Goal: Task Accomplishment & Management: Manage account settings

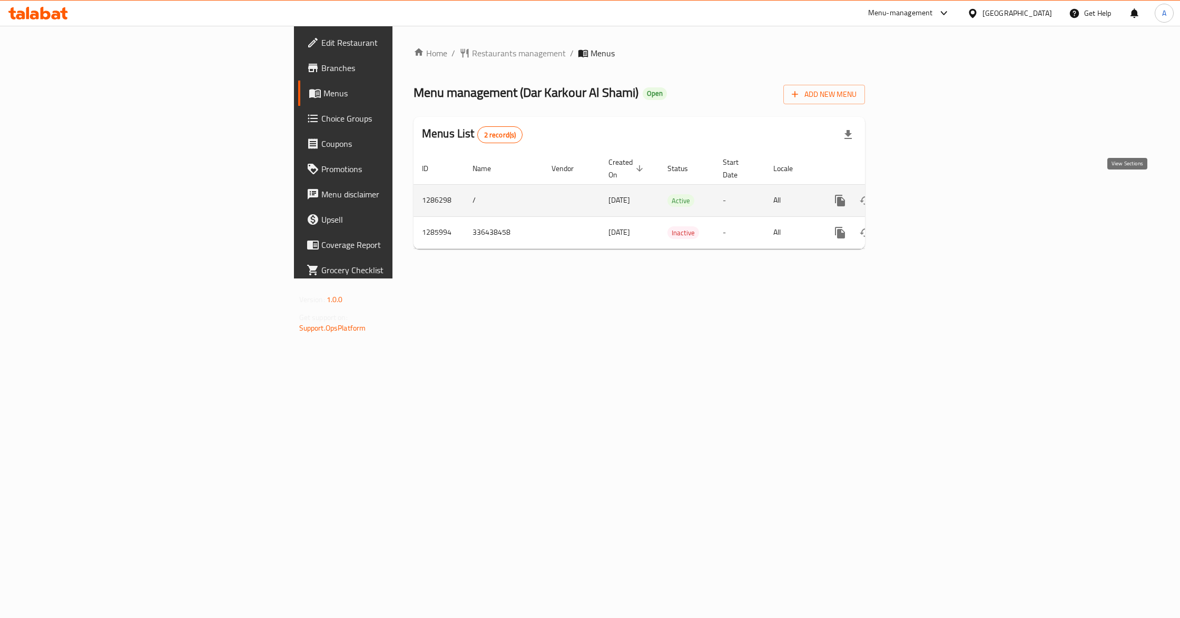
click at [922, 194] on icon "enhanced table" at bounding box center [916, 200] width 13 height 13
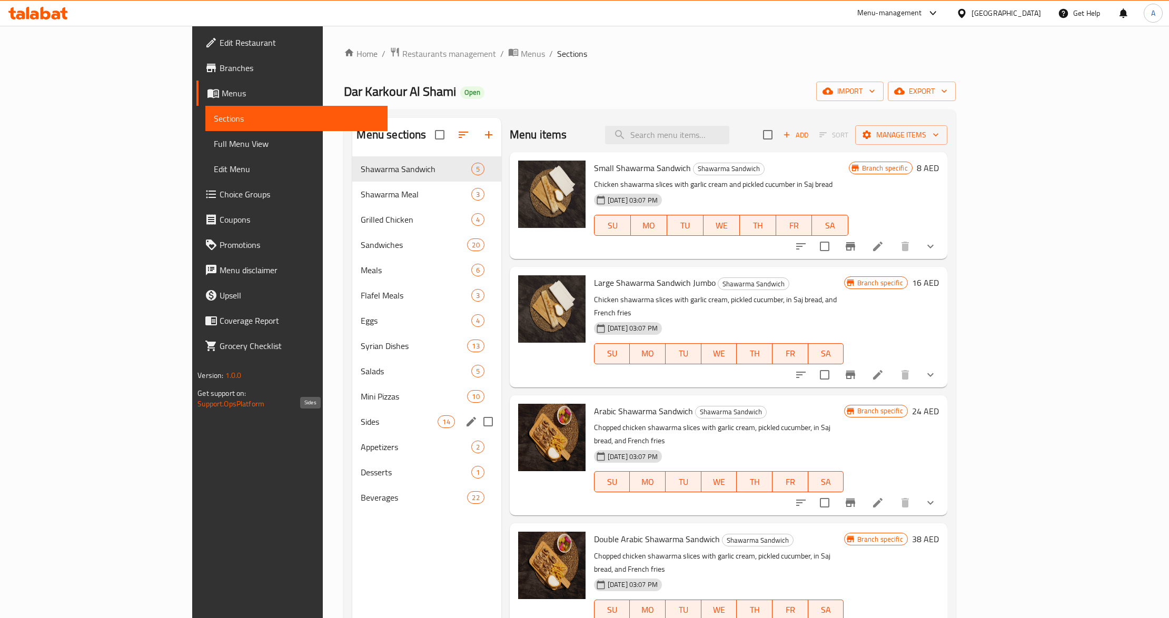
click at [361, 422] on span "Sides" at bounding box center [399, 422] width 77 height 13
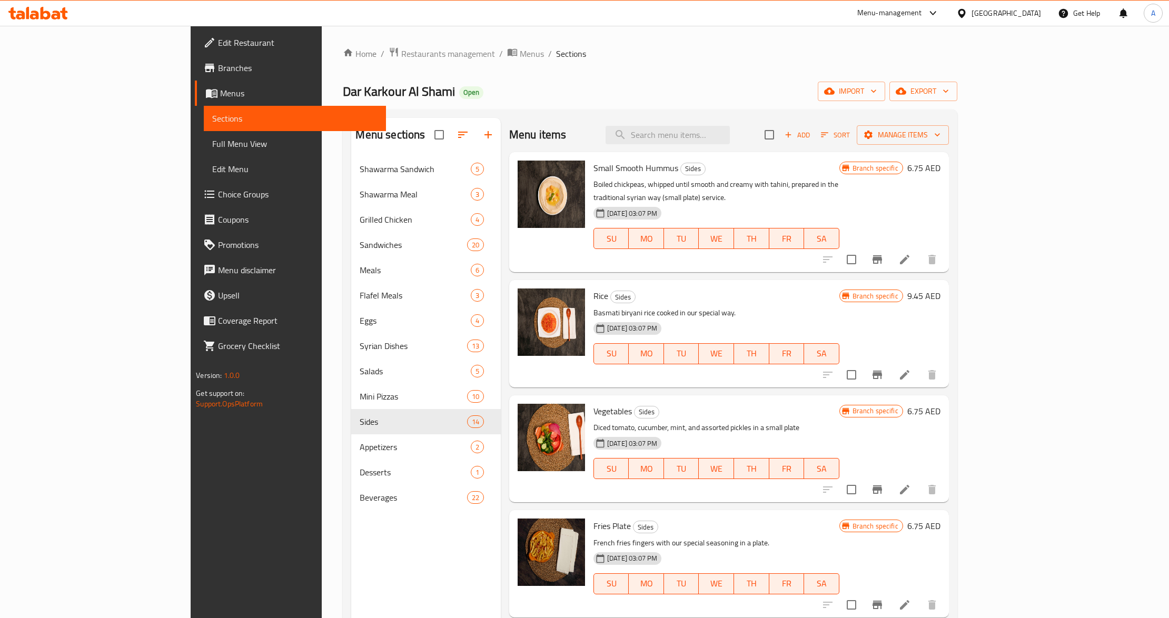
click at [351, 589] on div "Menu sections Shawarma Sandwich 5 Shawarma Meal 3 Grilled Chicken 4 Sandwiches …" at bounding box center [426, 427] width 150 height 618
click at [351, 546] on div "Menu sections Shawarma Sandwich 5 Shawarma Meal 3 Grilled Chicken 4 Sandwiches …" at bounding box center [426, 427] width 150 height 618
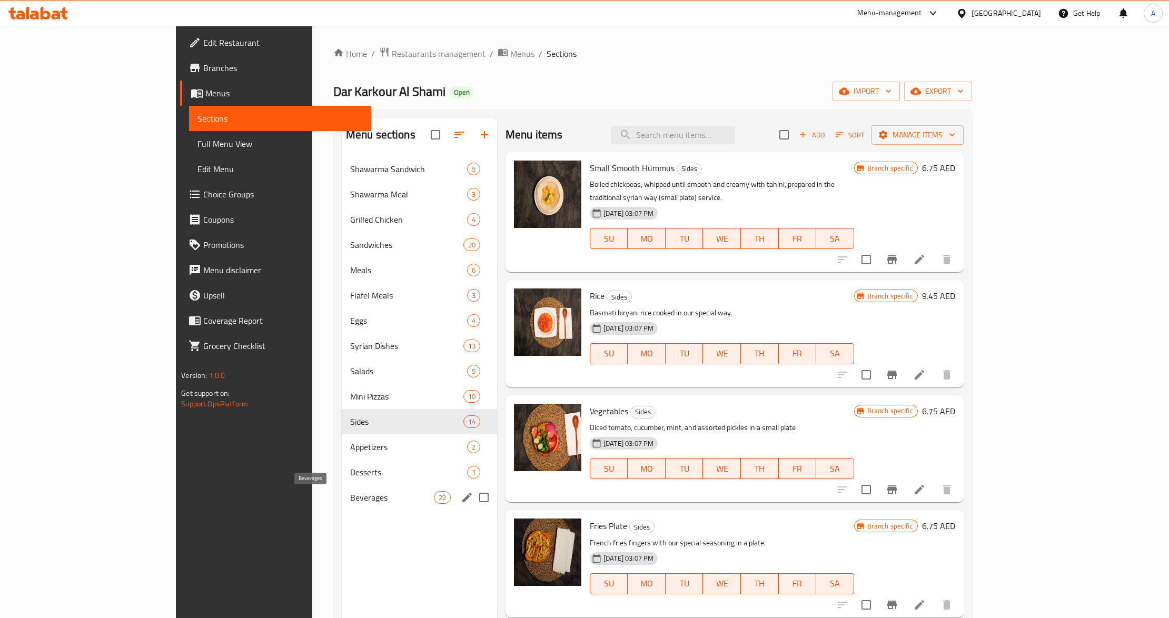
click at [350, 500] on span "Beverages" at bounding box center [392, 497] width 84 height 13
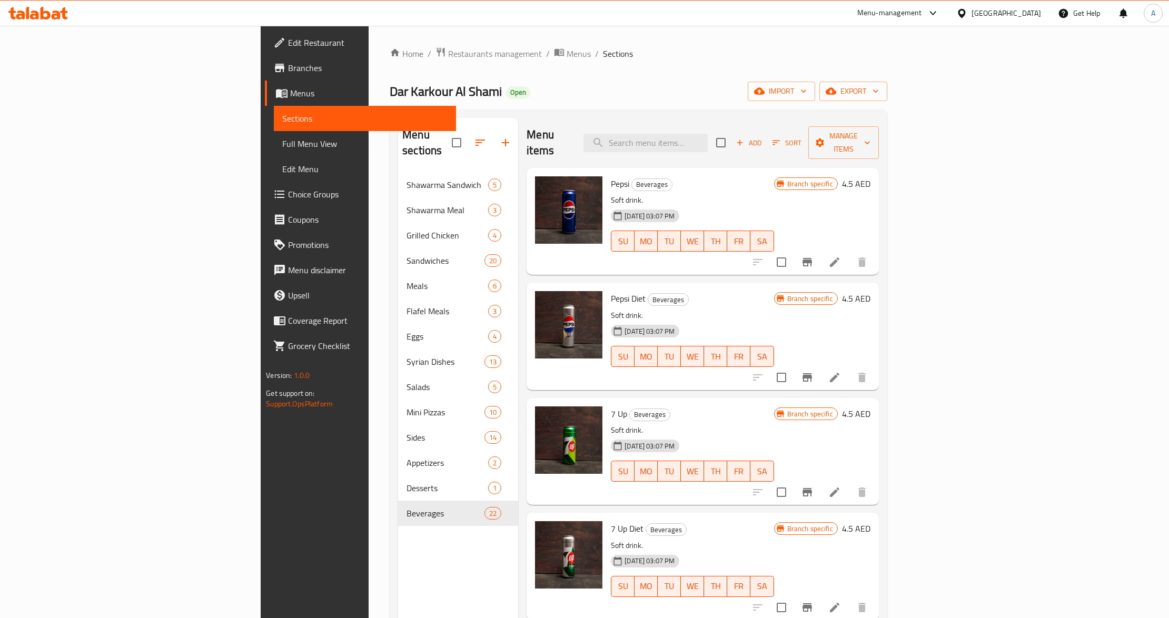
click at [740, 262] on div "Pepsi Beverages Soft drink. 29-04-2025 03:07 PM SU MO TU WE TH FR SA Branch spe…" at bounding box center [703, 226] width 352 height 116
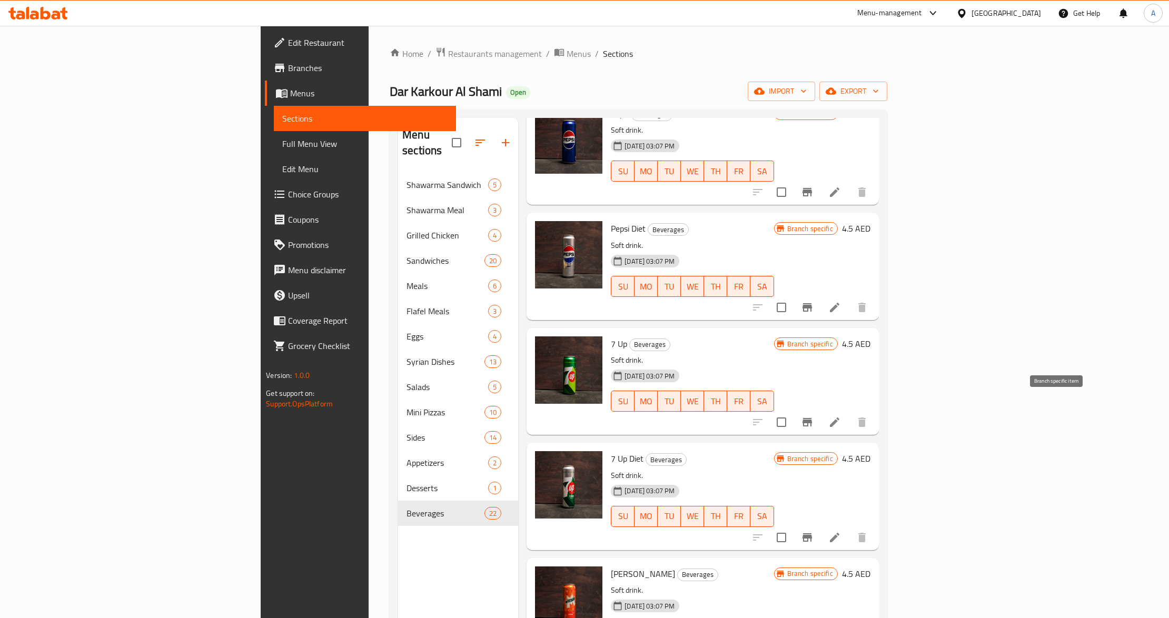
click at [820, 410] on button "Branch-specific-item" at bounding box center [807, 422] width 25 height 25
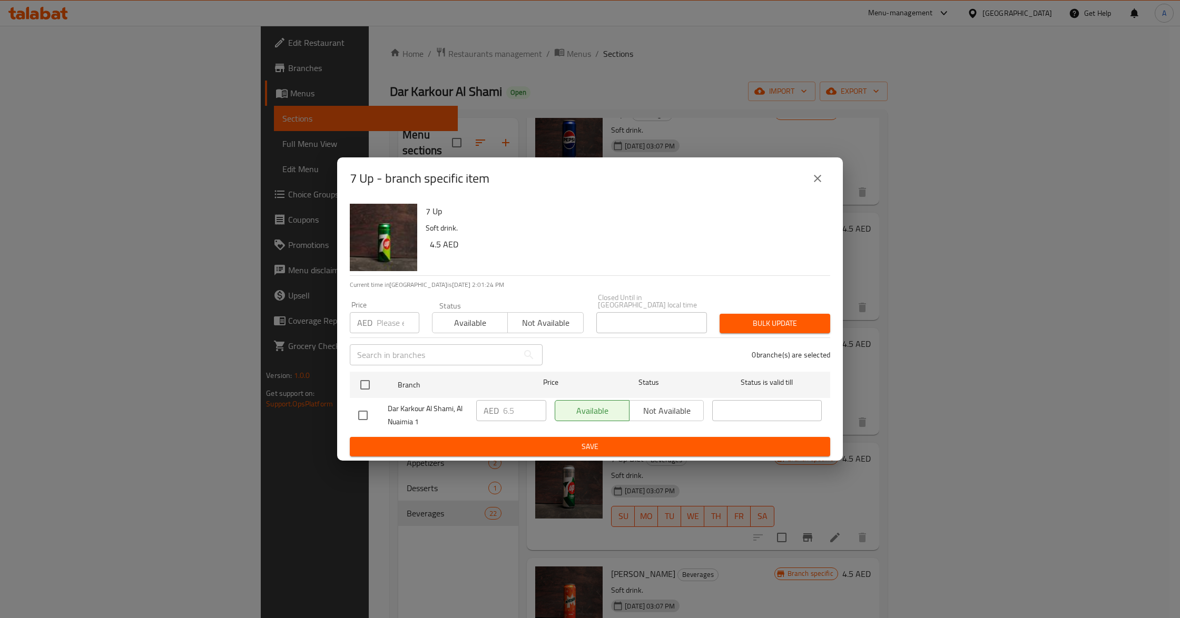
click at [812, 178] on icon "close" at bounding box center [817, 178] width 13 height 13
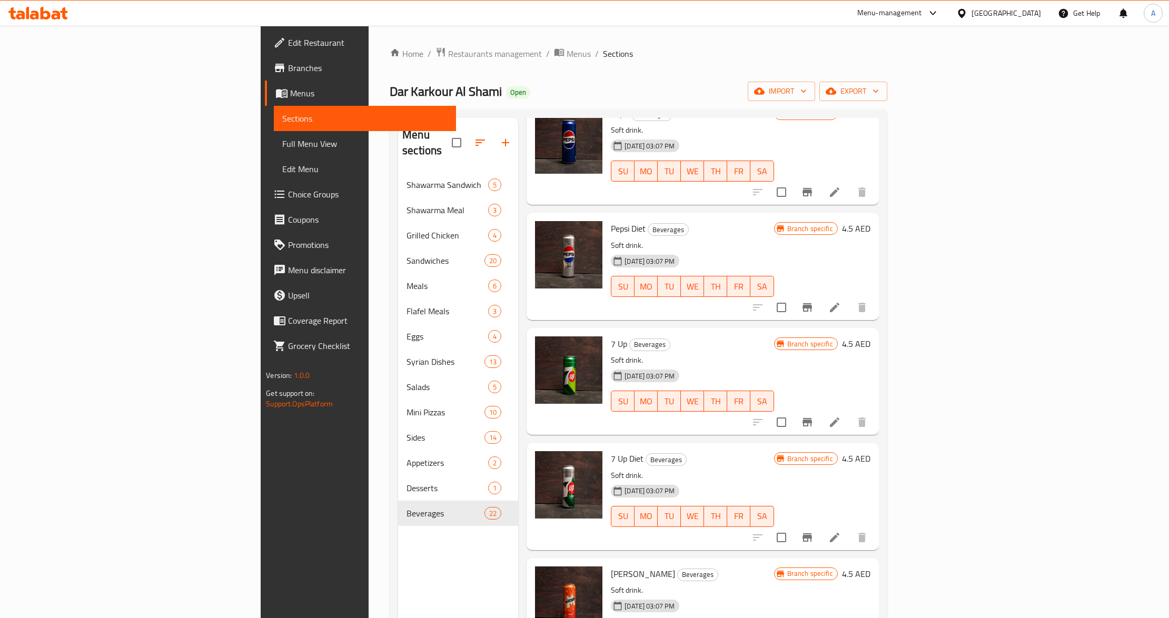
click at [282, 148] on span "Full Menu View" at bounding box center [364, 143] width 165 height 13
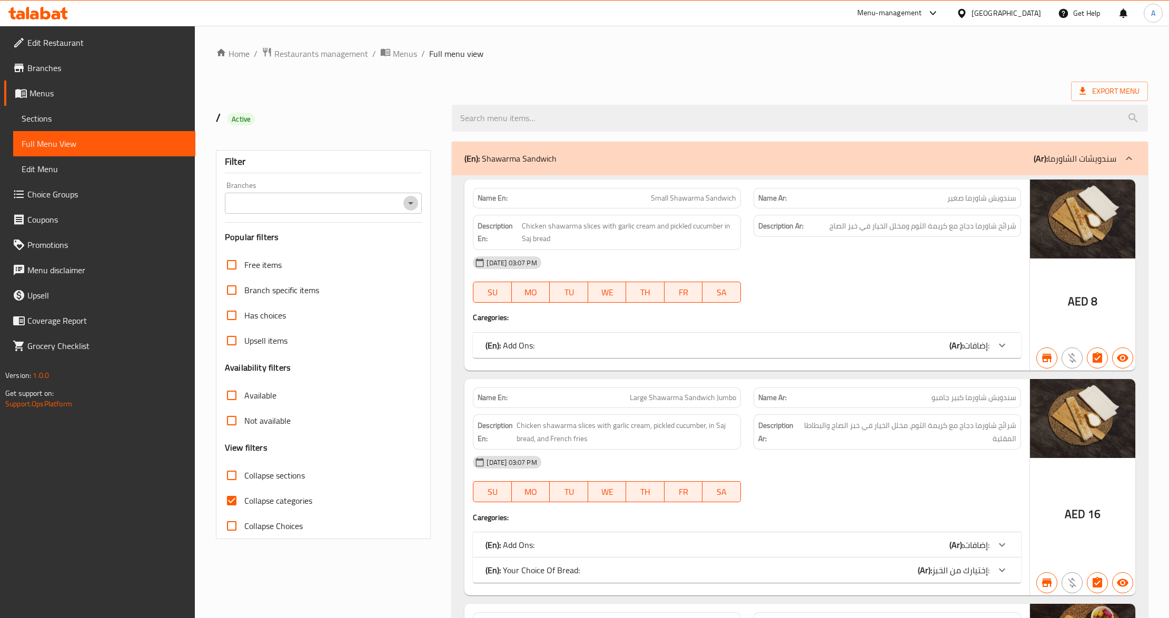
click at [408, 205] on icon "Open" at bounding box center [411, 203] width 13 height 13
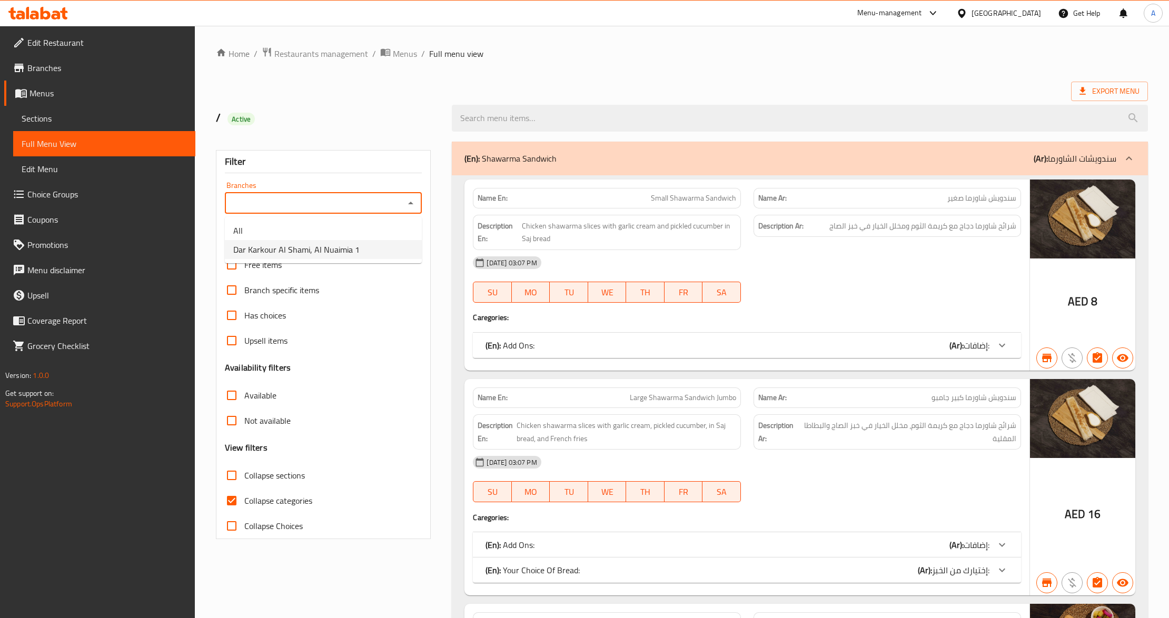
click at [322, 251] on span "Dar Karkour Al Shami, Al Nuaimia 1" at bounding box center [296, 249] width 126 height 13
type input "Dar Karkour Al Shami, Al Nuaimia 1"
click at [1115, 89] on span "Export Menu" at bounding box center [1110, 91] width 60 height 13
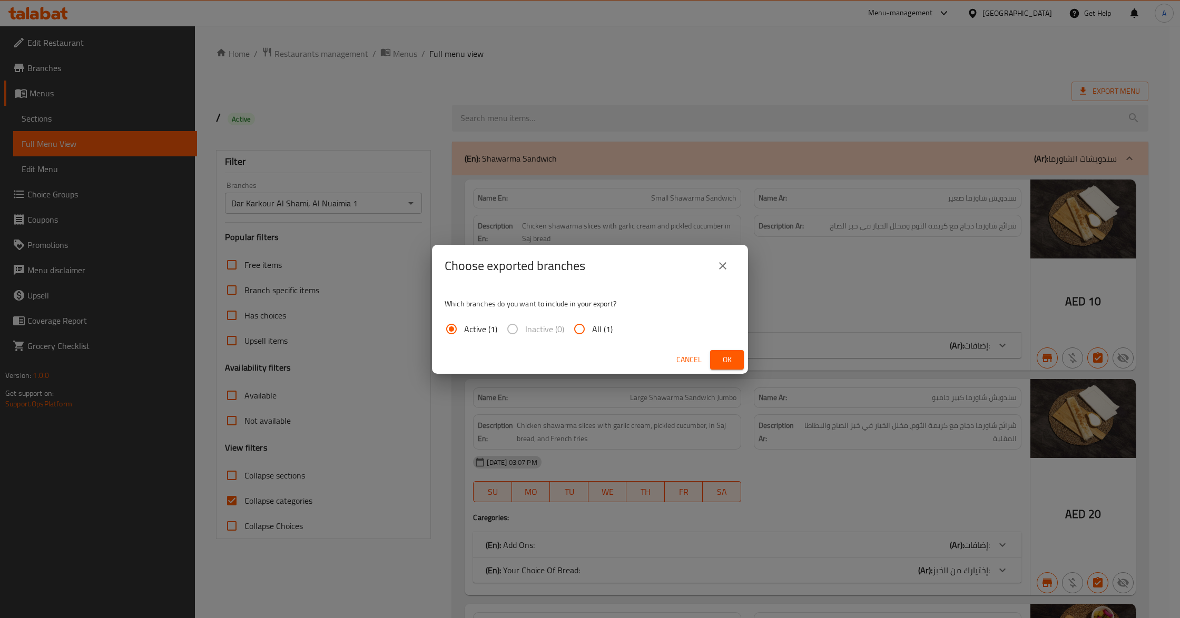
drag, startPoint x: 732, startPoint y: 348, endPoint x: 730, endPoint y: 363, distance: 14.8
click at [730, 352] on div "Cancel Ok" at bounding box center [590, 360] width 316 height 28
click at [730, 363] on span "Ok" at bounding box center [726, 359] width 17 height 13
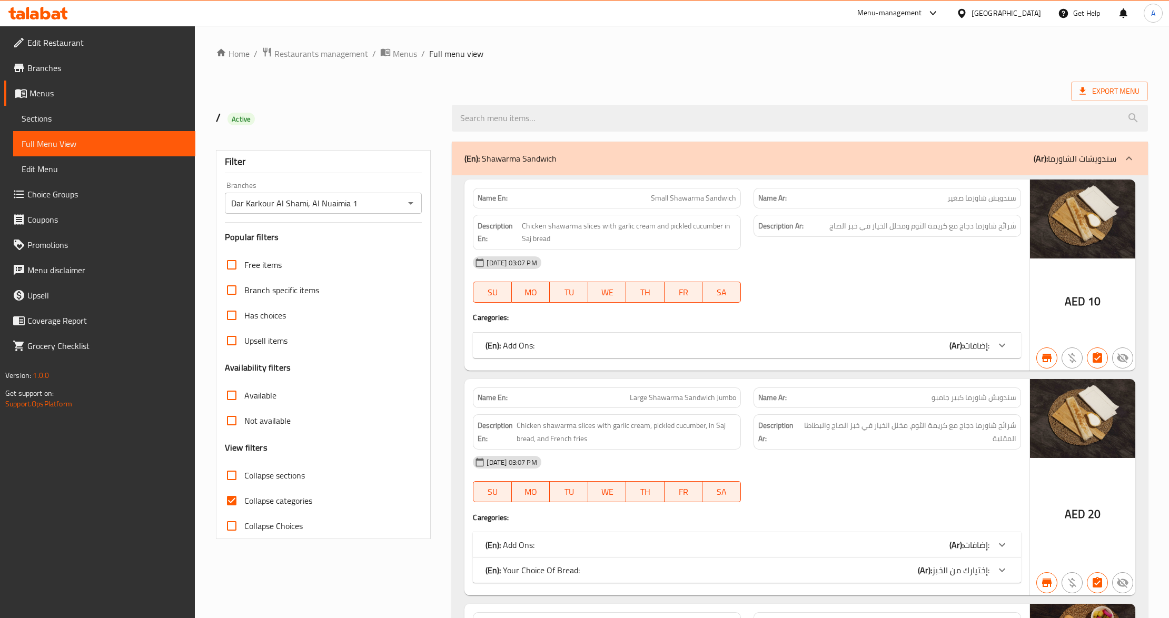
click at [70, 119] on span "Sections" at bounding box center [104, 118] width 165 height 13
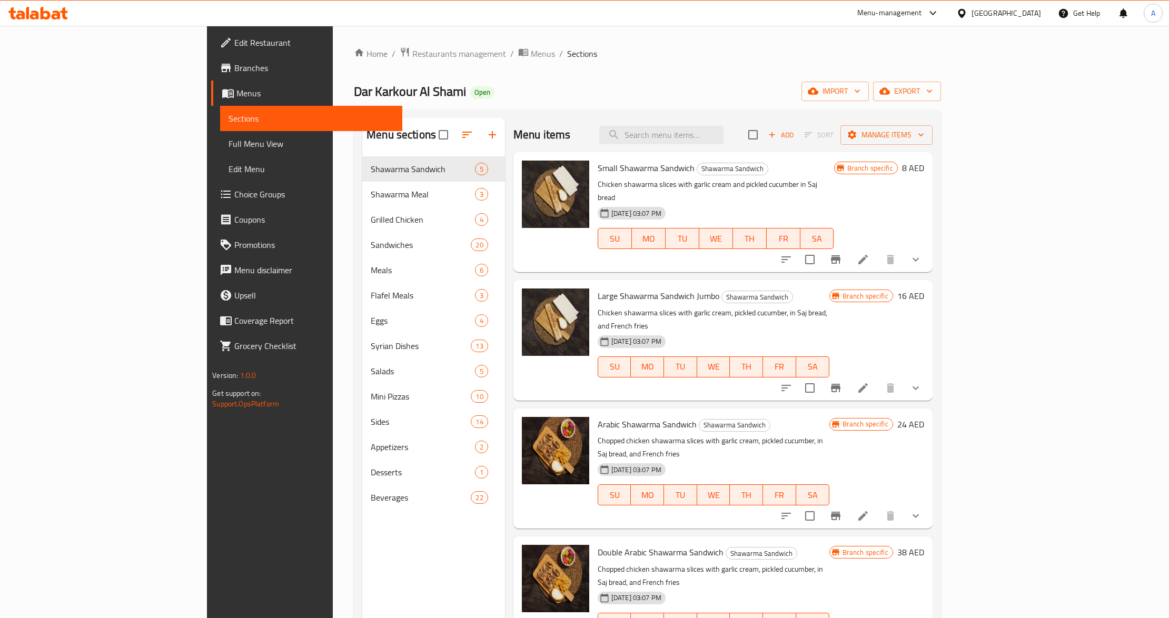
click at [602, 95] on div "Dar Karkour Al Shami Open import export" at bounding box center [647, 91] width 587 height 19
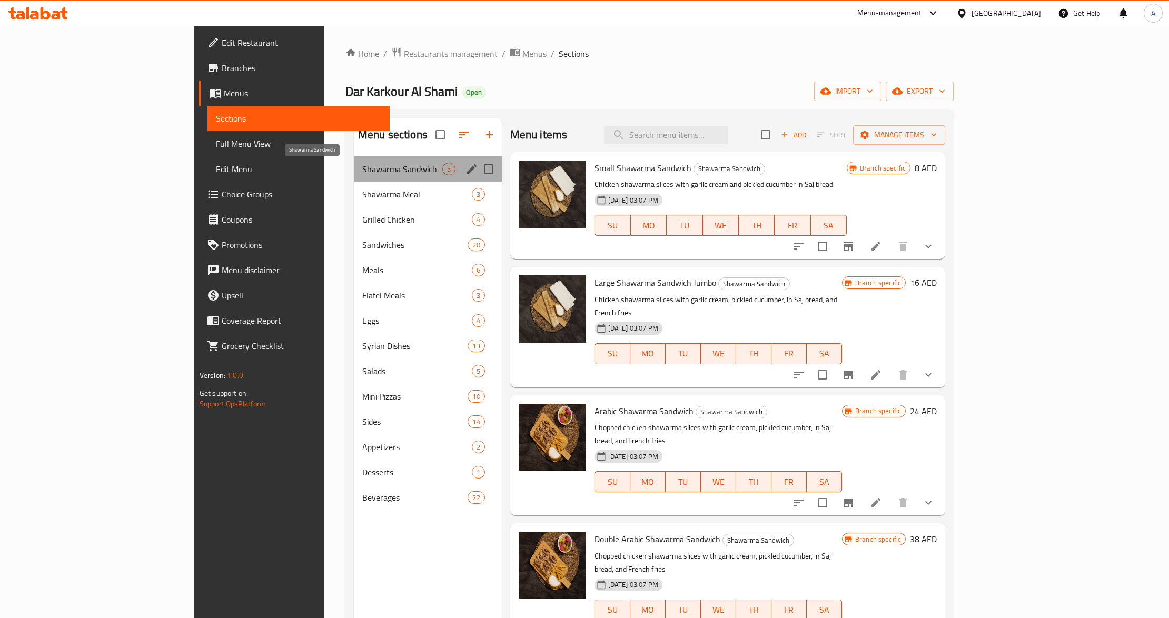
click at [362, 170] on span "Shawarma Sandwich" at bounding box center [402, 169] width 80 height 13
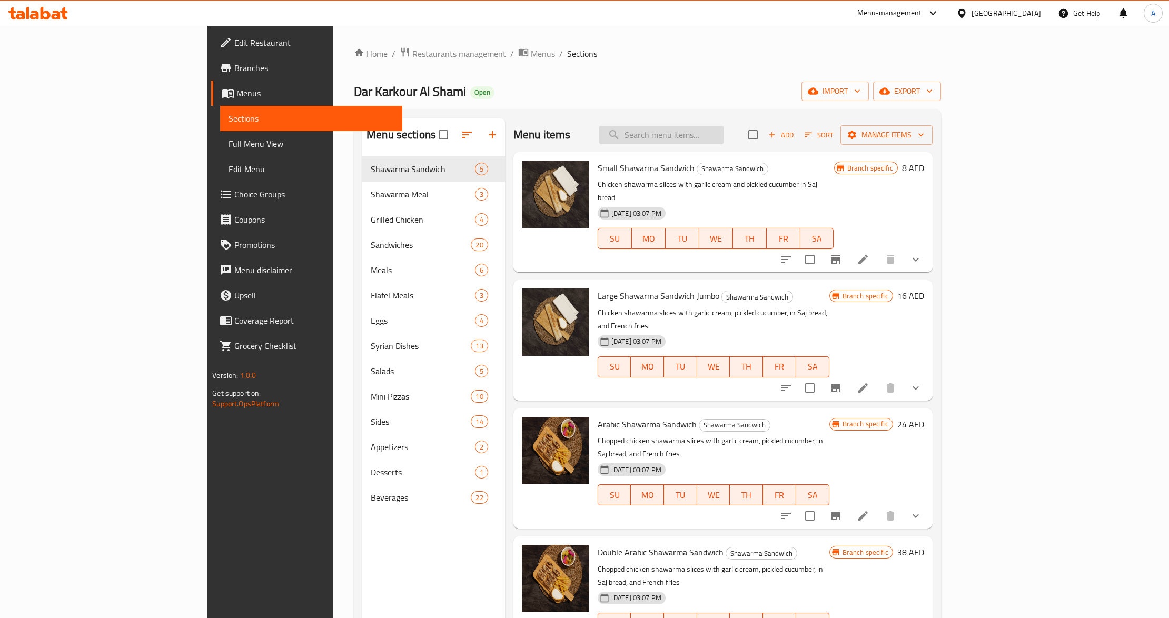
click at [724, 135] on input "search" at bounding box center [661, 135] width 124 height 18
paste input "سندويش كباب دجاج"
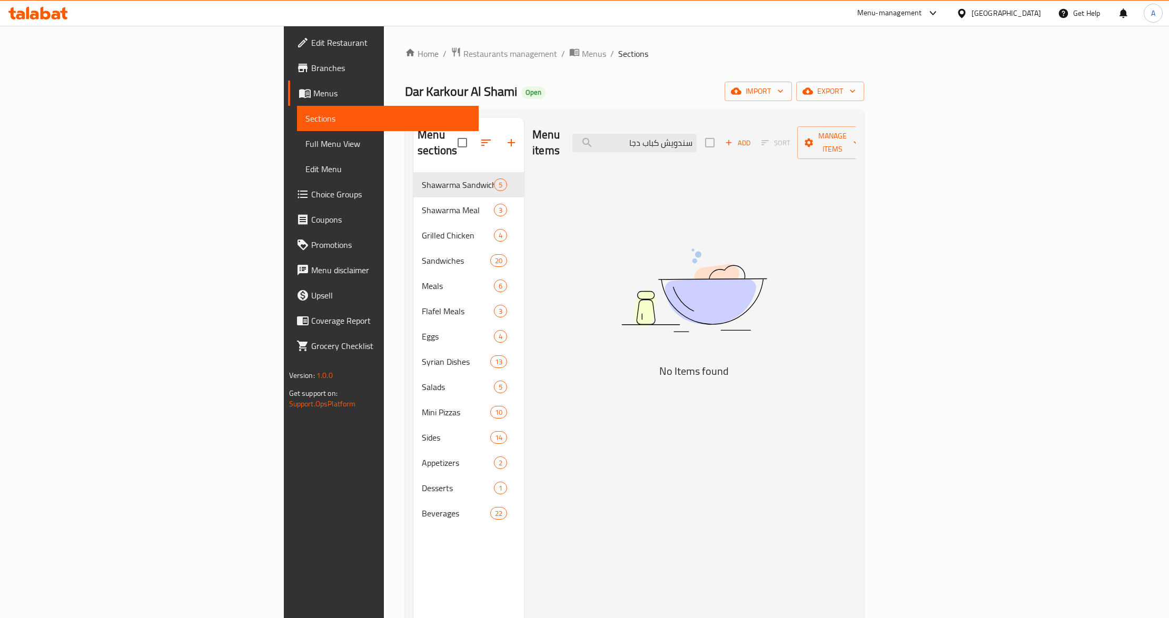
drag, startPoint x: 763, startPoint y: 142, endPoint x: 694, endPoint y: 156, distance: 70.6
click at [694, 156] on div "Menu items سندويش كباب دجا Add Sort Manage items No Items found" at bounding box center [690, 427] width 332 height 618
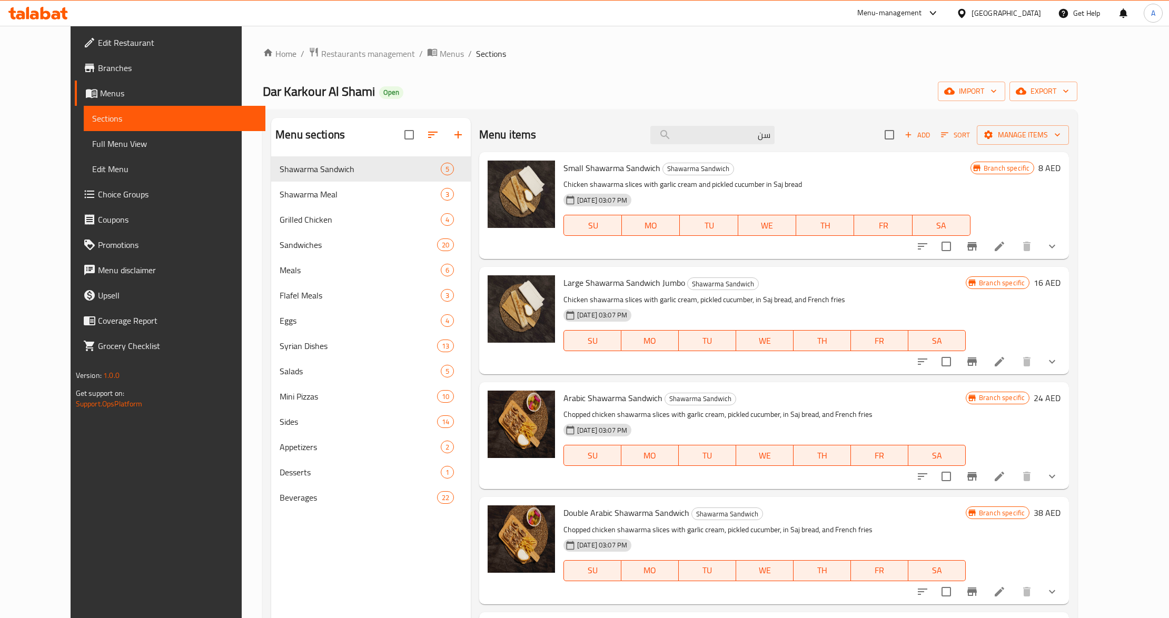
type input "س"
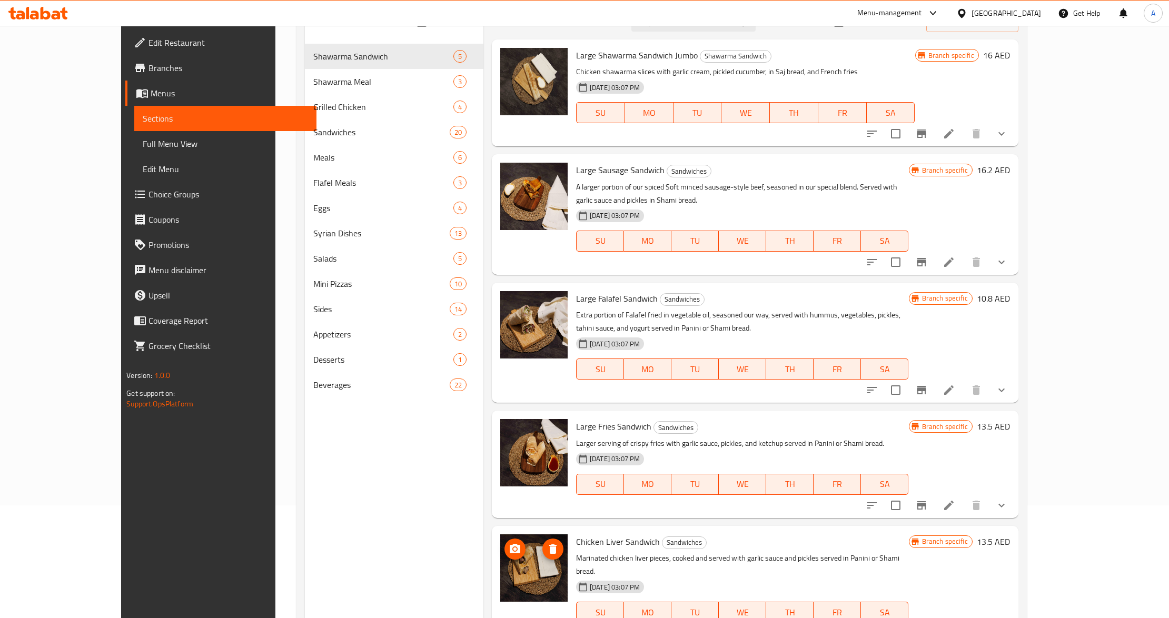
scroll to position [78, 0]
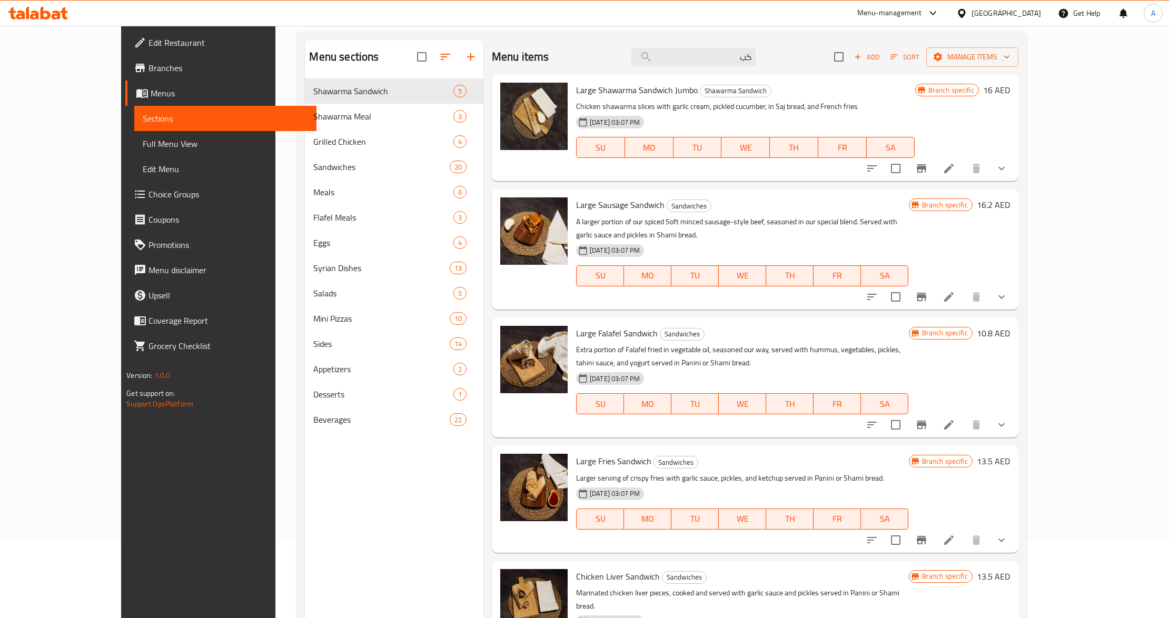
type input "كب"
click at [349, 474] on div "Menu sections Shawarma Sandwich 5 Shawarma Meal 3 Grilled Chicken 4 Sandwiches …" at bounding box center [394, 349] width 179 height 618
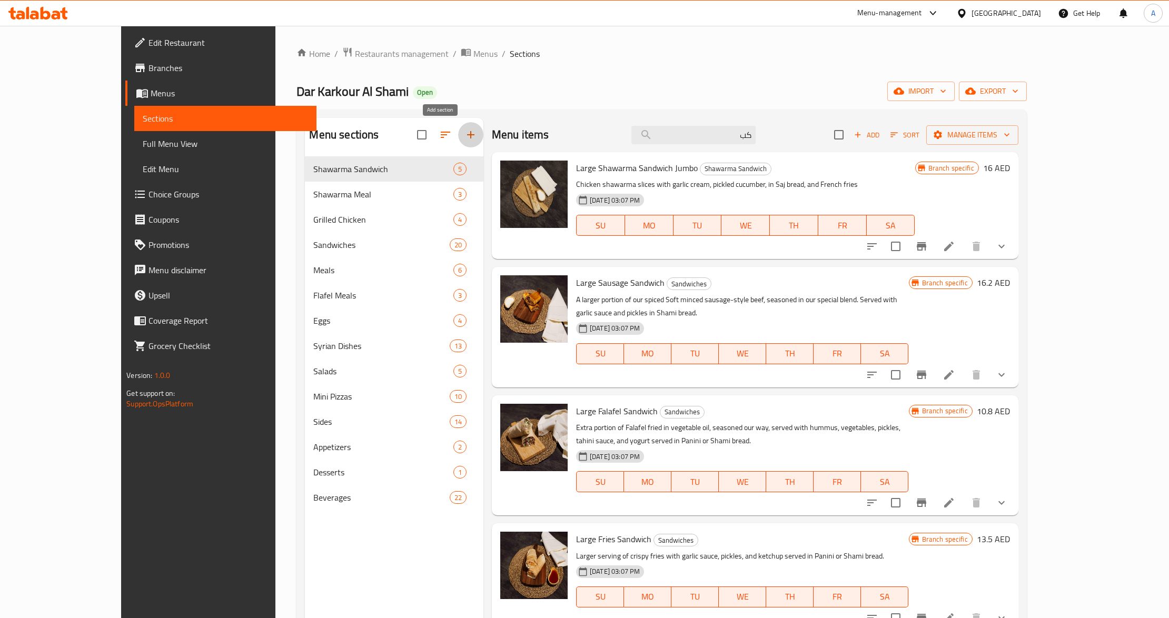
click at [465, 131] on icon "button" at bounding box center [471, 135] width 13 height 13
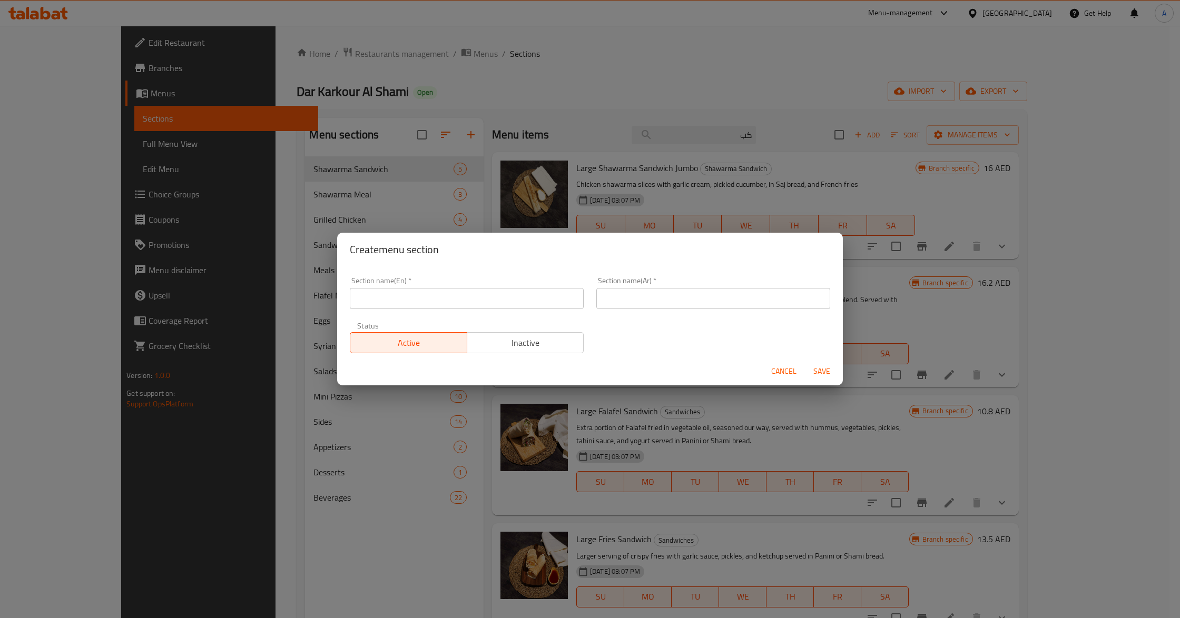
click at [391, 300] on input "text" at bounding box center [467, 298] width 234 height 21
paste input "Arabic Sandwich"
type input "Arabic Sandwich"
click at [738, 298] on input "text" at bounding box center [713, 298] width 234 height 21
paste input "سندويش عربي"
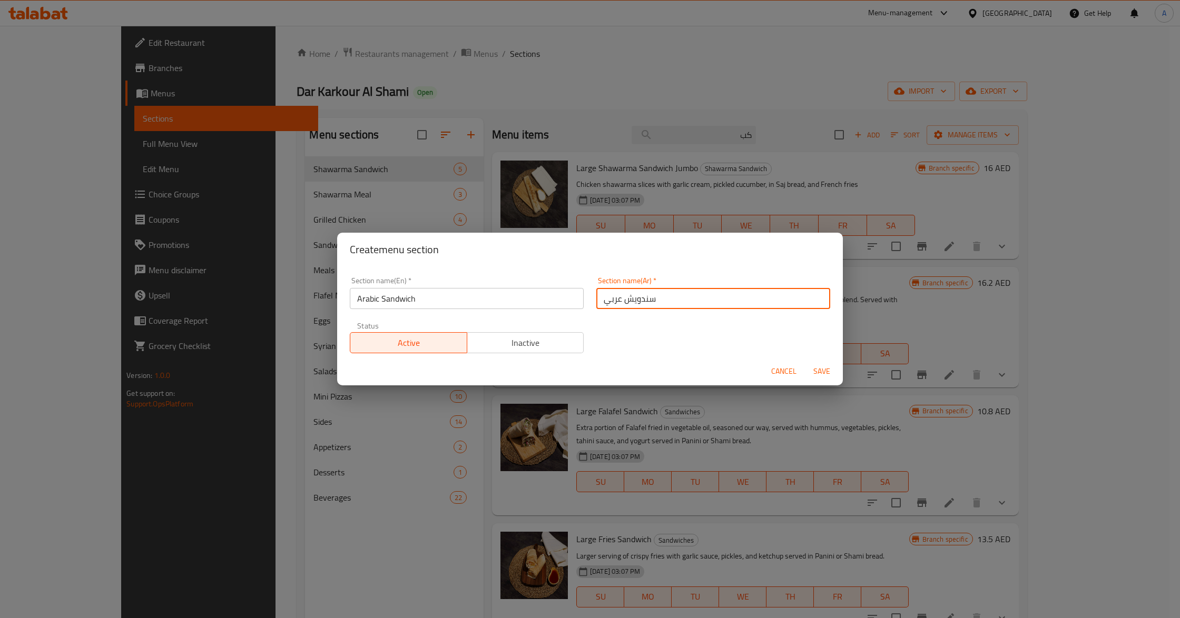
type input "سندويش عربي"
click at [557, 344] on span "Inactive" at bounding box center [525, 343] width 109 height 15
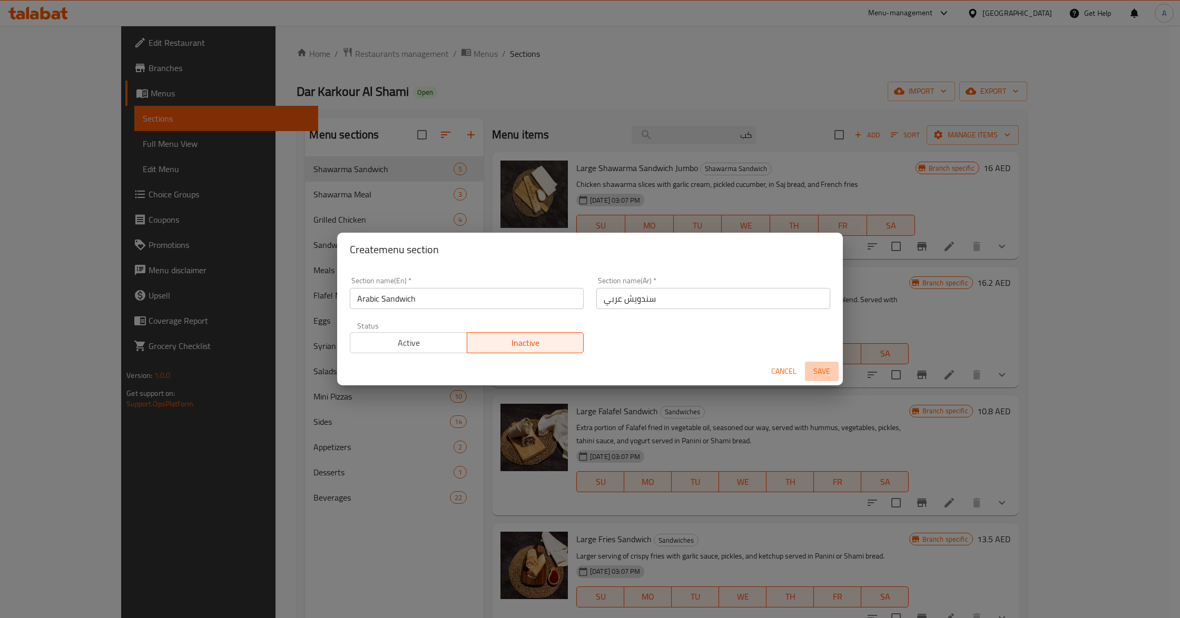
click at [821, 373] on span "Save" at bounding box center [821, 371] width 25 height 13
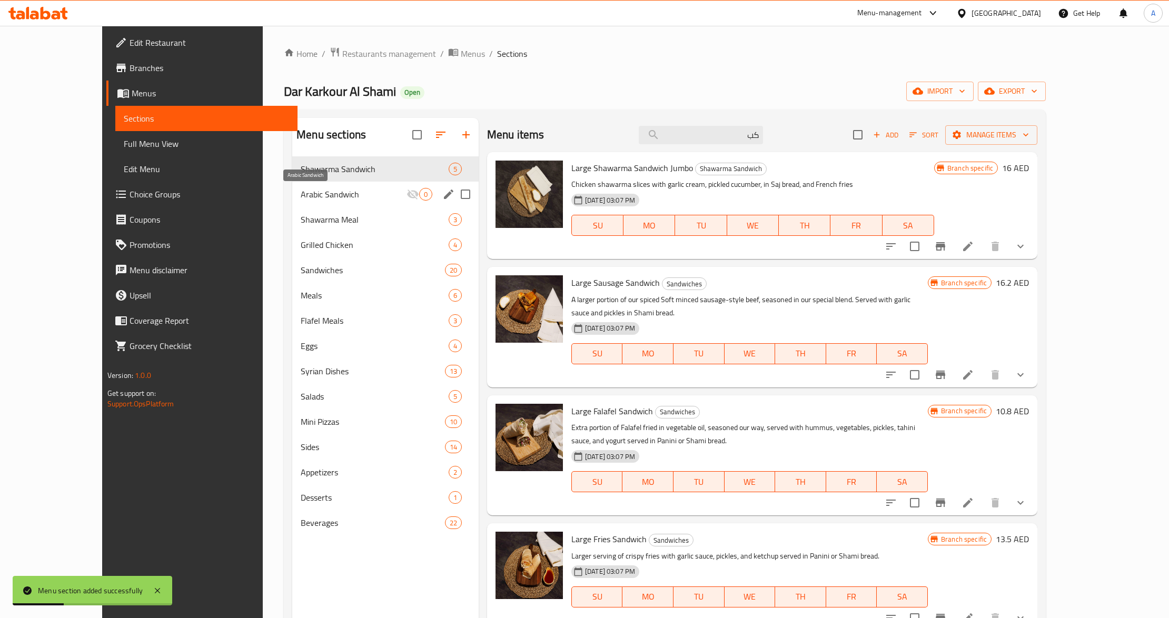
click at [301, 195] on span "Arabic Sandwich" at bounding box center [354, 194] width 106 height 13
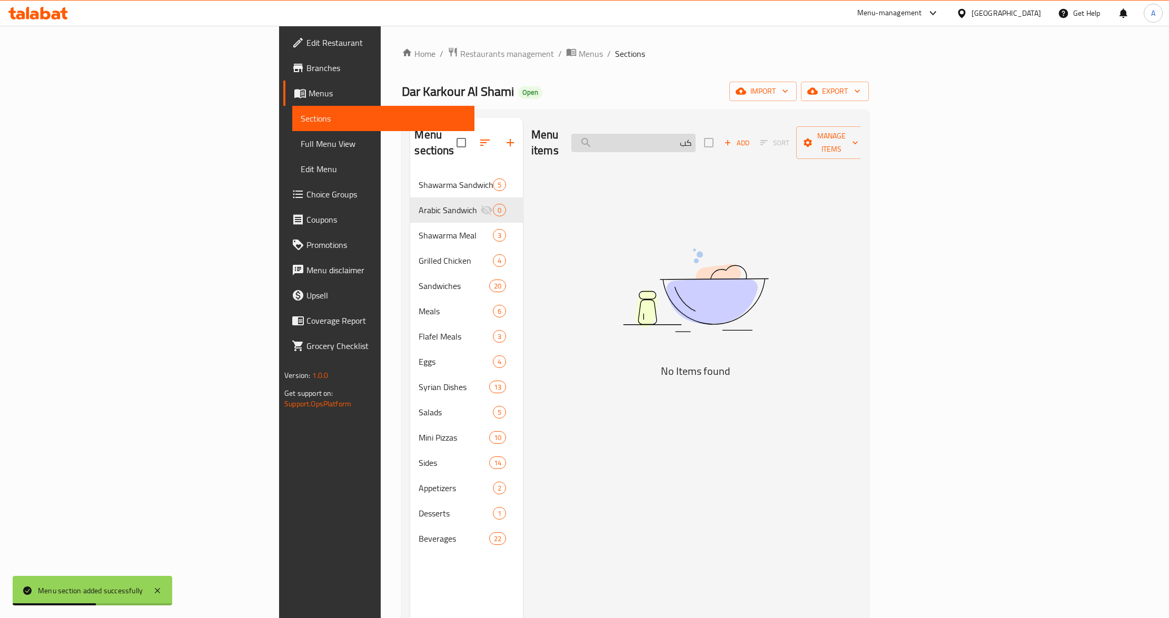
click at [696, 136] on input "كب" at bounding box center [633, 143] width 124 height 18
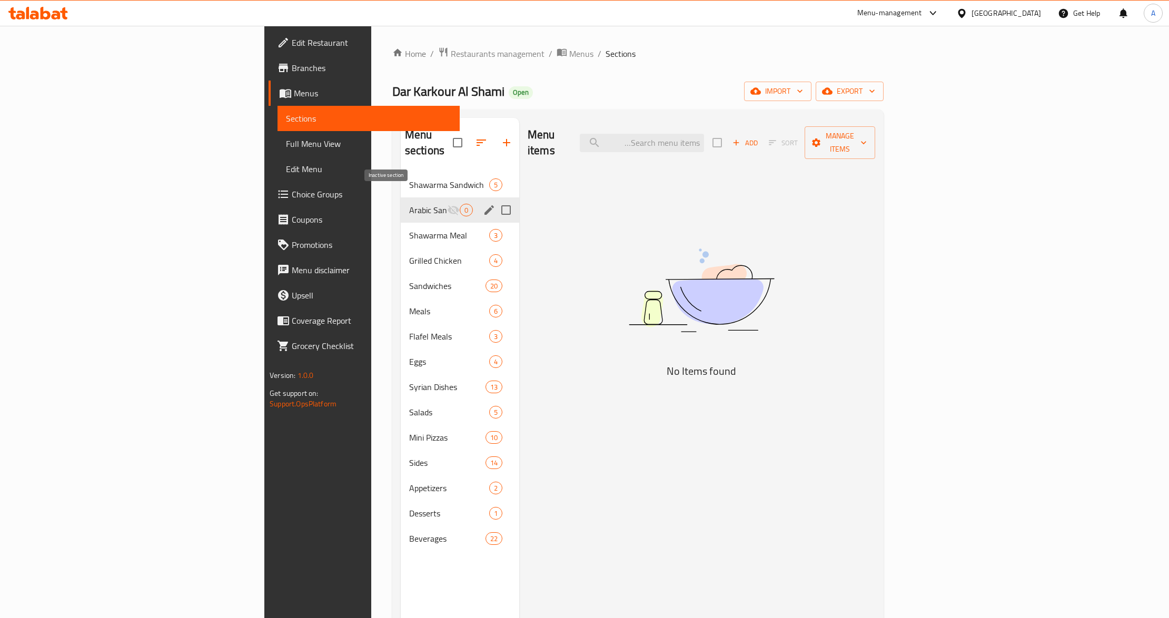
click at [447, 204] on icon "Menu sections" at bounding box center [453, 210] width 13 height 13
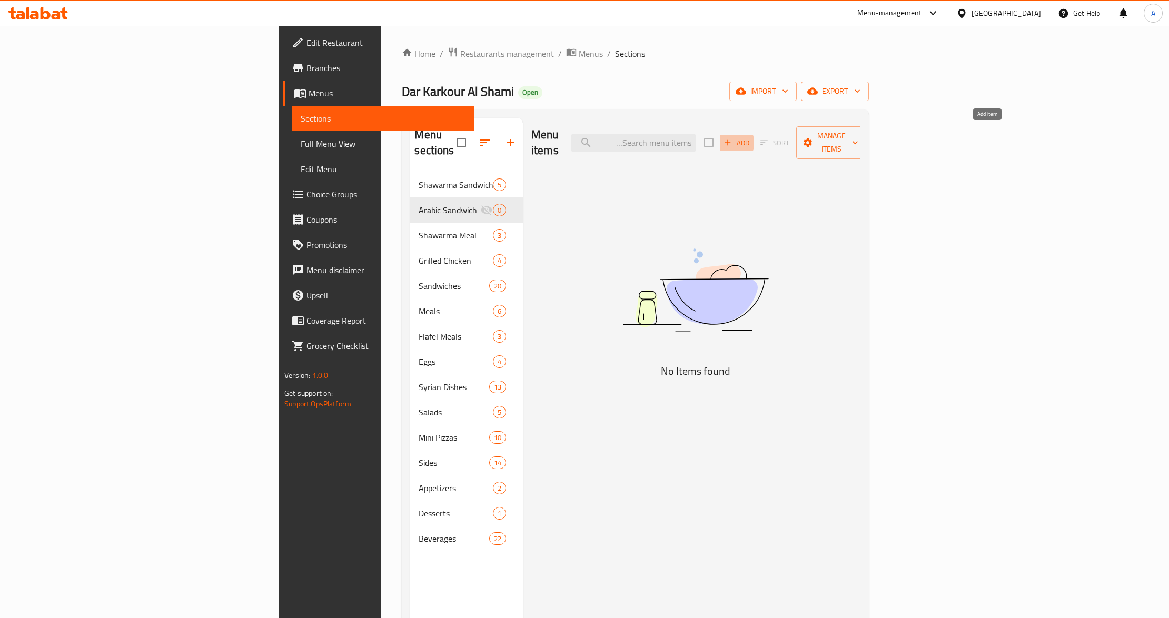
click at [751, 139] on span "Add" at bounding box center [737, 143] width 28 height 12
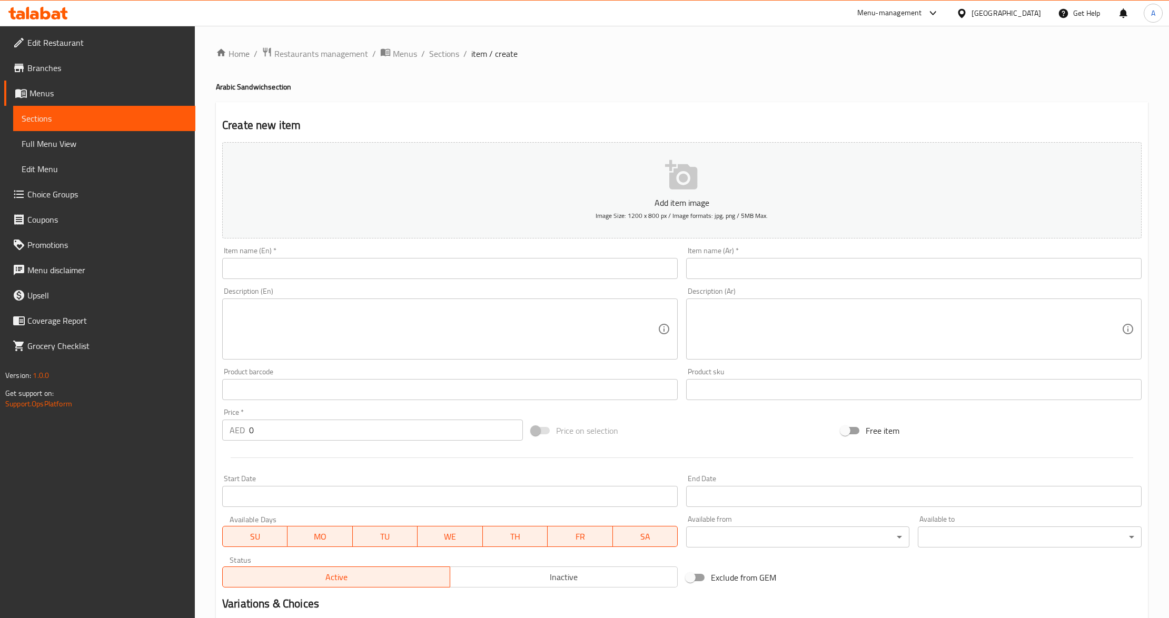
click at [808, 272] on input "text" at bounding box center [914, 268] width 456 height 21
paste input "سندويش كباب دجاج"
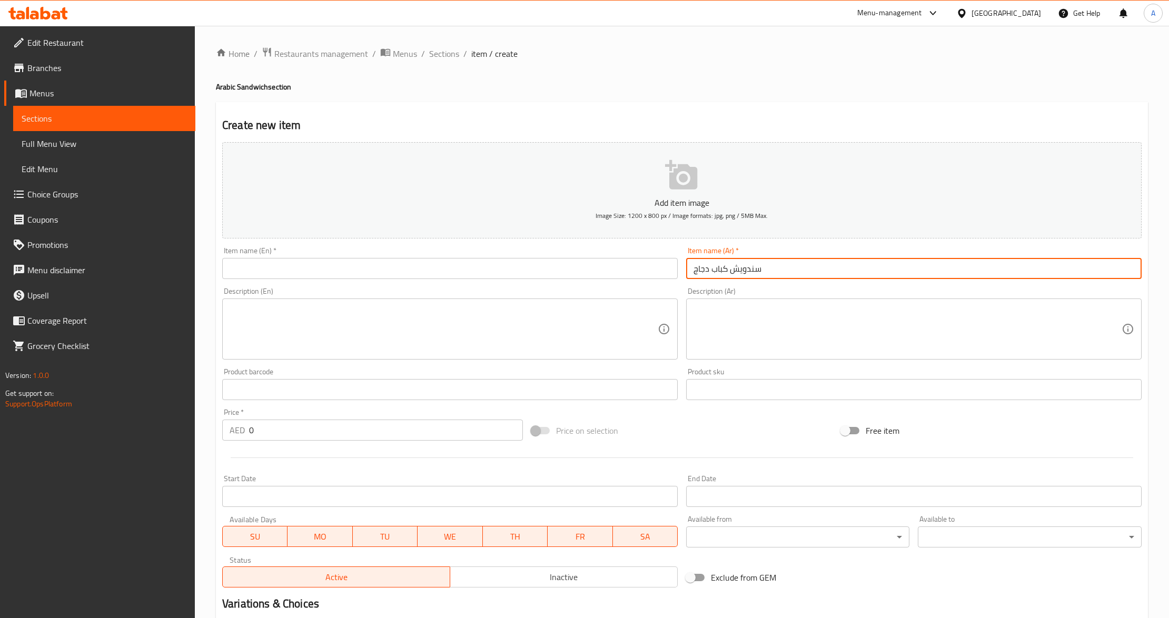
type input "سندويش كباب دجاج"
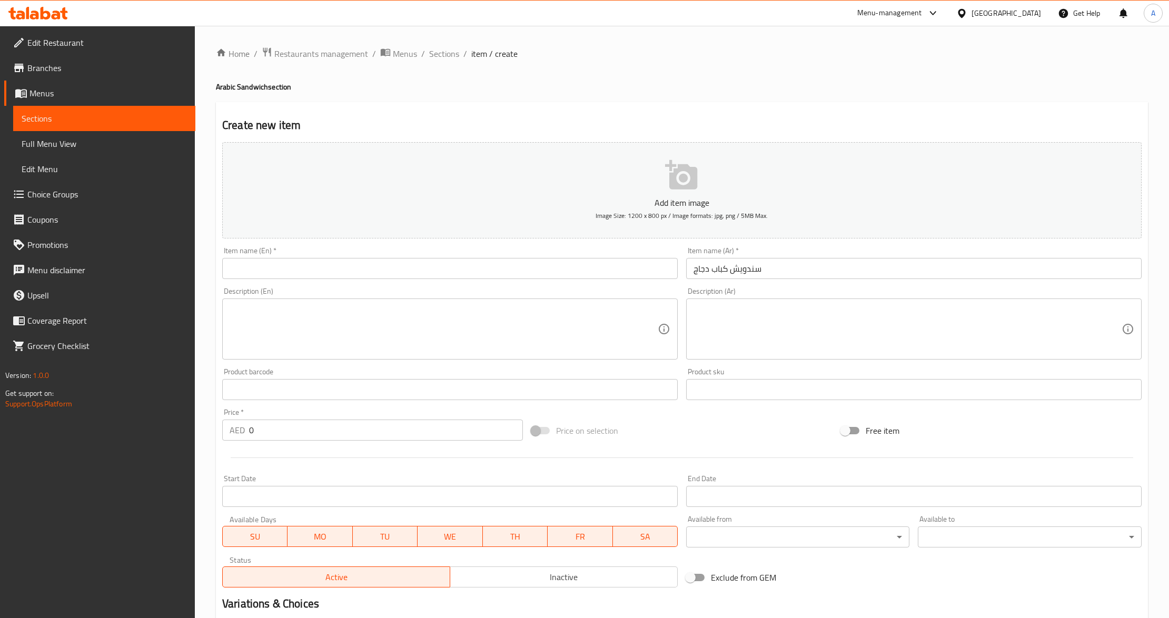
drag, startPoint x: 496, startPoint y: 275, endPoint x: 481, endPoint y: 272, distance: 14.6
click at [496, 275] on input "text" at bounding box center [450, 268] width 456 height 21
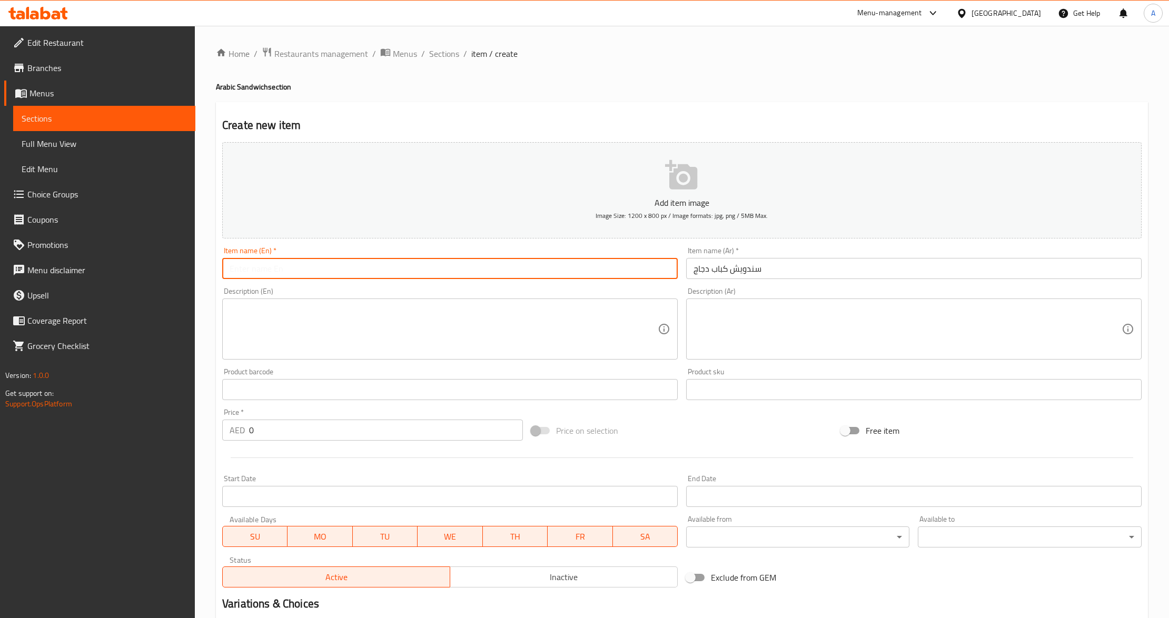
paste input "Chicken Kebab Sandwich"
type input "Chicken Kebab Sandwich"
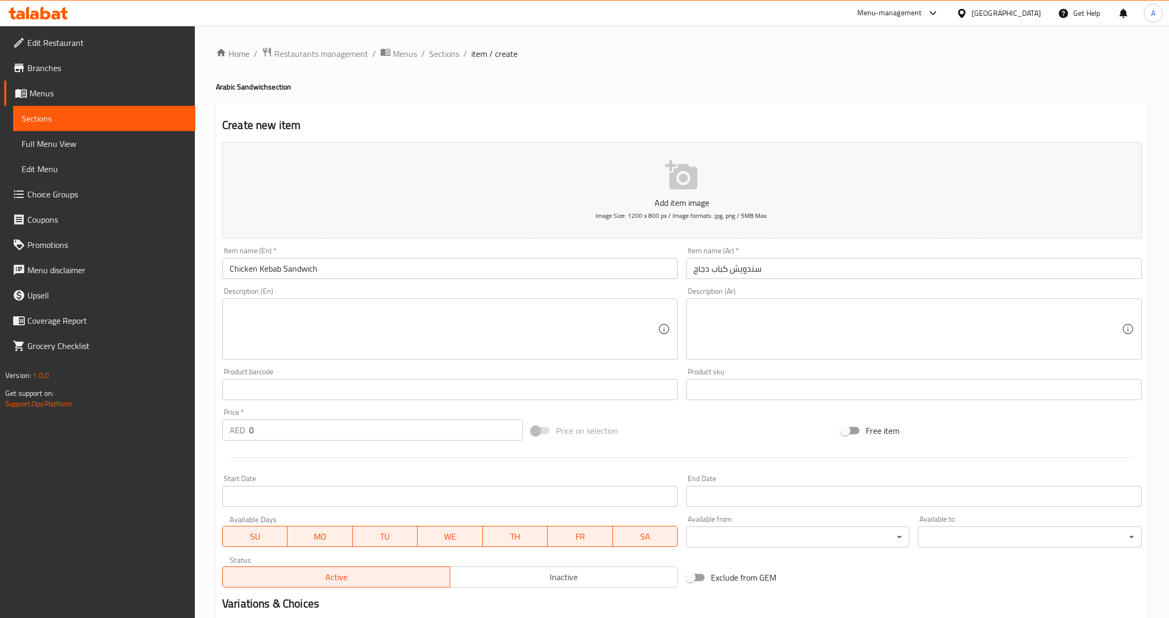
click at [749, 316] on textarea at bounding box center [908, 329] width 428 height 50
paste textarea "خبز لبناني مع ثوم مع بطاطا مع كباب الدجاج"
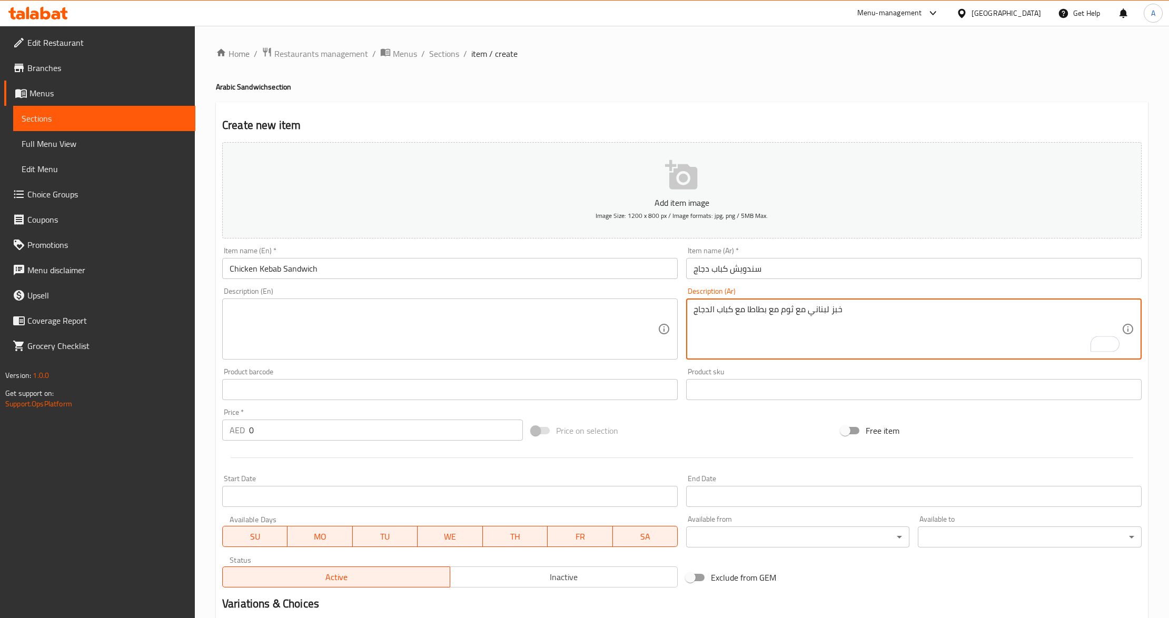
type textarea "خبز لبناني مع ثوم مع بطاطا مع كباب الدجاج"
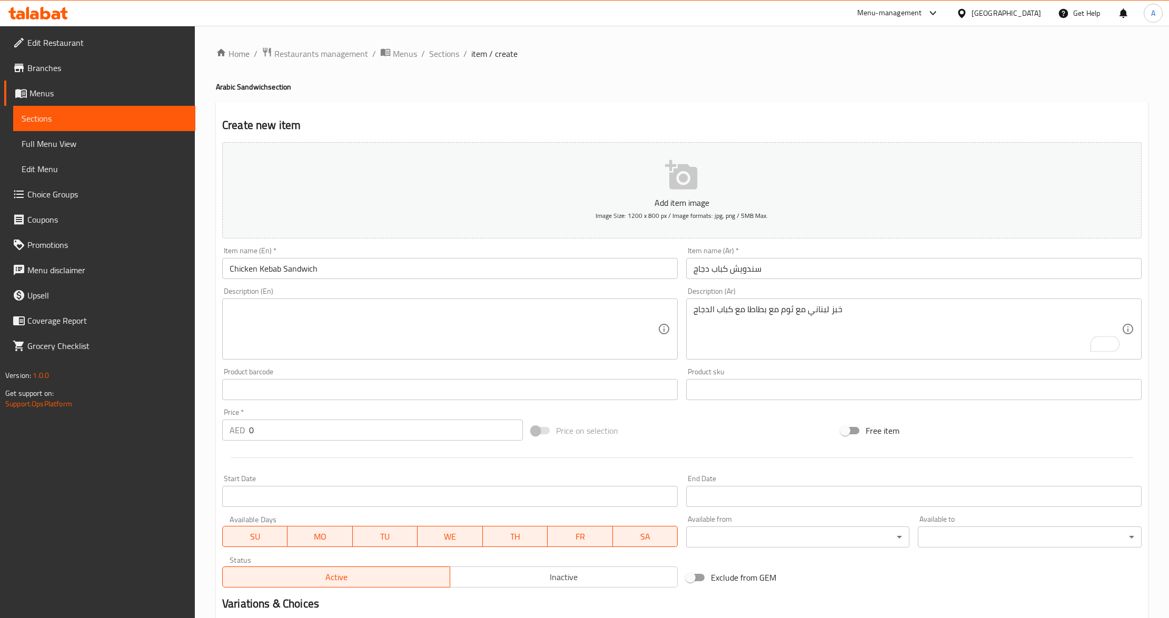
click at [306, 317] on textarea at bounding box center [444, 329] width 428 height 50
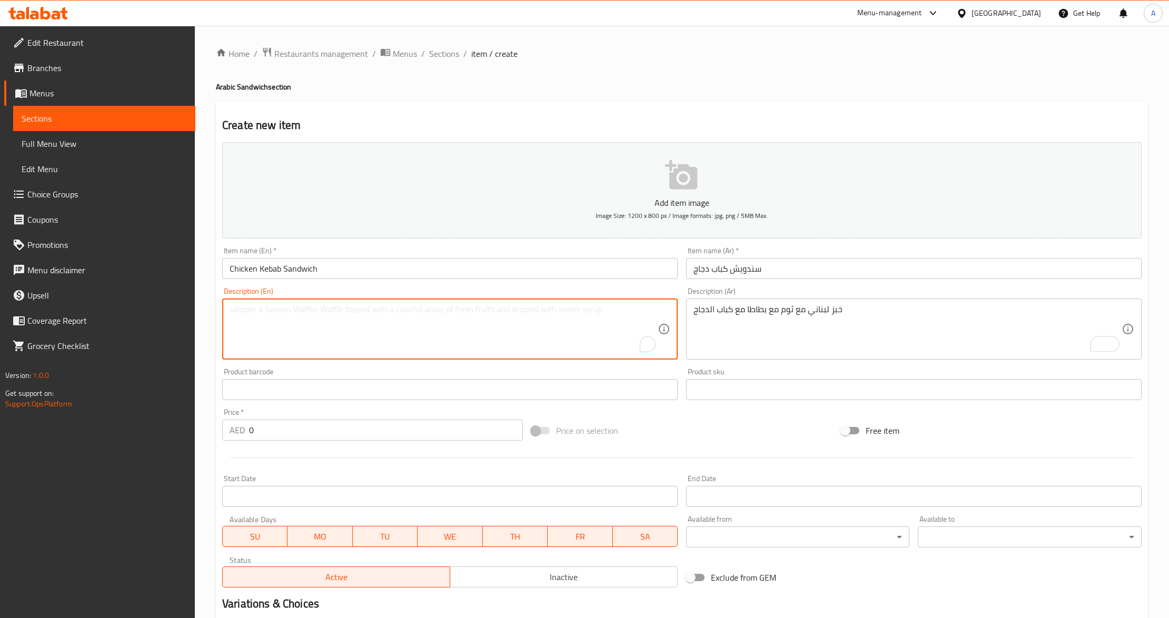
paste textarea "Lebanese bread with garlic, potatoes, and chicken kebab"
type textarea "Lebanese bread with garlic, potatoes, and chicken kebab"
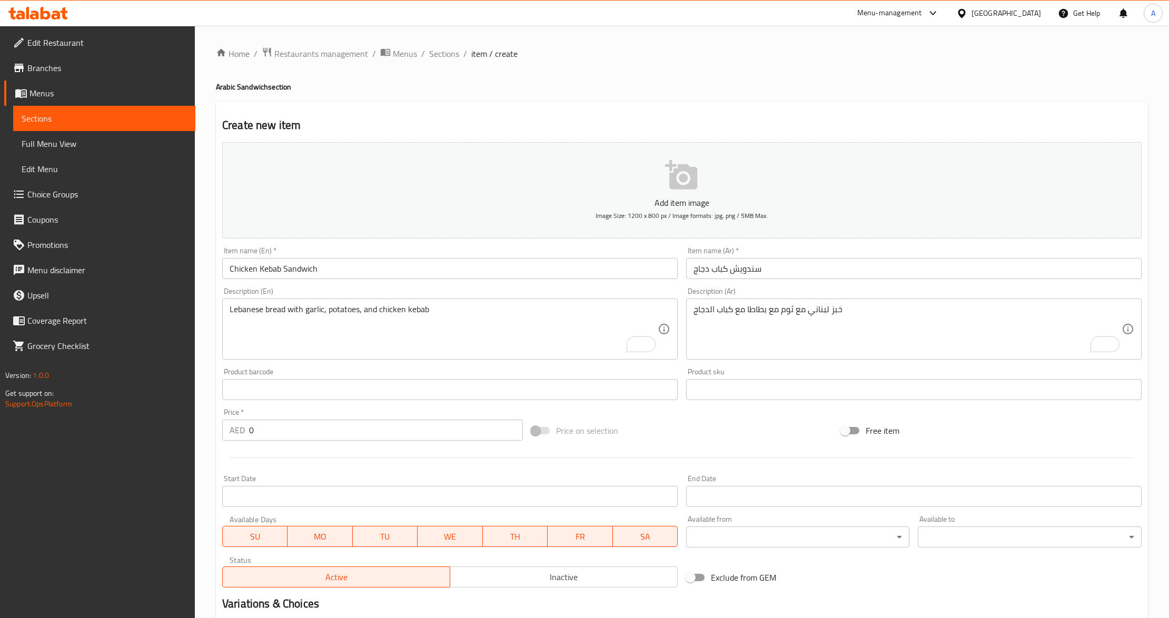
click at [327, 434] on input "0" at bounding box center [386, 430] width 274 height 21
paste input "22.75"
type input "22.75"
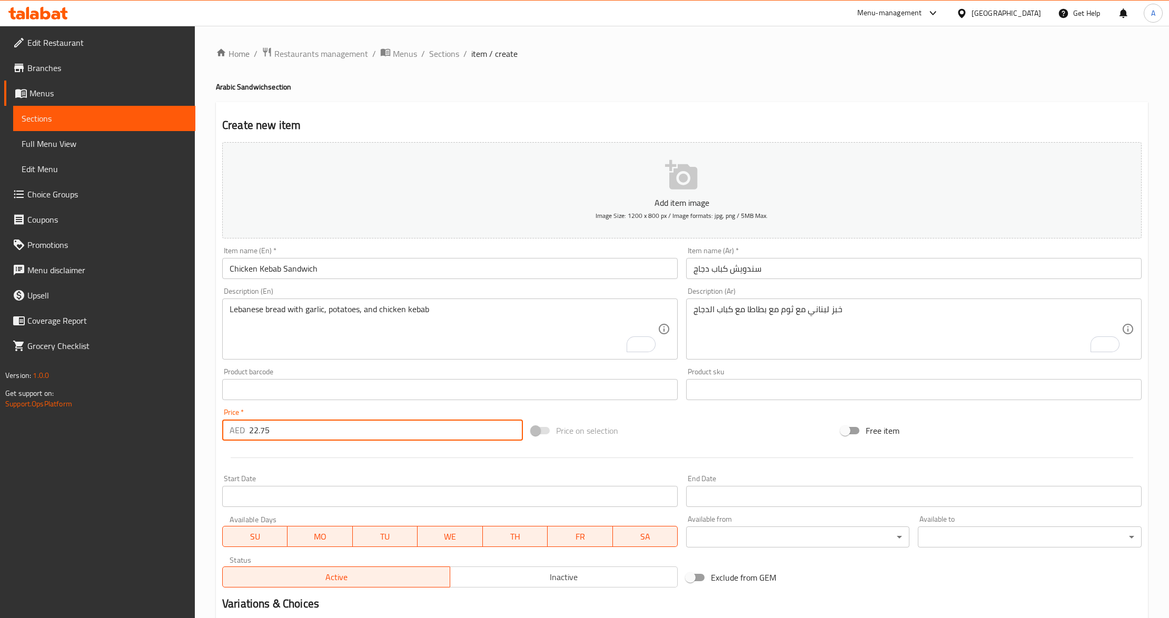
click at [305, 458] on div at bounding box center [682, 458] width 928 height 26
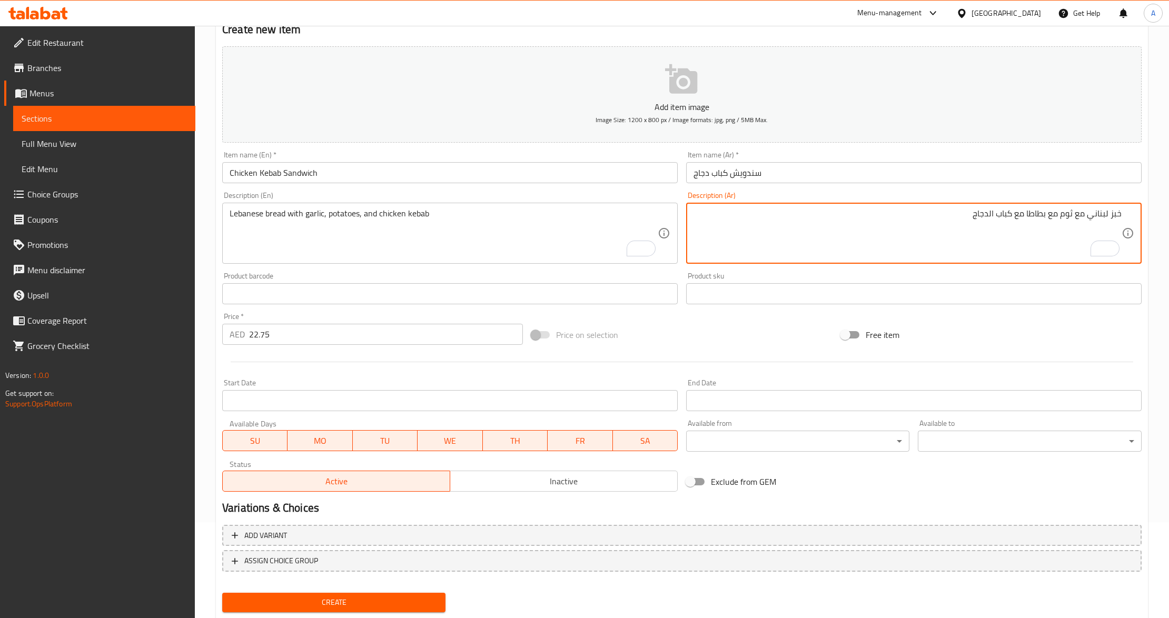
scroll to position [125, 0]
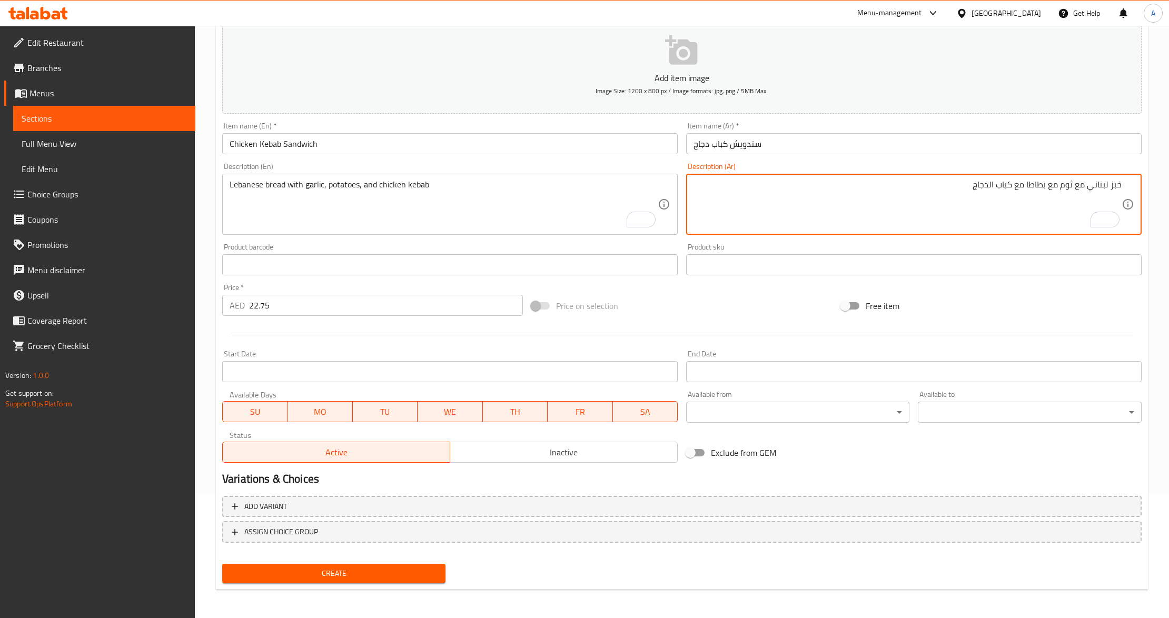
click at [519, 558] on div "Add variant ASSIGN CHOICE GROUP" at bounding box center [682, 526] width 928 height 68
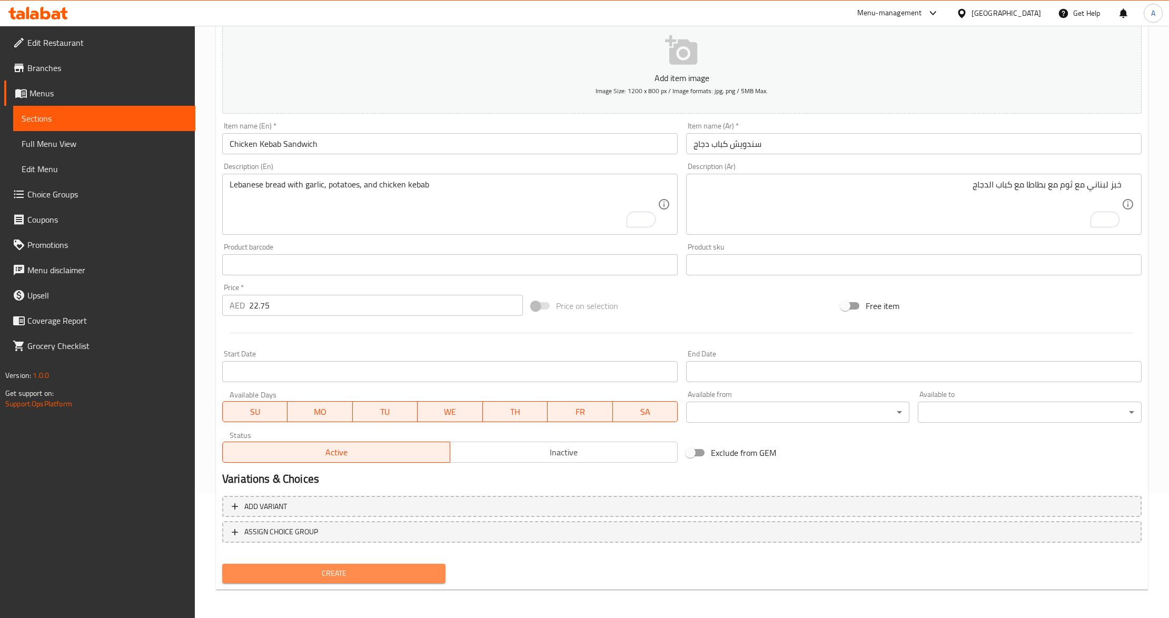
click at [352, 577] on span "Create" at bounding box center [334, 573] width 206 height 13
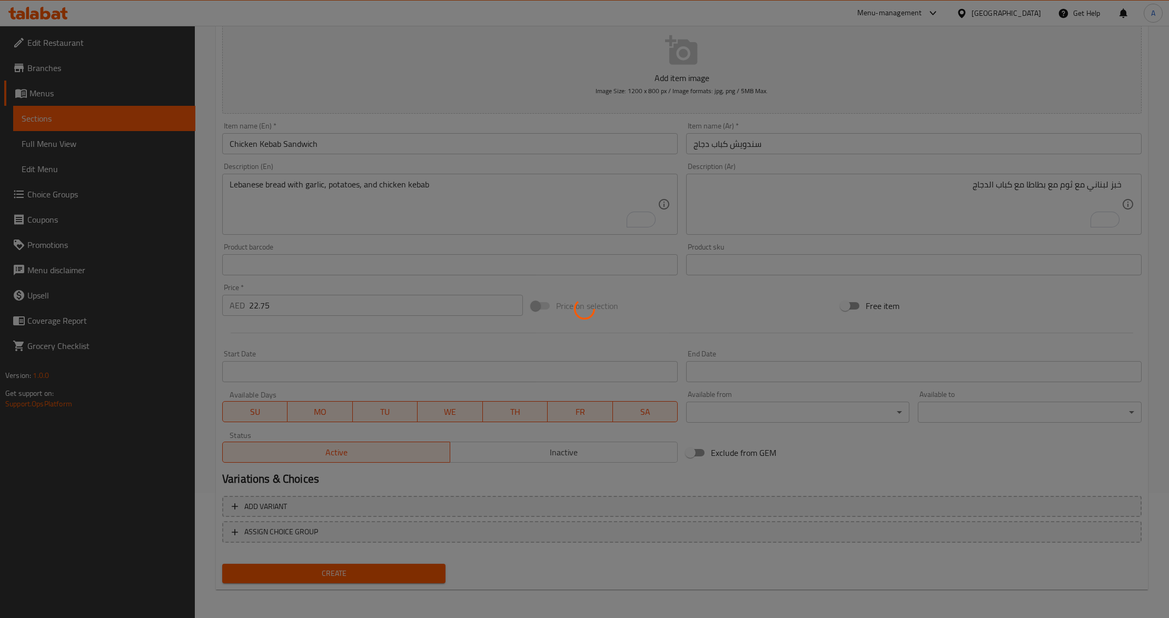
type input "0"
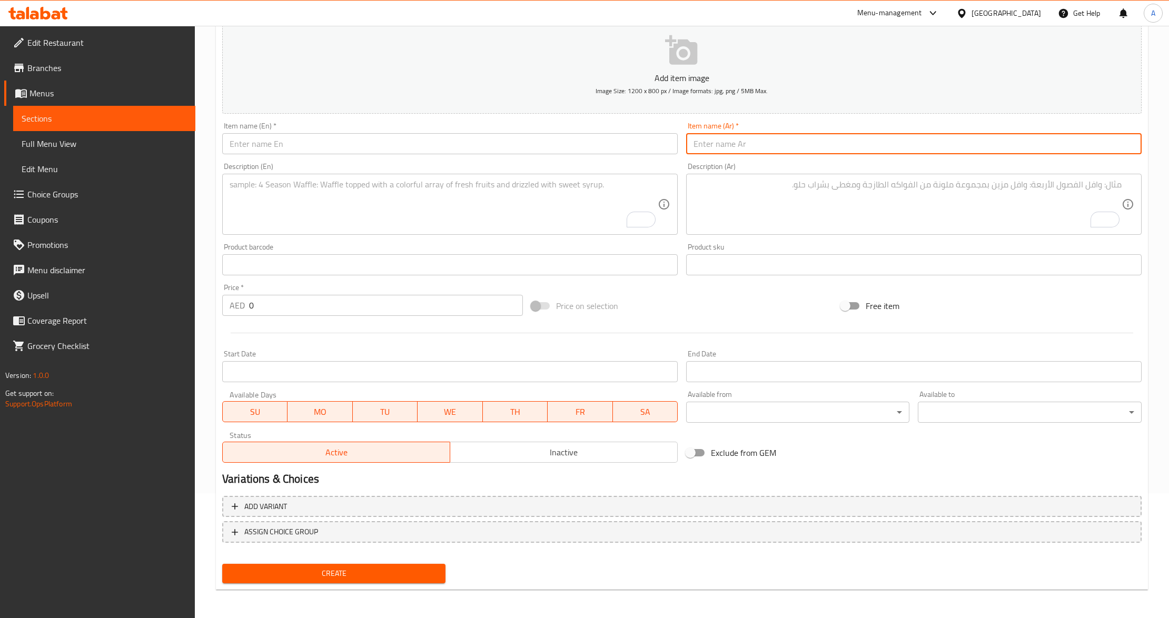
click at [802, 142] on input "text" at bounding box center [914, 143] width 456 height 21
paste input "سندويش فلافل (كبير)"
drag, startPoint x: 1079, startPoint y: 147, endPoint x: 957, endPoint y: 162, distance: 123.6
click at [957, 162] on div "Add item image Image Size: 1200 x 800 px / Image formats: jpg, png / 5MB Max. I…" at bounding box center [682, 240] width 928 height 454
type input "سندويش فلافل"
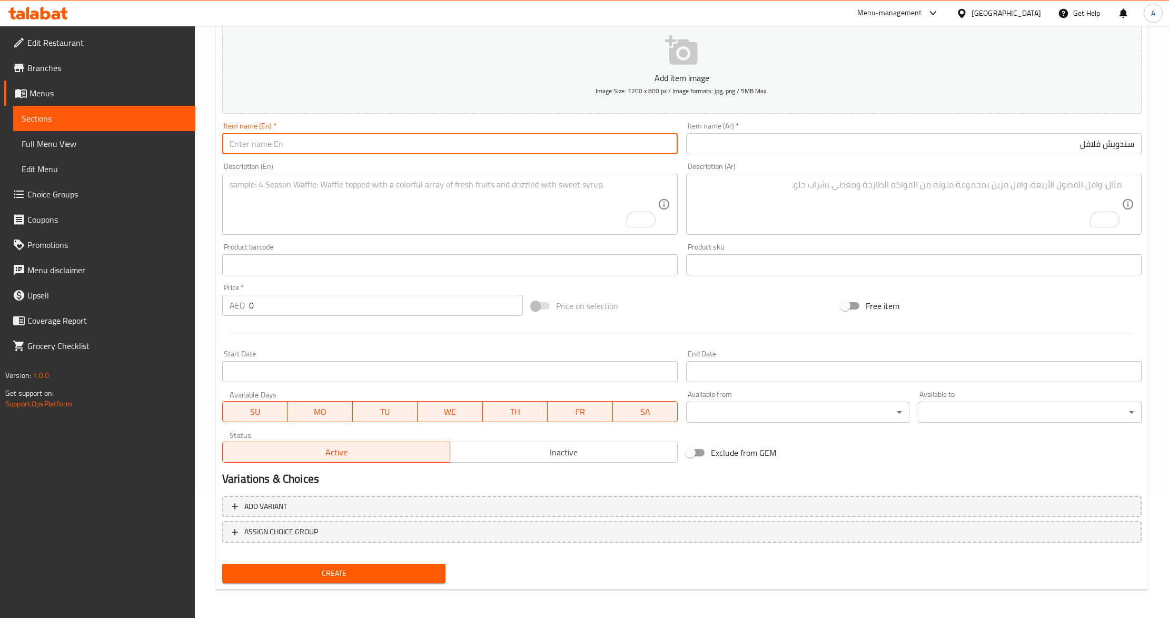
click at [571, 139] on input "text" at bounding box center [450, 143] width 456 height 21
paste input "Falafel Sandwich"
type input "Falafel Sandwich"
click at [511, 163] on div "Description (En) Description (En)" at bounding box center [450, 199] width 464 height 81
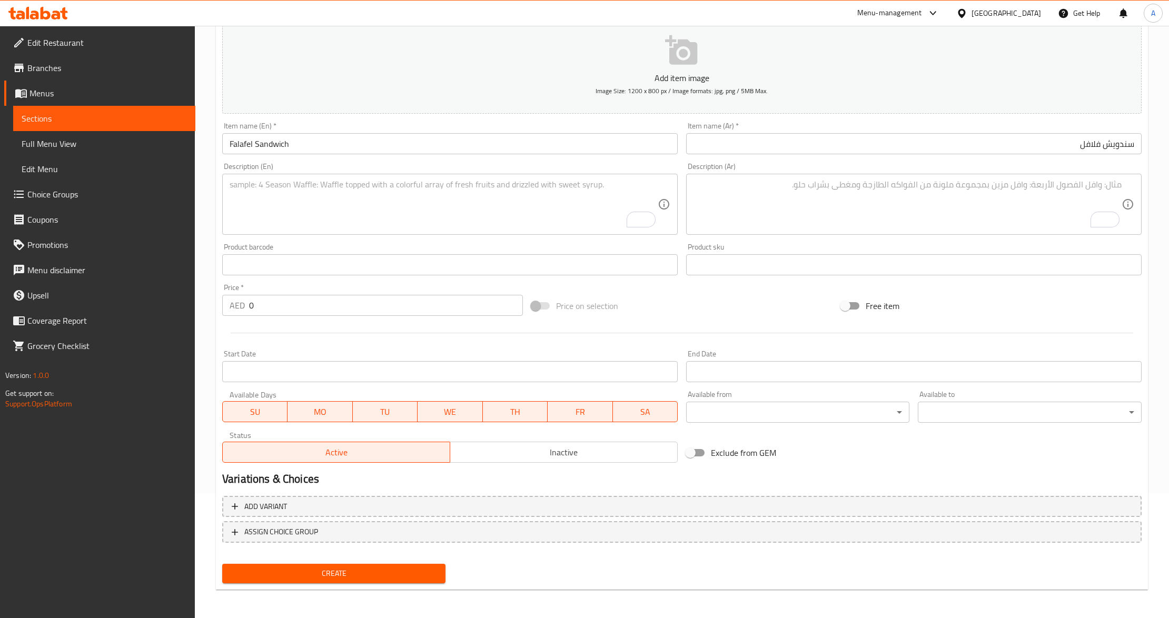
click at [284, 314] on input "0" at bounding box center [386, 305] width 274 height 21
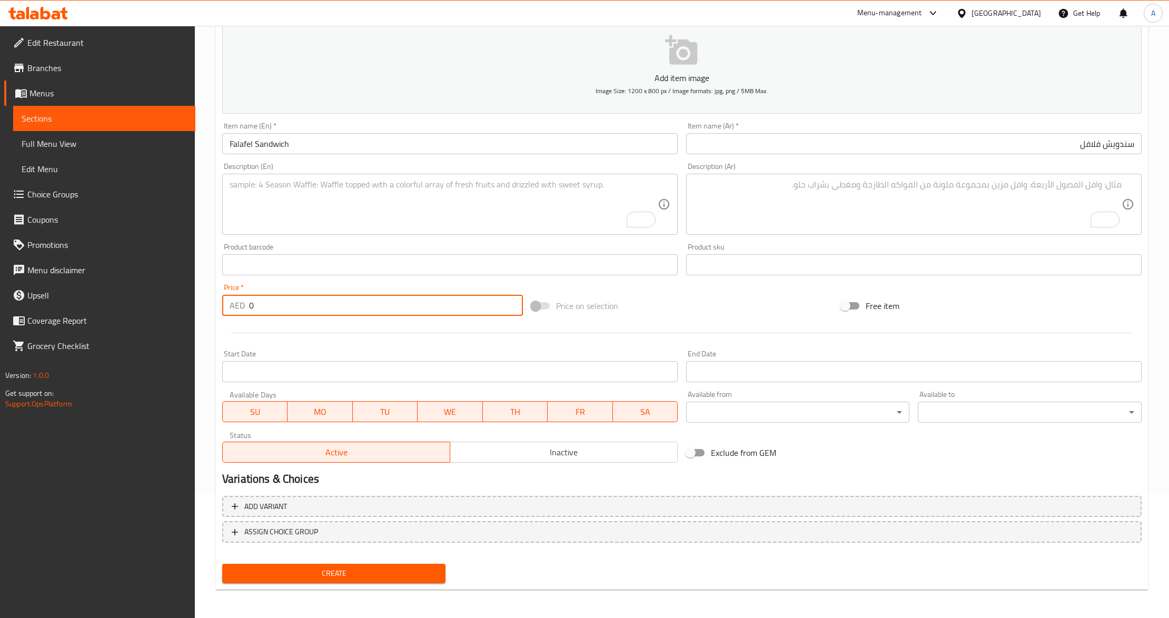
click at [284, 314] on input "0" at bounding box center [386, 305] width 274 height 21
type input "14"
click at [279, 327] on div at bounding box center [682, 333] width 928 height 26
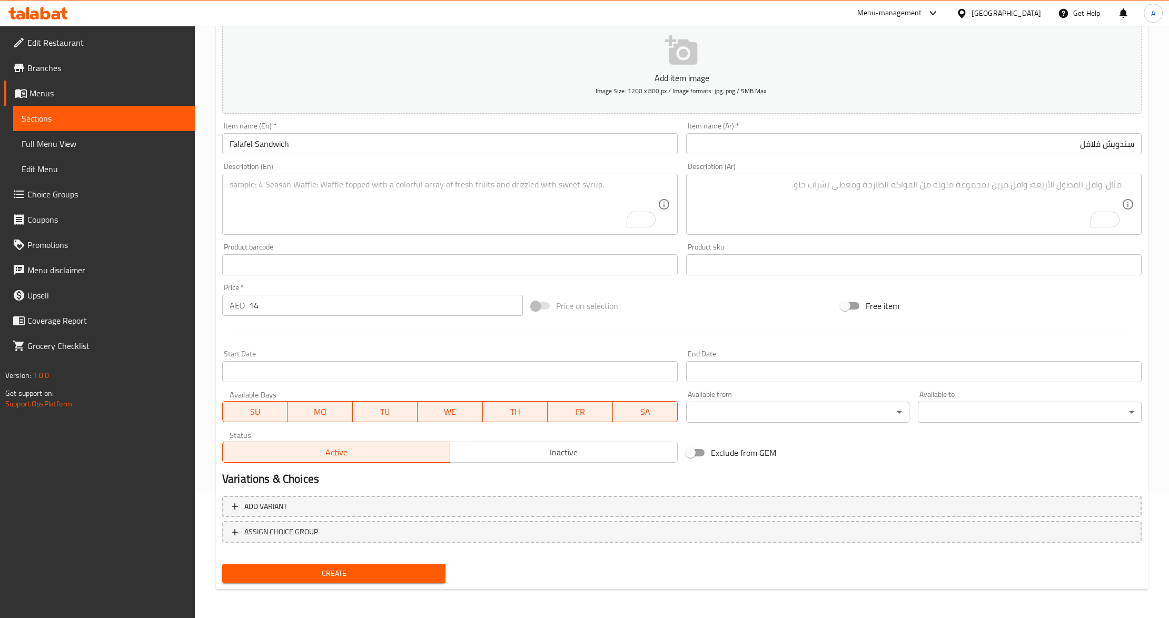
click at [770, 213] on textarea "To enrich screen reader interactions, please activate Accessibility in Grammarl…" at bounding box center [908, 205] width 428 height 50
paste textarea "فلافل مقلية بالزيت النباتي متبلة بطريقتنا الخاصة مع الحمص و الخضار والمخلل وصوص…"
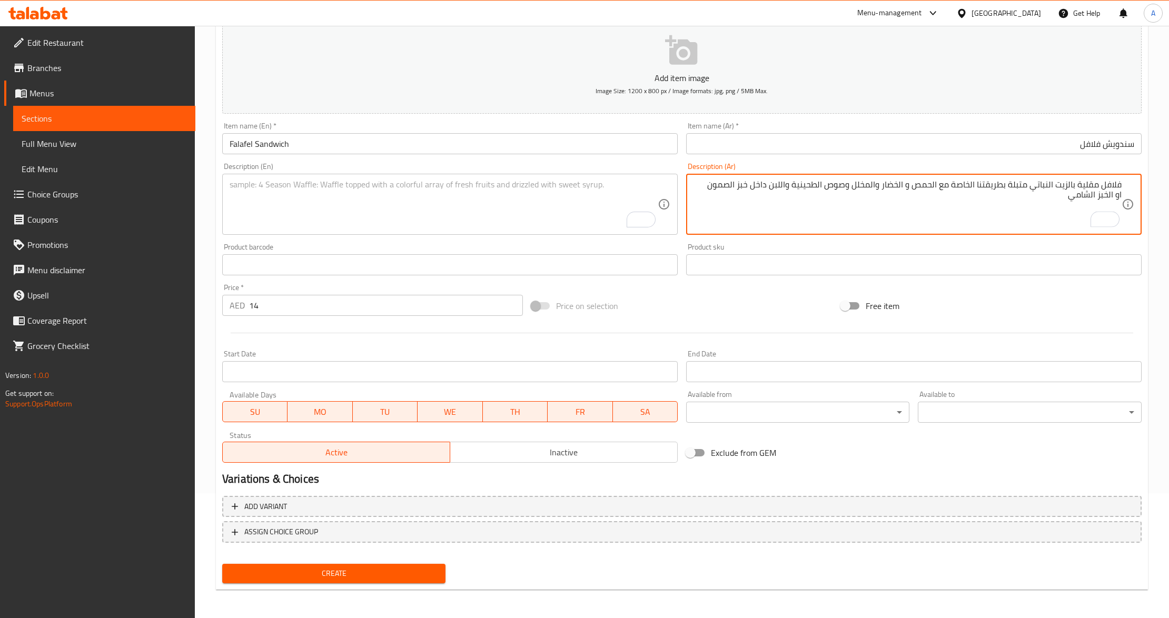
type textarea "فلافل مقلية بالزيت النباتي متبلة بطريقتنا الخاصة مع الحمص و الخضار والمخلل وصوص…"
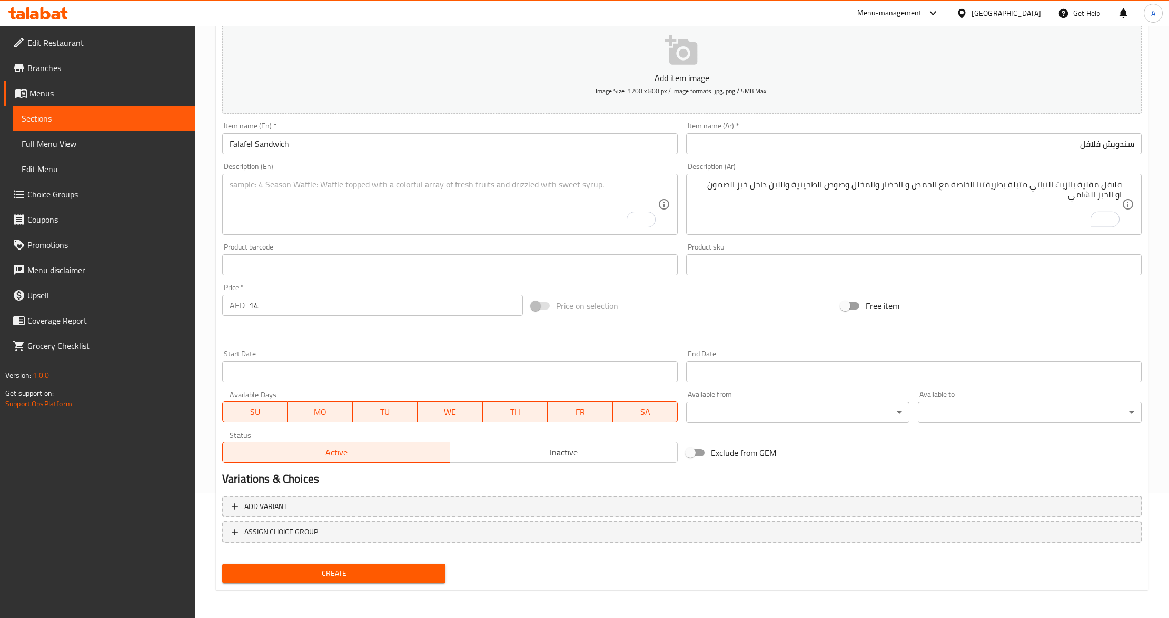
click at [302, 240] on div "Product barcode Product barcode" at bounding box center [450, 259] width 464 height 41
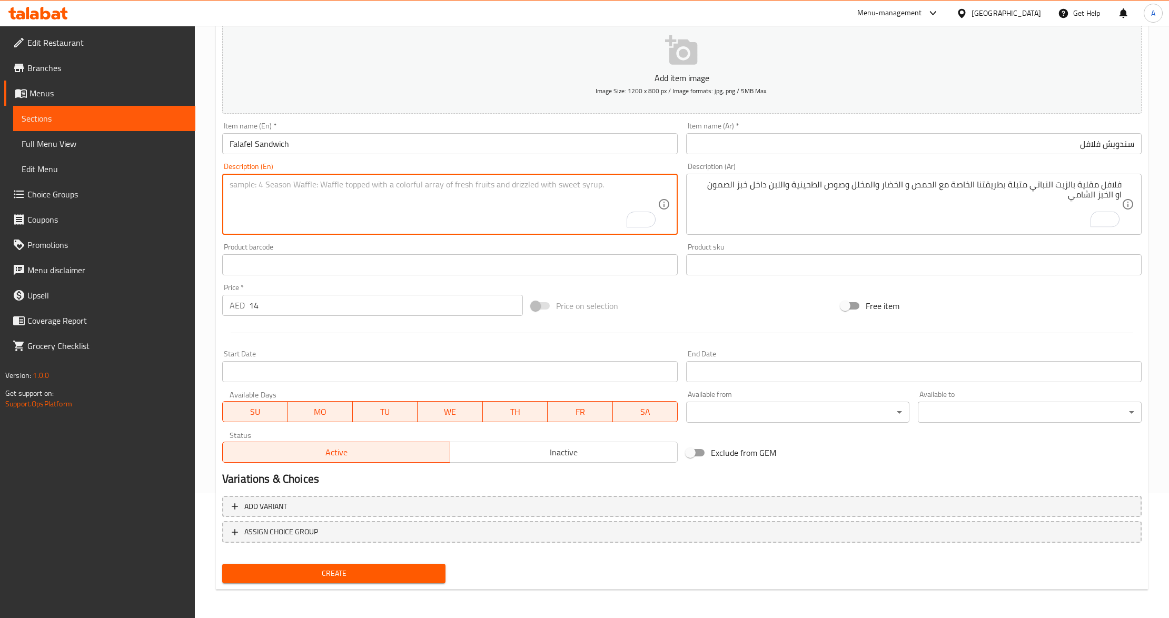
click at [309, 211] on textarea "To enrich screen reader interactions, please activate Accessibility in Grammarl…" at bounding box center [444, 205] width 428 height 50
paste textarea "Deep-fried falafel in vegetable oil, seasoned with our special mix, served with…"
type textarea "Deep-fried falafel in vegetable oil, seasoned with our special mix, served with…"
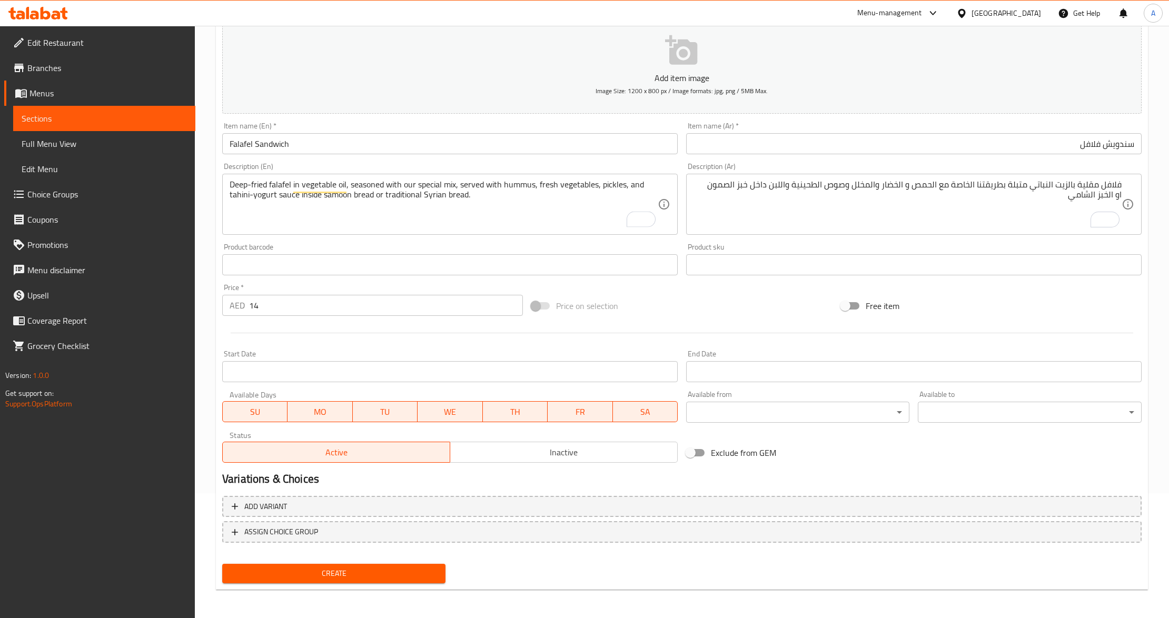
click at [357, 346] on div at bounding box center [682, 333] width 928 height 26
click at [622, 293] on div "Price on selection" at bounding box center [681, 306] width 309 height 28
click at [738, 302] on div "Price on selection" at bounding box center [681, 306] width 309 height 28
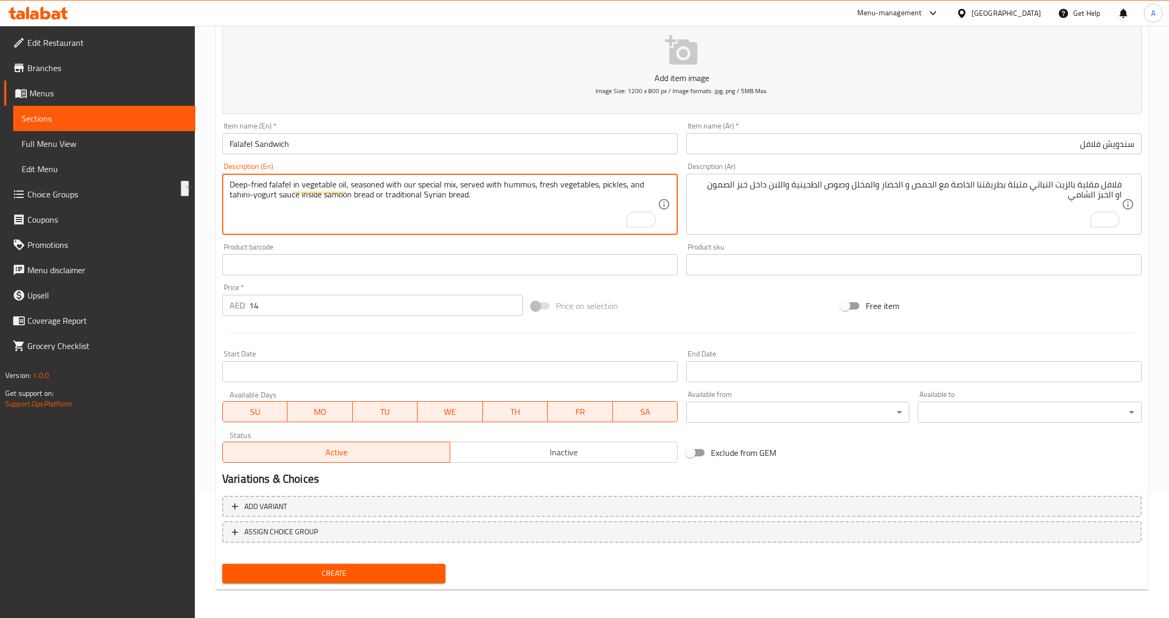
drag, startPoint x: 416, startPoint y: 184, endPoint x: 533, endPoint y: 186, distance: 116.9
click at [656, 301] on div "Price on selection" at bounding box center [681, 306] width 309 height 28
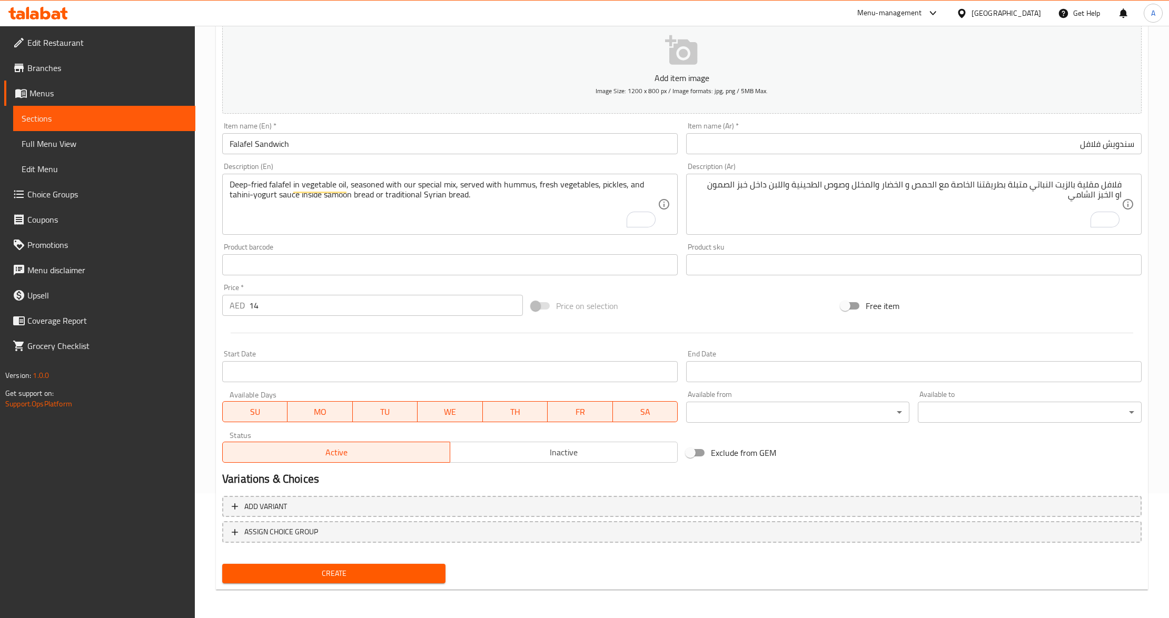
click at [736, 295] on div "Price on selection" at bounding box center [681, 306] width 309 height 28
click at [312, 339] on div at bounding box center [682, 333] width 928 height 26
click at [538, 251] on div "Product barcode Product barcode" at bounding box center [450, 259] width 456 height 32
click at [674, 298] on div "Price on selection" at bounding box center [681, 306] width 309 height 28
click at [304, 576] on span "Create" at bounding box center [334, 573] width 206 height 13
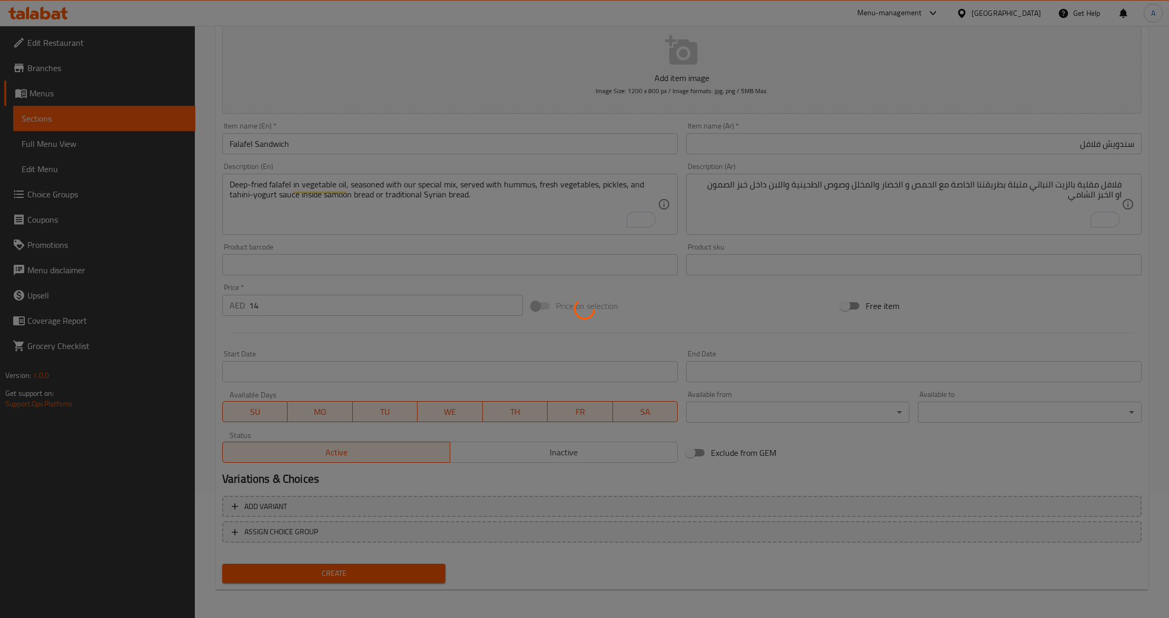
type input "0"
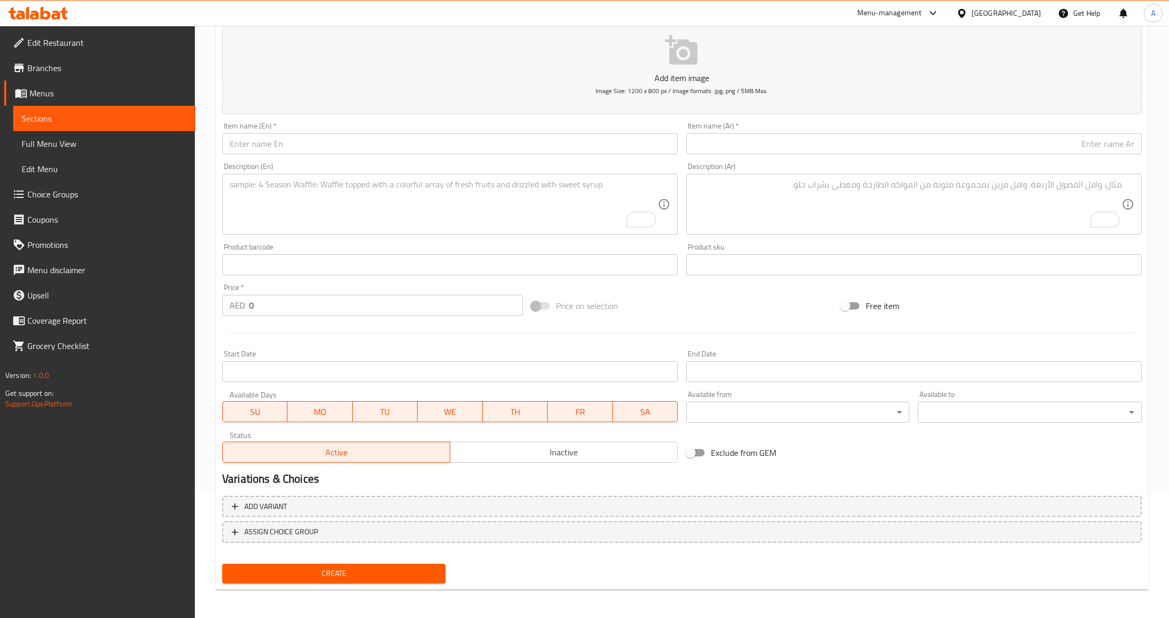
click at [74, 123] on span "Sections" at bounding box center [104, 118] width 165 height 13
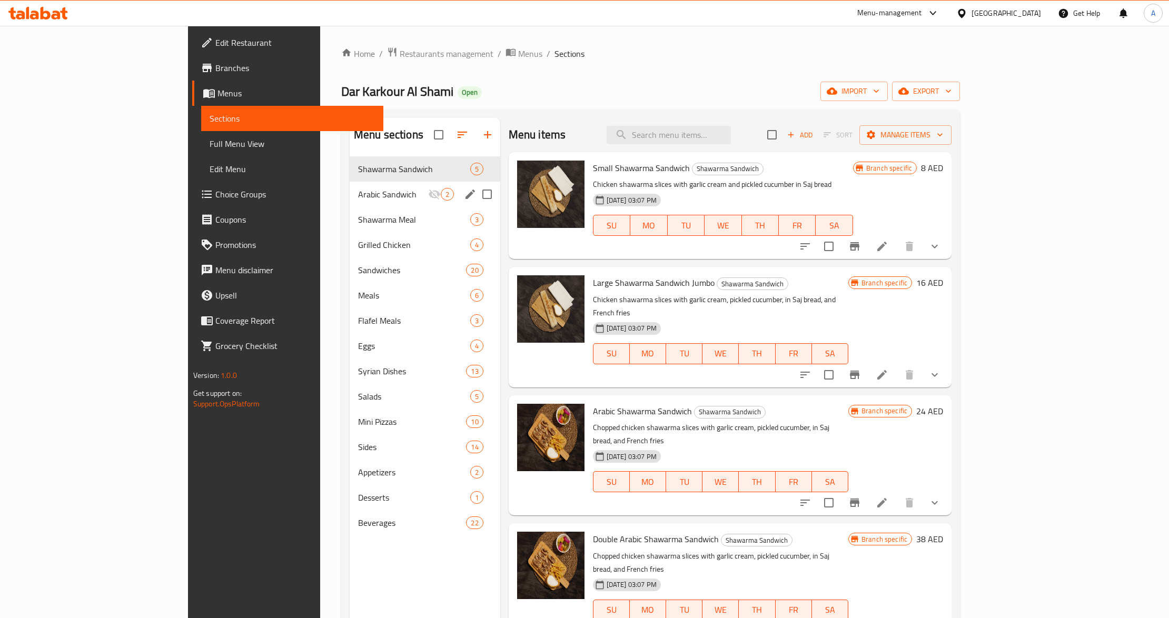
click at [358, 189] on span "Arabic Sandwich" at bounding box center [393, 194] width 70 height 13
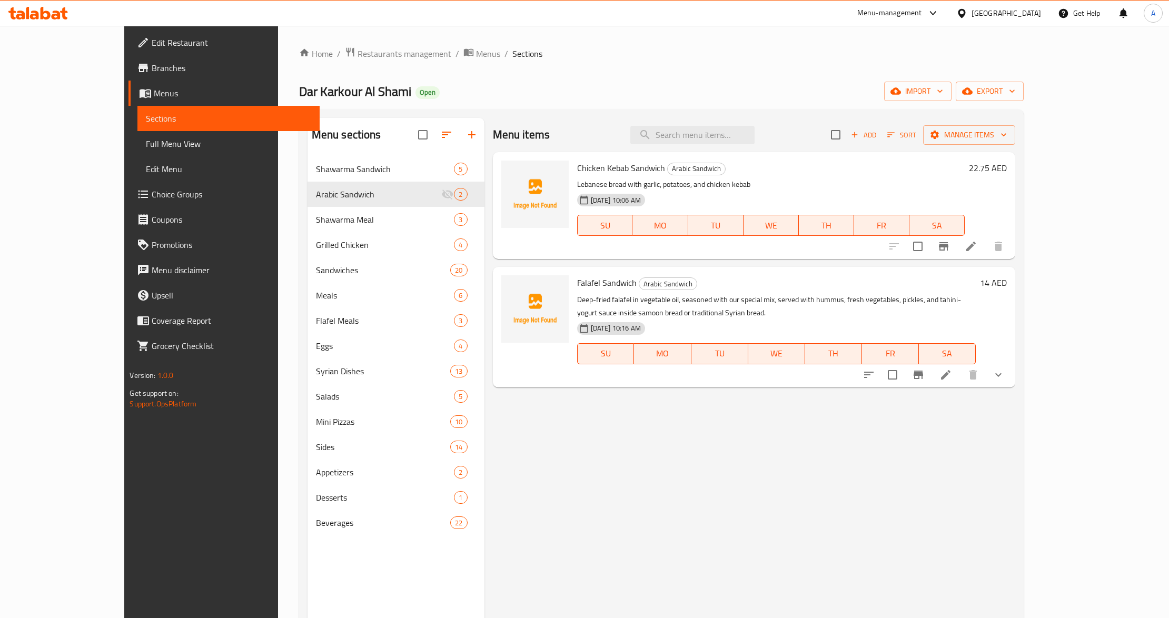
click at [961, 382] on li at bounding box center [945, 375] width 29 height 19
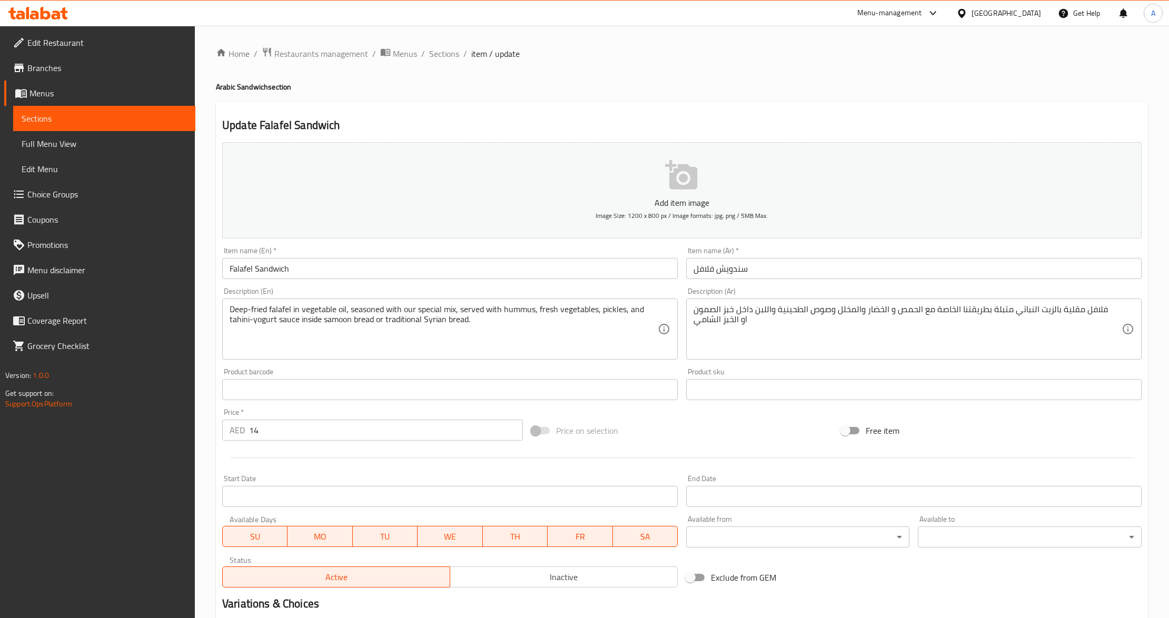
click at [338, 437] on input "14" at bounding box center [386, 430] width 274 height 21
type input "0"
click at [328, 452] on div at bounding box center [682, 458] width 928 height 26
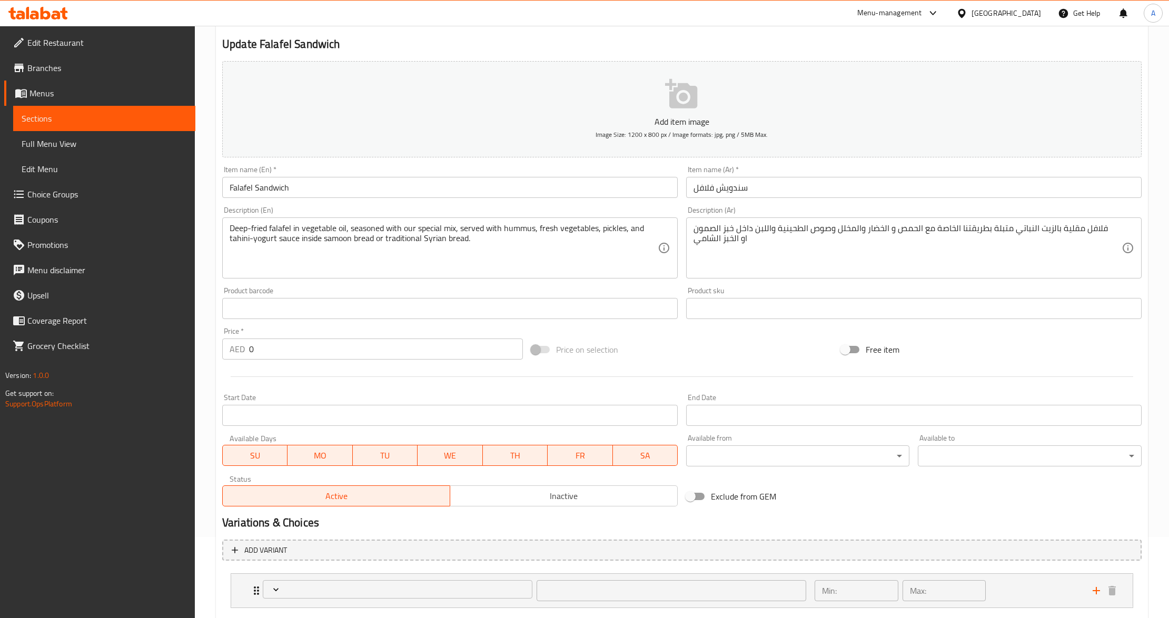
scroll to position [144, 0]
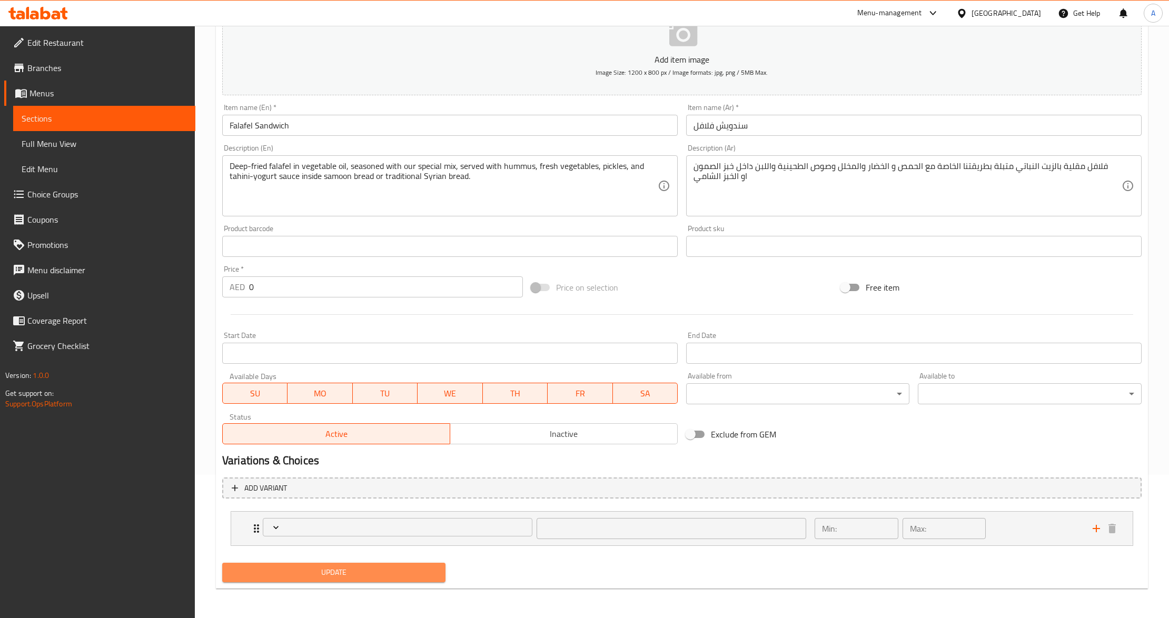
click at [301, 574] on span "Update" at bounding box center [334, 572] width 206 height 13
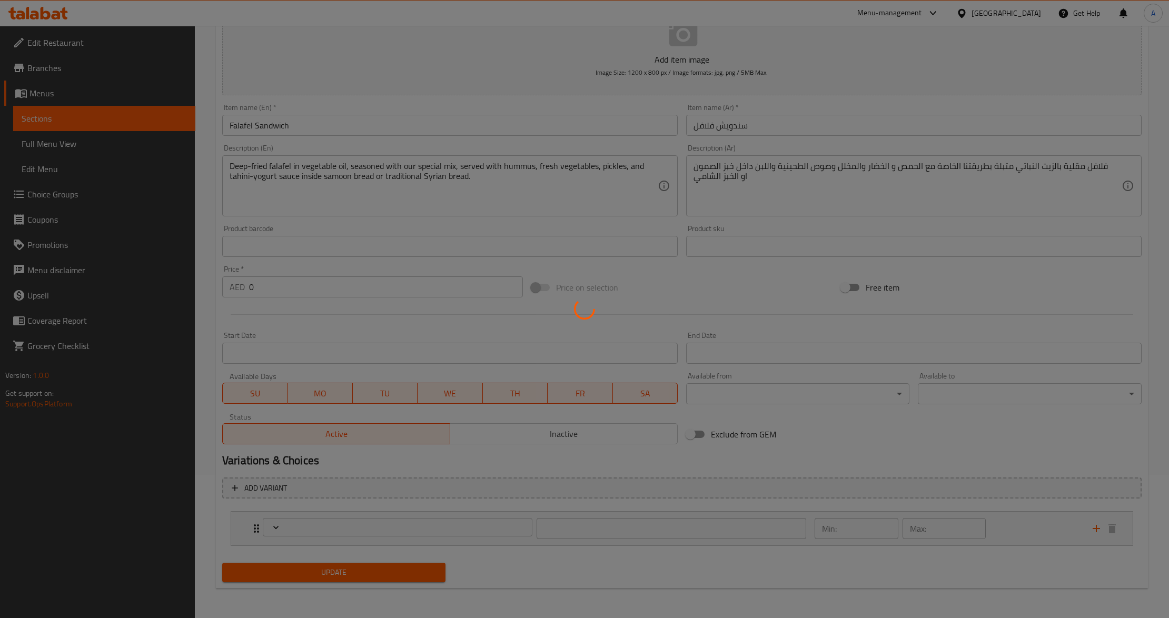
type input "اختيارك من الخبز:"
type input "1"
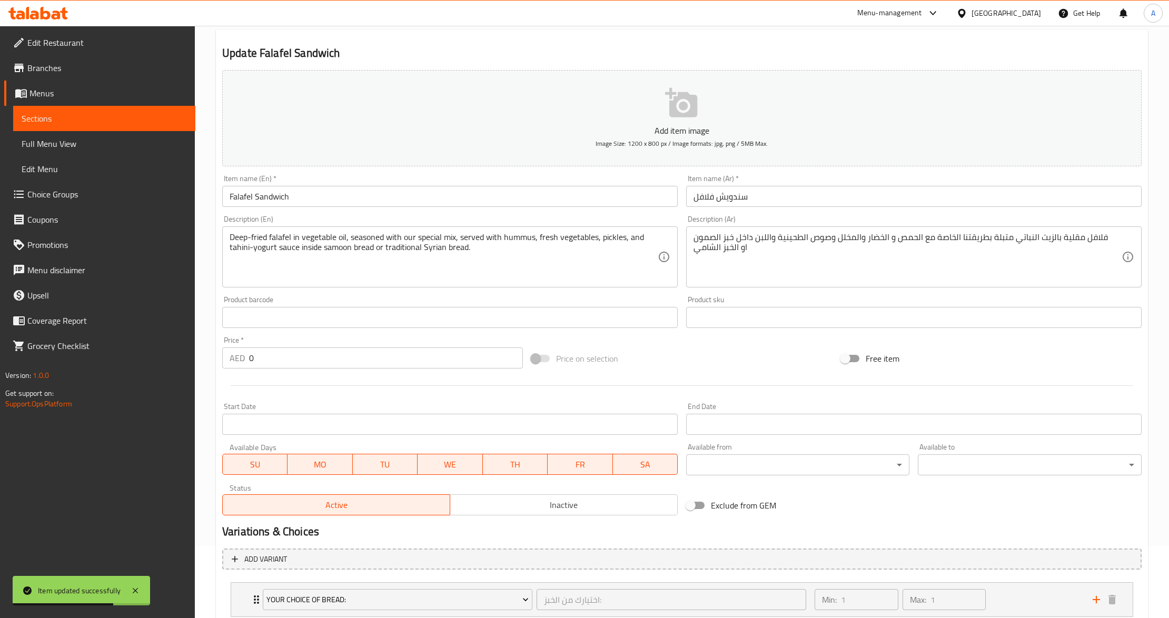
scroll to position [0, 0]
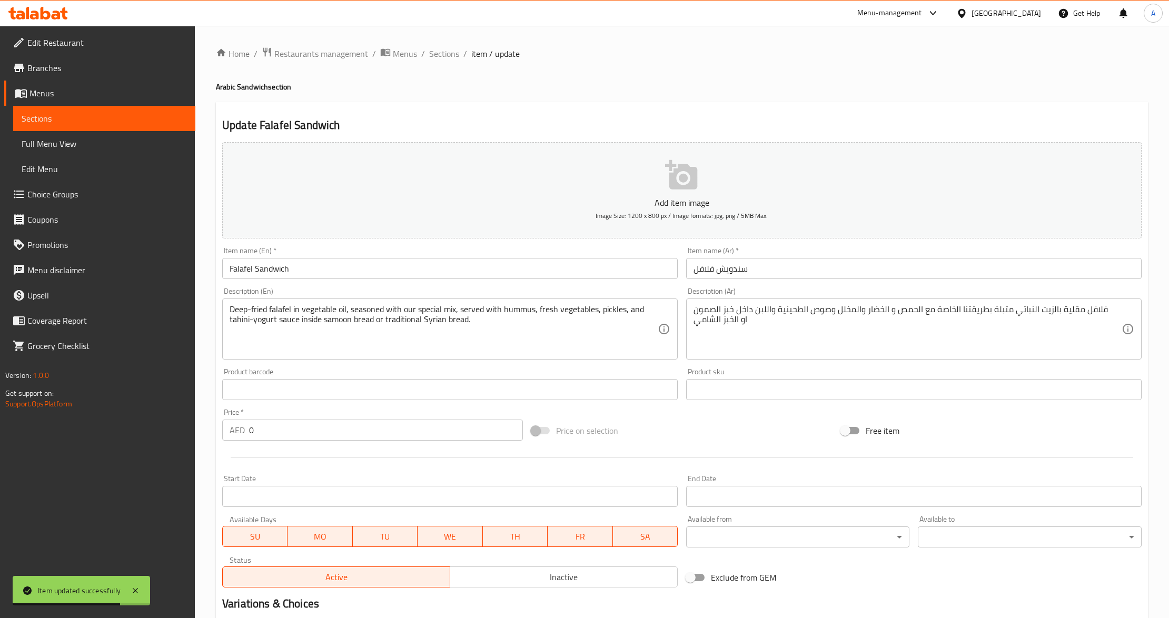
click at [126, 124] on span "Sections" at bounding box center [104, 118] width 165 height 13
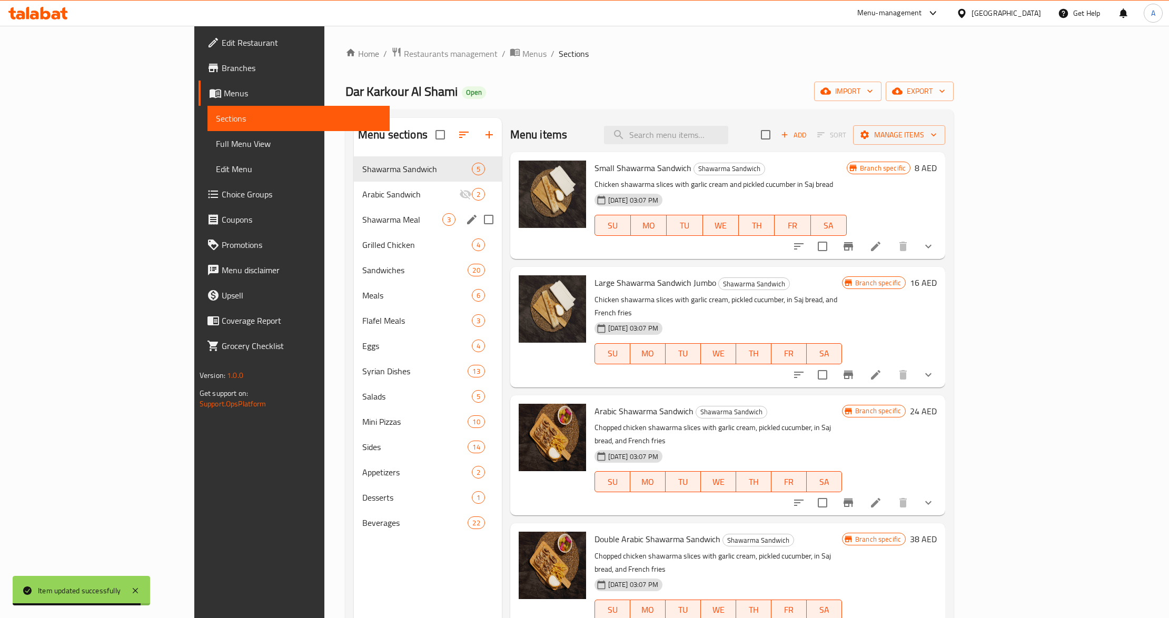
click at [362, 199] on span "Arabic Sandwich" at bounding box center [410, 194] width 97 height 13
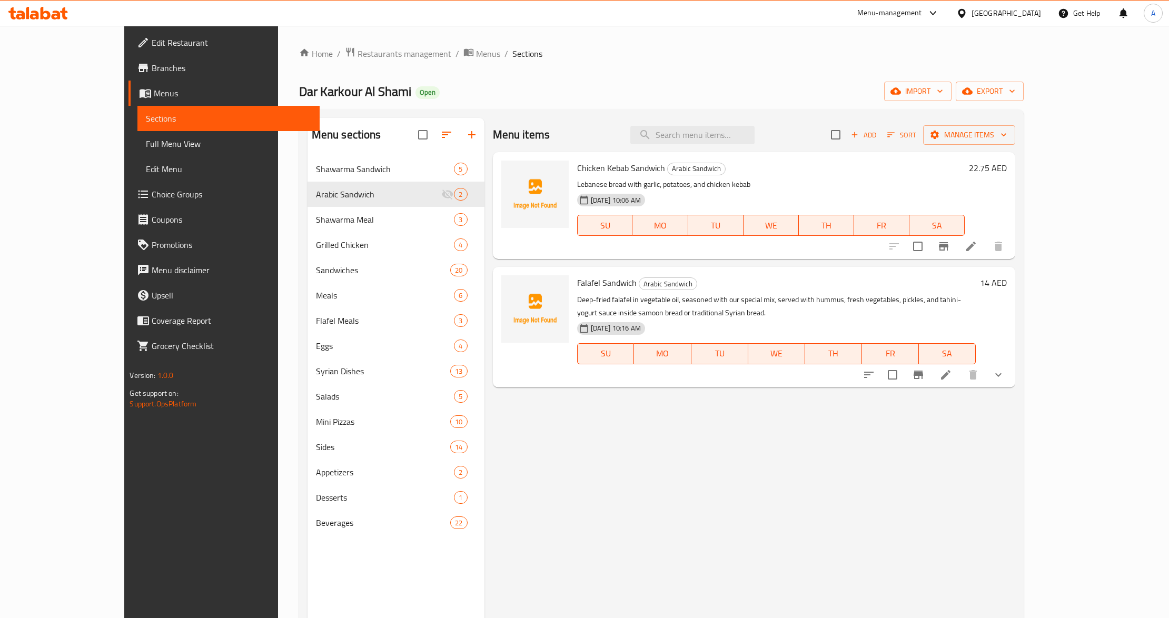
click at [1011, 378] on button "show more" at bounding box center [998, 374] width 25 height 25
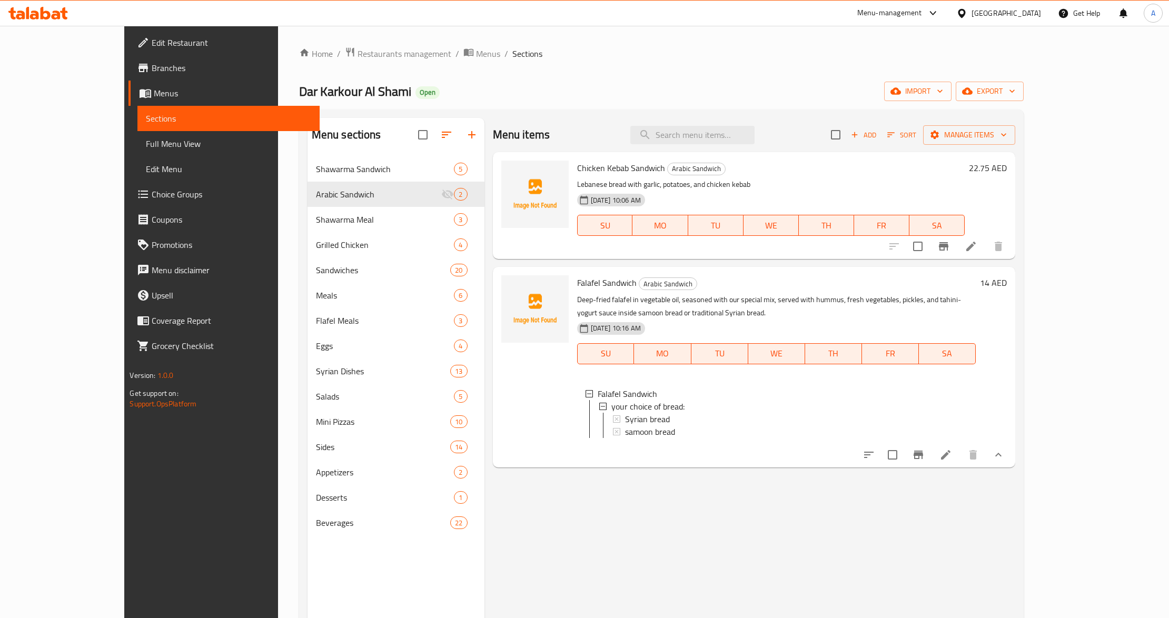
click at [570, 494] on div "Menu items Add Sort Manage items Chicken Kebab Sandwich Arabic Sandwich Lebanes…" at bounding box center [750, 427] width 531 height 618
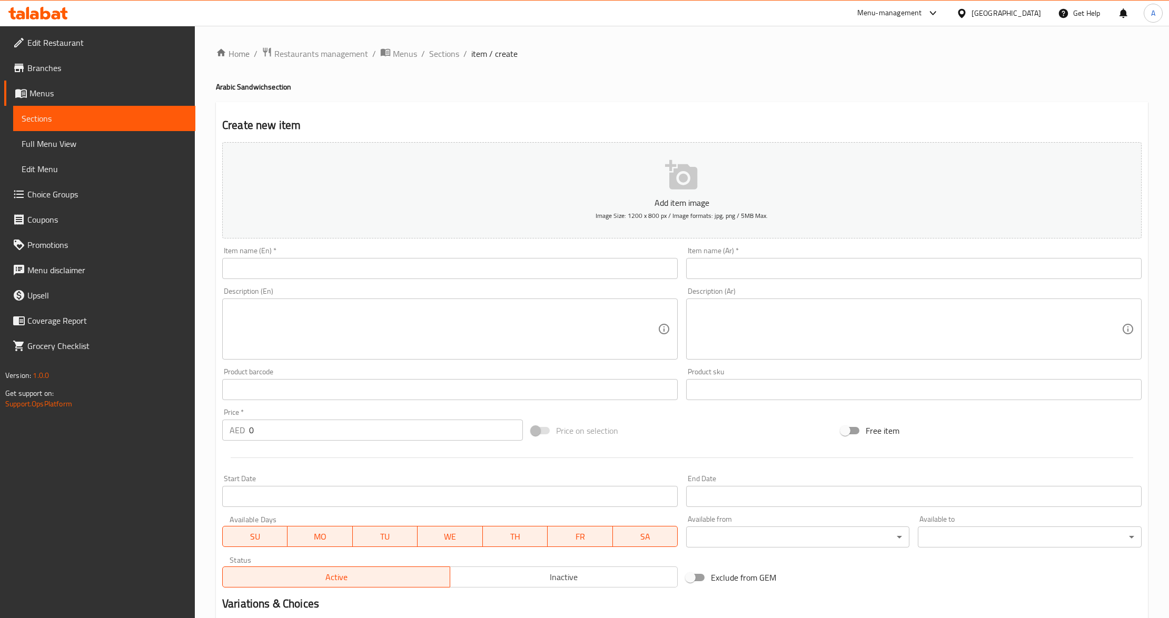
click at [62, 93] on span "Menus" at bounding box center [107, 93] width 157 height 13
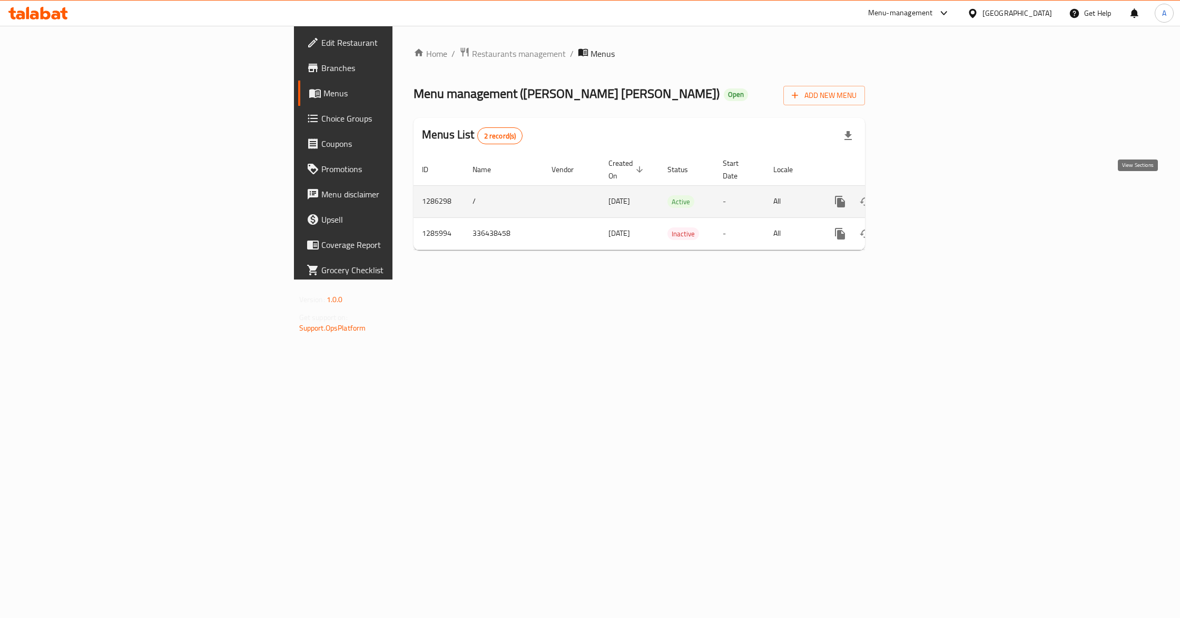
click at [922, 195] on icon "enhanced table" at bounding box center [916, 201] width 13 height 13
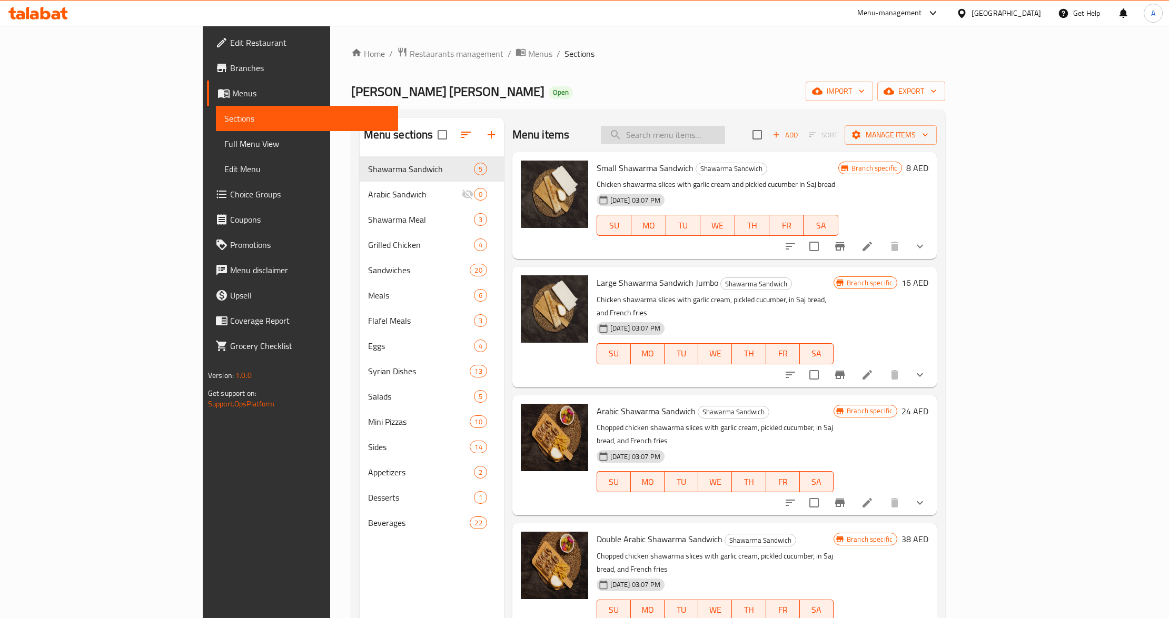
click at [711, 133] on input "search" at bounding box center [663, 135] width 124 height 18
paste input "Chicken Kebab Sandwich"
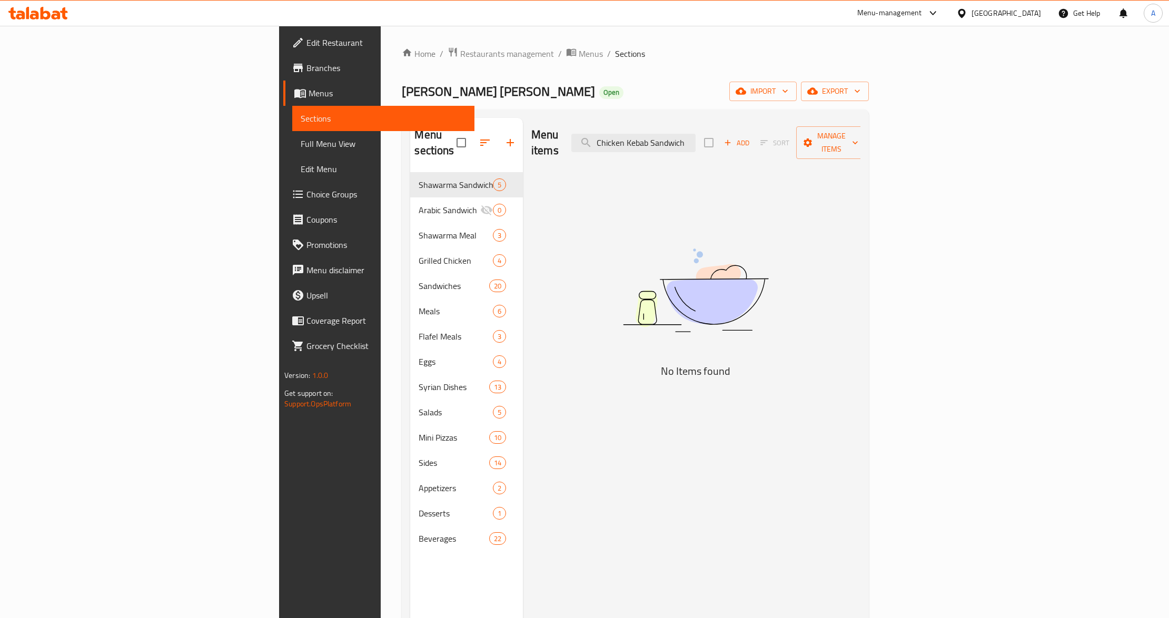
drag, startPoint x: 754, startPoint y: 140, endPoint x: 858, endPoint y: 123, distance: 105.2
click at [858, 123] on div "Menu items Chicken Kebab Sandwich Add Sort Manage items" at bounding box center [695, 143] width 329 height 50
click at [696, 136] on input "Chicken Kebab" at bounding box center [633, 143] width 124 height 18
type input "Kebab"
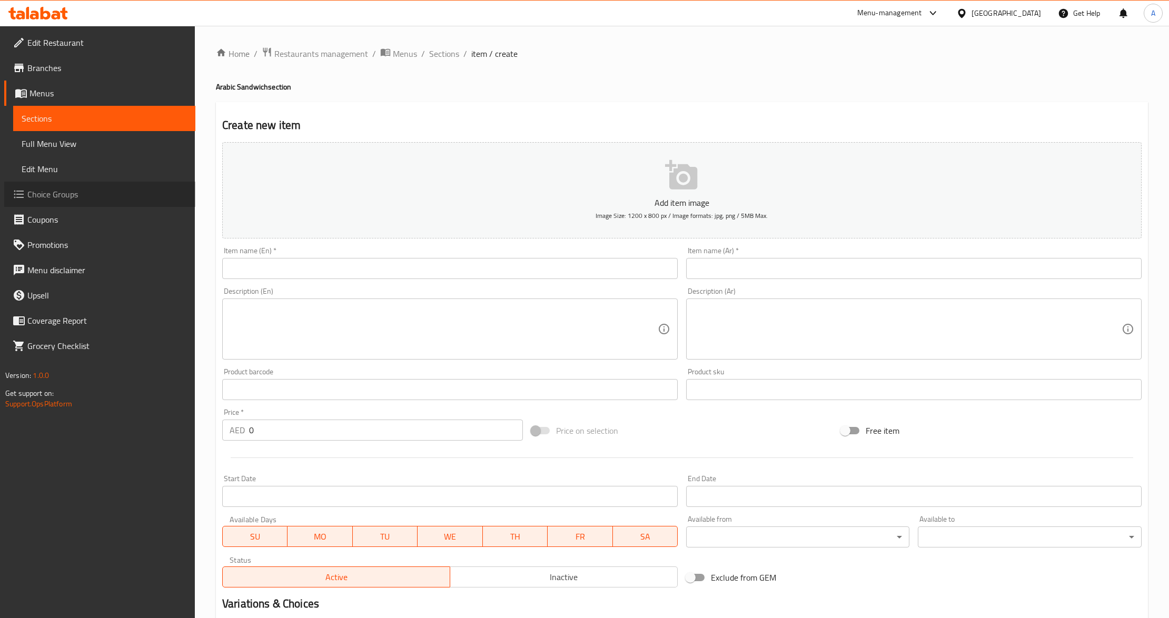
click at [51, 192] on span "Choice Groups" at bounding box center [107, 194] width 160 height 13
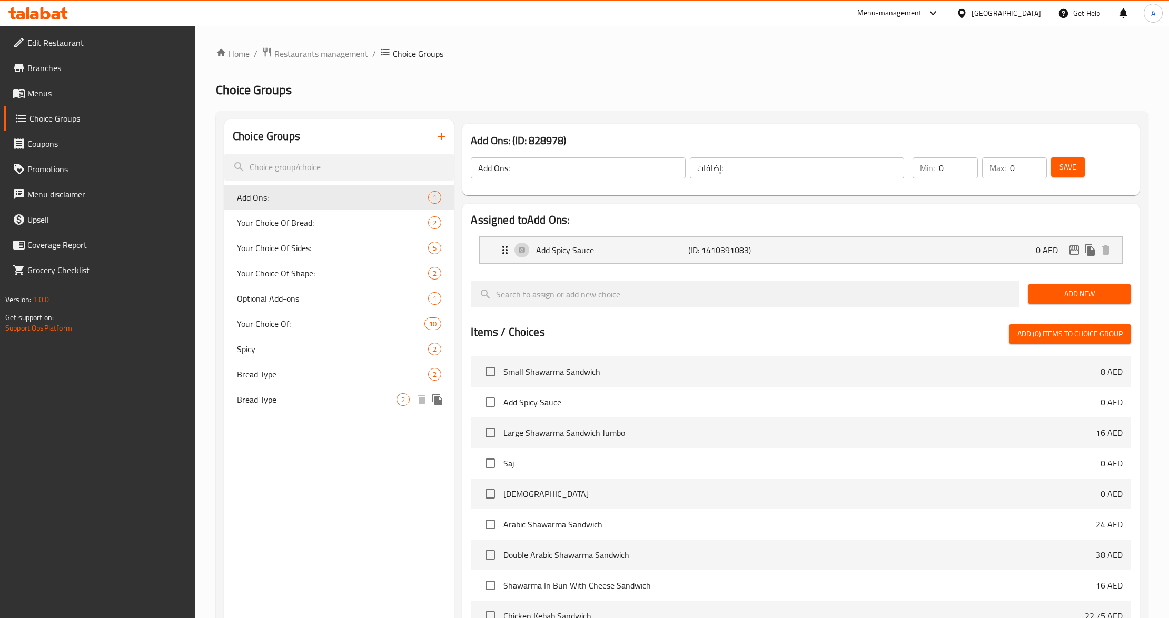
click at [241, 400] on span "Bread Type" at bounding box center [317, 399] width 160 height 13
type input "Bread Type"
type input "نوع الخبز"
type input "1"
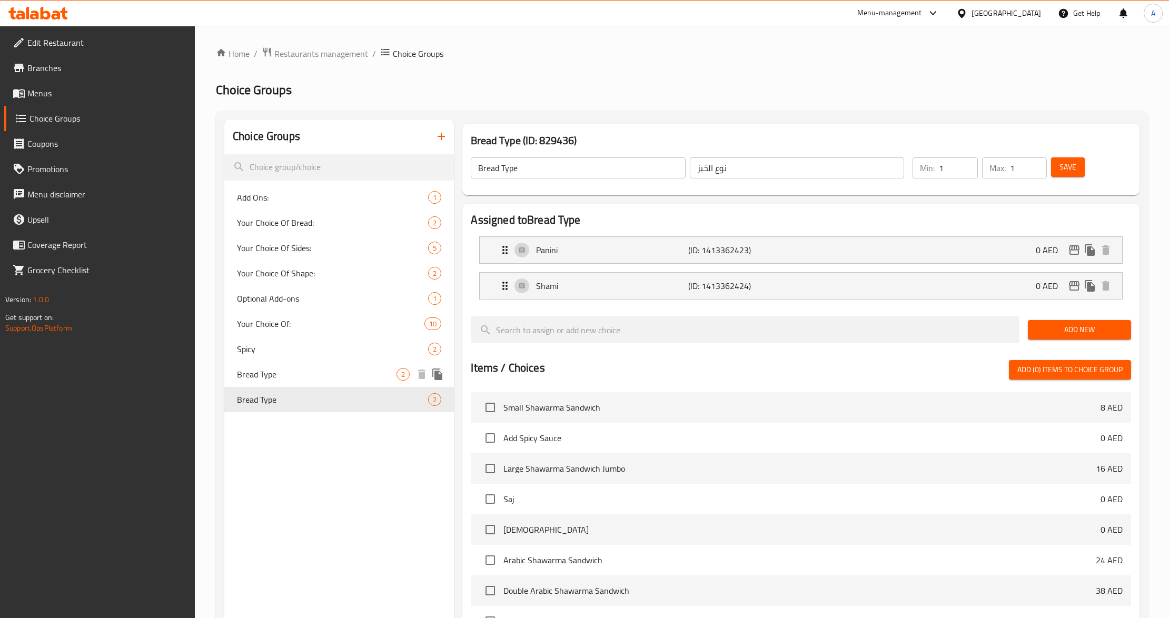
click at [244, 376] on span "Bread Type" at bounding box center [317, 374] width 160 height 13
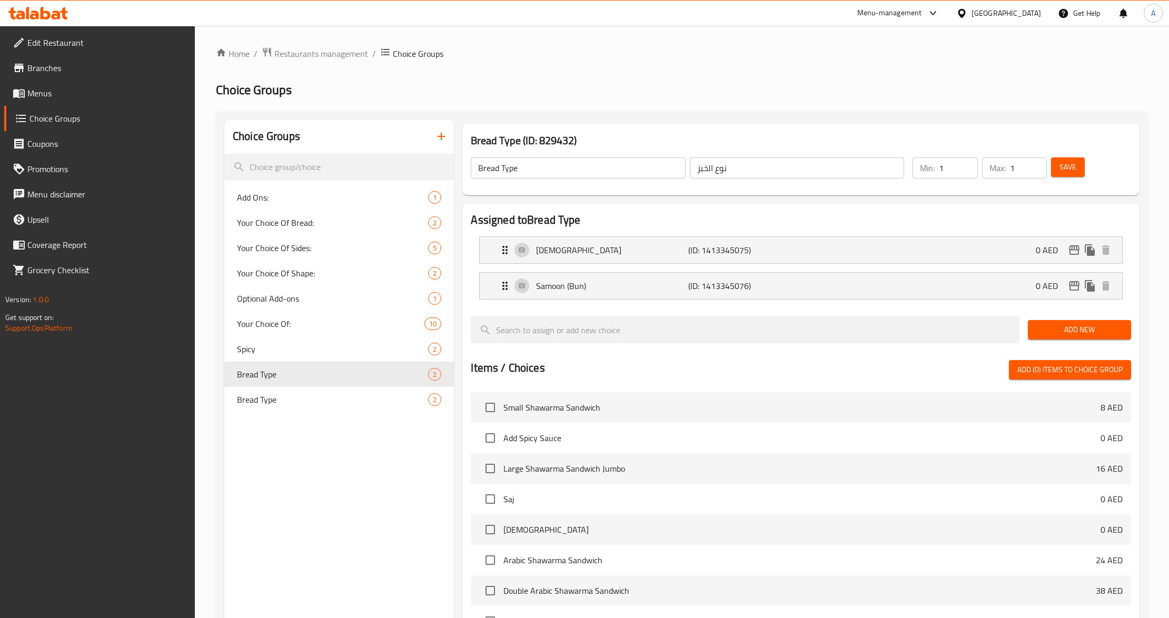
click at [435, 140] on icon "button" at bounding box center [441, 136] width 13 height 13
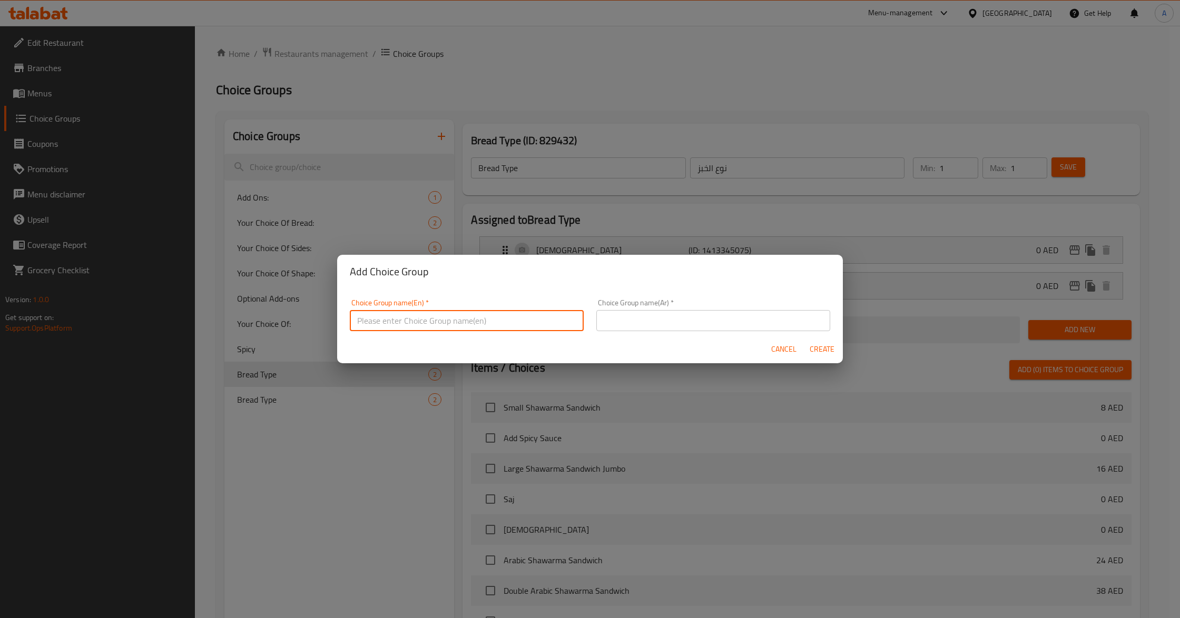
click at [407, 319] on input "text" at bounding box center [467, 320] width 234 height 21
click at [414, 330] on input "text" at bounding box center [467, 320] width 234 height 21
type input "غ"
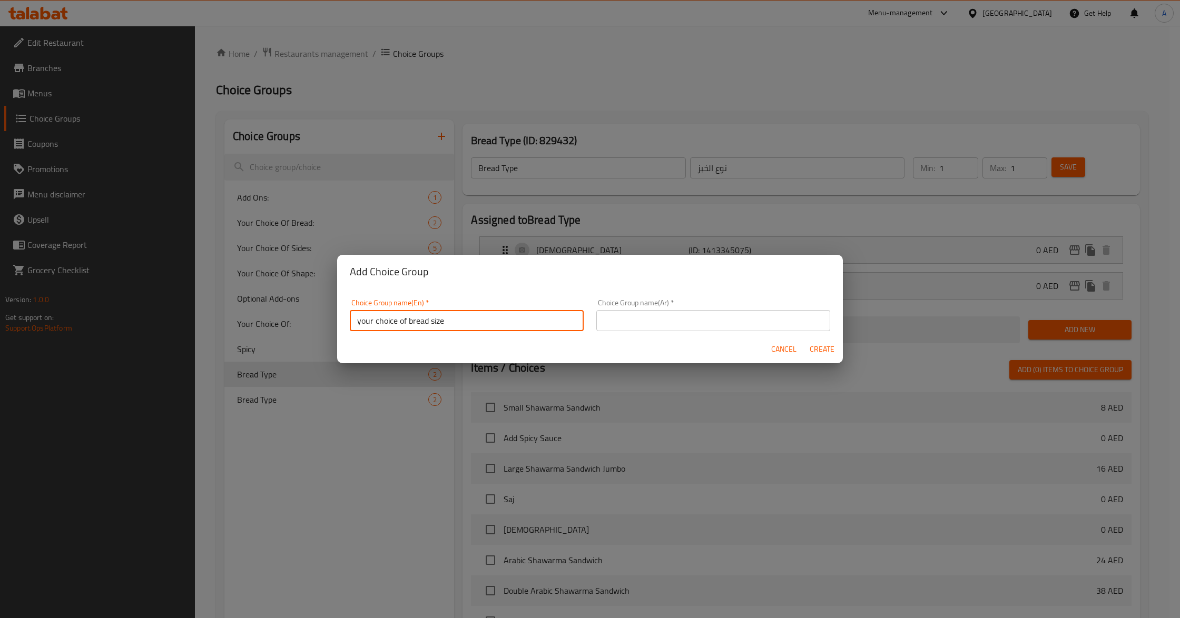
click at [441, 323] on input "your choice of bread size" at bounding box center [467, 320] width 234 height 21
type input "your choice of bread:"
click at [636, 317] on input "text" at bounding box center [713, 320] width 234 height 21
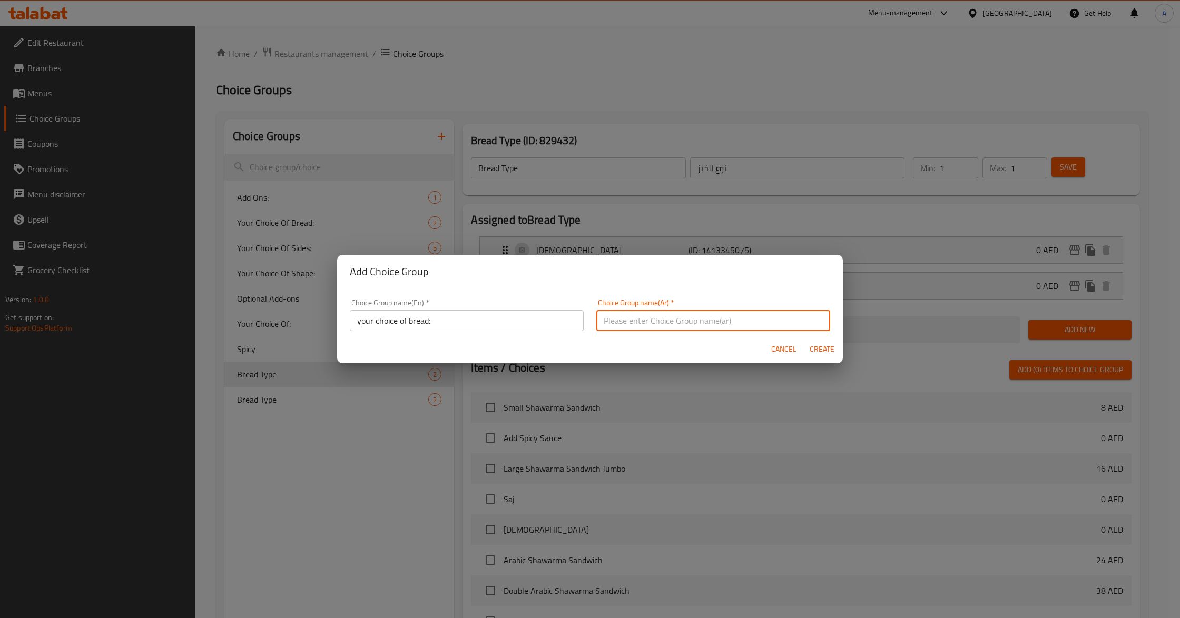
click at [639, 310] on input "text" at bounding box center [713, 320] width 234 height 21
type input "اختيارك من الخبز:"
click at [812, 349] on span "Create" at bounding box center [821, 349] width 25 height 13
type input "your choice of bread:"
type input "اختيارك من الخبز:"
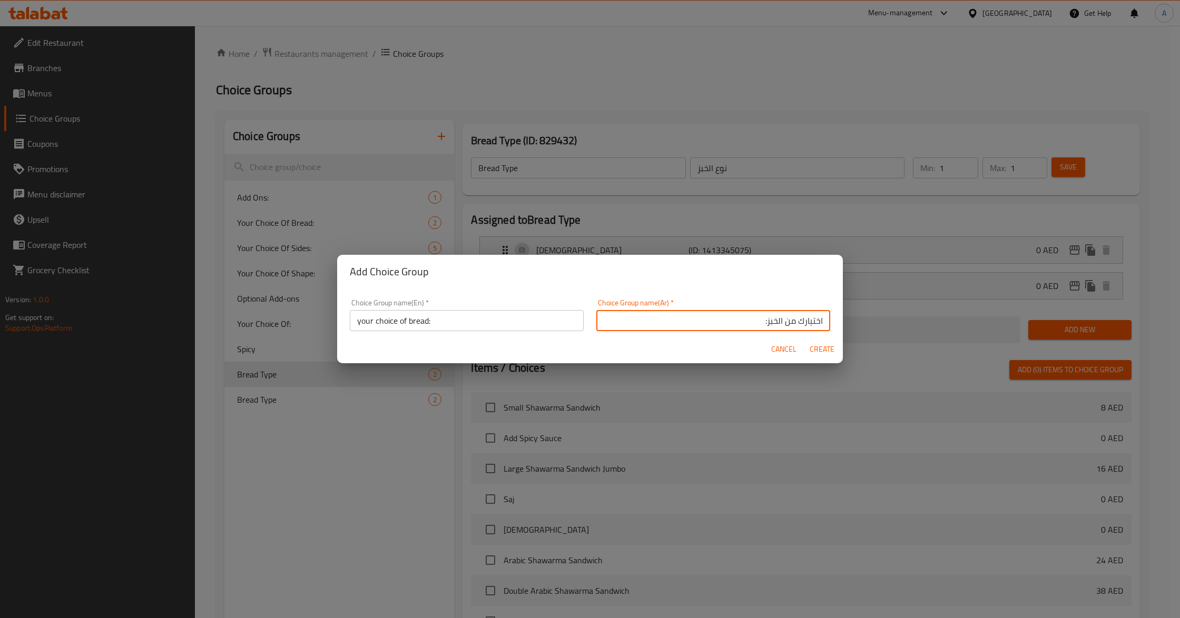
type input "0"
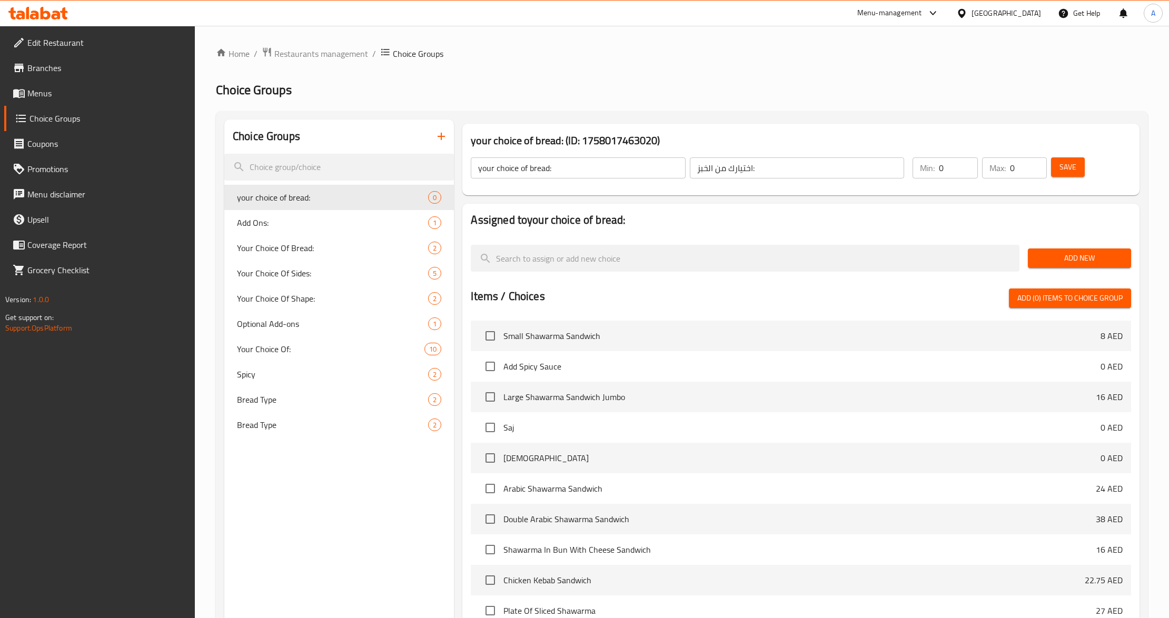
click at [349, 475] on div "Choice Groups your choice of bread: 0 Add Ons: 1 Your Choice Of Bread: 2 Your C…" at bounding box center [339, 447] width 230 height 654
type input "1"
click at [967, 166] on input "1" at bounding box center [958, 167] width 39 height 21
type input "1"
click at [1038, 166] on input "1" at bounding box center [1028, 167] width 37 height 21
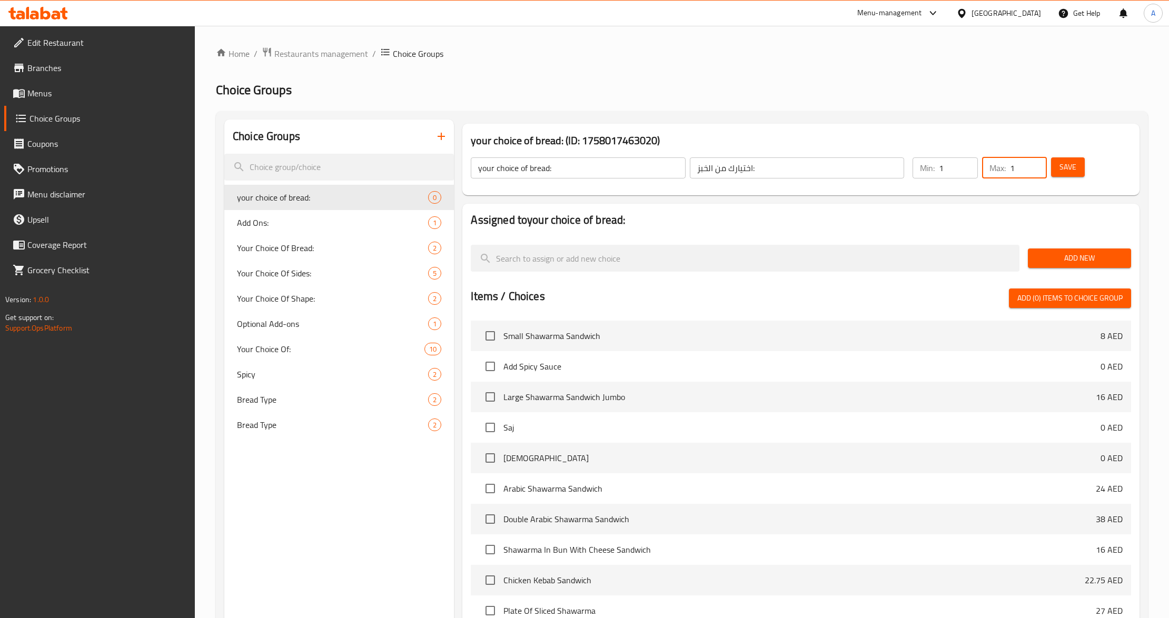
click at [1081, 167] on button "Save" at bounding box center [1068, 166] width 34 height 19
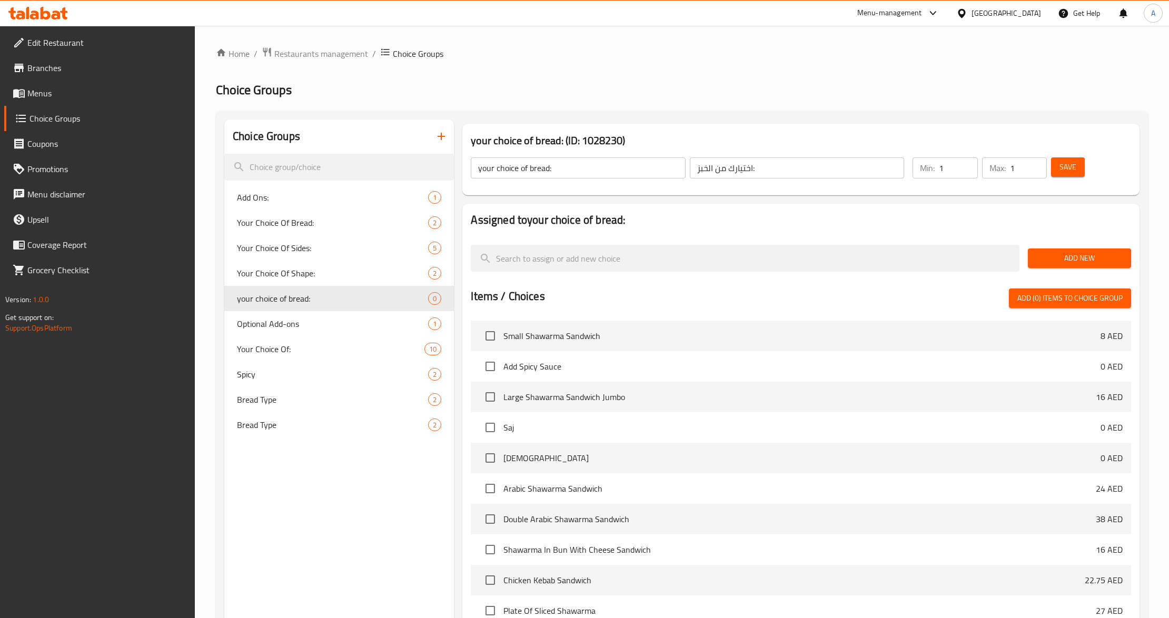
click at [1067, 166] on span "Save" at bounding box center [1068, 167] width 17 height 13
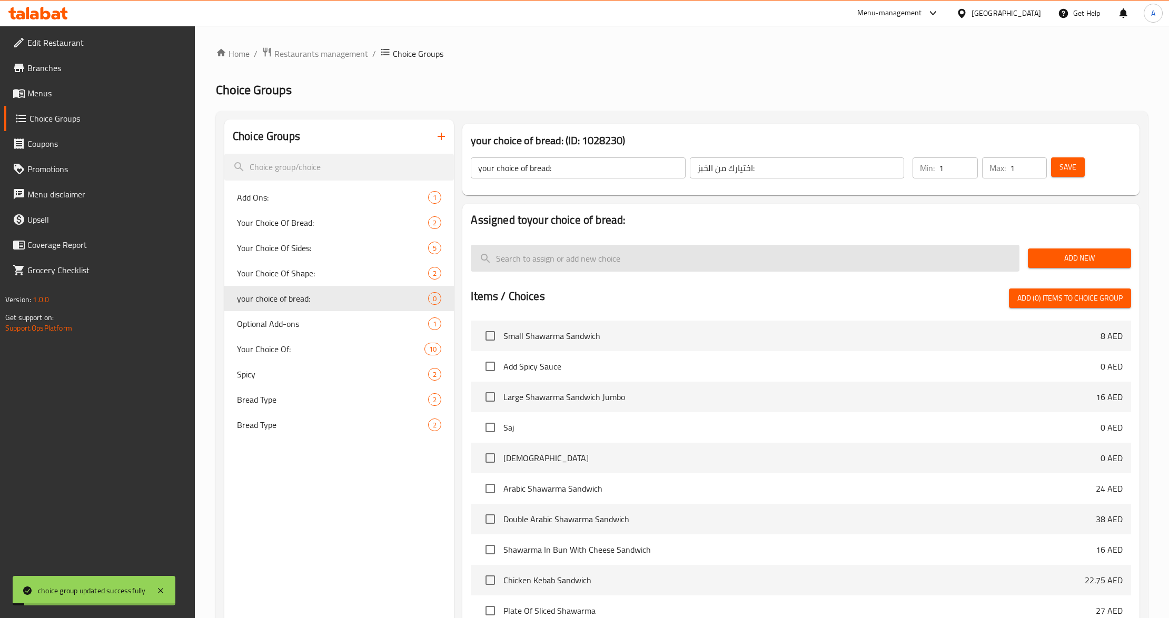
click at [681, 267] on input "search" at bounding box center [745, 258] width 549 height 27
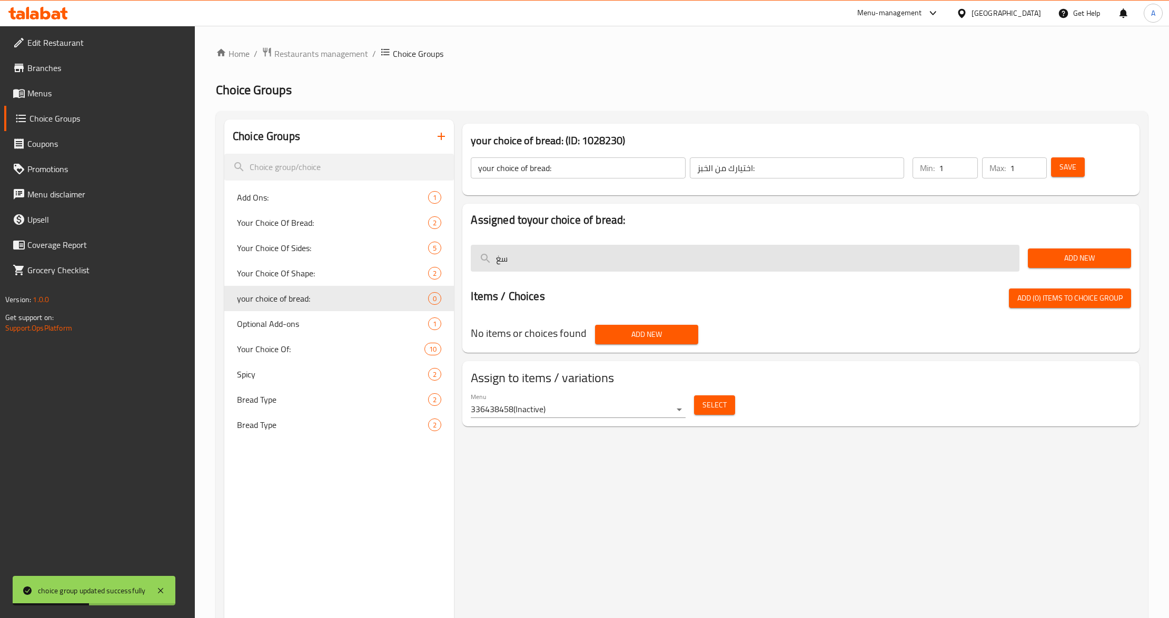
type input "س"
type input "s"
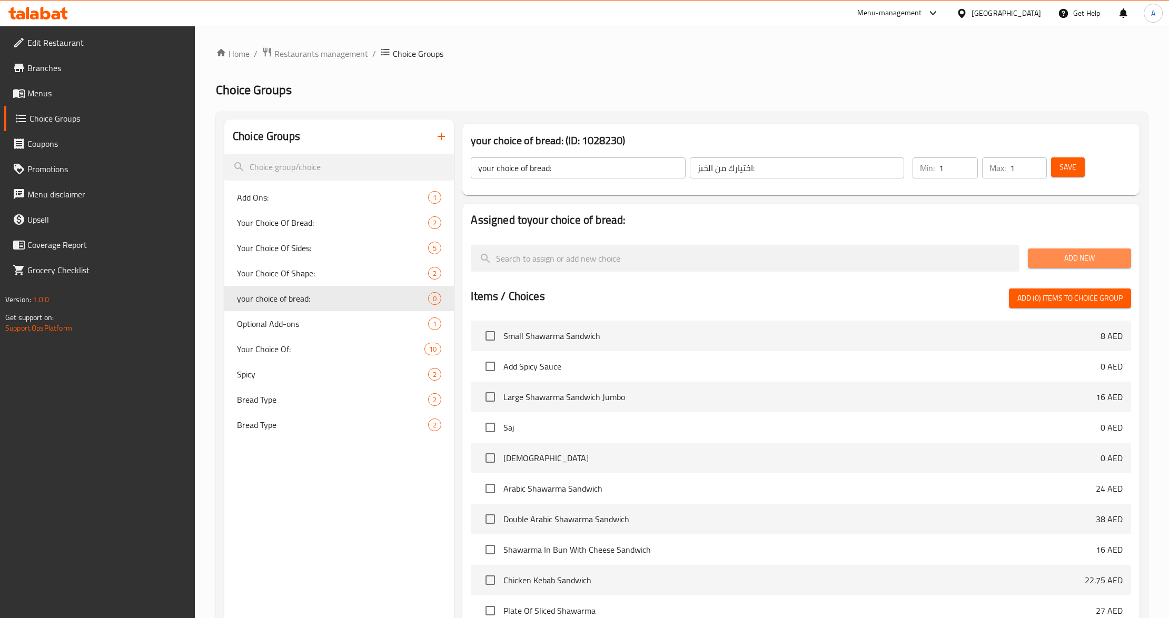
click at [1041, 268] on button "Add New" at bounding box center [1079, 258] width 103 height 19
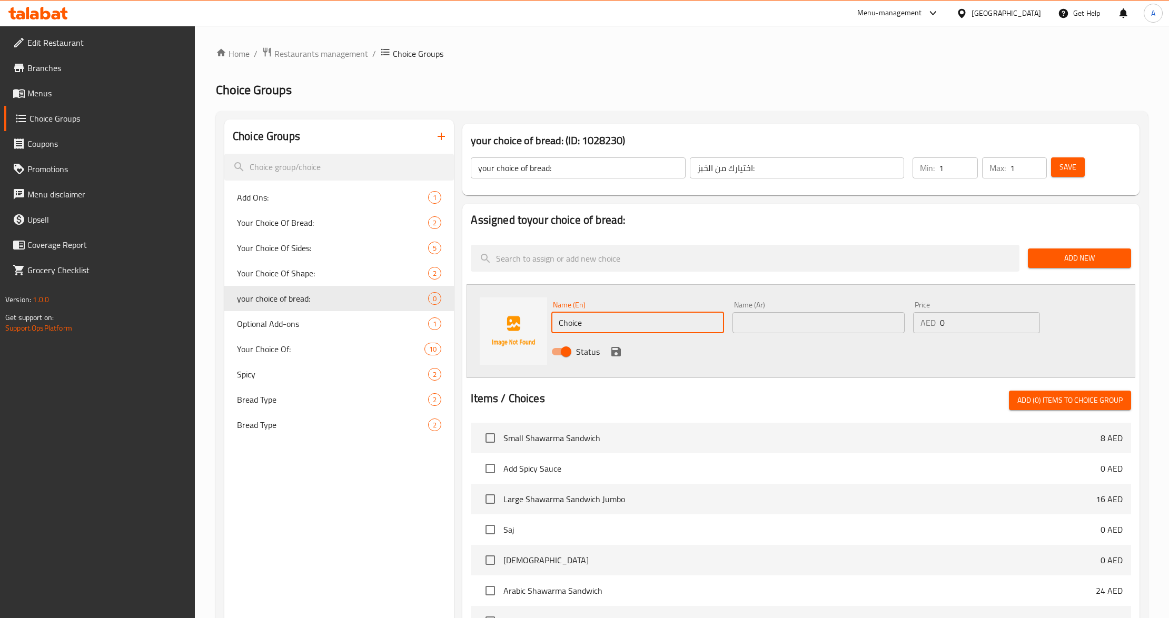
click at [595, 326] on input "Choice" at bounding box center [637, 322] width 172 height 21
click at [619, 317] on input "s" at bounding box center [637, 322] width 172 height 21
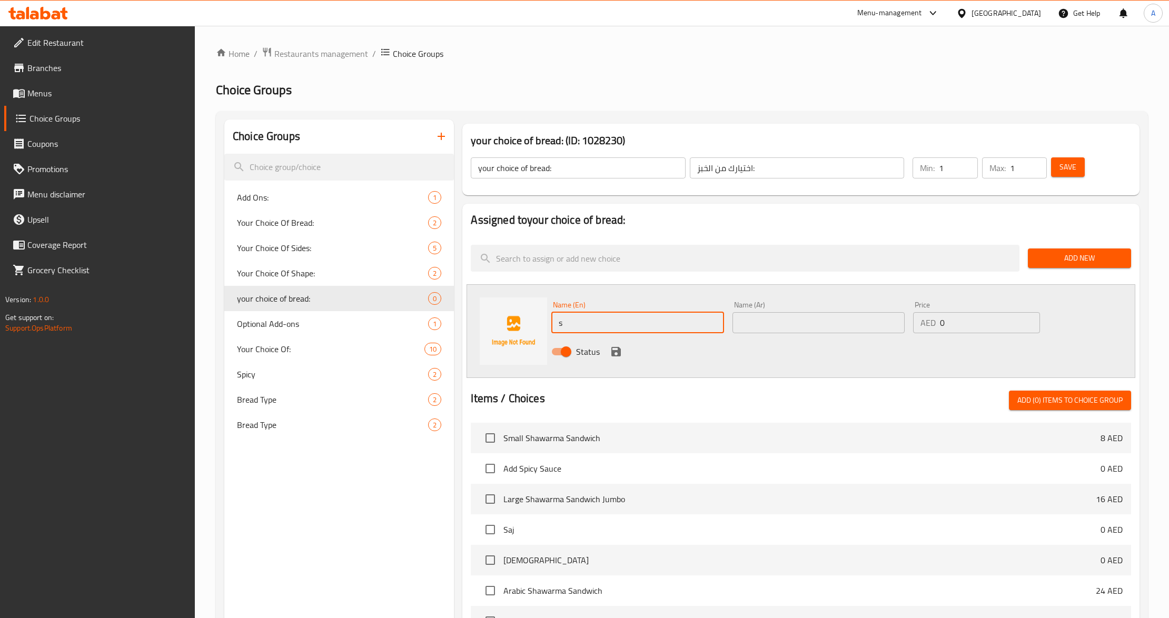
click at [619, 317] on input "s" at bounding box center [637, 322] width 172 height 21
paste input "Syrian bread"
type input "Syrian bread"
click at [777, 329] on input "text" at bounding box center [819, 322] width 172 height 21
paste input "خبز سوري"
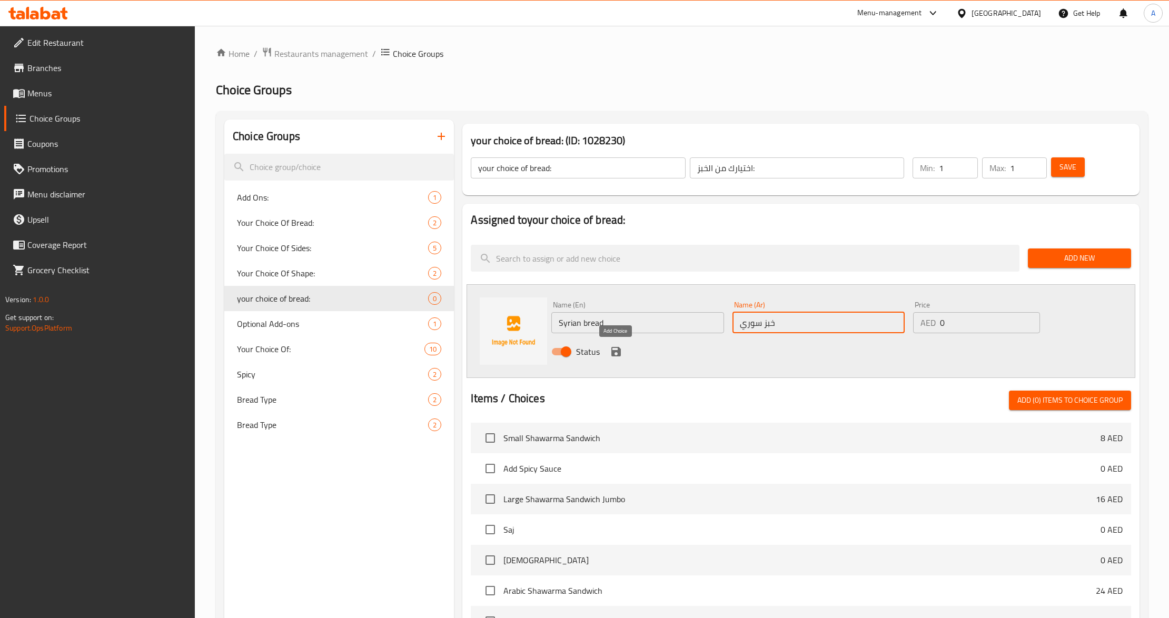
type input "خبز سوري"
click at [612, 352] on icon "save" at bounding box center [616, 351] width 9 height 9
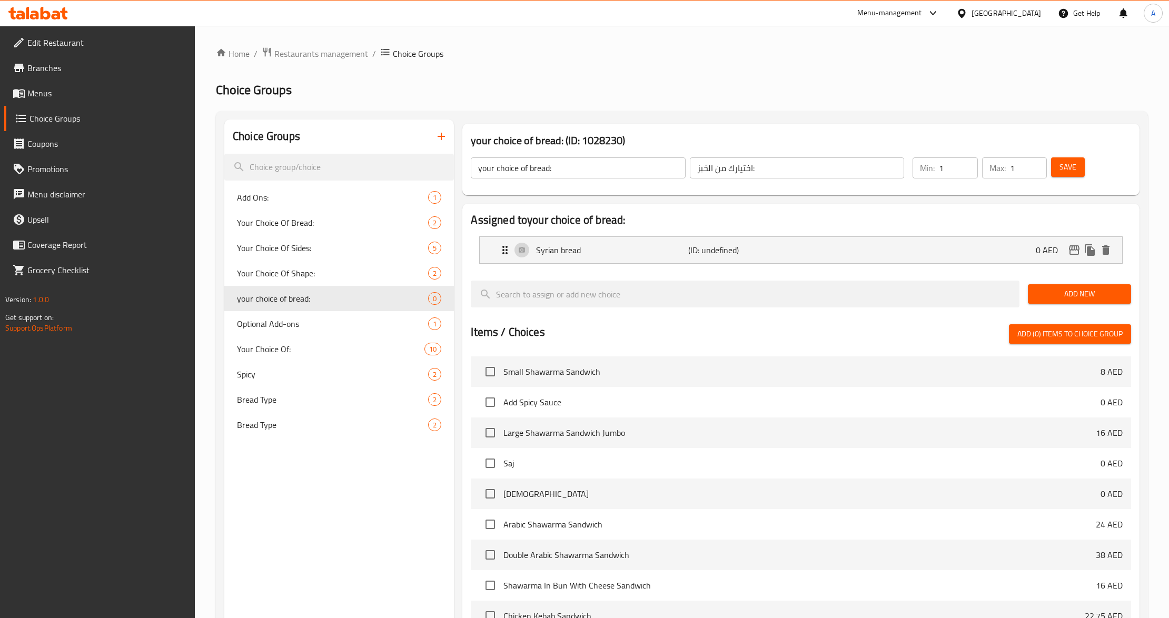
click at [1060, 285] on button "Add New" at bounding box center [1079, 293] width 103 height 19
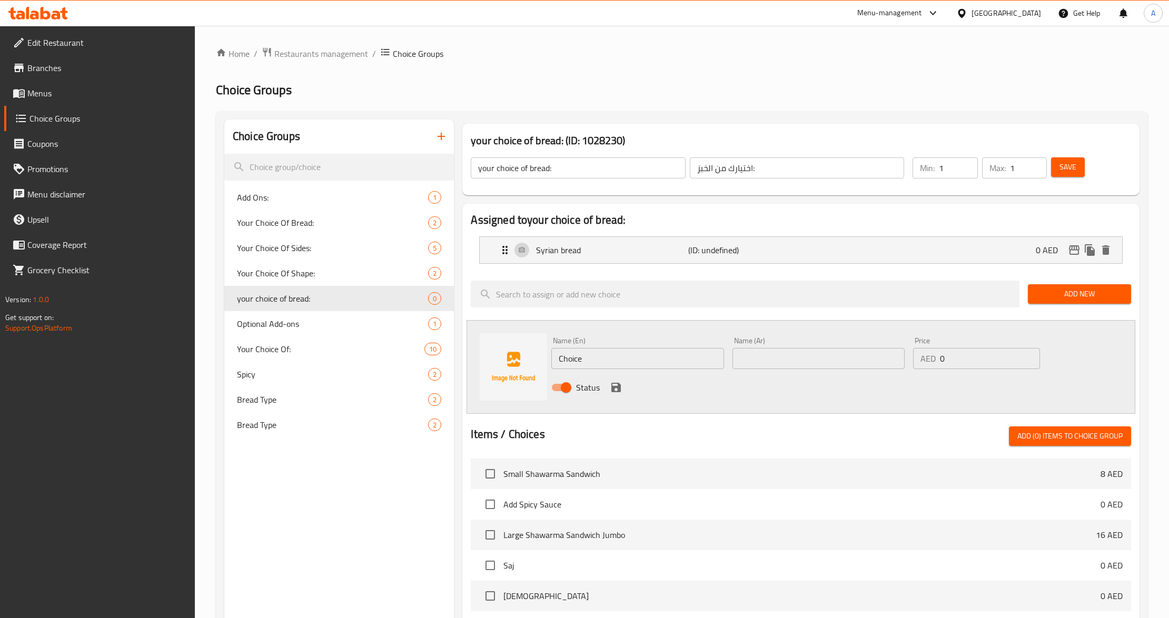
click at [612, 369] on input "Choice" at bounding box center [637, 358] width 172 height 21
click at [607, 364] on input "Choice" at bounding box center [637, 358] width 172 height 21
paste input "samoon bread"
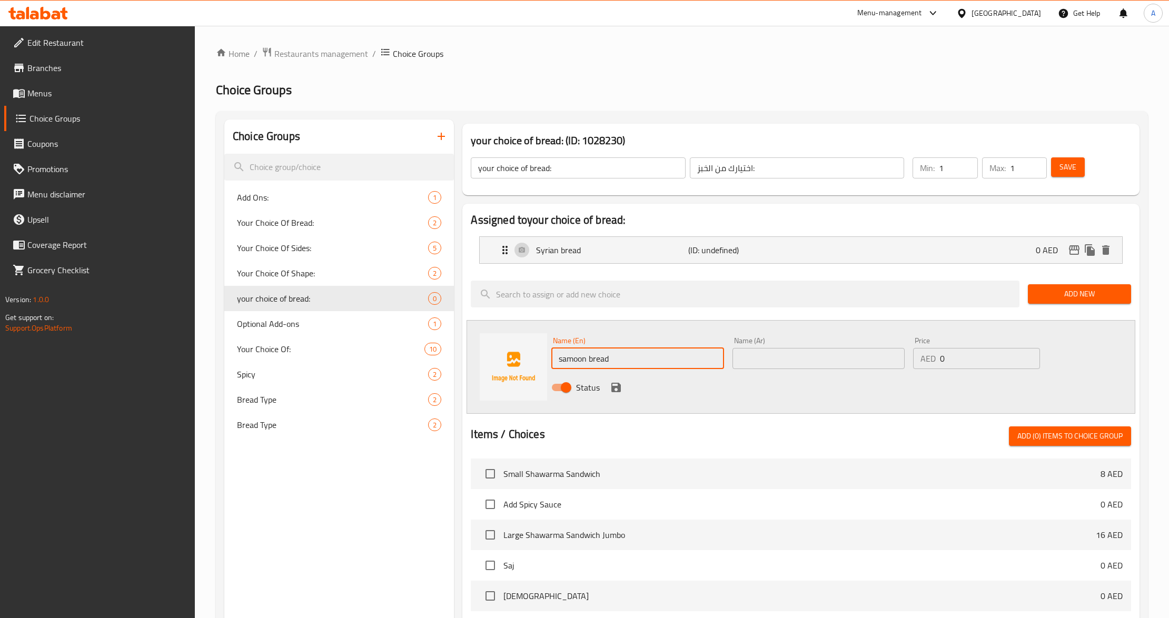
type input "samoon bread"
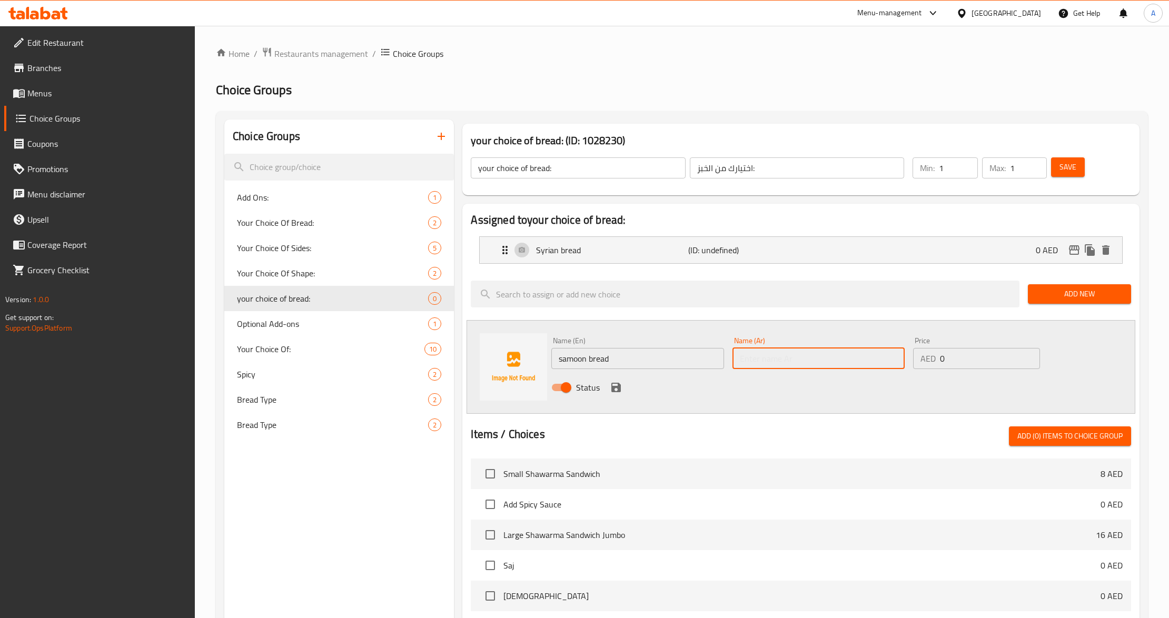
click at [808, 365] on input "text" at bounding box center [819, 358] width 172 height 21
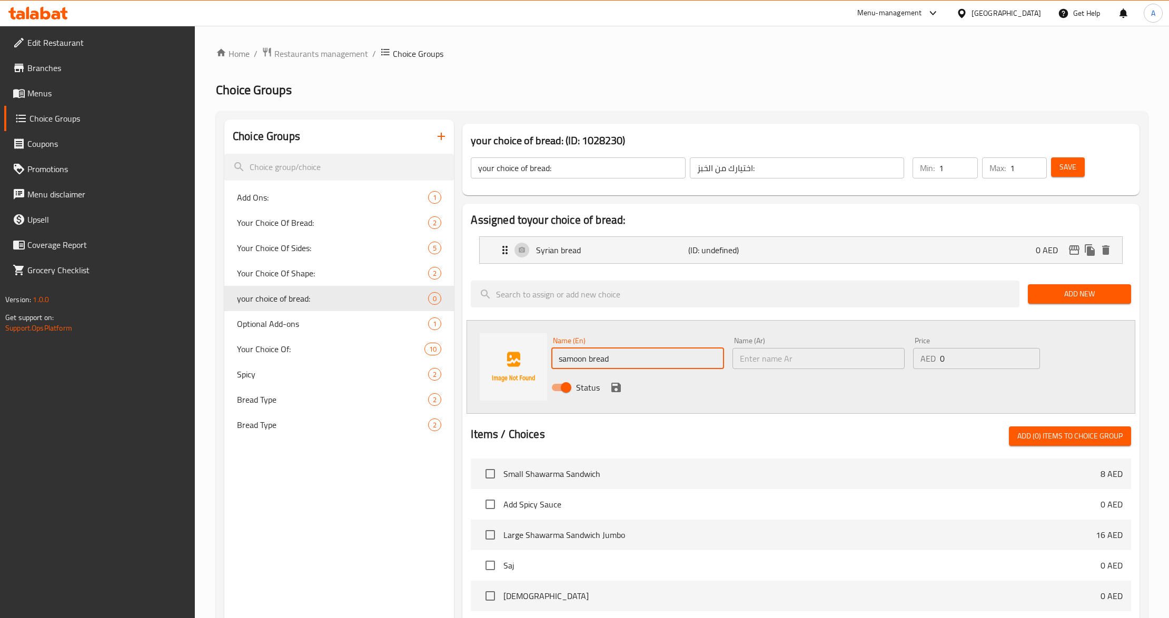
click at [576, 358] on input "samoon bread" at bounding box center [637, 358] width 172 height 21
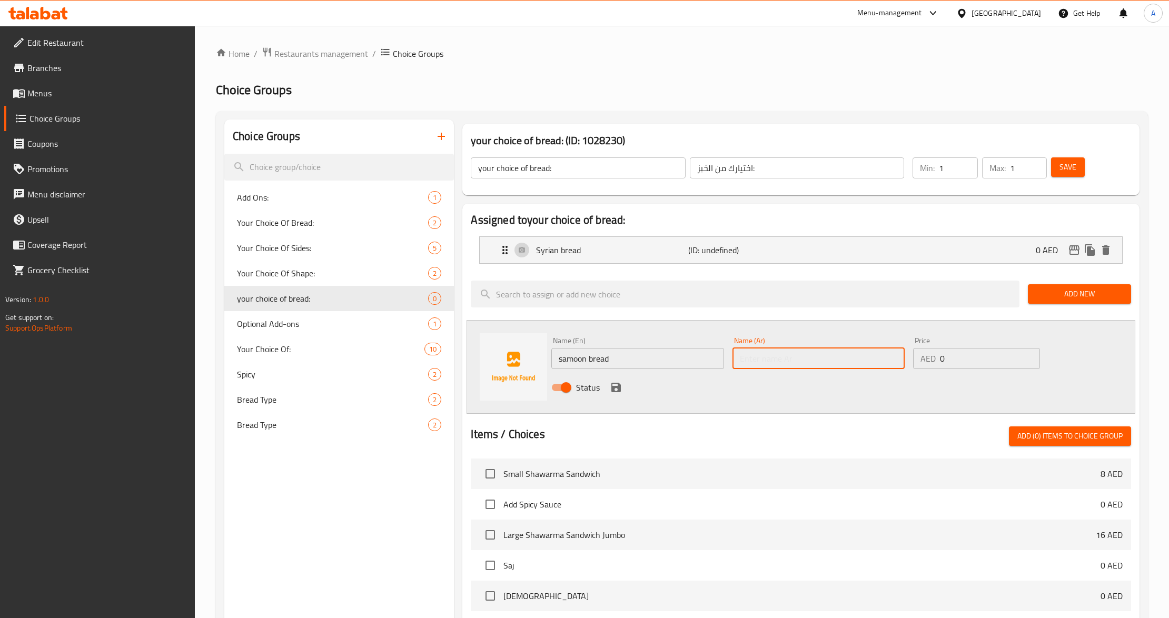
click at [791, 364] on input "text" at bounding box center [819, 358] width 172 height 21
click at [723, 249] on p "(ID: undefined)" at bounding box center [738, 250] width 101 height 13
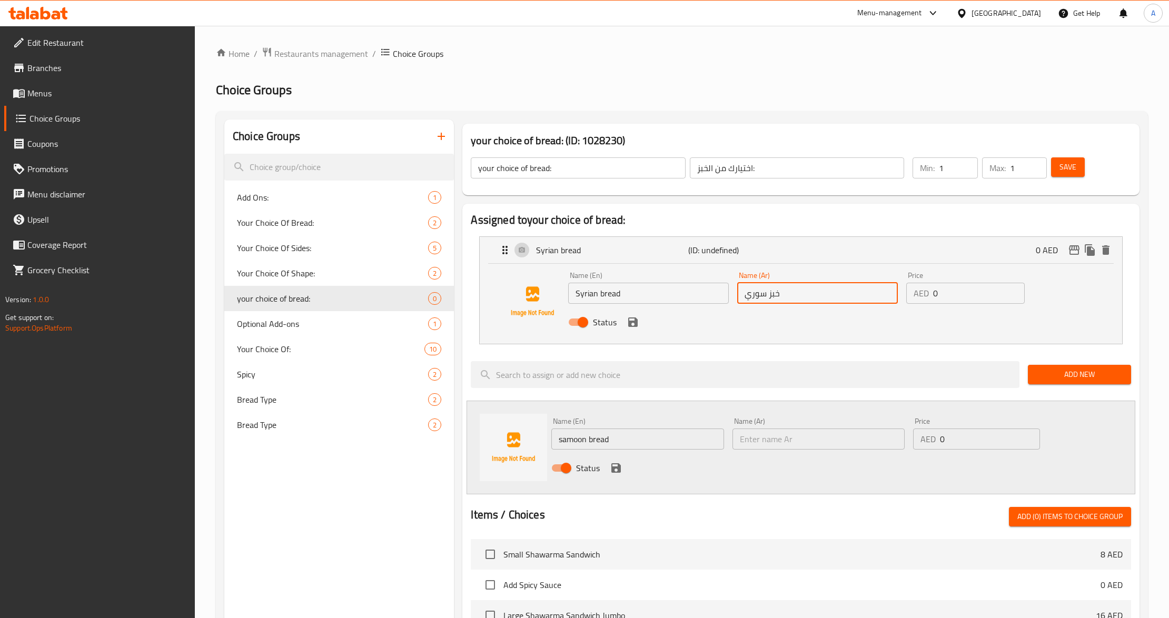
click at [770, 299] on input "خبز سوري" at bounding box center [817, 293] width 161 height 21
click at [773, 299] on input "خبز سوري" at bounding box center [817, 293] width 161 height 21
click at [816, 432] on input "text" at bounding box center [819, 439] width 172 height 21
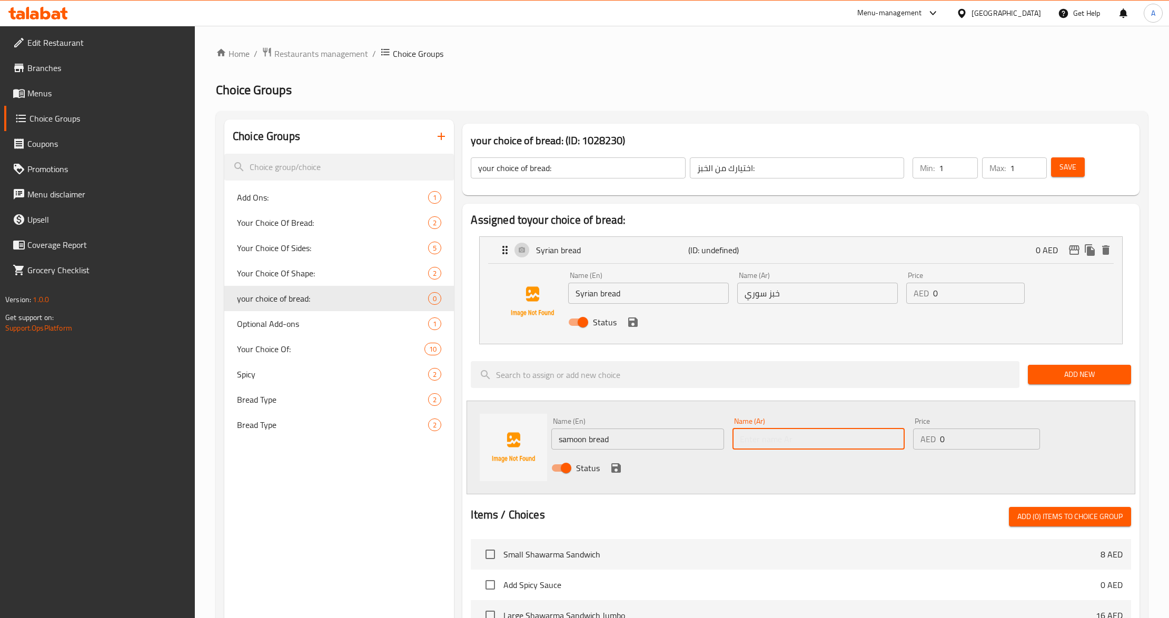
paste input "خبز"
type input "خبز صمون"
click at [746, 482] on div "Status" at bounding box center [818, 468] width 543 height 28
click at [612, 468] on icon "save" at bounding box center [616, 468] width 9 height 9
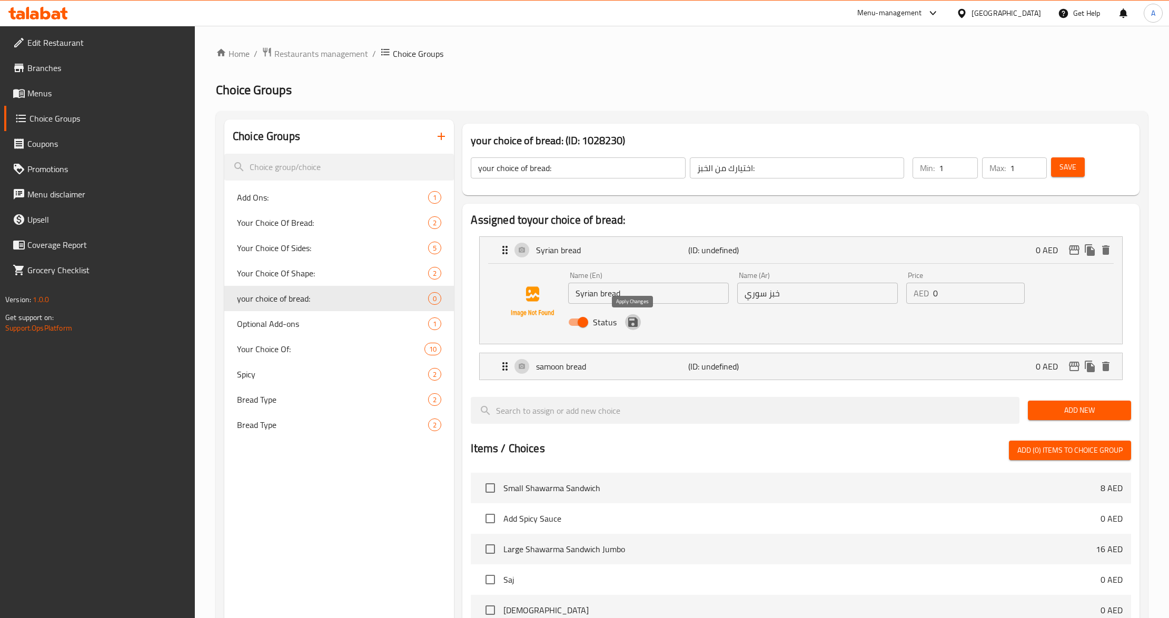
click at [635, 326] on icon "save" at bounding box center [632, 322] width 9 height 9
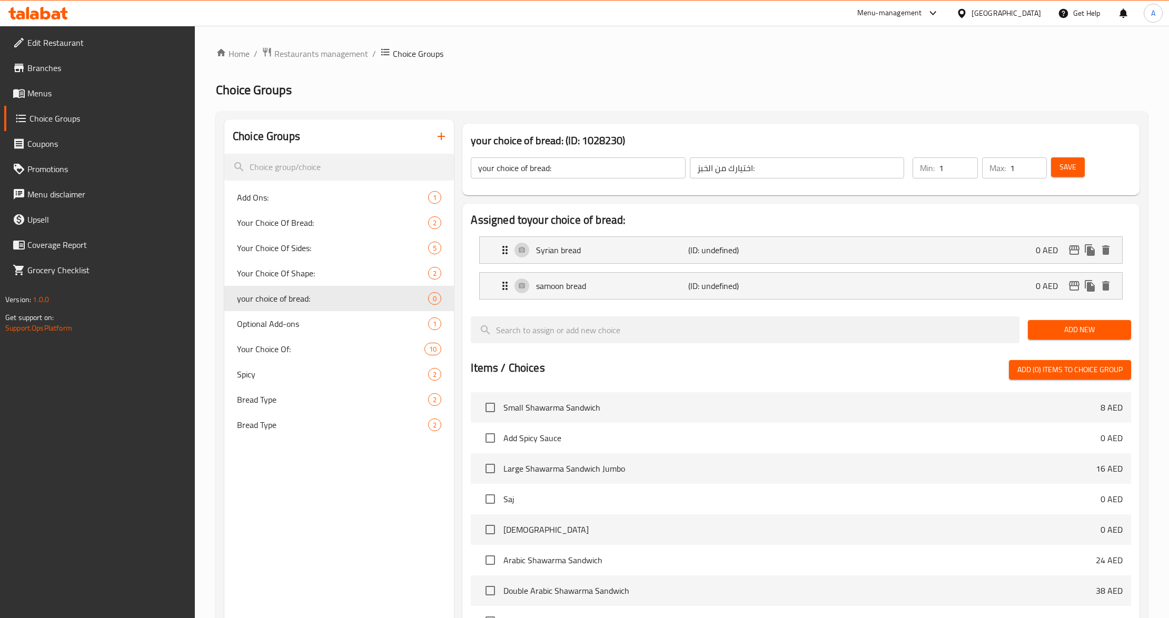
click at [1067, 171] on span "Save" at bounding box center [1068, 167] width 17 height 13
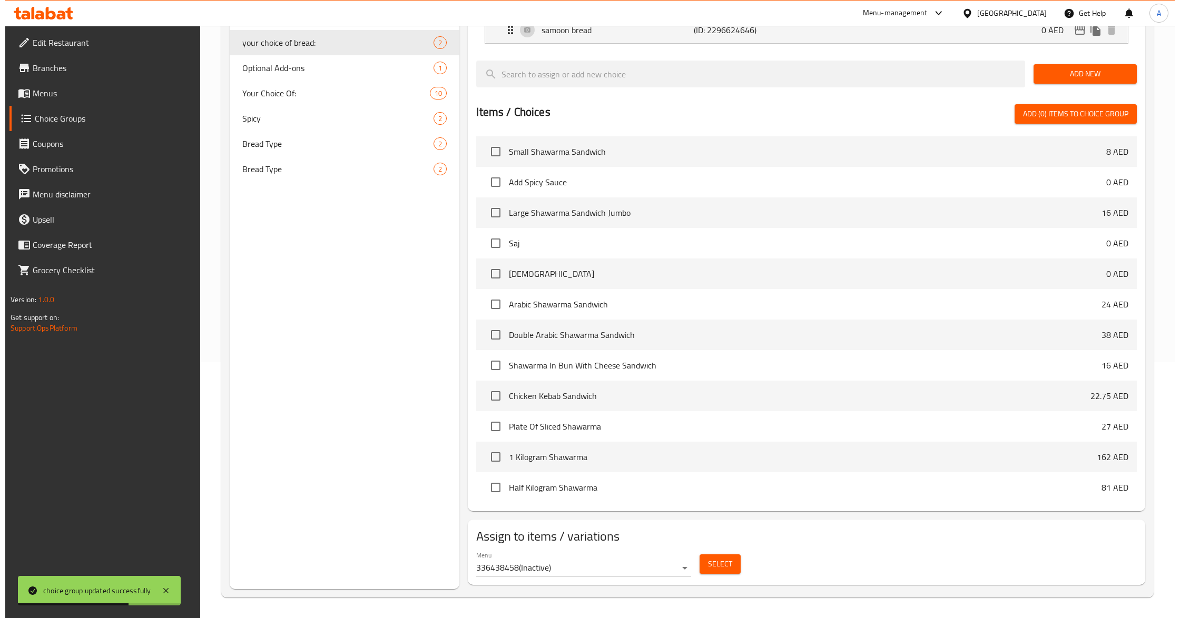
scroll to position [258, 0]
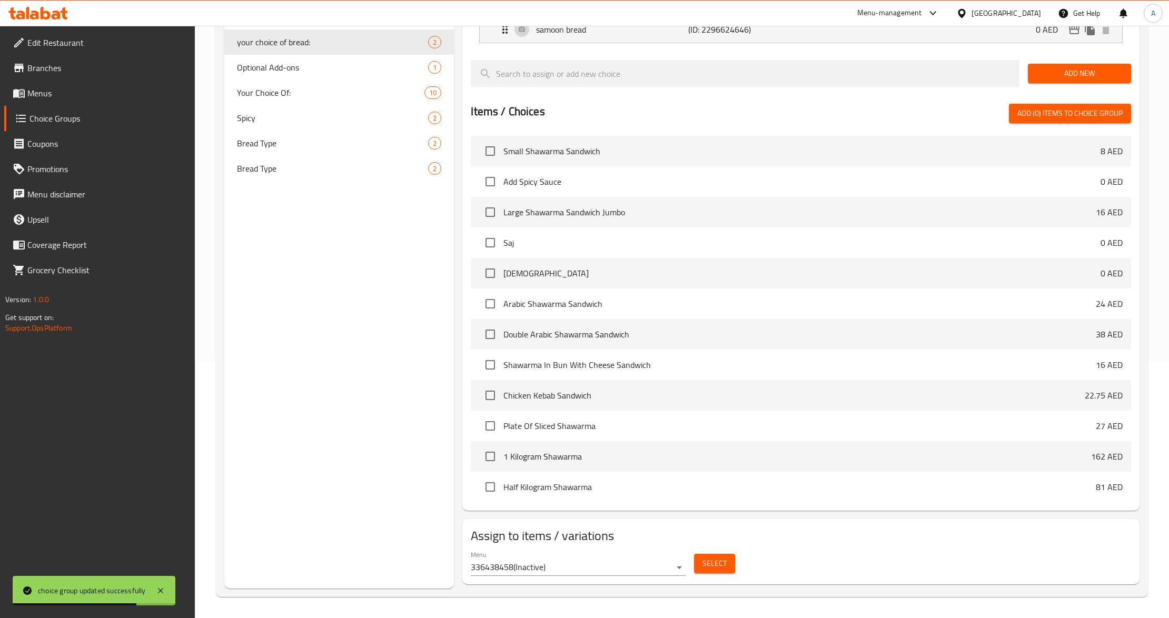
click at [661, 362] on body "choice group updated successfully ​ Menu-management United Arab Emirates Get He…" at bounding box center [584, 65] width 1169 height 593
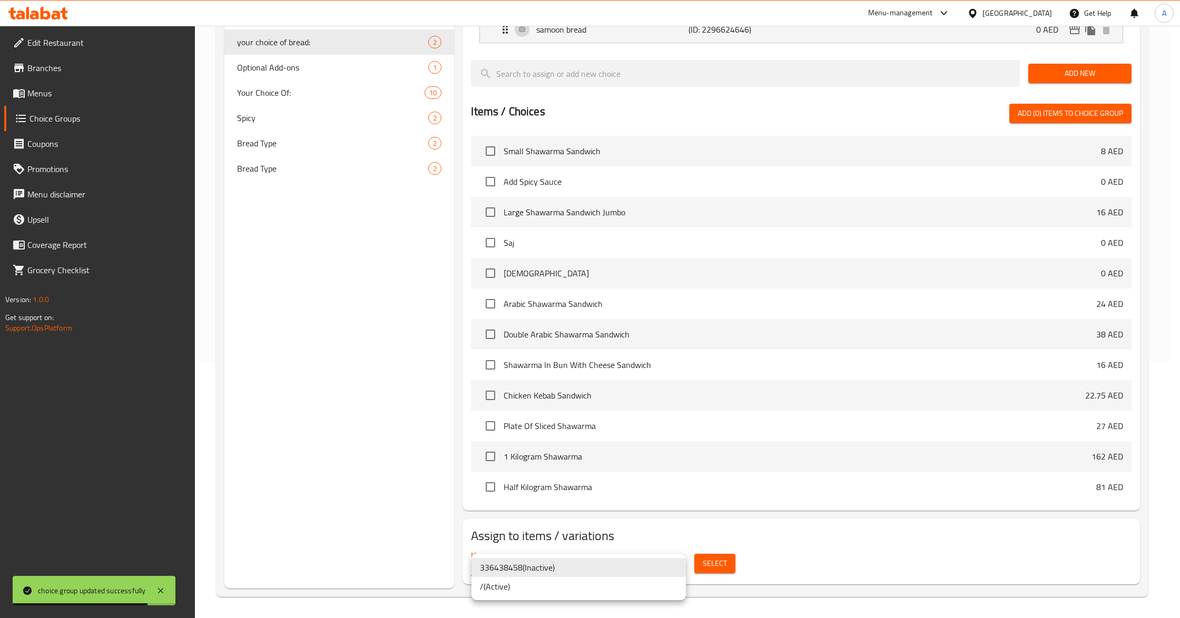
click at [597, 586] on li "/ ( Active )" at bounding box center [578, 586] width 214 height 19
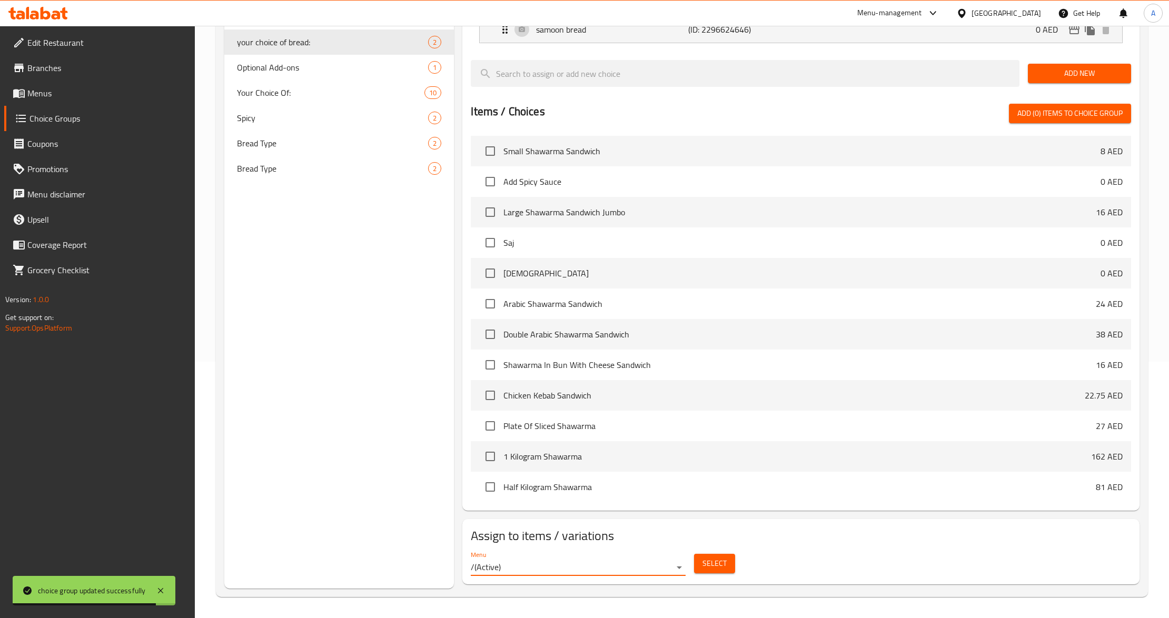
click at [705, 561] on span "Select" at bounding box center [715, 563] width 24 height 13
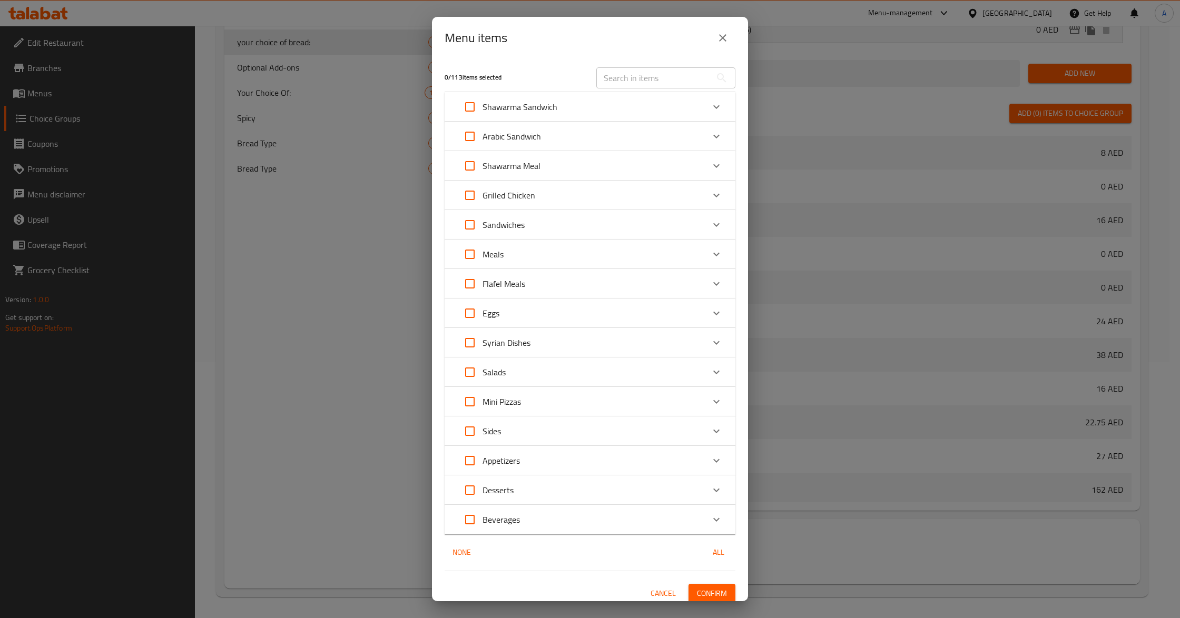
click at [732, 37] on button "close" at bounding box center [722, 37] width 25 height 25
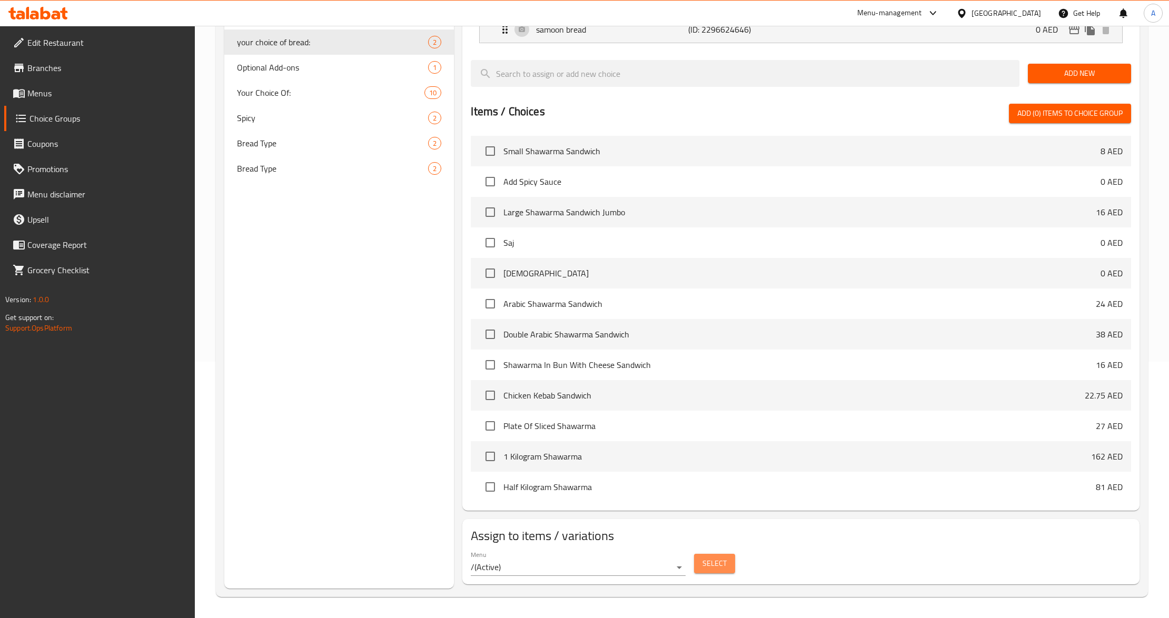
click at [701, 561] on button "Select" at bounding box center [714, 563] width 41 height 19
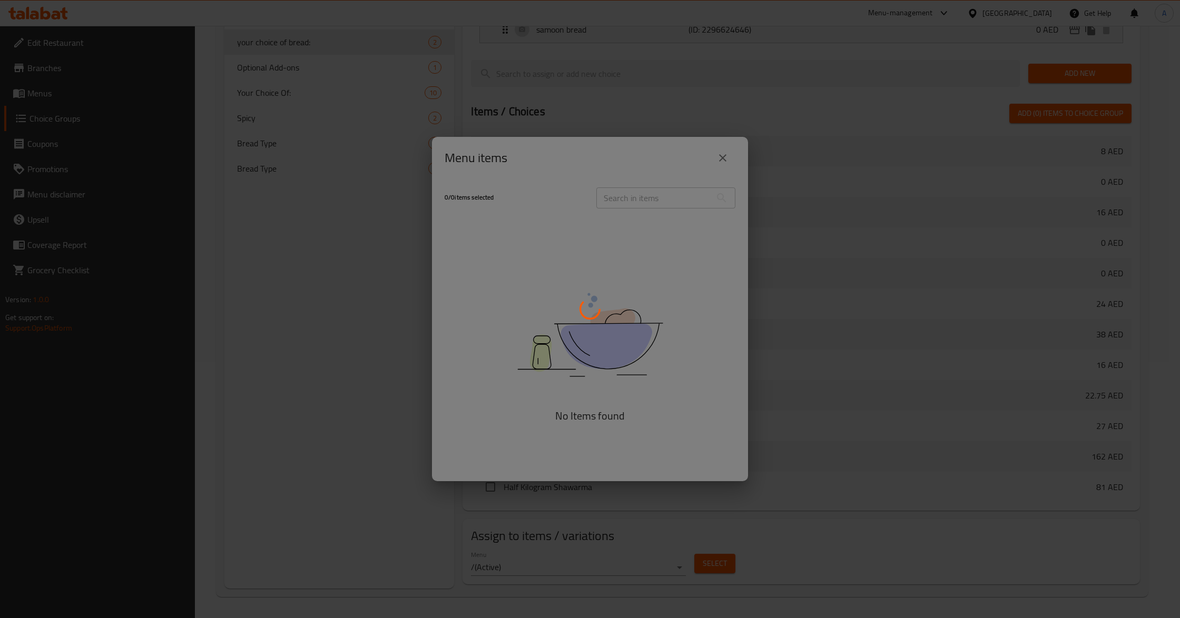
click at [649, 199] on div at bounding box center [590, 309] width 1180 height 618
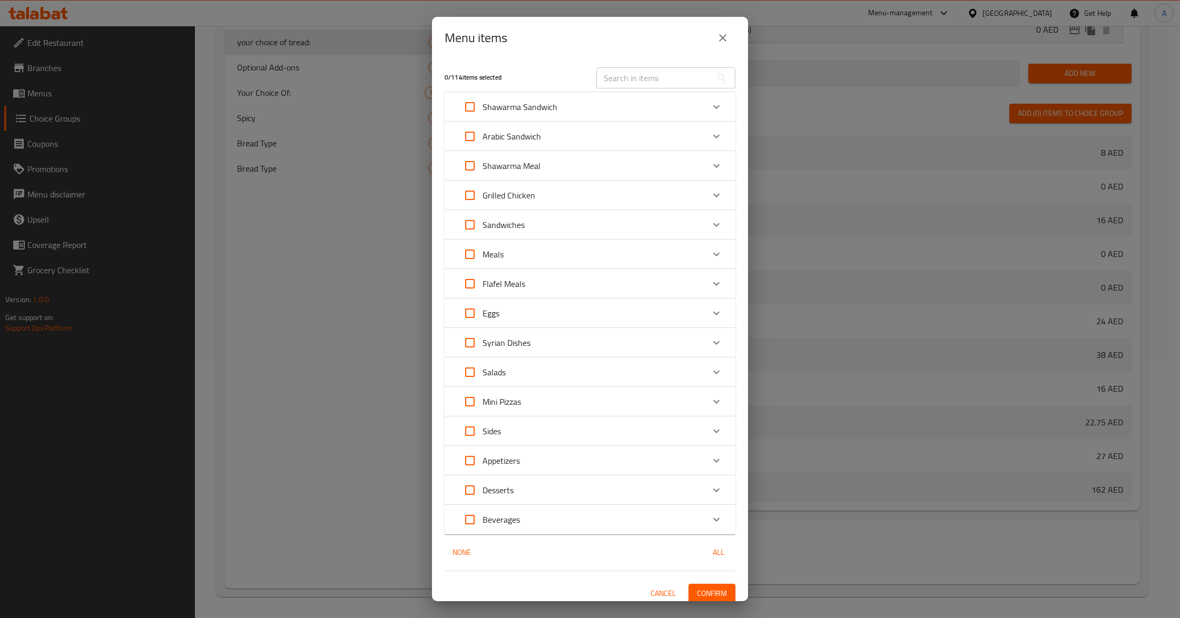
click at [597, 141] on div "Arabic Sandwich" at bounding box center [580, 136] width 247 height 25
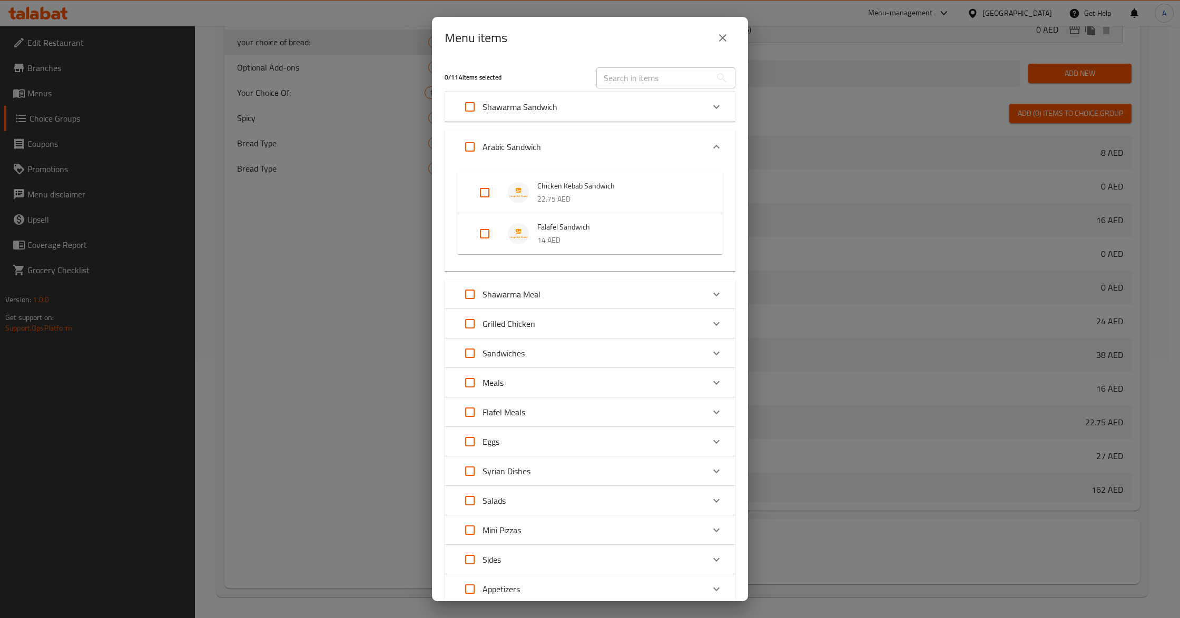
click at [481, 245] on input "Expand" at bounding box center [484, 233] width 25 height 25
checkbox input "true"
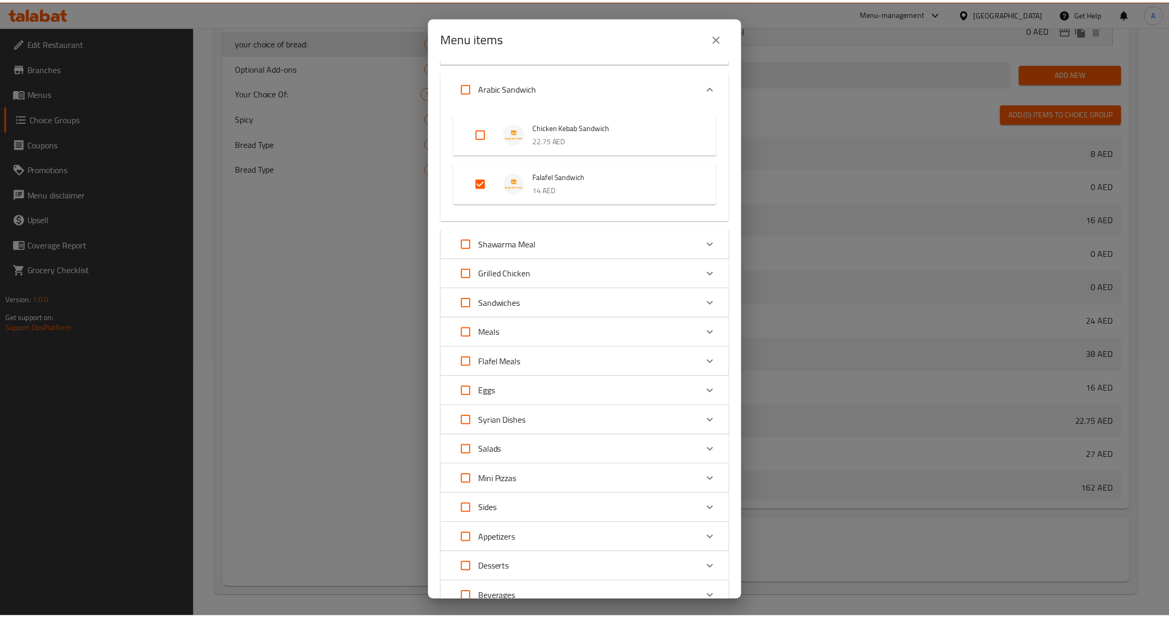
scroll to position [143, 0]
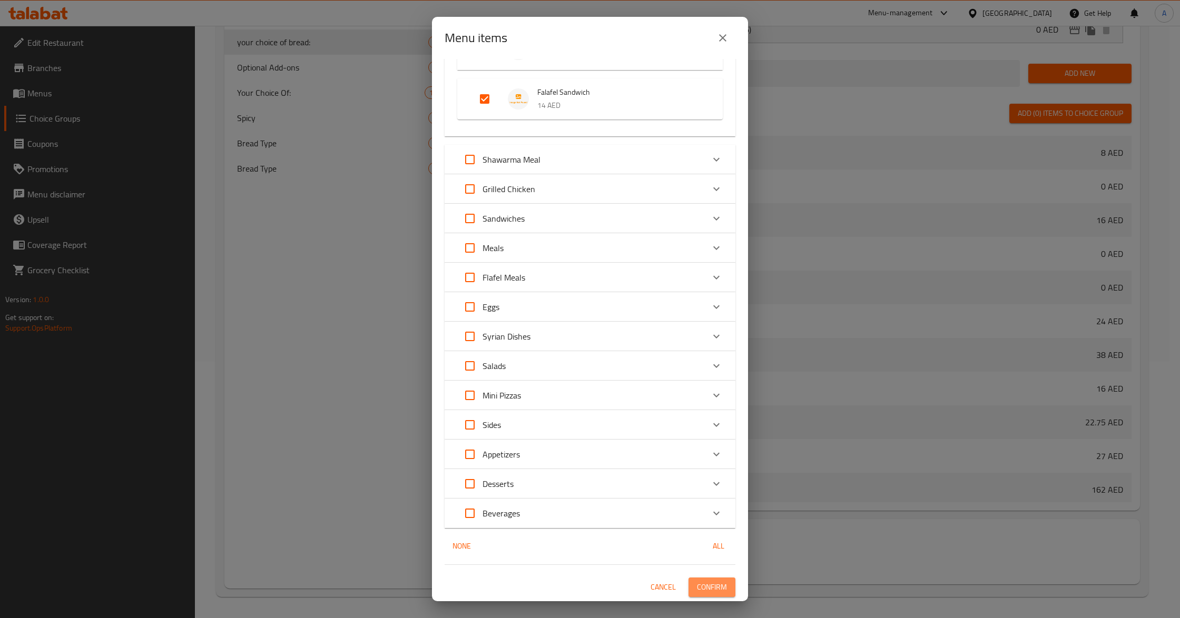
click at [688, 588] on button "Confirm" at bounding box center [711, 587] width 47 height 19
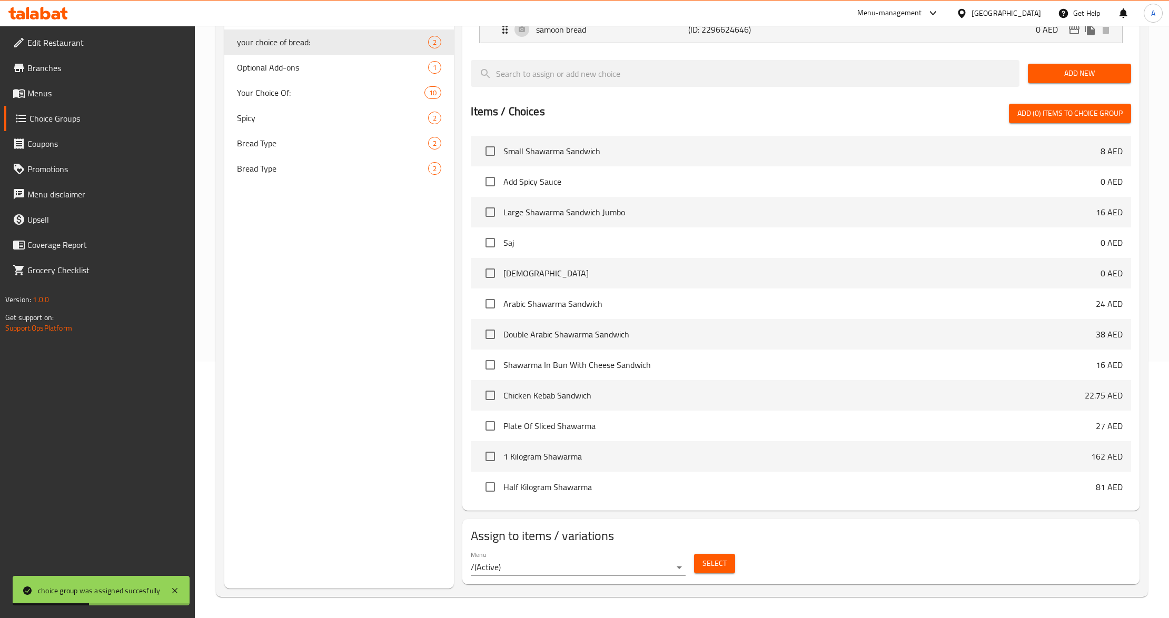
click at [304, 361] on div "Choice Groups Add Ons: 1 Your Choice Of Bread: 2 Your Choice Of Sides: 5 Your C…" at bounding box center [339, 226] width 230 height 726
click at [445, 526] on div "Choice Groups Add Ons: 1 Your Choice Of Bread: 2 Your Choice Of Sides: 5 Your C…" at bounding box center [339, 226] width 230 height 726
click at [393, 449] on div "Choice Groups Add Ons: 1 Your Choice Of Bread: 2 Your Choice Of Sides: 5 Your C…" at bounding box center [339, 226] width 230 height 726
click at [331, 420] on div "Choice Groups Add Ons: 1 Your Choice Of Bread: 2 Your Choice Of Sides: 5 Your C…" at bounding box center [339, 226] width 230 height 726
click at [295, 333] on div "Choice Groups Add Ons: 1 Your Choice Of Bread: 2 Your Choice Of Sides: 5 Your C…" at bounding box center [339, 226] width 230 height 726
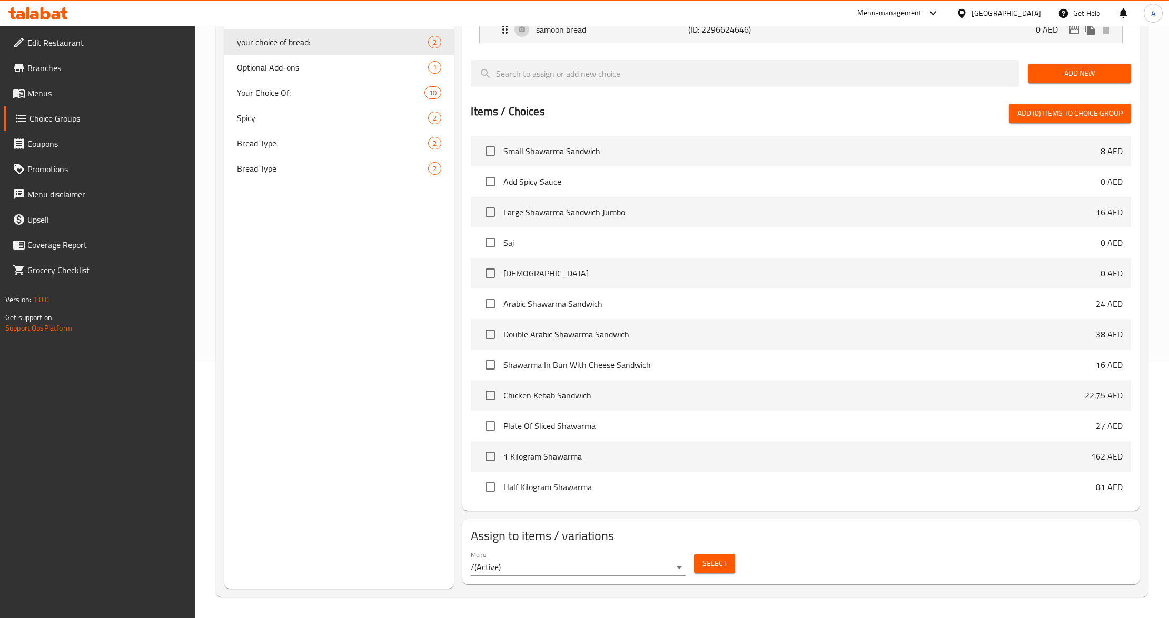
click at [358, 457] on div "Choice Groups Add Ons: 1 Your Choice Of Bread: 2 Your Choice Of Sides: 5 Your C…" at bounding box center [339, 226] width 230 height 726
click at [373, 414] on div "Choice Groups Add Ons: 1 Your Choice Of Bread: 2 Your Choice Of Sides: 5 Your C…" at bounding box center [339, 226] width 230 height 726
click at [402, 372] on div "Choice Groups Add Ons: 1 Your Choice Of Bread: 2 Your Choice Of Sides: 5 Your C…" at bounding box center [339, 226] width 230 height 726
click at [357, 325] on div "Choice Groups Add Ons: 1 Your Choice Of Bread: 2 Your Choice Of Sides: 5 Your C…" at bounding box center [339, 226] width 230 height 726
click at [706, 560] on span "Select" at bounding box center [715, 563] width 24 height 13
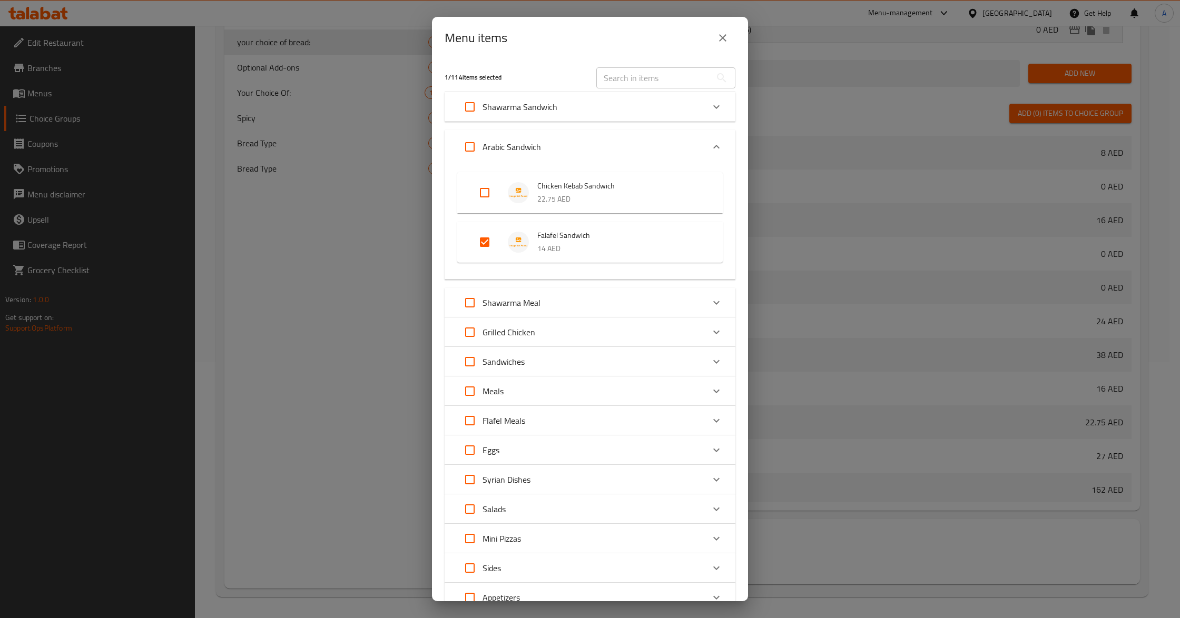
click at [721, 41] on icon "close" at bounding box center [722, 38] width 13 height 13
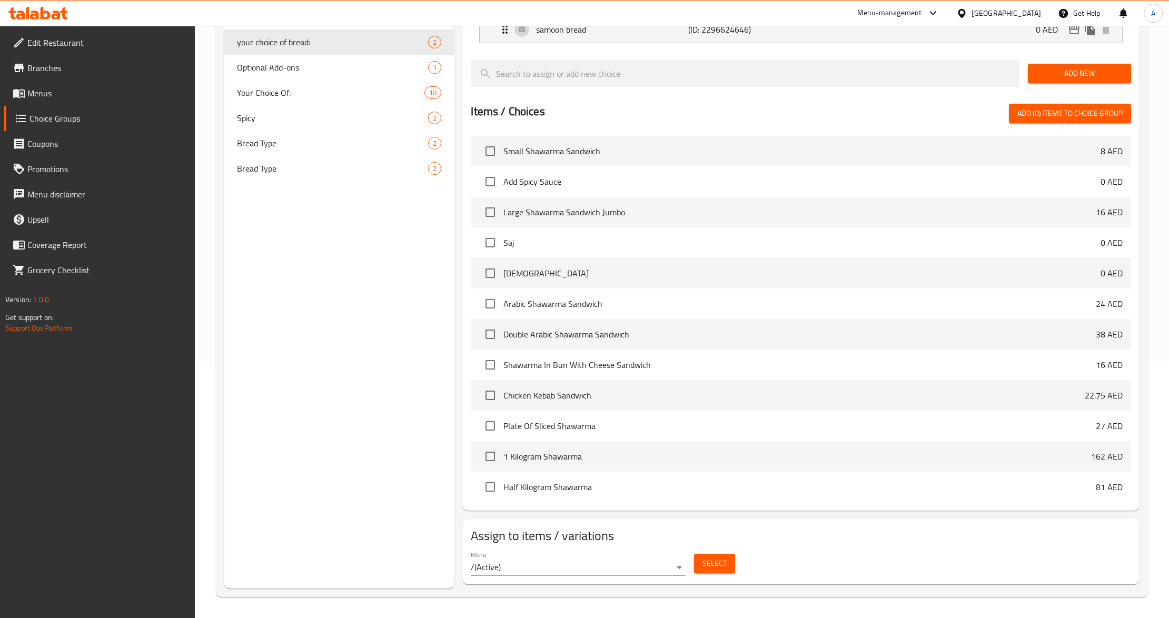
click at [348, 277] on div "Choice Groups Add Ons: 1 Your Choice Of Bread: 2 Your Choice Of Sides: 5 Your C…" at bounding box center [339, 226] width 230 height 726
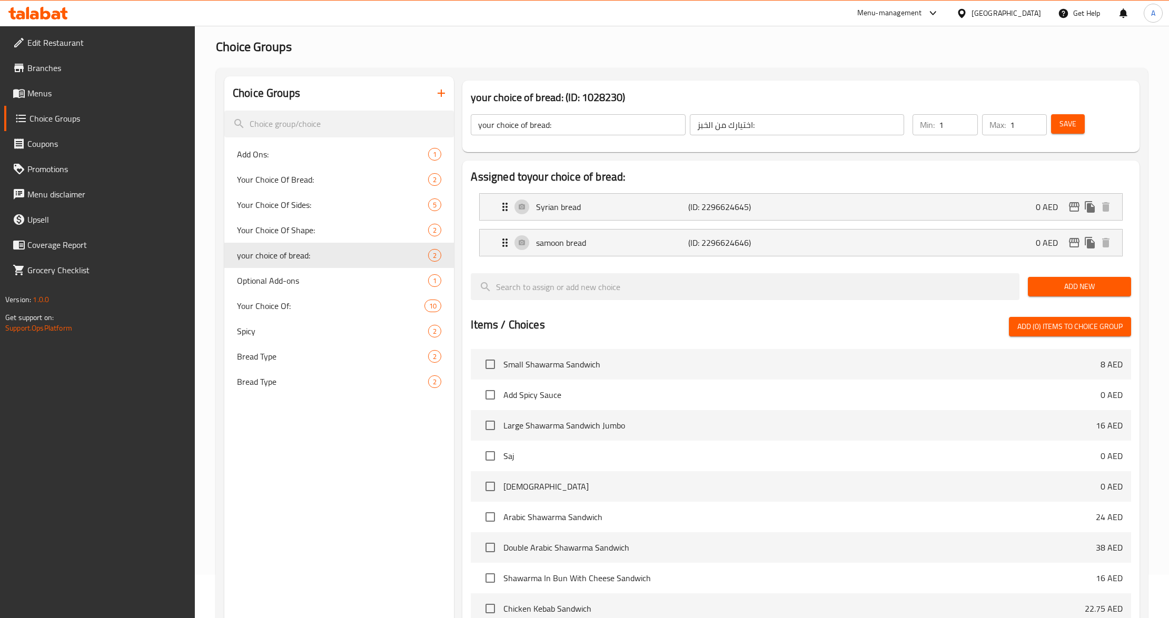
scroll to position [0, 0]
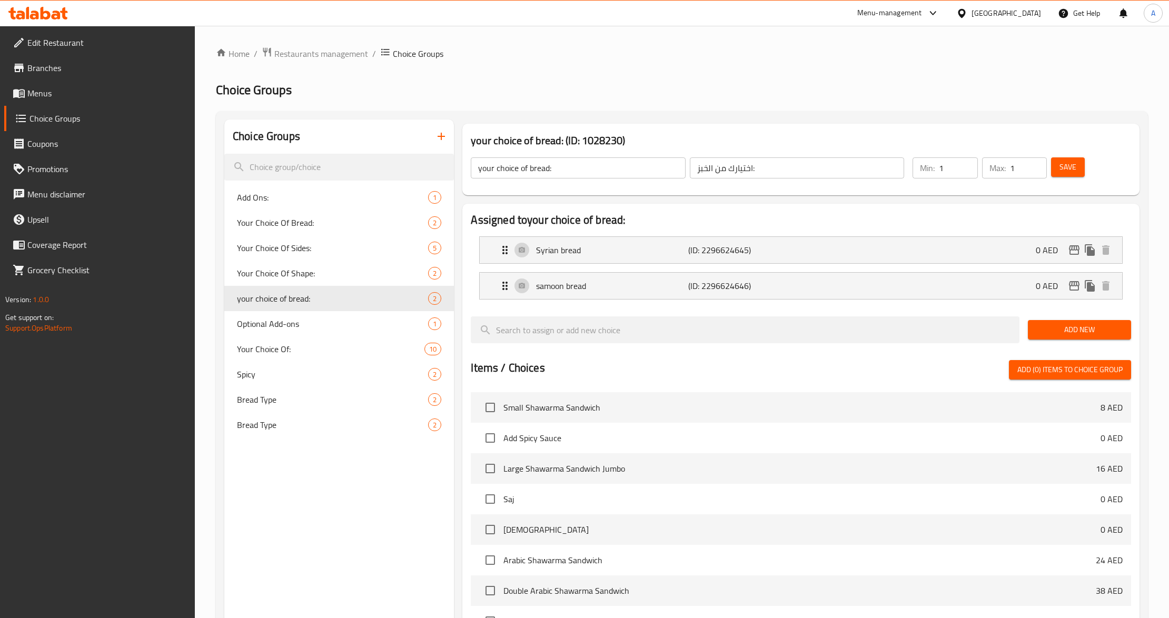
click at [365, 502] on div "Choice Groups Add Ons: 1 Your Choice Of Bread: 2 Your Choice Of Sides: 5 Your C…" at bounding box center [339, 483] width 230 height 726
click at [439, 137] on icon "button" at bounding box center [441, 136] width 13 height 13
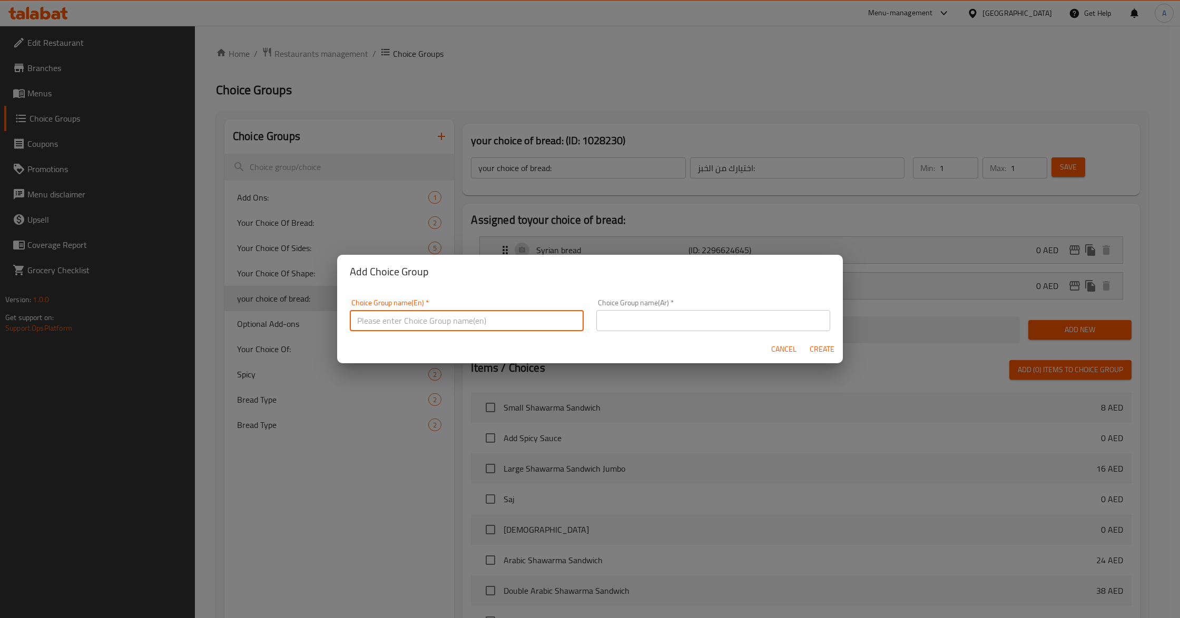
click at [521, 327] on input "text" at bounding box center [467, 320] width 234 height 21
type input "your choice of size .."
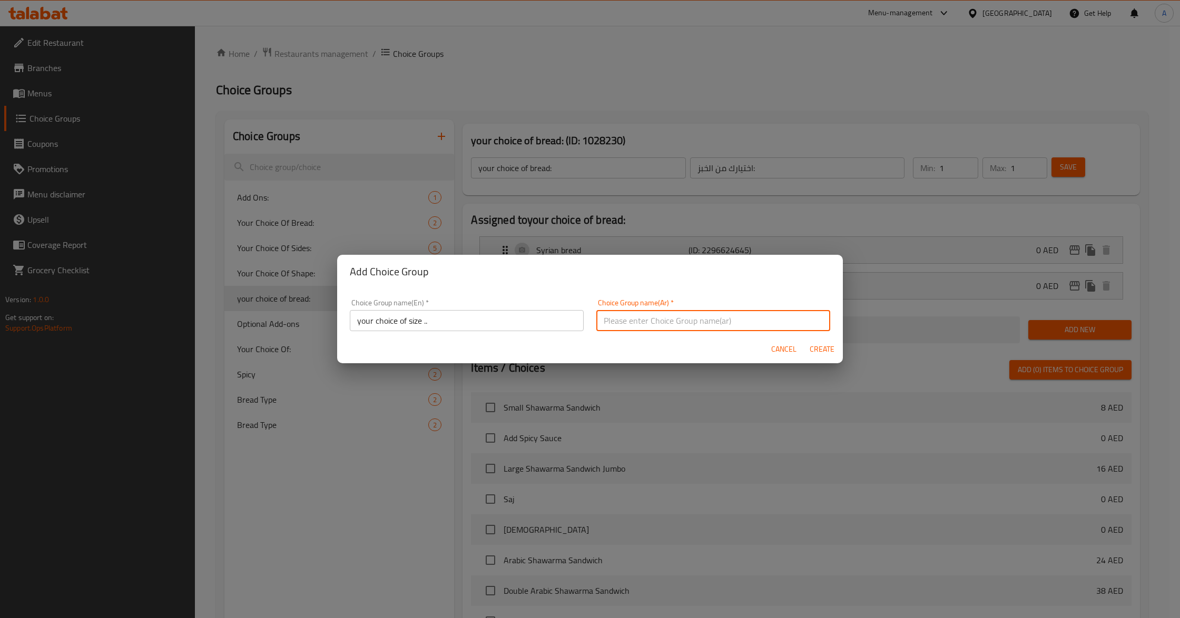
click at [637, 324] on input "text" at bounding box center [713, 320] width 234 height 21
type input "اختيارك للحجم.."
click at [813, 347] on span "Create" at bounding box center [821, 349] width 25 height 13
type input "your choice of size .."
type input "اختيارك للحجم.."
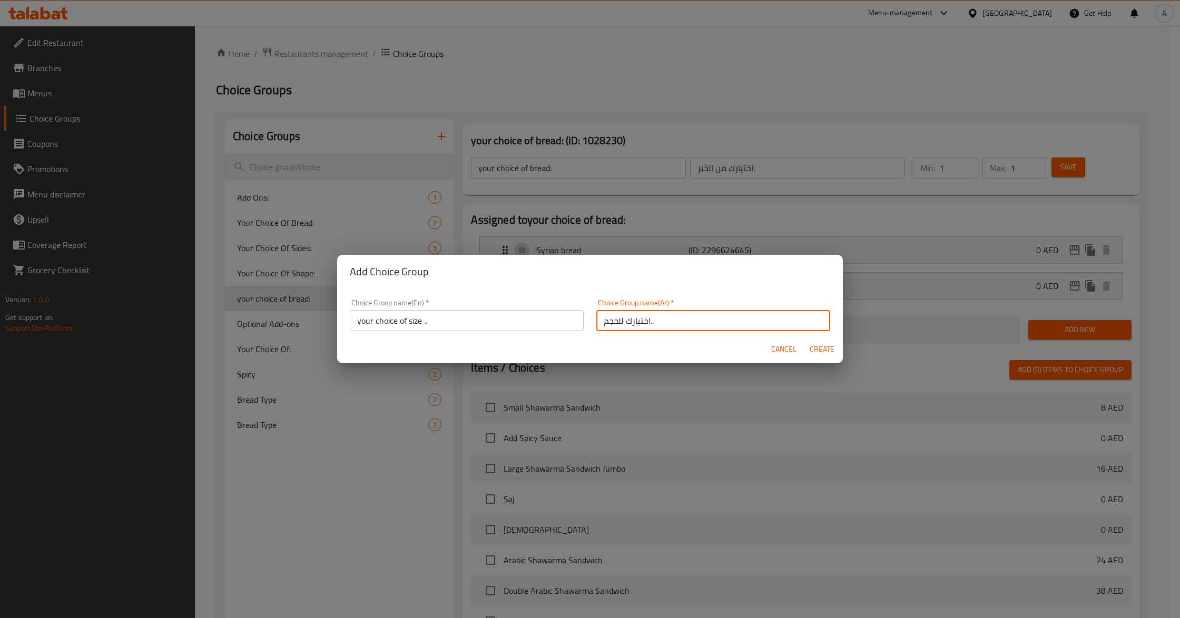
type input "0"
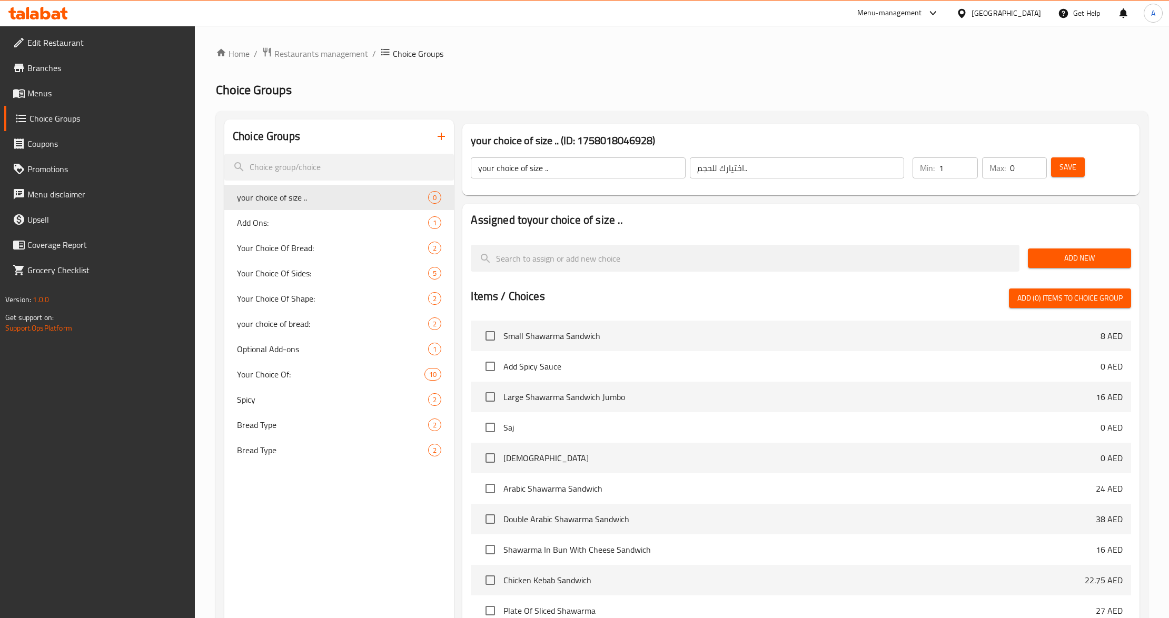
type input "1"
click at [968, 165] on input "1" at bounding box center [958, 167] width 39 height 21
type input "1"
click at [1035, 161] on input "1" at bounding box center [1028, 167] width 37 height 21
click at [1069, 176] on button "Save" at bounding box center [1068, 166] width 34 height 19
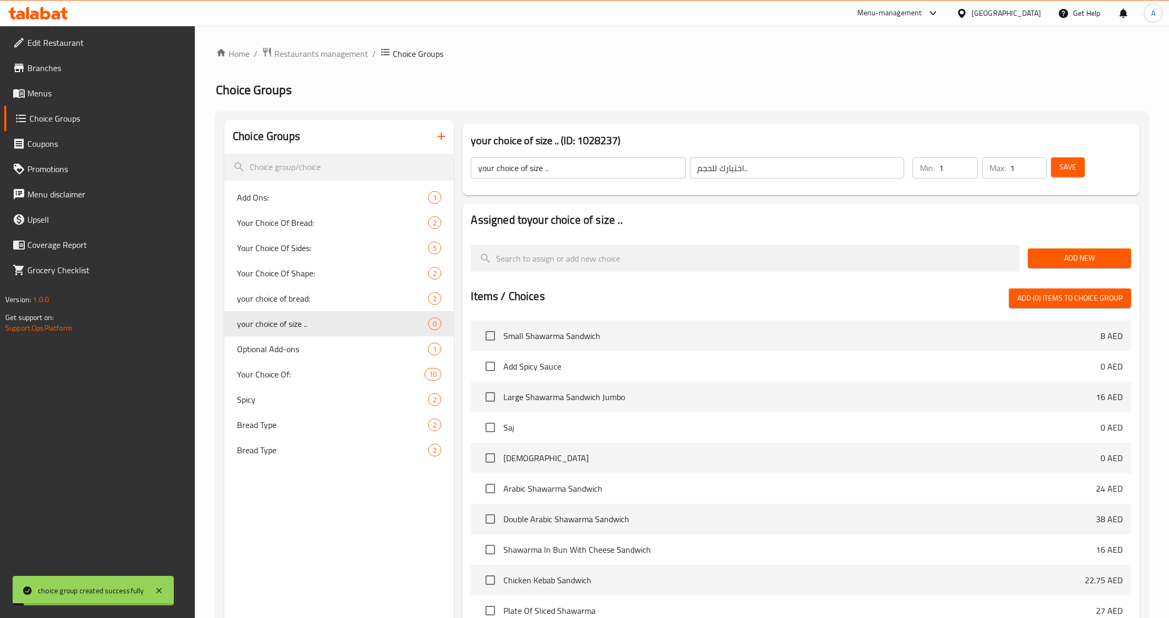
click at [342, 530] on div "Choice Groups Add Ons: 1 Your Choice Of Bread: 2 Your Choice Of Sides: 5 Your C…" at bounding box center [339, 447] width 230 height 654
click at [1084, 173] on button "Save" at bounding box center [1068, 166] width 34 height 19
click at [354, 540] on div "Choice Groups Add Ons: 1 Your Choice Of Bread: 2 Your Choice Of Sides: 5 Your C…" at bounding box center [339, 447] width 230 height 654
click at [1059, 260] on span "Add New" at bounding box center [1080, 258] width 86 height 13
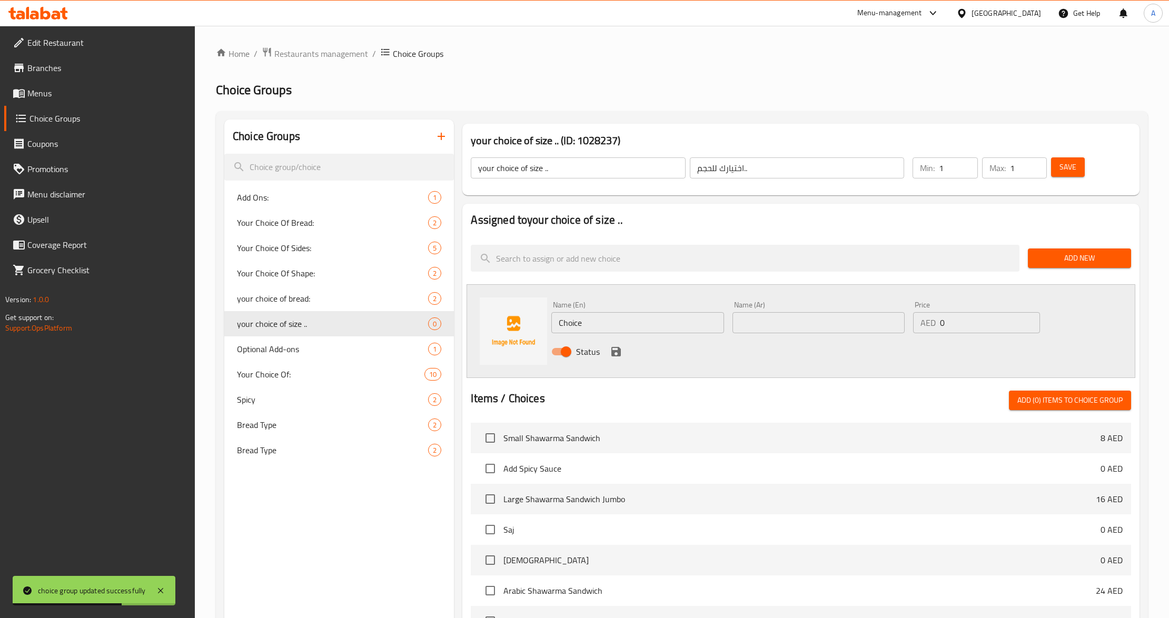
click at [606, 327] on input "Choice" at bounding box center [637, 322] width 172 height 21
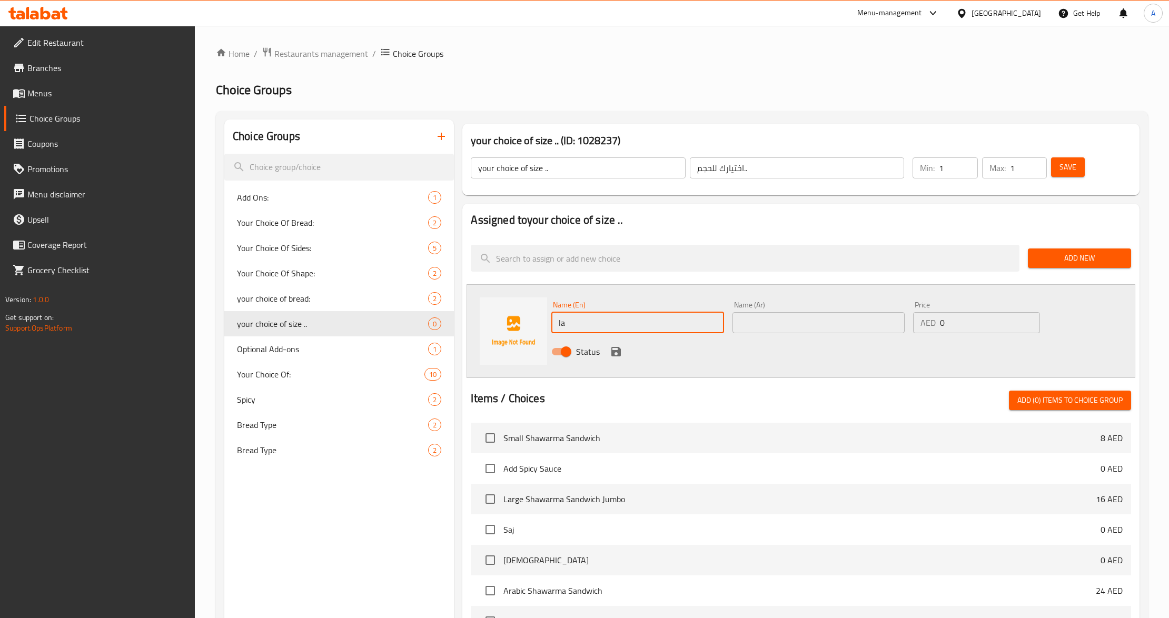
type input "large"
click at [764, 318] on input "text" at bounding box center [819, 322] width 172 height 21
type input "كبير"
click at [754, 366] on div "Status" at bounding box center [818, 352] width 543 height 28
click at [953, 315] on input "0" at bounding box center [990, 322] width 100 height 21
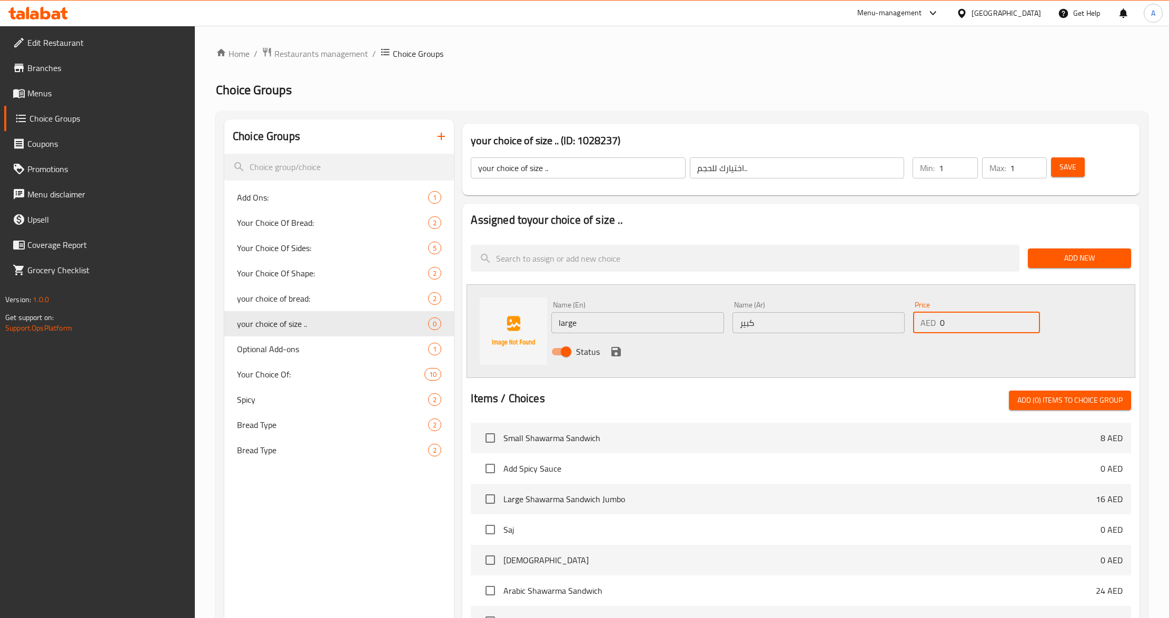
click at [953, 315] on input "0" at bounding box center [990, 322] width 100 height 21
type input "14"
click at [623, 347] on div "Status" at bounding box center [818, 352] width 543 height 28
click at [617, 349] on icon "save" at bounding box center [616, 352] width 13 height 13
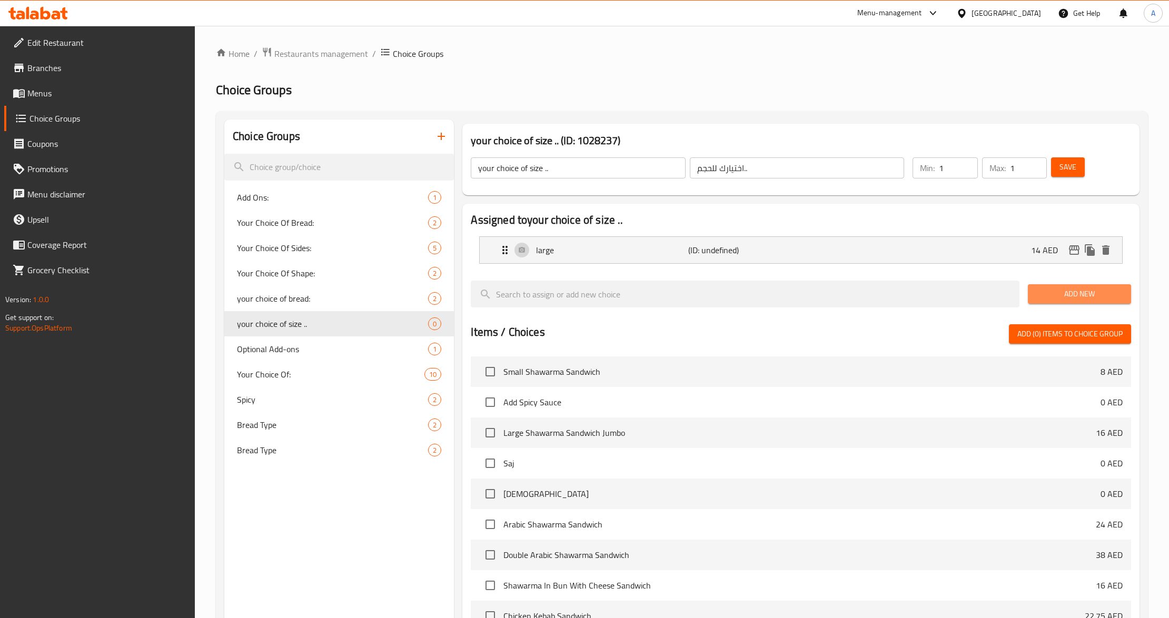
click at [1068, 287] on button "Add New" at bounding box center [1079, 293] width 103 height 19
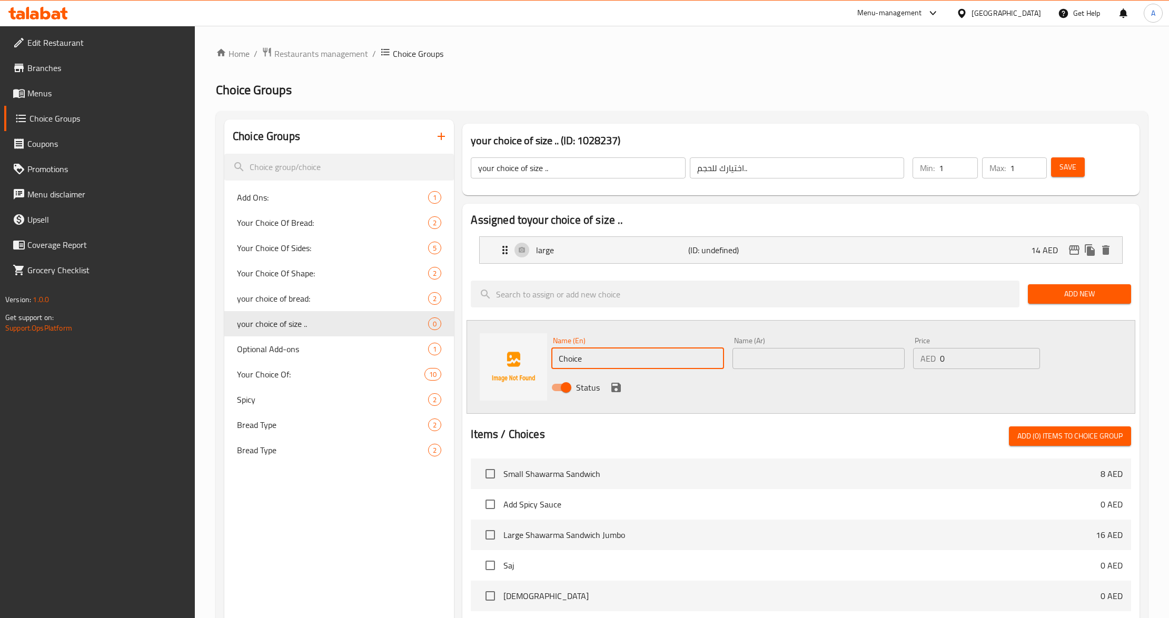
click at [593, 354] on input "Choice" at bounding box center [637, 358] width 172 height 21
paste input "Medium)"
type input "Medium"
click at [825, 397] on div "Status" at bounding box center [818, 387] width 543 height 28
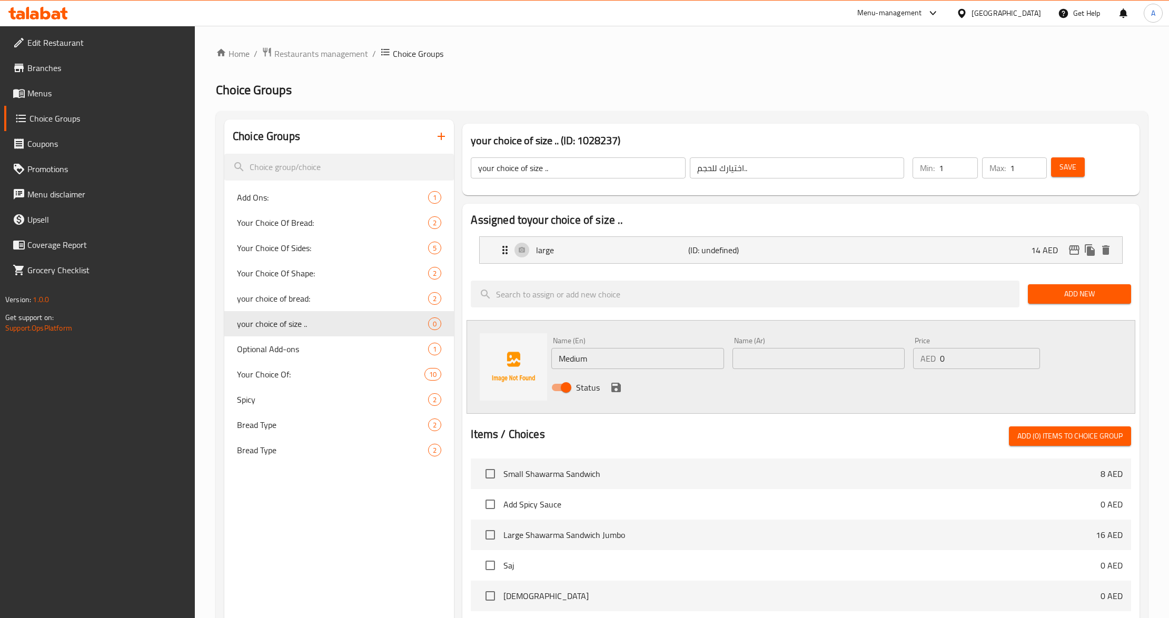
click at [773, 361] on input "text" at bounding box center [819, 358] width 172 height 21
paste input "وسط"
type input "وسط"
click at [707, 398] on div "Status" at bounding box center [818, 387] width 543 height 28
click at [610, 380] on div "Status" at bounding box center [818, 387] width 543 height 28
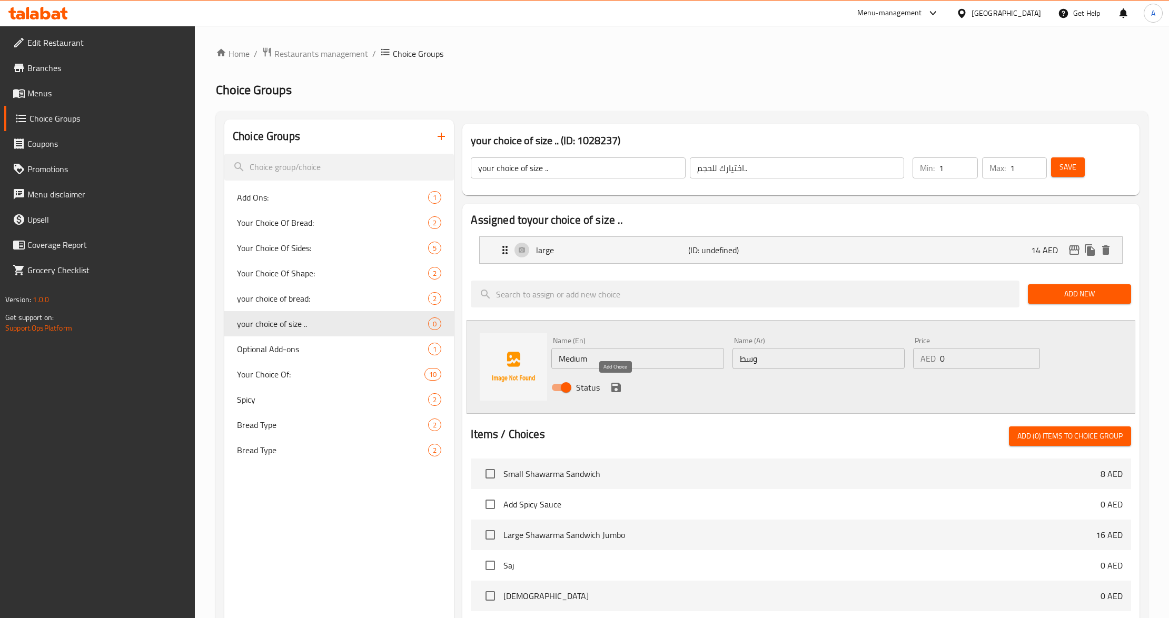
click at [616, 383] on icon "save" at bounding box center [616, 387] width 13 height 13
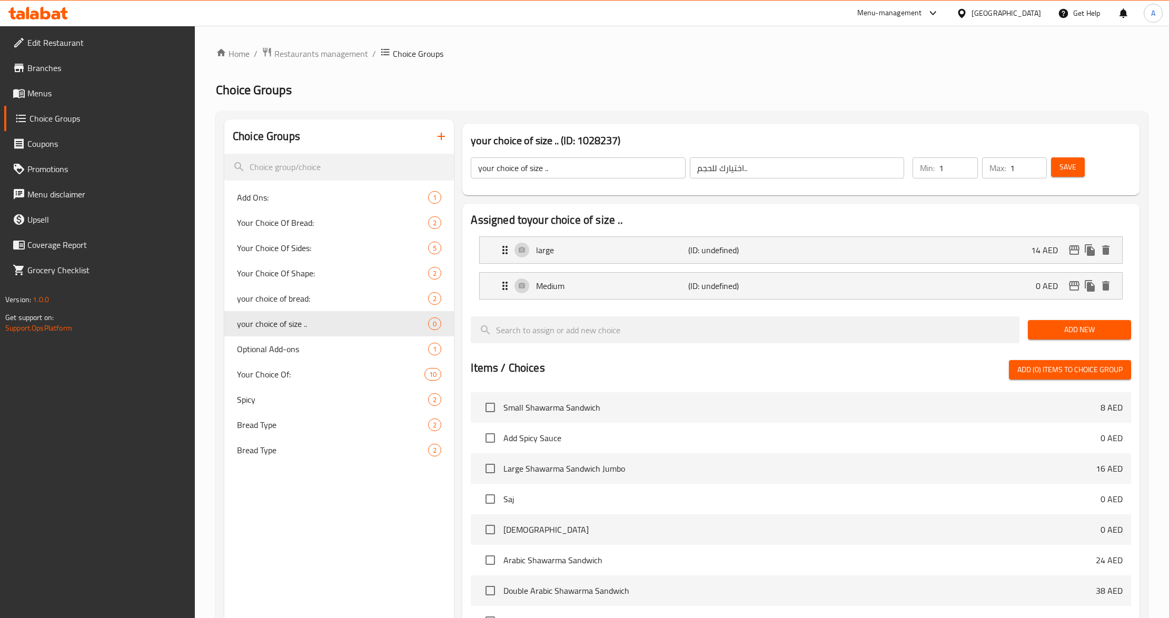
click at [455, 479] on div "your choice of size .. (ID: 1028237) your choice of size .. ​ اختيارك للحجم.. ​…" at bounding box center [798, 483] width 689 height 726
click at [405, 537] on div "Choice Groups Add Ons: 1 Your Choice Of Bread: 2 Your Choice Of Sides: 5 Your C…" at bounding box center [339, 483] width 230 height 726
click at [1145, 282] on div "Choice Groups Add Ons: 1 Your Choice Of Bread: 2 Your Choice Of Sides: 5 Your C…" at bounding box center [682, 482] width 932 height 743
click at [1054, 297] on div "Medium (ID: undefined) 0 AED" at bounding box center [804, 286] width 610 height 26
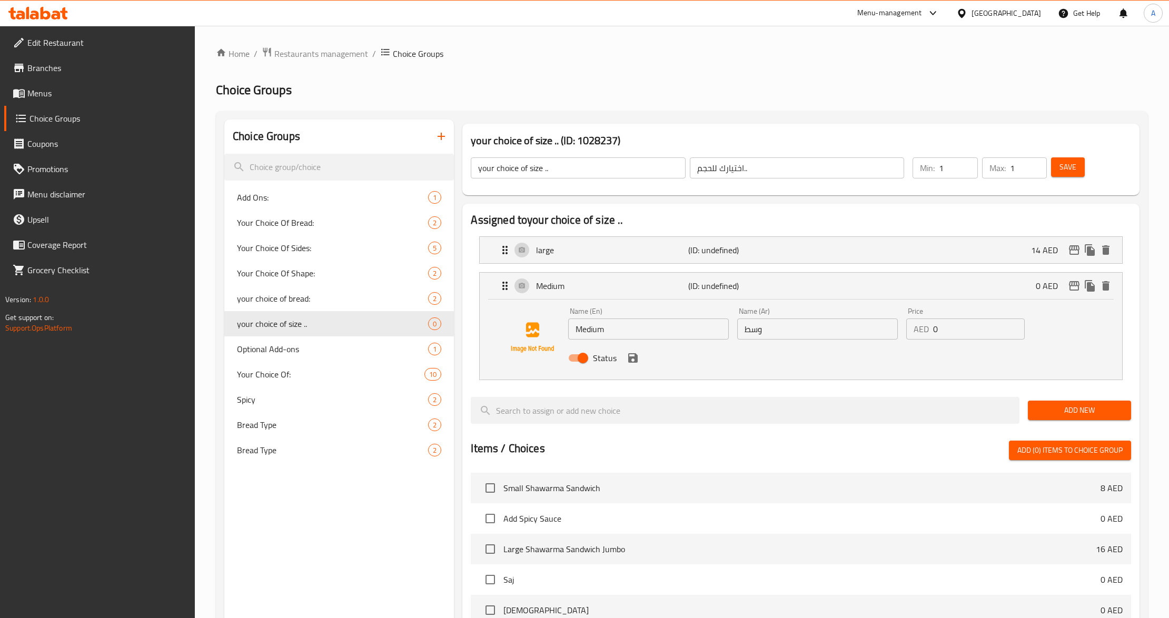
click at [970, 331] on input "0" at bounding box center [979, 329] width 92 height 21
click at [632, 354] on icon "save" at bounding box center [633, 358] width 13 height 13
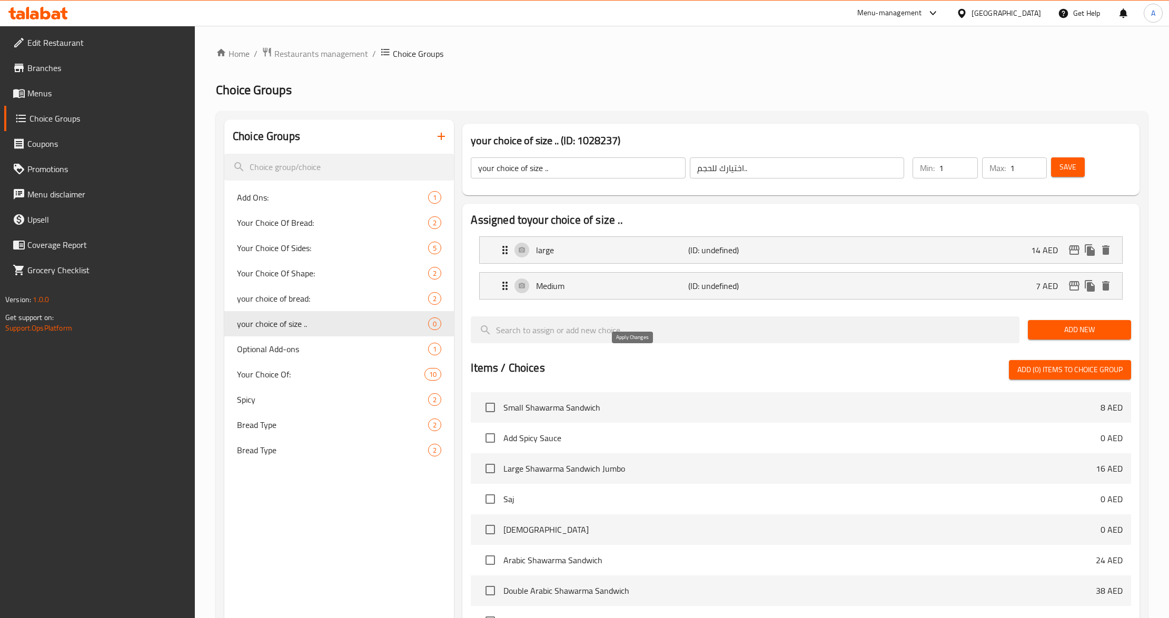
type input "7"
click at [1064, 169] on span "Save" at bounding box center [1068, 167] width 17 height 13
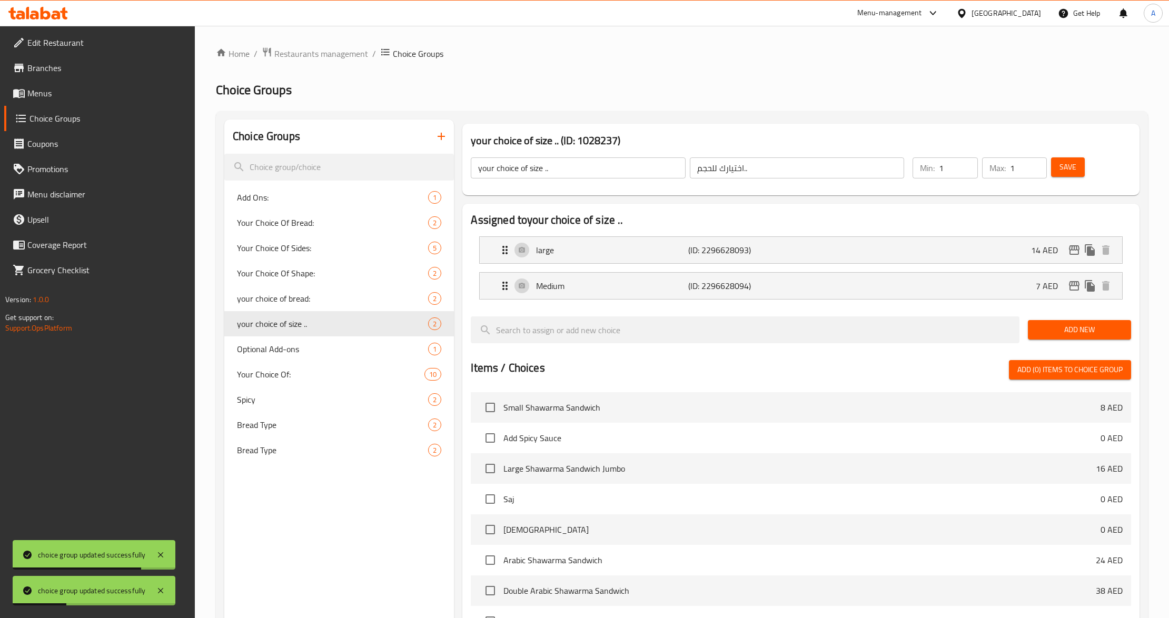
click at [1107, 164] on div "Save" at bounding box center [1085, 167] width 72 height 25
click at [1072, 173] on span "Save" at bounding box center [1068, 167] width 17 height 13
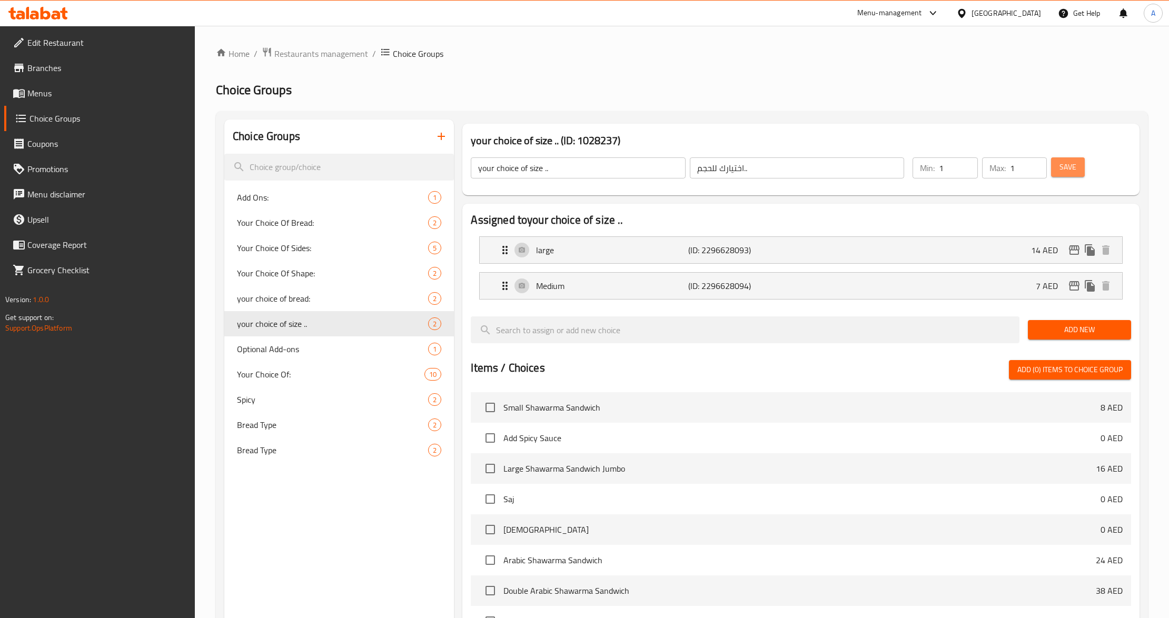
click at [1072, 173] on span "Save" at bounding box center [1068, 167] width 17 height 13
click at [369, 519] on div "Choice Groups Add Ons: 1 Your Choice Of Bread: 2 Your Choice Of Sides: 5 Your C…" at bounding box center [339, 483] width 230 height 726
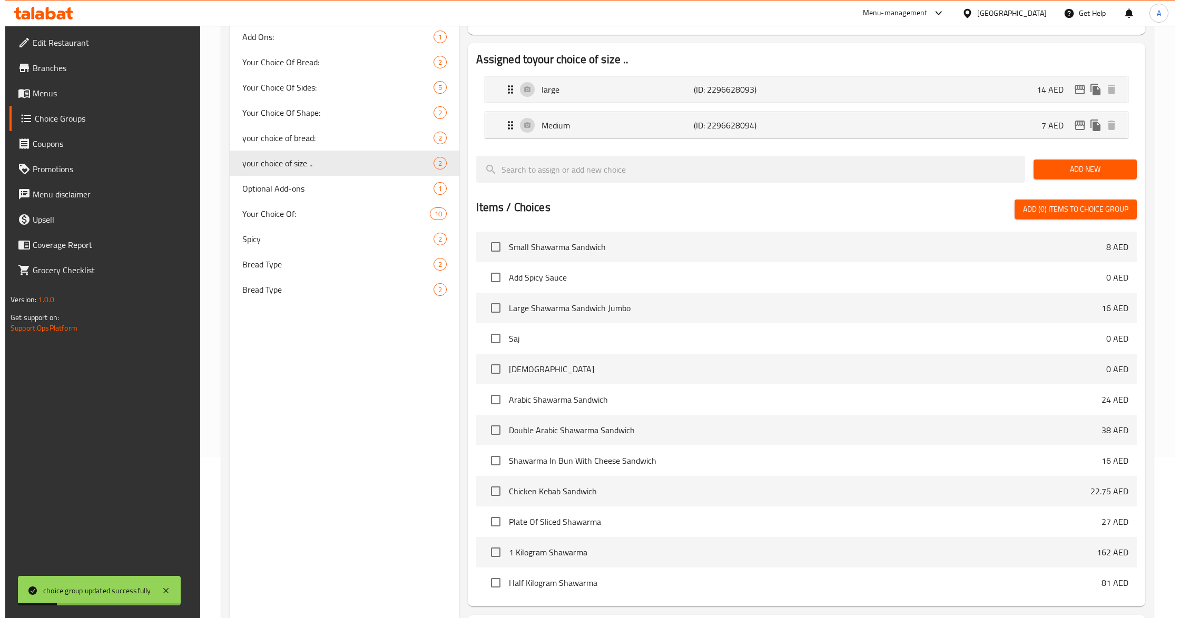
scroll to position [258, 0]
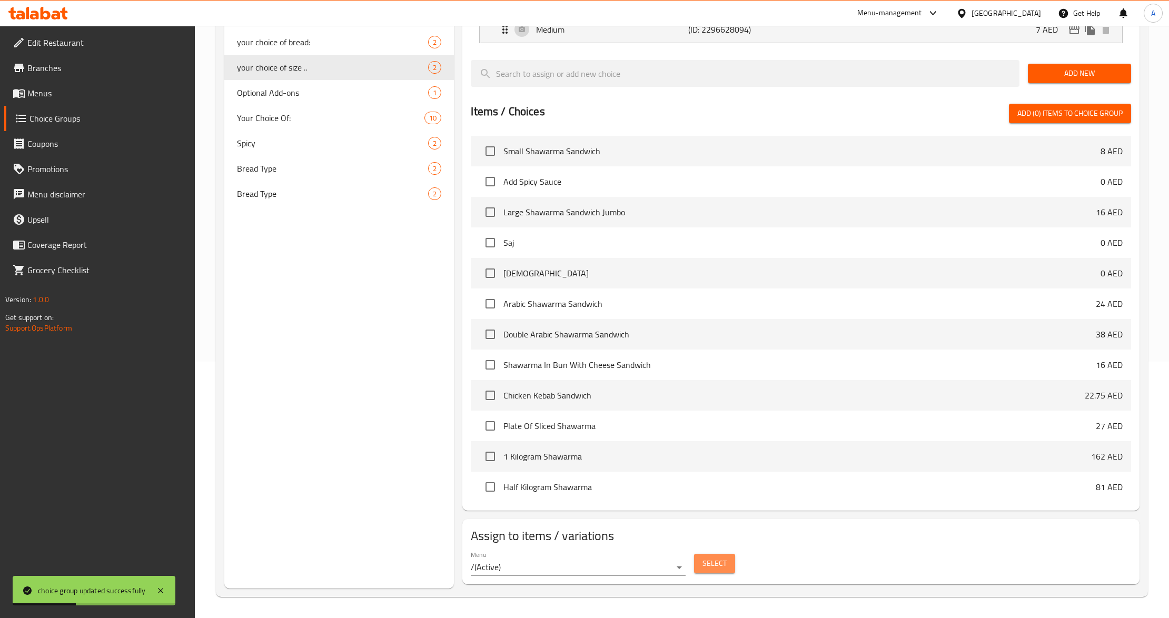
click at [715, 568] on span "Select" at bounding box center [715, 563] width 24 height 13
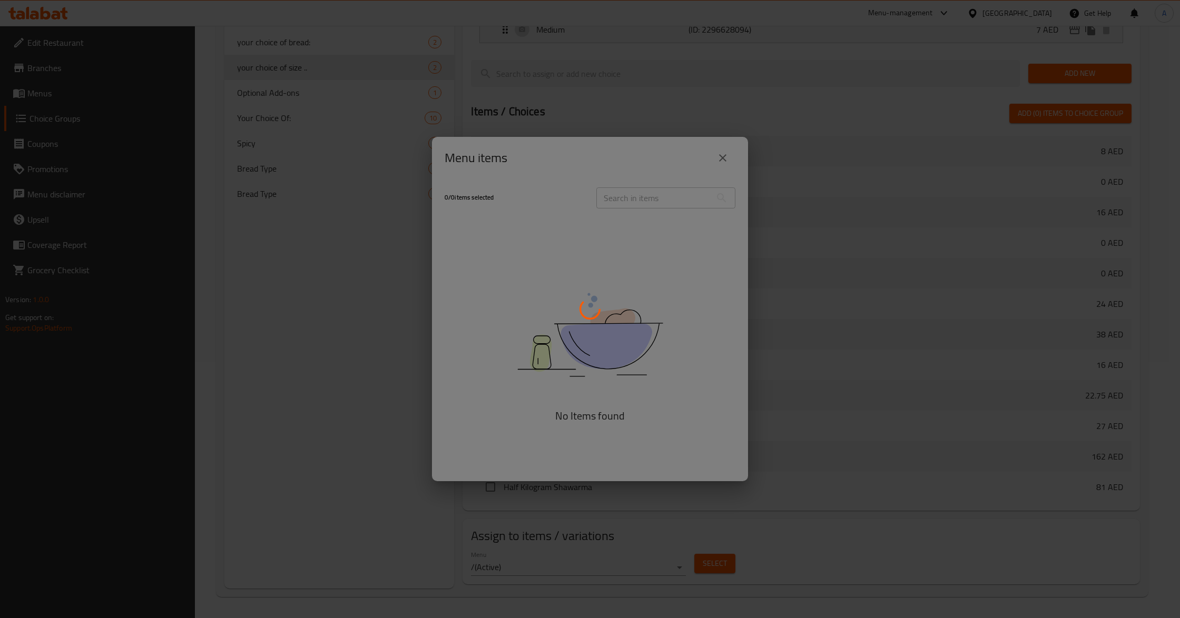
click at [639, 205] on div at bounding box center [590, 309] width 1180 height 618
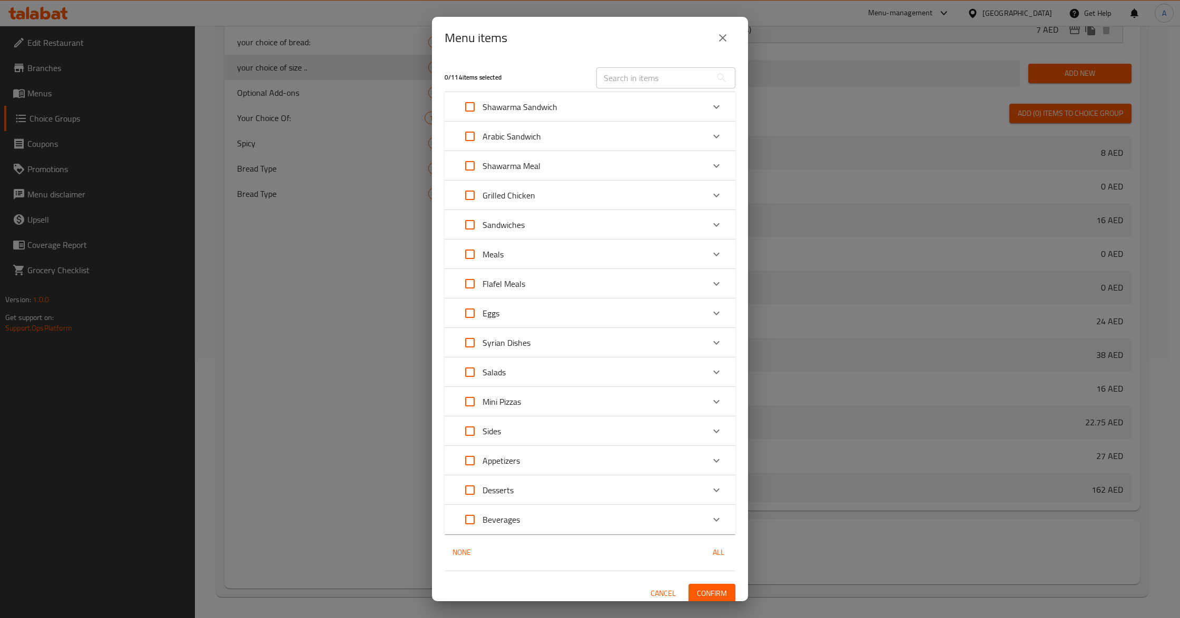
click at [683, 138] on div "Arabic Sandwich" at bounding box center [580, 136] width 247 height 25
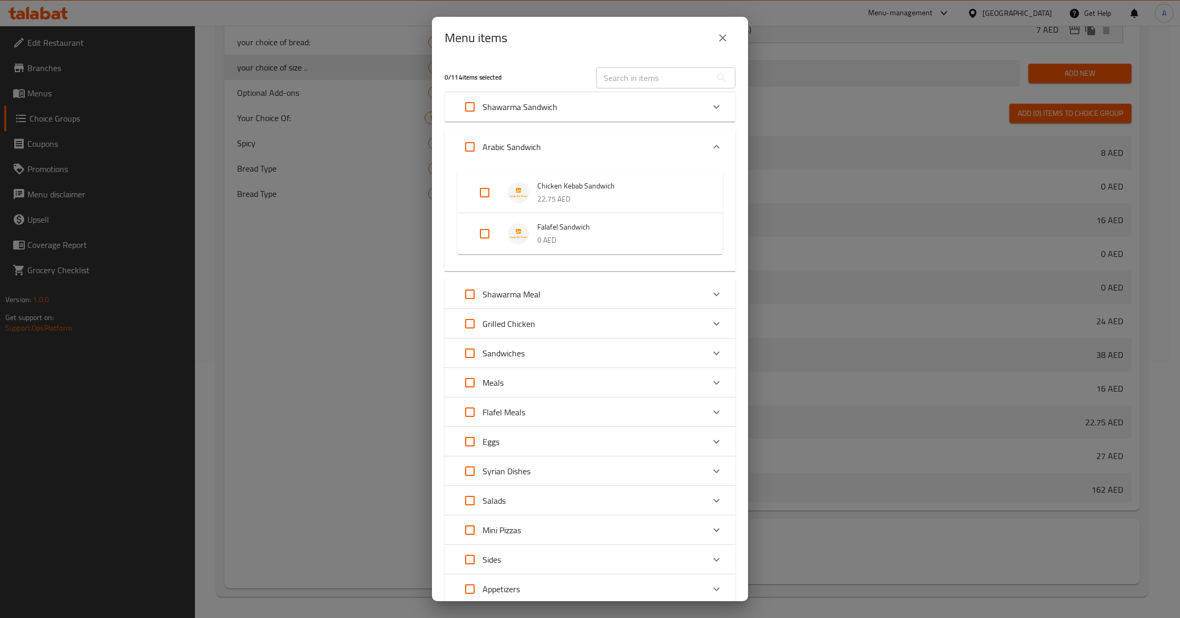
click at [475, 240] on input "Expand" at bounding box center [484, 233] width 25 height 25
checkbox input "true"
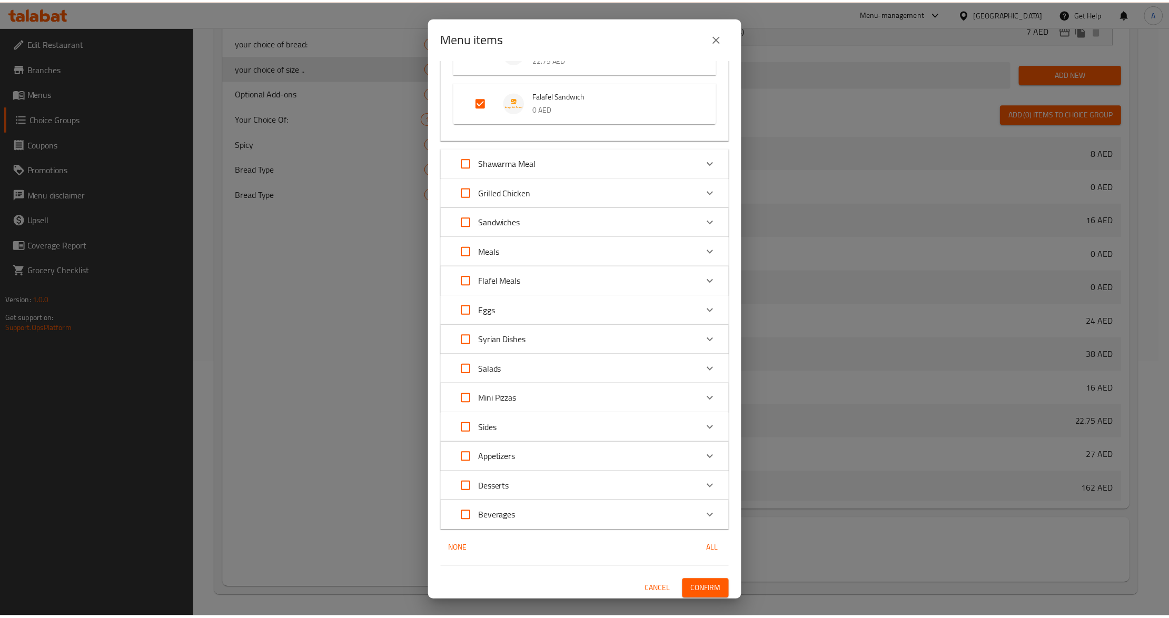
scroll to position [143, 0]
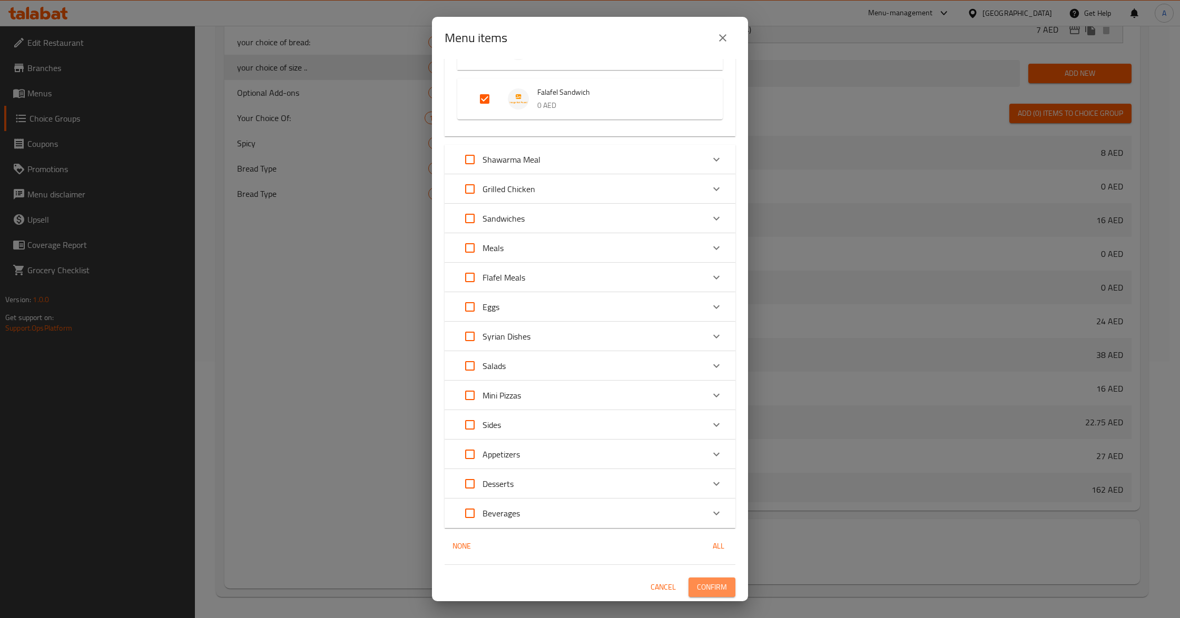
click at [697, 582] on span "Confirm" at bounding box center [712, 587] width 30 height 13
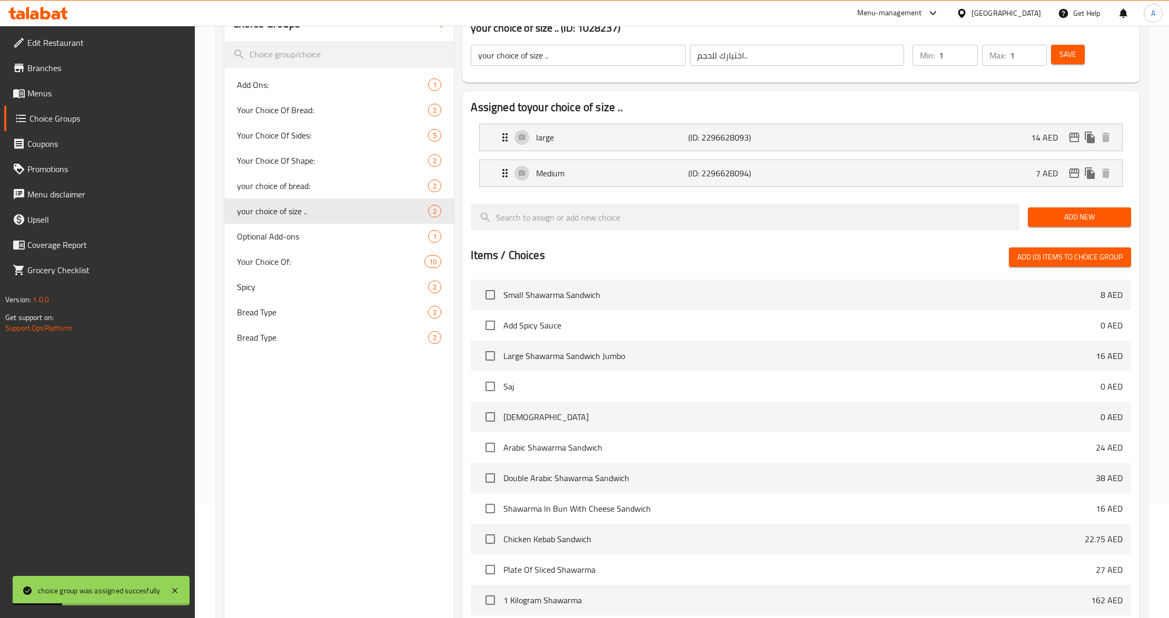
scroll to position [0, 0]
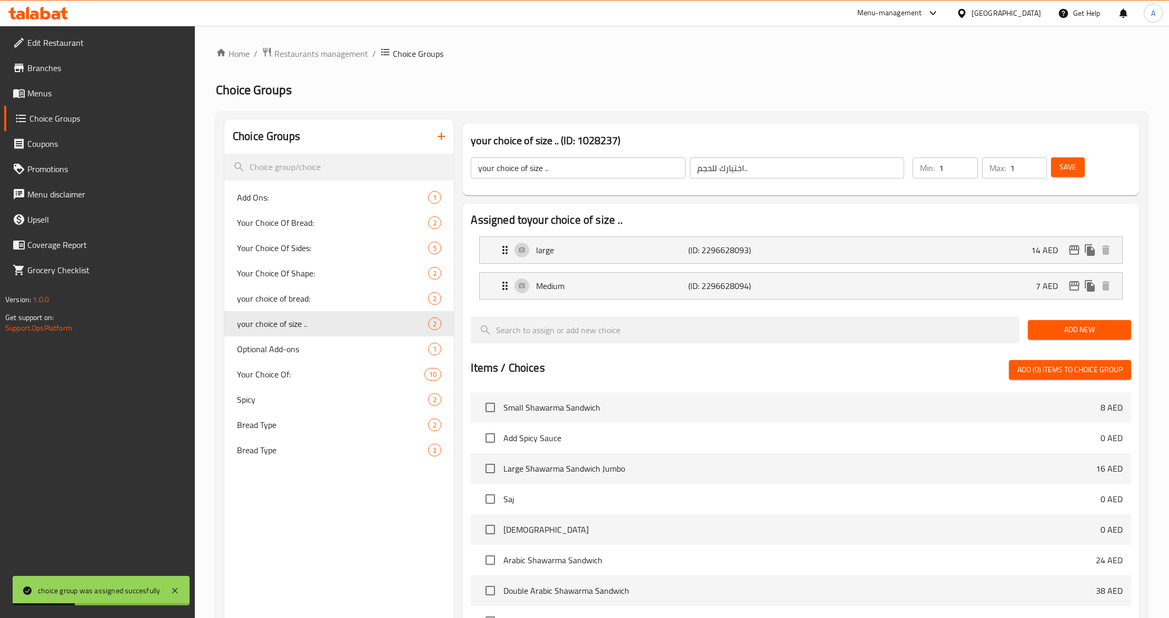
click at [1062, 163] on span "Save" at bounding box center [1068, 167] width 17 height 13
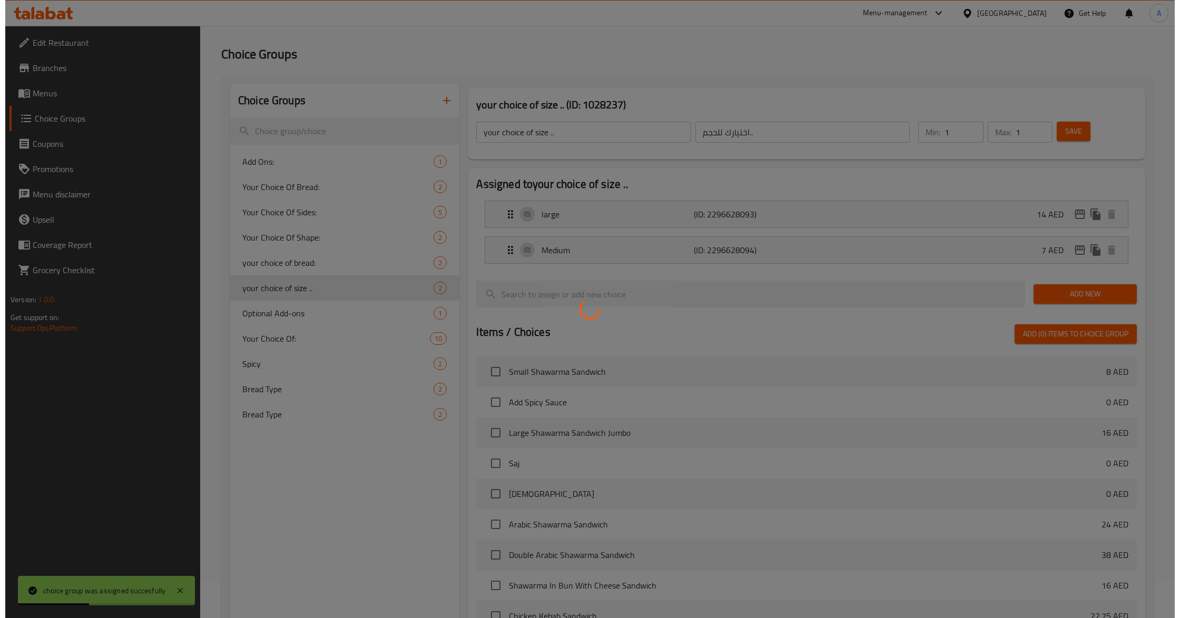
scroll to position [258, 0]
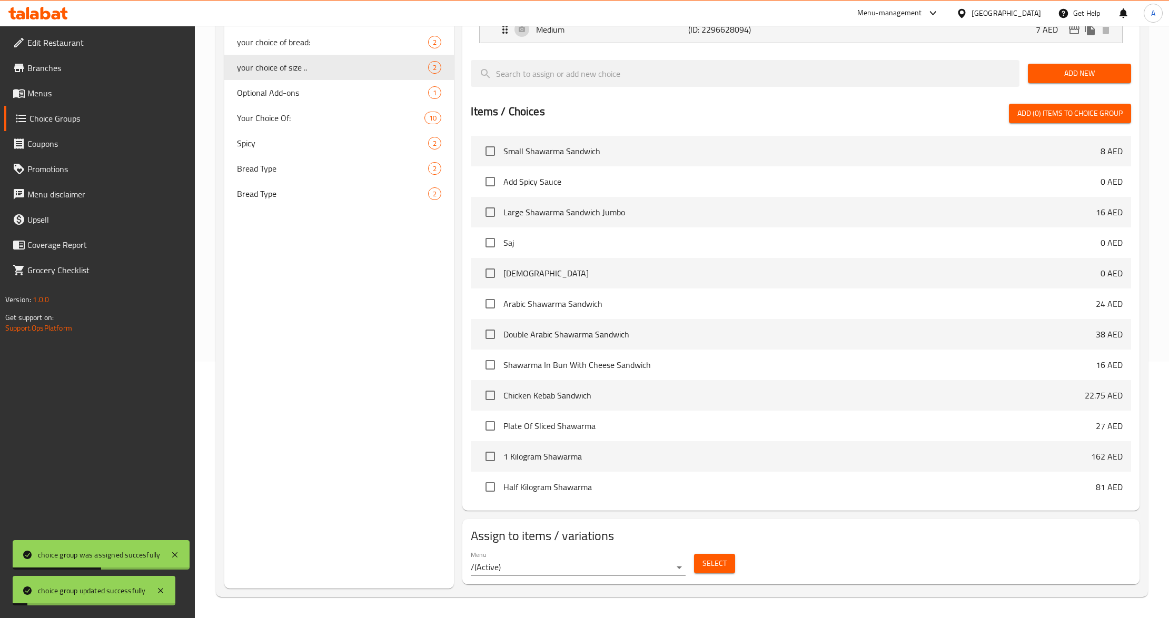
click at [702, 563] on button "Select" at bounding box center [714, 563] width 41 height 19
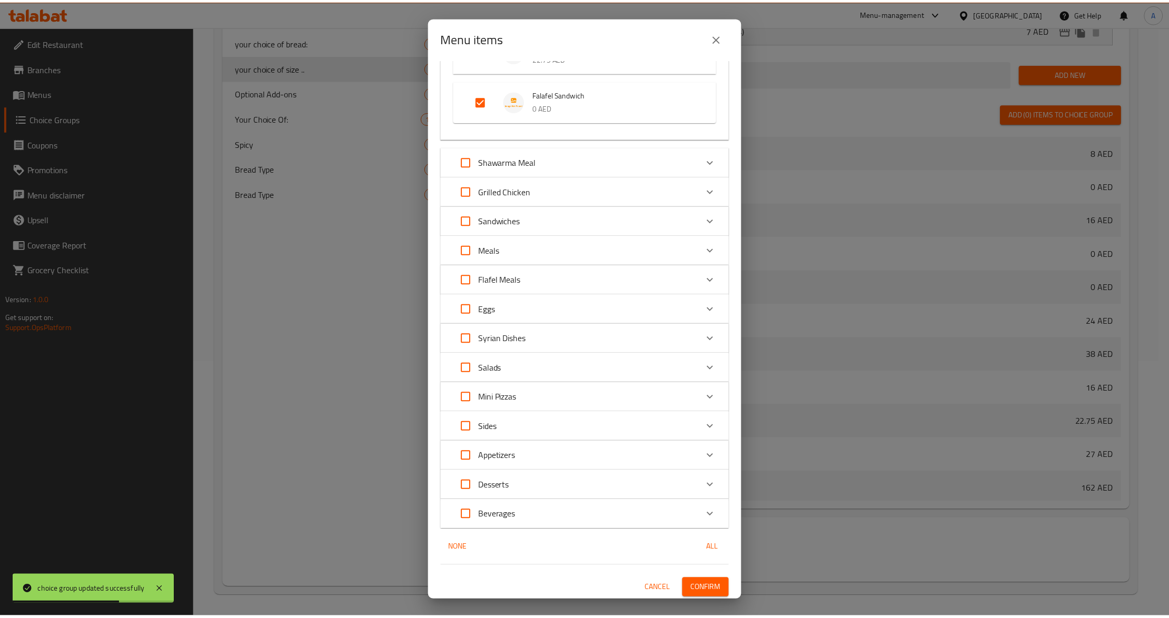
scroll to position [143, 0]
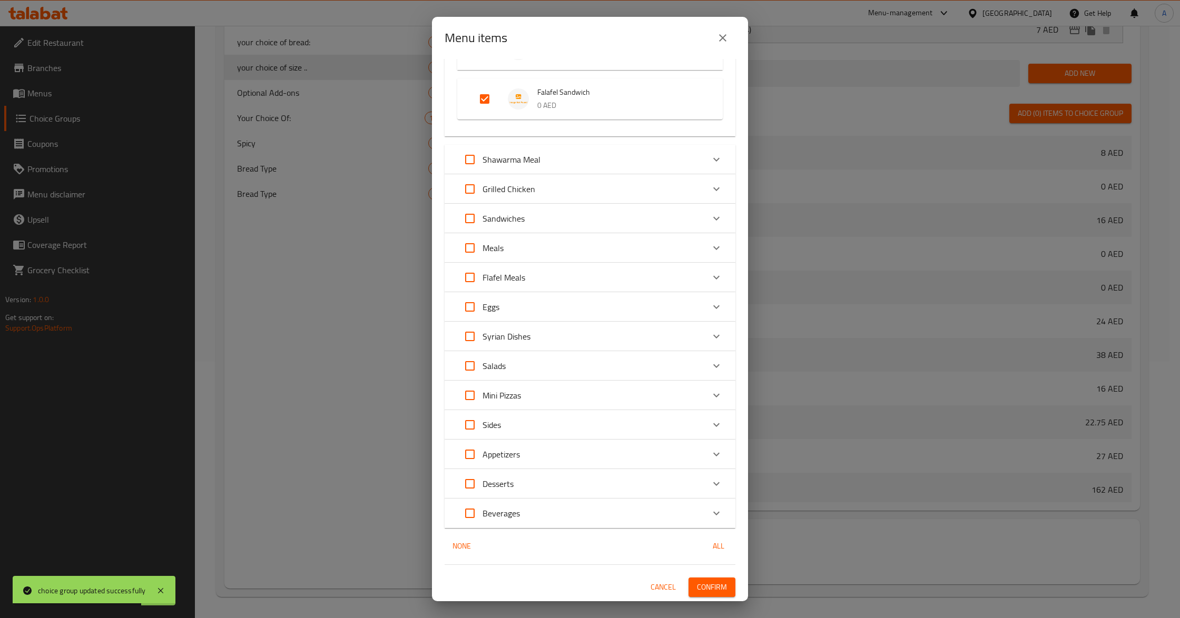
click at [697, 590] on span "Confirm" at bounding box center [712, 587] width 30 height 13
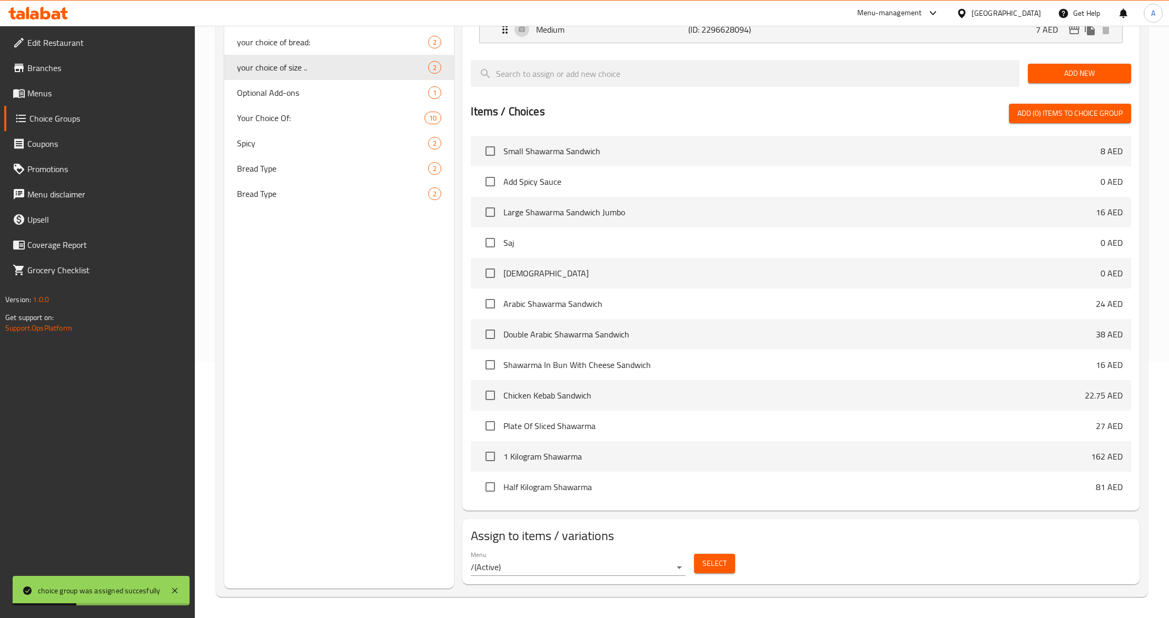
click at [374, 338] on div "Choice Groups Add Ons: 1 Your Choice Of Bread: 2 Your Choice Of Sides: 5 Your C…" at bounding box center [339, 226] width 230 height 726
click at [357, 369] on div "Choice Groups Add Ons: 1 Your Choice Of Bread: 2 Your Choice Of Sides: 5 Your C…" at bounding box center [339, 226] width 230 height 726
click at [356, 369] on div "Choice Groups Add Ons: 1 Your Choice Of Bread: 2 Your Choice Of Sides: 5 Your C…" at bounding box center [339, 226] width 230 height 726
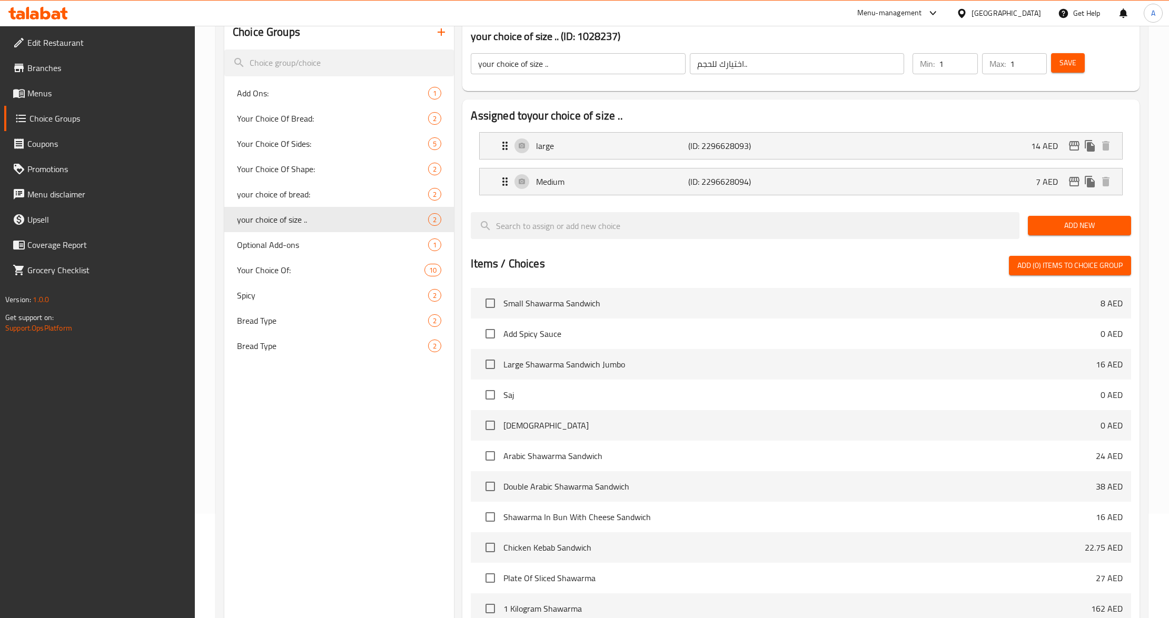
scroll to position [0, 0]
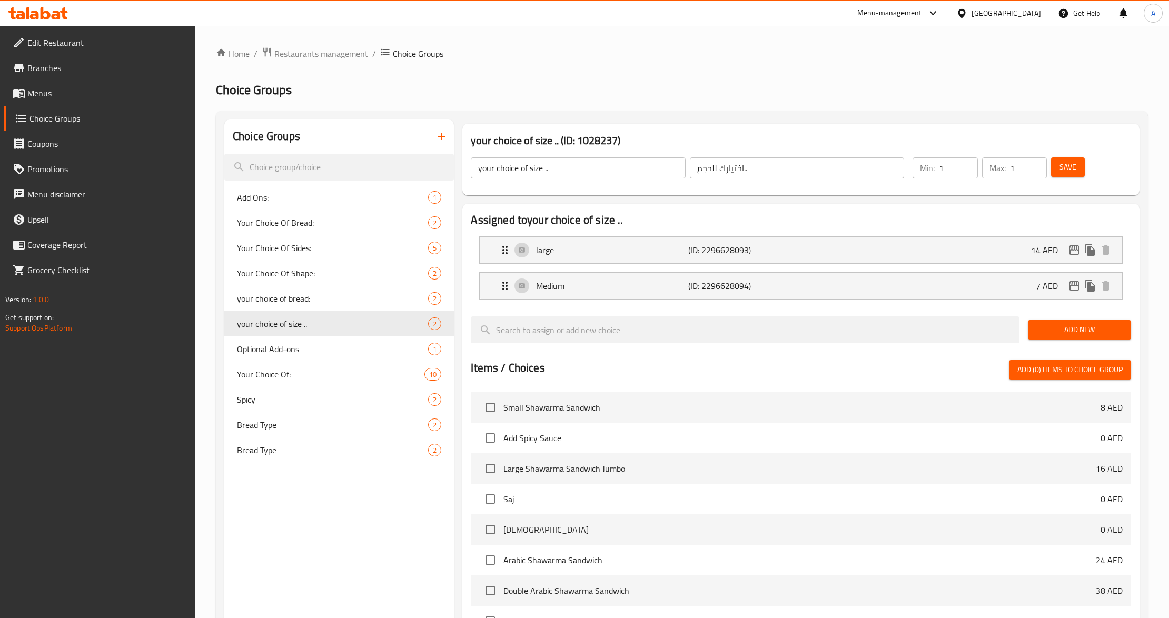
click at [336, 514] on div "Choice Groups Add Ons: 1 Your Choice Of Bread: 2 Your Choice Of Sides: 5 Your C…" at bounding box center [339, 483] width 230 height 726
click at [346, 222] on span "Your Choice Of Bread:" at bounding box center [317, 222] width 160 height 13
type input "Your Choice Of Bread:"
type input "إختيارك من الخبز:"
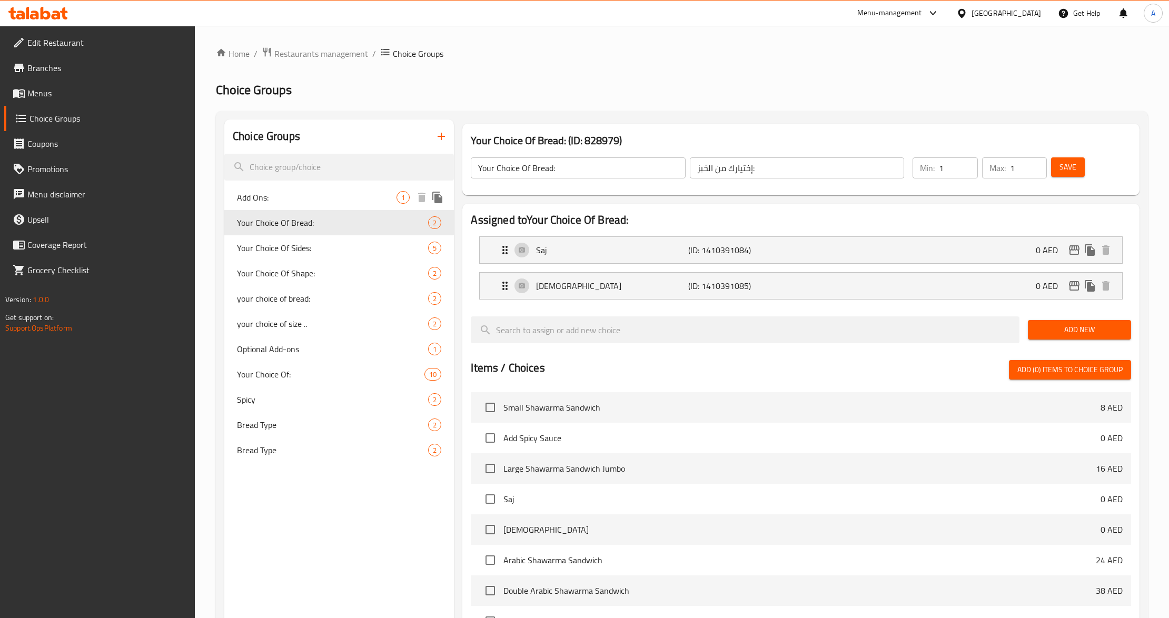
click at [336, 209] on div "Add Ons: 1" at bounding box center [339, 197] width 230 height 25
type input "Add Ons:"
type input "إضافات:"
type input "0"
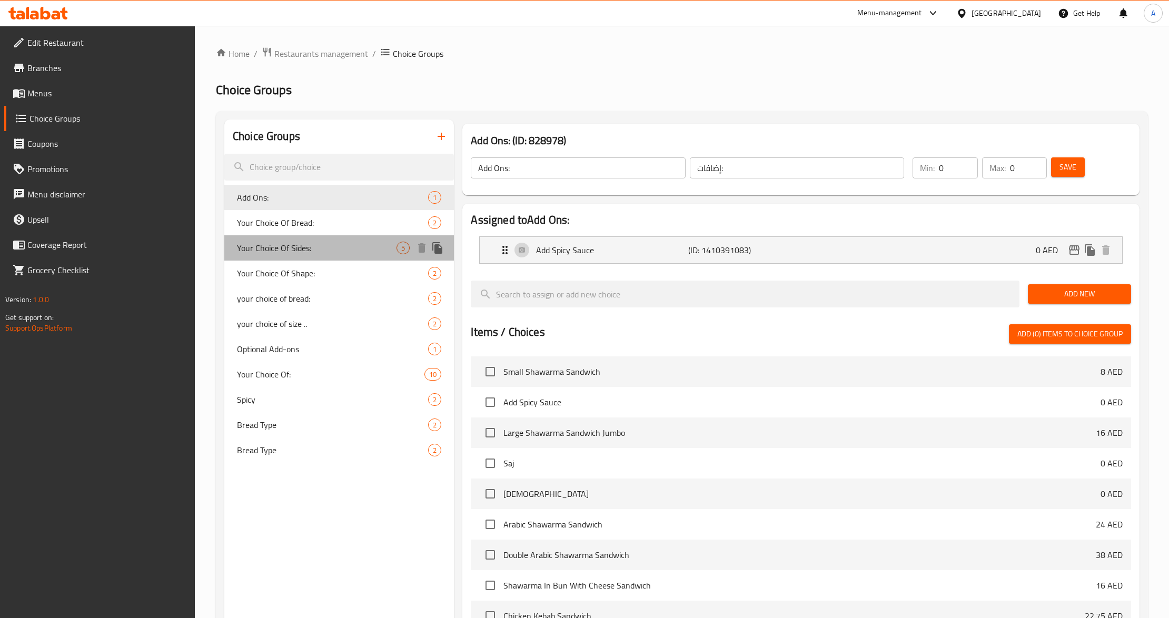
click at [333, 239] on div "Your Choice Of Sides: 5" at bounding box center [339, 247] width 230 height 25
type input "Your Choice Of Sides:"
type input "إختيارك من الأصناف الجانبية:"
type input "1"
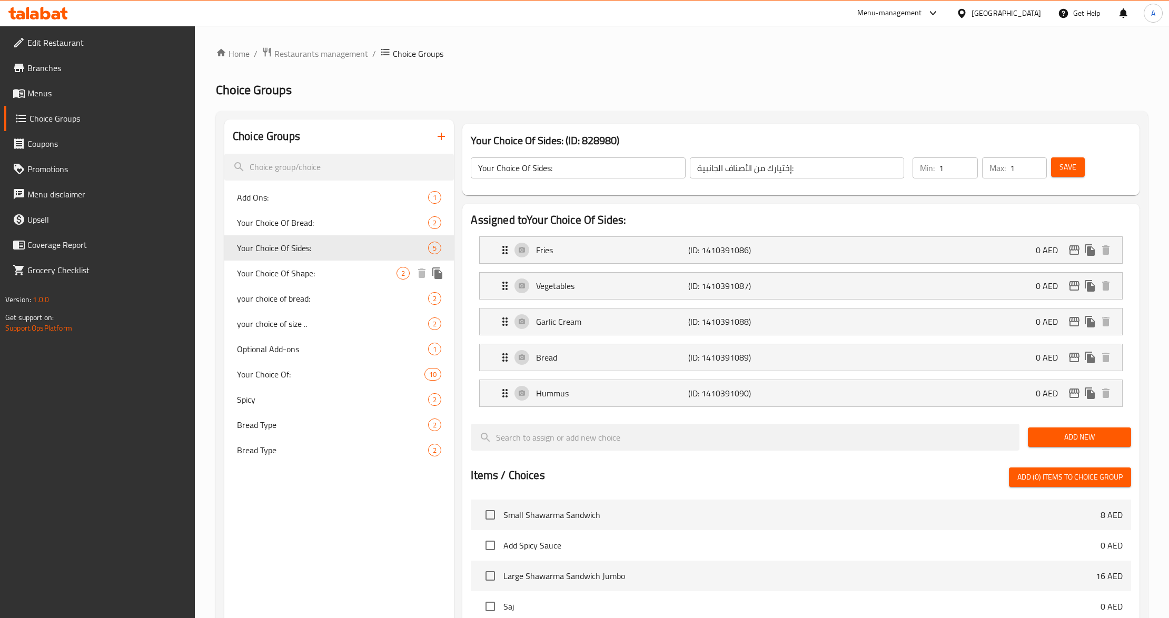
click at [313, 264] on div "Your Choice Of Shape: 2" at bounding box center [339, 273] width 230 height 25
type input "Your Choice Of Shape:"
type input "إختيارك من الشكل:"
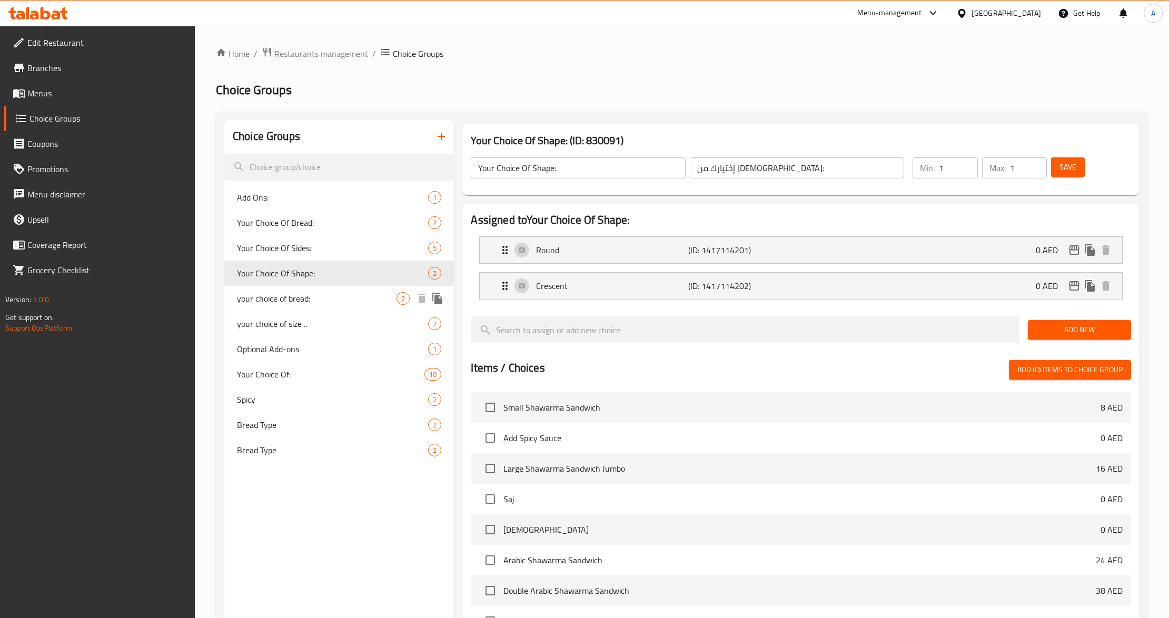
click at [305, 297] on span "your choice of bread:" at bounding box center [317, 298] width 160 height 13
type input "your choice of bread:"
type input "اختيارك من الخبز:"
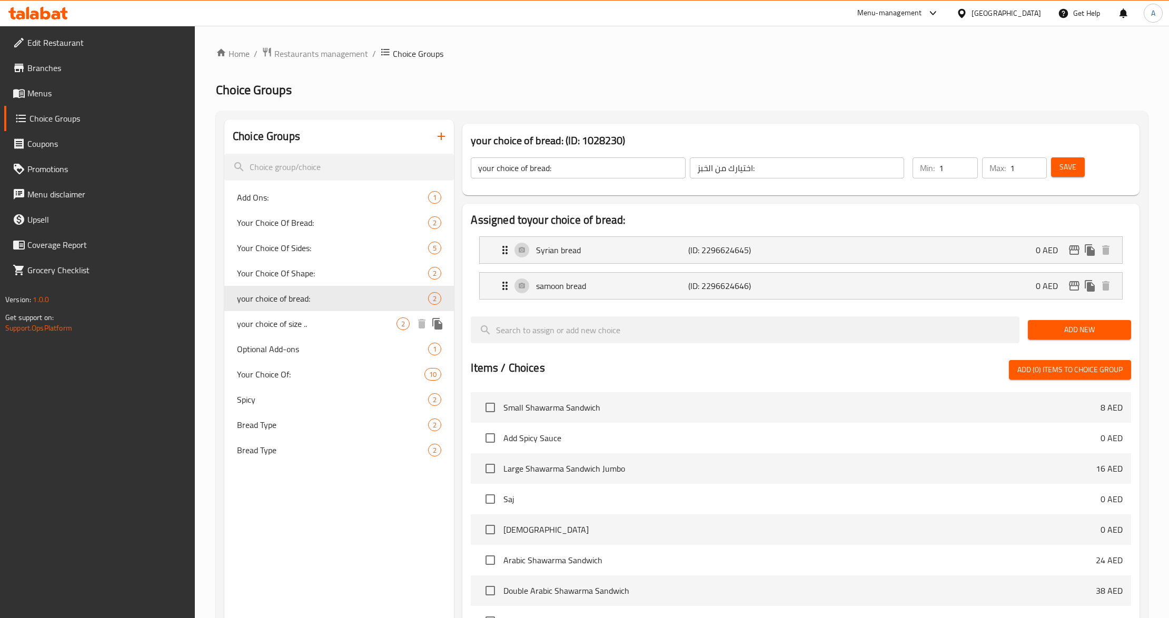
click at [309, 328] on span "your choice of size .." at bounding box center [317, 324] width 160 height 13
type input "your choice of size .."
type input "اختيارك للحجم.."
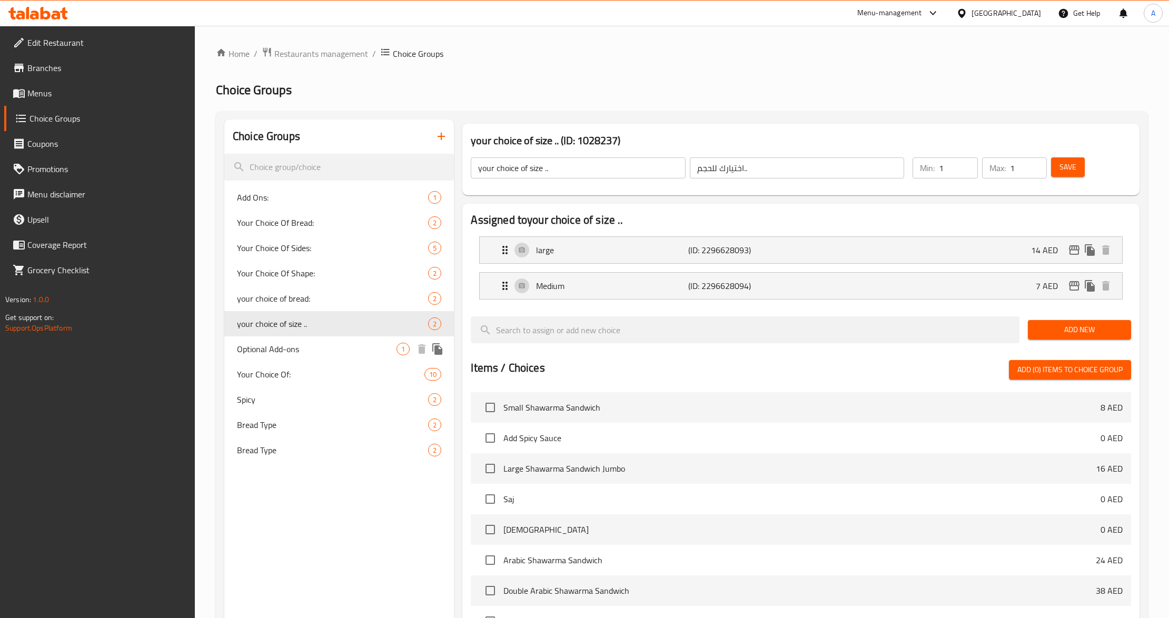
click at [309, 352] on span "Optional Add-ons" at bounding box center [317, 349] width 160 height 13
type input "Optional Add-ons"
type input "إضافات اختيارية"
type input "0"
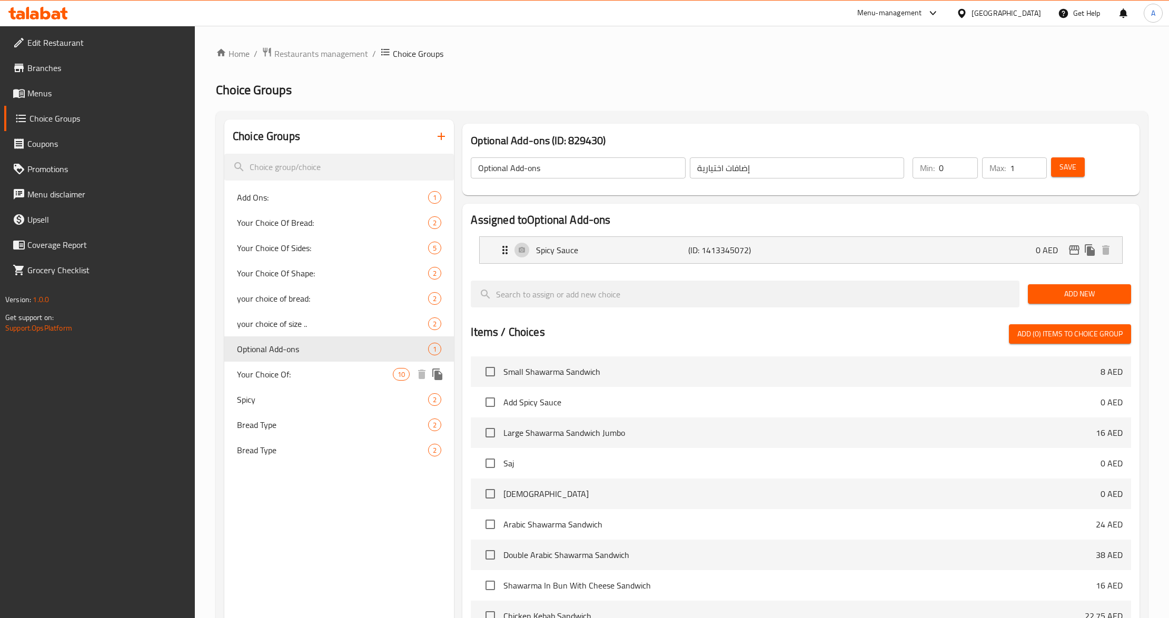
click at [310, 370] on span "Your Choice Of:" at bounding box center [315, 374] width 156 height 13
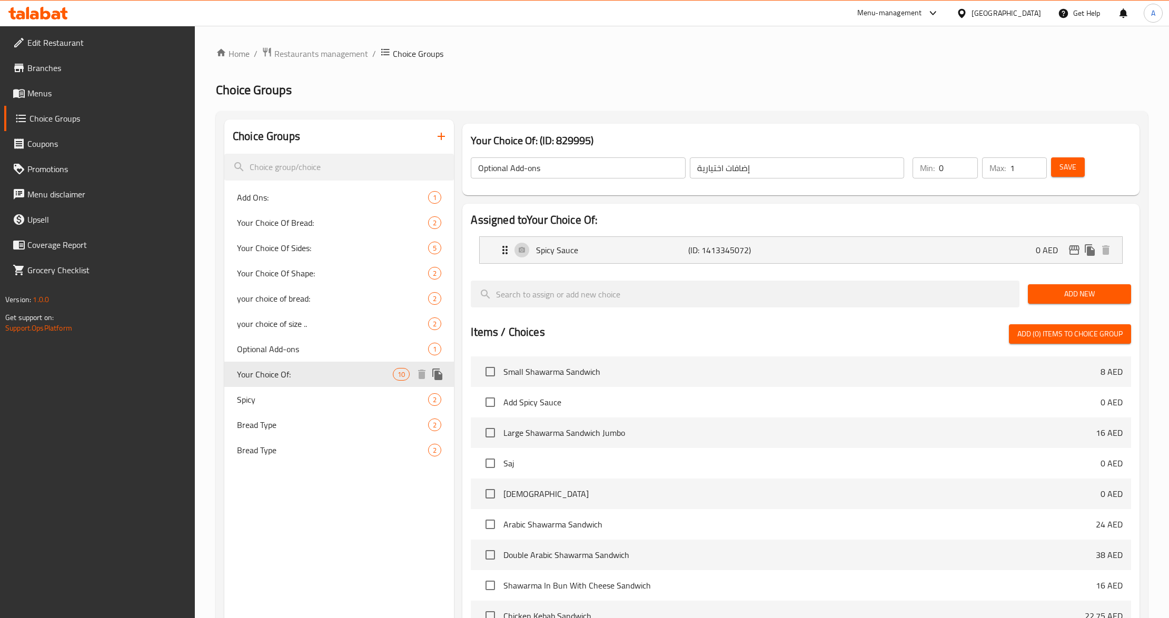
type input "Your Choice Of:"
type input "إختيارك من:"
type input "1"
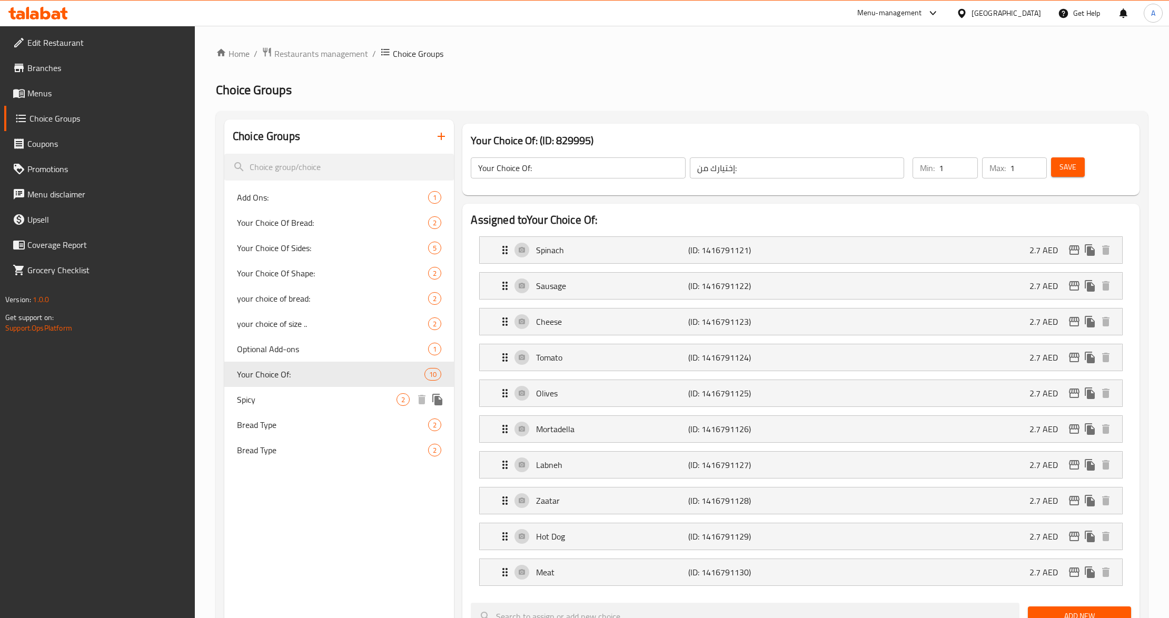
click at [283, 392] on div "Spicy 2" at bounding box center [339, 399] width 230 height 25
type input "Spicy"
type input "حار"
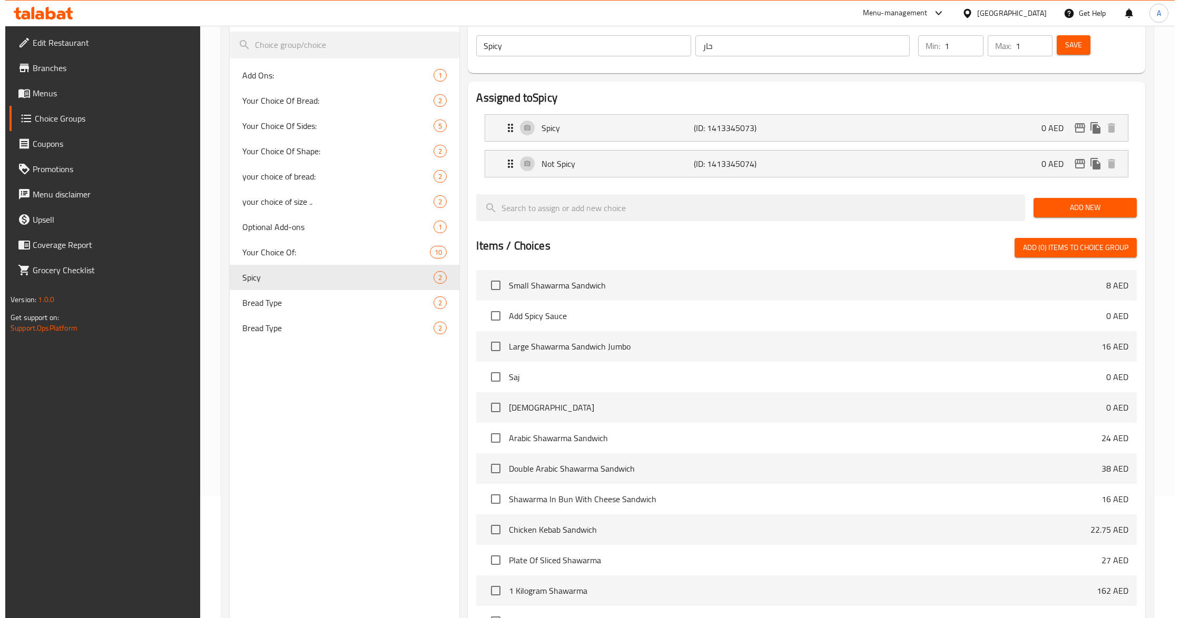
scroll to position [258, 0]
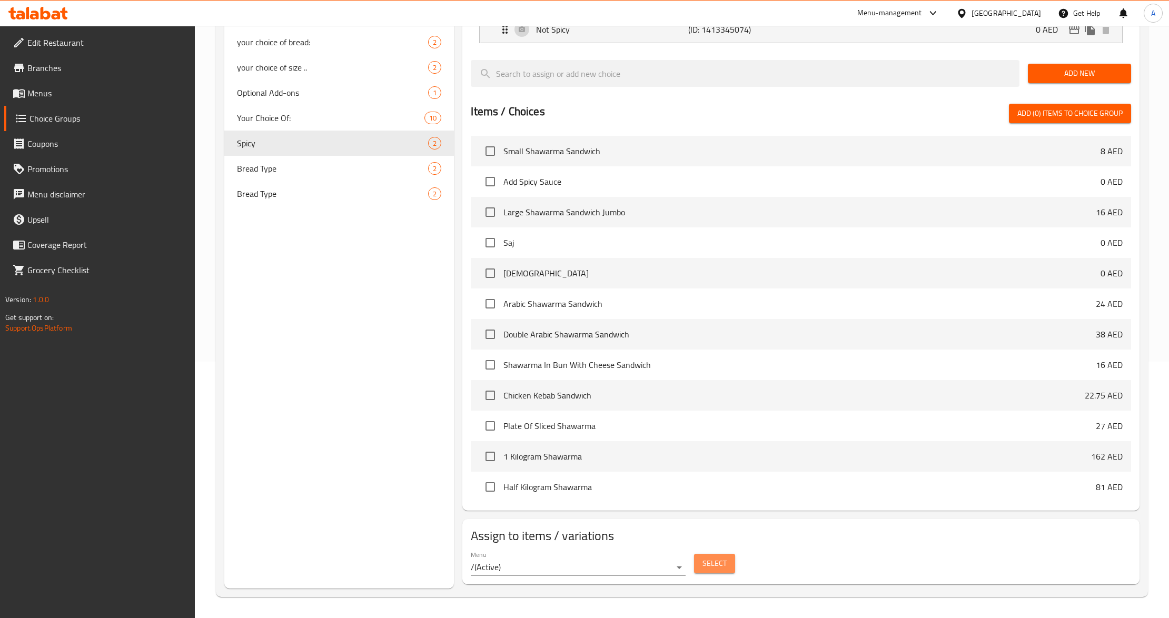
click at [719, 563] on span "Select" at bounding box center [715, 563] width 24 height 13
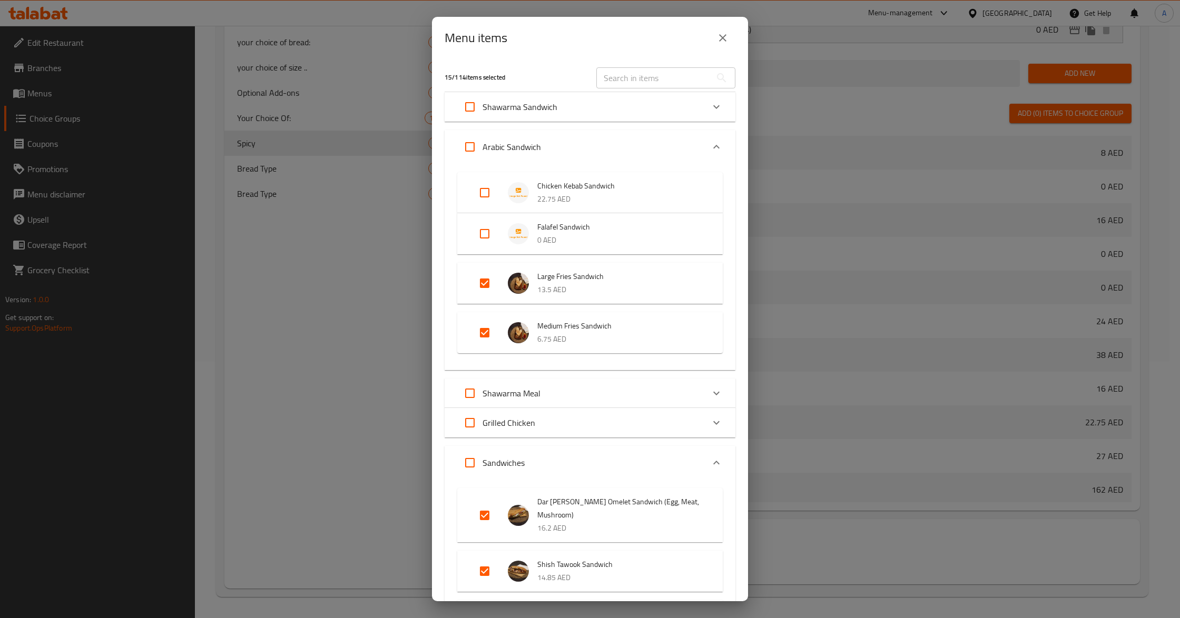
click at [480, 280] on input "Expand" at bounding box center [484, 283] width 25 height 25
checkbox input "false"
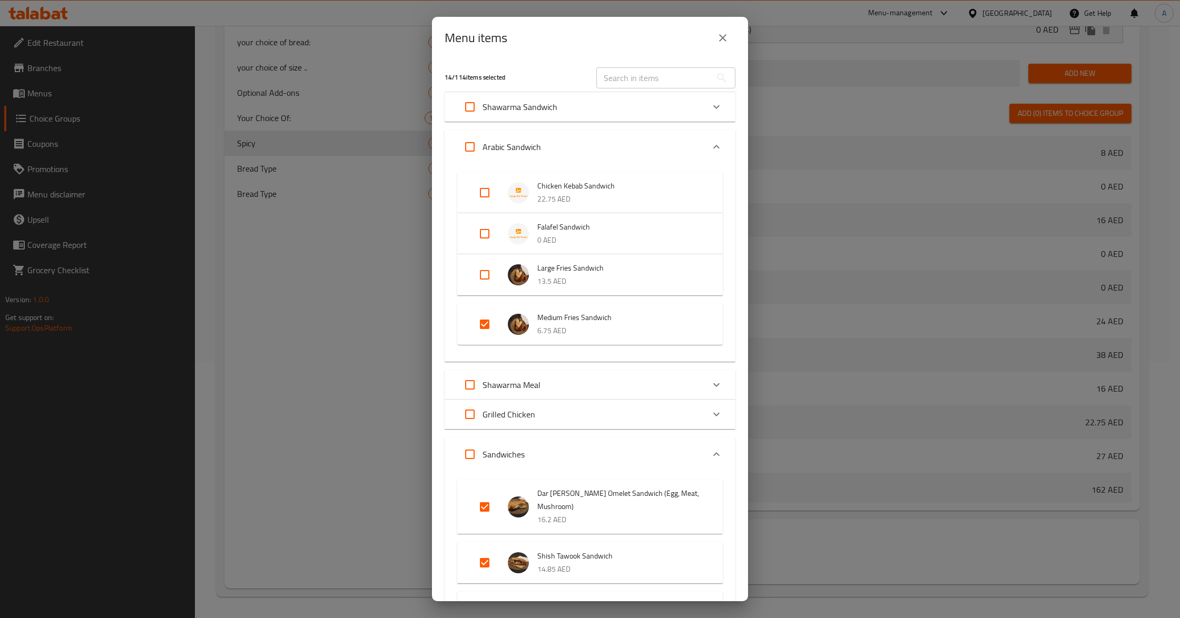
click at [482, 329] on input "Expand" at bounding box center [484, 324] width 25 height 25
checkbox input "false"
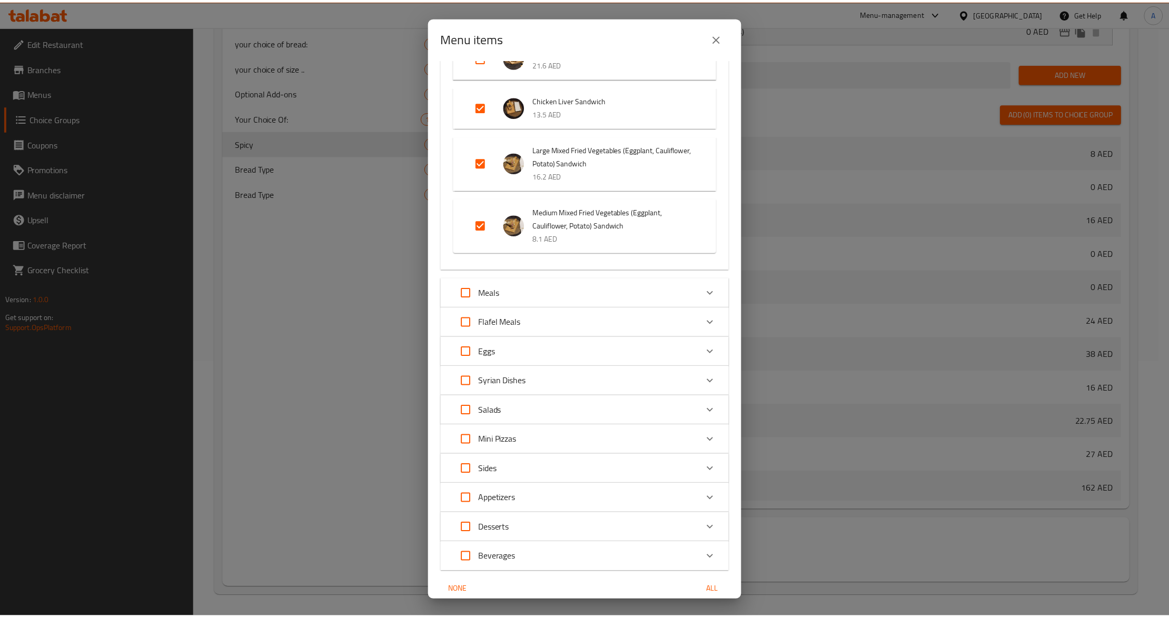
scroll to position [1159, 0]
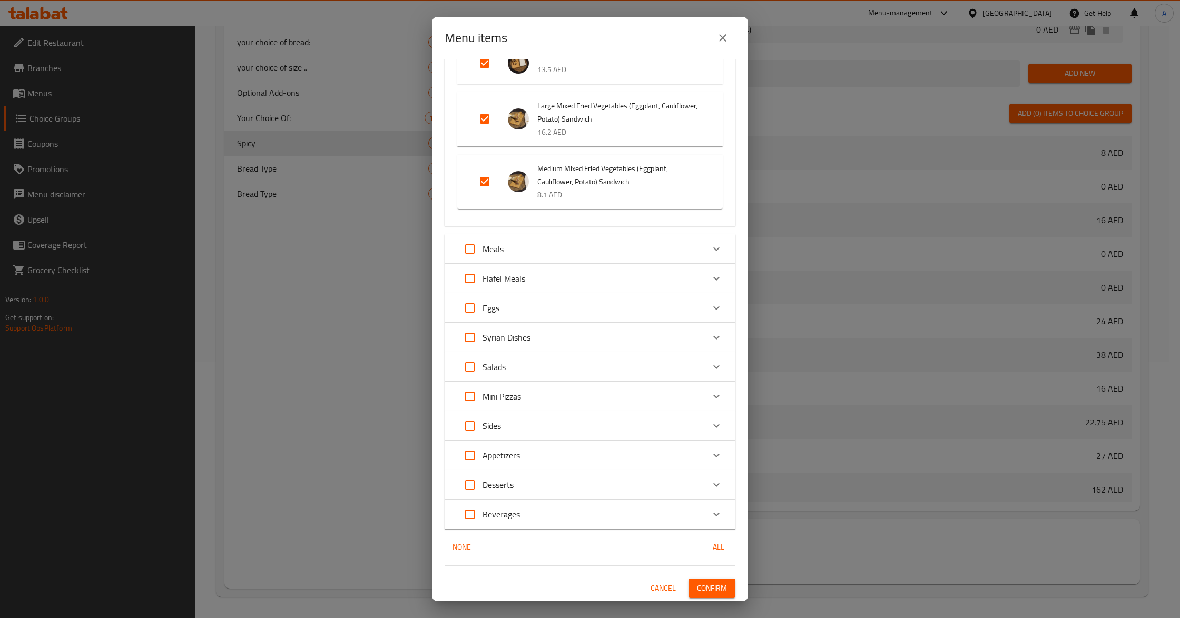
click at [706, 590] on span "Confirm" at bounding box center [712, 588] width 30 height 13
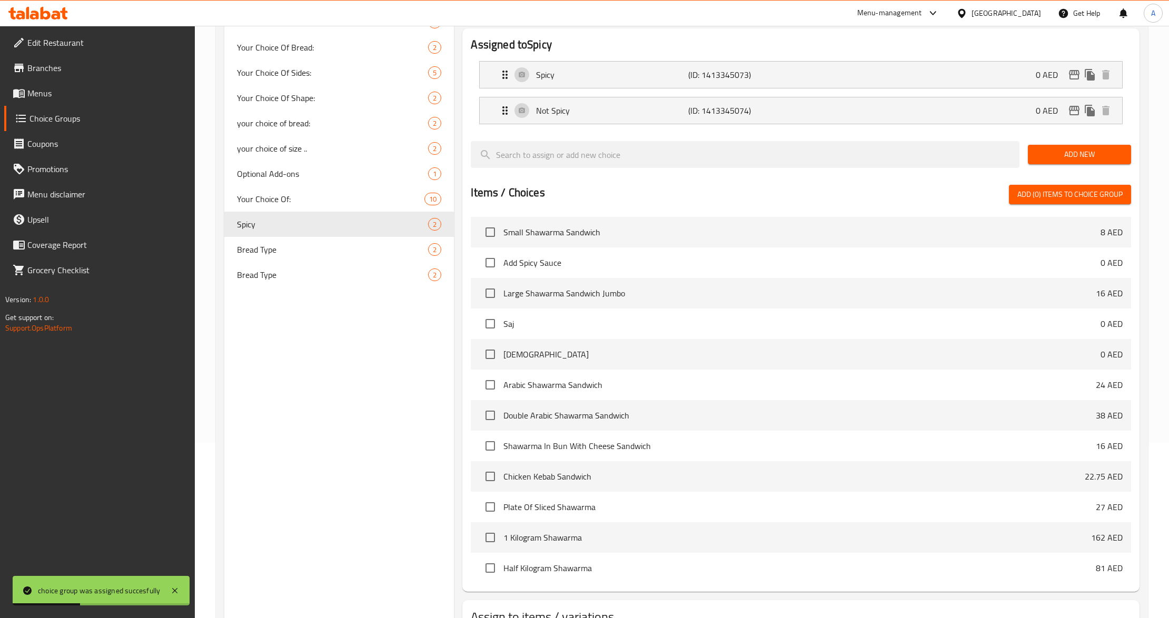
scroll to position [47, 0]
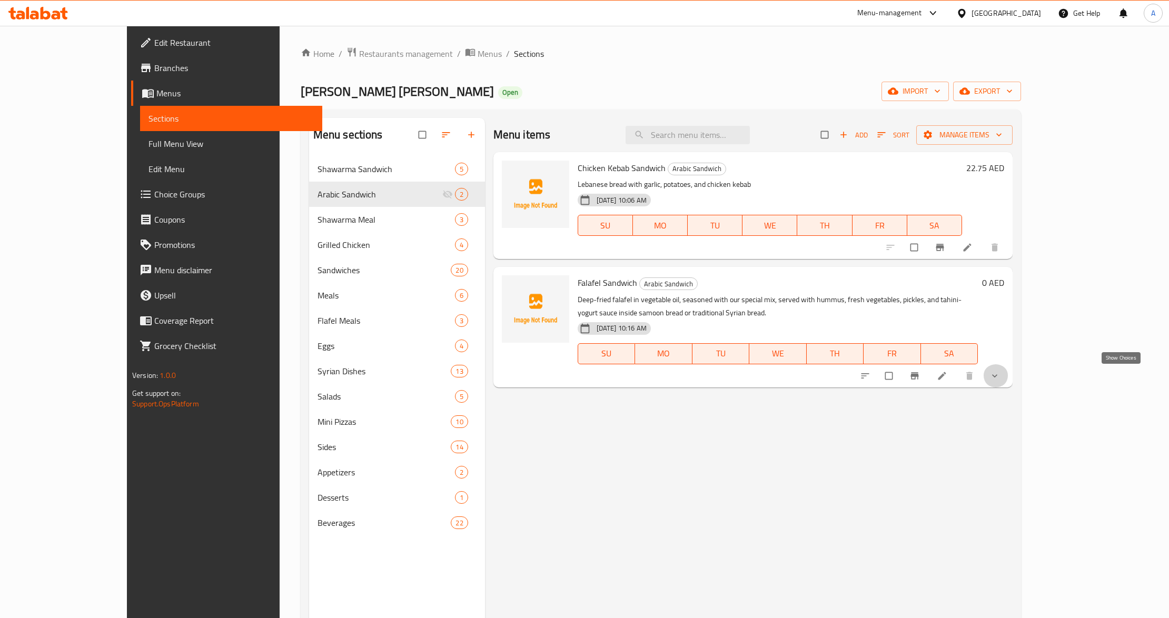
click at [1000, 380] on icon "show more" at bounding box center [995, 376] width 11 height 11
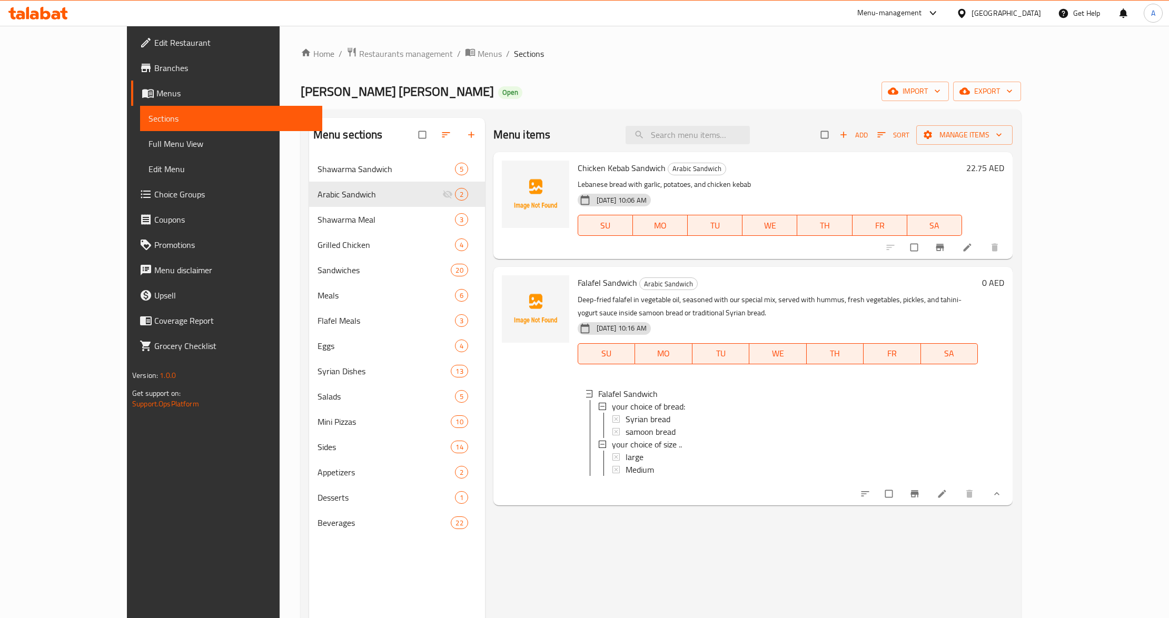
click at [635, 540] on div "Menu items Add Sort Manage items Chicken Kebab Sandwich Arabic Sandwich Lebanes…" at bounding box center [749, 427] width 528 height 618
click at [632, 539] on div "Menu items Add Sort Manage items Chicken Kebab Sandwich Arabic Sandwich Lebanes…" at bounding box center [749, 427] width 528 height 618
click at [750, 138] on input "search" at bounding box center [688, 135] width 124 height 18
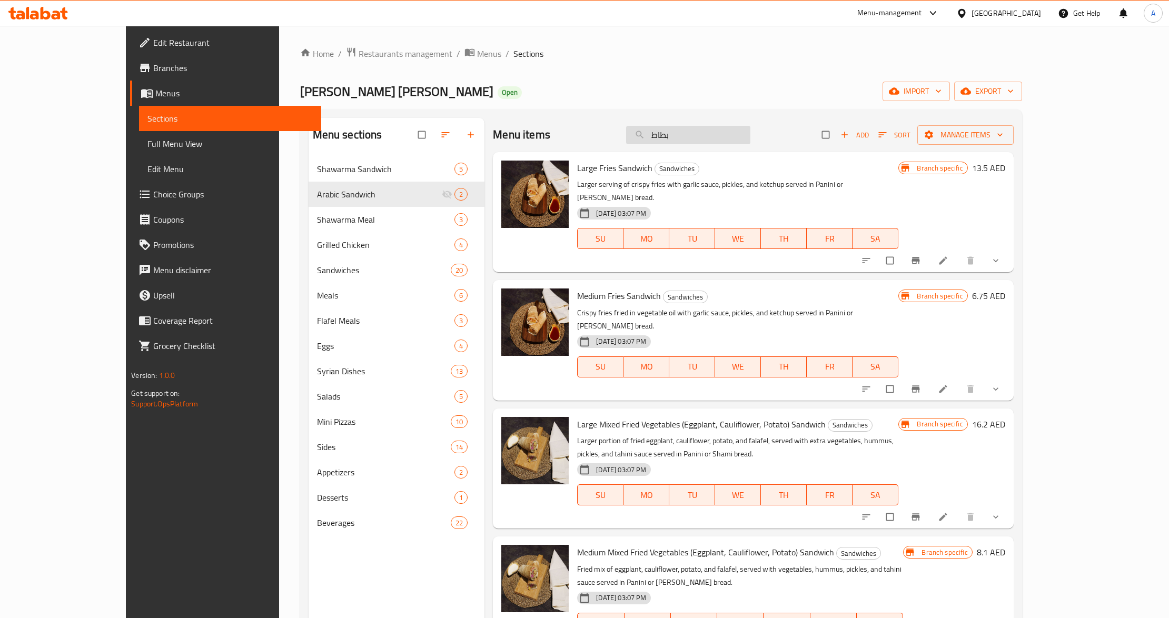
type input "بطاطا"
click at [730, 135] on input "بطاطا" at bounding box center [688, 135] width 124 height 18
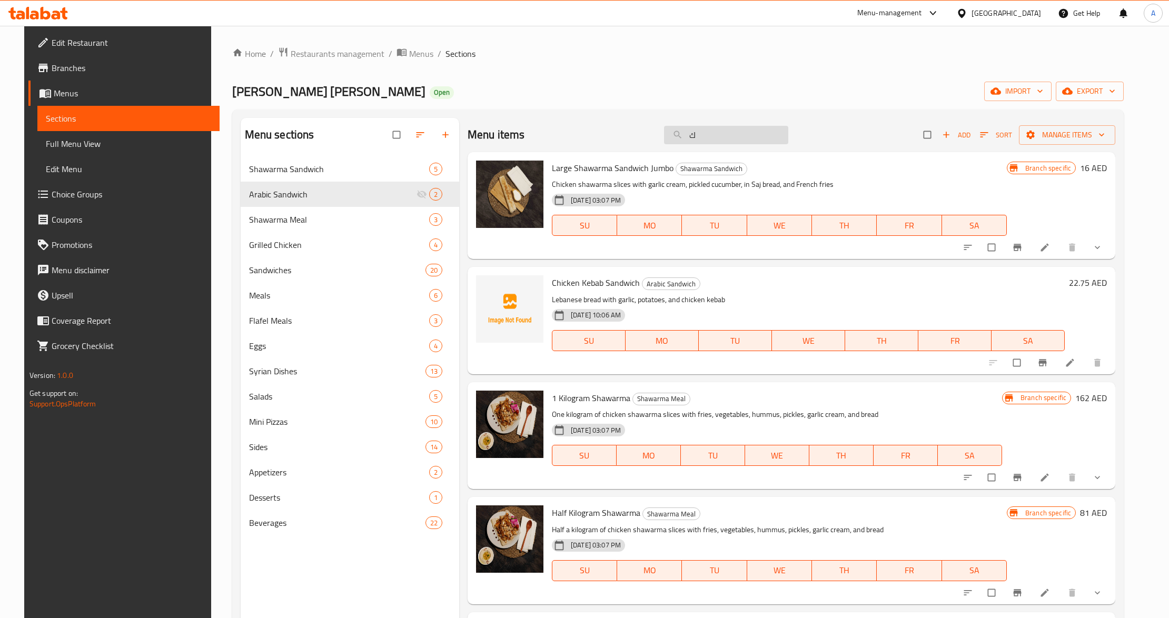
type input "كب"
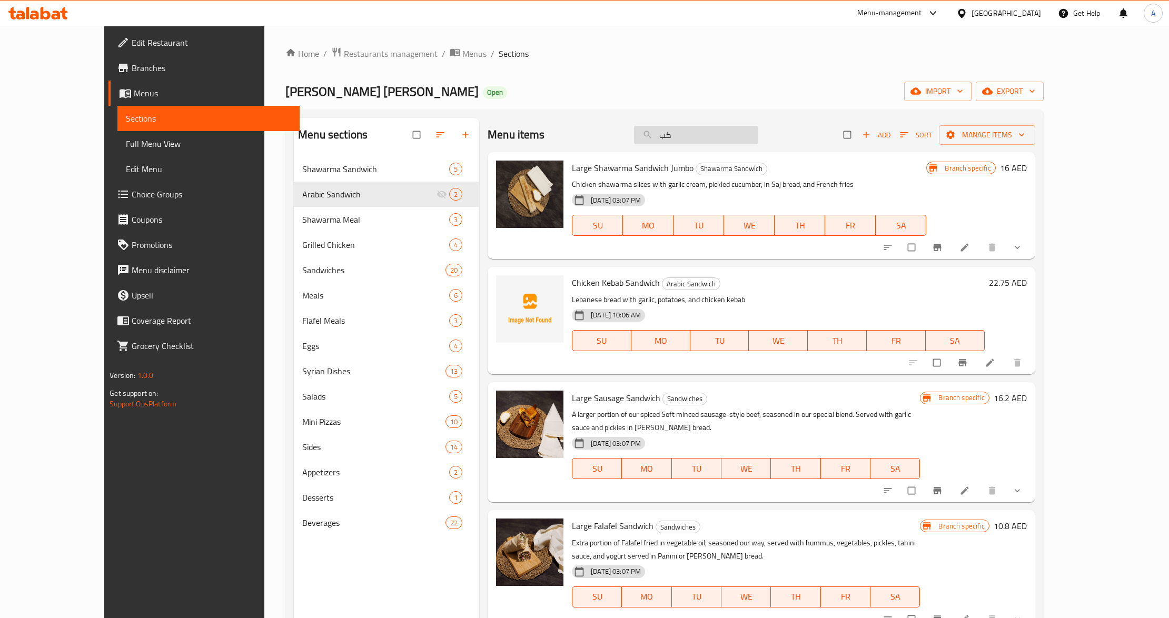
click at [746, 138] on input "كب" at bounding box center [696, 135] width 124 height 18
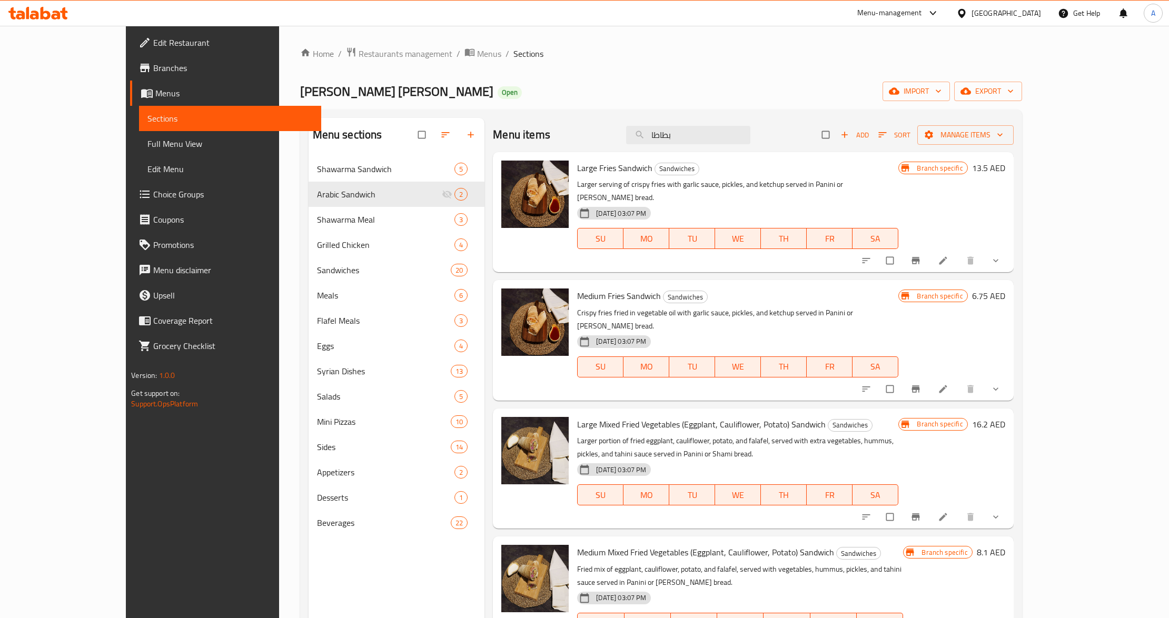
type input "بطاطا"
click at [1010, 378] on button "show more" at bounding box center [996, 389] width 25 height 23
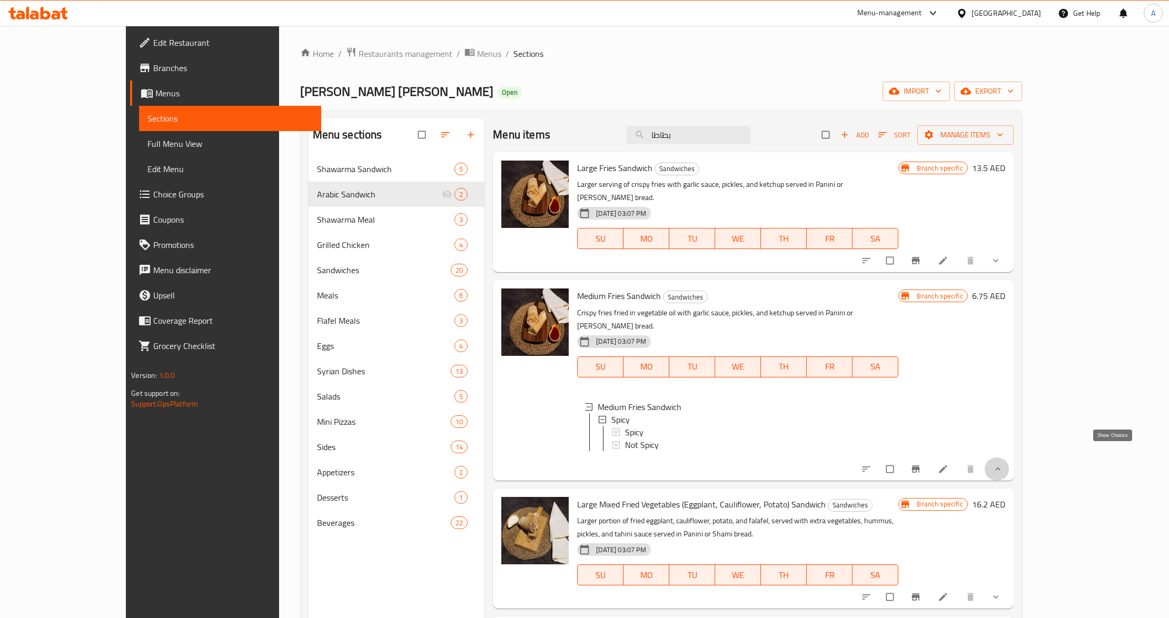
click at [1003, 464] on icon "show more" at bounding box center [998, 469] width 11 height 11
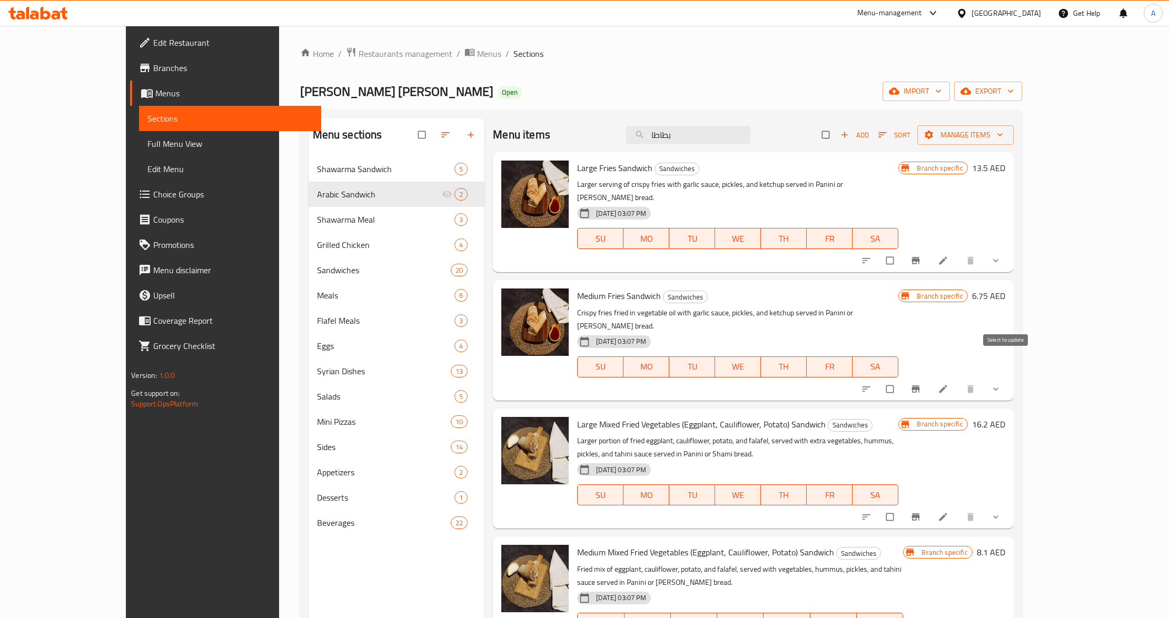
click at [902, 379] on input "checkbox" at bounding box center [891, 389] width 22 height 20
checkbox input "true"
click at [902, 251] on input "checkbox" at bounding box center [891, 261] width 22 height 20
click at [937, 139] on span "button" at bounding box center [930, 135] width 13 height 11
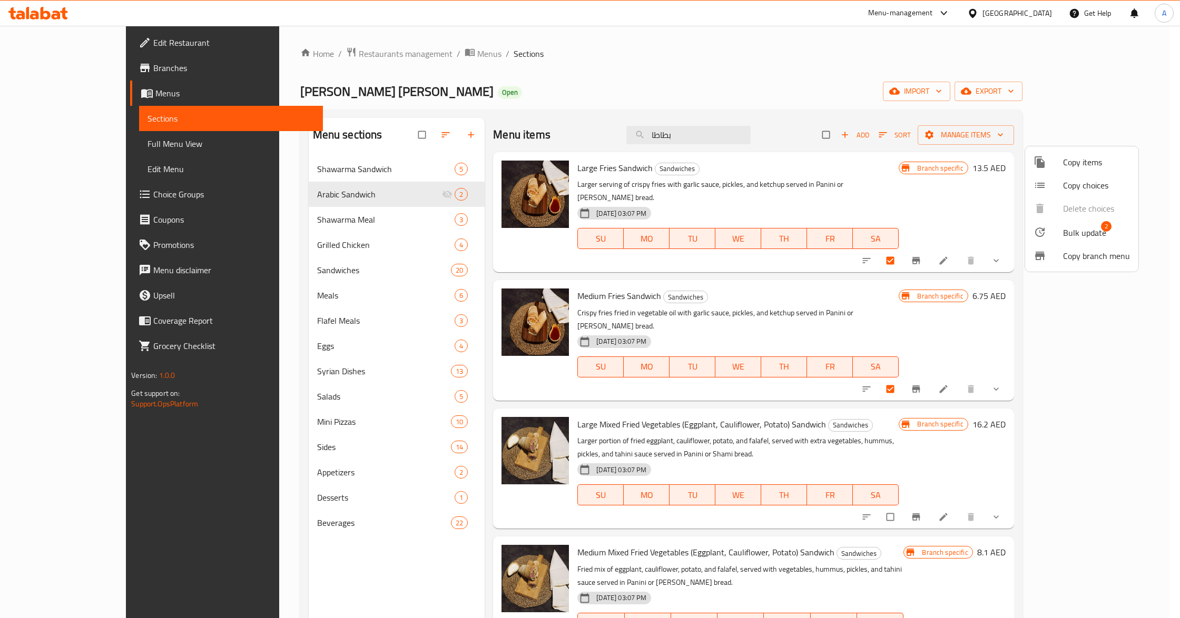
click at [1056, 234] on div at bounding box center [1047, 232] width 29 height 13
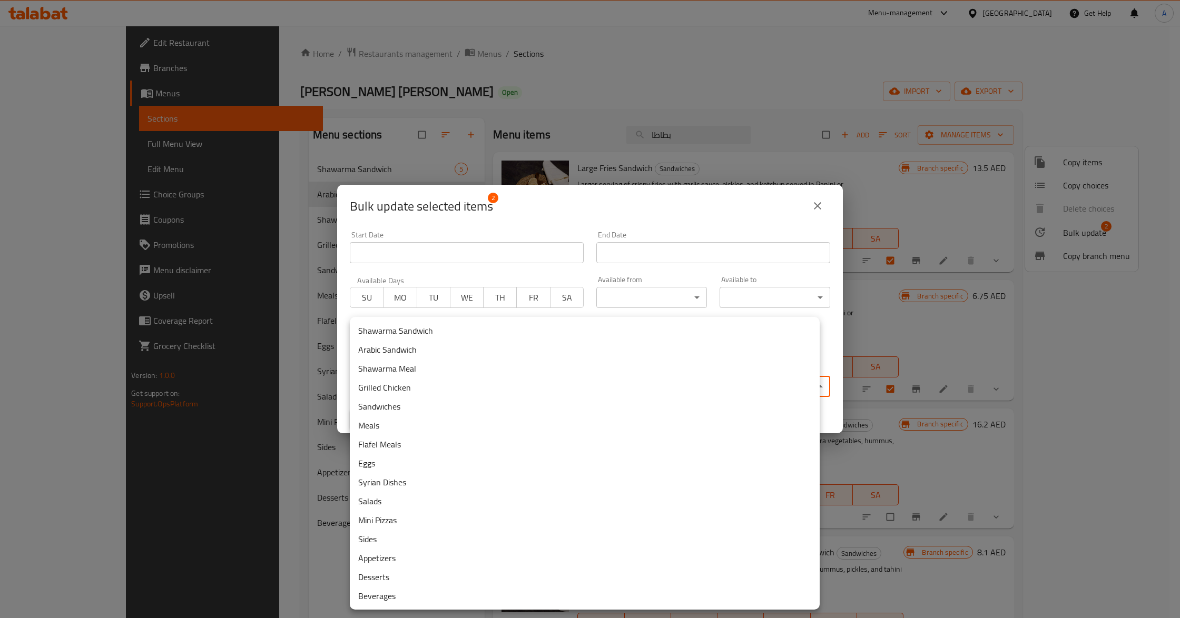
click at [535, 383] on body "​ Menu-management United Arab Emirates Get Help A Edit Restaurant Branches Menu…" at bounding box center [590, 322] width 1180 height 593
click at [390, 354] on li "Arabic Sandwich" at bounding box center [585, 349] width 470 height 19
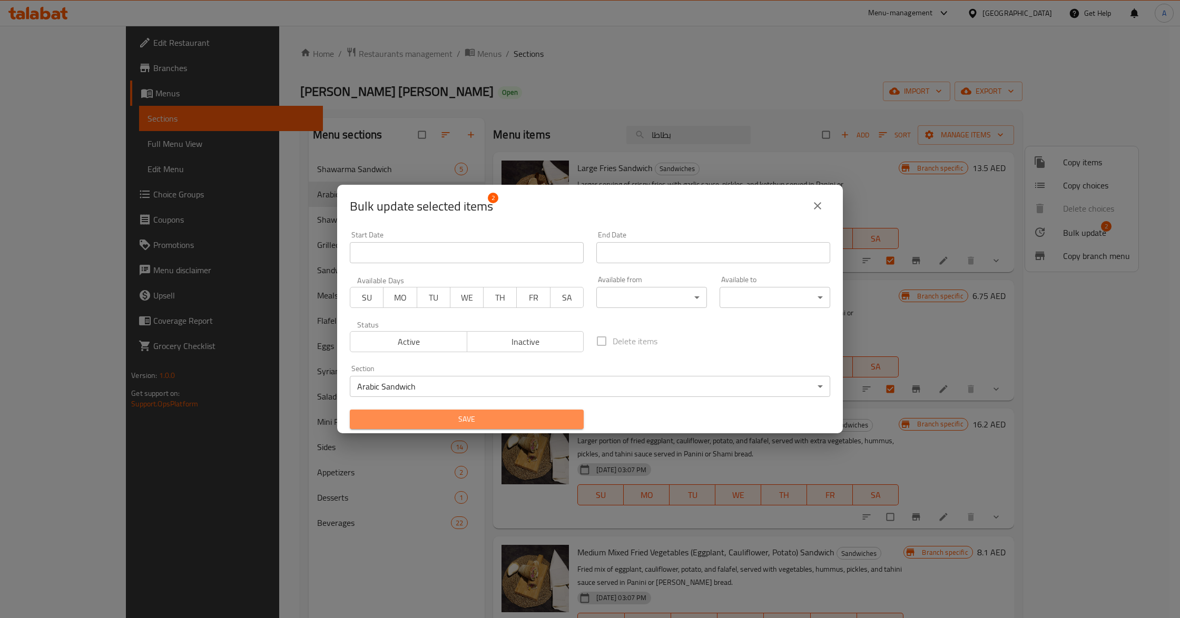
click at [574, 418] on button "Save" at bounding box center [467, 419] width 234 height 19
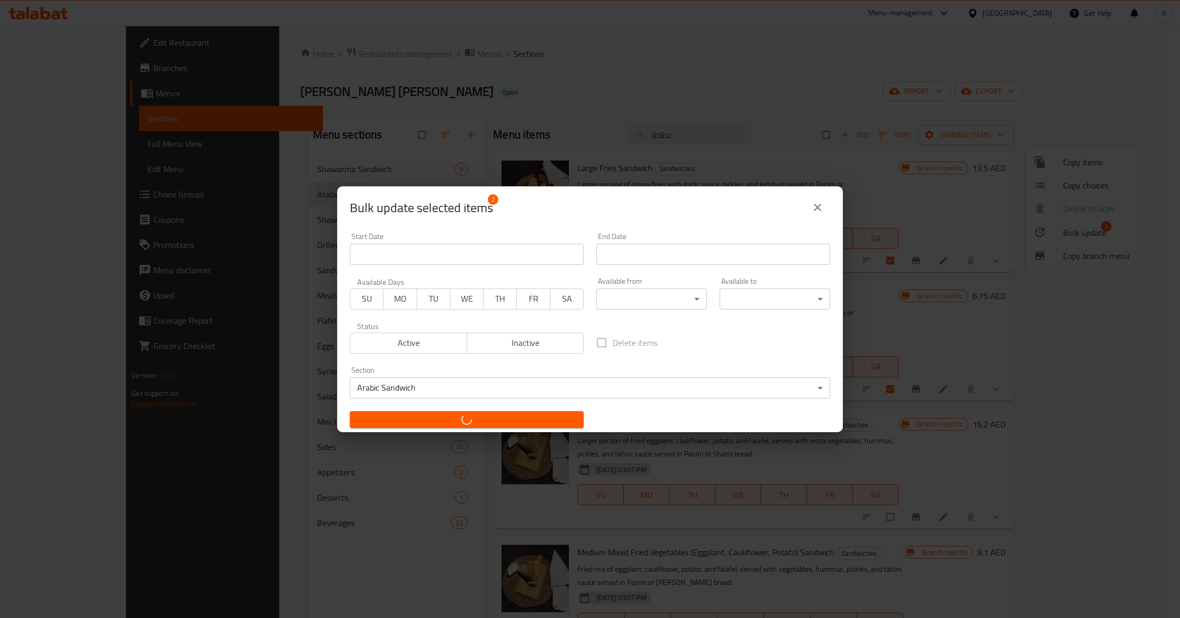
checkbox input "false"
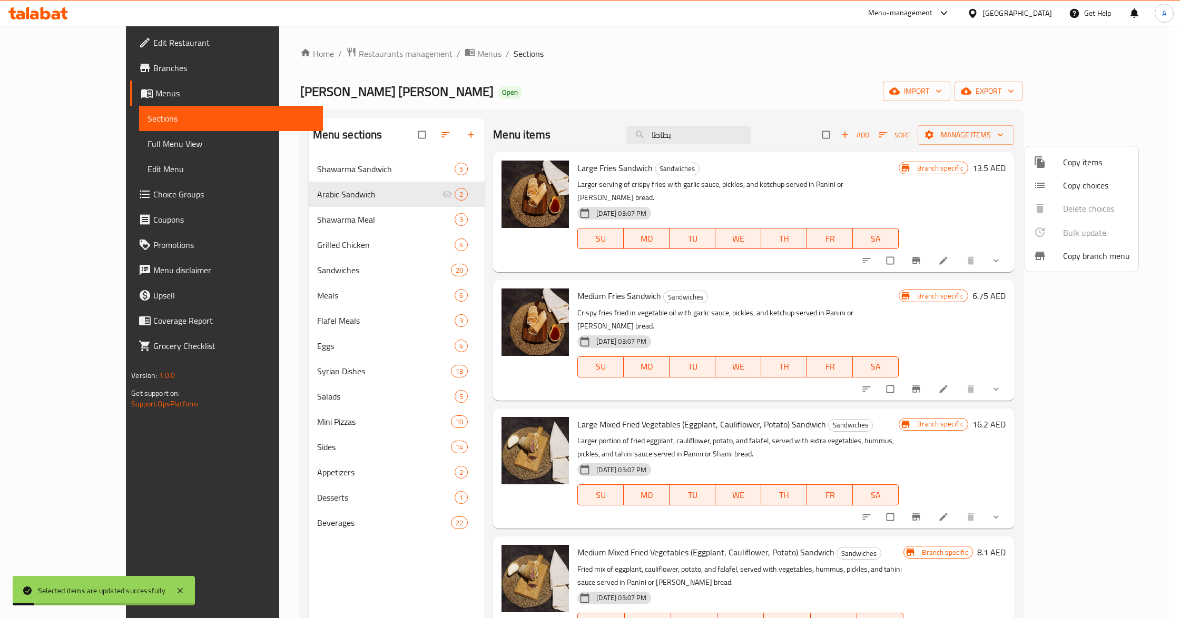
click at [320, 196] on div at bounding box center [590, 309] width 1180 height 618
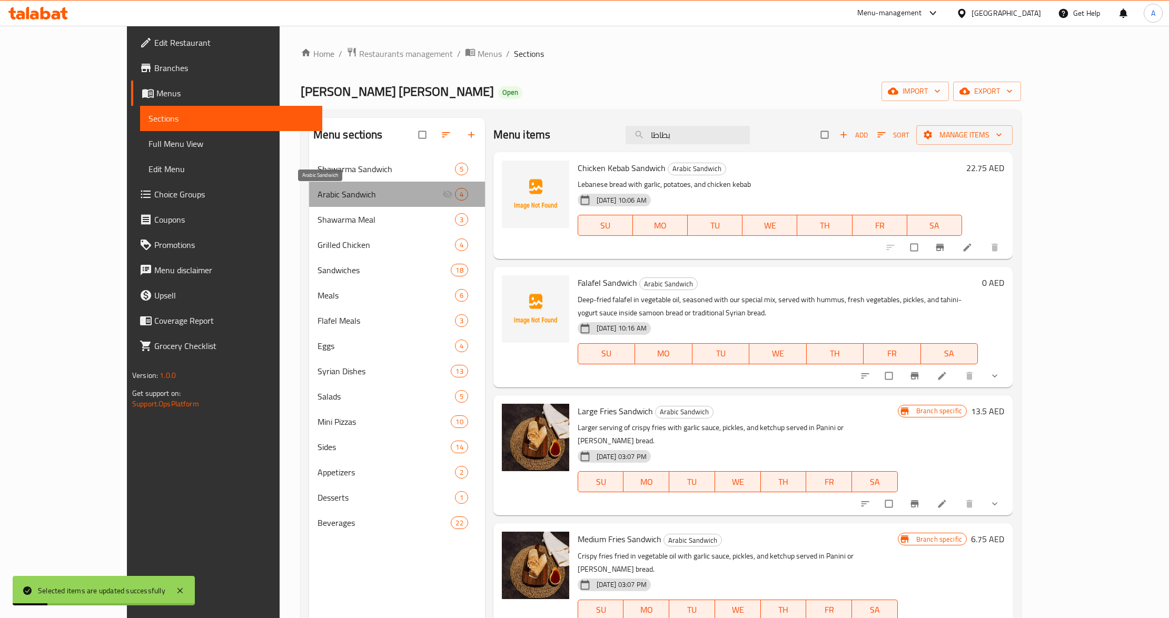
click at [320, 196] on span "Arabic Sandwich" at bounding box center [380, 194] width 125 height 13
click at [781, 321] on div "[DATE] 10:16 AM SU MO TU WE TH FR SA" at bounding box center [778, 346] width 409 height 57
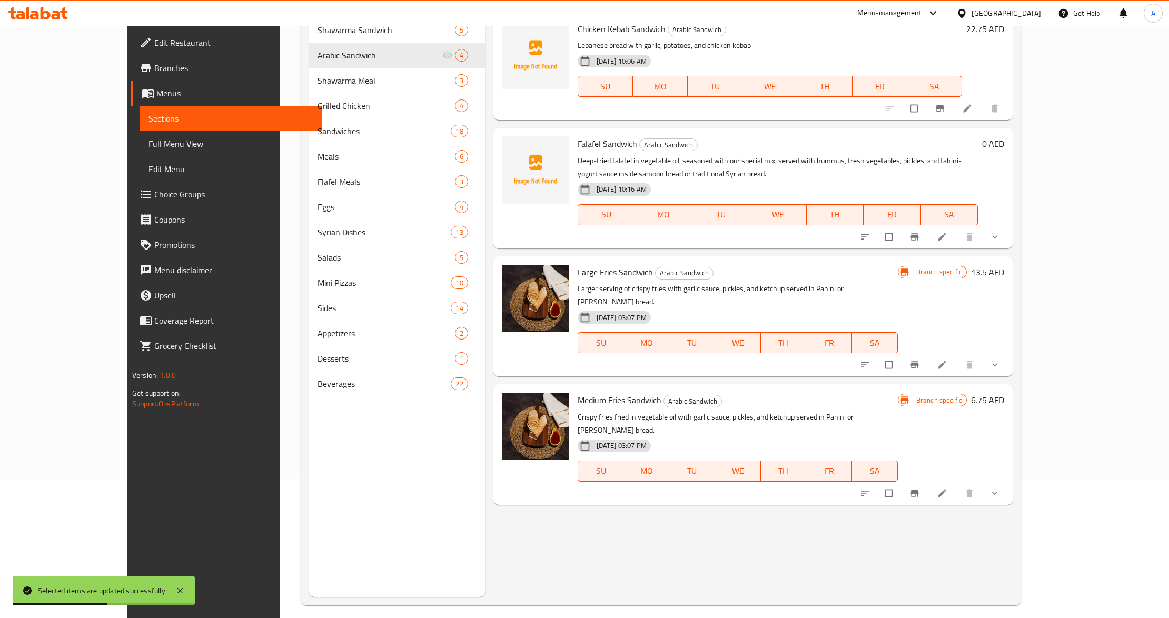
scroll to position [140, 0]
click at [1009, 357] on button "show more" at bounding box center [995, 363] width 25 height 23
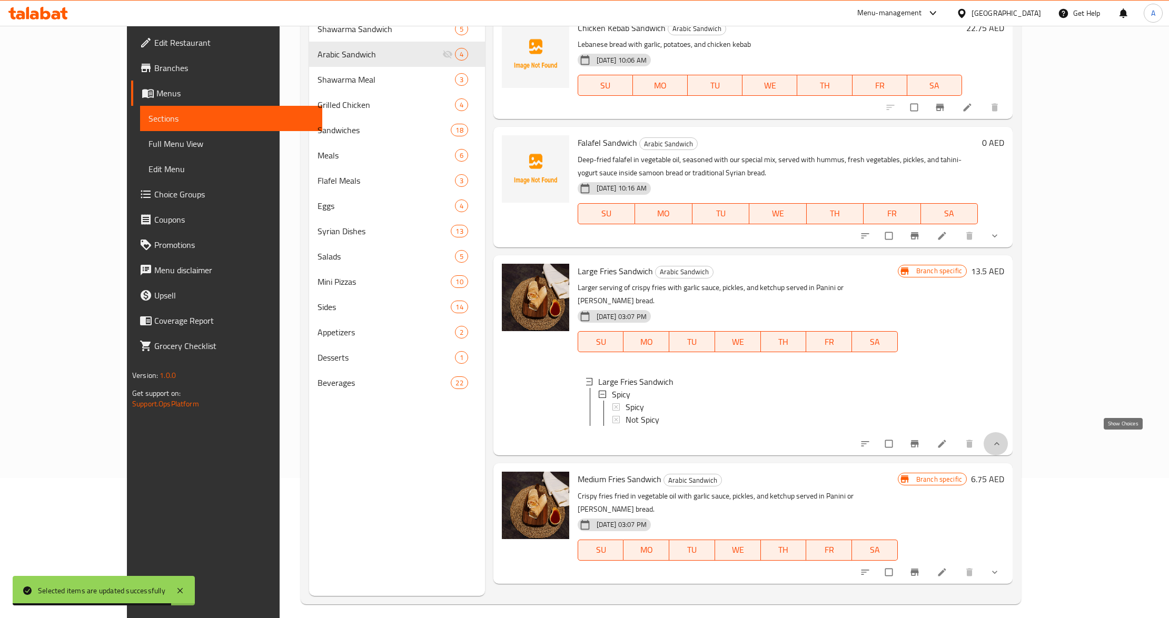
click at [1002, 439] on icon "show more" at bounding box center [997, 444] width 11 height 11
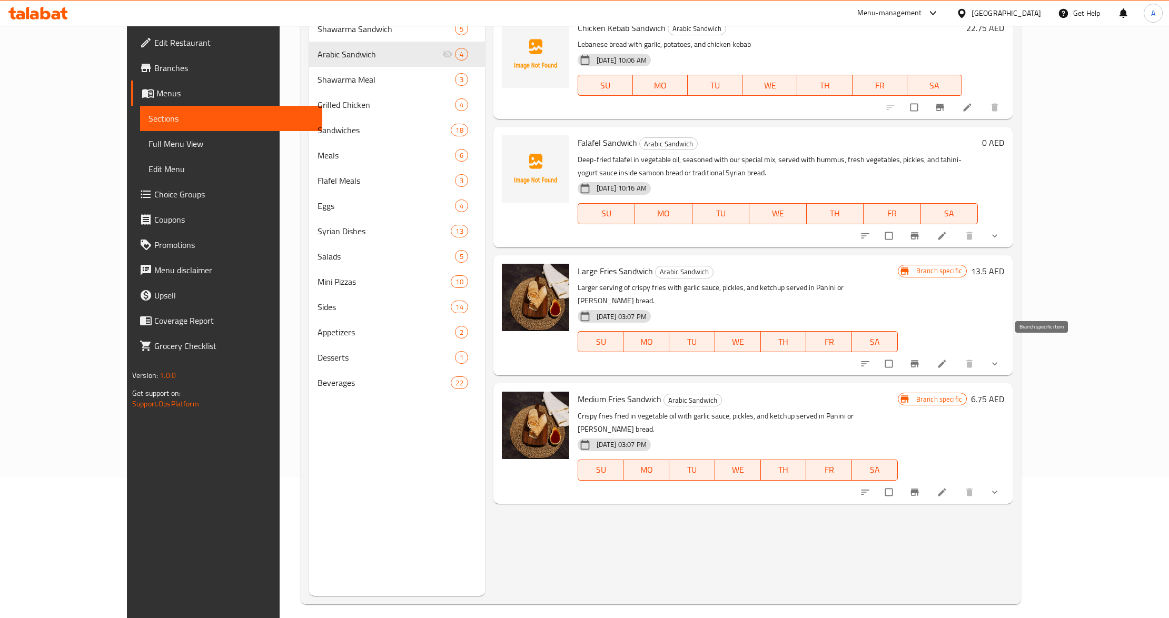
click at [920, 359] on icon "Branch-specific-item" at bounding box center [915, 364] width 11 height 11
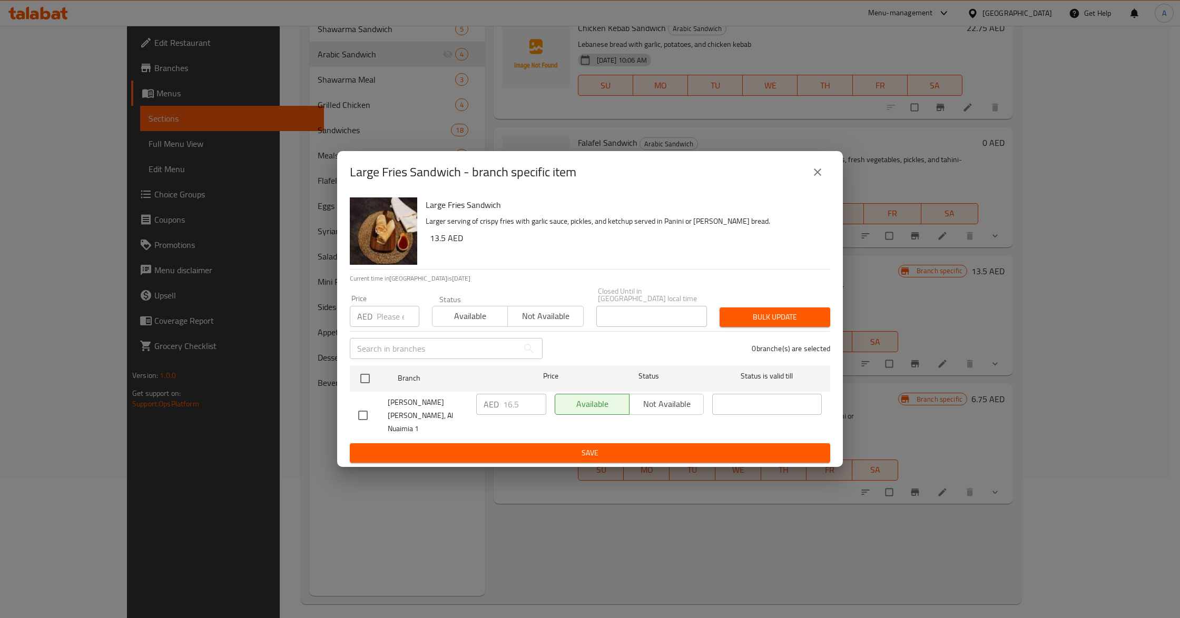
click at [379, 327] on input "number" at bounding box center [398, 316] width 43 height 21
paste input "15.75"
type input "15.75"
click at [367, 411] on input "checkbox" at bounding box center [363, 416] width 22 height 22
checkbox input "true"
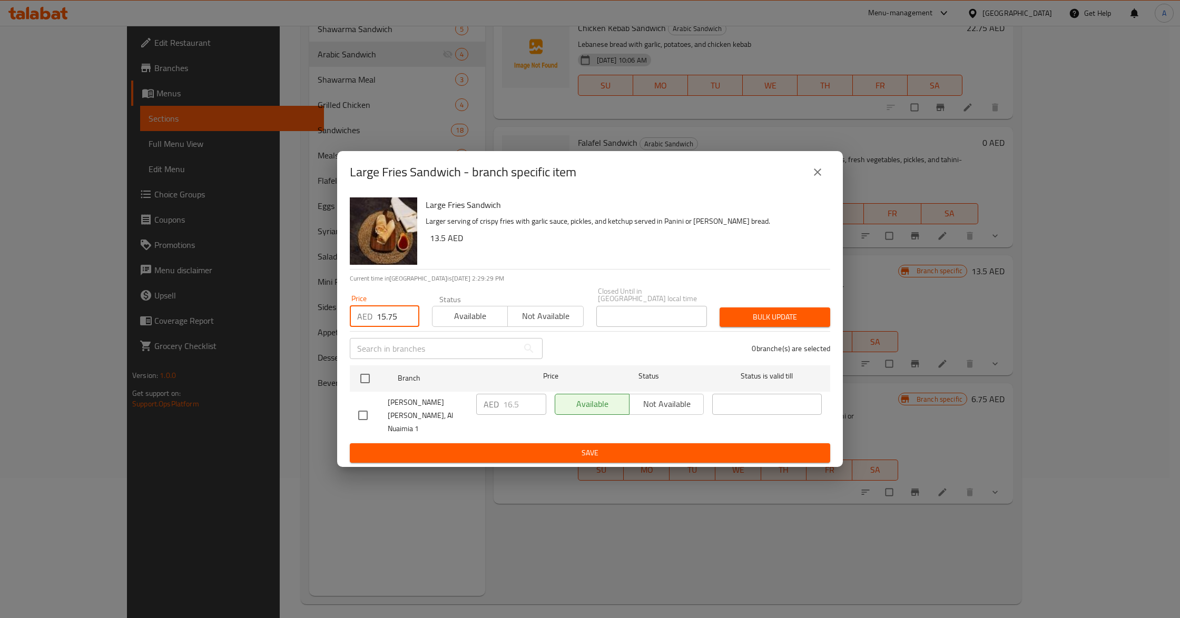
checkbox input "true"
click at [749, 324] on span "Bulk update" at bounding box center [775, 317] width 94 height 13
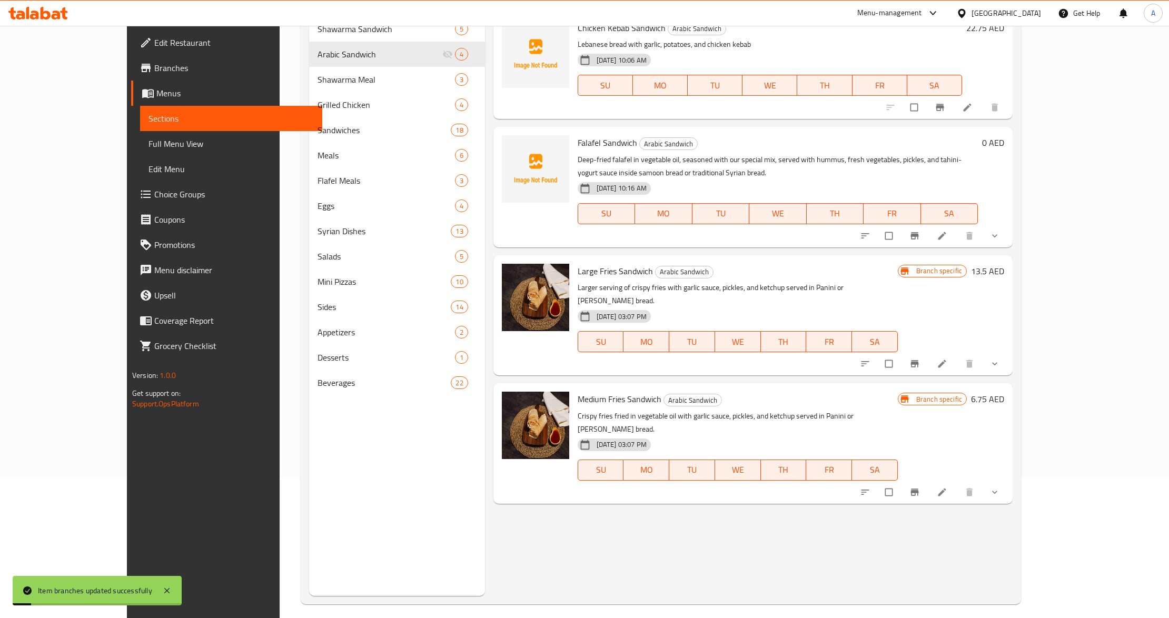
click at [919, 361] on icon "Branch-specific-item" at bounding box center [915, 364] width 8 height 7
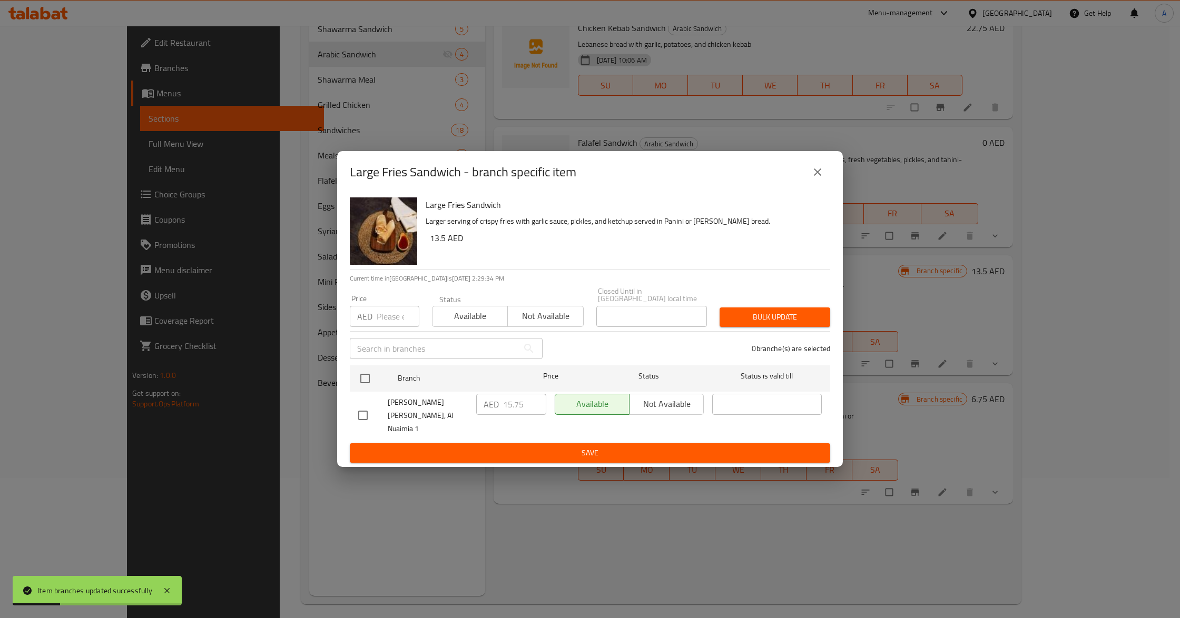
click at [820, 179] on icon "close" at bounding box center [817, 172] width 13 height 13
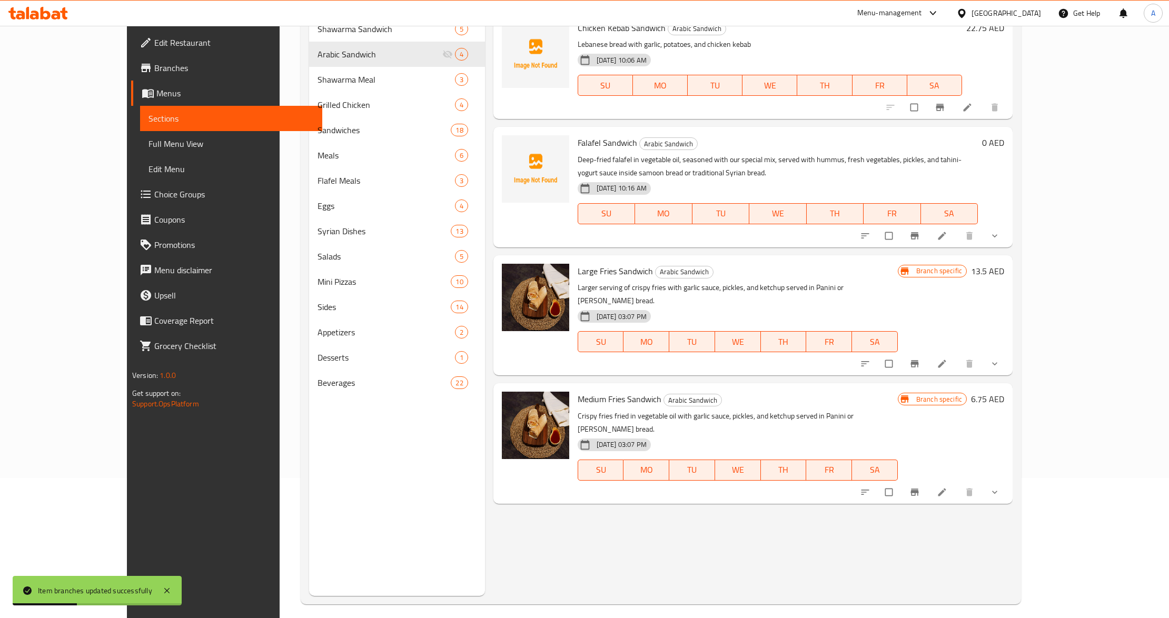
click at [920, 487] on icon "Branch-specific-item" at bounding box center [915, 492] width 11 height 11
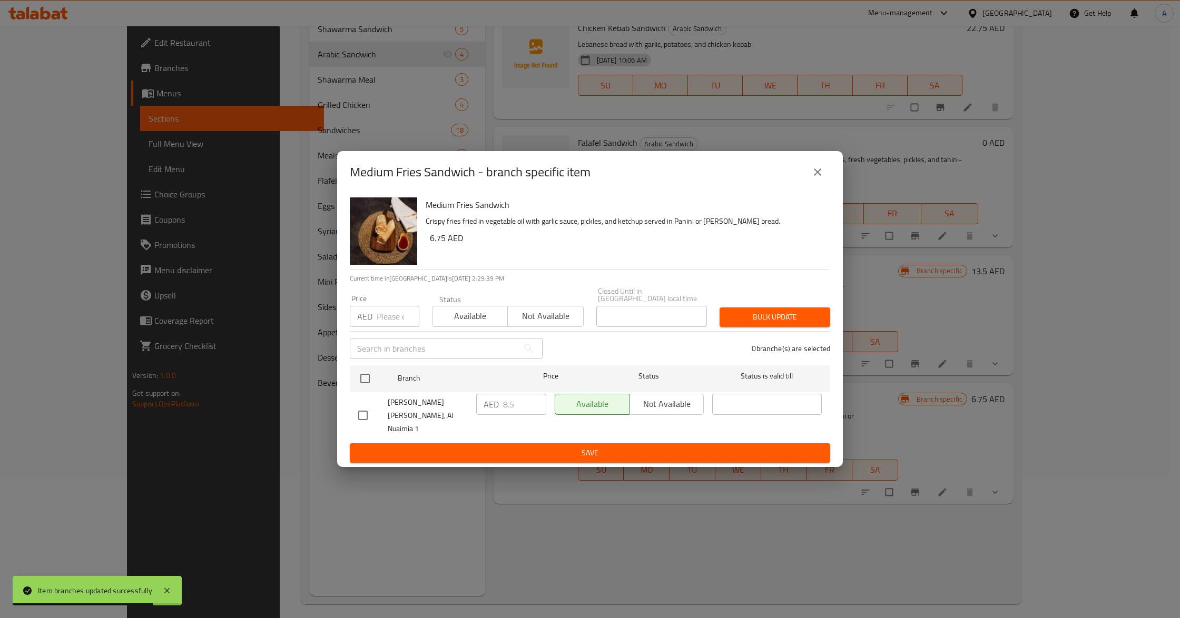
click at [369, 323] on p "AED" at bounding box center [364, 316] width 15 height 13
click at [390, 327] on input "number" at bounding box center [398, 316] width 43 height 21
paste input "8.75"
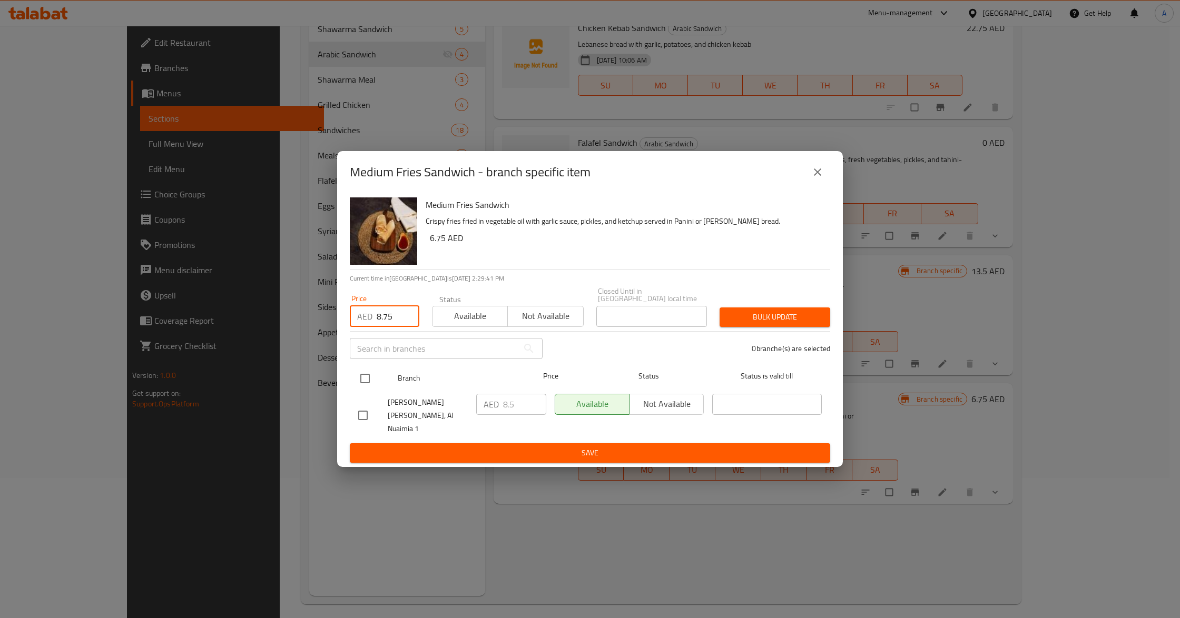
type input "8.75"
click at [365, 383] on input "checkbox" at bounding box center [365, 379] width 22 height 22
checkbox input "true"
click at [770, 316] on button "Bulk update" at bounding box center [774, 317] width 111 height 19
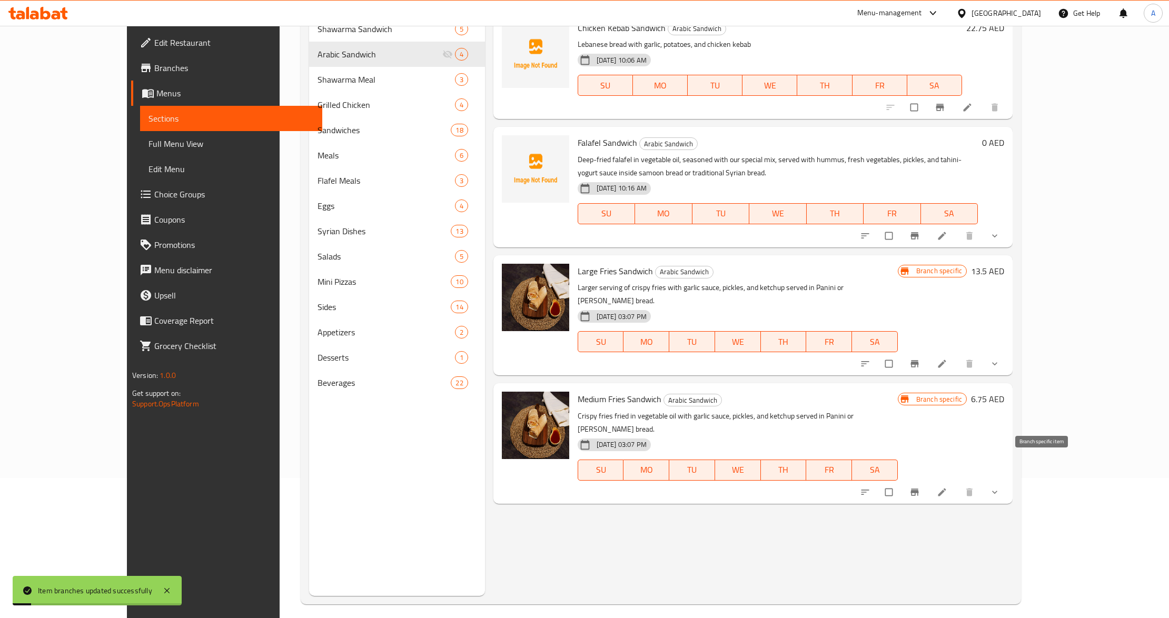
click at [929, 481] on button "Branch-specific-item" at bounding box center [915, 492] width 25 height 23
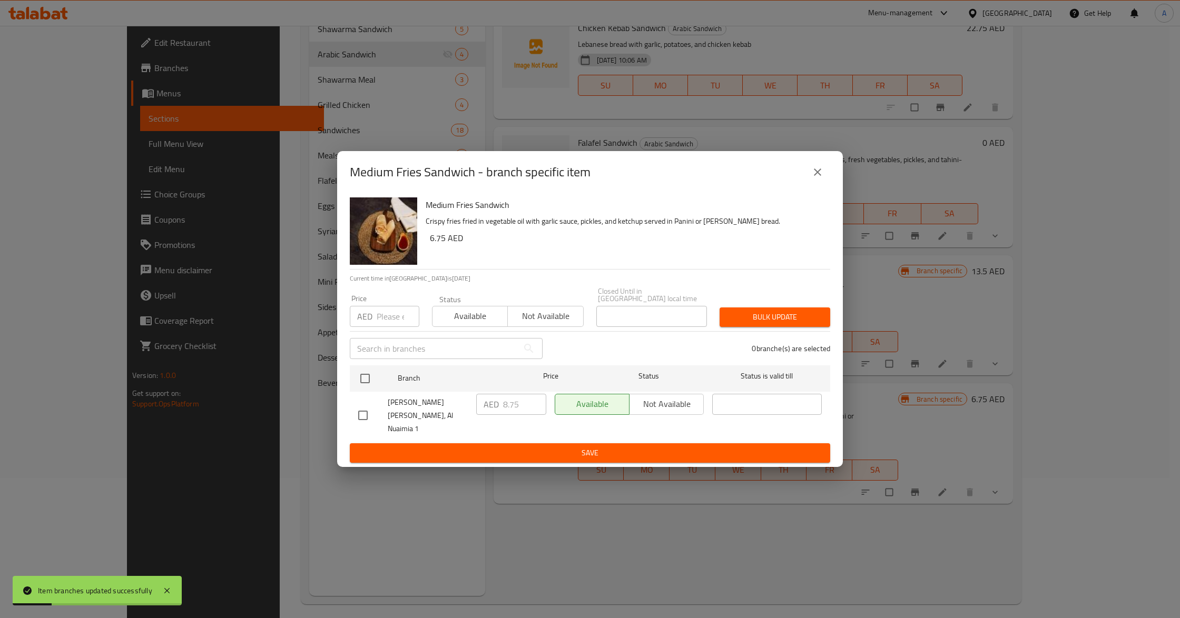
click at [397, 323] on input "number" at bounding box center [398, 316] width 43 height 21
paste input "8.75"
type input "8.75"
click at [373, 379] on input "checkbox" at bounding box center [365, 379] width 22 height 22
checkbox input "true"
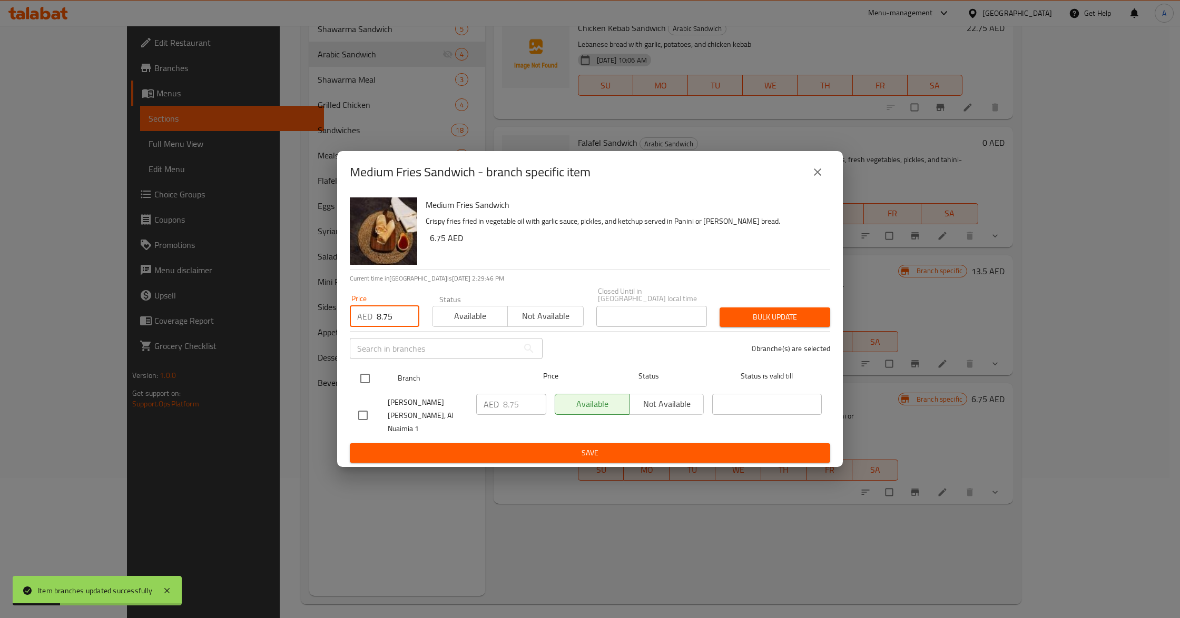
checkbox input "true"
click at [782, 327] on button "Bulk update" at bounding box center [774, 317] width 111 height 19
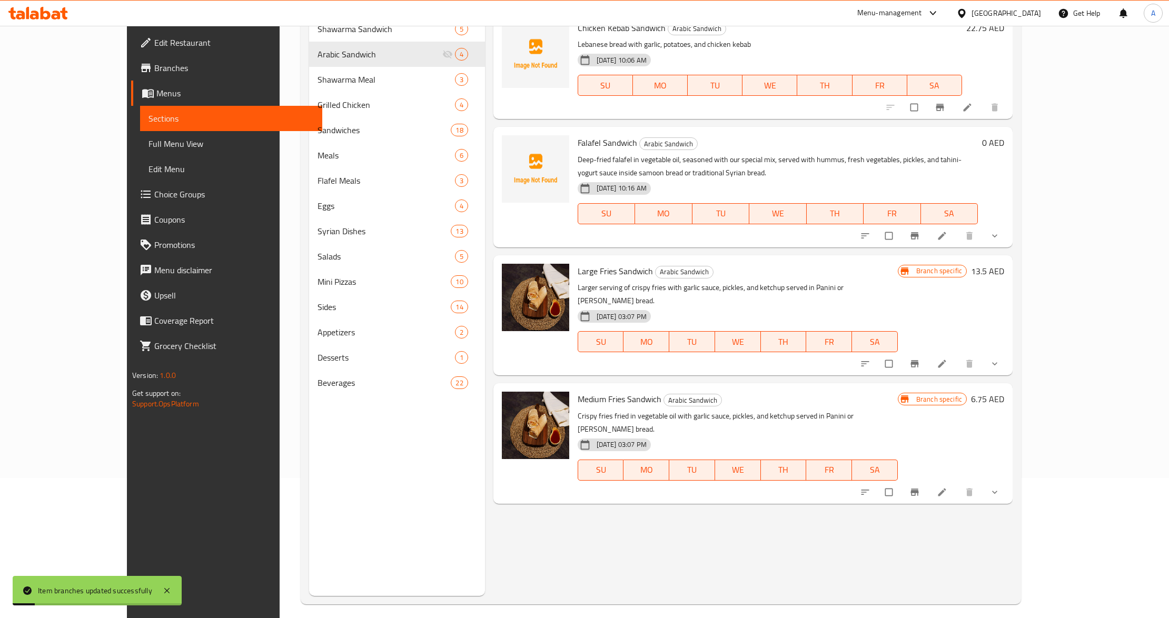
click at [763, 369] on div "Menu items بطاطا Add Sort Manage items Chicken Kebab Sandwich Arabic Sandwich L…" at bounding box center [749, 287] width 528 height 618
click at [733, 388] on div "Medium Fries Sandwich Arabic Sandwich Crispy fries fried in vegetable oil with …" at bounding box center [738, 444] width 329 height 112
click at [753, 410] on p "Crispy fries fried in vegetable oil with garlic sauce, pickles, and ketchup ser…" at bounding box center [738, 423] width 320 height 26
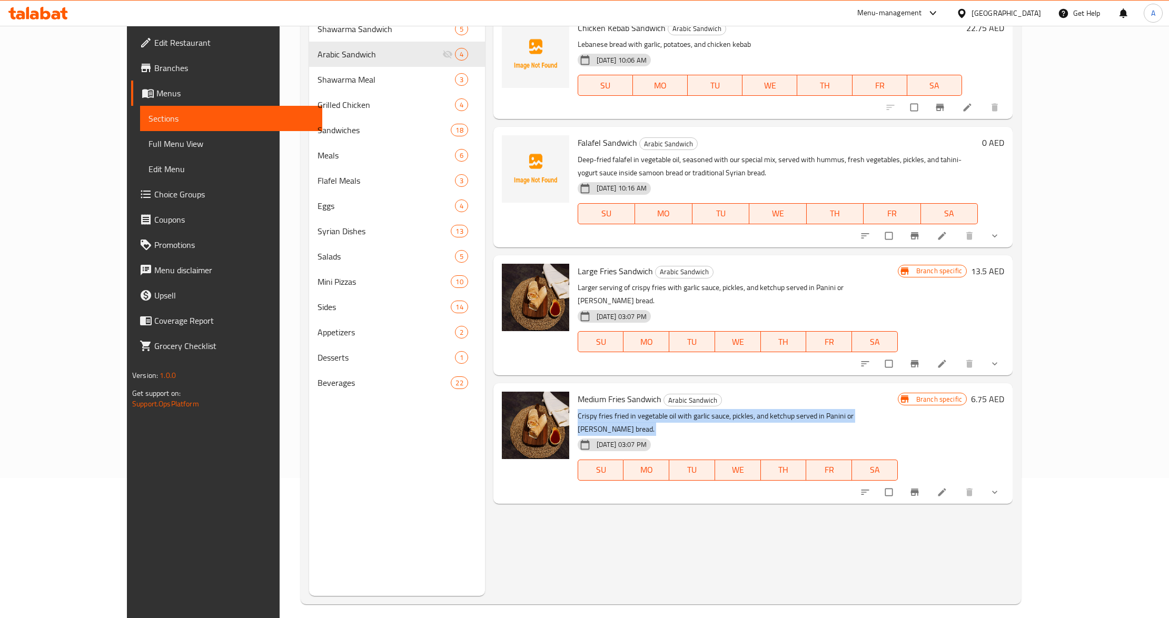
click at [753, 410] on p "Crispy fries fried in vegetable oil with garlic sauce, pickles, and ketchup ser…" at bounding box center [738, 423] width 320 height 26
click at [902, 395] on div "Medium Fries Sandwich Arabic Sandwich Crispy fries fried in vegetable oil with …" at bounding box center [738, 444] width 329 height 112
click at [922, 487] on span "Branch-specific-item" at bounding box center [916, 492] width 13 height 11
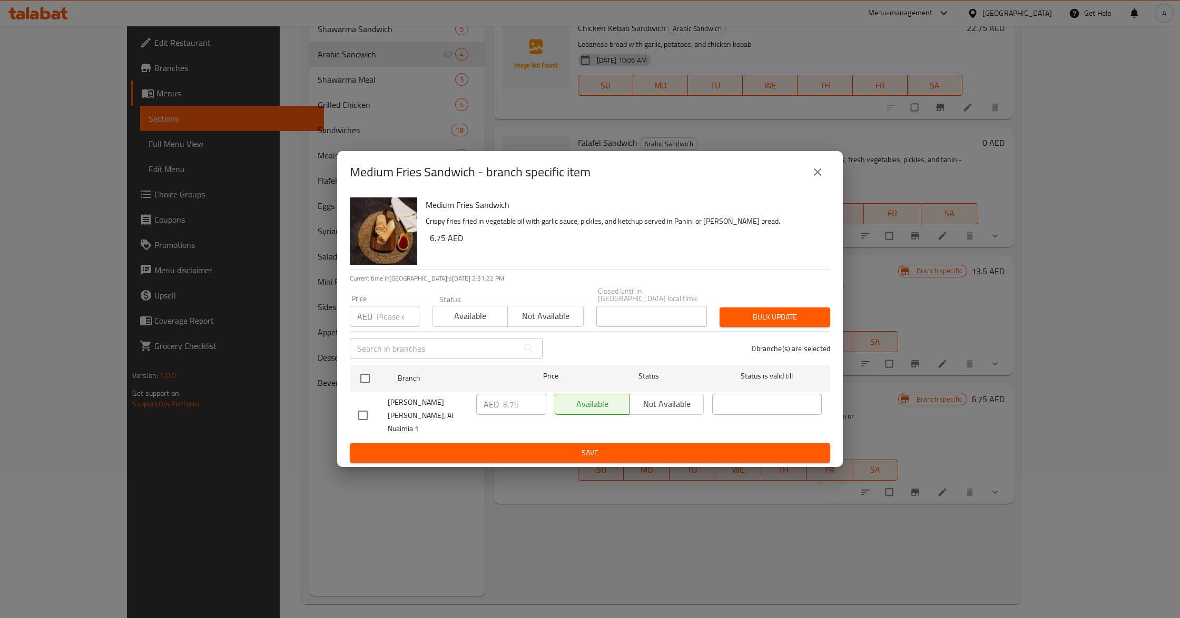
click at [813, 173] on icon "close" at bounding box center [817, 172] width 13 height 13
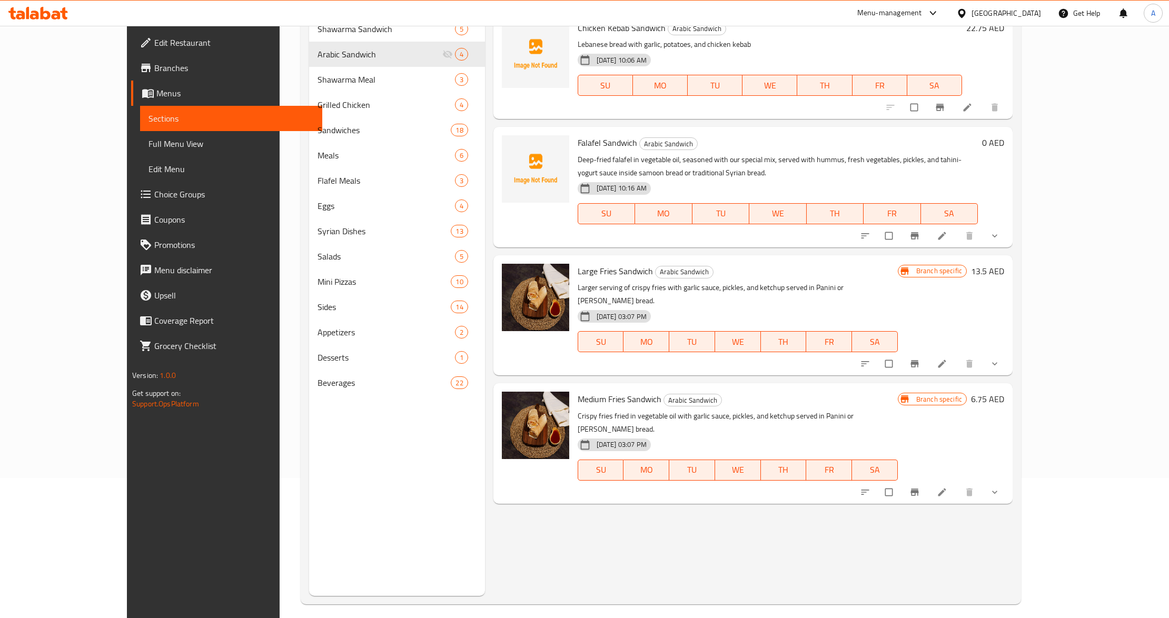
click at [1009, 481] on button "show more" at bounding box center [995, 492] width 25 height 23
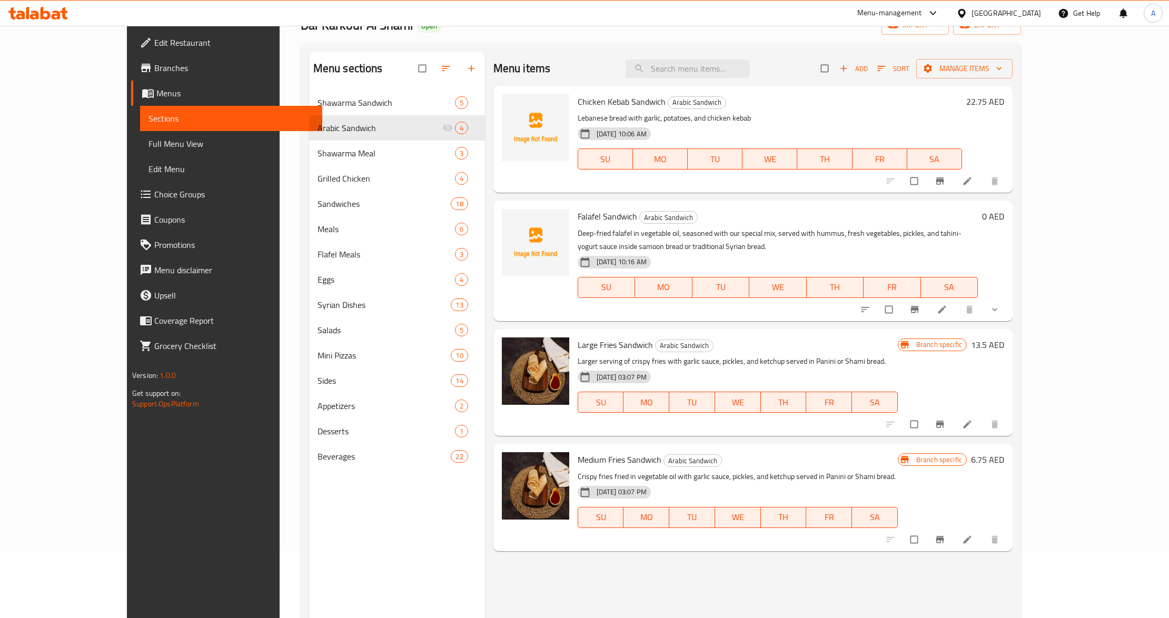
scroll to position [148, 0]
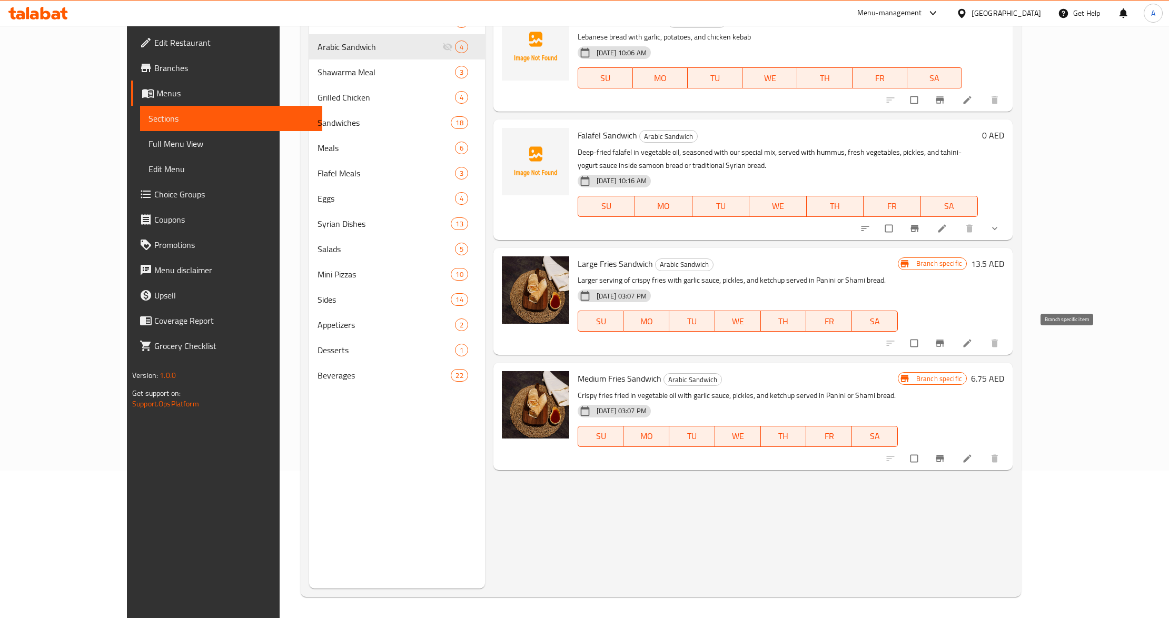
click at [954, 349] on button "Branch-specific-item" at bounding box center [941, 343] width 25 height 23
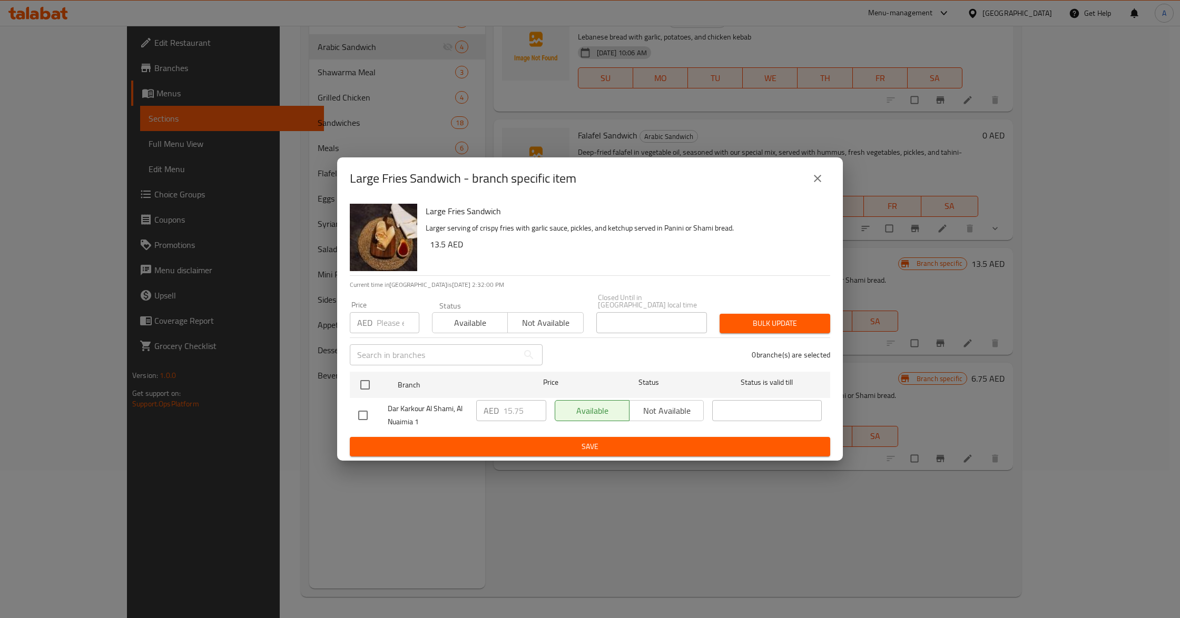
click at [814, 175] on icon "close" at bounding box center [817, 178] width 7 height 7
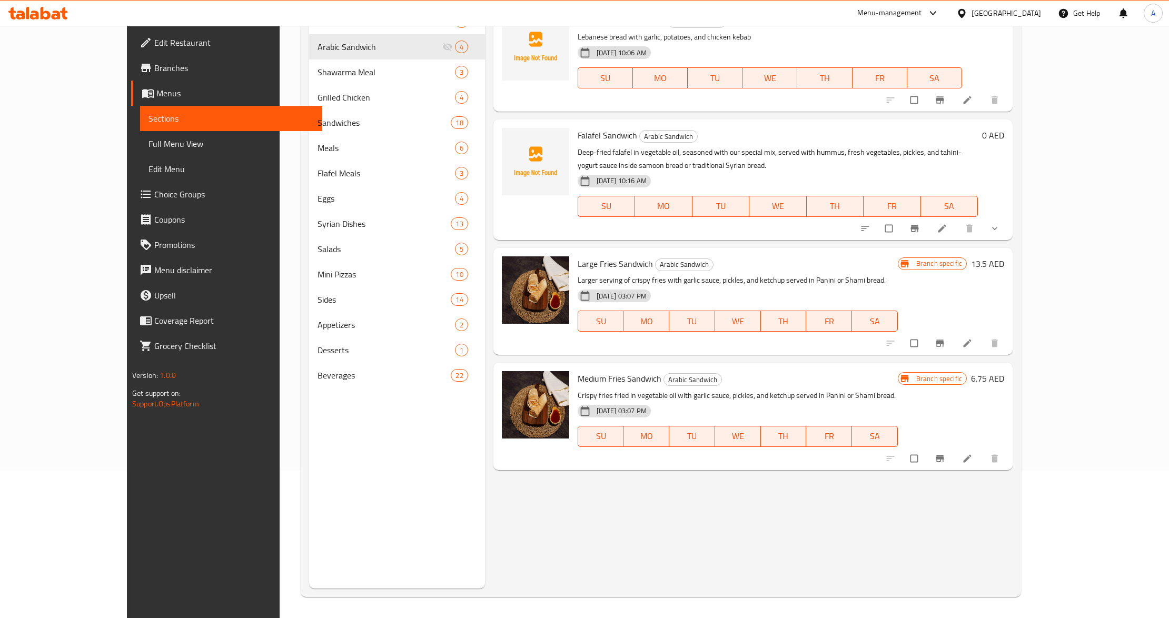
click at [902, 405] on div "[DATE] 03:07 PM SU MO TU WE TH FR SA" at bounding box center [738, 429] width 329 height 57
click at [875, 388] on div "Medium Fries Sandwich Arabic Sandwich Crispy fries fried in vegetable oil with …" at bounding box center [738, 416] width 329 height 98
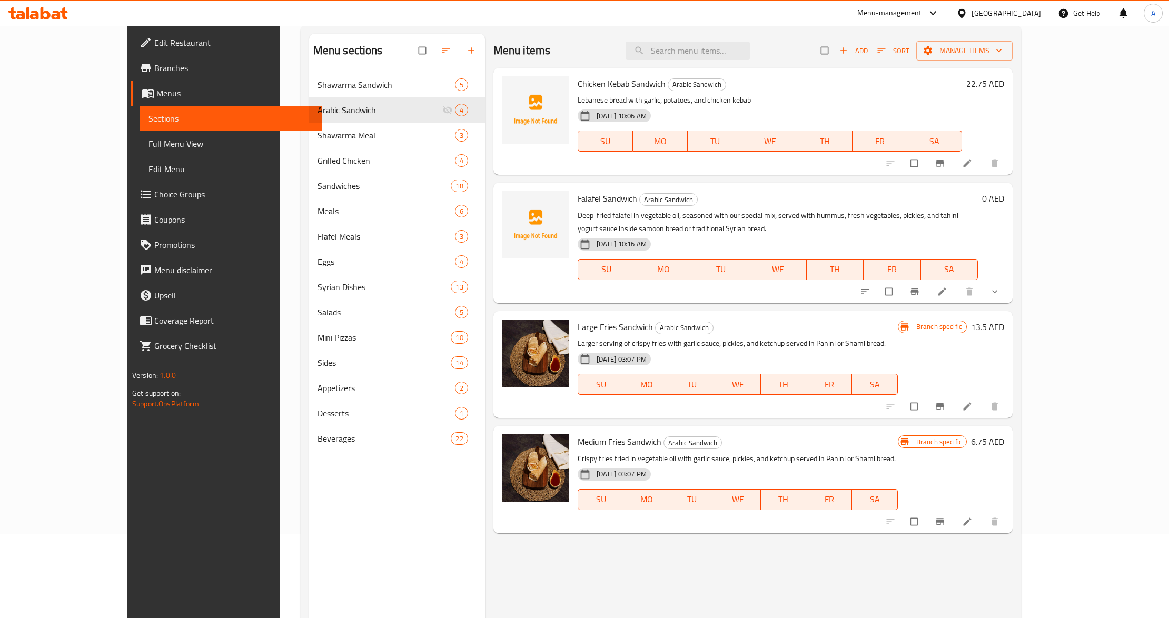
scroll to position [0, 0]
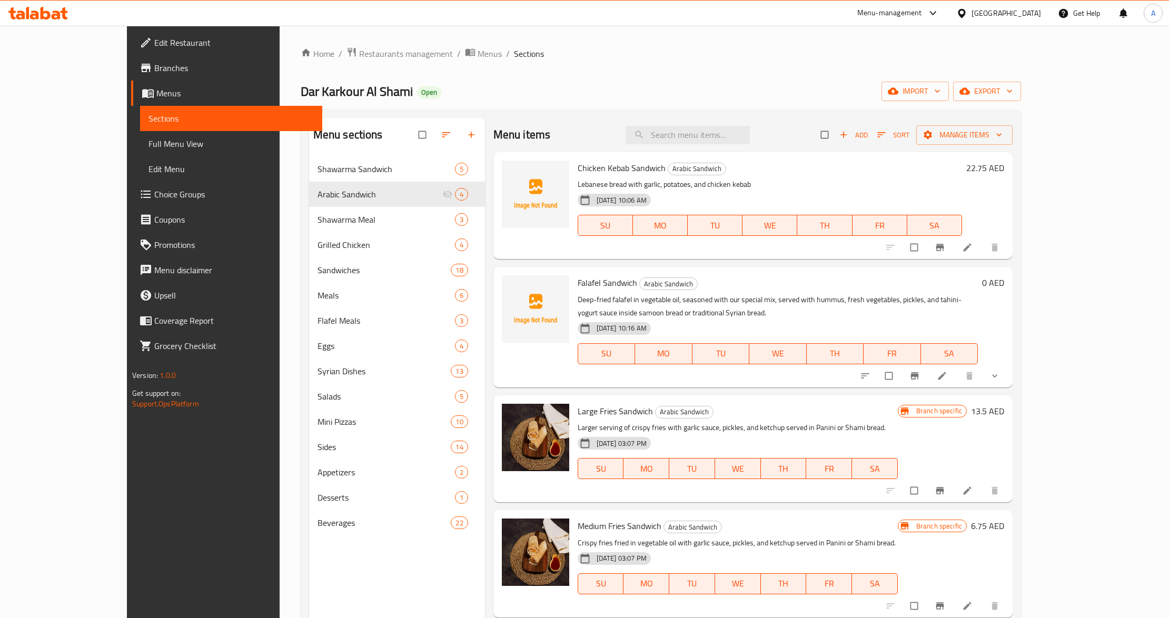
click at [972, 494] on icon at bounding box center [968, 491] width 8 height 8
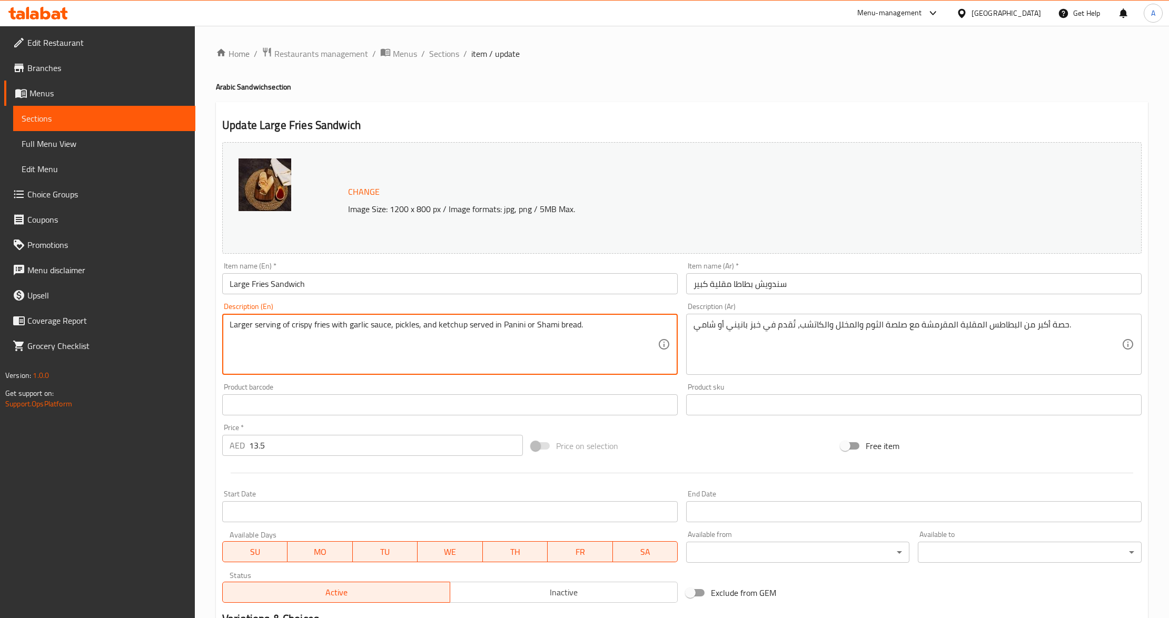
click at [638, 350] on textarea "Larger serving of crispy fries with garlic sauce, pickles, and ketchup served i…" at bounding box center [444, 345] width 428 height 50
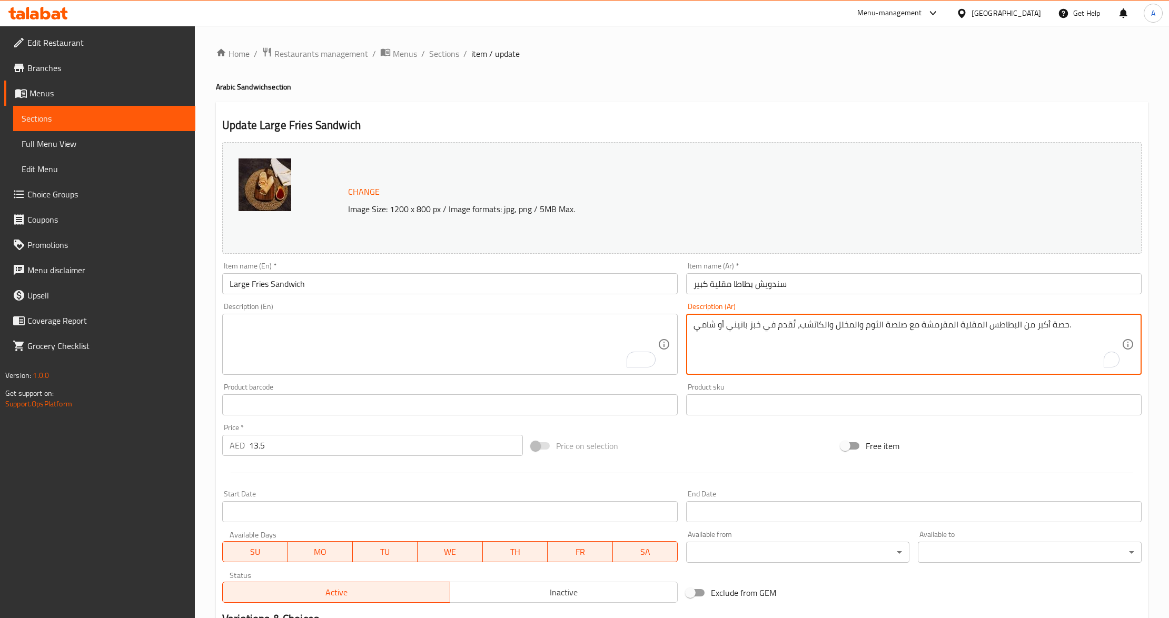
click at [730, 346] on textarea "حصة أكبر من البطاطس المقلية المقرمشة مع صلصة الثوم والمخلل والكاتشب، تُقدم في خ…" at bounding box center [908, 345] width 428 height 50
click at [700, 464] on div at bounding box center [682, 473] width 928 height 26
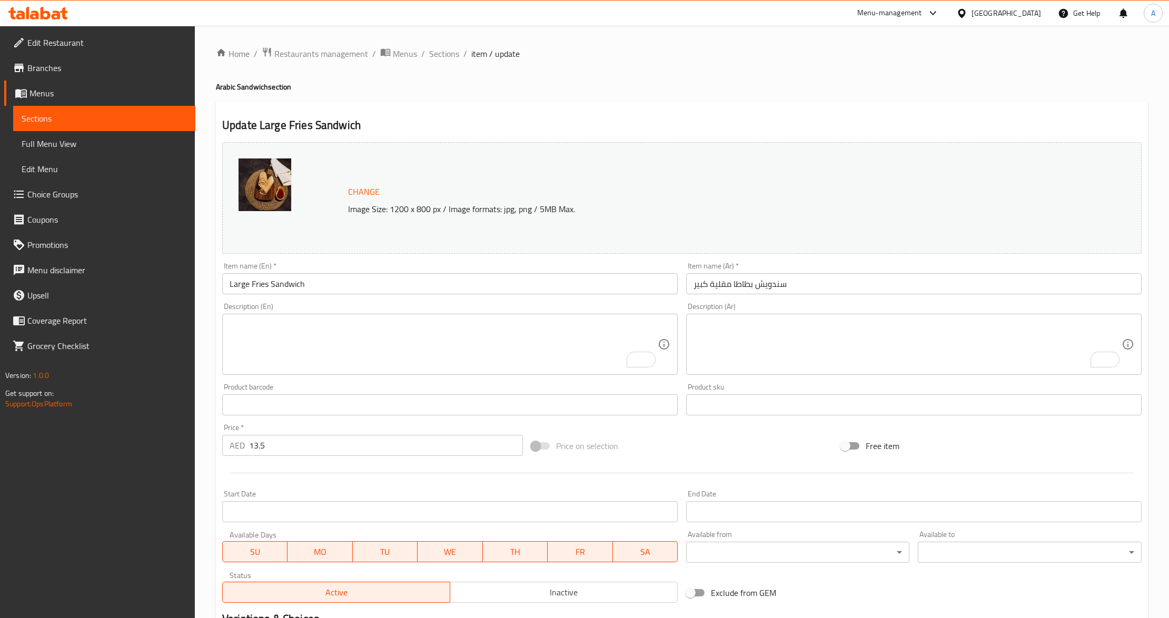
click at [713, 445] on div "Price on selection" at bounding box center [681, 446] width 309 height 28
click at [738, 338] on textarea "To enrich screen reader interactions, please activate Accessibility in Grammarl…" at bounding box center [908, 345] width 428 height 50
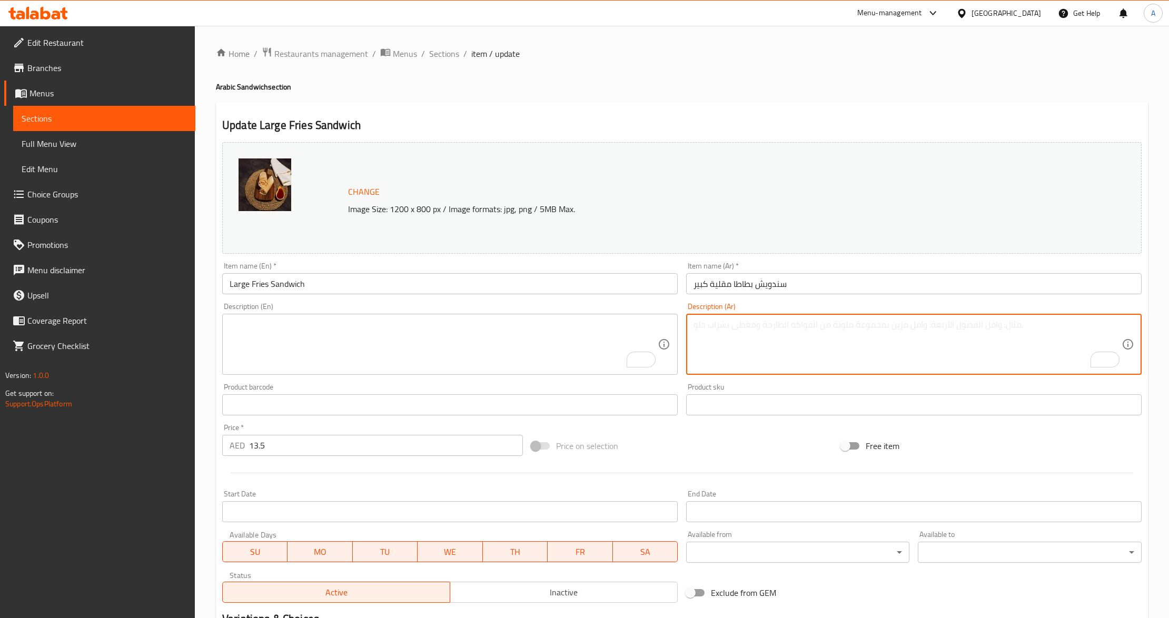
paste textarea "بطاطا مقلية مقدمة مع [PERSON_NAME]، سلطة كولسلو، الكاتشب، والمخلل."
click at [738, 338] on textarea "بطاطا مقلية مقدمة مع [PERSON_NAME]، سلطة كولسلو، الكاتشب، والمخلل." at bounding box center [908, 345] width 428 height 50
click at [850, 335] on textarea "بطاطا مقلية مقدمة مع [PERSON_NAME]، سلطة كولسلو، الكاتشب، والمخلل." at bounding box center [908, 345] width 428 height 50
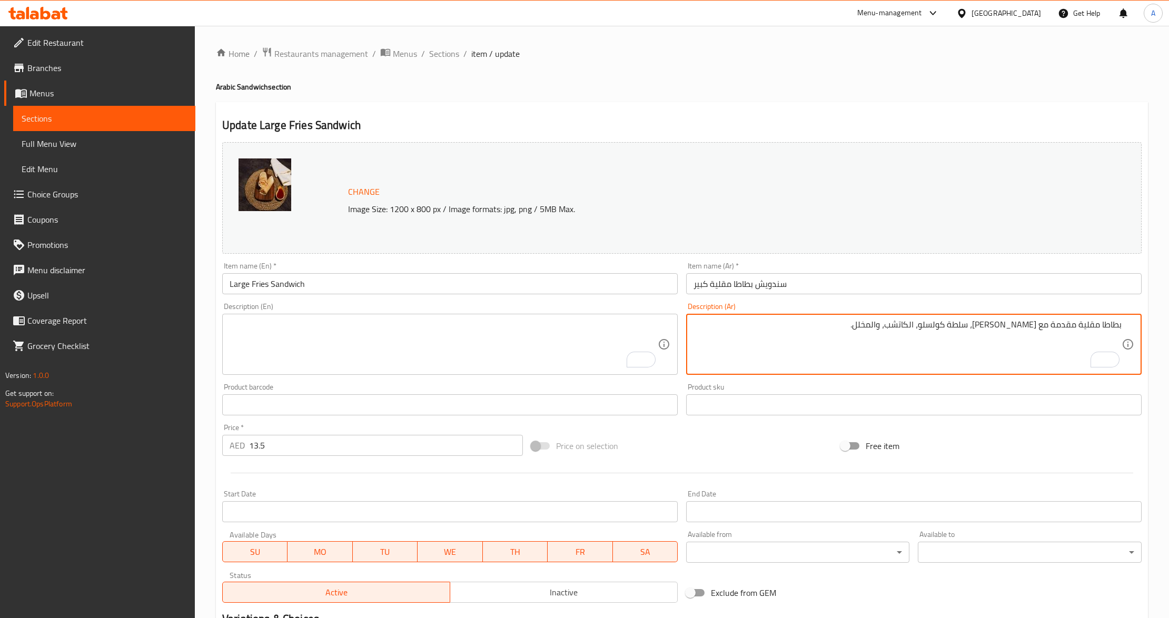
type textarea "بطاطا مقلية مقدمة مع [PERSON_NAME]، سلطة كولسلو، الكاتشب، والمخلل."
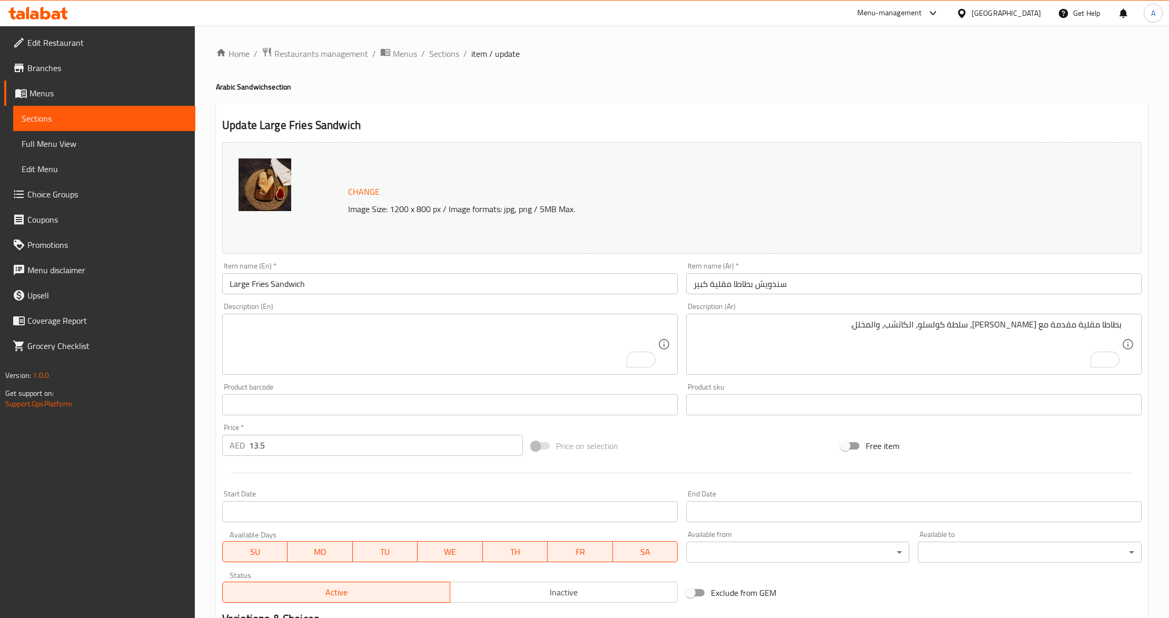
click at [411, 348] on textarea "To enrich screen reader interactions, please activate Accessibility in Grammarl…" at bounding box center [444, 345] width 428 height 50
paste textarea "French fries with garlic dip, coleslaw, ketchup & pickles."
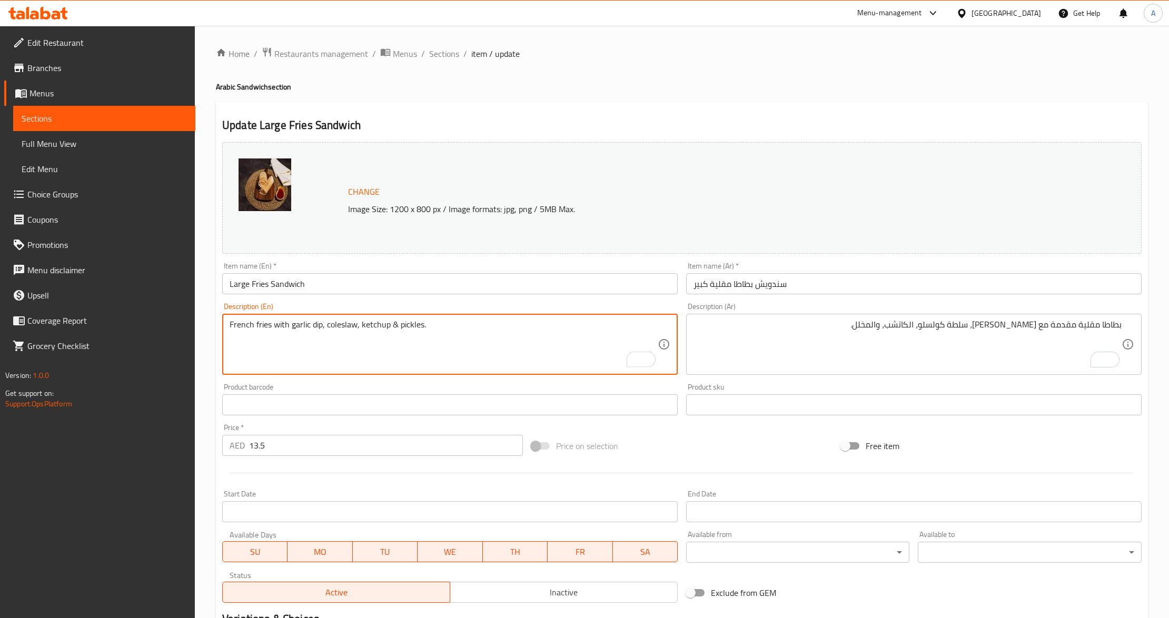
type textarea "French fries with garlic dip, coleslaw, ketchup & pickles."
click at [692, 456] on div "Price on selection" at bounding box center [681, 446] width 309 height 28
drag, startPoint x: 322, startPoint y: 325, endPoint x: 291, endPoint y: 320, distance: 32.0
click at [452, 380] on div "Product barcode Product barcode" at bounding box center [450, 399] width 464 height 41
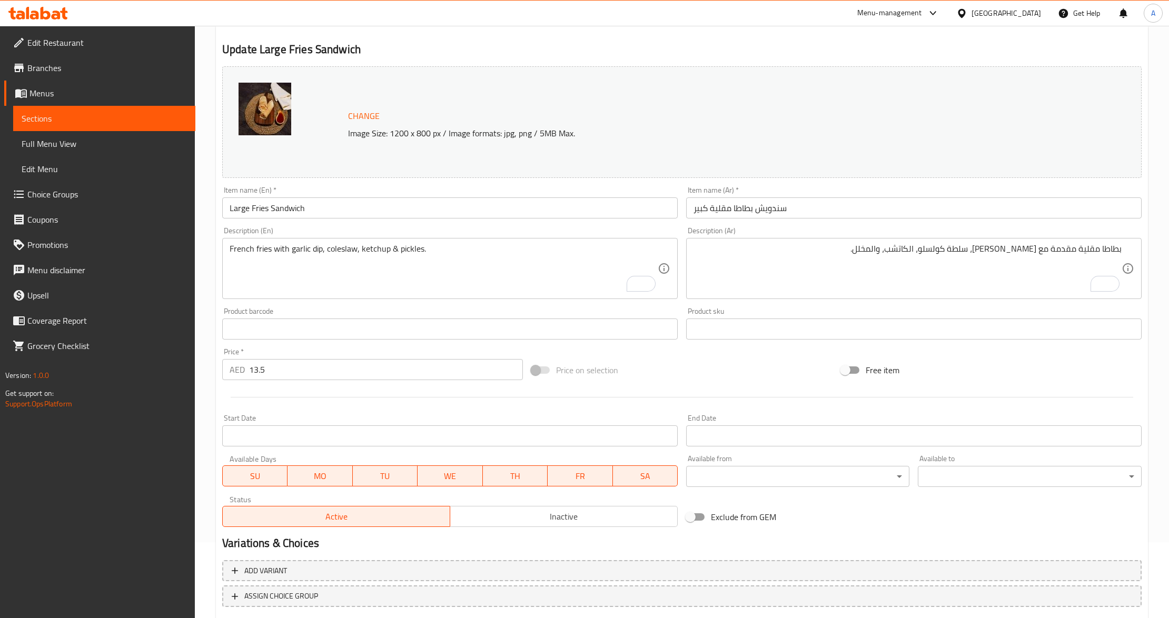
scroll to position [140, 0]
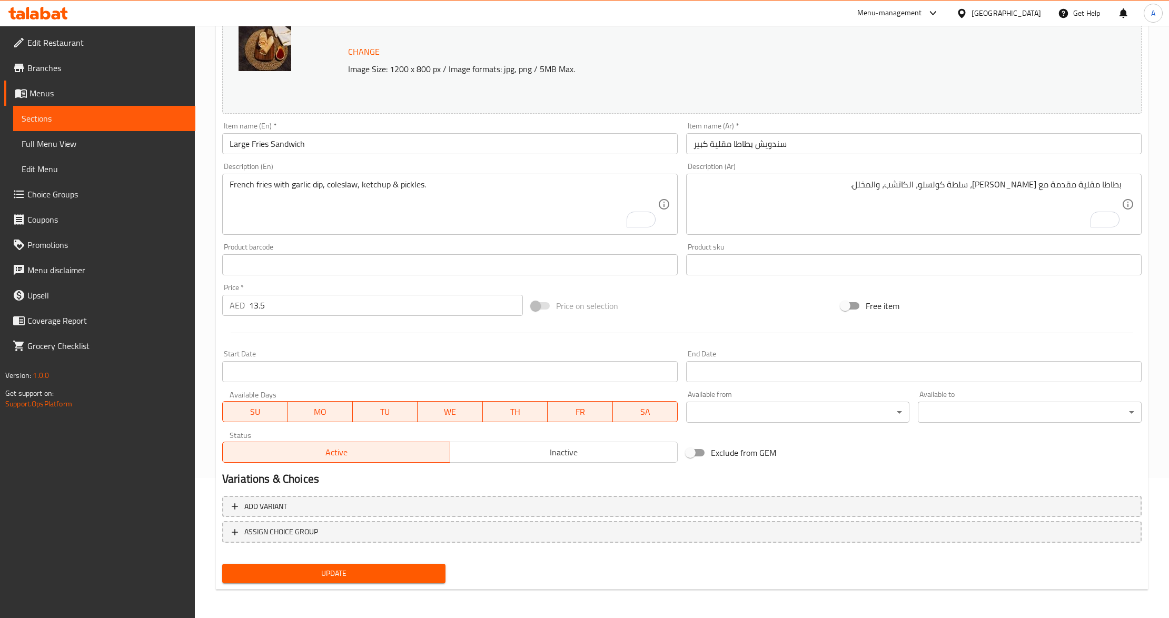
click at [242, 571] on span "Update" at bounding box center [334, 573] width 206 height 13
click at [363, 301] on input "13.5" at bounding box center [386, 305] width 274 height 21
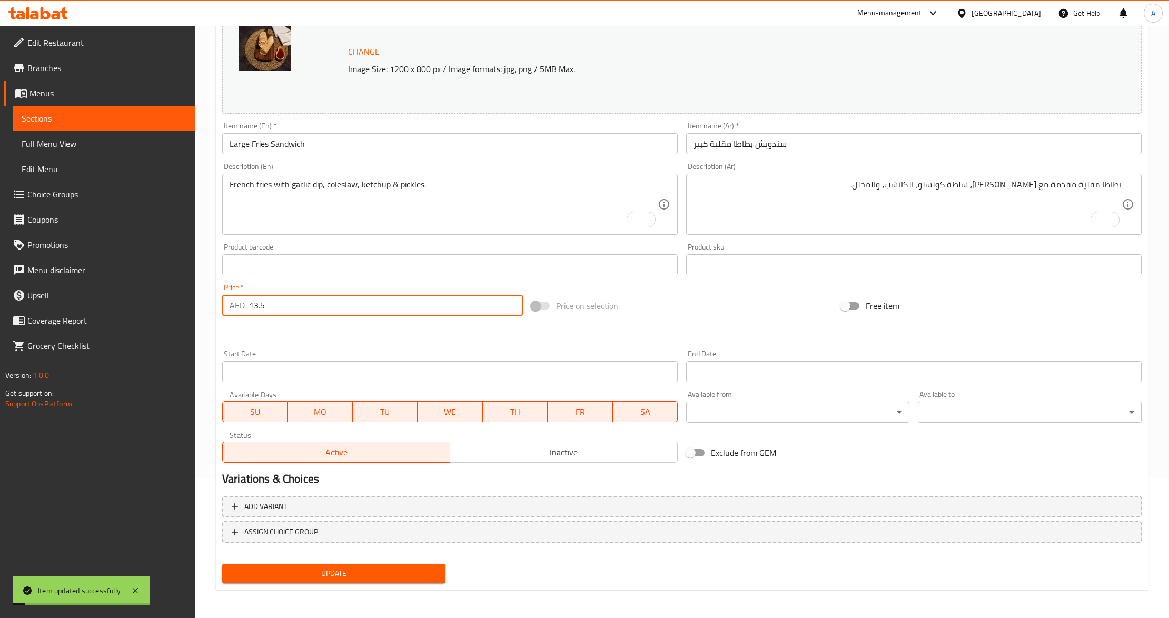
click at [363, 301] on input "13.5" at bounding box center [386, 305] width 274 height 21
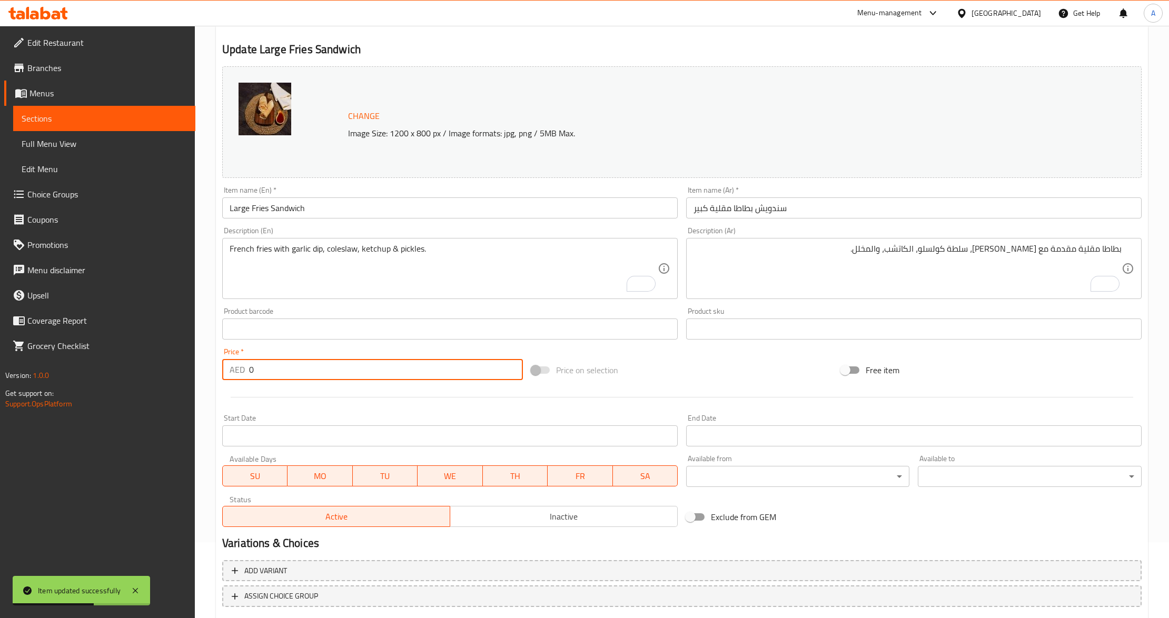
scroll to position [0, 0]
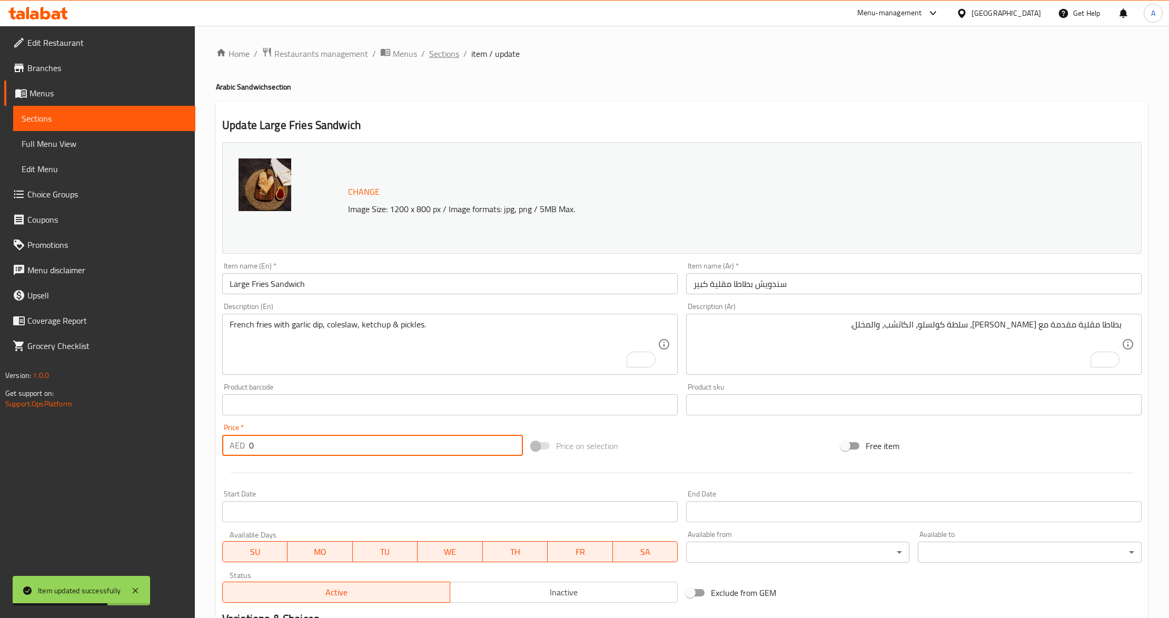
type input "0"
click at [443, 58] on span "Sections" at bounding box center [444, 53] width 30 height 13
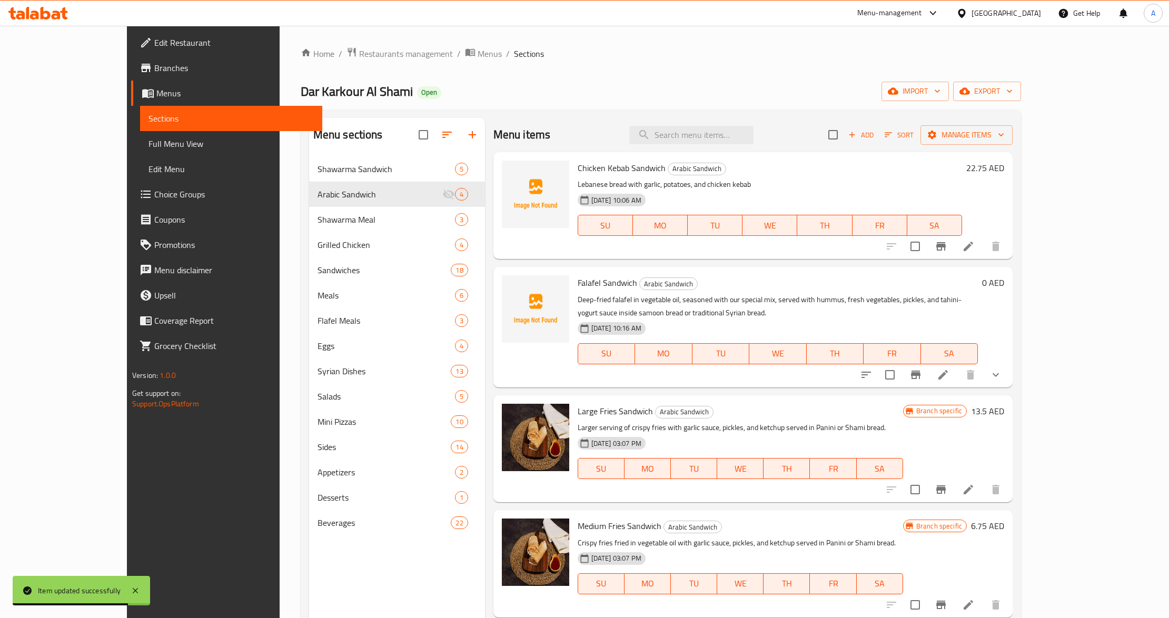
click at [716, 307] on p "Deep-fried falafel in vegetable oil, seasoned with our special mix, served with…" at bounding box center [778, 306] width 400 height 26
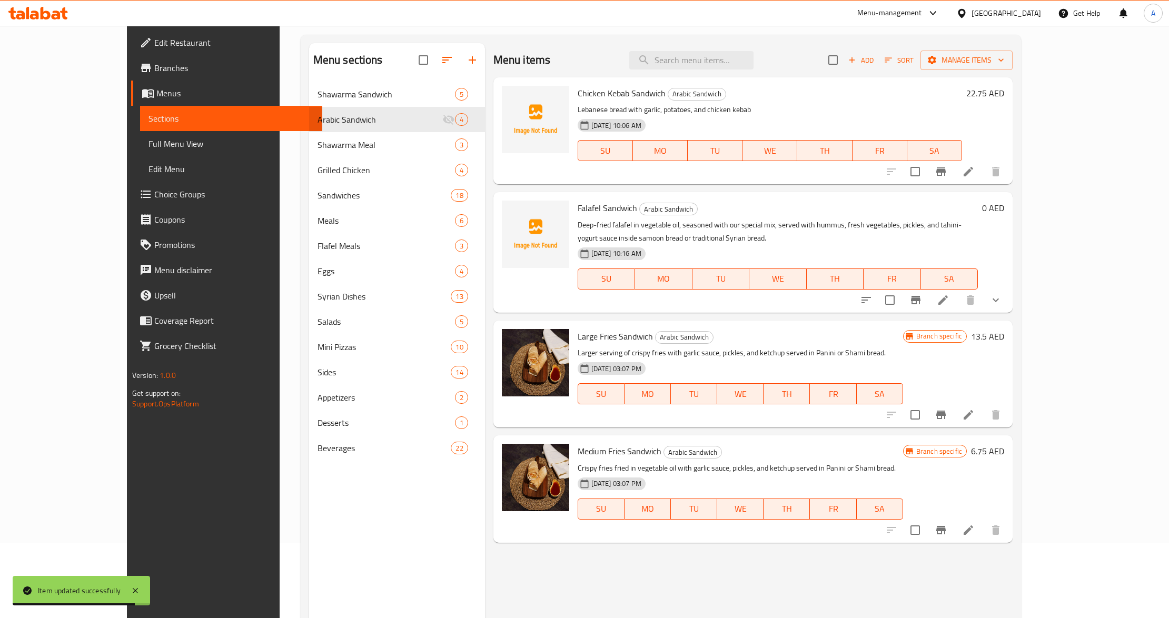
scroll to position [148, 0]
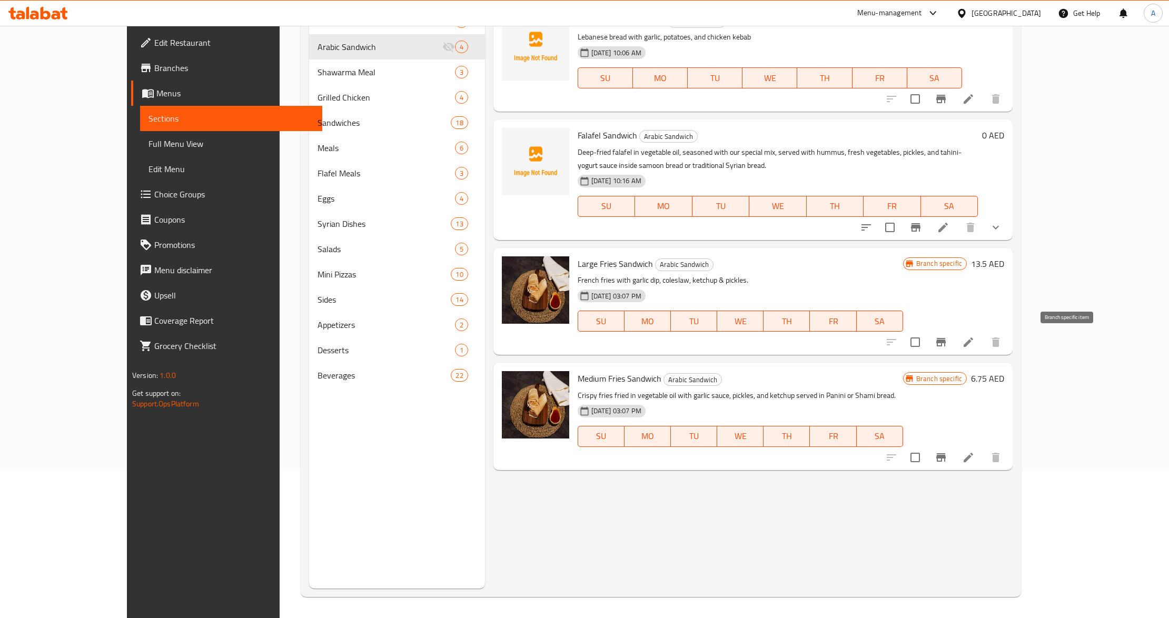
click at [948, 347] on icon "Branch-specific-item" at bounding box center [941, 342] width 13 height 13
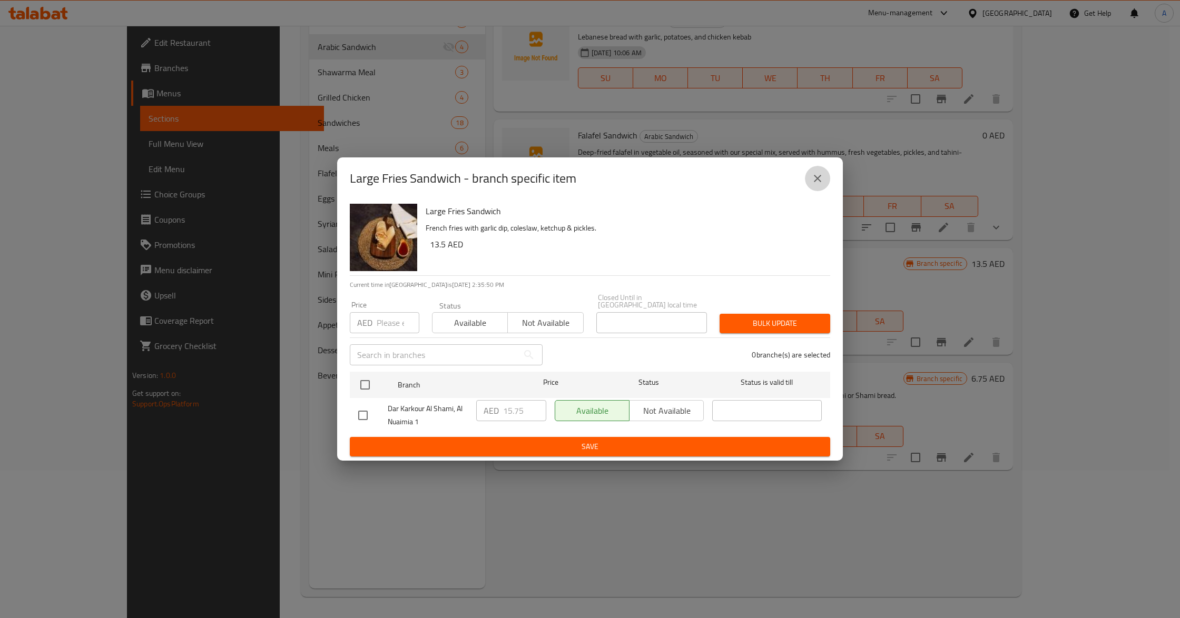
click at [810, 175] on button "close" at bounding box center [817, 178] width 25 height 25
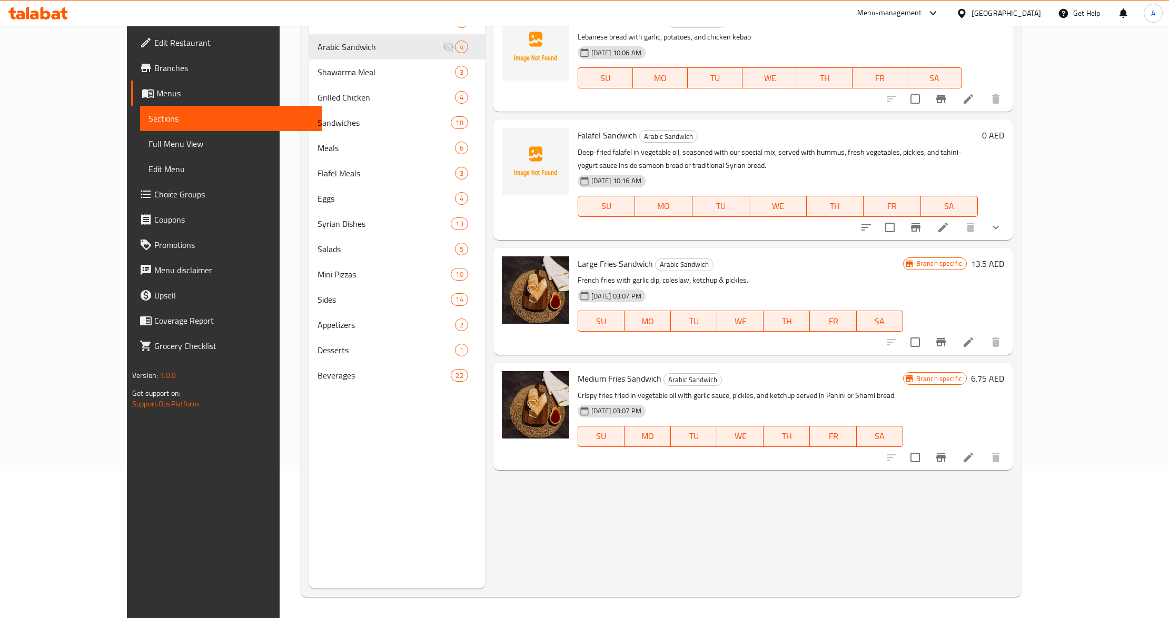
click at [946, 459] on icon "Branch-specific-item" at bounding box center [941, 458] width 9 height 8
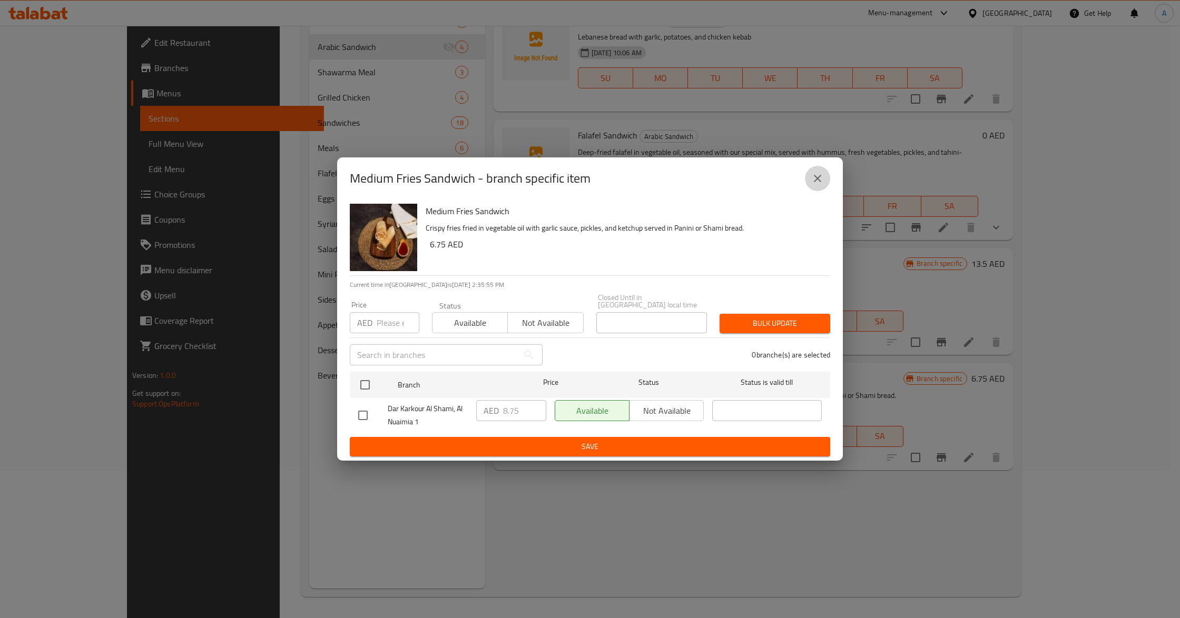
click at [815, 181] on icon "close" at bounding box center [817, 178] width 7 height 7
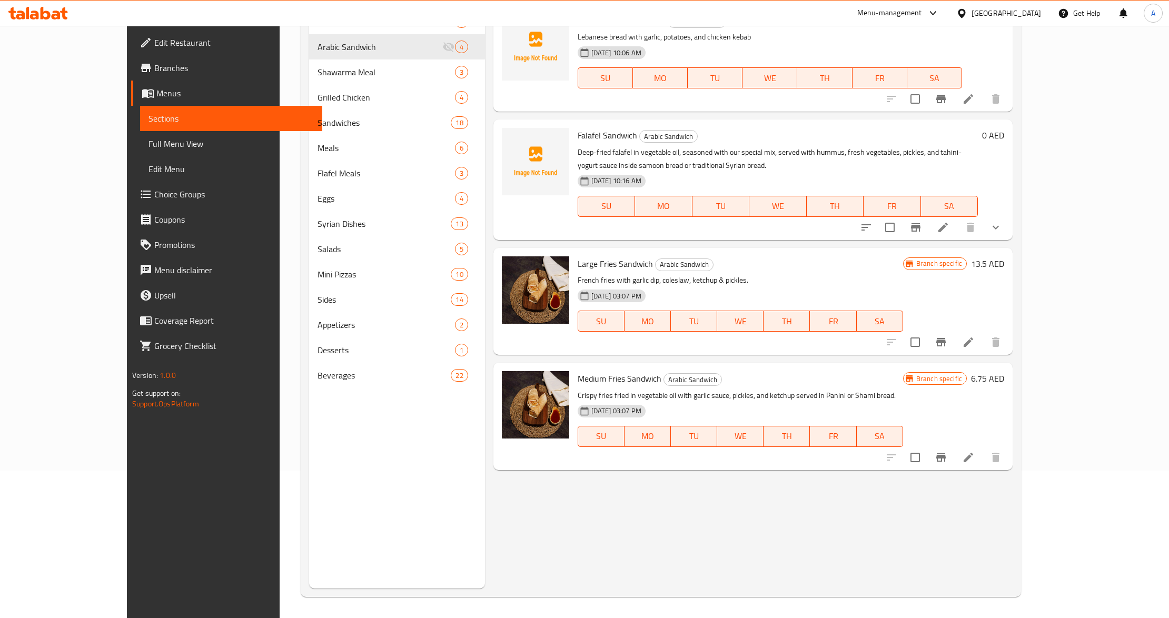
click at [771, 279] on p "French fries with garlic dip, coleslaw, ketchup & pickles." at bounding box center [741, 280] width 326 height 13
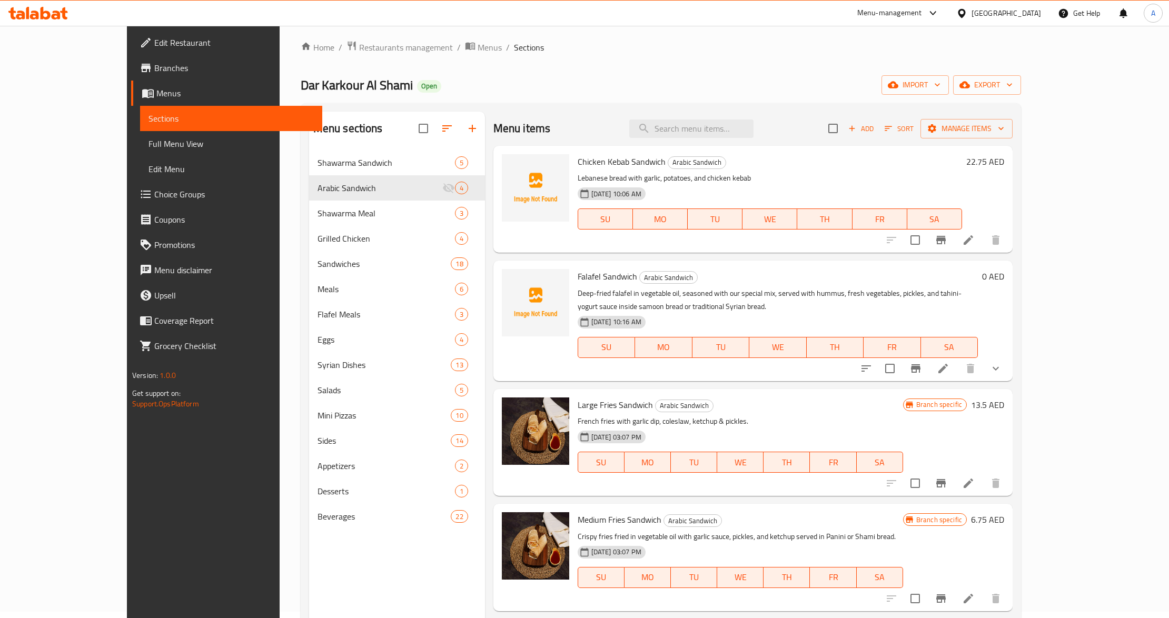
scroll to position [0, 0]
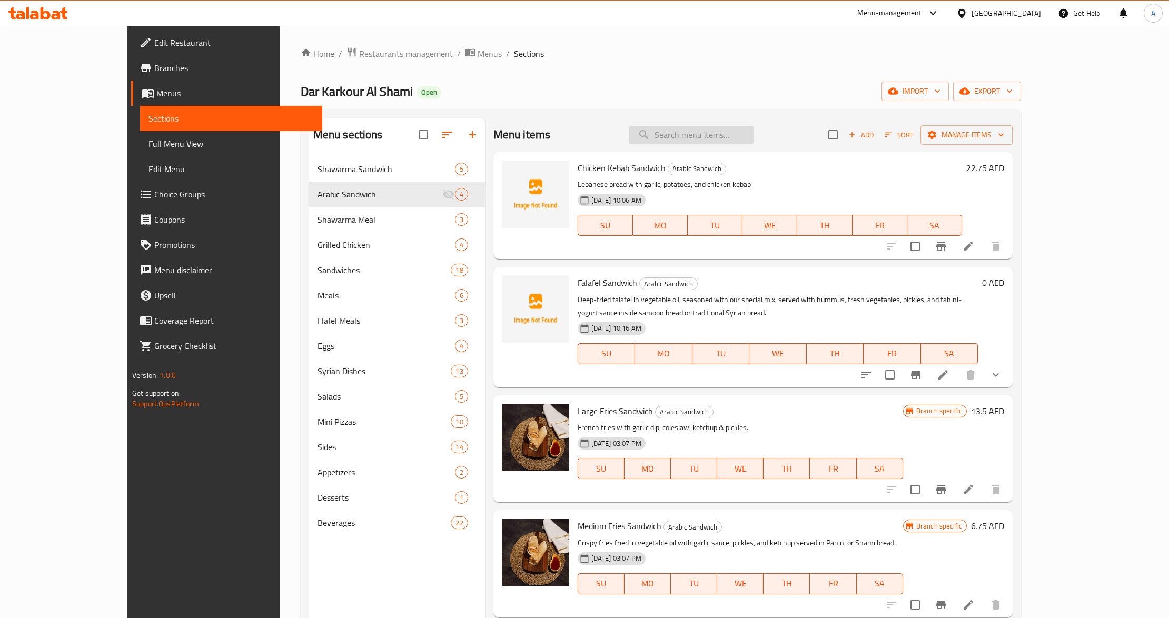
click at [754, 142] on input "search" at bounding box center [691, 135] width 124 height 18
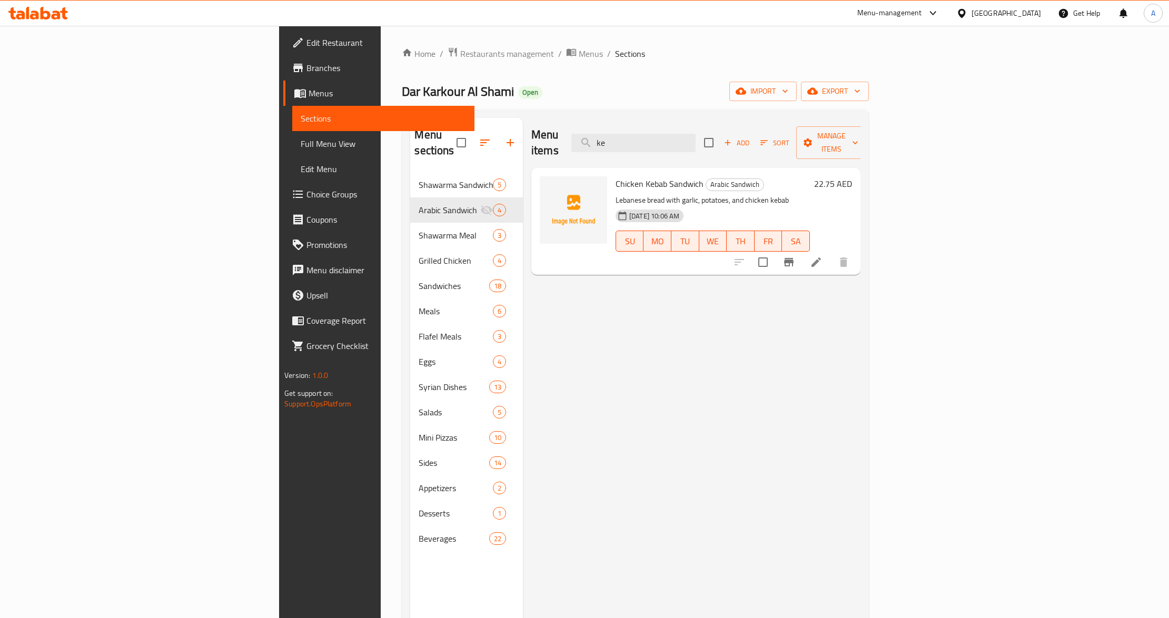
type input "k"
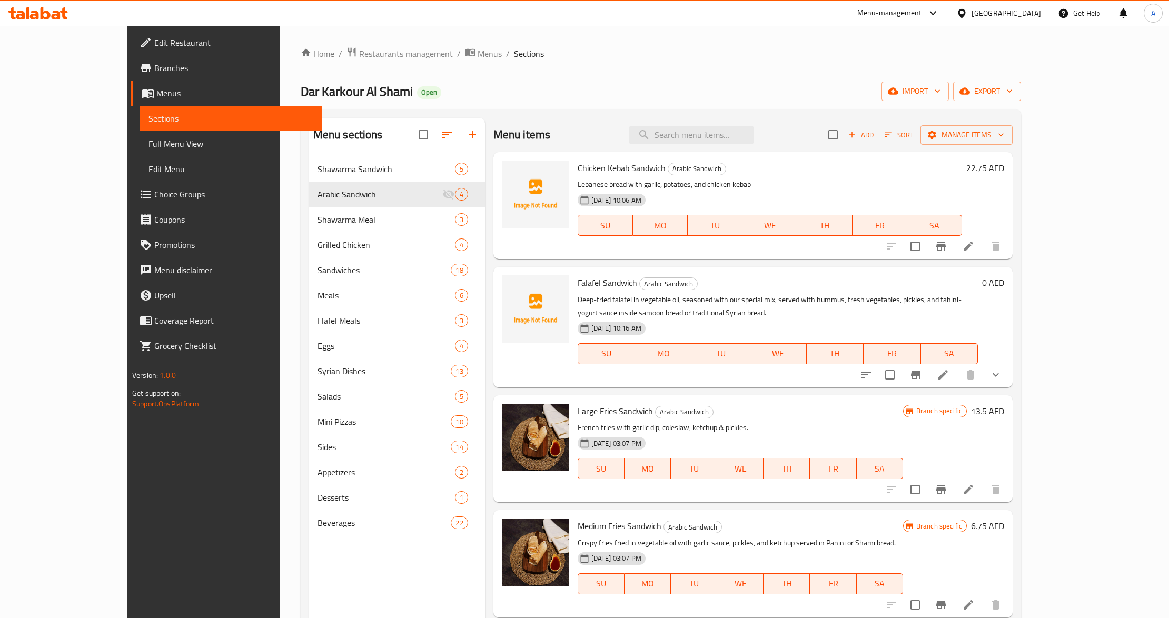
click at [888, 329] on div "[DATE] 10:16 AM SU MO TU WE TH FR SA" at bounding box center [778, 346] width 409 height 57
click at [847, 391] on div "Menu items Add Sort Manage items Chicken Kebab Sandwich Arabic Sandwich Lebanes…" at bounding box center [749, 427] width 528 height 618
click at [840, 391] on div at bounding box center [840, 391] width 0 height 0
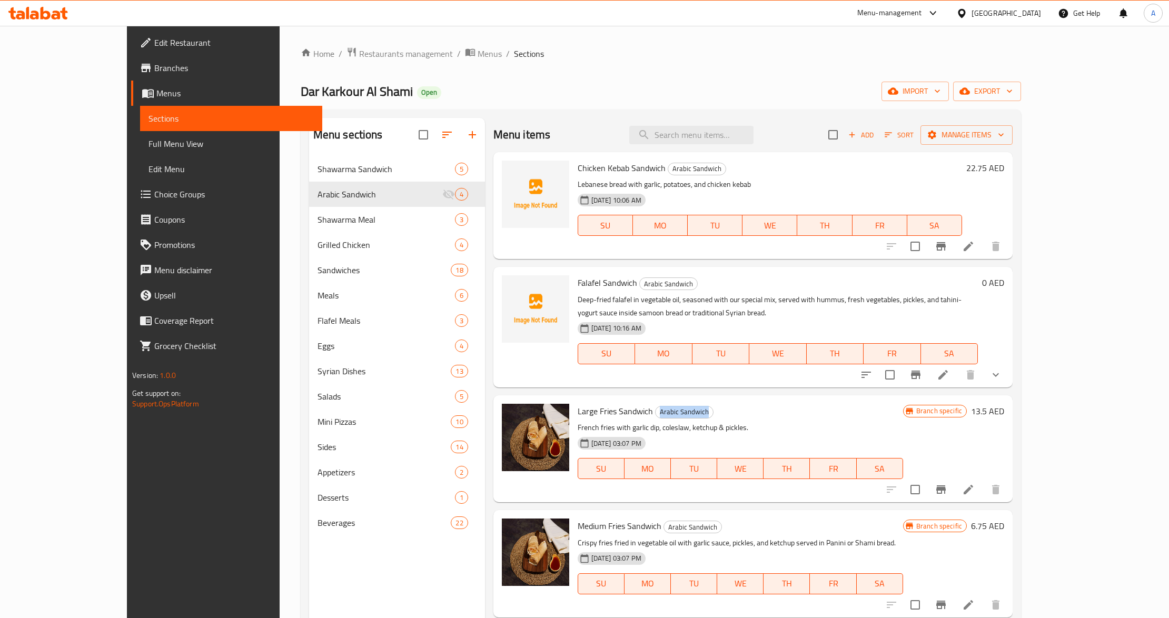
click at [776, 406] on h6 "Large Fries Sandwich Arabic Sandwich" at bounding box center [741, 411] width 326 height 15
click at [736, 430] on p "French fries with garlic dip, coleslaw, ketchup & pickles." at bounding box center [741, 427] width 326 height 13
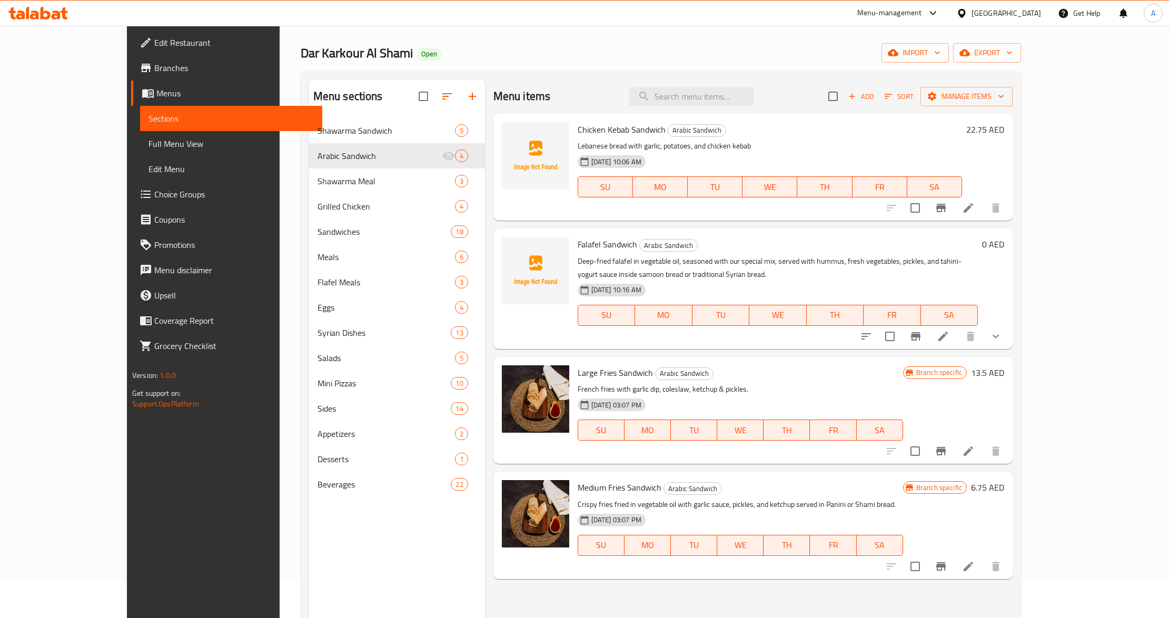
scroll to position [70, 0]
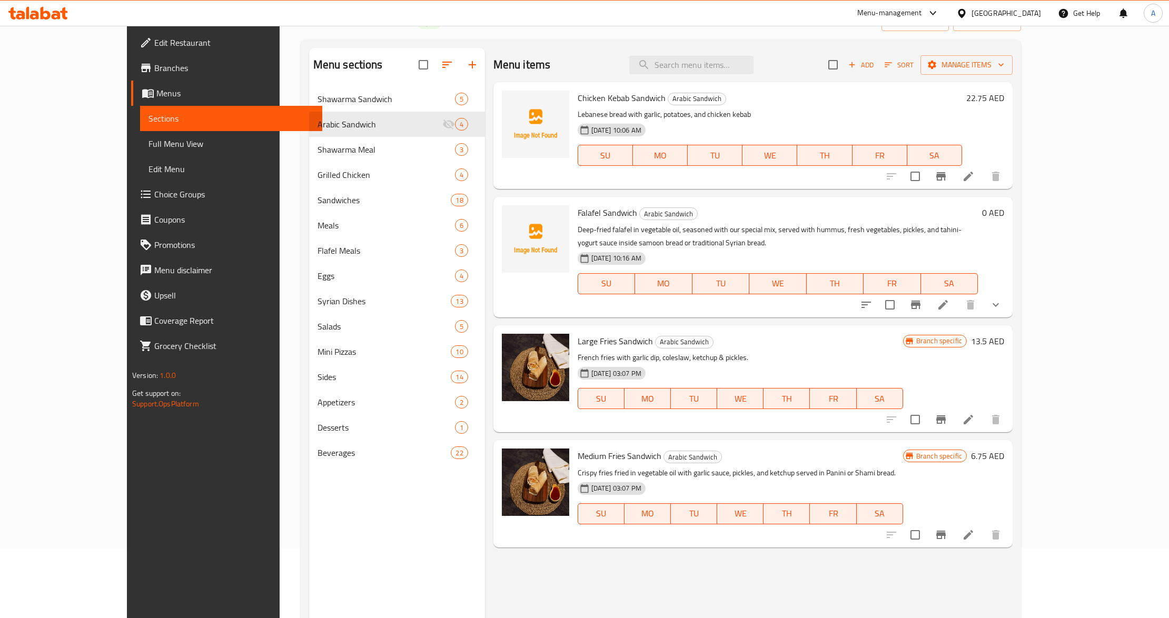
click at [983, 528] on li at bounding box center [968, 535] width 29 height 19
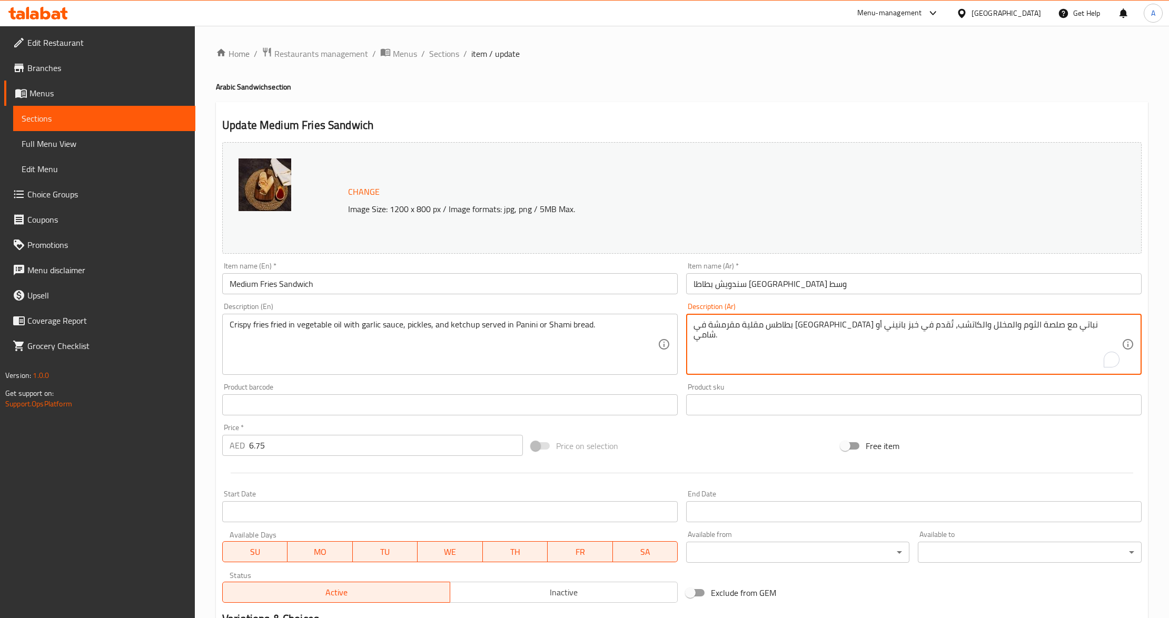
click at [822, 352] on textarea "بطاطس مقلية مقرمشة في [GEOGRAPHIC_DATA] نباتي مع صلصة الثوم والمخلل والكاتشب، ت…" at bounding box center [908, 345] width 428 height 50
paste textarea "garlic dip"
click at [822, 352] on textarea "garlic dip" at bounding box center [908, 345] width 428 height 50
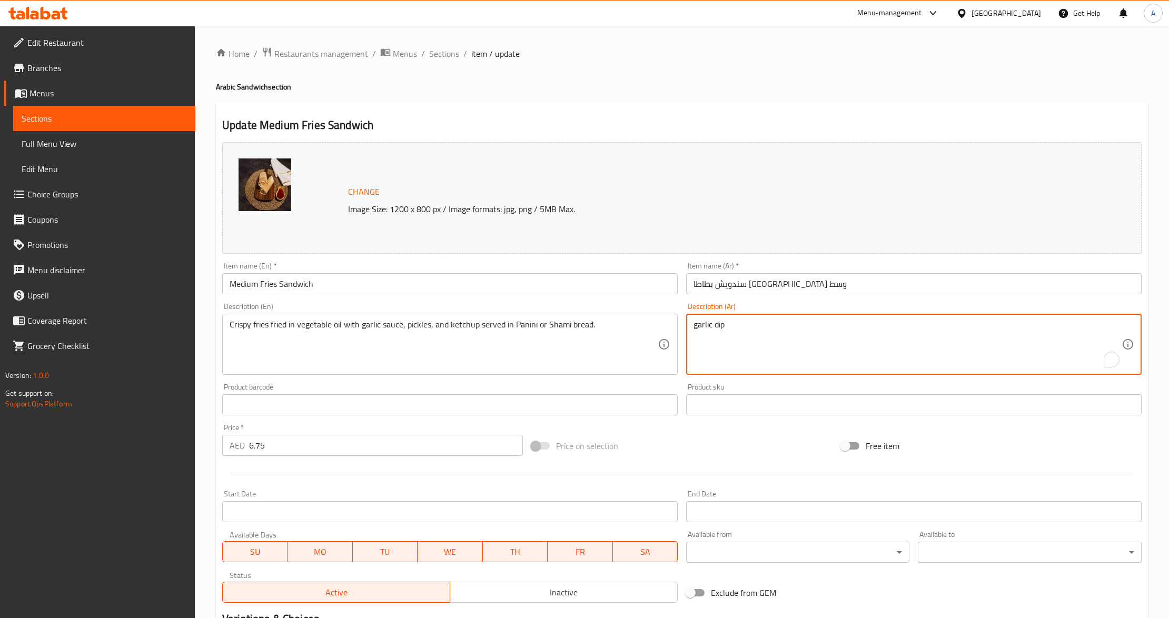
click at [822, 352] on textarea "garlic dip" at bounding box center [908, 345] width 428 height 50
paste textarea "بطاطا مقلية مقدمة مع [PERSON_NAME]، سلطة كولسلو، الكاتشب، والمخلل."
type textarea "بطاطا مقلية مقدمة مع [PERSON_NAME]، سلطة كولسلو، الكاتشب، والمخلل."
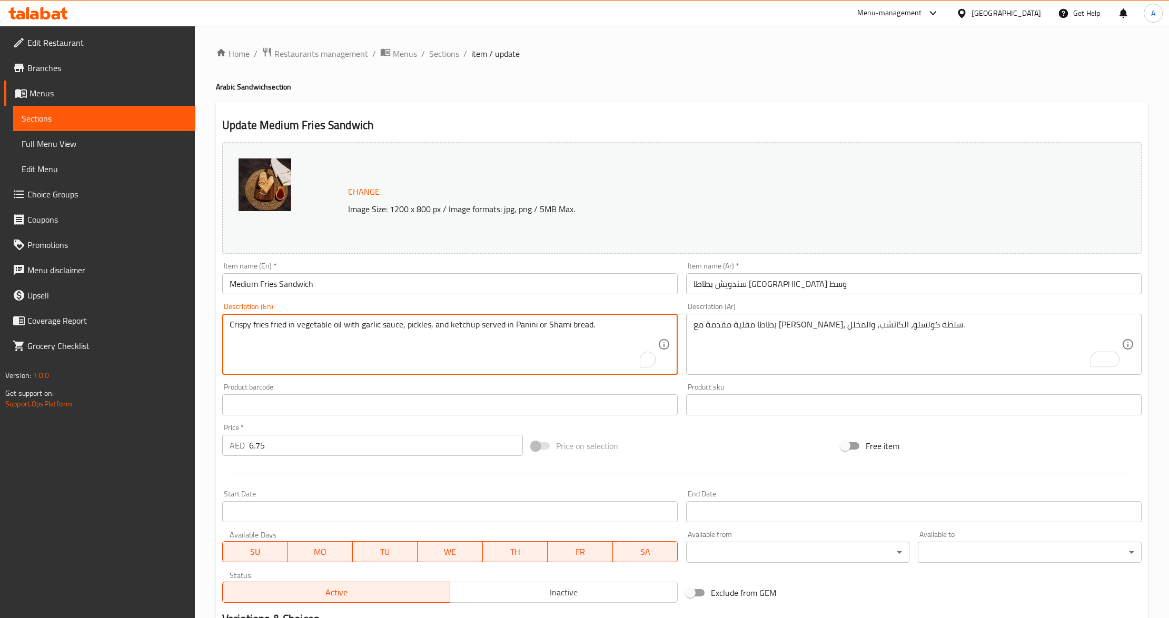
click at [618, 328] on textarea "Crispy fries fried in vegetable oil with garlic sauce, pickles, and ketchup ser…" at bounding box center [444, 345] width 428 height 50
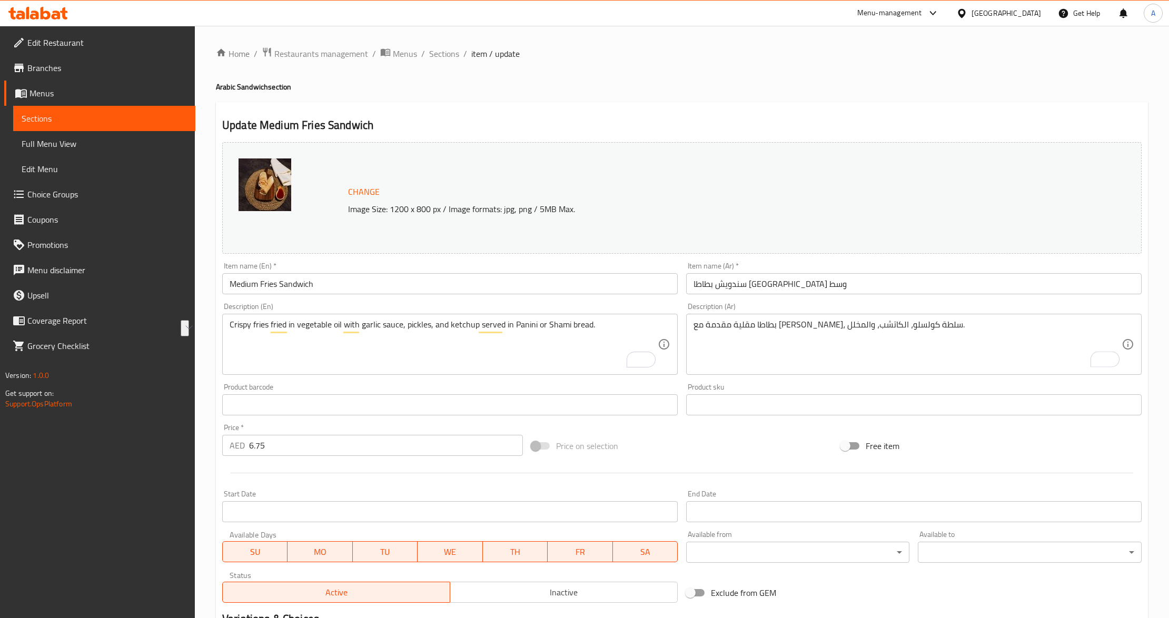
click at [335, 335] on textarea "Crispy fries fried in vegetable oil with garlic sauce, pickles, and ketchup ser…" at bounding box center [444, 345] width 428 height 50
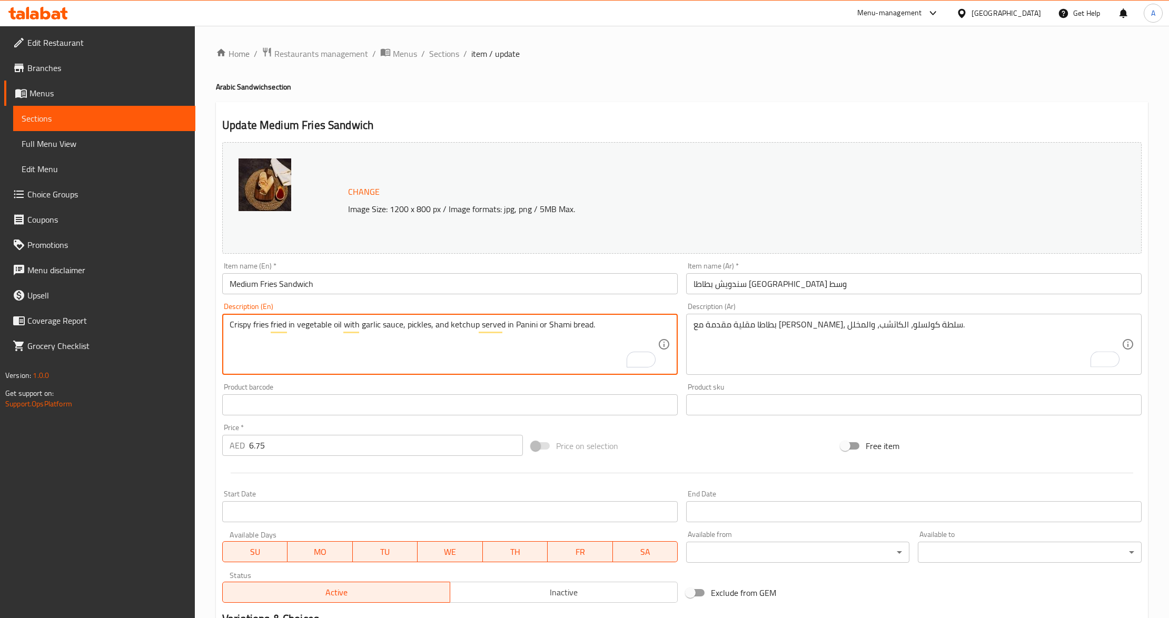
click at [335, 335] on textarea "Crispy fries fried in vegetable oil with garlic sauce, pickles, and ketchup ser…" at bounding box center [444, 345] width 428 height 50
click at [340, 328] on textarea "Crispy fries fried in vegetable oil with garlic sauce, pickles, and ketchup ser…" at bounding box center [444, 345] width 428 height 50
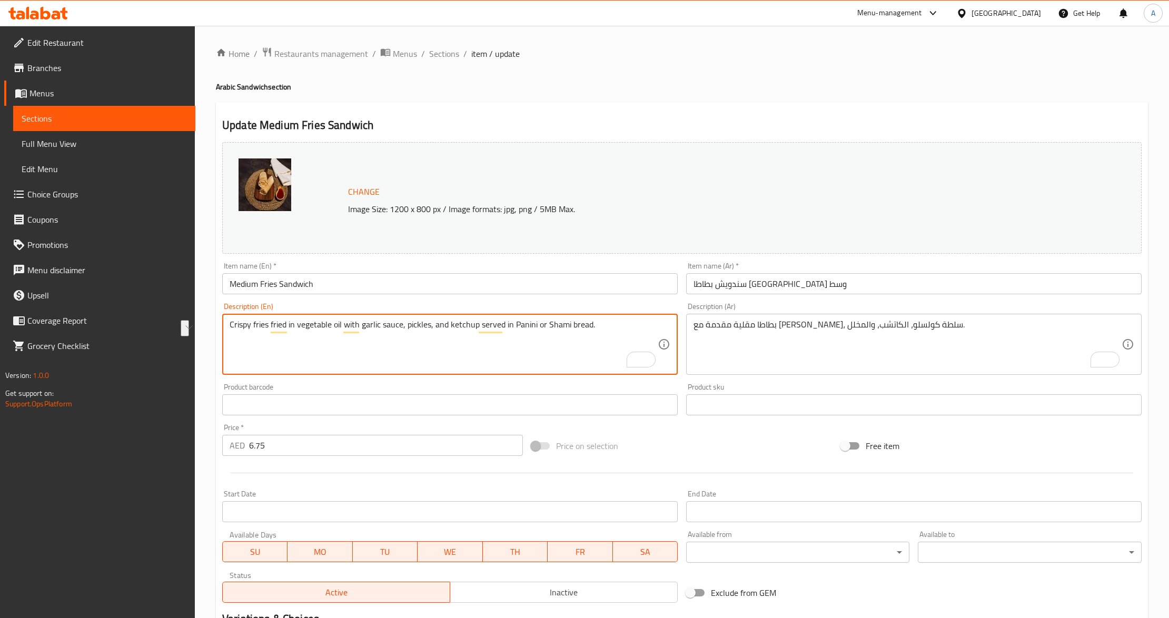
paste textarea "French fries with garlic dip, coleslaw, ketchup & pickles"
type textarea "French fries with garlic dip, coleslaw, ketchup & pickles."
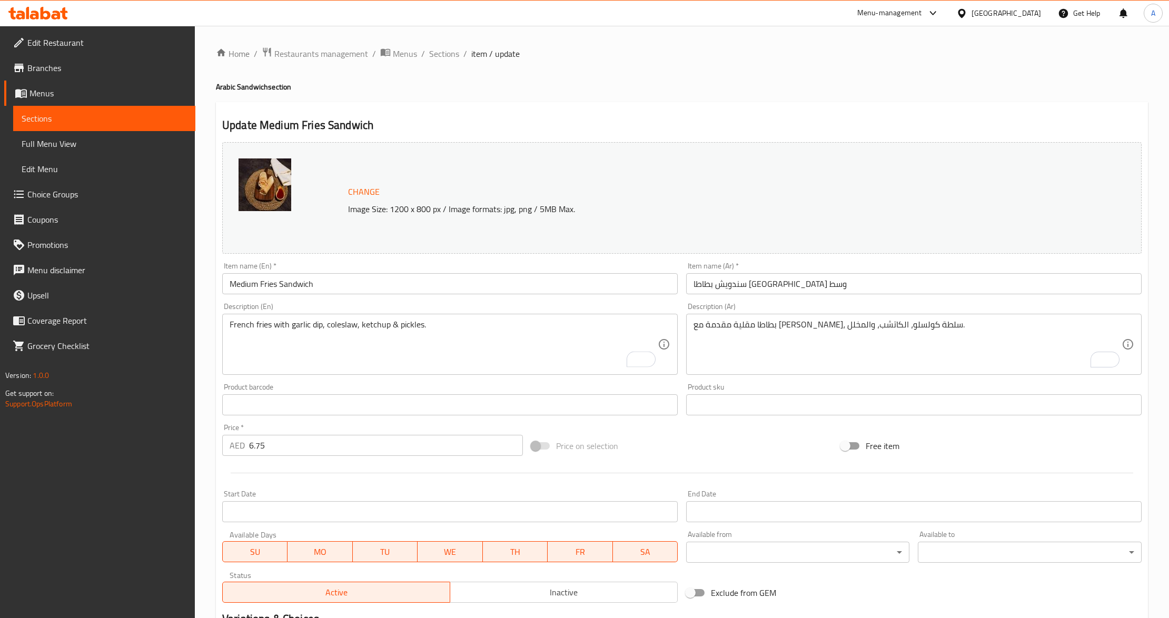
click at [696, 460] on div at bounding box center [682, 473] width 928 height 26
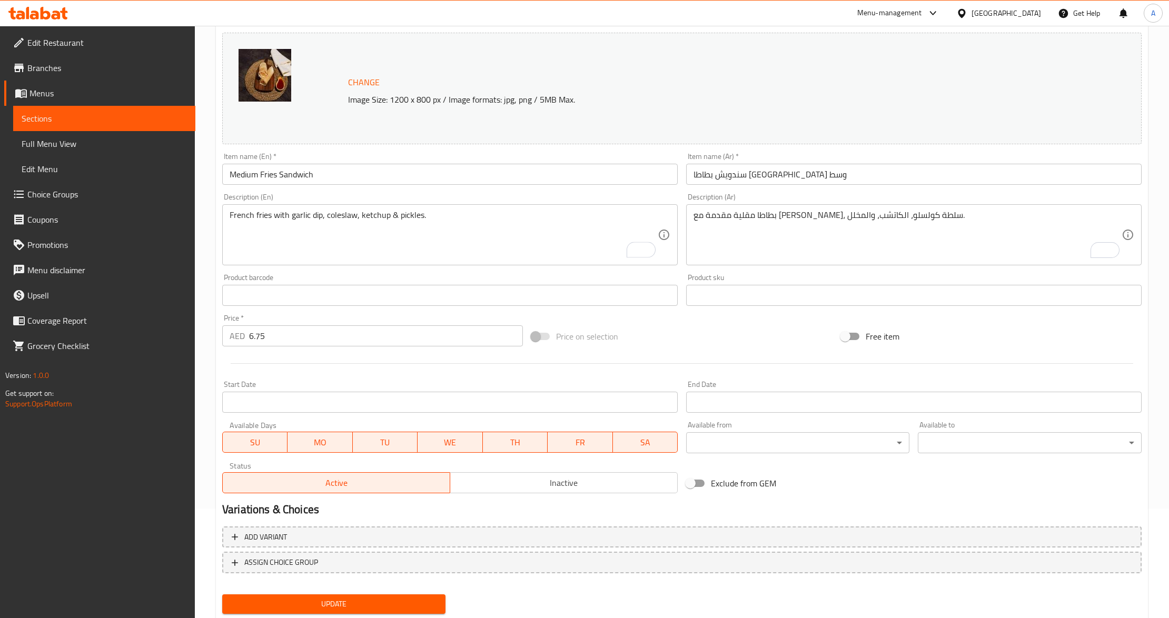
scroll to position [140, 0]
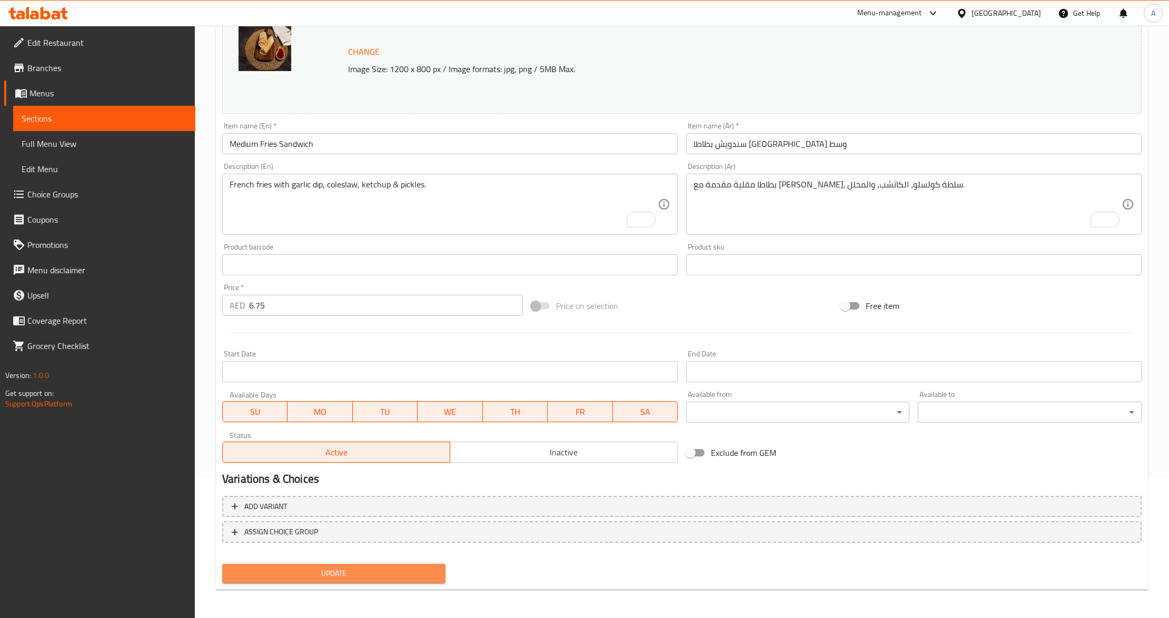
click at [356, 576] on span "Update" at bounding box center [334, 573] width 206 height 13
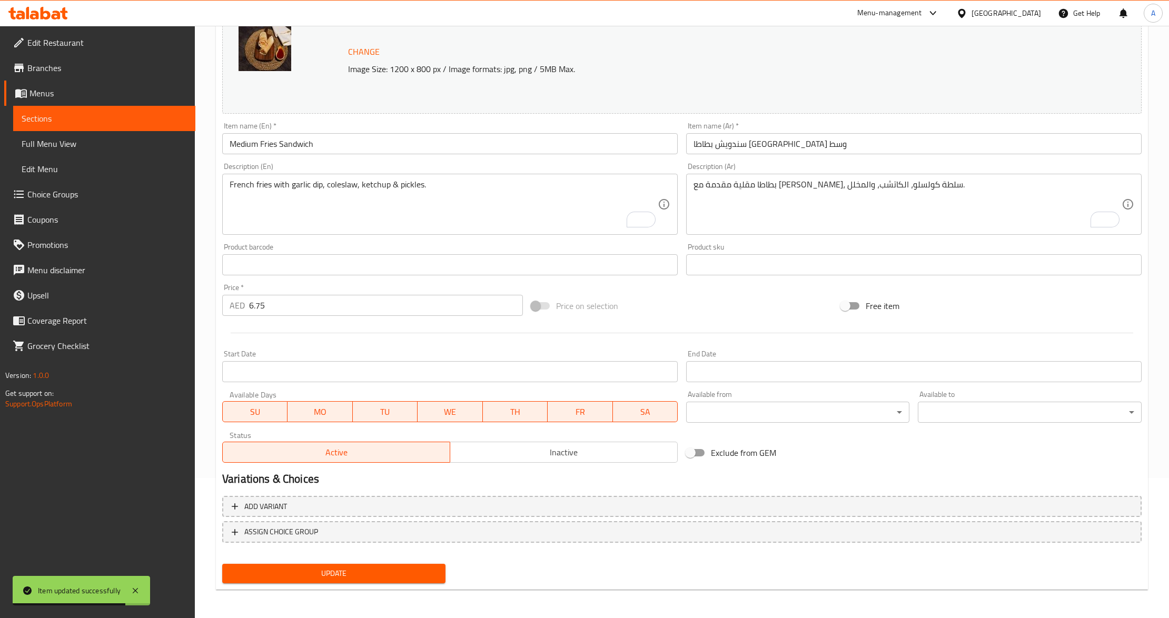
click at [864, 461] on div "Exclude from GEM" at bounding box center [836, 453] width 309 height 28
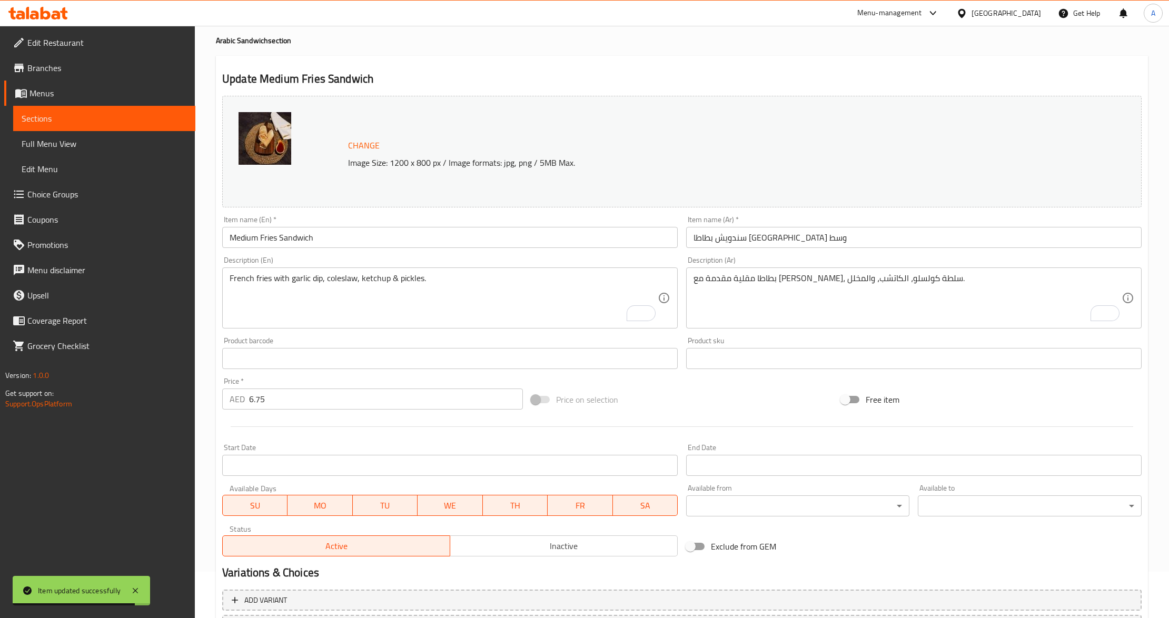
scroll to position [0, 0]
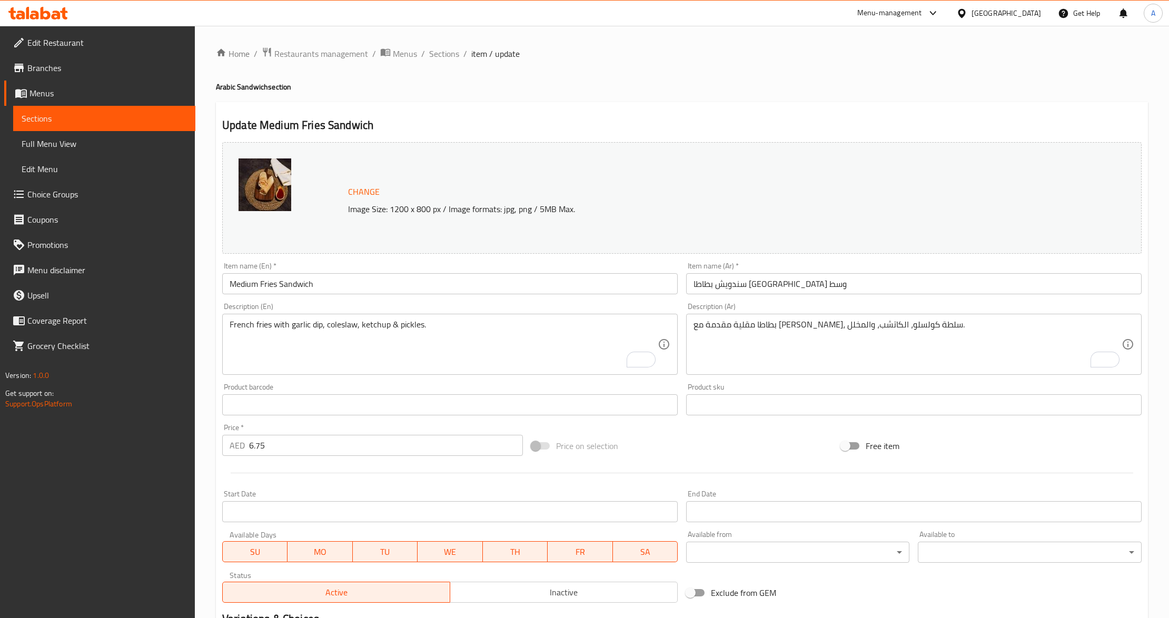
click at [300, 285] on input "Medium Fries Sandwich" at bounding box center [450, 283] width 456 height 21
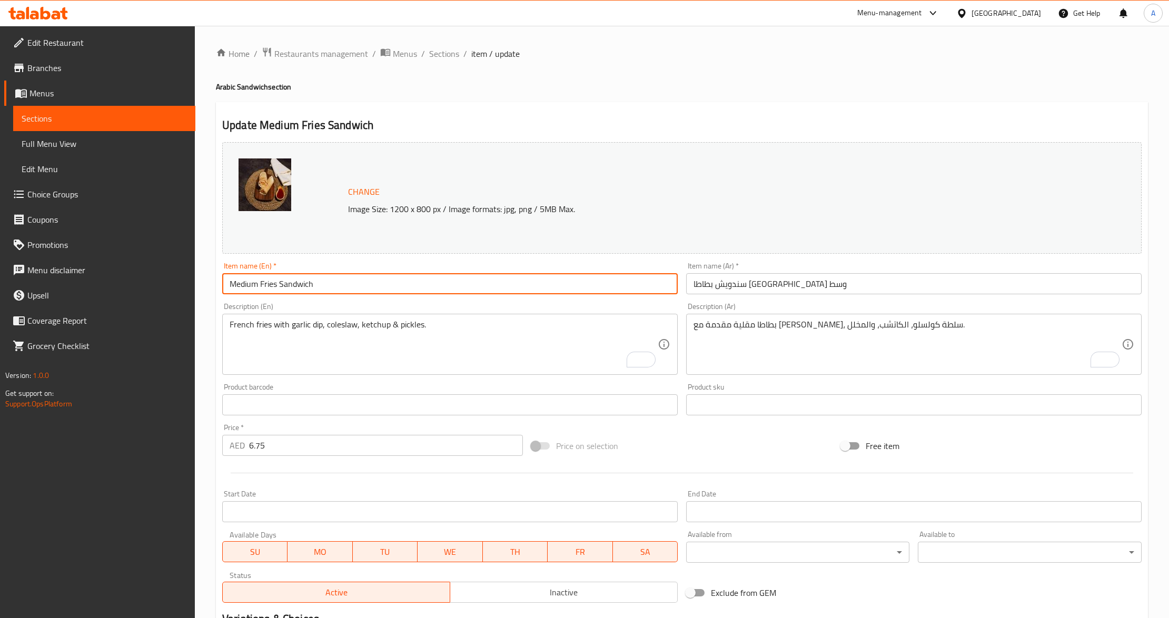
click at [300, 285] on input "Medium Fries Sandwich" at bounding box center [450, 283] width 456 height 21
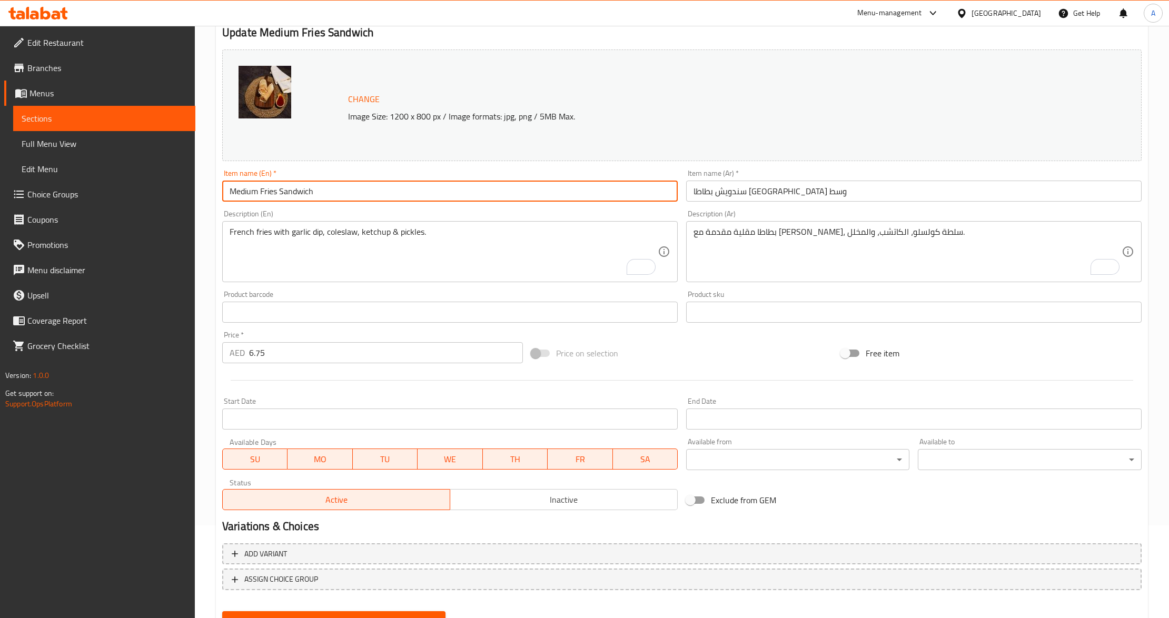
scroll to position [140, 0]
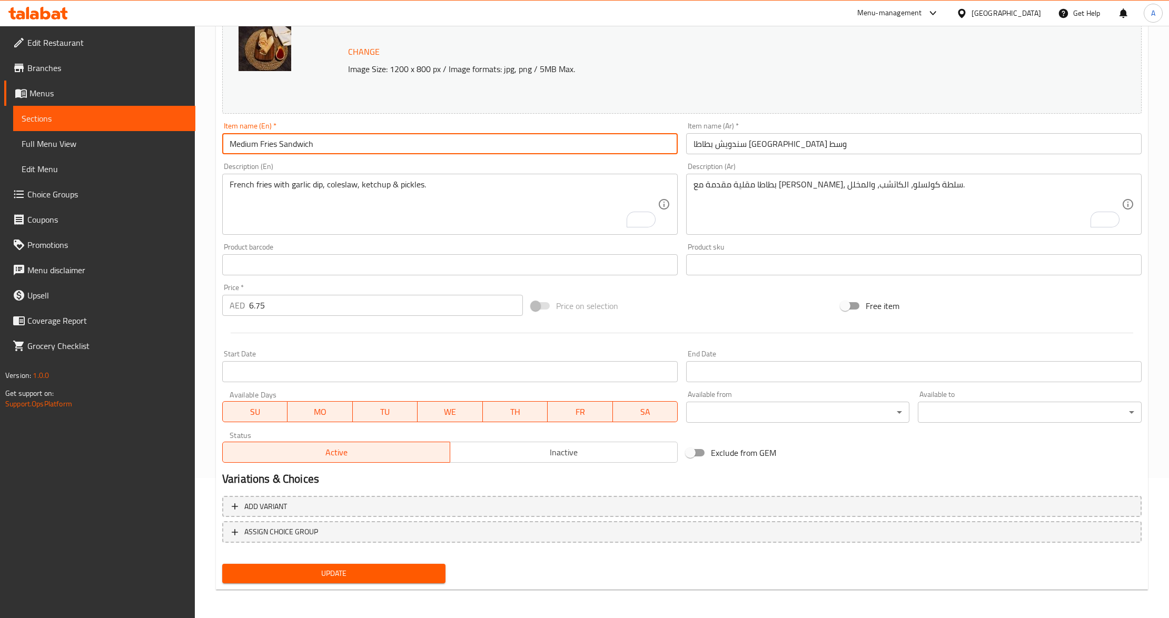
click at [656, 306] on div "Price on selection" at bounding box center [681, 306] width 309 height 28
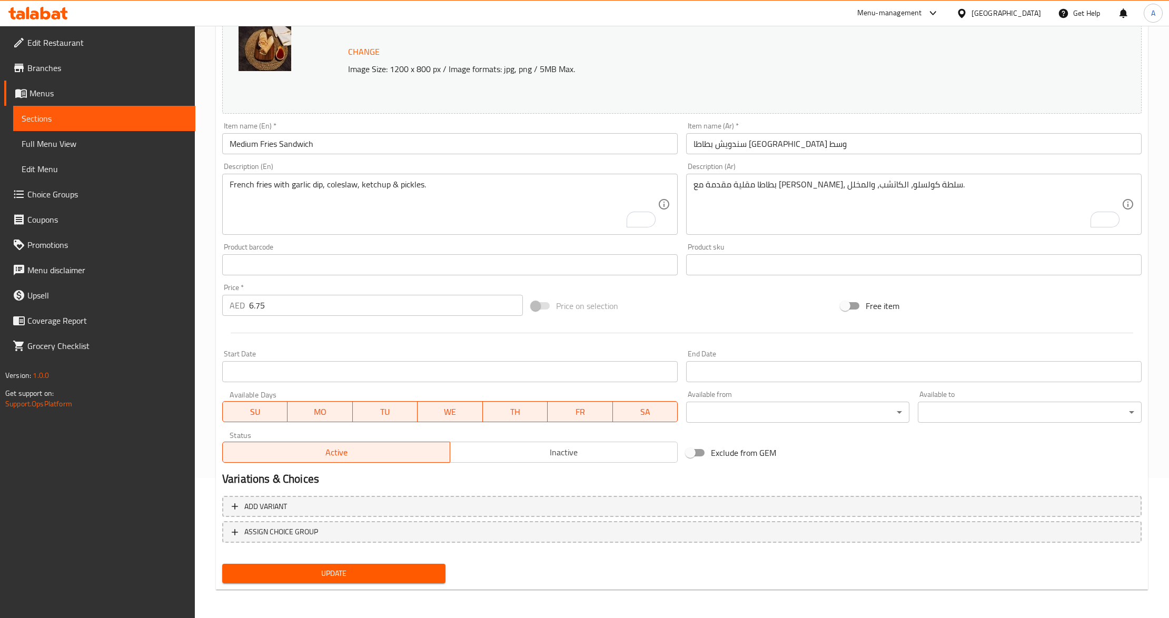
click at [651, 304] on div "Price on selection" at bounding box center [681, 306] width 309 height 28
click at [731, 311] on div "Price on selection" at bounding box center [681, 306] width 309 height 28
click at [390, 329] on div at bounding box center [682, 333] width 928 height 26
click at [320, 574] on span "Update" at bounding box center [334, 573] width 206 height 13
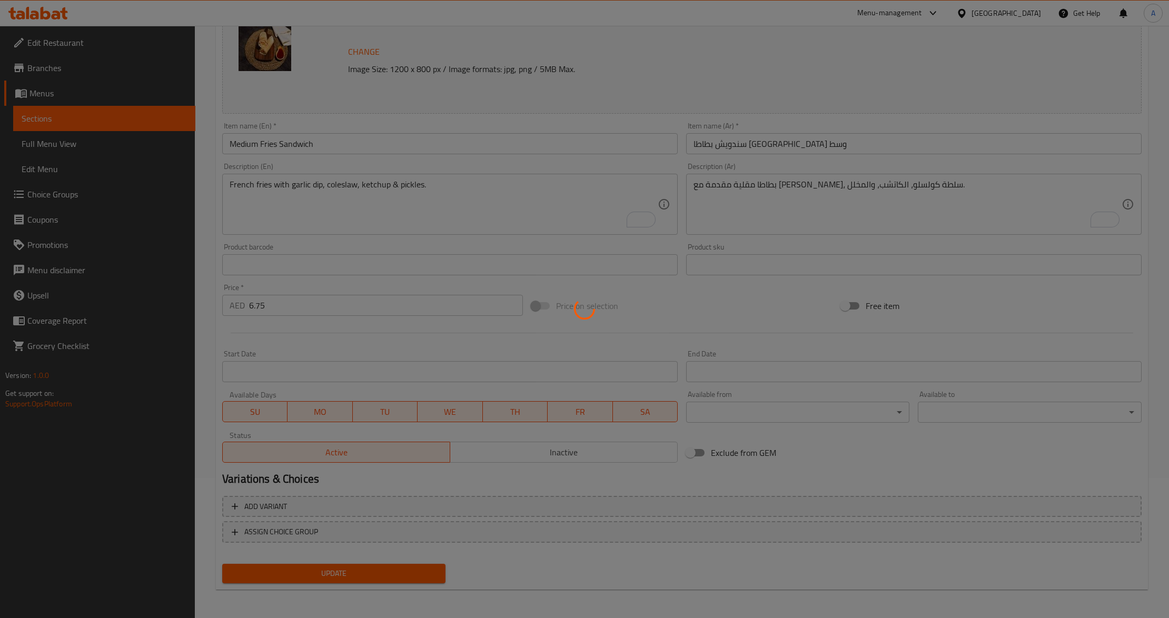
click at [320, 574] on div at bounding box center [584, 309] width 1169 height 618
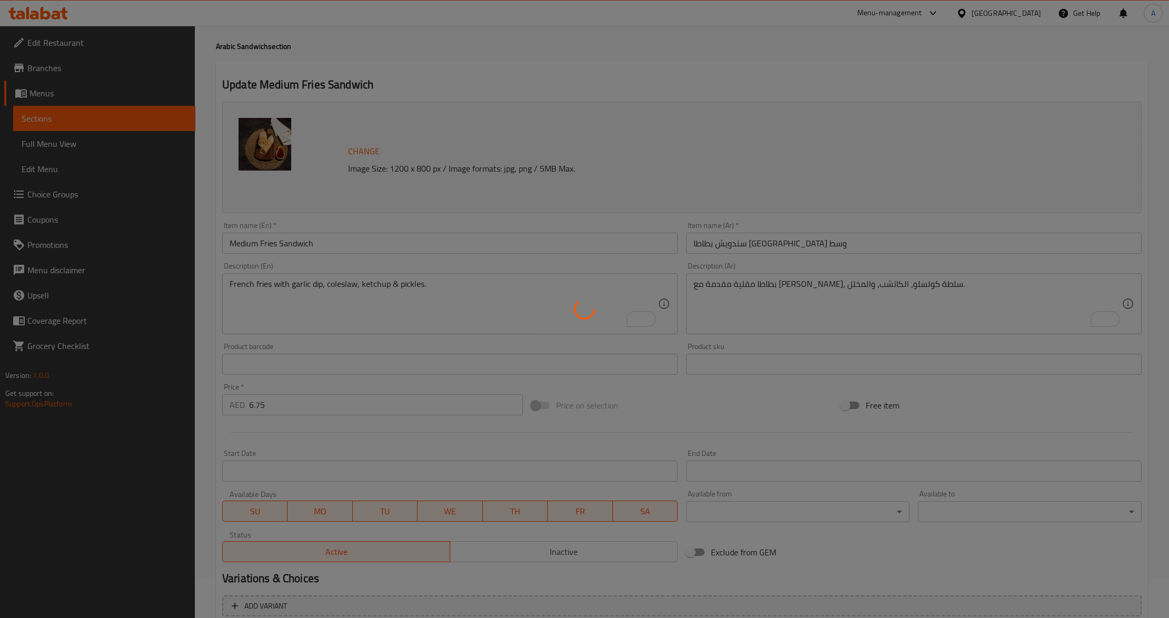
scroll to position [0, 0]
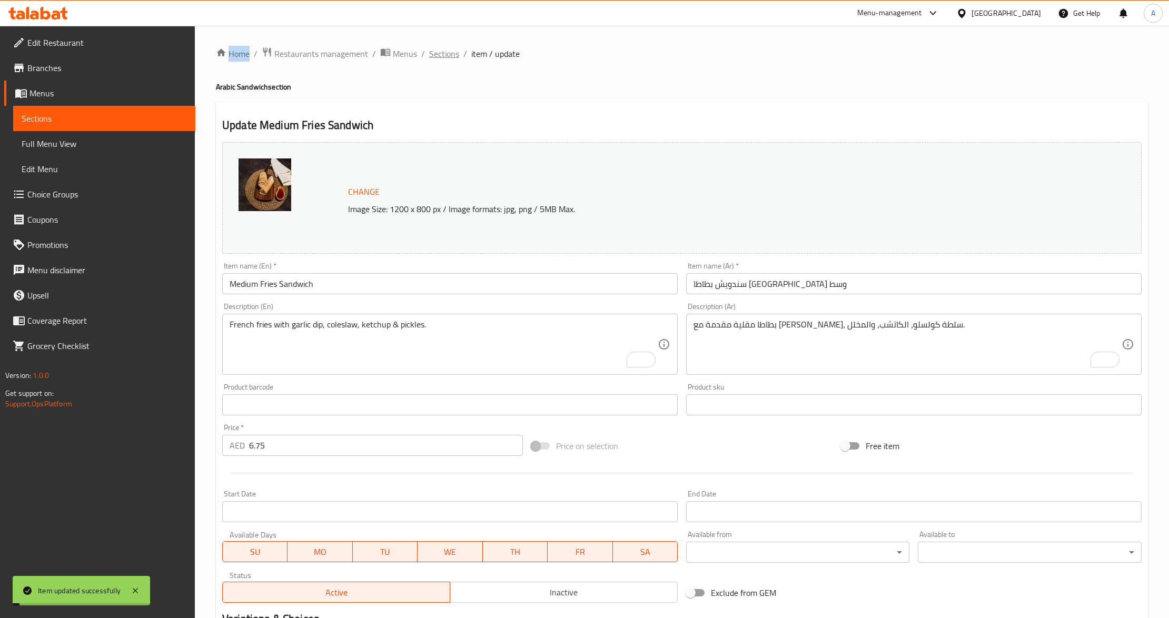
click at [437, 50] on span "Sections" at bounding box center [444, 53] width 30 height 13
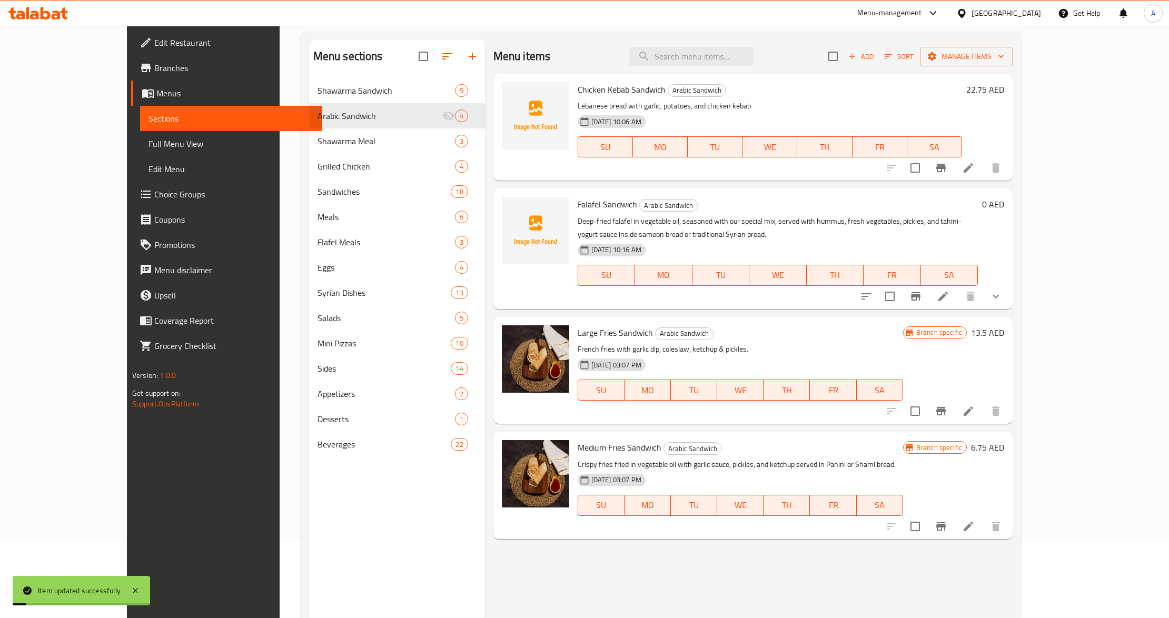
scroll to position [148, 0]
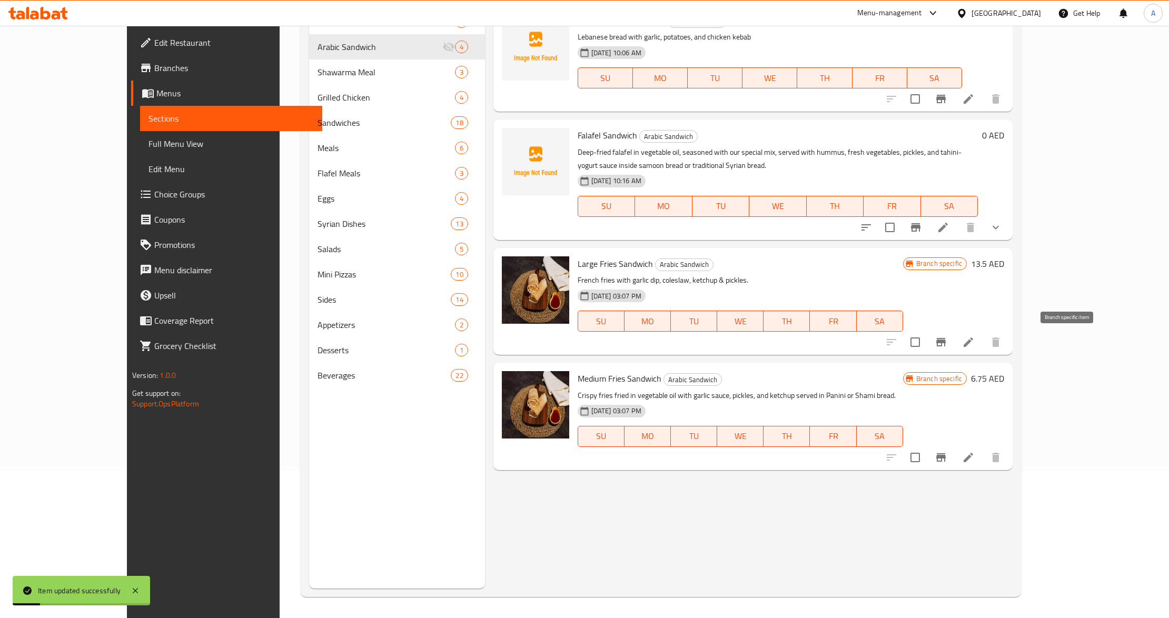
click at [946, 342] on icon "Branch-specific-item" at bounding box center [941, 342] width 9 height 8
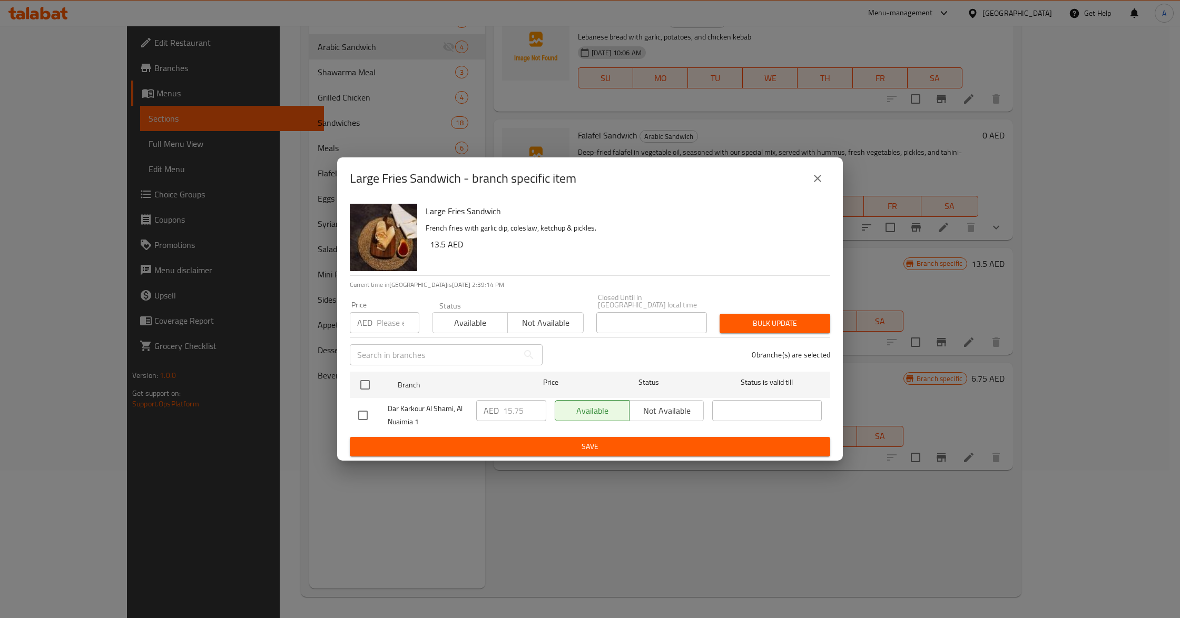
click at [833, 175] on div "Large Fries Sandwich - branch specific item" at bounding box center [590, 178] width 506 height 42
click at [822, 180] on icon "close" at bounding box center [817, 178] width 13 height 13
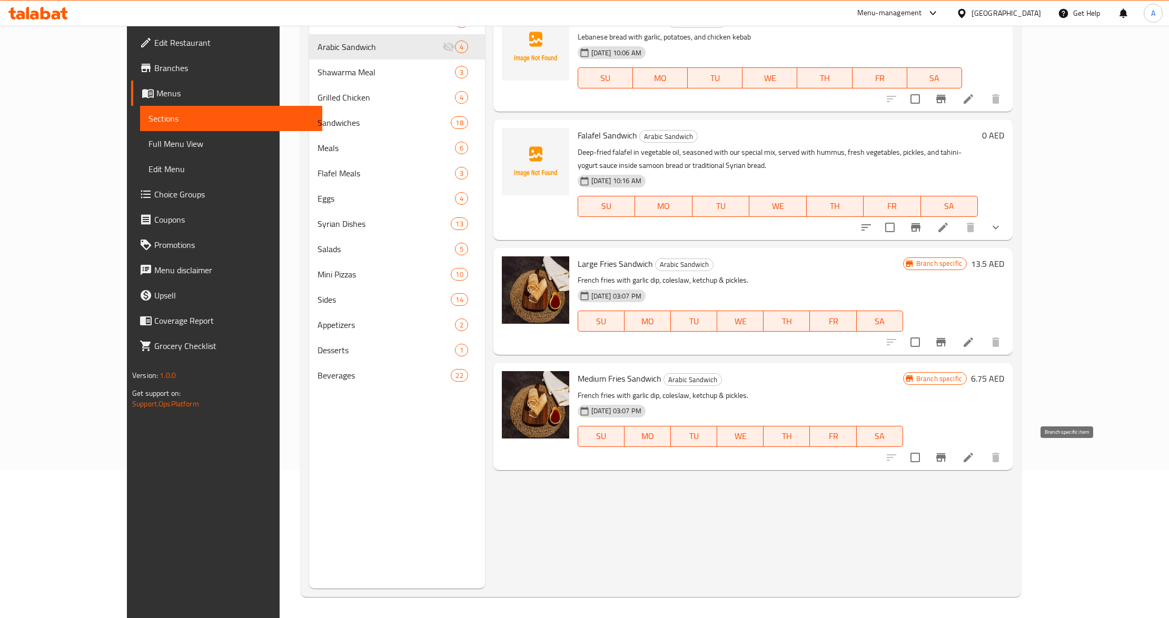
click at [946, 459] on icon "Branch-specific-item" at bounding box center [941, 458] width 9 height 8
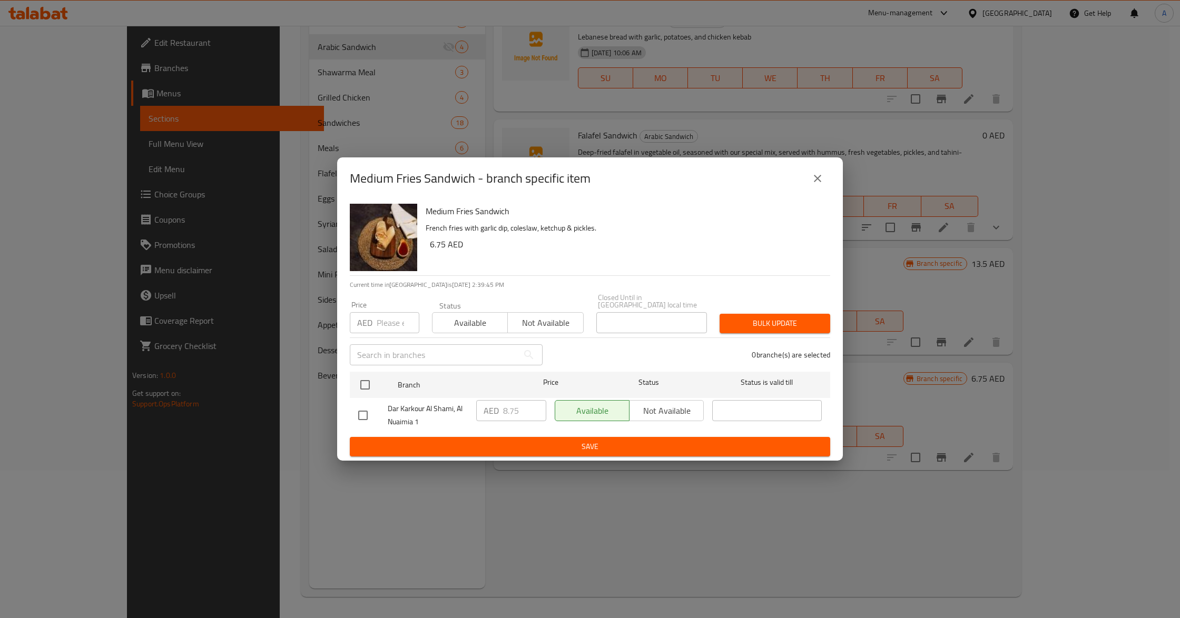
click at [662, 215] on h6 "Medium Fries Sandwich" at bounding box center [624, 211] width 396 height 15
click at [817, 191] on button "close" at bounding box center [817, 178] width 25 height 25
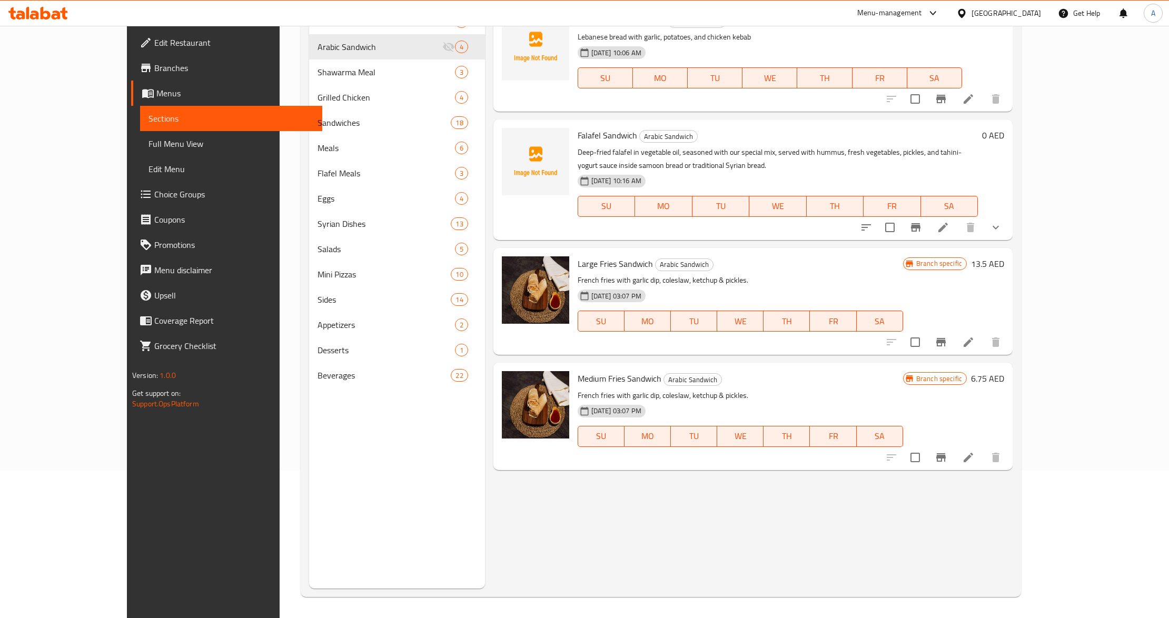
click at [891, 401] on div "29-04-2025 03:07 PM SU MO TU WE TH FR SA" at bounding box center [741, 429] width 334 height 57
click at [864, 374] on h6 "Medium Fries Sandwich Arabic Sandwich" at bounding box center [741, 378] width 326 height 15
click at [357, 454] on div "Menu sections Shawarma Sandwich 5 Arabic Sandwich 4 Shawarma Meal 3 Grilled Chi…" at bounding box center [397, 280] width 176 height 618
click at [747, 508] on div "Menu items Add Sort Manage items Chicken Kebab Sandwich Arabic Sandwich Lebanes…" at bounding box center [749, 280] width 528 height 618
click at [775, 386] on div "Medium Fries Sandwich Arabic Sandwich French fries with garlic dip, coleslaw, k…" at bounding box center [741, 416] width 334 height 98
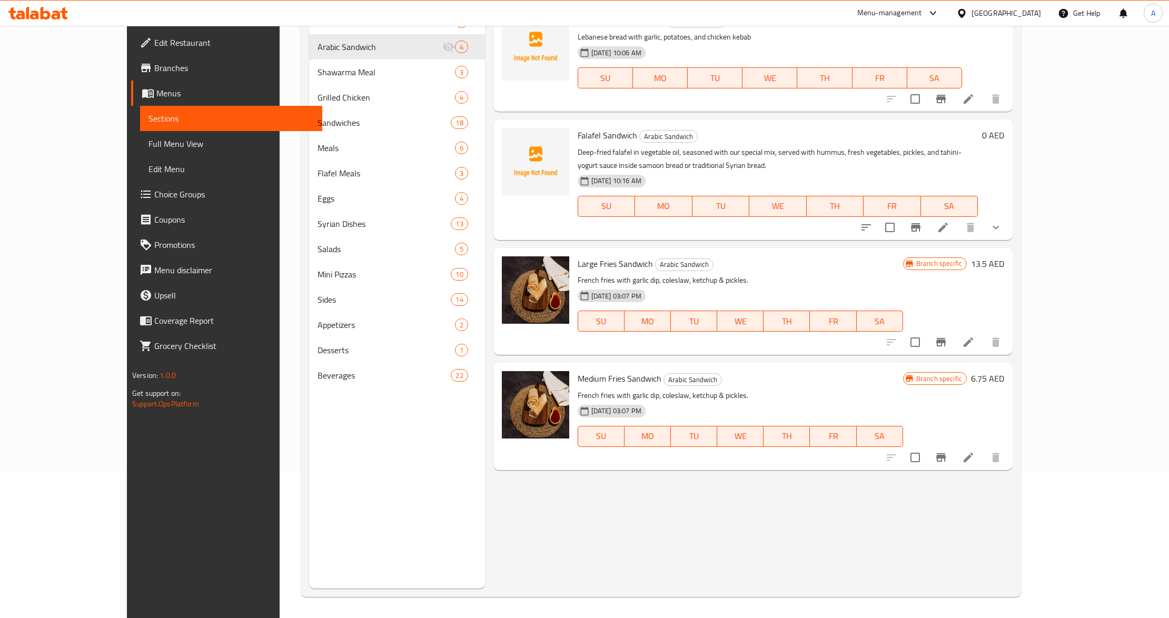
click at [324, 523] on div "Menu sections Shawarma Sandwich 5 Arabic Sandwich 4 Shawarma Meal 3 Grilled Chi…" at bounding box center [397, 280] width 176 height 618
click at [353, 539] on div "Menu sections Shawarma Sandwich 5 Arabic Sandwich 4 Shawarma Meal 3 Grilled Chi…" at bounding box center [397, 280] width 176 height 618
click at [603, 517] on div "Menu items Add Sort Manage items Chicken Kebab Sandwich Arabic Sandwich Lebanes…" at bounding box center [749, 280] width 528 height 618
click at [531, 496] on div "Menu items Add Sort Manage items Chicken Kebab Sandwich Arabic Sandwich Lebanes…" at bounding box center [749, 280] width 528 height 618
click at [954, 464] on button "Branch-specific-item" at bounding box center [941, 457] width 25 height 25
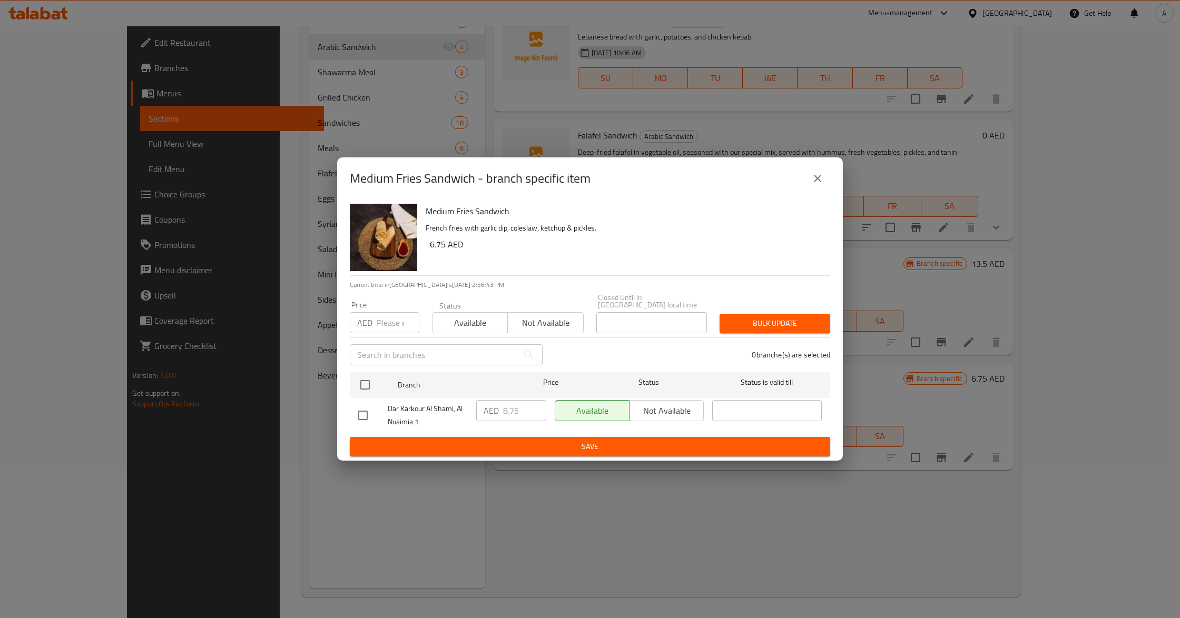
click at [820, 181] on icon "close" at bounding box center [817, 178] width 7 height 7
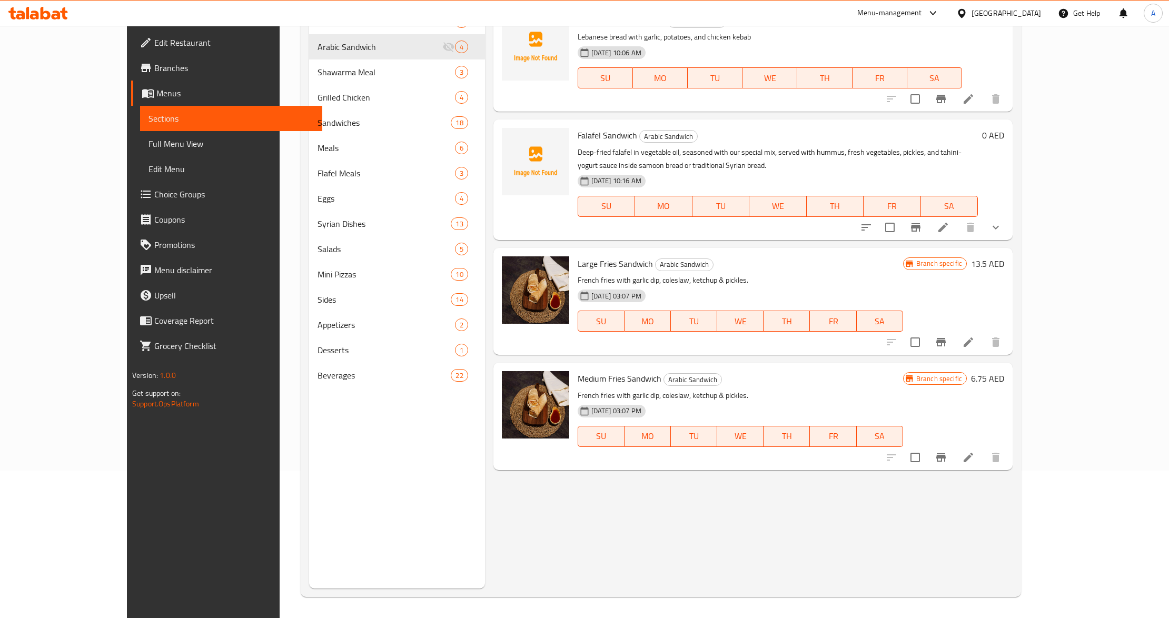
click at [696, 367] on div "Medium Fries Sandwich Arabic Sandwich French fries with garlic dip, coleslaw, k…" at bounding box center [741, 416] width 334 height 98
click at [882, 494] on div "Menu items Add Sort Manage items Chicken Kebab Sandwich Arabic Sandwich Lebanes…" at bounding box center [749, 280] width 528 height 618
click at [879, 494] on div "Menu items Add Sort Manage items Chicken Kebab Sandwich Arabic Sandwich Lebanes…" at bounding box center [749, 280] width 528 height 618
click at [871, 492] on div "Menu items Add Sort Manage items Chicken Kebab Sandwich Arabic Sandwich Lebanes…" at bounding box center [749, 280] width 528 height 618
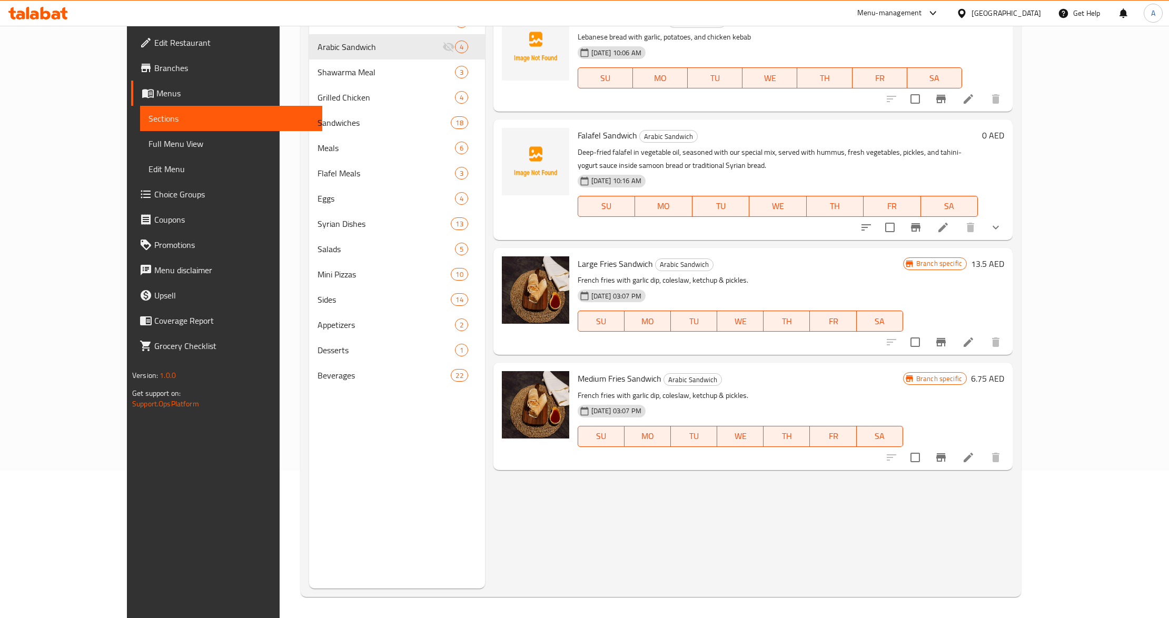
click at [824, 517] on div "Menu items Add Sort Manage items Chicken Kebab Sandwich Arabic Sandwich Lebanes…" at bounding box center [749, 280] width 528 height 618
click at [309, 456] on div "Menu sections Shawarma Sandwich 5 Arabic Sandwich 4 Shawarma Meal 3 Grilled Chi…" at bounding box center [397, 280] width 176 height 618
click at [309, 423] on div "Menu sections Shawarma Sandwich 5 Arabic Sandwich 4 Shawarma Meal 3 Grilled Chi…" at bounding box center [397, 280] width 176 height 618
click at [640, 550] on div "Menu items Add Sort Manage items Chicken Kebab Sandwich Arabic Sandwich Lebanes…" at bounding box center [749, 280] width 528 height 618
click at [741, 407] on div "29-04-2025 03:07 PM SU MO TU WE TH FR SA" at bounding box center [741, 429] width 334 height 57
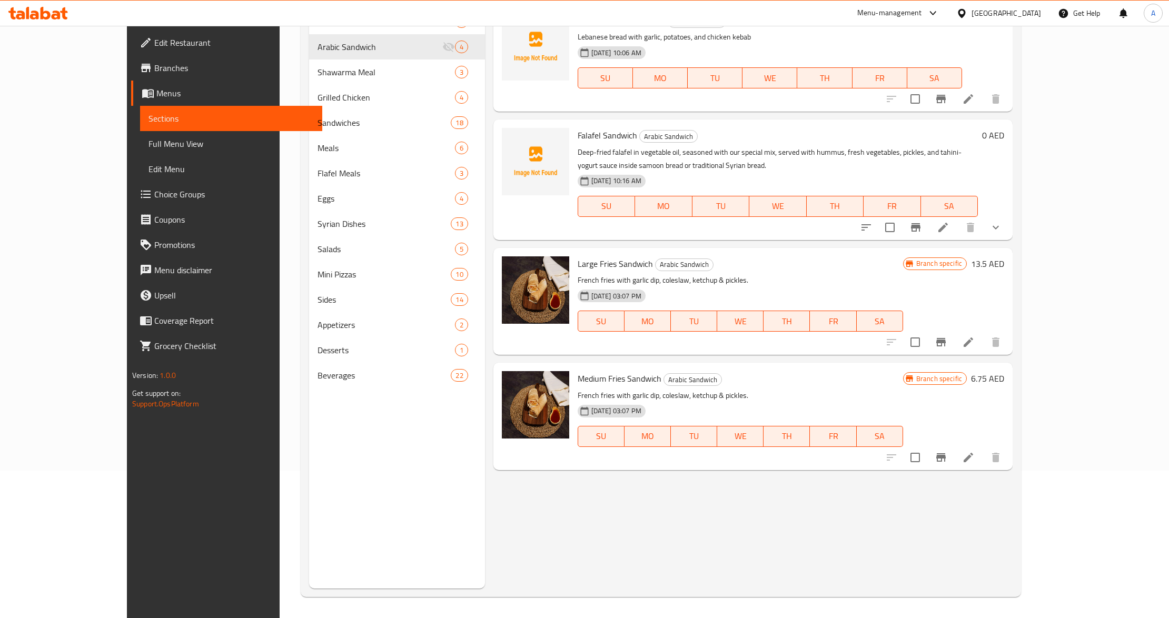
click at [704, 394] on p "French fries with garlic dip, coleslaw, ketchup & pickles." at bounding box center [741, 395] width 326 height 13
click at [837, 386] on div "Medium Fries Sandwich Arabic Sandwich French fries with garlic dip, coleslaw, k…" at bounding box center [741, 416] width 334 height 98
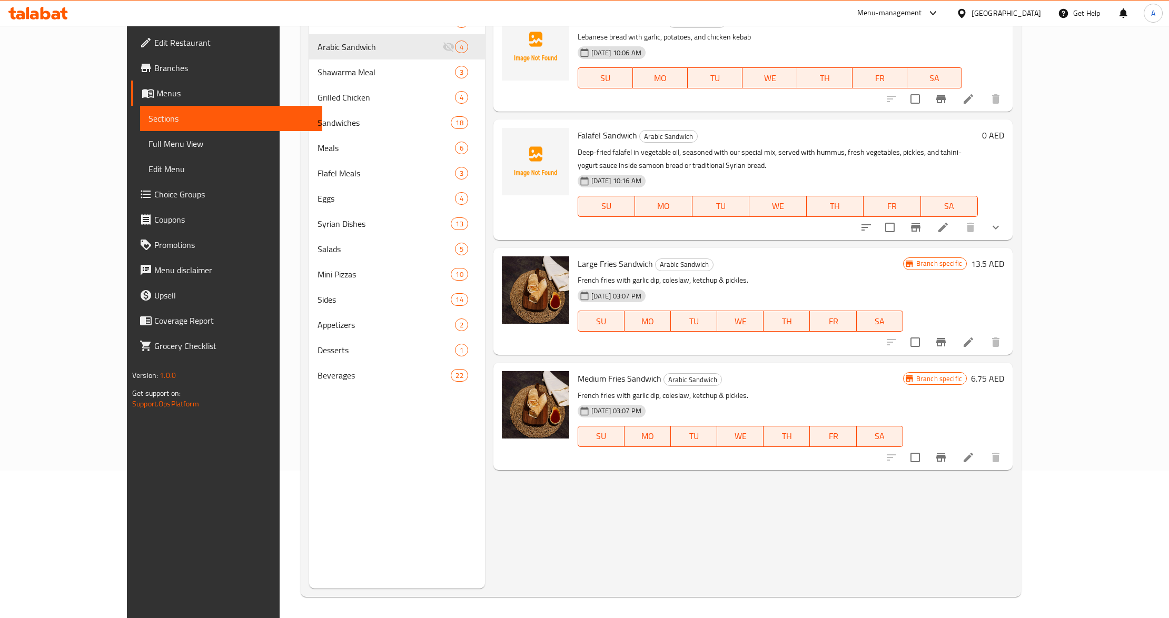
click at [788, 378] on h6 "Medium Fries Sandwich Arabic Sandwich" at bounding box center [741, 378] width 326 height 15
click at [917, 353] on div "Large Fries Sandwich Arabic Sandwich French fries with garlic dip, coleslaw, ke…" at bounding box center [753, 301] width 519 height 107
click at [649, 514] on div "Menu items Add Sort Manage items Chicken Kebab Sandwich Arabic Sandwich Lebanes…" at bounding box center [749, 280] width 528 height 618
click at [903, 393] on p "French fries with garlic dip, coleslaw, ketchup & pickles." at bounding box center [741, 395] width 326 height 13
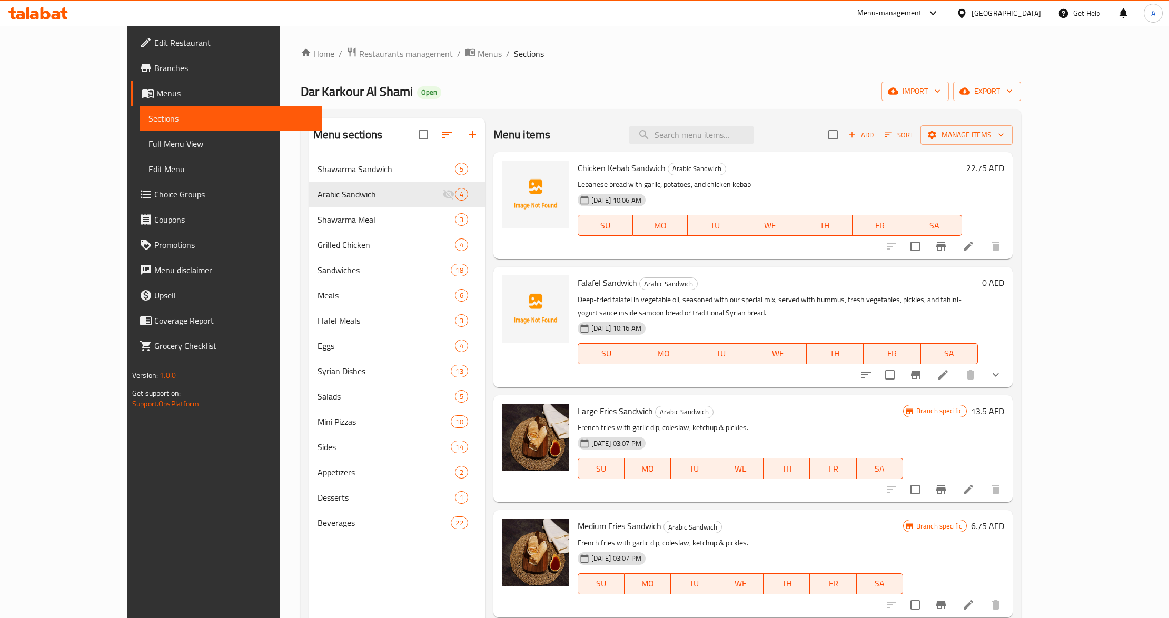
click at [857, 140] on icon "button" at bounding box center [851, 134] width 9 height 9
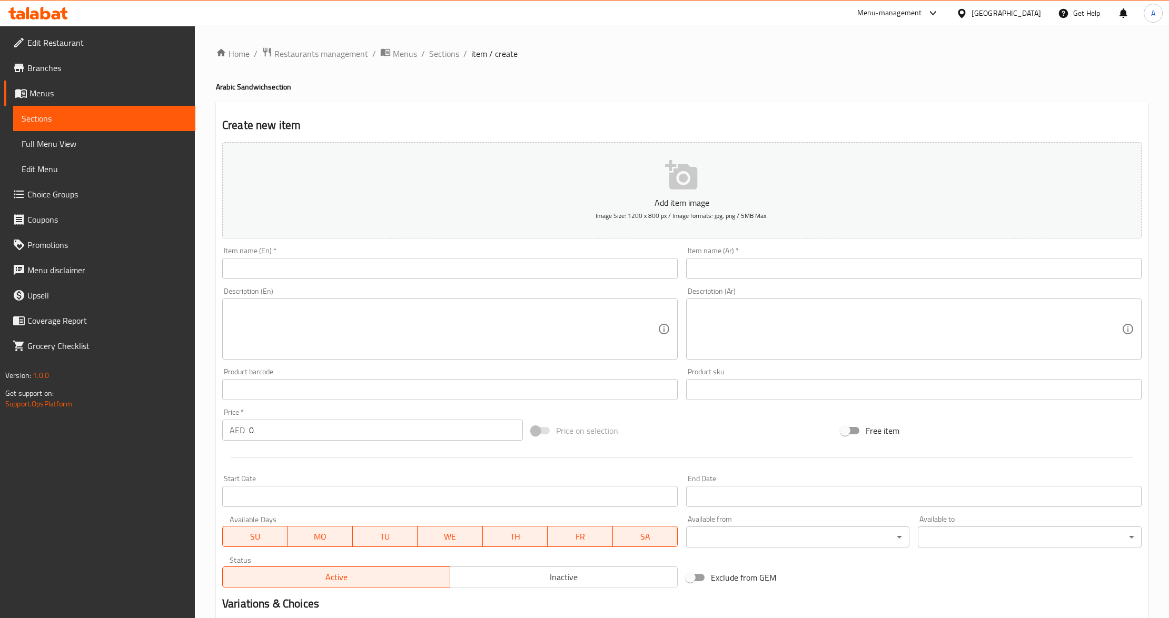
click at [909, 271] on input "text" at bounding box center [914, 268] width 456 height 21
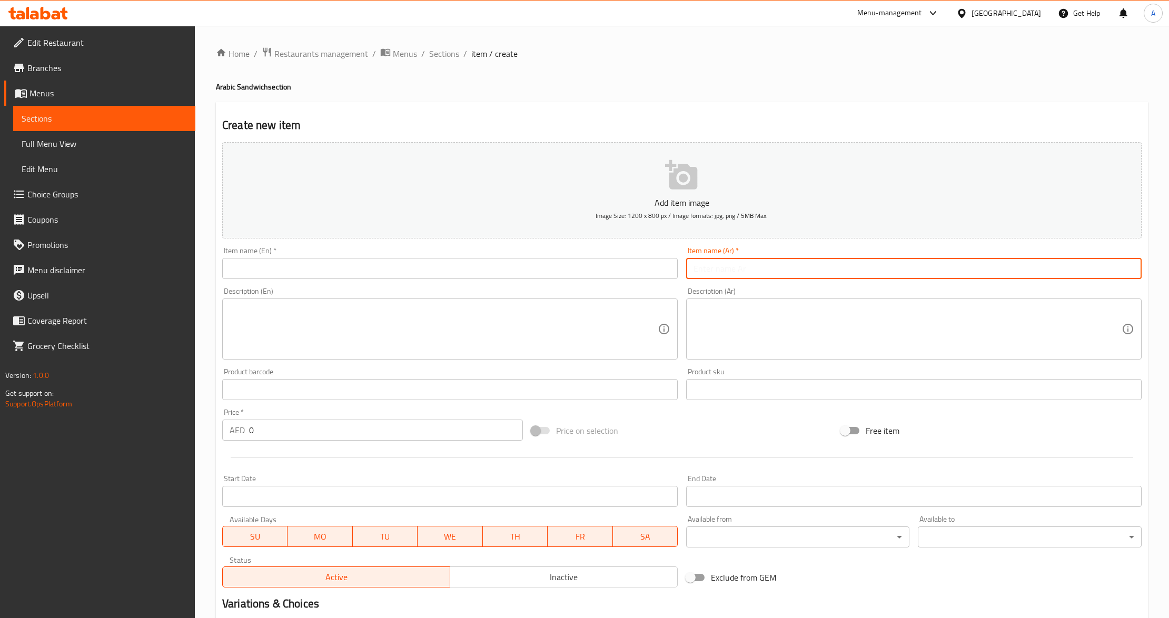
paste input "سندويش كباب لحم"
type input "سندويش كباب لحم"
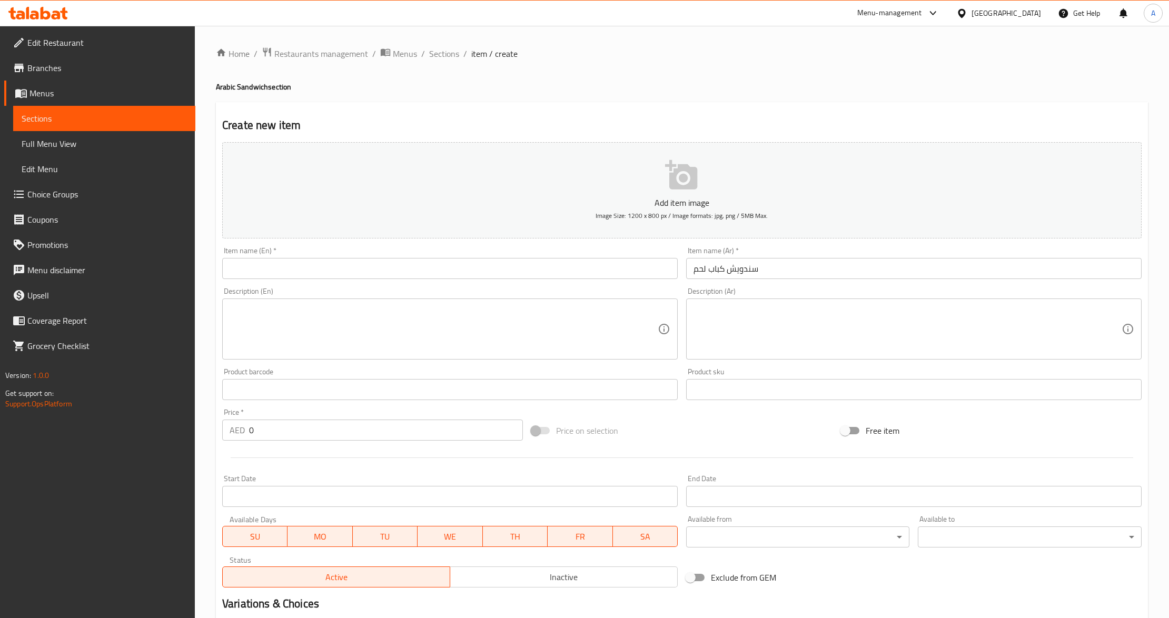
click at [357, 275] on input "text" at bounding box center [450, 268] width 456 height 21
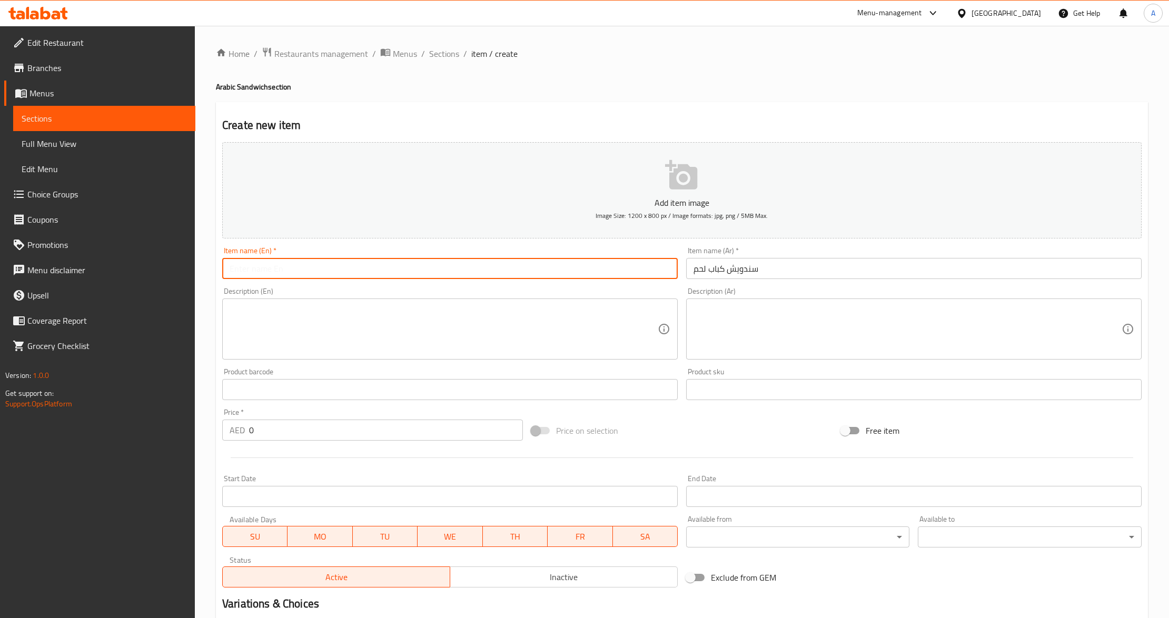
paste input "Meat Kebab Sandwich"
type input "Meat Kebab Sandwich"
click at [361, 331] on textarea at bounding box center [444, 329] width 428 height 50
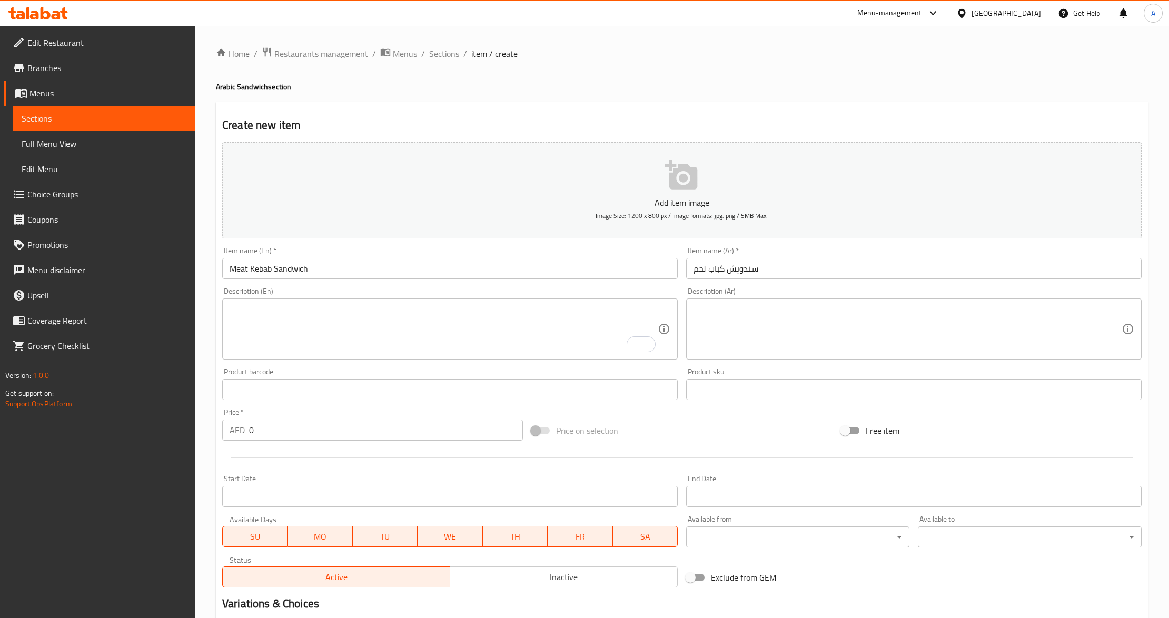
click at [322, 443] on div "Price   * AED 0 Price *" at bounding box center [372, 425] width 309 height 41
click at [323, 439] on input "0" at bounding box center [386, 430] width 274 height 21
paste input "24.5"
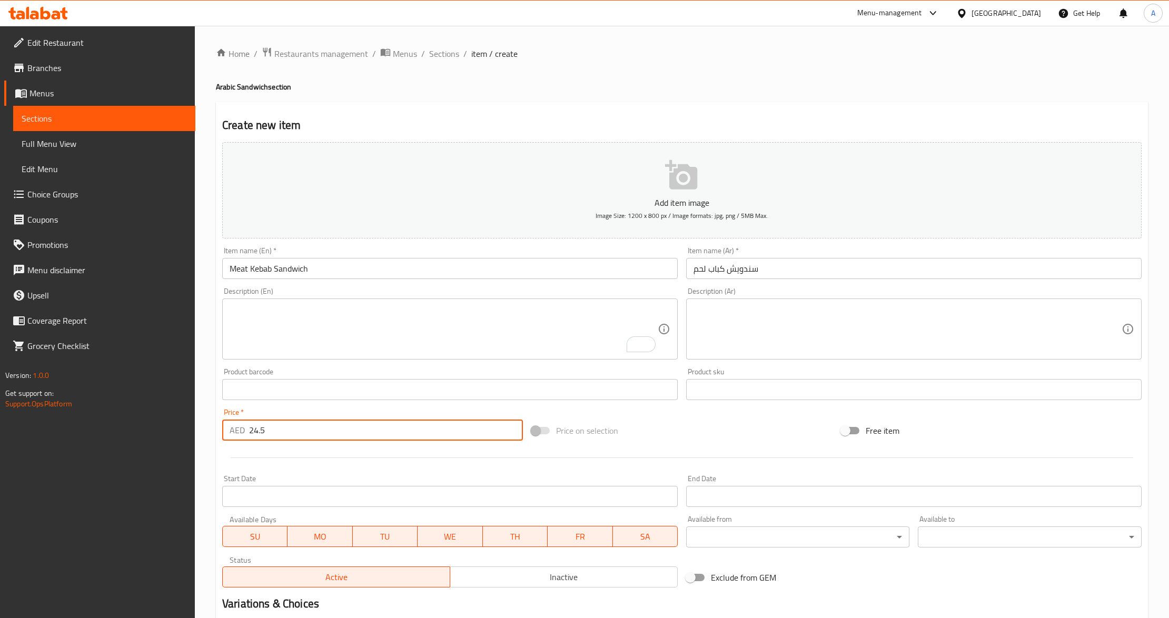
type input "24.5"
click at [282, 464] on div at bounding box center [682, 458] width 928 height 26
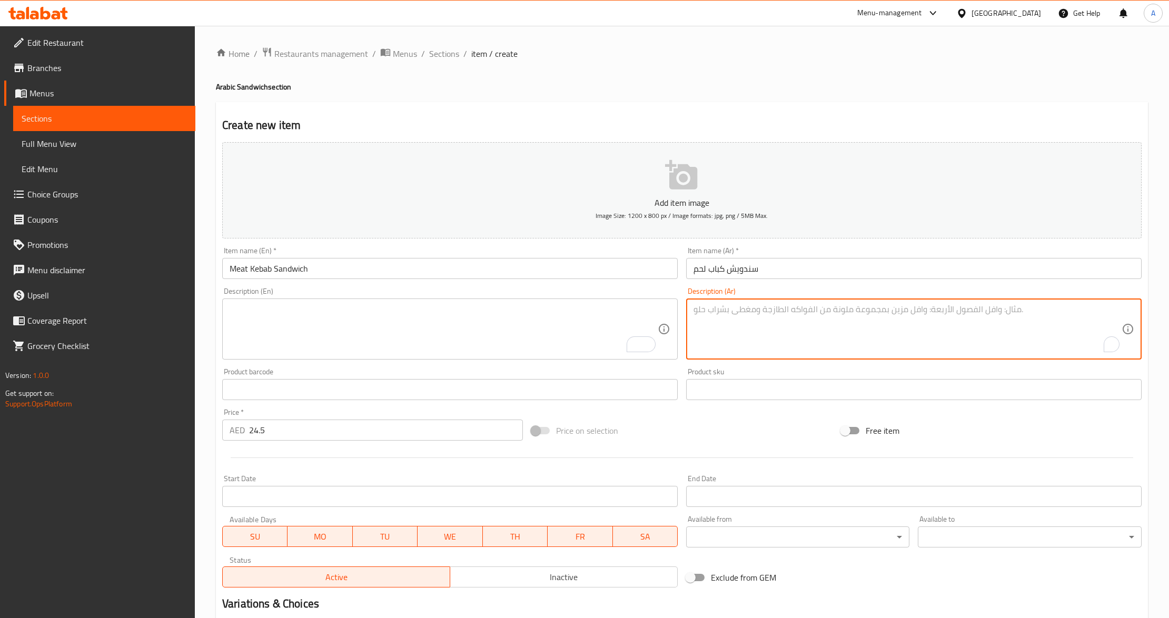
click at [931, 334] on textarea "To enrich screen reader interactions, please activate Accessibility in Grammarl…" at bounding box center [908, 329] width 428 height 50
paste textarea "خبز لبناني مع حمص مع بيواز مع طماطم مع كباب لحم"
type textarea "خبز لبناني مع حمص مع بيواز مع طماطم مع كباب لحم"
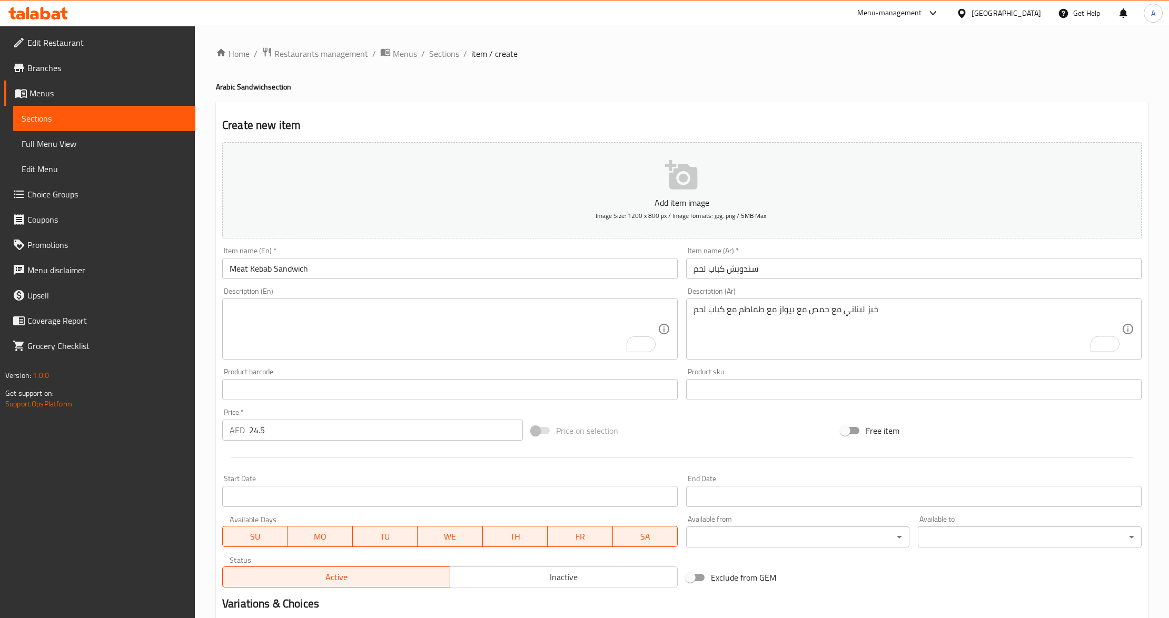
click at [435, 331] on textarea "To enrich screen reader interactions, please activate Accessibility in Grammarl…" at bounding box center [444, 329] width 428 height 50
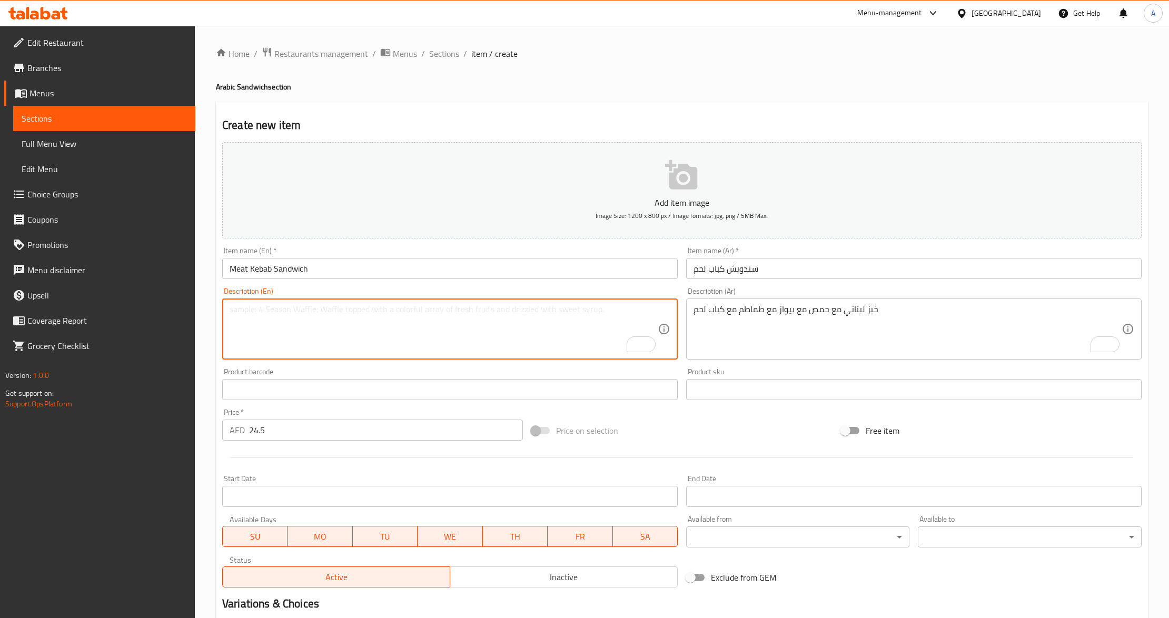
paste textarea "Lebanese bread with hummus, onions, tomatoes, and lamb kebab"
type textarea "Lebanese bread with hummus, onions, tomatoes, and lamb kebab"
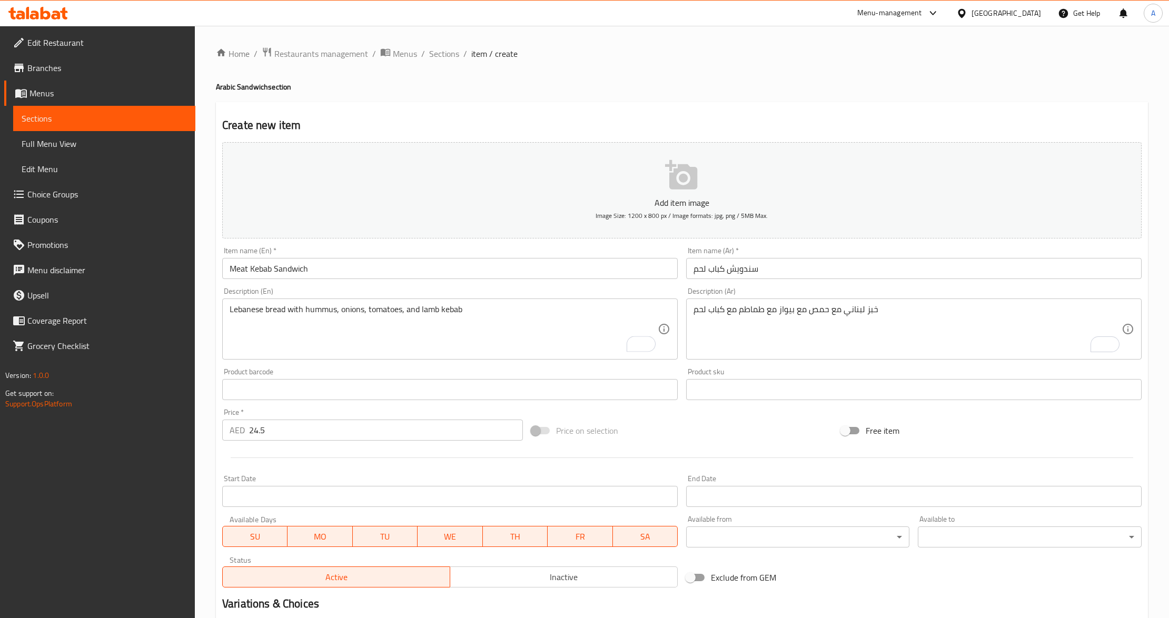
click at [439, 363] on div "Description (En) Lebanese bread with hummus, onions, tomatoes, and lamb kebab D…" at bounding box center [450, 323] width 464 height 81
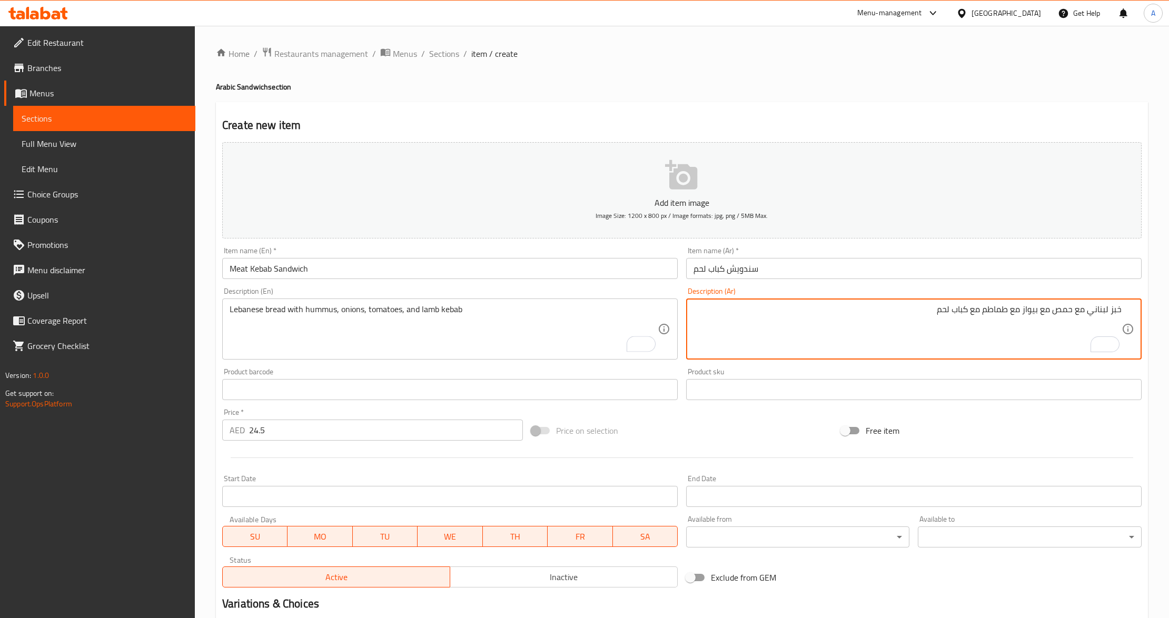
click at [728, 436] on div "Price on selection" at bounding box center [681, 431] width 309 height 28
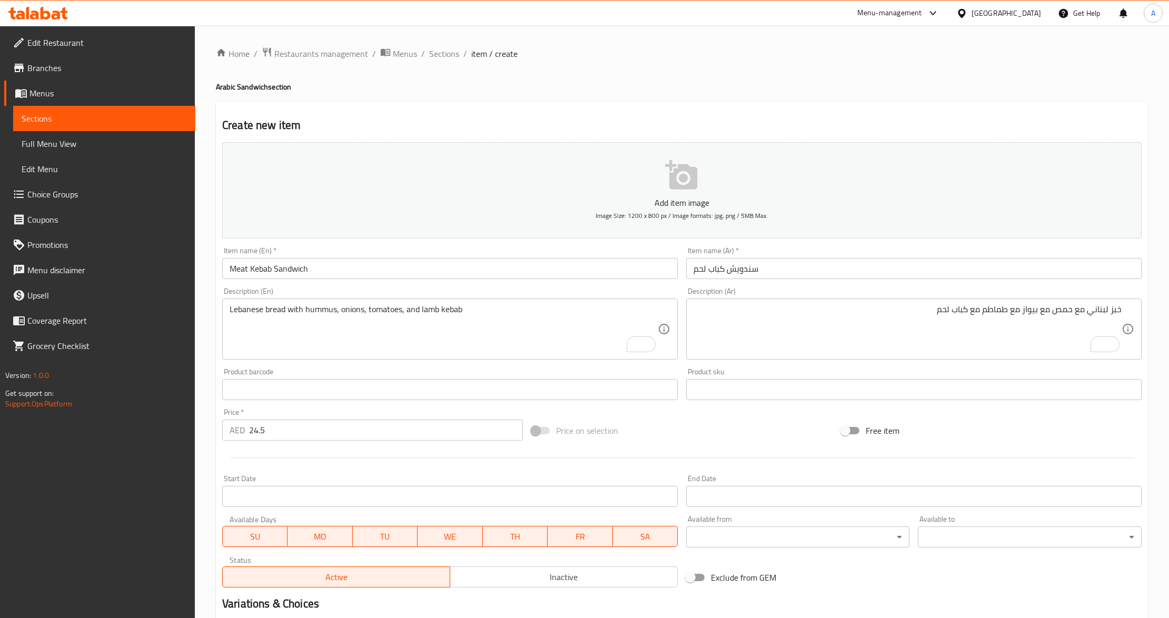
click at [719, 425] on div "Price on selection" at bounding box center [681, 431] width 309 height 28
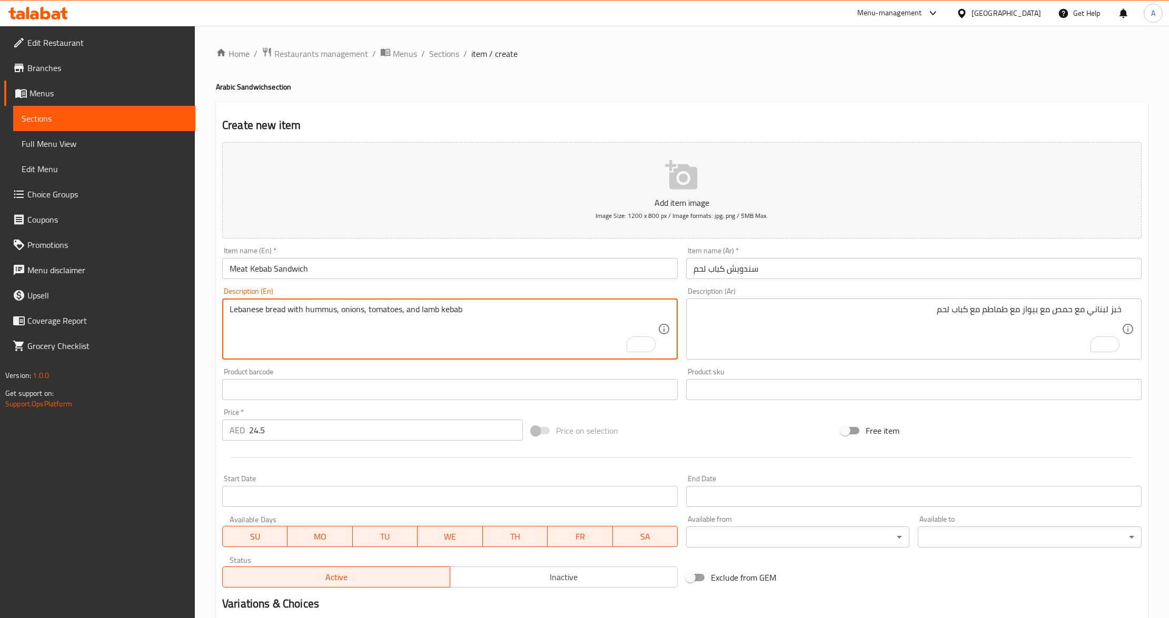
click at [468, 329] on textarea "Lebanese bread with hummus, onions, tomatoes, and lamb kebab" at bounding box center [444, 329] width 428 height 50
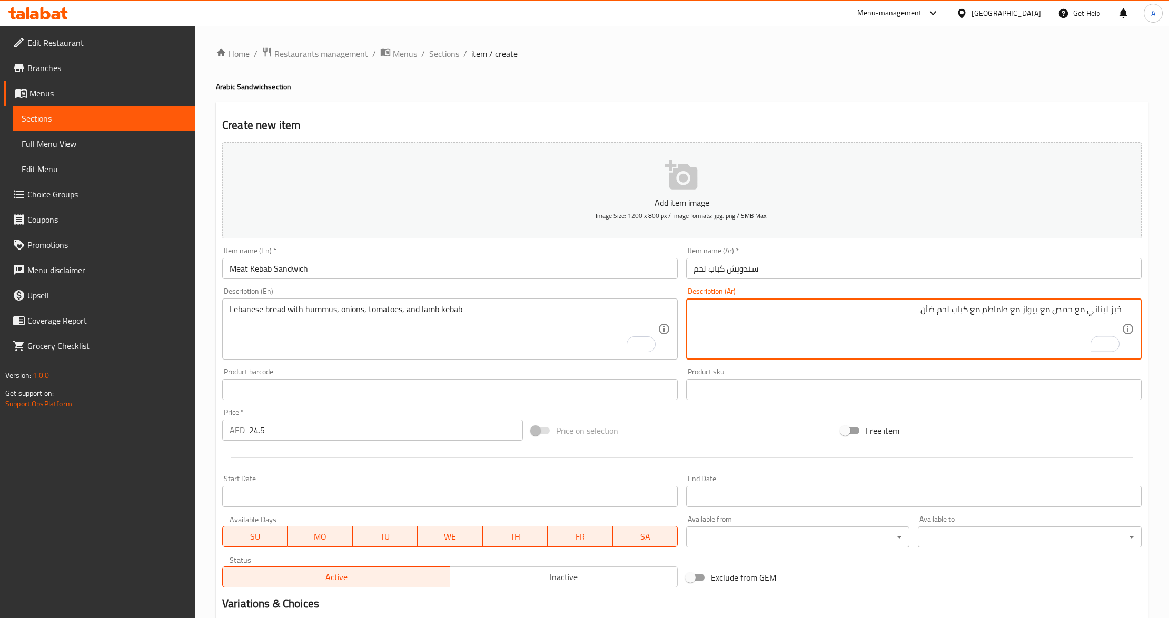
click at [850, 376] on div "Product sku Product sku" at bounding box center [914, 384] width 456 height 32
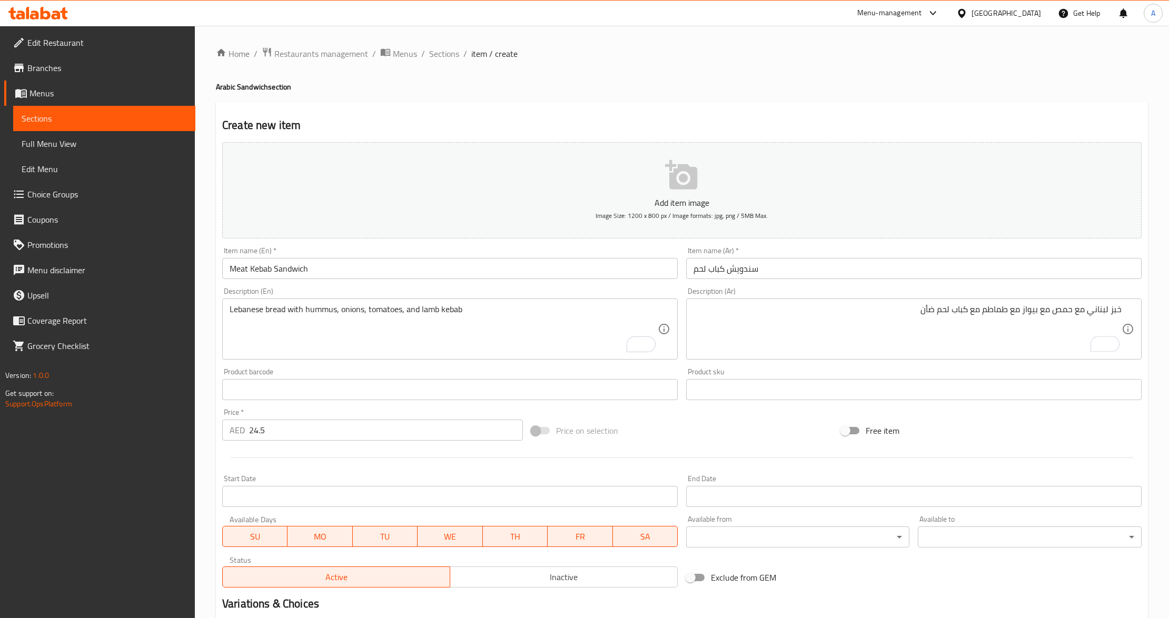
click at [350, 313] on textarea "Lebanese bread with hummus, onions, tomatoes, and lamb kebab" at bounding box center [444, 329] width 428 height 50
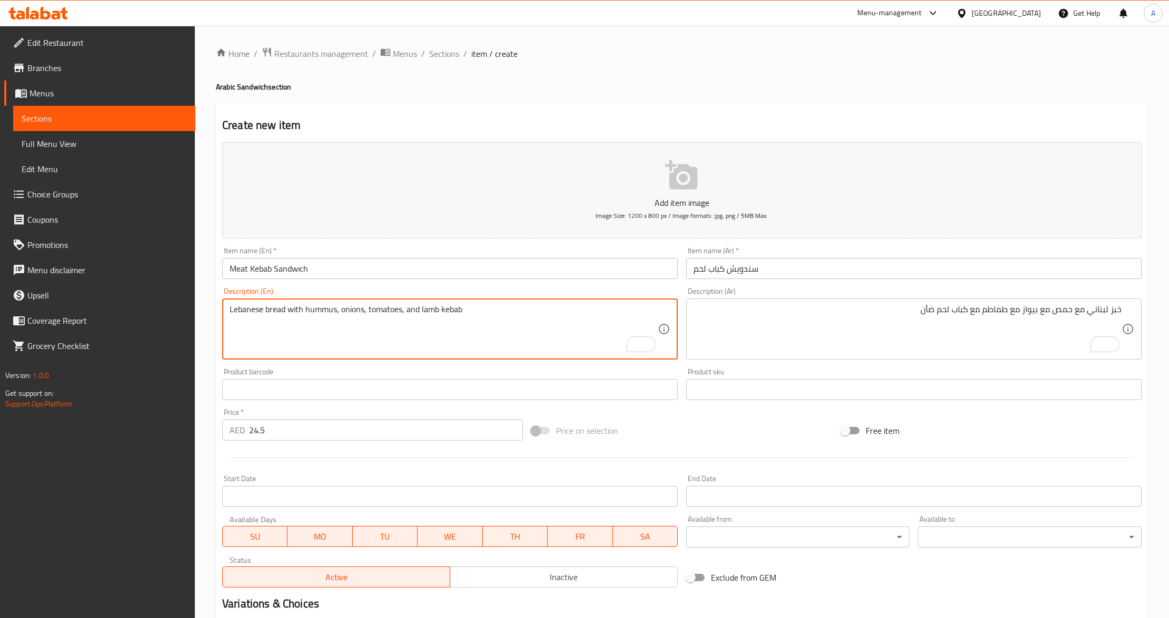
click at [462, 369] on div "Product barcode Product barcode" at bounding box center [450, 384] width 456 height 32
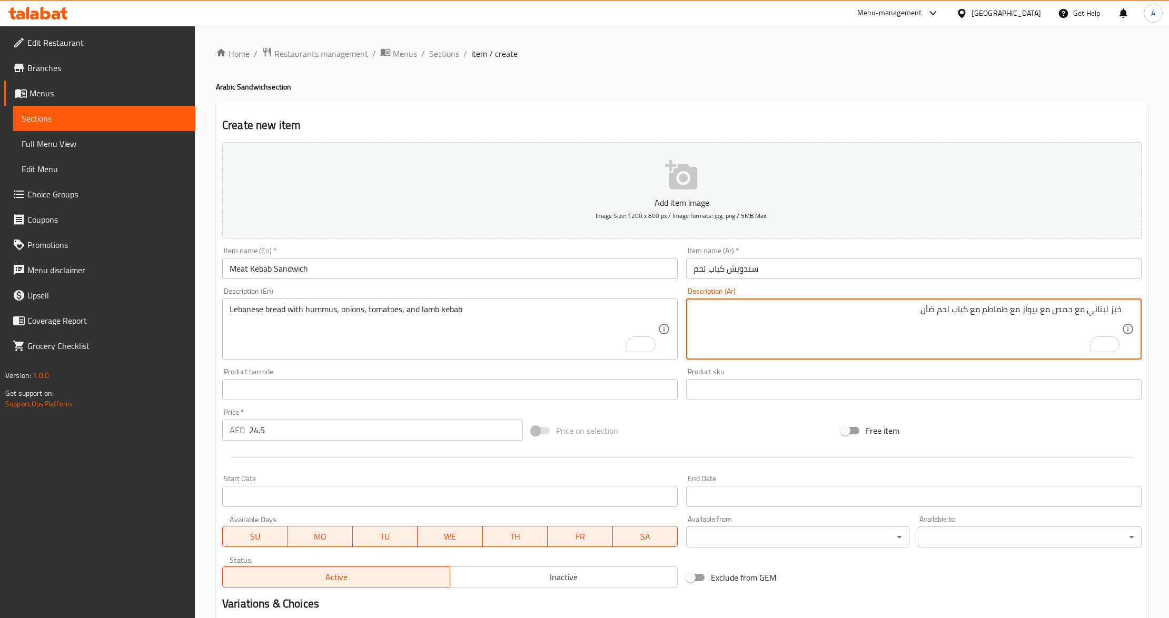
click at [1031, 313] on textarea "خبز لبناني مع حمص مع بيواز مع طماطم مع كباب لحم ضأن" at bounding box center [908, 329] width 428 height 50
type textarea "خبز لبناني مع حمص مع بصل مع طماطم مع كباب لحم ضأن"
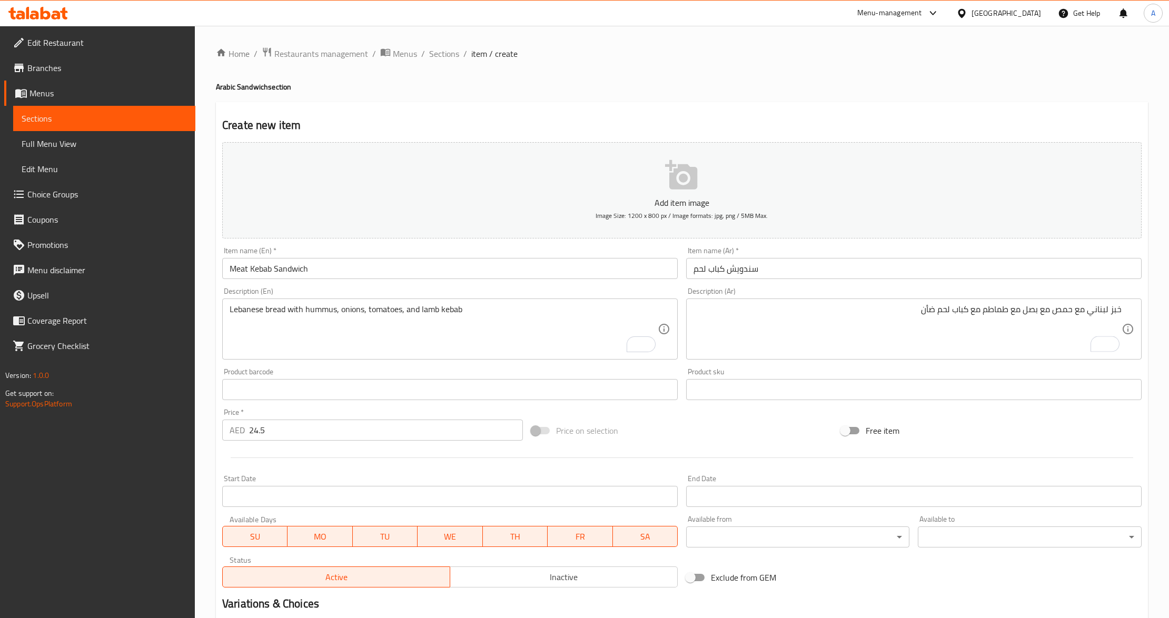
click at [1032, 424] on div "Free item" at bounding box center [991, 431] width 309 height 28
click at [736, 413] on div "Add item image Image Size: 1200 x 800 px / Image formats: jpg, png / 5MB Max. I…" at bounding box center [682, 365] width 928 height 454
click at [702, 445] on div "Price on selection" at bounding box center [681, 431] width 309 height 28
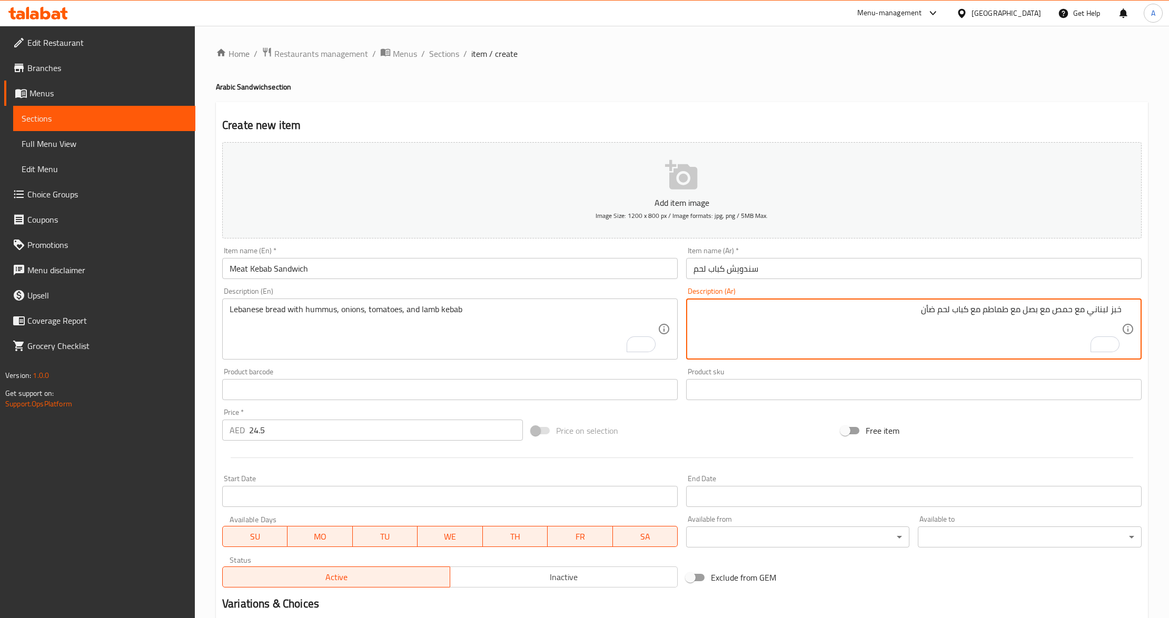
click at [765, 435] on div "Price on selection" at bounding box center [681, 431] width 309 height 28
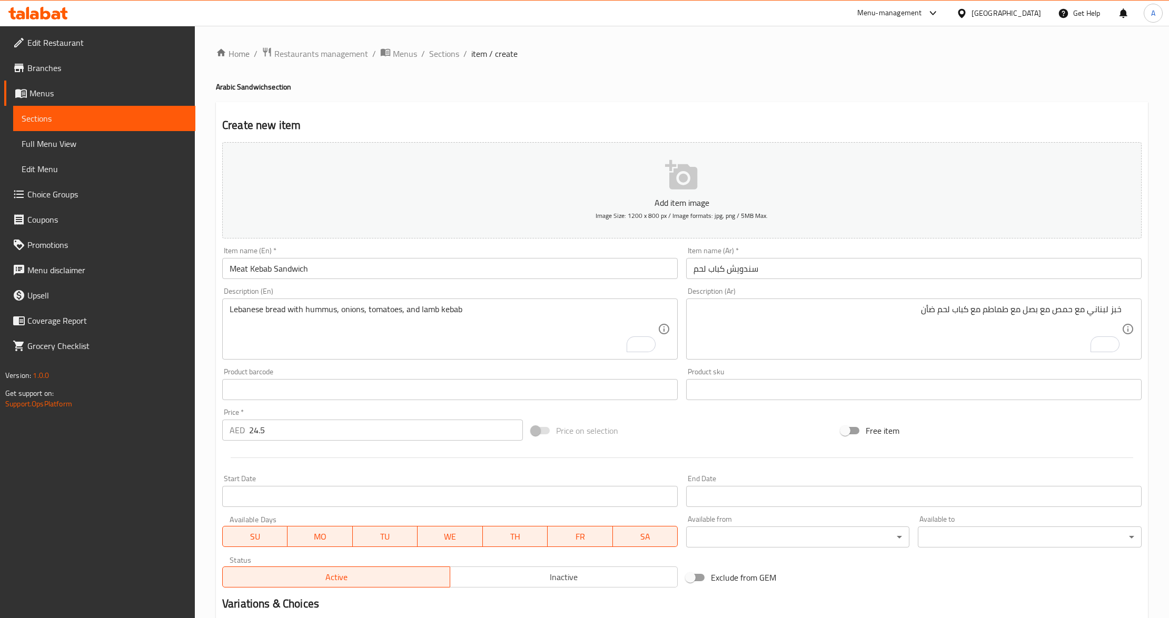
click at [753, 437] on div "Price on selection" at bounding box center [681, 431] width 309 height 28
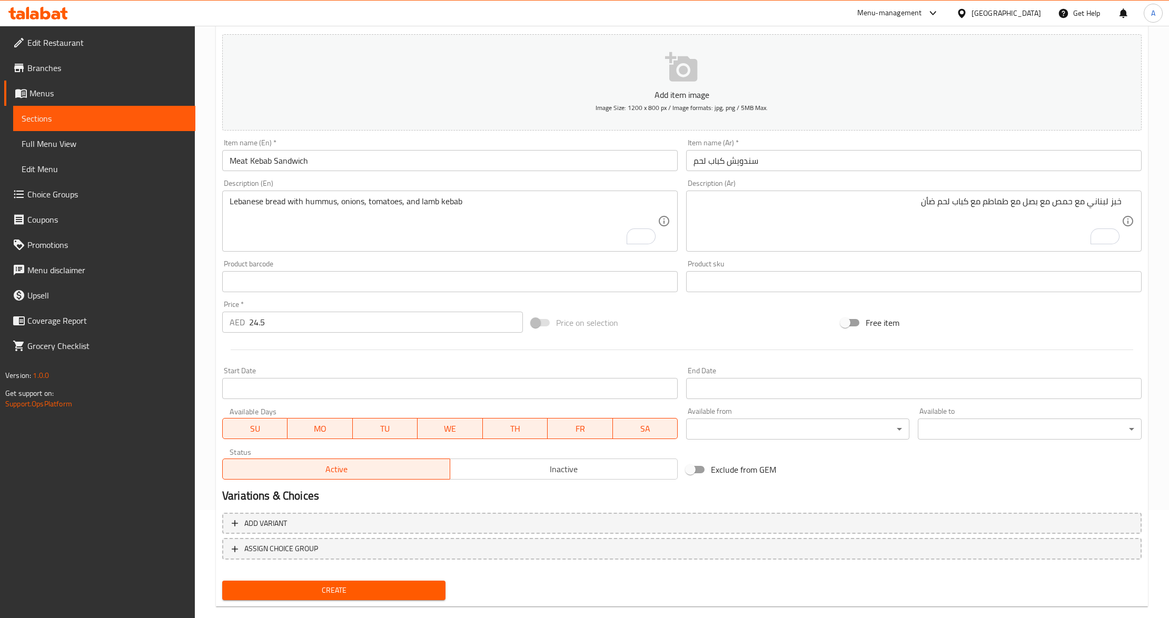
scroll to position [125, 0]
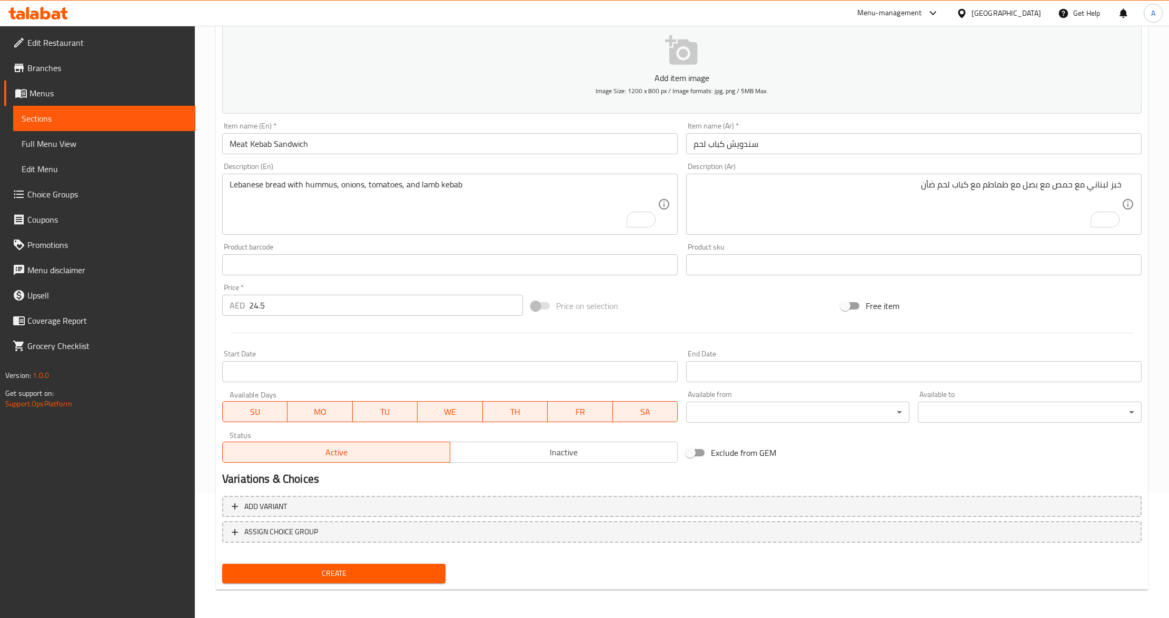
click at [383, 577] on span "Create" at bounding box center [334, 573] width 206 height 13
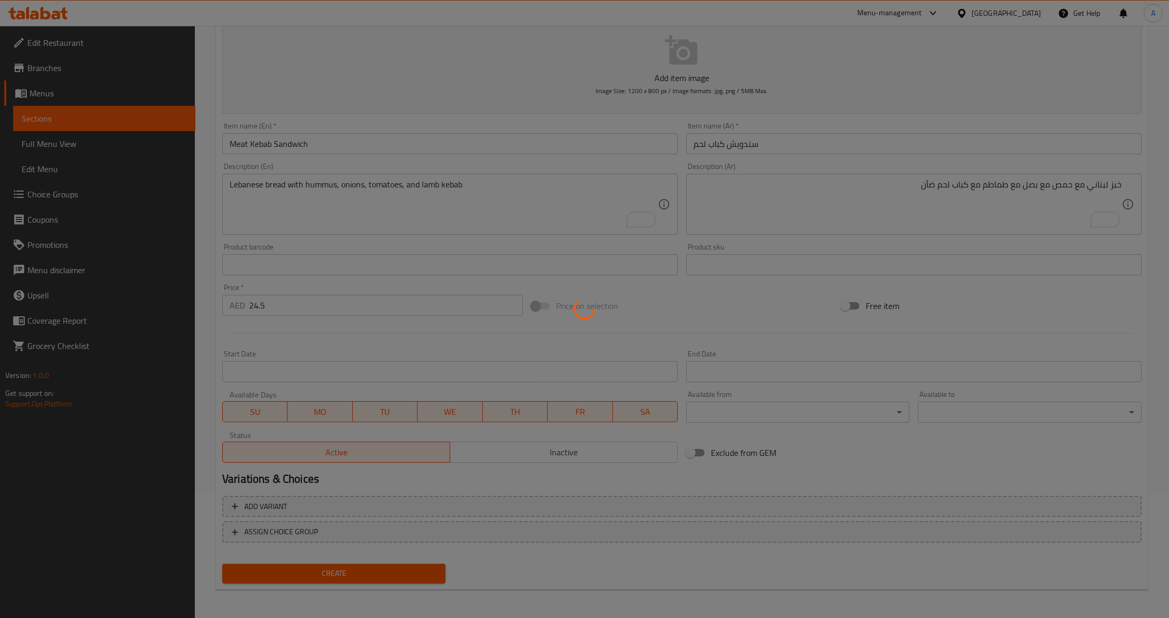
type input "0"
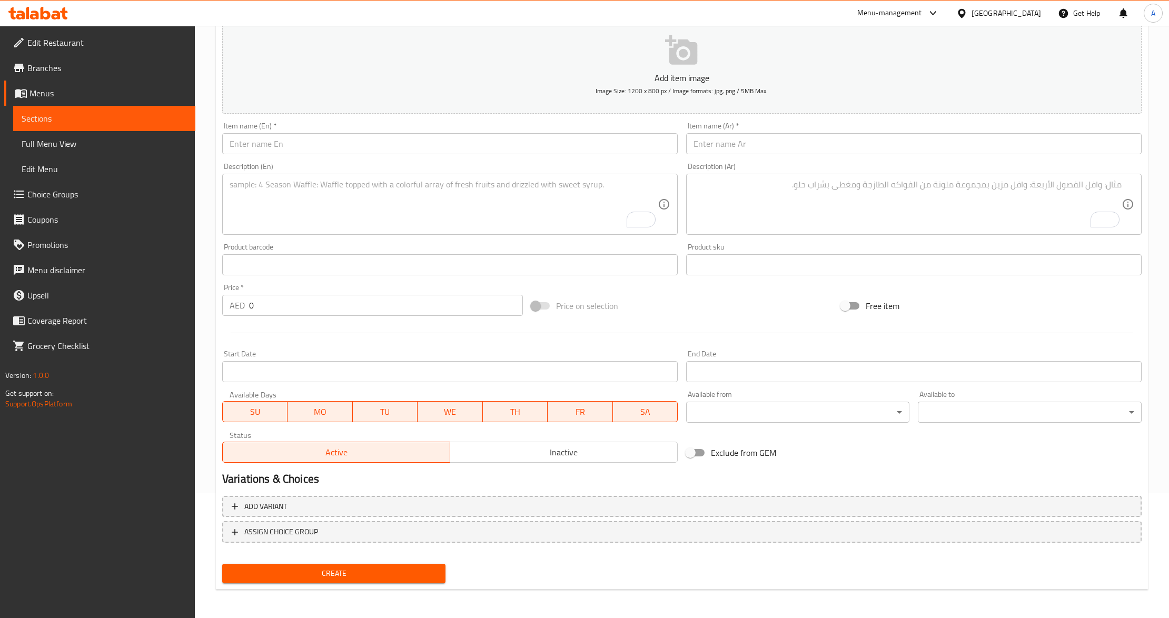
click at [114, 103] on link "Menus" at bounding box center [99, 93] width 191 height 25
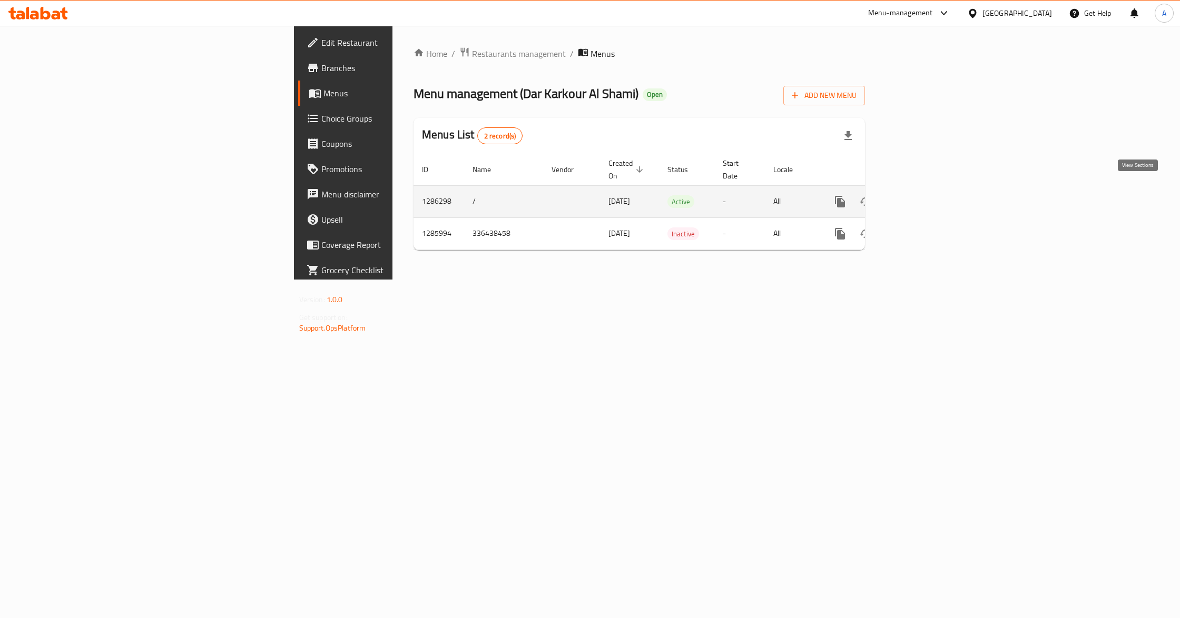
click at [929, 189] on link "enhanced table" at bounding box center [915, 201] width 25 height 25
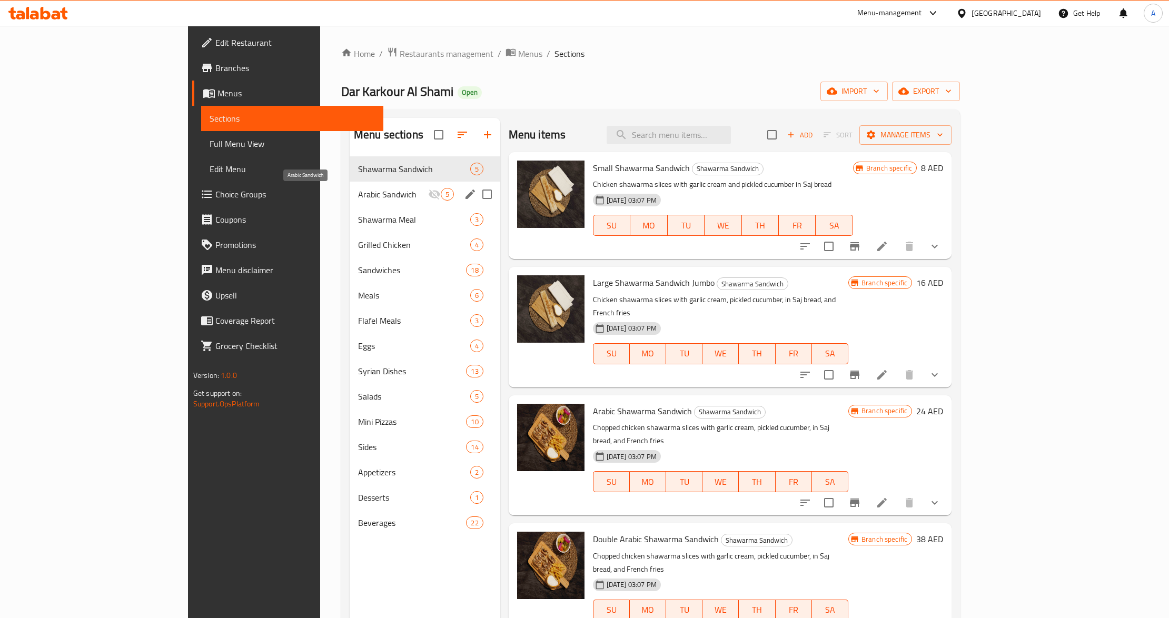
click at [358, 192] on span "Arabic Sandwich" at bounding box center [393, 194] width 70 height 13
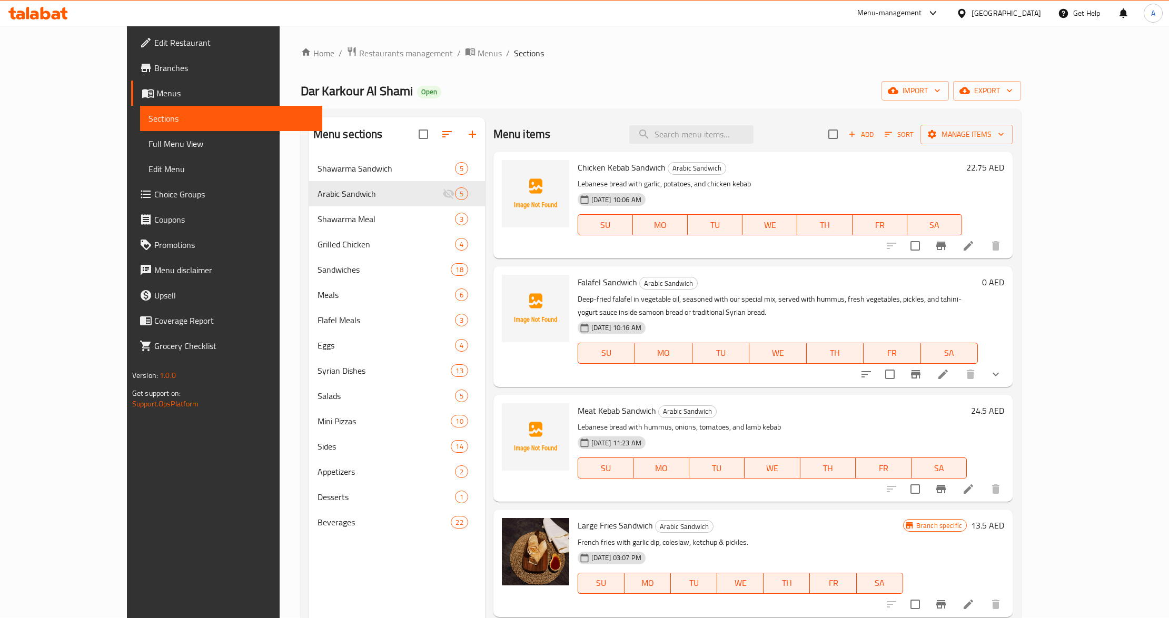
scroll to position [148, 0]
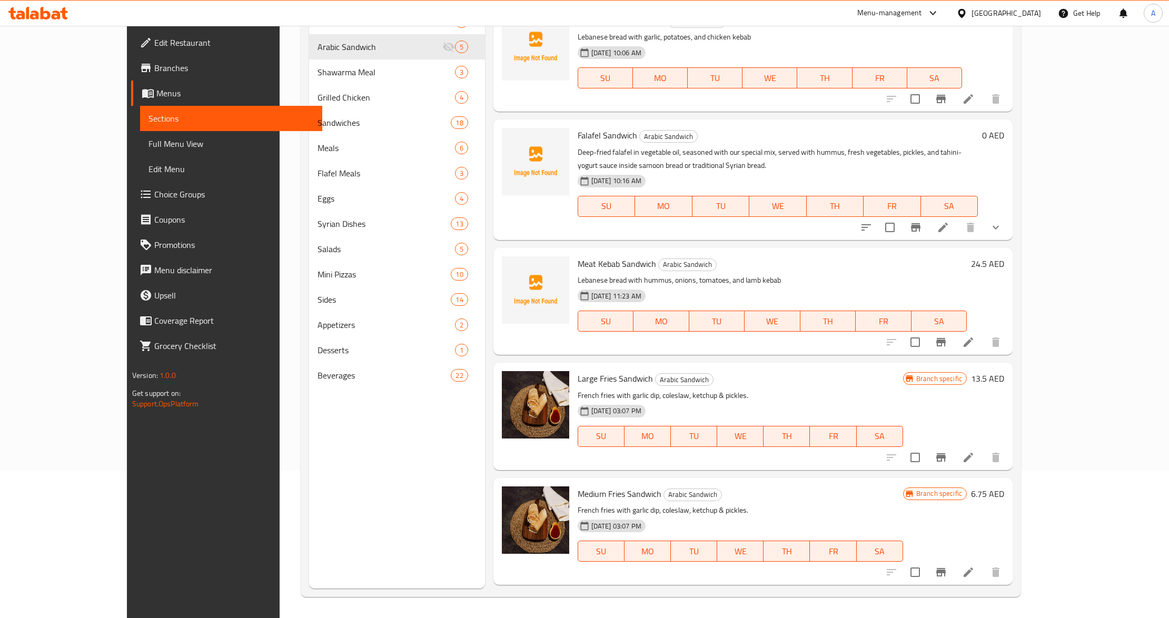
click at [757, 508] on p "French fries with garlic dip, coleslaw, ketchup & pickles." at bounding box center [741, 510] width 326 height 13
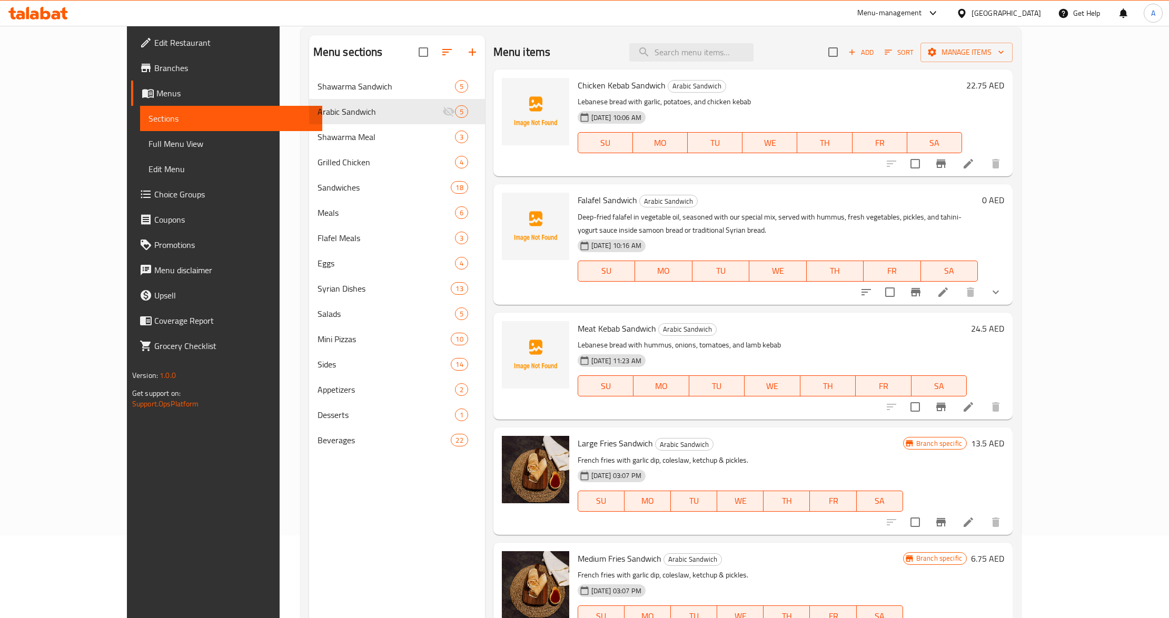
scroll to position [7, 0]
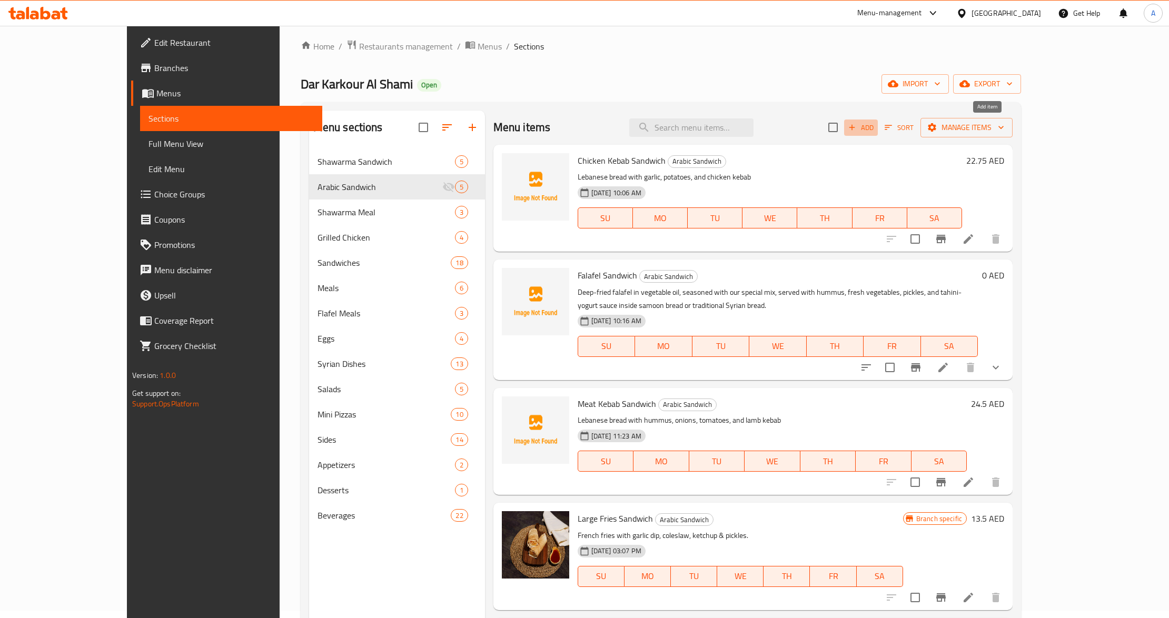
click at [875, 131] on span "Add" at bounding box center [861, 128] width 28 height 12
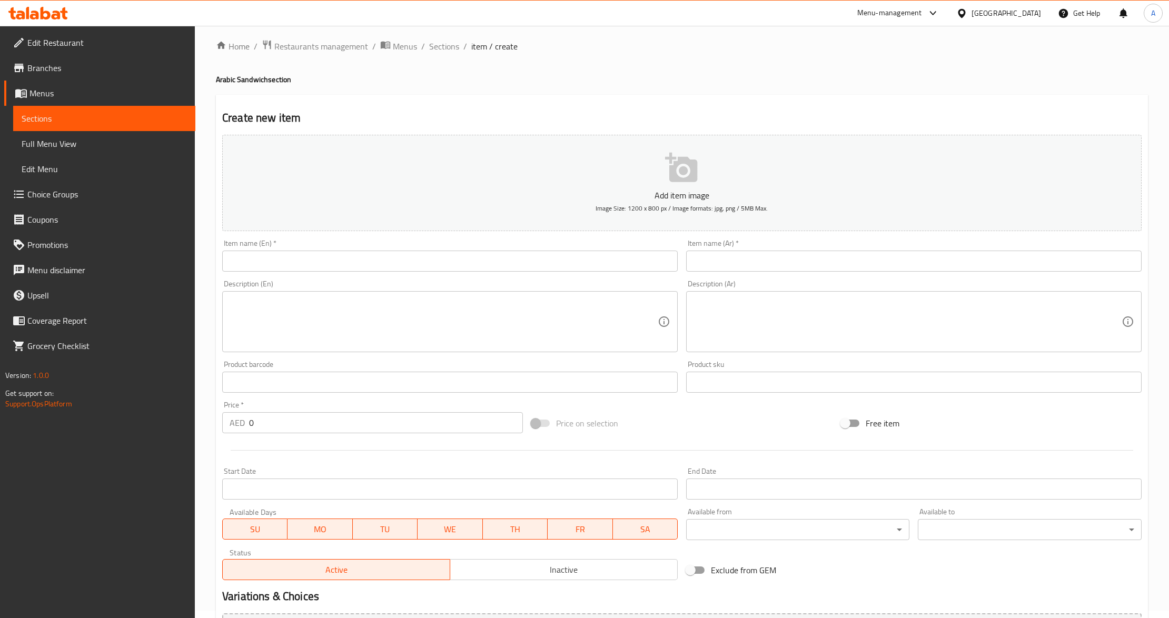
click at [442, 262] on input "text" at bounding box center [450, 261] width 456 height 21
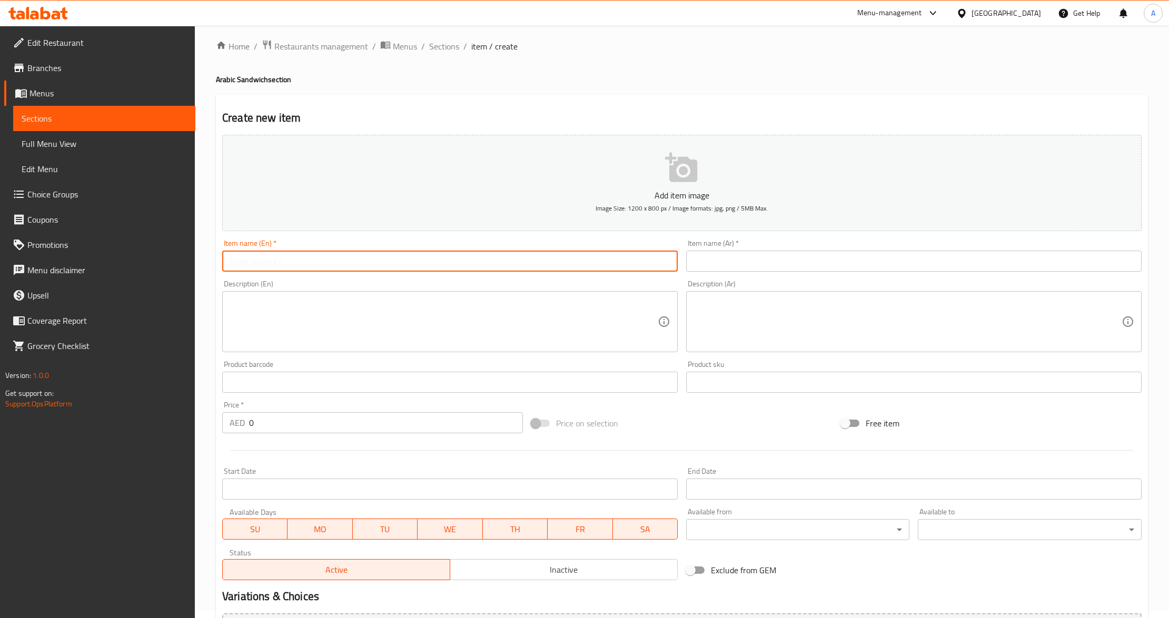
paste input "Beef Tikka Sandwich"
type input "Beef Tikka Sandwich"
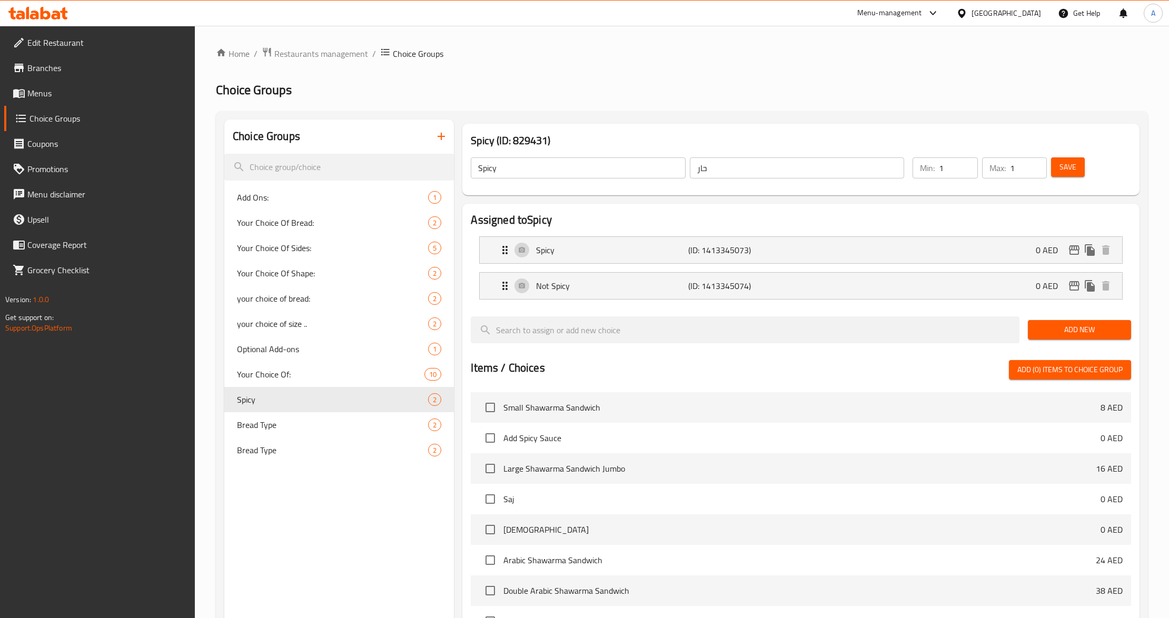
scroll to position [47, 0]
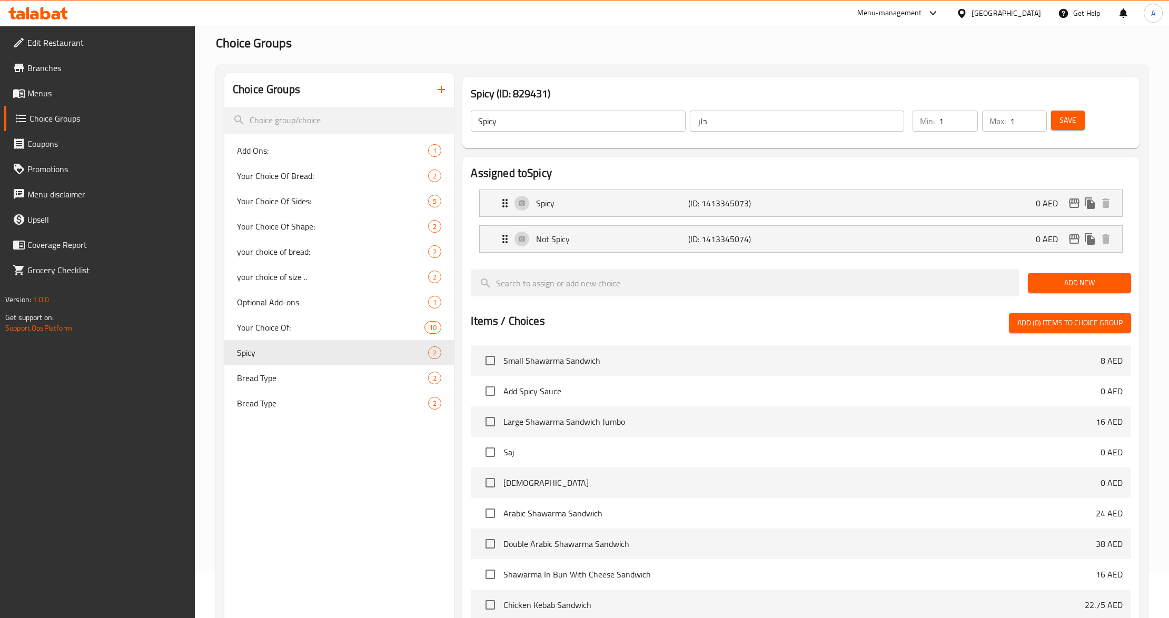
click at [443, 91] on icon "button" at bounding box center [441, 89] width 13 height 13
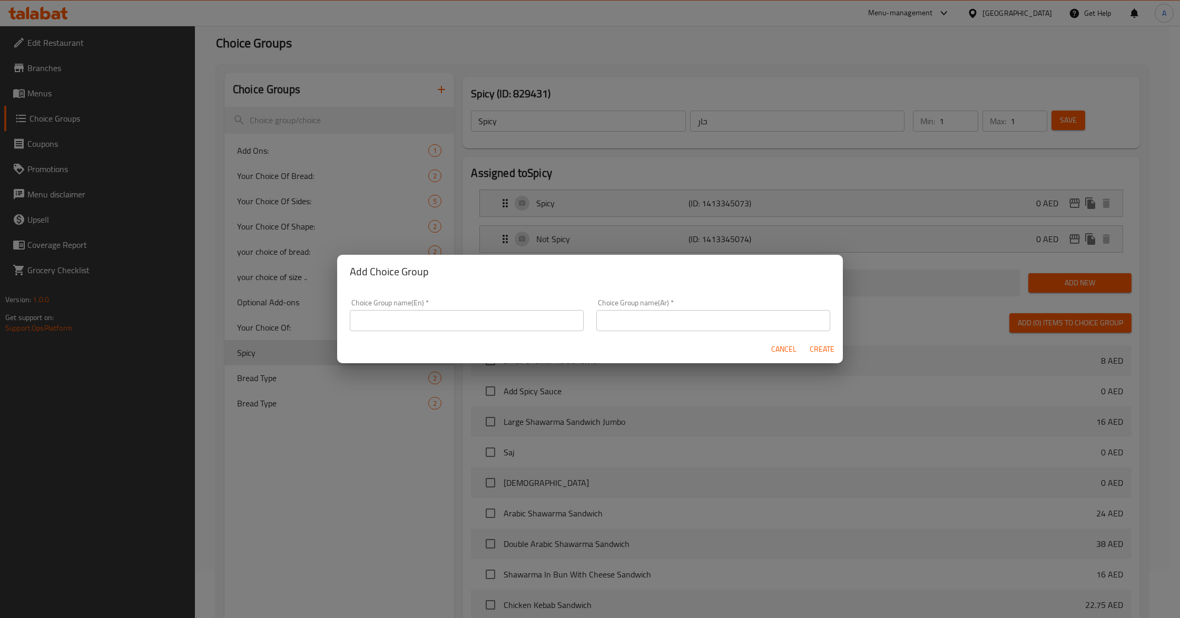
click at [425, 308] on div "Choice Group name(En)   * Choice Group name(En) *" at bounding box center [467, 315] width 234 height 32
click at [421, 317] on input "text" at bounding box center [467, 320] width 234 height 21
type input "your choice of size ..:"
click at [761, 315] on input "text" at bounding box center [713, 320] width 234 height 21
type input "اختيارك للحجم..:"
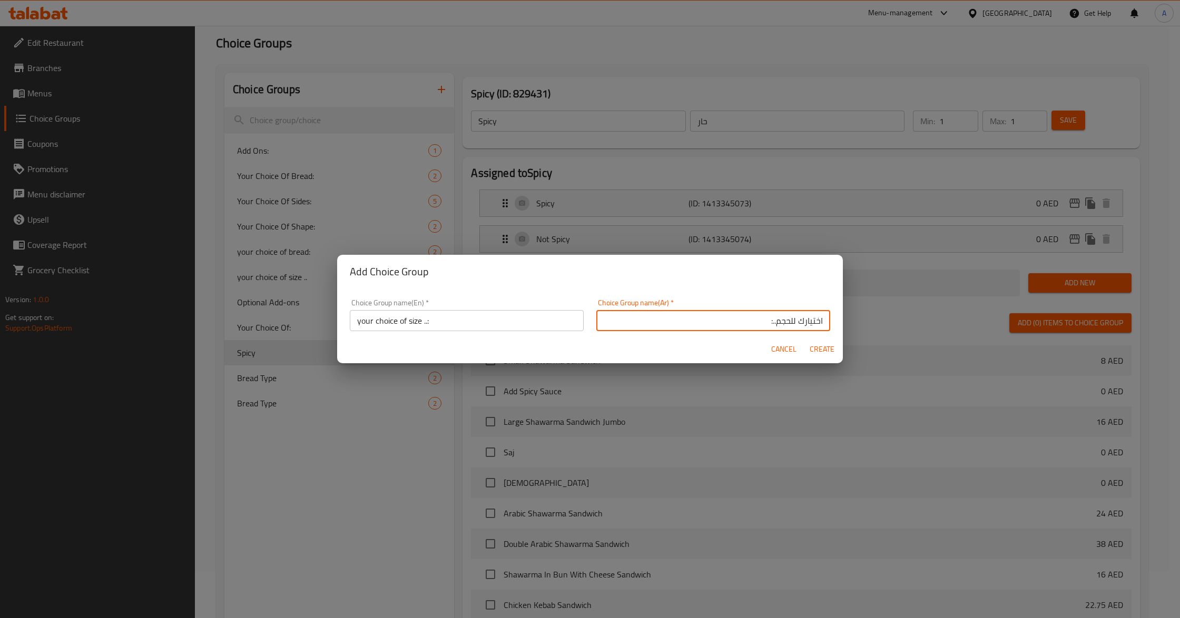
click at [830, 350] on span "Create" at bounding box center [821, 349] width 25 height 13
type input "your choice of size ..:"
type input "اختيارك للحجم..:"
type input "0"
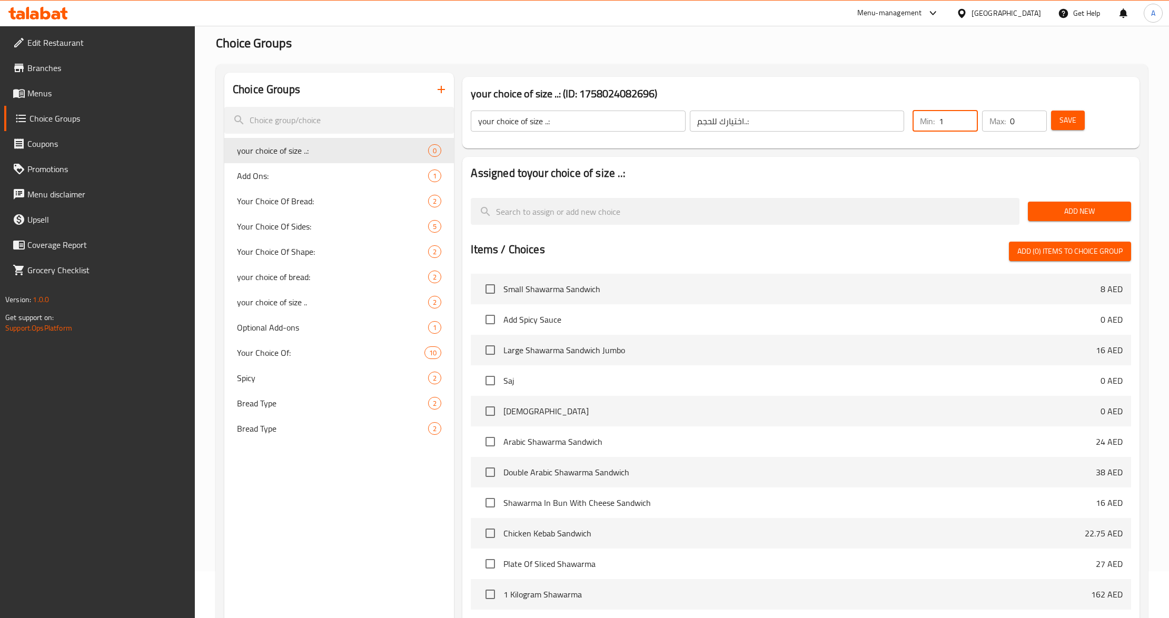
type input "1"
click at [967, 118] on input "1" at bounding box center [958, 121] width 39 height 21
type input "1"
click at [1037, 116] on input "1" at bounding box center [1028, 121] width 37 height 21
click at [1065, 116] on span "Save" at bounding box center [1068, 120] width 17 height 13
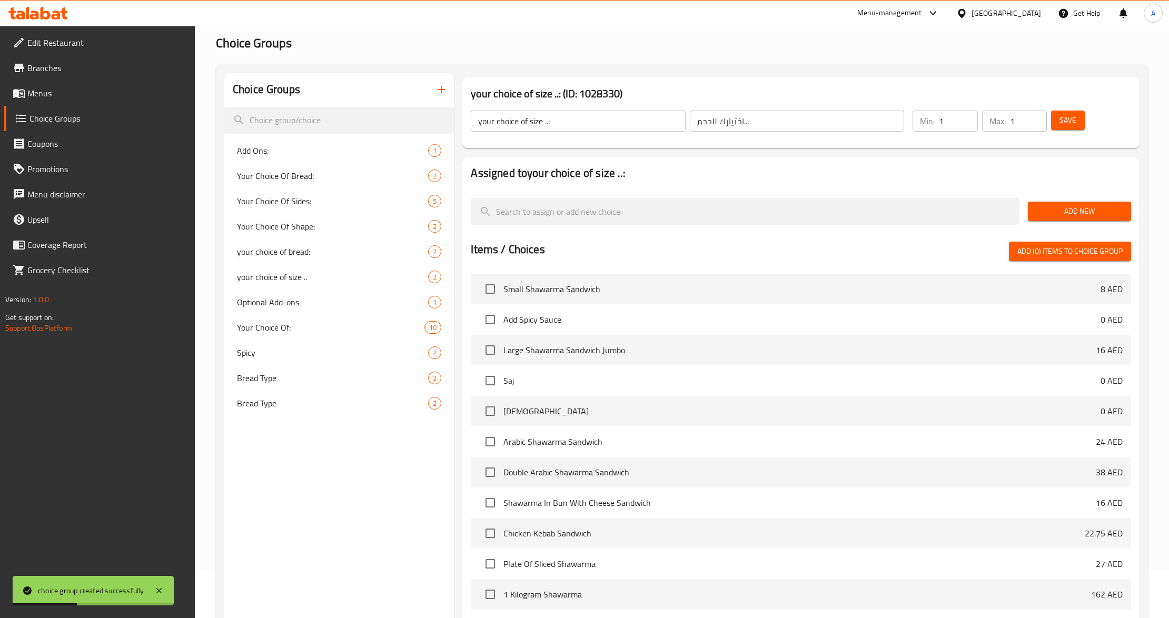
click at [300, 491] on div "Choice Groups Add Ons: 1 Your Choice Of Bread: 2 Your Choice Of Sides: 5 Your C…" at bounding box center [339, 400] width 230 height 654
click at [1075, 124] on span "Save" at bounding box center [1068, 120] width 17 height 13
click at [1077, 219] on button "Add New" at bounding box center [1079, 211] width 103 height 19
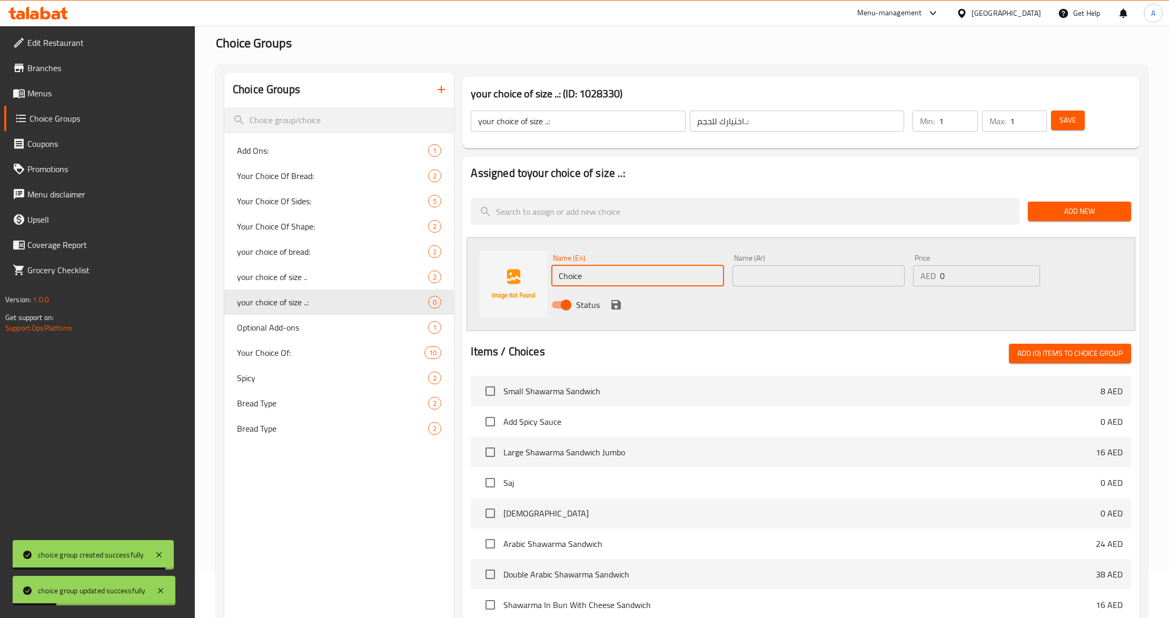
click at [654, 274] on input "Choice" at bounding box center [637, 275] width 172 height 21
type input "large"
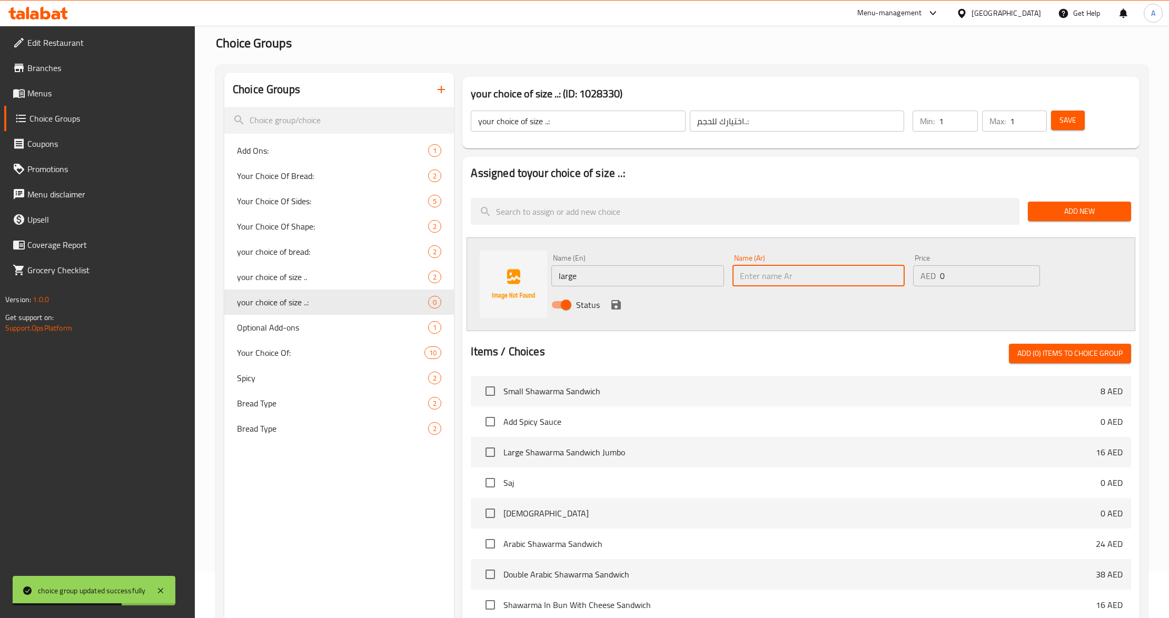
click at [743, 278] on input "text" at bounding box center [819, 275] width 172 height 21
type input "كبير"
click at [975, 283] on input "0" at bounding box center [990, 275] width 100 height 21
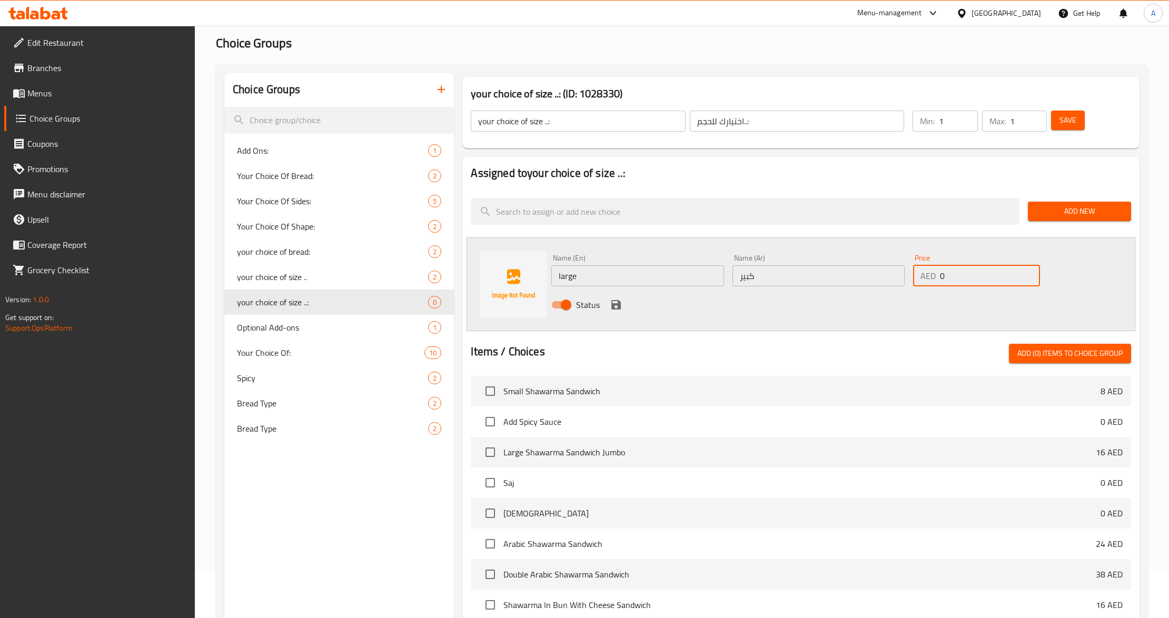
click at [975, 283] on input "0" at bounding box center [990, 275] width 100 height 21
click at [980, 279] on input "0" at bounding box center [990, 275] width 100 height 21
type input "21"
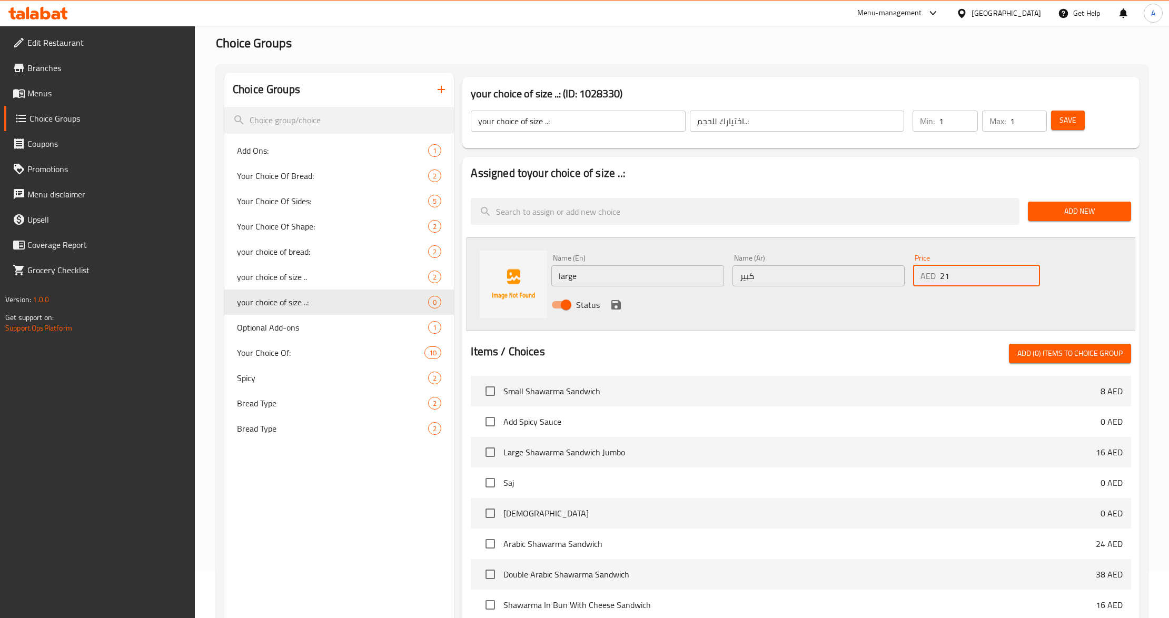
click at [922, 308] on div "Status" at bounding box center [818, 305] width 543 height 28
click at [614, 304] on icon "save" at bounding box center [616, 304] width 9 height 9
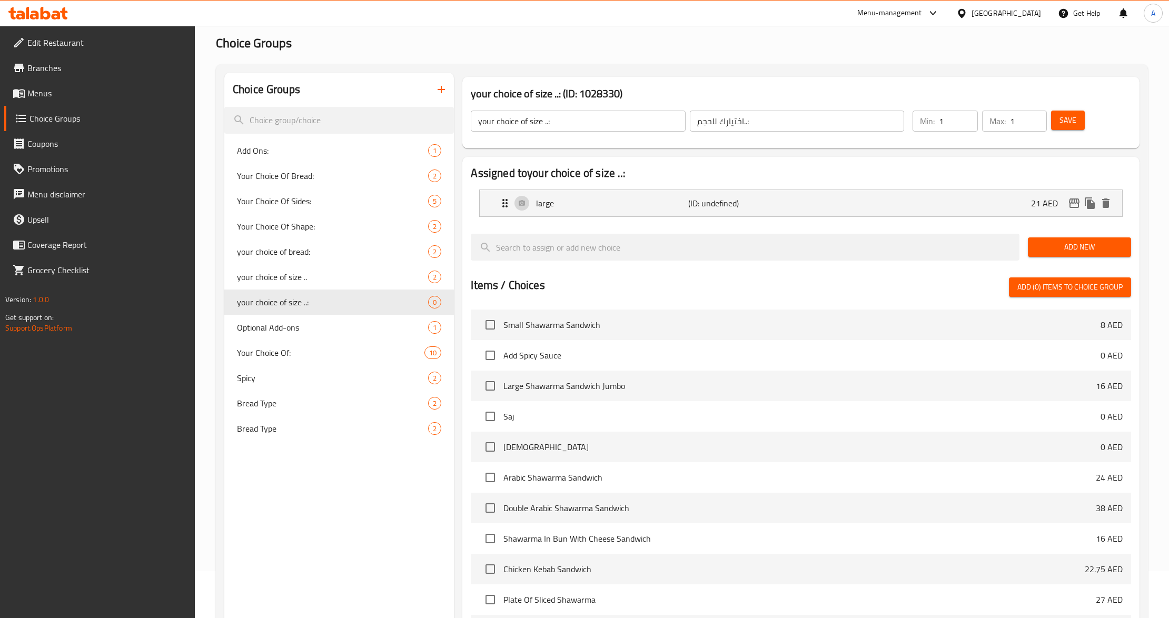
drag, startPoint x: 1101, startPoint y: 247, endPoint x: 880, endPoint y: 268, distance: 222.2
click at [1100, 247] on span "Add New" at bounding box center [1080, 247] width 86 height 13
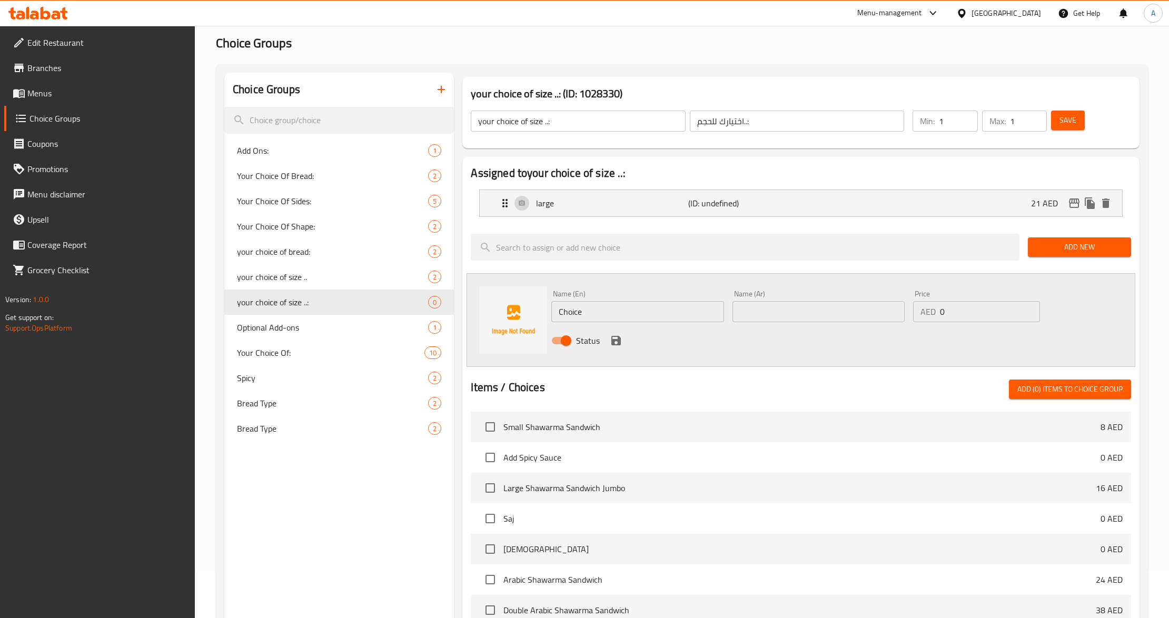
click at [616, 307] on input "Choice" at bounding box center [637, 311] width 172 height 21
type input "Medium"
click at [770, 312] on input "text" at bounding box center [819, 311] width 172 height 21
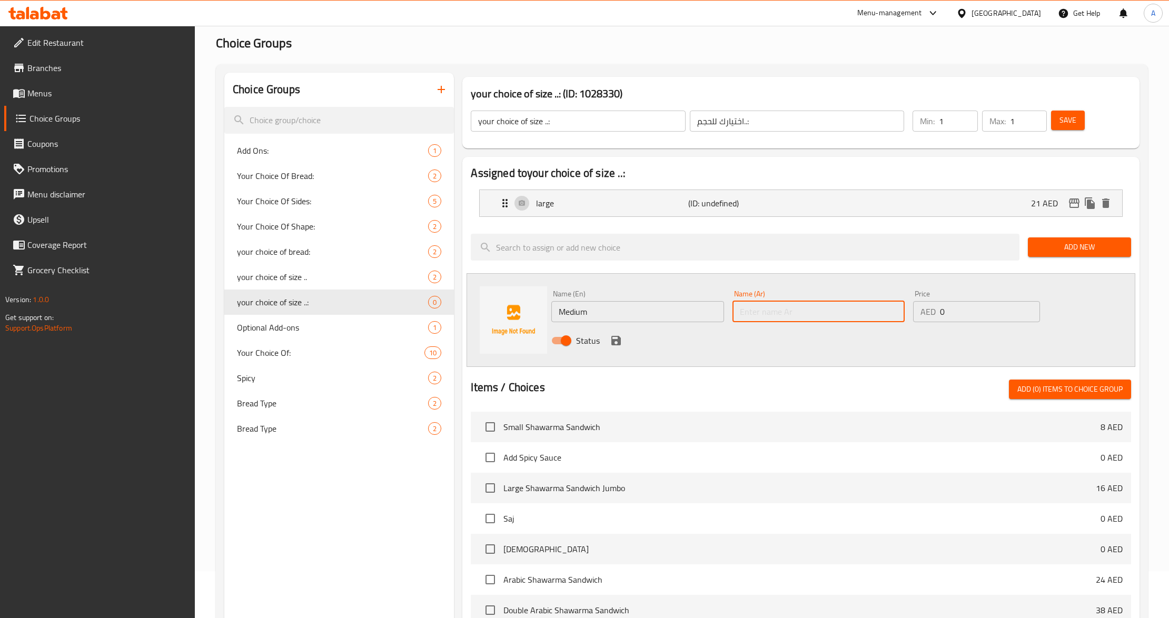
type input "وسط"
click at [964, 309] on input "0" at bounding box center [990, 311] width 100 height 21
paste input "10.5"
click at [964, 309] on input "0" at bounding box center [990, 311] width 100 height 21
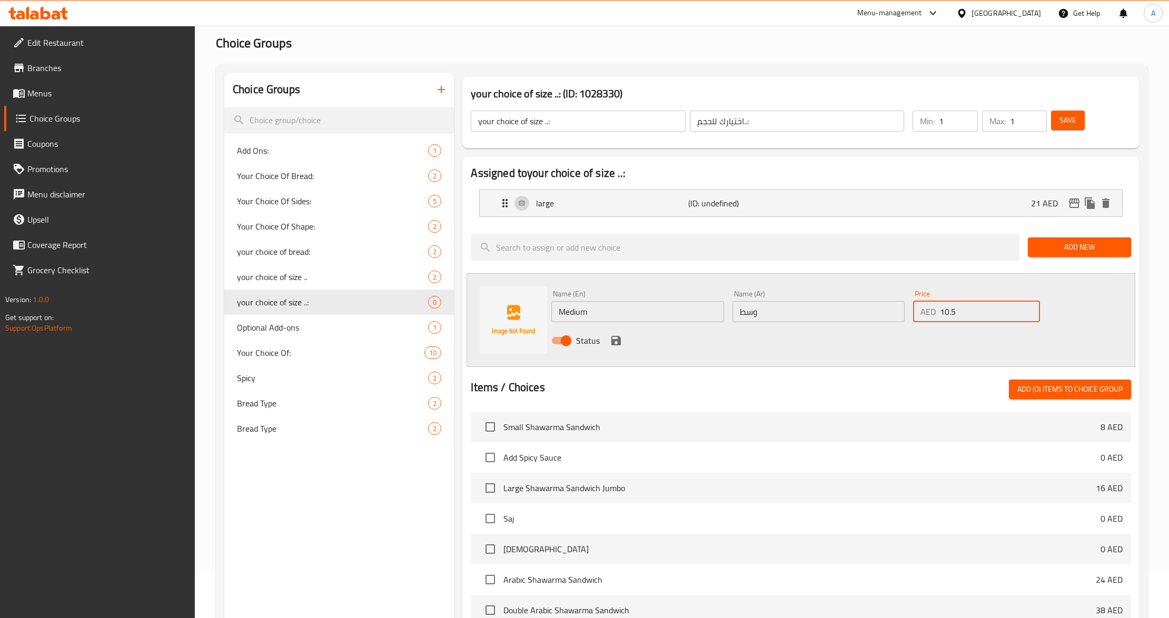
type input "10.5"
click at [805, 354] on div "Status" at bounding box center [818, 341] width 543 height 28
click at [620, 333] on div "Status" at bounding box center [818, 341] width 543 height 28
click at [616, 338] on icon "save" at bounding box center [616, 340] width 13 height 13
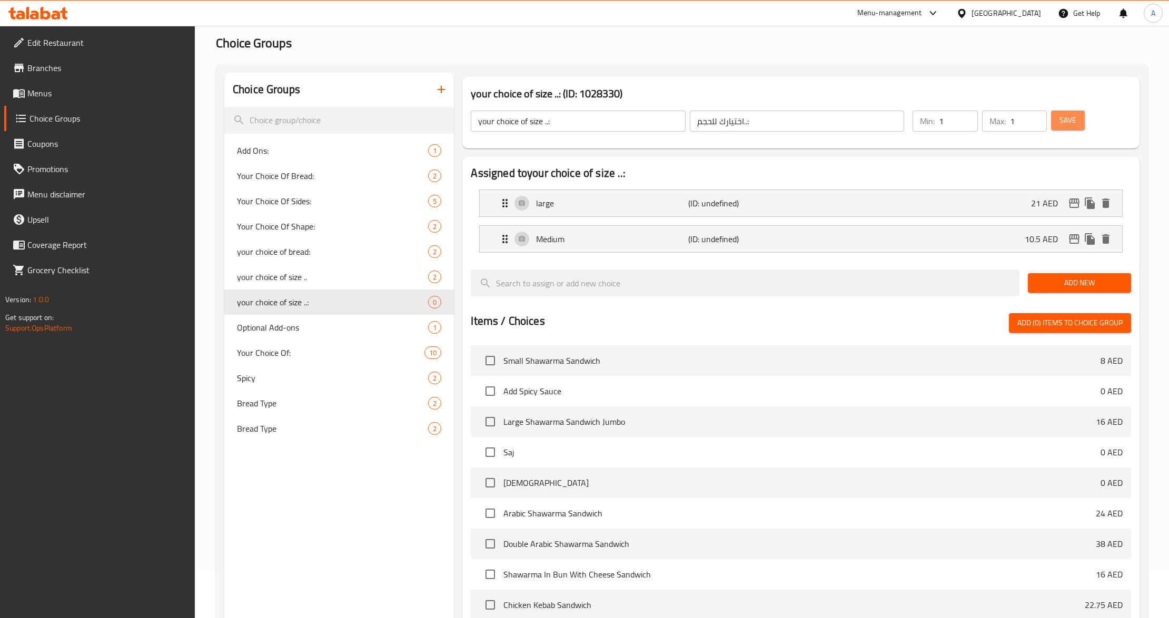
click at [1067, 119] on span "Save" at bounding box center [1068, 120] width 17 height 13
click at [357, 508] on div "Choice Groups Add Ons: 1 Your Choice Of Bread: 2 Your Choice Of Sides: 5 Your C…" at bounding box center [339, 436] width 230 height 726
click at [1078, 118] on button "Save" at bounding box center [1068, 120] width 34 height 19
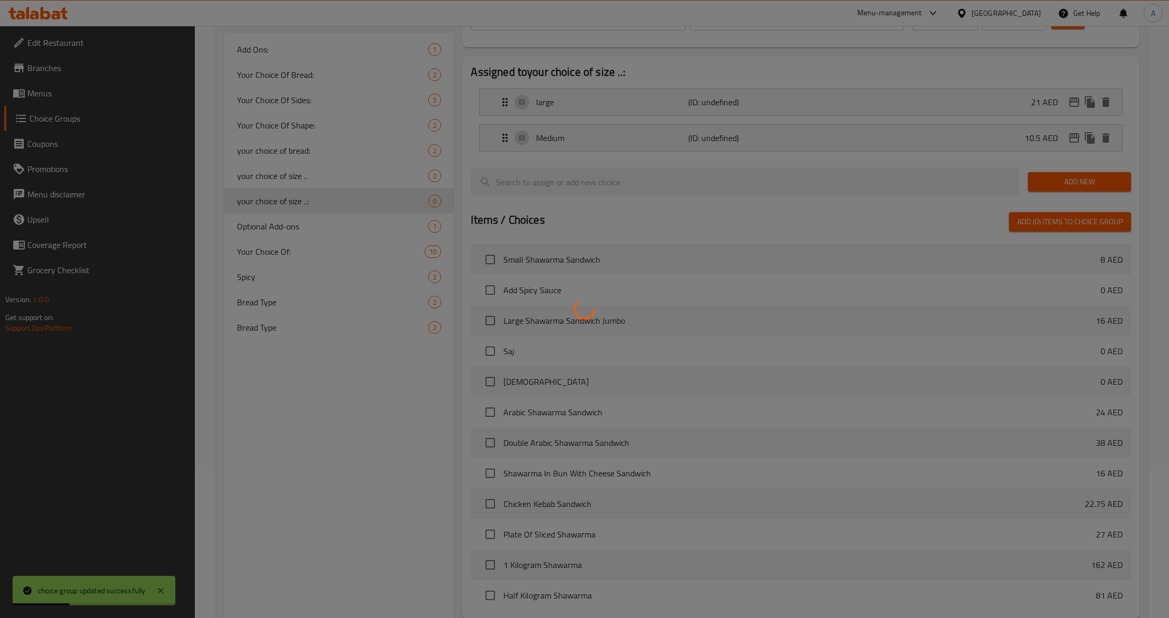
scroll to position [258, 0]
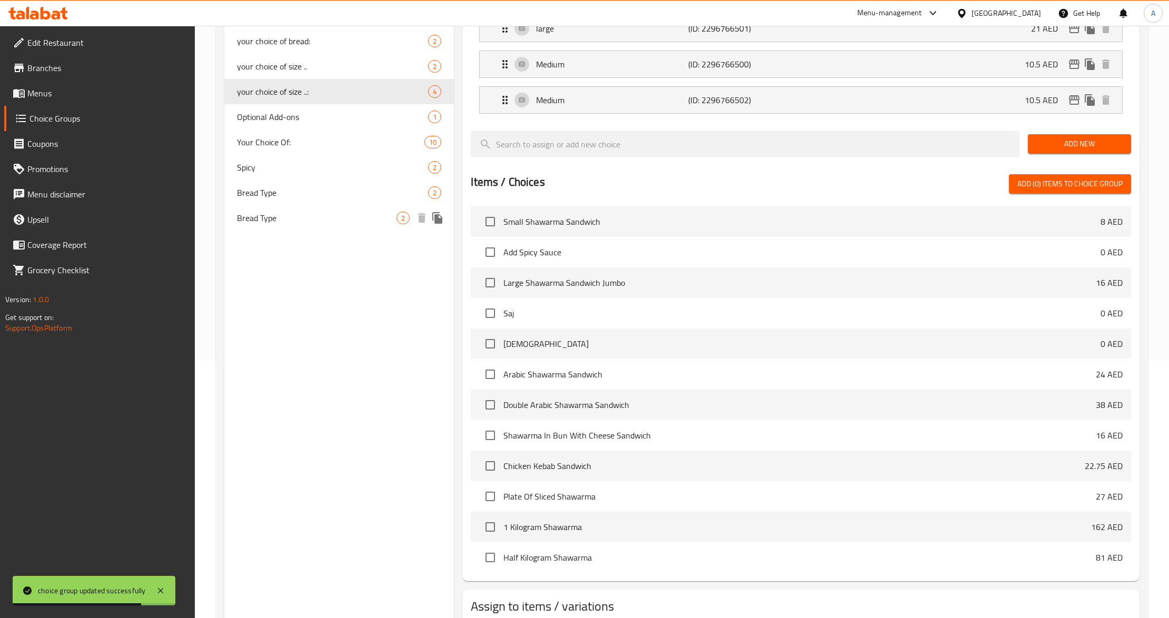
click at [285, 219] on span "Bread Type" at bounding box center [317, 218] width 160 height 13
type input "Bread Type"
type input "نوع الخبز"
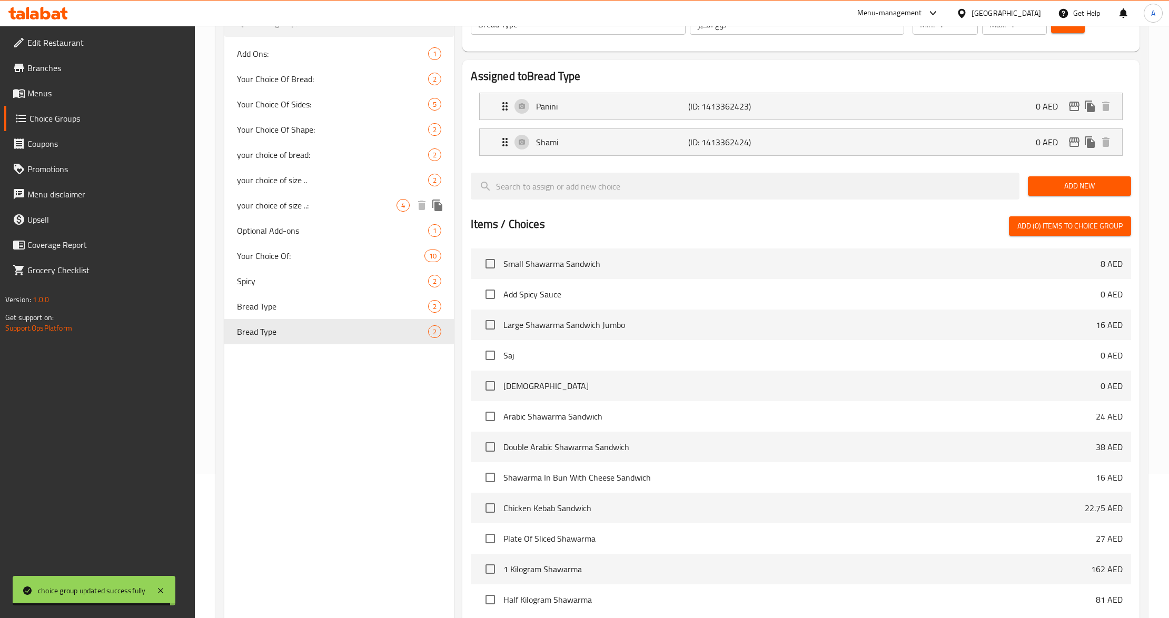
scroll to position [117, 0]
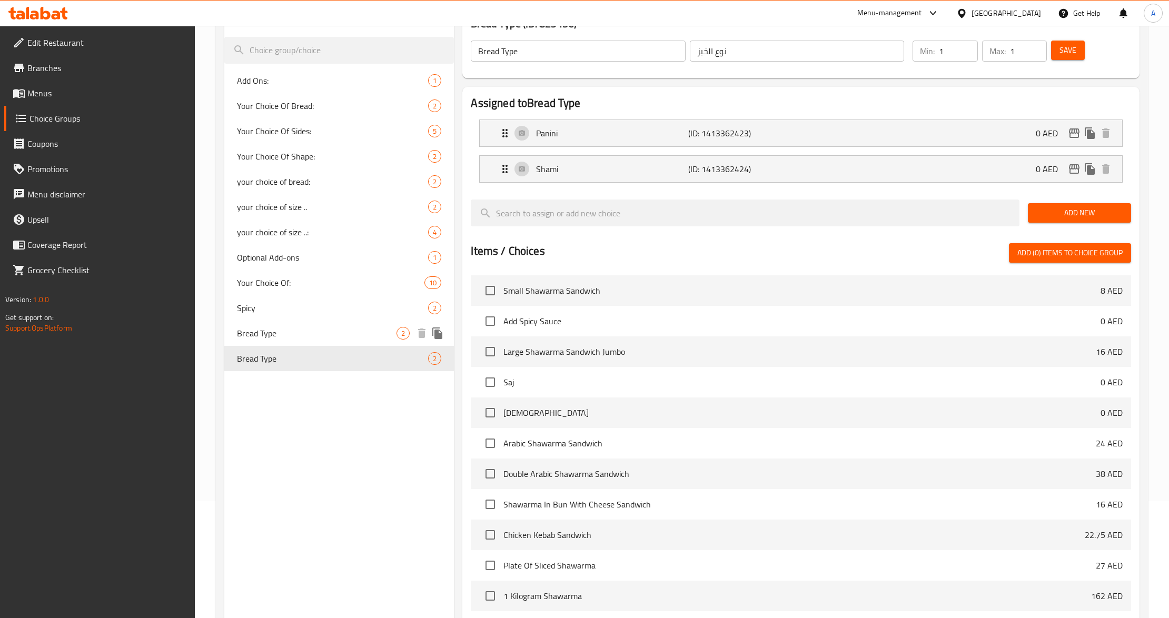
click at [253, 324] on div "Bread Type 2" at bounding box center [339, 333] width 230 height 25
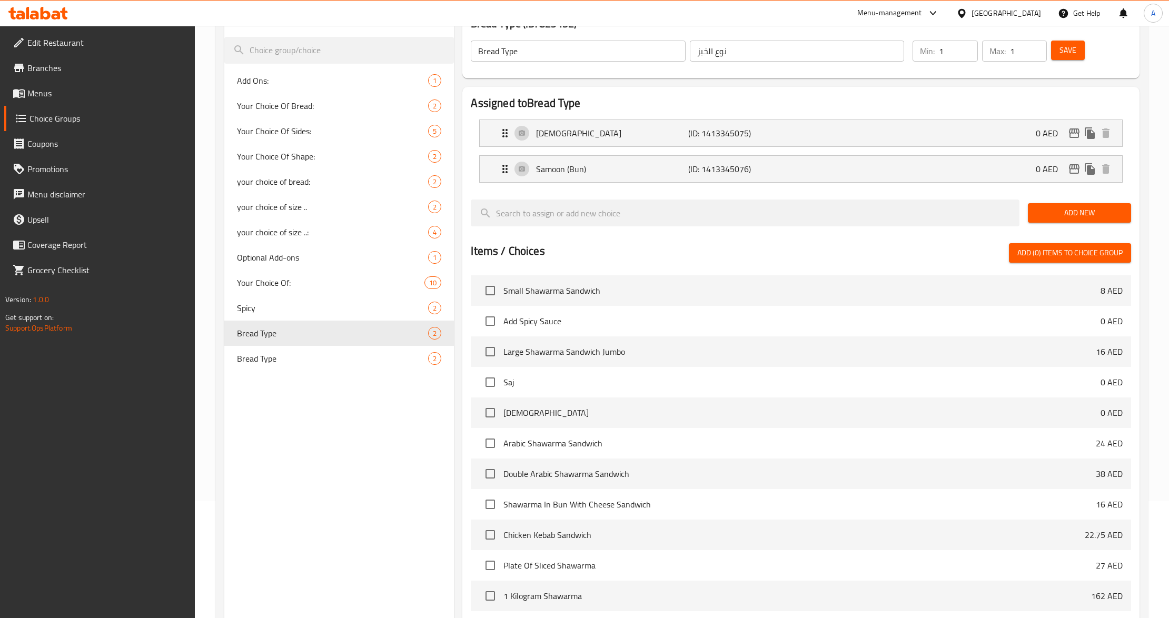
click at [307, 505] on div "Choice Groups Add Ons: 1 Your Choice Of Bread: 2 Your Choice Of Sides: 5 Your C…" at bounding box center [339, 366] width 230 height 726
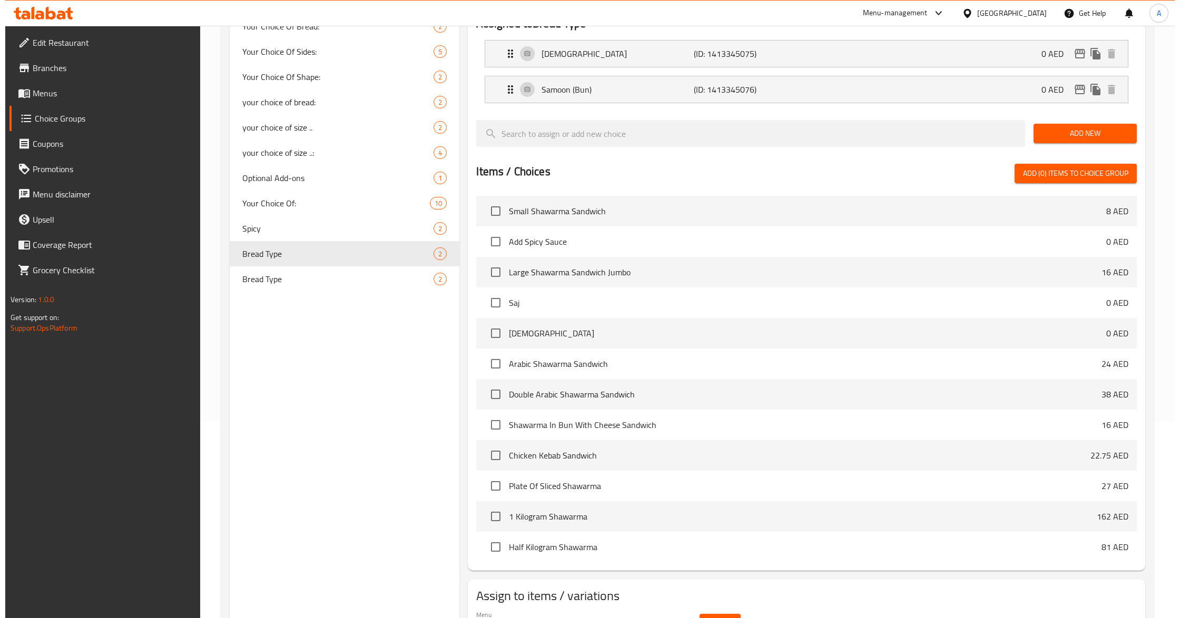
scroll to position [258, 0]
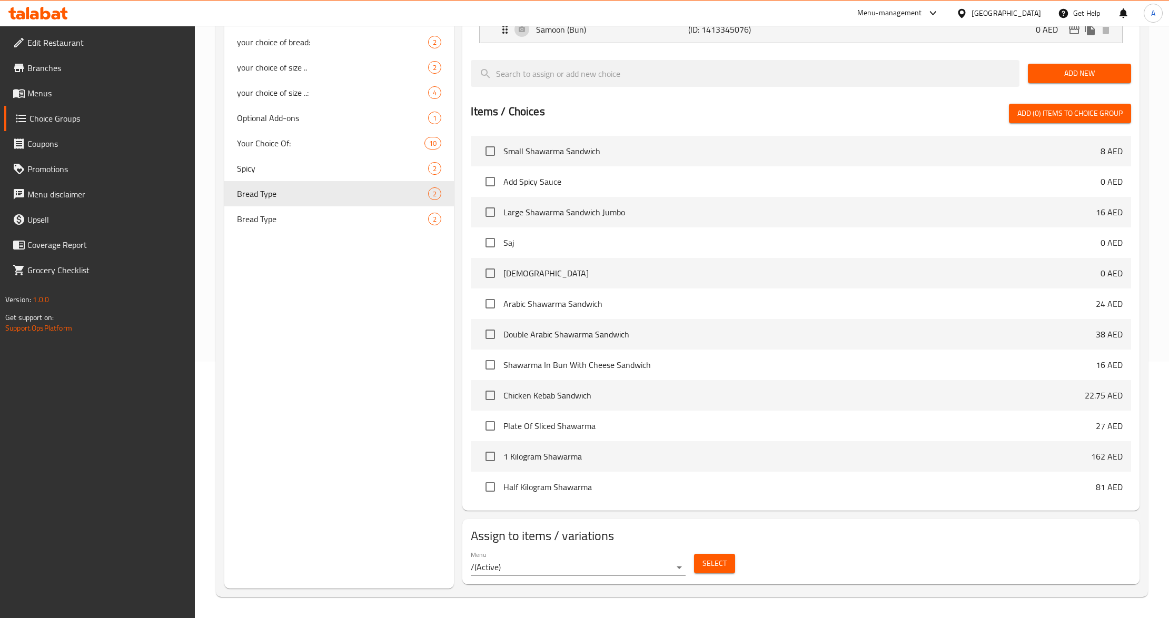
click at [719, 568] on span "Select" at bounding box center [715, 563] width 24 height 13
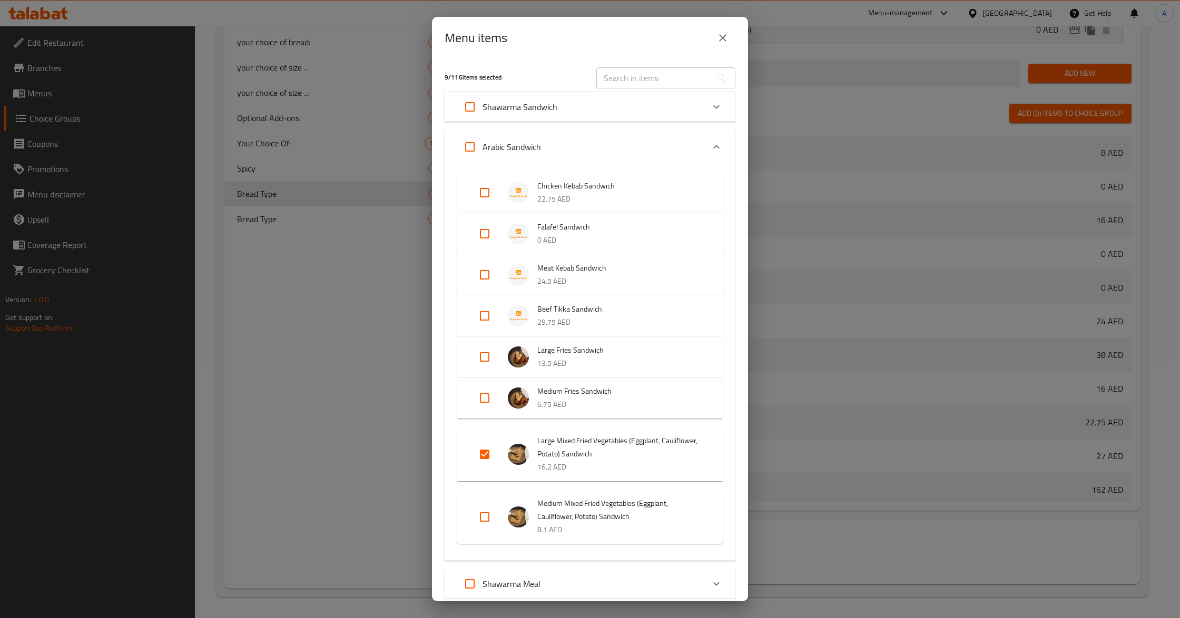
click at [497, 458] on div "Expand" at bounding box center [492, 454] width 29 height 25
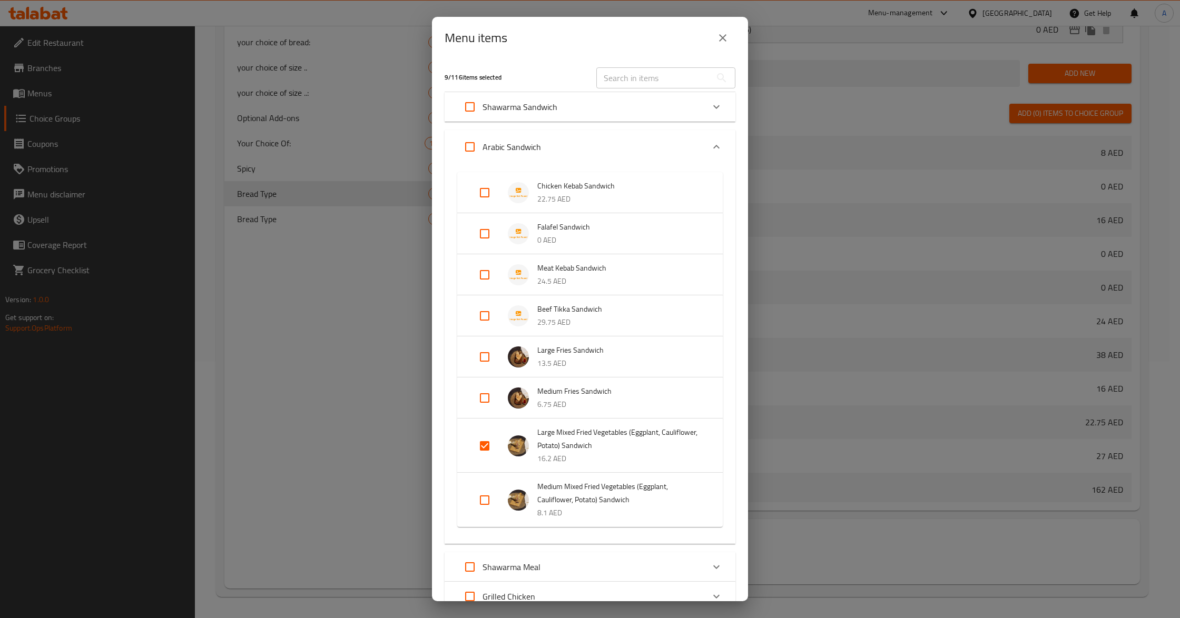
drag, startPoint x: 479, startPoint y: 450, endPoint x: 516, endPoint y: 502, distance: 64.2
click at [478, 450] on input "Expand" at bounding box center [484, 445] width 25 height 25
checkbox input "false"
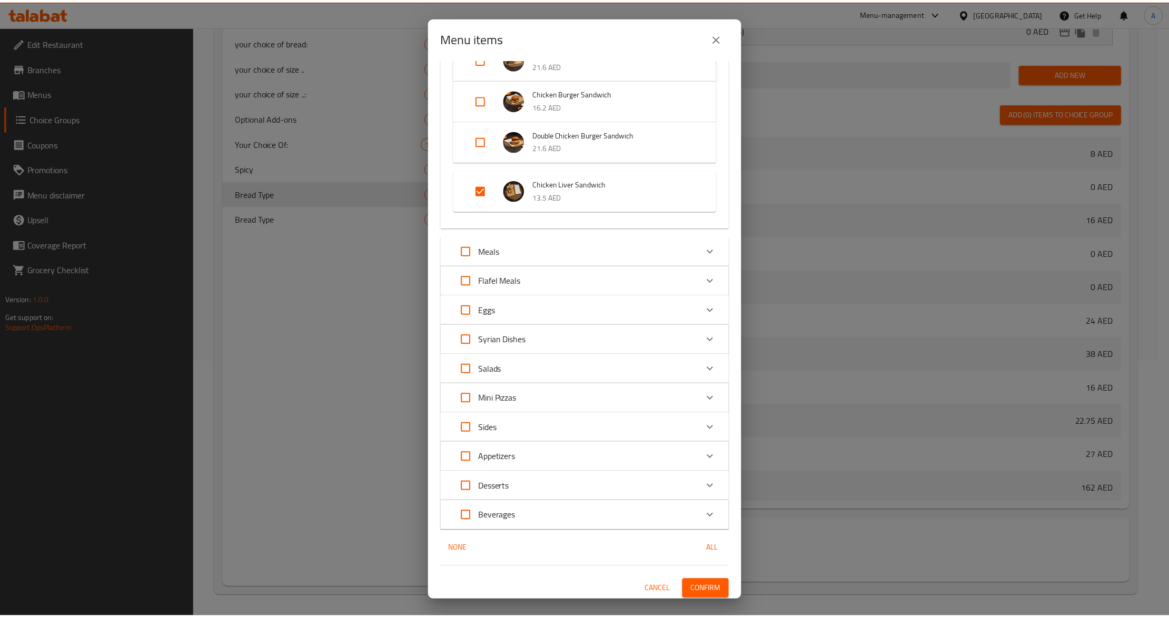
scroll to position [1208, 0]
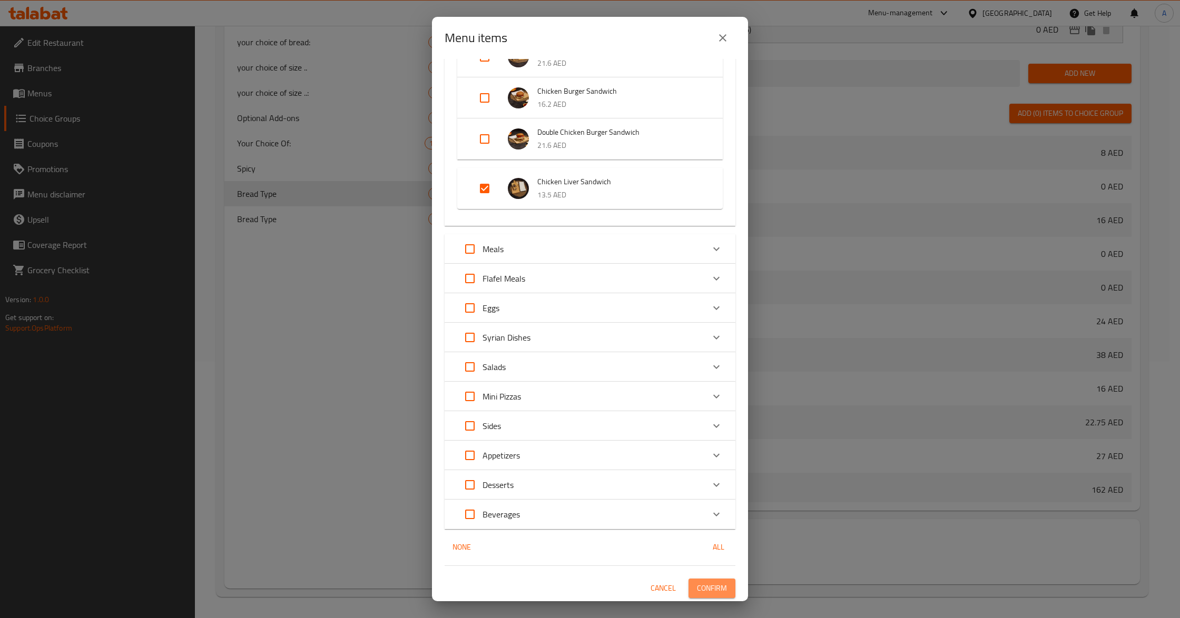
click at [699, 588] on span "Confirm" at bounding box center [712, 588] width 30 height 13
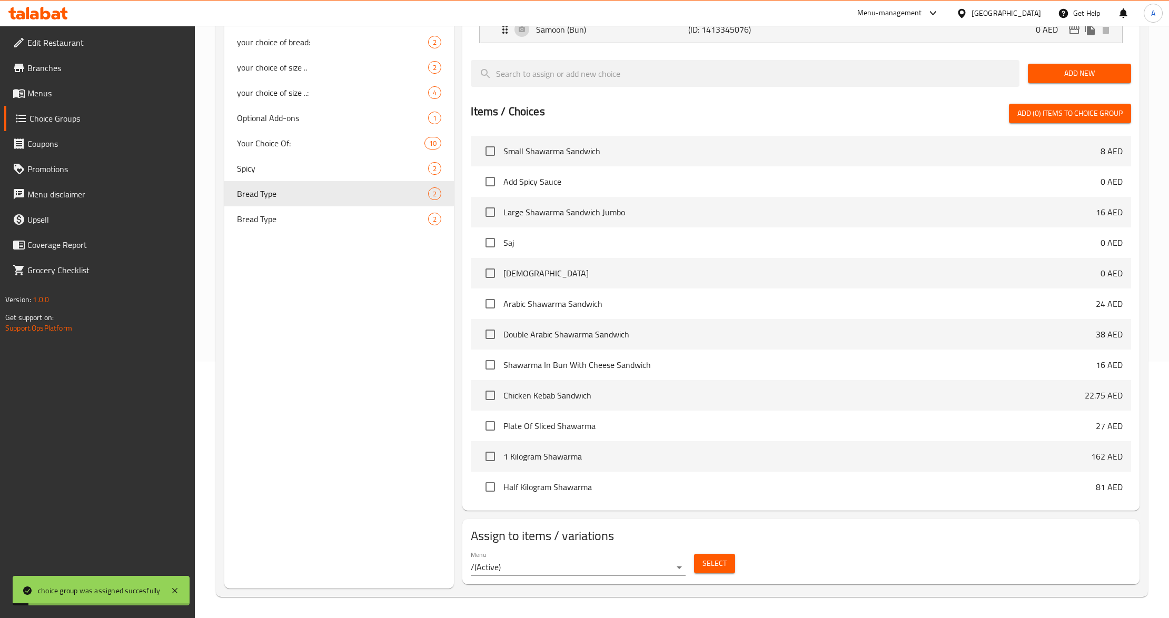
click at [336, 387] on div "Choice Groups Add Ons: 1 Your Choice Of Bread: 2 Your Choice Of Sides: 5 Your C…" at bounding box center [339, 226] width 230 height 726
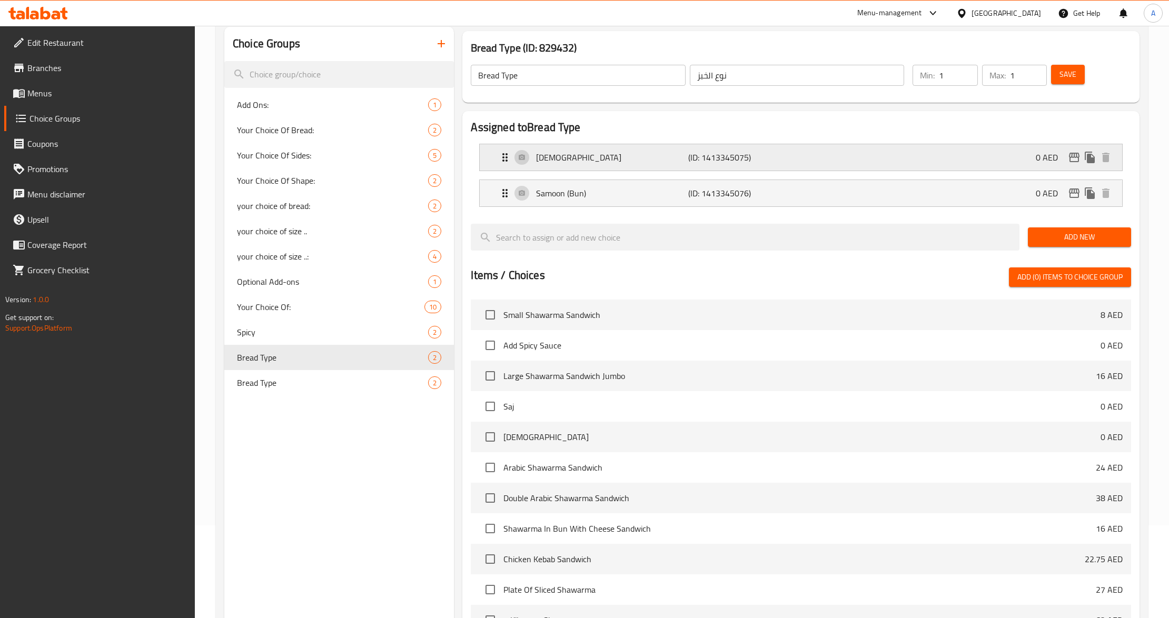
scroll to position [0, 0]
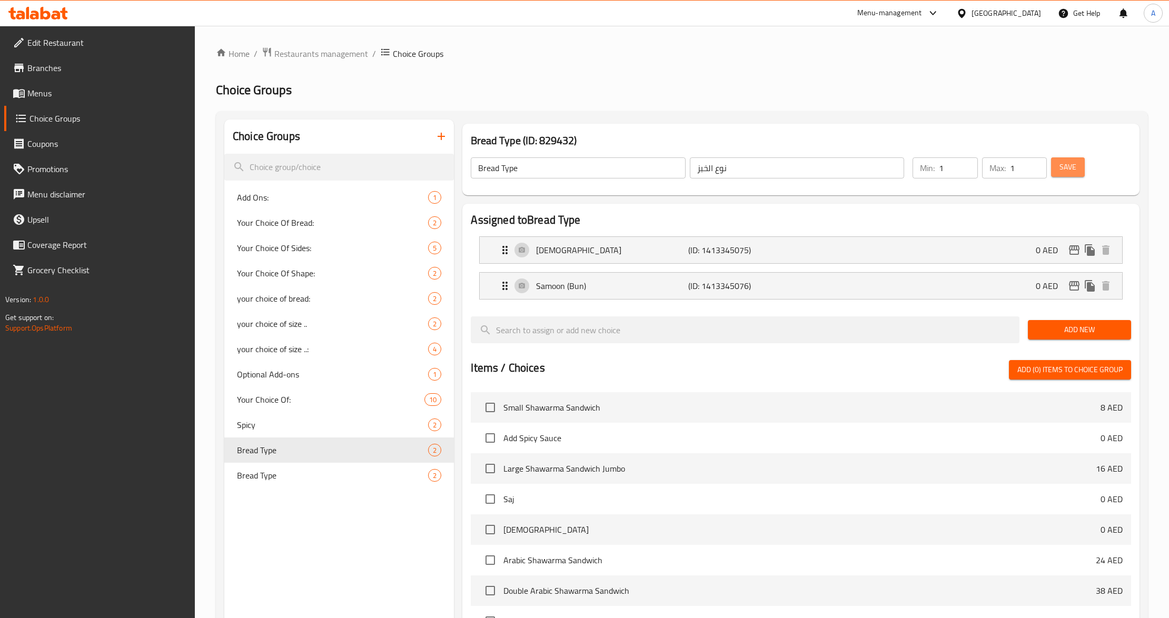
click at [1064, 175] on button "Save" at bounding box center [1068, 166] width 34 height 19
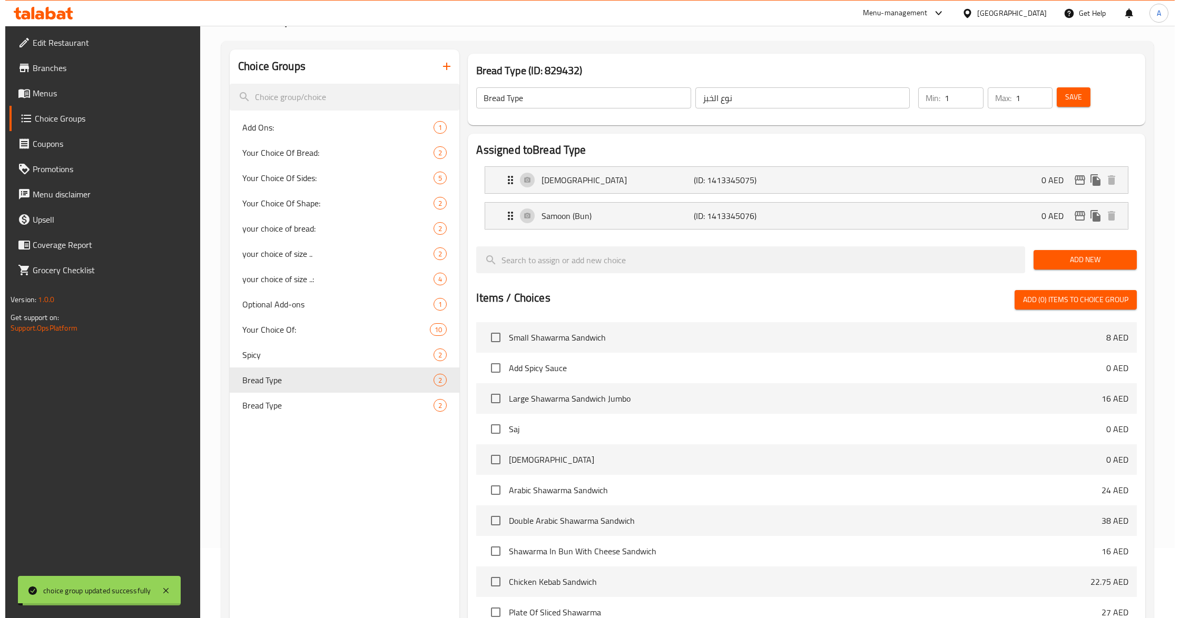
scroll to position [258, 0]
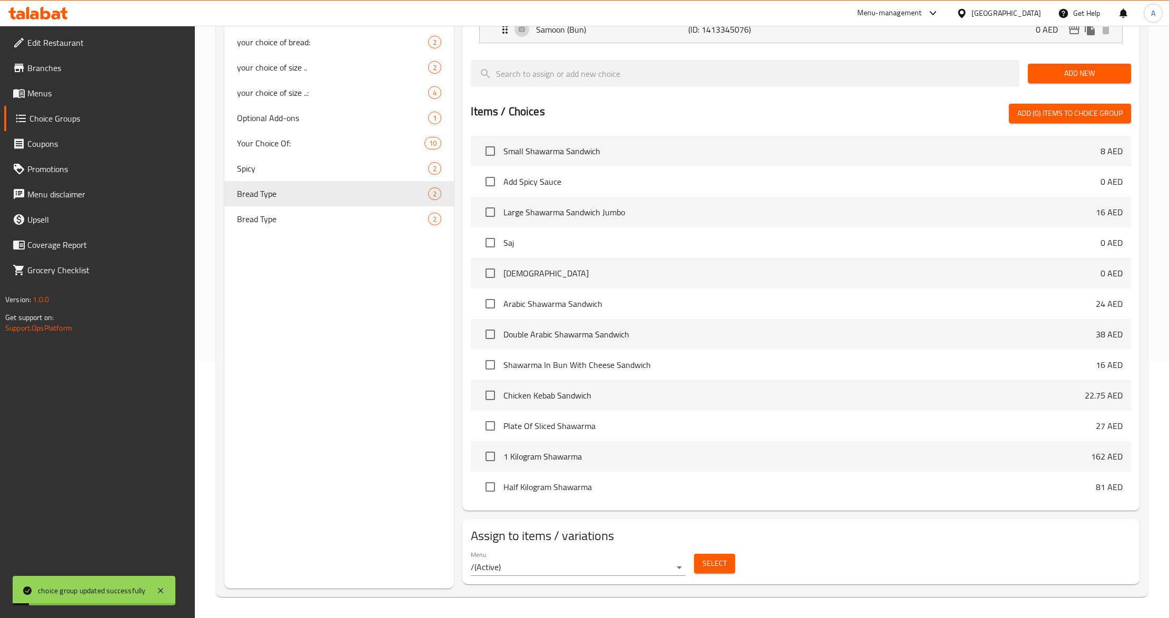
click at [713, 565] on span "Select" at bounding box center [715, 563] width 24 height 13
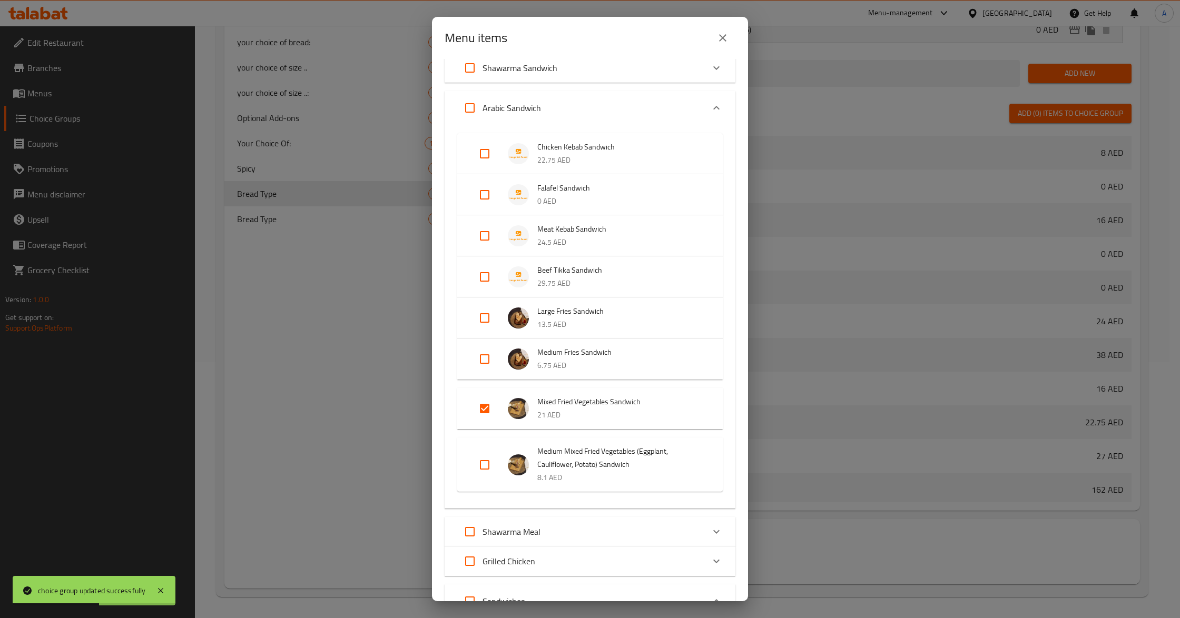
scroll to position [70, 0]
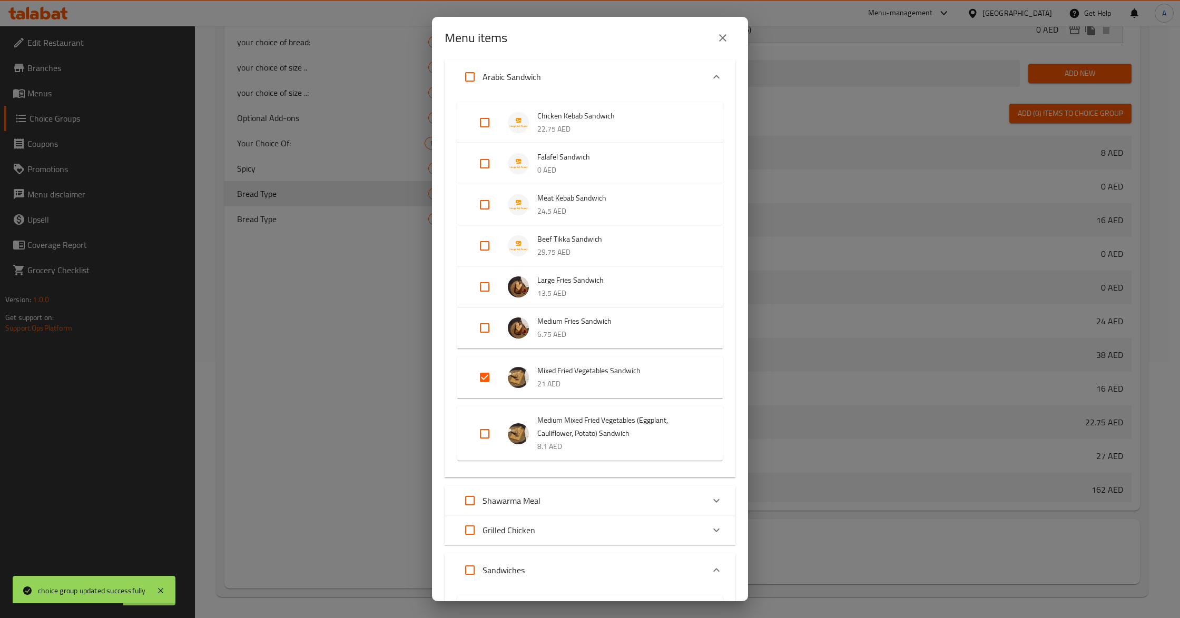
click at [485, 376] on input "Expand" at bounding box center [484, 377] width 25 height 25
checkbox input "false"
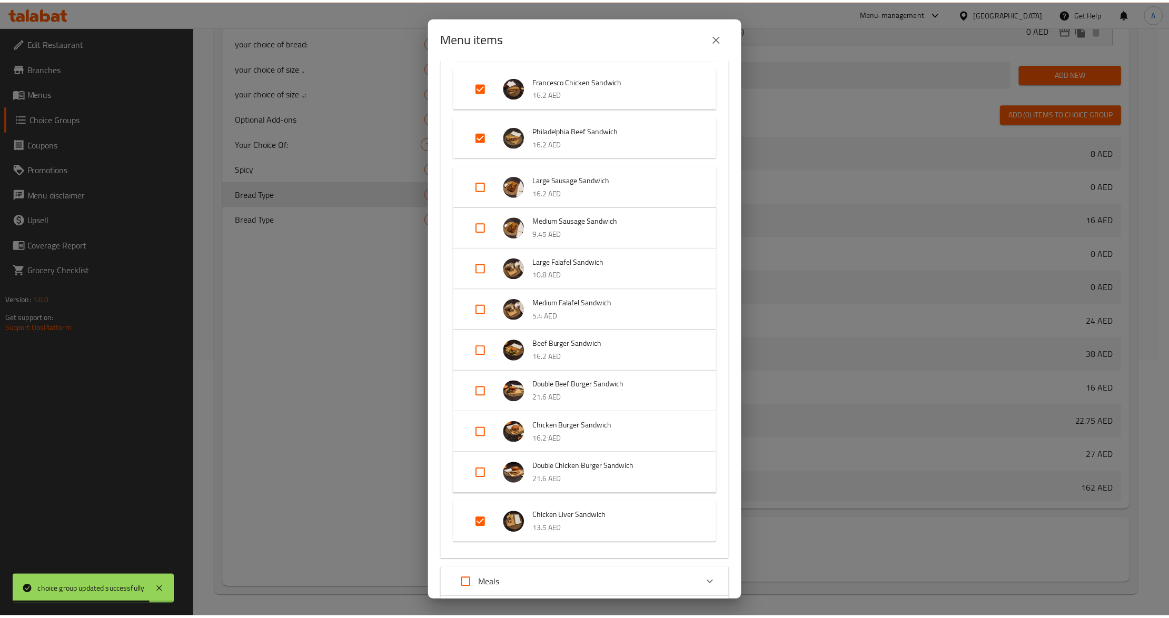
scroll to position [1178, 0]
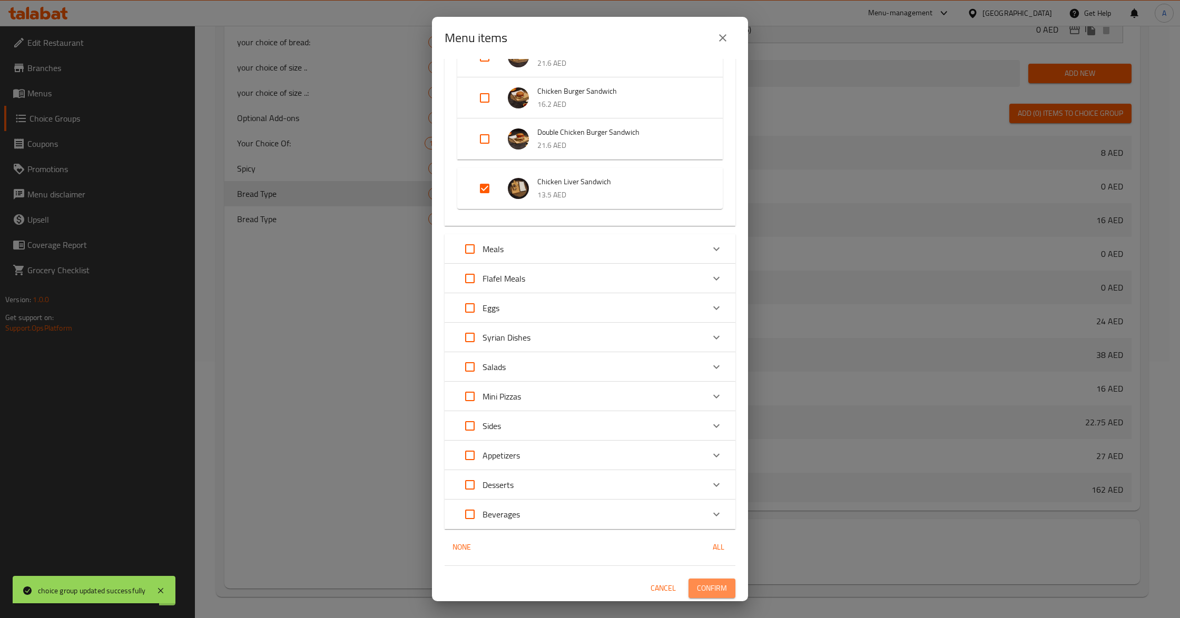
click at [714, 590] on span "Confirm" at bounding box center [712, 588] width 30 height 13
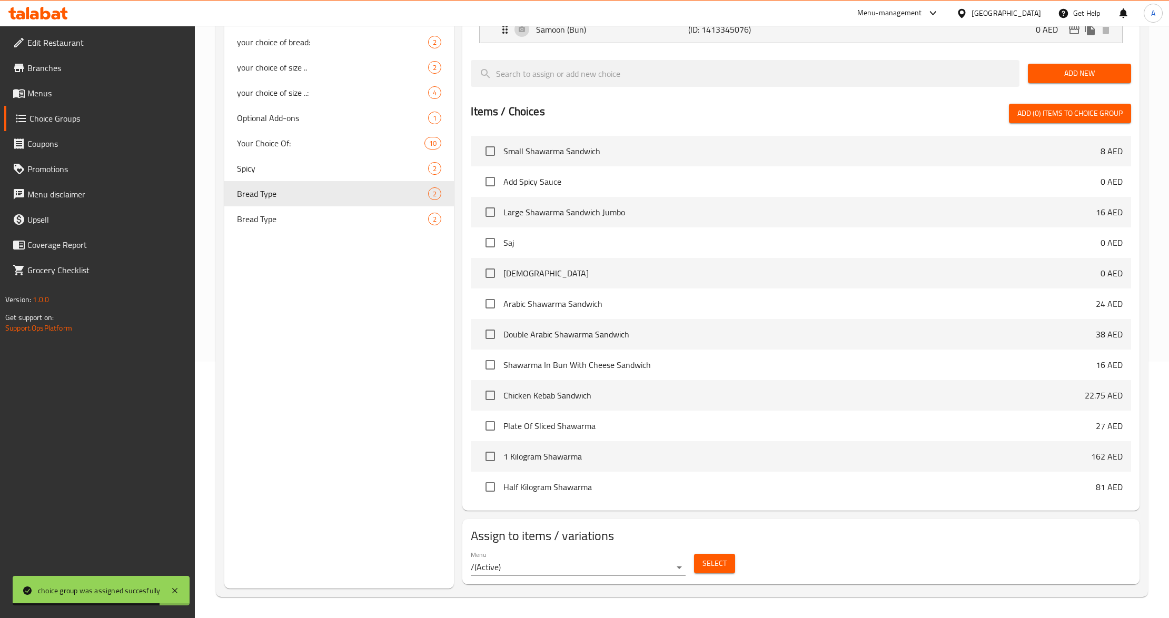
scroll to position [188, 0]
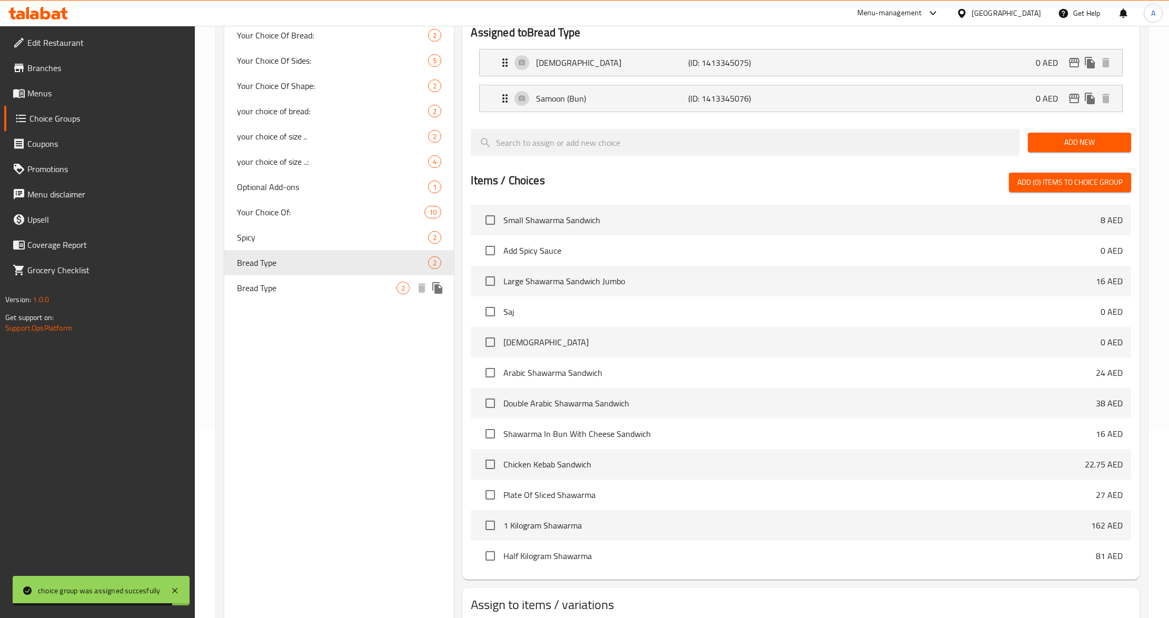
click at [298, 283] on span "Bread Type" at bounding box center [317, 288] width 160 height 13
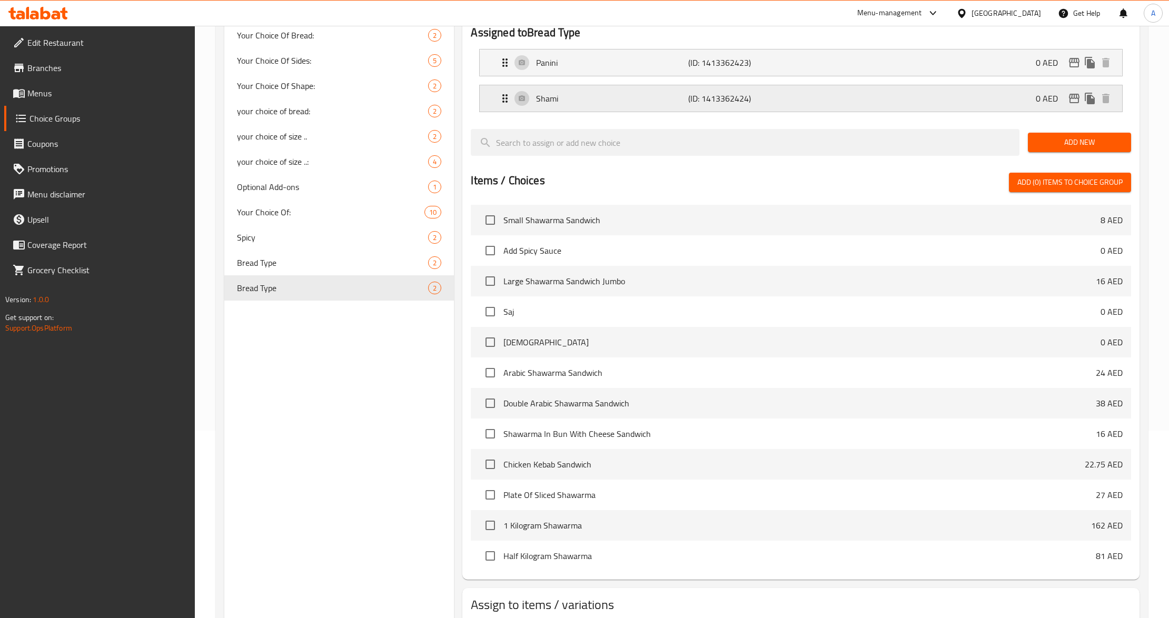
click at [1069, 97] on icon "edit" at bounding box center [1074, 98] width 11 height 9
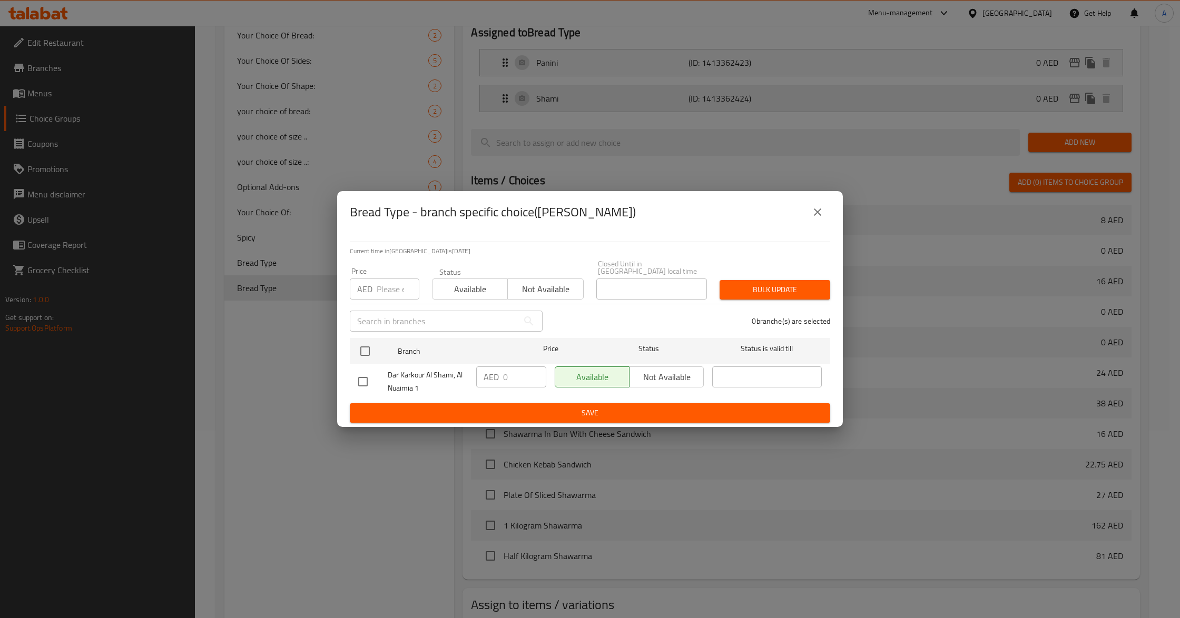
click at [1069, 97] on div "Bread Type - branch specific choice([PERSON_NAME]) Current time in [GEOGRAPHIC_…" at bounding box center [590, 309] width 1180 height 618
click at [820, 218] on icon "close" at bounding box center [817, 212] width 13 height 13
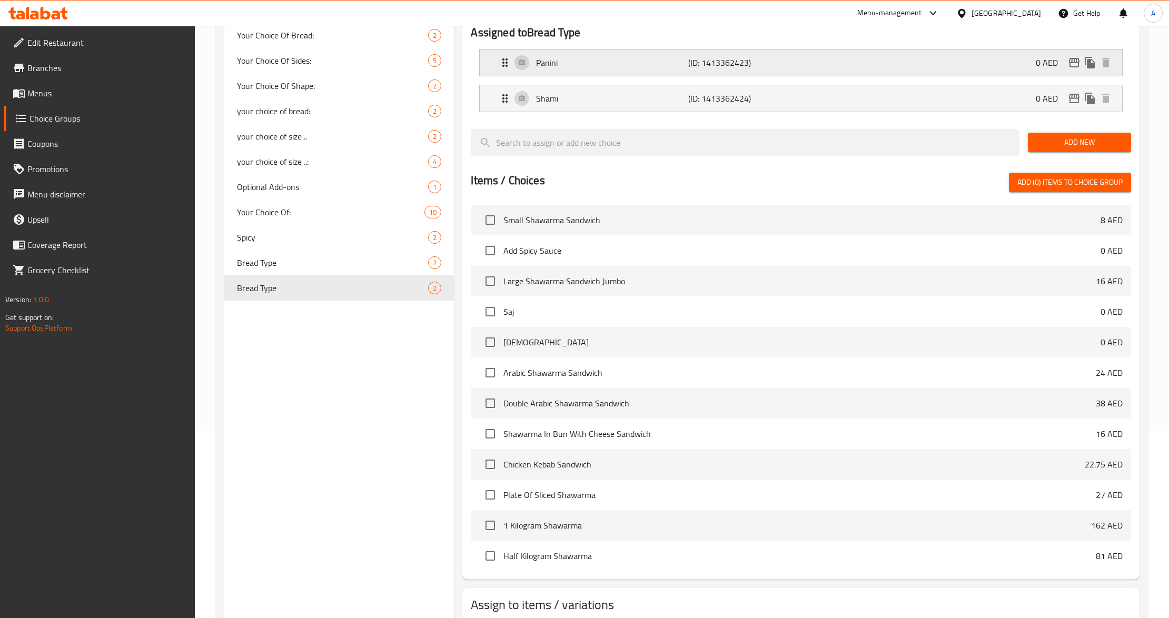
click at [1073, 68] on icon "edit" at bounding box center [1074, 62] width 13 height 13
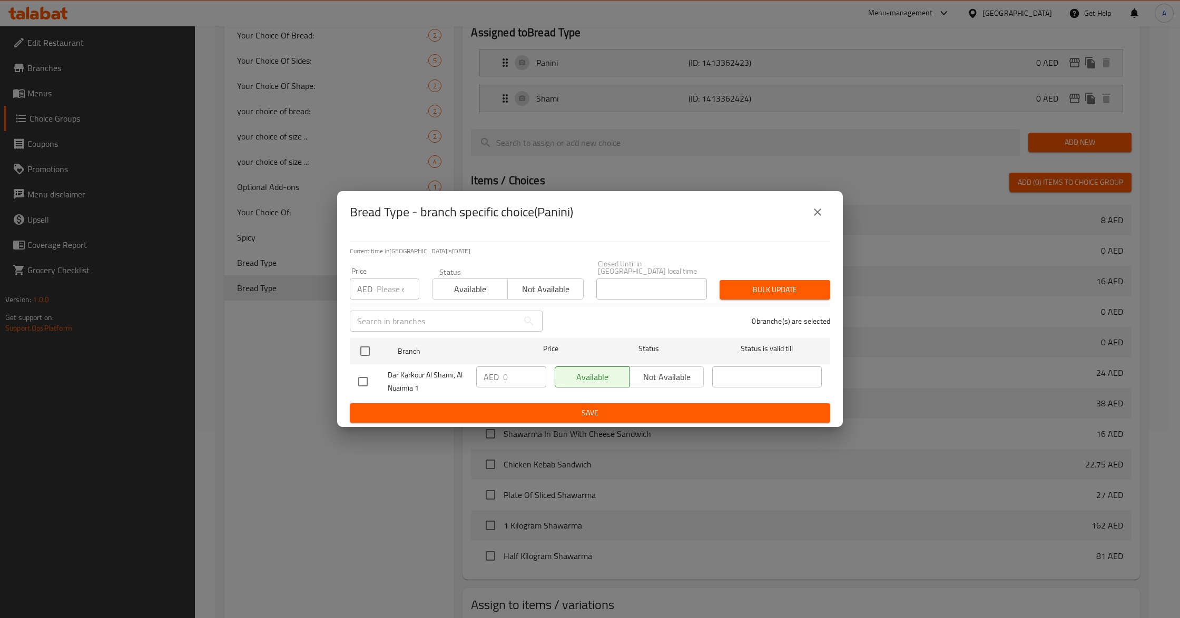
click at [920, 167] on div "Bread Type - branch specific choice(Panini) Current time in [GEOGRAPHIC_DATA] i…" at bounding box center [590, 309] width 1180 height 618
click at [819, 211] on icon "close" at bounding box center [817, 212] width 7 height 7
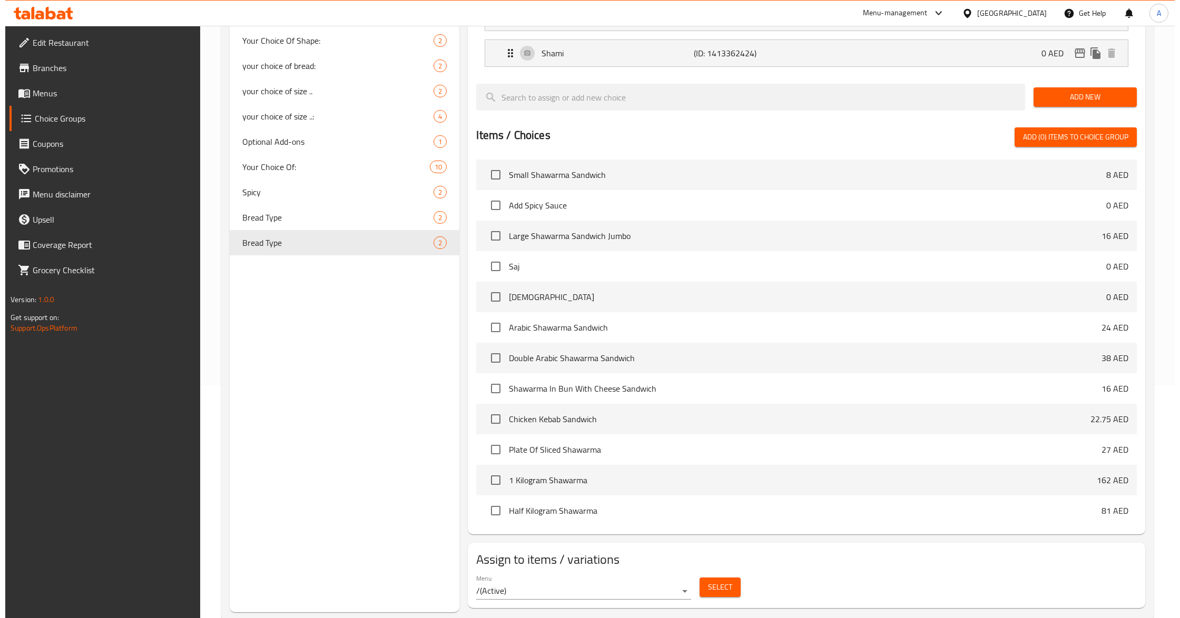
scroll to position [258, 0]
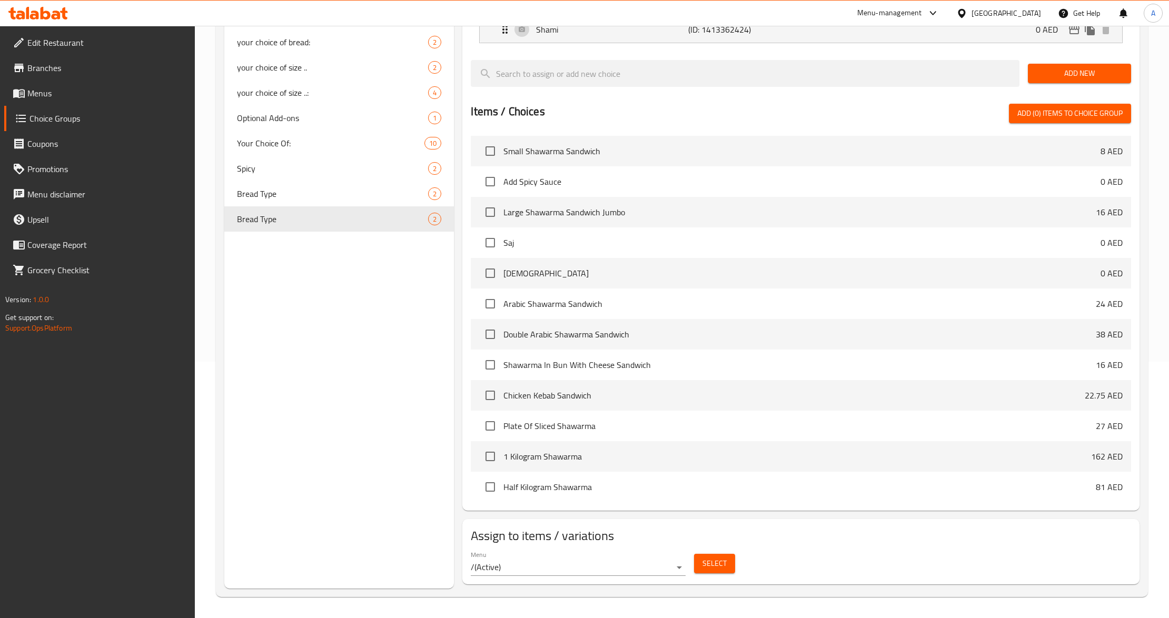
click at [713, 560] on span "Select" at bounding box center [715, 563] width 24 height 13
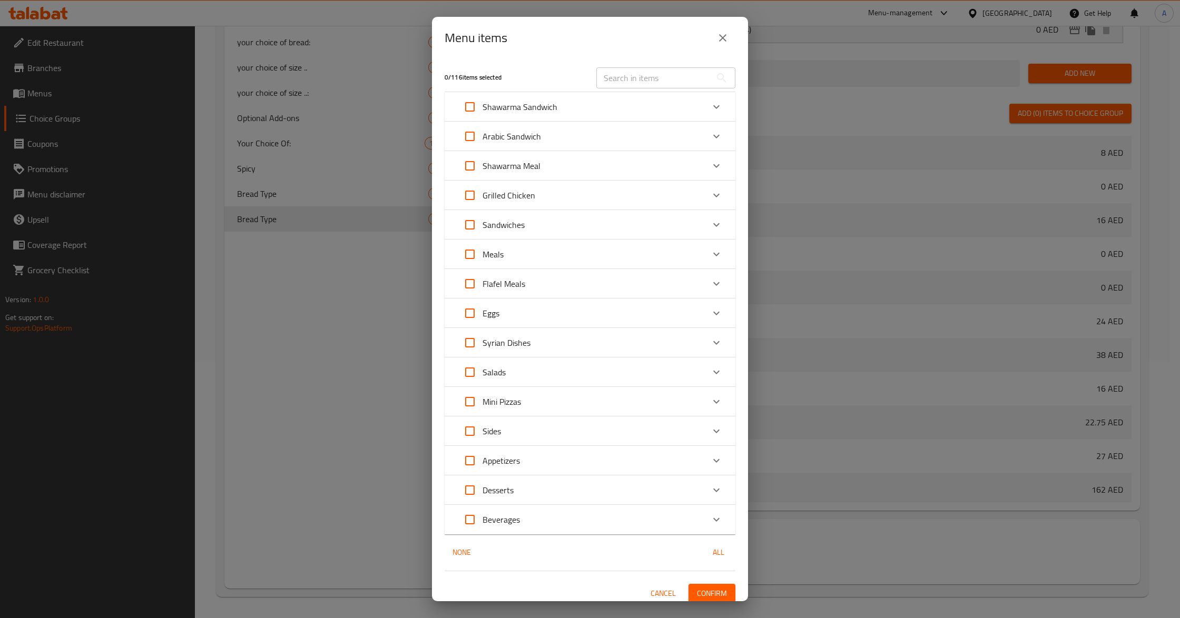
click at [540, 140] on p "Arabic Sandwich" at bounding box center [511, 136] width 58 height 13
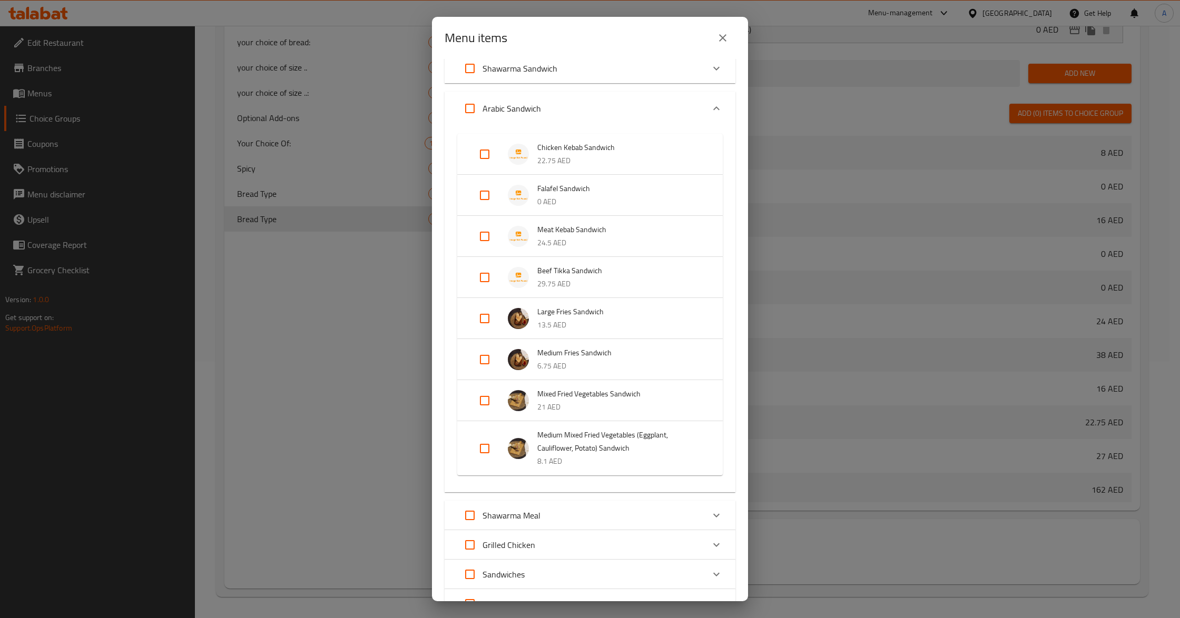
scroll to position [70, 0]
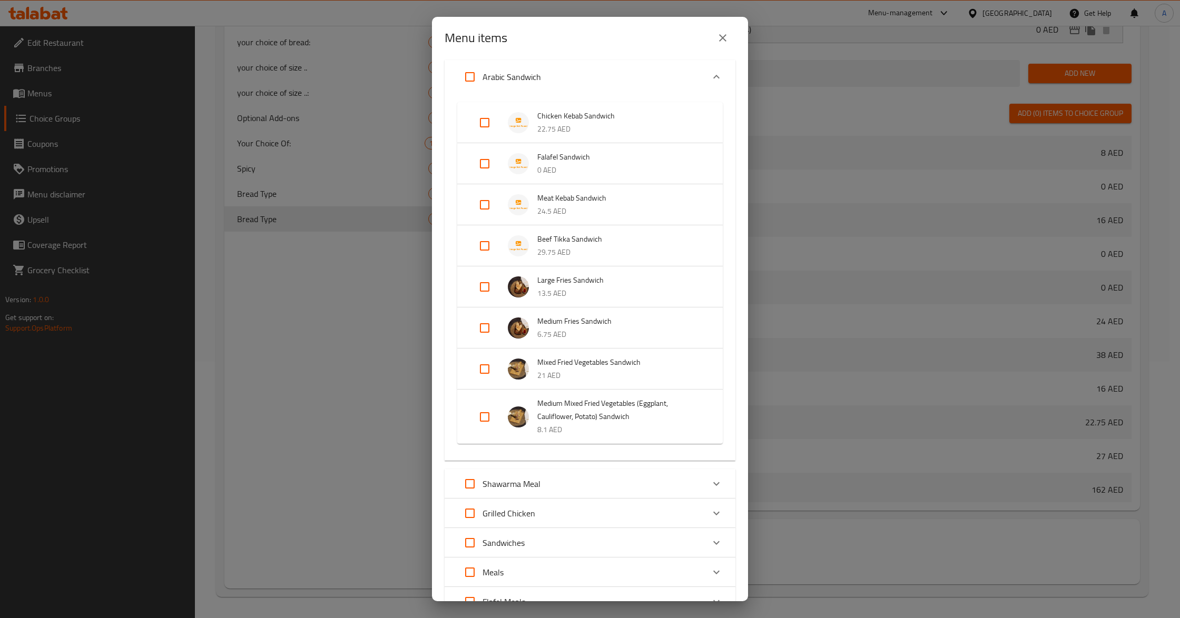
click at [481, 375] on input "Expand" at bounding box center [484, 369] width 25 height 25
checkbox input "true"
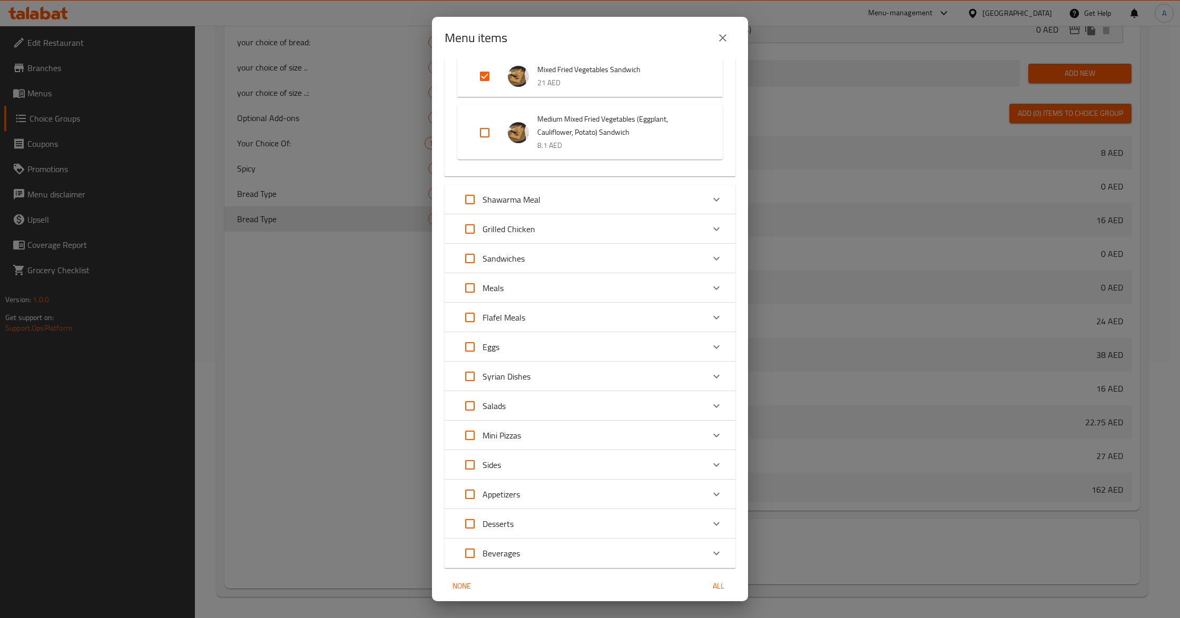
scroll to position [411, 0]
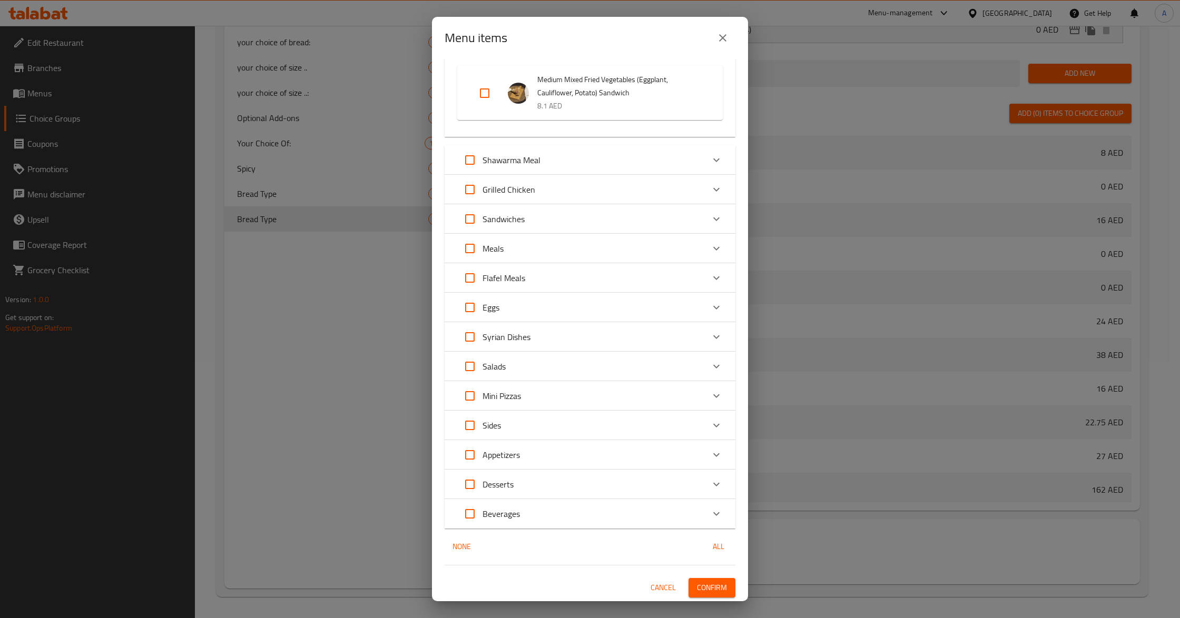
click at [709, 590] on span "Confirm" at bounding box center [712, 587] width 30 height 13
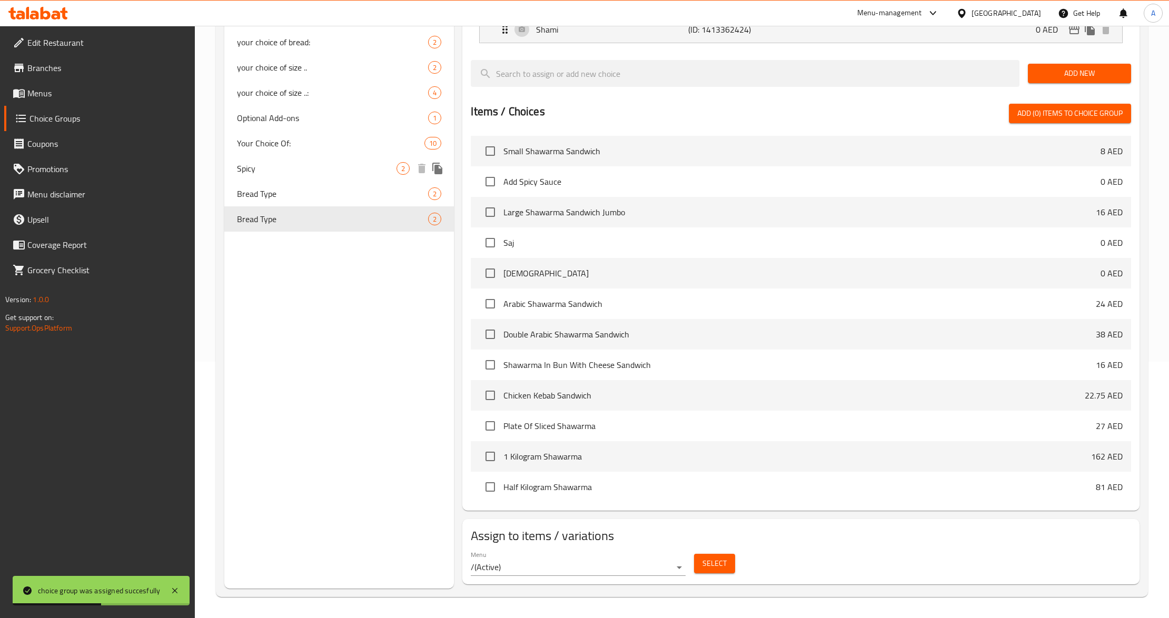
click at [282, 178] on div "Spicy 2" at bounding box center [339, 168] width 230 height 25
type input "Spicy"
type input "حار"
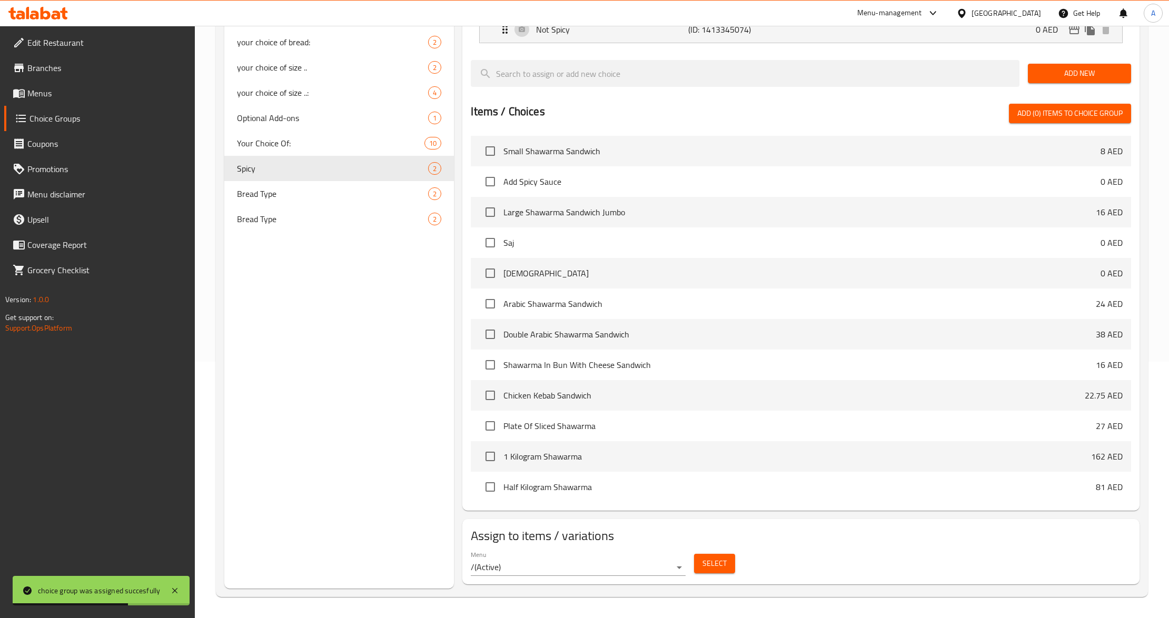
click at [724, 564] on span "Select" at bounding box center [715, 563] width 24 height 13
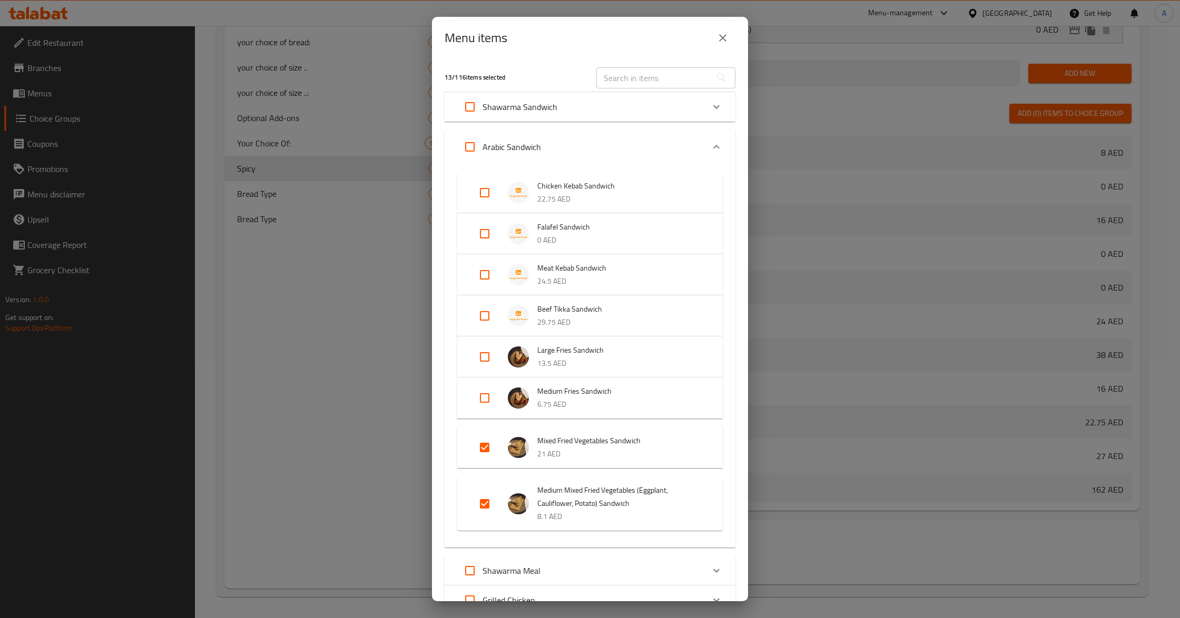
click at [483, 452] on input "Expand" at bounding box center [484, 447] width 25 height 25
checkbox input "false"
click at [483, 496] on input "Expand" at bounding box center [484, 495] width 25 height 25
checkbox input "false"
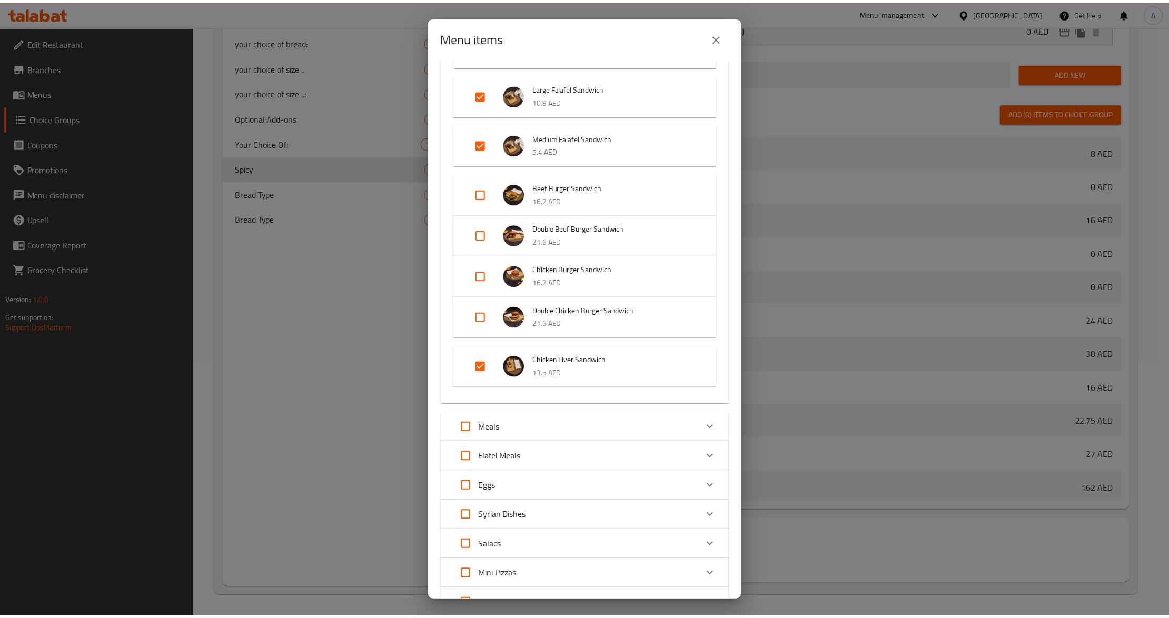
scroll to position [1211, 0]
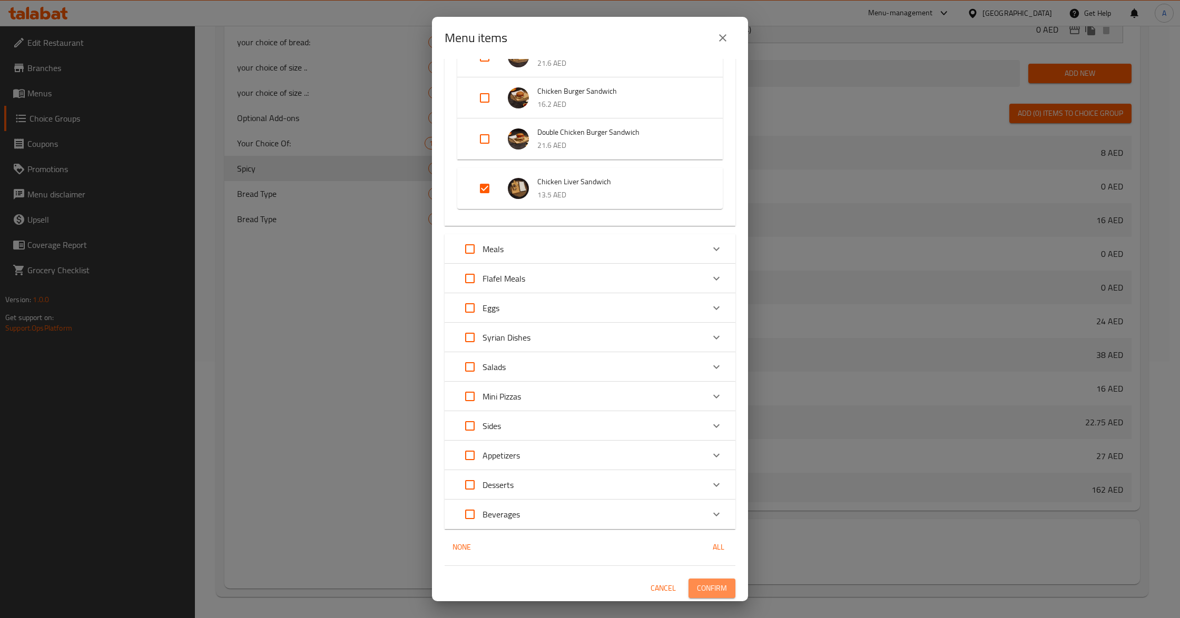
click at [706, 584] on span "Confirm" at bounding box center [712, 588] width 30 height 13
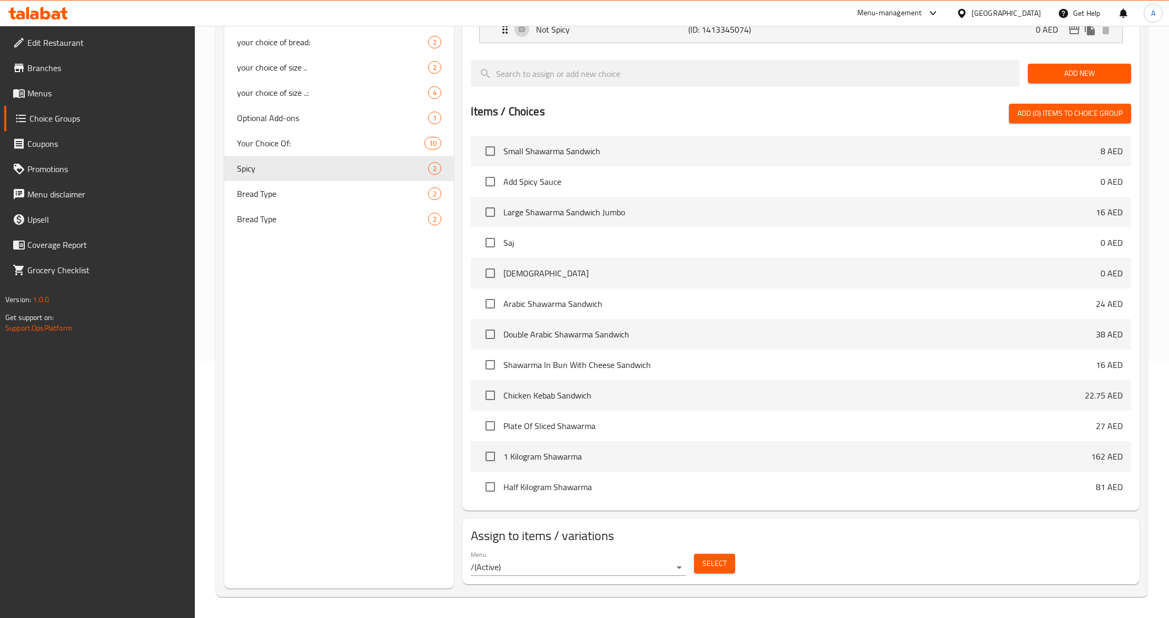
scroll to position [0, 0]
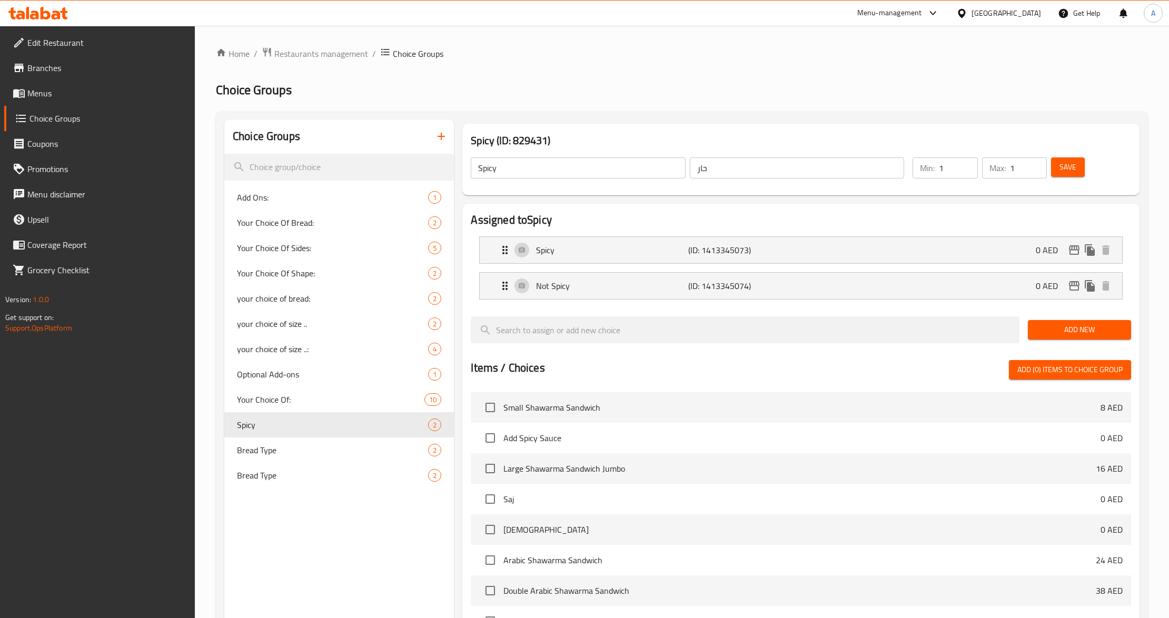
click at [1064, 171] on span "Save" at bounding box center [1068, 167] width 17 height 13
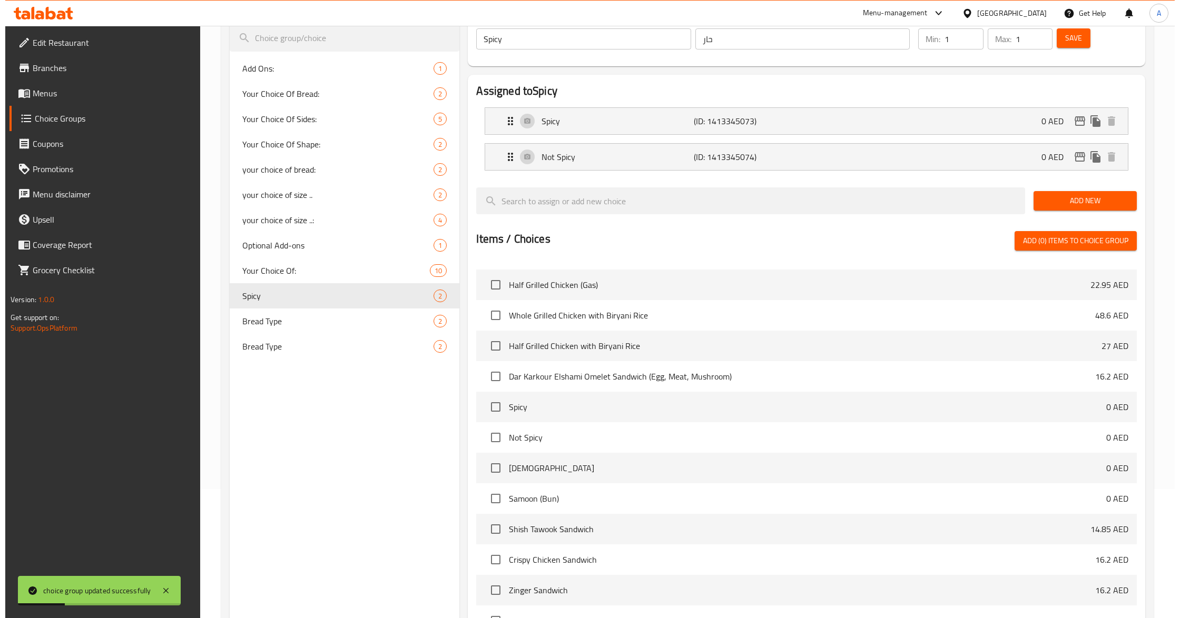
scroll to position [258, 0]
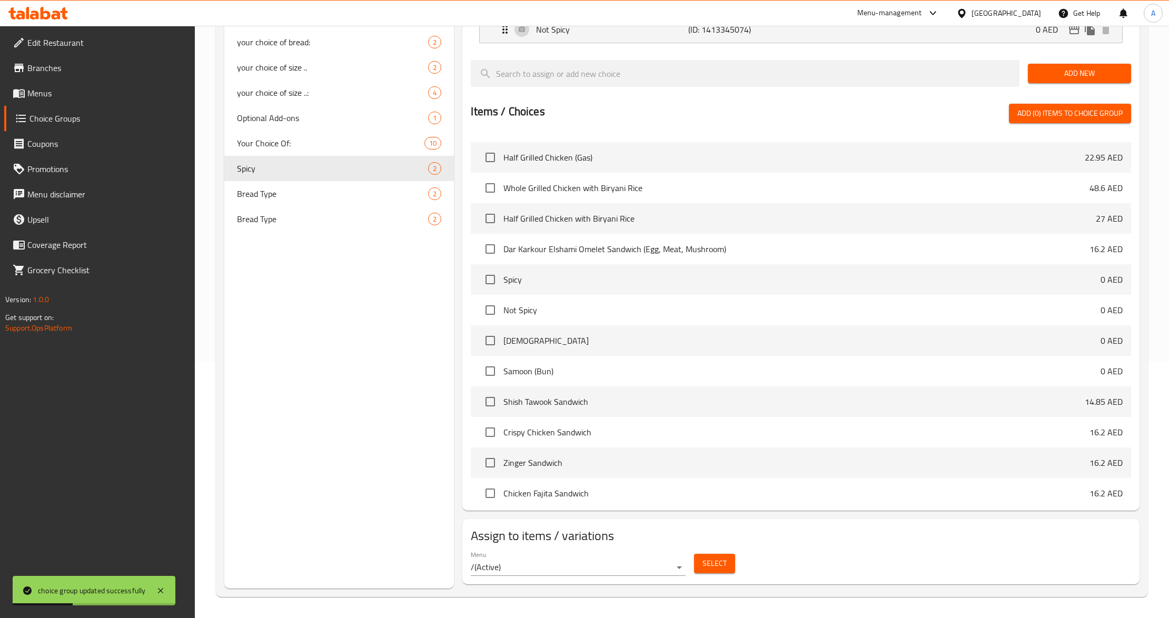
click at [725, 565] on span "Select" at bounding box center [715, 563] width 24 height 13
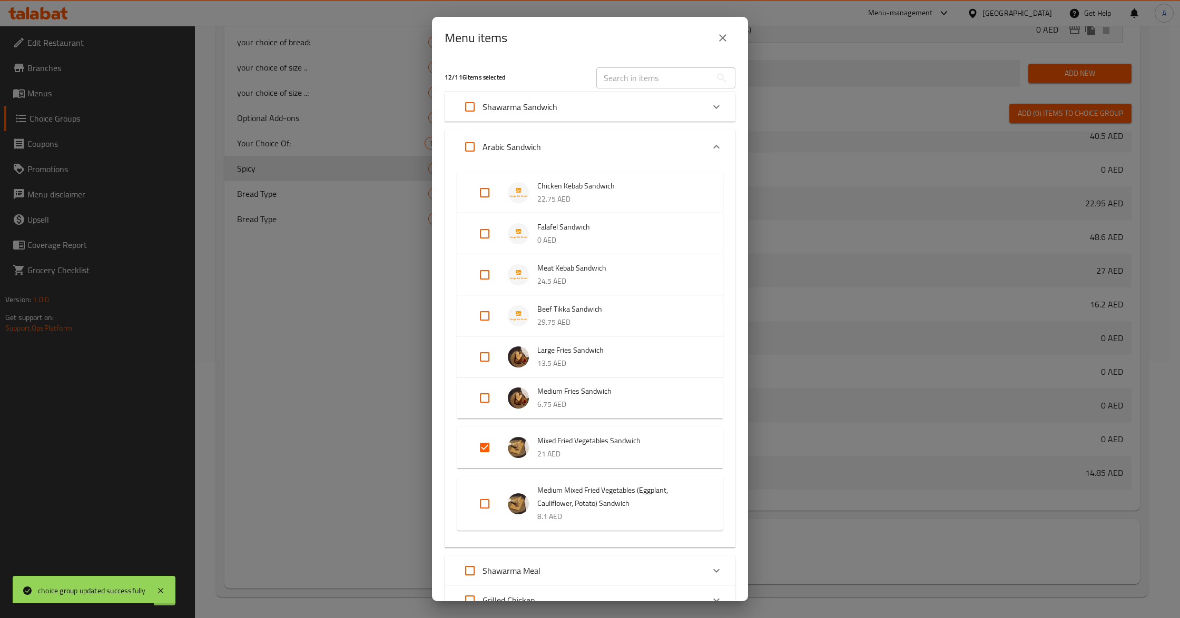
click at [494, 447] on input "Expand" at bounding box center [484, 447] width 25 height 25
checkbox input "false"
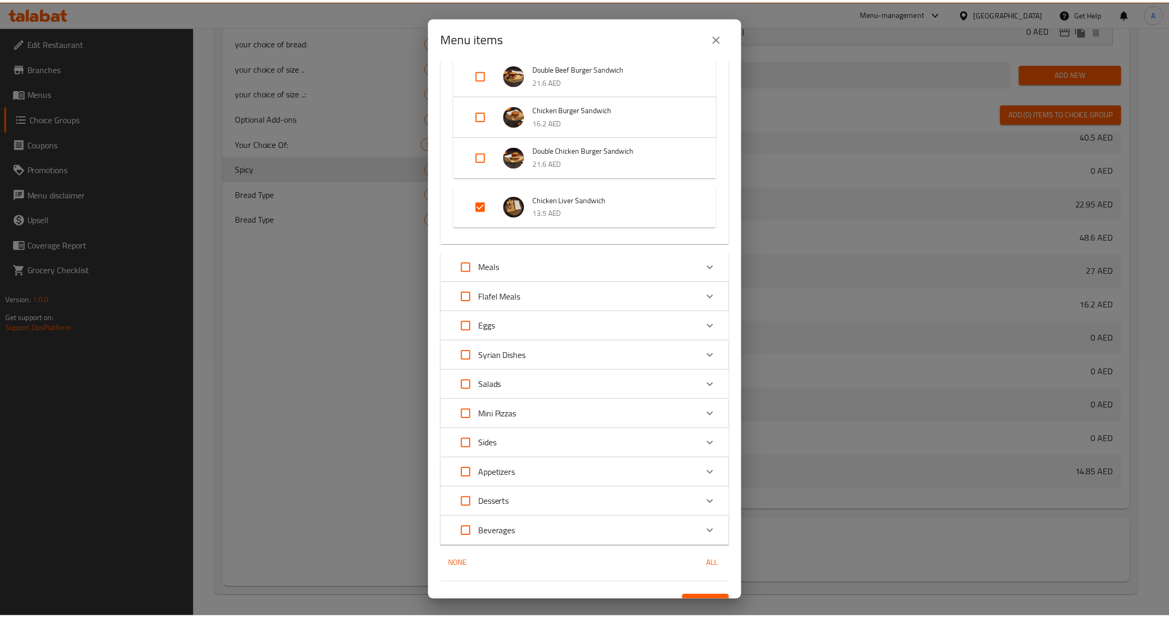
scroll to position [1211, 0]
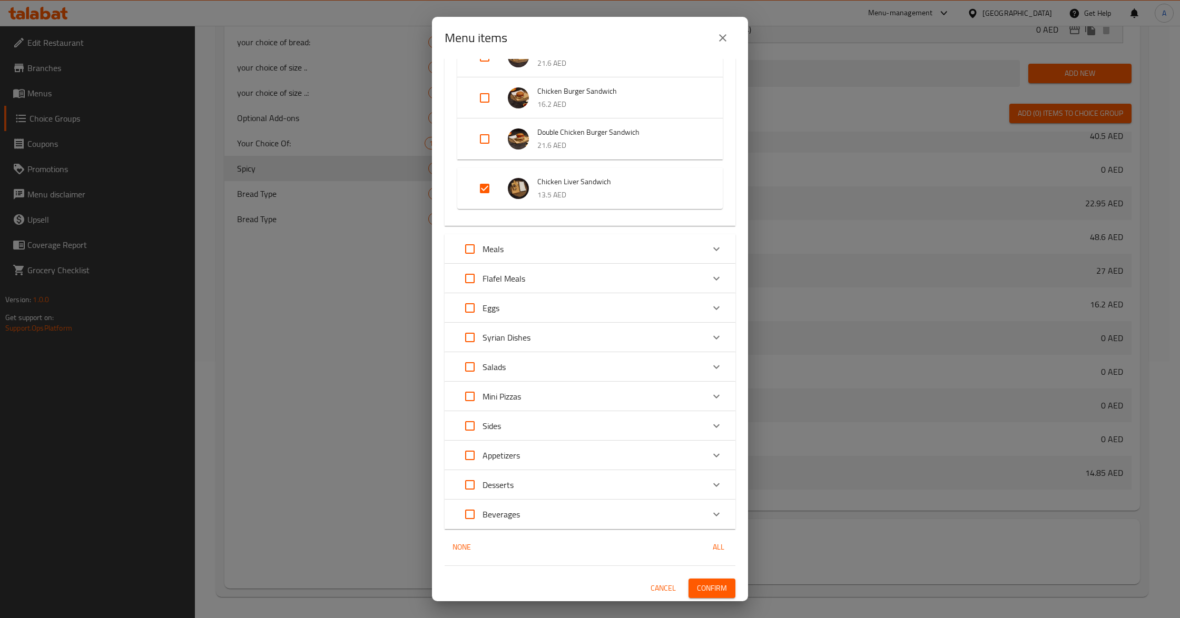
click at [711, 584] on span "Confirm" at bounding box center [712, 588] width 30 height 13
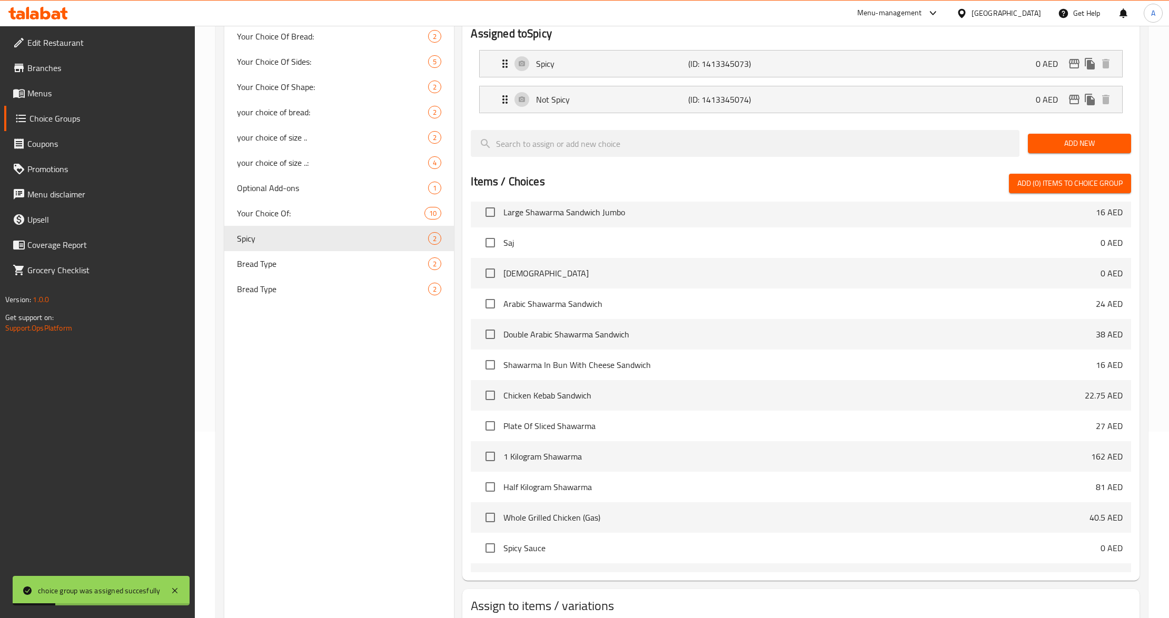
scroll to position [47, 0]
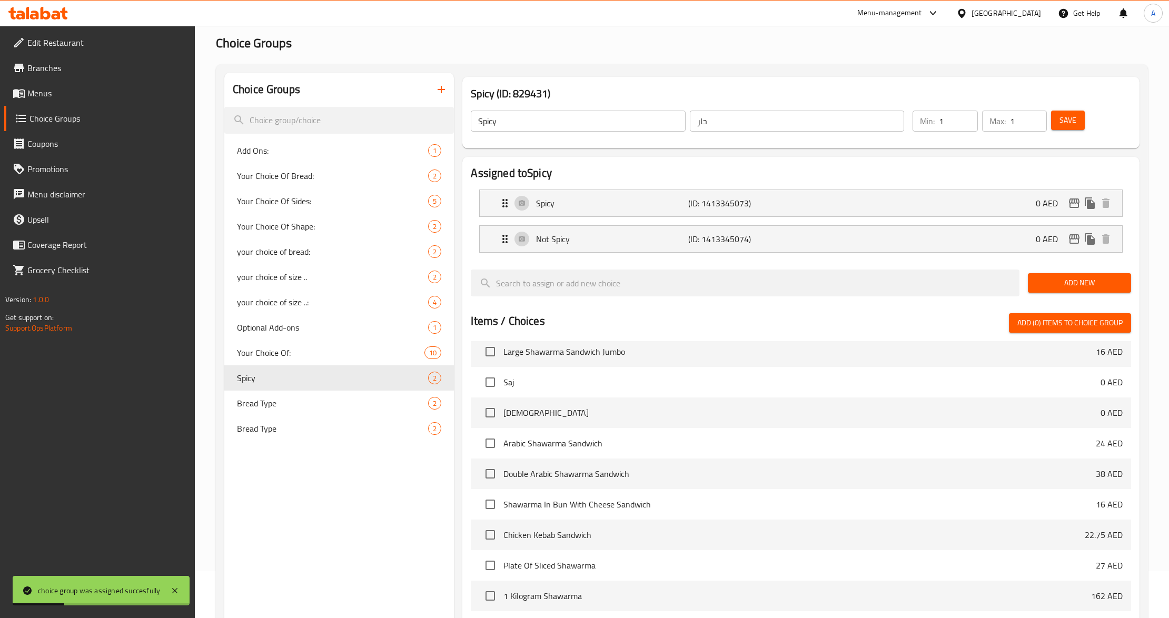
click at [1070, 126] on span "Save" at bounding box center [1068, 120] width 17 height 13
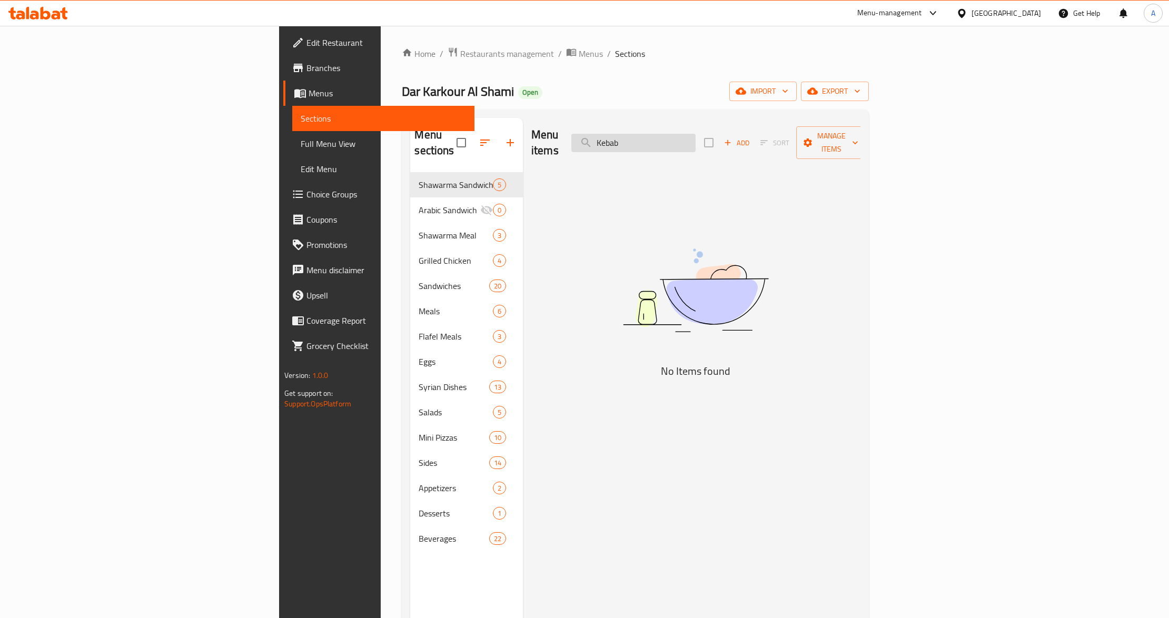
click at [696, 134] on input "Kebab" at bounding box center [633, 143] width 124 height 18
click at [696, 134] on input "Beef Tikka Sandwich" at bounding box center [633, 143] width 124 height 18
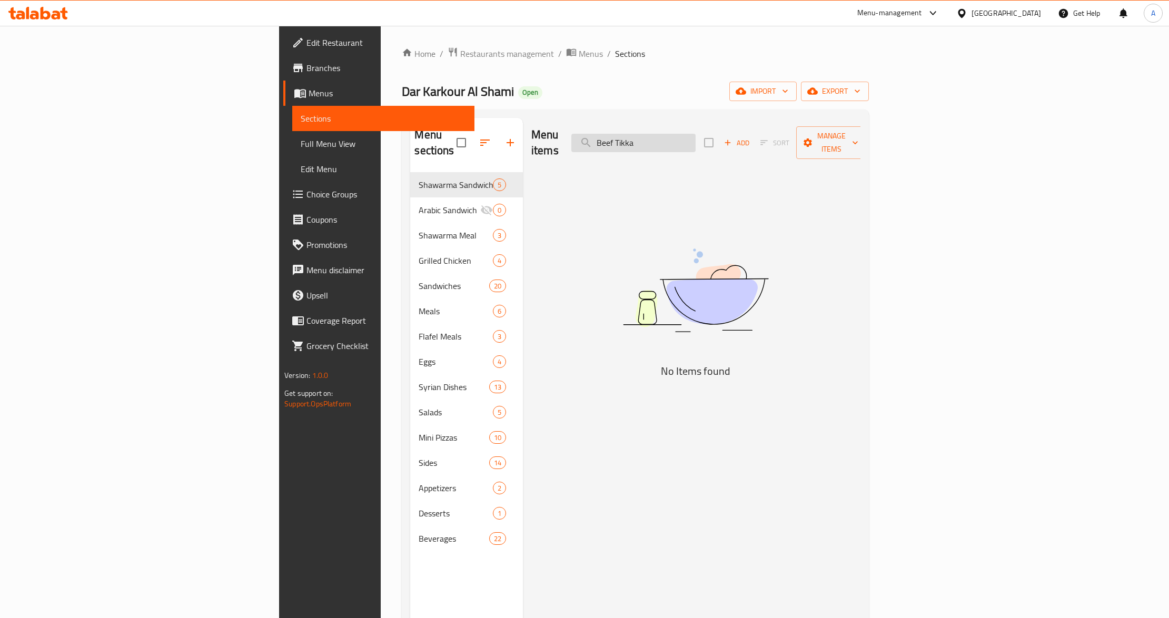
click at [696, 137] on input "Beef Tikka" at bounding box center [633, 143] width 124 height 18
click at [696, 136] on input "Tikka" at bounding box center [633, 143] width 124 height 18
paste input "Mixed Fried Vegetables"
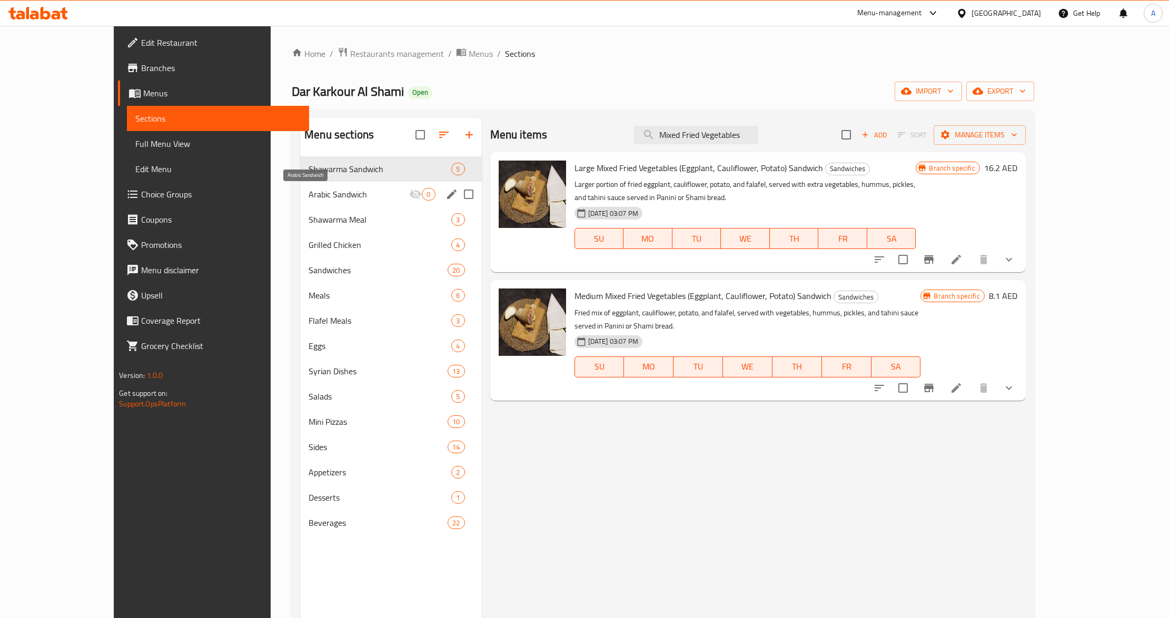
click at [310, 213] on div "Shawarma Meal 3" at bounding box center [390, 219] width 181 height 25
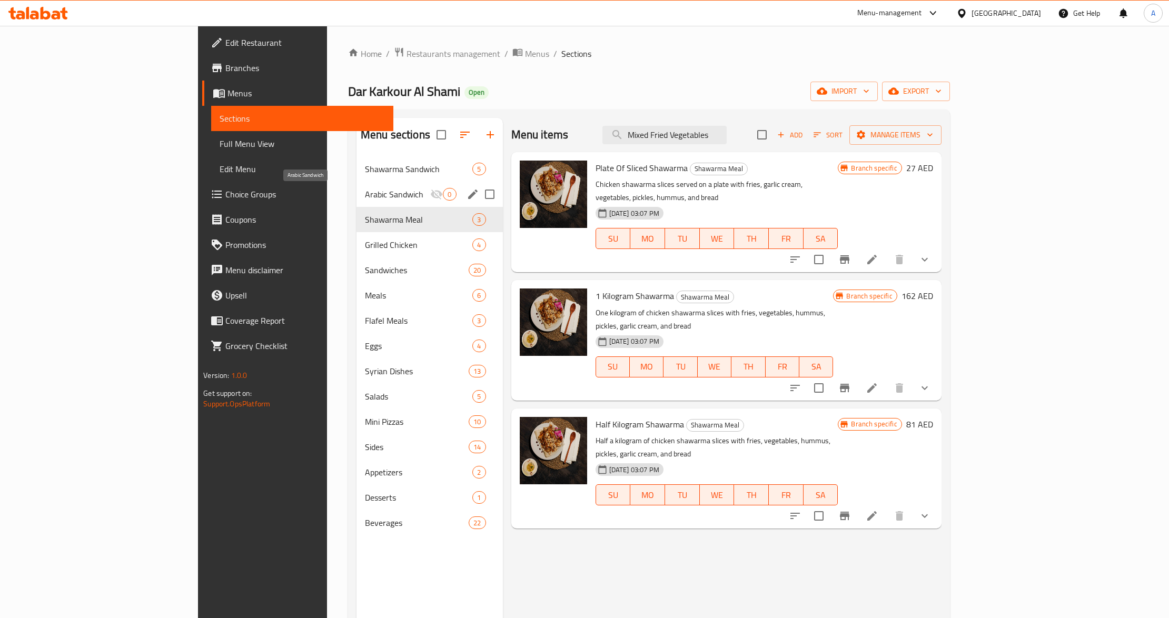
click at [365, 194] on span "Arabic Sandwich" at bounding box center [398, 194] width 66 height 13
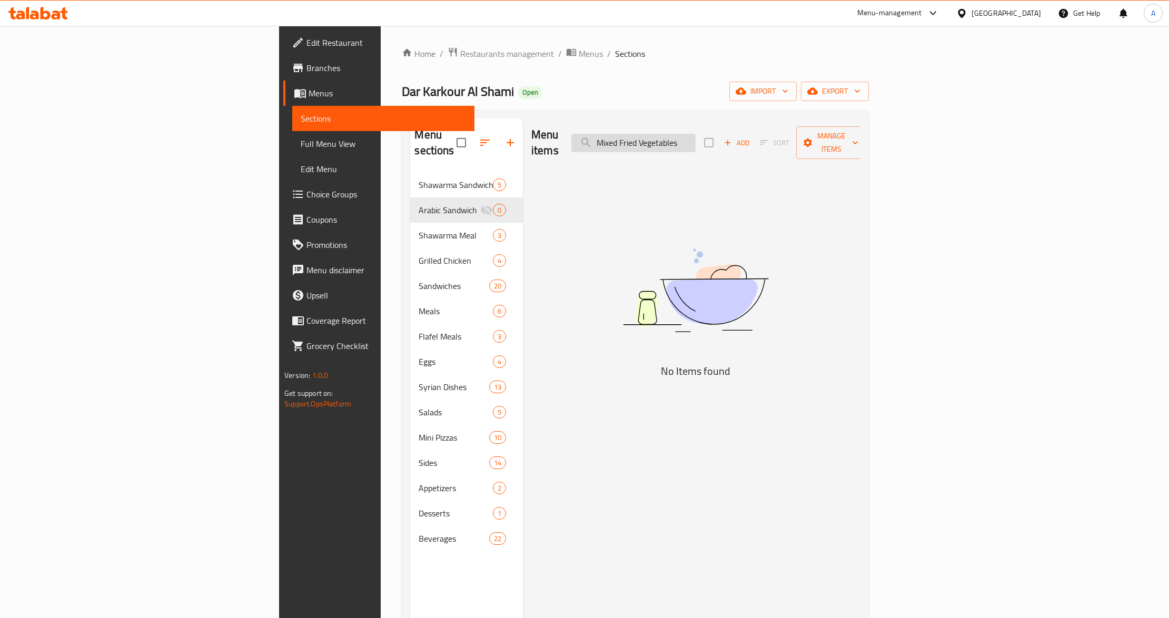
click at [696, 137] on input "Mixed Fried Vegetables" at bounding box center [633, 143] width 124 height 18
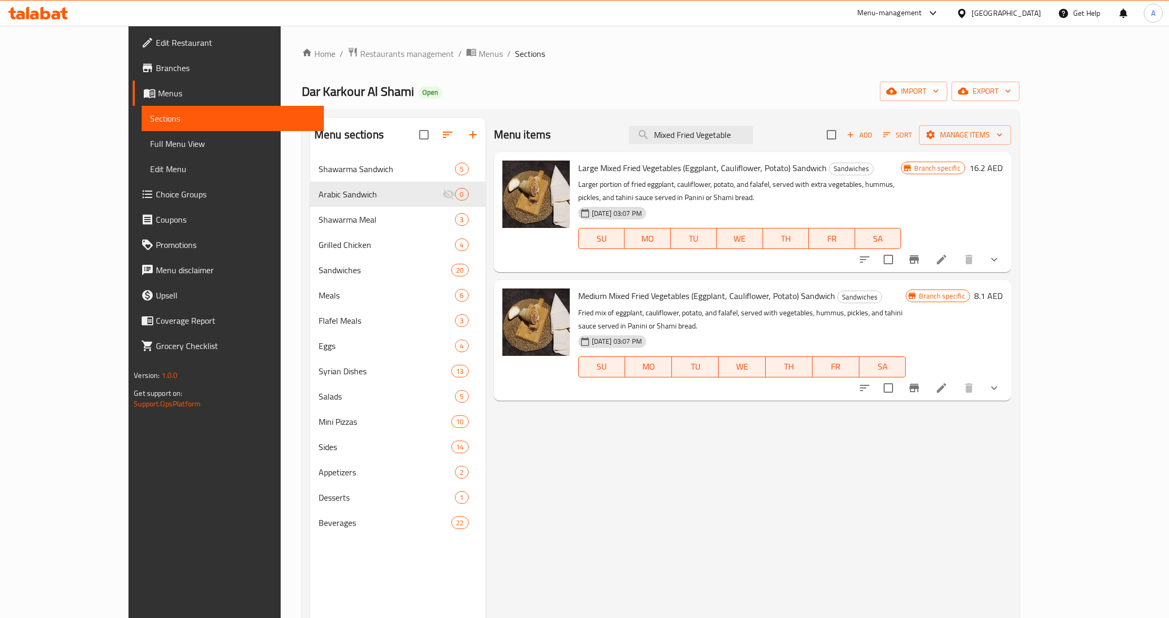
type input "Mixed Fried Vegetable"
click at [662, 178] on p "Larger portion of fried eggplant, cauliflower, potato, and falafel, served with…" at bounding box center [739, 191] width 323 height 26
click at [948, 262] on icon at bounding box center [941, 259] width 13 height 13
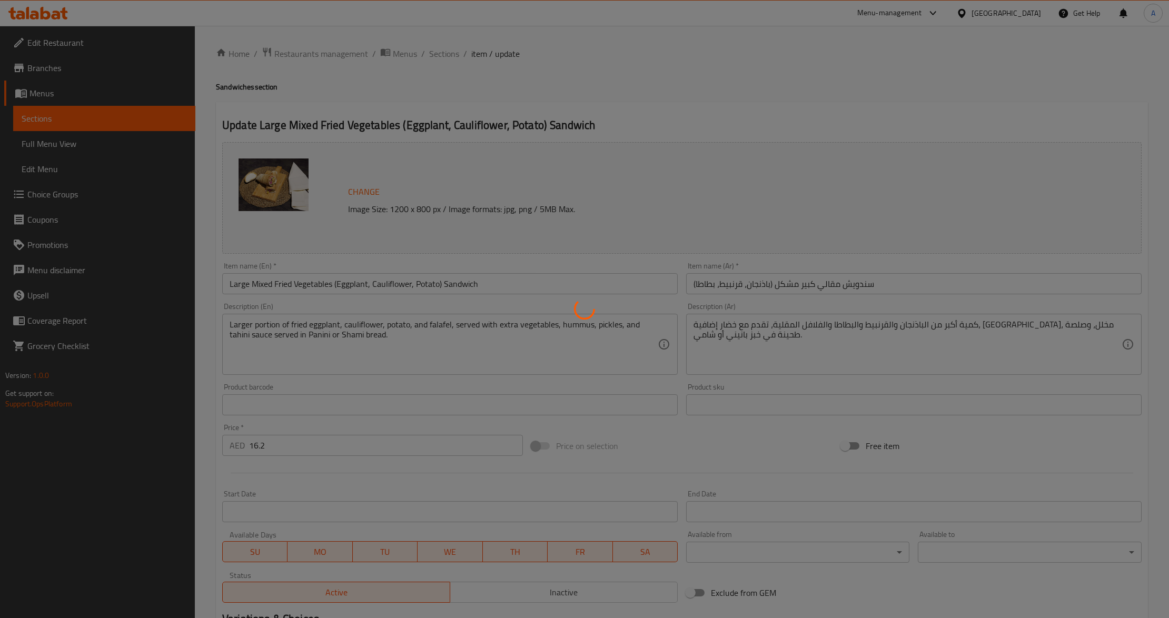
type input "نوع الخبز"
type input "1"
type input "حار"
type input "1"
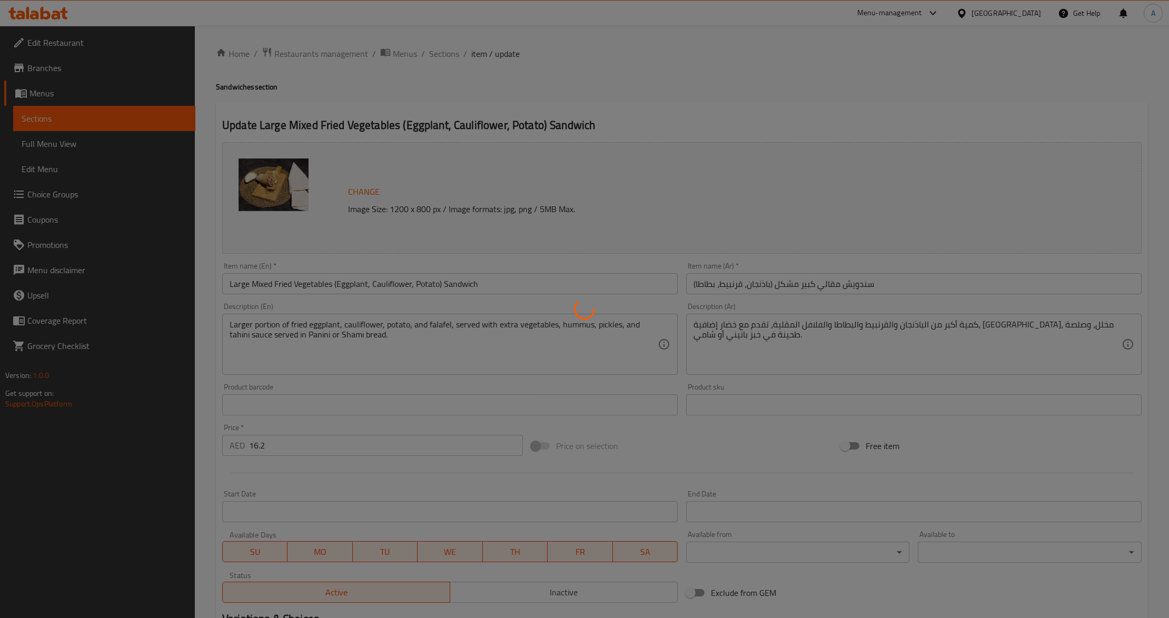
type input "1"
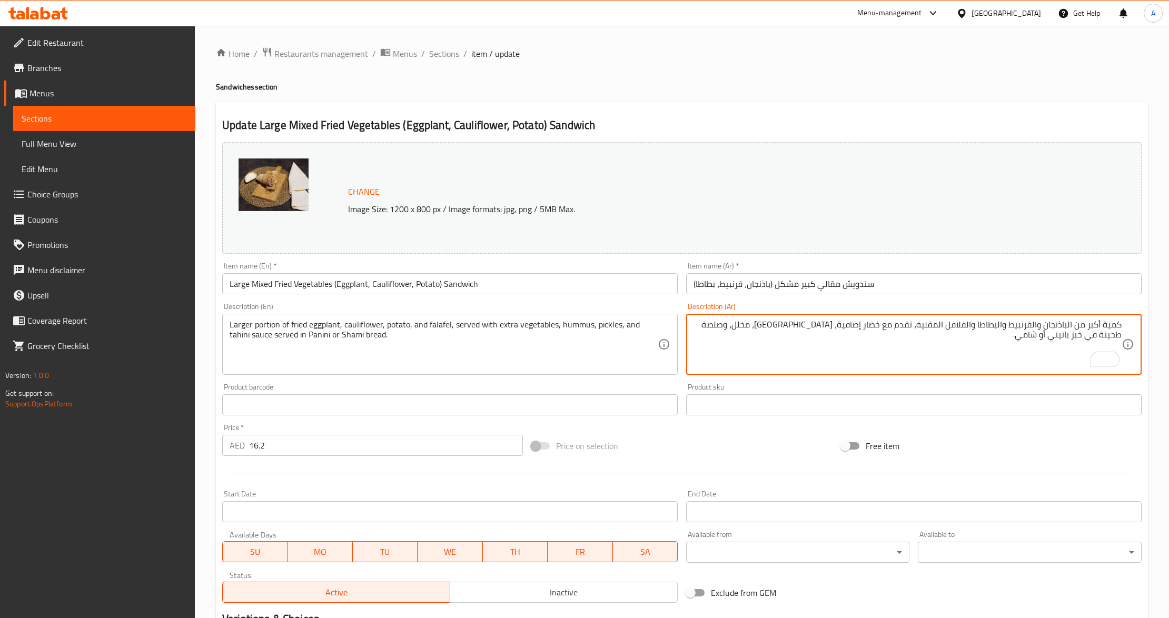
click at [778, 447] on div "Price on selection" at bounding box center [681, 446] width 309 height 28
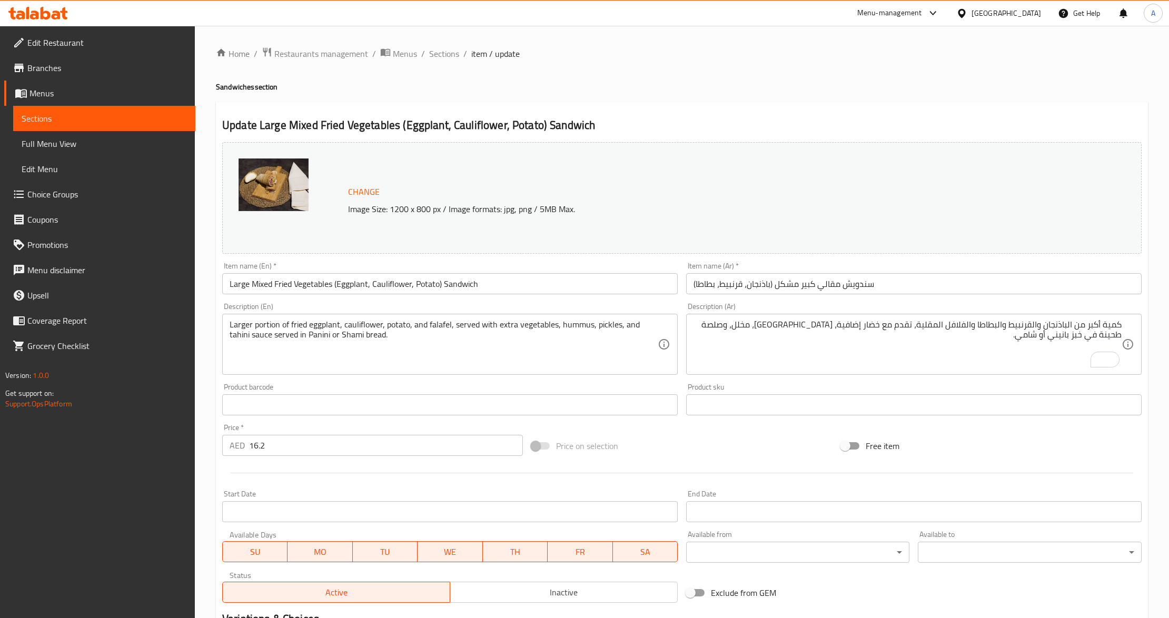
click at [392, 283] on input "Large Mixed Fried Vegetables (Eggplant, Cauliflower, Potato) Sandwich" at bounding box center [450, 283] width 456 height 21
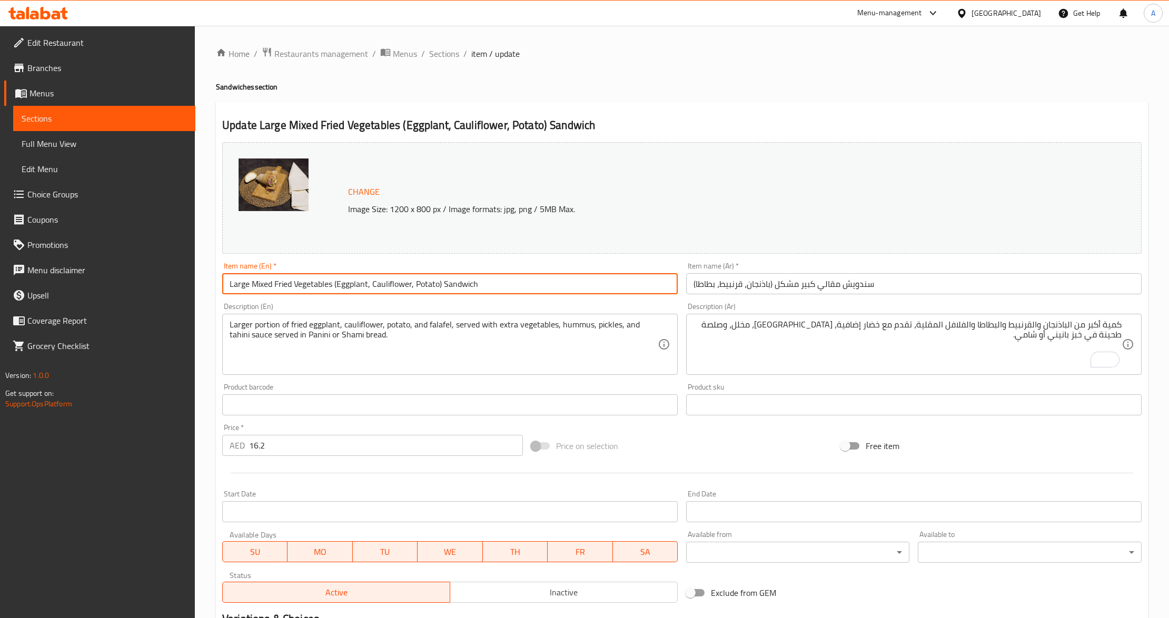
click at [392, 283] on input "Large Mixed Fried Vegetables (Eggplant, Cauliflower, Potato) Sandwich" at bounding box center [450, 283] width 456 height 21
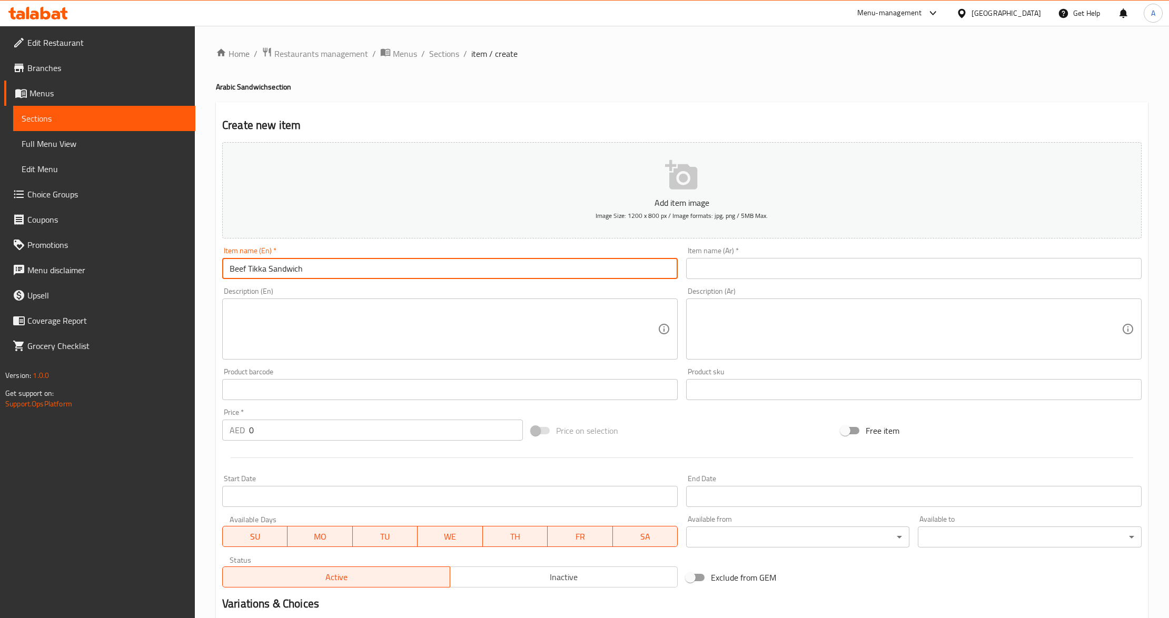
scroll to position [7, 0]
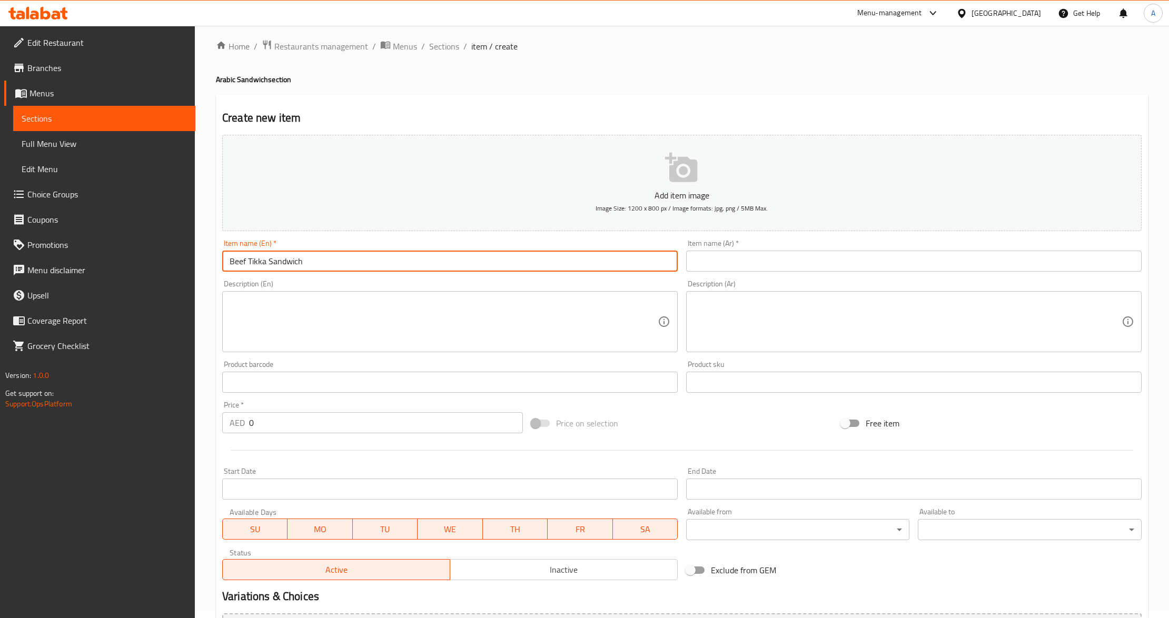
click at [376, 315] on textarea at bounding box center [444, 322] width 428 height 50
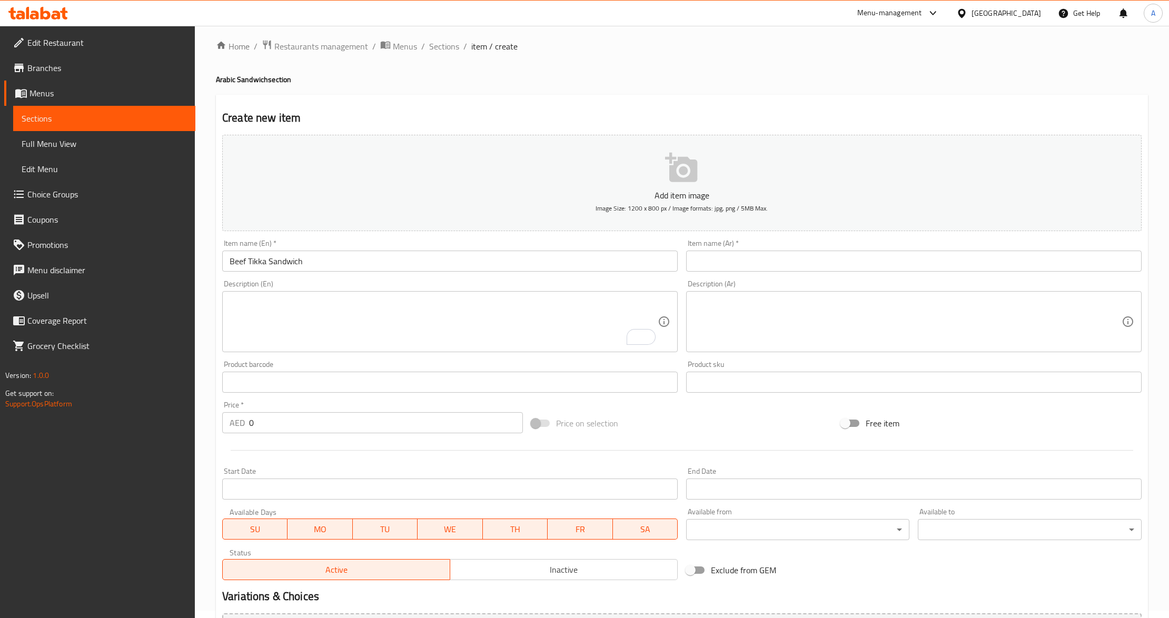
click at [904, 255] on input "text" at bounding box center [914, 261] width 456 height 21
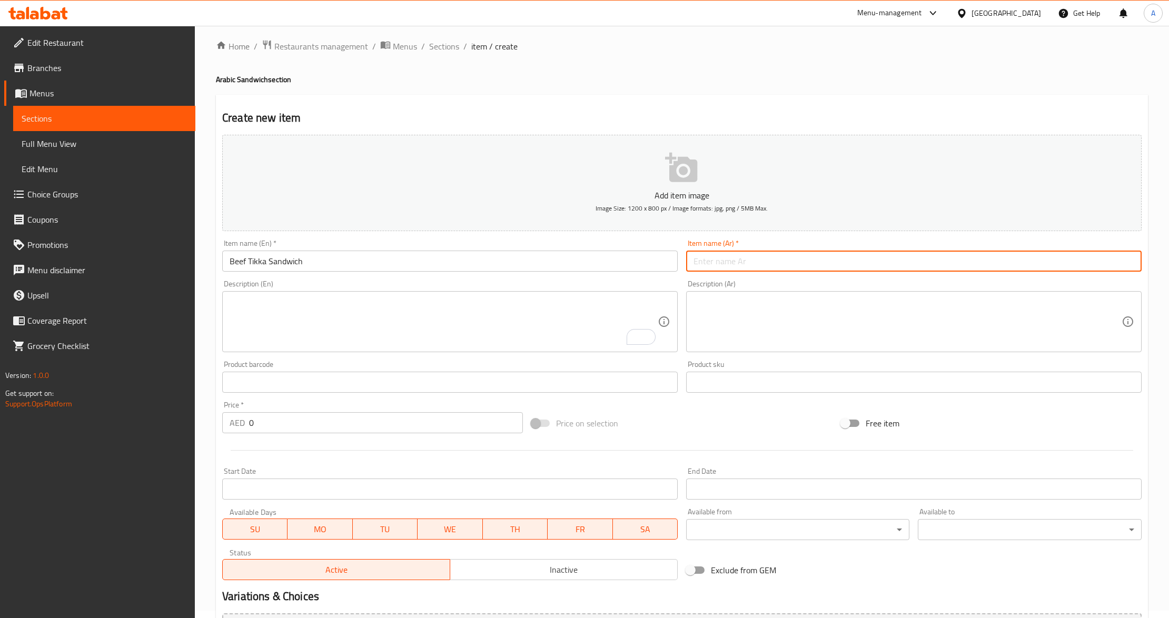
paste input "سندويش تكه لحم"
type input "سندويش تكه لحم"
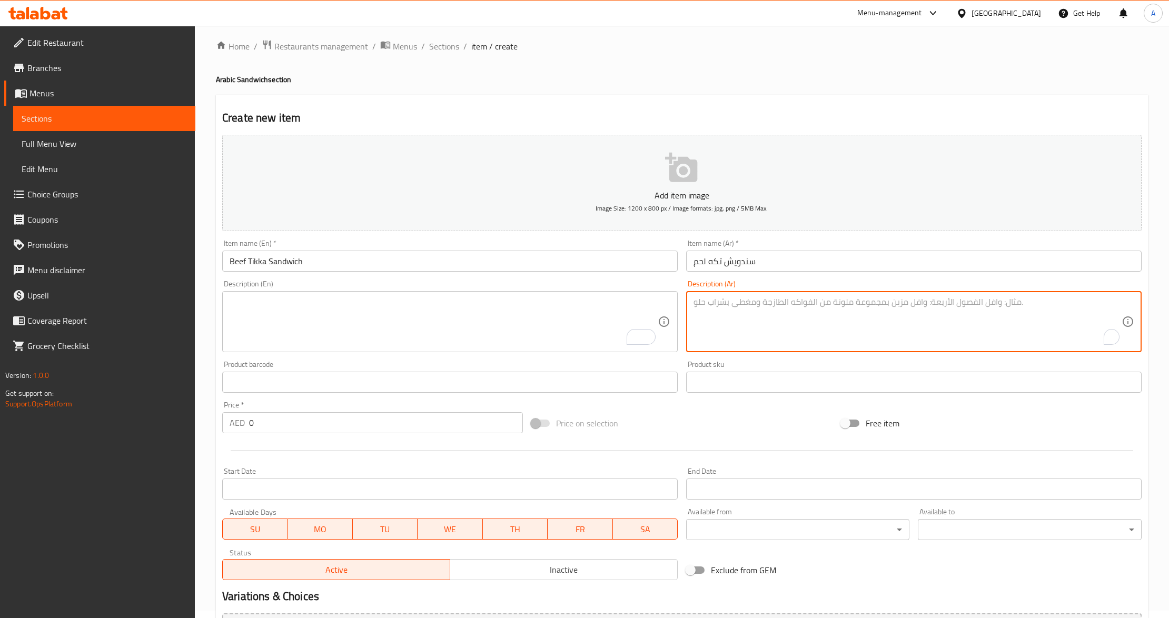
click at [748, 329] on textarea "To enrich screen reader interactions, please activate Accessibility in Grammarl…" at bounding box center [908, 322] width 428 height 50
click at [726, 314] on textarea "To enrich screen reader interactions, please activate Accessibility in Grammarl…" at bounding box center [908, 322] width 428 height 50
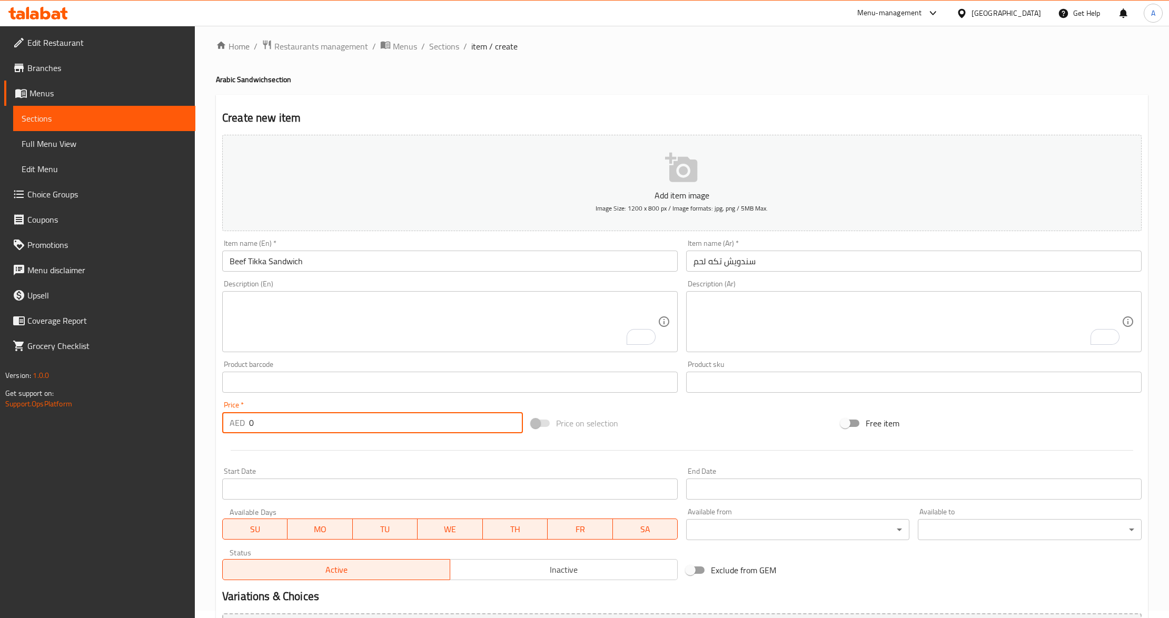
click at [390, 432] on input "0" at bounding box center [386, 422] width 274 height 21
paste input "29.75"
type input "29.75"
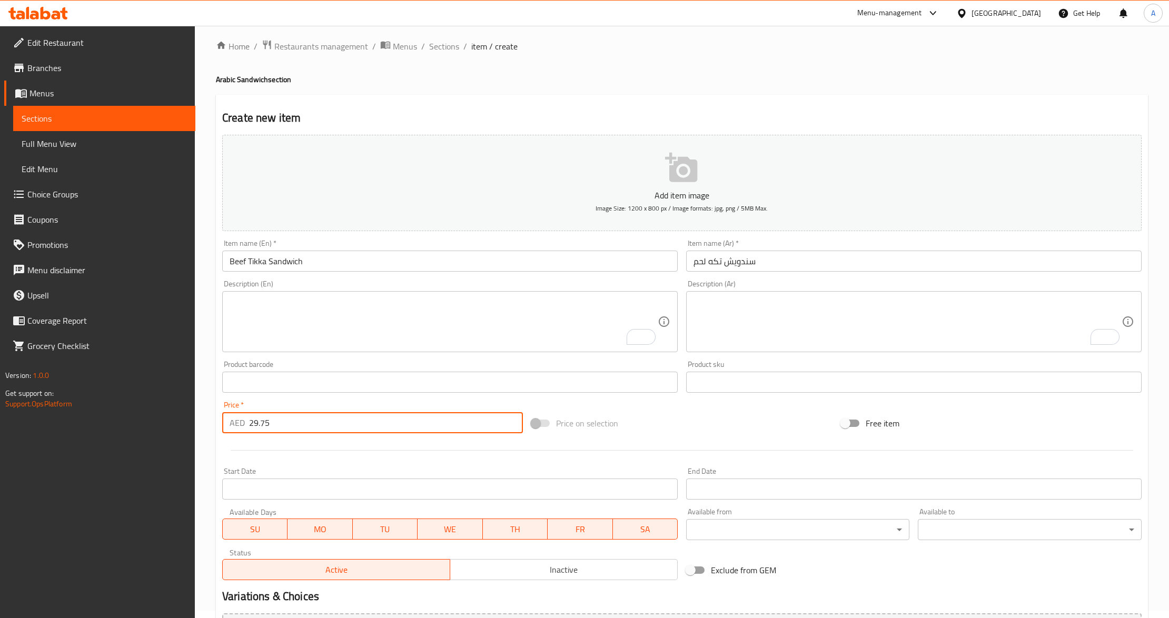
click at [352, 456] on div at bounding box center [682, 451] width 928 height 26
click at [801, 306] on textarea "To enrich screen reader interactions, please activate Accessibility in Grammarl…" at bounding box center [908, 322] width 428 height 50
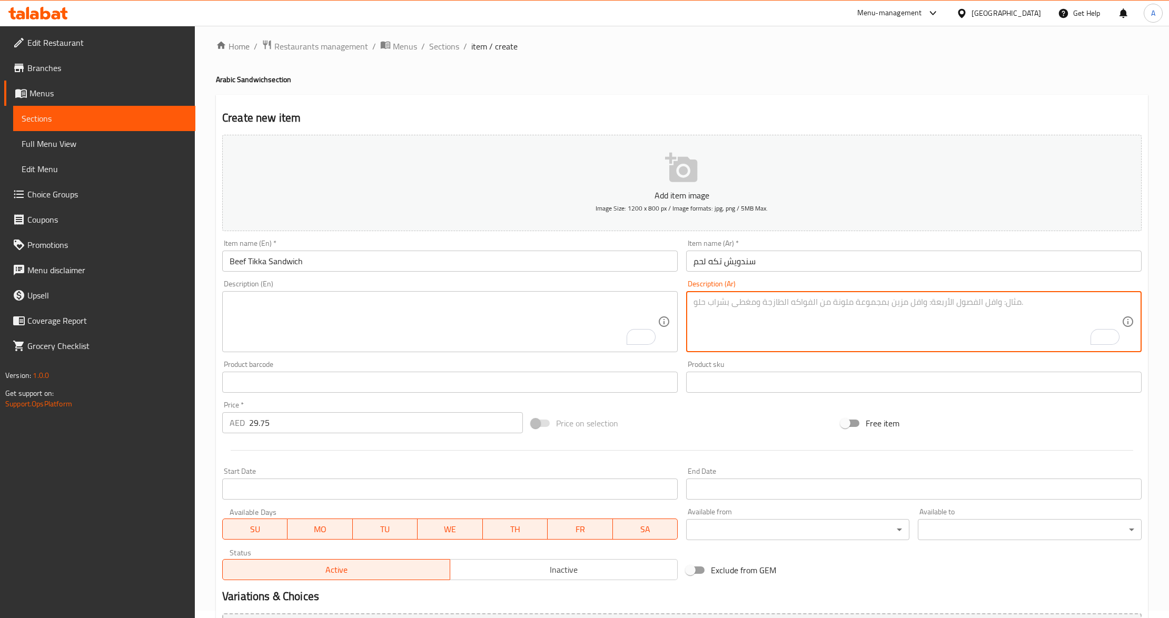
paste textarea "خبز لبنانى مع حمص مع بيواز مع تكه لحم"
type textarea "خبز لبنانى مع حمص مع بيواز مع تكه لحم"
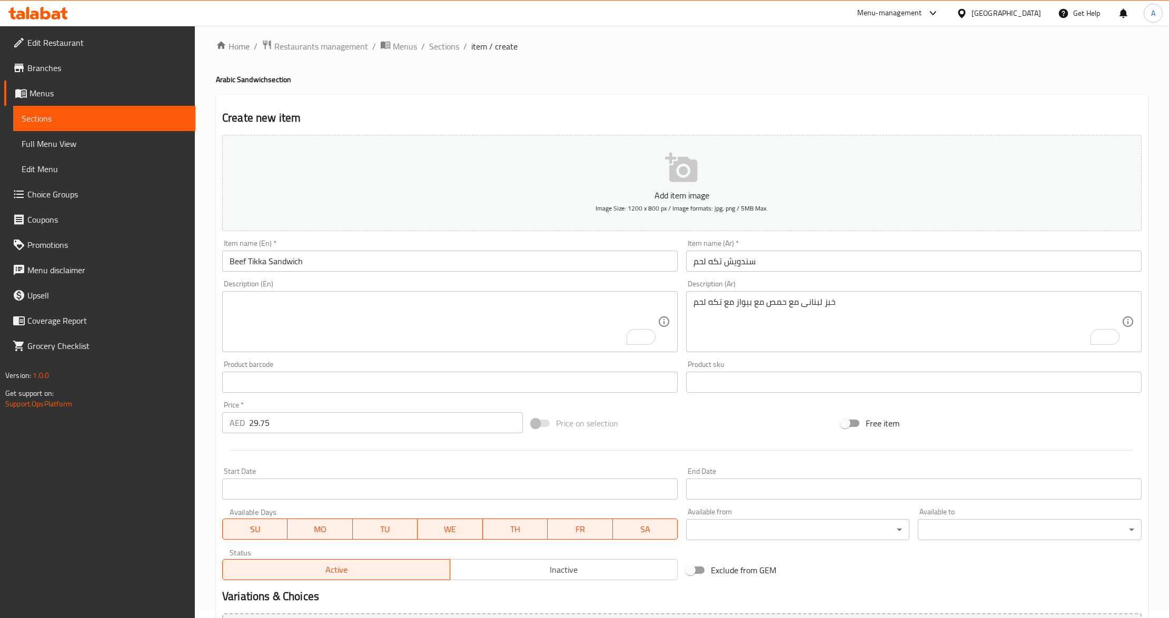
click at [301, 334] on textarea "To enrich screen reader interactions, please activate Accessibility in Grammarl…" at bounding box center [444, 322] width 428 height 50
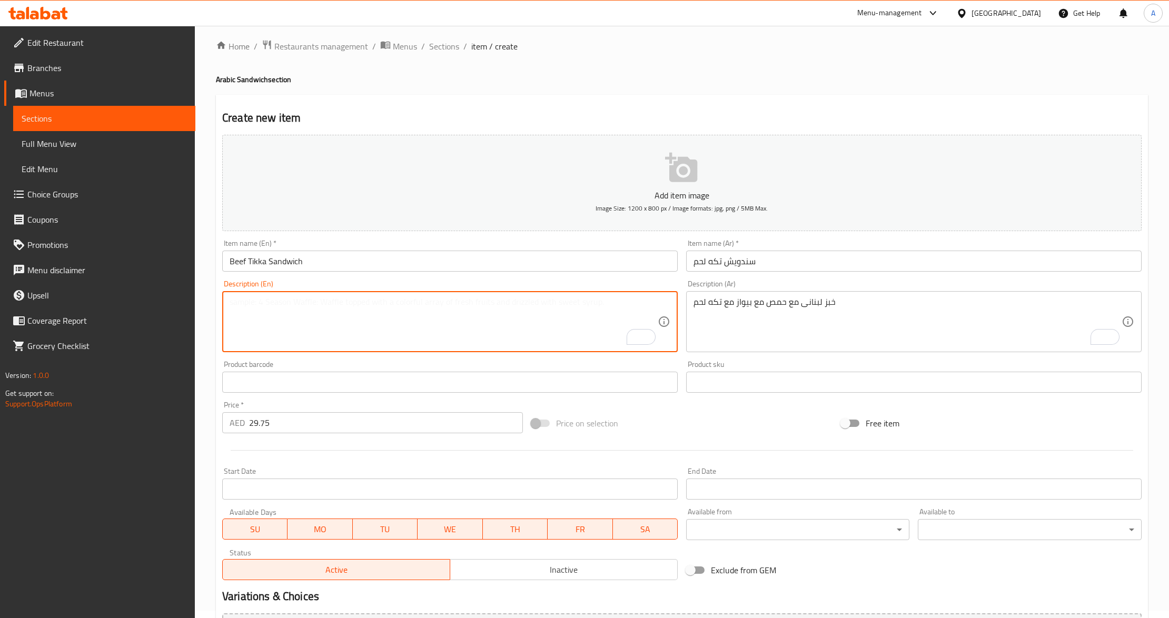
paste textarea "Lebanese bread with hummus, fresh onion salad (piyaz), and grilled beef tikka"
type textarea "Lebanese bread with hummus, fresh onion salad (piyaz), and grilled beef tikka"
click at [767, 409] on div "Add item image Image Size: 1200 x 800 px / Image formats: jpg, png / 5MB Max. I…" at bounding box center [682, 358] width 928 height 454
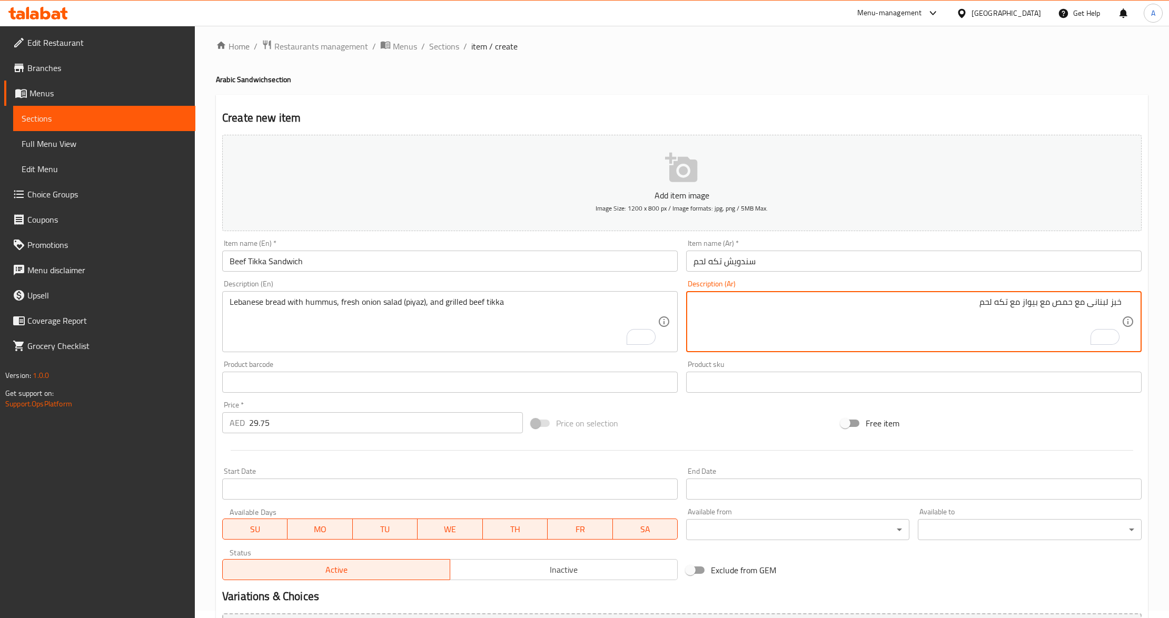
drag, startPoint x: 1039, startPoint y: 300, endPoint x: 1109, endPoint y: 435, distance: 152.0
click at [1045, 311] on textarea "خبز لبنانى مع حمص مع بيواز مع تكه لحم" at bounding box center [908, 322] width 428 height 50
click at [937, 304] on textarea "خبز لبنانى مع حمص مع سلطه بصل (بيواز) مع تكه لحم" at bounding box center [908, 322] width 428 height 50
type textarea "خبز لبنانى مع حمص مع سلطه بصل (بيواز) مع تكه لحم بقري مشوي"
click at [997, 405] on div "Add item image Image Size: 1200 x 800 px / Image formats: jpg, png / 5MB Max. I…" at bounding box center [682, 358] width 928 height 454
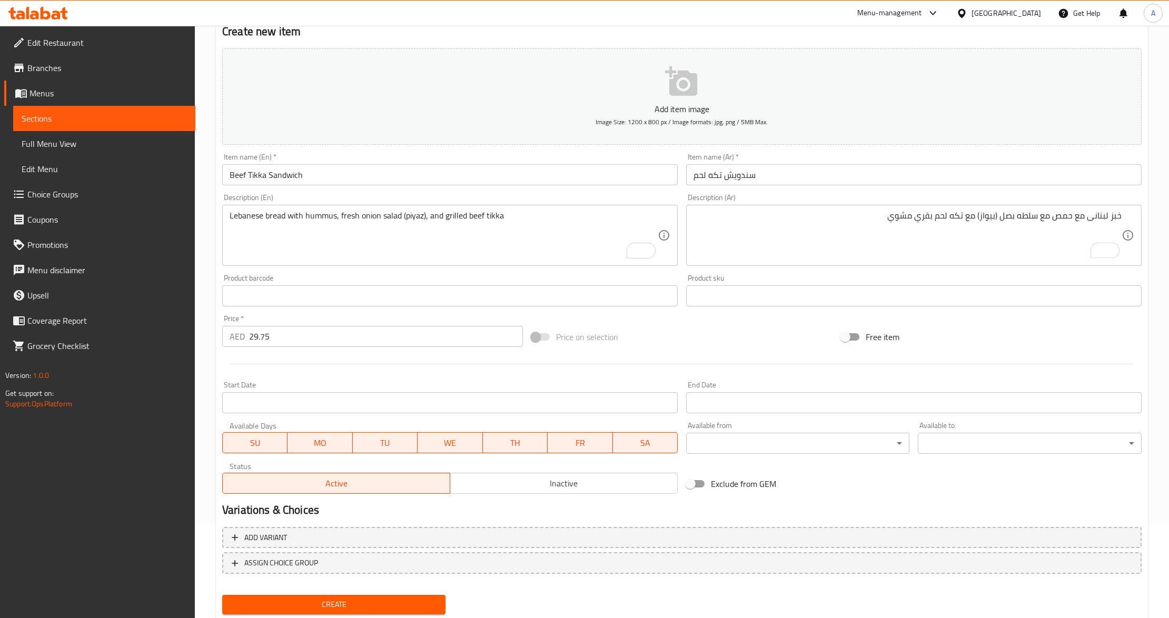
scroll to position [125, 0]
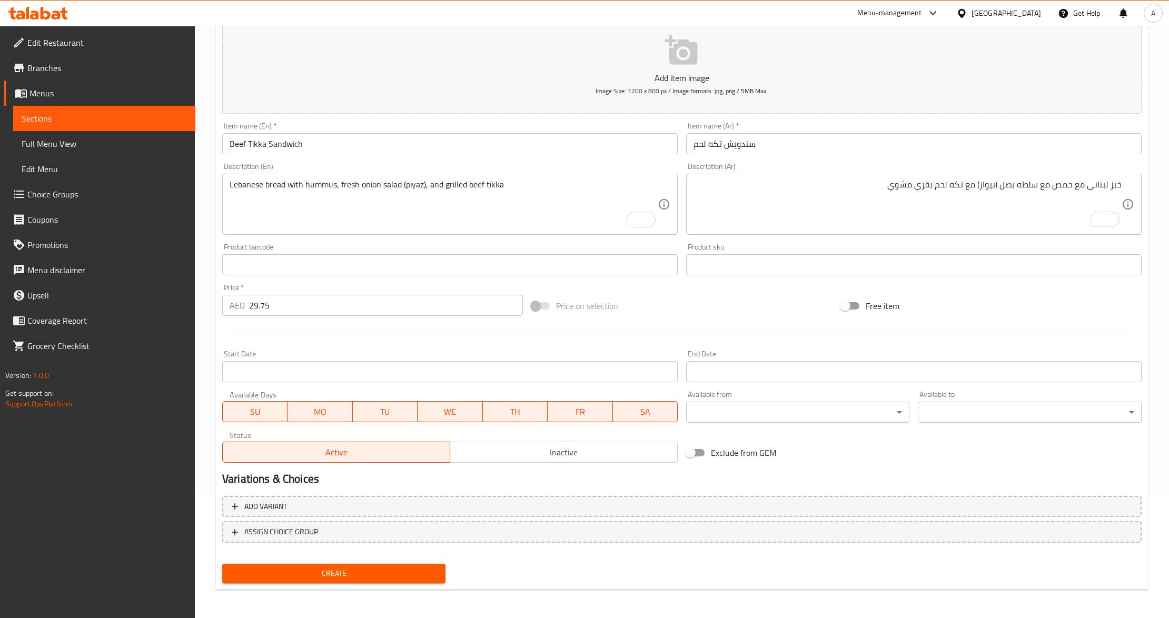
click at [424, 580] on button "Create" at bounding box center [333, 573] width 223 height 19
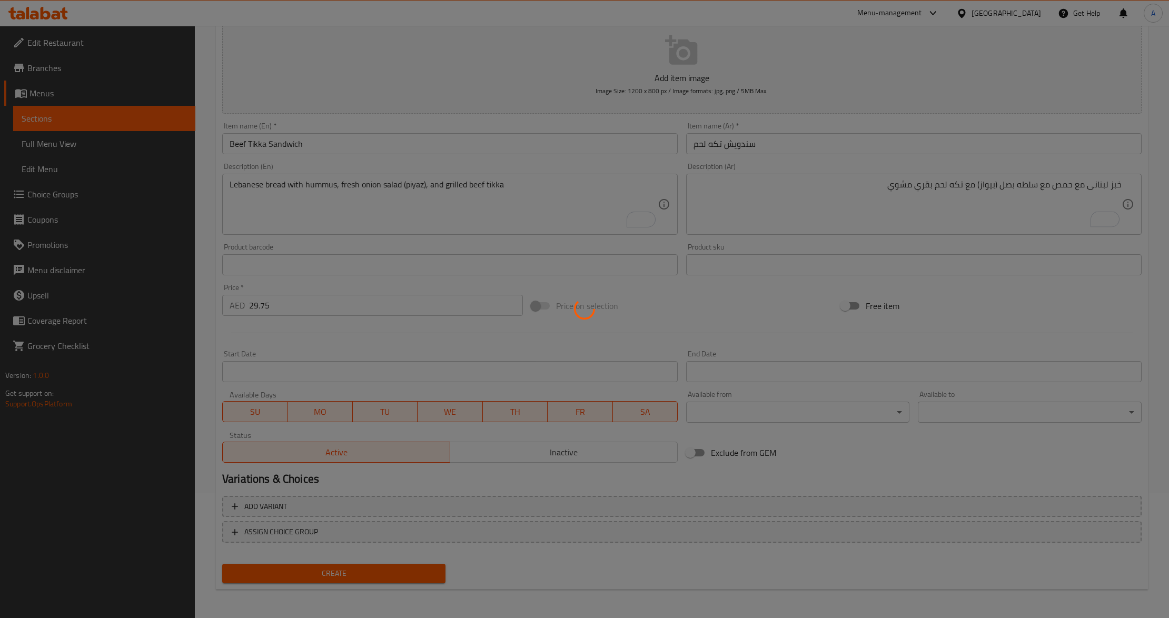
type input "0"
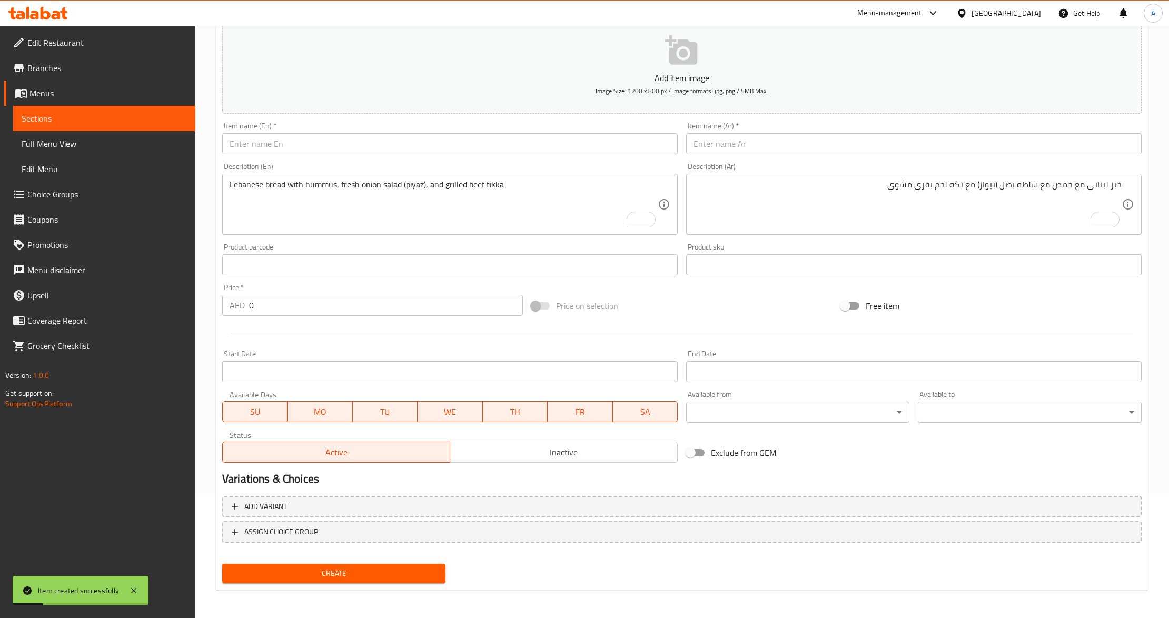
click at [957, 452] on div "Exclude from GEM" at bounding box center [836, 453] width 309 height 28
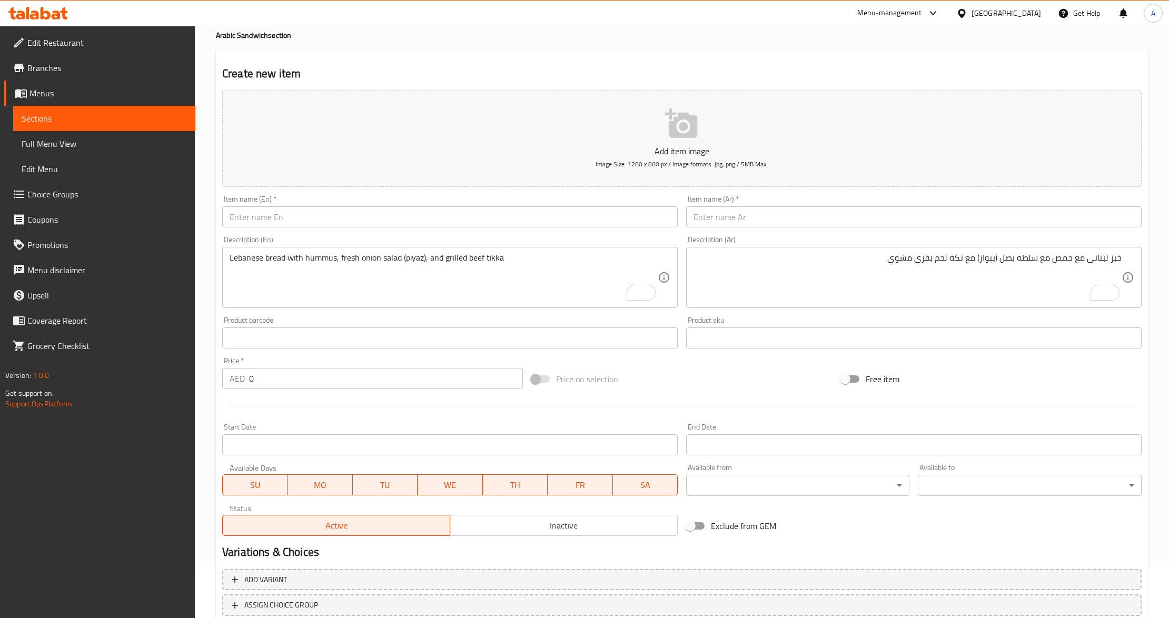
scroll to position [0, 0]
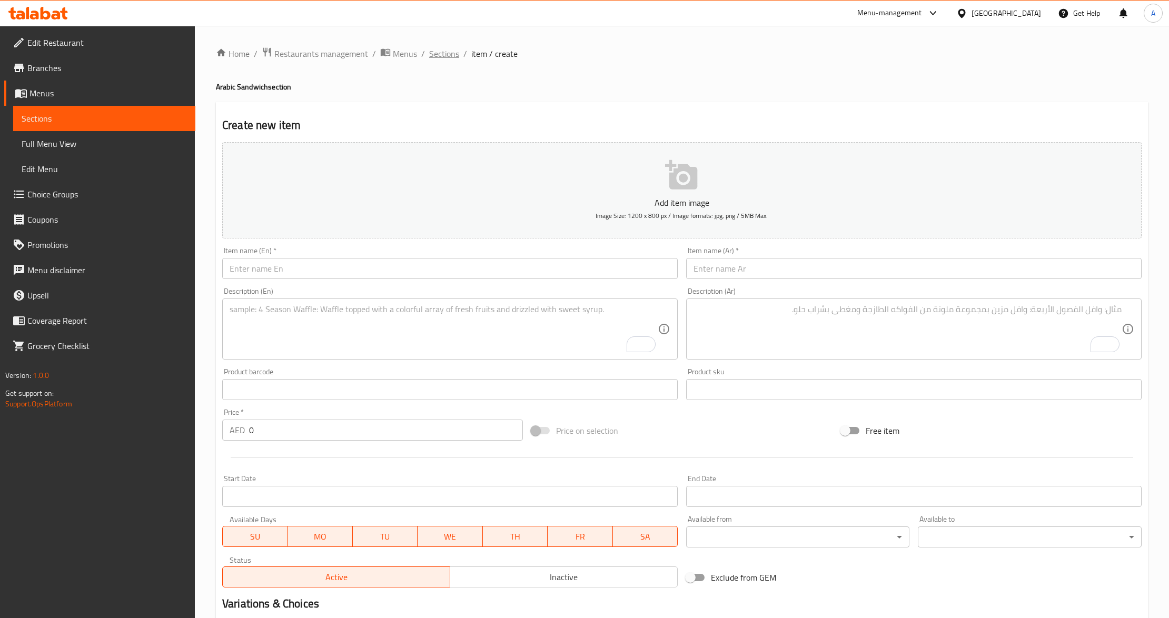
click at [442, 55] on span "Sections" at bounding box center [444, 53] width 30 height 13
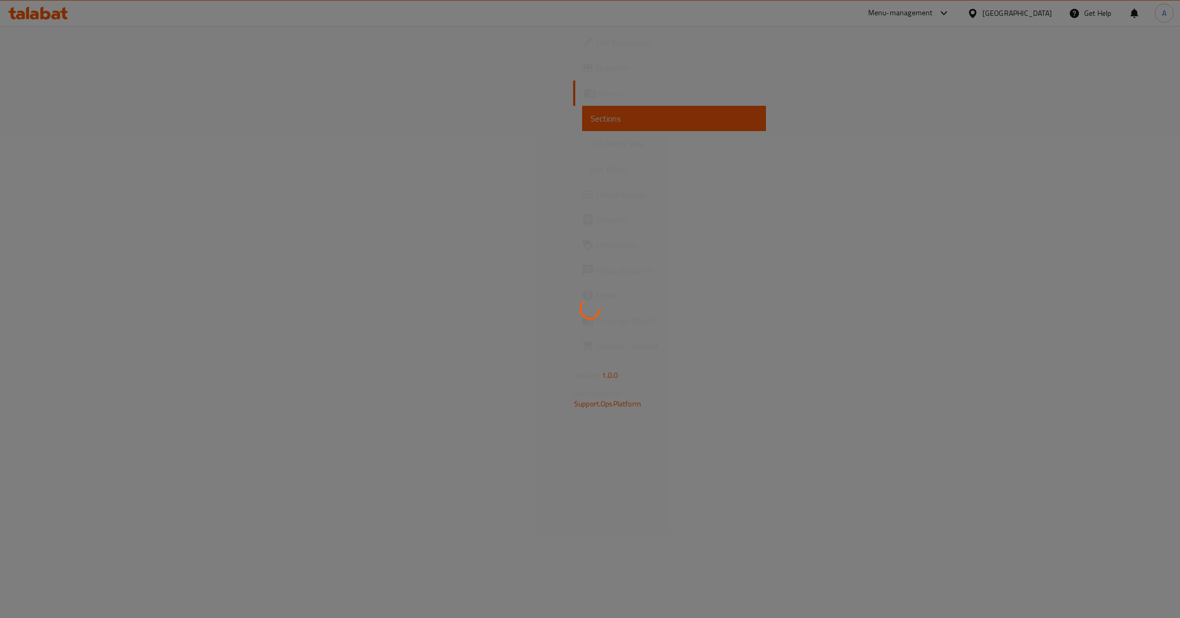
click at [698, 225] on div at bounding box center [590, 309] width 1180 height 618
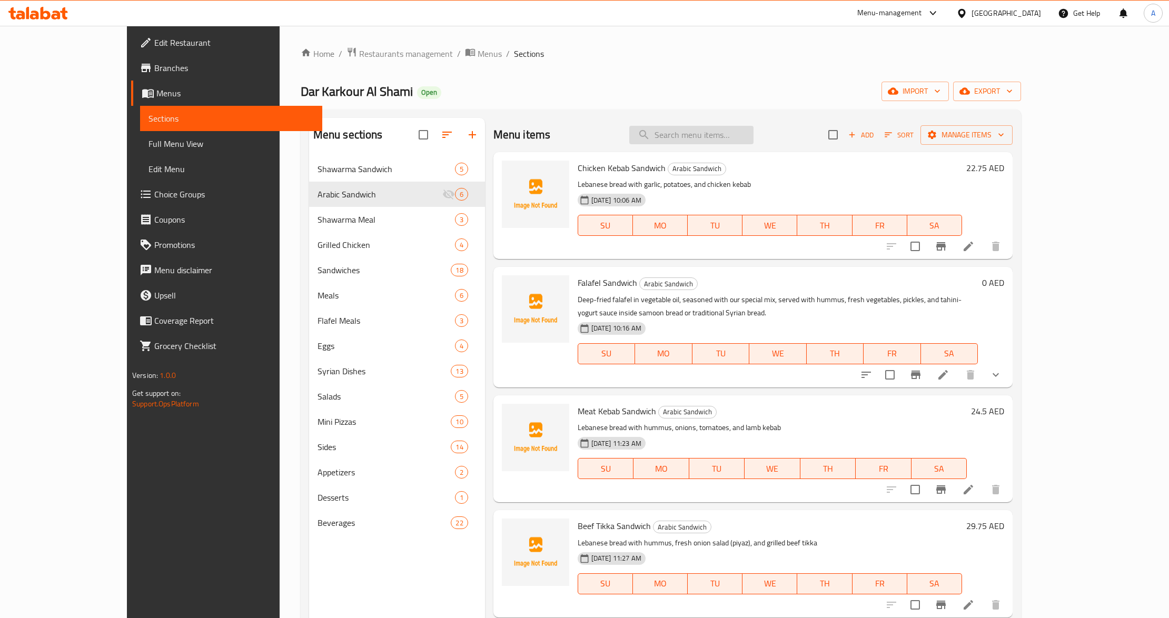
click at [715, 136] on input "search" at bounding box center [691, 135] width 124 height 18
paste input "Large Mixed Fried Vegetables (Eggplant, Cauliflower, Potato) Sandwich"
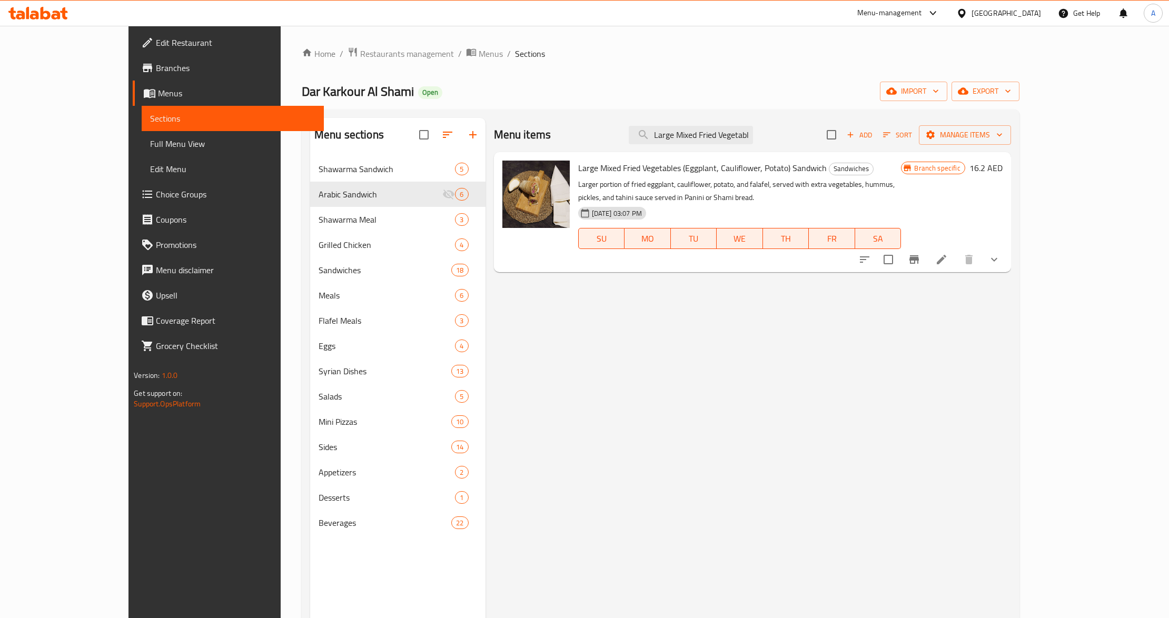
drag, startPoint x: 751, startPoint y: 137, endPoint x: 614, endPoint y: 130, distance: 137.7
click at [614, 130] on div "Menu items Large Mixed Fried Vegetables (Eggplant, Cauliflower, Potato) Sandwic…" at bounding box center [752, 135] width 517 height 34
click at [725, 137] on input "Large Mixed Fried Vegetables (Eggplant, Cauliflower, Potato) Sandwich" at bounding box center [691, 135] width 124 height 18
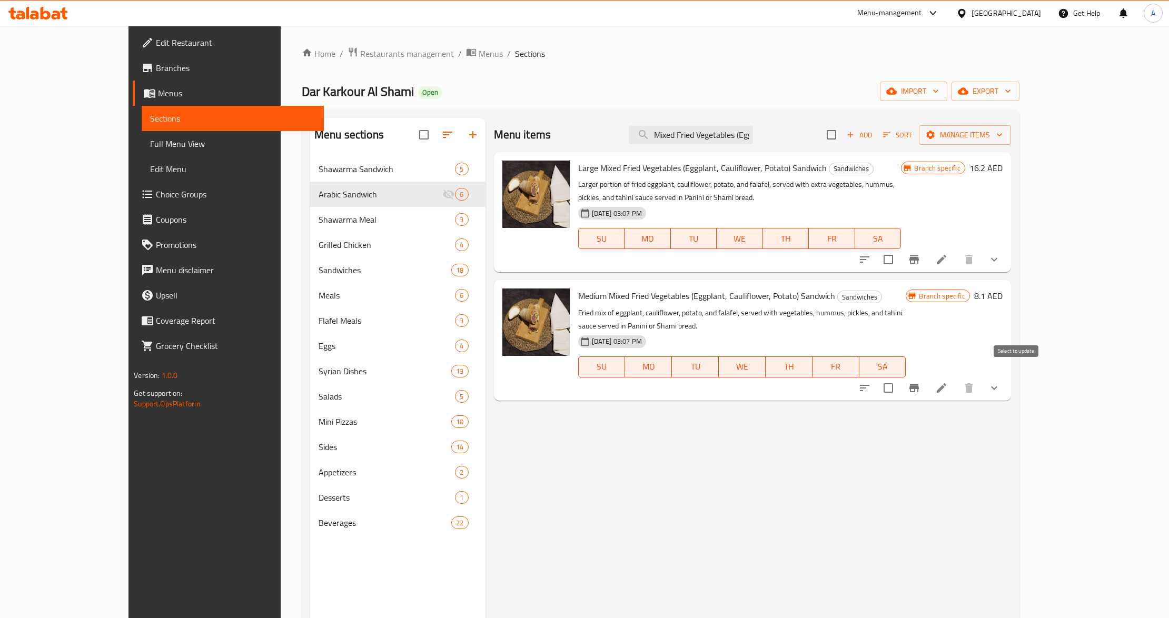
type input "Mixed Fried Vegetables (Eggplant, Cauliflower, Potato) Sandwich"
click at [900, 379] on input "checkbox" at bounding box center [889, 388] width 22 height 22
checkbox input "true"
click at [900, 267] on input "checkbox" at bounding box center [889, 260] width 22 height 22
checkbox input "true"
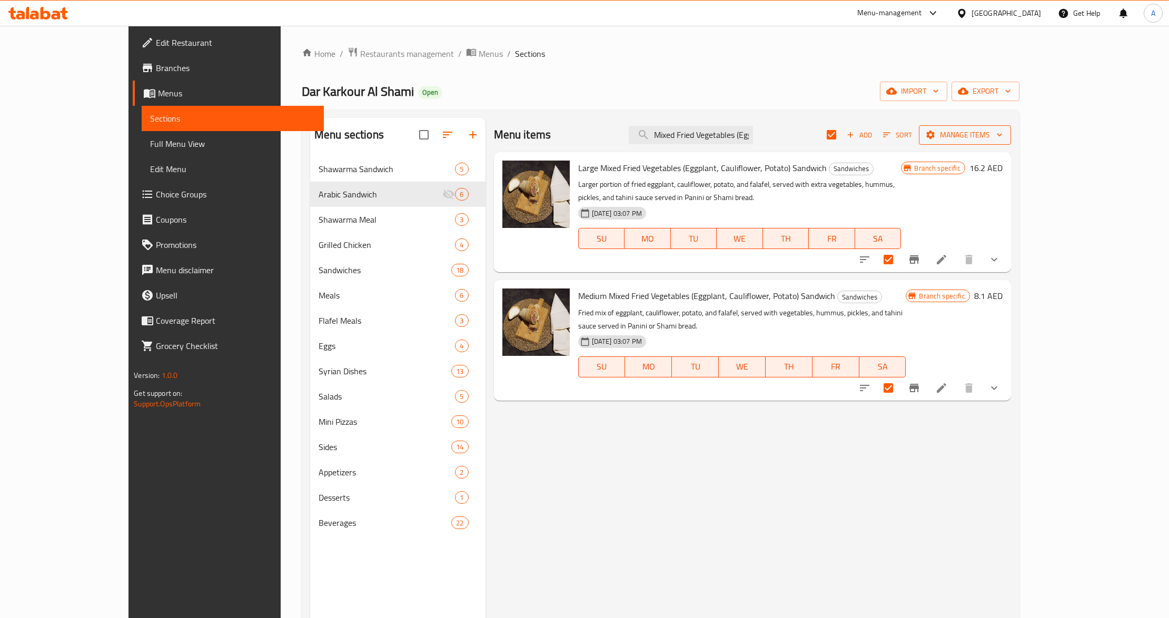
click at [1003, 132] on span "Manage items" at bounding box center [965, 135] width 75 height 13
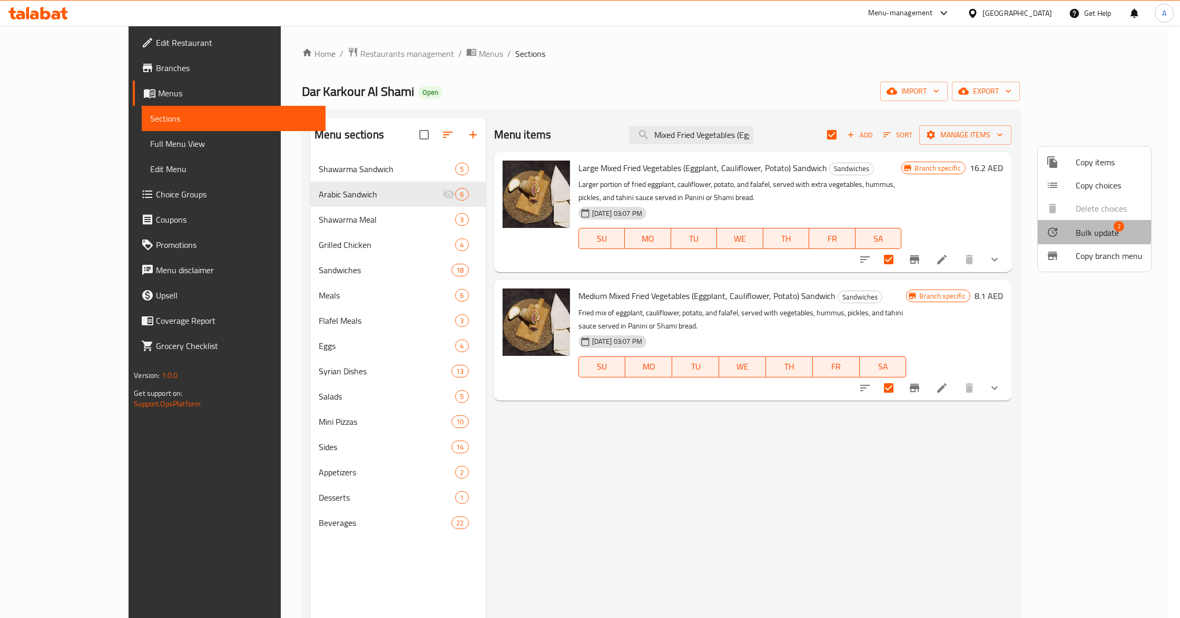
click at [1083, 230] on span "Bulk update" at bounding box center [1097, 232] width 43 height 13
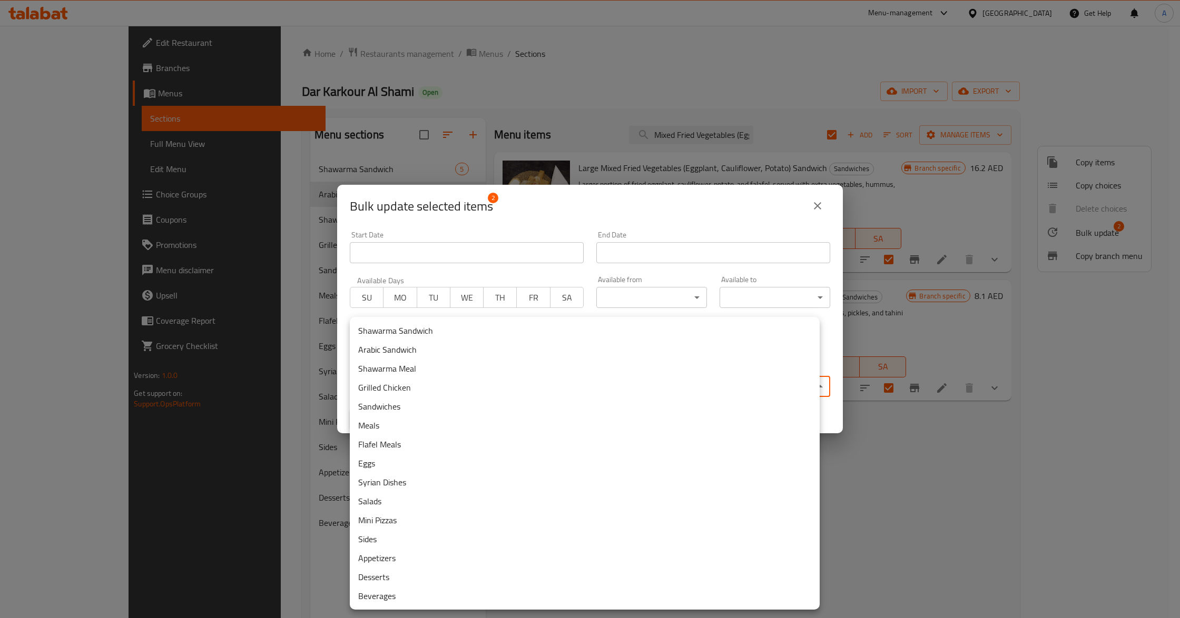
click at [630, 383] on body "​ Menu-management United Arab Emirates Get Help A Edit Restaurant Branches Menu…" at bounding box center [590, 322] width 1180 height 593
click at [407, 351] on li "Arabic Sandwich" at bounding box center [585, 349] width 470 height 19
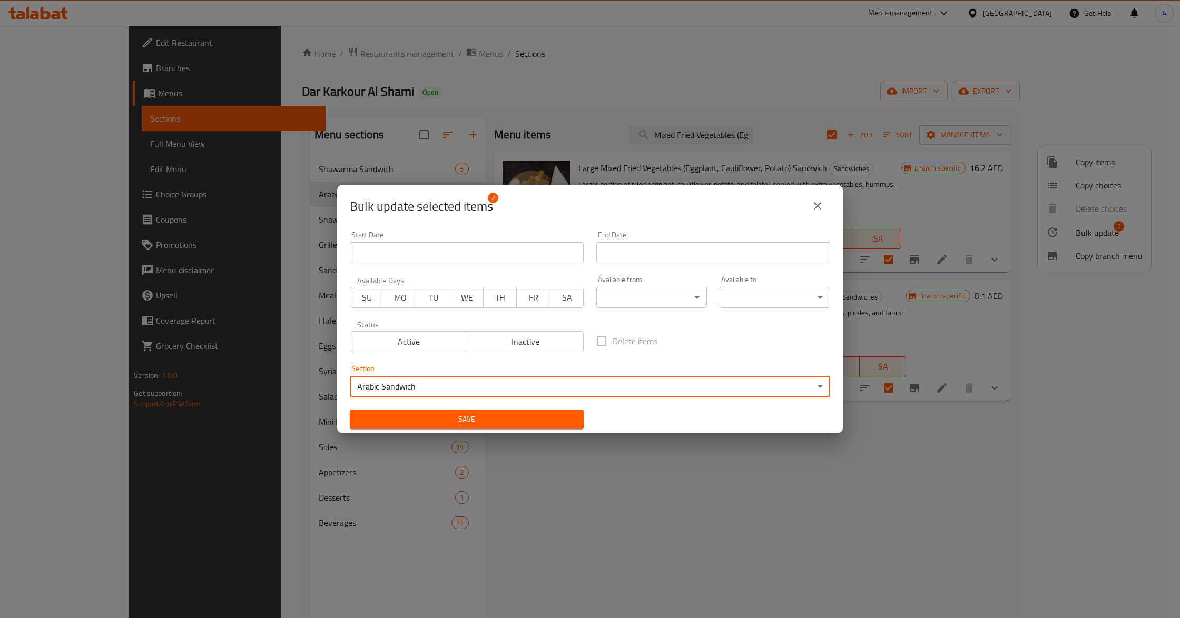
click at [716, 341] on div "Delete items" at bounding box center [713, 341] width 247 height 35
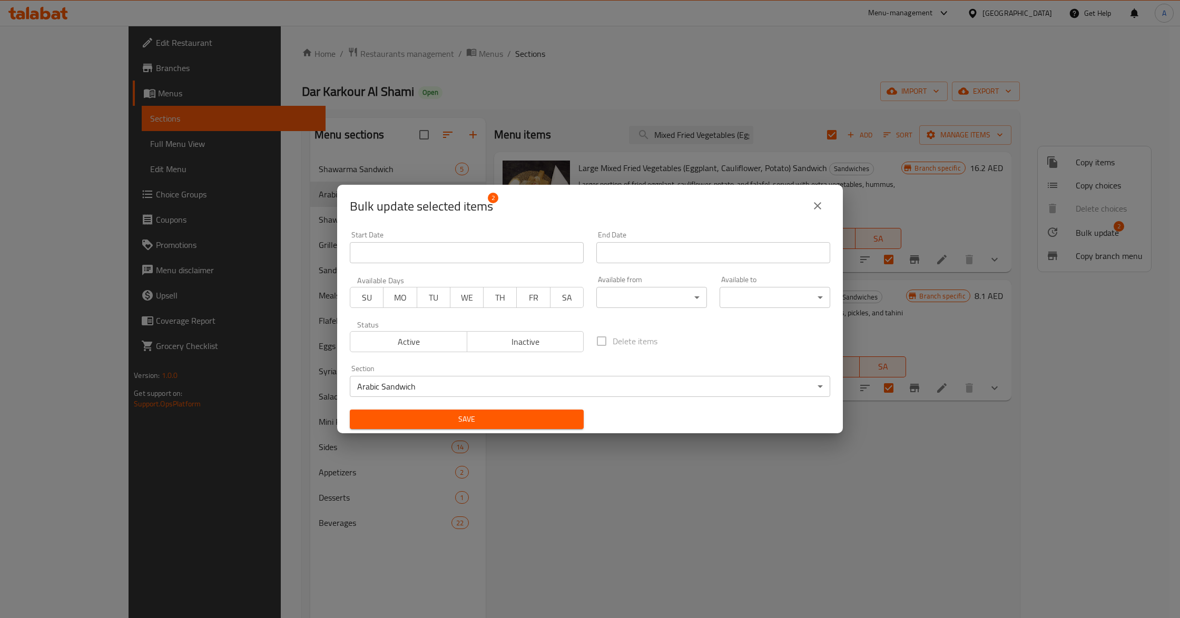
click at [565, 413] on span "Save" at bounding box center [466, 419] width 217 height 13
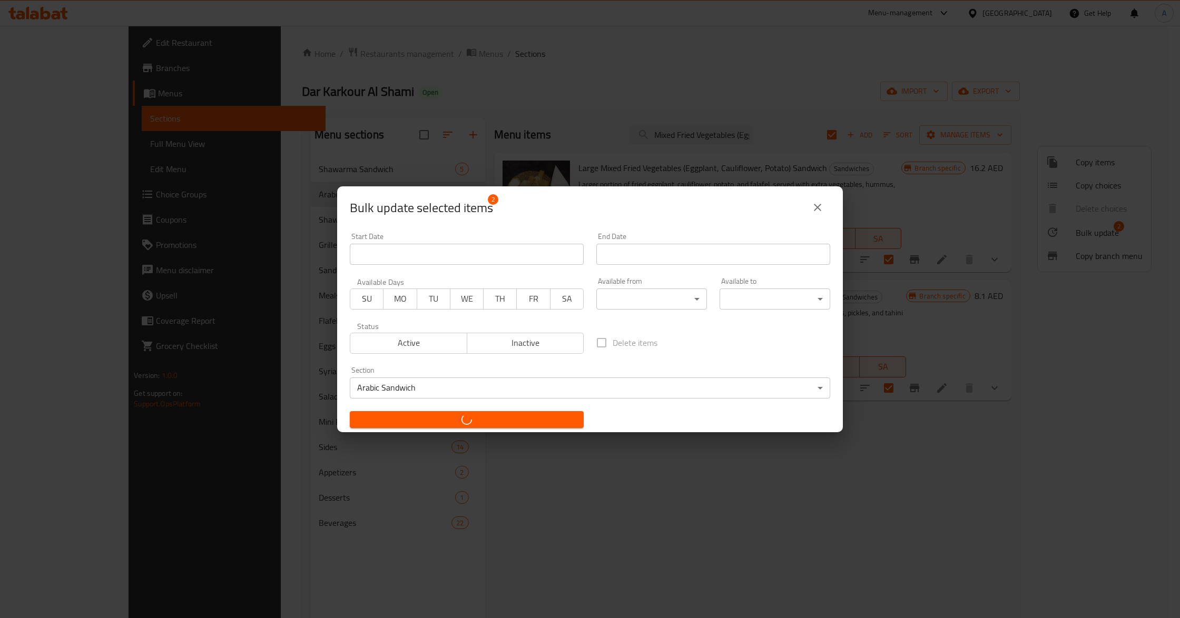
checkbox input "false"
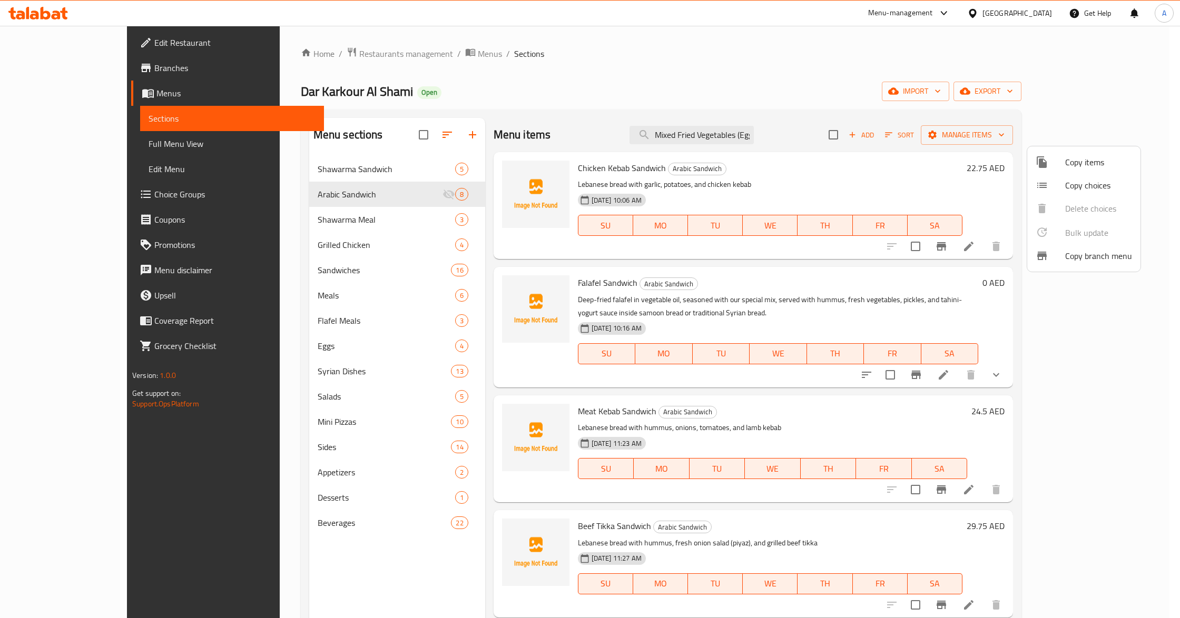
click at [942, 284] on div at bounding box center [590, 309] width 1180 height 618
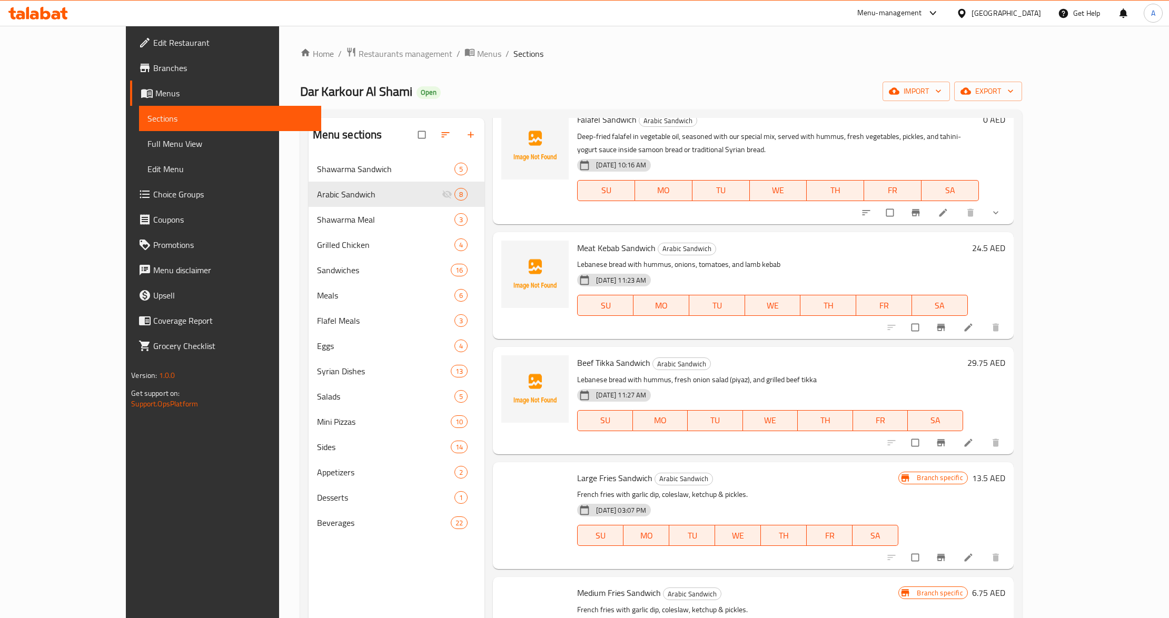
scroll to position [354, 0]
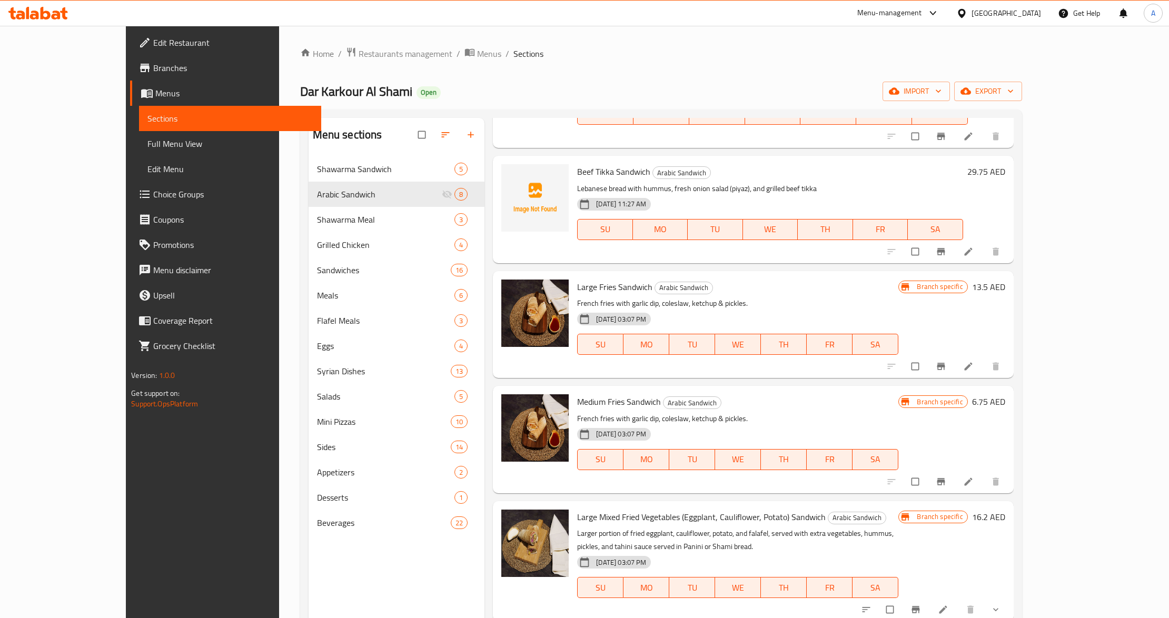
click at [823, 413] on p "French fries with garlic dip, coleslaw, ketchup & pickles." at bounding box center [737, 418] width 321 height 13
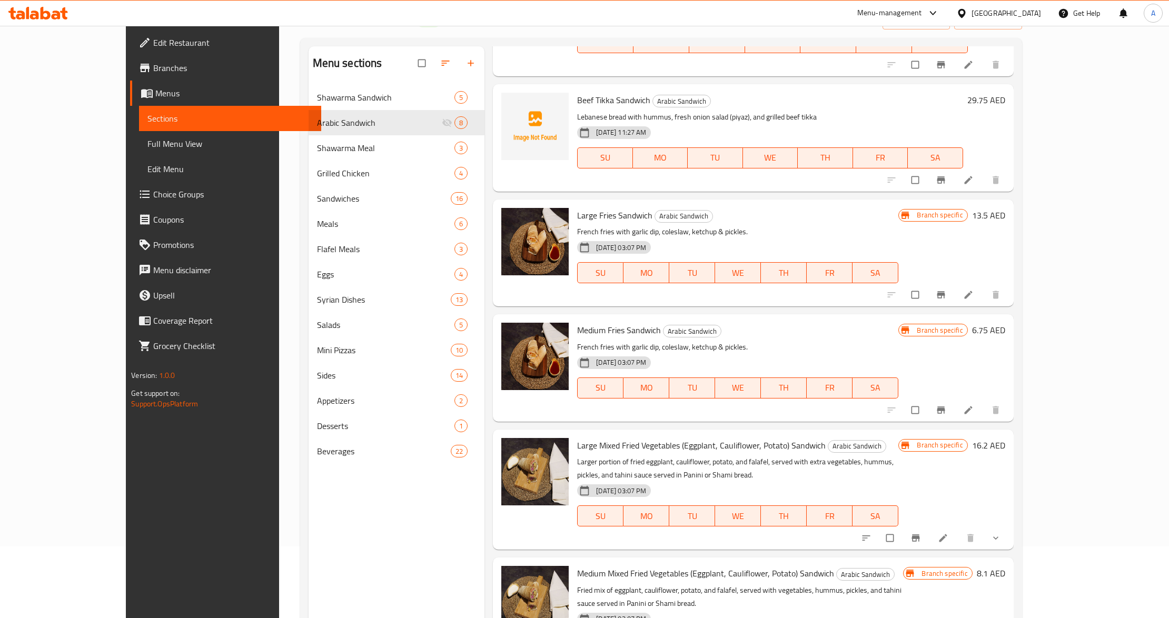
scroll to position [148, 0]
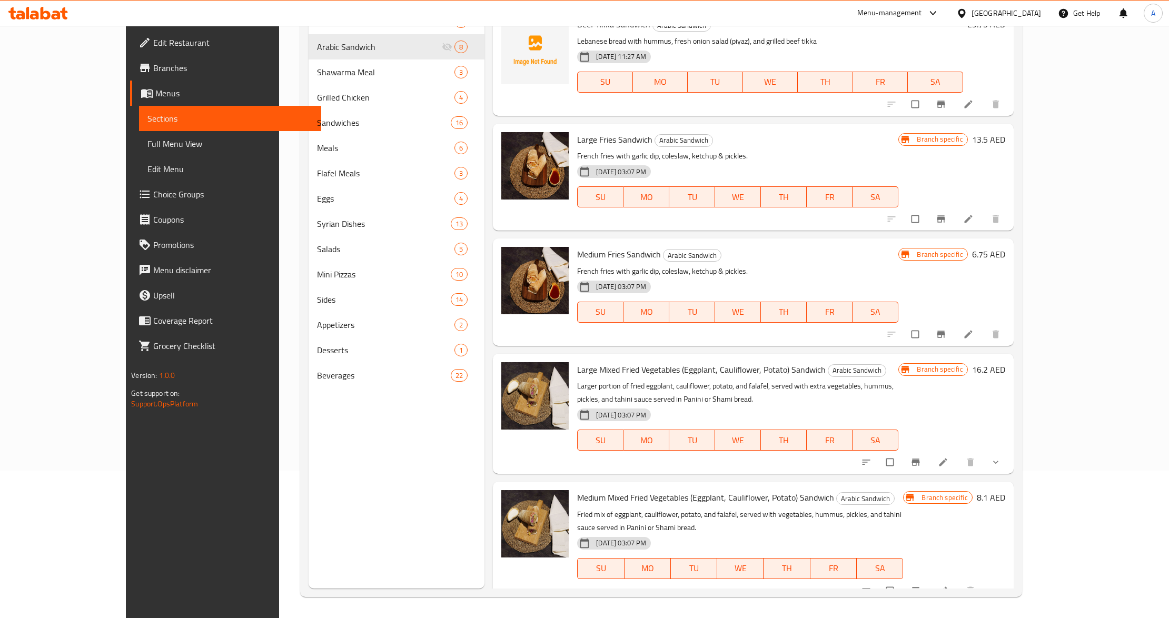
click at [903, 407] on div "29-04-2025 03:07 PM SU MO TU WE TH FR SA" at bounding box center [738, 433] width 330 height 57
click at [1005, 397] on div "Branch specific 16.2 AED" at bounding box center [952, 413] width 106 height 103
click at [1005, 413] on div "Branch specific 16.2 AED" at bounding box center [952, 413] width 106 height 103
click at [949, 466] on icon at bounding box center [943, 462] width 11 height 11
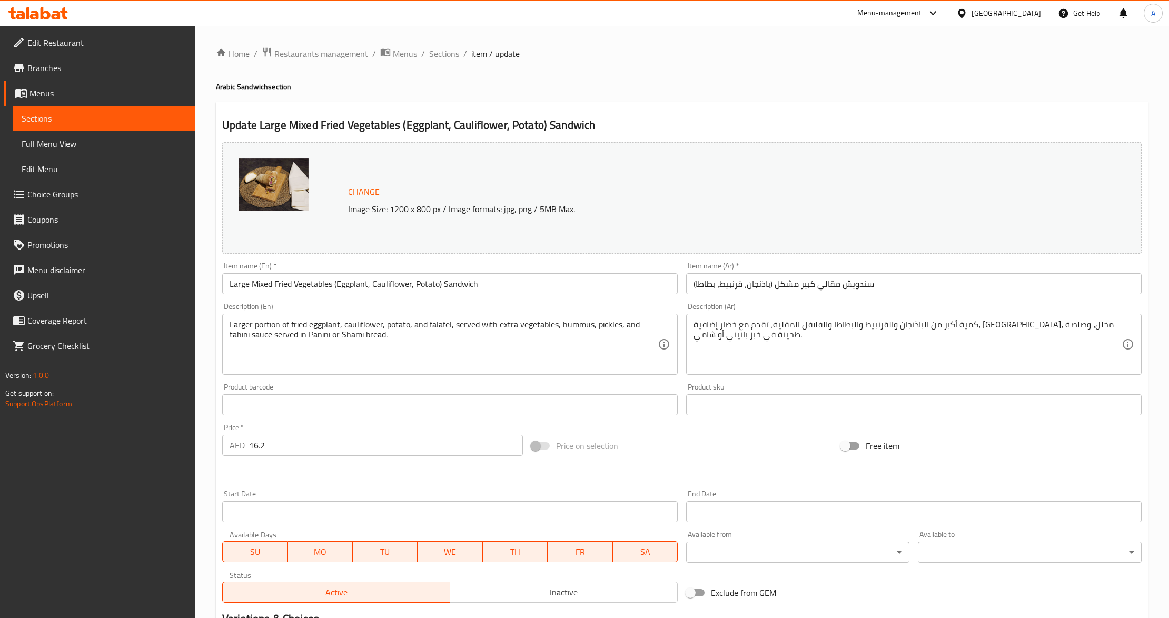
click at [253, 285] on input "Large Mixed Fried Vegetables (Eggplant, Cauliflower, Potato) Sandwich" at bounding box center [450, 283] width 456 height 21
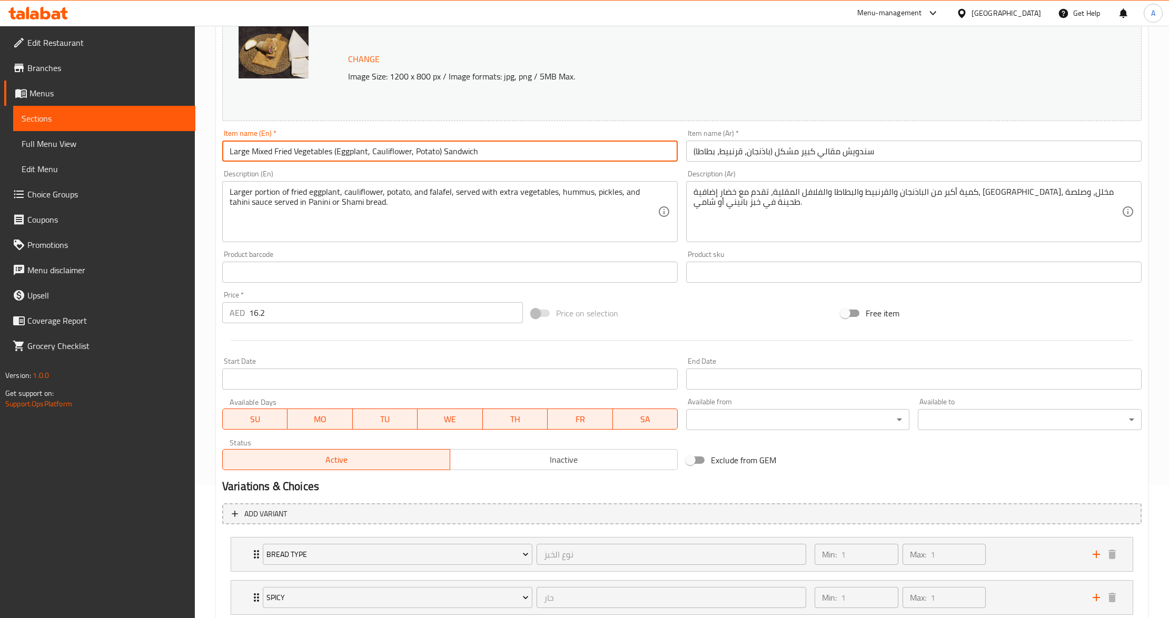
scroll to position [203, 0]
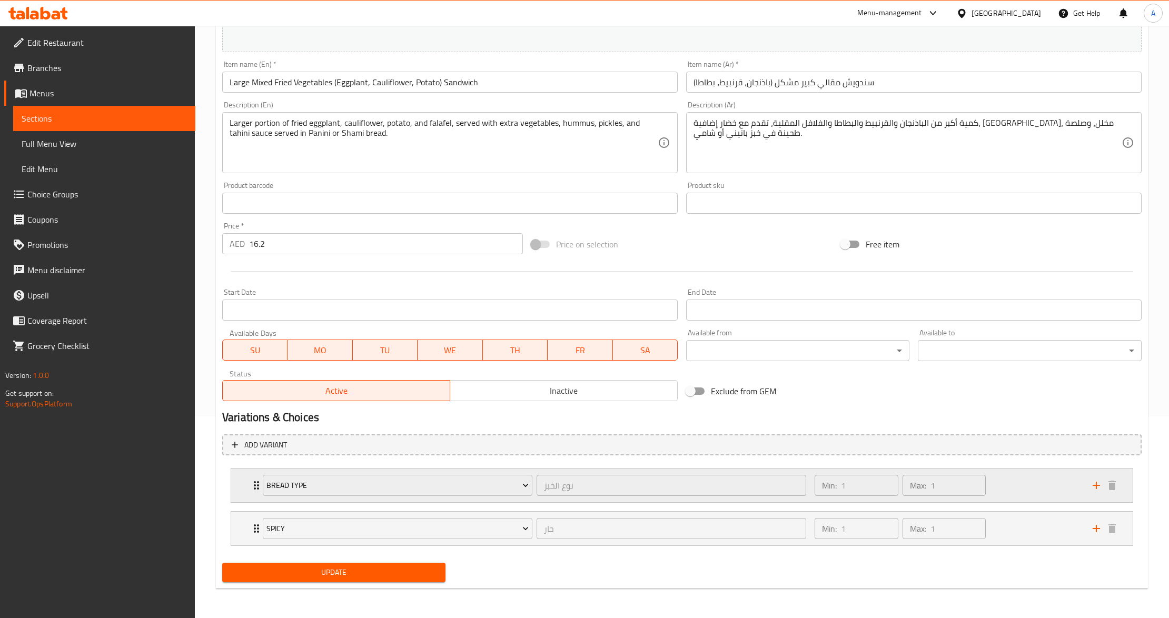
click at [258, 484] on div "Bread Type نوع الخبز ​" at bounding box center [535, 486] width 556 height 34
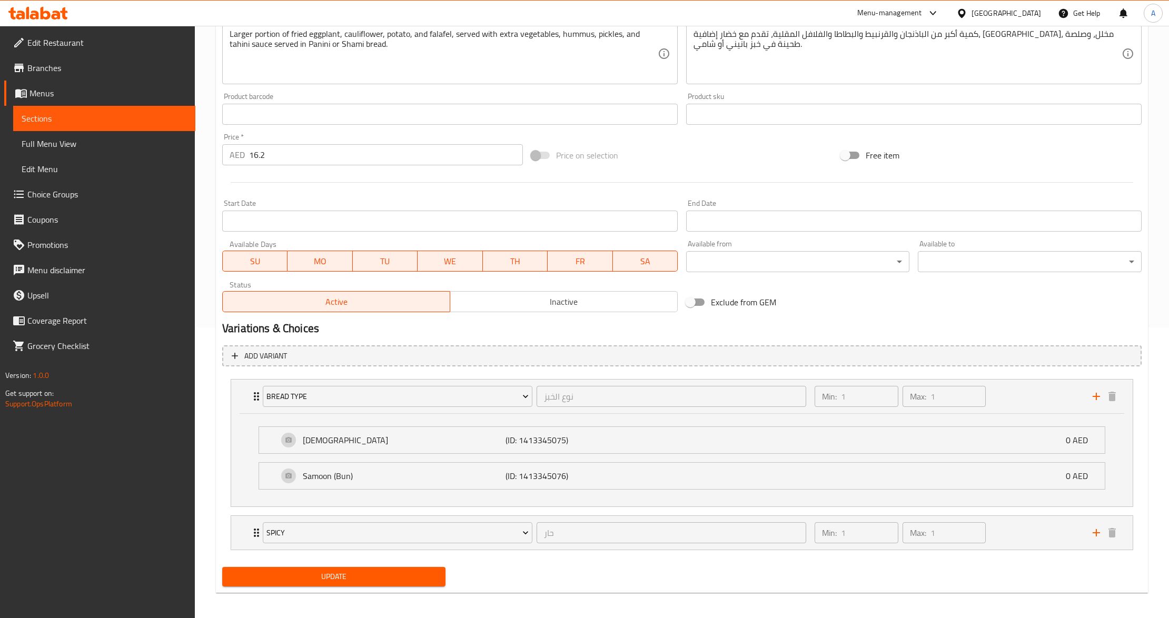
scroll to position [296, 0]
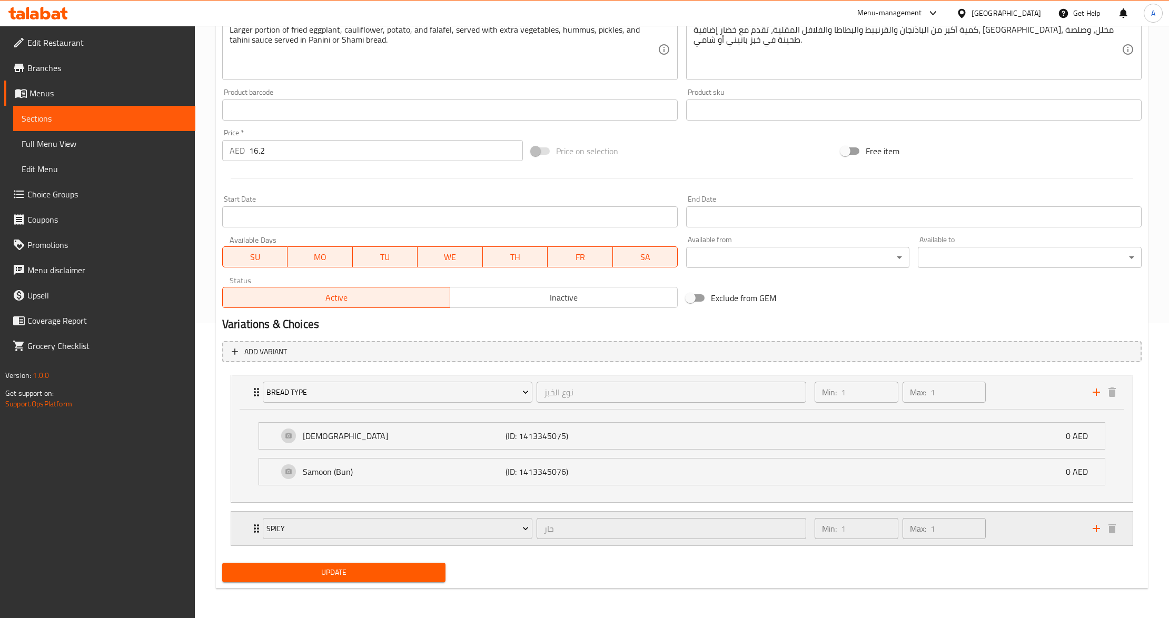
click at [260, 533] on div "Spicy حار ​" at bounding box center [535, 529] width 556 height 34
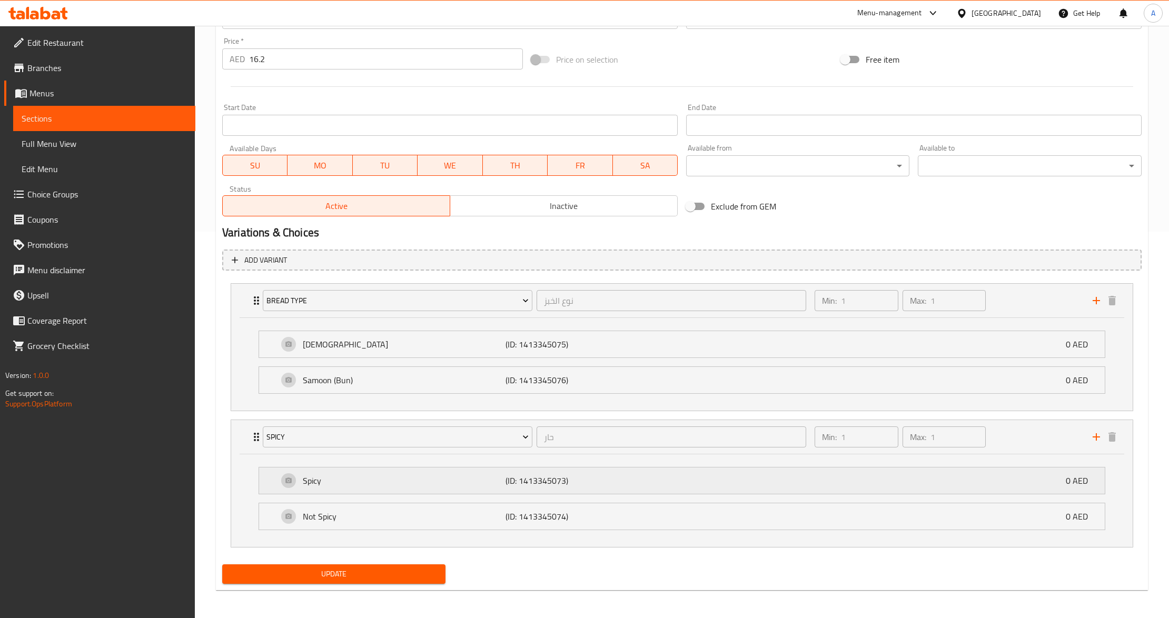
scroll to position [390, 0]
click at [516, 576] on div "Update" at bounding box center [682, 573] width 928 height 28
click at [816, 175] on div "Available from ​ ​" at bounding box center [798, 159] width 232 height 41
click at [824, 201] on div "Exclude from GEM" at bounding box center [836, 205] width 309 height 28
click at [564, 583] on div "Update" at bounding box center [682, 573] width 928 height 28
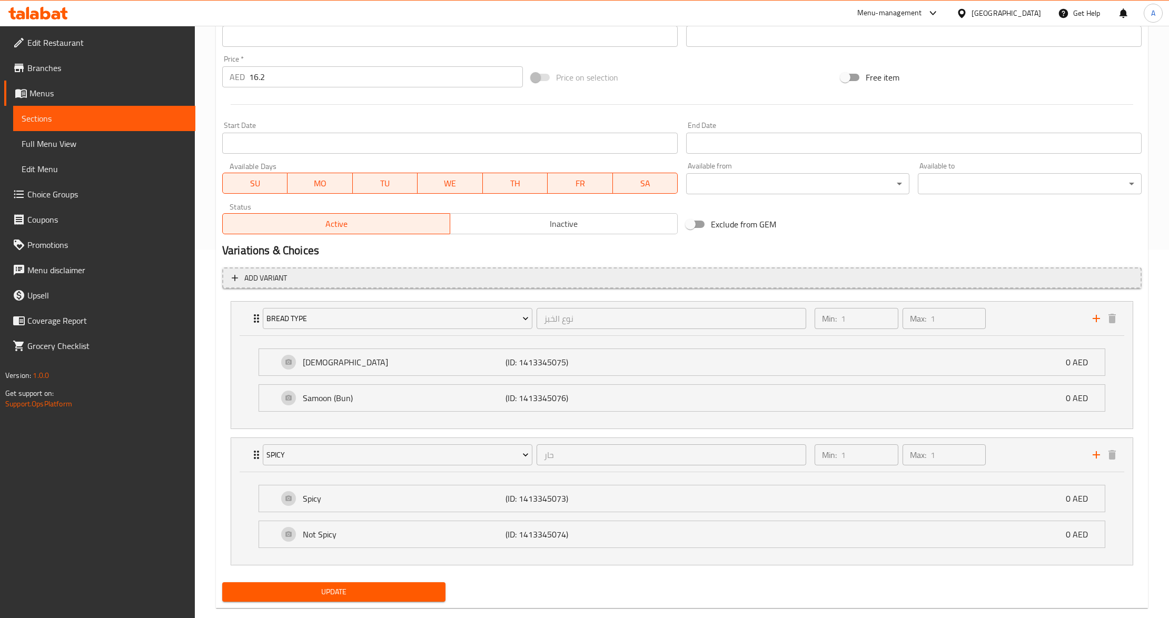
scroll to position [39, 0]
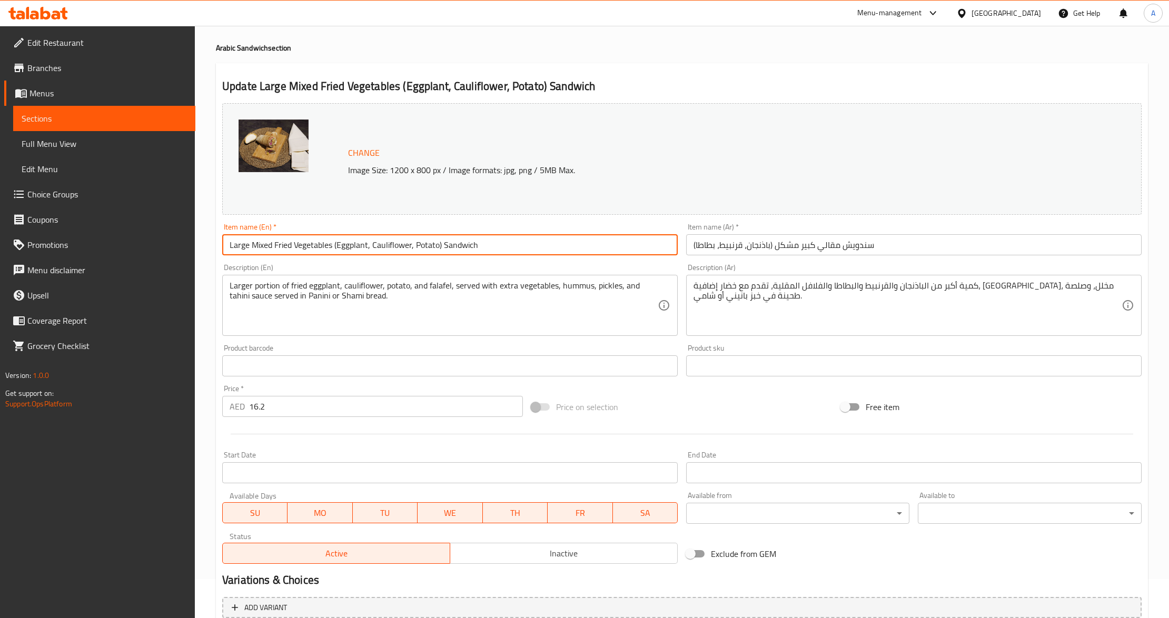
drag, startPoint x: 251, startPoint y: 242, endPoint x: 194, endPoint y: 243, distance: 57.4
click at [194, 243] on div "Edit Restaurant Branches Menus Sections Full Menu View Edit Menu Choice Groups …" at bounding box center [584, 477] width 1169 height 981
drag, startPoint x: 312, startPoint y: 238, endPoint x: 420, endPoint y: 241, distance: 108.0
click at [420, 241] on input "Mixed Fried Vegetables (Eggplant, Cauliflower, Potato) Sandwich" at bounding box center [450, 244] width 456 height 21
type input "Mixed Fried Vegetables Sandwich"
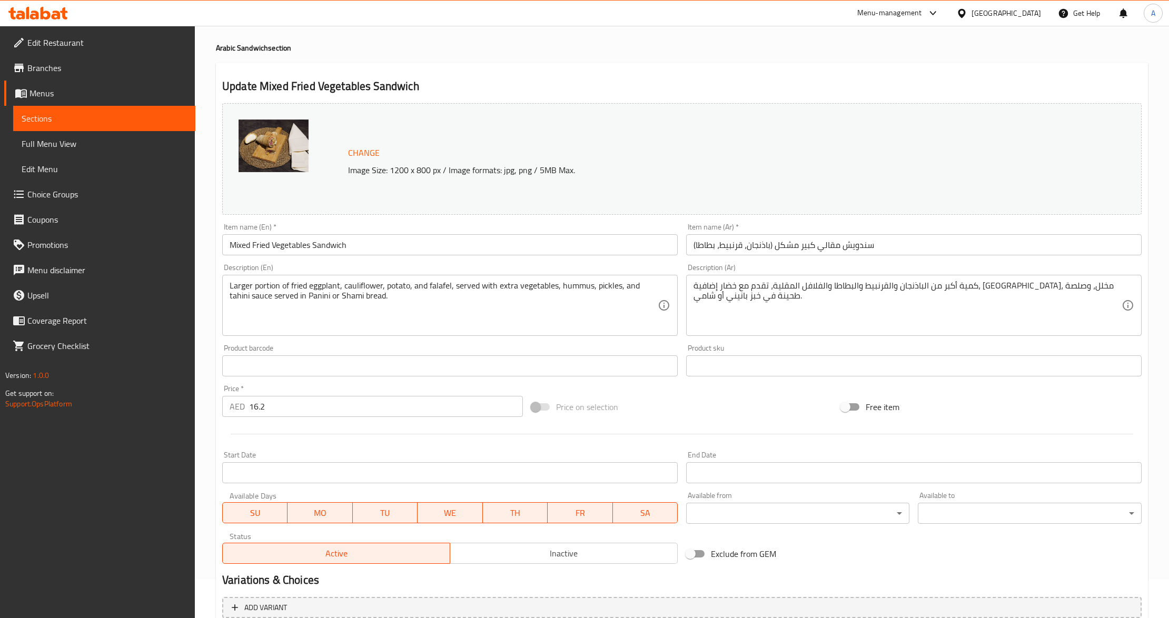
click at [363, 242] on input "Mixed Fried Vegetables Sandwich" at bounding box center [450, 244] width 456 height 21
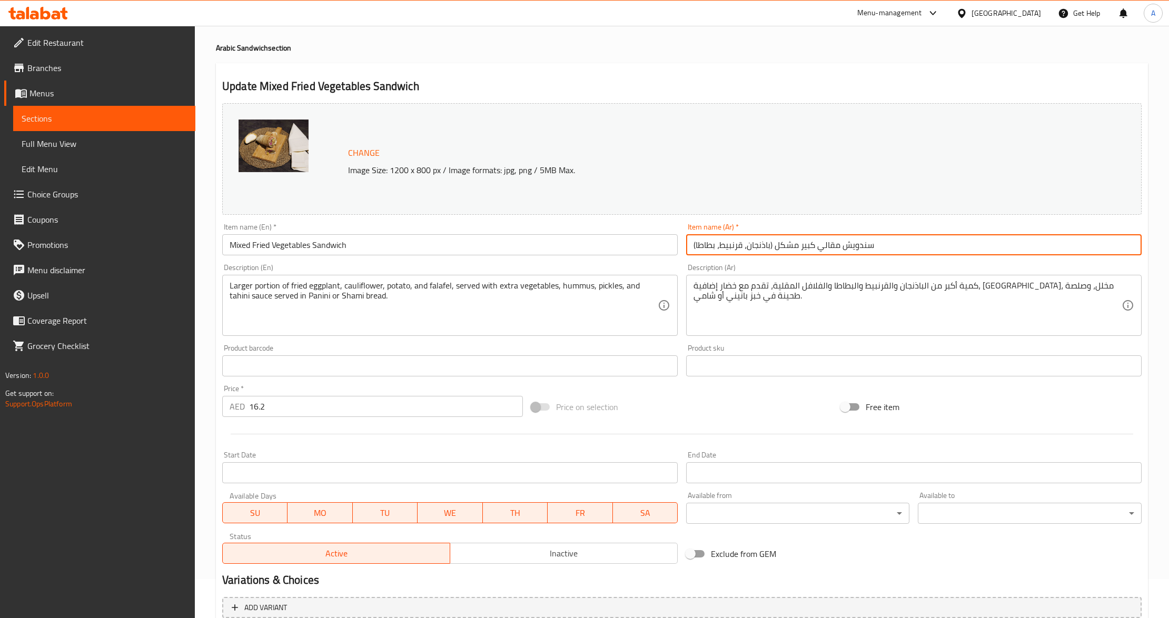
click at [869, 245] on input "سندويش مقالي كبير مشكل (باذنجان، قرنبيط، بطاطا)" at bounding box center [914, 244] width 456 height 21
drag, startPoint x: 1037, startPoint y: 249, endPoint x: 919, endPoint y: 245, distance: 118.0
click at [919, 245] on input "سندويش مقالي كبير مشكل (باذنجان، قرنبيط، بطاطا)" at bounding box center [914, 244] width 456 height 21
type input "سندويش مقالي كبير مشكل"
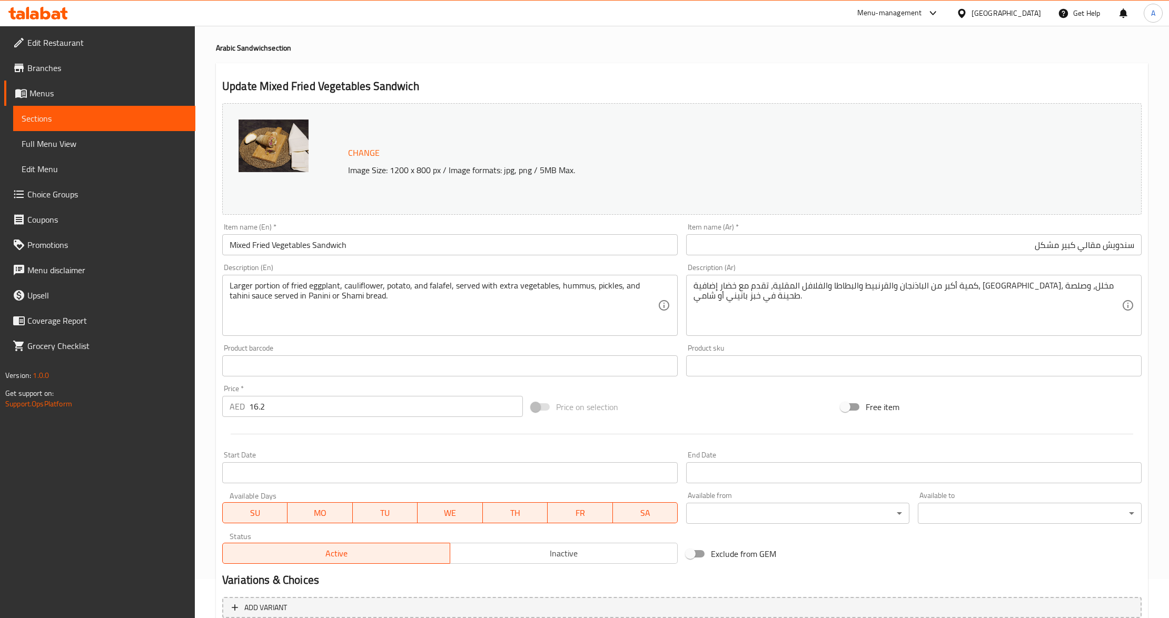
click at [974, 267] on div "Description (Ar) كمية أكبر من الباذنجان والقرنبيط والبطاطا والفلافل المقلية، تق…" at bounding box center [914, 300] width 456 height 72
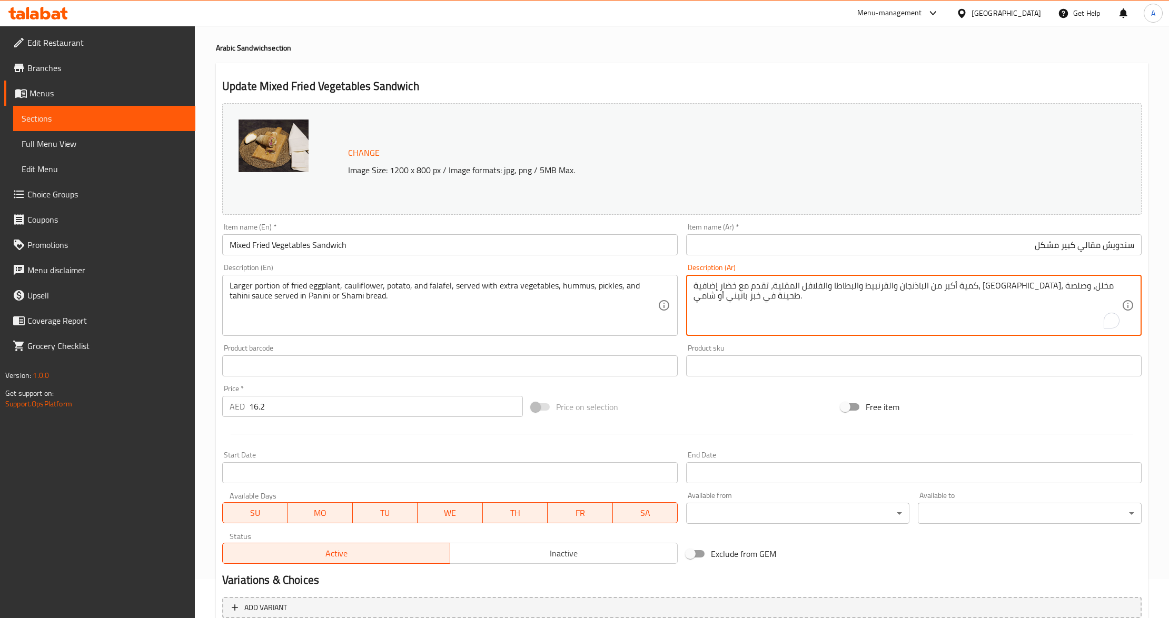
click at [944, 287] on textarea "كمية أكبر من الباذنجان والقرنبيط والبطاطا والفلافل المقلية، تقدم مع خضار إضافية…" at bounding box center [908, 306] width 428 height 50
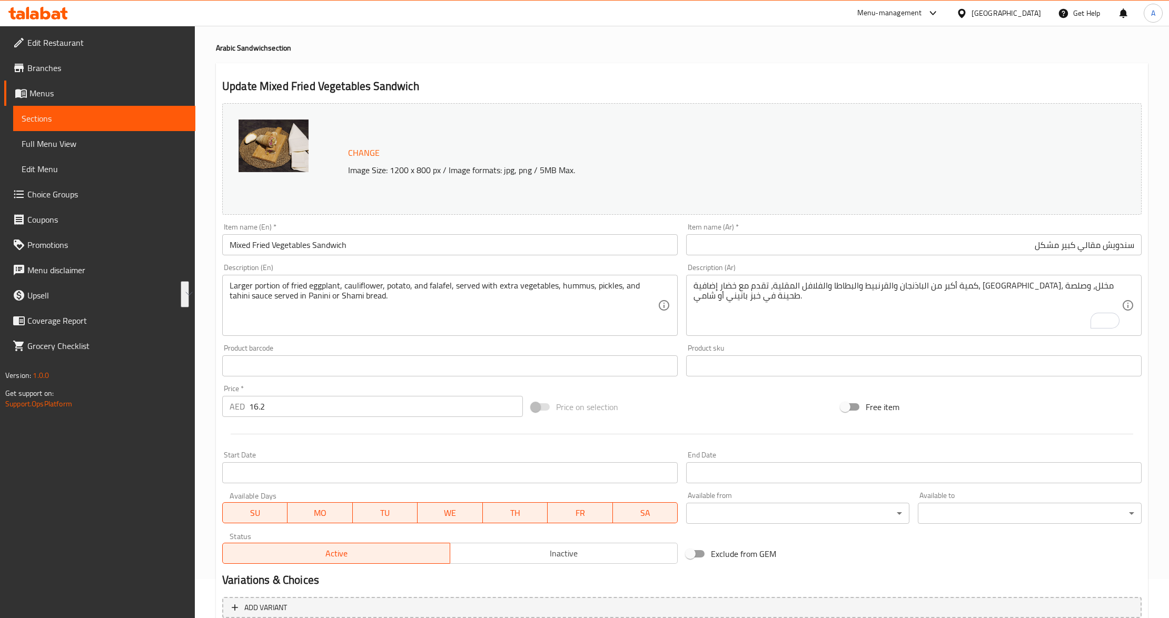
click at [319, 386] on div "Price   * AED 16.2 Price *" at bounding box center [372, 401] width 301 height 32
click at [275, 408] on input "16.2" at bounding box center [386, 406] width 274 height 21
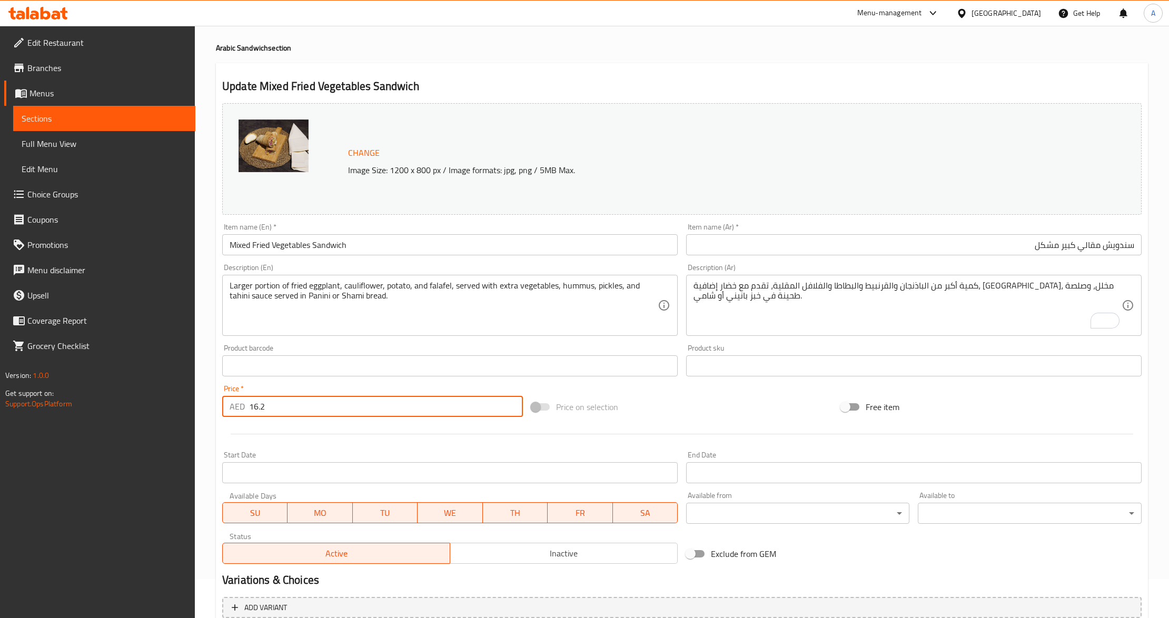
click at [275, 408] on input "16.2" at bounding box center [386, 406] width 274 height 21
type input "21"
click at [263, 430] on div at bounding box center [682, 434] width 928 height 26
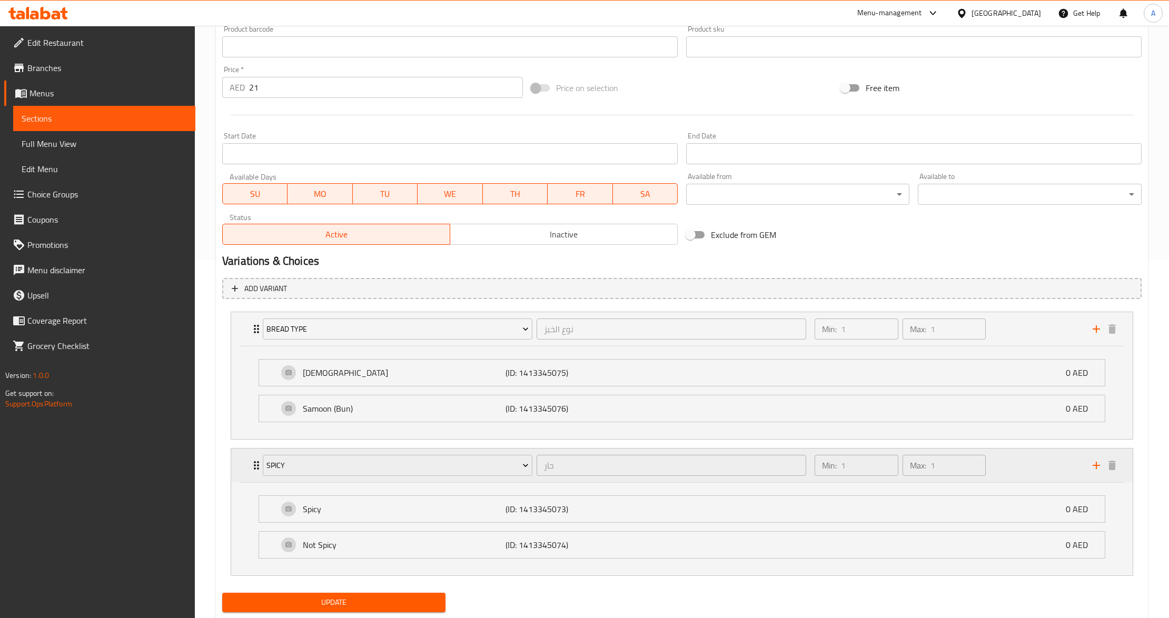
scroll to position [390, 0]
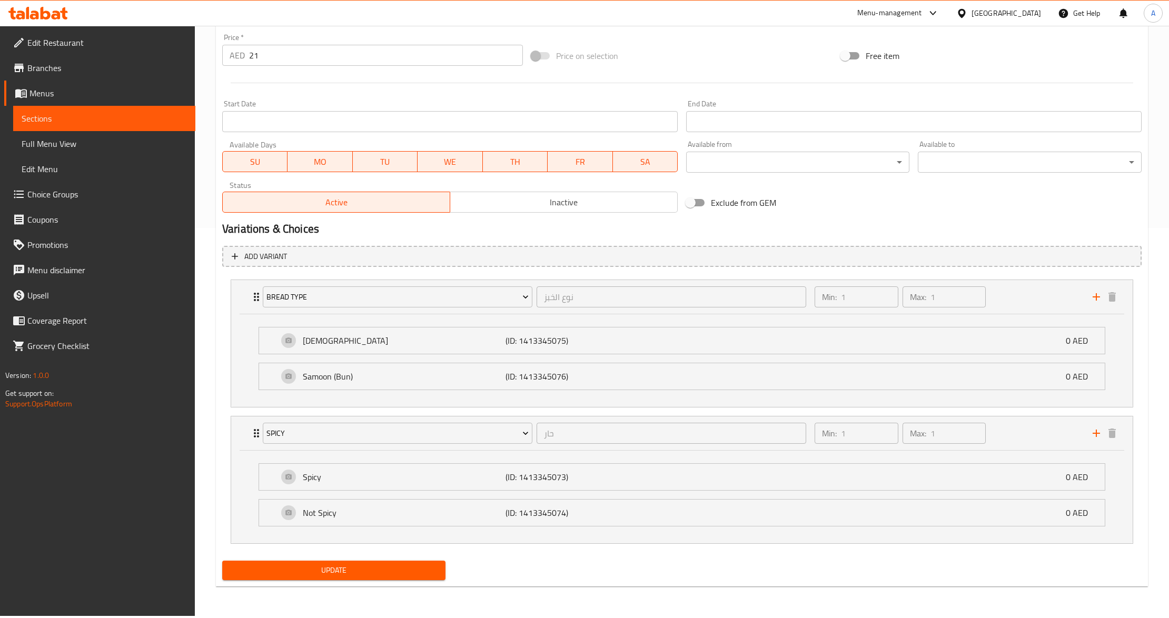
click at [413, 234] on h2 "Variations & Choices" at bounding box center [682, 229] width 920 height 16
click at [448, 233] on h2 "Variations & Choices" at bounding box center [682, 229] width 920 height 16
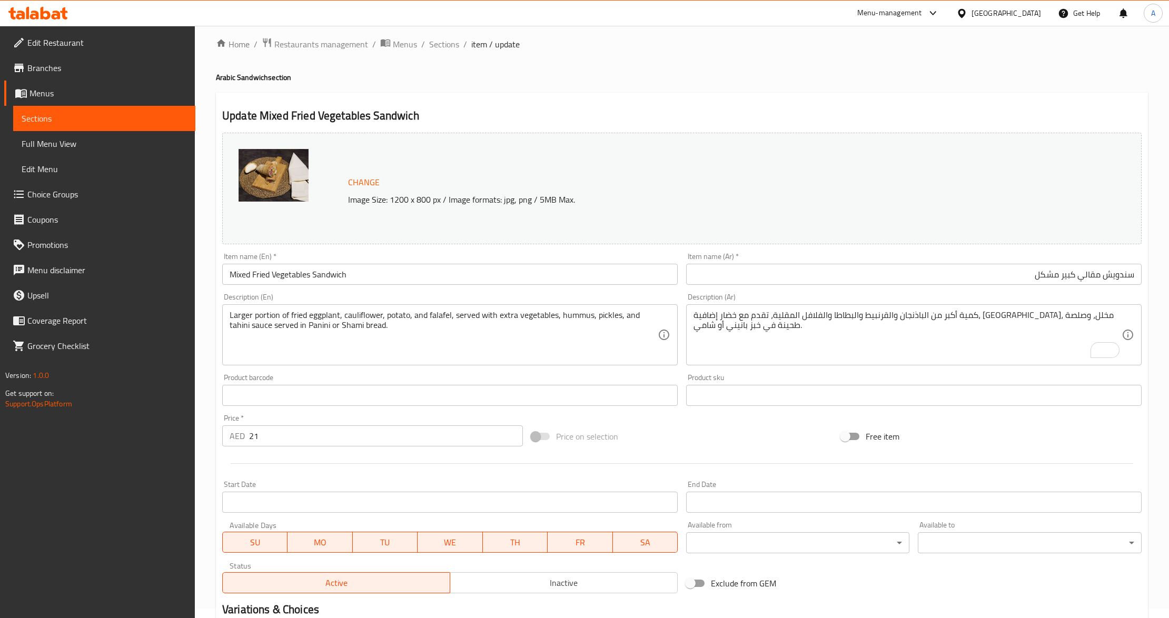
scroll to position [0, 0]
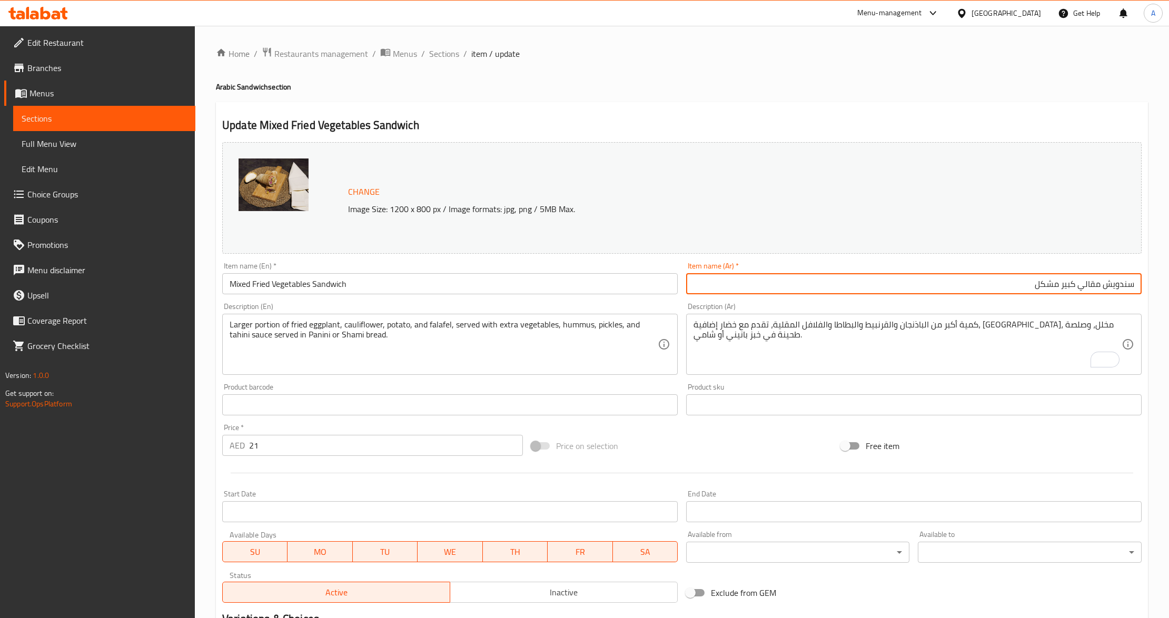
click at [1071, 289] on input "سندويش مقالي كبير مشكل" at bounding box center [914, 283] width 456 height 21
type input "سندويش مقالي مشكل"
click at [1060, 304] on div "Description (Ar) كمية أكبر من الباذنجان والقرنبيط والبطاطا والفلافل المقلية، تق…" at bounding box center [914, 339] width 456 height 72
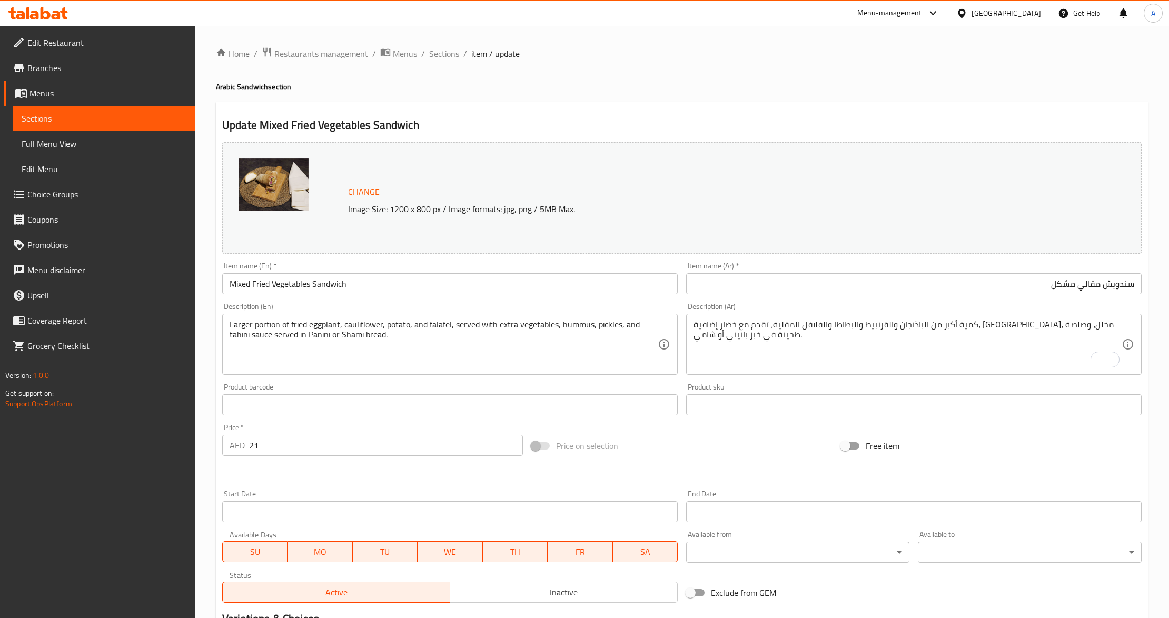
click at [951, 363] on textarea "كمية أكبر من الباذنجان والقرنبيط والبطاطا والفلافل المقلية، تقدم مع خضار إضافية…" at bounding box center [908, 345] width 428 height 50
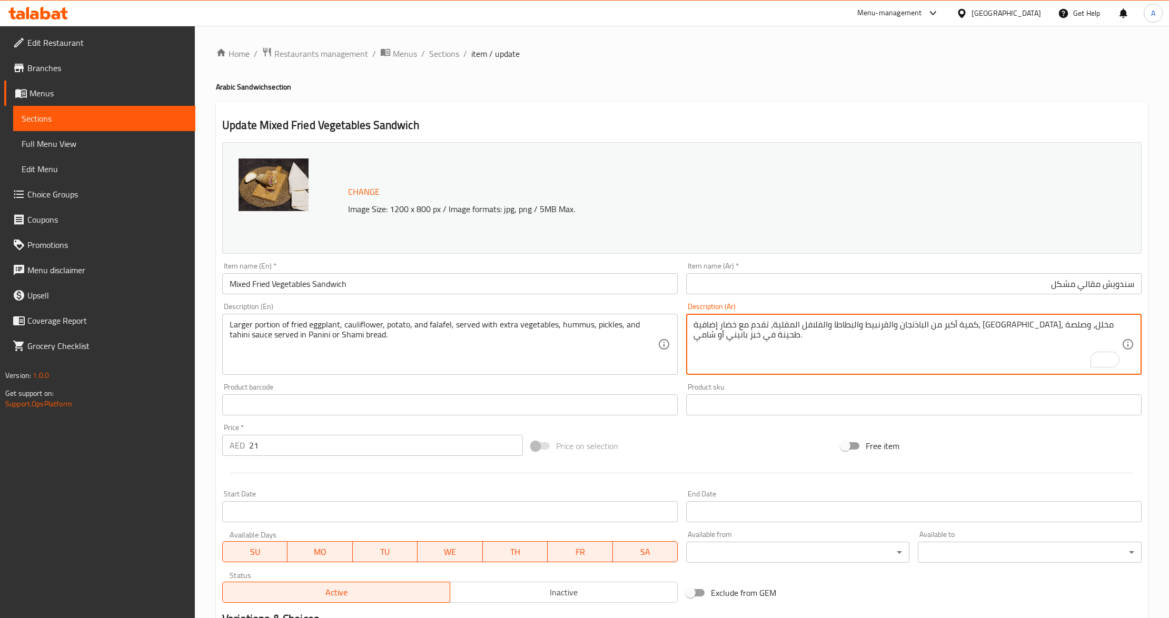
click at [951, 363] on textarea "كمية أكبر من الباذنجان والقرنبيط والبطاطا والفلافل المقلية، تقدم مع خضار إضافية…" at bounding box center [908, 345] width 428 height 50
paste textarea "قالي مشكلة مع خضار وحمص وصوص الطحينة في خبز شامي أو بانيني"
type textarea "مقالي مشكلة مع خضار وحمص وصوص الطحينة في خبز شامي أو بانيني"
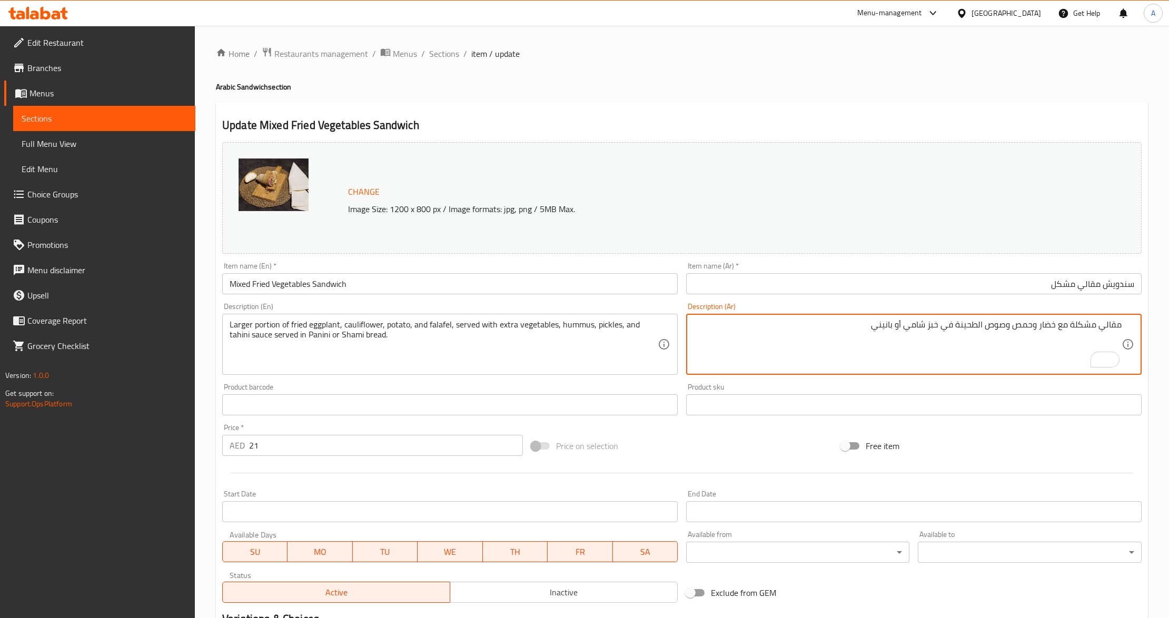
click at [974, 454] on div "Free item" at bounding box center [991, 446] width 309 height 28
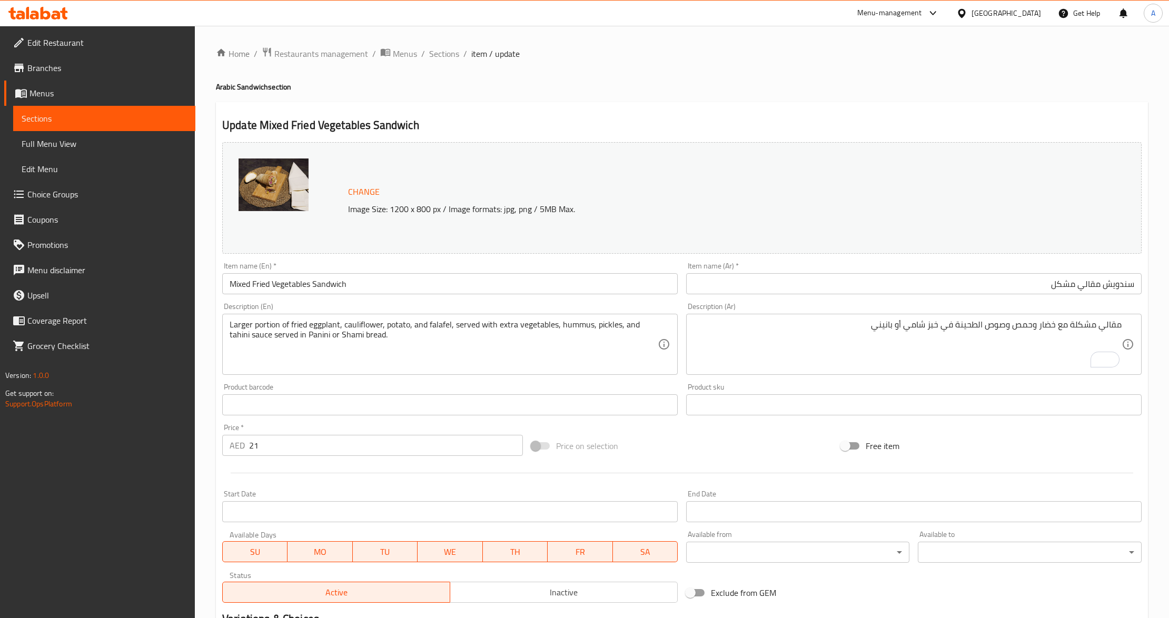
click at [430, 352] on textarea "Larger portion of fried eggplant, cauliflower, potato, and falafel, served with…" at bounding box center [444, 345] width 428 height 50
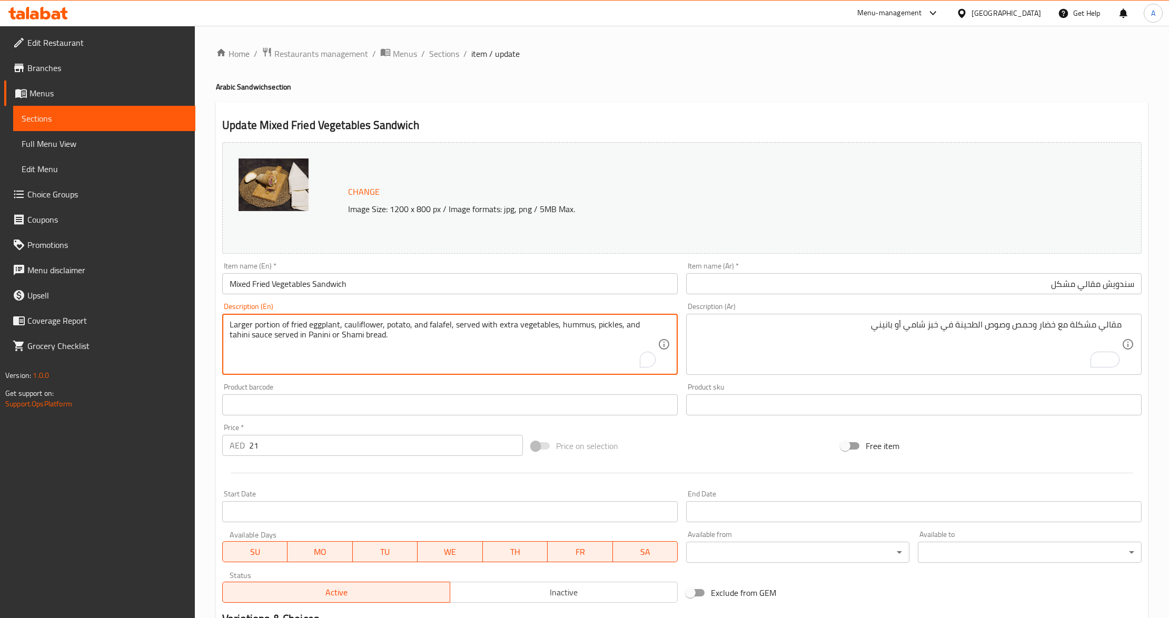
click at [430, 352] on textarea "Larger portion of fried eggplant, cauliflower, potato, and falafel, served with…" at bounding box center [444, 345] width 428 height 50
paste textarea "Fried mix of eggplant, cauliflower, potato, and falafel, served with"
click at [331, 342] on textarea "Fried mix of eggplant, cauliflower, potato, and falafel, served with vegetables…" at bounding box center [444, 345] width 428 height 50
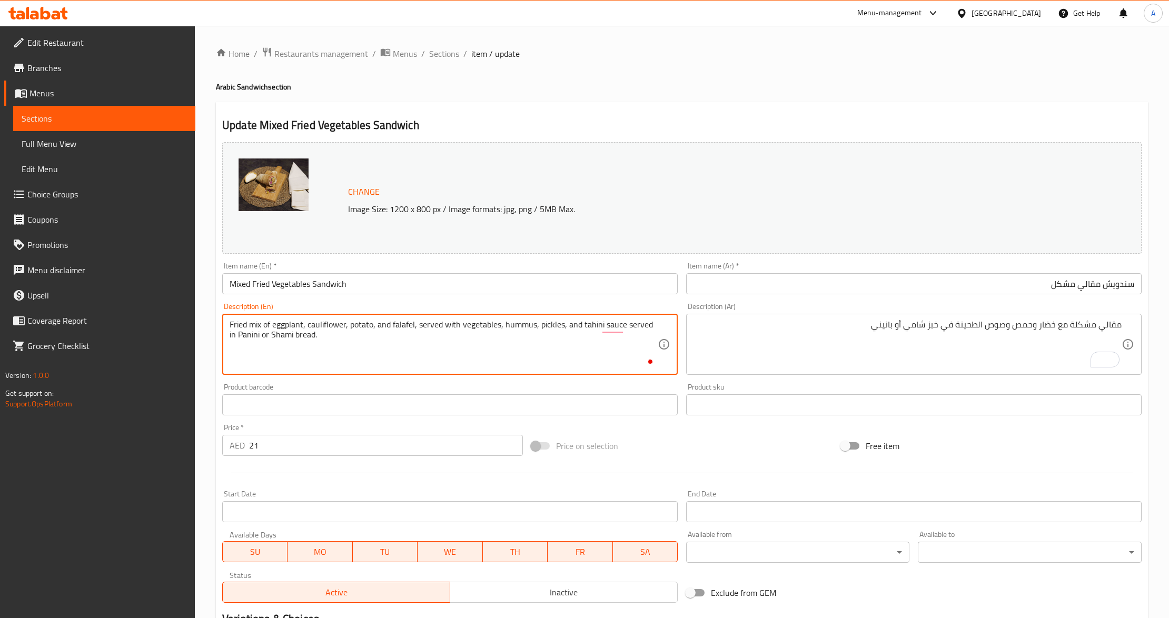
paste textarea "Fried mix of eggplant, cauliflower, potato, and falafel, served with vegetables…"
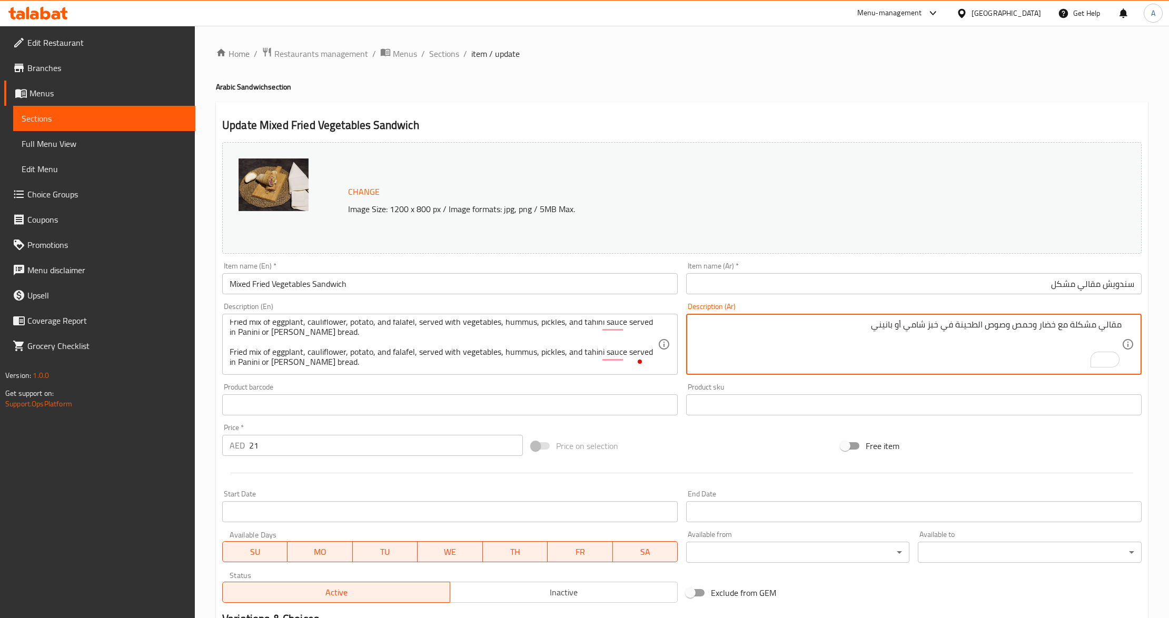
click at [741, 341] on textarea "مقالي مشكلة مع خضار وحمص وصوص الطحينة في خبز شامي أو بانيني" at bounding box center [908, 345] width 428 height 50
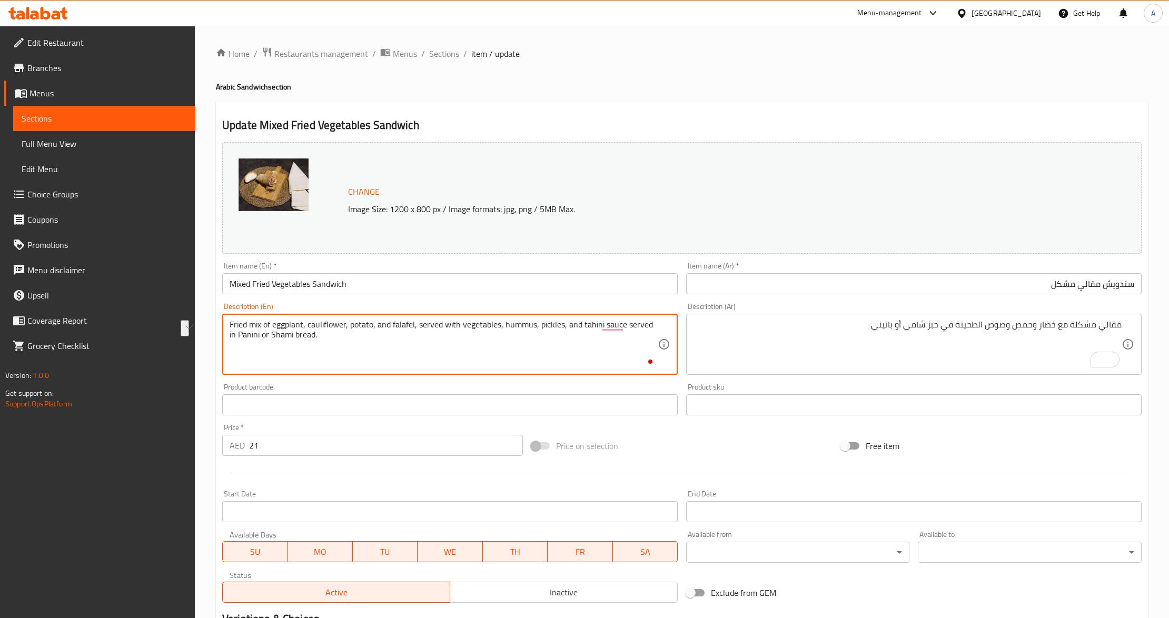
scroll to position [0, 0]
type textarea "Larger portion of fried eggplant, cauliflower, potato, and falafel, served with…"
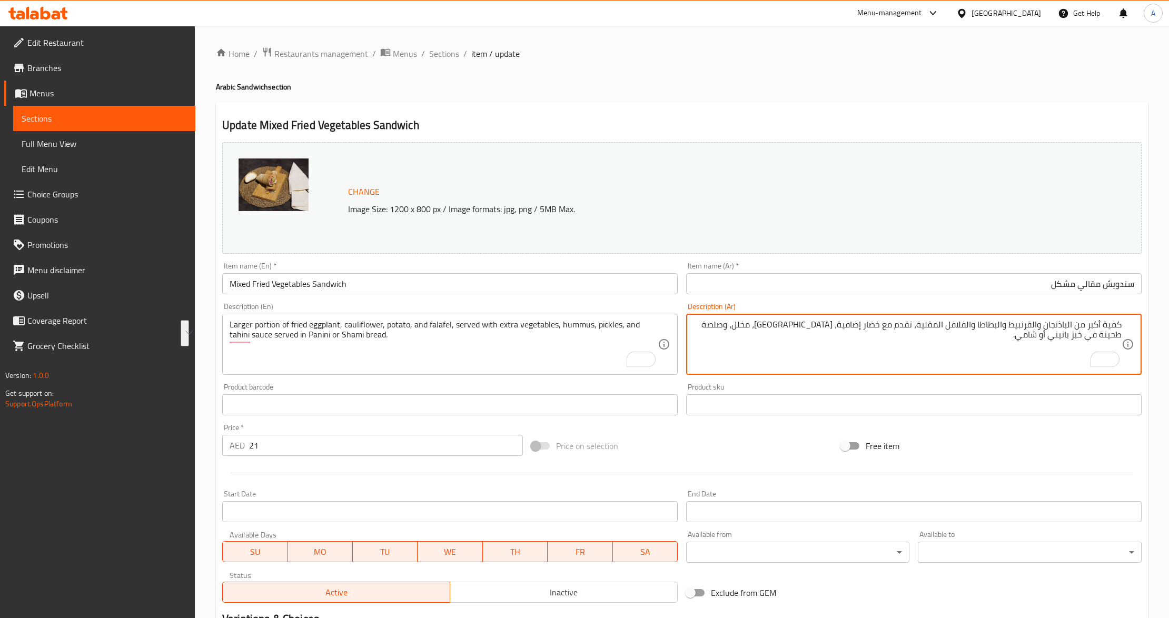
type textarea "كمية أكبر من الباذنجان والقرنبيط والبطاطا والفلافل المقلية، تقدم مع خضار إضافية…"
click at [725, 451] on div "Price on selection" at bounding box center [681, 446] width 309 height 28
click at [753, 449] on div "Price on selection" at bounding box center [681, 446] width 309 height 28
click at [1017, 335] on textarea "كمية أكبر من الباذنجان والقرنبيط والبطاطا والفلافل المقلية، تقدم مع خضار إضافية…" at bounding box center [908, 345] width 428 height 50
click at [1027, 458] on div "Free item" at bounding box center [991, 446] width 309 height 28
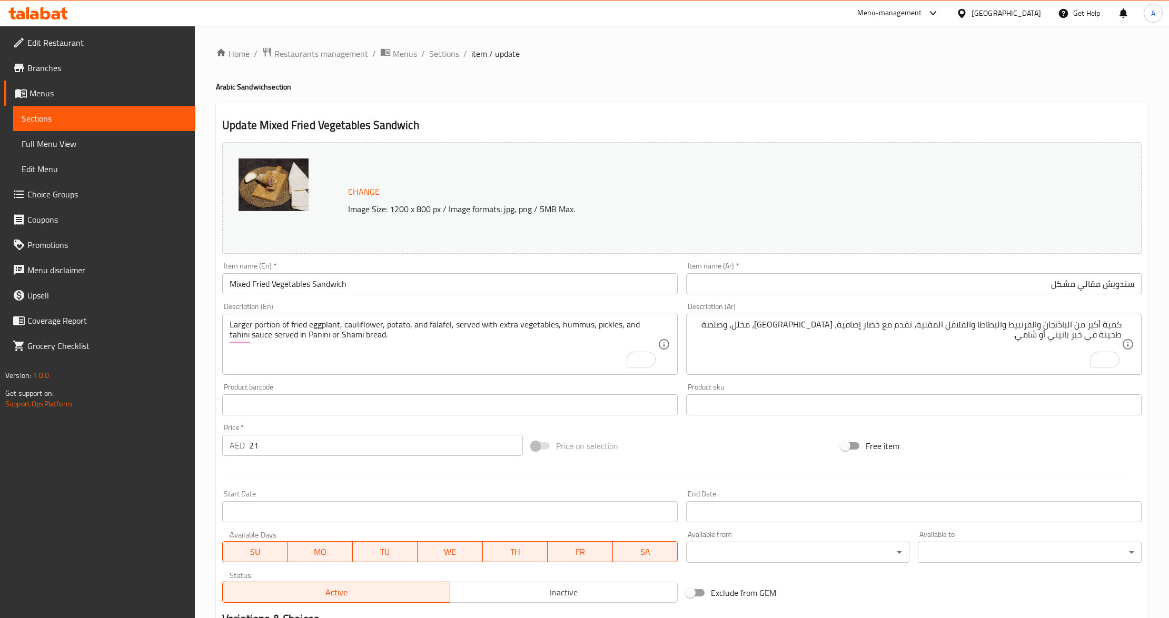
click at [738, 429] on div "Change Image Size: 1200 x 800 px / Image formats: jpg, png / 5MB Max. Item name…" at bounding box center [682, 372] width 928 height 469
click at [732, 422] on div at bounding box center [732, 422] width 0 height 0
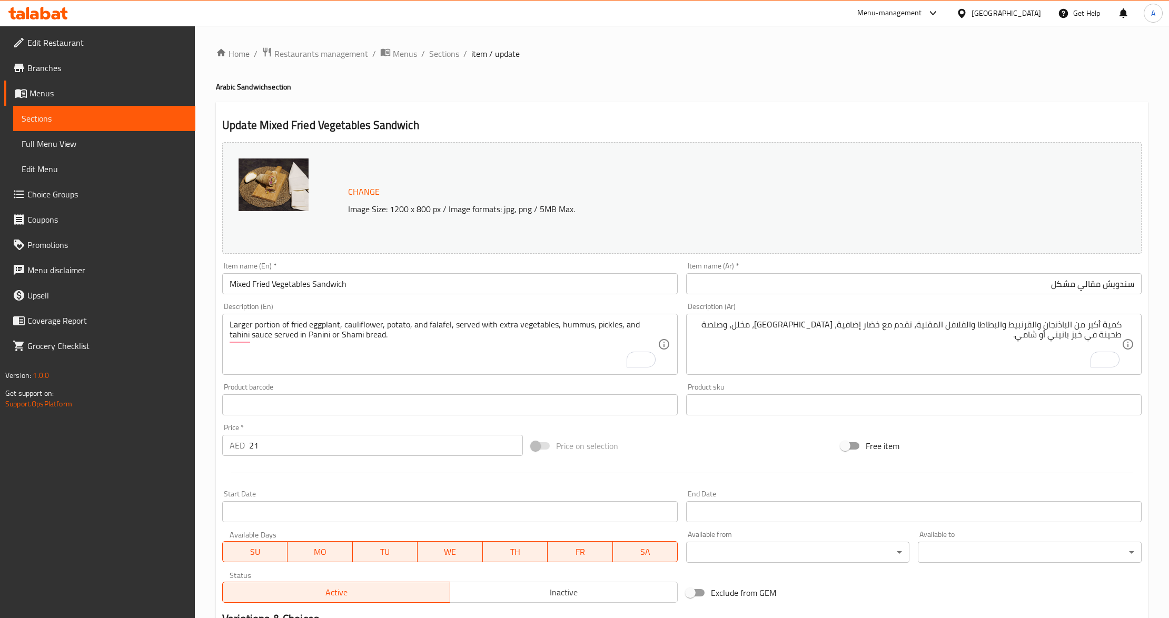
click at [690, 618] on div at bounding box center [584, 618] width 1169 height 0
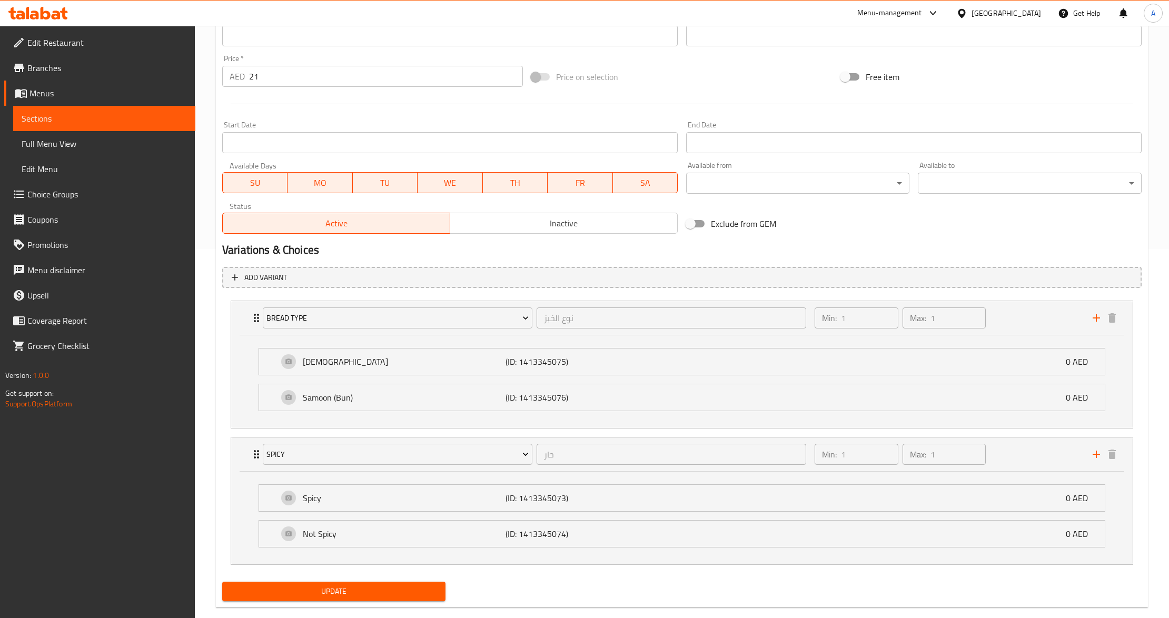
scroll to position [390, 0]
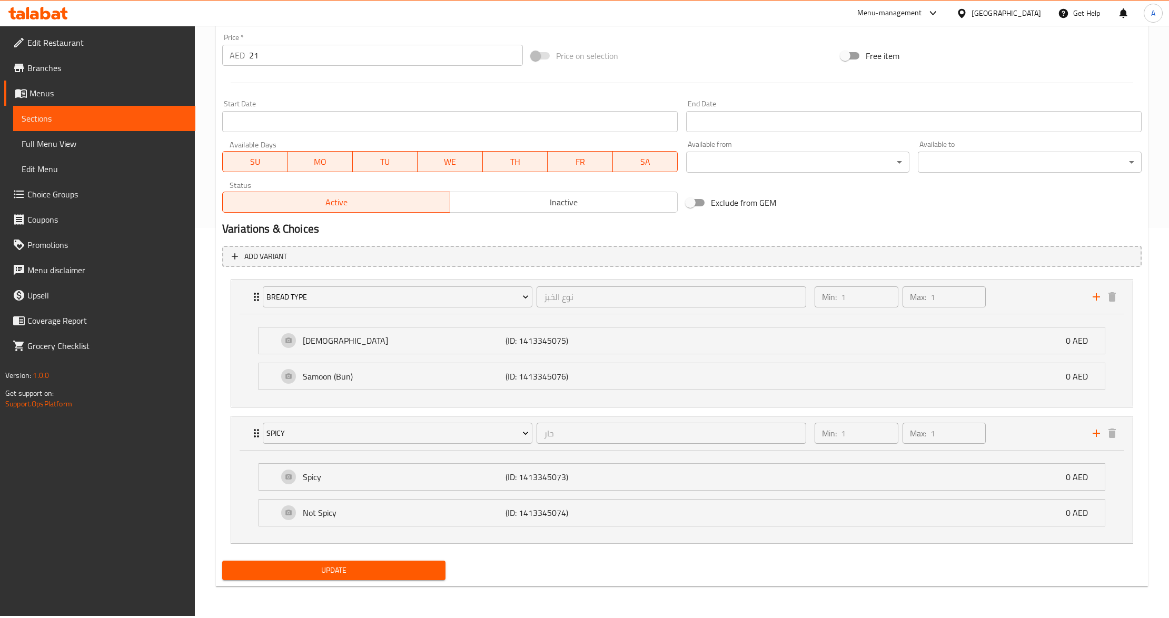
click at [301, 569] on span "Update" at bounding box center [334, 570] width 206 height 13
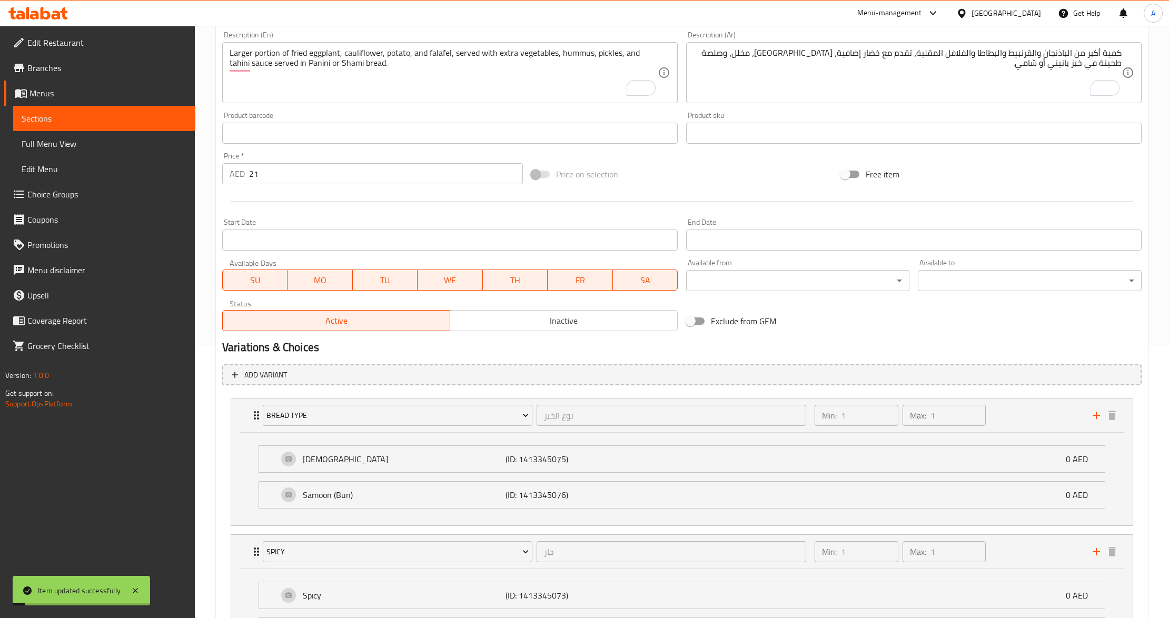
scroll to position [110, 0]
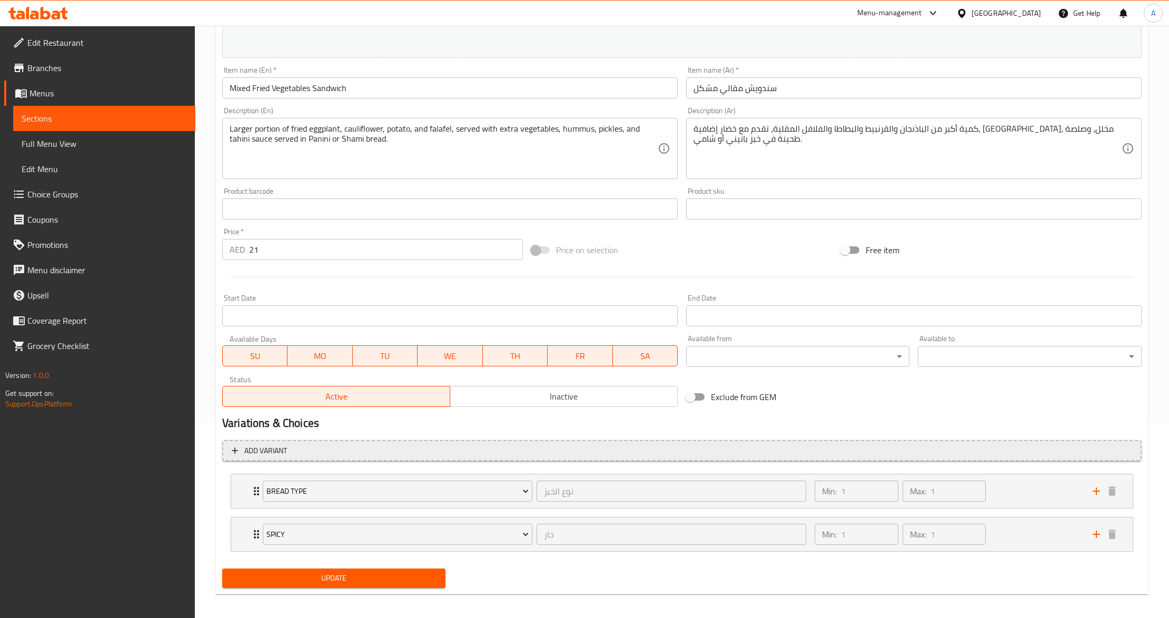
scroll to position [203, 0]
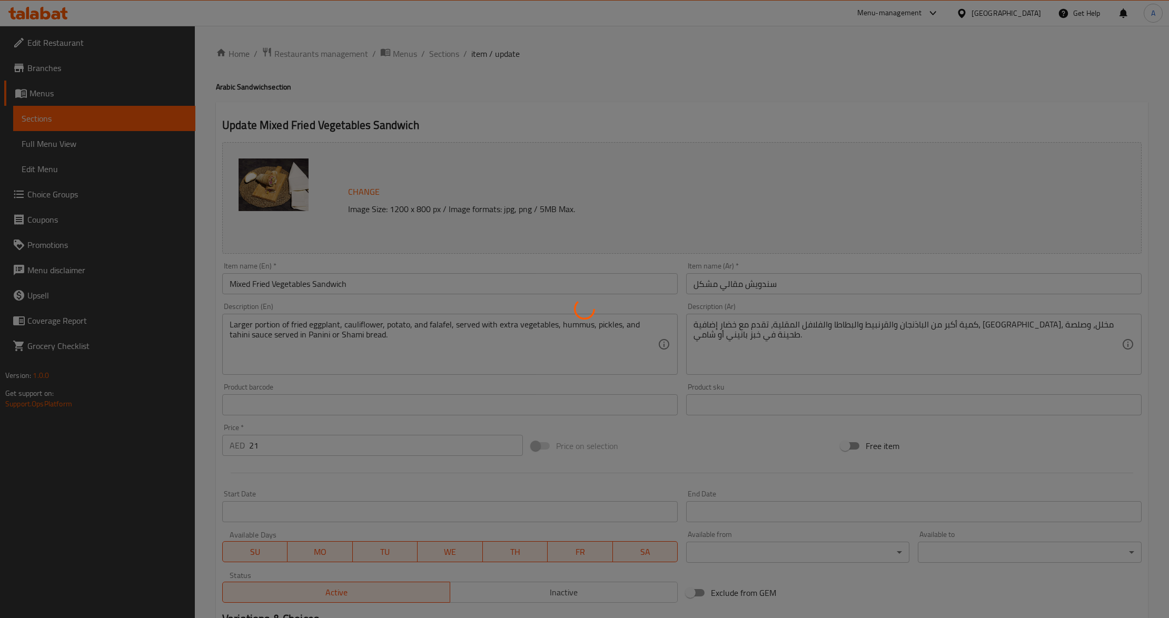
type input "نوع الخبز"
type input "1"
type input "حار"
type input "1"
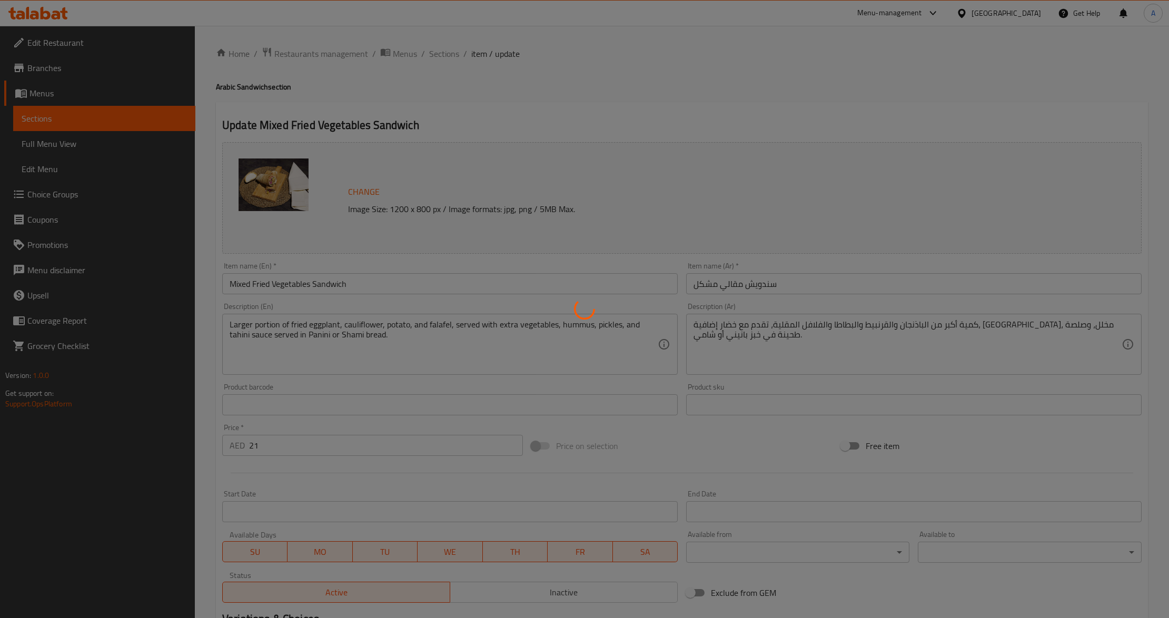
type input "1"
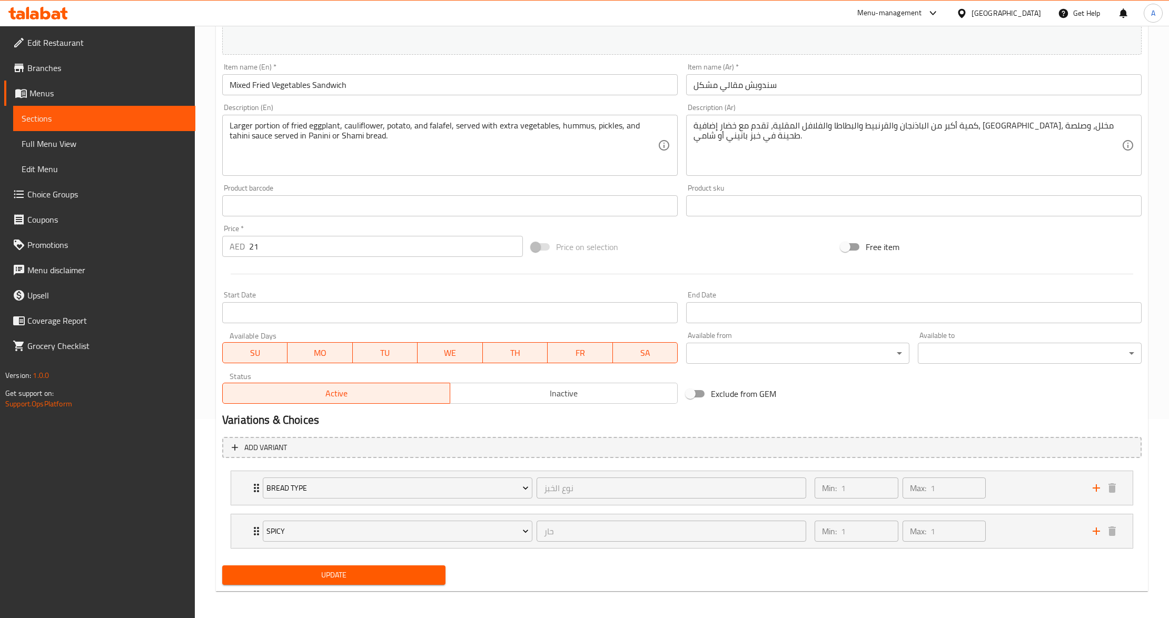
scroll to position [203, 0]
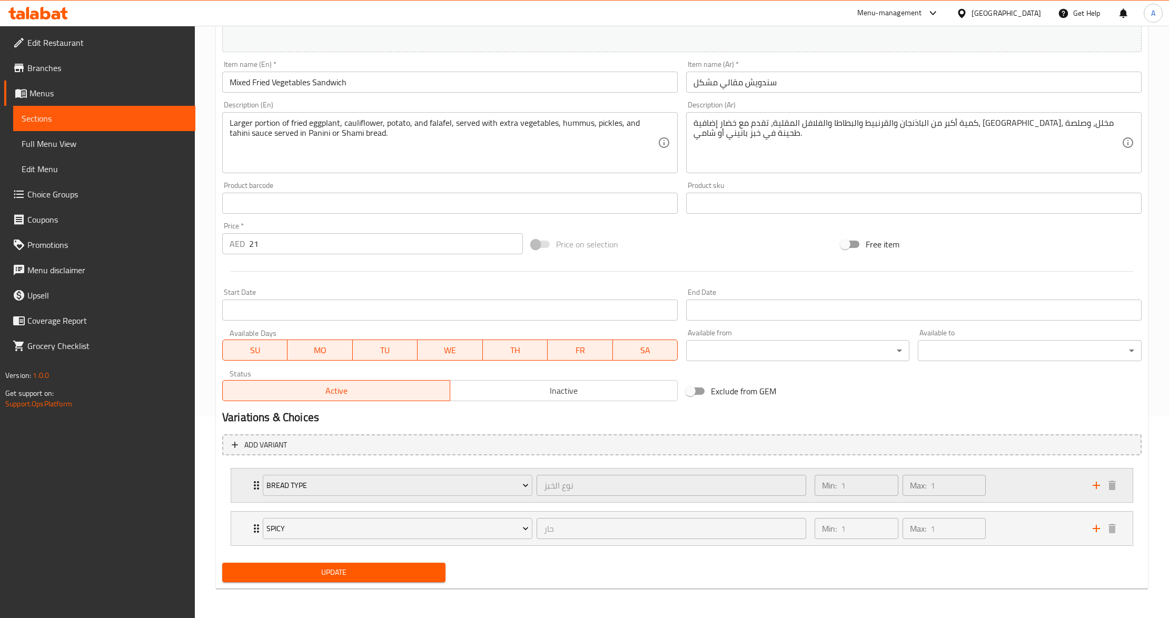
click at [257, 496] on div "Bread Type نوع الخبز ​" at bounding box center [535, 486] width 556 height 34
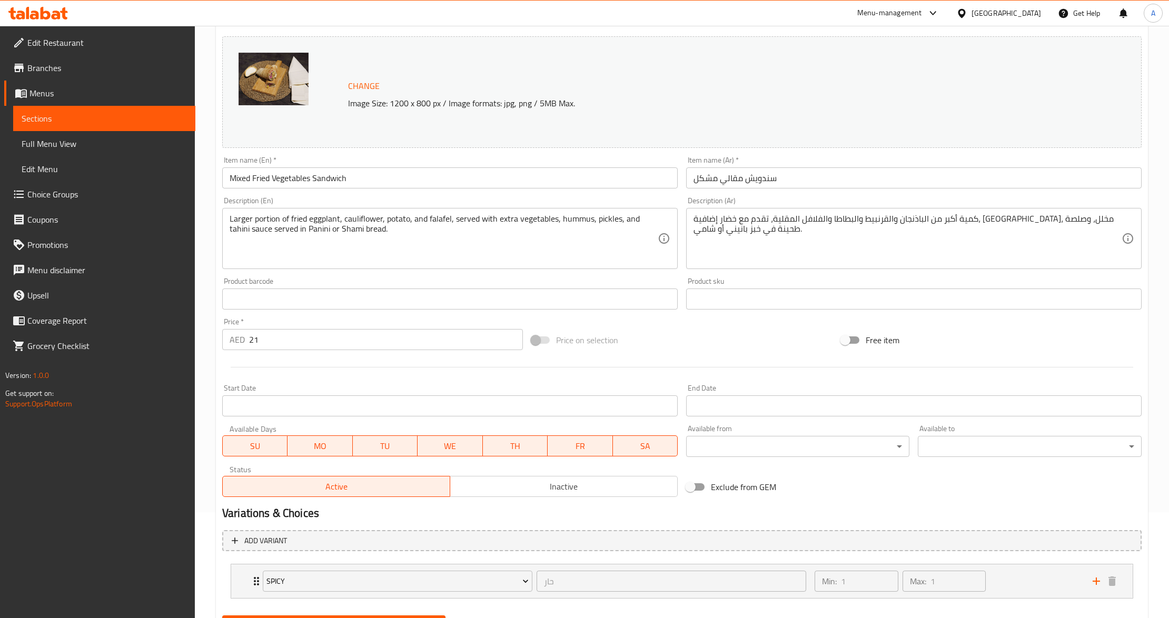
scroll to position [159, 0]
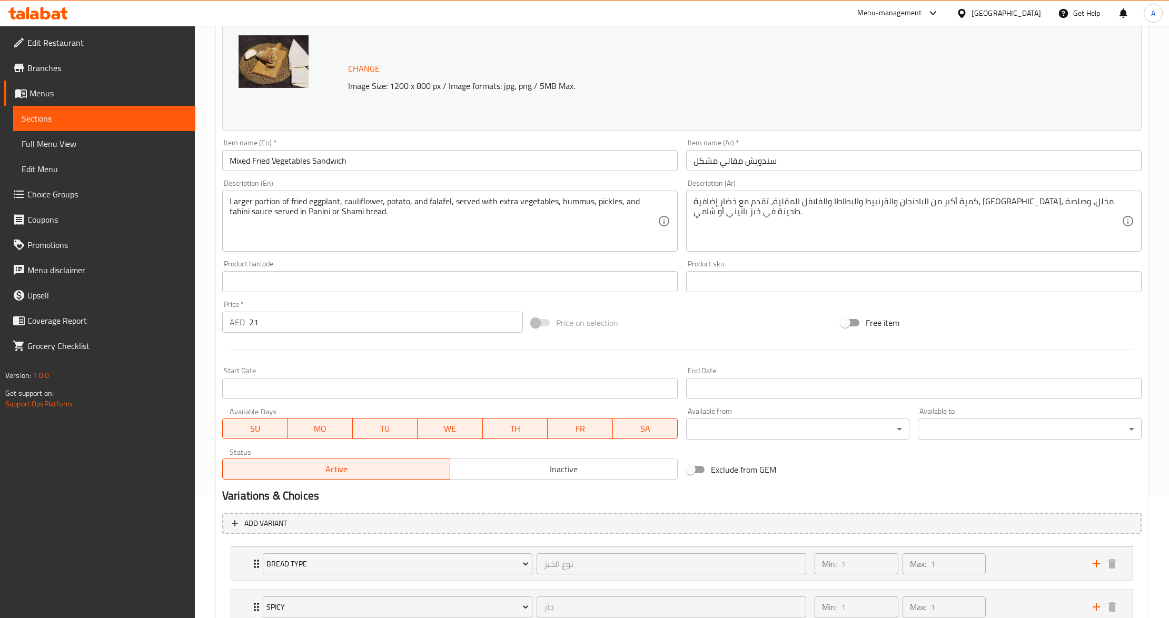
scroll to position [203, 0]
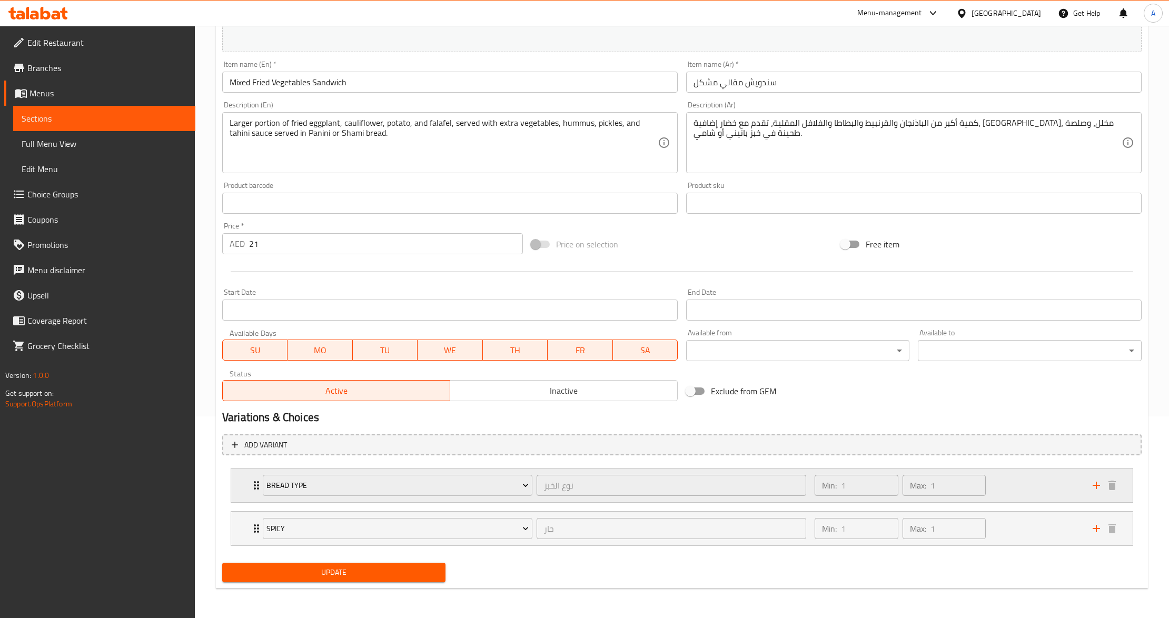
click at [251, 483] on icon "Expand" at bounding box center [256, 485] width 13 height 13
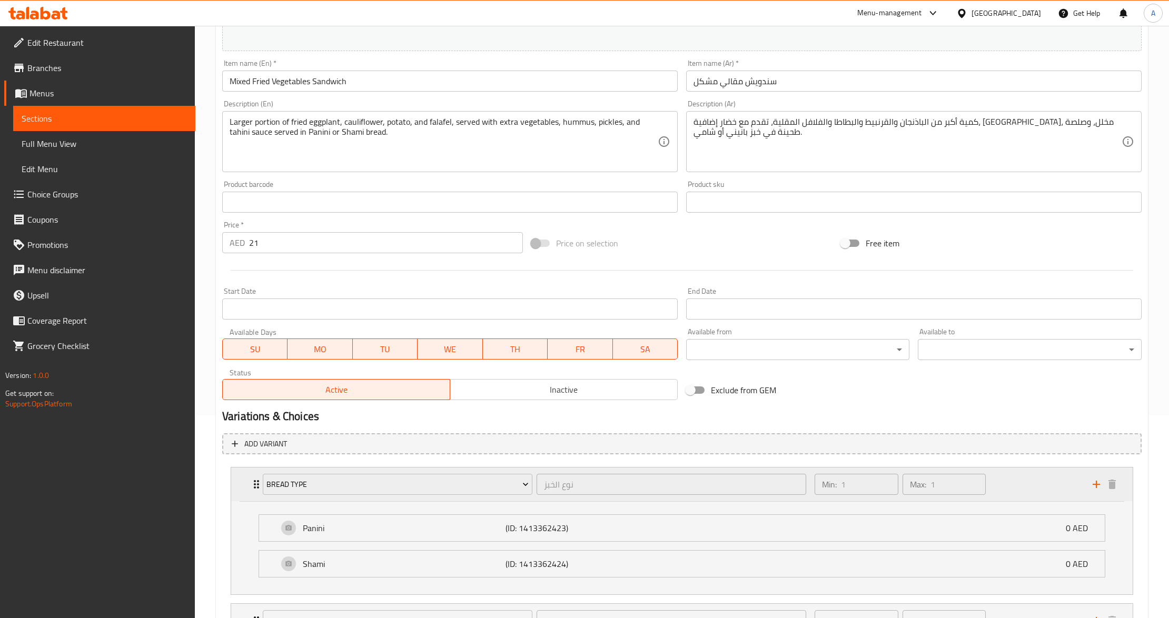
click at [251, 483] on icon "Expand" at bounding box center [256, 484] width 13 height 13
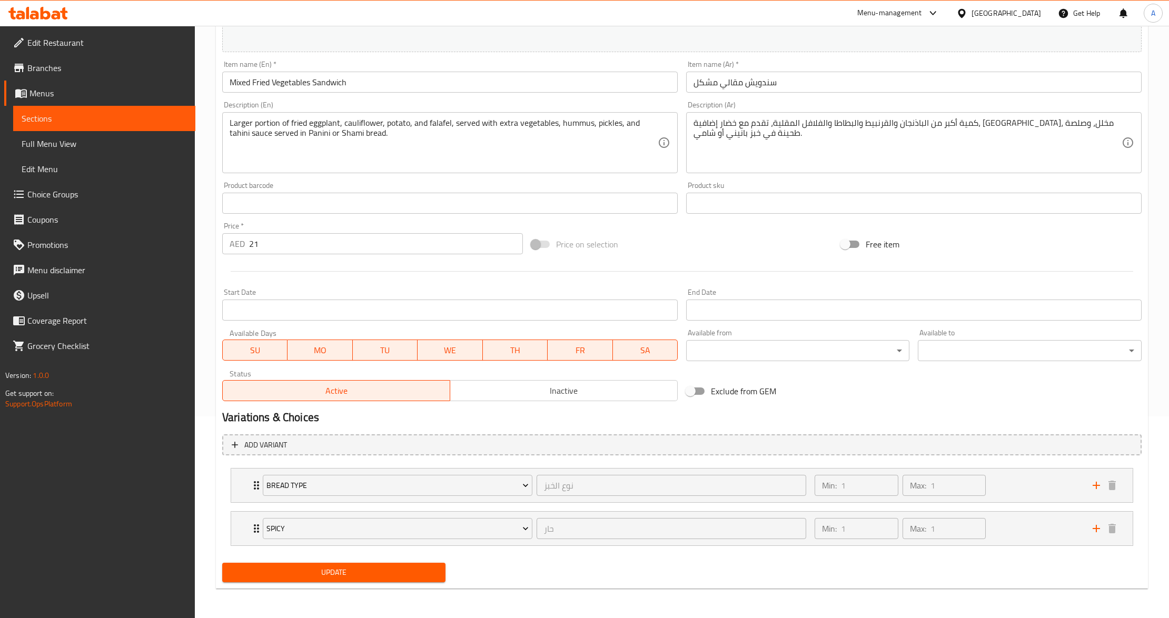
click at [723, 239] on div "Price on selection" at bounding box center [681, 244] width 309 height 28
click at [254, 488] on icon "Expand" at bounding box center [256, 485] width 5 height 8
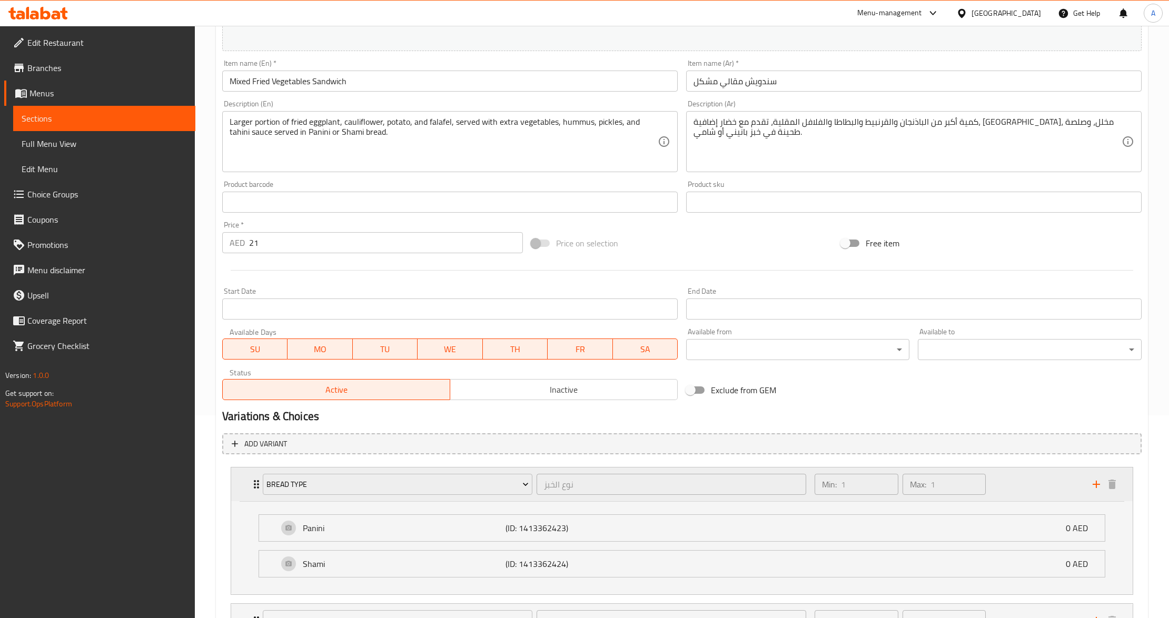
click at [254, 488] on icon "Expand" at bounding box center [256, 484] width 5 height 8
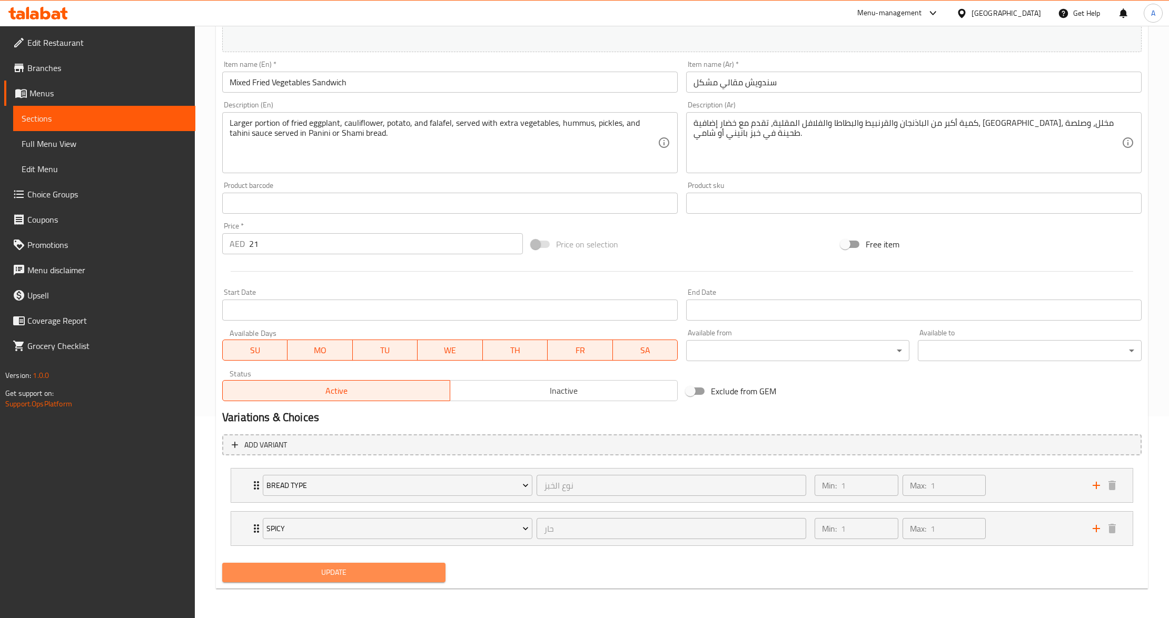
click at [299, 569] on span "Update" at bounding box center [334, 572] width 206 height 13
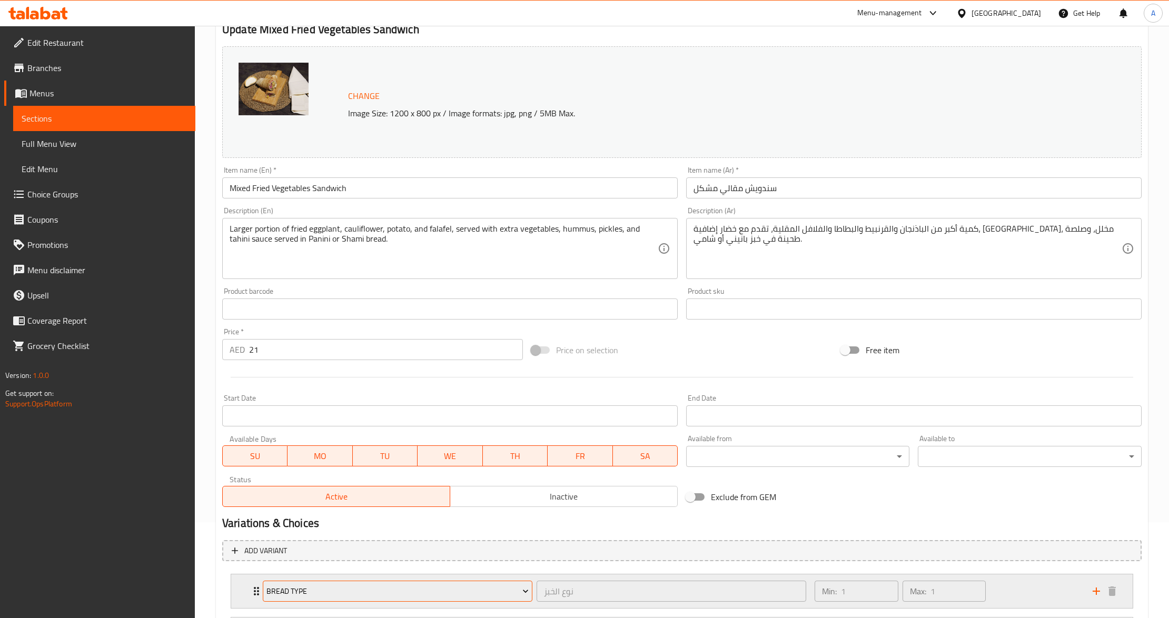
scroll to position [203, 0]
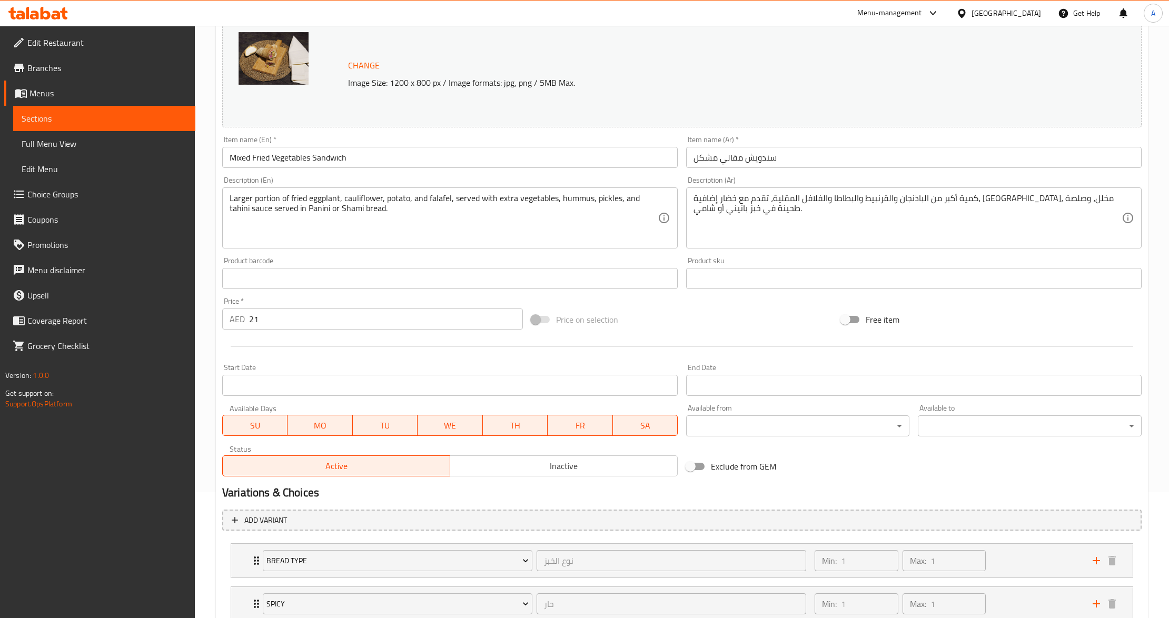
scroll to position [203, 0]
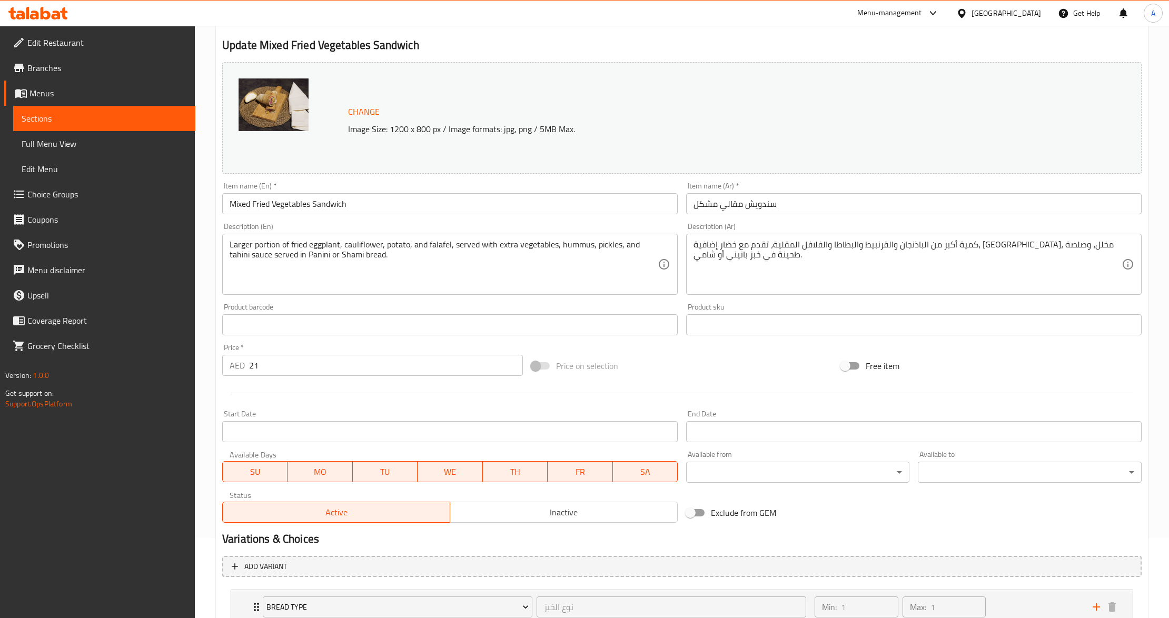
scroll to position [159, 0]
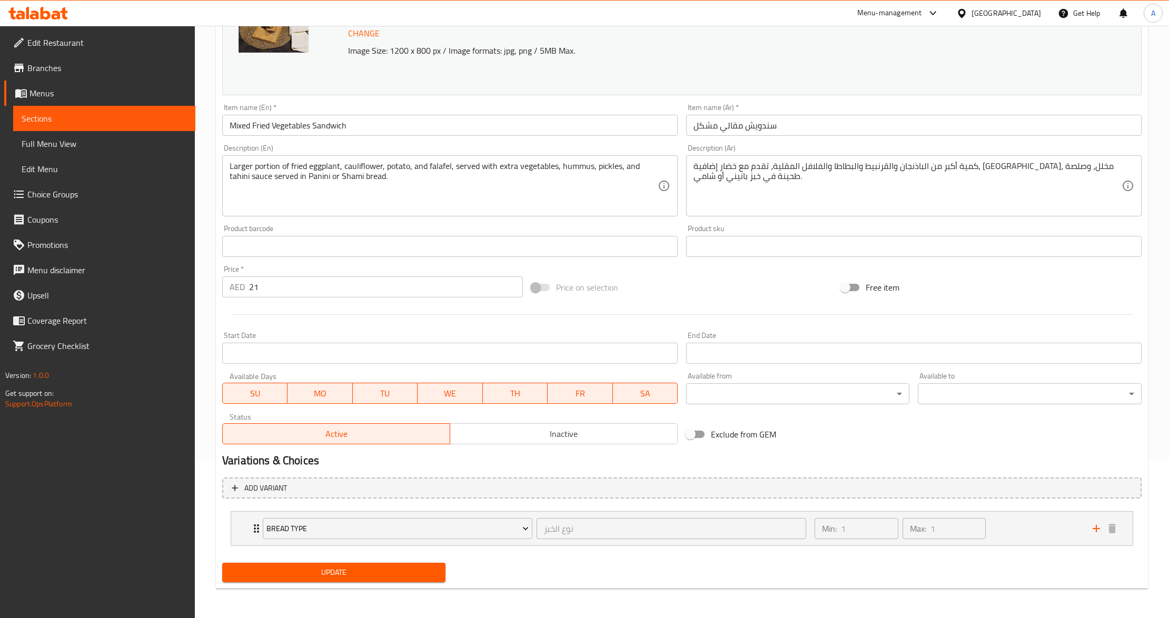
click at [510, 582] on div "Update" at bounding box center [682, 573] width 928 height 28
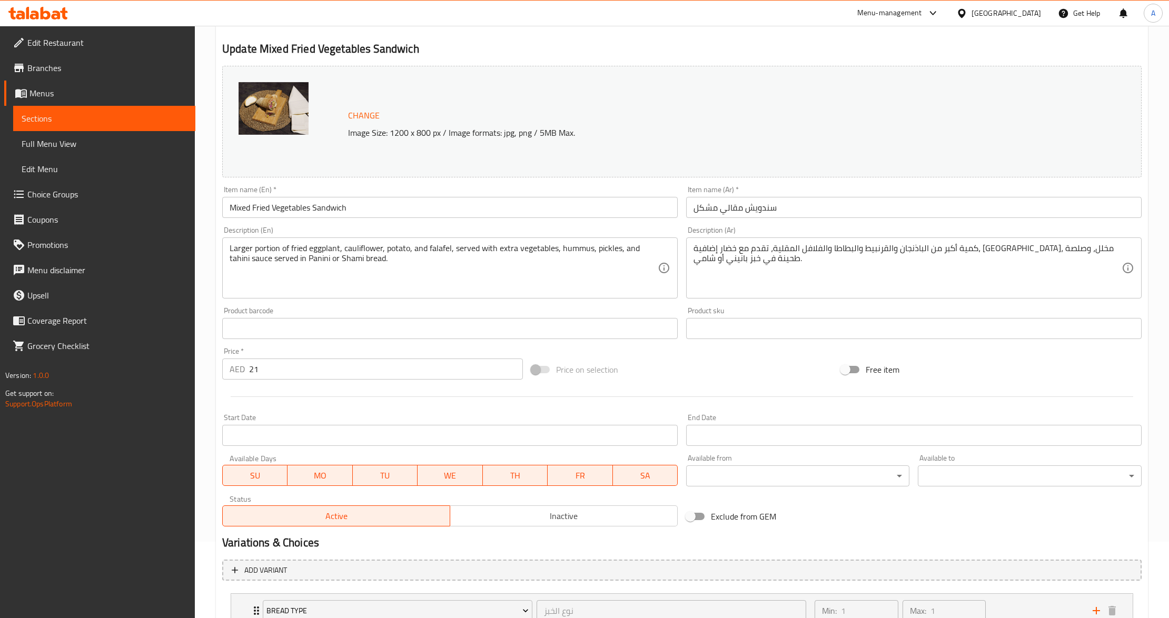
scroll to position [0, 0]
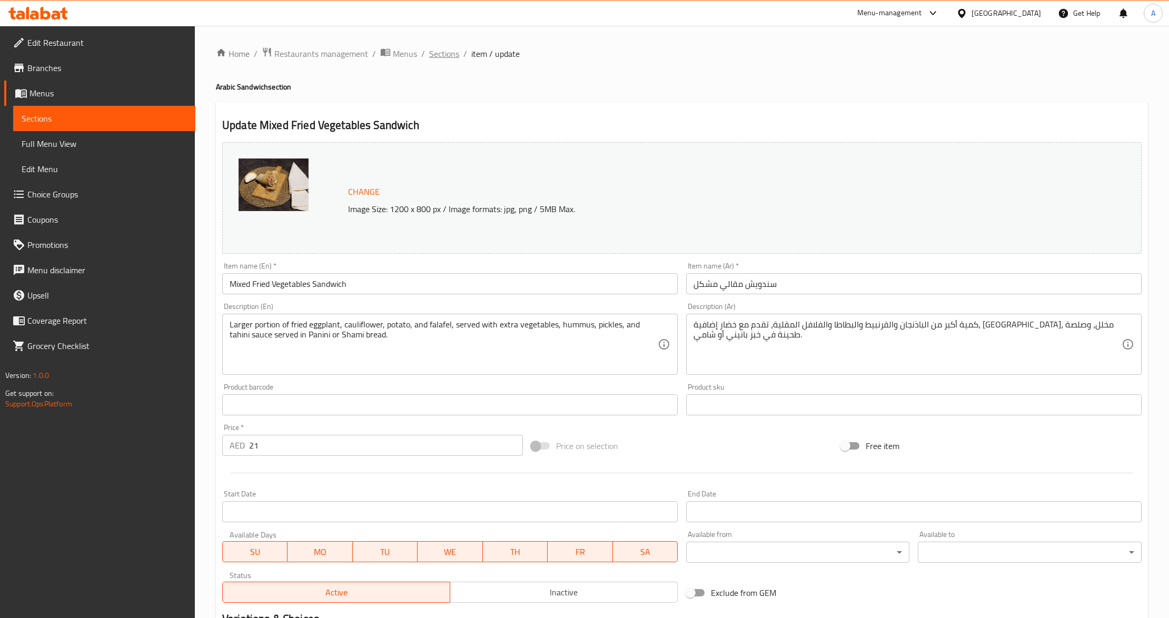
click at [447, 58] on span "Sections" at bounding box center [444, 53] width 30 height 13
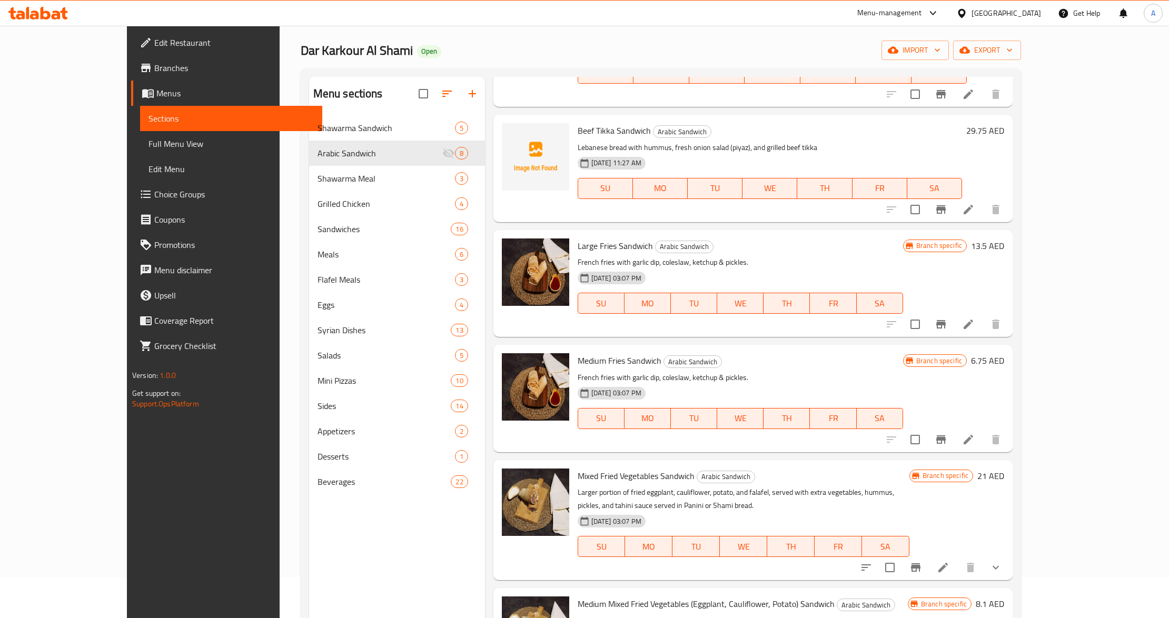
scroll to position [148, 0]
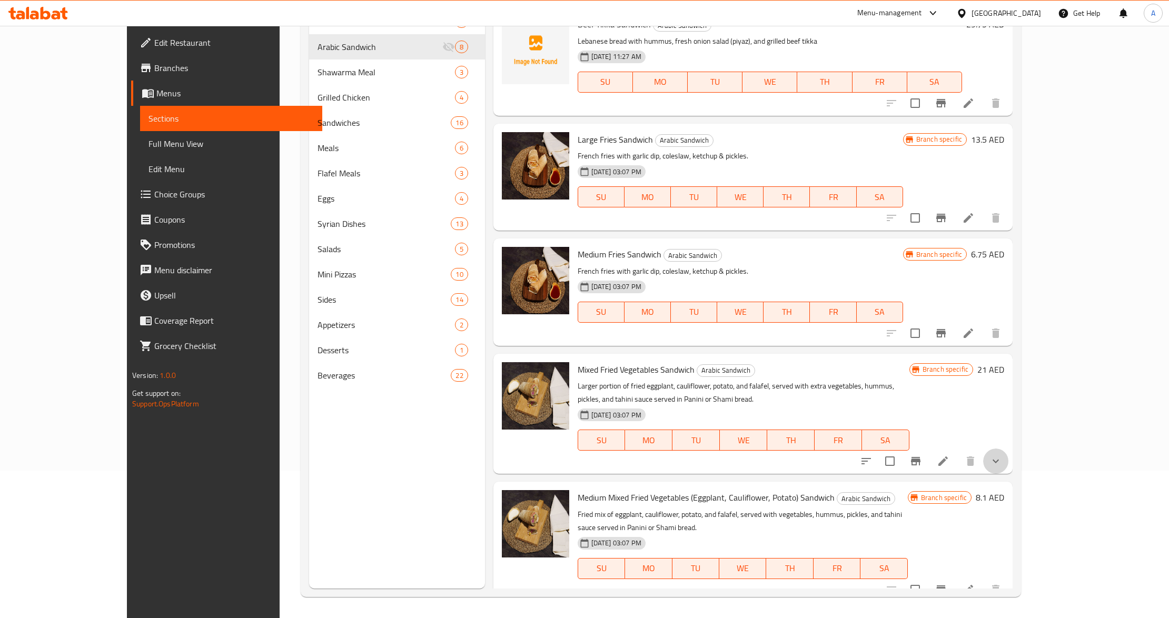
click at [1009, 468] on button "show more" at bounding box center [995, 461] width 25 height 25
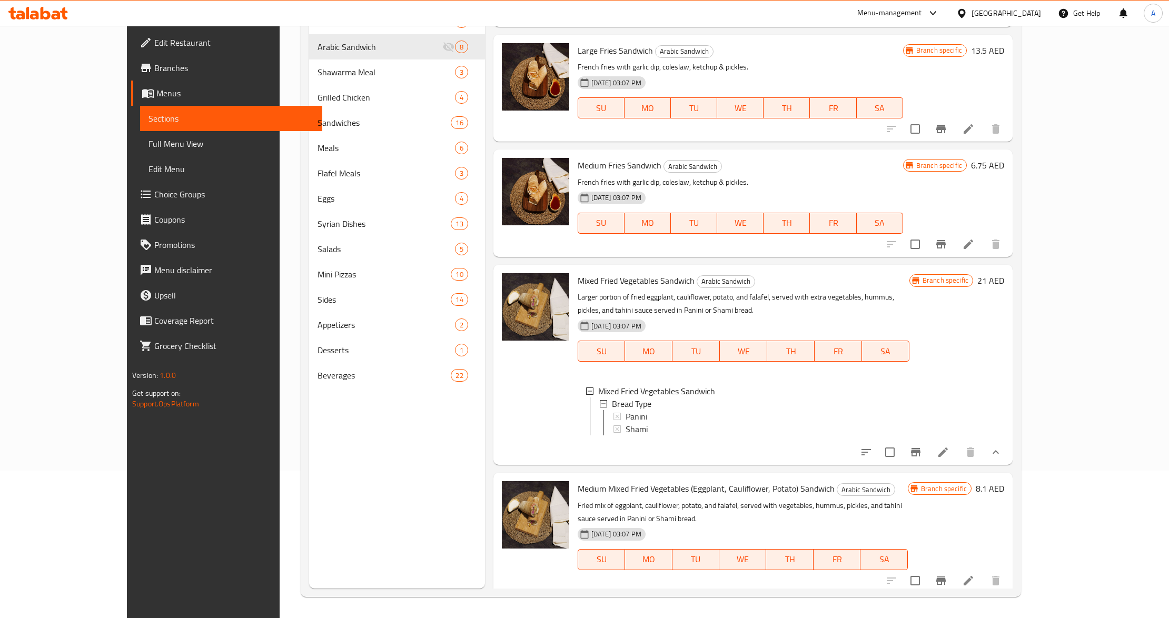
scroll to position [445, 0]
click at [630, 415] on div "Panini" at bounding box center [763, 415] width 275 height 13
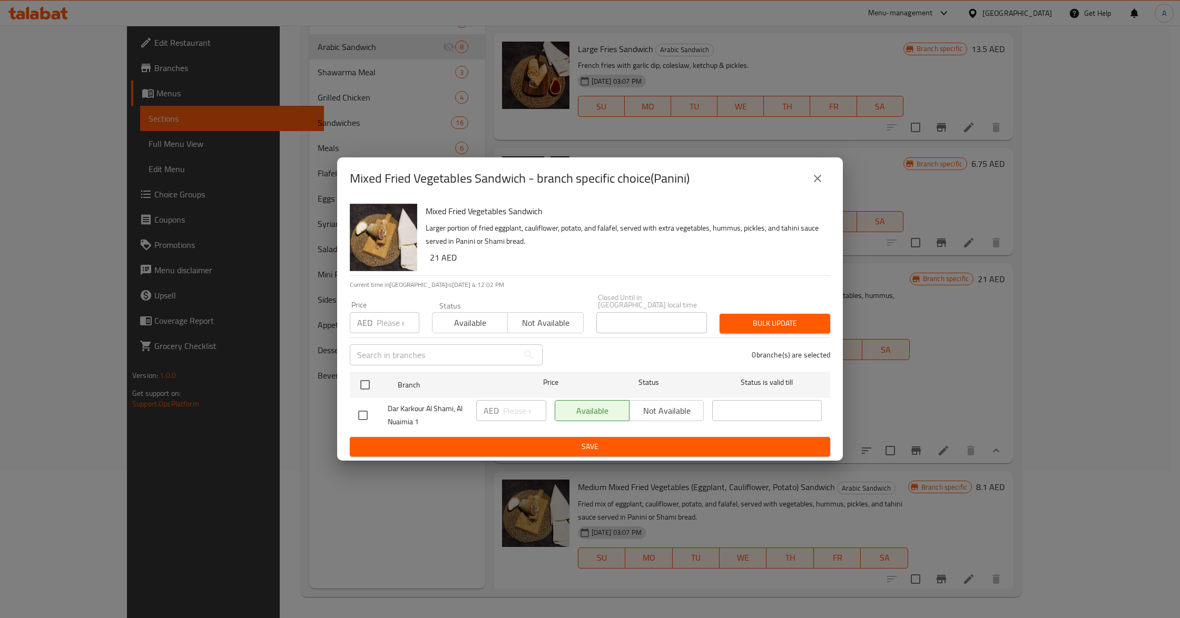
click at [824, 178] on button "close" at bounding box center [817, 178] width 25 height 25
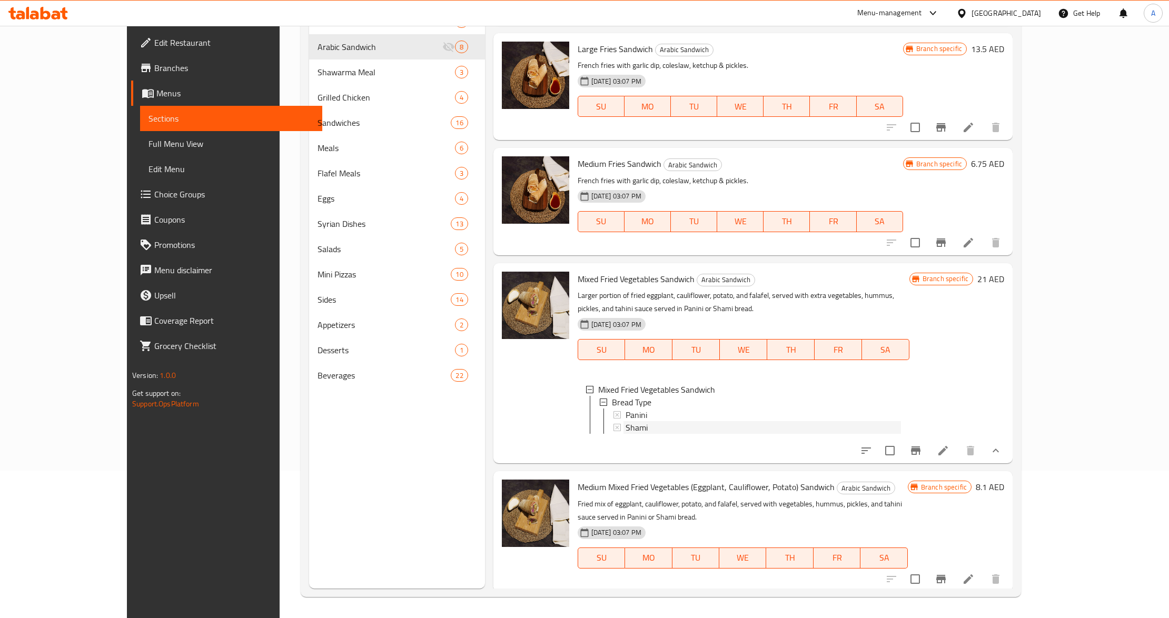
click at [626, 429] on span "Shami" at bounding box center [637, 427] width 22 height 13
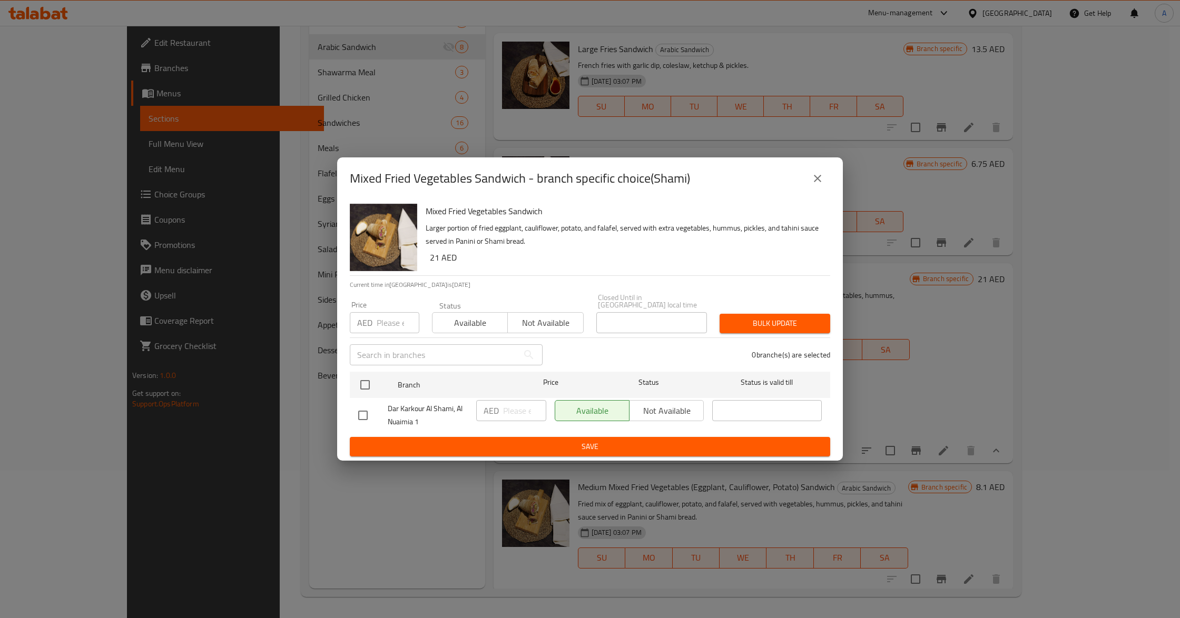
click at [819, 184] on icon "close" at bounding box center [817, 178] width 13 height 13
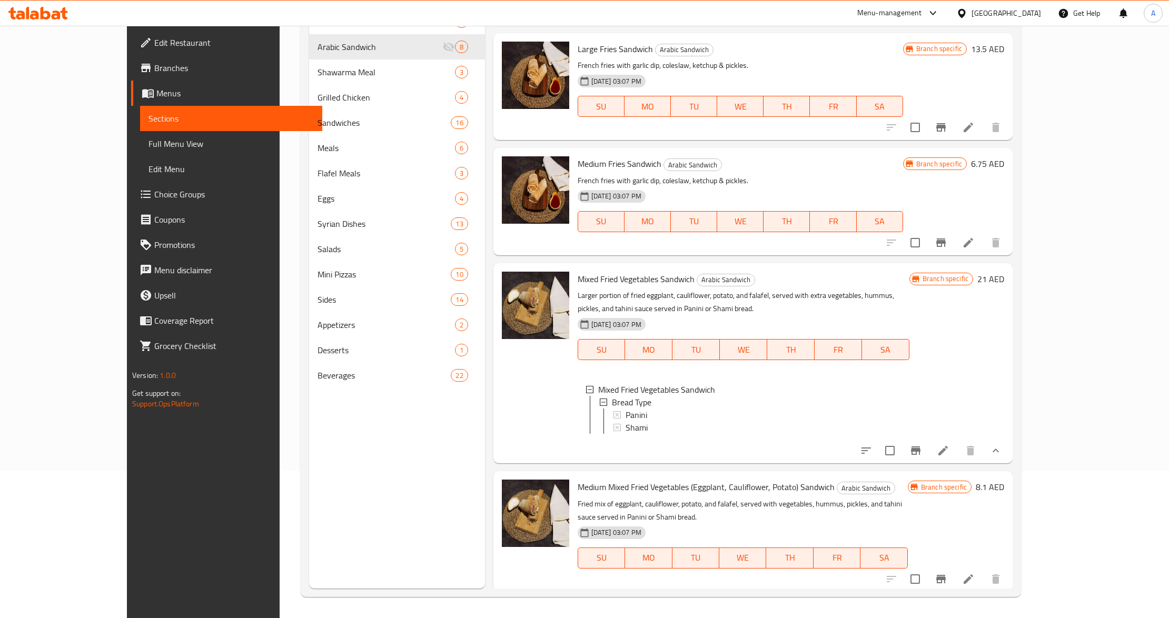
click at [921, 455] on icon "Branch-specific-item" at bounding box center [915, 451] width 9 height 8
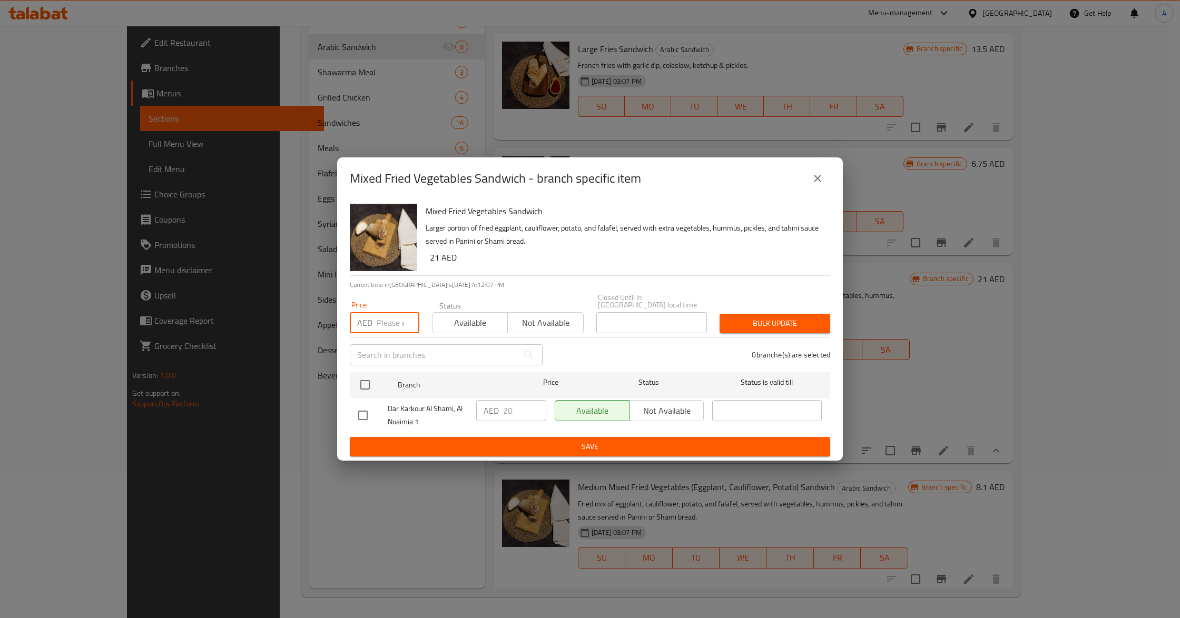
click at [397, 327] on input "number" at bounding box center [398, 322] width 43 height 21
type input "21"
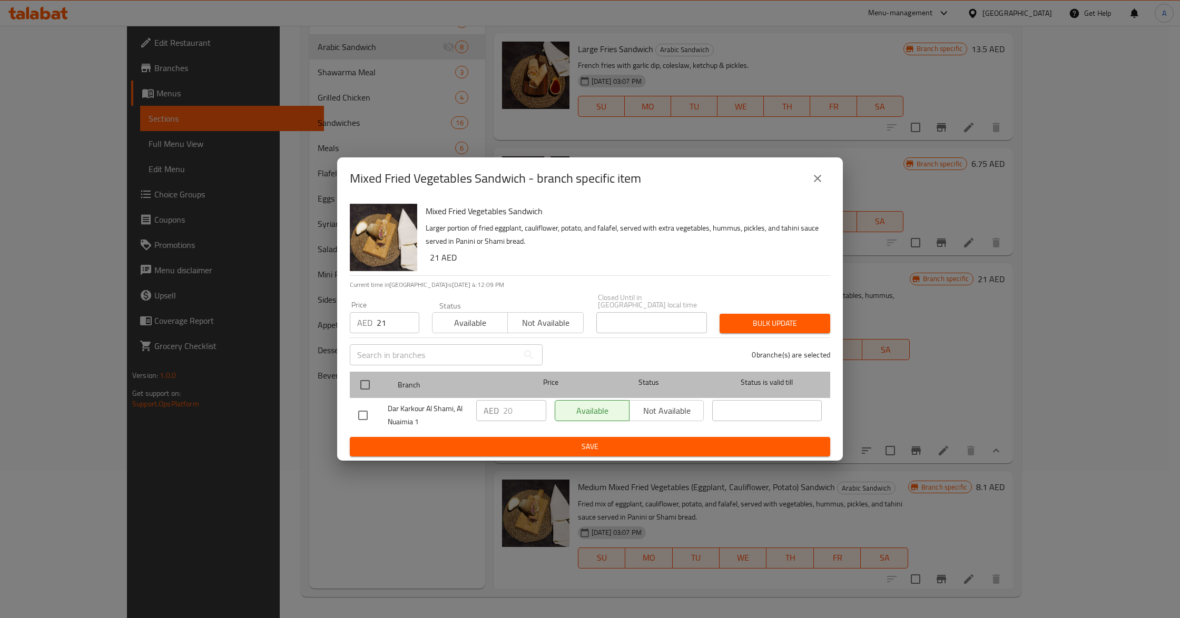
click at [359, 371] on div at bounding box center [374, 385] width 40 height 31
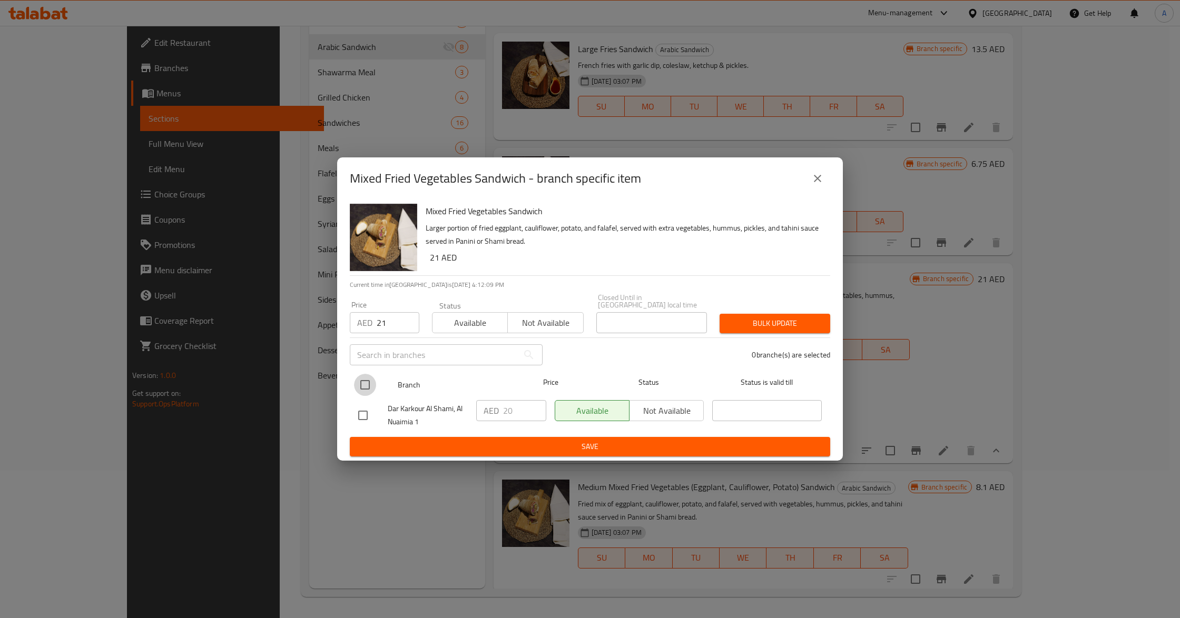
click at [364, 378] on input "checkbox" at bounding box center [365, 385] width 22 height 22
checkbox input "true"
click at [745, 329] on span "Bulk update" at bounding box center [775, 323] width 94 height 13
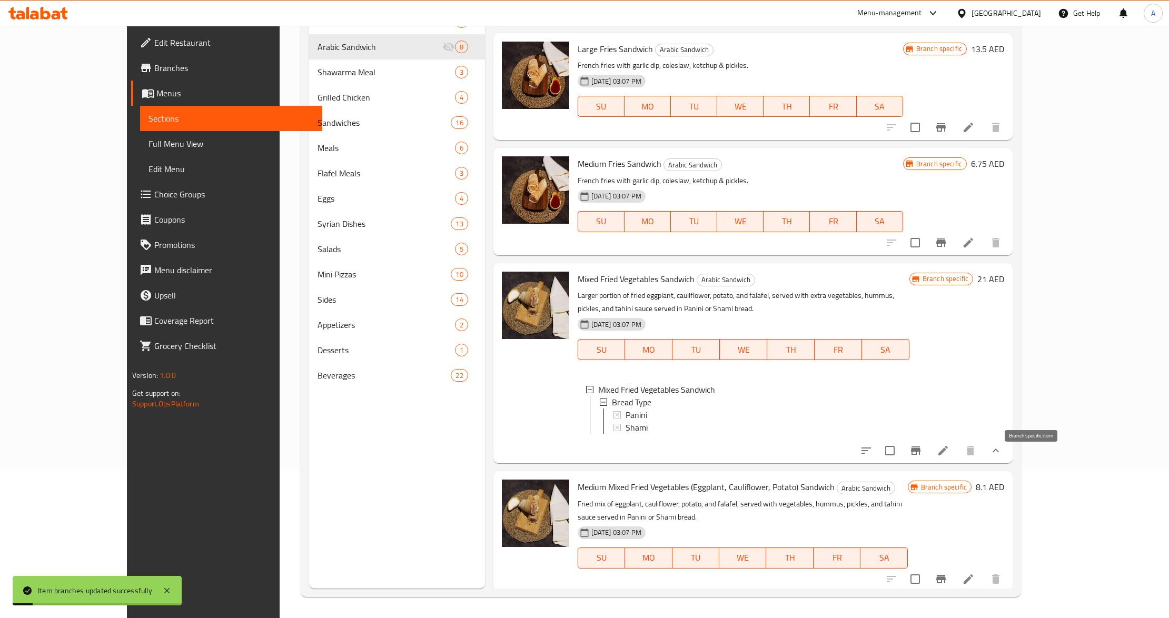
click at [922, 457] on icon "Branch-specific-item" at bounding box center [916, 451] width 13 height 13
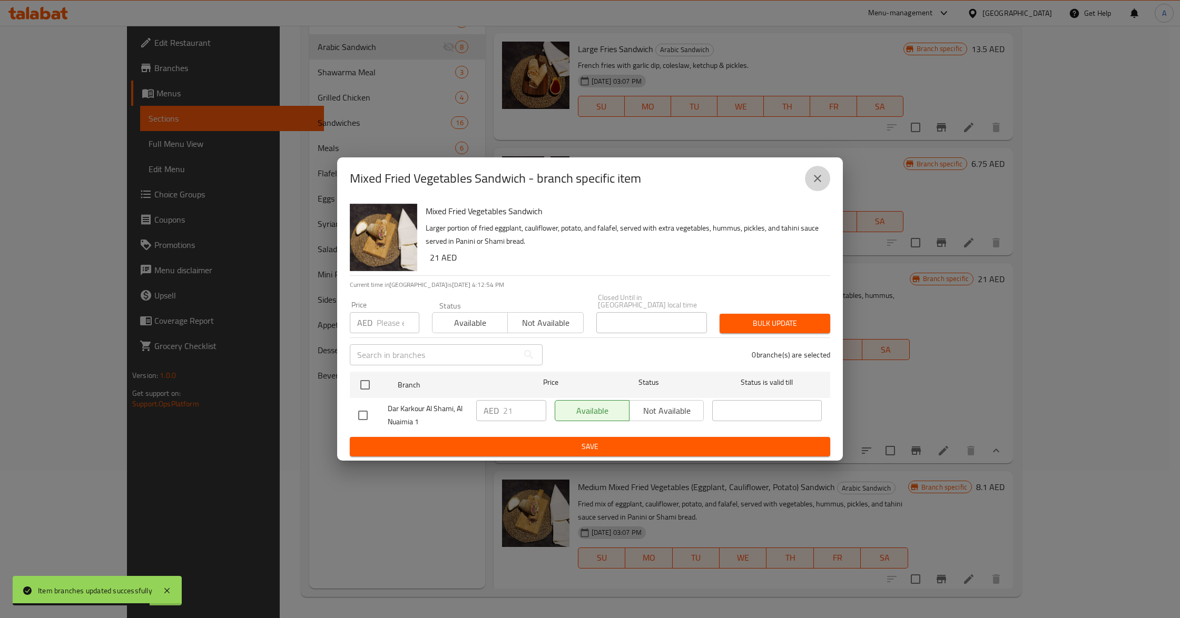
click at [821, 178] on icon "close" at bounding box center [817, 178] width 13 height 13
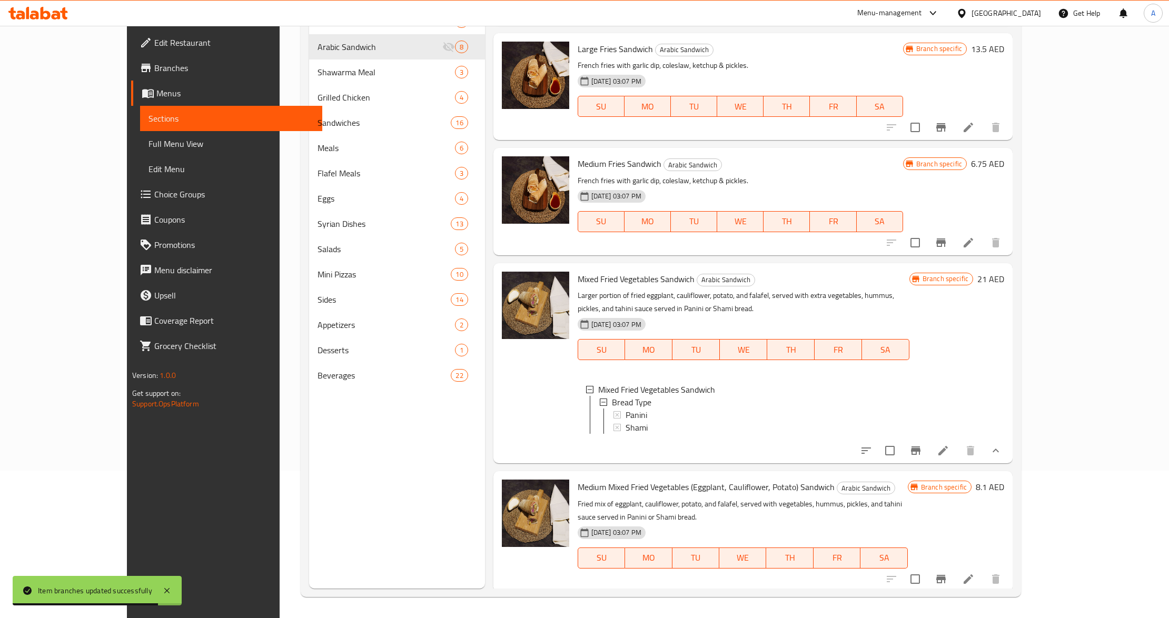
click at [382, 485] on div "Menu sections Shawarma Sandwich 5 Arabic Sandwich 8 Shawarma Meal 3 Grilled Chi…" at bounding box center [397, 280] width 176 height 618
click at [712, 419] on div "Panini" at bounding box center [763, 415] width 275 height 13
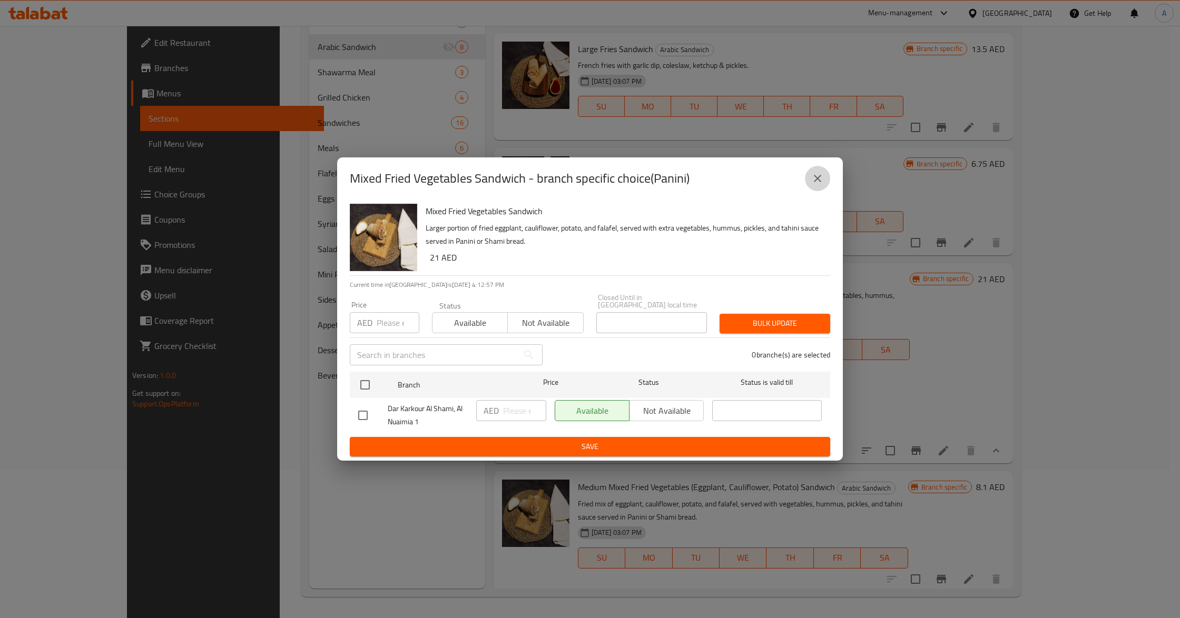
click at [815, 181] on icon "close" at bounding box center [817, 178] width 7 height 7
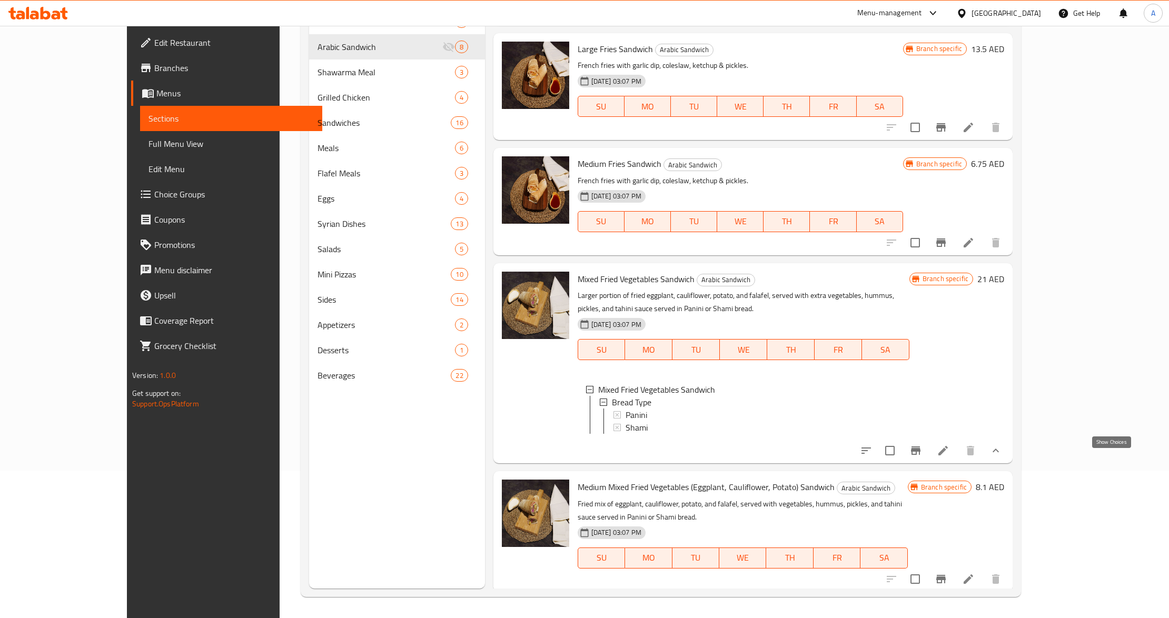
click at [1002, 456] on icon "show more" at bounding box center [996, 451] width 13 height 13
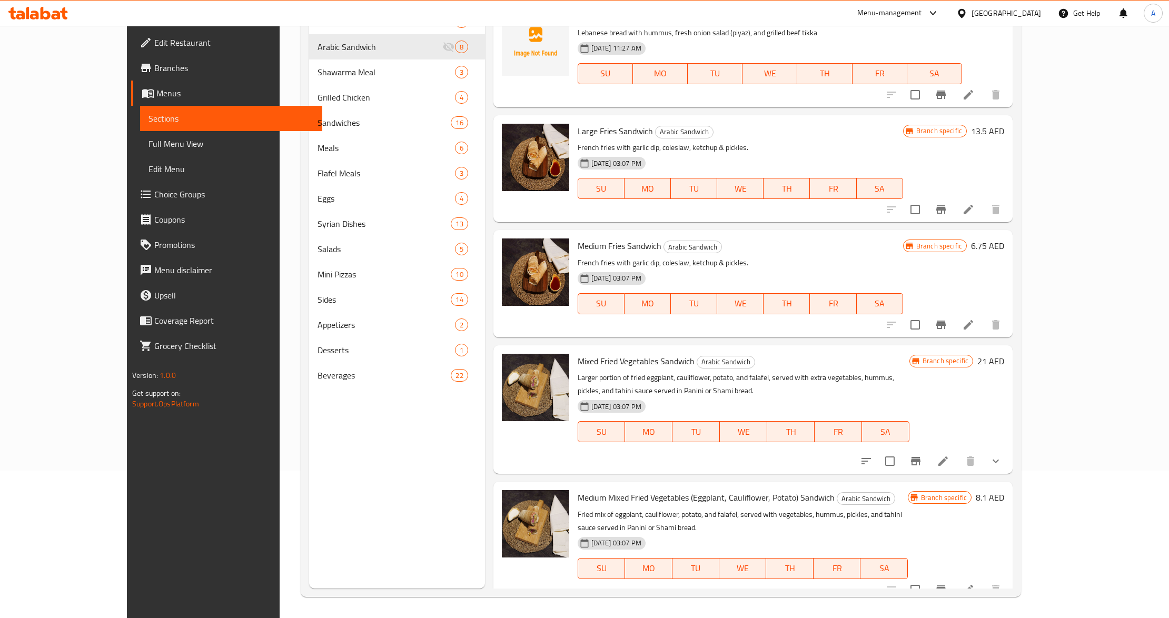
scroll to position [354, 0]
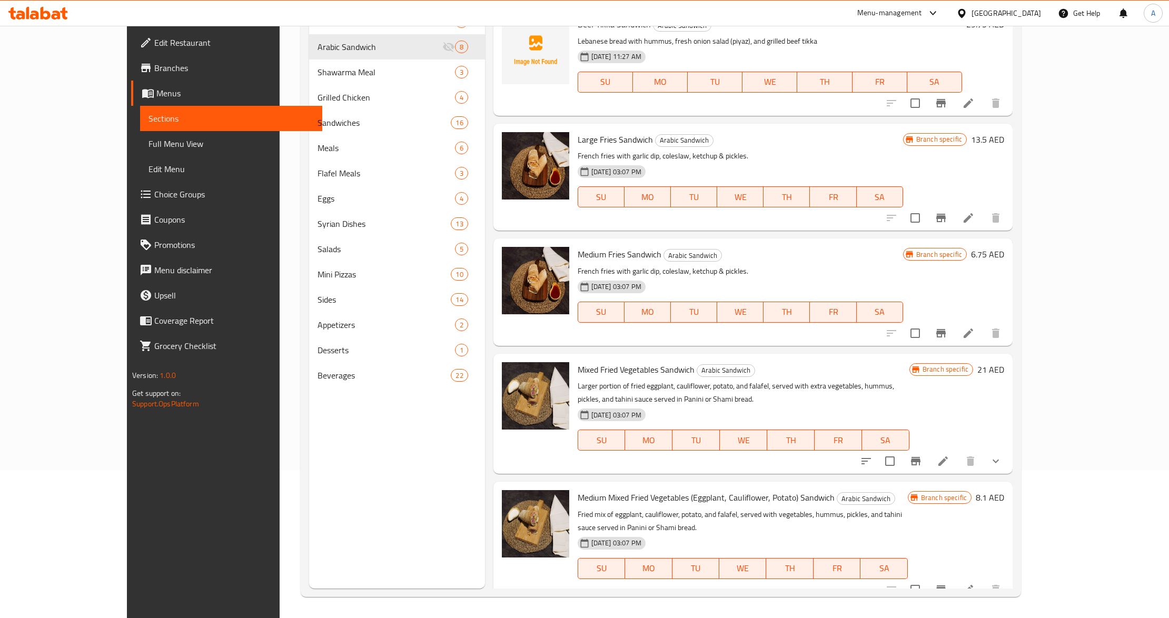
click at [363, 501] on div "Menu sections Shawarma Sandwich 5 Arabic Sandwich 8 Shawarma Meal 3 Grilled Chi…" at bounding box center [397, 280] width 176 height 618
click at [658, 388] on p "Larger portion of fried eggplant, cauliflower, potato, and falafel, served with…" at bounding box center [744, 393] width 332 height 26
click at [922, 462] on icon "Branch-specific-item" at bounding box center [916, 461] width 13 height 13
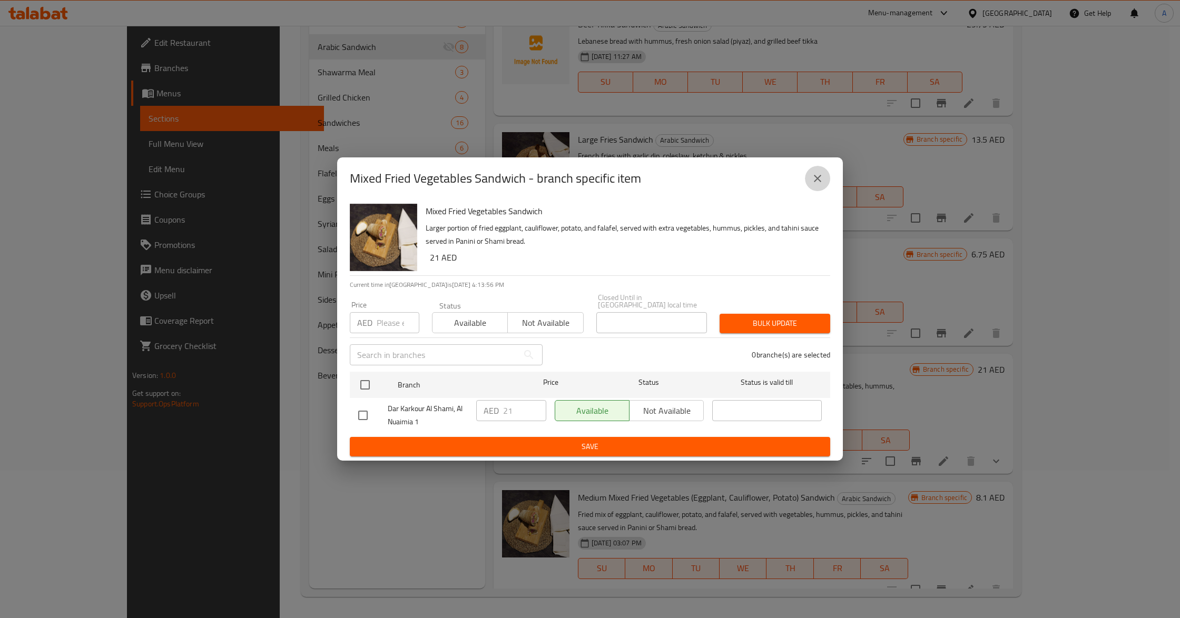
click at [819, 181] on icon "close" at bounding box center [817, 178] width 13 height 13
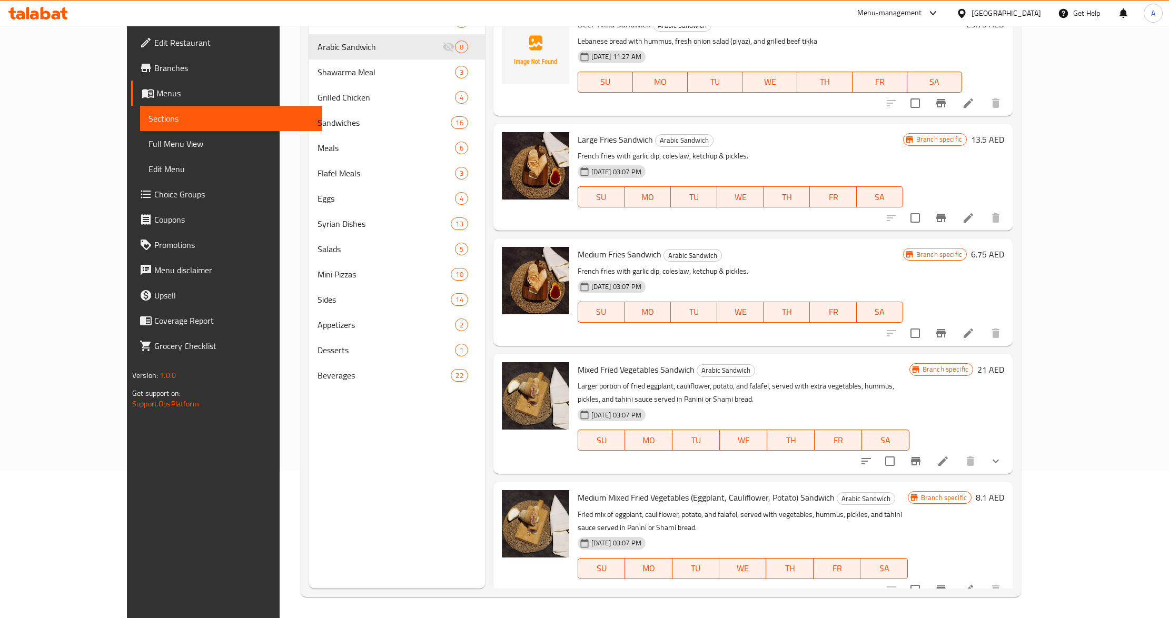
click at [910, 386] on p "Larger portion of fried eggplant, cauliflower, potato, and falafel, served with…" at bounding box center [744, 393] width 332 height 26
click at [929, 468] on button "Branch-specific-item" at bounding box center [915, 461] width 25 height 25
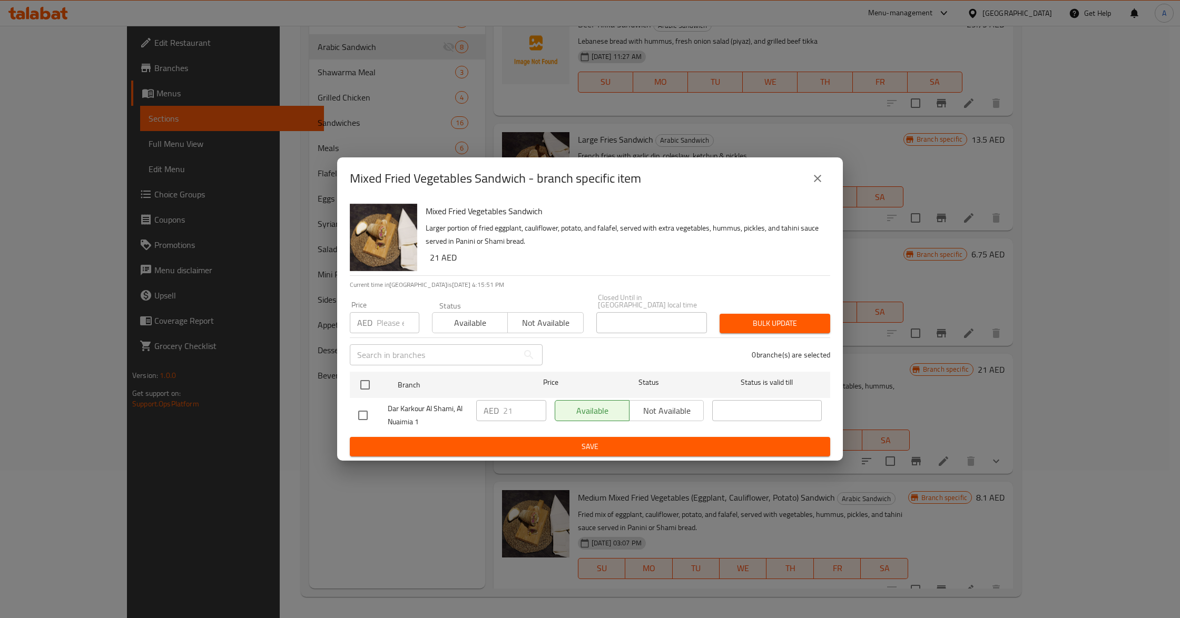
click at [817, 179] on icon "close" at bounding box center [817, 178] width 7 height 7
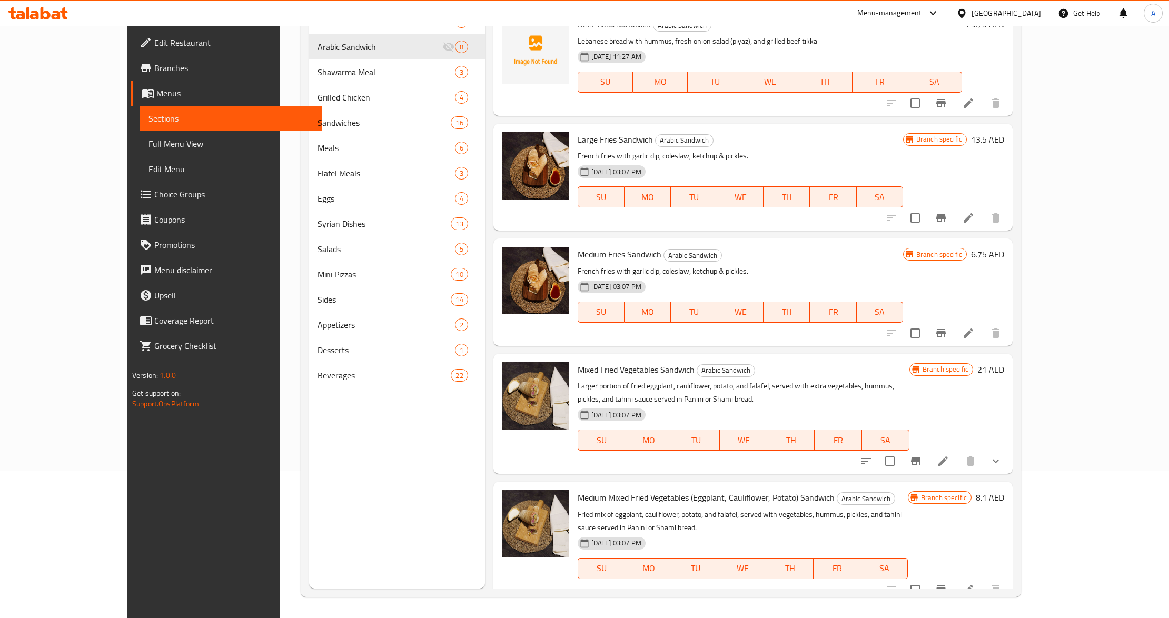
click at [363, 454] on div "Menu sections Shawarma Sandwich 5 Arabic Sandwich 8 Shawarma Meal 3 Grilled Chi…" at bounding box center [397, 280] width 176 height 618
click at [975, 584] on icon at bounding box center [968, 590] width 13 height 13
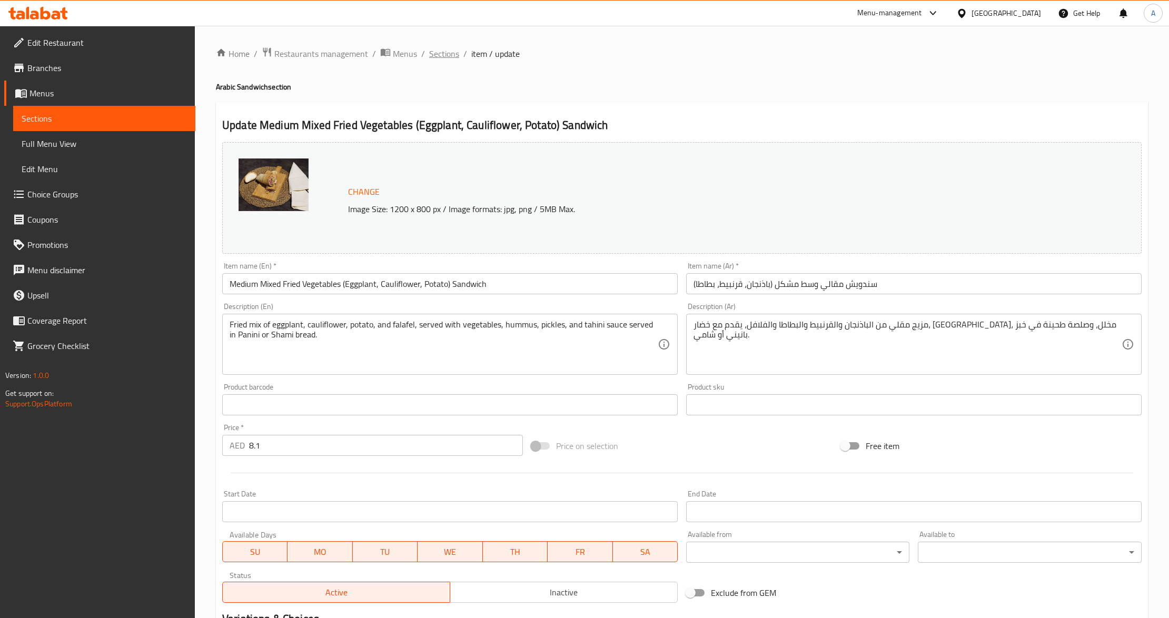
click at [437, 55] on span "Sections" at bounding box center [444, 53] width 30 height 13
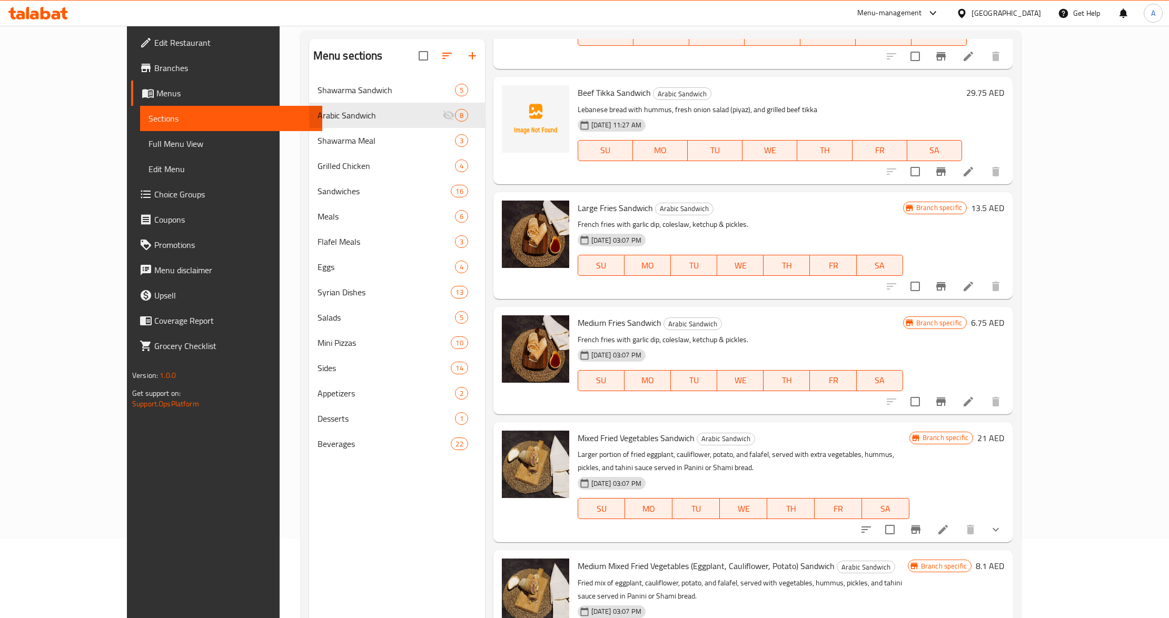
scroll to position [148, 0]
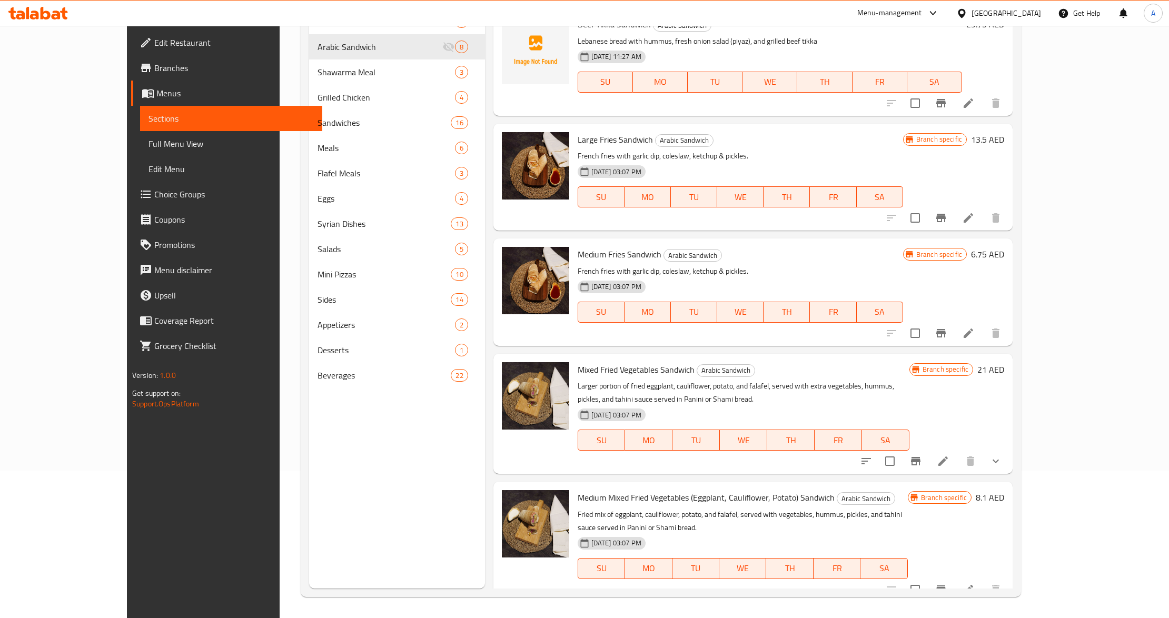
click at [946, 586] on icon "Branch-specific-item" at bounding box center [941, 590] width 9 height 8
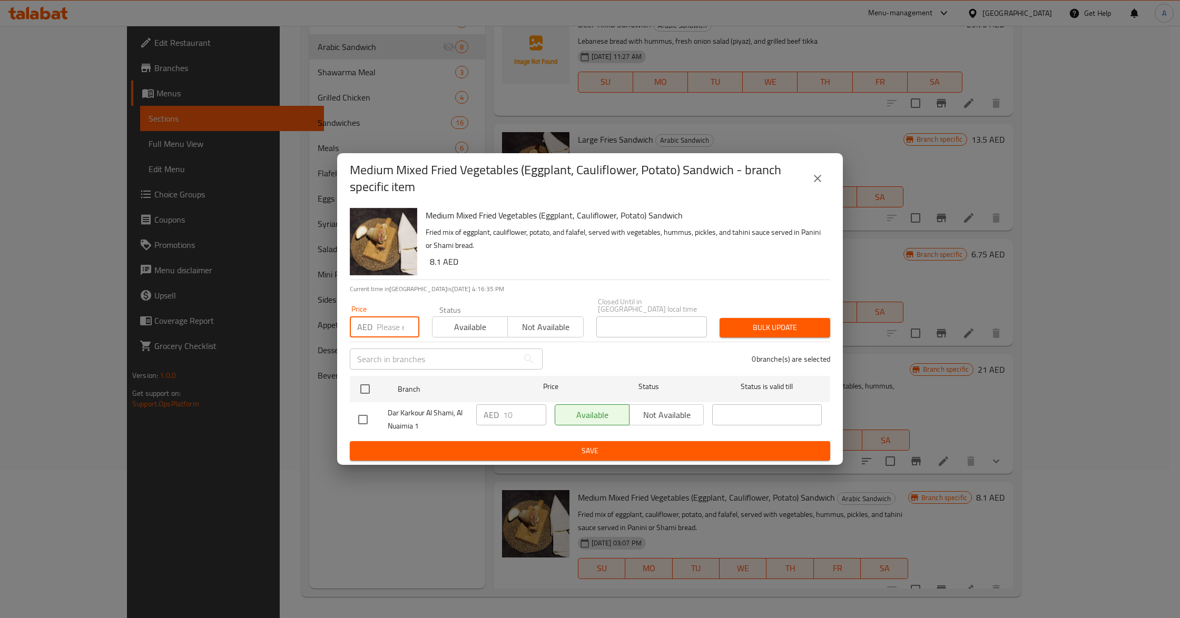
click at [400, 332] on input "number" at bounding box center [398, 327] width 43 height 21
paste input "10.5"
type input "10.5"
click at [576, 359] on div "0 branche(s) are selected" at bounding box center [693, 359] width 288 height 38
drag, startPoint x: 369, startPoint y: 389, endPoint x: 543, endPoint y: 355, distance: 176.5
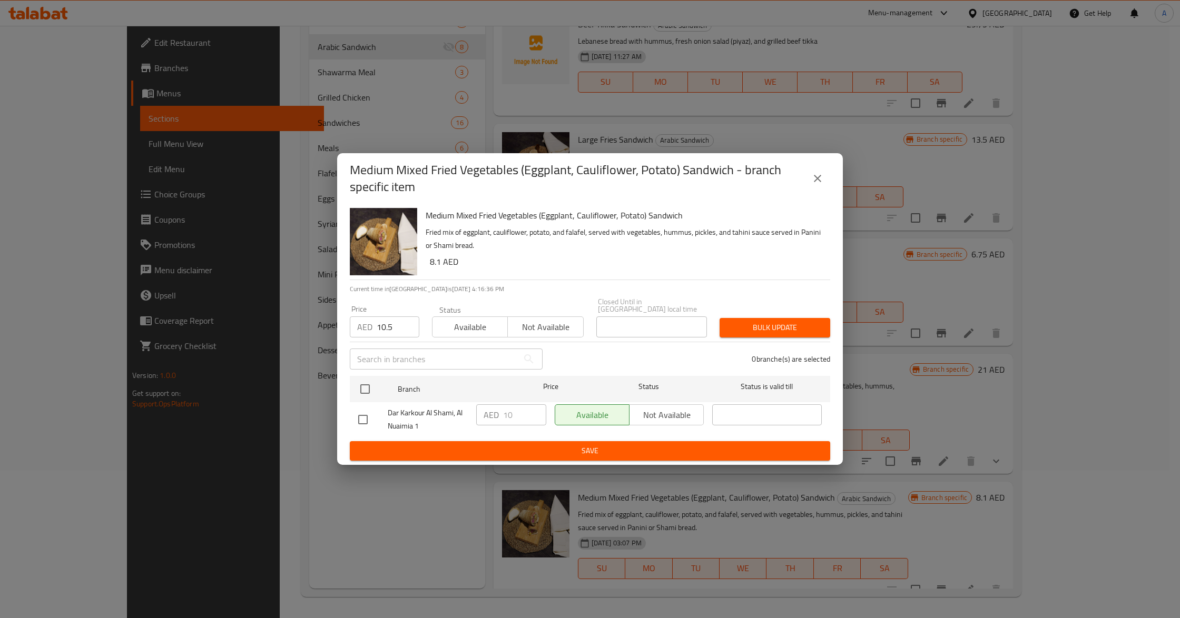
click at [369, 390] on input "checkbox" at bounding box center [365, 389] width 22 height 22
checkbox input "true"
click at [758, 322] on span "Bulk update" at bounding box center [775, 327] width 94 height 13
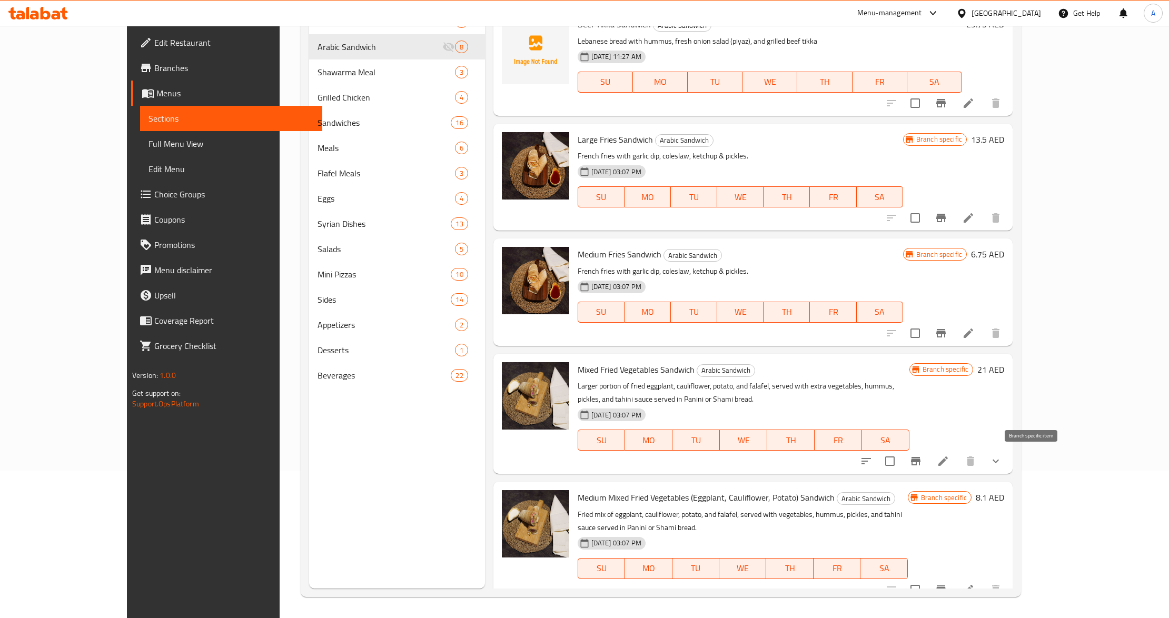
click at [922, 464] on icon "Branch-specific-item" at bounding box center [916, 461] width 13 height 13
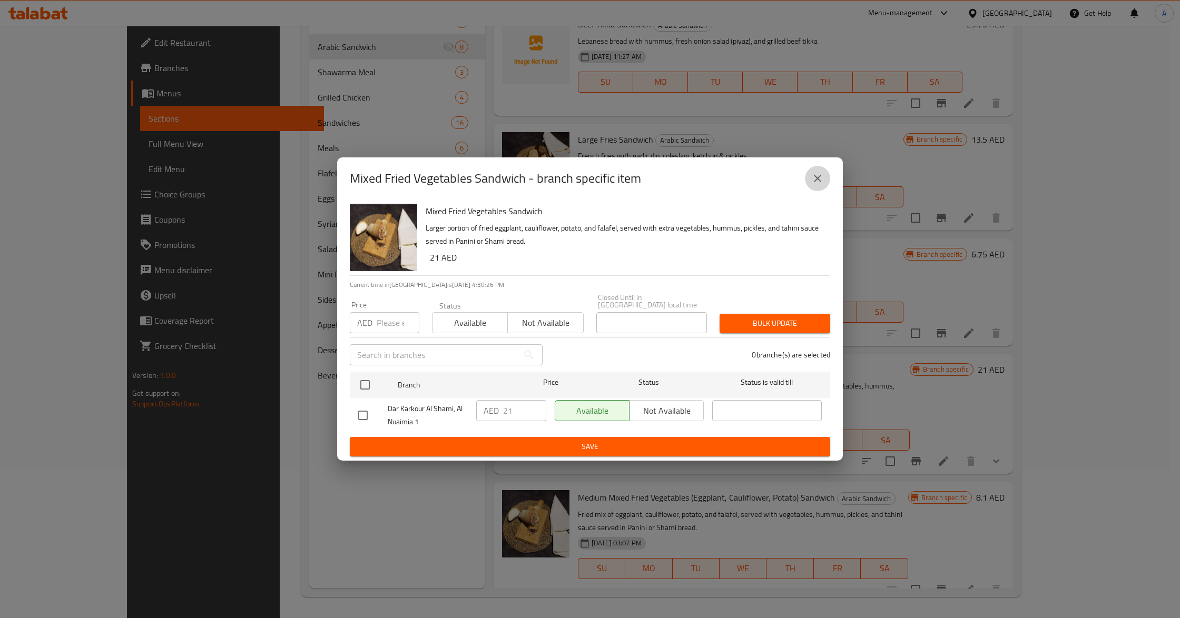
click at [817, 175] on icon "close" at bounding box center [817, 178] width 13 height 13
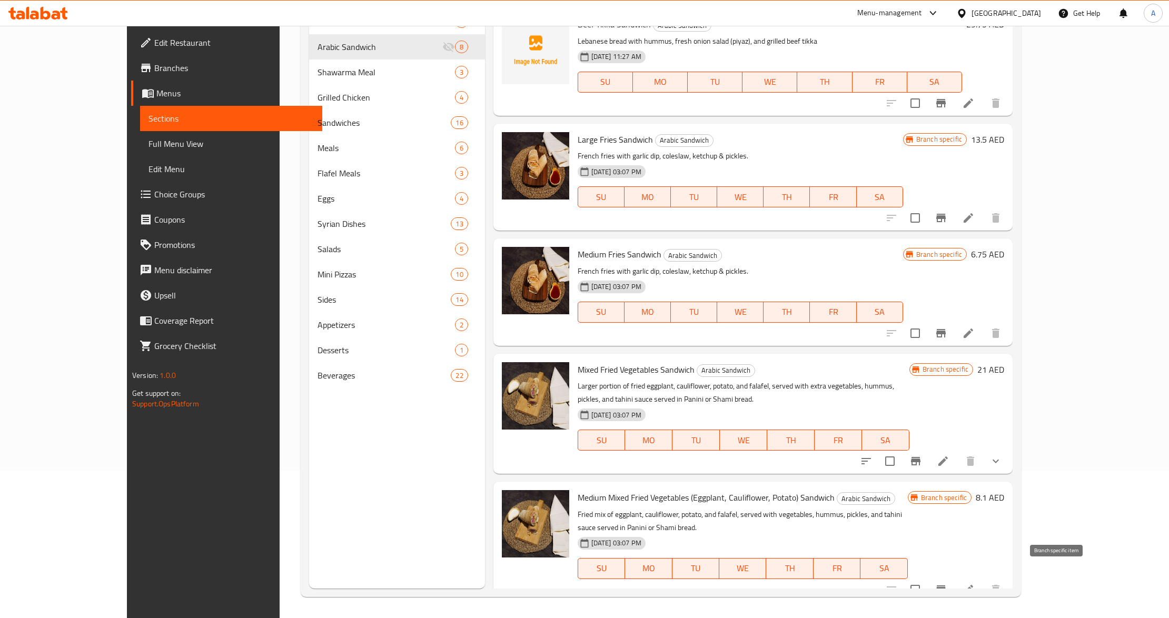
click at [946, 586] on icon "Branch-specific-item" at bounding box center [941, 590] width 9 height 8
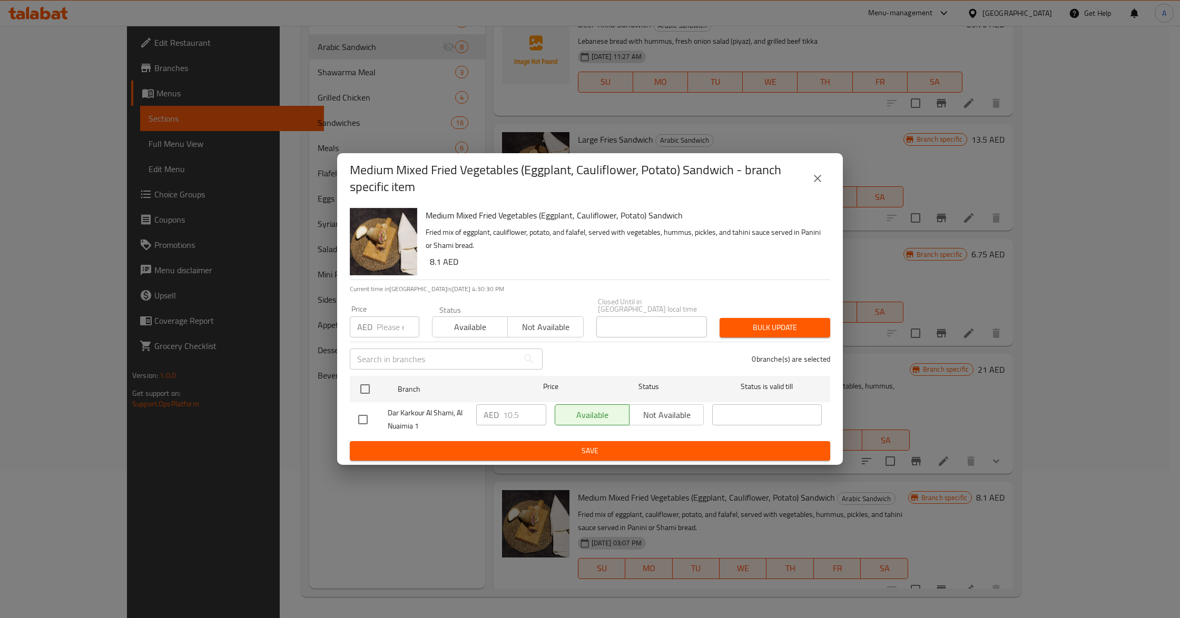
click at [809, 170] on button "close" at bounding box center [817, 178] width 25 height 25
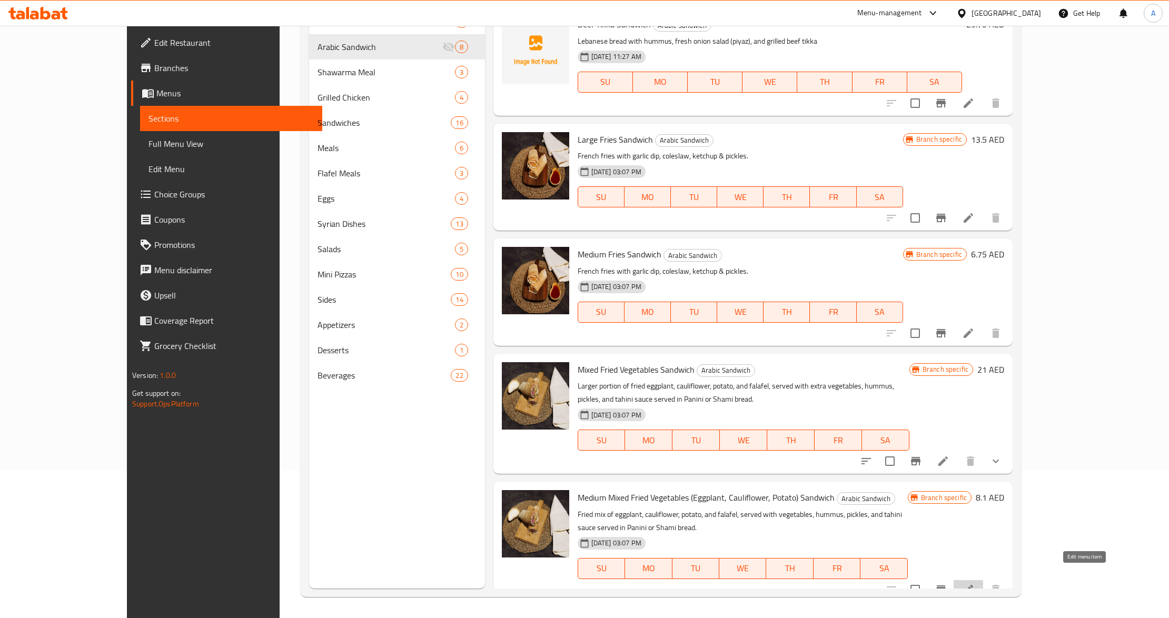
click at [975, 584] on icon at bounding box center [968, 590] width 13 height 13
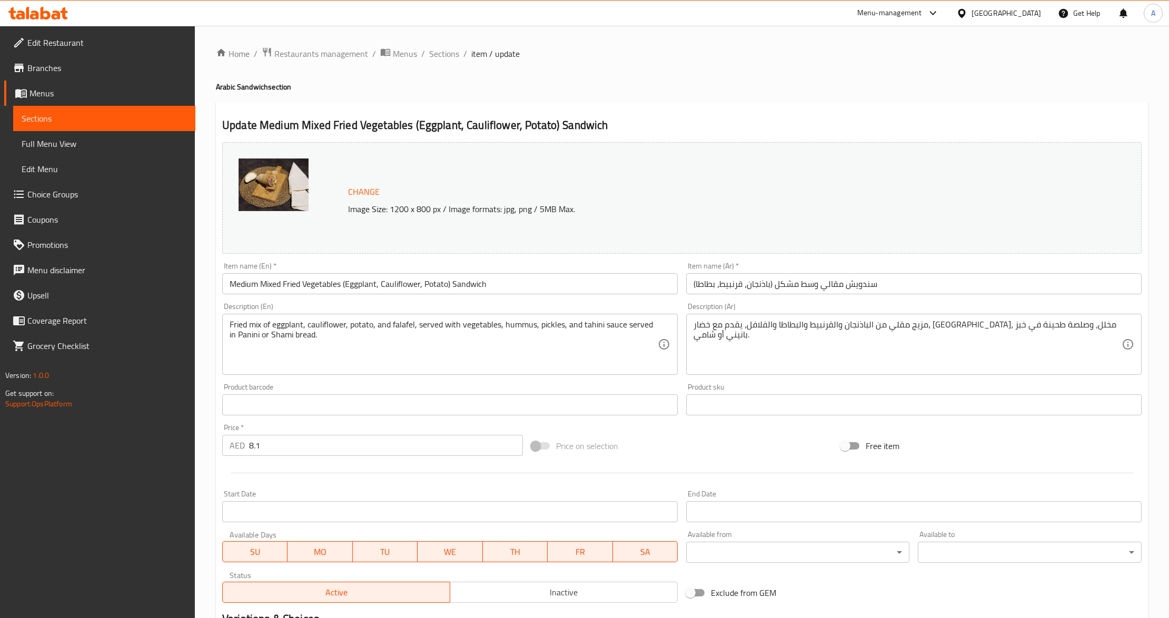
click at [242, 280] on input "Medium Mixed Fried Vegetables (Eggplant, Cauliflower, Potato) Sandwich" at bounding box center [450, 283] width 456 height 21
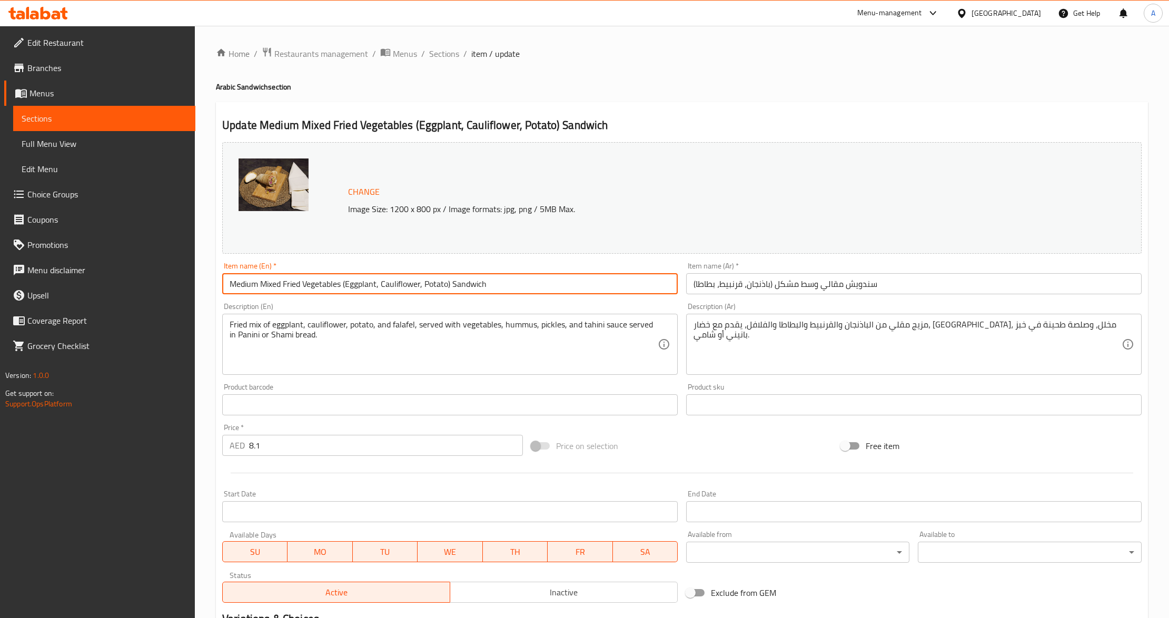
click at [242, 280] on input "Medium Mixed Fried Vegetables (Eggplant, Cauliflower, Potato) Sandwich" at bounding box center [450, 283] width 456 height 21
drag, startPoint x: 313, startPoint y: 285, endPoint x: 420, endPoint y: 281, distance: 107.0
click at [420, 281] on input "Mixed Fried Vegetables (Eggplant, Cauliflower, Potato) Sandwich" at bounding box center [450, 283] width 456 height 21
click at [315, 283] on input "Mixed Fried Vegetables Sandwich" at bounding box center [450, 283] width 456 height 21
type input "Mixed Fried Vegetables Sandwich"
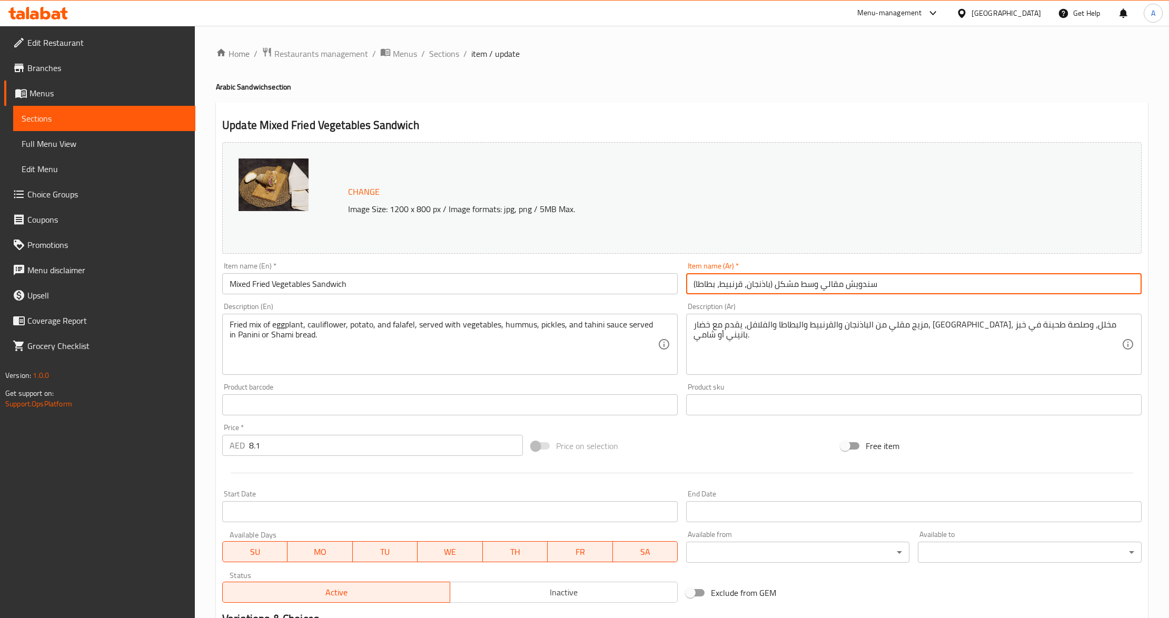
click at [856, 281] on input "سندويش مقالي وسط مشكل (باذنجان، قرنبيط، بطاطا)" at bounding box center [914, 283] width 456 height 21
click at [1071, 283] on input "سندويش مقالي وسط مشكل (باذنجان، قرنبيط، بطاطا)" at bounding box center [914, 283] width 456 height 21
type input "سندويش مقالي مشكل (باذنجان، قرنبيط، بطاطا)"
click at [1023, 300] on div "Description (Ar) مزيج مقلي من الباذنجان والقرنبيط والبطاطا والفلافل، يقدم مع خض…" at bounding box center [914, 339] width 464 height 81
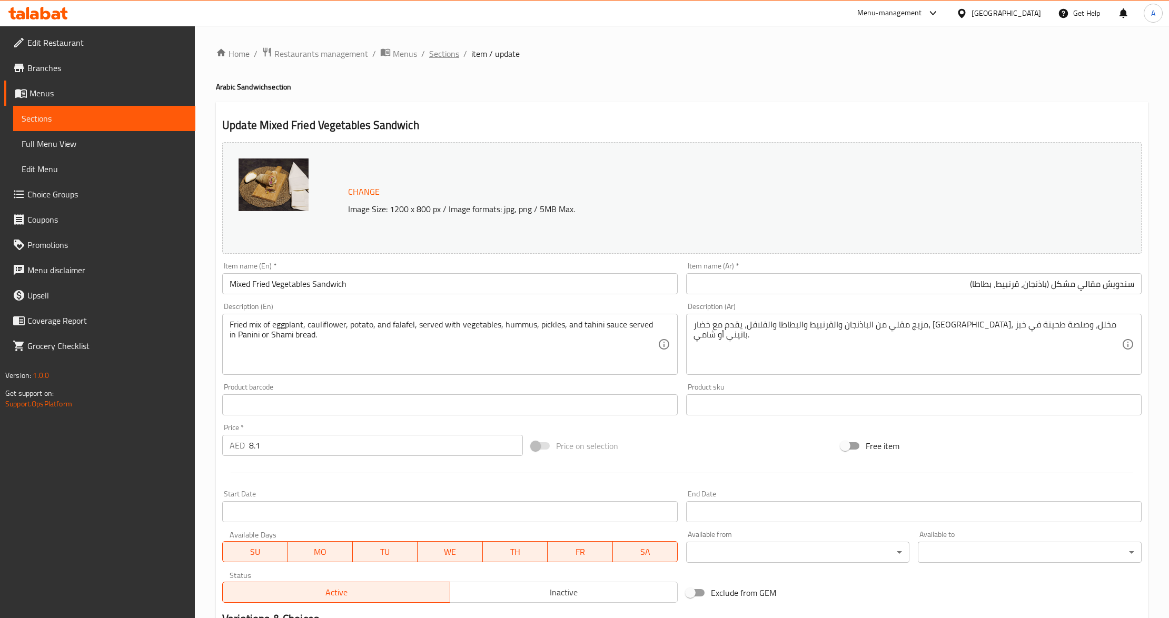
click at [443, 58] on span "Sections" at bounding box center [444, 53] width 30 height 13
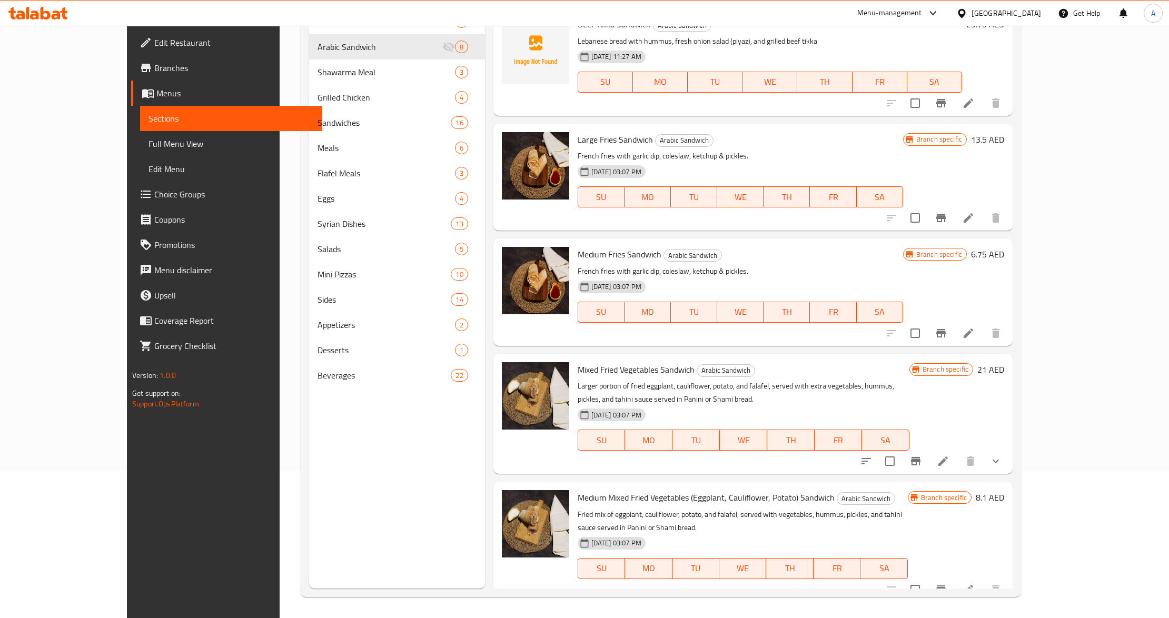
scroll to position [148, 0]
click at [1002, 462] on icon "show more" at bounding box center [996, 461] width 13 height 13
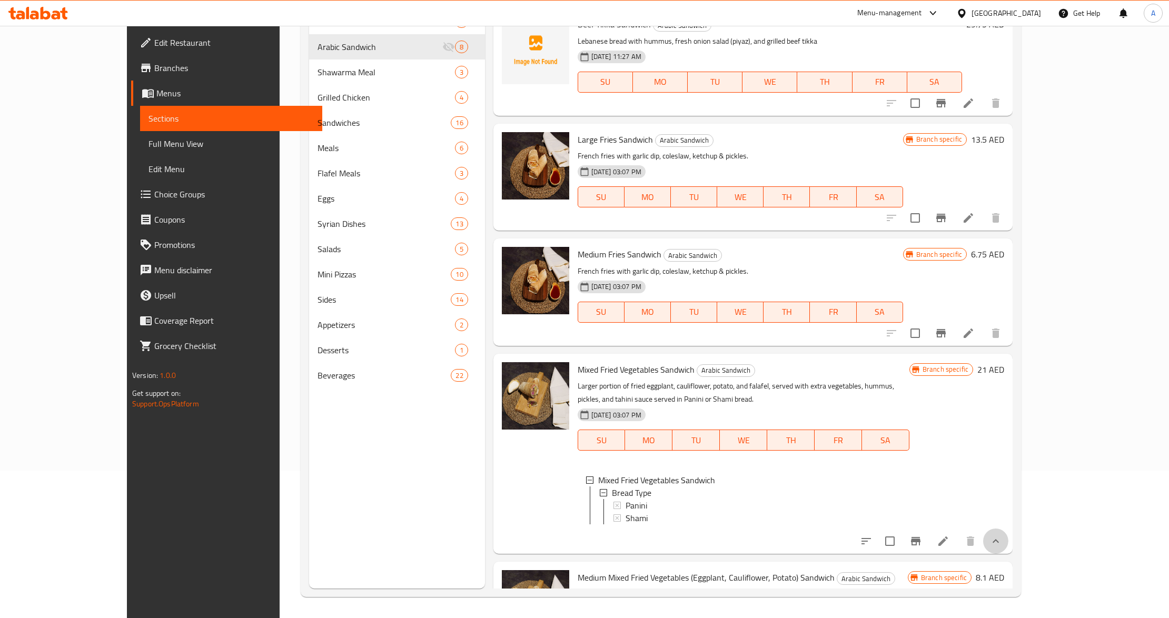
click at [1002, 548] on icon "show more" at bounding box center [996, 541] width 13 height 13
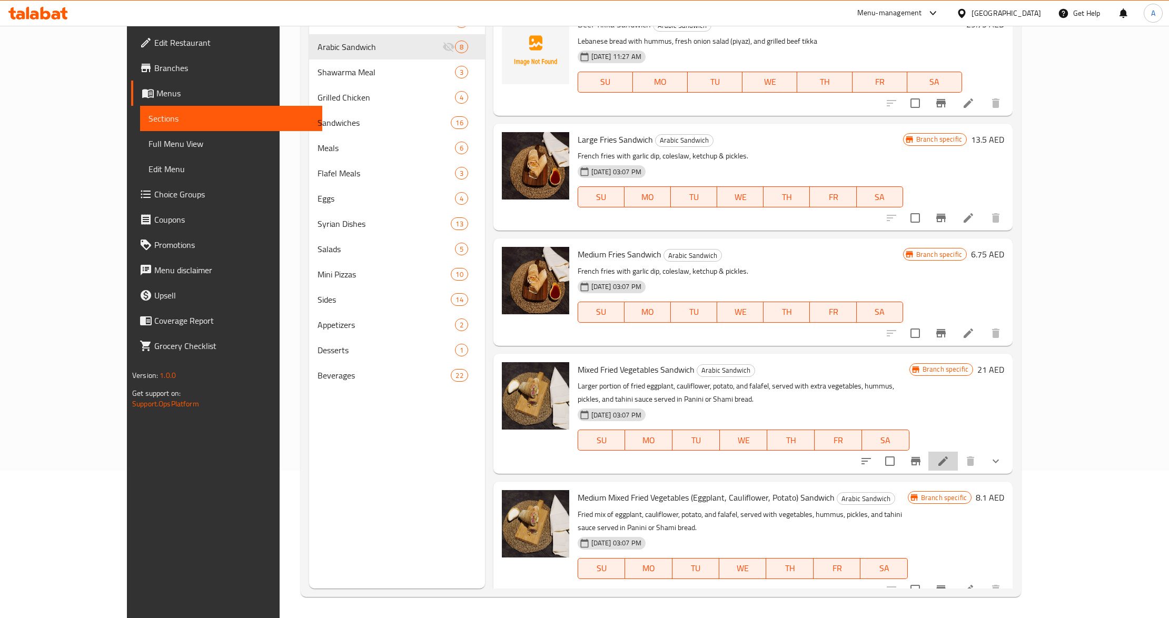
click at [948, 466] on icon at bounding box center [943, 461] width 9 height 9
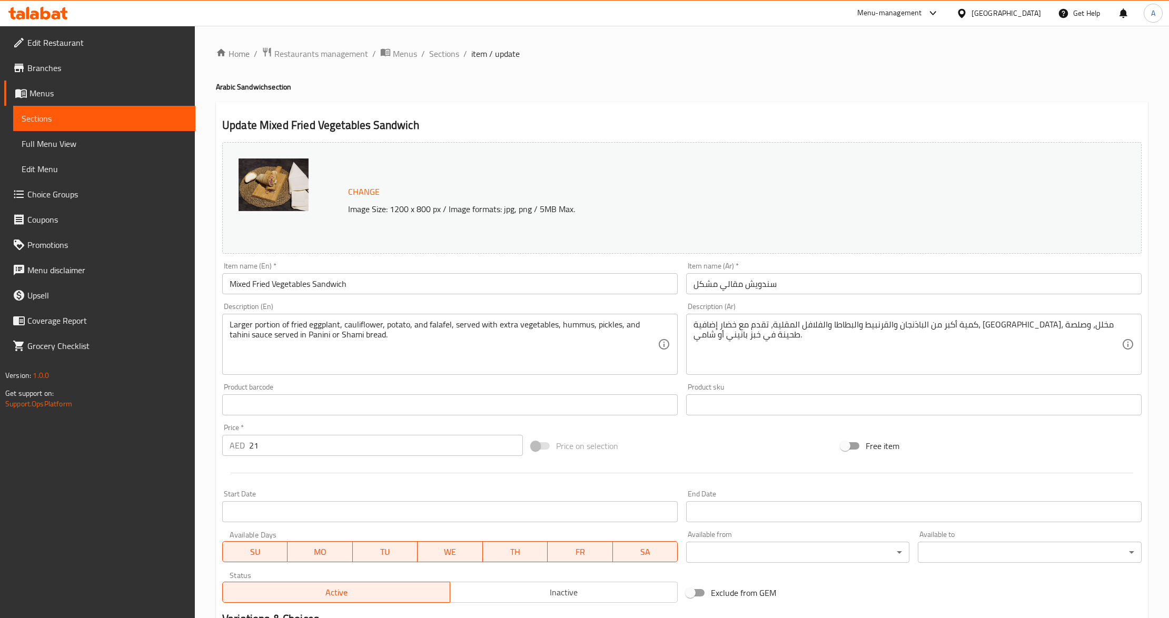
click at [230, 287] on input "Mixed Fried Vegetables Sandwich" at bounding box center [450, 283] width 456 height 21
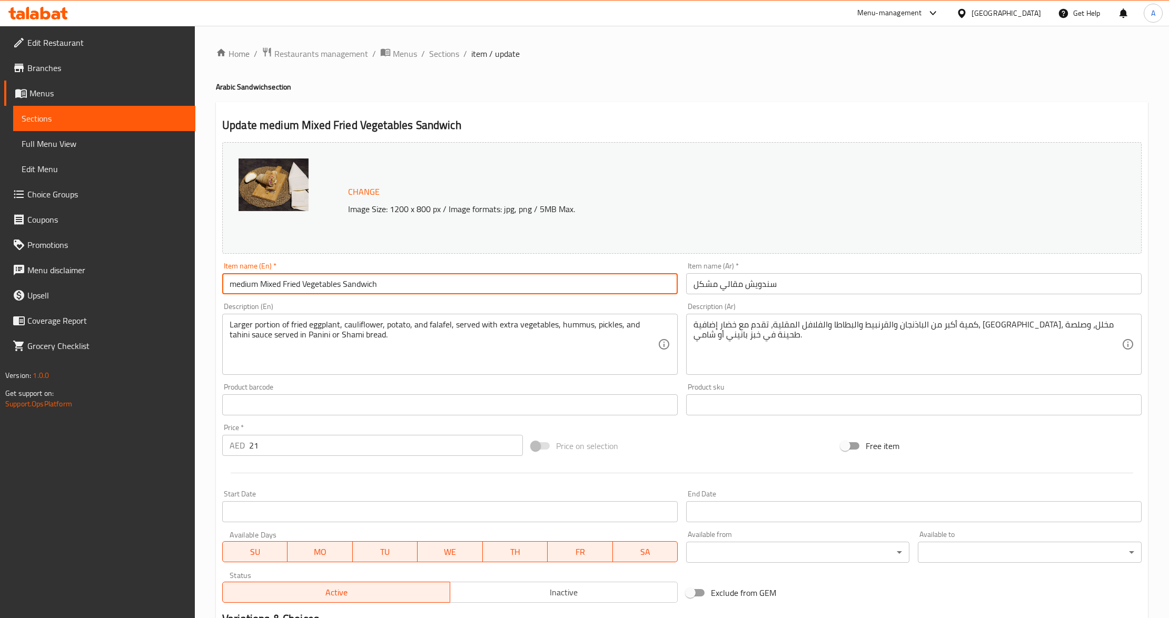
type input "medium Mixed Fried Vegetables Sandwich"
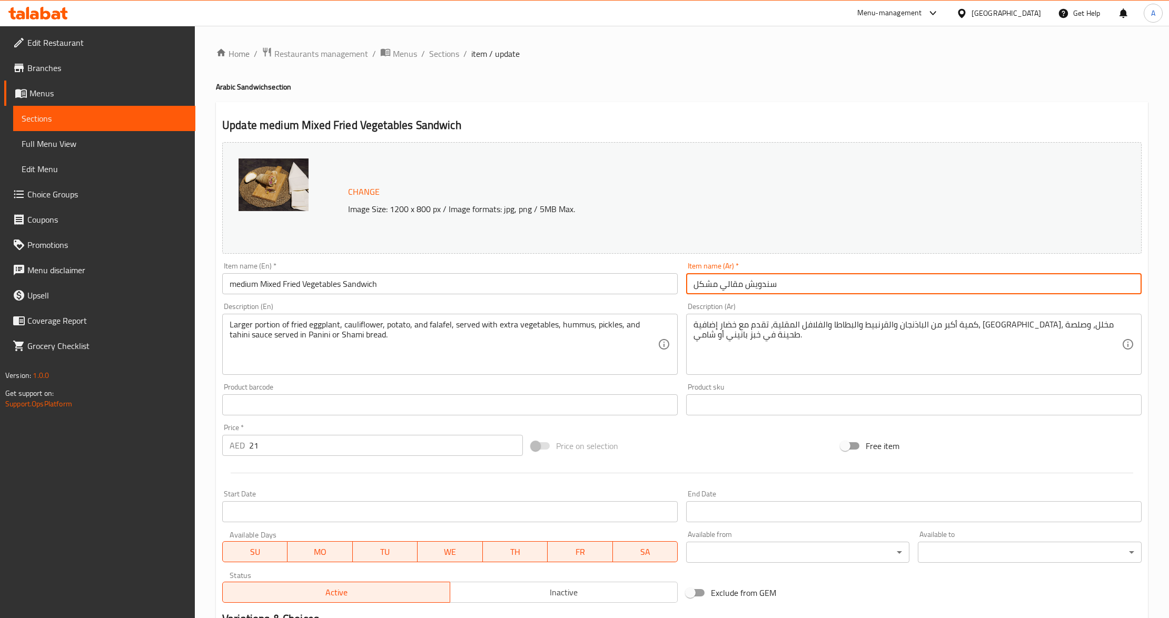
click at [769, 280] on input "سندويش مقالي مشكل" at bounding box center [914, 283] width 456 height 21
type input "سندويش مقالي مشكل وسط"
click at [982, 453] on div "Free item" at bounding box center [991, 446] width 309 height 28
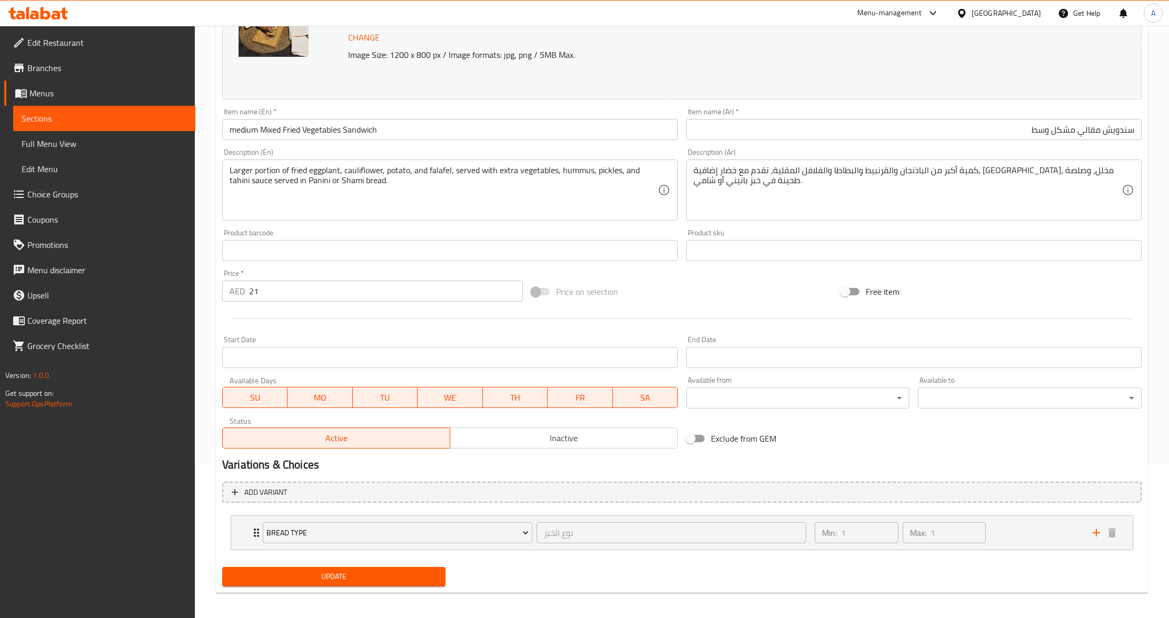
scroll to position [159, 0]
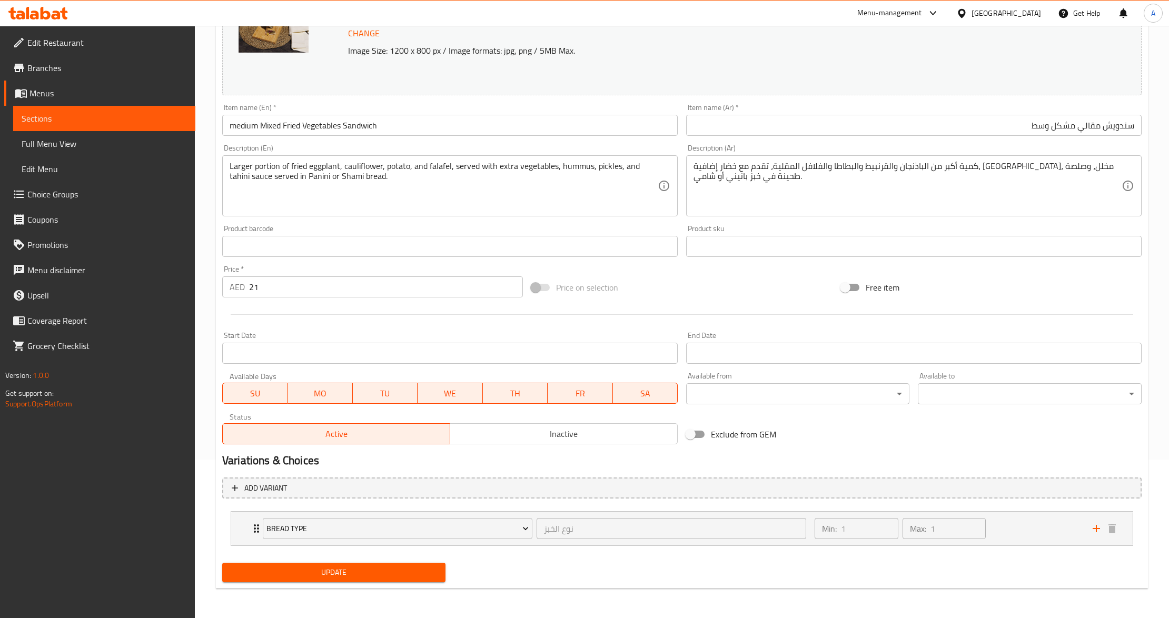
click at [335, 565] on button "Update" at bounding box center [333, 572] width 223 height 19
click at [784, 312] on div at bounding box center [682, 315] width 928 height 26
click at [401, 571] on span "Update" at bounding box center [334, 572] width 206 height 13
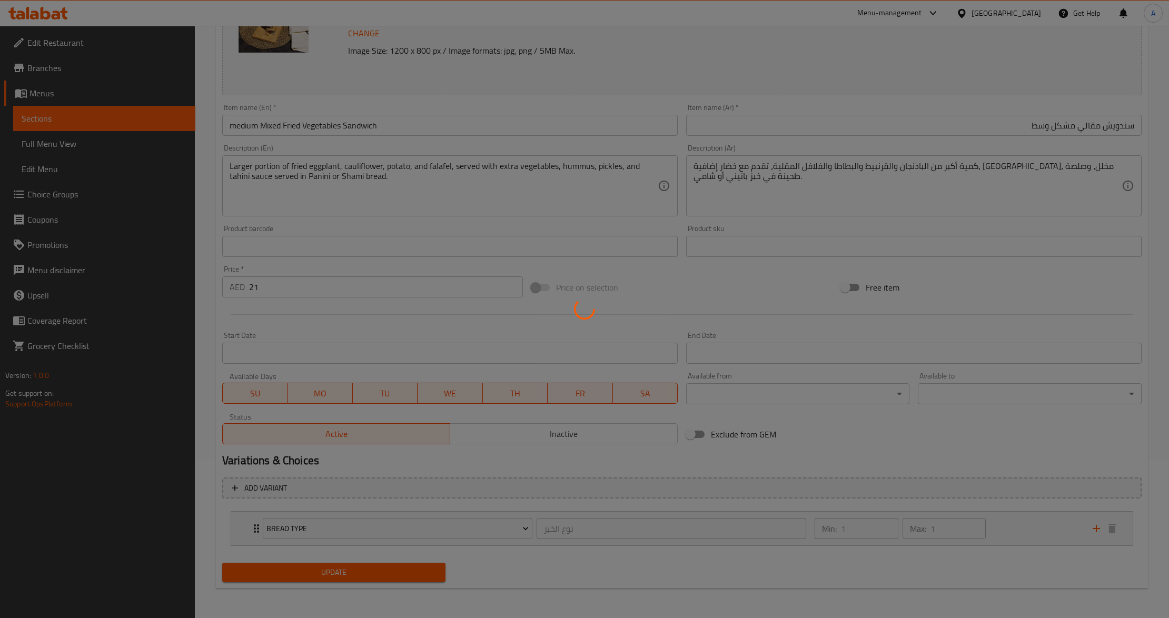
click at [401, 571] on div at bounding box center [584, 309] width 1169 height 618
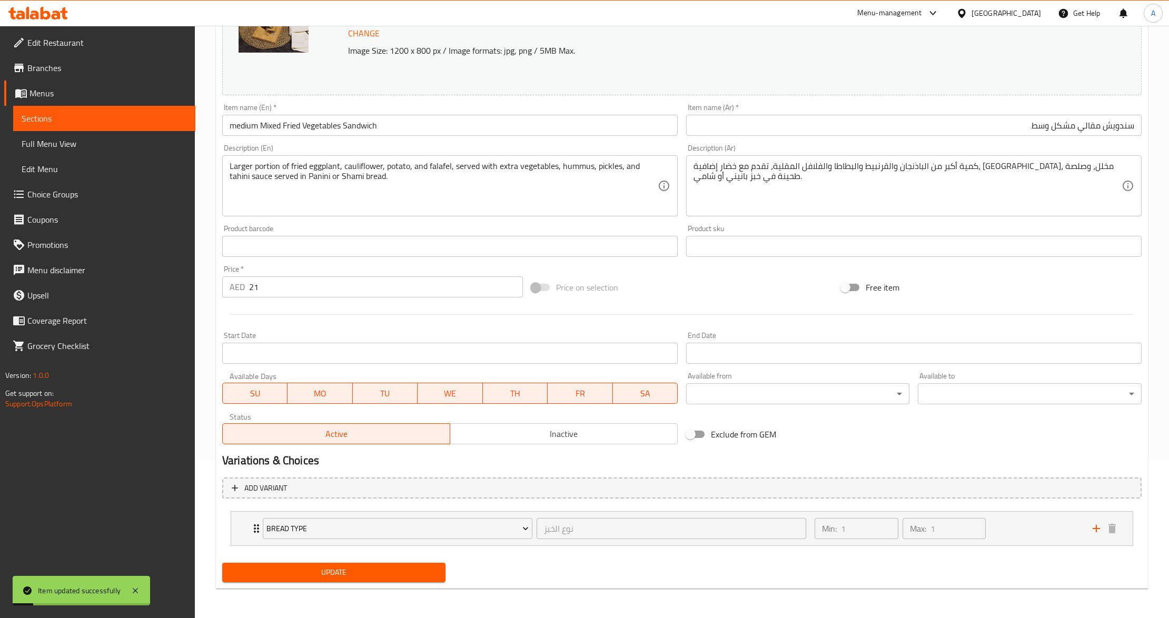
click at [529, 468] on h2 "Variations & Choices" at bounding box center [682, 461] width 920 height 16
click at [373, 572] on span "Update" at bounding box center [334, 572] width 206 height 13
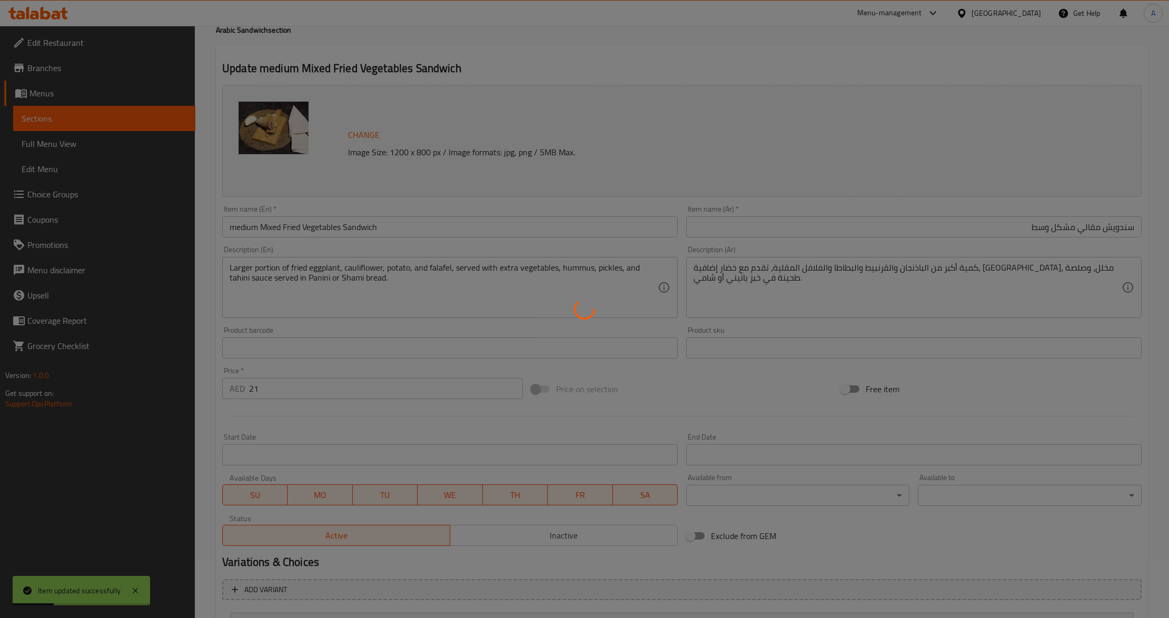
scroll to position [0, 0]
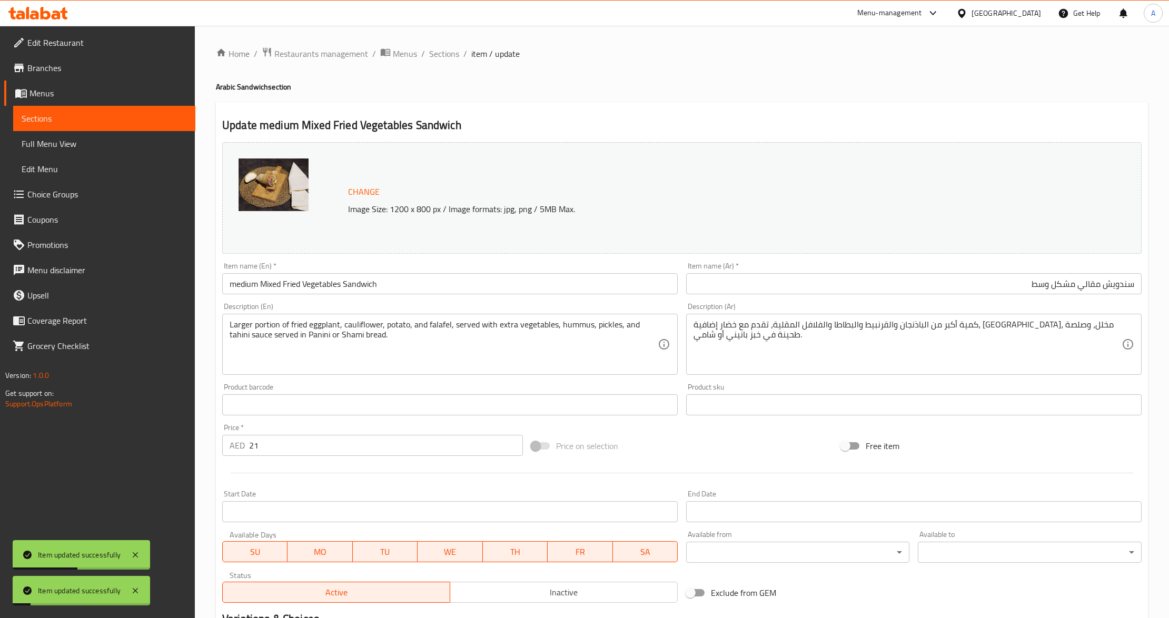
click at [753, 456] on div "Price on selection" at bounding box center [681, 446] width 309 height 28
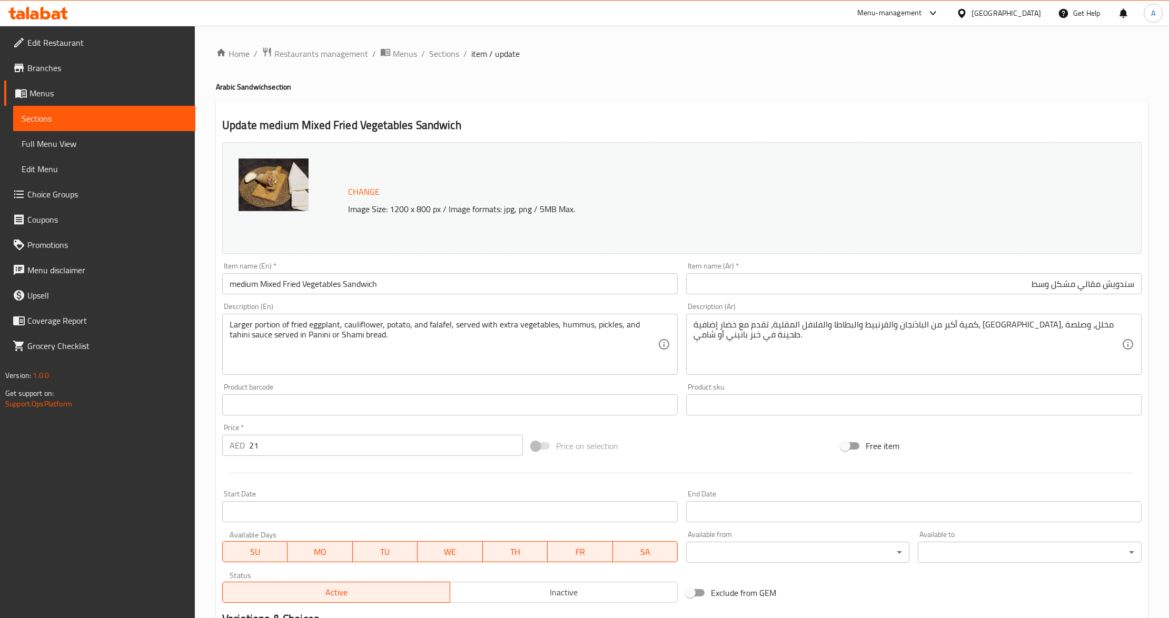
scroll to position [159, 0]
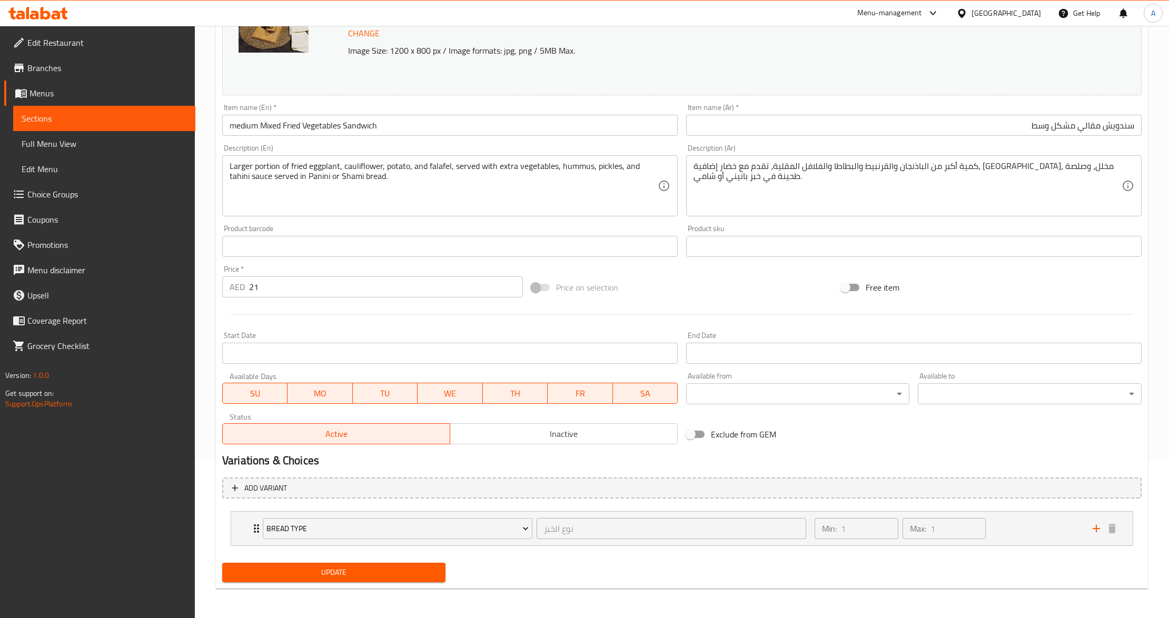
click at [409, 574] on span "Update" at bounding box center [334, 572] width 206 height 13
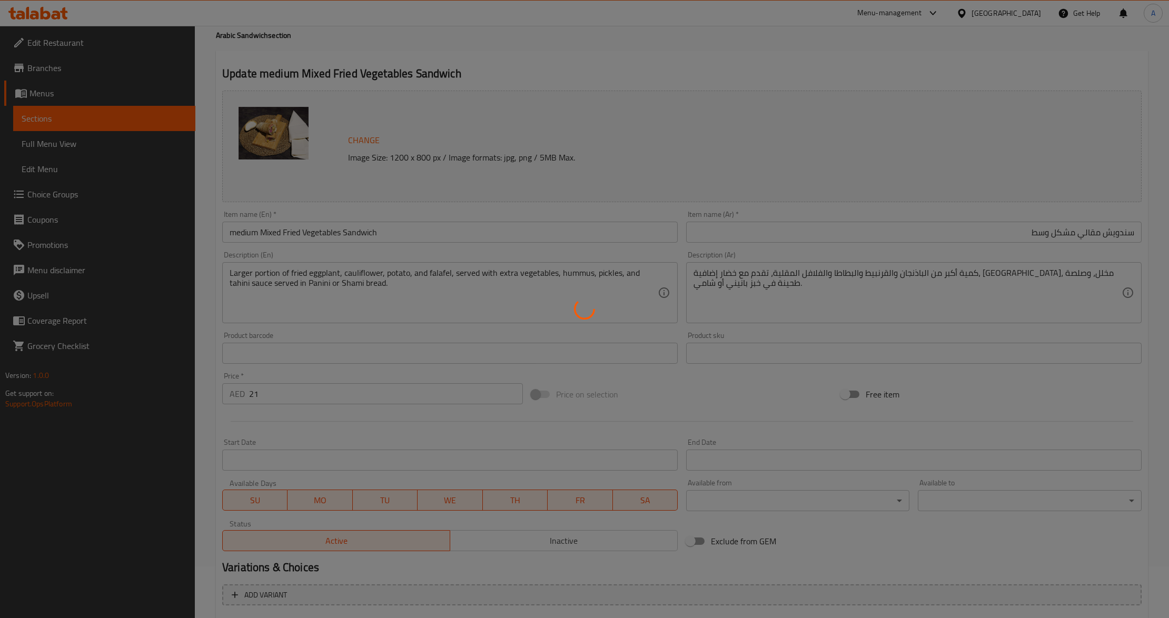
scroll to position [0, 0]
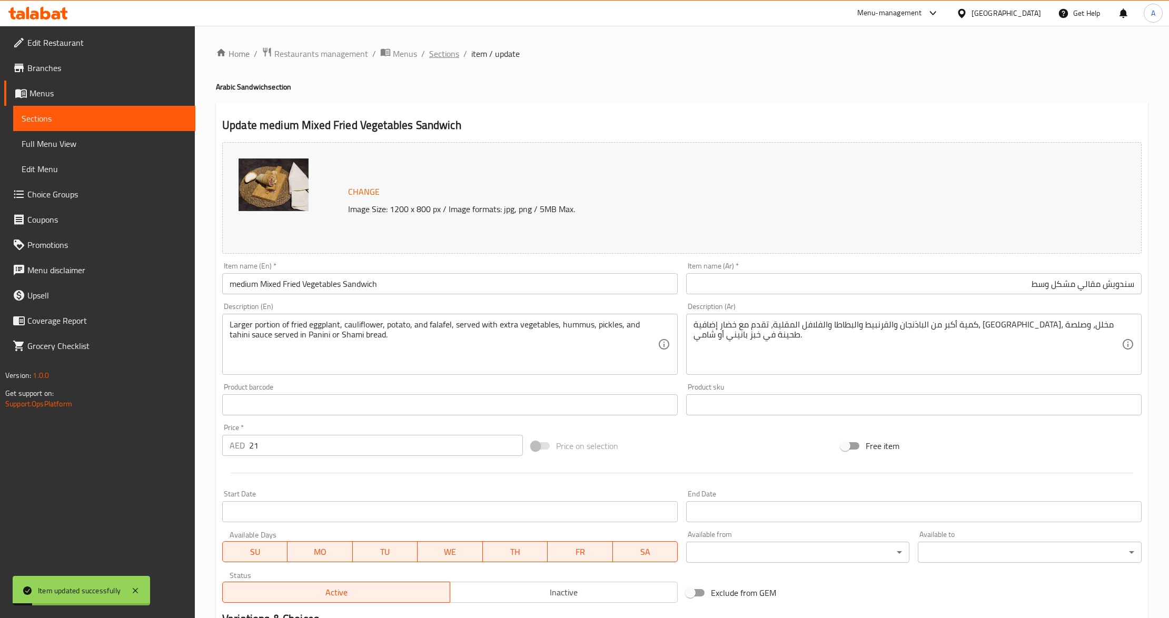
click at [448, 53] on span "Sections" at bounding box center [444, 53] width 30 height 13
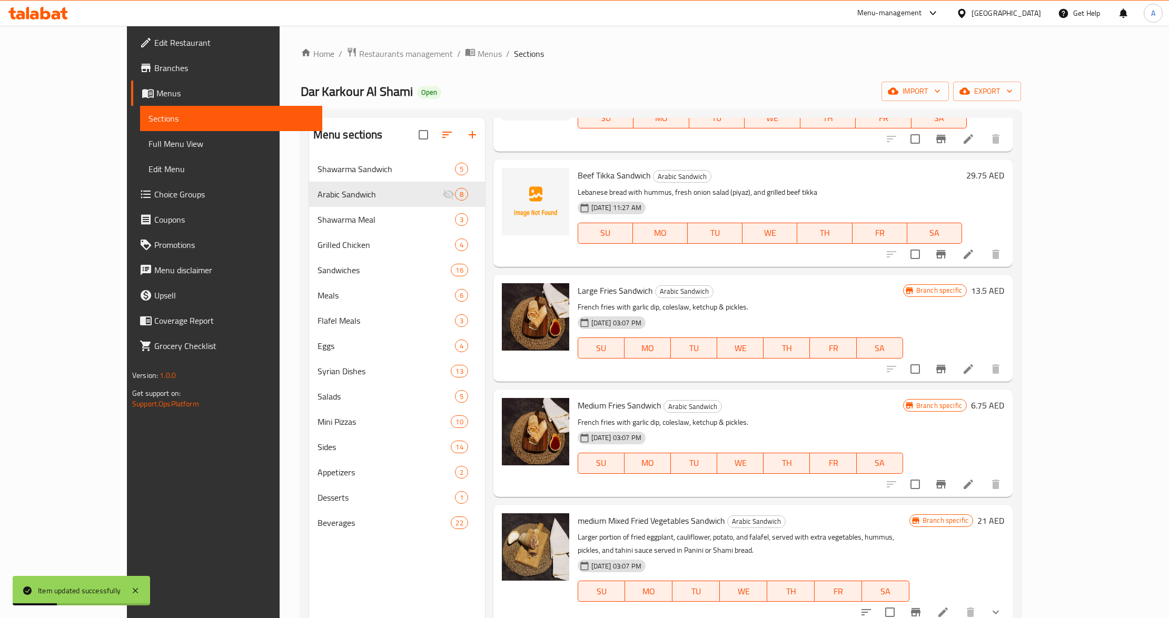
scroll to position [354, 0]
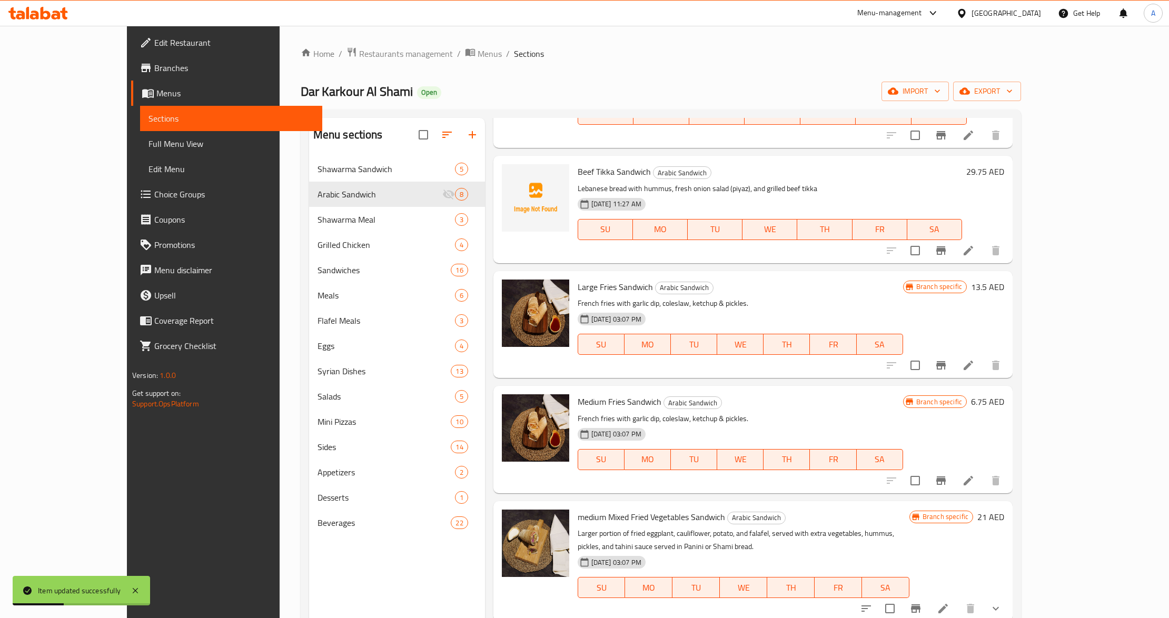
click at [843, 517] on h6 "medium Mixed Fried Vegetables Sandwich Arabic Sandwich" at bounding box center [744, 517] width 332 height 15
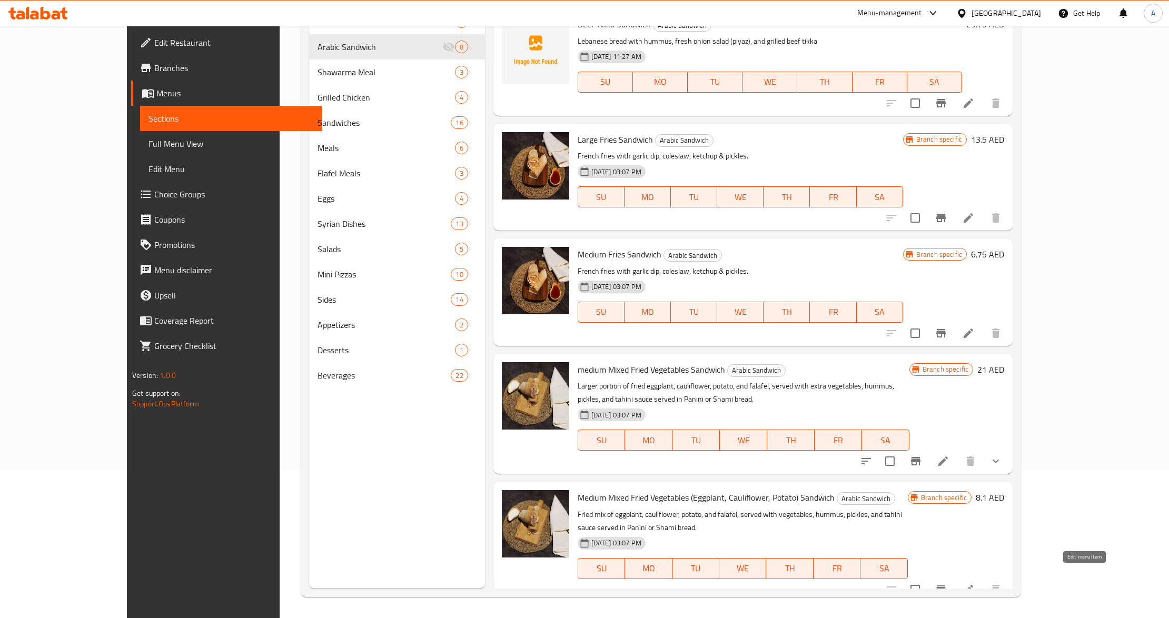
click at [975, 584] on icon at bounding box center [968, 590] width 13 height 13
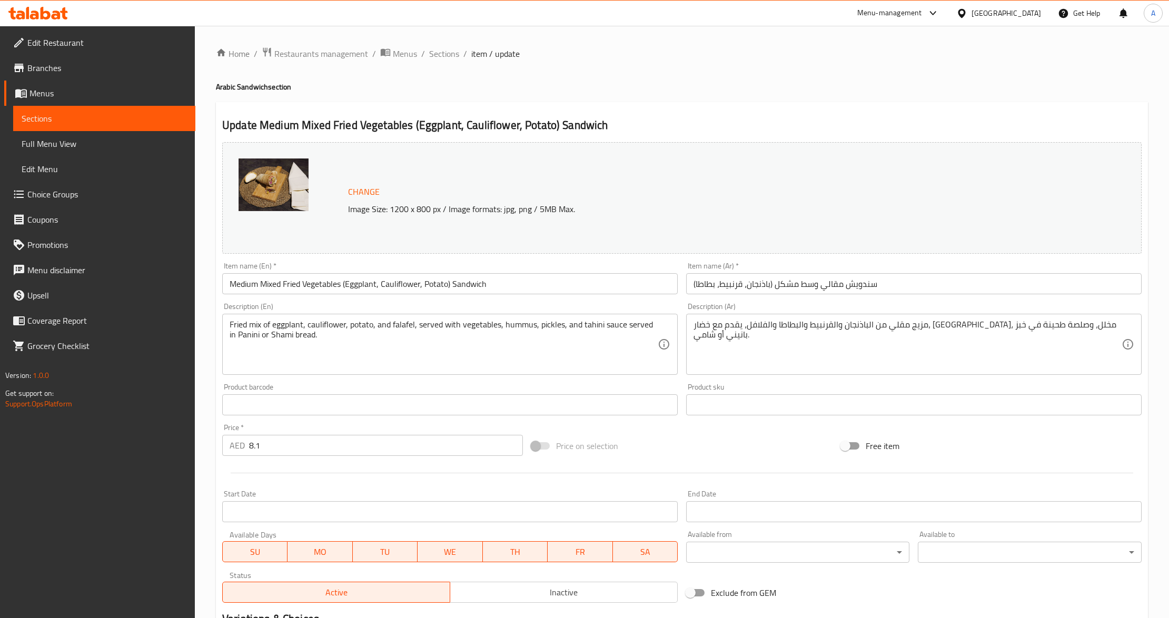
click at [438, 62] on div "Home / Restaurants management / Menus / Sections / item / update Arabic Sandwic…" at bounding box center [682, 393] width 932 height 692
click at [452, 59] on span "Sections" at bounding box center [444, 53] width 30 height 13
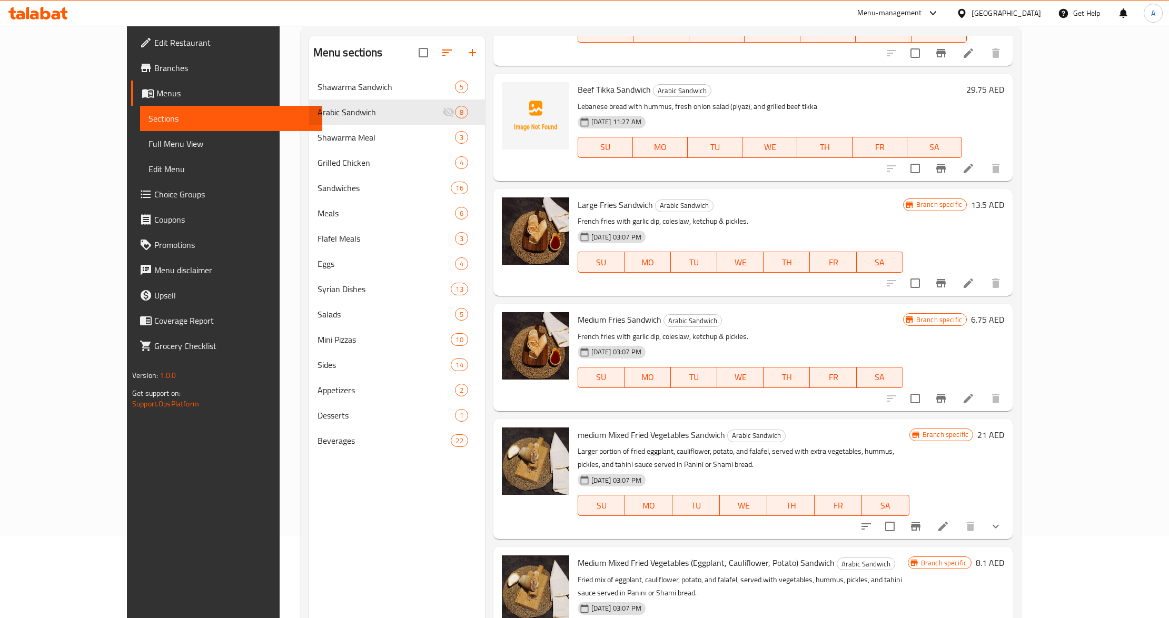
scroll to position [148, 0]
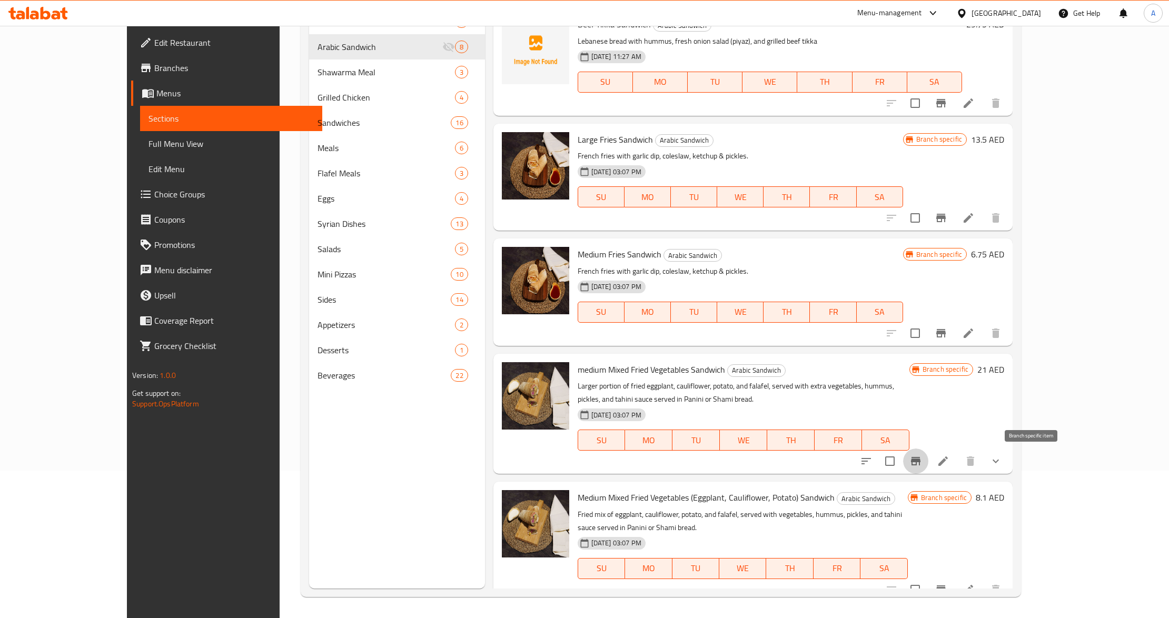
click at [922, 465] on icon "Branch-specific-item" at bounding box center [916, 461] width 13 height 13
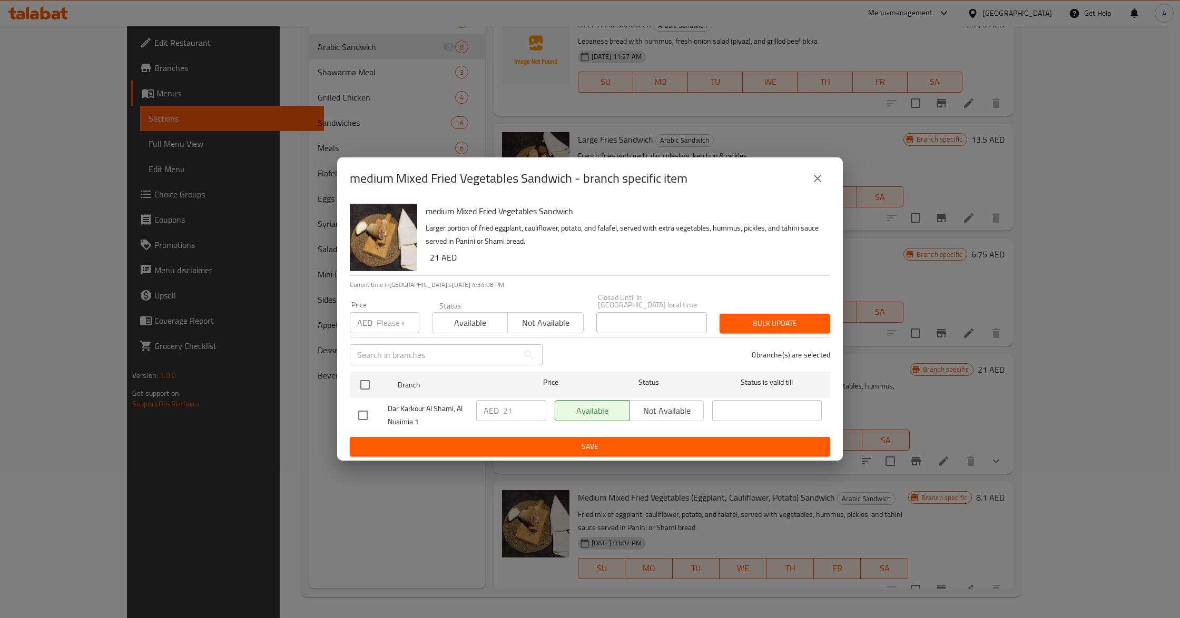
click at [818, 178] on icon "close" at bounding box center [817, 178] width 13 height 13
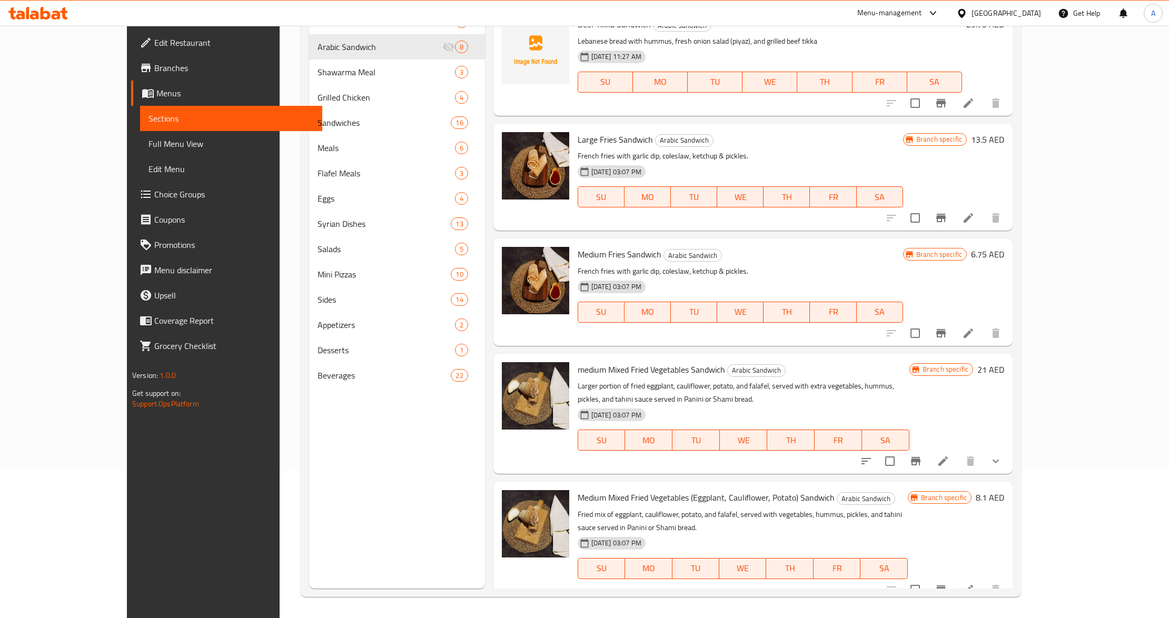
click at [958, 461] on li at bounding box center [943, 461] width 29 height 19
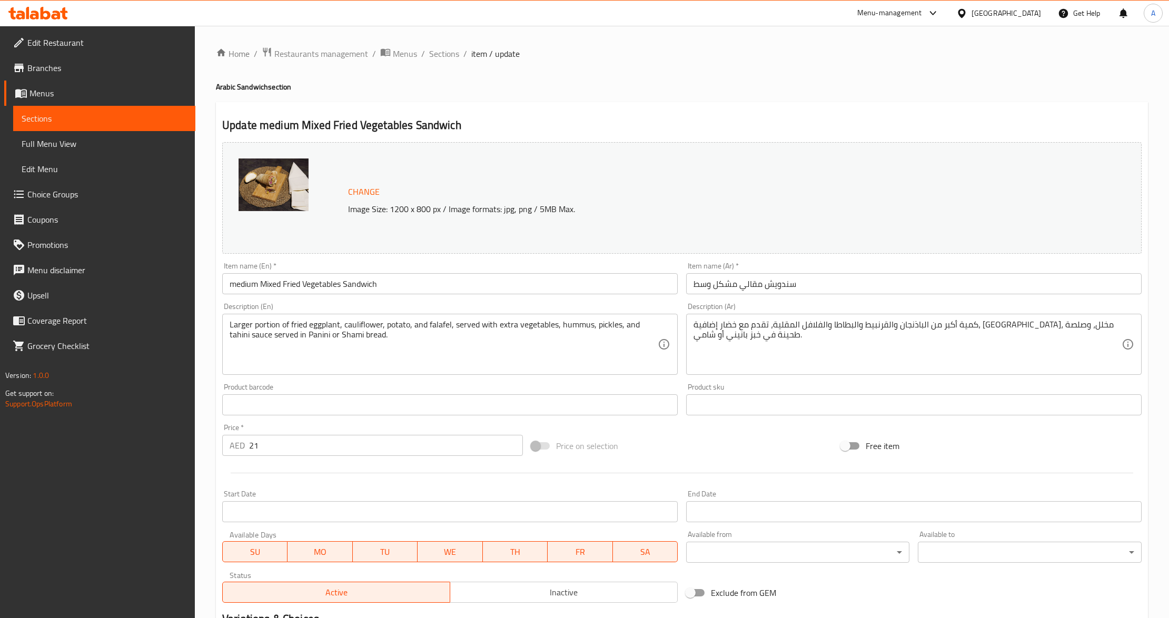
click at [235, 287] on input "medium Mixed Fried Vegetables Sandwich" at bounding box center [450, 283] width 456 height 21
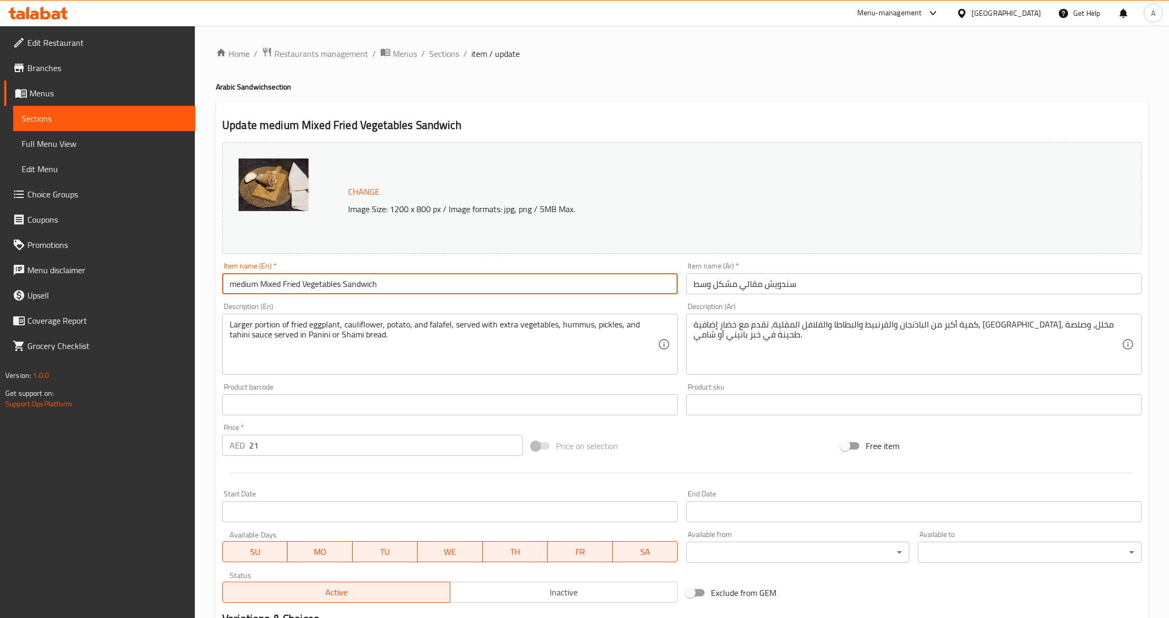
click at [235, 287] on input "medium Mixed Fried Vegetables Sandwich" at bounding box center [450, 283] width 456 height 21
type input "large Mixed Fried Vegetables Sandwich"
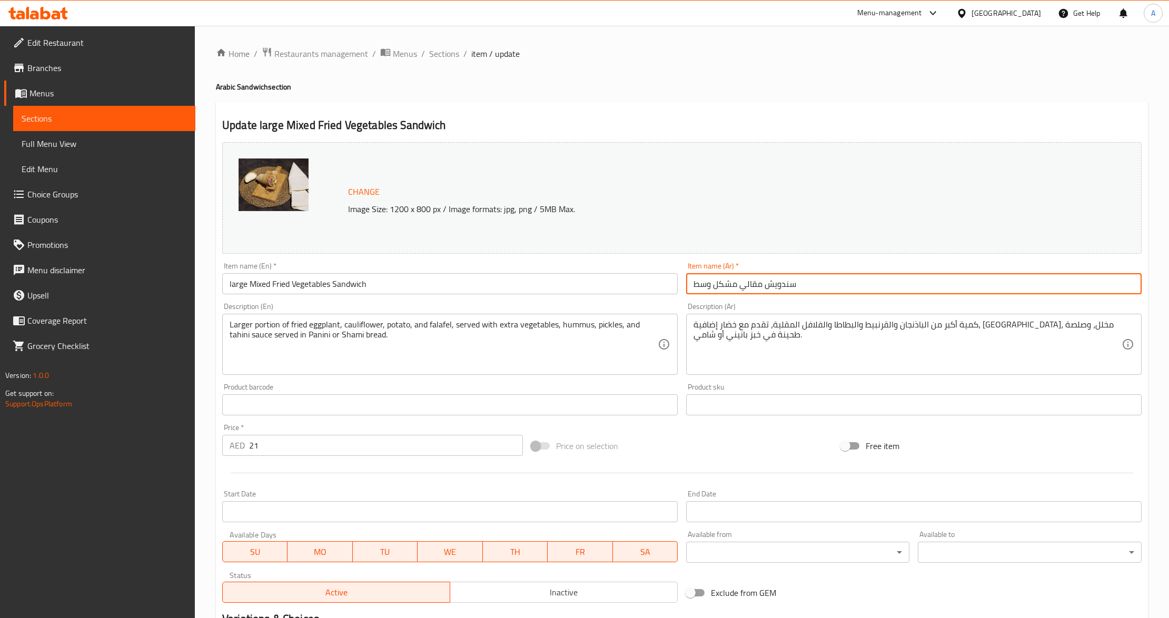
click at [707, 283] on input "سندويش مقالي مشكل وسط" at bounding box center [914, 283] width 456 height 21
type input "سندويش مقالي مشكل كبير"
click at [722, 453] on div "Price on selection" at bounding box center [681, 446] width 309 height 28
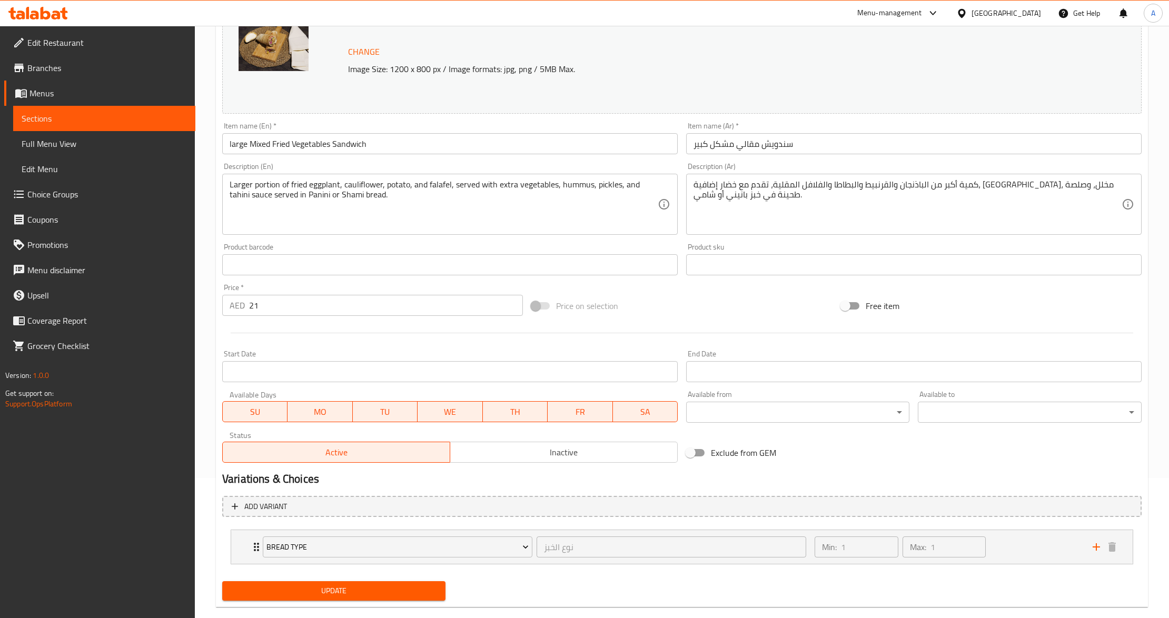
scroll to position [159, 0]
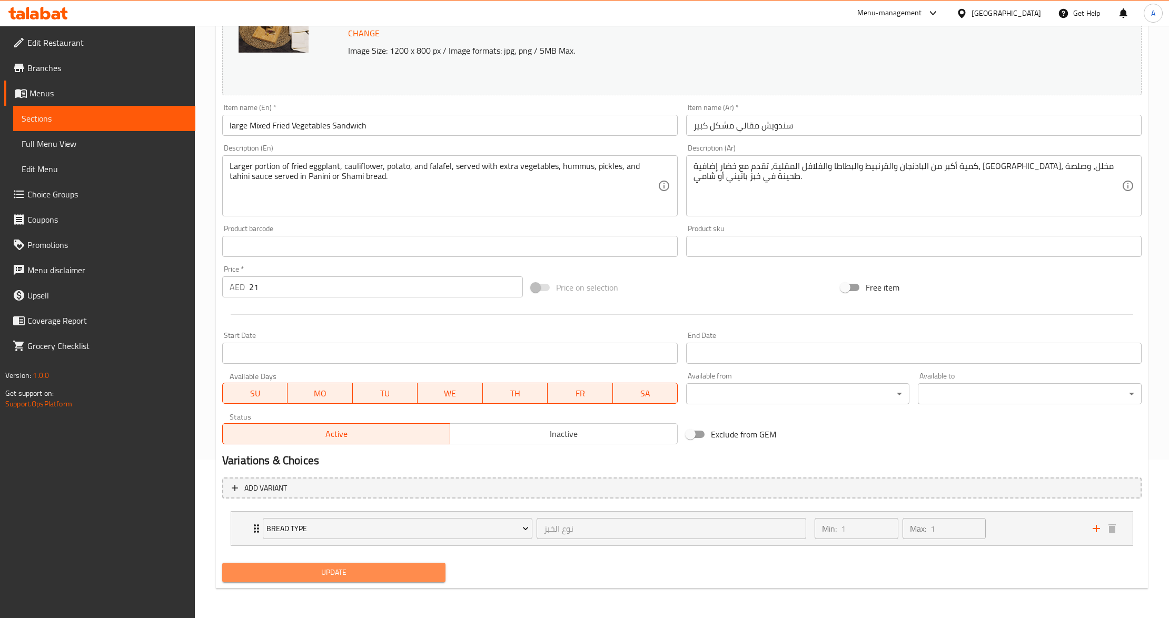
click at [375, 574] on span "Update" at bounding box center [334, 572] width 206 height 13
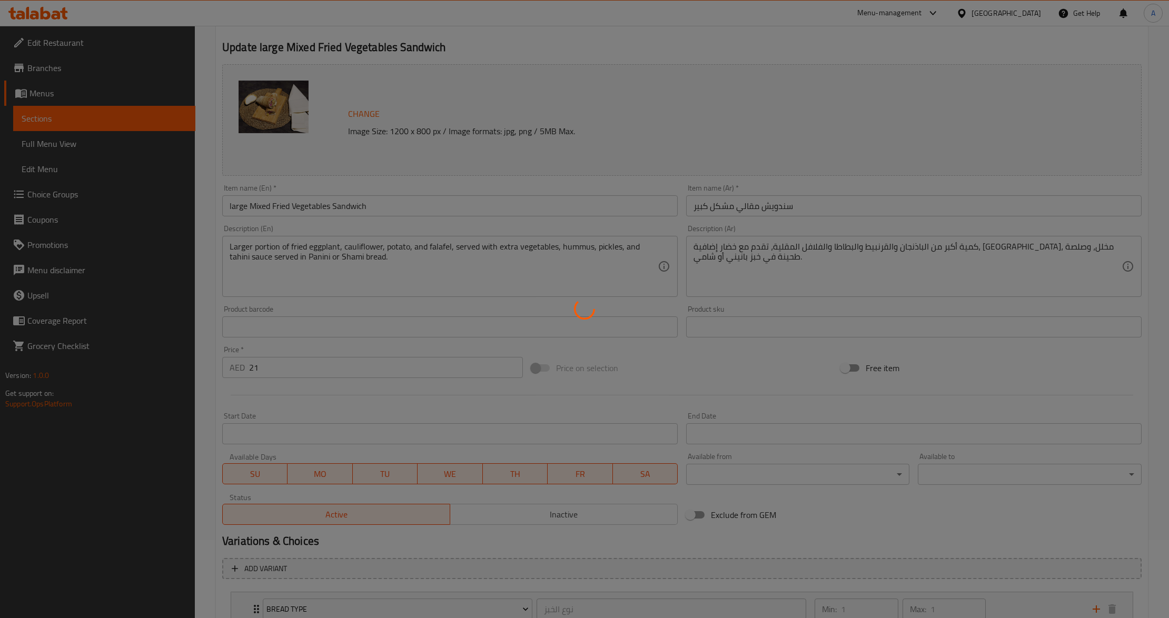
scroll to position [0, 0]
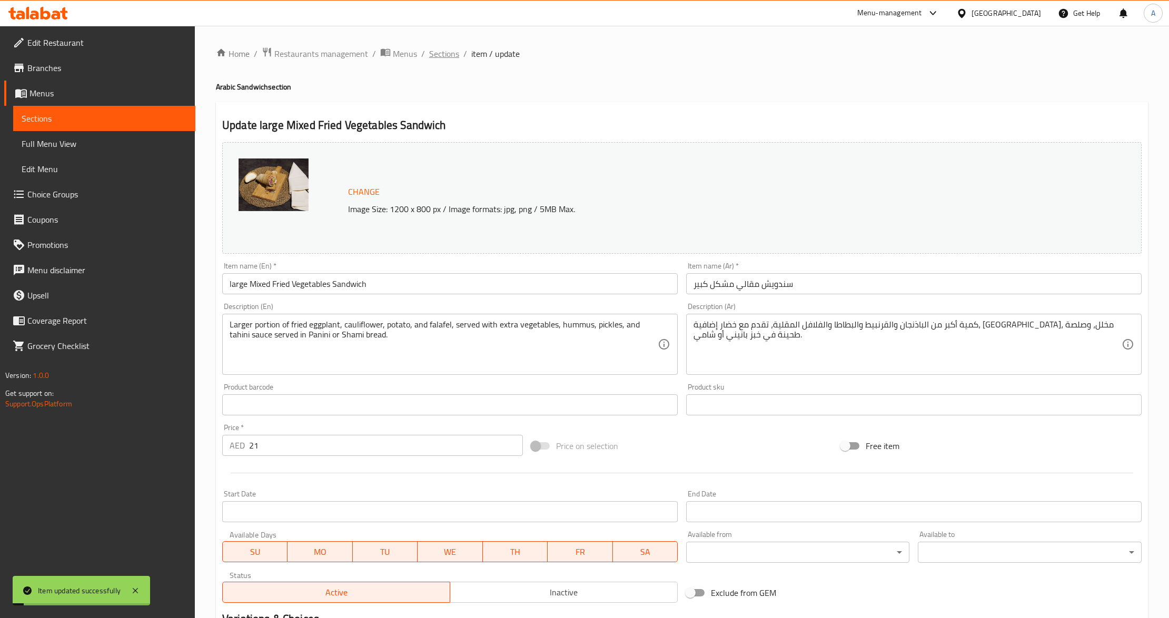
click at [445, 56] on span "Sections" at bounding box center [444, 53] width 30 height 13
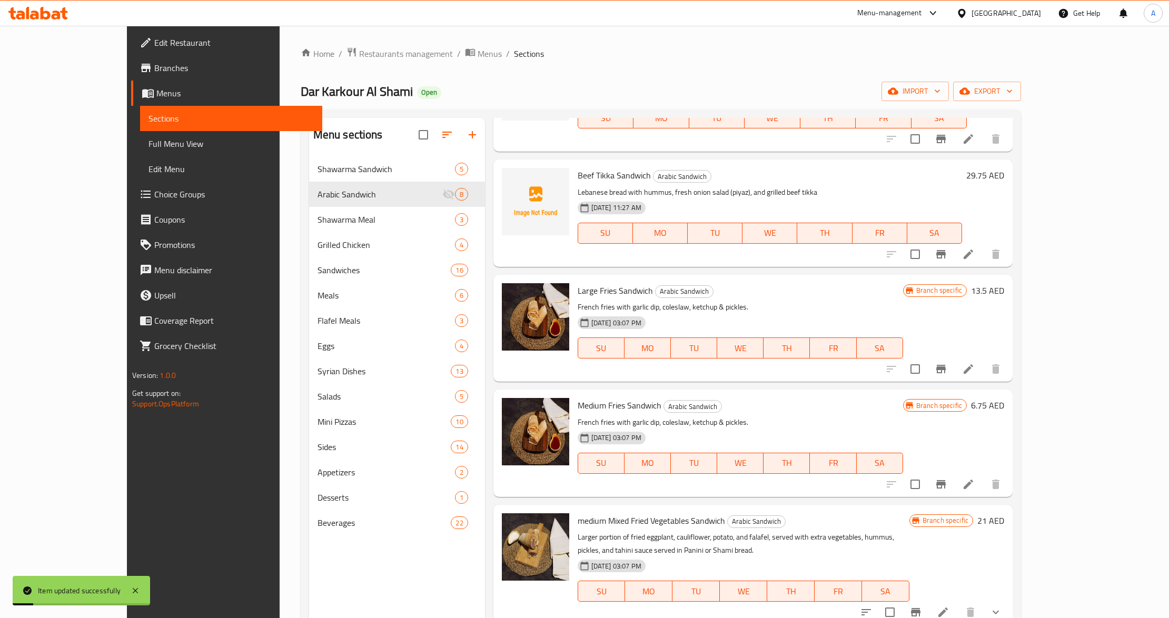
scroll to position [354, 0]
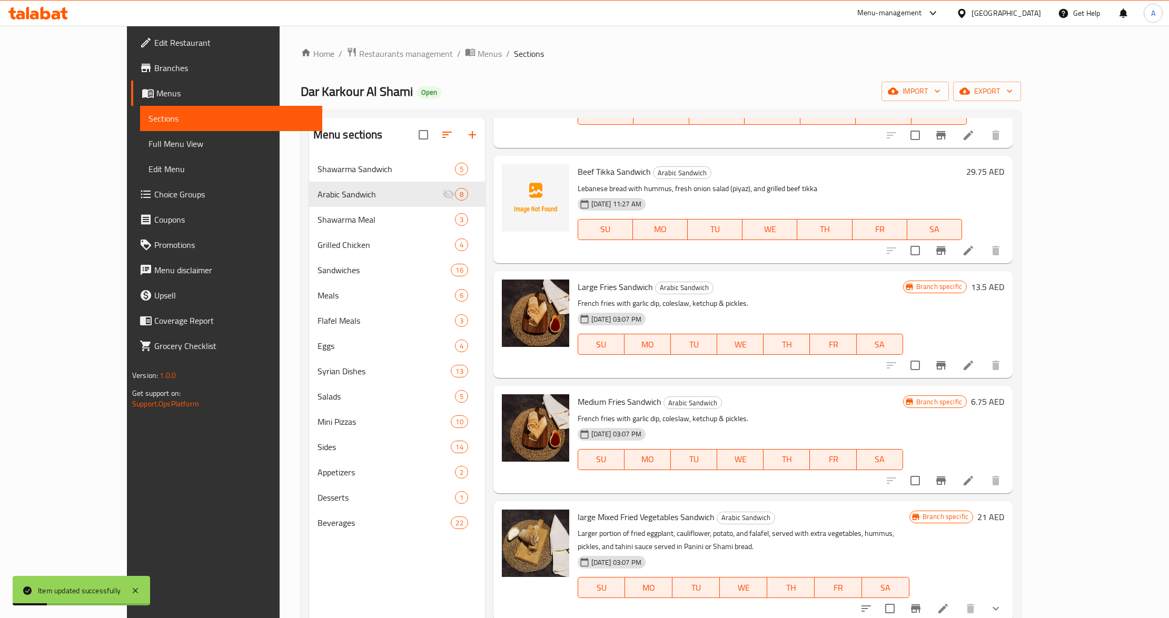
click at [777, 411] on div "Medium Fries Sandwich Arabic Sandwich French fries with garlic dip, coleslaw, k…" at bounding box center [741, 439] width 334 height 98
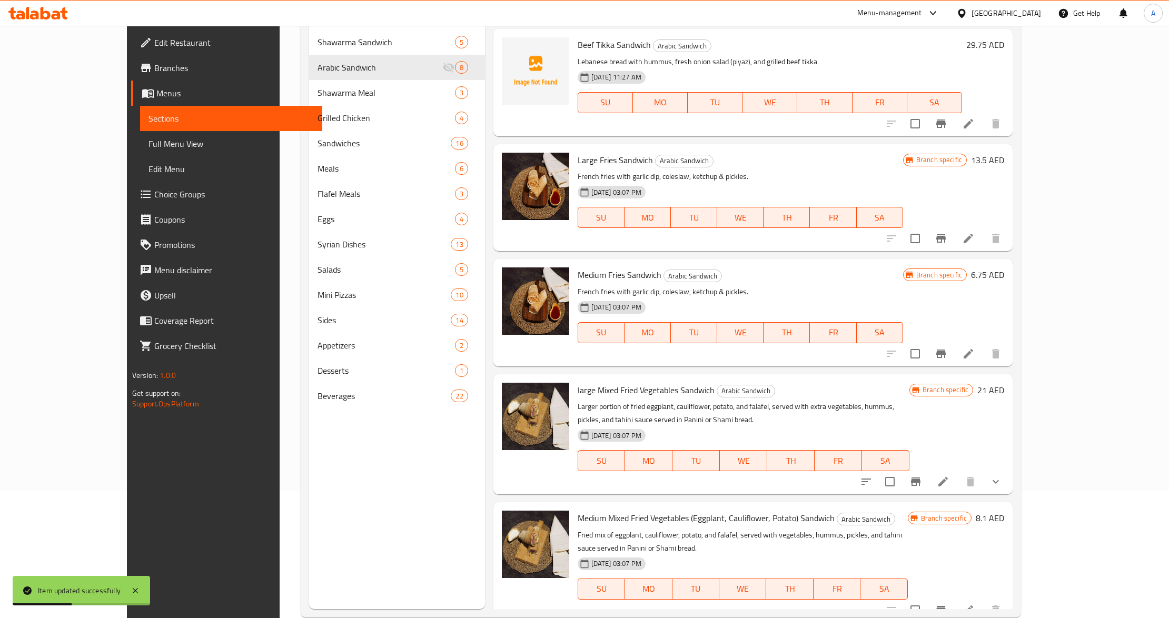
scroll to position [148, 0]
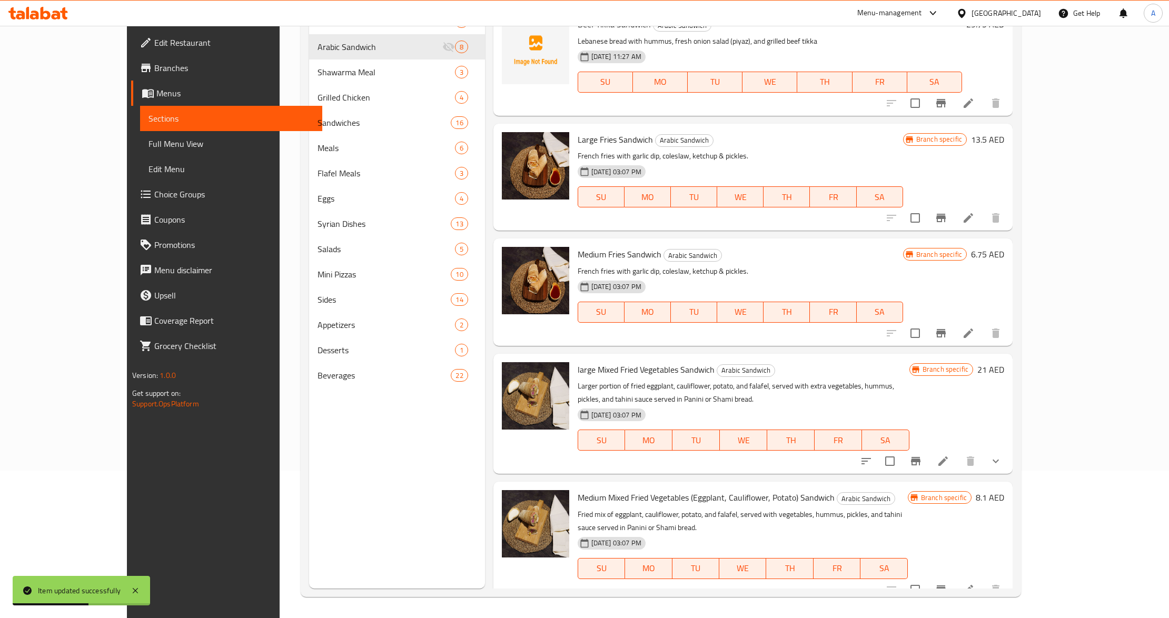
click at [671, 398] on p "Larger portion of fried eggplant, cauliflower, potato, and falafel, served with…" at bounding box center [744, 393] width 332 height 26
click at [983, 580] on li at bounding box center [968, 589] width 29 height 19
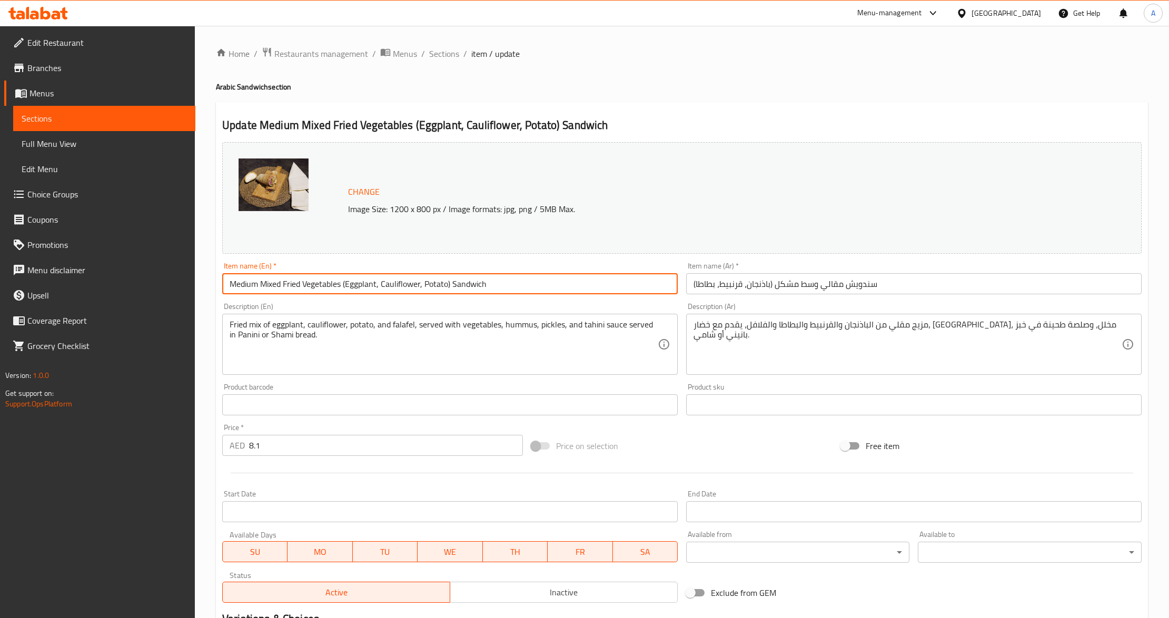
drag, startPoint x: 342, startPoint y: 288, endPoint x: 453, endPoint y: 301, distance: 111.5
click at [453, 301] on div "Change Image Size: 1200 x 800 px / Image formats: jpg, png / 5MB Max. Item name…" at bounding box center [682, 372] width 928 height 469
type input "Medium Mixed Fried VegetablesSandwich"
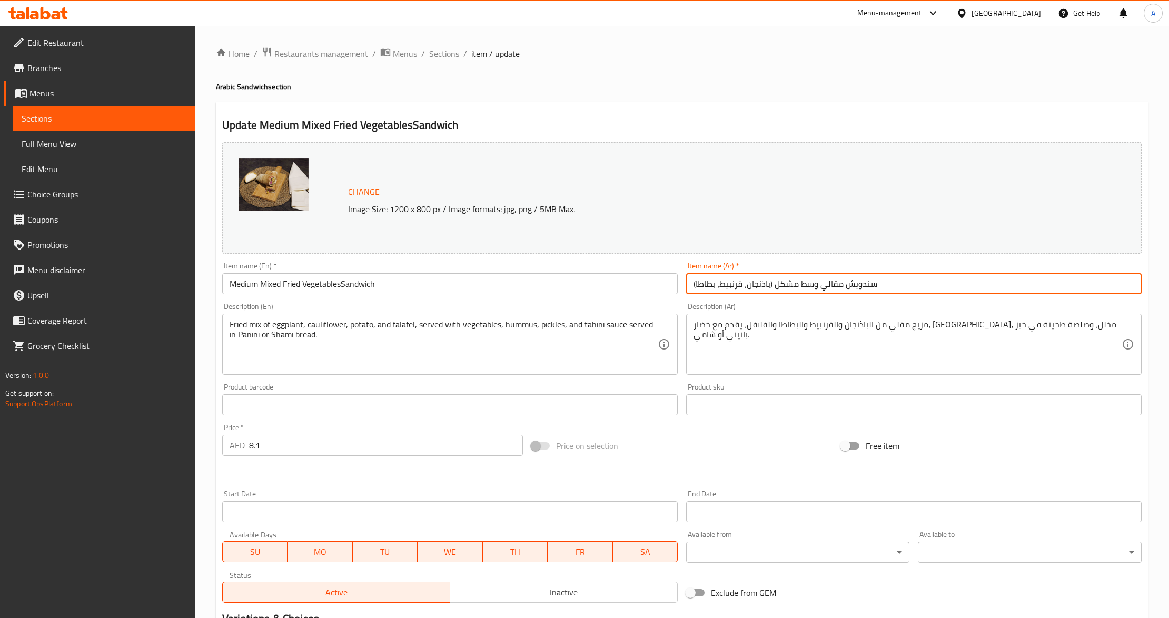
click at [858, 284] on input "سندويش مقالي وسط مشكل (باذنجان، قرنبيط، بطاطا)" at bounding box center [914, 283] width 456 height 21
drag, startPoint x: 1033, startPoint y: 291, endPoint x: 821, endPoint y: 288, distance: 212.3
click at [821, 288] on input "سندويش مقالي وسط مشكل (باذنجان، قرنبيط، بطاطا)" at bounding box center [914, 283] width 456 height 21
type input "سندويش مقالي وسط مشكل"
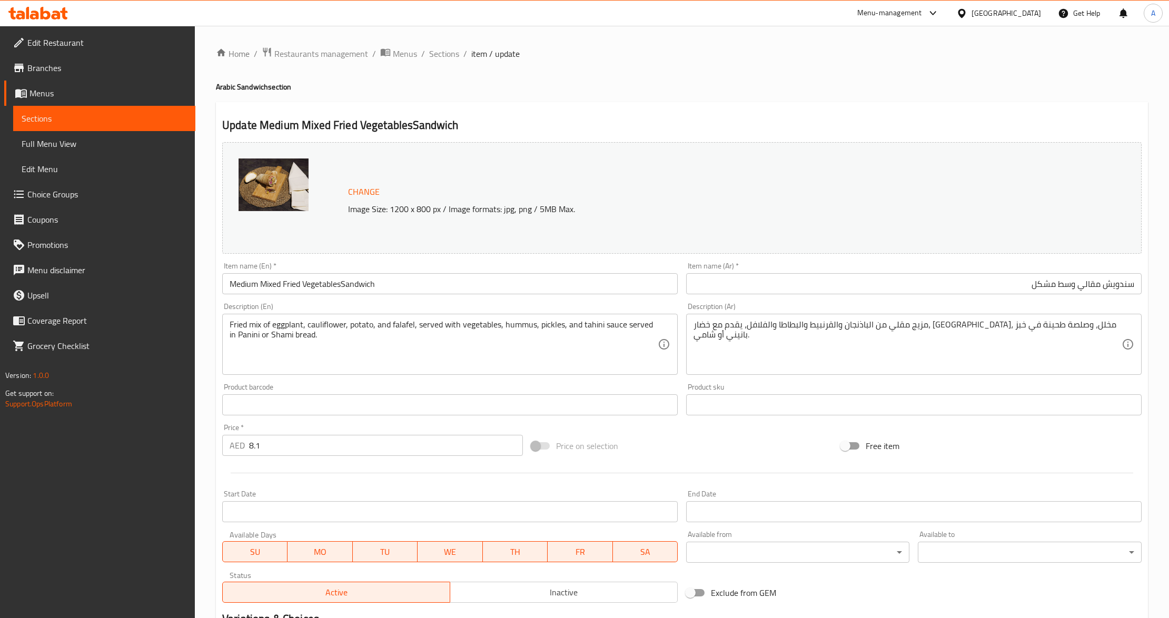
click at [923, 306] on div "Description (Ar) مزيج مقلي من الباذنجان والقرنبيط والبطاطا والفلافل، يقدم مع خض…" at bounding box center [914, 339] width 456 height 72
click at [706, 452] on div "Price on selection" at bounding box center [681, 446] width 309 height 28
click at [752, 443] on div "Price on selection" at bounding box center [681, 446] width 309 height 28
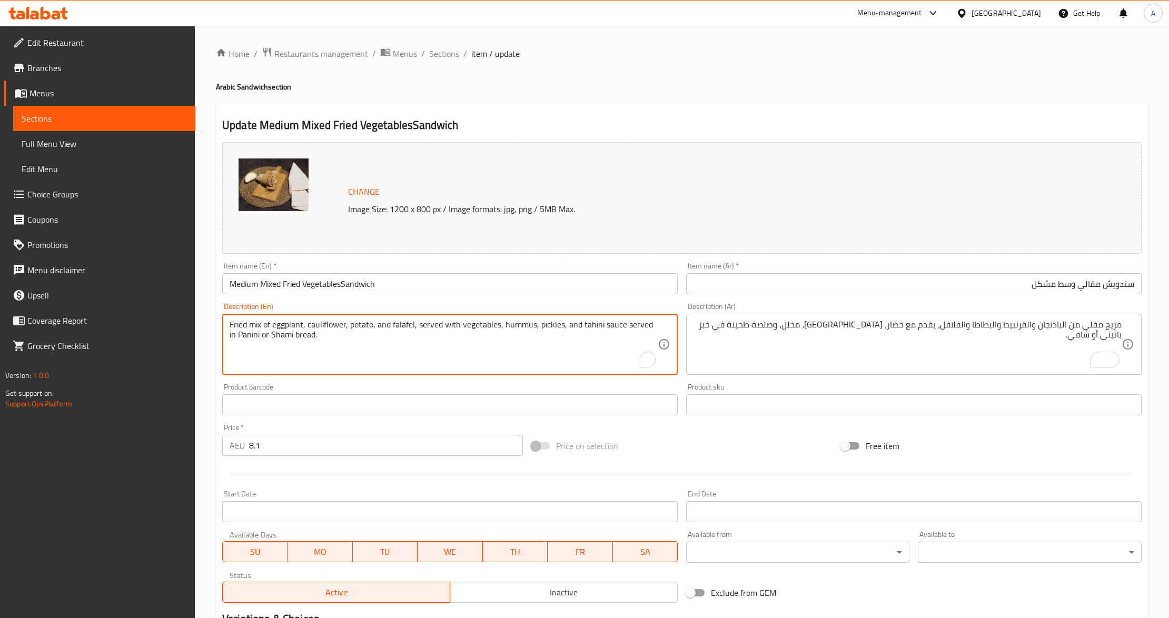
click at [270, 352] on textarea "Fried mix of eggplant, cauliflower, potato, and falafel, served with vegetables…" at bounding box center [444, 345] width 428 height 50
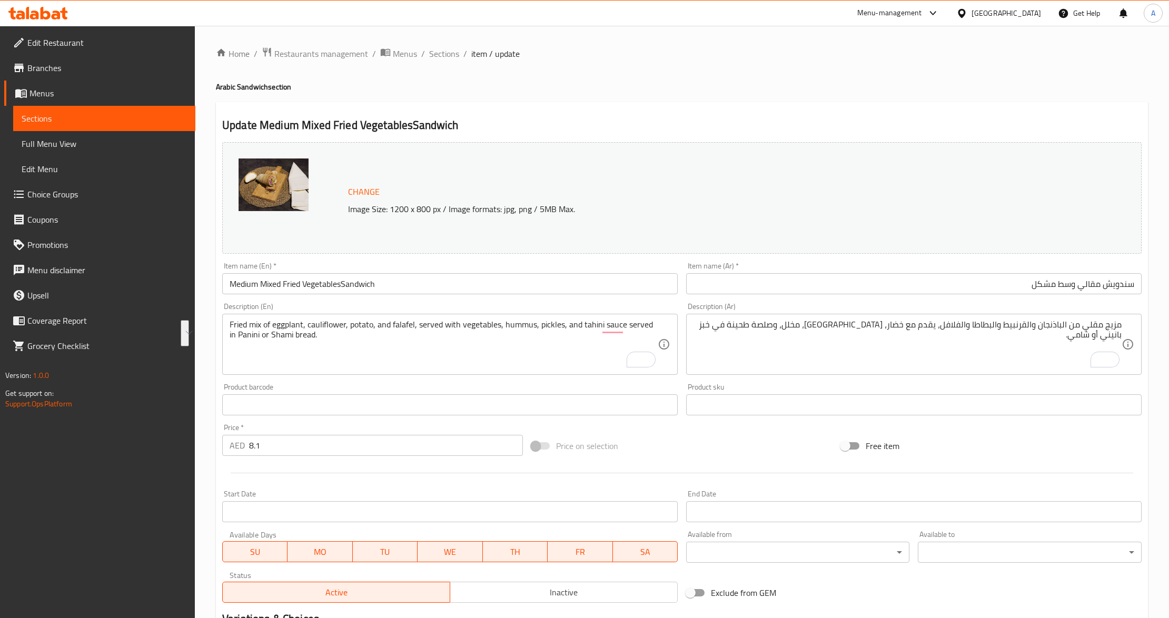
click at [541, 356] on textarea "Fried mix of eggplant, cauliflower, potato, and falafel, served with vegetables…" at bounding box center [444, 345] width 428 height 50
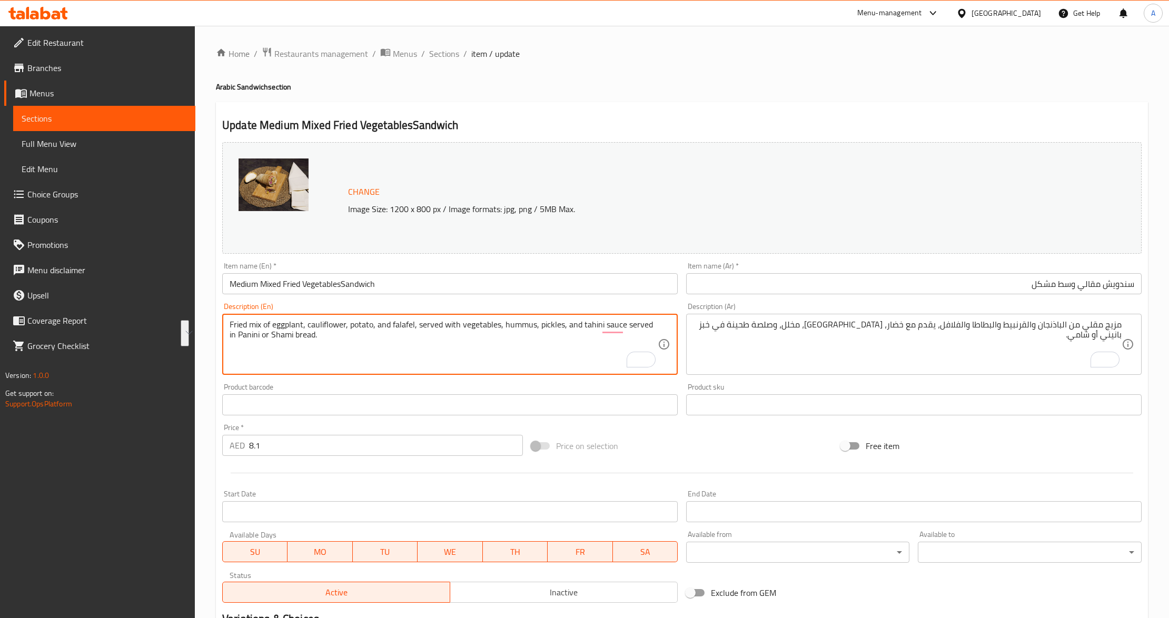
click at [541, 356] on textarea "Fried mix of eggplant, cauliflower, potato, and falafel, served with vegetables…" at bounding box center [444, 345] width 428 height 50
paste textarea "pieces of eggplant, cauliflower, potato, and falafel in vegetable oil, with veg…"
type textarea "Fried pieces of eggplant, cauliflower, potato, and falafel in vegetable oil, wi…"
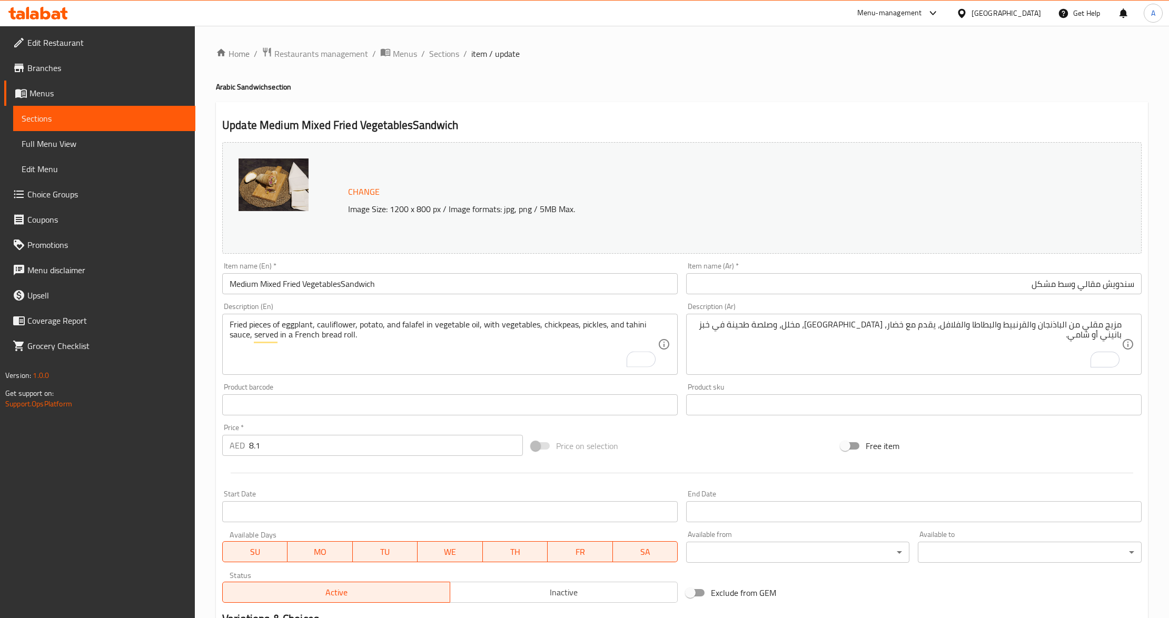
click at [686, 440] on div "Price on selection" at bounding box center [681, 446] width 309 height 28
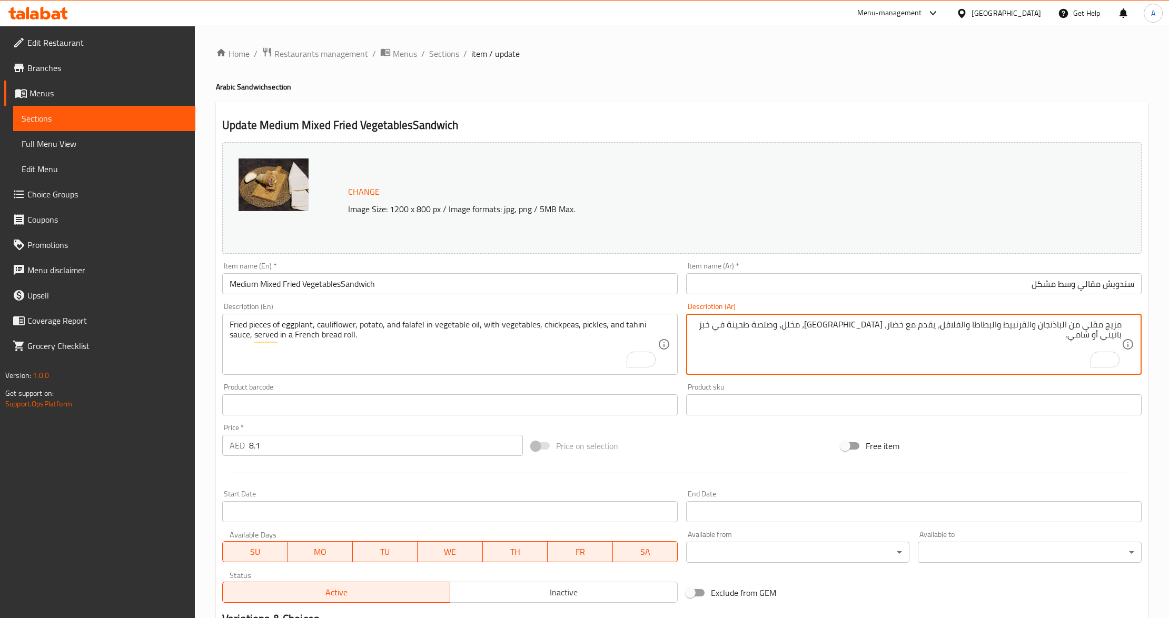
click at [840, 359] on textarea "مزيج مقلي من الباذنجان والقرنبيط والبطاطا والفلافل، يقدم مع خضار، حمص، مخلل، وص…" at bounding box center [908, 345] width 428 height 50
paste textarea "طع مقلية بالزيت النباتي من الباذنجان والقرنبيط والبطاطا والفلافل مع الخضار والح…"
click at [776, 425] on div "Change Image Size: 1200 x 800 px / Image formats: jpg, png / 5MB Max. Item name…" at bounding box center [682, 372] width 928 height 469
click at [740, 341] on textarea "قطع مقلية بالزيت النباتي من الباذنجان والقرنبيط والبطاطا والفلافل مع الخضار وال…" at bounding box center [908, 345] width 428 height 50
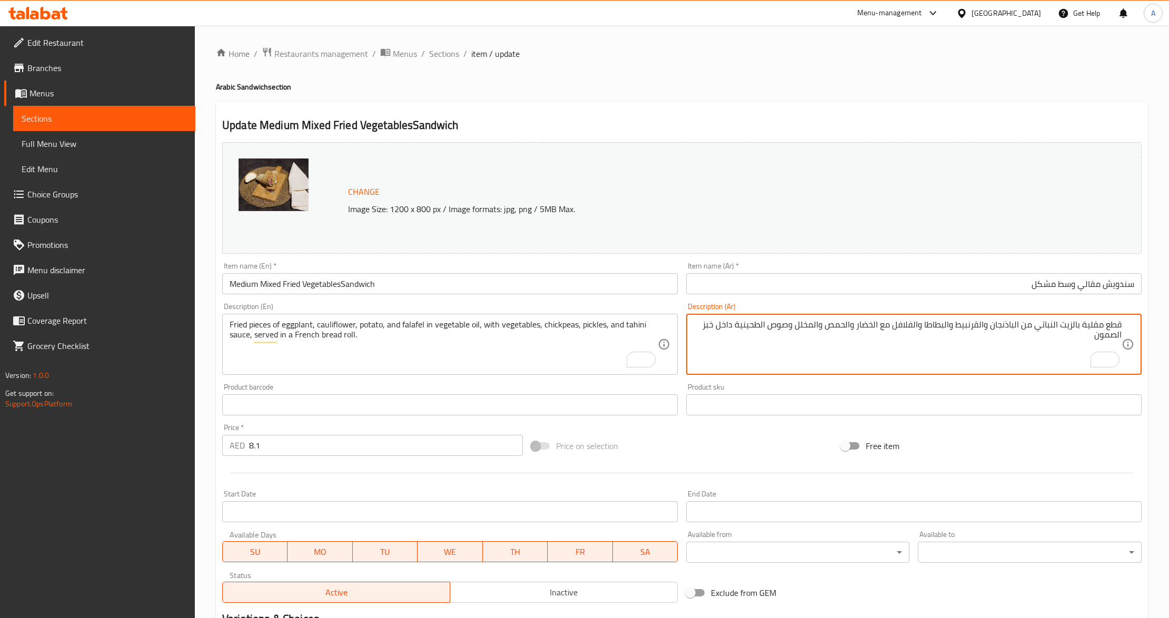
click at [740, 341] on textarea "قطع مقلية بالزيت النباتي من الباذنجان والقرنبيط والبطاطا والفلافل مع الخضار وال…" at bounding box center [908, 345] width 428 height 50
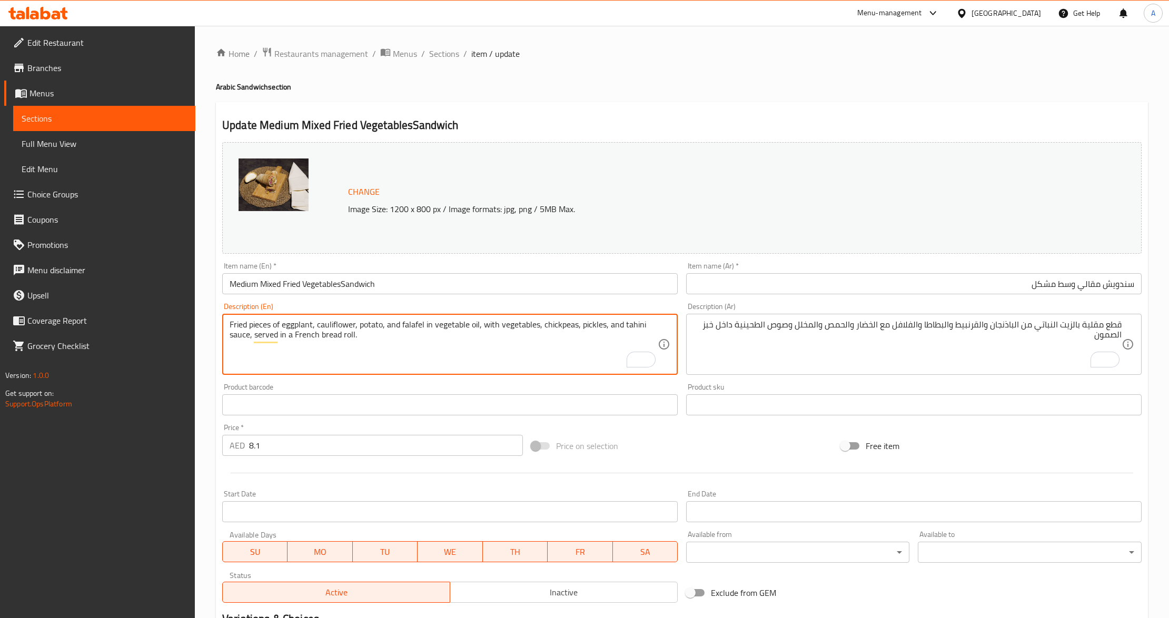
click at [626, 343] on textarea "Fried pieces of eggplant, cauliflower, potato, and falafel in vegetable oil, wi…" at bounding box center [444, 345] width 428 height 50
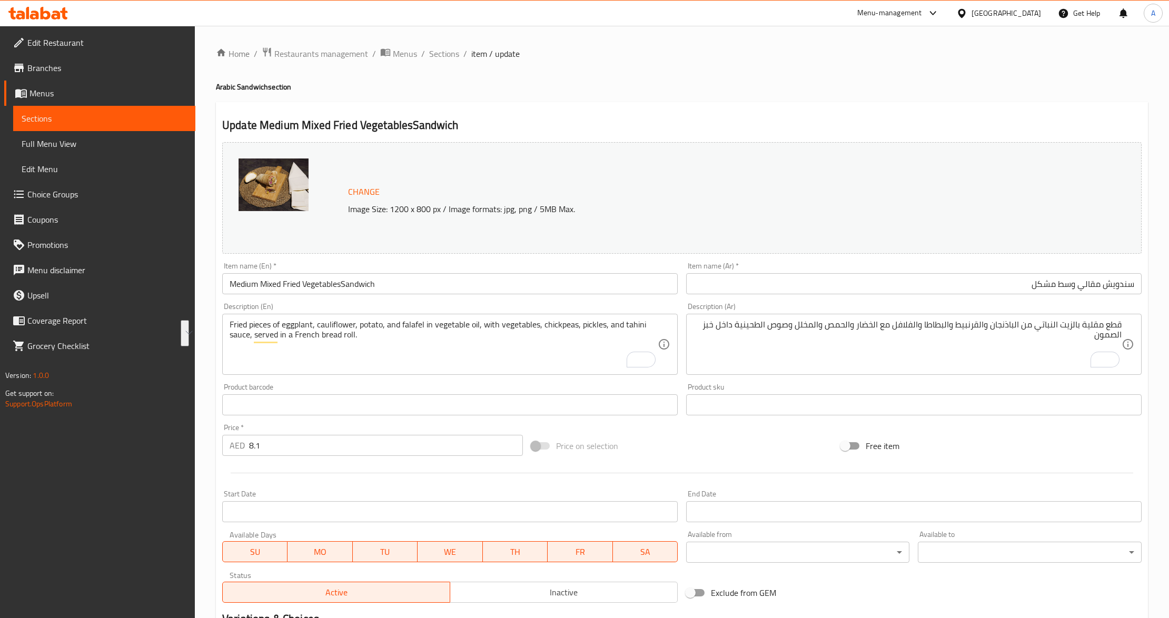
click at [761, 319] on div "قطع مقلية بالزيت النباتي من الباذنجان والقرنبيط والبطاطا والفلافل مع الخضار وال…" at bounding box center [914, 344] width 456 height 61
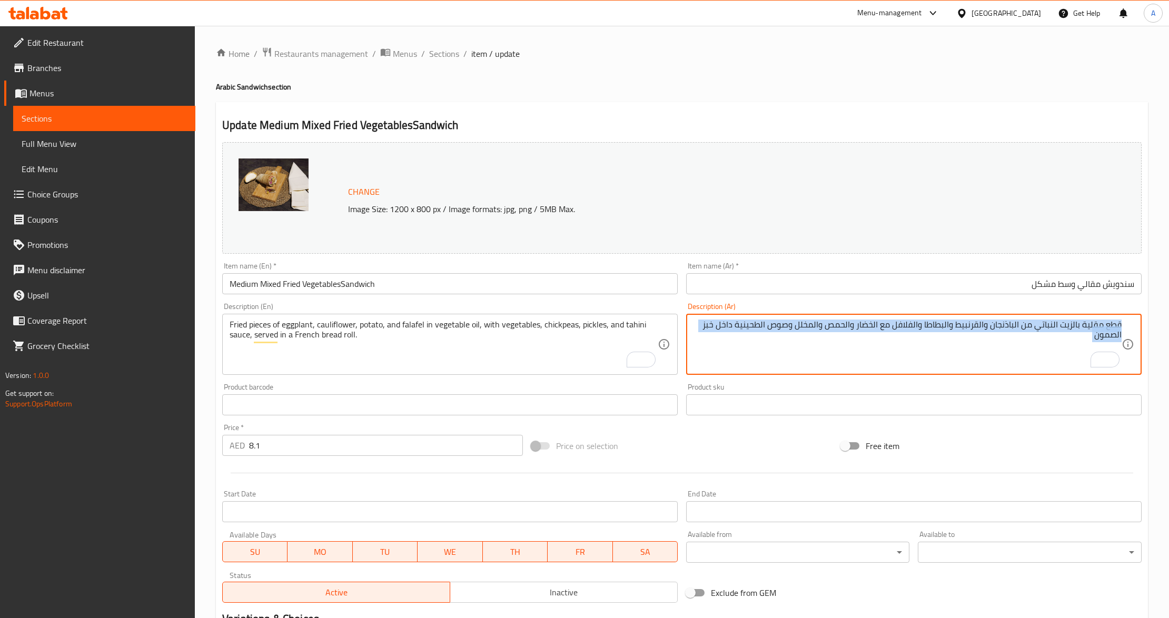
click at [761, 319] on div "قطع مقلية بالزيت النباتي من الباذنجان والقرنبيط والبطاطا والفلافل مع الخضار وال…" at bounding box center [914, 344] width 456 height 61
paste textarea "من الباذنجان والقرنبيط والبطاطس والفلافل في الزيت النباتي، مع الخضار والحمص وال…"
click at [754, 329] on textarea "قطع مقلية من الباذنجان والقرنبيط والبطاطس والفلافل في الزيت النباتي، مع الخضار …" at bounding box center [908, 345] width 428 height 50
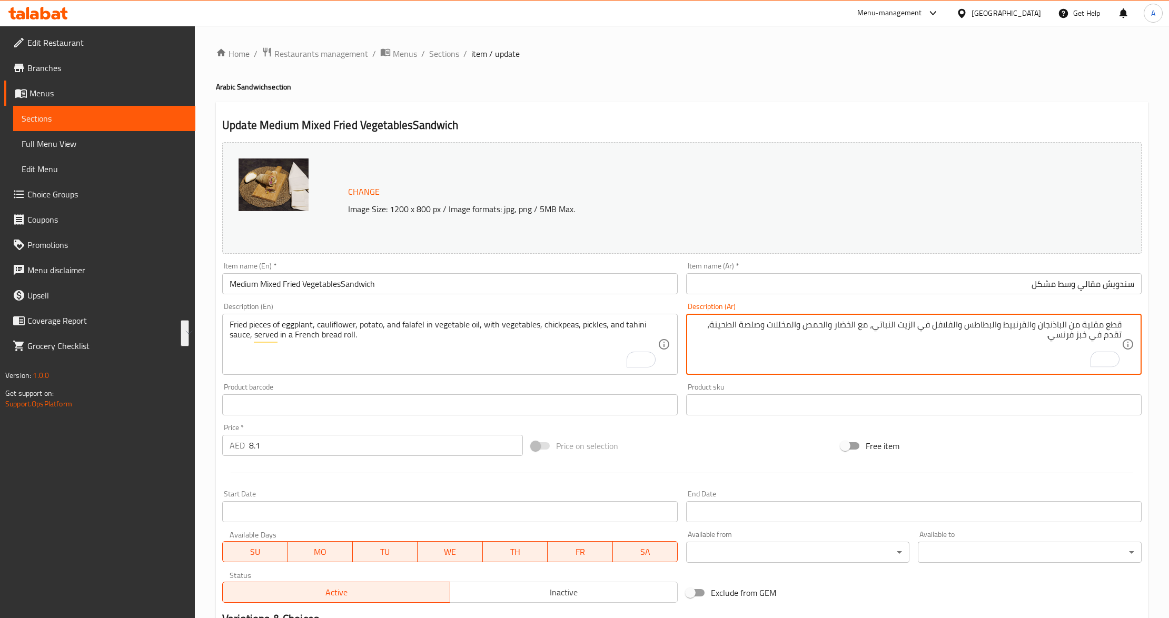
paste textarea "To enrich screen reader interactions, please activate Accessibility in Grammarl…"
type textarea "قطع مقلية من الباذنجان والقرنبيط والبطاطس والفلافل في الزيت النباتي، مع الخضار …"
click at [1064, 435] on div "Free item" at bounding box center [991, 446] width 309 height 28
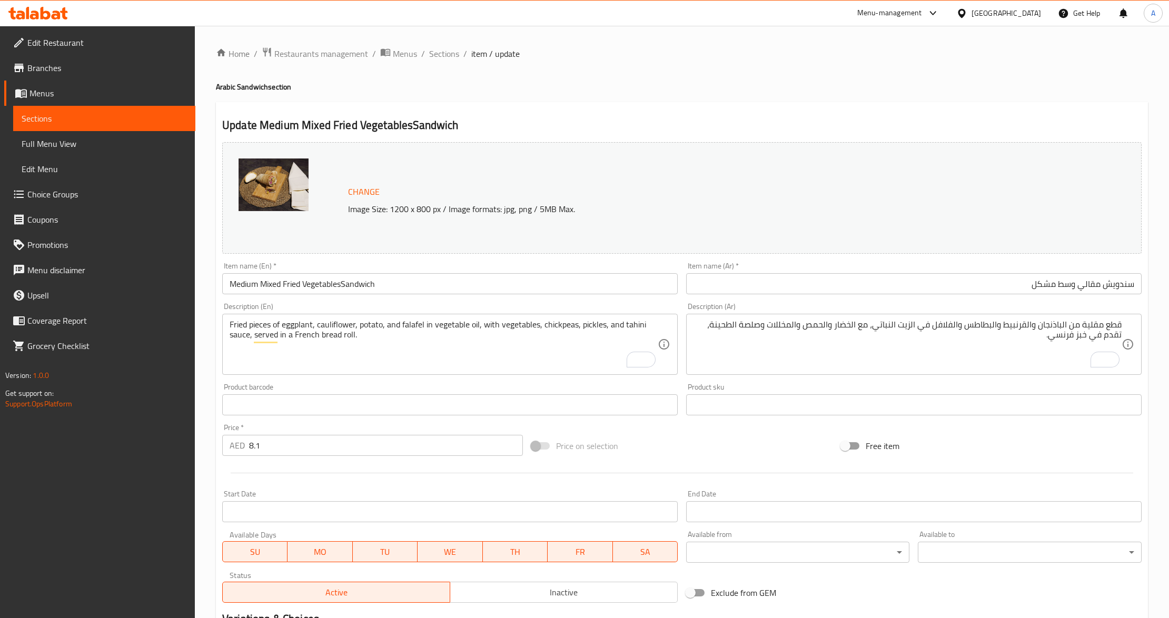
click at [692, 441] on div "Price on selection" at bounding box center [681, 446] width 309 height 28
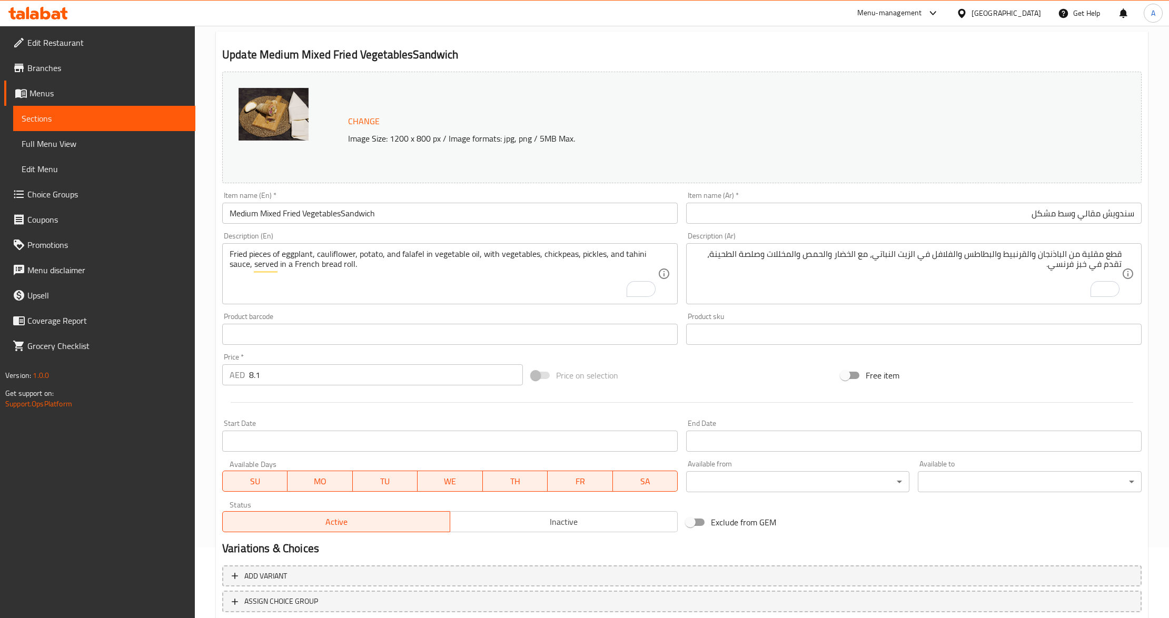
scroll to position [140, 0]
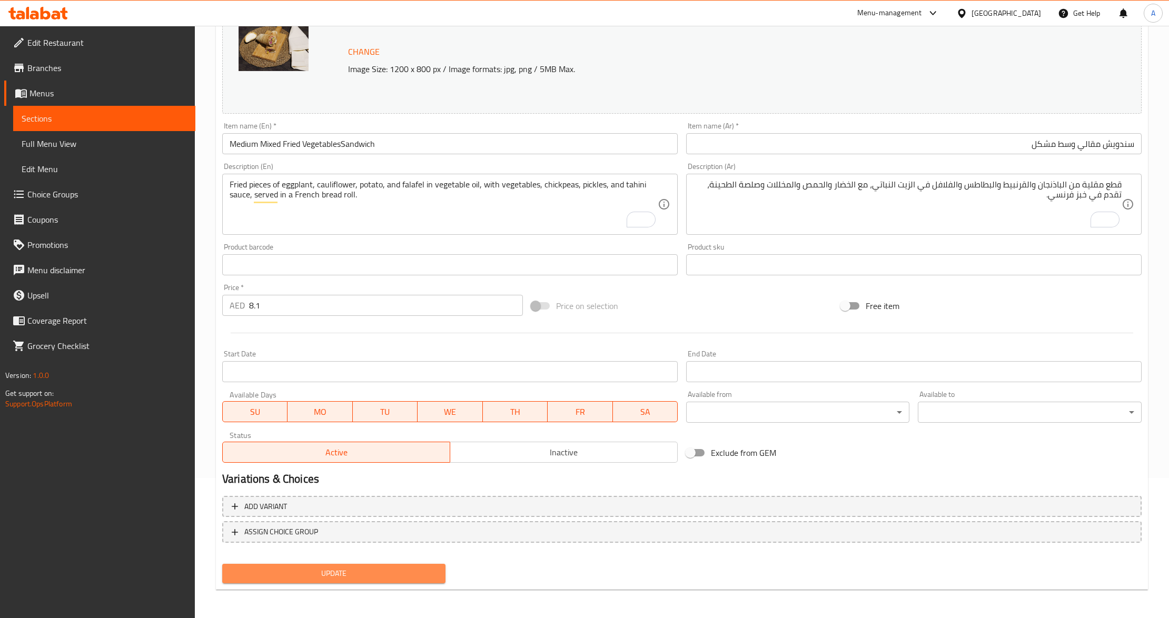
click at [285, 576] on span "Update" at bounding box center [334, 573] width 206 height 13
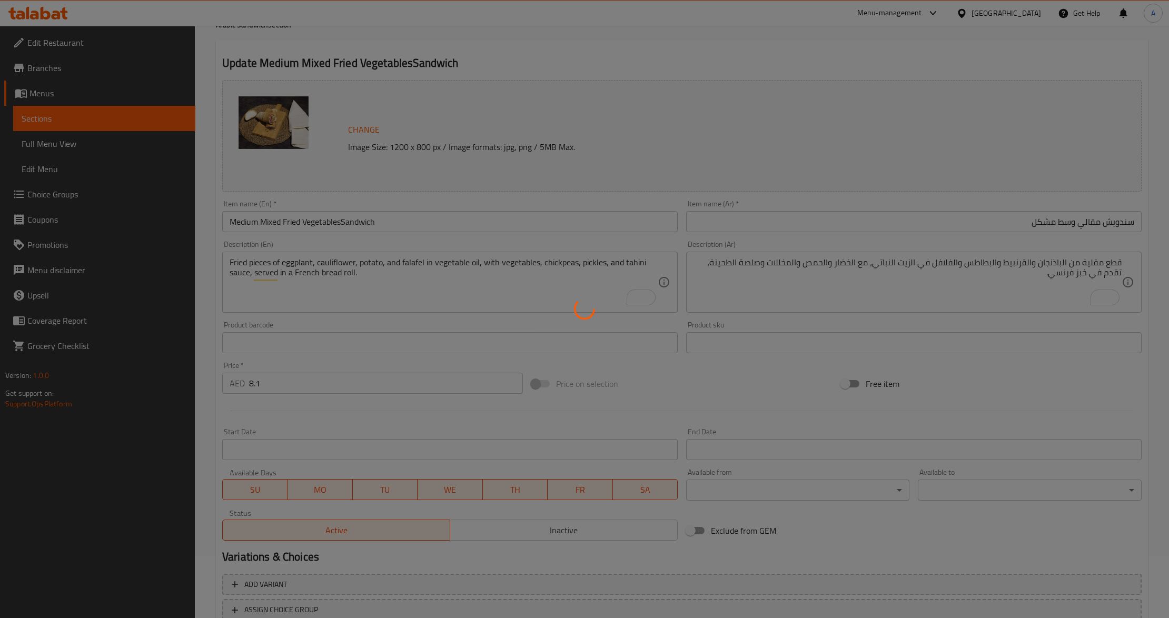
scroll to position [0, 0]
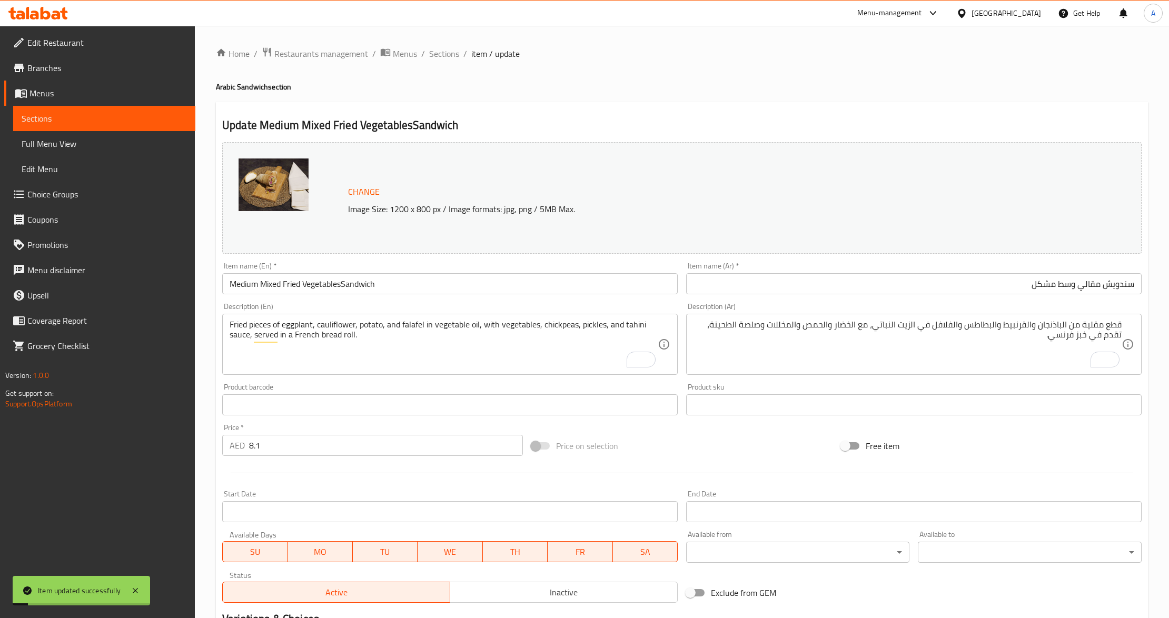
click at [447, 62] on div "Home / Restaurants management / Menus / Sections / item / update Arabic Sandwic…" at bounding box center [682, 393] width 932 height 692
click at [449, 54] on span "Sections" at bounding box center [444, 53] width 30 height 13
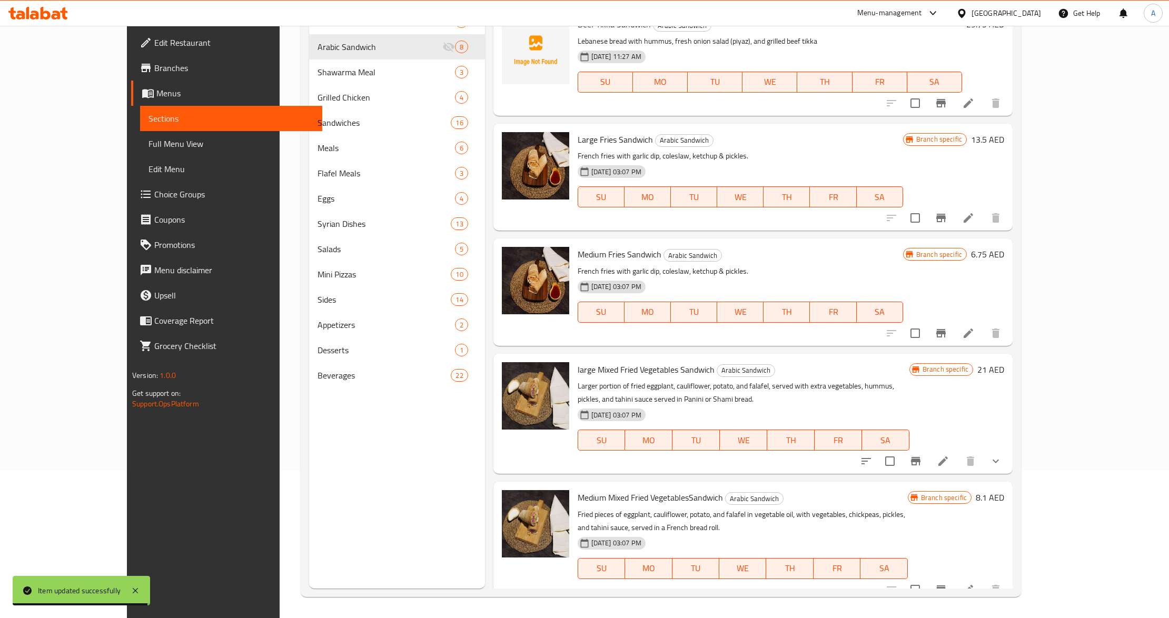
scroll to position [148, 0]
click at [820, 515] on p "Fried pieces of eggplant, cauliflower, potato, and falafel in vegetable oil, wi…" at bounding box center [743, 521] width 330 height 26
click at [826, 533] on div "29-04-2025 03:07 PM SU MO TU WE TH FR SA" at bounding box center [743, 561] width 339 height 57
click at [946, 586] on icon "Branch-specific-item" at bounding box center [941, 590] width 9 height 8
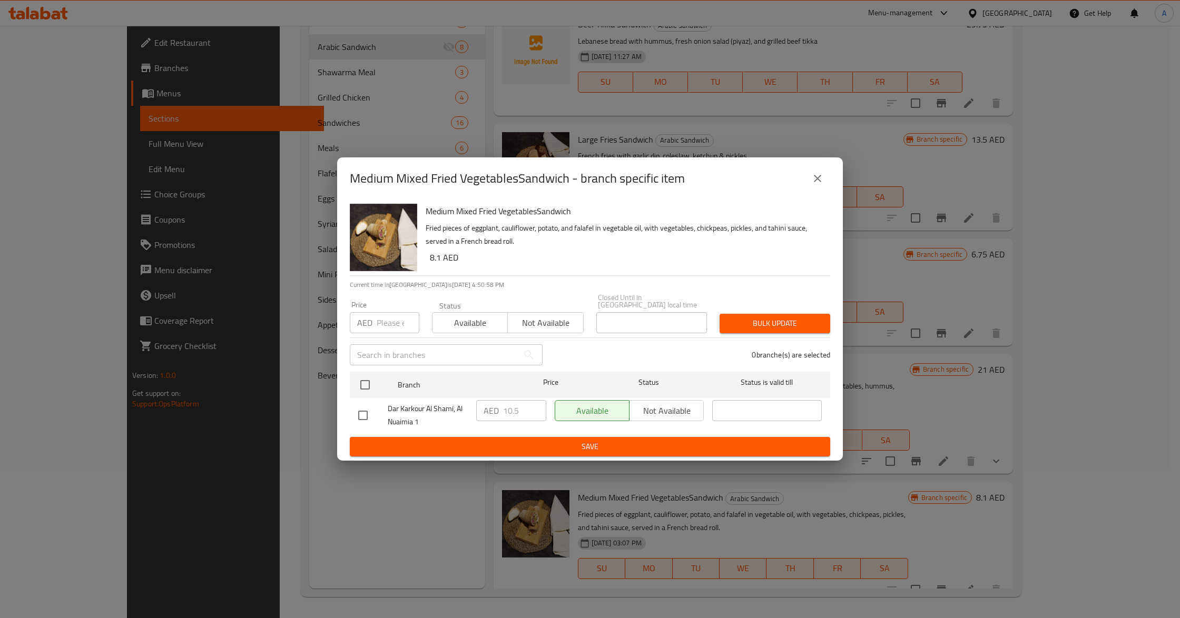
click at [820, 182] on icon "close" at bounding box center [817, 178] width 13 height 13
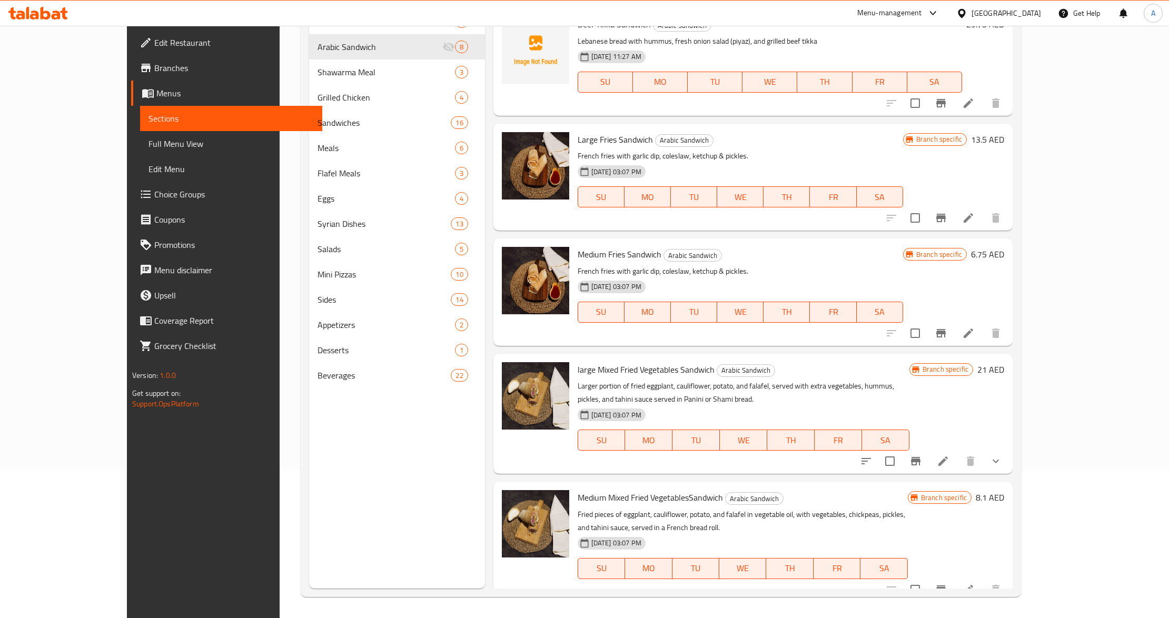
click at [336, 476] on div "Menu sections Shawarma Sandwich 5 Arabic Sandwich 8 Shawarma Meal 3 Grilled Chi…" at bounding box center [397, 280] width 176 height 618
click at [725, 533] on div "29-04-2025 03:07 PM SU MO TU WE TH FR SA" at bounding box center [743, 561] width 339 height 57
click at [312, 451] on div "Menu sections Shawarma Sandwich 5 Arabic Sandwich 8 Shawarma Meal 3 Grilled Chi…" at bounding box center [397, 280] width 176 height 618
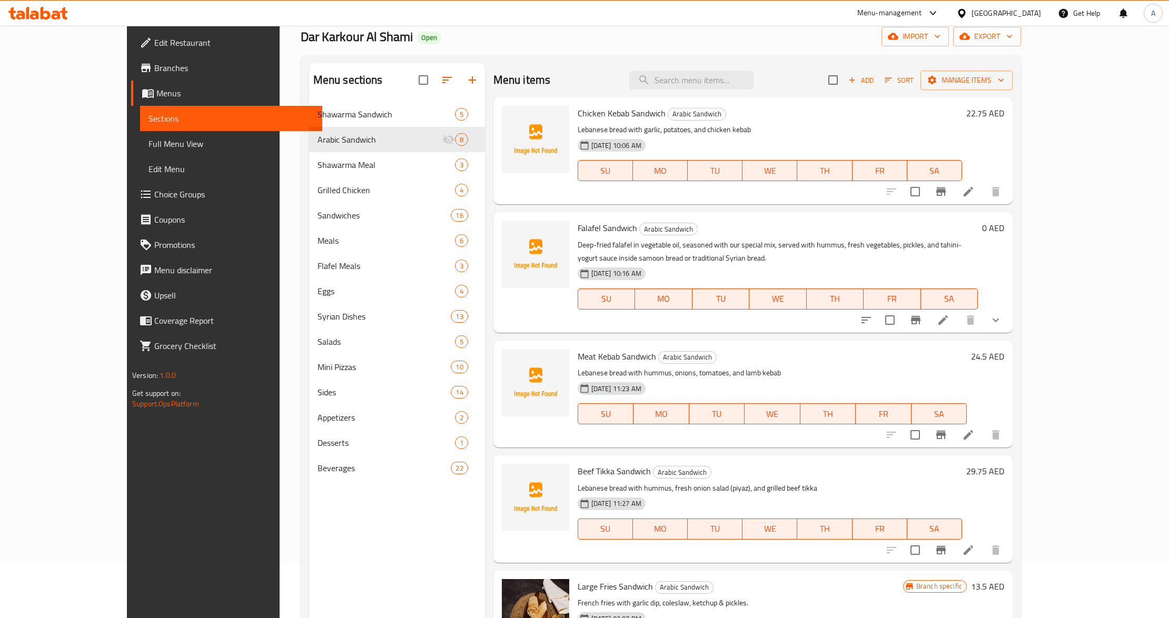
scroll to position [0, 0]
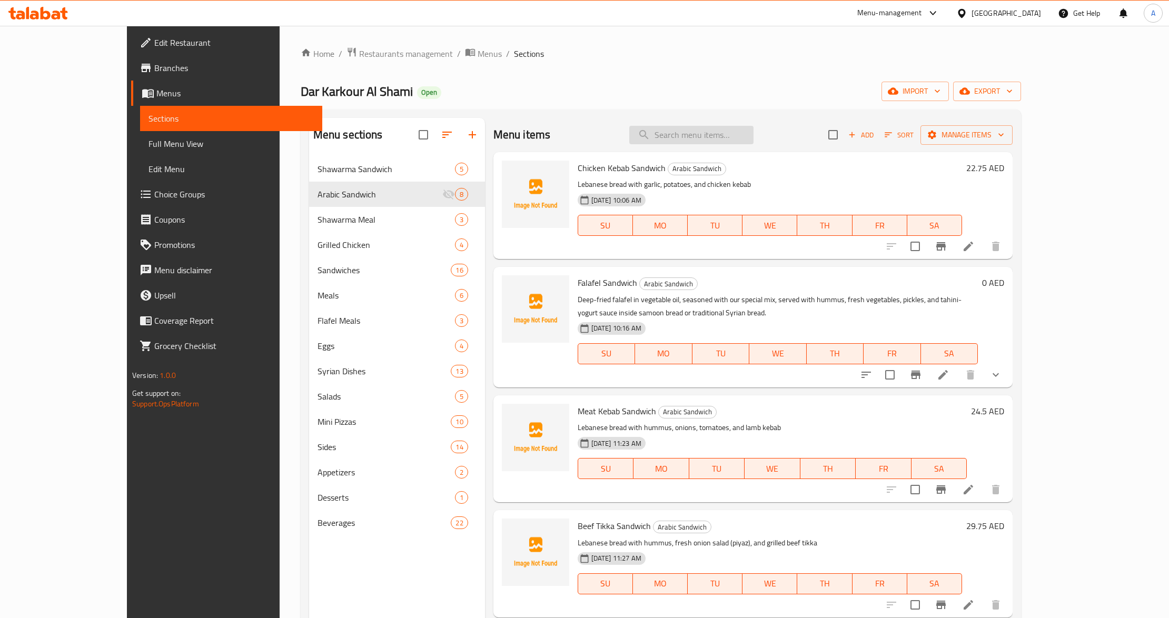
click at [748, 133] on input "search" at bounding box center [691, 135] width 124 height 18
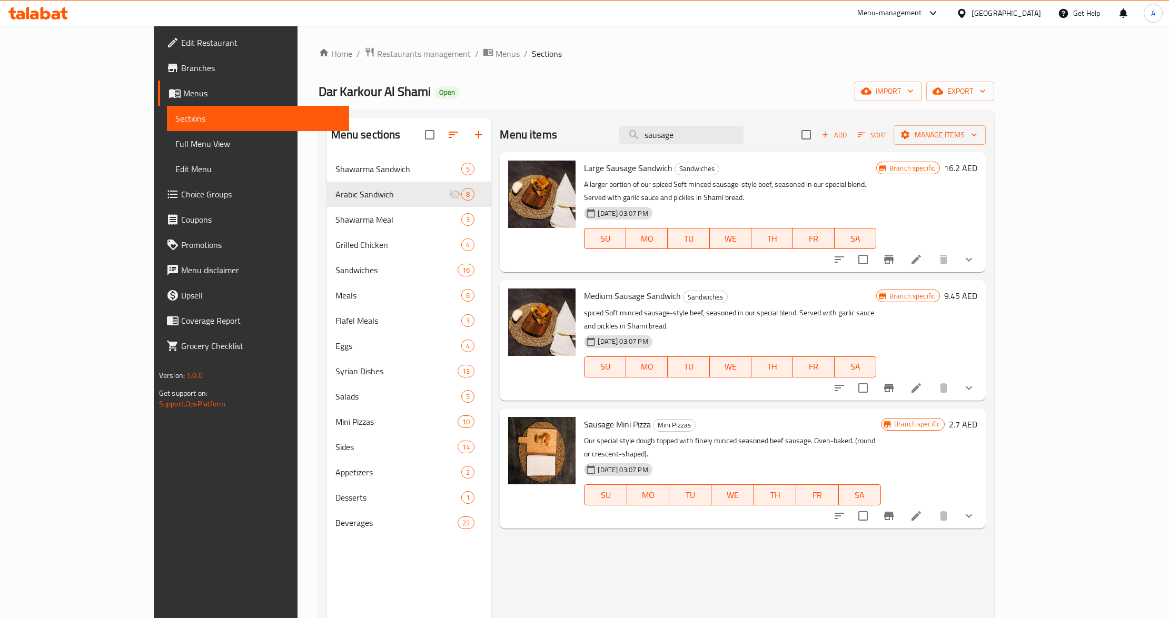
type input "sausage"
click at [618, 544] on div "Menu items sausage Add Sort Manage items Large Sausage Sandwich Sandwiches A la…" at bounding box center [738, 427] width 495 height 618
click at [607, 553] on div "Menu items sausage Add Sort Manage items Large Sausage Sandwich Sandwiches A la…" at bounding box center [738, 427] width 495 height 618
click at [820, 307] on p "spiced Soft minced sausage-style beef, seasoned in our special blend. Served wi…" at bounding box center [730, 320] width 292 height 26
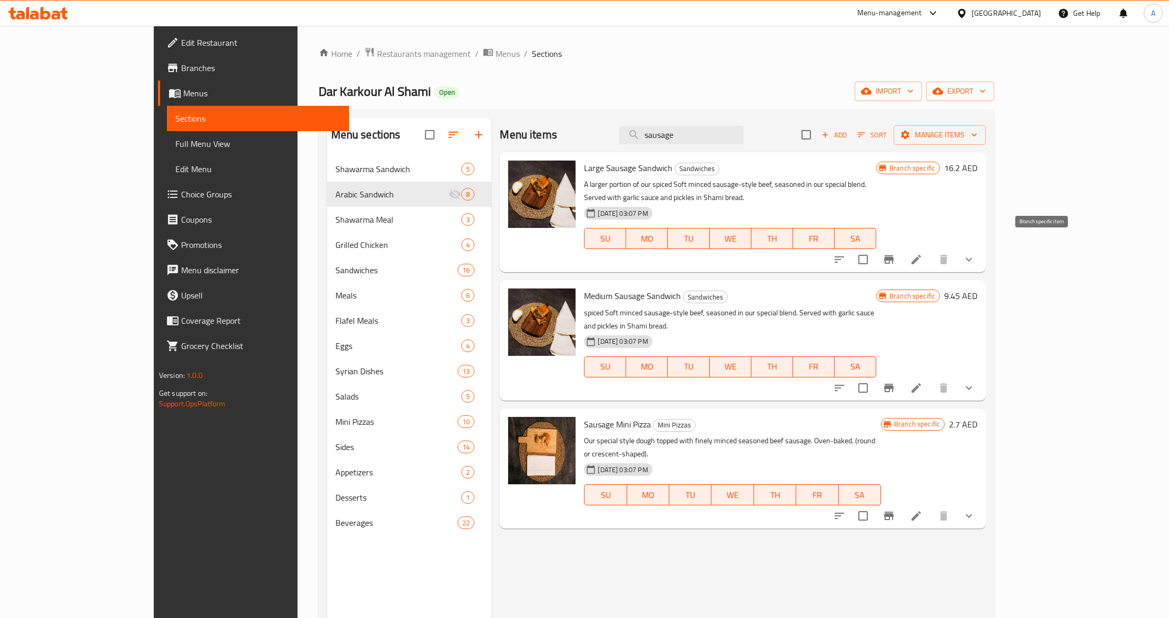
click at [894, 255] on icon "Branch-specific-item" at bounding box center [888, 259] width 9 height 8
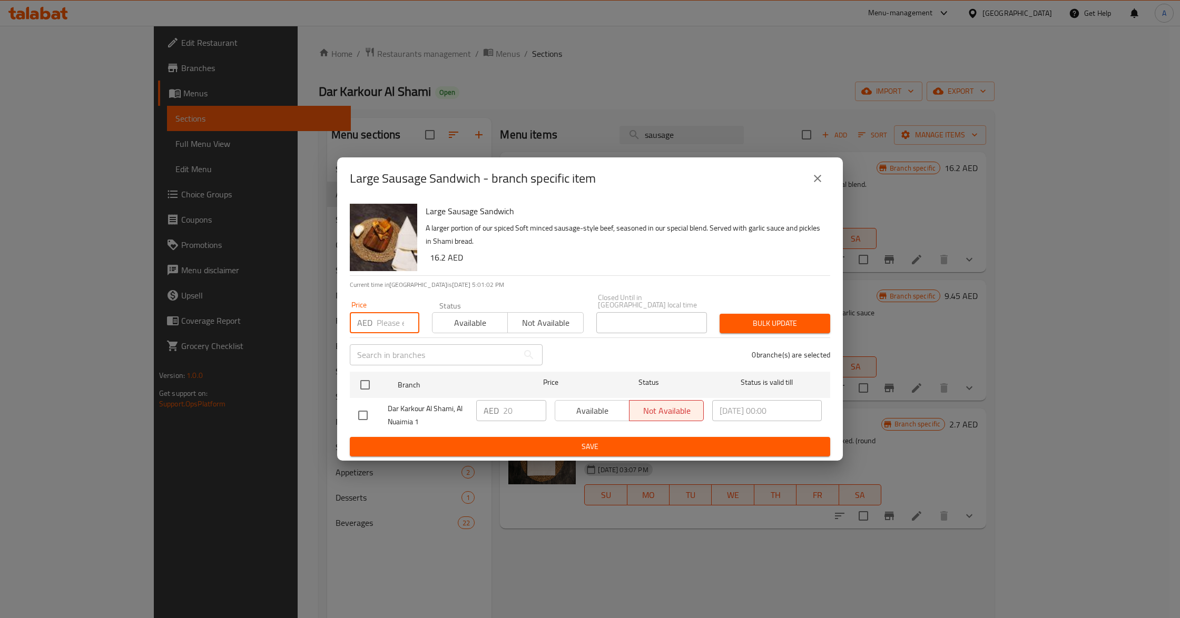
click at [398, 327] on input "number" at bounding box center [398, 322] width 43 height 21
type input "21"
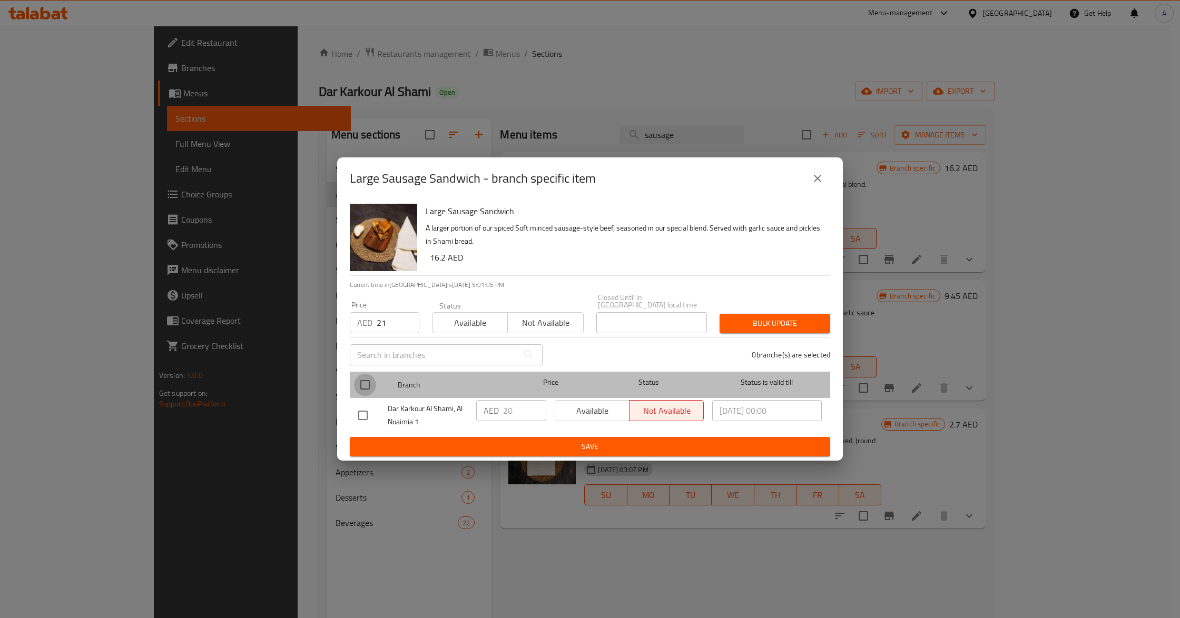
click at [373, 382] on input "checkbox" at bounding box center [365, 385] width 22 height 22
checkbox input "true"
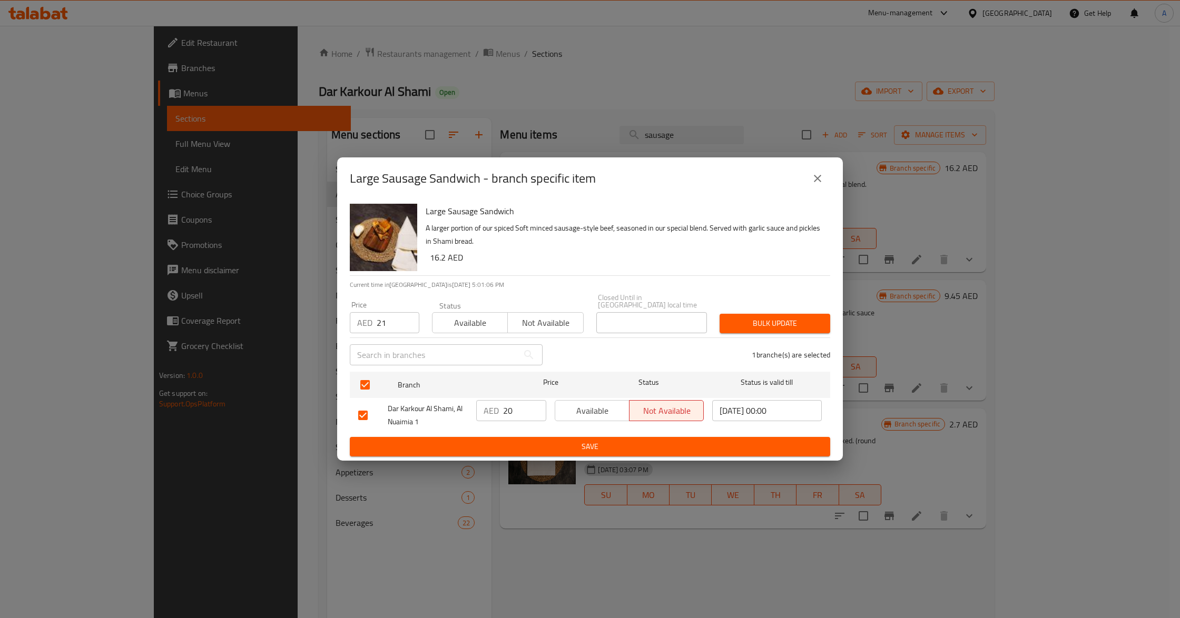
click at [734, 325] on span "Bulk update" at bounding box center [775, 323] width 94 height 13
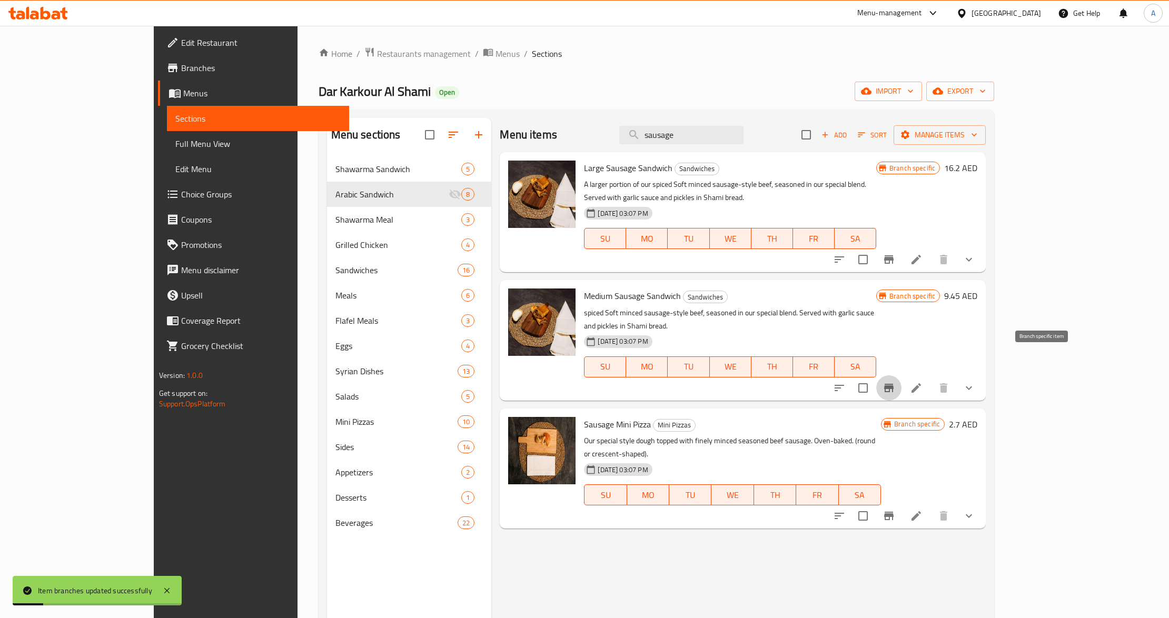
click at [894, 384] on icon "Branch-specific-item" at bounding box center [888, 388] width 9 height 8
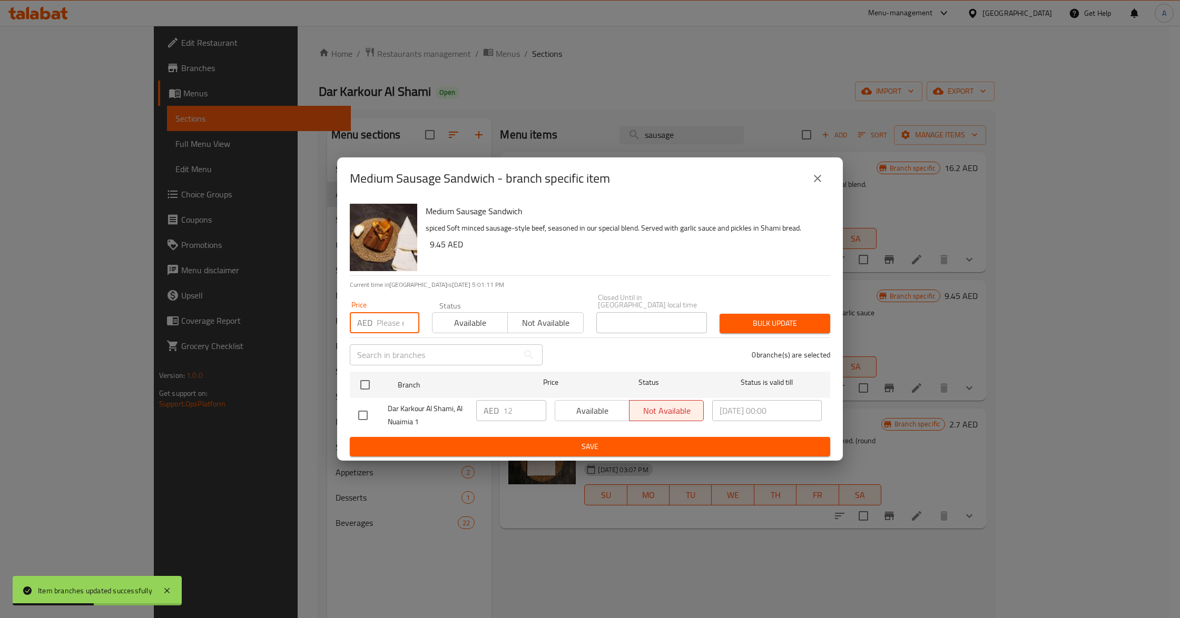
click at [380, 323] on input "number" at bounding box center [398, 322] width 43 height 21
type input "12.25"
click at [342, 389] on div "Medium Sausage Sandwich spiced Soft minced sausage-style beef, seasoned in our …" at bounding box center [590, 330] width 506 height 261
click at [361, 384] on input "checkbox" at bounding box center [365, 385] width 22 height 22
checkbox input "true"
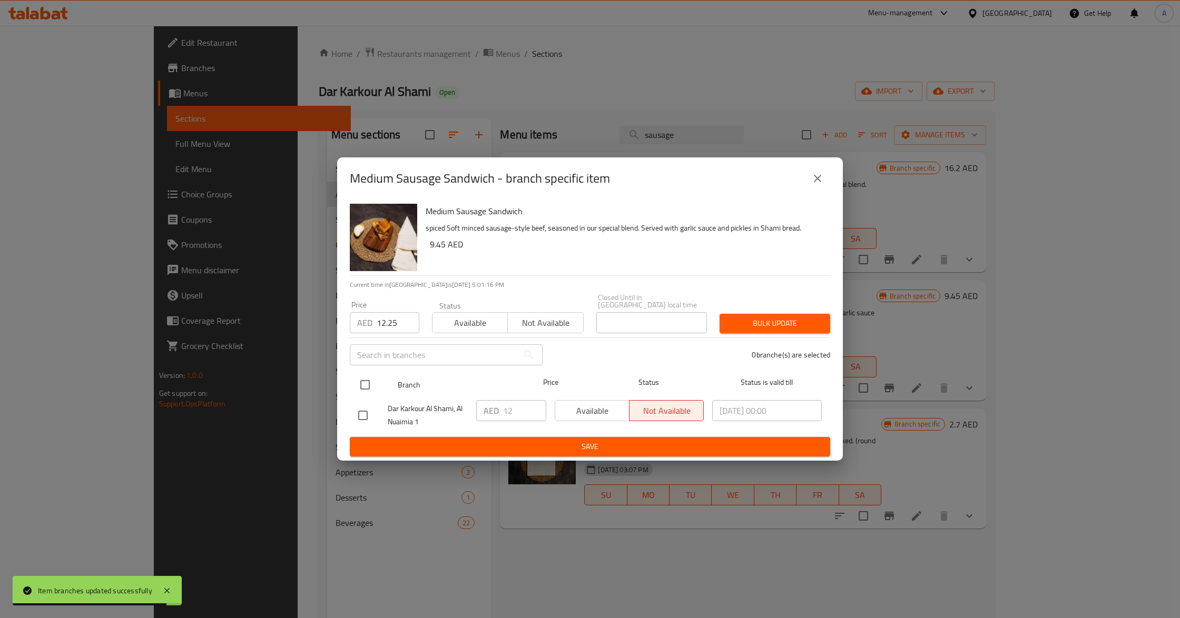
checkbox input "true"
click at [737, 324] on span "Bulk update" at bounding box center [775, 323] width 94 height 13
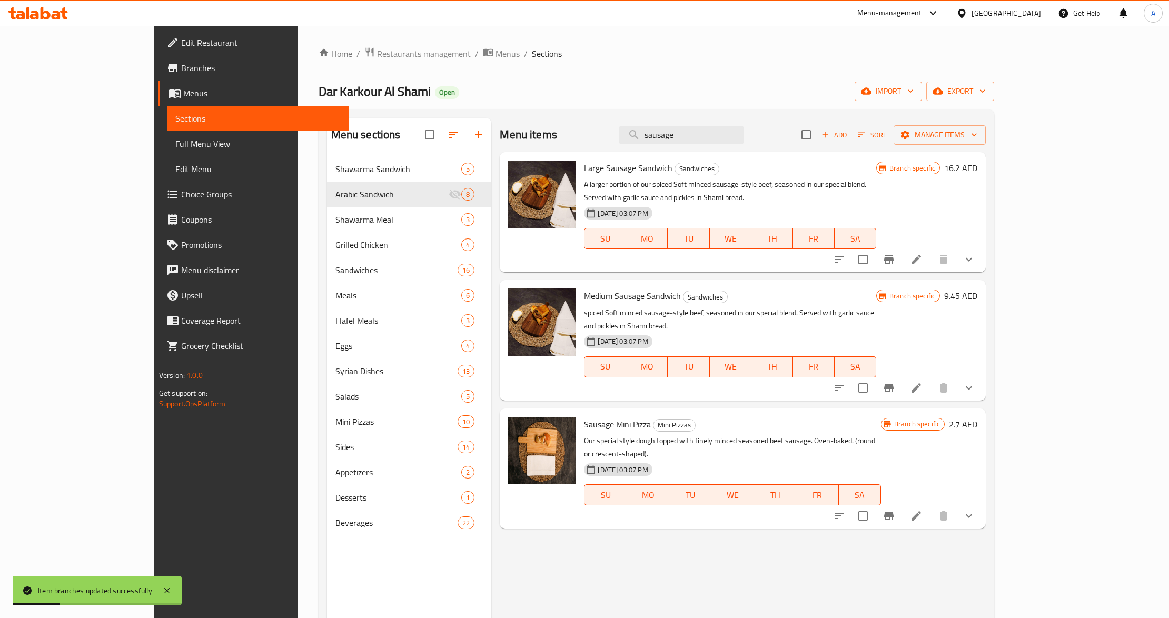
click at [895, 382] on icon "Branch-specific-item" at bounding box center [889, 388] width 13 height 13
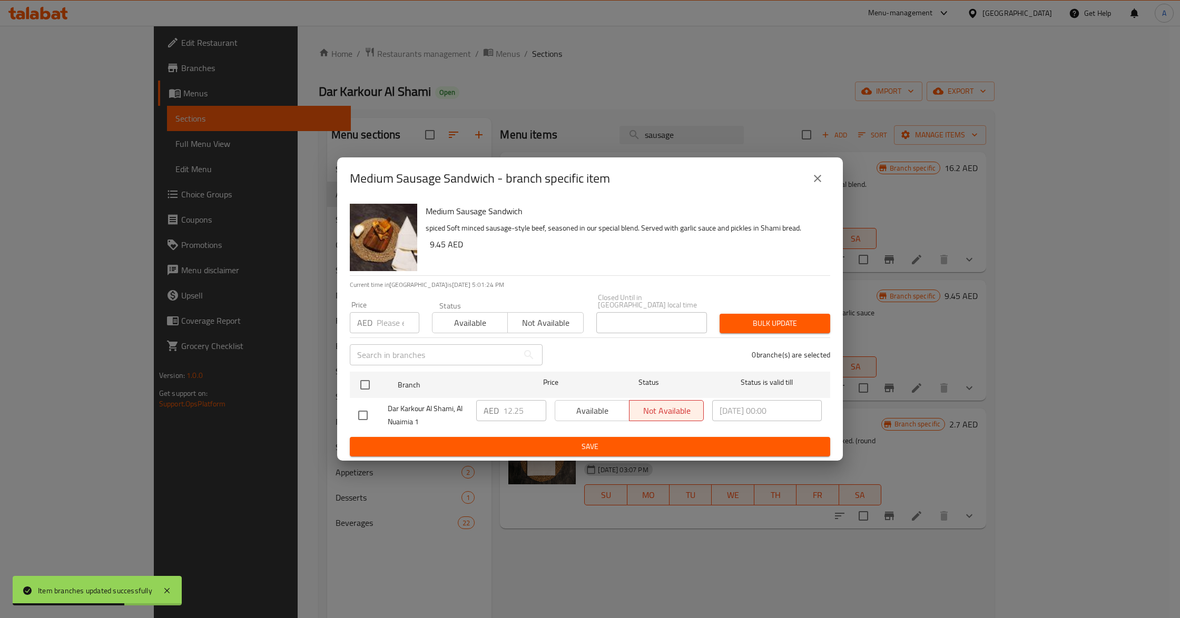
drag, startPoint x: 814, startPoint y: 180, endPoint x: 719, endPoint y: 152, distance: 99.2
click at [814, 180] on icon "close" at bounding box center [817, 178] width 13 height 13
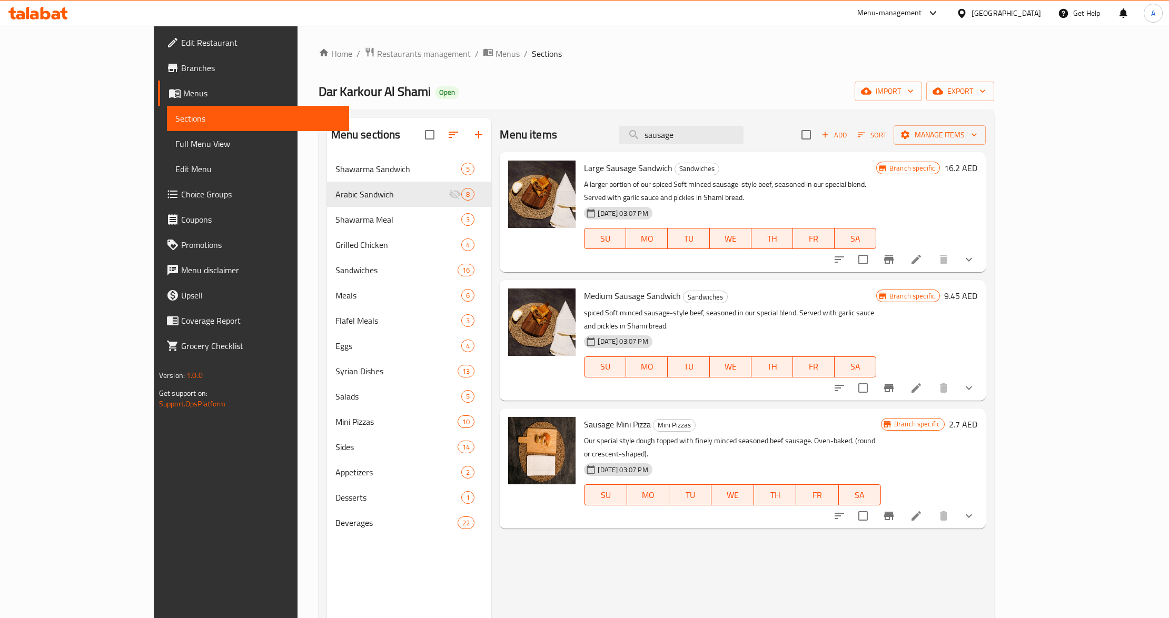
click at [642, 331] on div "[DATE] 03:07 PM" at bounding box center [617, 341] width 75 height 21
click at [923, 253] on icon at bounding box center [916, 259] width 13 height 13
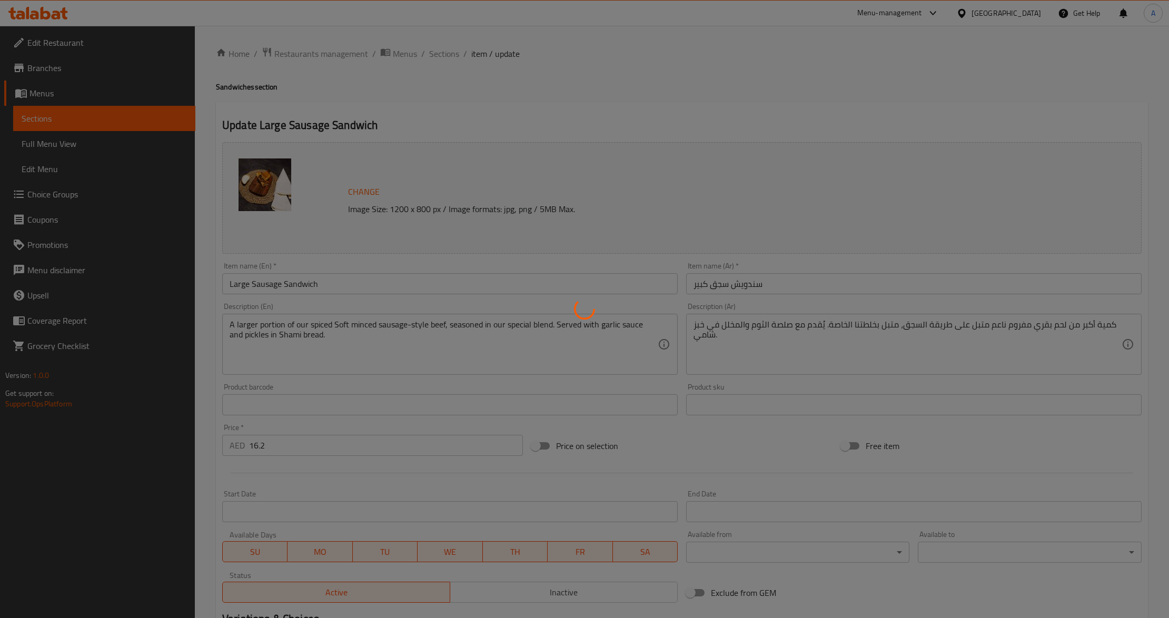
click at [829, 78] on div at bounding box center [584, 309] width 1169 height 618
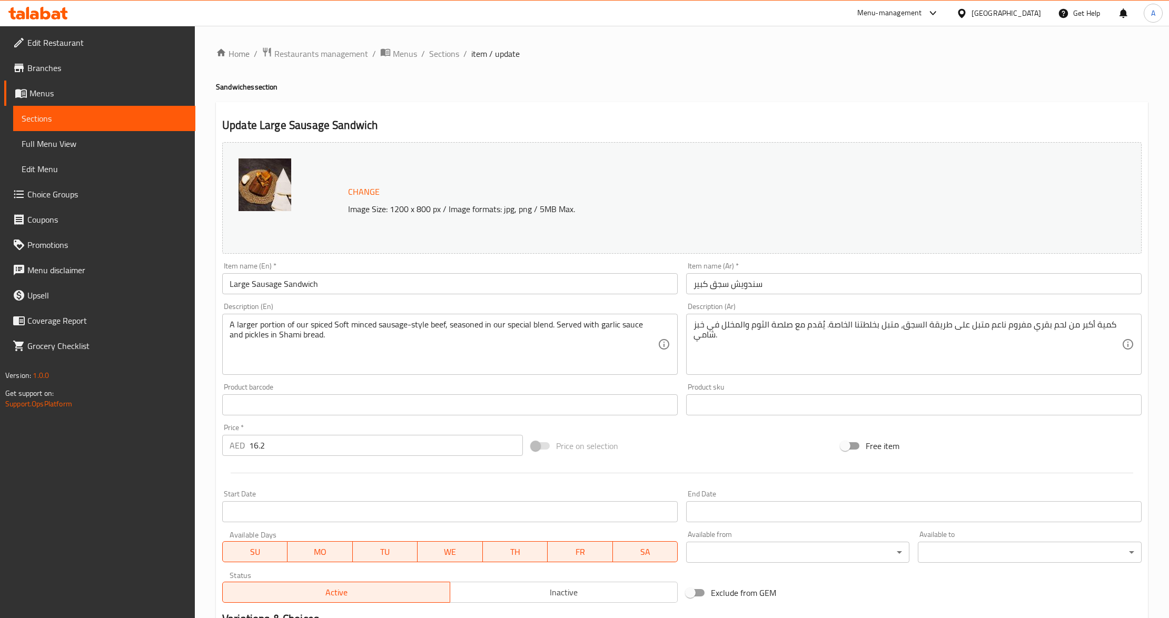
click at [829, 78] on div "Home / Restaurants management / Menus / Sections / item / update Sandwiches sec…" at bounding box center [682, 401] width 932 height 709
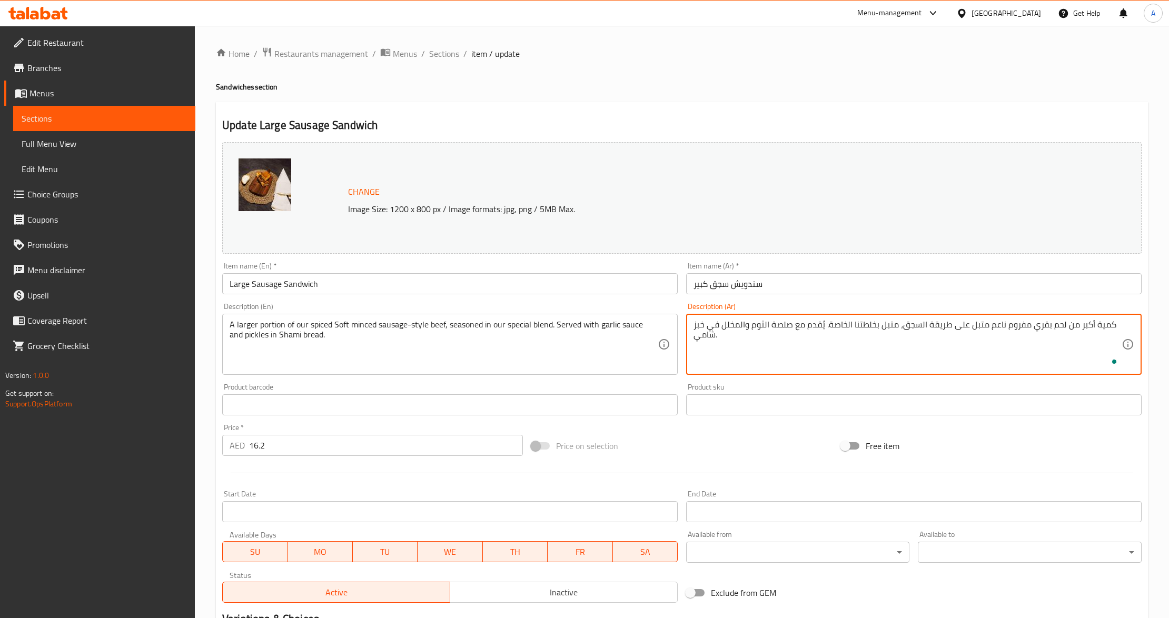
paste textarea "كمية أكبر من لحم مفروم ناعم (سجق)، متبل بتتبيلتنا الخاصة مع كريم الثوم والمخلل …"
click at [908, 331] on textarea "كمية أكبر من لحم بقري مفروم ناعم متبل على طريقة السجق، متبل بخلطتنا الخاصة. يُق…" at bounding box center [908, 345] width 428 height 50
type textarea "كمية أكبر من لحم مفروم ناعم (سجق)، متبل بتتبيلتنا الخاصة مع كريم الثوم والمخلل …"
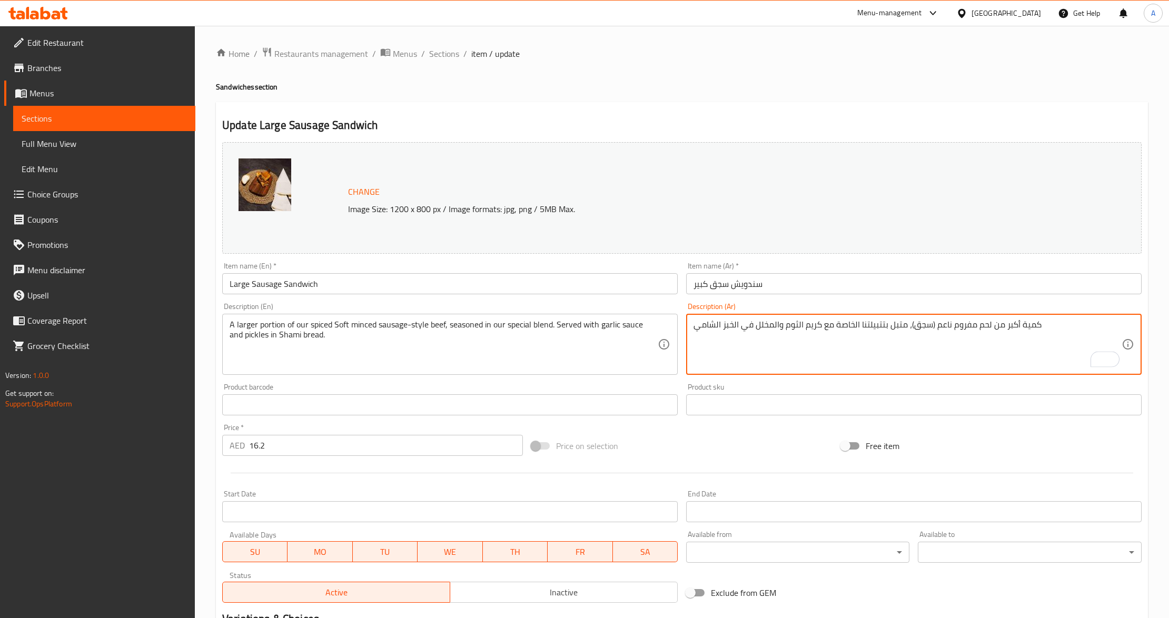
click at [707, 344] on textarea "كمية أكبر من لحم مفروم ناعم (سجق)، متبل بتتبيلتنا الخاصة مع كريم الثوم والمخلل …" at bounding box center [908, 345] width 428 height 50
click at [713, 333] on textarea "To enrich screen reader interactions, please activate Accessibility in Grammarl…" at bounding box center [908, 345] width 428 height 50
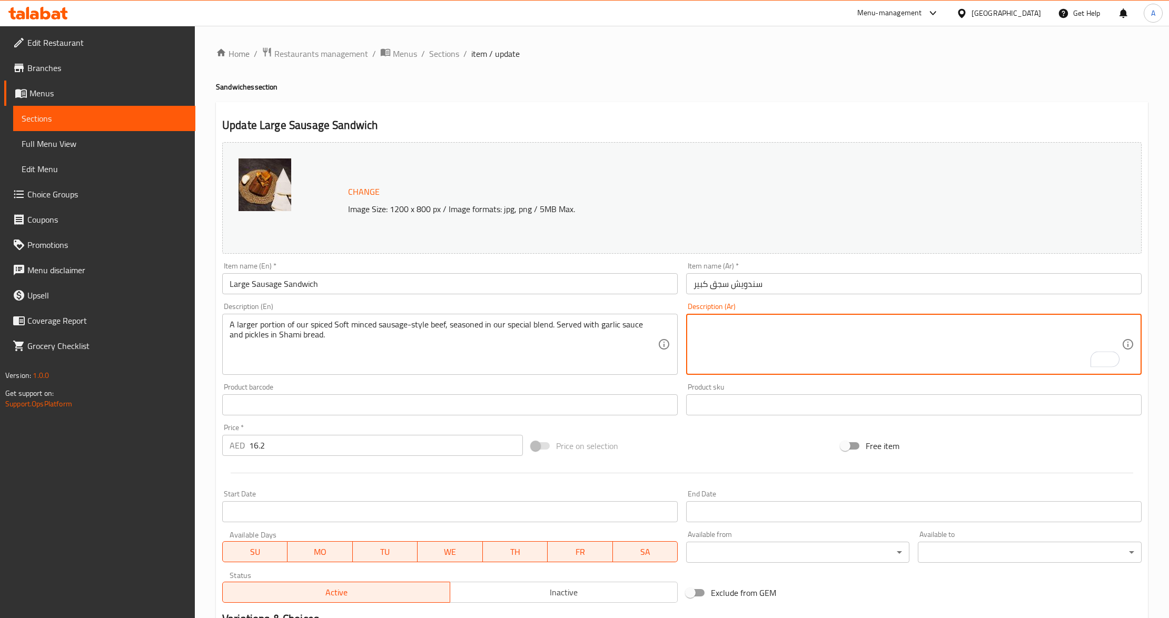
click at [713, 333] on textarea "To enrich screen reader interactions, please activate Accessibility in Grammarl…" at bounding box center [908, 345] width 428 height 50
paste textarea "كمية أكبر من لحم مفروم ناعم (سجق)، متبل بتتبيلتنا الخاصة مع كريم الثوم والمخلل …"
type textarea "كمية أكبر من لحم مفروم ناعم (سجق)، متبل بتتبيلتنا الخاصة مع كريم الثوم والمخلل …"
click at [435, 107] on div "Update Large Sausage Sandwich Change Image Size: 1200 x 800 px / Image formats:…" at bounding box center [682, 425] width 932 height 646
click at [782, 340] on textarea "كمية أكبر من لحم مفروم ناعم (سجق)، متبل بتتبيلتنا الخاصة مع كريم الثوم والمخلل …" at bounding box center [908, 345] width 428 height 50
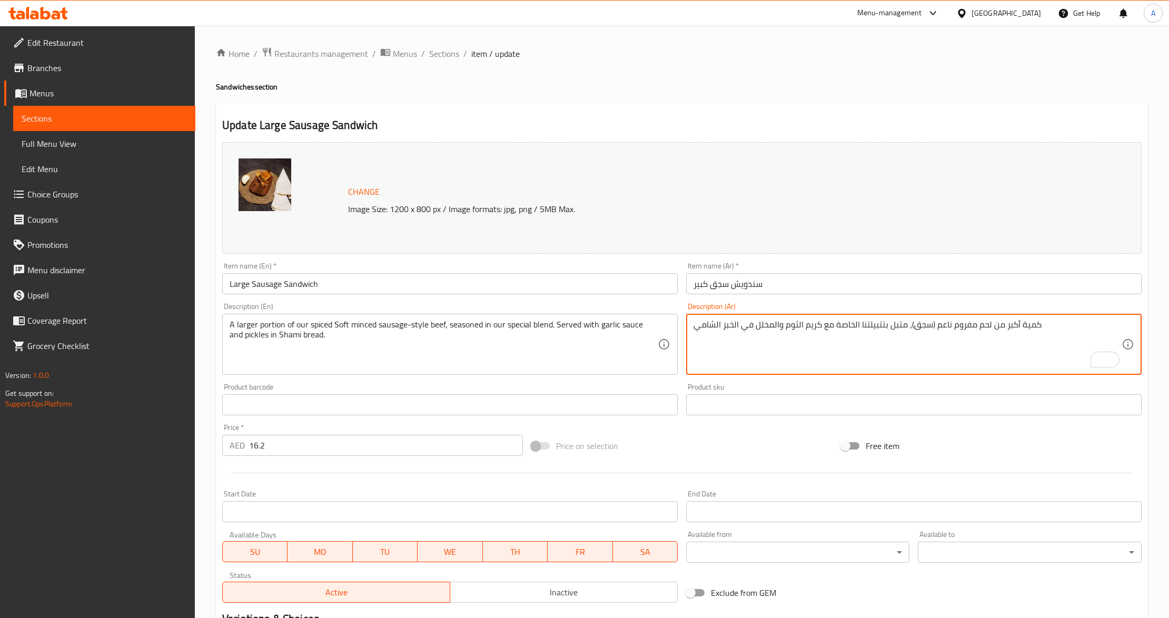
click at [782, 340] on textarea "كمية أكبر من لحم مفروم ناعم (سجق)، متبل بتتبيلتنا الخاصة مع كريم الثوم والمخلل …" at bounding box center [908, 345] width 428 height 50
click at [694, 338] on textarea "كمية أكبر من لحم مفروم ناعم (سجق)، متبل بتتبيلتنا الخاصة مع كريم الثوم والمخلل …" at bounding box center [908, 345] width 428 height 50
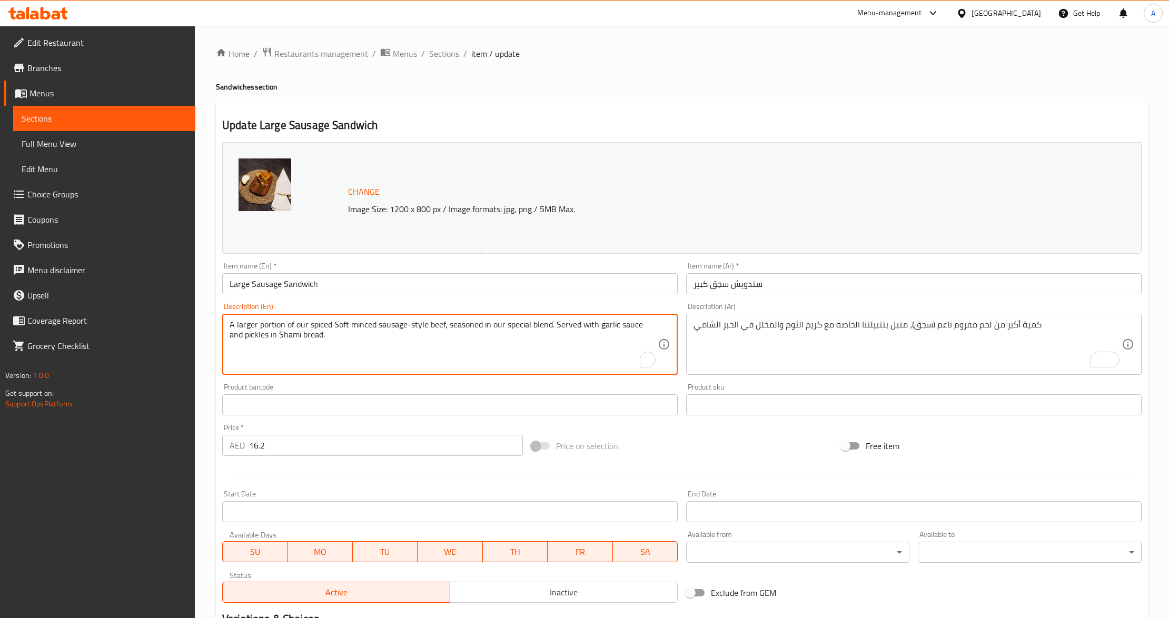
click at [598, 357] on textarea "A larger portion of our spiced Soft minced sausage-style beef, seasoned in our …" at bounding box center [444, 345] width 428 height 50
click at [662, 461] on div at bounding box center [682, 473] width 928 height 26
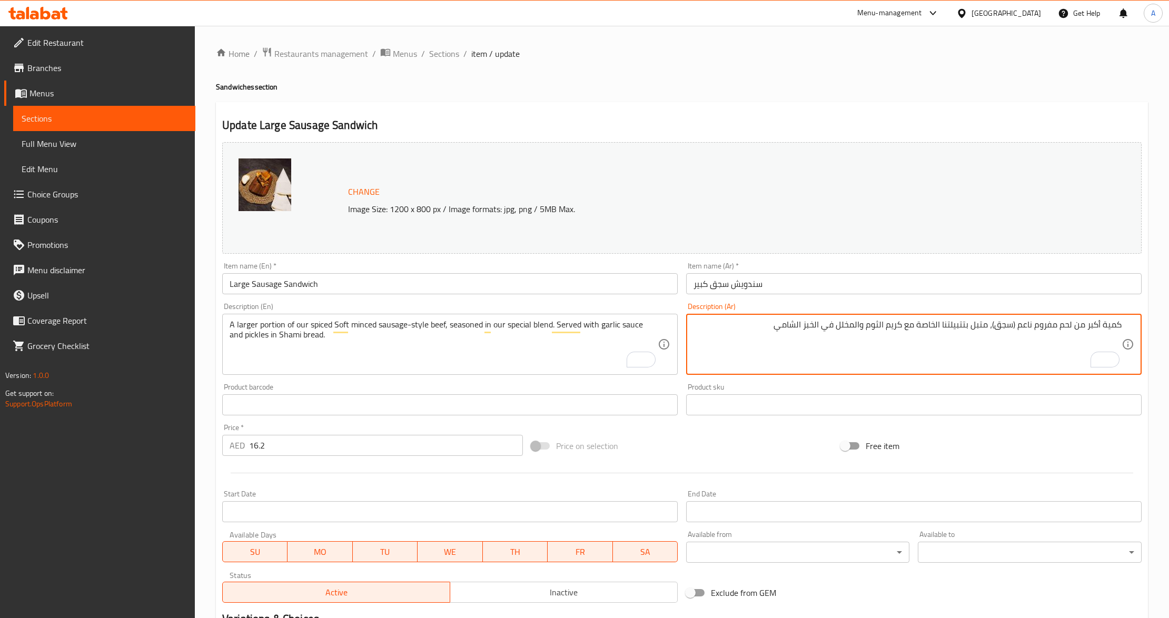
click at [1028, 321] on textarea "كمية أكبر من لحم مفروم ناعم (سجق)، متبل بتتبيلتنا الخاصة مع كريم الثوم والمخلل …" at bounding box center [908, 345] width 428 height 50
click at [983, 328] on textarea "كمية أكبر من لحم مفروم سوفت (سجق)، متبل بتتبيلتنا الخاصة مع كريم الثوم والمخلل …" at bounding box center [908, 345] width 428 height 50
click at [1004, 322] on textarea "كمية أكبر من لحم مفروم سوفت (سجق، متبل بتتبيلتنا الخاصة مع كريم الثوم والمخلل ف…" at bounding box center [908, 345] width 428 height 50
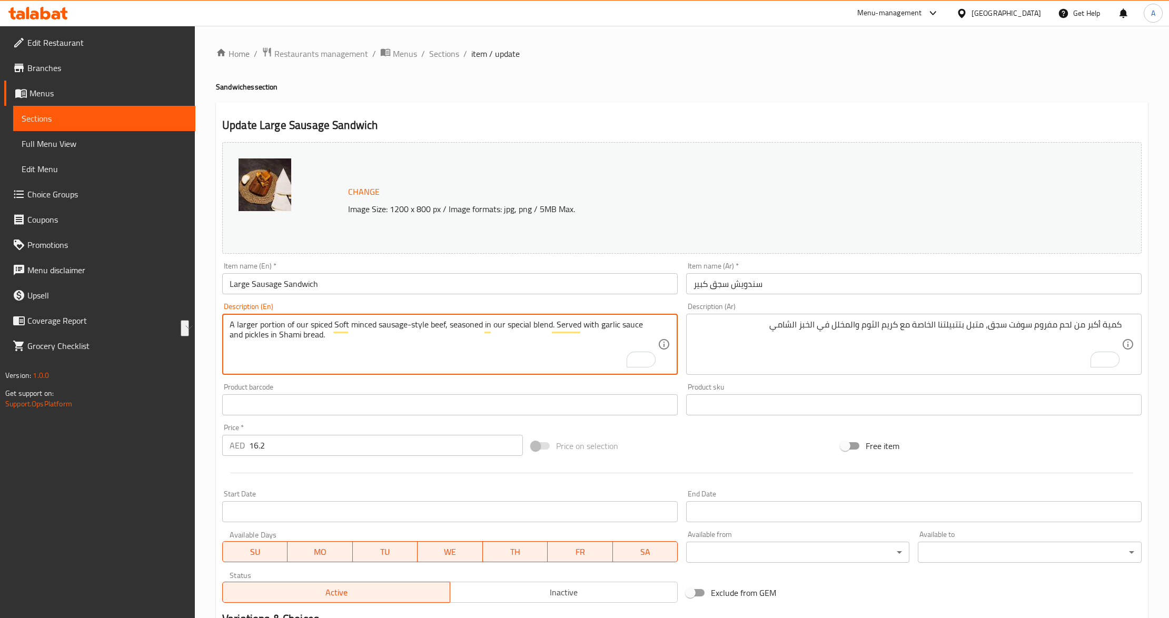
drag, startPoint x: 642, startPoint y: 327, endPoint x: 599, endPoint y: 326, distance: 42.2
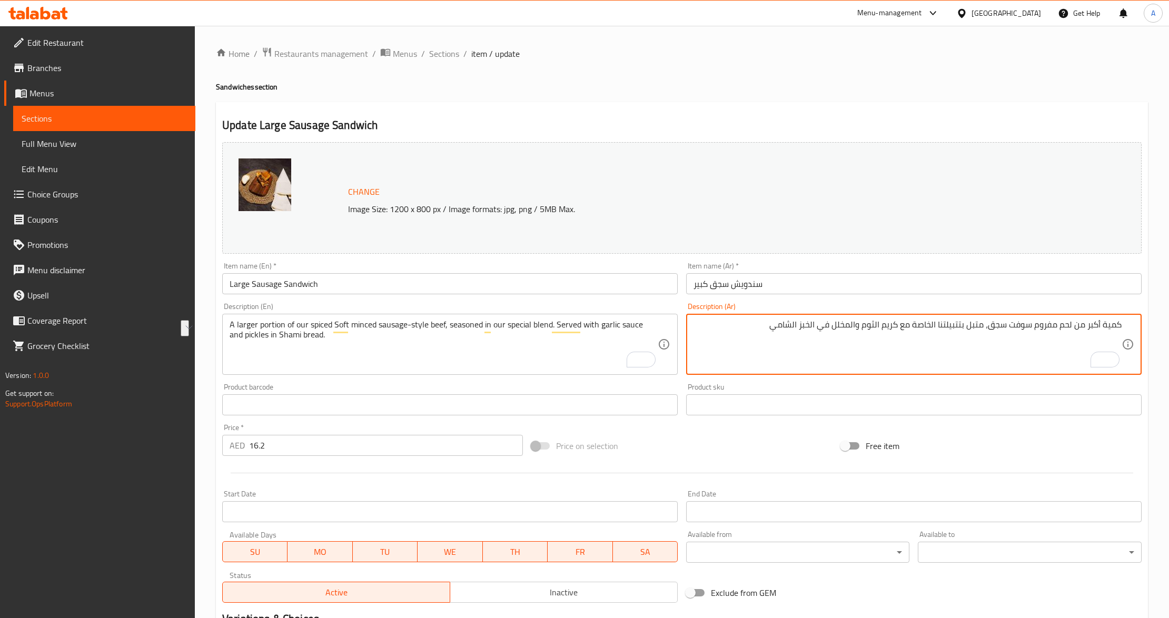
drag, startPoint x: 896, startPoint y: 330, endPoint x: 864, endPoint y: 327, distance: 32.8
click at [864, 327] on textarea "كمية أكبر من لحم مفروم سوفت سجق، متبل بتتبيلتنا الخاصة مع كريم الثوم والمخلل في…" at bounding box center [908, 345] width 428 height 50
paste textarea "صوص"
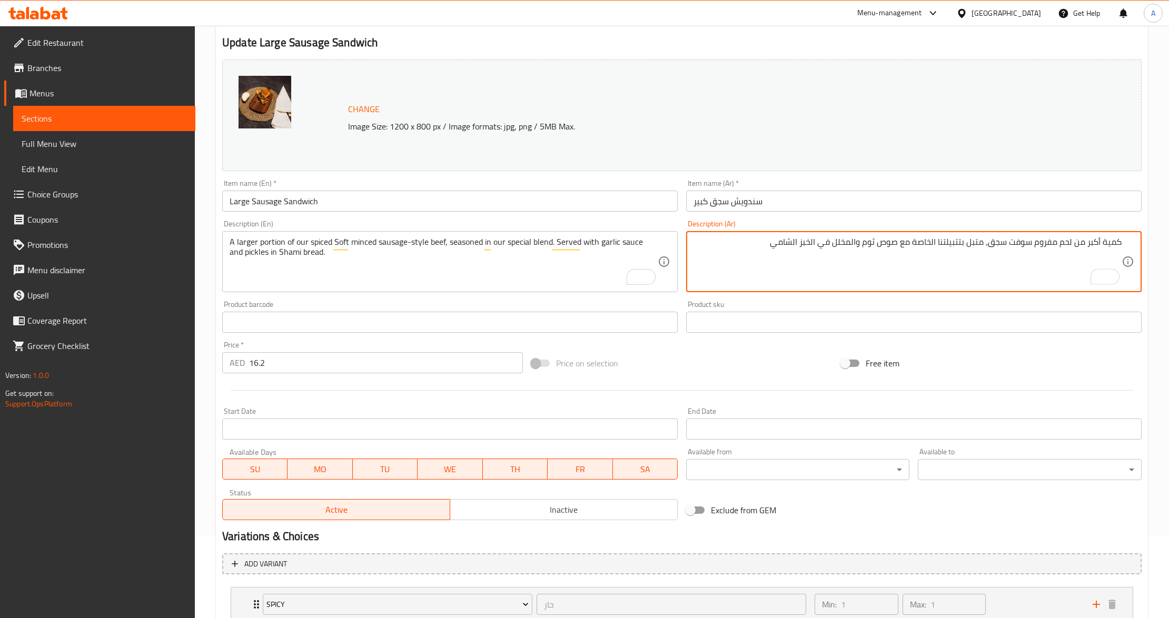
scroll to position [159, 0]
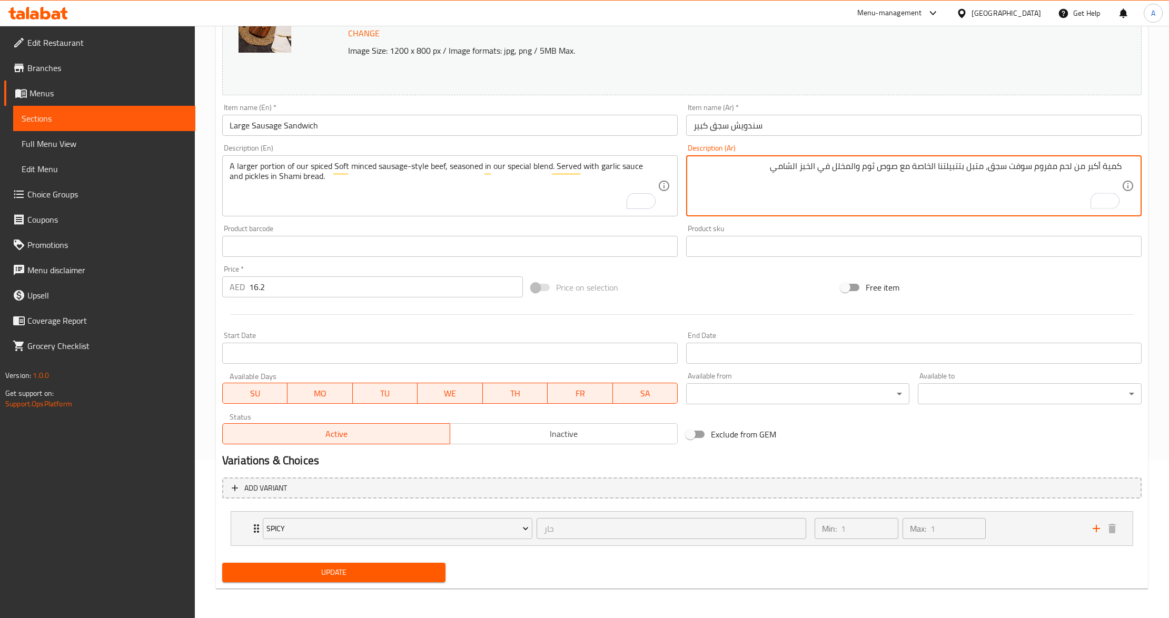
type textarea "كمية أكبر من لحم مفروم سوفت سجق، متبل بتتبيلتنا الخاصة مع صوص ثوم والمخلل في ال…"
click at [363, 571] on span "Update" at bounding box center [334, 572] width 206 height 13
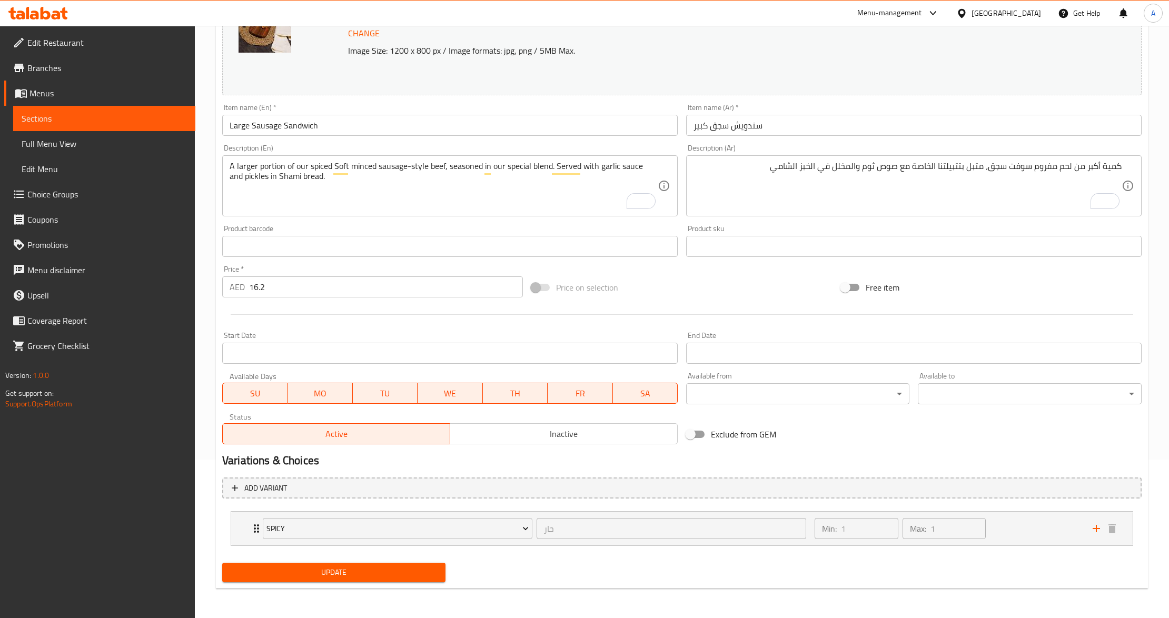
click at [319, 586] on div "Update" at bounding box center [334, 573] width 232 height 28
click at [318, 571] on span "Update" at bounding box center [334, 572] width 206 height 13
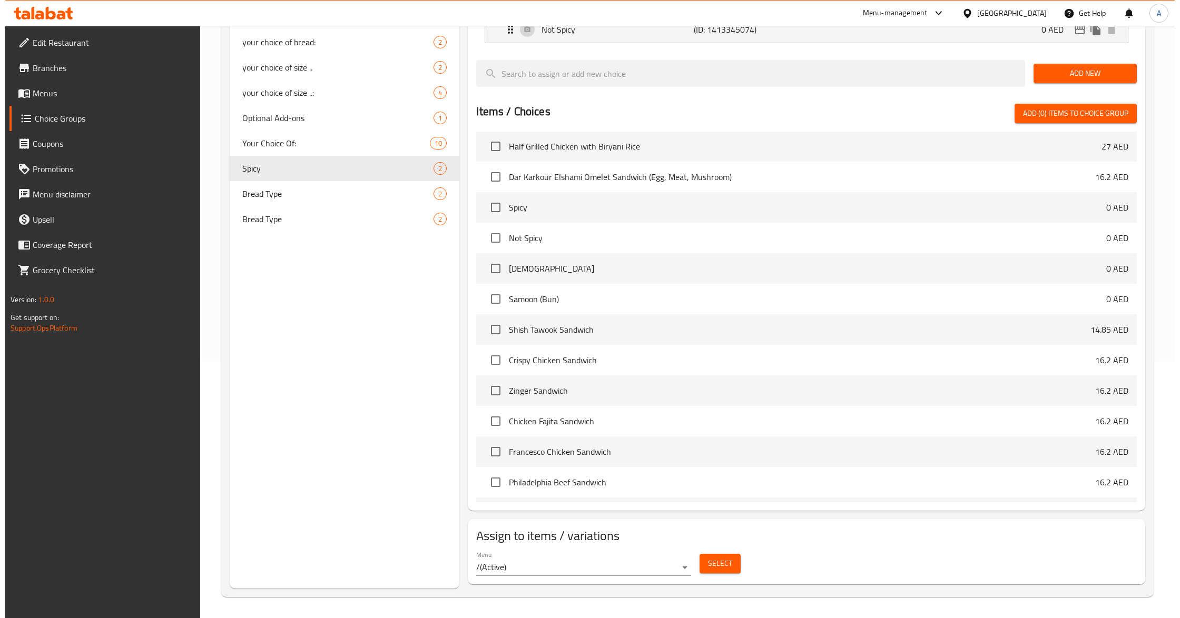
scroll to position [561, 0]
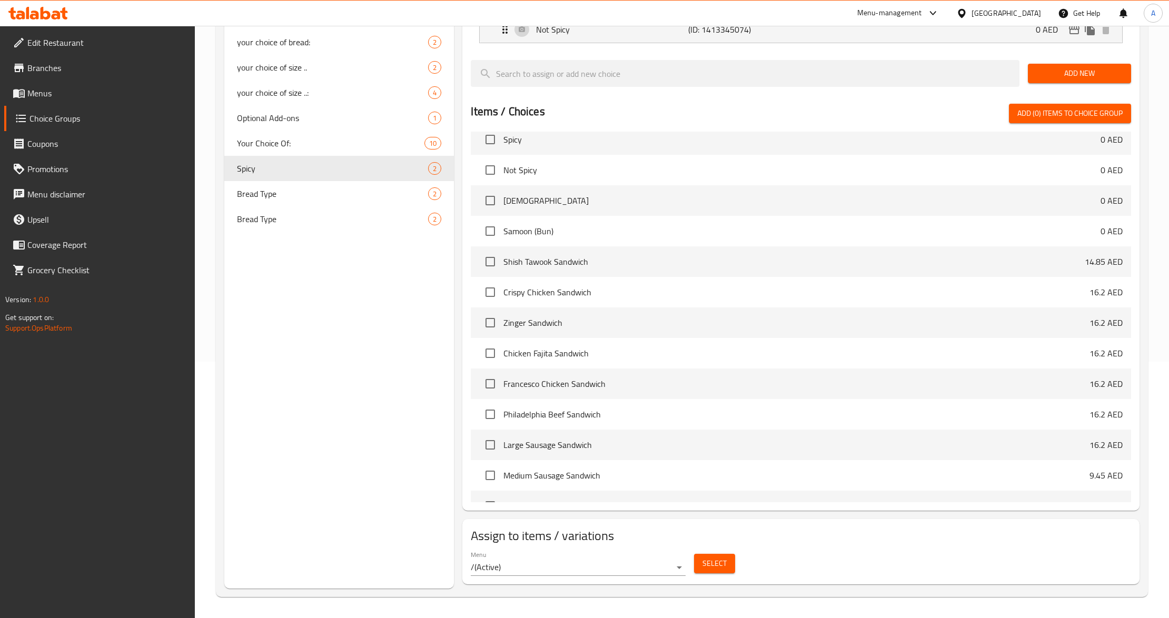
click at [678, 362] on body "​ Menu-management [GEOGRAPHIC_DATA] Get Help A Edit Restaurant Branches Menus C…" at bounding box center [584, 65] width 1169 height 593
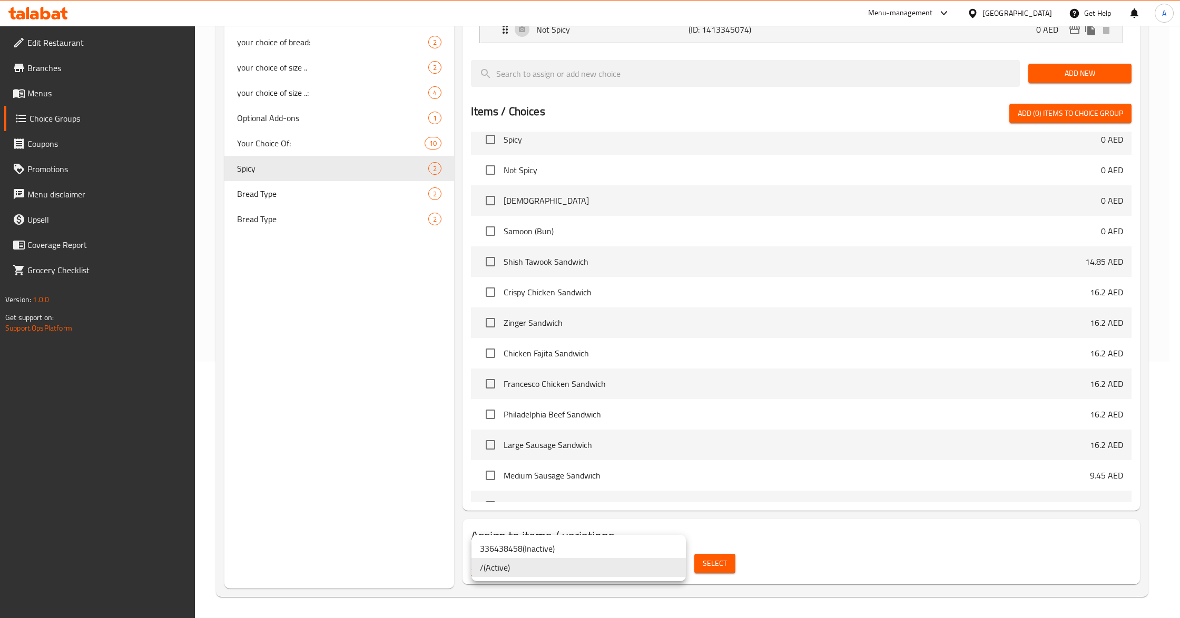
click at [708, 564] on div at bounding box center [590, 309] width 1180 height 618
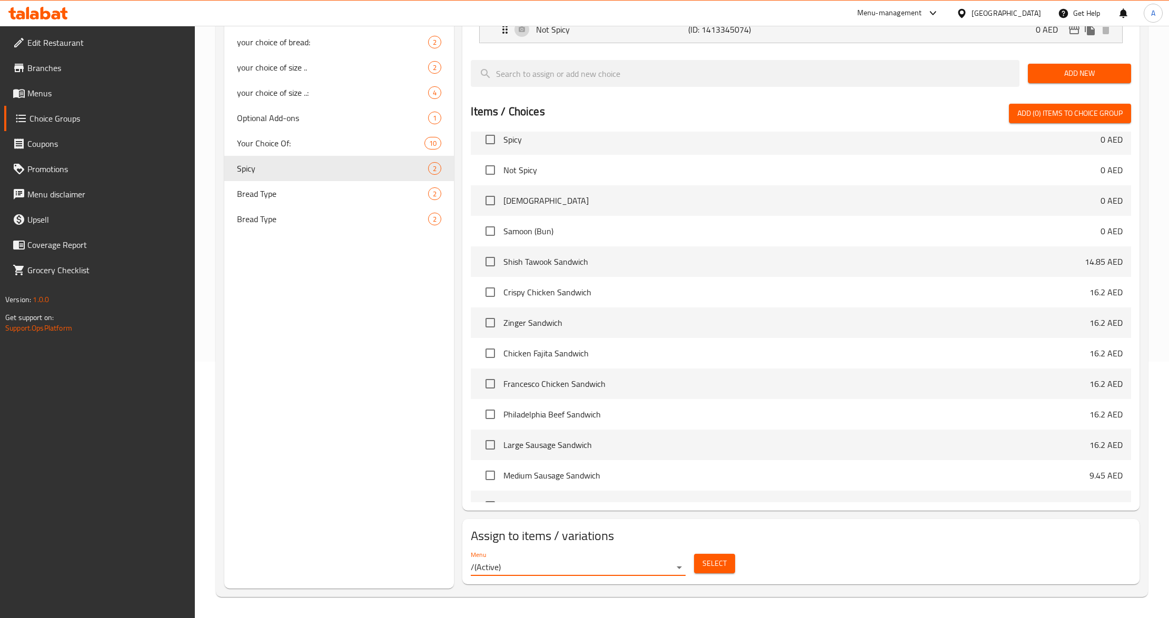
click at [708, 564] on span "Select" at bounding box center [715, 563] width 24 height 13
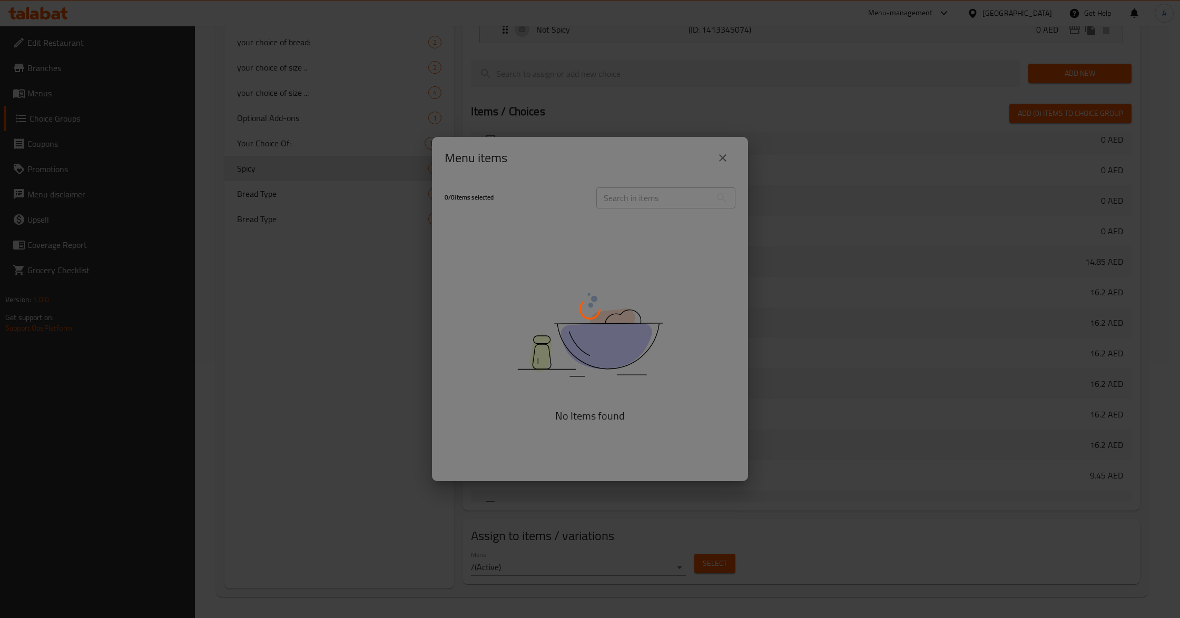
click at [612, 311] on div at bounding box center [590, 309] width 1180 height 618
click at [721, 163] on div at bounding box center [590, 309] width 1180 height 618
click at [817, 181] on div at bounding box center [590, 309] width 1180 height 618
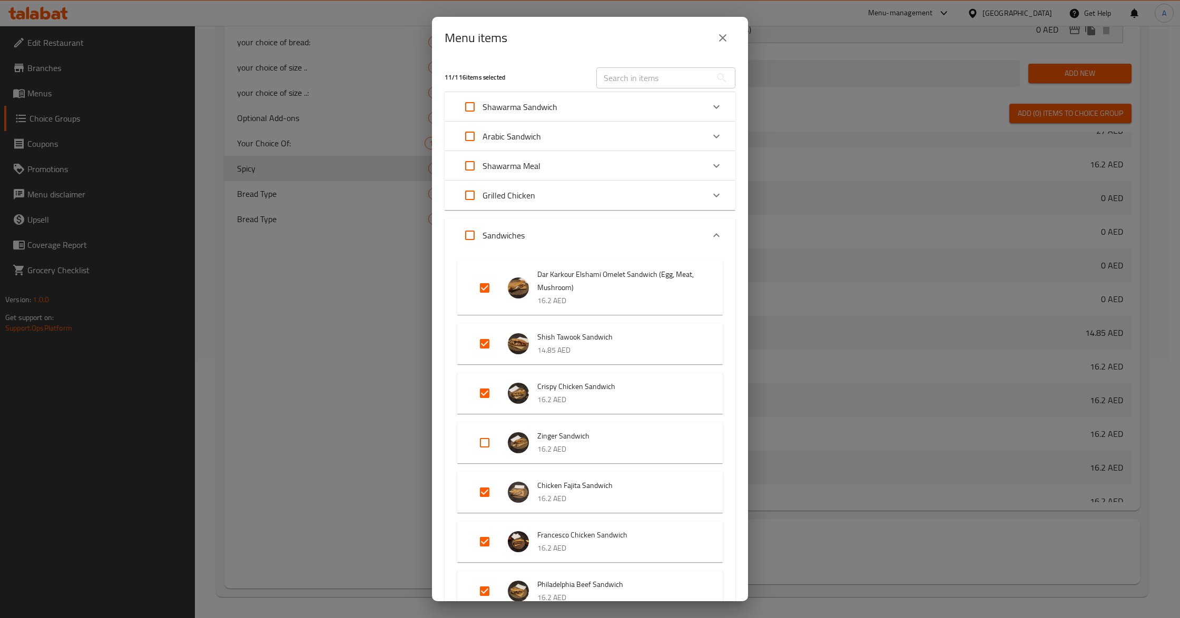
click at [527, 140] on p "Arabic Sandwich" at bounding box center [511, 136] width 58 height 13
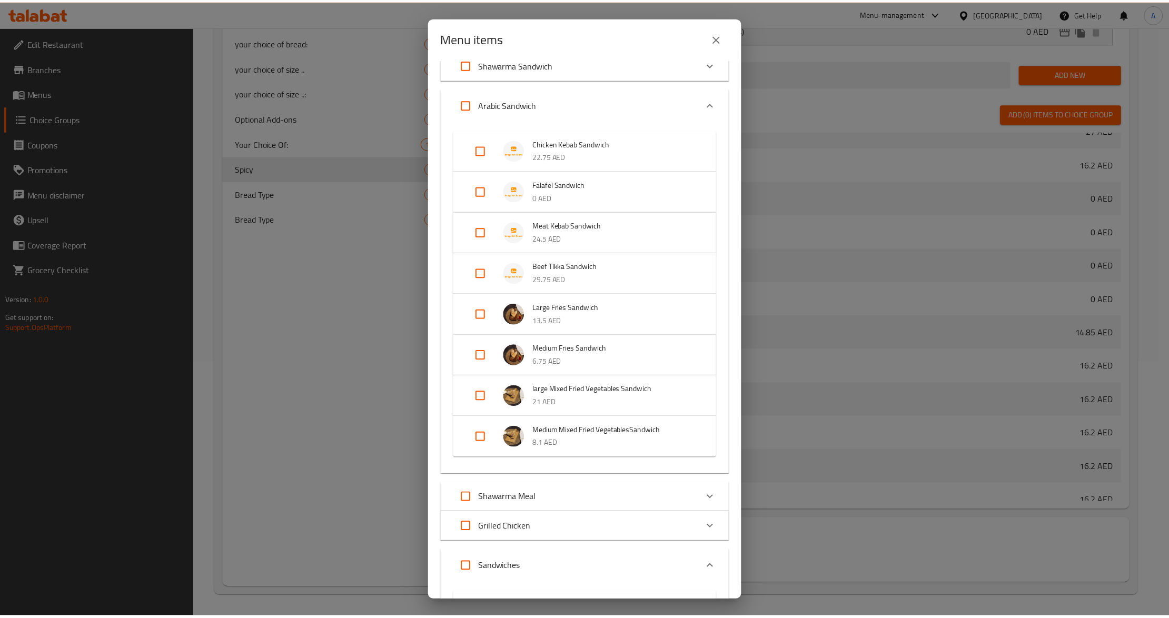
scroll to position [0, 0]
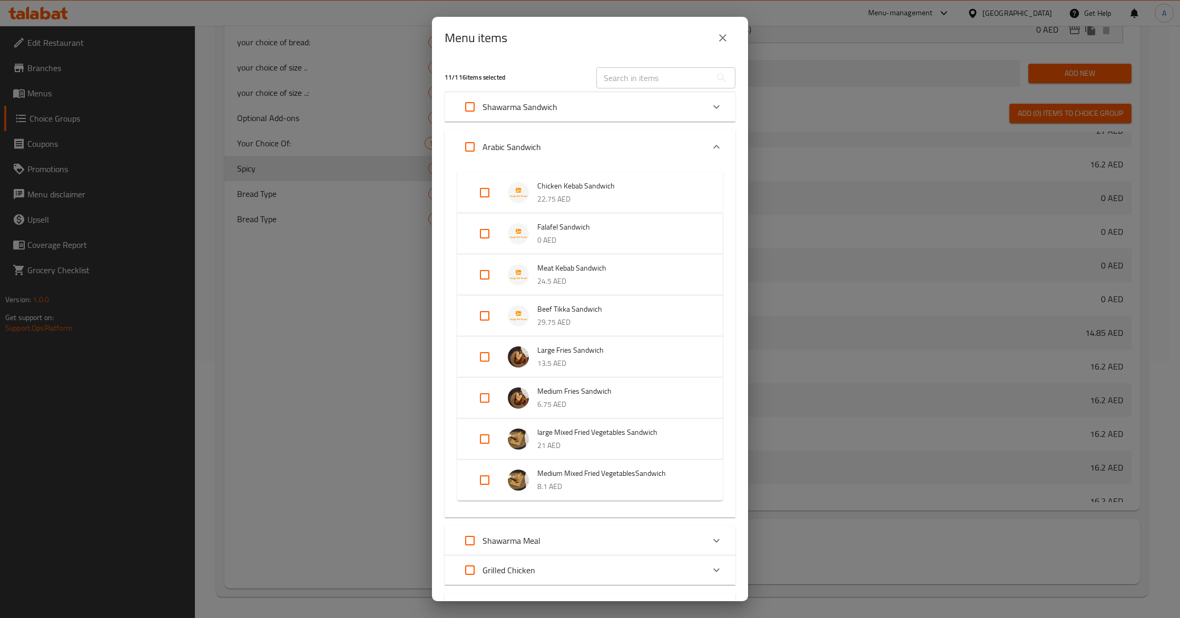
click at [645, 78] on input "text" at bounding box center [653, 77] width 115 height 21
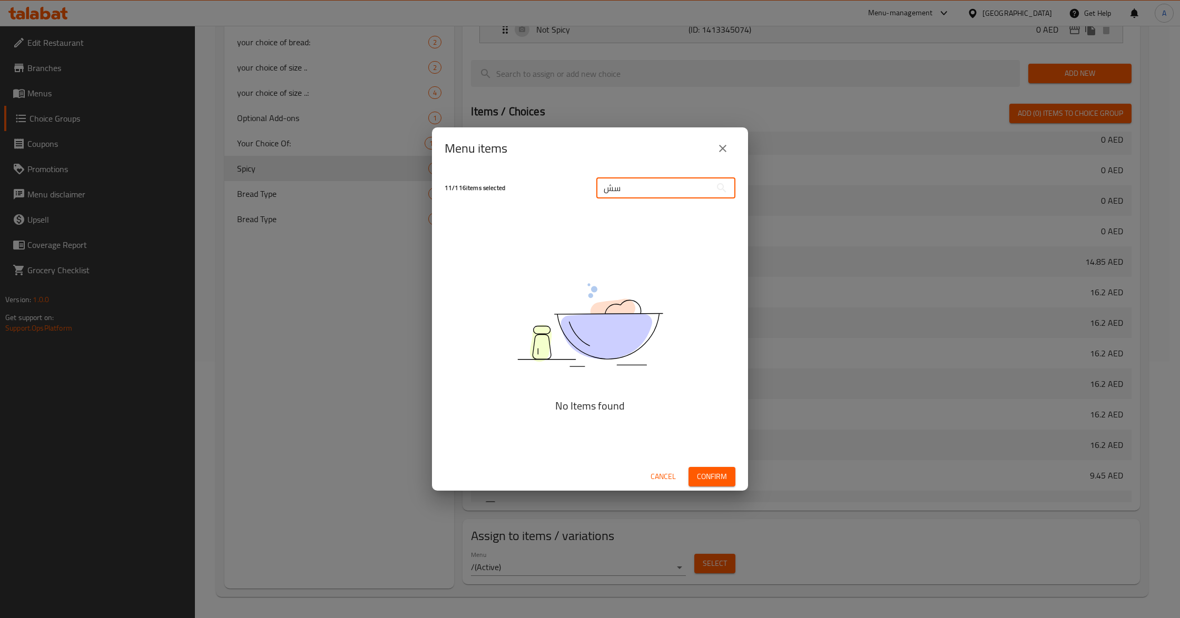
type input "س"
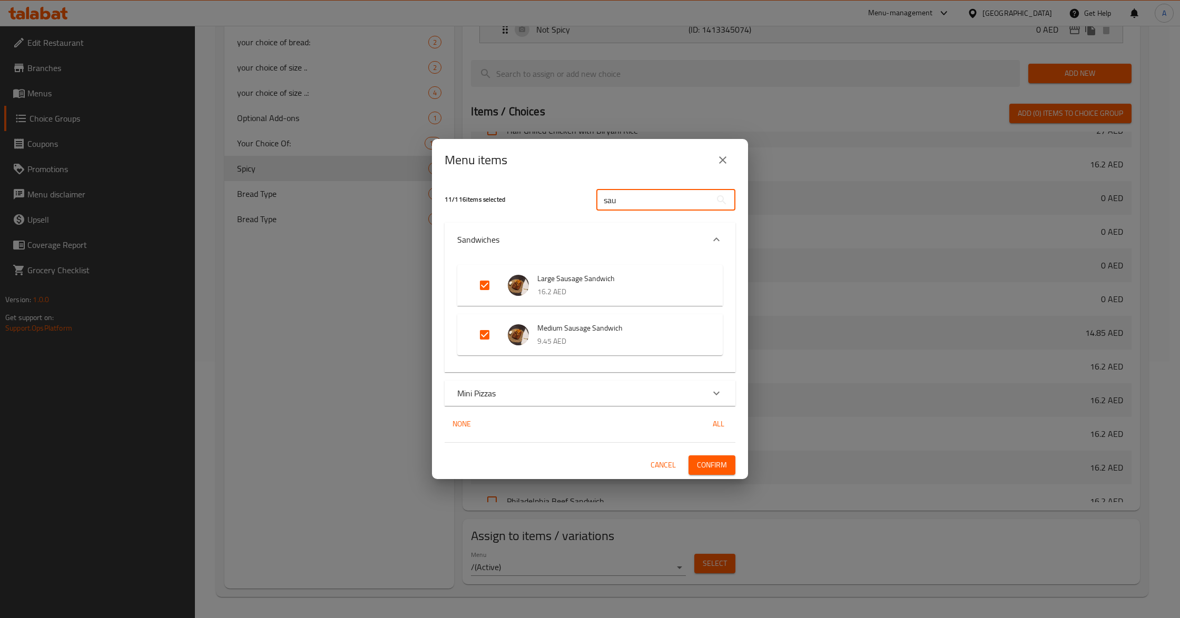
type input "sau"
click at [479, 330] on input "Expand" at bounding box center [484, 334] width 25 height 25
checkbox input "false"
click at [481, 287] on input "Expand" at bounding box center [484, 285] width 25 height 25
checkbox input "false"
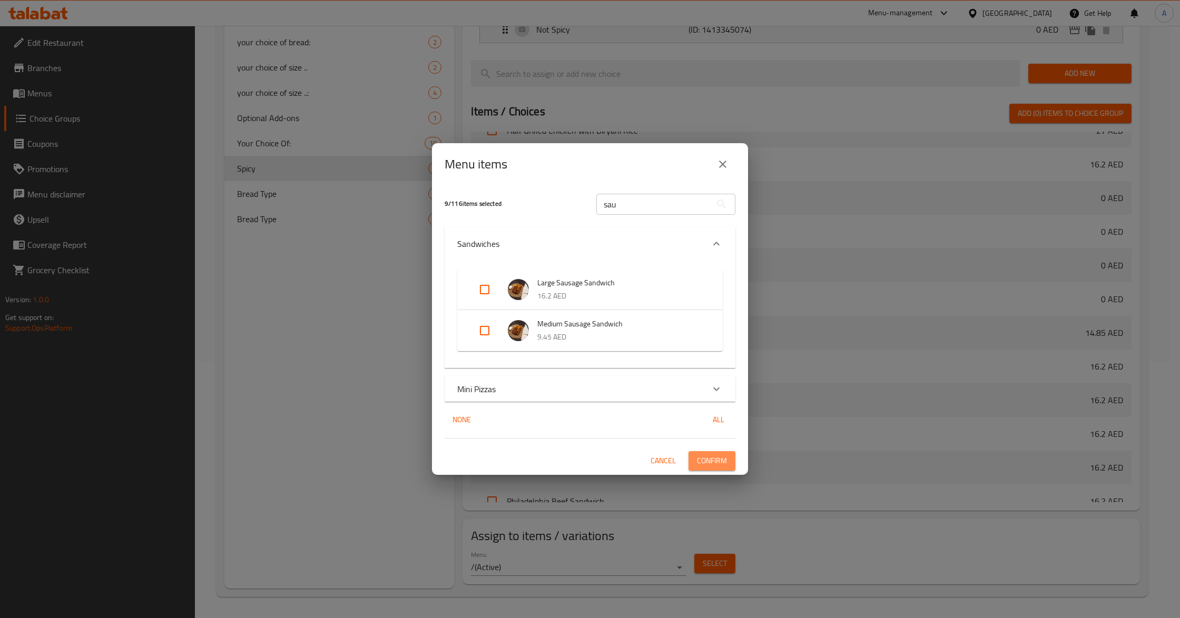
click at [716, 464] on span "Confirm" at bounding box center [712, 461] width 30 height 13
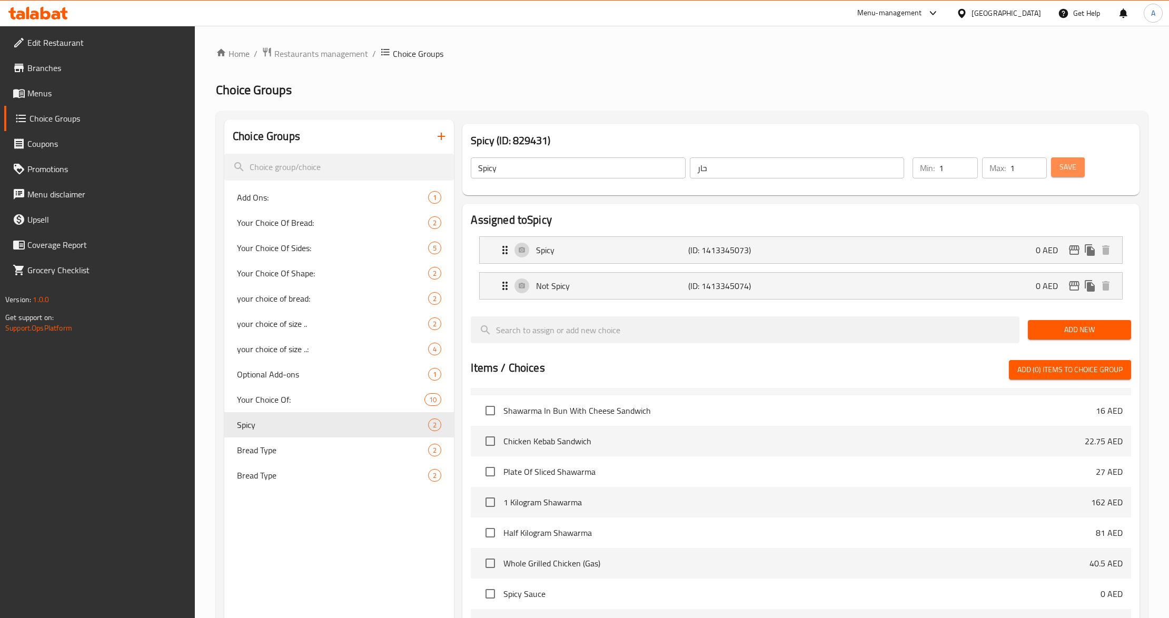
click at [1078, 167] on button "Save" at bounding box center [1068, 166] width 34 height 19
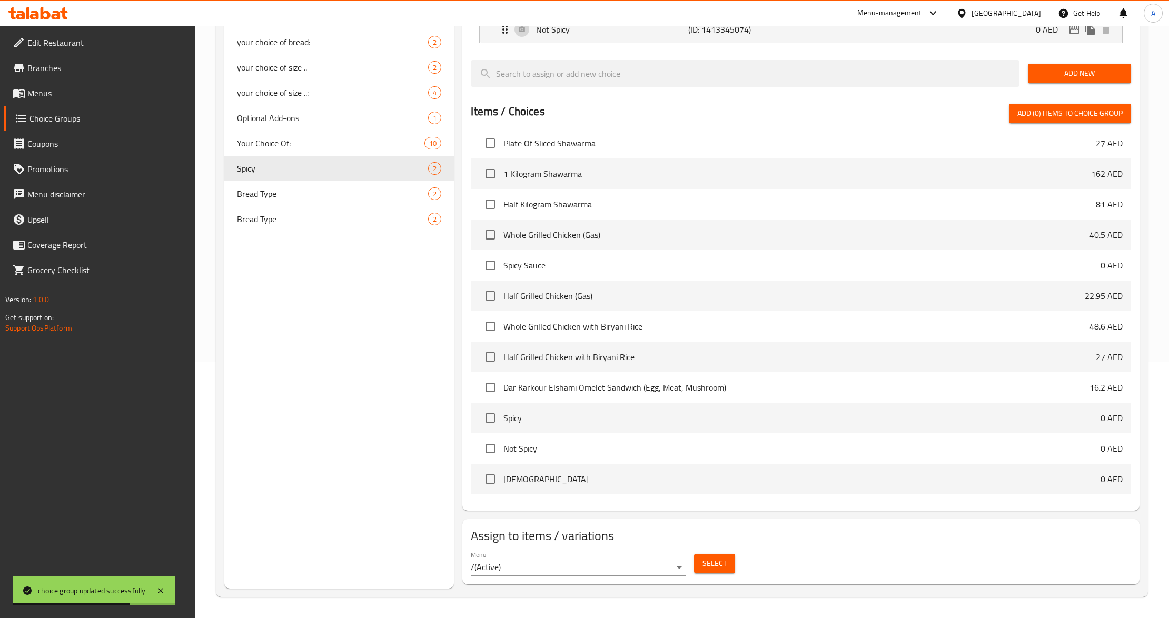
scroll to position [351, 0]
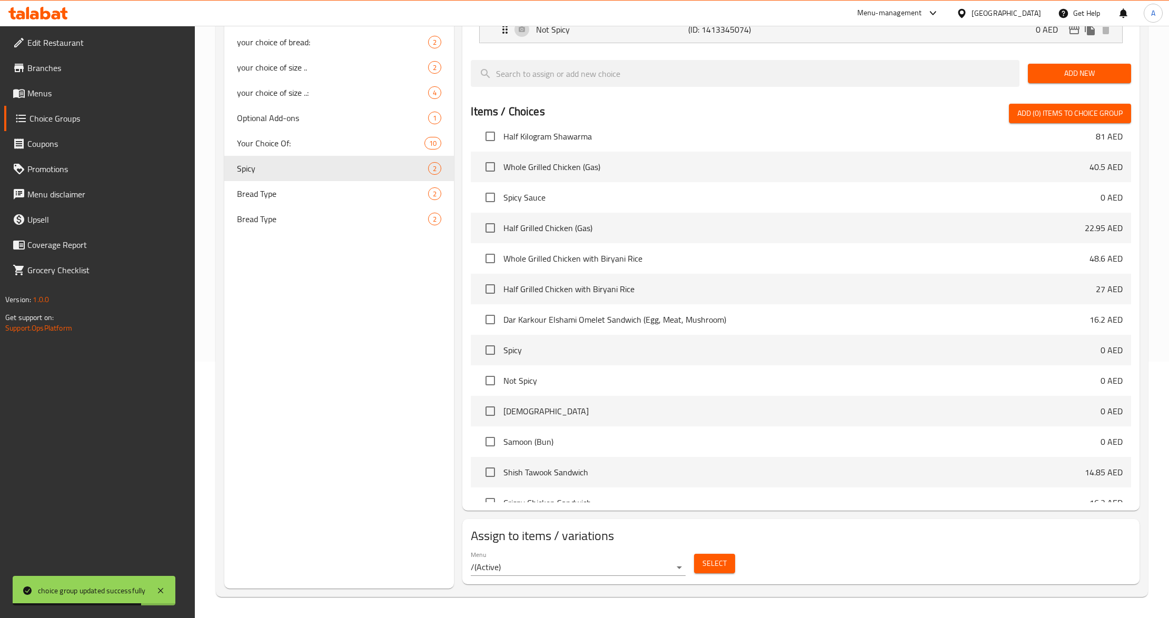
click at [701, 556] on button "Select" at bounding box center [714, 563] width 41 height 19
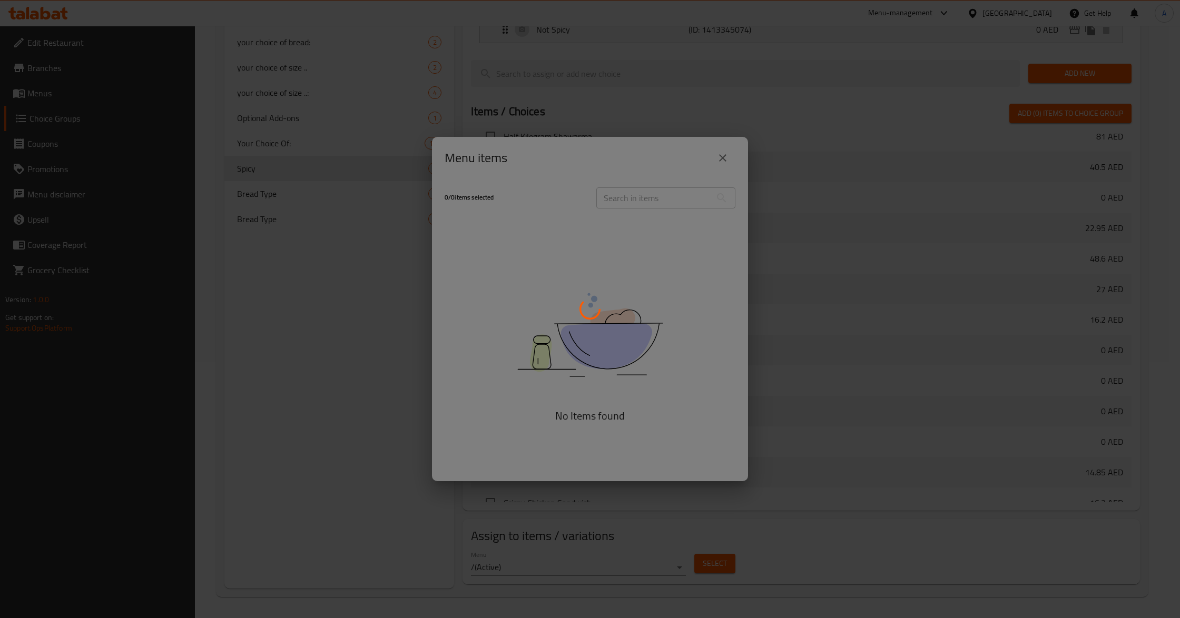
click at [671, 211] on div at bounding box center [590, 309] width 1180 height 618
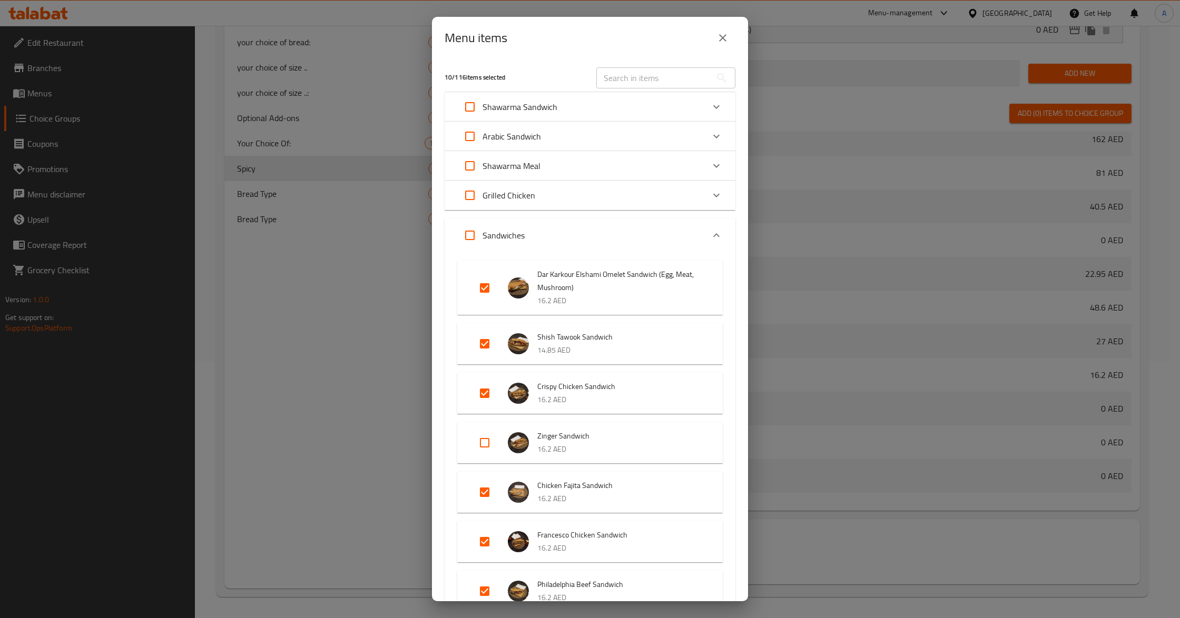
click at [643, 74] on input "text" at bounding box center [653, 77] width 115 height 21
paste input "Large Sausage Sandwich"
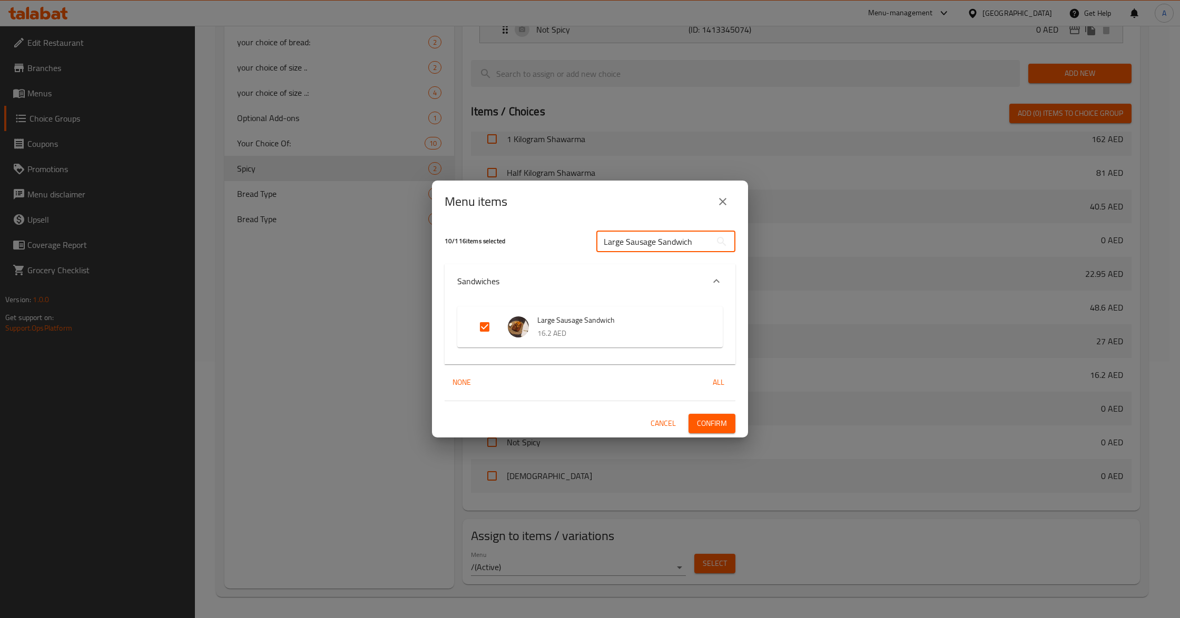
type input "Large Sausage Sandwich"
click at [490, 333] on input "Expand" at bounding box center [484, 326] width 25 height 25
checkbox input "false"
drag, startPoint x: 625, startPoint y: 240, endPoint x: 571, endPoint y: 249, distance: 54.4
click at [571, 249] on div "9 / 116 items selected Large Sausage Sandwich ​" at bounding box center [589, 242] width 303 height 42
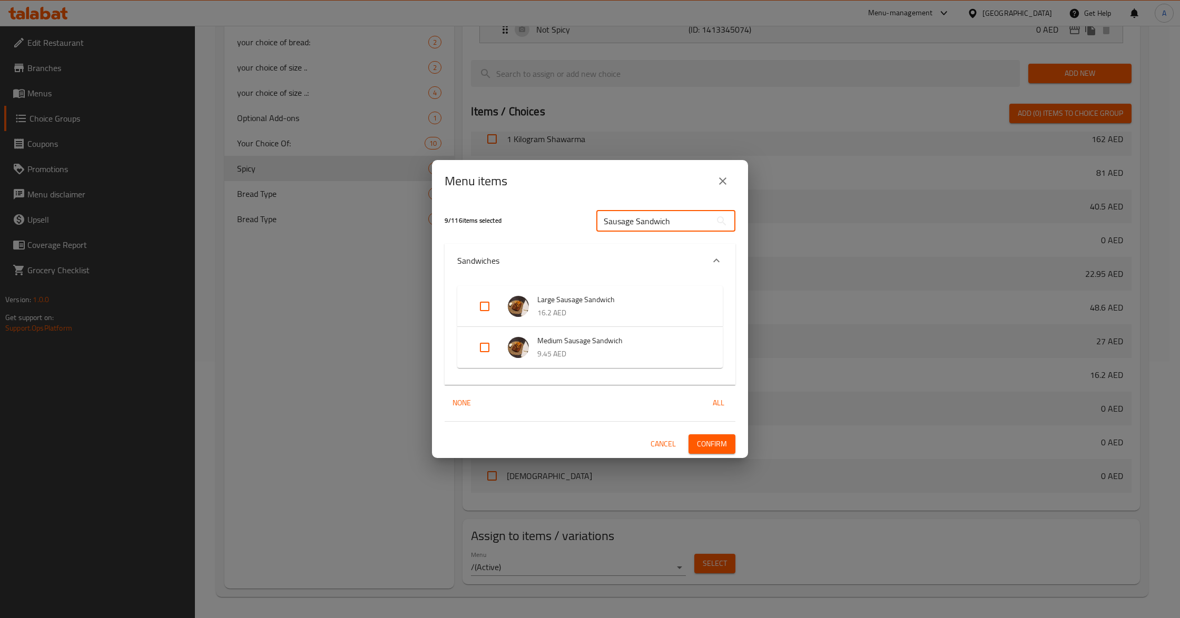
type input "Sausage Sandwich"
click at [721, 446] on span "Confirm" at bounding box center [712, 444] width 30 height 13
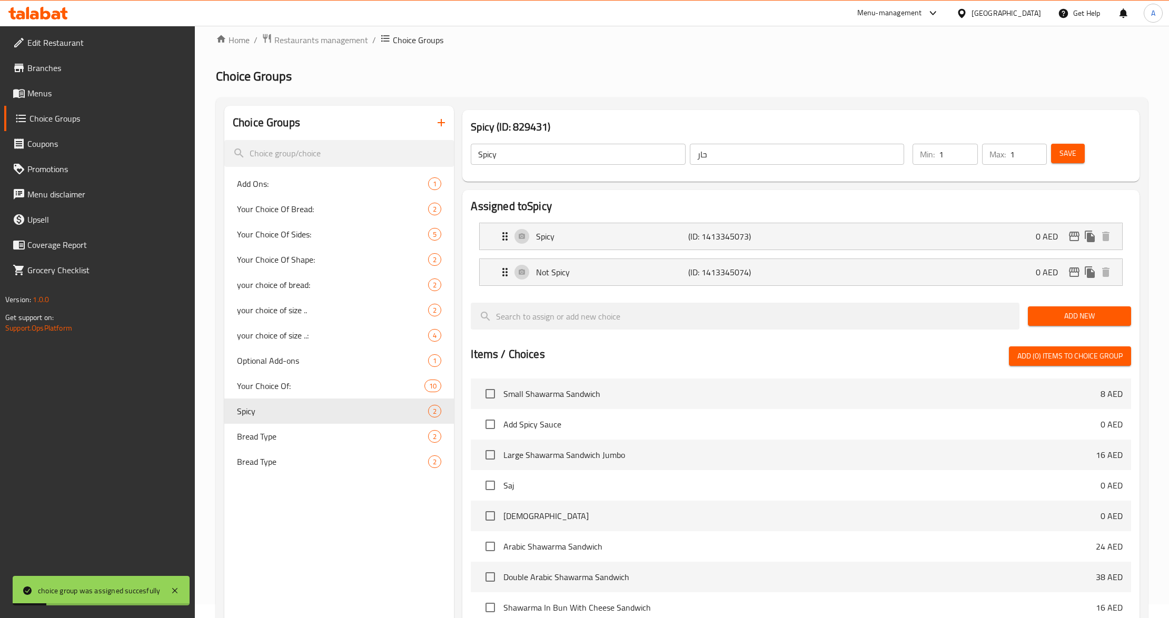
scroll to position [0, 0]
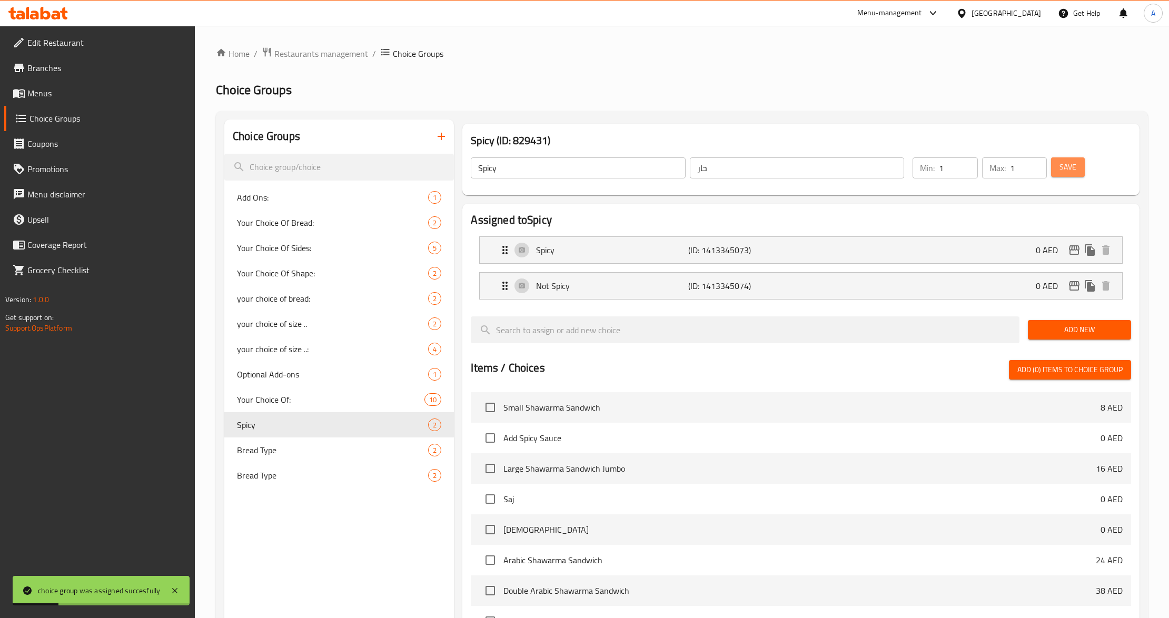
click at [1079, 163] on button "Save" at bounding box center [1068, 166] width 34 height 19
click at [272, 448] on span "Bread Type" at bounding box center [317, 450] width 160 height 13
type input "Bread Type"
type input "نوع الخبز"
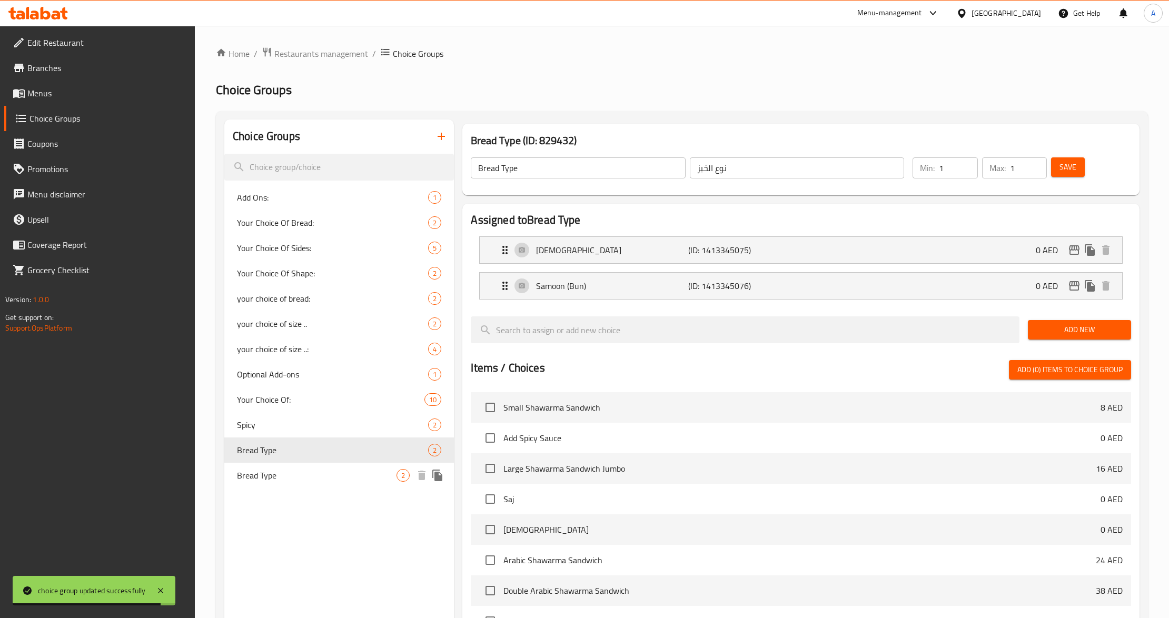
click at [265, 470] on span "Bread Type" at bounding box center [317, 475] width 160 height 13
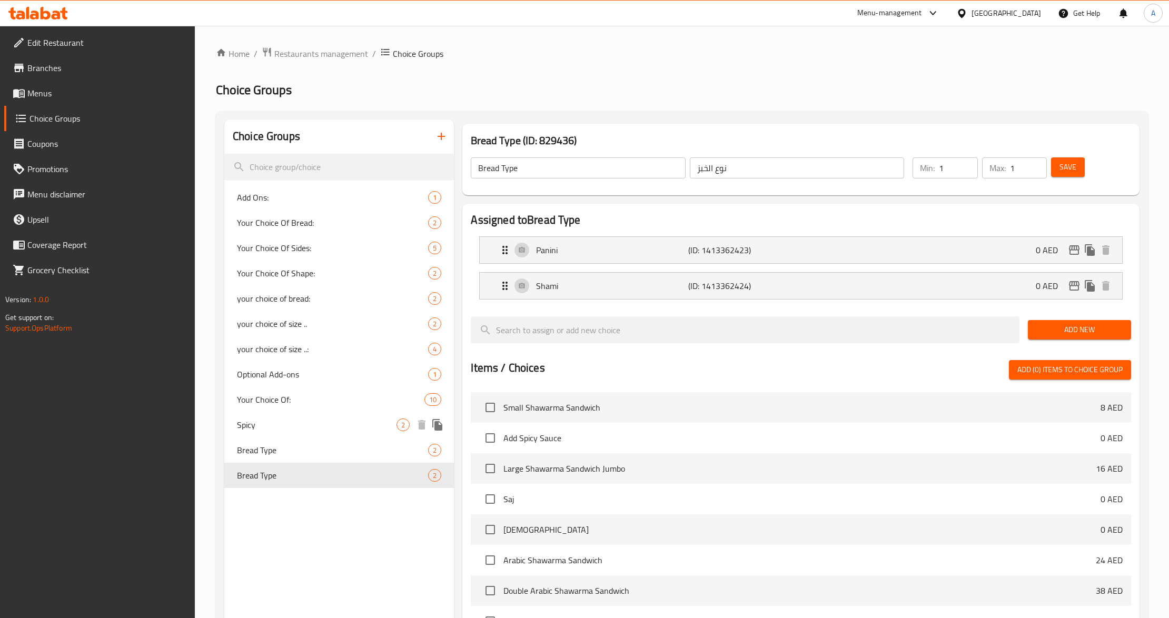
click at [264, 420] on span "Spicy" at bounding box center [317, 425] width 160 height 13
type input "Spicy"
type input "حار"
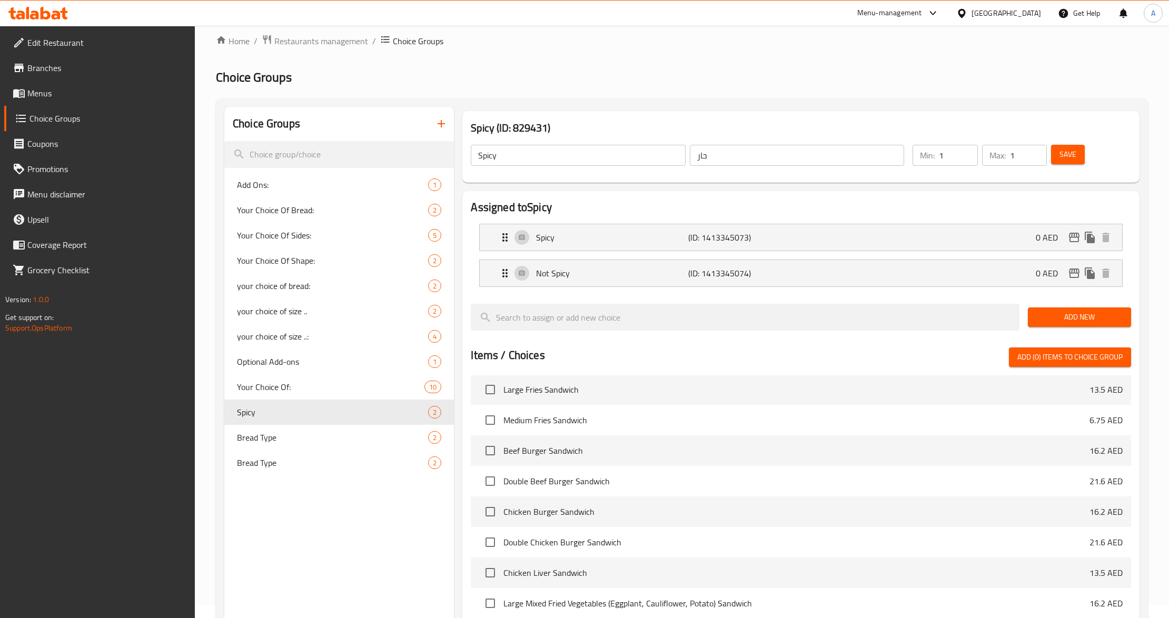
scroll to position [258, 0]
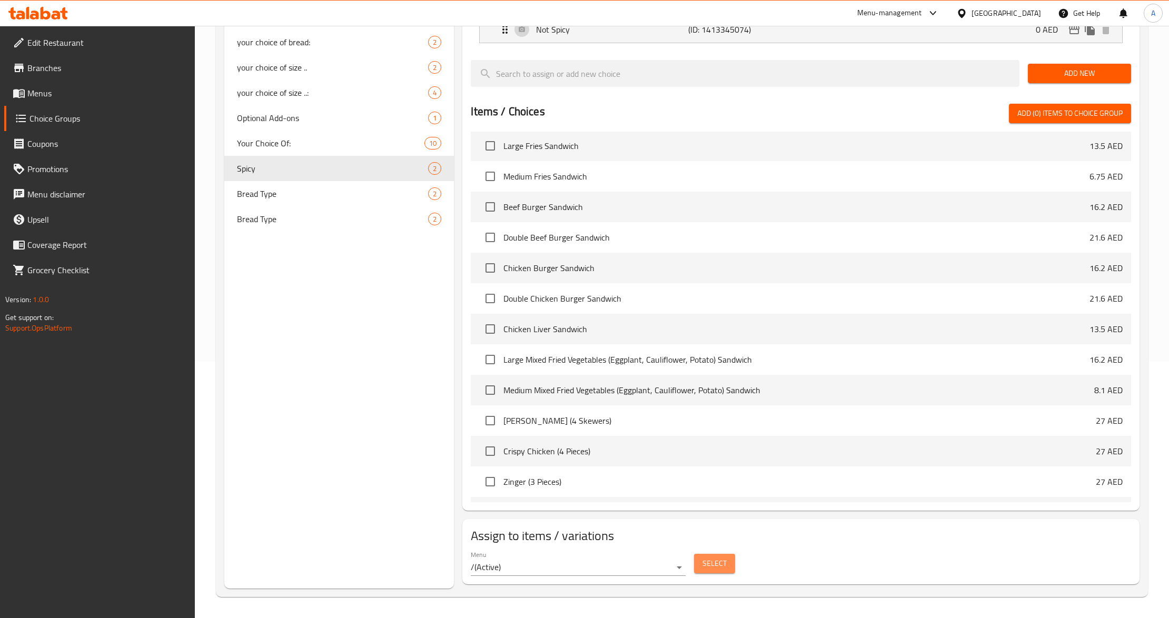
click at [730, 556] on button "Select" at bounding box center [714, 563] width 41 height 19
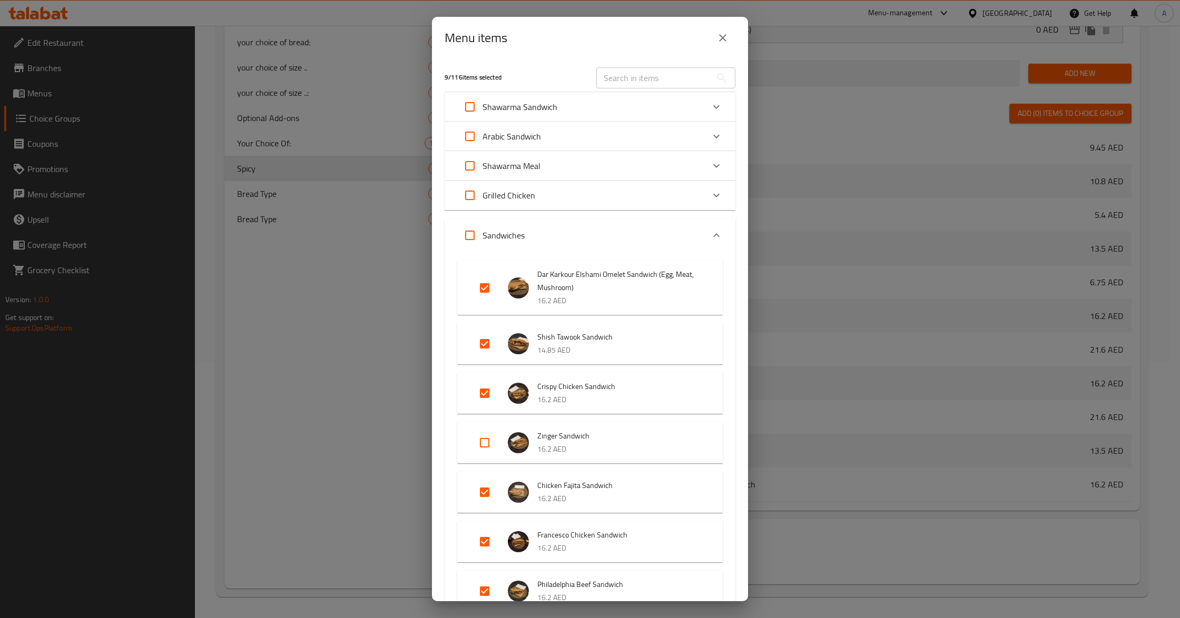
click at [647, 77] on input "text" at bounding box center [653, 77] width 115 height 21
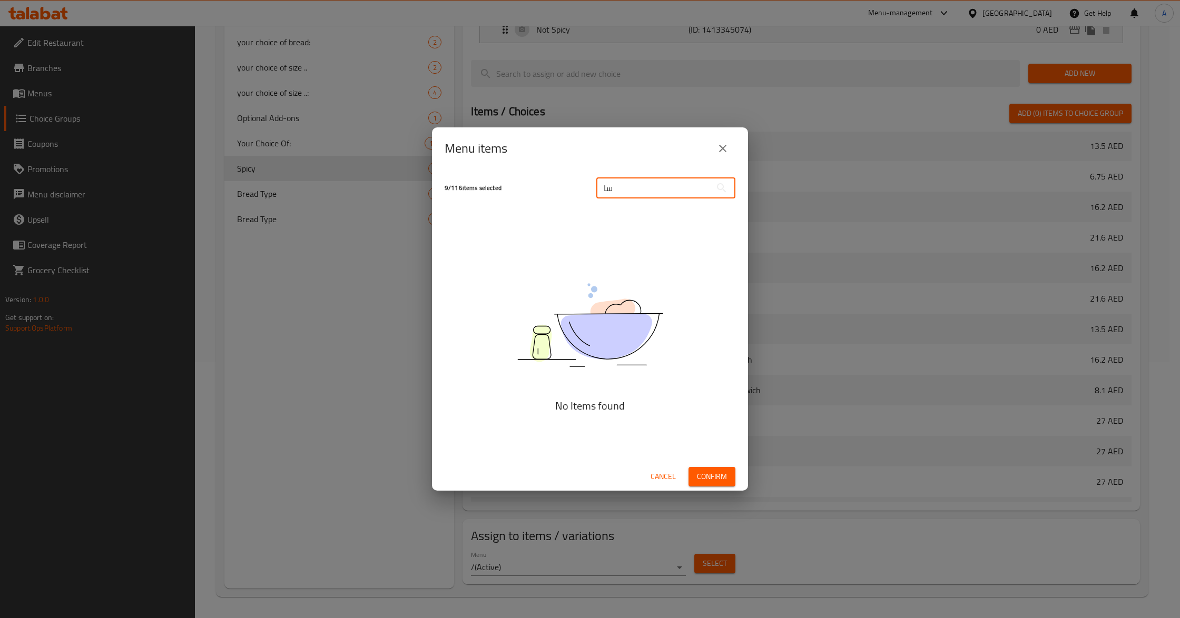
type input "س"
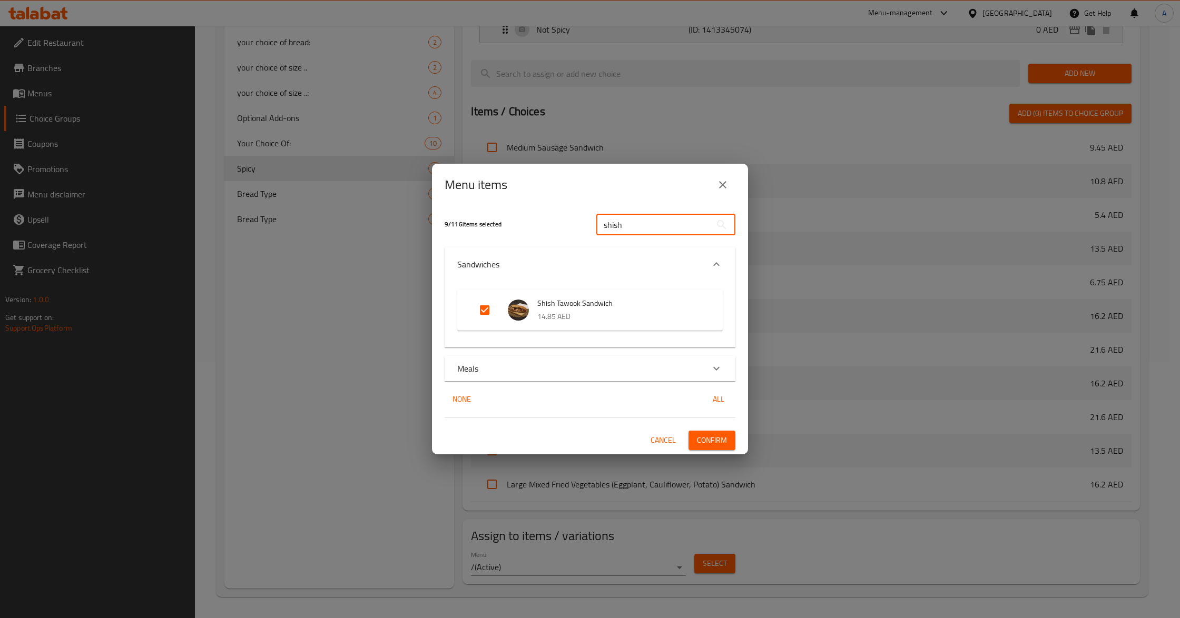
type input "shish"
click at [487, 313] on input "Expand" at bounding box center [484, 310] width 25 height 25
checkbox input "false"
click at [701, 442] on span "Confirm" at bounding box center [712, 440] width 30 height 13
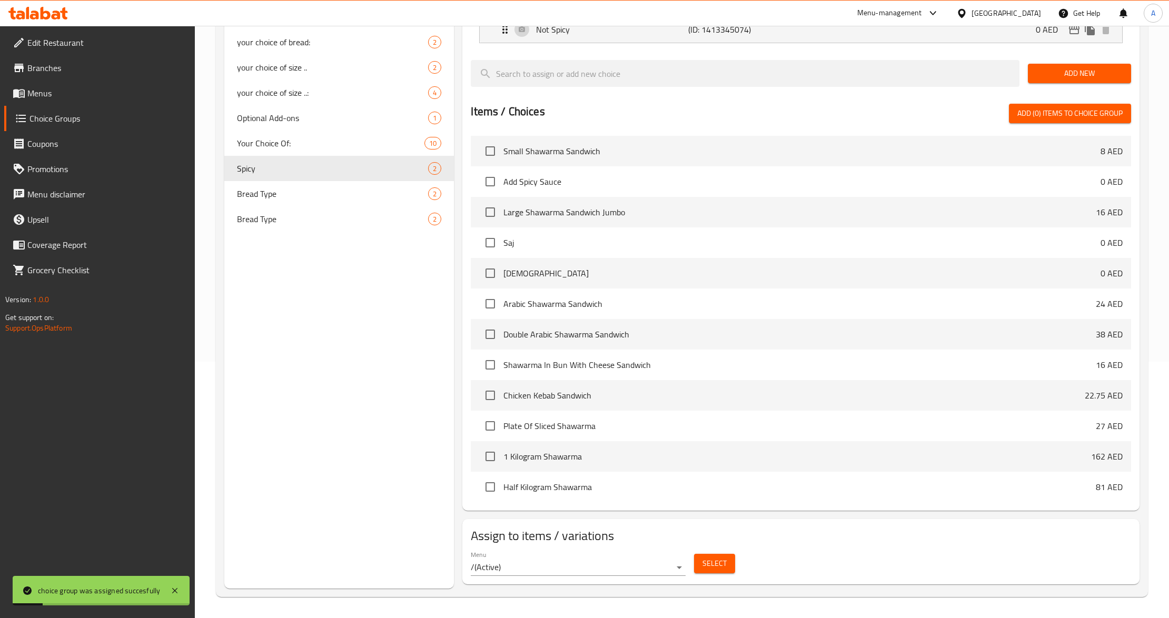
scroll to position [0, 0]
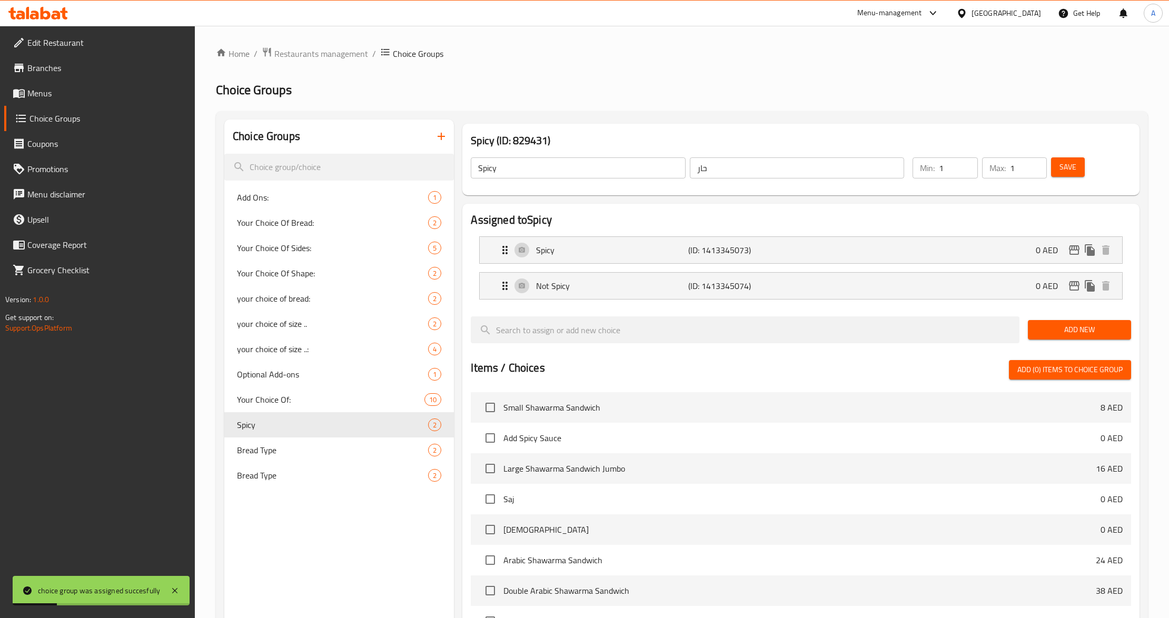
click at [1064, 170] on span "Save" at bounding box center [1068, 167] width 17 height 13
click at [295, 447] on span "Bread Type" at bounding box center [317, 450] width 160 height 13
type input "Bread Type"
type input "نوع الخبز"
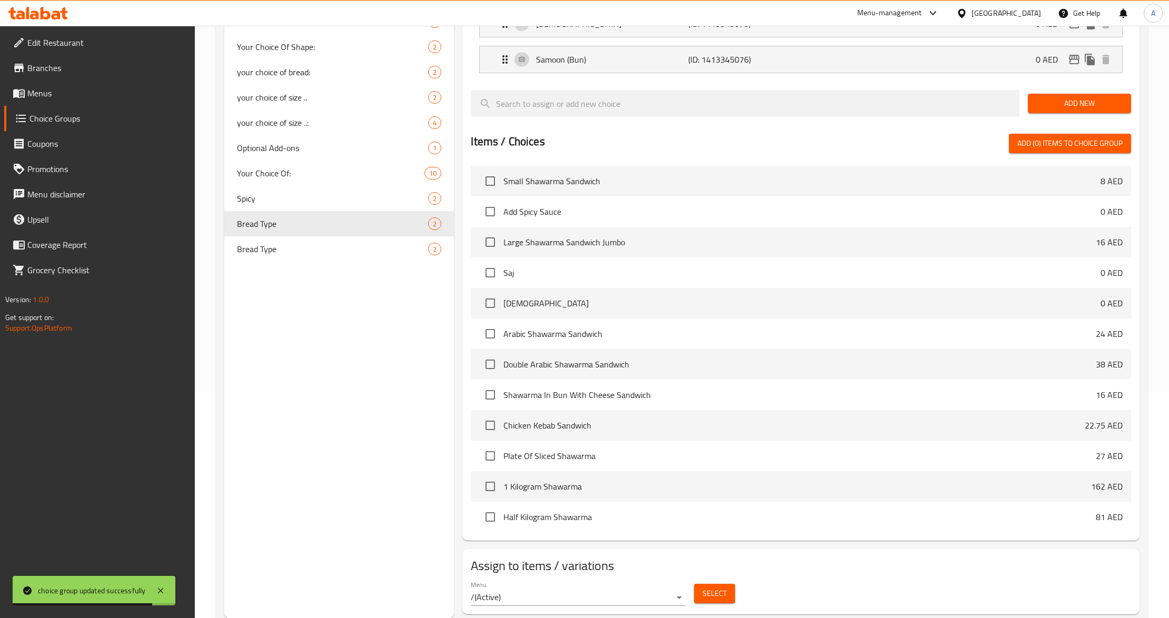
scroll to position [258, 0]
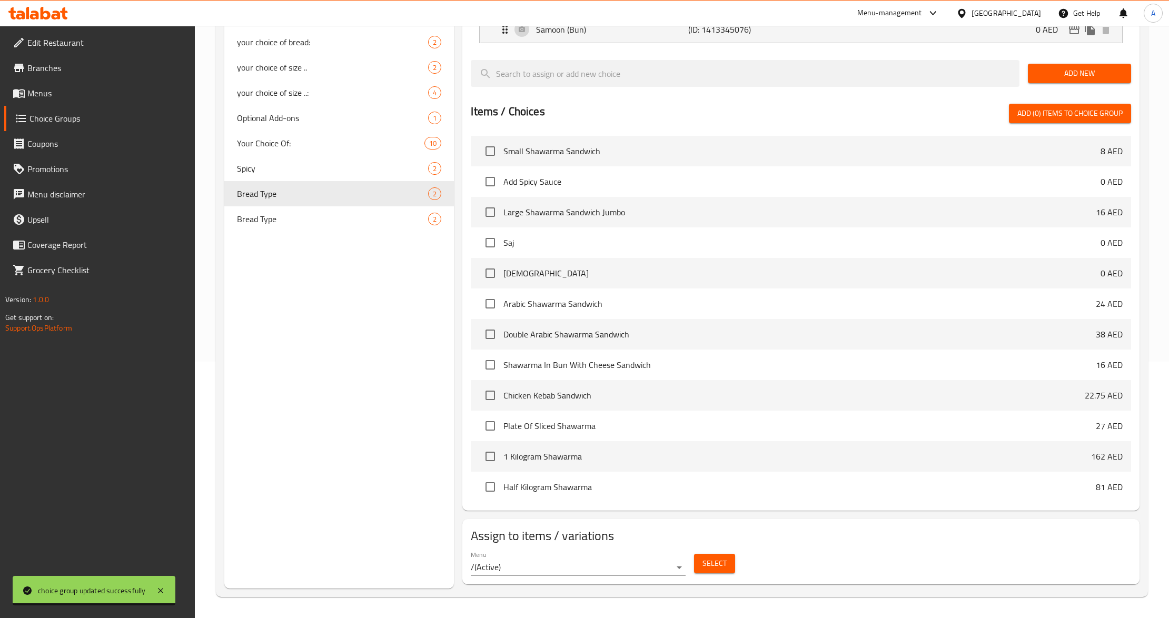
click at [721, 566] on span "Select" at bounding box center [715, 563] width 24 height 13
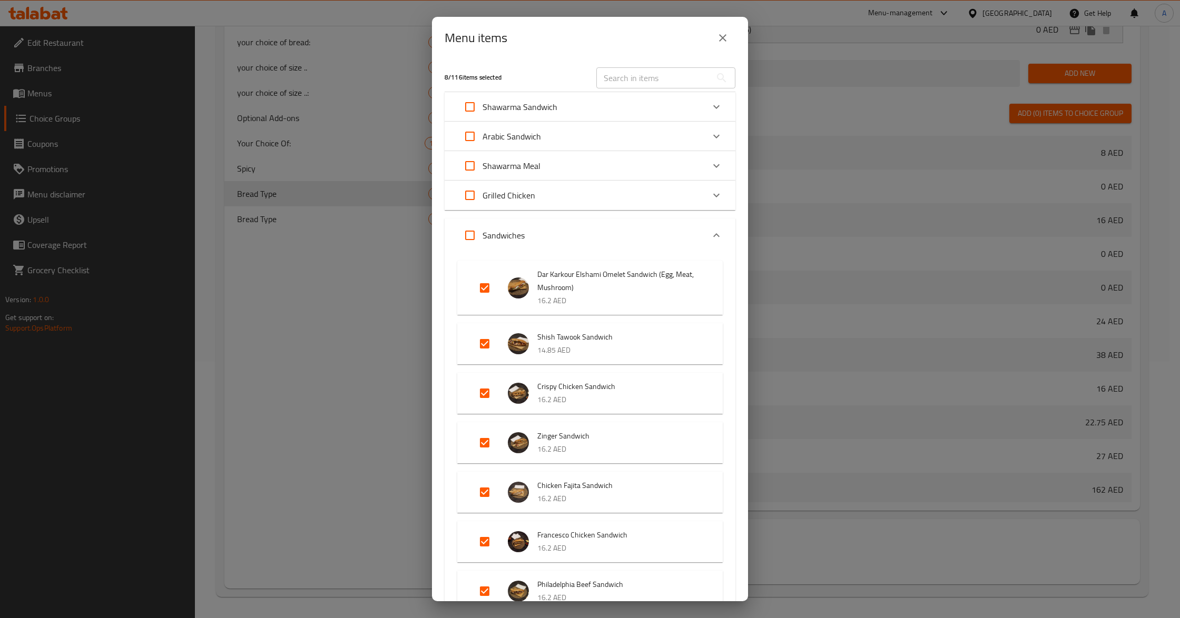
click at [689, 80] on input "text" at bounding box center [653, 77] width 115 height 21
paste input "Shish Tawook Sandwich"
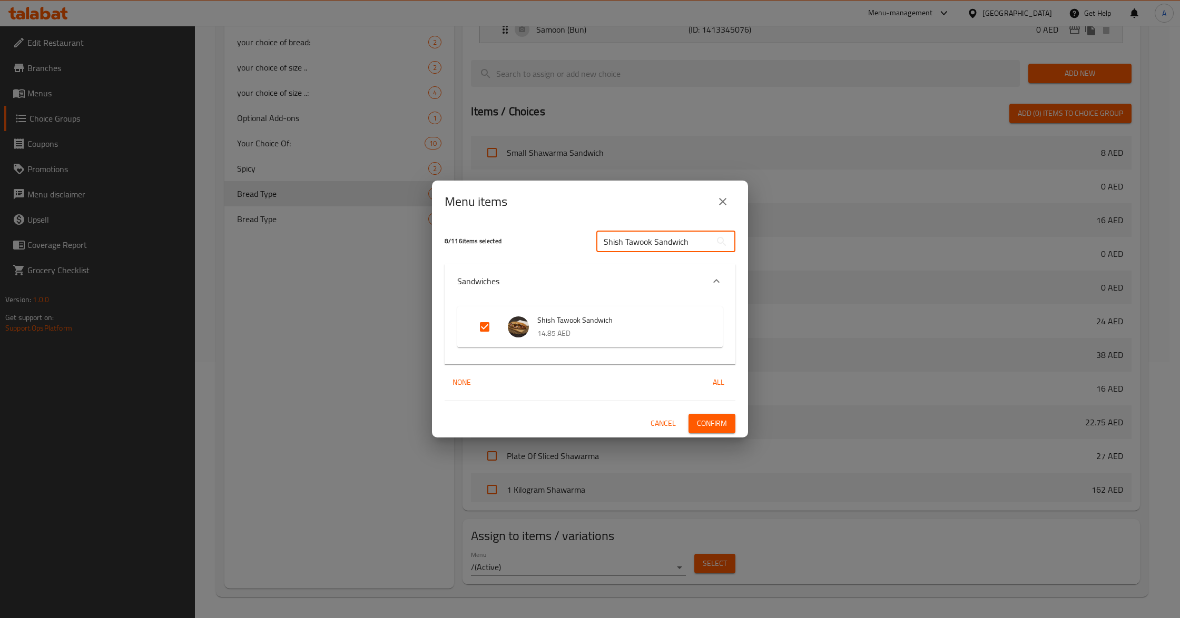
type input "Shish Tawook Sandwich"
click at [482, 321] on input "Expand" at bounding box center [484, 326] width 25 height 25
checkbox input "false"
click at [724, 432] on button "Confirm" at bounding box center [711, 423] width 47 height 19
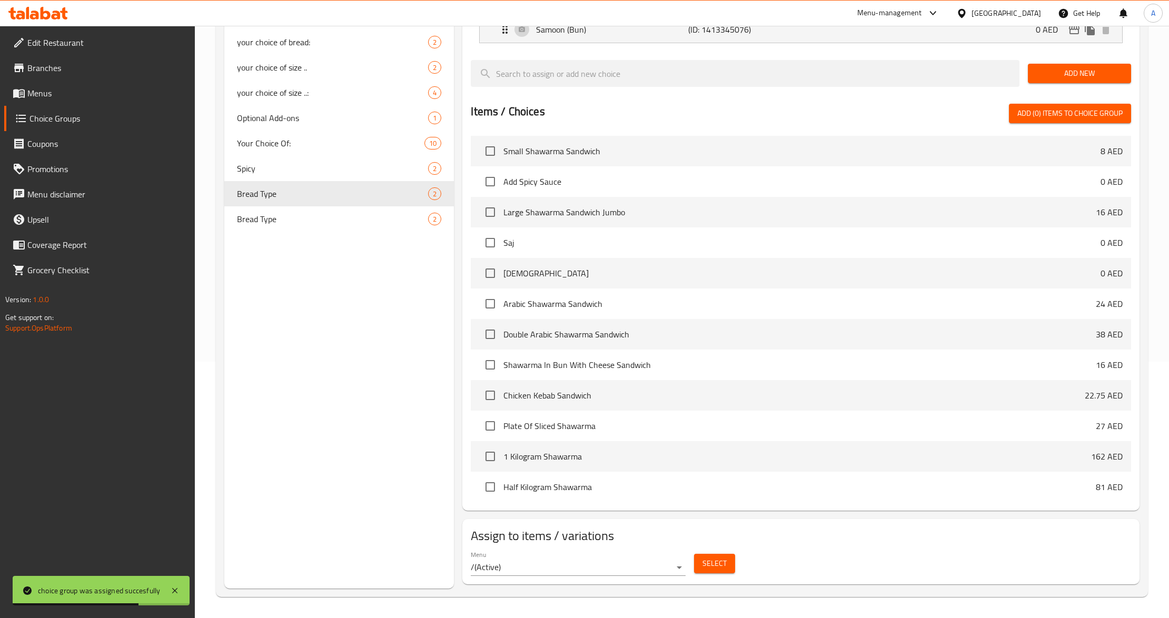
click at [713, 561] on span "Select" at bounding box center [715, 563] width 24 height 13
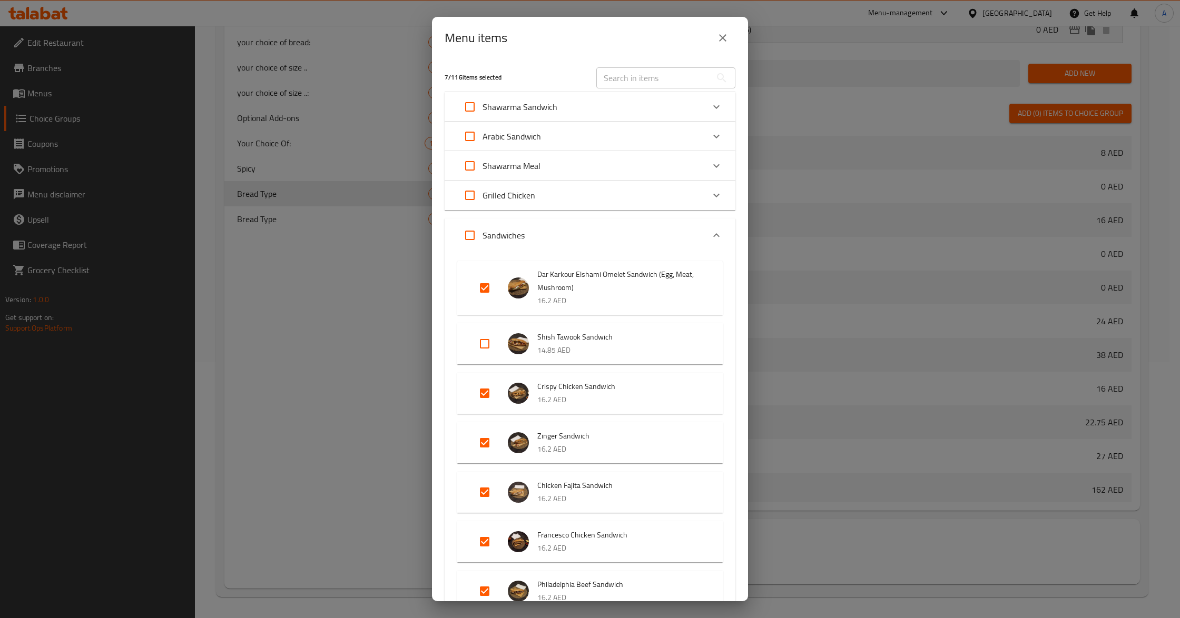
click at [662, 78] on input "text" at bounding box center [653, 77] width 115 height 21
paste input "Shish Tawook Sandwich"
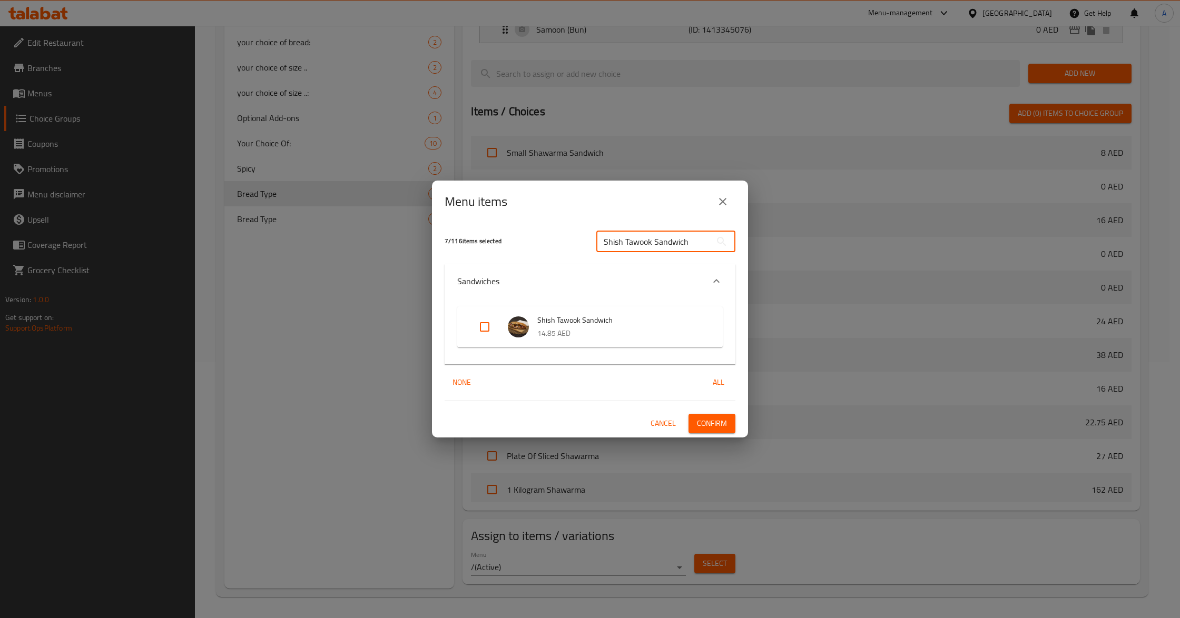
type input "Shish Tawook Sandwich"
click at [719, 420] on span "Confirm" at bounding box center [712, 423] width 30 height 13
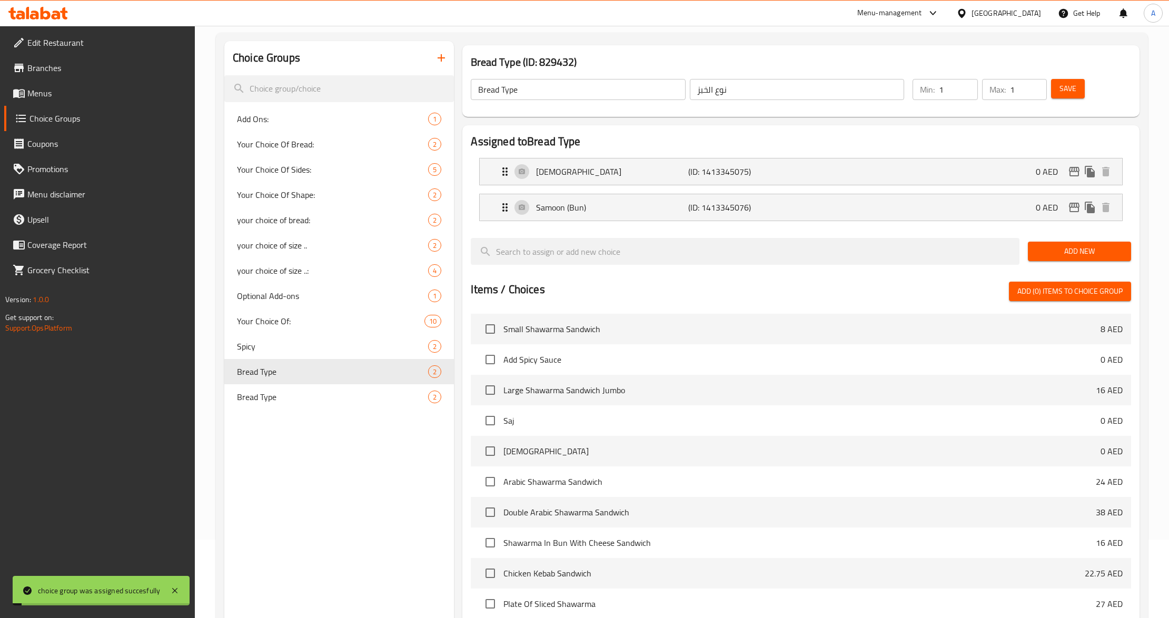
scroll to position [0, 0]
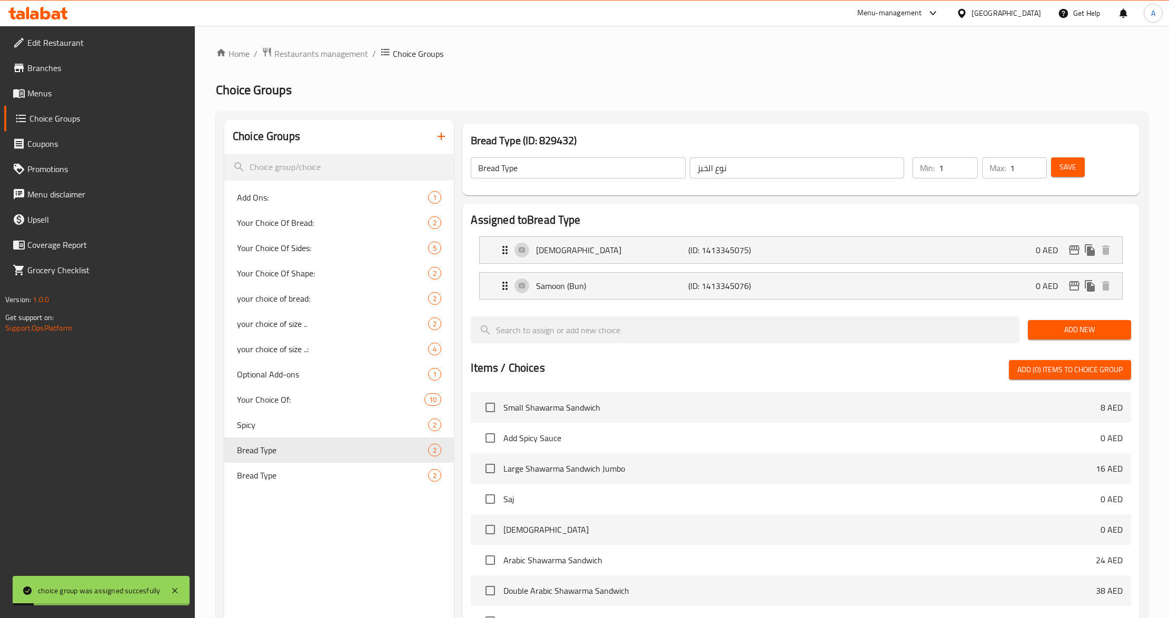
click at [1058, 177] on button "Save" at bounding box center [1068, 166] width 34 height 19
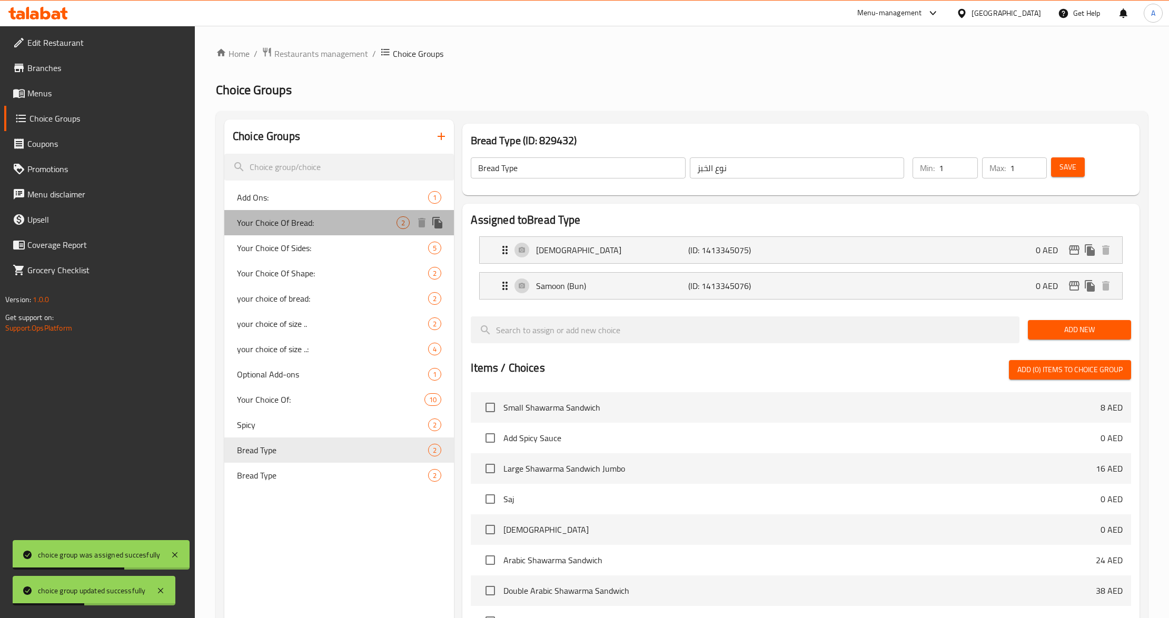
click at [302, 219] on span "Your Choice Of Bread:" at bounding box center [317, 222] width 160 height 13
type input "Your Choice Of Bread:"
type input "إختيارك من الخبز:"
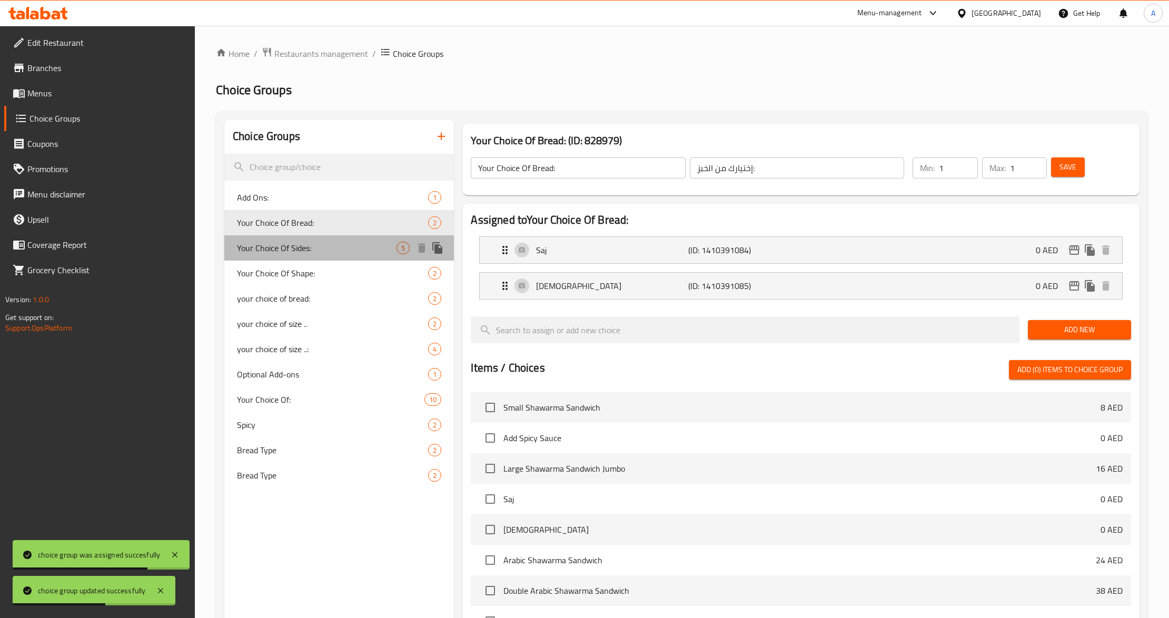
click at [302, 250] on span "Your Choice Of Sides:" at bounding box center [317, 248] width 160 height 13
type input "Your Choice Of Sides:"
type input "إختيارك من الأصناف الجانبية:"
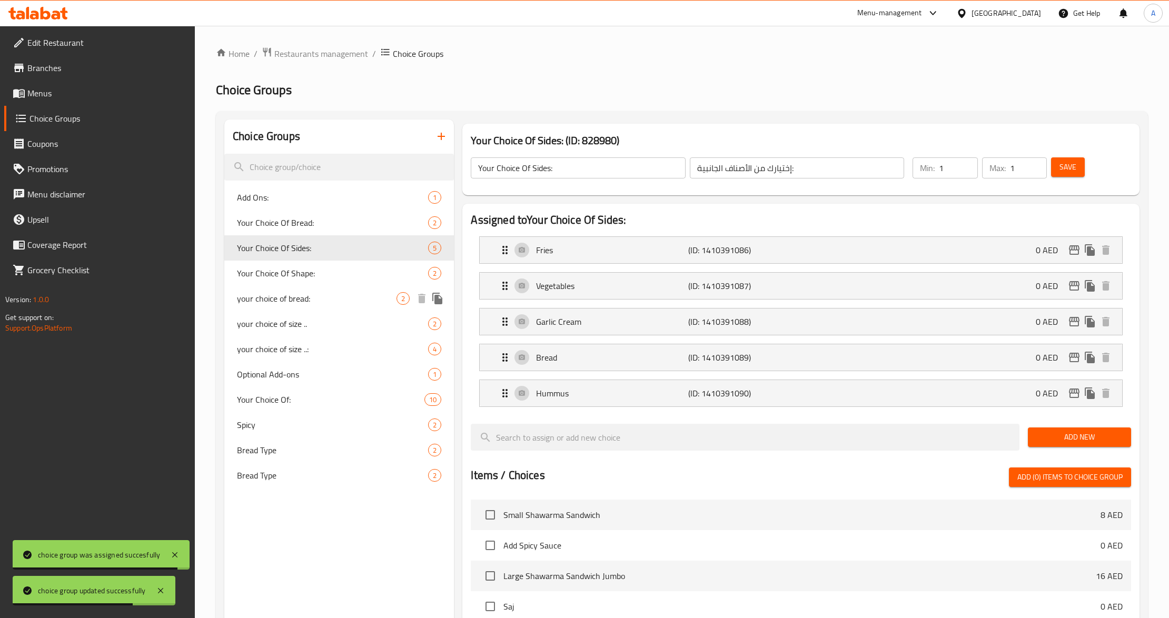
click at [323, 304] on span "your choice of bread:" at bounding box center [317, 298] width 160 height 13
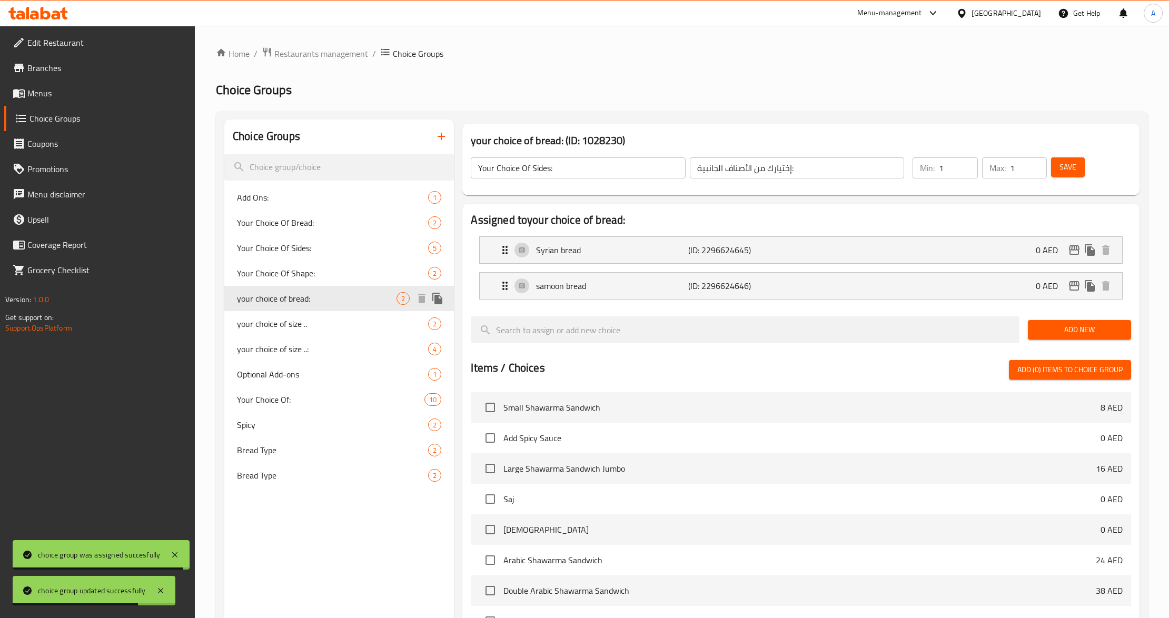
type input "your choice of bread:"
type input "اختيارك من الخبز:"
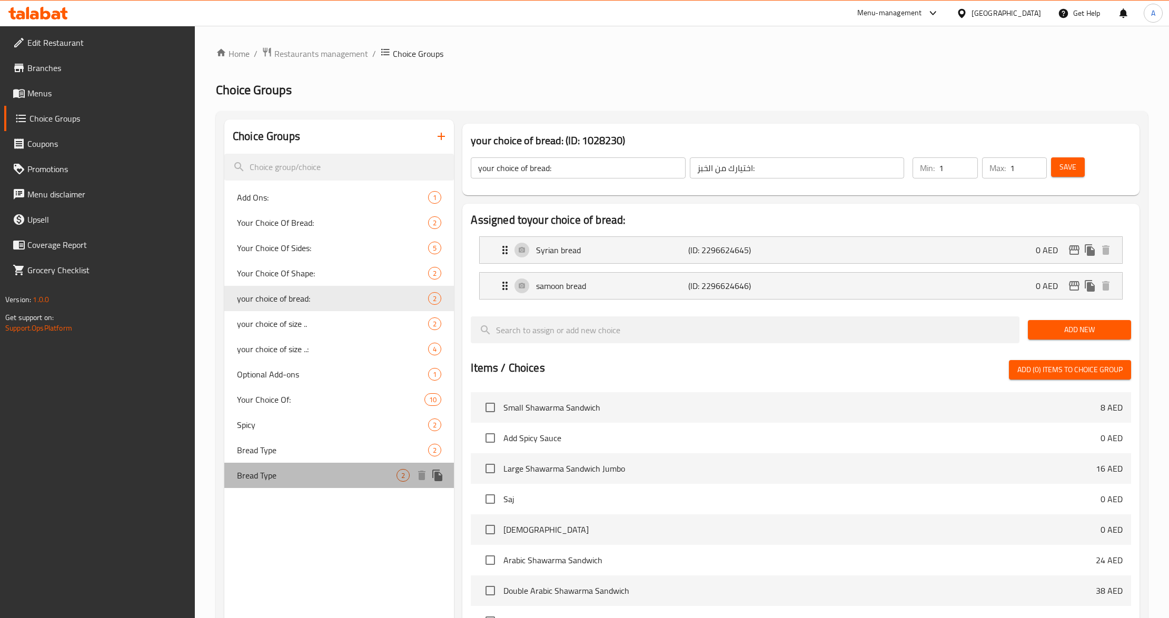
click at [258, 486] on div "Bread Type 2" at bounding box center [339, 475] width 230 height 25
type input "Bread Type"
type input "نوع الخبز"
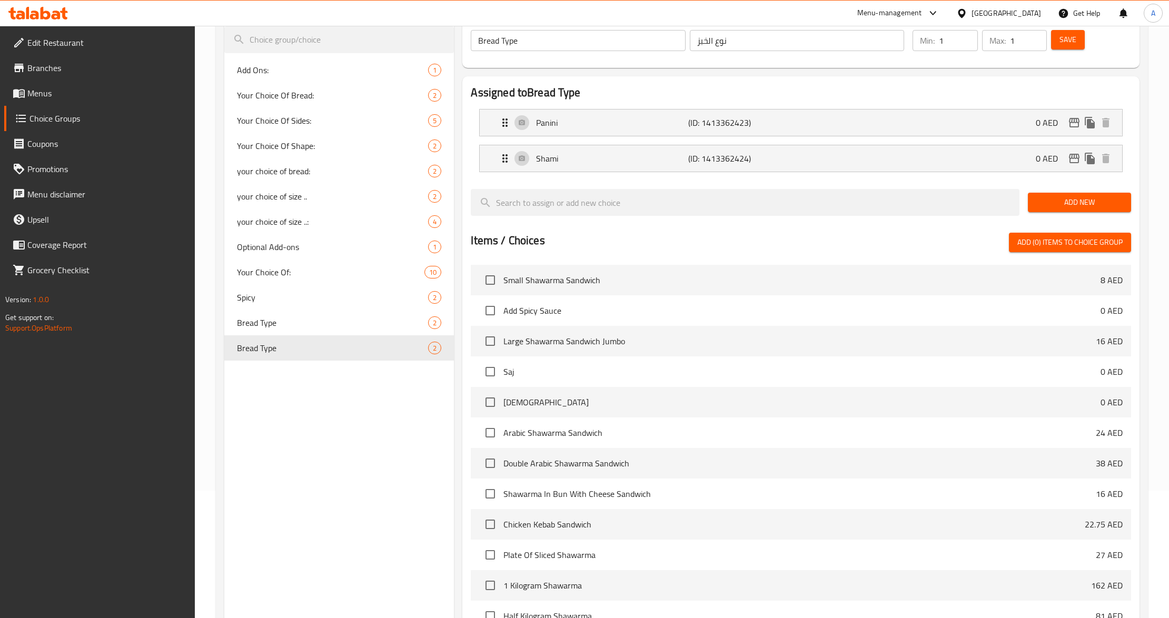
scroll to position [258, 0]
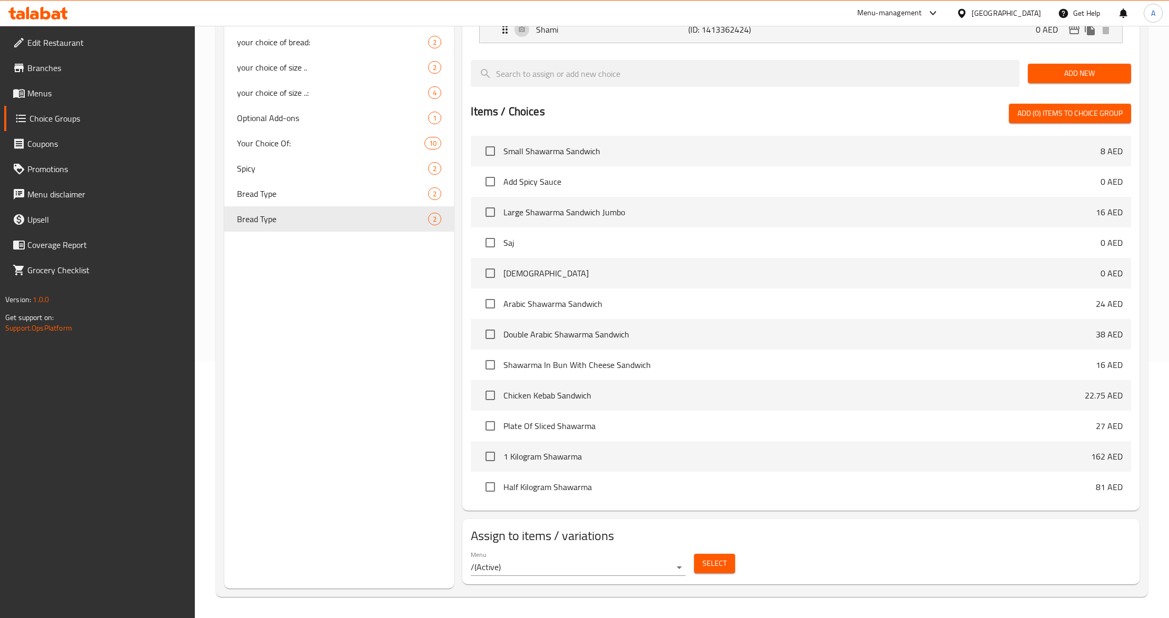
click at [719, 548] on div "Menu / ( Active ) Select" at bounding box center [801, 564] width 668 height 34
click at [715, 557] on span "Select" at bounding box center [715, 563] width 24 height 13
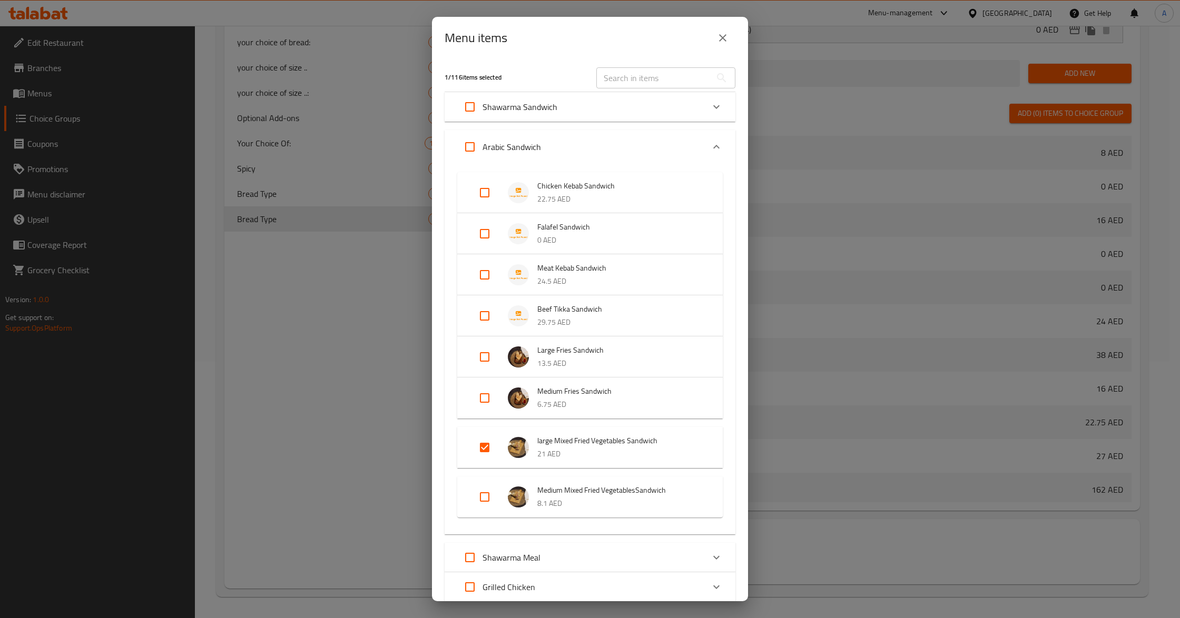
click at [639, 81] on input "text" at bounding box center [653, 77] width 115 height 21
paste input "Shish Tawook Sandwich"
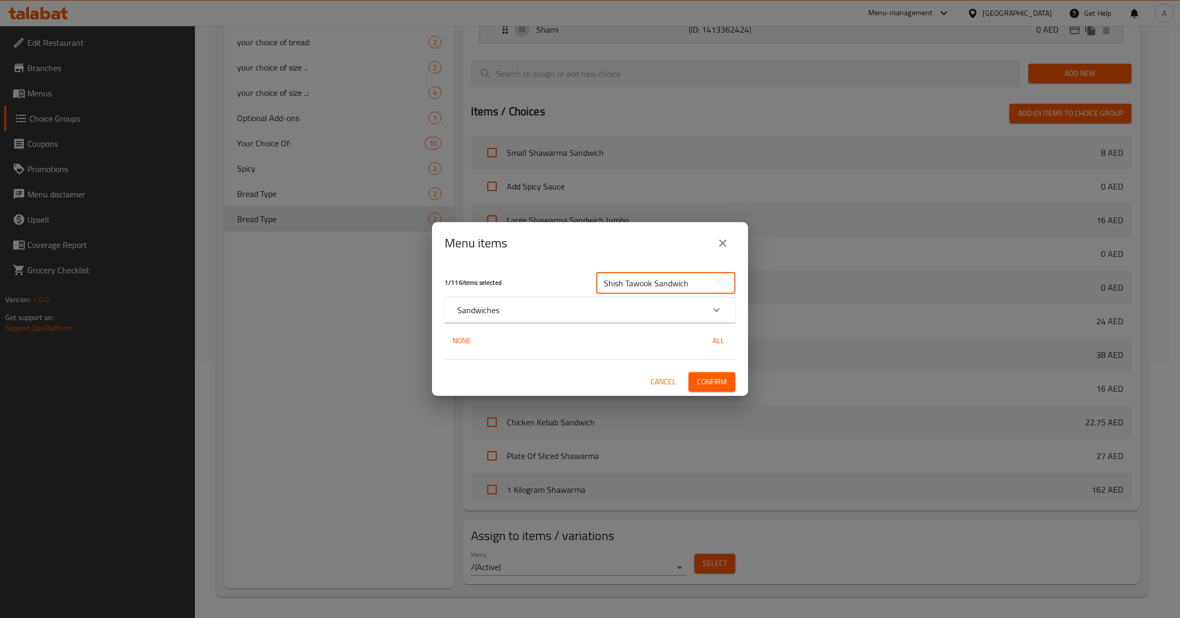
type input "Shish Tawook Sandwich"
click at [466, 299] on div "Sandwiches" at bounding box center [590, 310] width 291 height 25
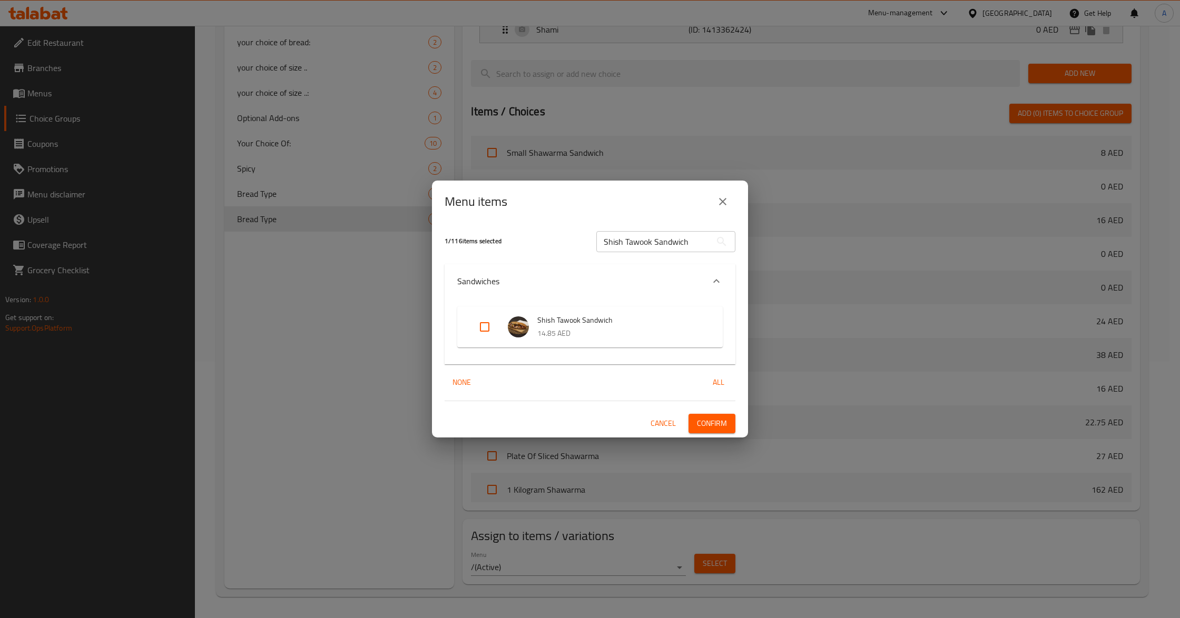
drag, startPoint x: 480, startPoint y: 321, endPoint x: 650, endPoint y: 380, distance: 179.7
click at [481, 321] on input "Expand" at bounding box center [484, 326] width 25 height 25
checkbox input "true"
click at [723, 419] on span "Confirm" at bounding box center [712, 423] width 30 height 13
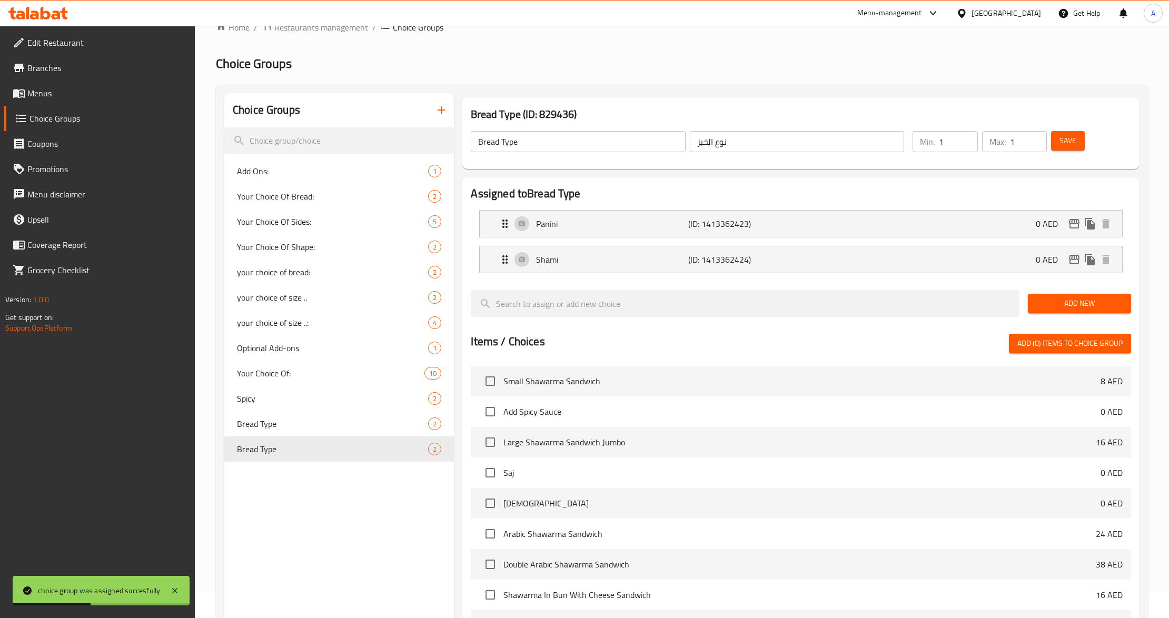
scroll to position [0, 0]
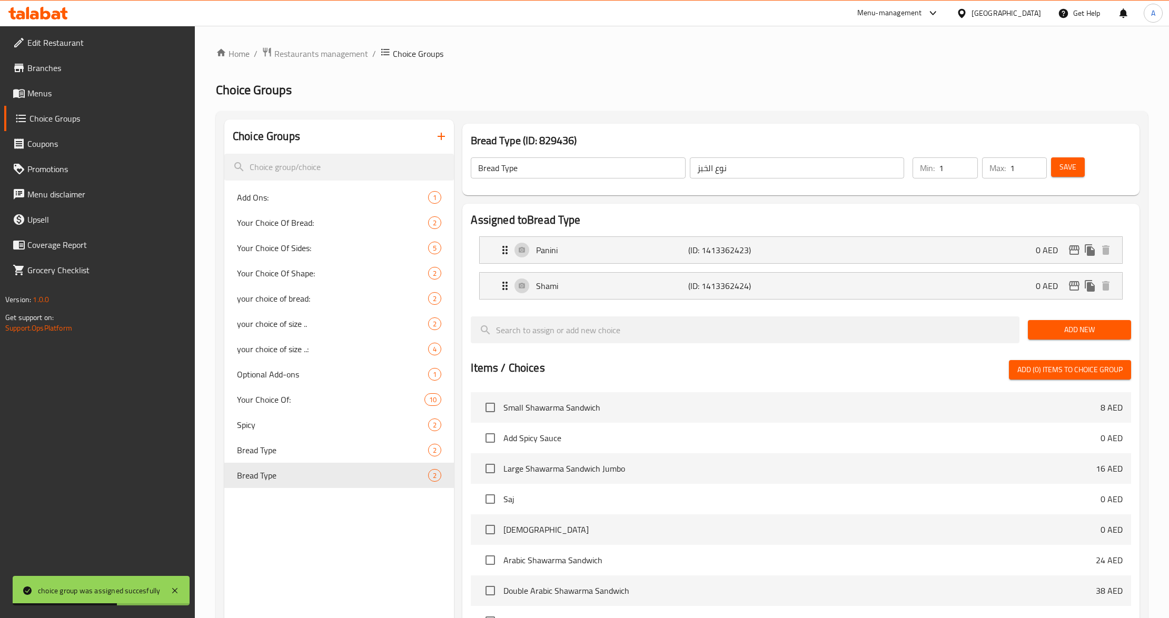
drag, startPoint x: 1054, startPoint y: 165, endPoint x: 948, endPoint y: 97, distance: 125.5
click at [1054, 165] on button "Save" at bounding box center [1068, 166] width 34 height 19
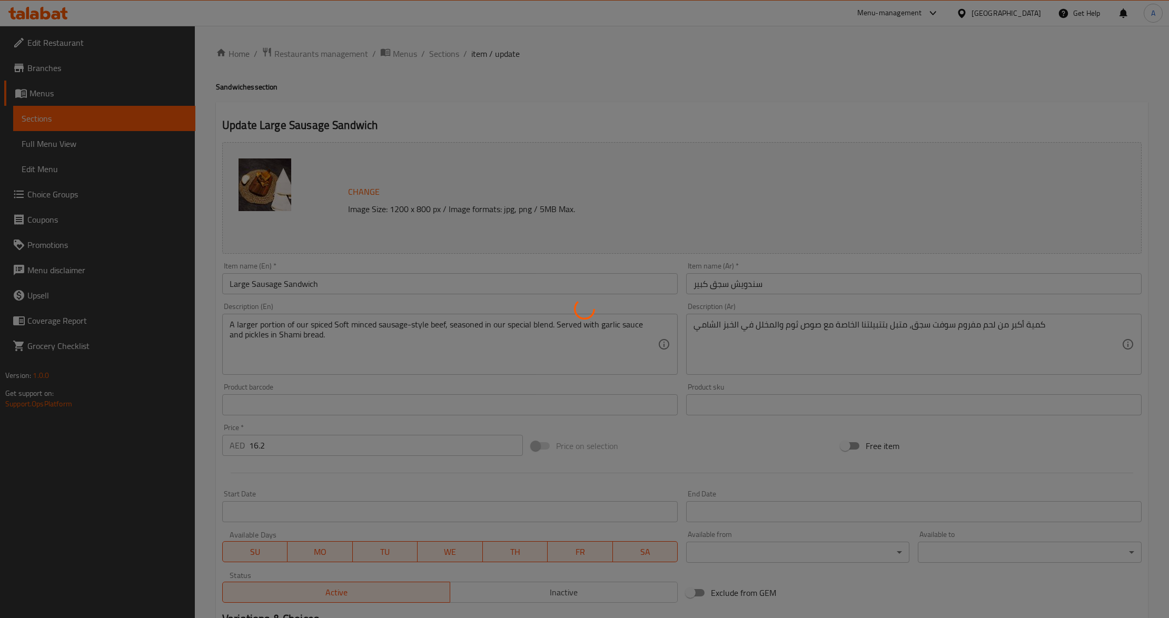
click at [673, 435] on div at bounding box center [584, 309] width 1169 height 618
type input "حار"
type input "1"
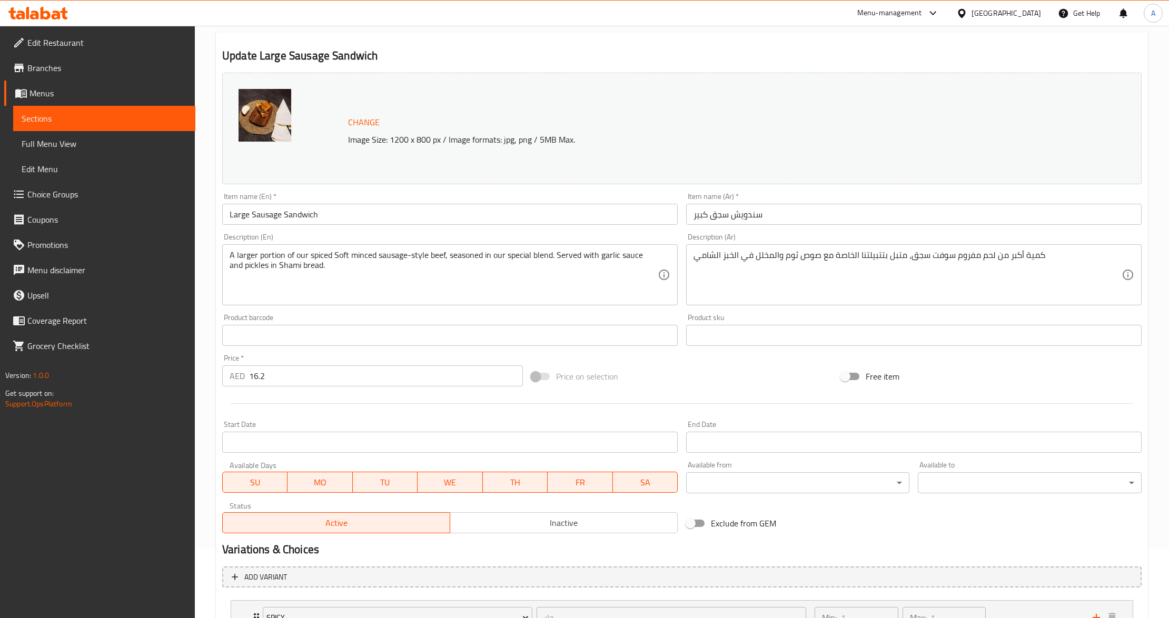
scroll to position [159, 0]
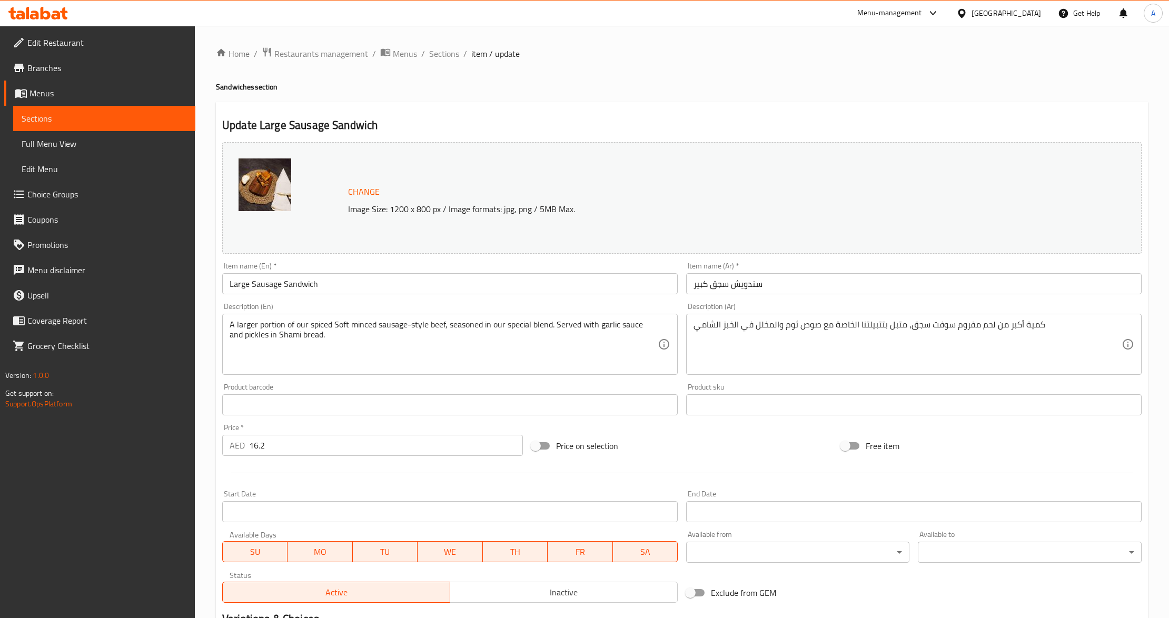
click at [347, 283] on input "Large Sausage Sandwich" at bounding box center [450, 283] width 456 height 21
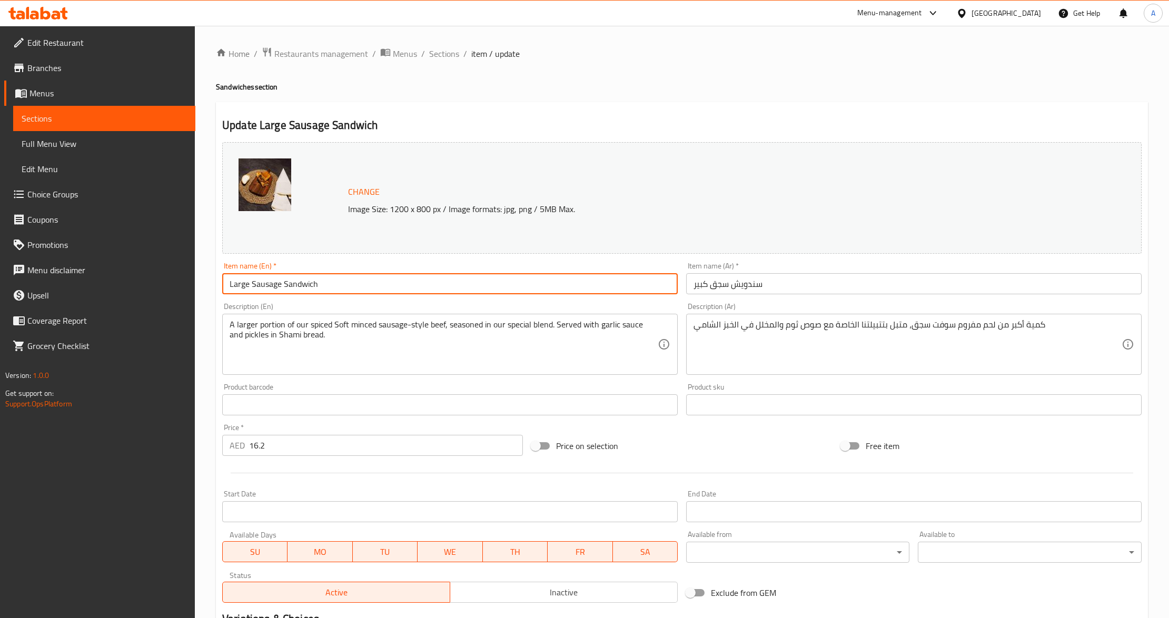
click at [347, 283] on input "Large Sausage Sandwich" at bounding box center [450, 283] width 456 height 21
click at [439, 49] on span "Sections" at bounding box center [444, 53] width 30 height 13
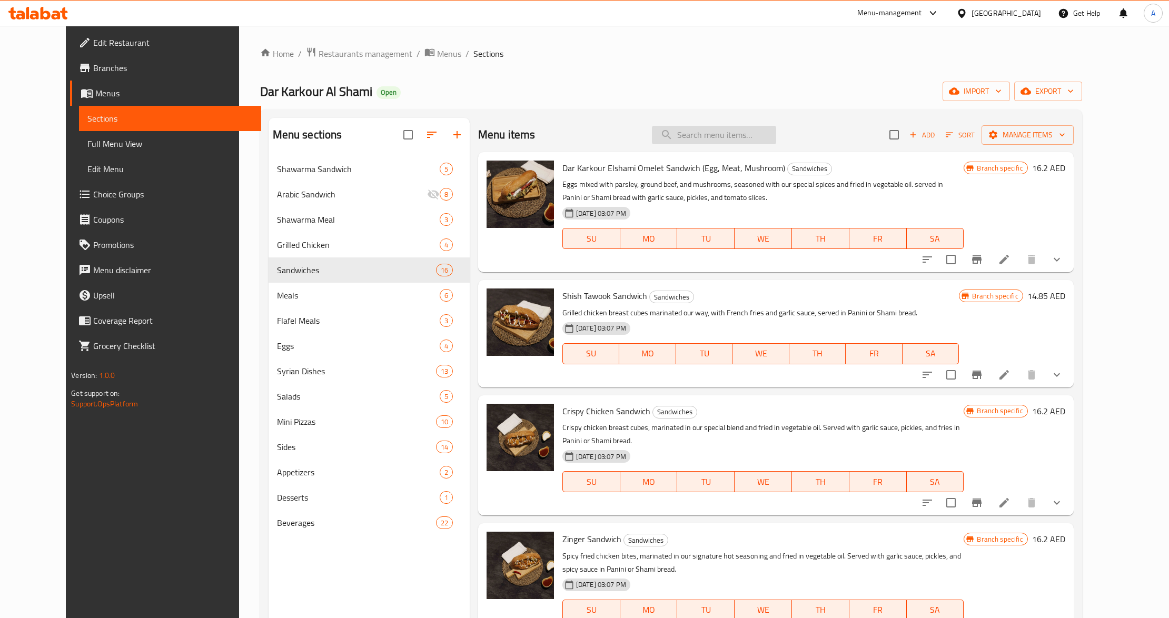
click at [728, 144] on input "search" at bounding box center [714, 135] width 124 height 18
paste input "Large Sausage Sandwich"
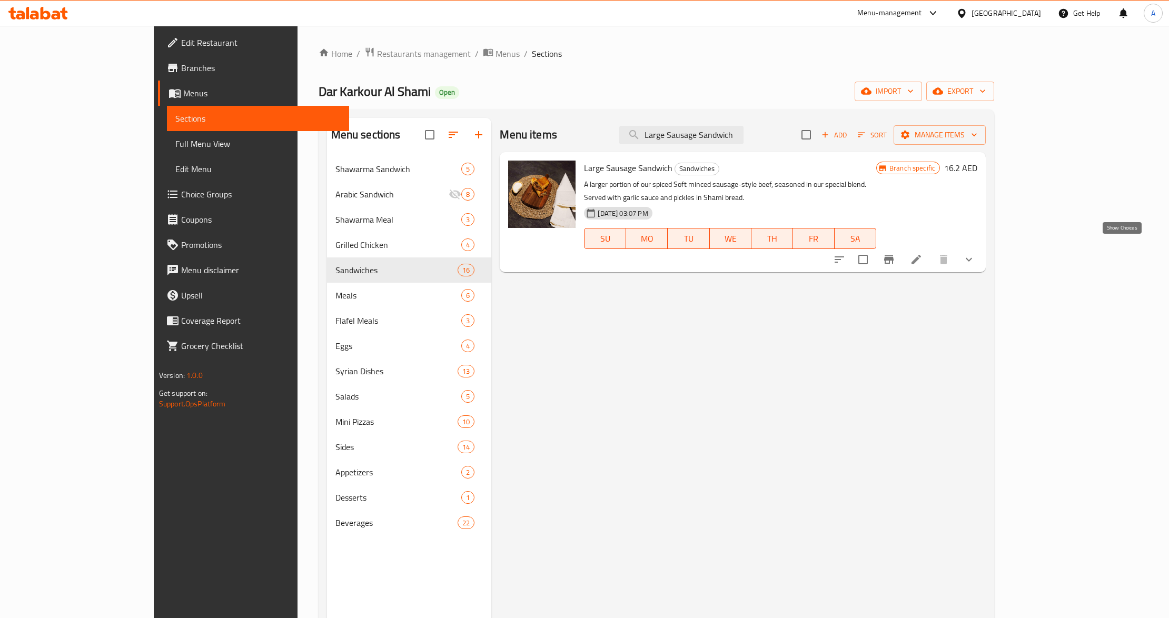
type input "Large Sausage Sandwich"
click at [975, 253] on icon "show more" at bounding box center [969, 259] width 13 height 13
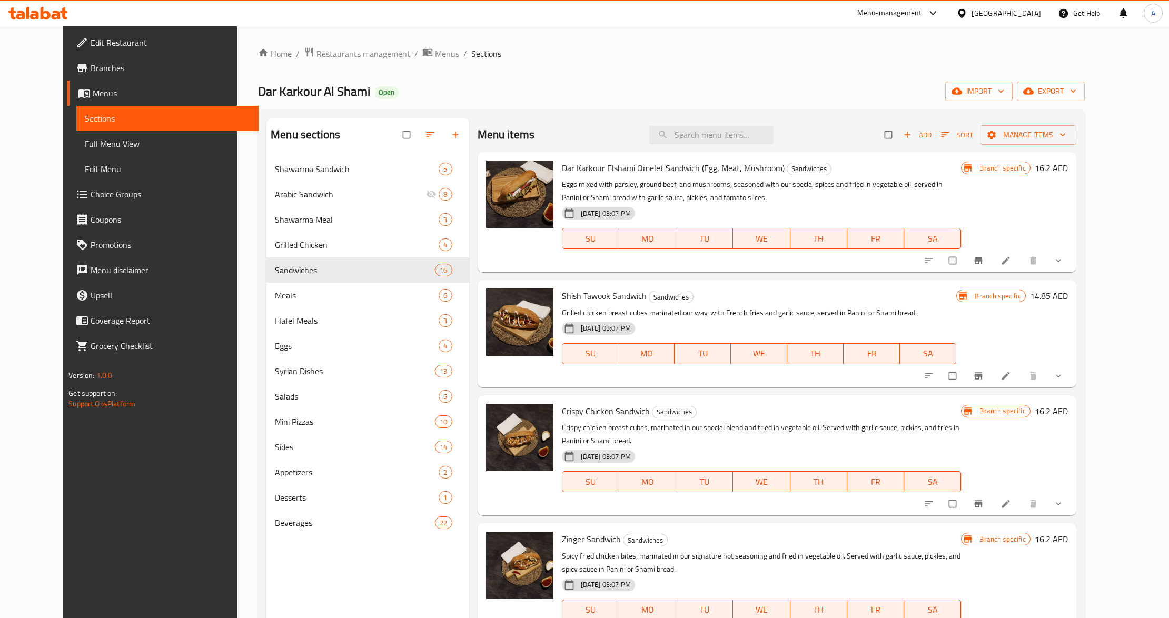
click at [628, 103] on div "Home / Restaurants management / Menus / Sections [PERSON_NAME] [PERSON_NAME] Op…" at bounding box center [671, 396] width 827 height 698
click at [748, 138] on input "search" at bounding box center [711, 135] width 124 height 18
paste input "Large Sausage Sandwich"
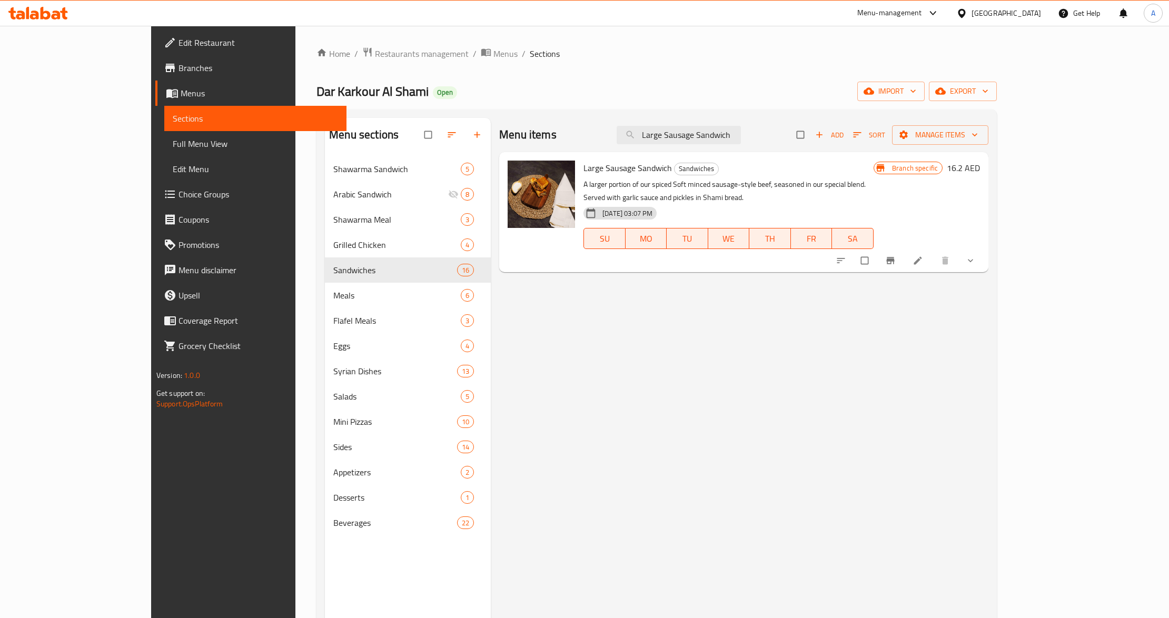
type input "Large Sausage Sandwich"
click at [984, 256] on button "show more" at bounding box center [971, 260] width 25 height 23
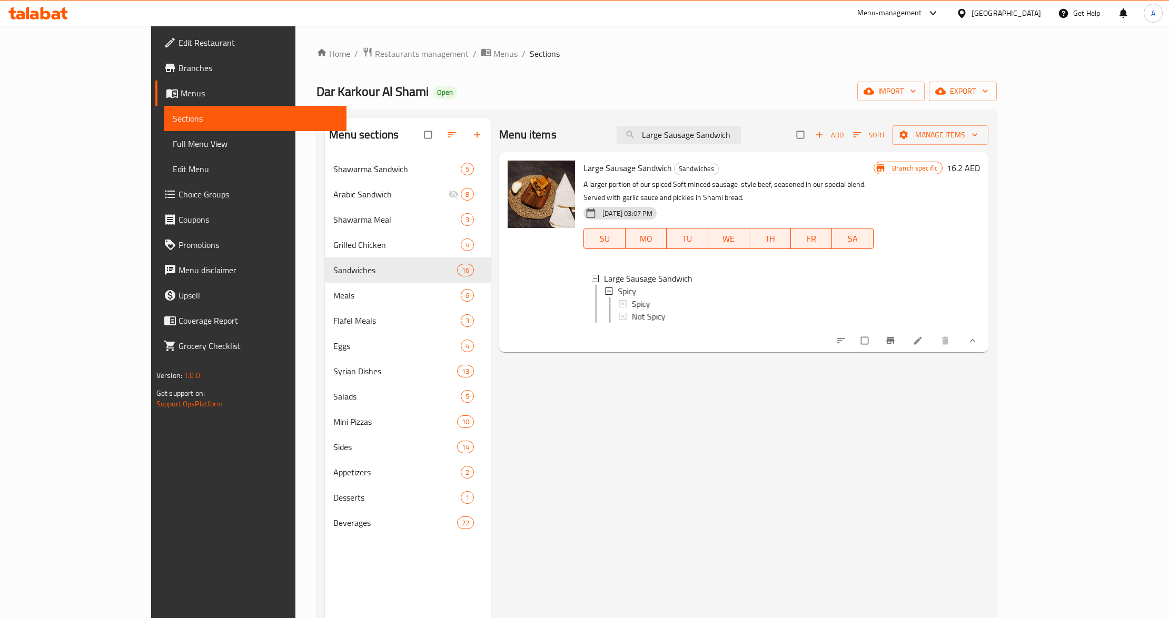
click at [581, 414] on div "Menu items Large Sausage Sandwich Add Sort Manage items Large Sausage Sandwich …" at bounding box center [740, 427] width 498 height 618
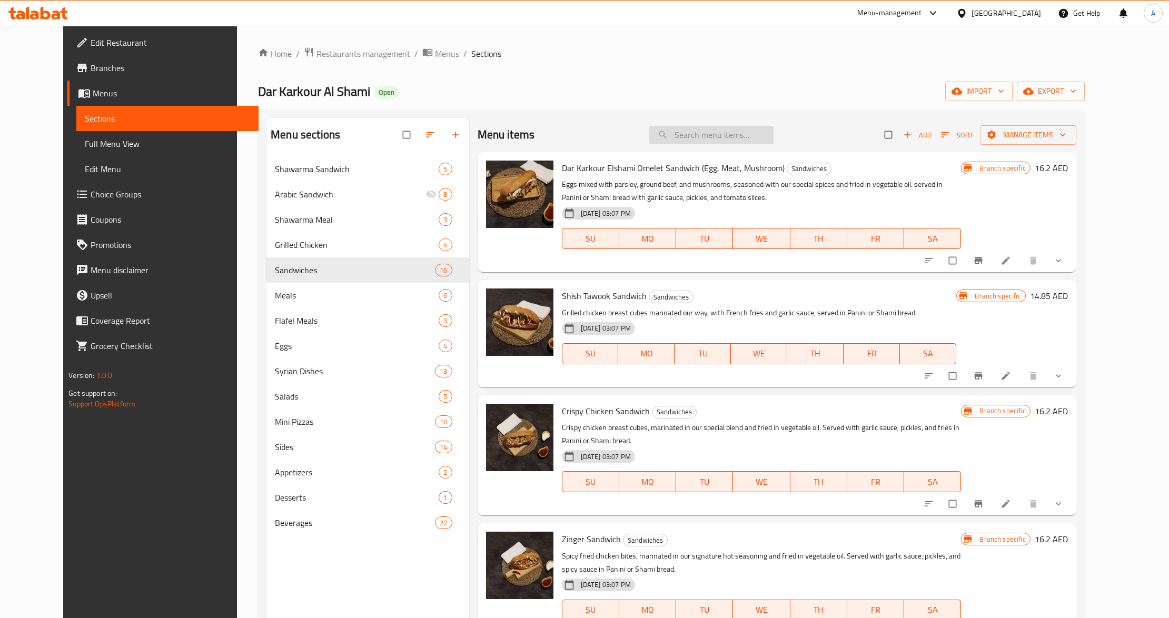
click at [757, 140] on input "search" at bounding box center [711, 135] width 124 height 18
paste input "Large Sausage Sandwich"
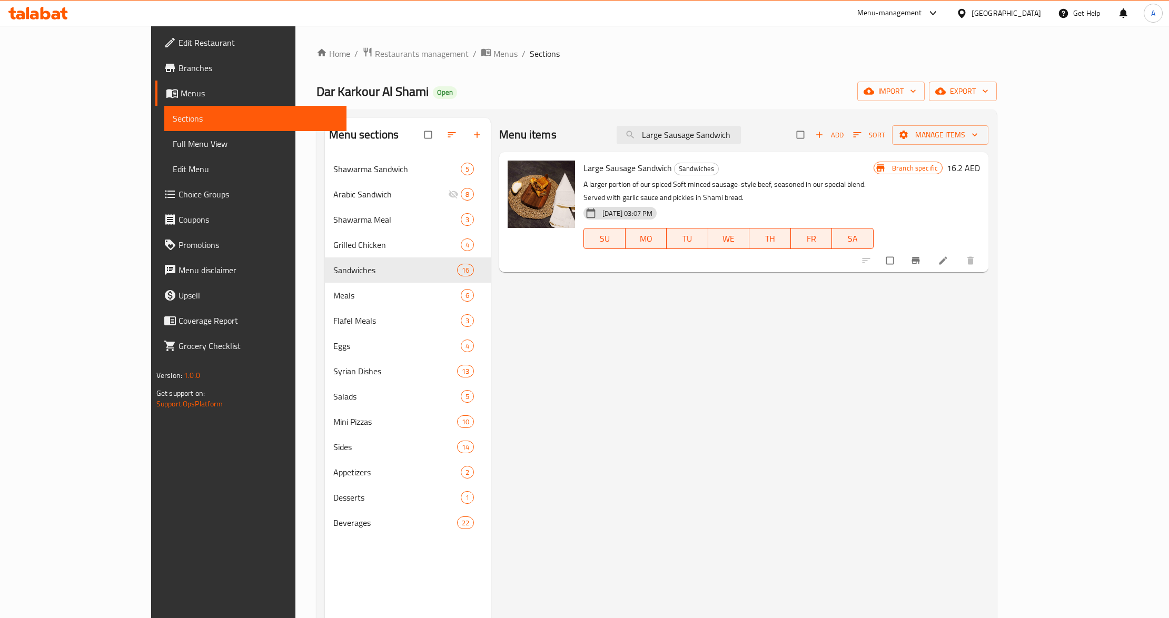
click at [961, 326] on div "Menu items Large Sausage Sandwich Add Sort Manage items Large Sausage Sandwich …" at bounding box center [740, 427] width 498 height 618
click at [920, 258] on icon "Branch-specific-item" at bounding box center [916, 261] width 8 height 7
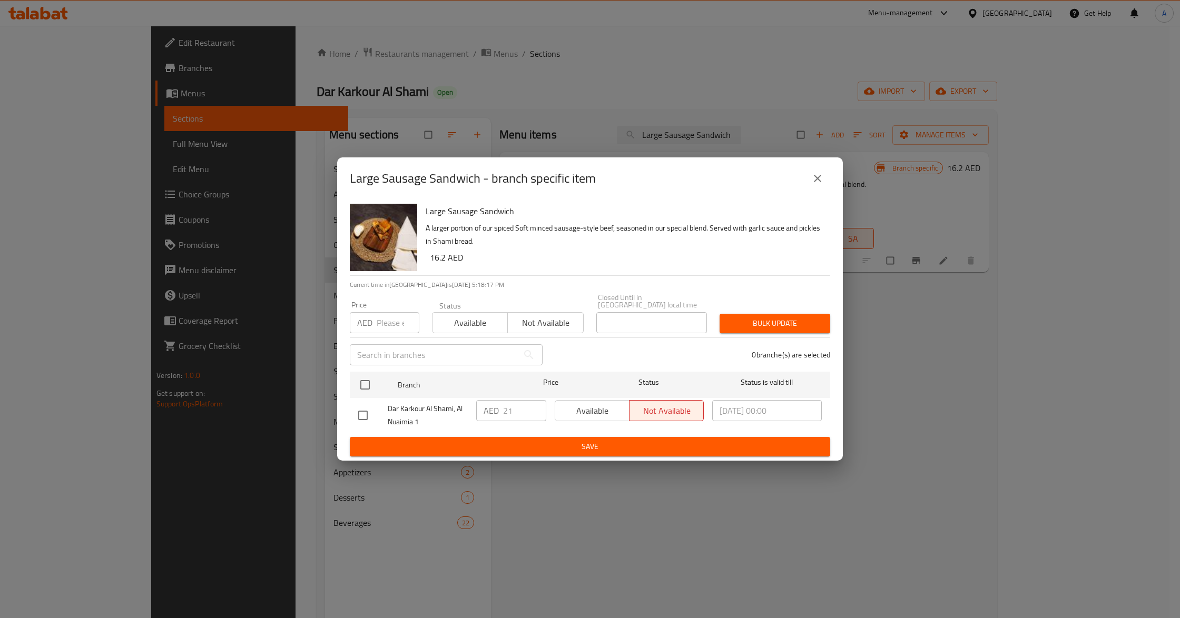
click at [816, 178] on icon "close" at bounding box center [817, 178] width 7 height 7
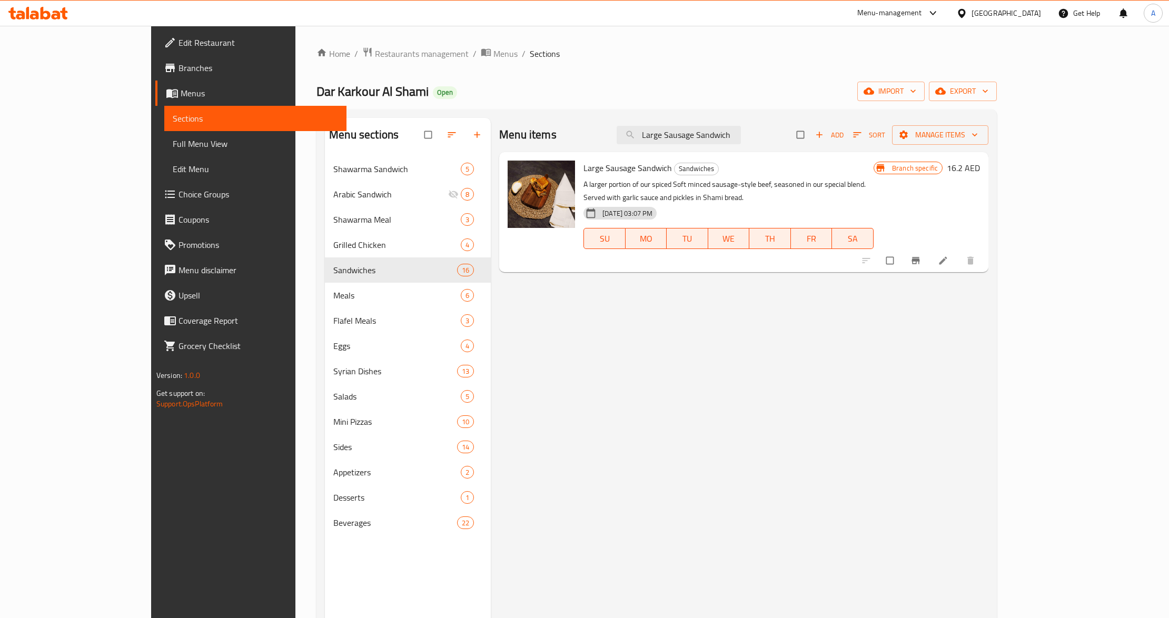
drag, startPoint x: 721, startPoint y: 140, endPoint x: 650, endPoint y: 150, distance: 71.2
click at [650, 150] on div "Menu items Large Sausage Sandwich Add Sort Manage items" at bounding box center [743, 135] width 489 height 34
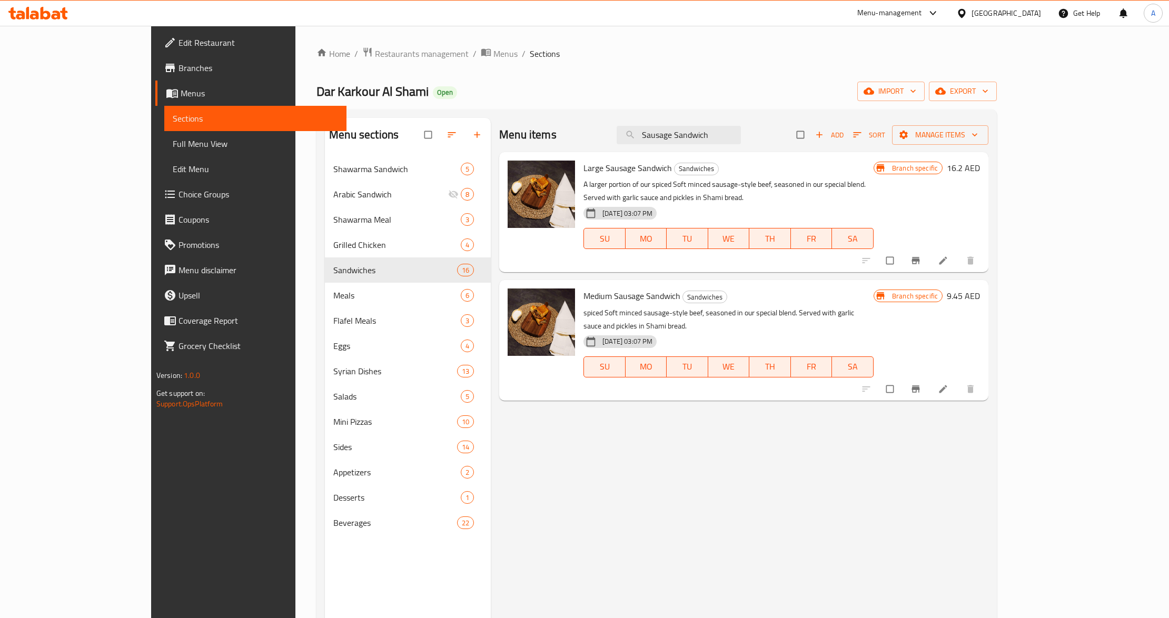
type input "Sausage Sandwich"
click at [921, 384] on icon "Branch-specific-item" at bounding box center [916, 389] width 11 height 11
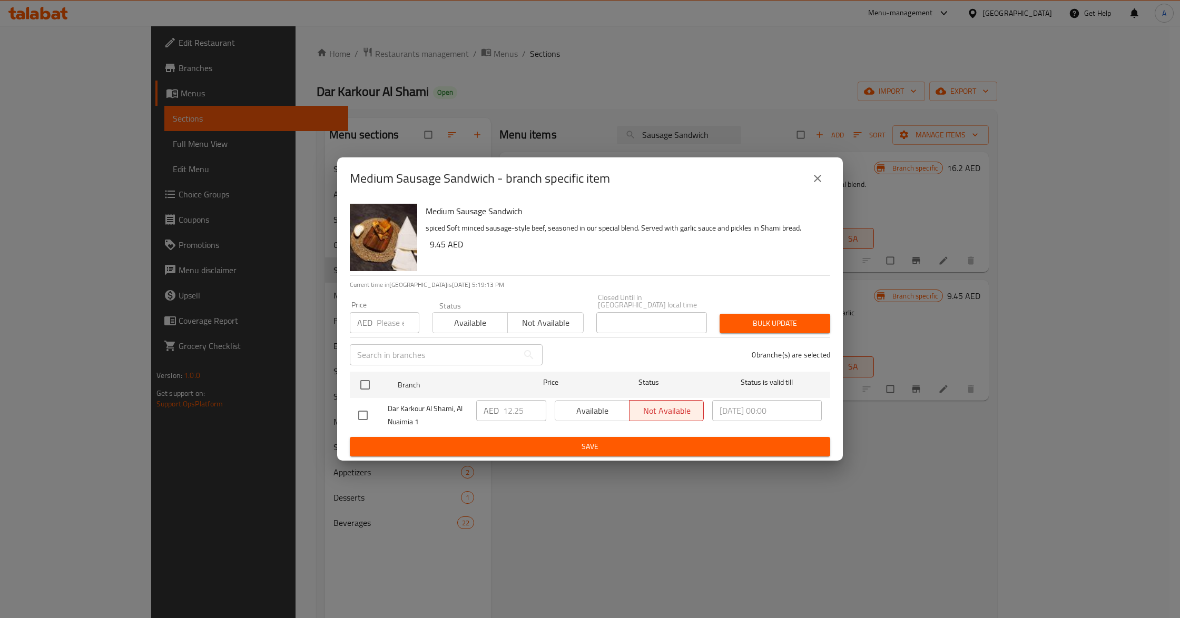
click at [810, 185] on button "close" at bounding box center [817, 178] width 25 height 25
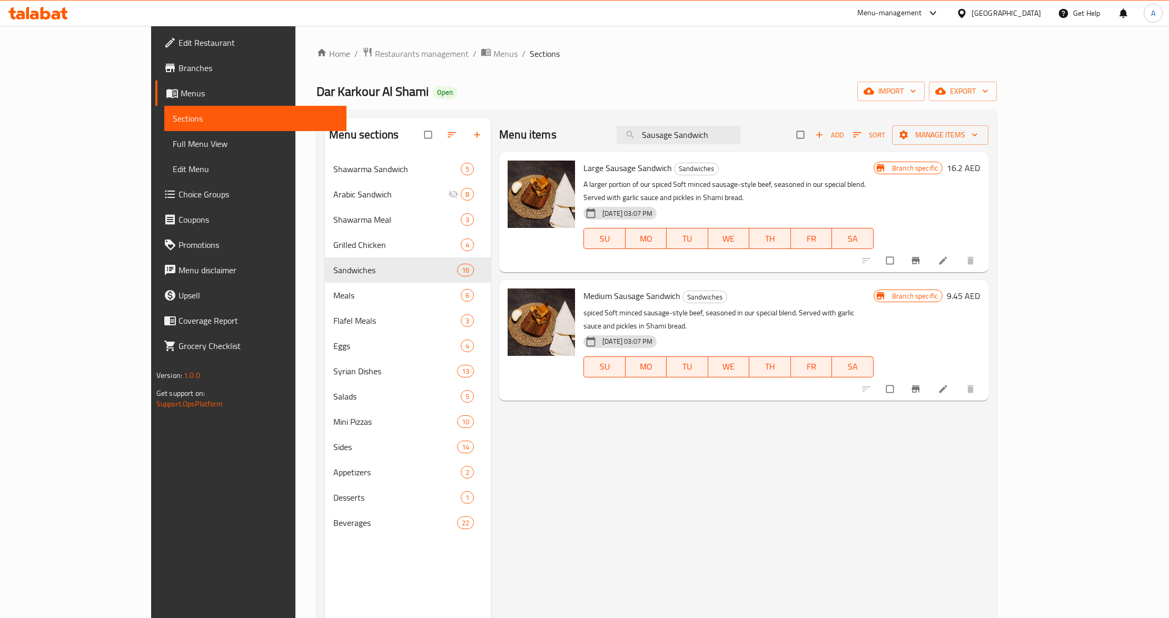
click at [753, 507] on div "Menu items Sausage Sandwich Add Sort Manage items Large Sausage Sandwich Sandwi…" at bounding box center [740, 427] width 498 height 618
click at [959, 381] on li at bounding box center [944, 389] width 29 height 17
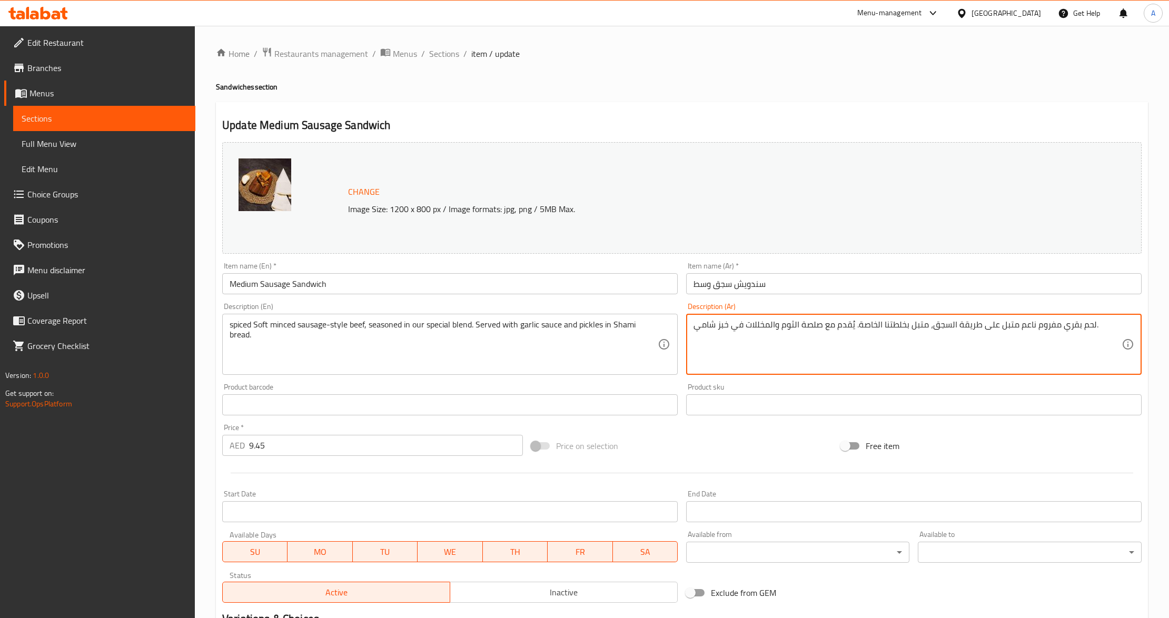
click at [840, 330] on textarea "لحم بقري مفروم ناعم متبل على طريقة السجق، متبل بخلطتنا الخاصة. يُقدم مع صلصة ال…" at bounding box center [908, 345] width 428 height 50
paste textarea "مية أكبر من لحم مفروم ناعم (سجق)، متبل بتتبيلتنا الخاصة مع [PERSON_NAME] والمخل…"
click at [833, 348] on textarea "كمية أكبر من لحم مفروم ناعم (سجق)، متبل بتتبيلتنا الخاصة مع كريم الثوم والمخلل …" at bounding box center [908, 345] width 428 height 50
type textarea "كمية أكبر من لحم مفروم ناعم (سجق)، متبل بتتبيلتنا الخاصة مع كريم الثوم والمخلل …"
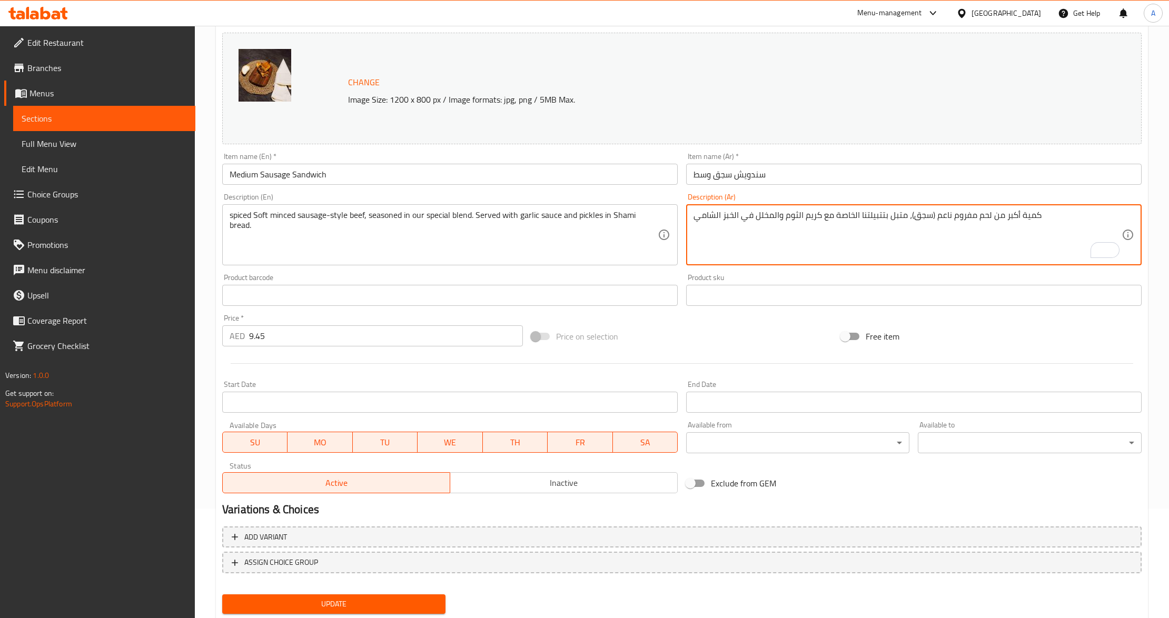
scroll to position [140, 0]
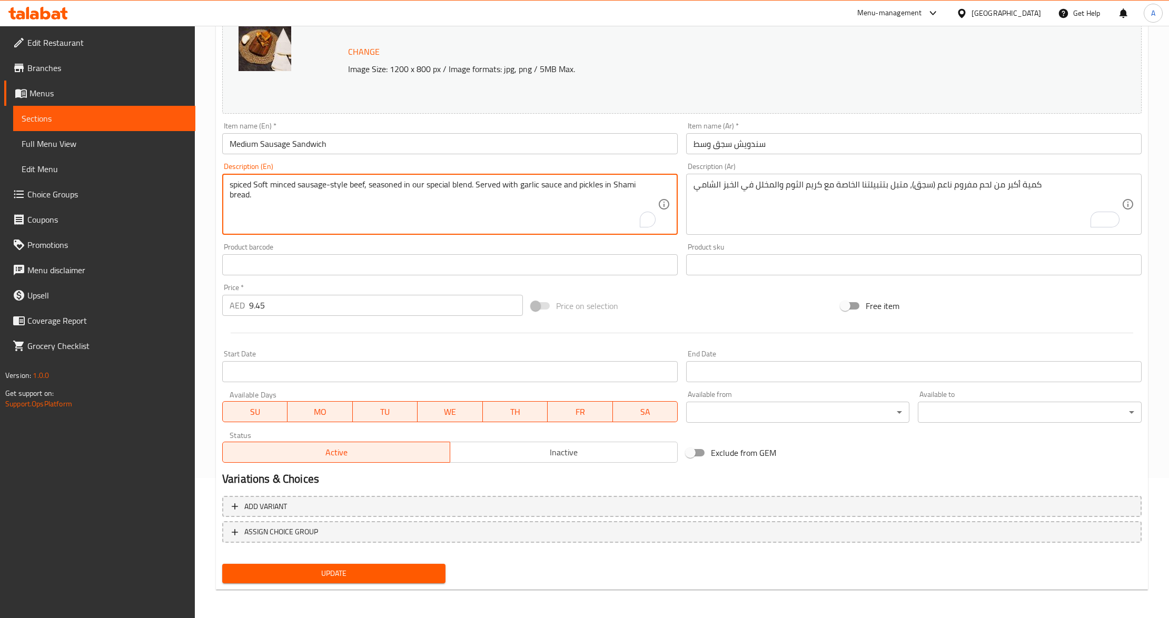
click at [391, 218] on textarea "spiced Soft minced sausage-style beef, seasoned in our special blend. Served wi…" at bounding box center [444, 205] width 428 height 50
paste textarea "A larger portion of our"
type textarea "A larger portion of our spiced Soft minced sausage-style beef, seasoned in our …"
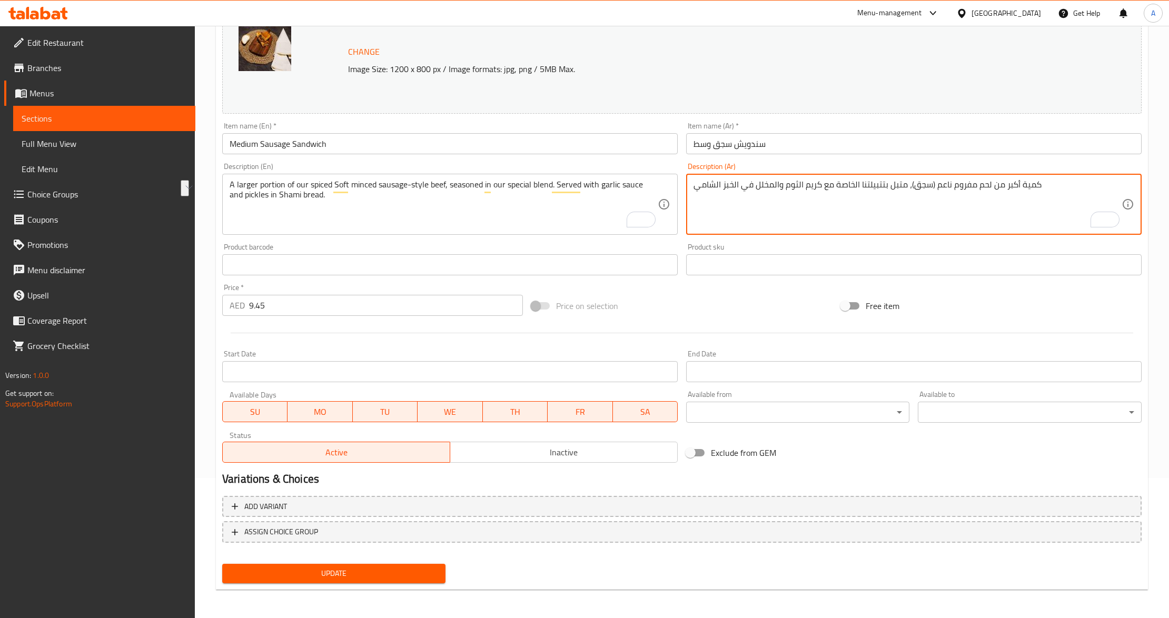
drag, startPoint x: 820, startPoint y: 186, endPoint x: 784, endPoint y: 184, distance: 36.4
click at [784, 184] on textarea "كمية أكبر من لحم مفروم ناعم (سجق)، متبل بتتبيلتنا الخاصة مع كريم الثوم والمخلل …" at bounding box center [908, 205] width 428 height 50
paste textarea "صوص ثوم"
click at [636, 304] on div "Price on selection" at bounding box center [681, 306] width 309 height 28
click at [1026, 188] on textarea "كمية أكبر من لحم مفروم ناعم (سجق)، متبل بتتبيلتنا الخاصة مع صوص ثوم والمخلل في …" at bounding box center [908, 205] width 428 height 50
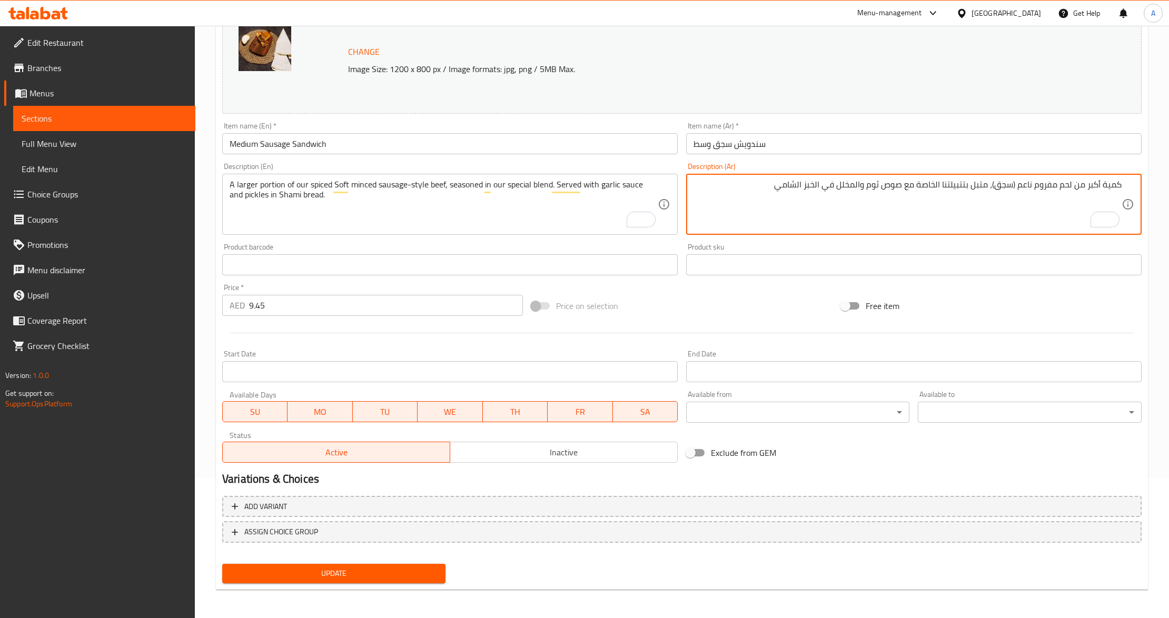
click at [1026, 188] on textarea "كمية أكبر من لحم مفروم ناعم (سجق)، متبل بتتبيلتنا الخاصة مع صوص ثوم والمخلل في …" at bounding box center [908, 205] width 428 height 50
type textarea "كمية أكبر من لحم مفروم سوفت (سجق)، متبل بتتبيلتنا الخاصة مع صوص ثوم والمخلل في …"
click at [847, 450] on div "Exclude from GEM" at bounding box center [836, 453] width 309 height 28
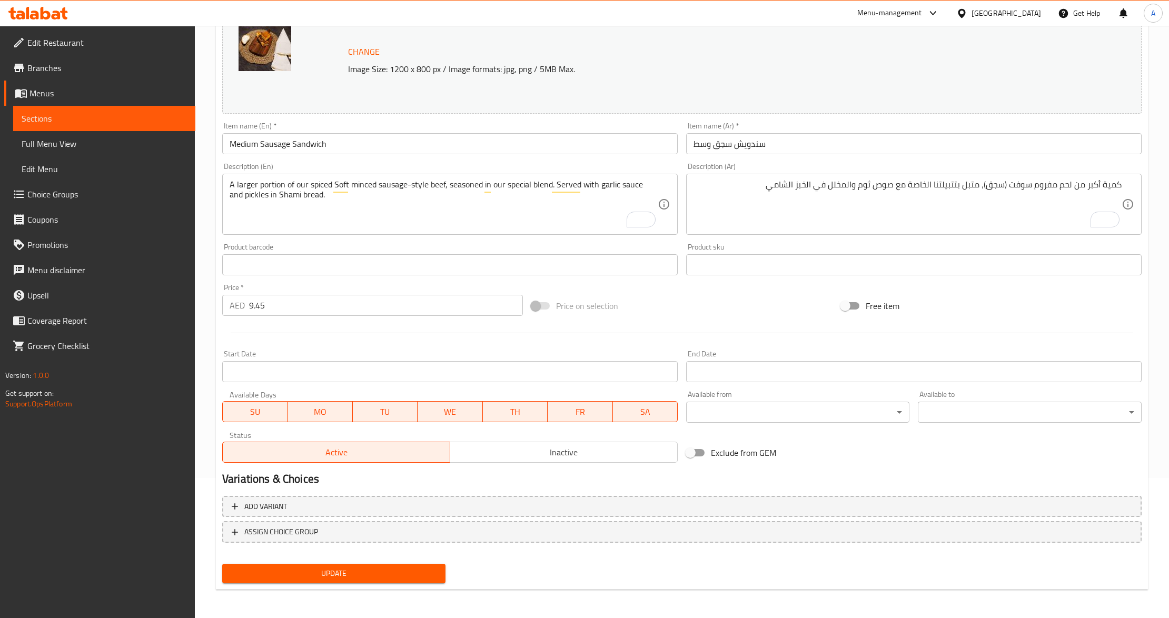
click at [376, 280] on div "Price   * AED 9.45 Price *" at bounding box center [372, 300] width 309 height 41
click at [336, 571] on span "Update" at bounding box center [334, 573] width 206 height 13
click at [336, 571] on div at bounding box center [584, 309] width 1169 height 618
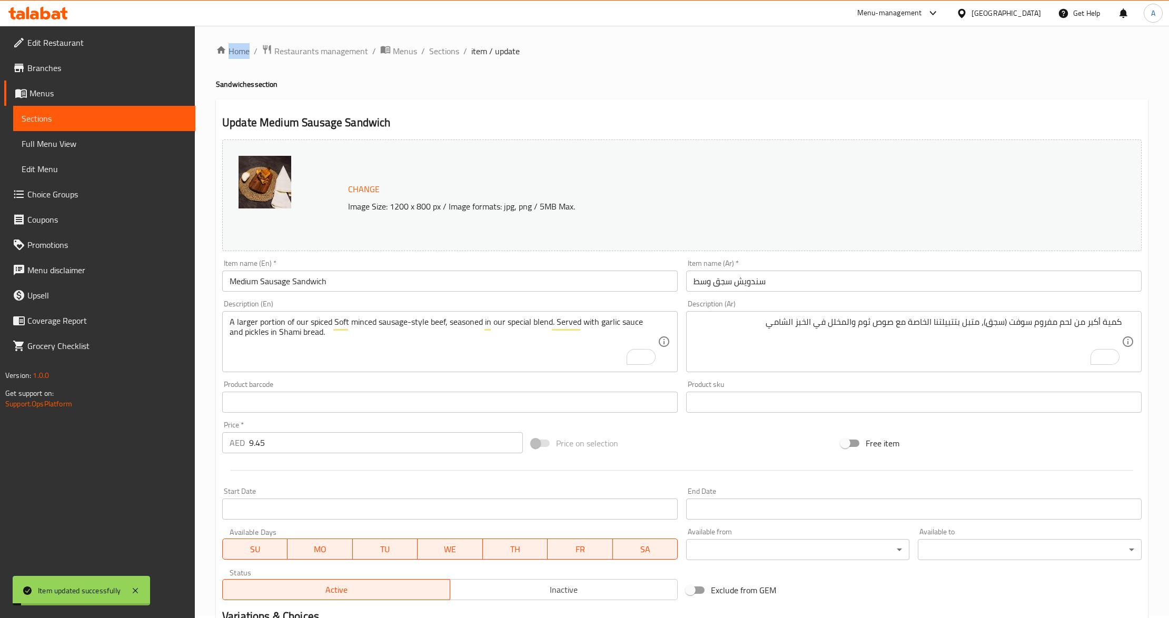
scroll to position [0, 0]
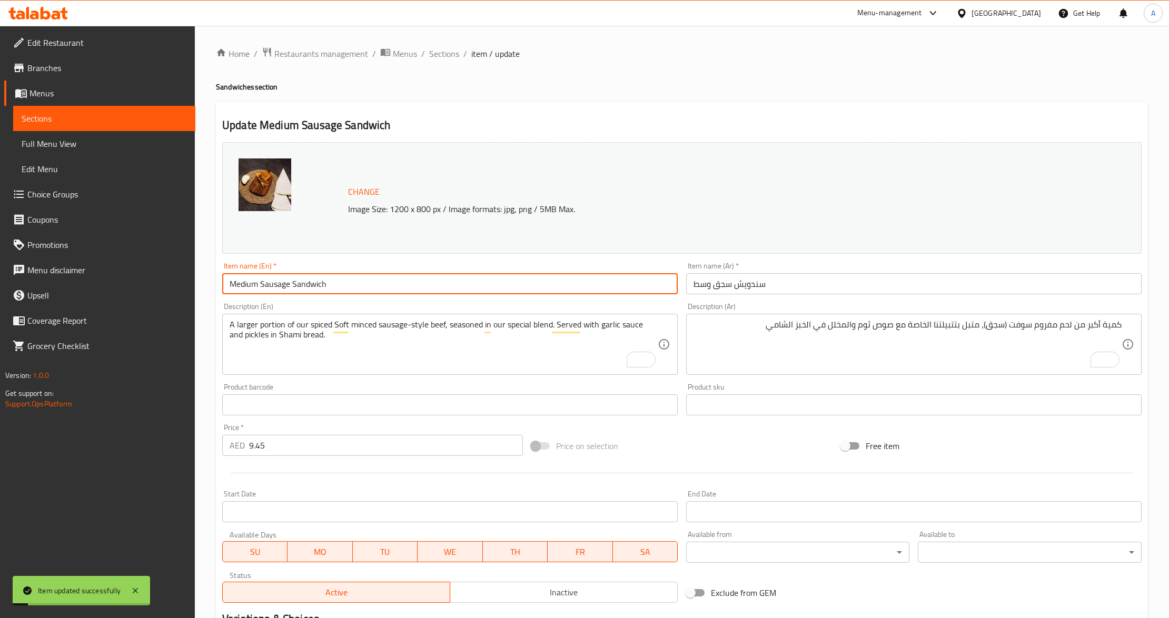
click at [322, 283] on input "Medium Sausage Sandwich" at bounding box center [450, 283] width 456 height 21
click at [442, 56] on span "Sections" at bounding box center [444, 53] width 30 height 13
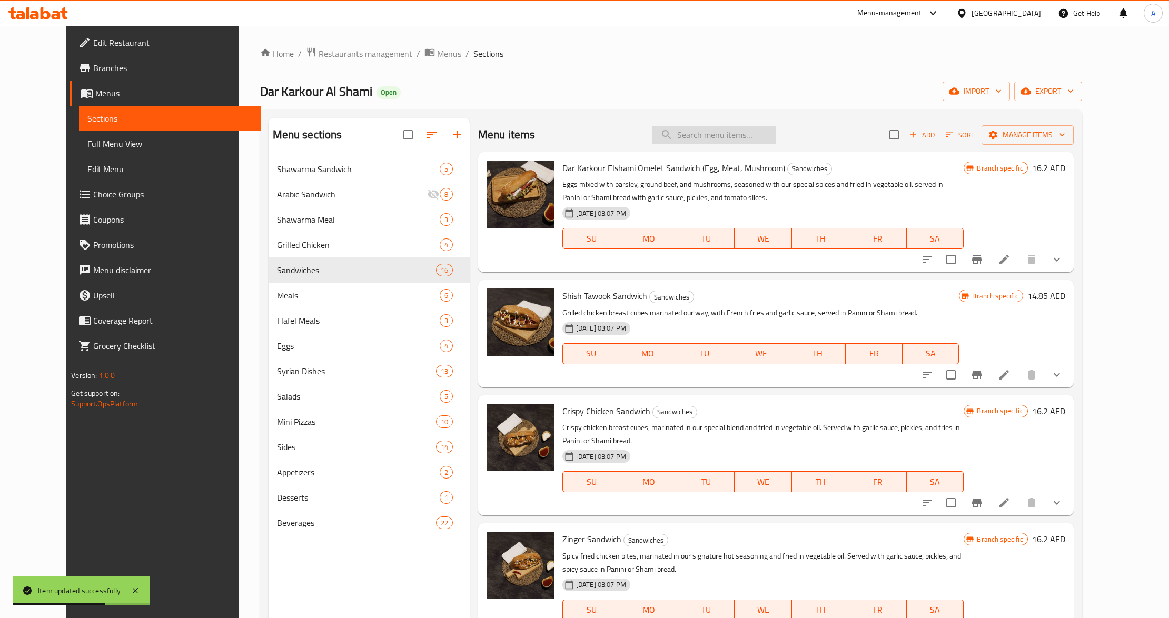
click at [719, 130] on input "search" at bounding box center [714, 135] width 124 height 18
paste input "Medium Sausage Sandwich"
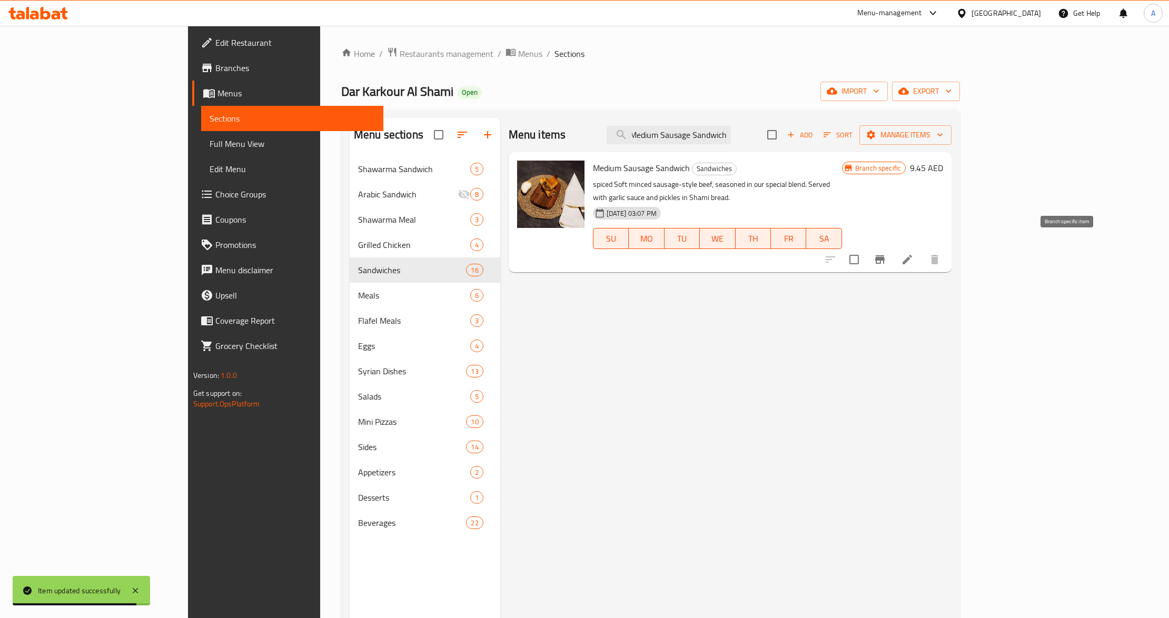
type input "Medium Sausage Sandwich"
click at [893, 247] on button "Branch-specific-item" at bounding box center [880, 259] width 25 height 25
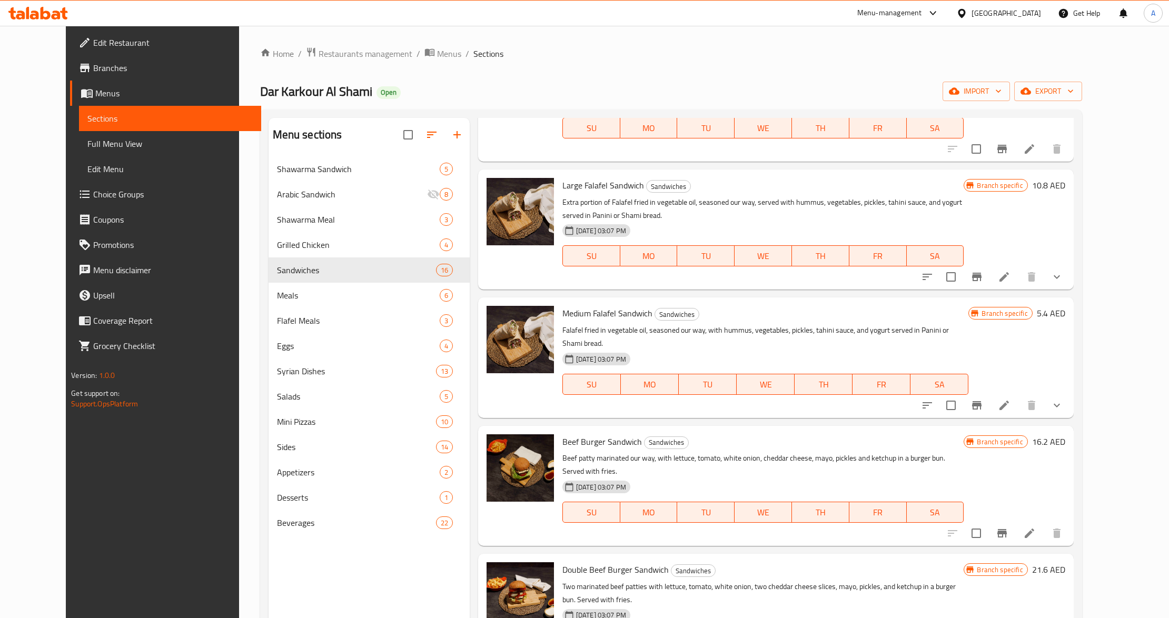
scroll to position [1315, 0]
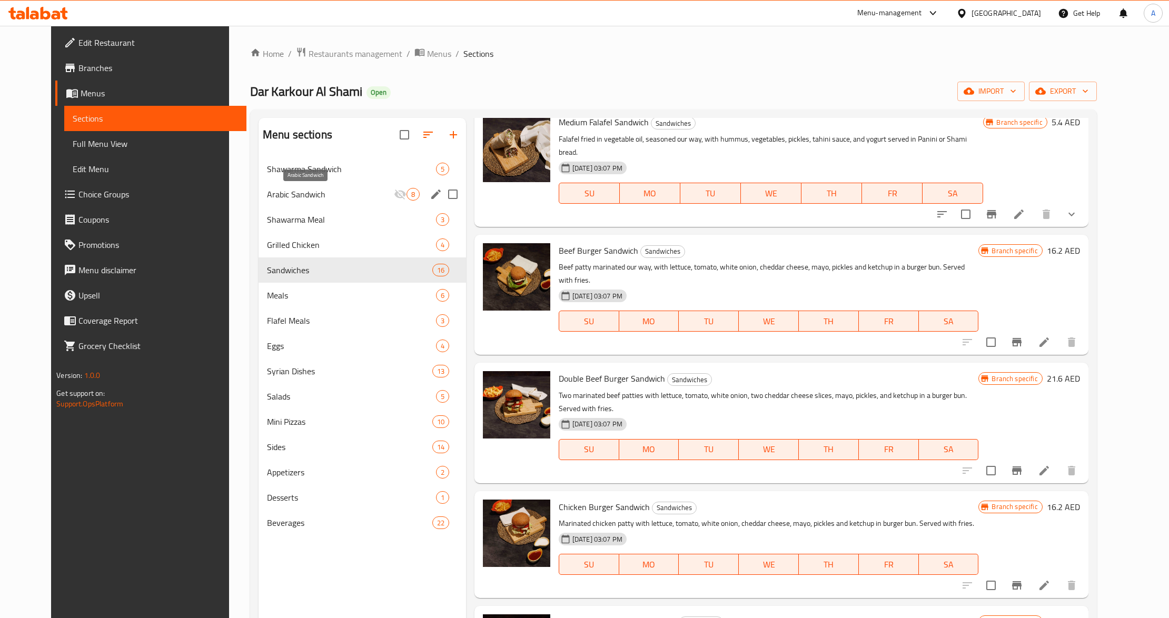
click at [304, 194] on span "Arabic Sandwich" at bounding box center [330, 194] width 127 height 13
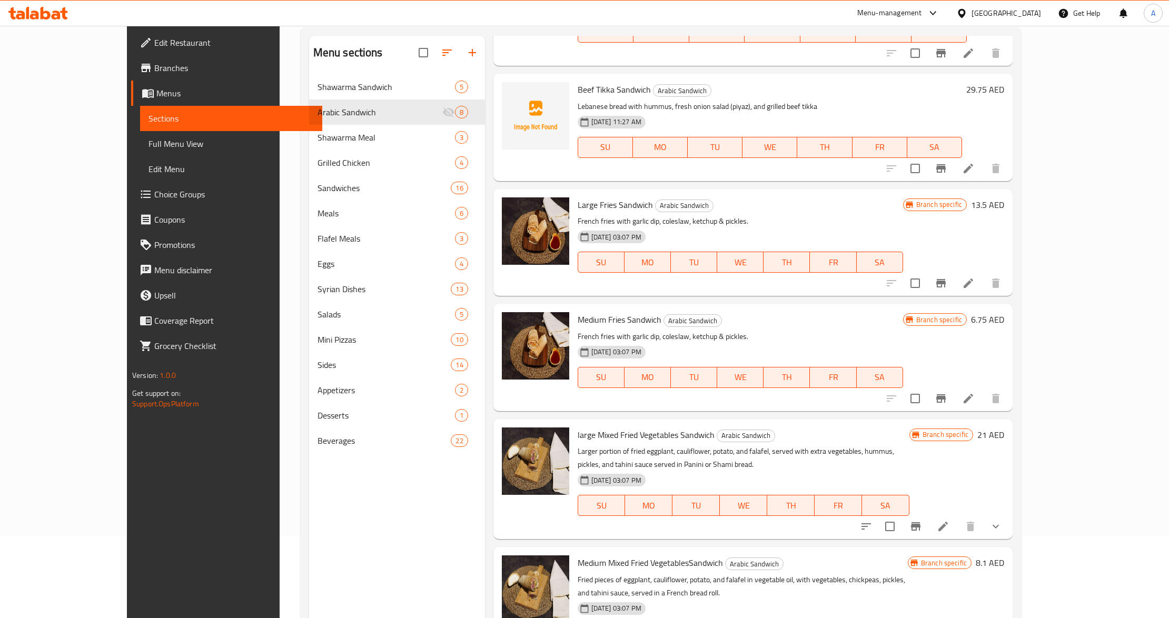
scroll to position [148, 0]
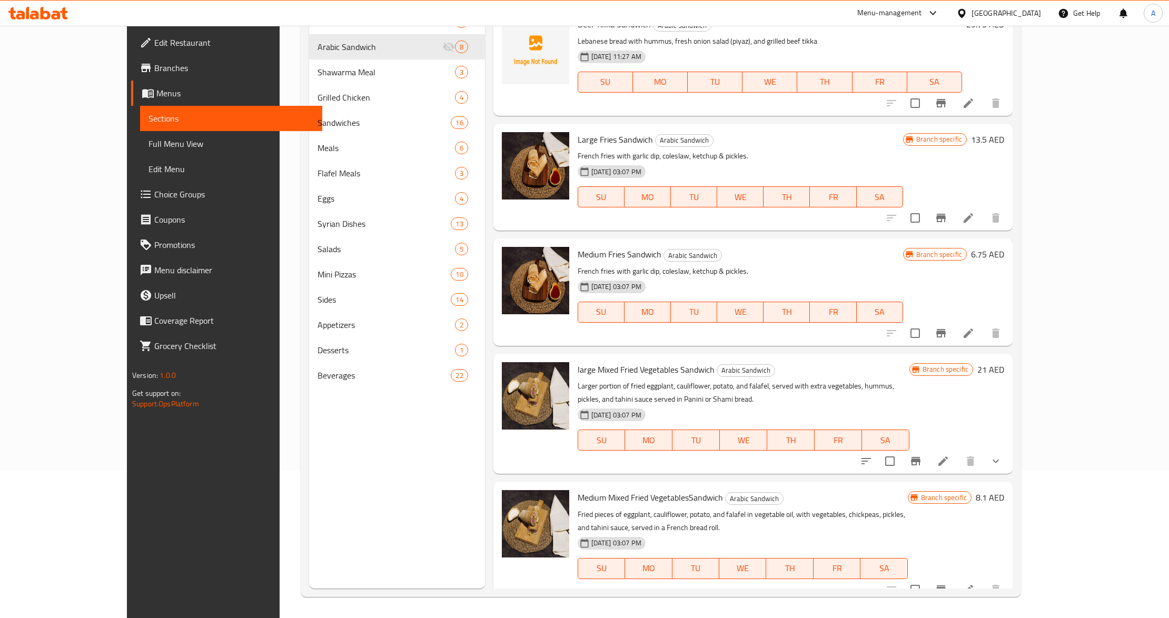
click at [330, 526] on div "Menu sections Shawarma Sandwich 5 Arabic Sandwich 8 Shawarma Meal 3 Grilled Chi…" at bounding box center [397, 280] width 176 height 618
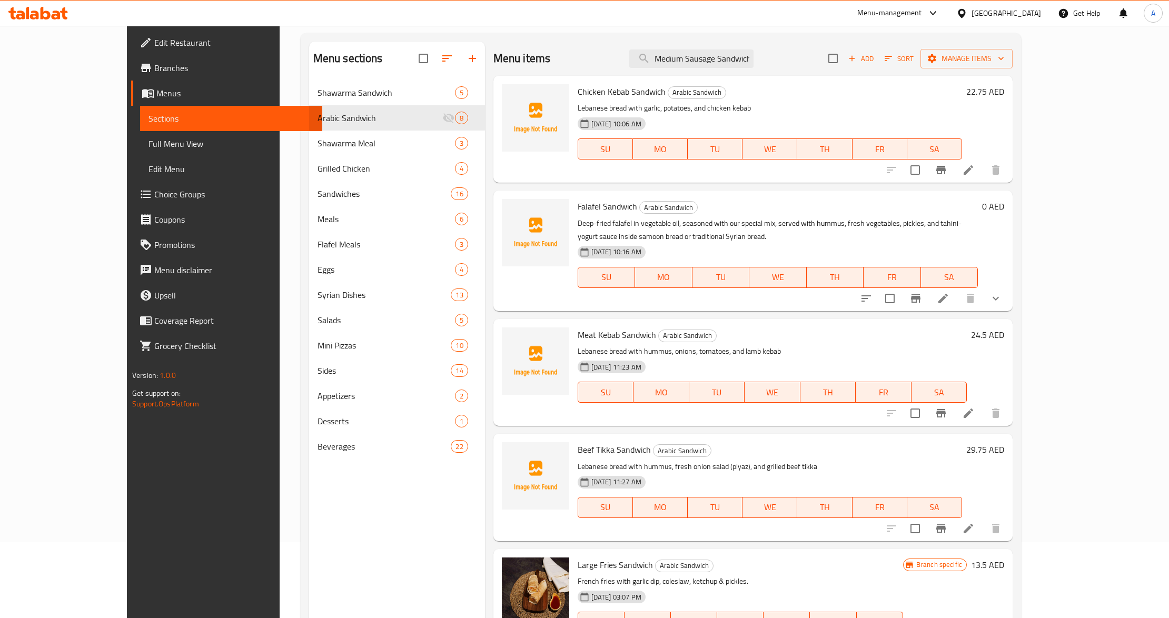
scroll to position [0, 0]
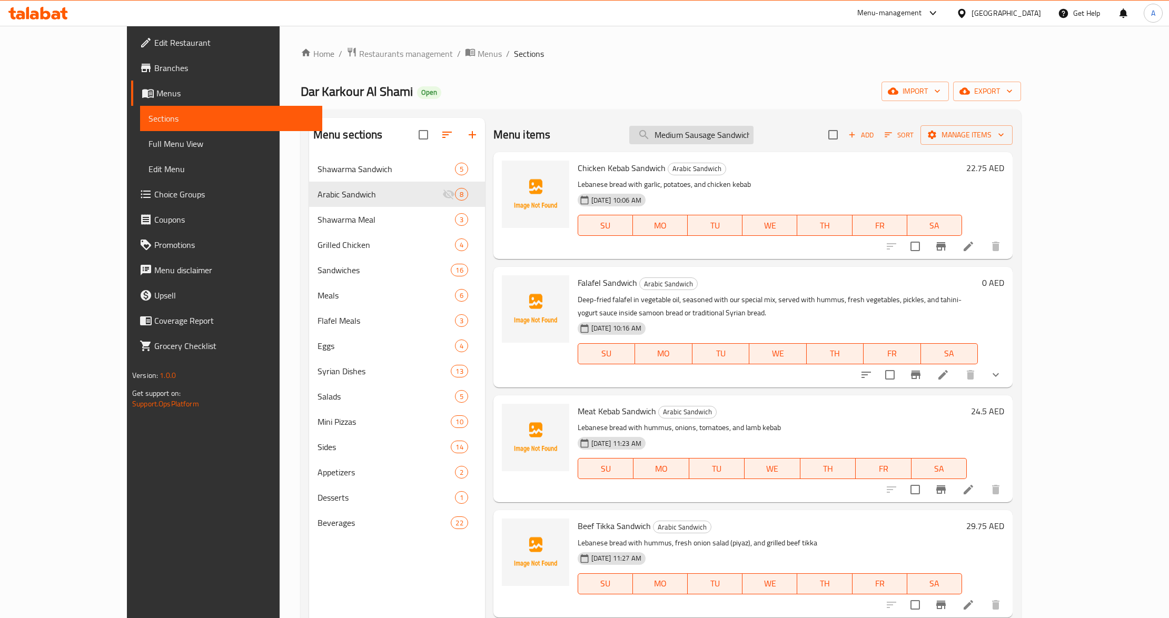
click at [744, 134] on input "Medium Sausage Sandwich" at bounding box center [691, 135] width 124 height 18
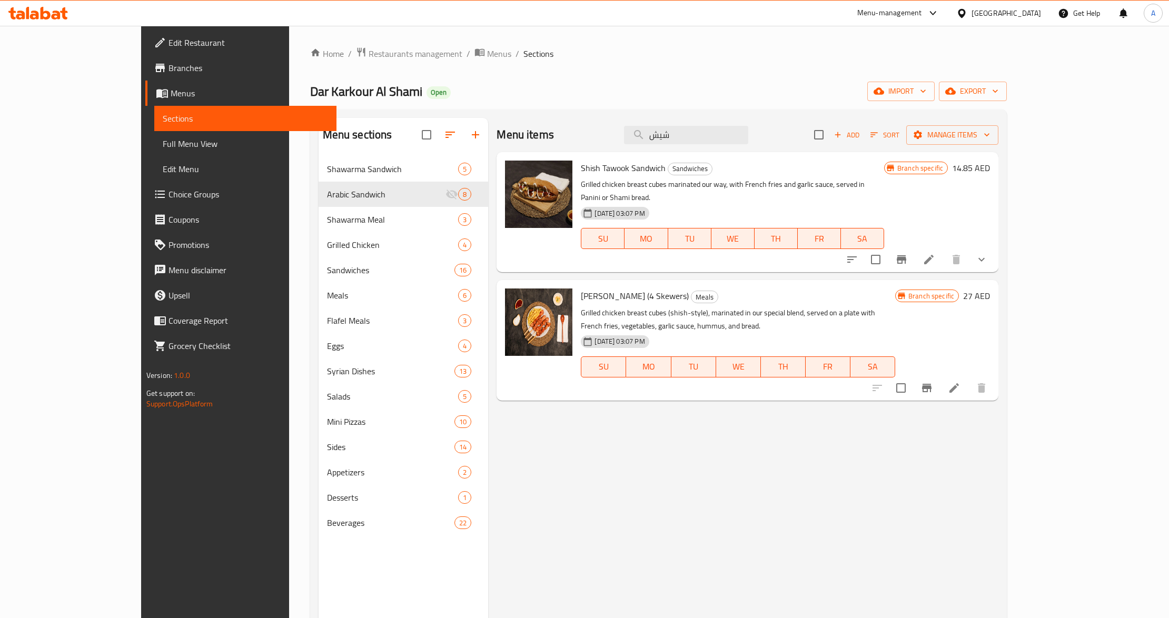
type input "شيش"
click at [994, 255] on button "show more" at bounding box center [981, 259] width 25 height 25
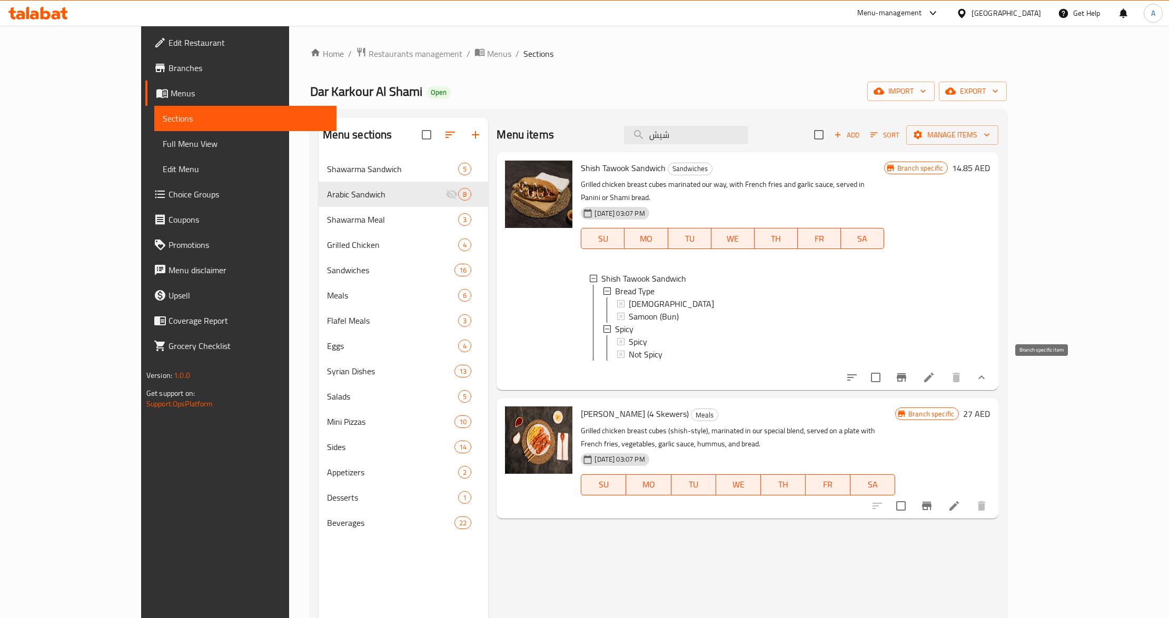
click at [908, 378] on icon "Branch-specific-item" at bounding box center [901, 377] width 13 height 13
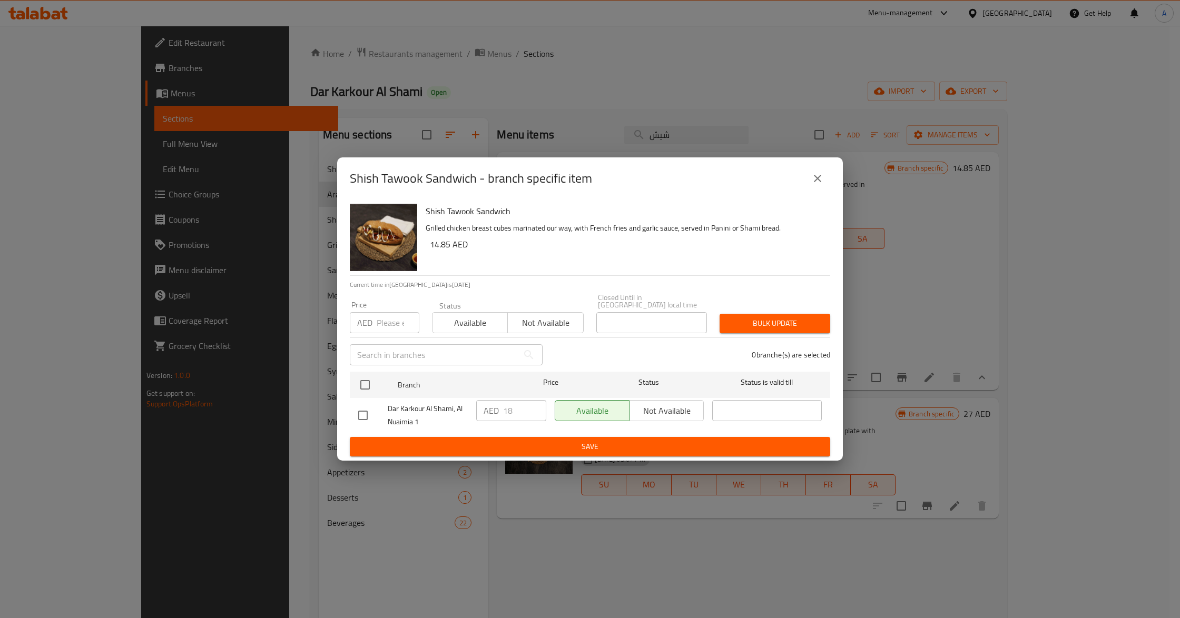
click at [392, 327] on input "number" at bounding box center [398, 322] width 43 height 21
paste input "26.25"
type input "26.25"
click at [371, 384] on input "checkbox" at bounding box center [365, 385] width 22 height 22
checkbox input "true"
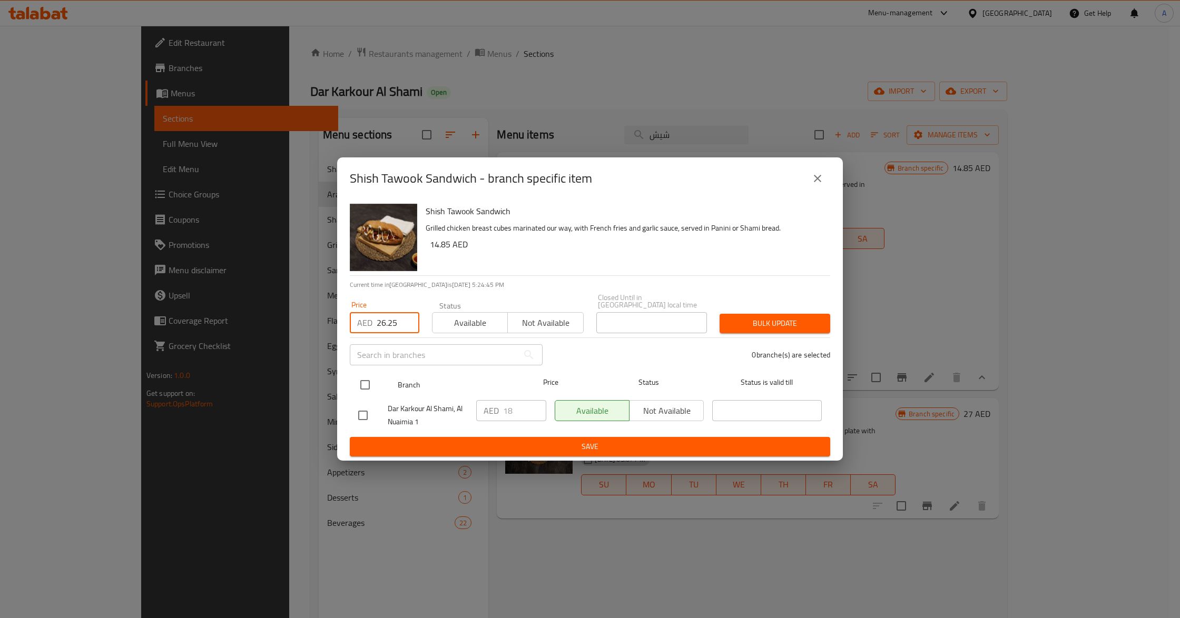
checkbox input "true"
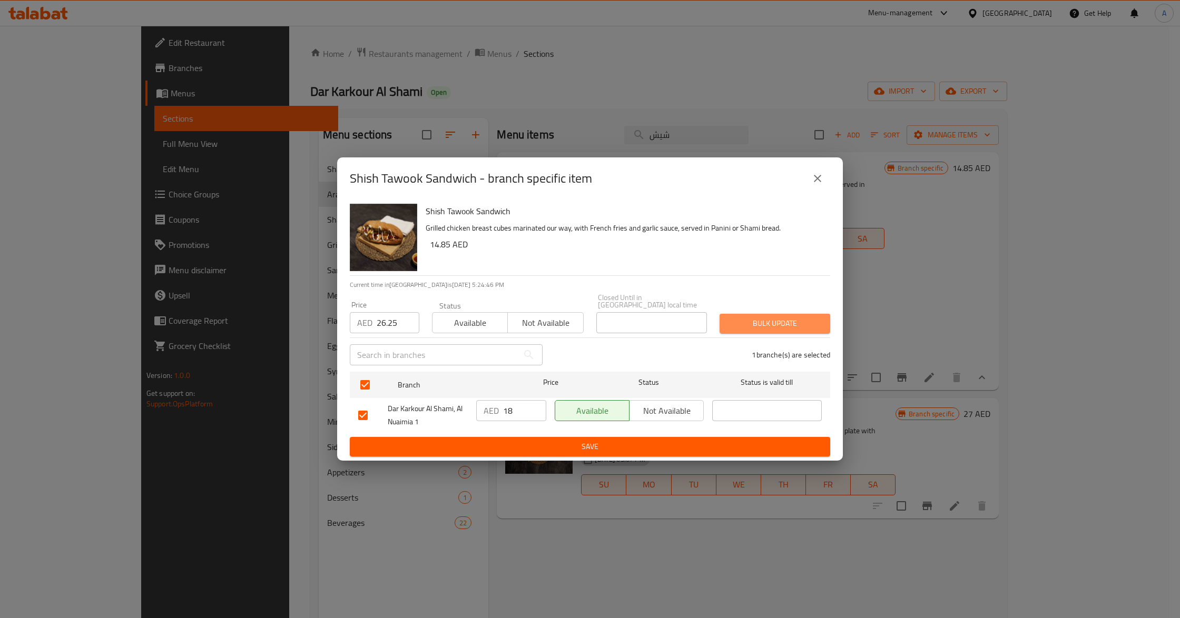
click at [754, 325] on span "Bulk update" at bounding box center [775, 323] width 94 height 13
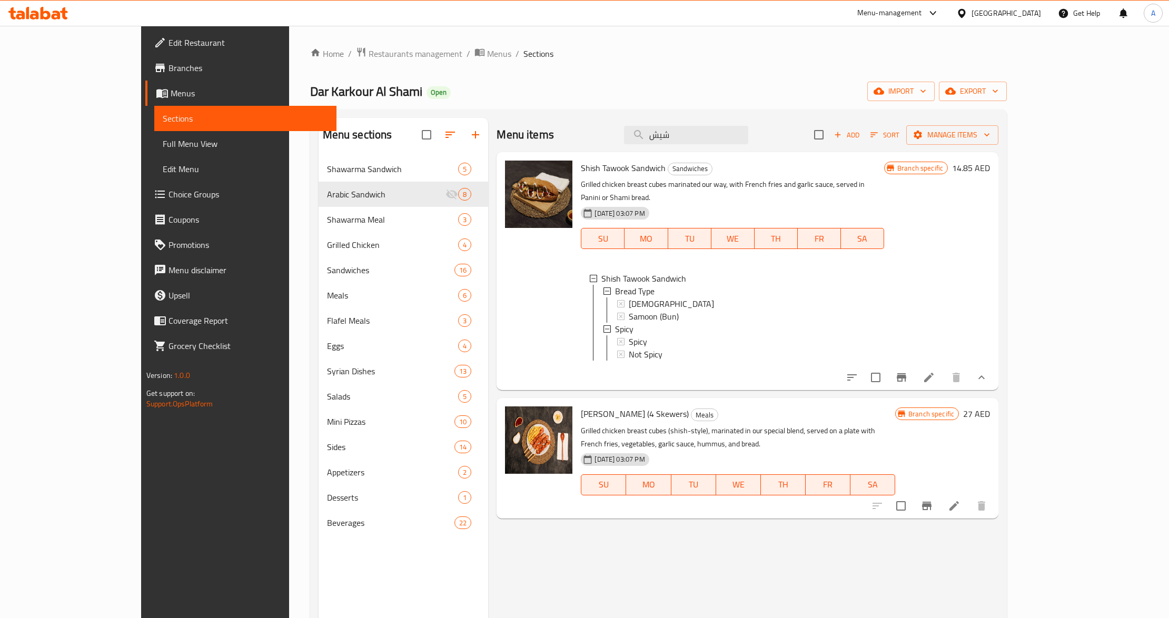
click at [873, 425] on p "Grilled chicken breast cubes (shish-style), marinated in our special blend, ser…" at bounding box center [738, 438] width 314 height 26
click at [607, 170] on span "Shish Tawook Sandwich" at bounding box center [623, 168] width 85 height 16
copy h6 "Shish Tawook Sandwich"
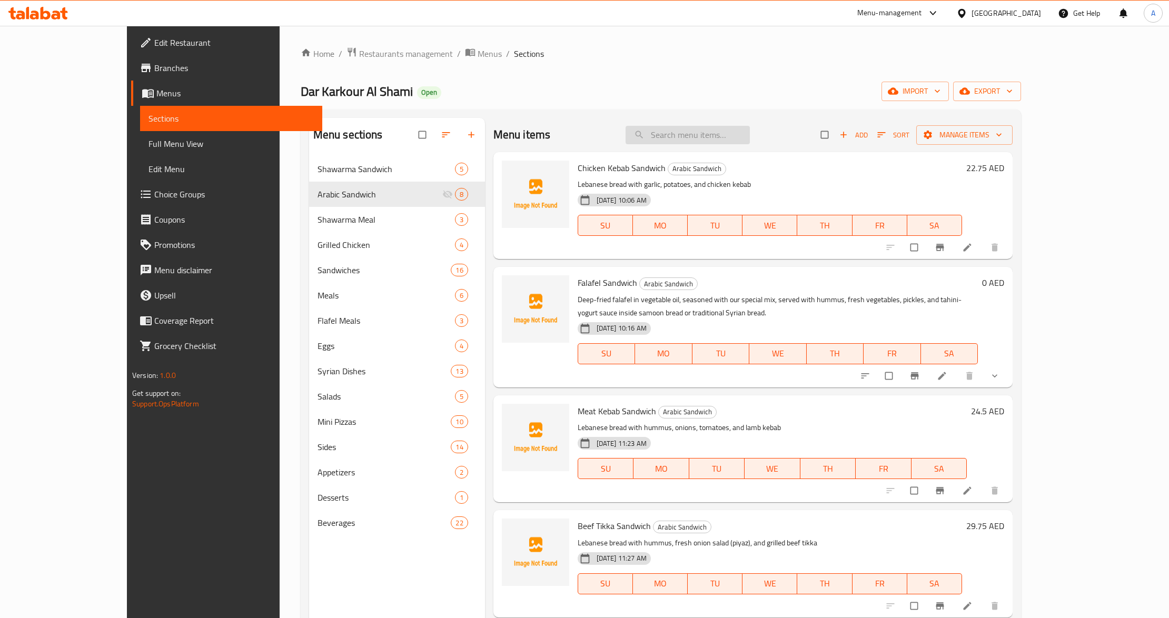
click at [750, 142] on input "search" at bounding box center [688, 135] width 124 height 18
paste input "Shish Tawook Sandwich"
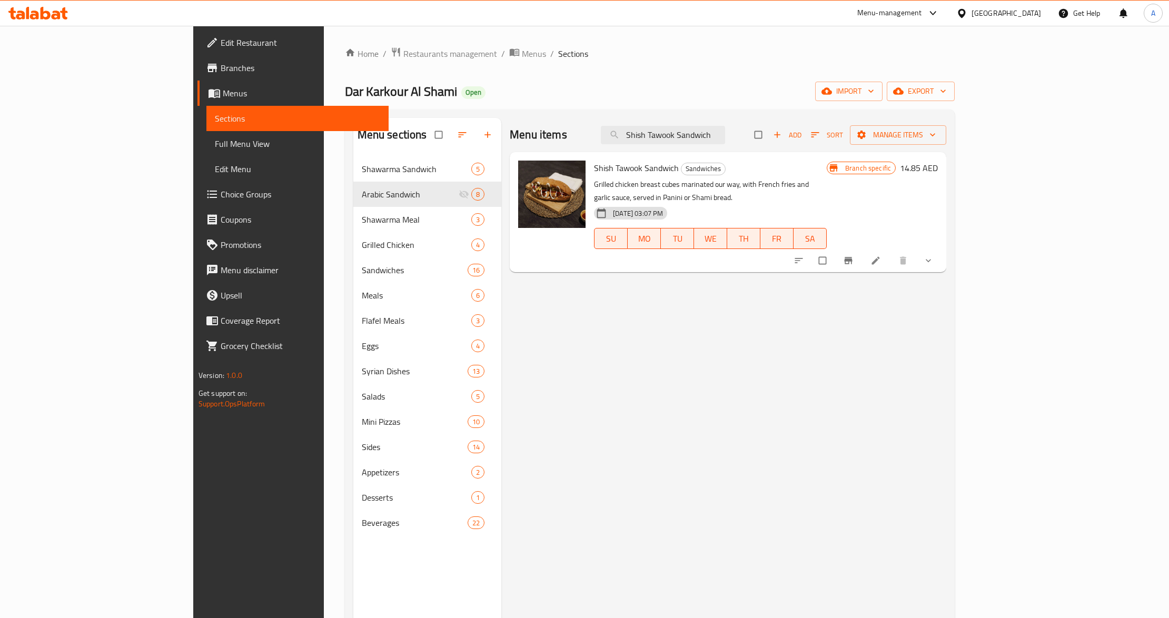
type input "Shish Tawook Sandwich"
click at [934, 255] on icon "show more" at bounding box center [928, 260] width 11 height 11
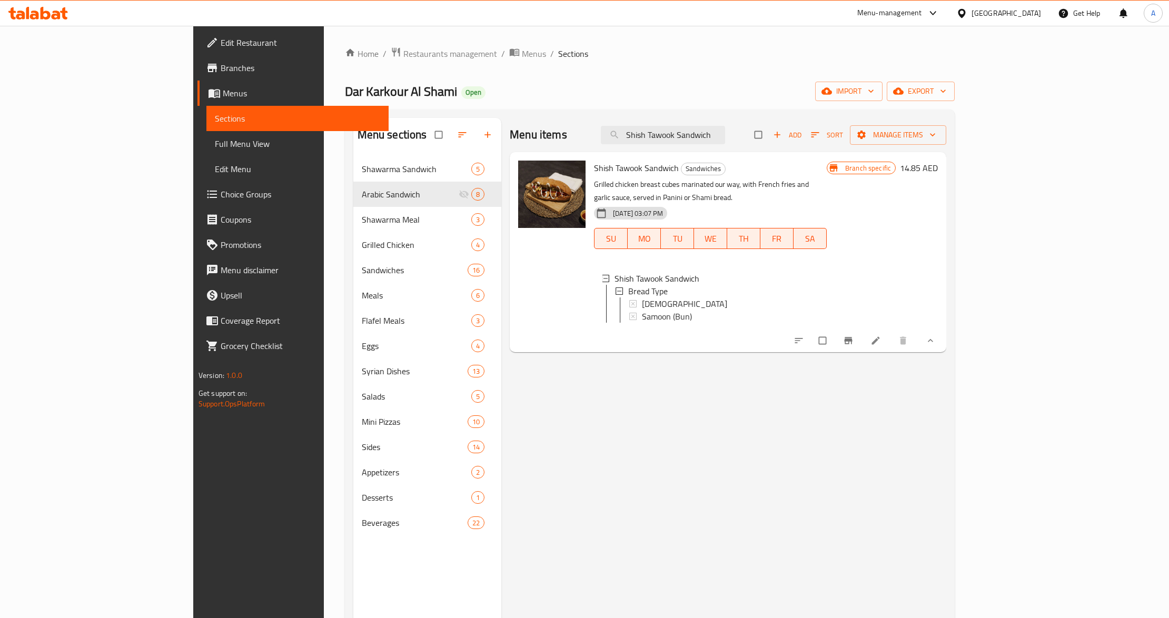
click at [751, 498] on div "Menu items Shish Tawook Sandwich Add Sort Manage items Shish Tawook Sandwich Sa…" at bounding box center [723, 427] width 445 height 618
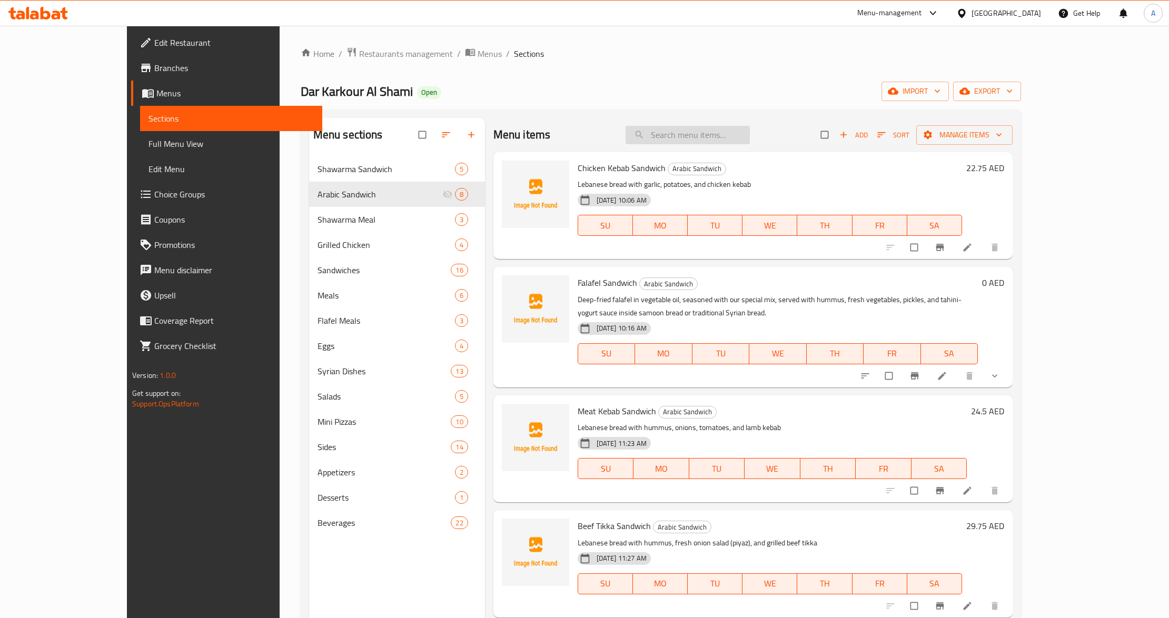
click at [717, 136] on input "search" at bounding box center [688, 135] width 124 height 18
paste input "Shish Tawook Sandwich"
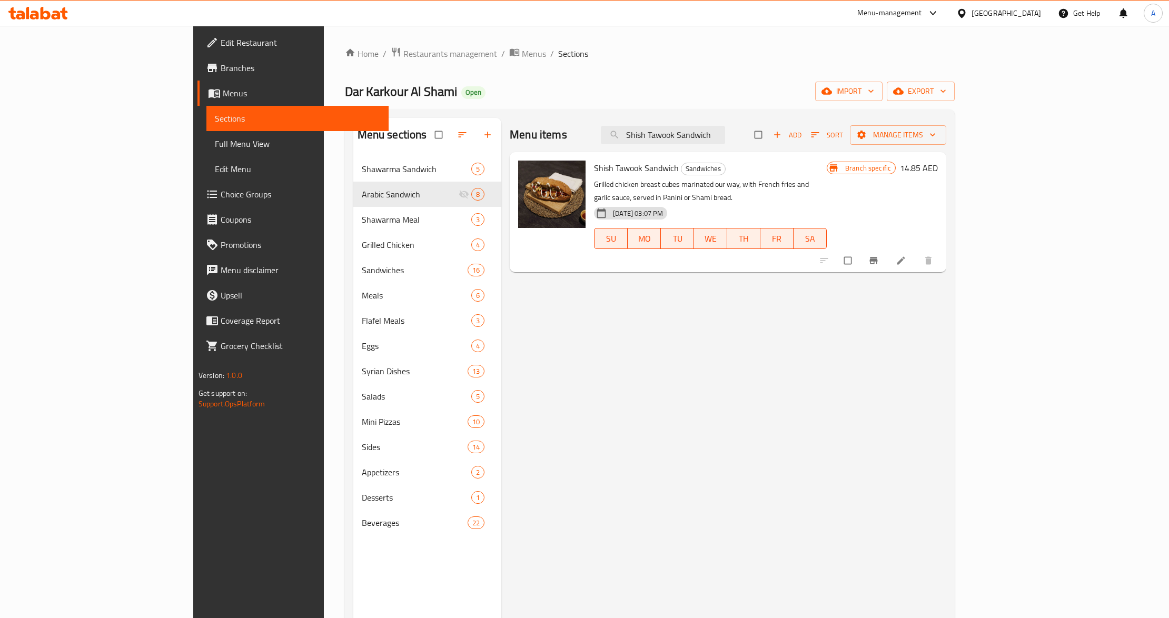
type input "Shish Tawook Sandwich"
click at [572, 369] on div "Menu items Shish Tawook Sandwich Add Sort Manage items Shish Tawook Sandwich Sa…" at bounding box center [723, 427] width 445 height 618
click at [594, 172] on span "Shish Tawook Sandwich" at bounding box center [636, 168] width 85 height 16
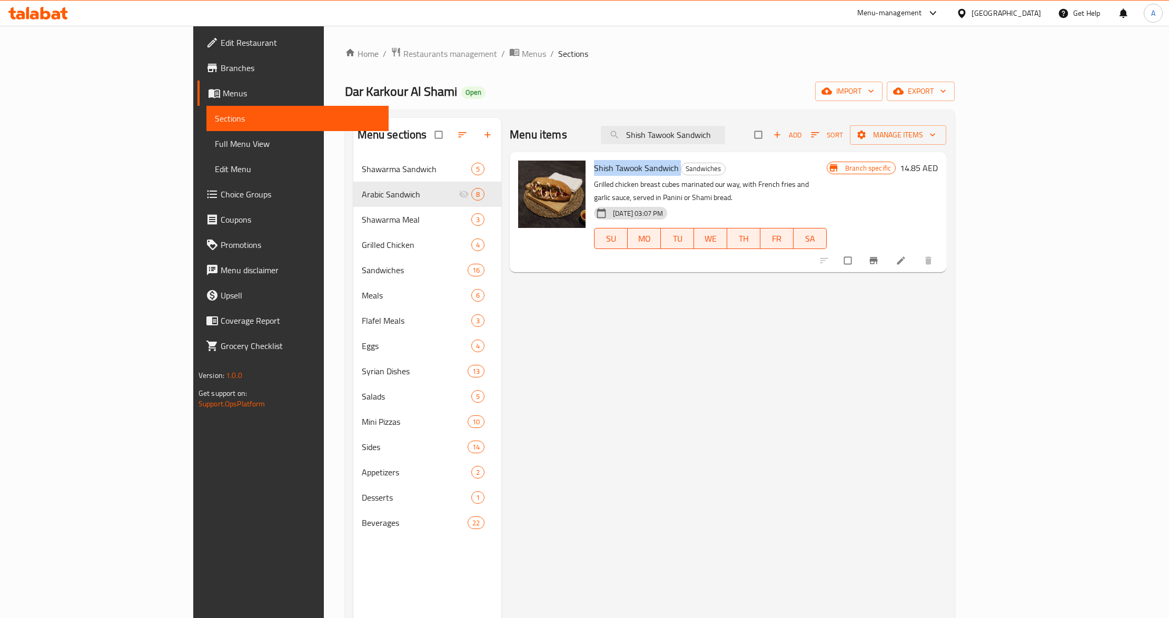
copy h6 "Shish Tawook Sandwich"
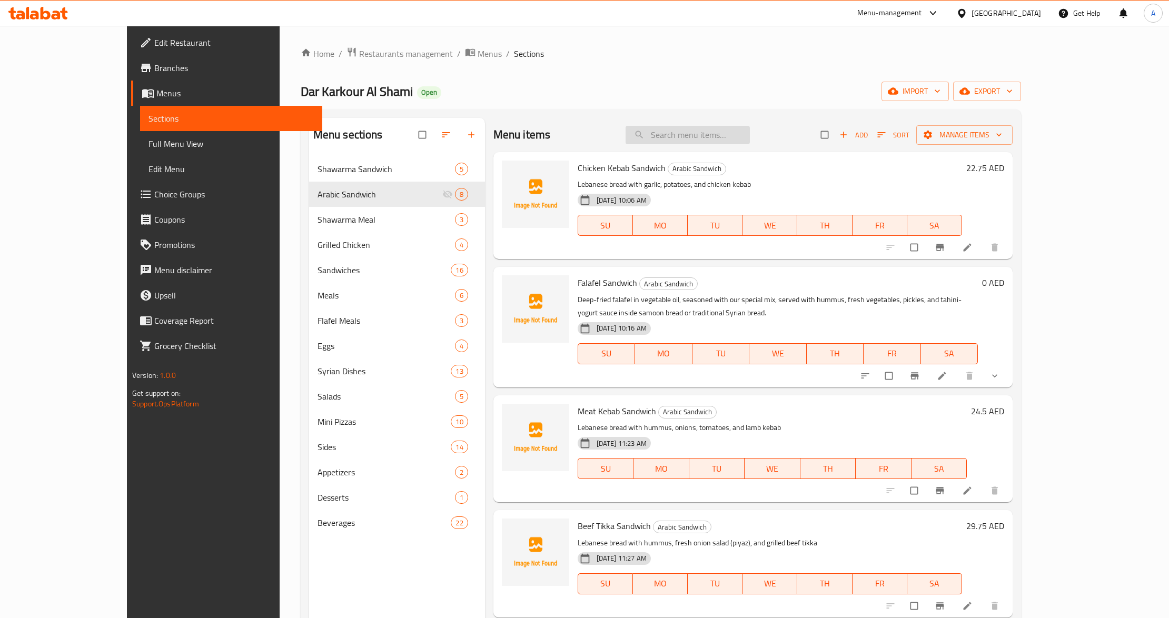
click at [750, 132] on input "search" at bounding box center [688, 135] width 124 height 18
paste input "Shish Tawook Sandwich"
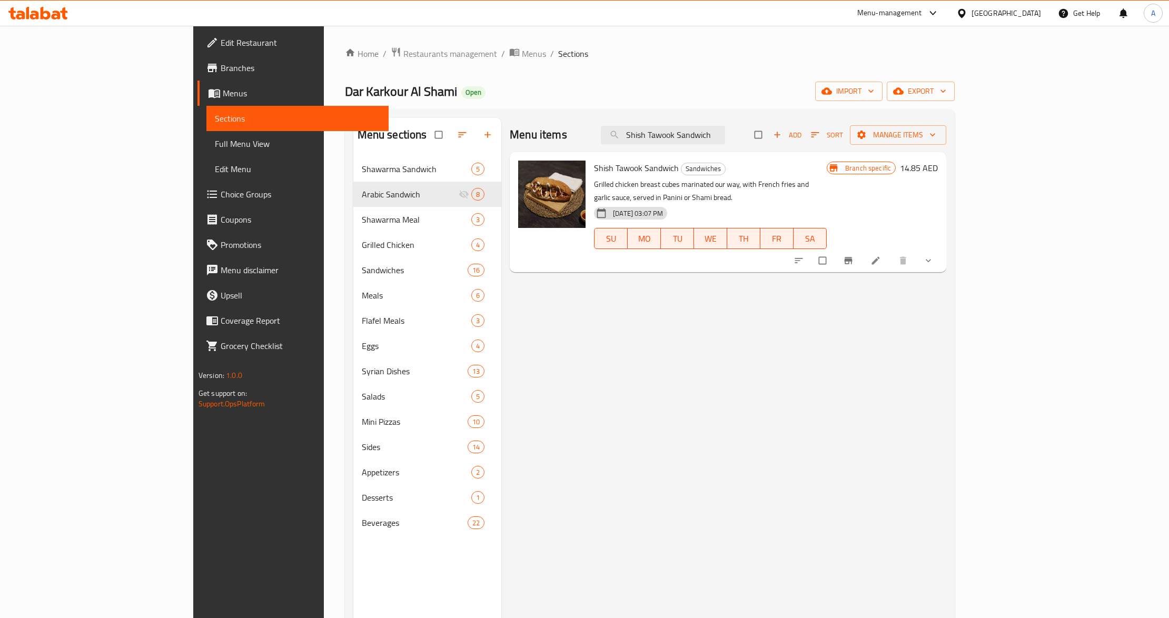
type input "Shish Tawook Sandwich"
click at [942, 249] on button "show more" at bounding box center [929, 260] width 25 height 23
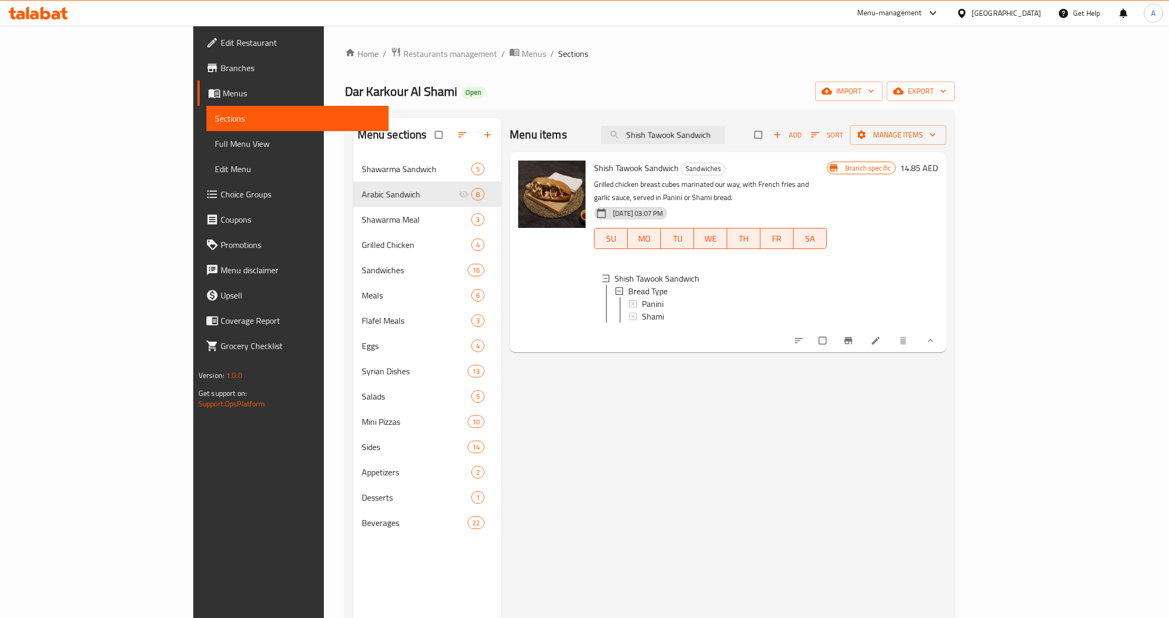
click at [602, 367] on div "Menu items Shish Tawook Sandwich Add Sort Manage items Shish Tawook Sandwich Sa…" at bounding box center [723, 427] width 445 height 618
click at [942, 349] on div at bounding box center [864, 340] width 155 height 23
click at [881, 336] on icon at bounding box center [876, 341] width 11 height 11
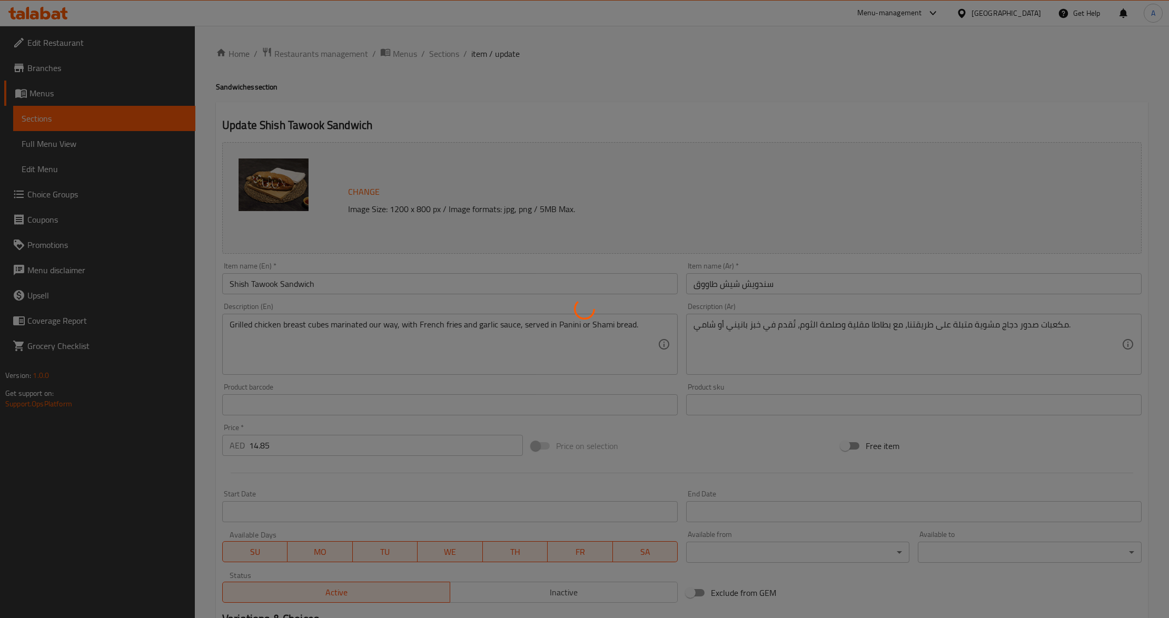
type input "نوع الخبز"
type input "1"
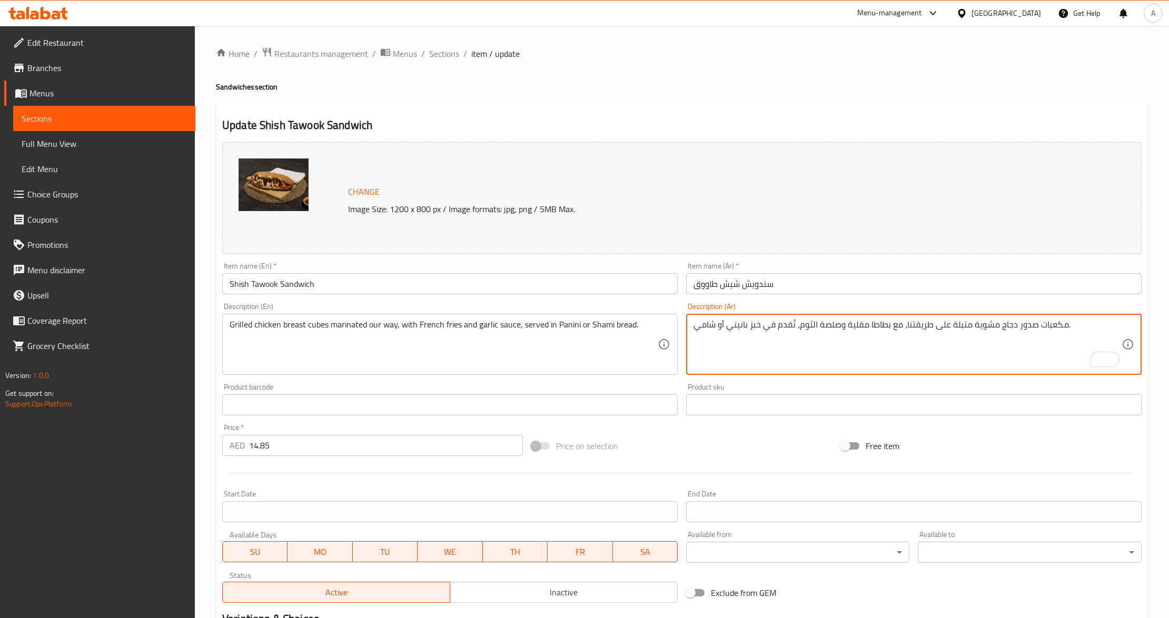
click at [319, 469] on div at bounding box center [682, 473] width 928 height 26
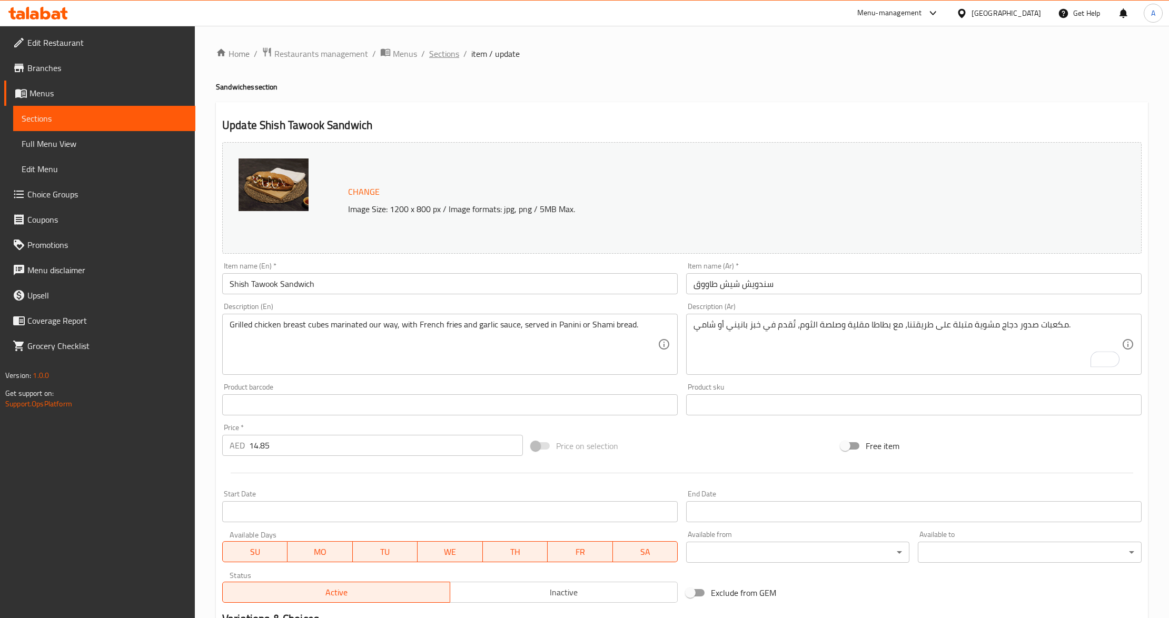
click at [451, 59] on span "Sections" at bounding box center [444, 53] width 30 height 13
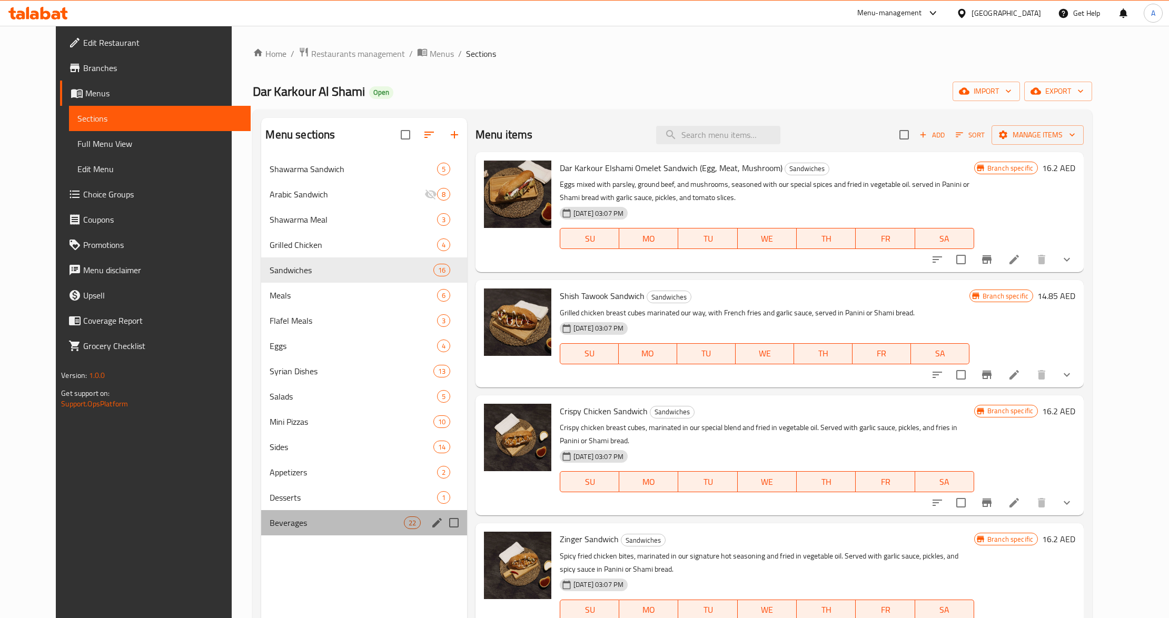
click at [275, 532] on div "Beverages 22" at bounding box center [363, 522] width 205 height 25
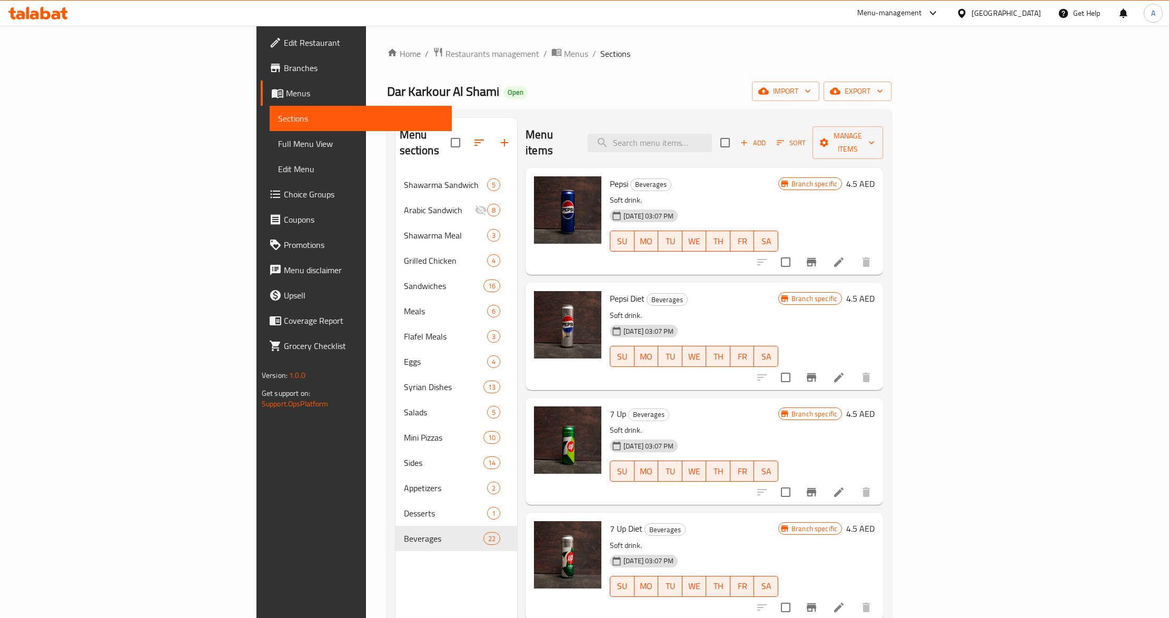
click at [681, 291] on h6 "Pepsi Diet Beverages" at bounding box center [694, 298] width 169 height 15
click at [816, 488] on icon "Branch-specific-item" at bounding box center [811, 492] width 9 height 8
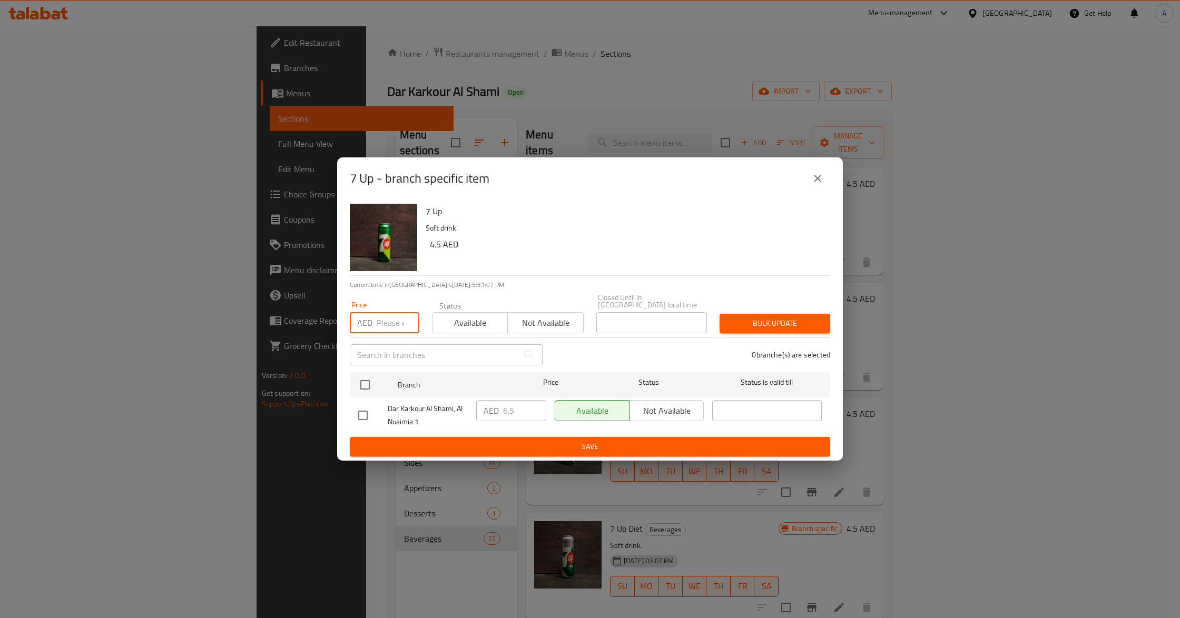
click at [397, 324] on input "number" at bounding box center [398, 322] width 43 height 21
paste input "5.25"
type input "5.25"
click at [365, 390] on input "checkbox" at bounding box center [365, 385] width 22 height 22
checkbox input "true"
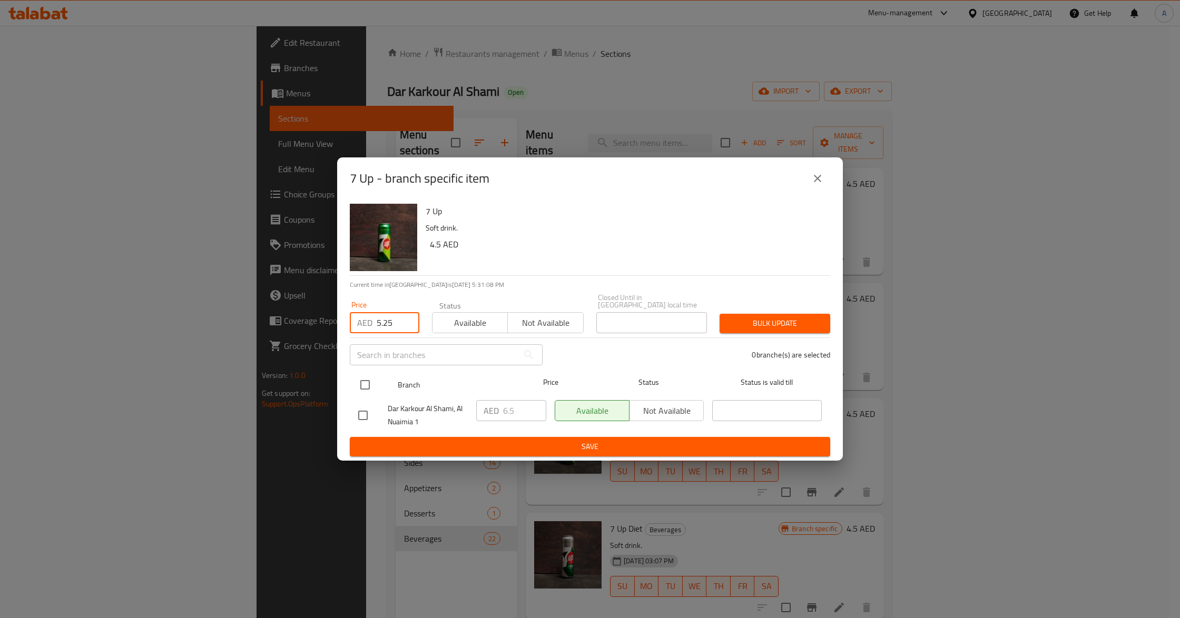
checkbox input "true"
click at [743, 321] on span "Bulk update" at bounding box center [775, 323] width 94 height 13
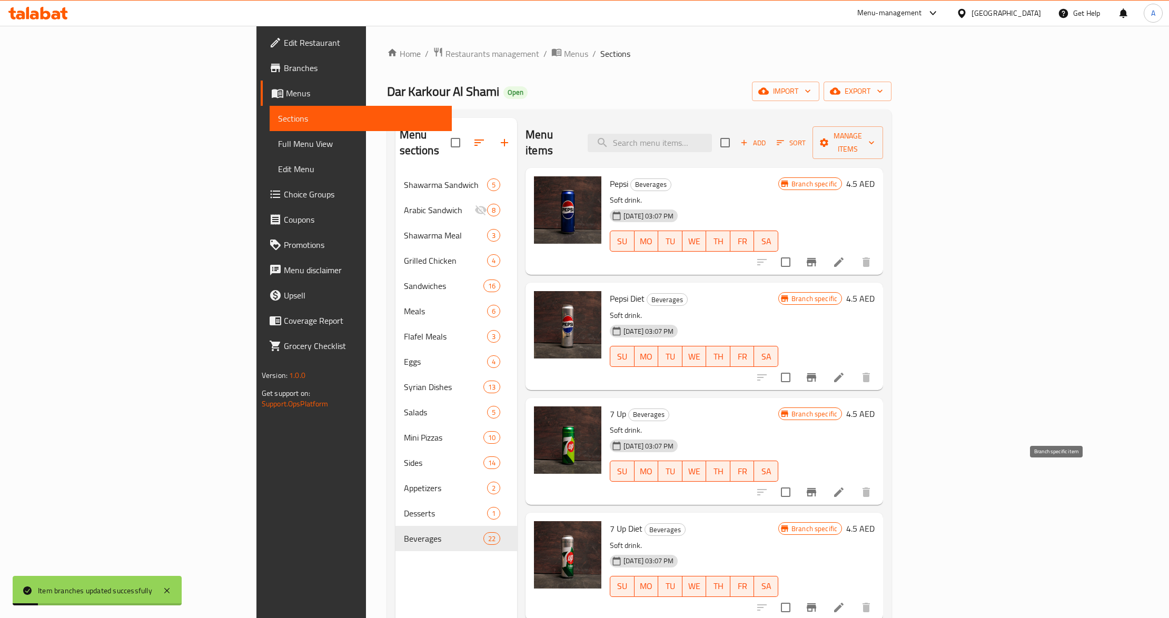
click at [824, 480] on button "Branch-specific-item" at bounding box center [811, 492] width 25 height 25
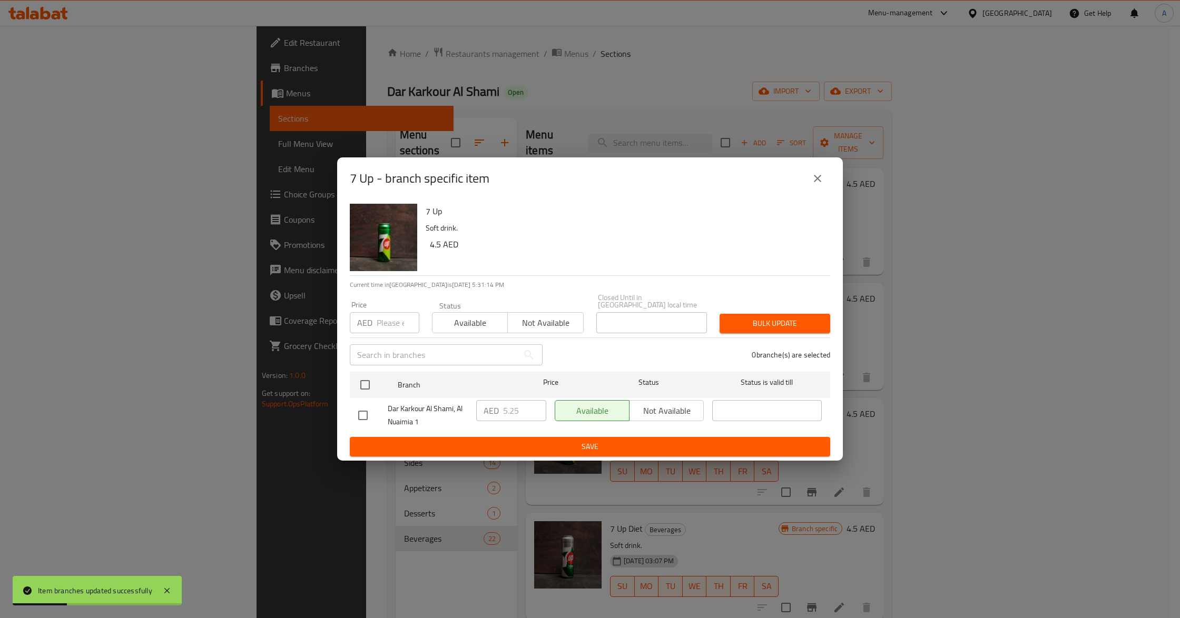
click at [821, 185] on button "close" at bounding box center [817, 178] width 25 height 25
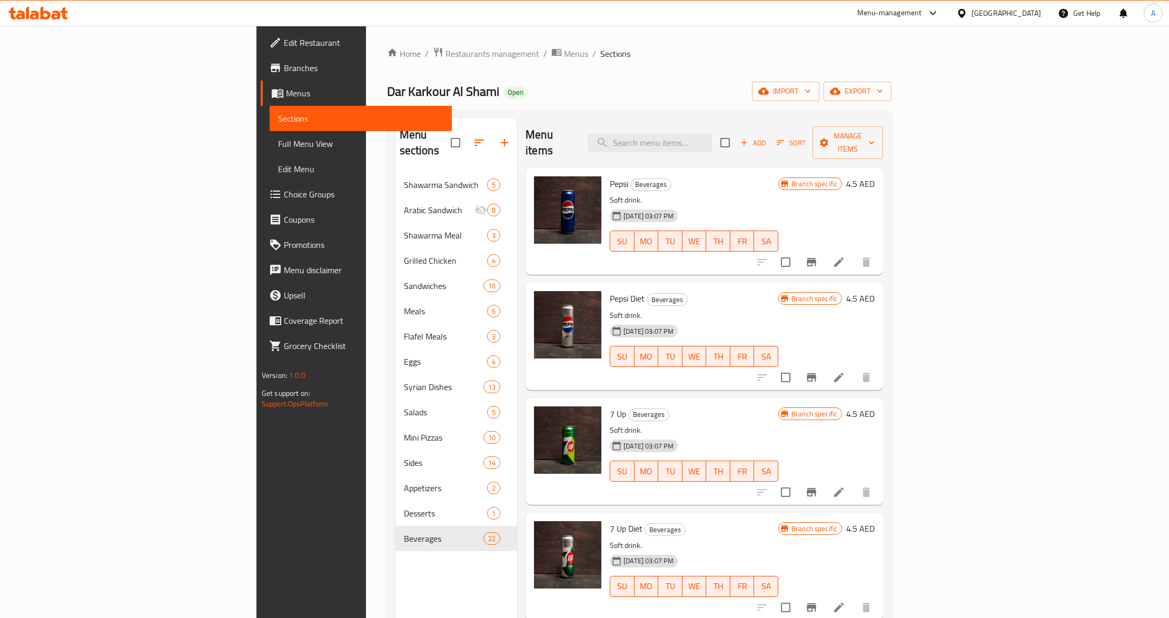
click at [818, 602] on icon "Branch-specific-item" at bounding box center [811, 608] width 13 height 13
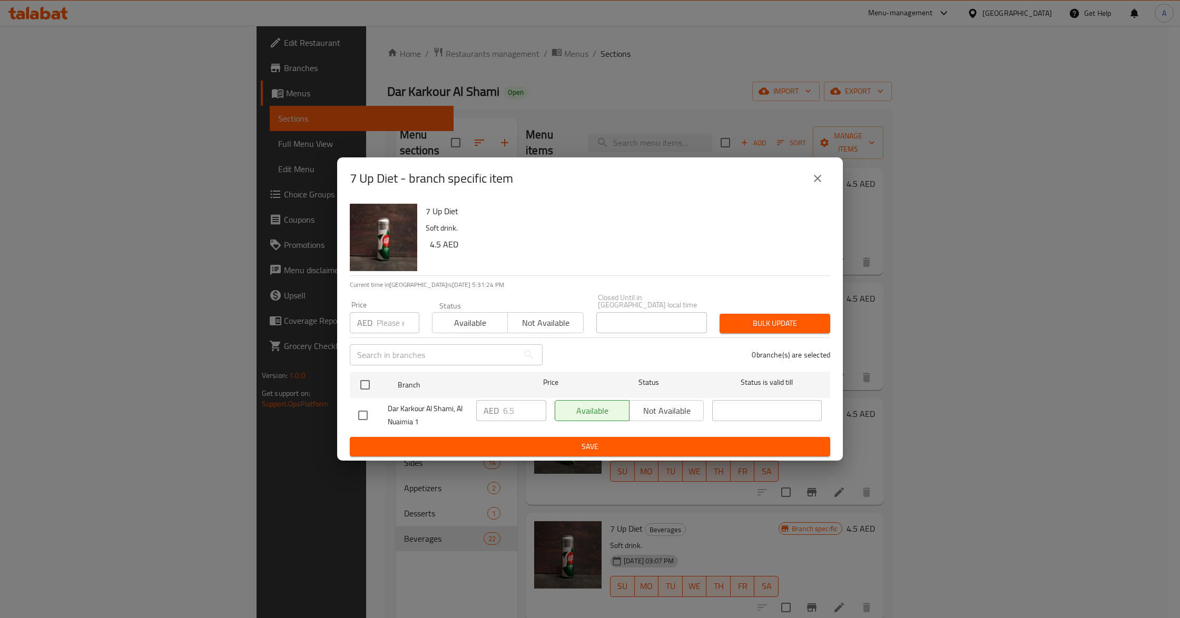
click at [388, 319] on input "number" at bounding box center [398, 322] width 43 height 21
paste input "5.25"
type input "5.25"
click at [363, 394] on input "checkbox" at bounding box center [365, 385] width 22 height 22
checkbox input "true"
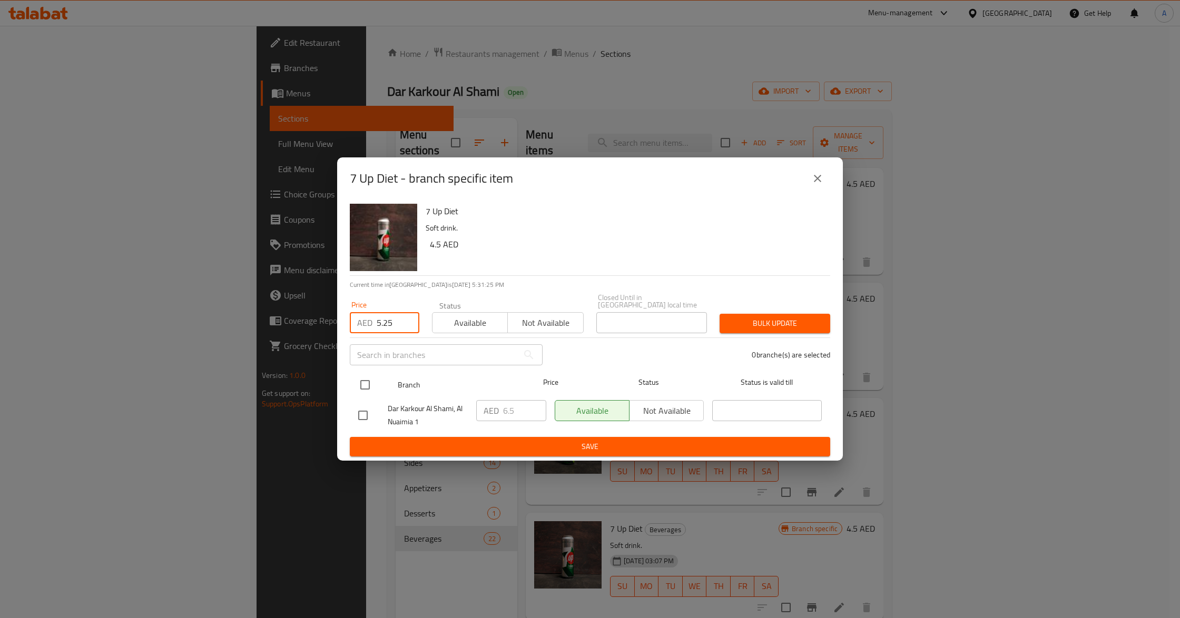
checkbox input "true"
click at [813, 335] on div "Bulk update" at bounding box center [774, 324] width 123 height 32
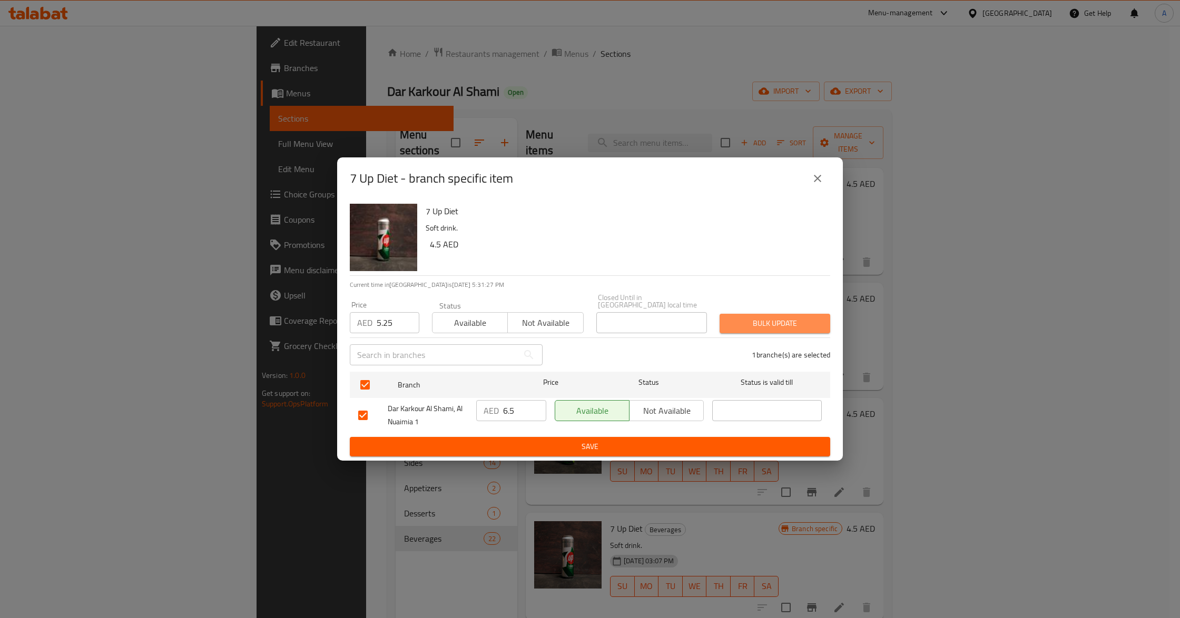
click at [812, 331] on button "Bulk update" at bounding box center [774, 323] width 111 height 19
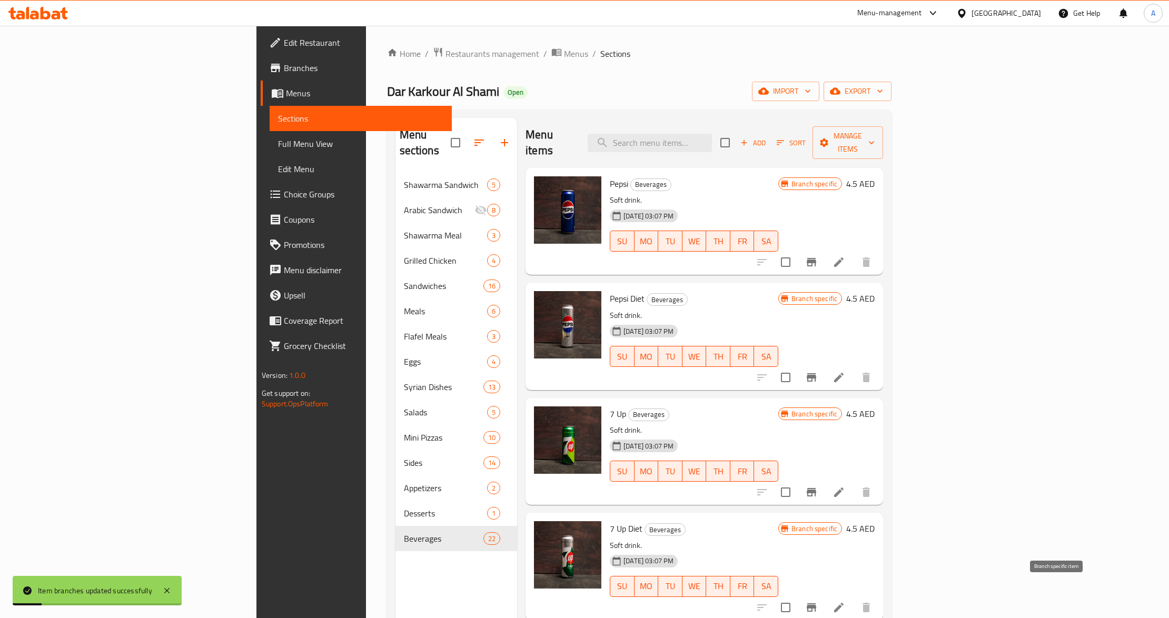
click at [816, 604] on icon "Branch-specific-item" at bounding box center [811, 608] width 9 height 8
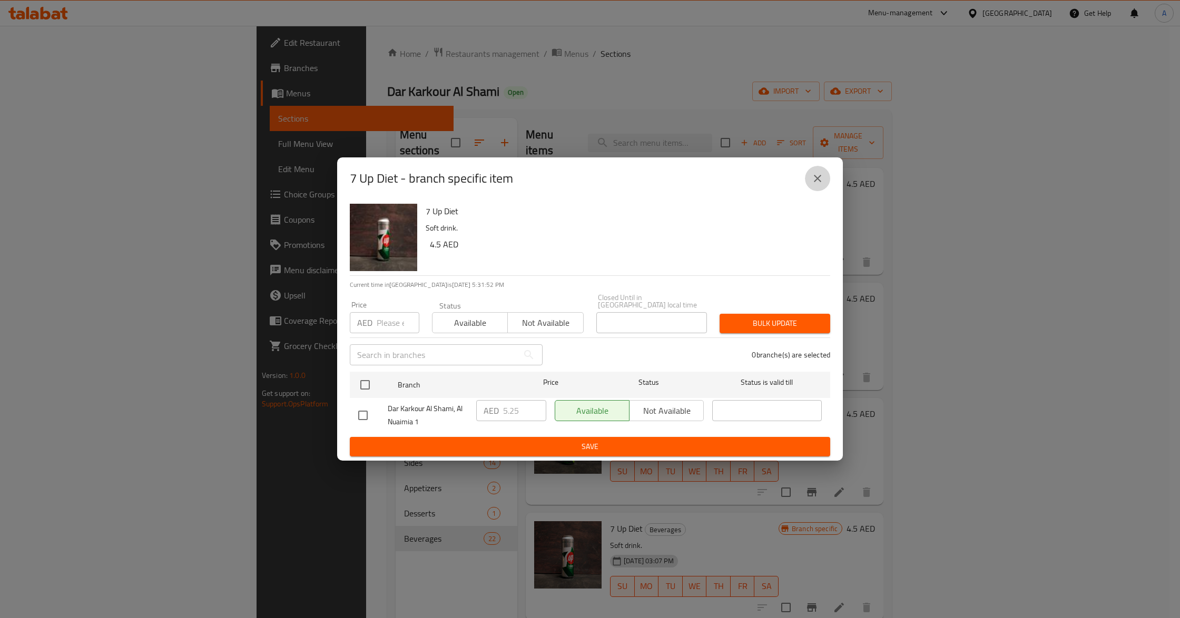
click at [811, 171] on button "close" at bounding box center [817, 178] width 25 height 25
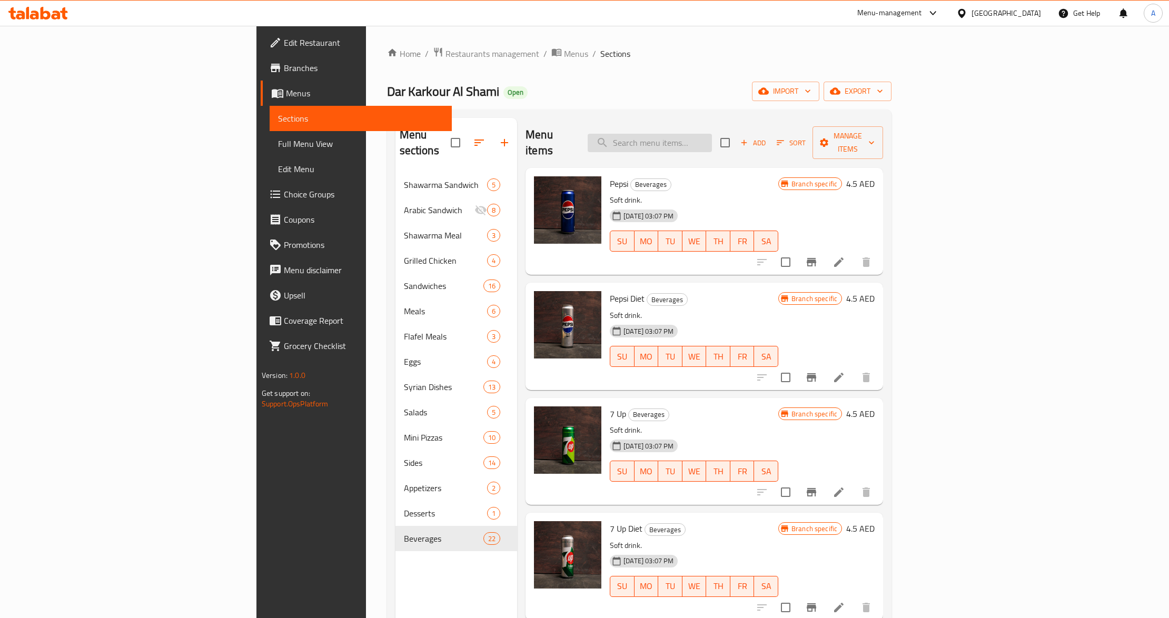
click at [712, 140] on input "search" at bounding box center [650, 143] width 124 height 18
paste input "Black Tea"
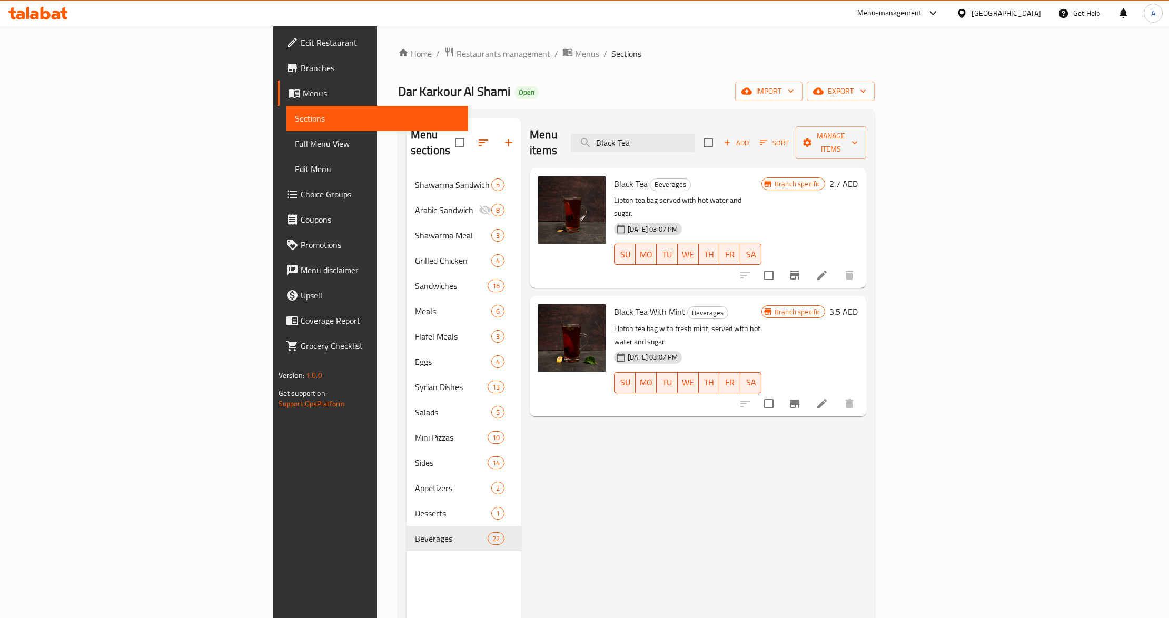
type input "Black Tea"
click at [807, 263] on button "Branch-specific-item" at bounding box center [794, 275] width 25 height 25
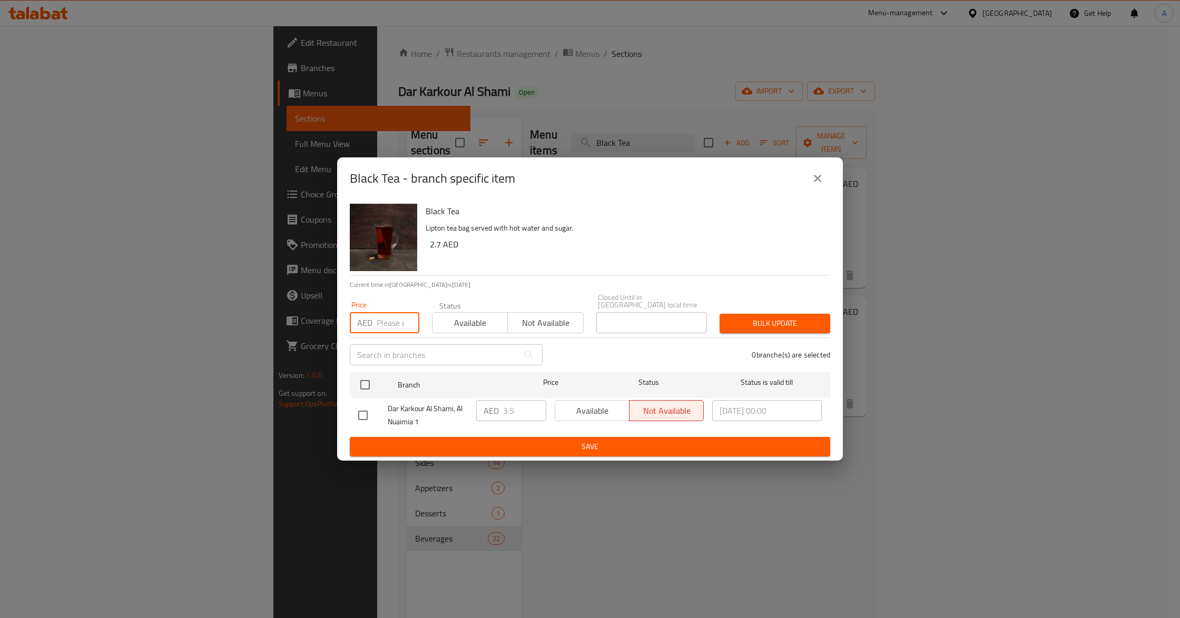
click at [385, 317] on input "number" at bounding box center [398, 322] width 43 height 21
paste input "3.5"
type input "3.5"
click at [814, 180] on icon "close" at bounding box center [817, 178] width 13 height 13
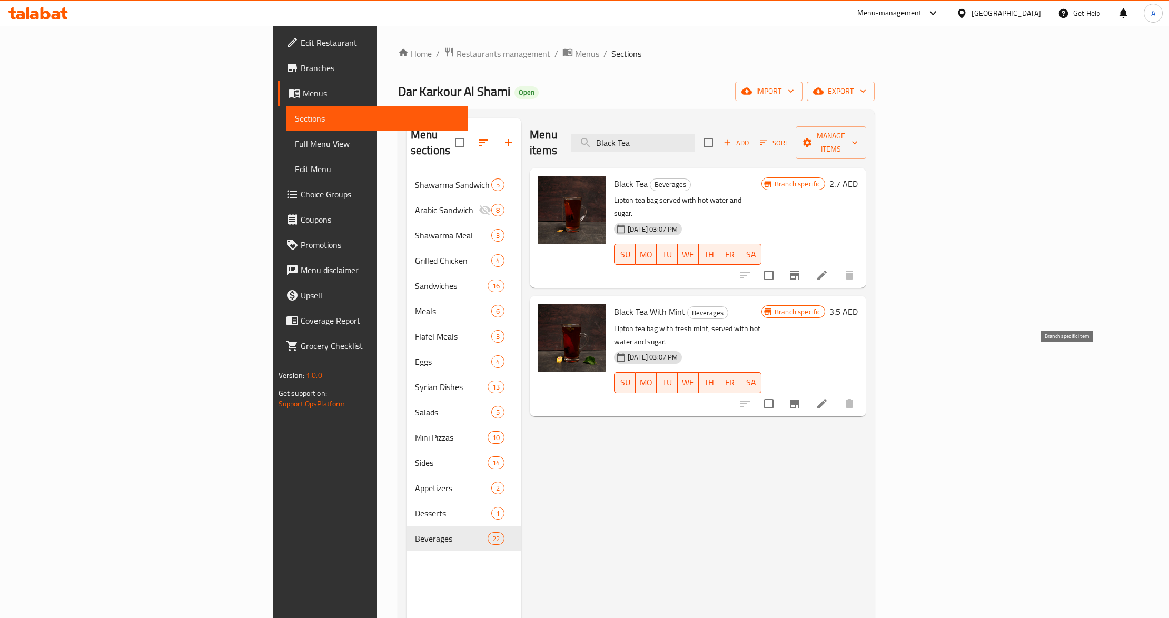
click at [800, 400] on icon "Branch-specific-item" at bounding box center [794, 404] width 9 height 8
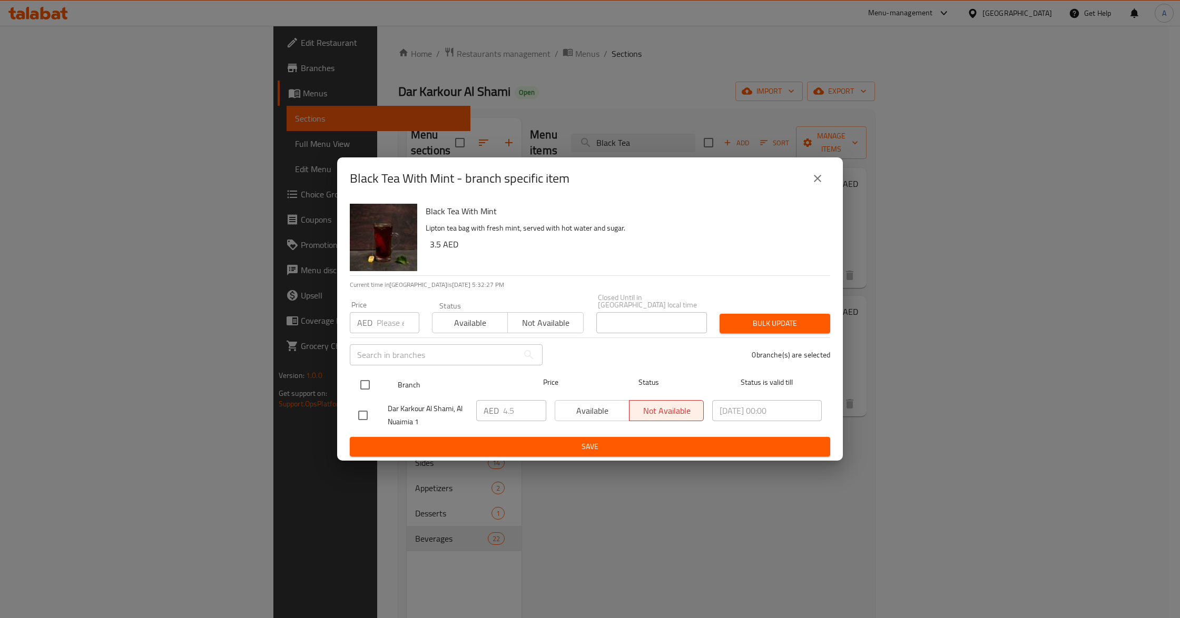
click at [367, 380] on input "checkbox" at bounding box center [365, 385] width 22 height 22
checkbox input "true"
click at [518, 420] on input "4.5" at bounding box center [524, 410] width 43 height 21
click at [395, 323] on input "number" at bounding box center [398, 322] width 43 height 21
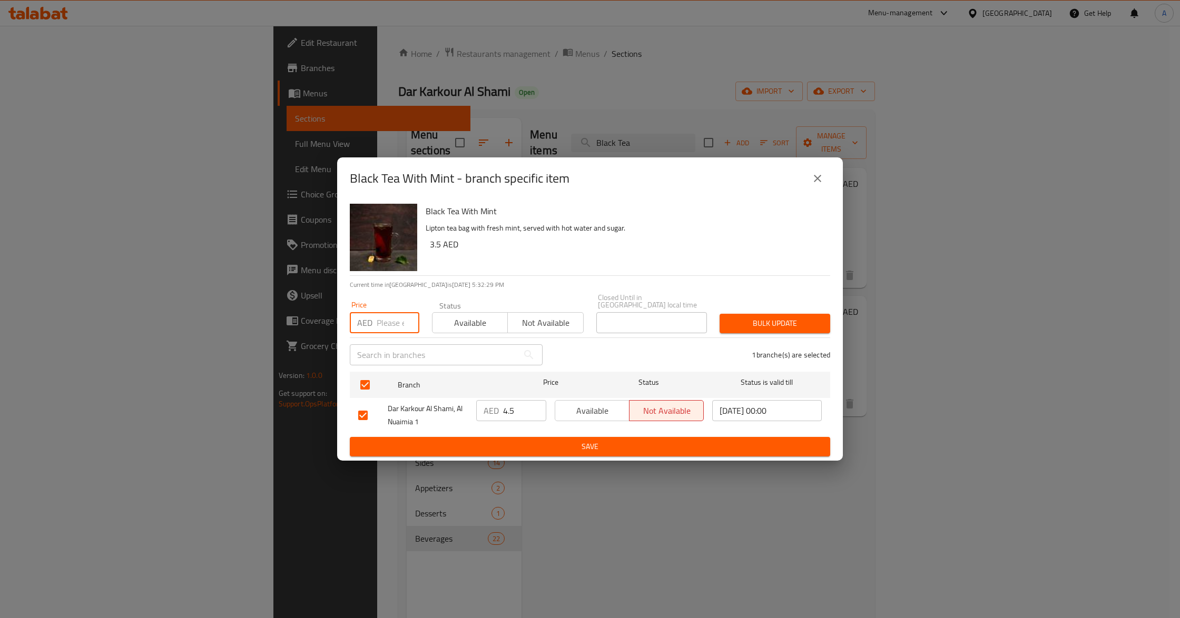
paste input "5.25"
type input "5.25"
click at [732, 323] on span "Bulk update" at bounding box center [775, 323] width 94 height 13
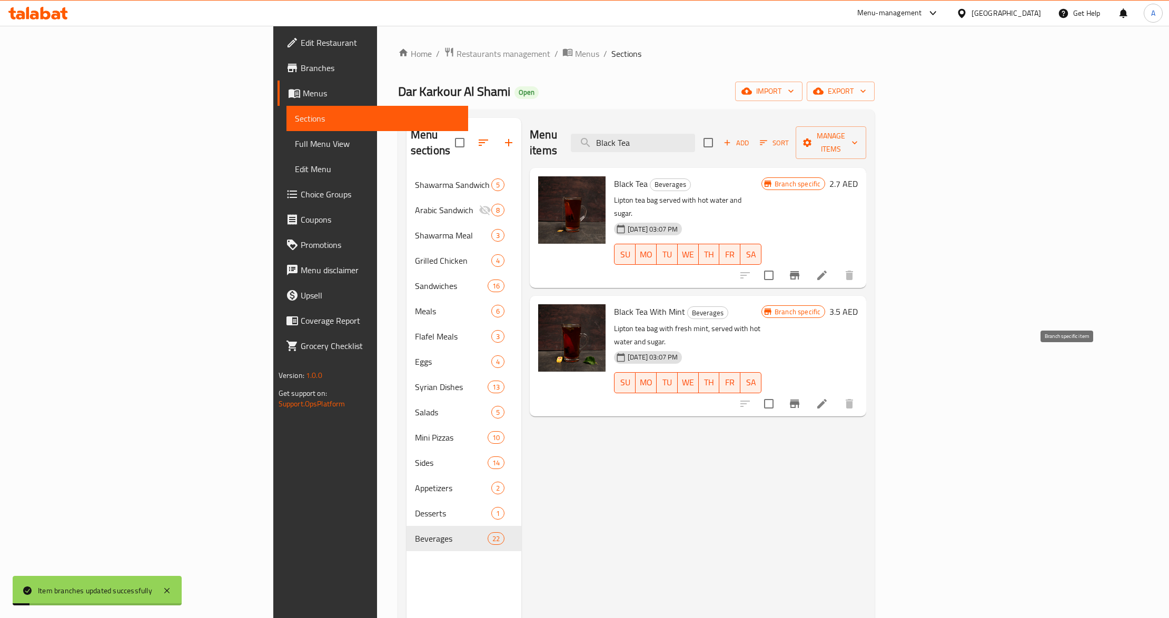
click at [801, 398] on icon "Branch-specific-item" at bounding box center [794, 404] width 13 height 13
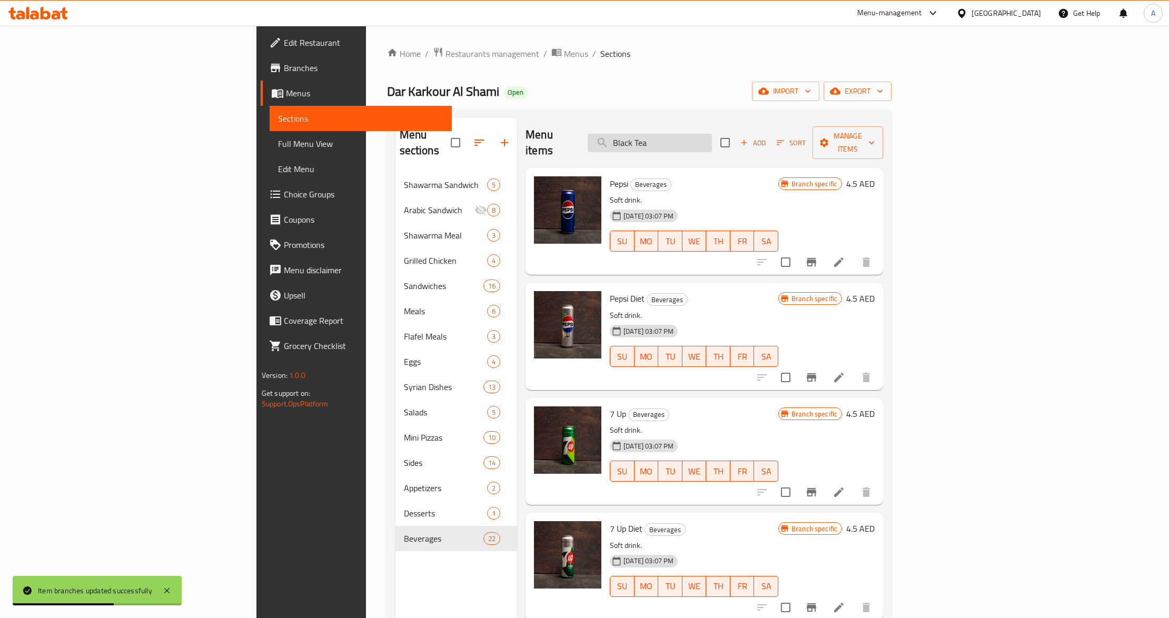
click at [712, 138] on input "Black Tea" at bounding box center [650, 143] width 124 height 18
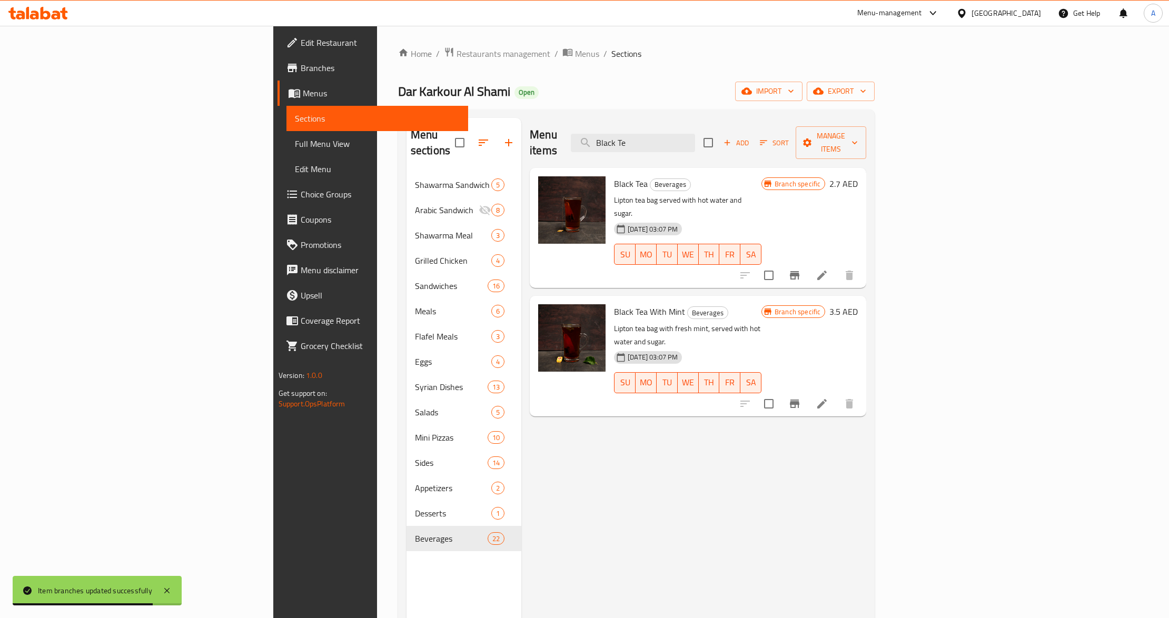
type input "Black Te"
click at [807, 391] on button "Branch-specific-item" at bounding box center [794, 403] width 25 height 25
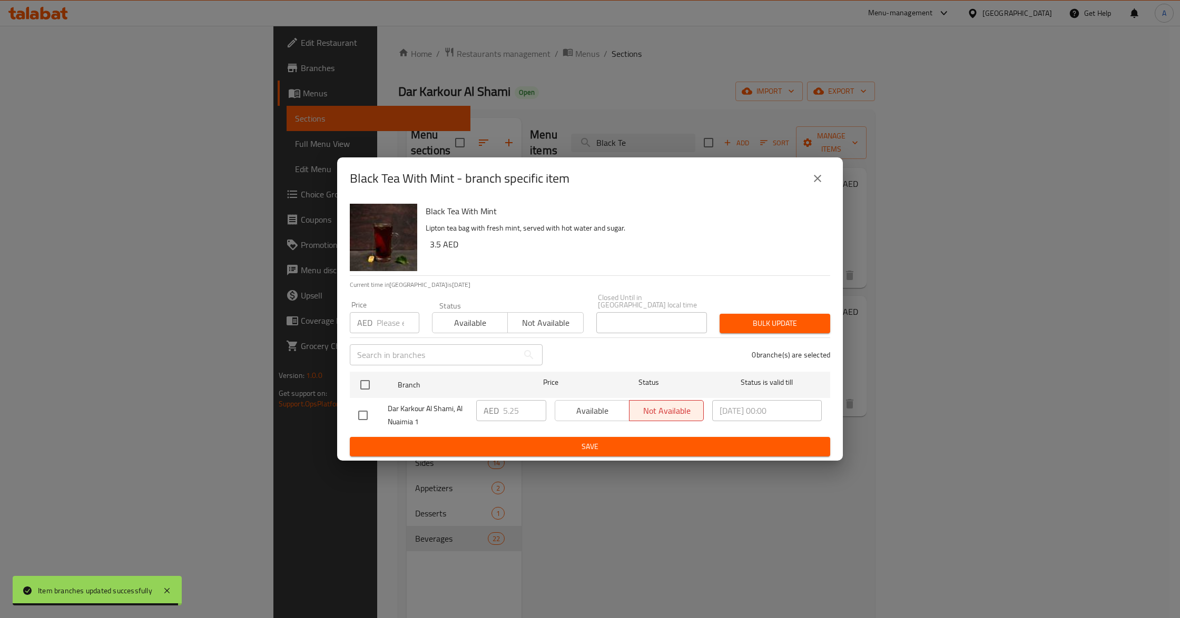
click at [399, 322] on input "number" at bounding box center [398, 322] width 43 height 21
paste input "5.25"
type input "5.25"
click at [607, 356] on div "0 branche(s) are selected" at bounding box center [693, 355] width 288 height 38
click at [824, 185] on button "close" at bounding box center [817, 178] width 25 height 25
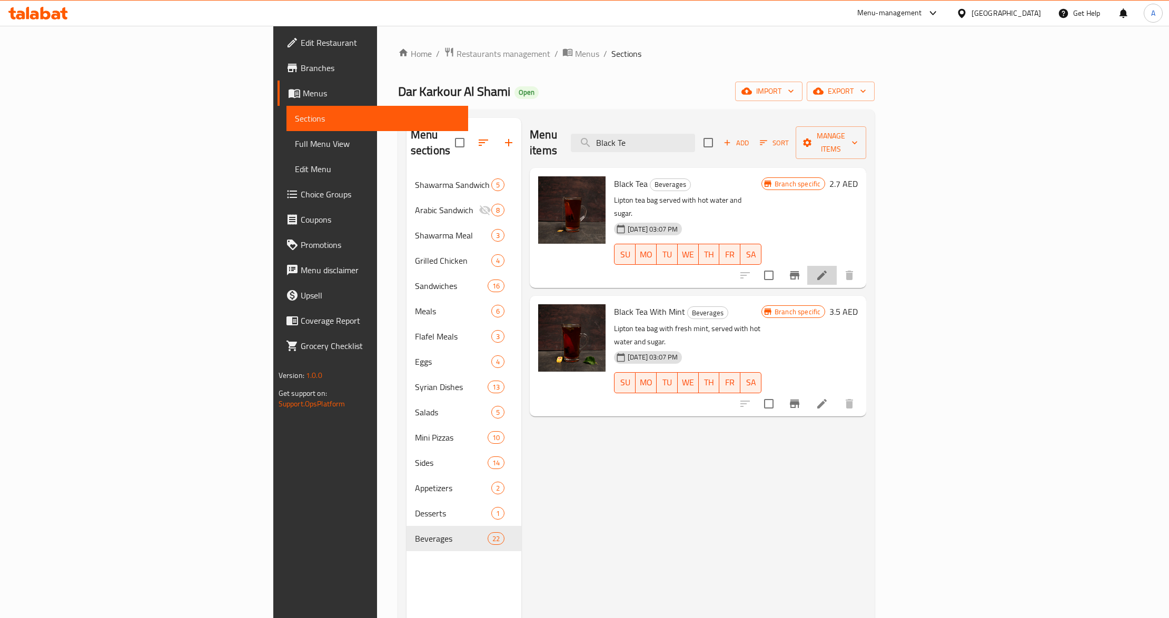
click at [837, 266] on li at bounding box center [821, 275] width 29 height 19
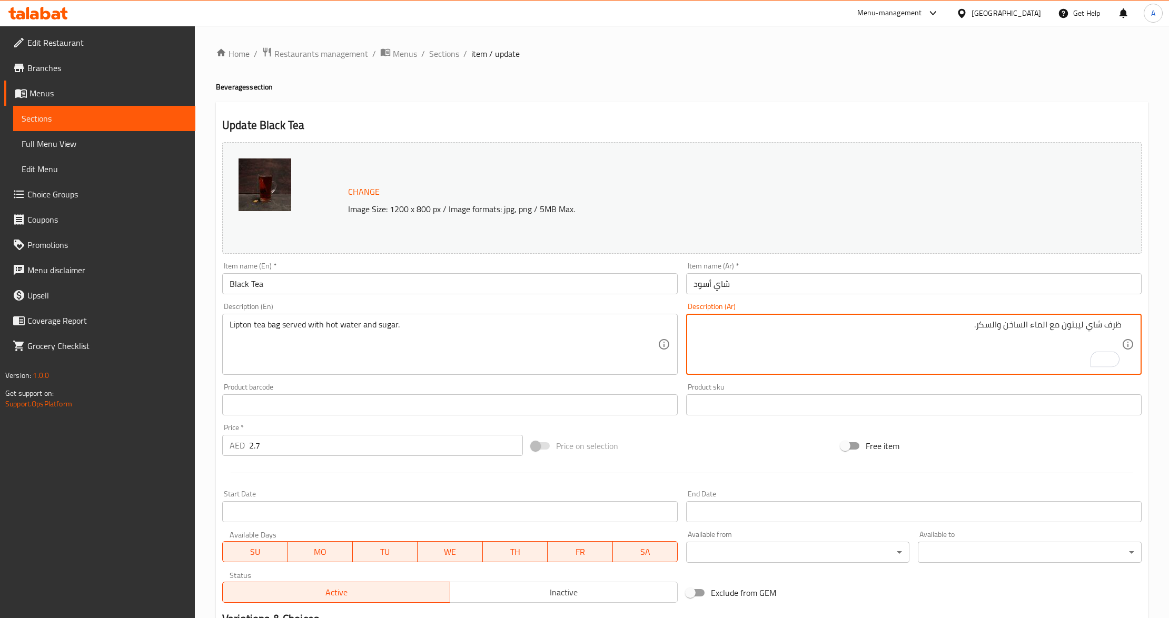
click at [1058, 321] on textarea "ظرف شاي ليبتون مع الماء الساخن والسكر." at bounding box center [908, 345] width 428 height 50
paste textarea "يُقدم مع الماء"
drag, startPoint x: 1008, startPoint y: 327, endPoint x: 980, endPoint y: 321, distance: 28.5
click at [980, 321] on textarea "ظرف شاي ليبتون يُقدم مع الماء مع الماء الساخن والسكر." at bounding box center [908, 345] width 428 height 50
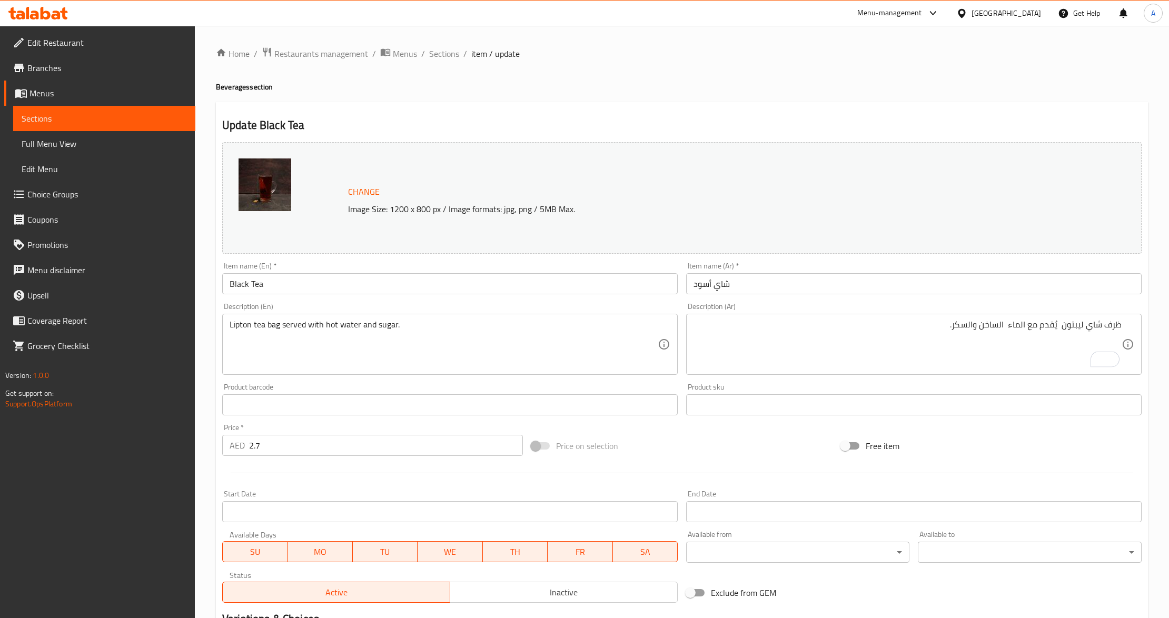
click at [1009, 441] on div "Free item" at bounding box center [991, 446] width 309 height 28
drag, startPoint x: 1008, startPoint y: 319, endPoint x: 1029, endPoint y: 352, distance: 39.3
click at [1007, 319] on div "ظرف شاي ليبتون يُقدم مع الماء الساخن والسكر. Description (Ar)" at bounding box center [914, 344] width 456 height 61
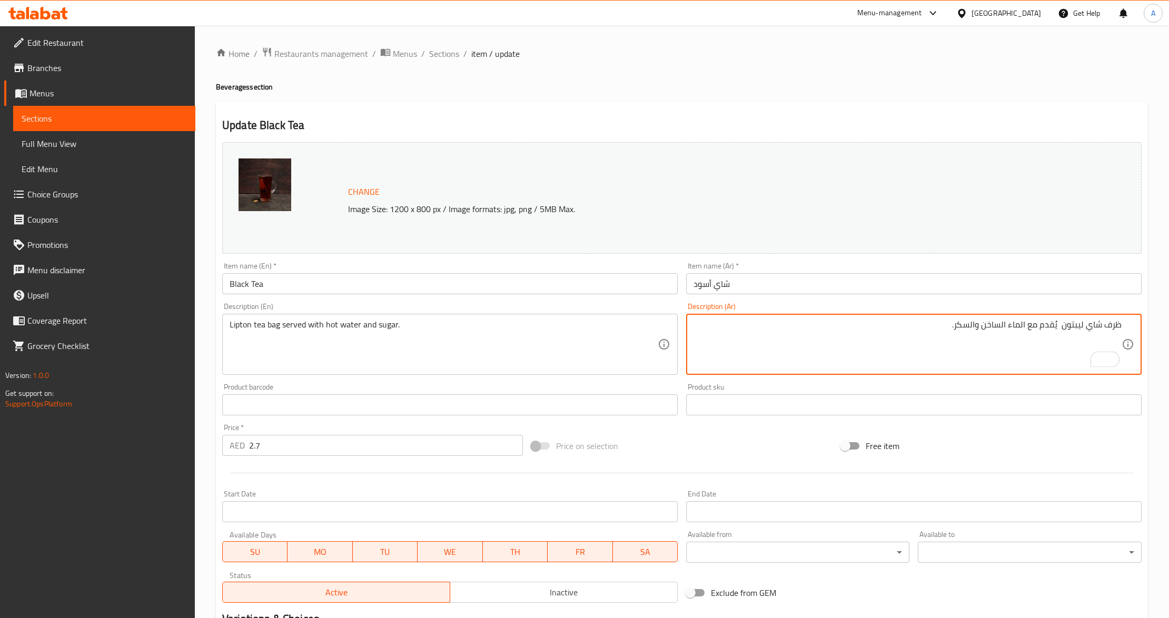
type textarea "ظرف شاي ليبتون يُقدم مع الماء الساخن والسكر."
click at [1011, 451] on div "Free item" at bounding box center [991, 446] width 309 height 28
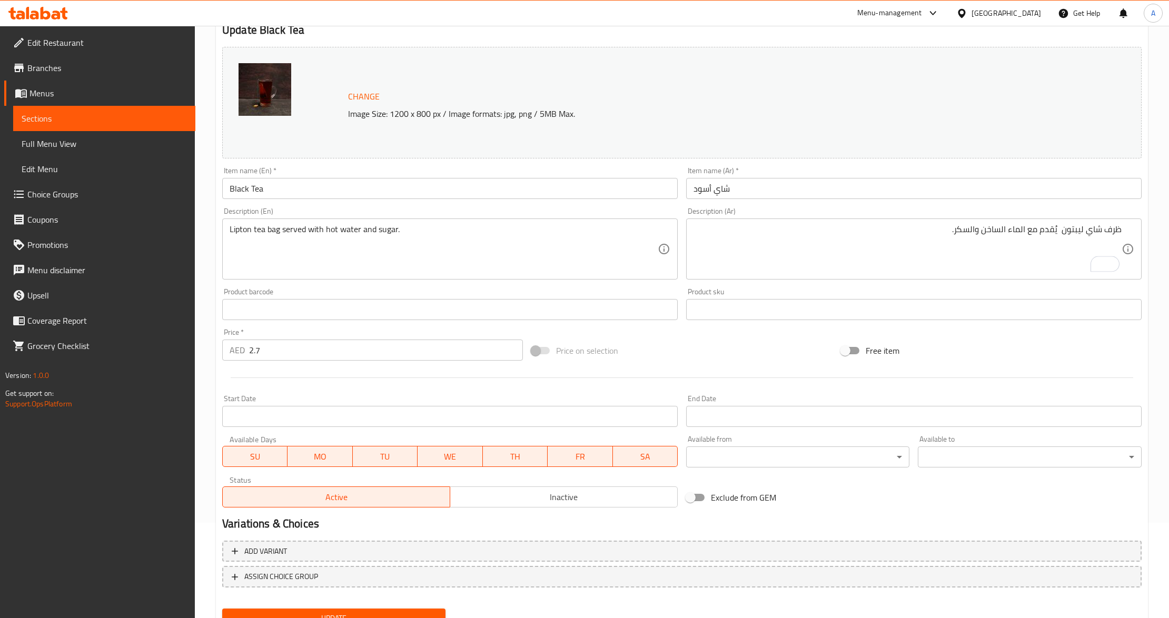
scroll to position [140, 0]
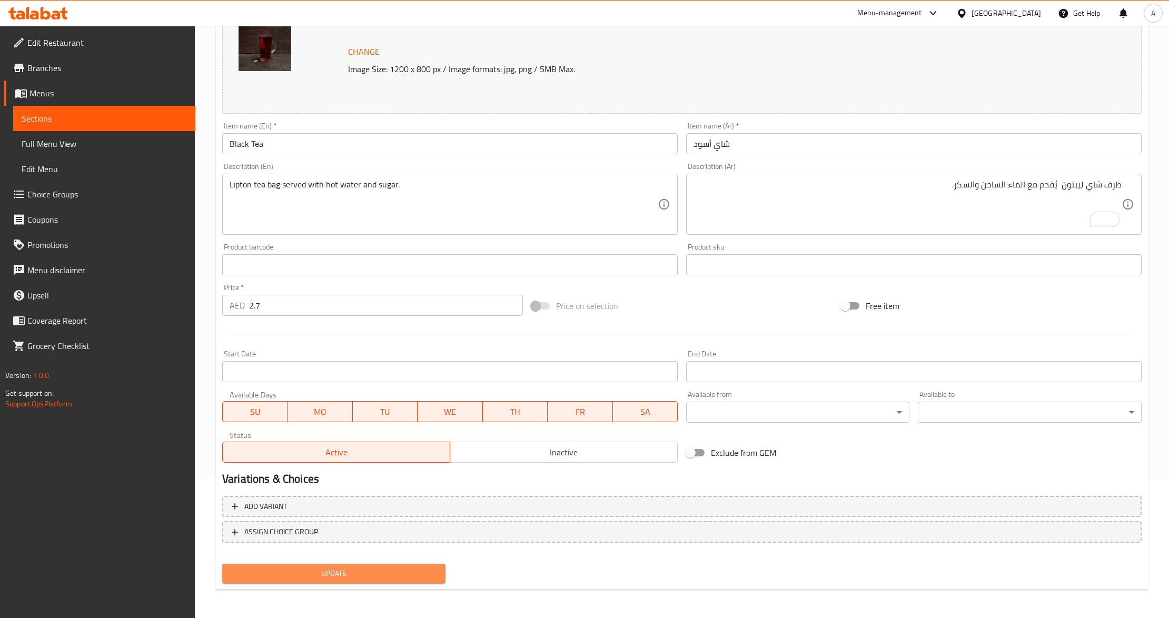
click at [306, 571] on span "Update" at bounding box center [334, 573] width 206 height 13
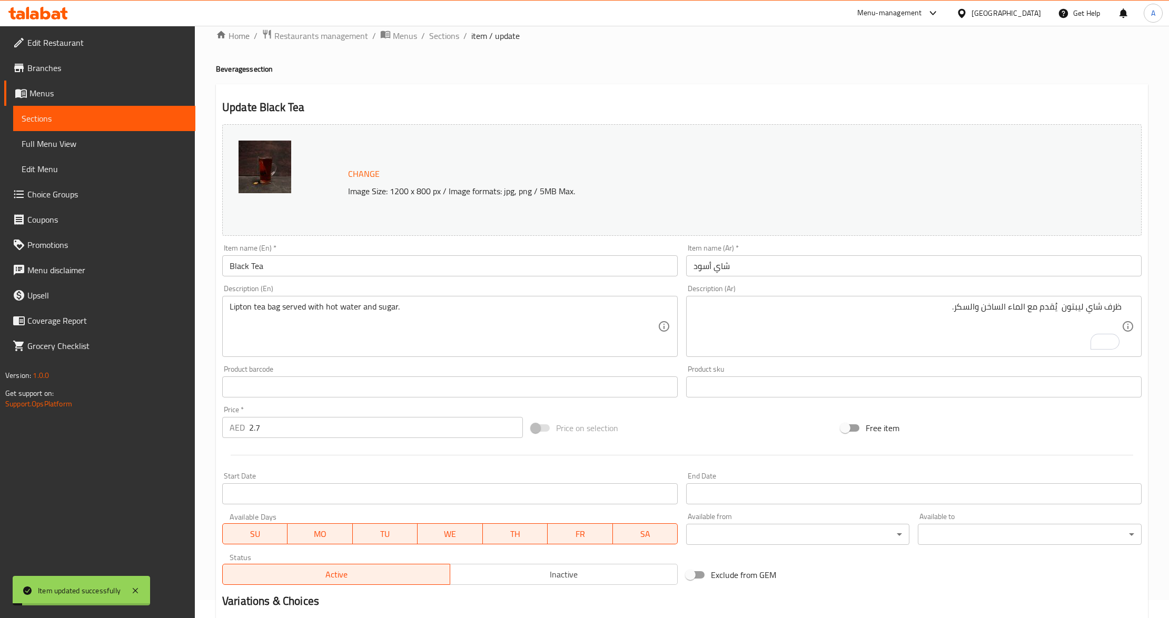
scroll to position [0, 0]
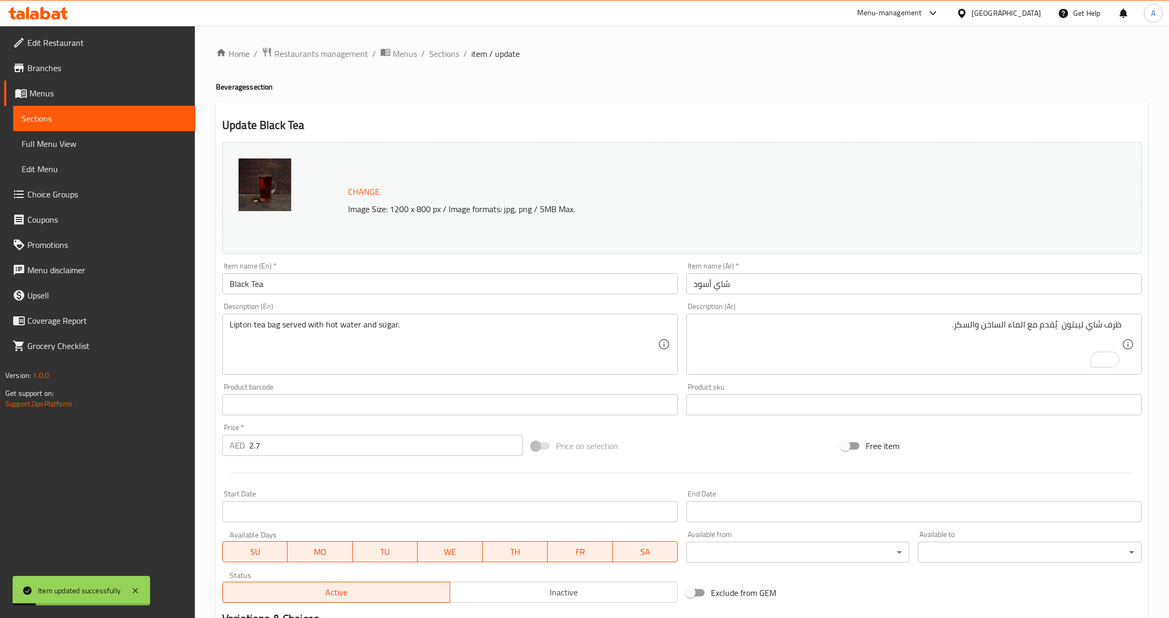
click at [431, 44] on div "Home / Restaurants management / Menus / Sections / item / update Beverages sect…" at bounding box center [682, 393] width 974 height 734
click at [435, 51] on span "Sections" at bounding box center [444, 53] width 30 height 13
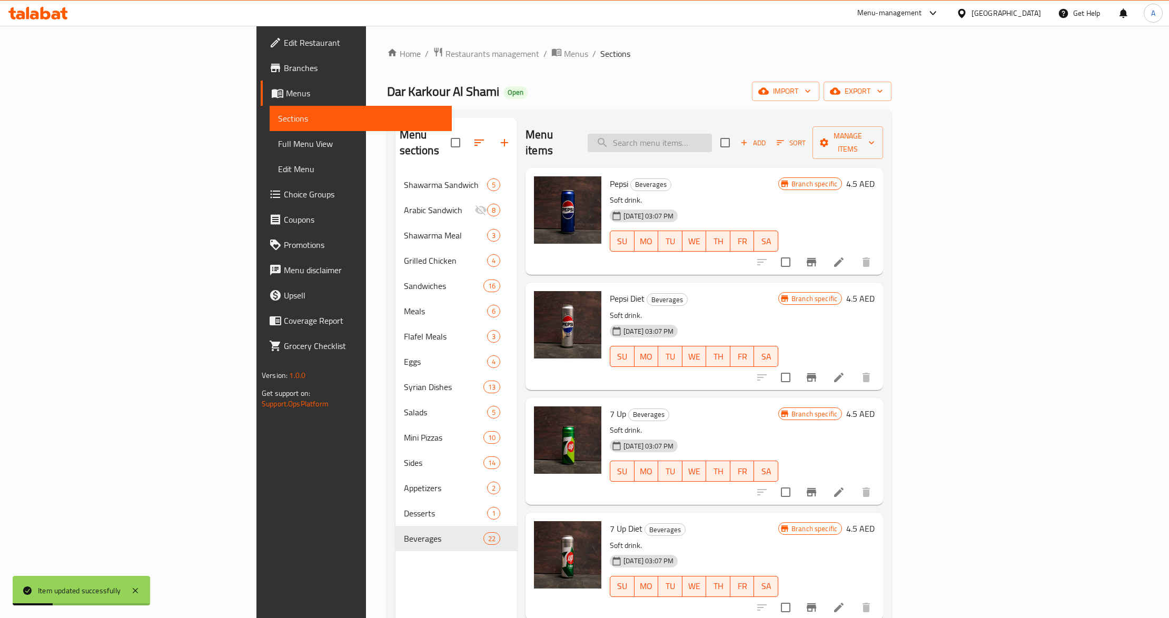
click at [709, 142] on input "search" at bounding box center [650, 143] width 124 height 18
paste input "يُقدم مع الماء"
type input "يُقدم مع الماء"
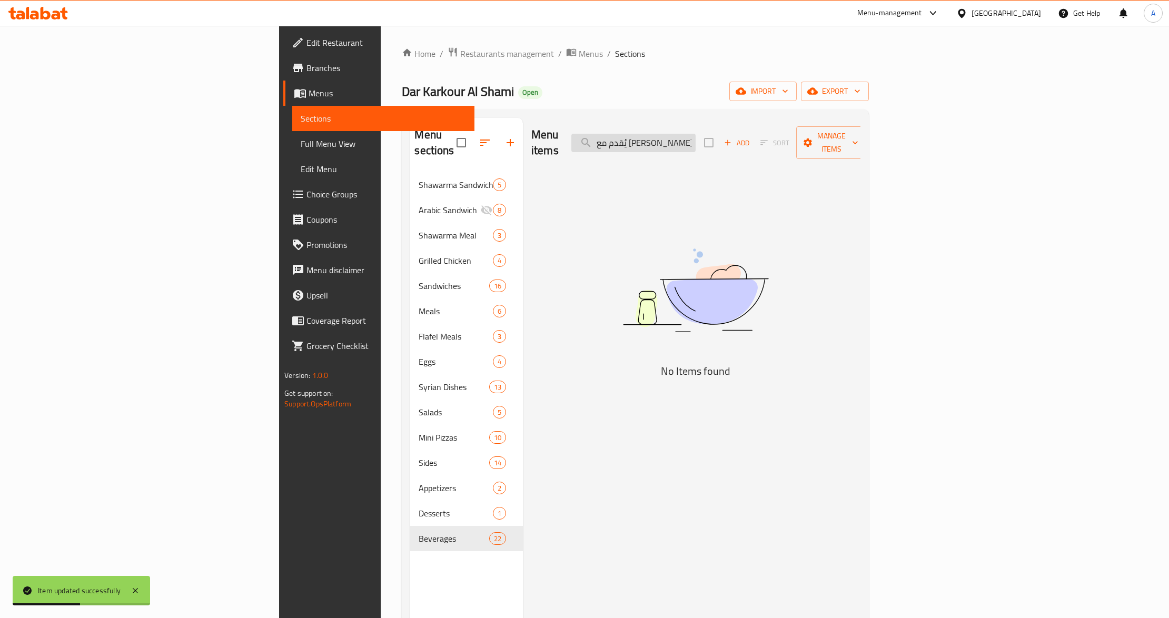
click at [696, 139] on input "يُقدم مع الماء" at bounding box center [633, 143] width 124 height 18
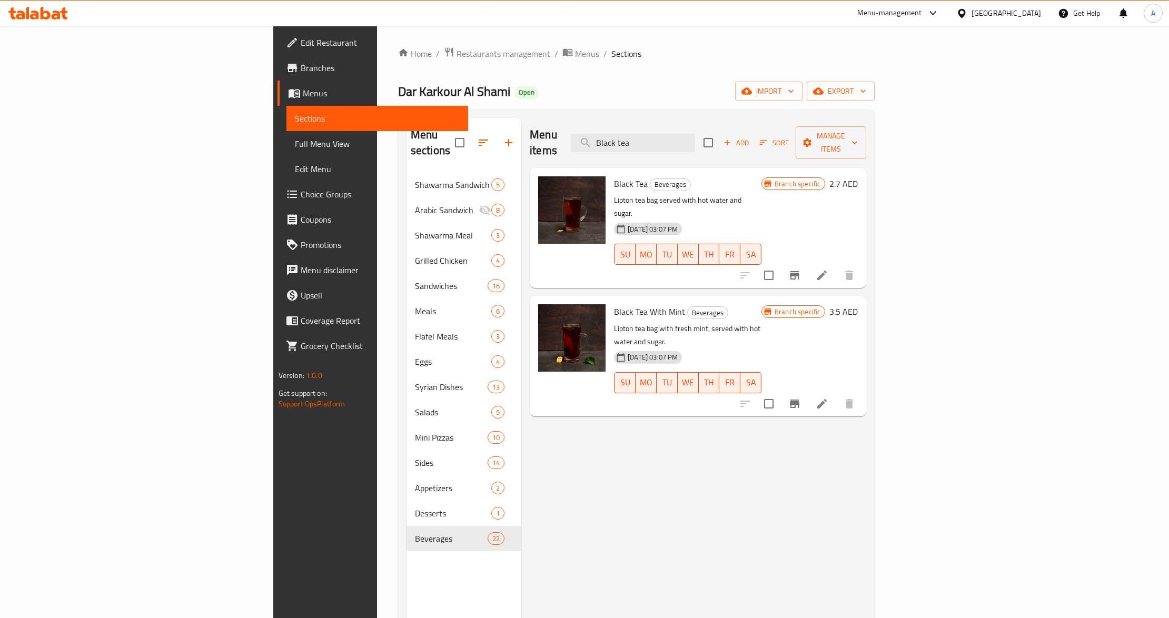
type input "Black tea"
click at [829, 398] on icon at bounding box center [822, 404] width 13 height 13
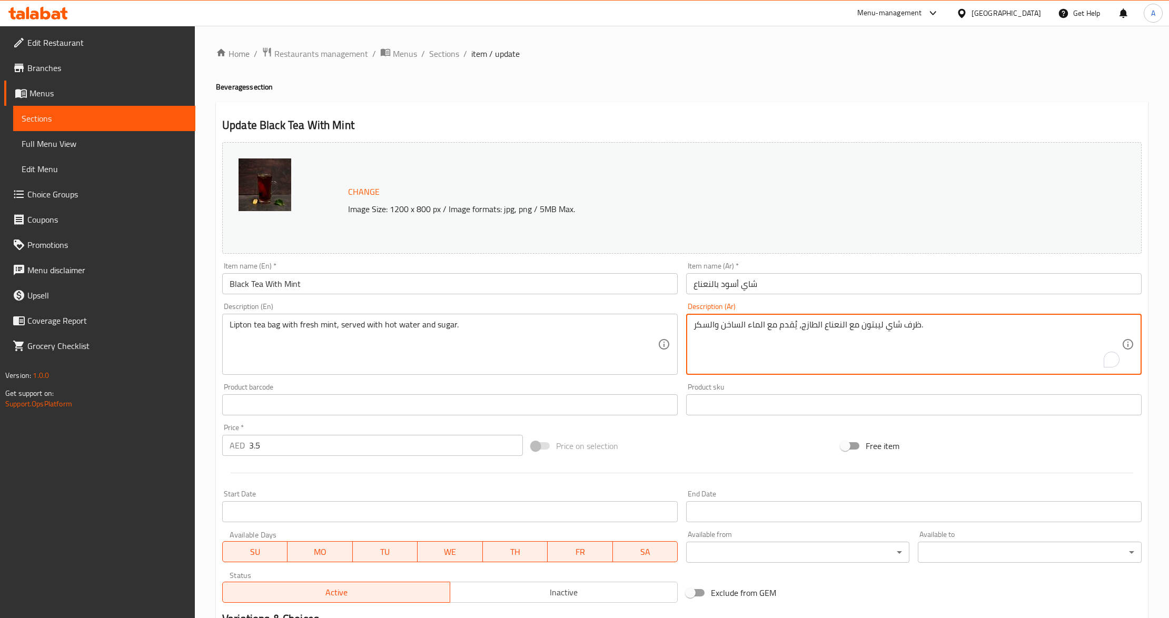
click at [812, 321] on textarea "ظرف شاي ليبتون مع النعناع الطازج، يُقدم مع الماء الساخن والسكر." at bounding box center [908, 345] width 428 height 50
click at [812, 322] on textarea "ظرف شاي ليبتون مع النعناع الازج، يُقدم مع الماء الساخن والسكر." at bounding box center [908, 345] width 428 height 50
type textarea "ظرف شاي ليبتون مع النعناع ، يُقدم مع الماء الساخن والسكر."
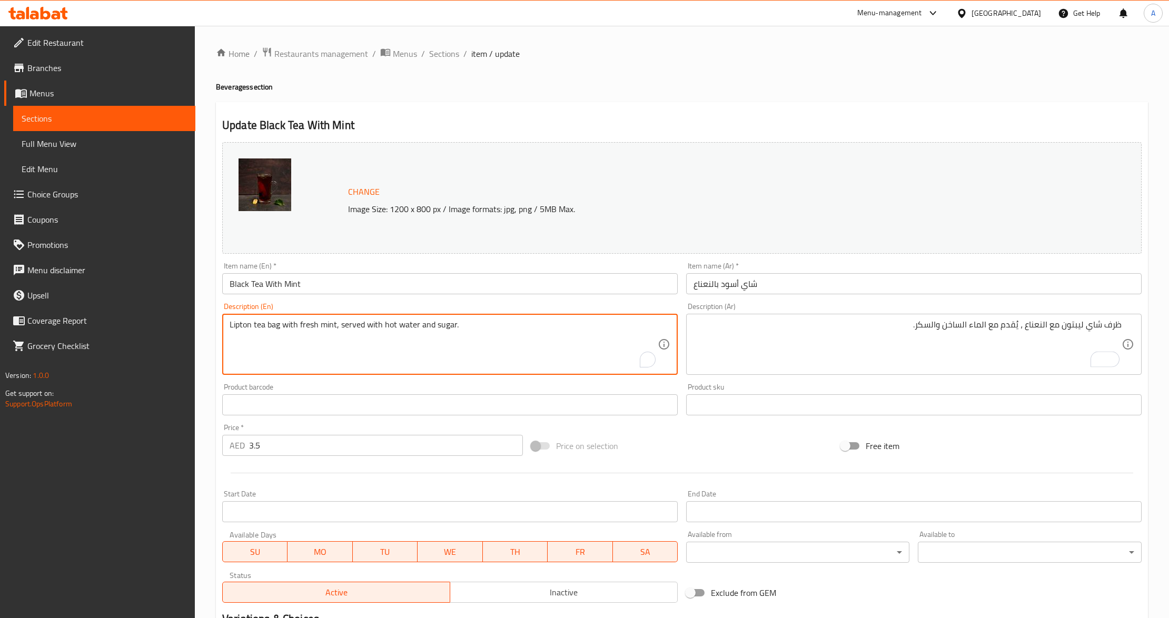
click at [310, 325] on textarea "Lipton tea bag with fresh mint, served with hot water and sugar." at bounding box center [444, 345] width 428 height 50
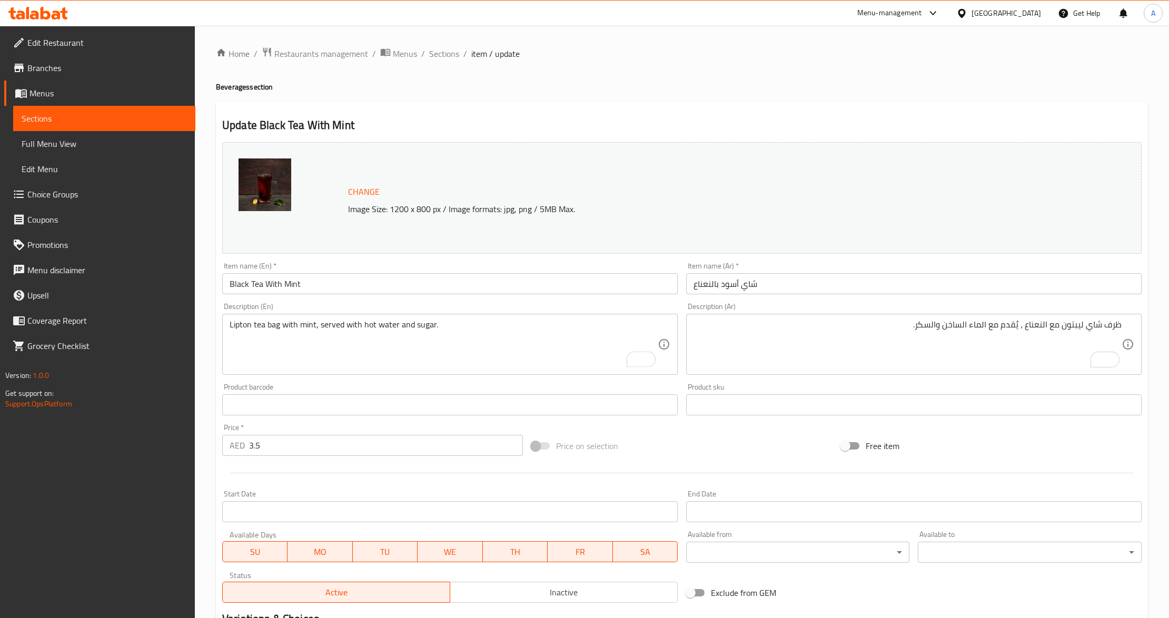
click at [326, 382] on div "Product barcode Product barcode" at bounding box center [450, 399] width 464 height 41
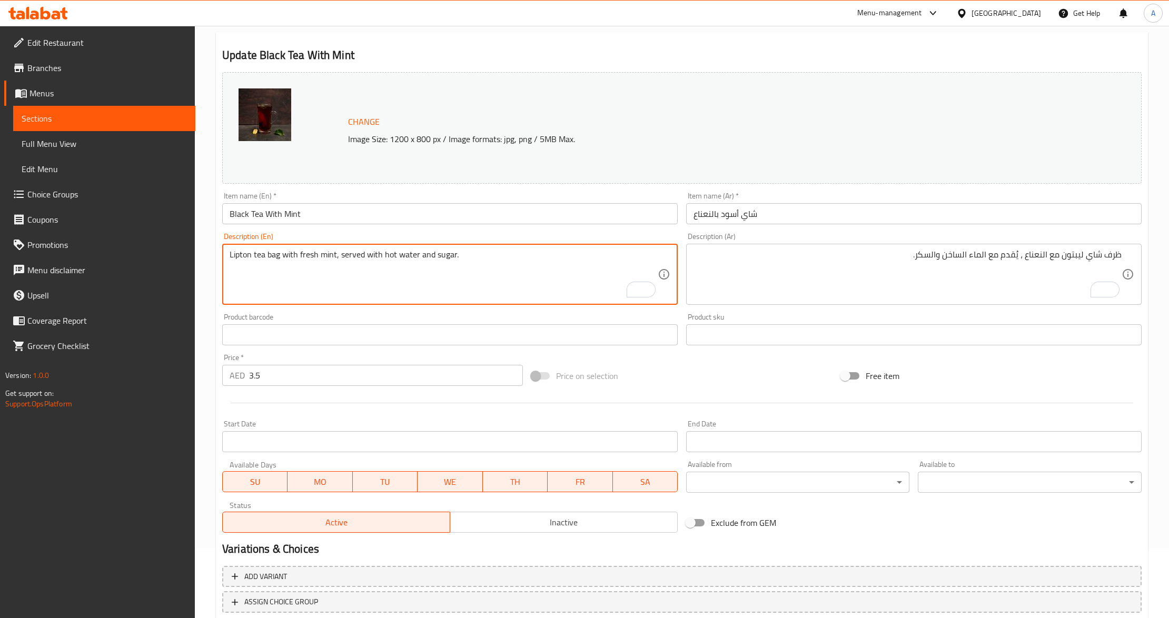
type textarea "Lipton tea bag with fresh mint, served with hot water and sugar."
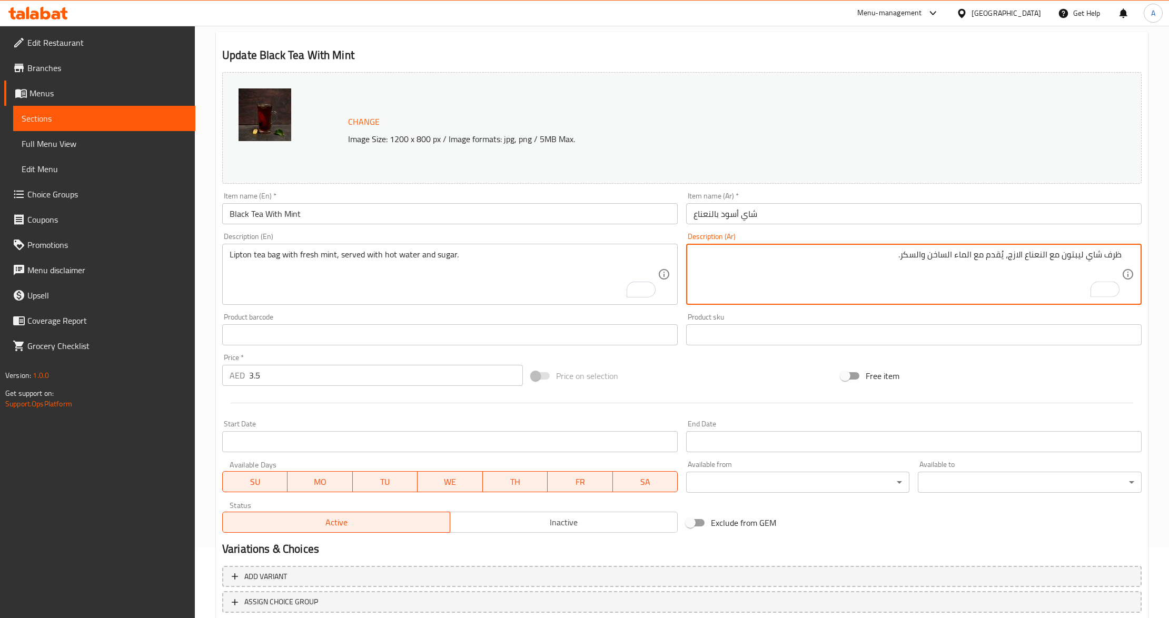
click at [905, 287] on textarea "ظرف شاي ليبتون مع النعناع الازج، يُقدم مع الماء الساخن والسكر." at bounding box center [908, 275] width 428 height 50
type textarea "ظرف شاي ليبتون مع النعناع الطازج، يُقدم مع الماء الساخن والسكر."
click at [923, 316] on div "Product sku Product sku" at bounding box center [914, 329] width 456 height 32
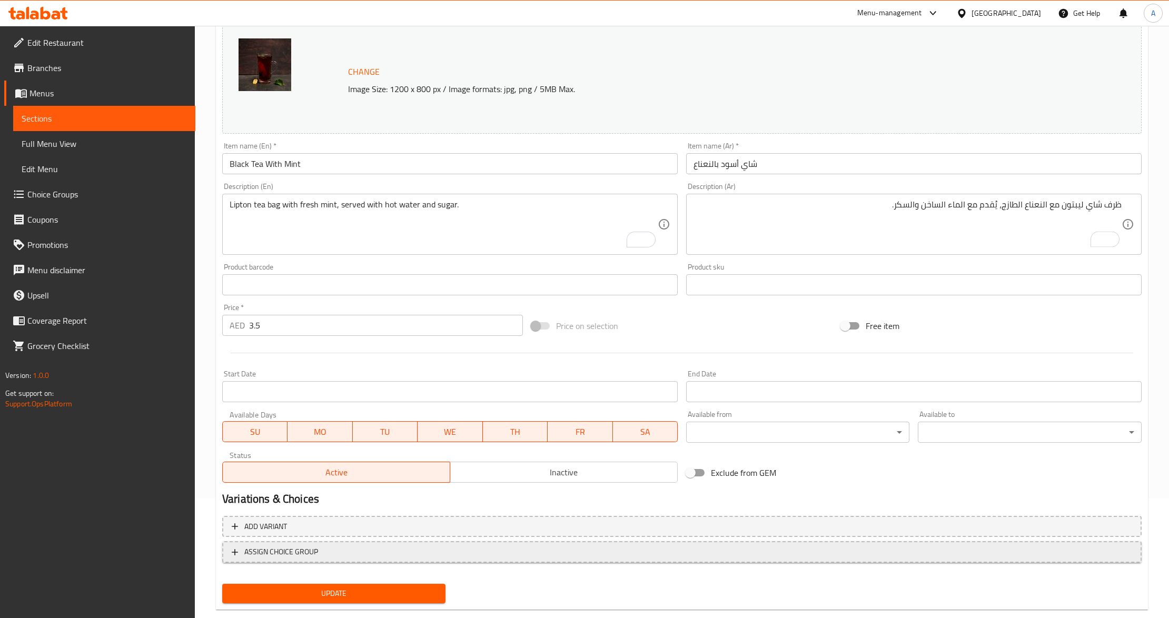
scroll to position [140, 0]
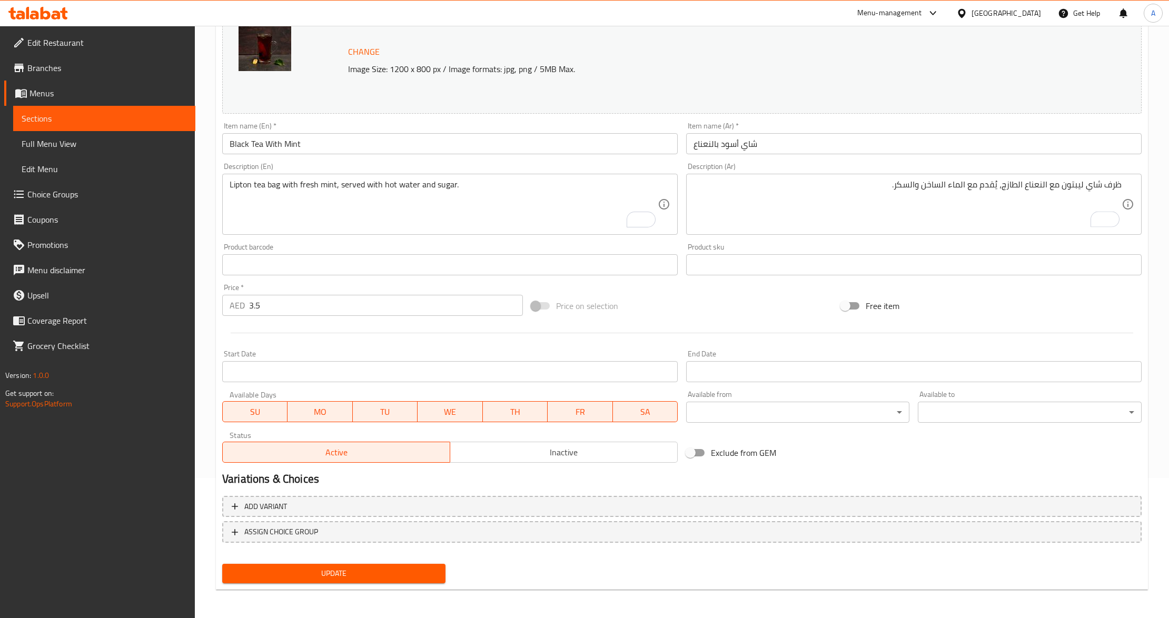
click at [305, 577] on span "Update" at bounding box center [334, 573] width 206 height 13
click at [792, 293] on div "Price on selection" at bounding box center [681, 306] width 309 height 28
click at [306, 565] on button "Update" at bounding box center [333, 573] width 223 height 19
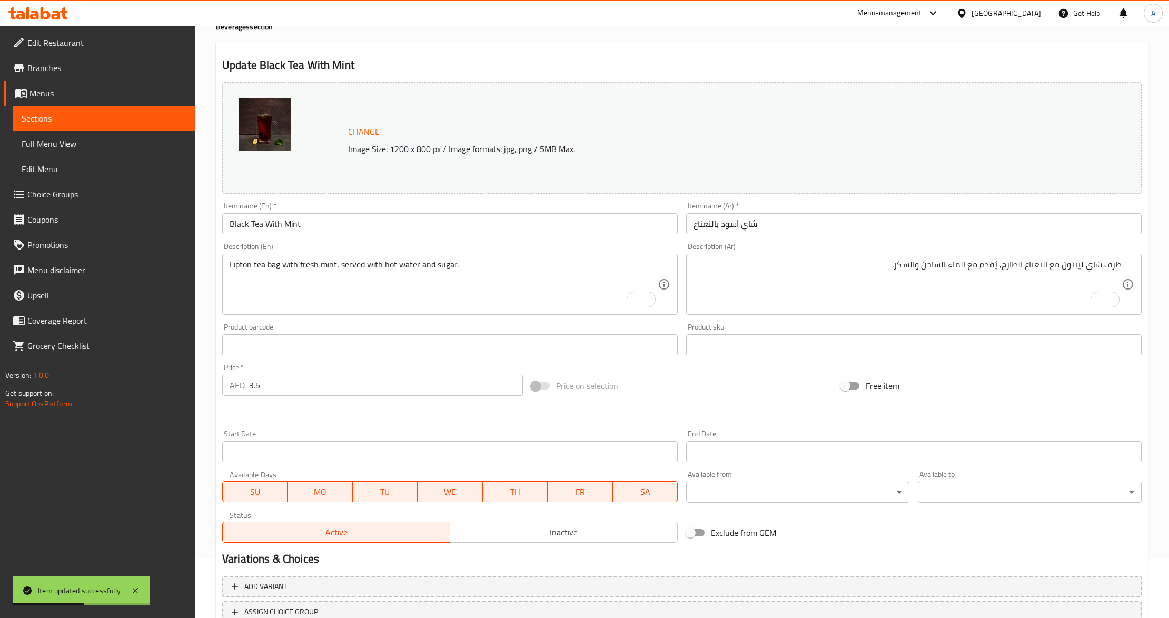
scroll to position [0, 0]
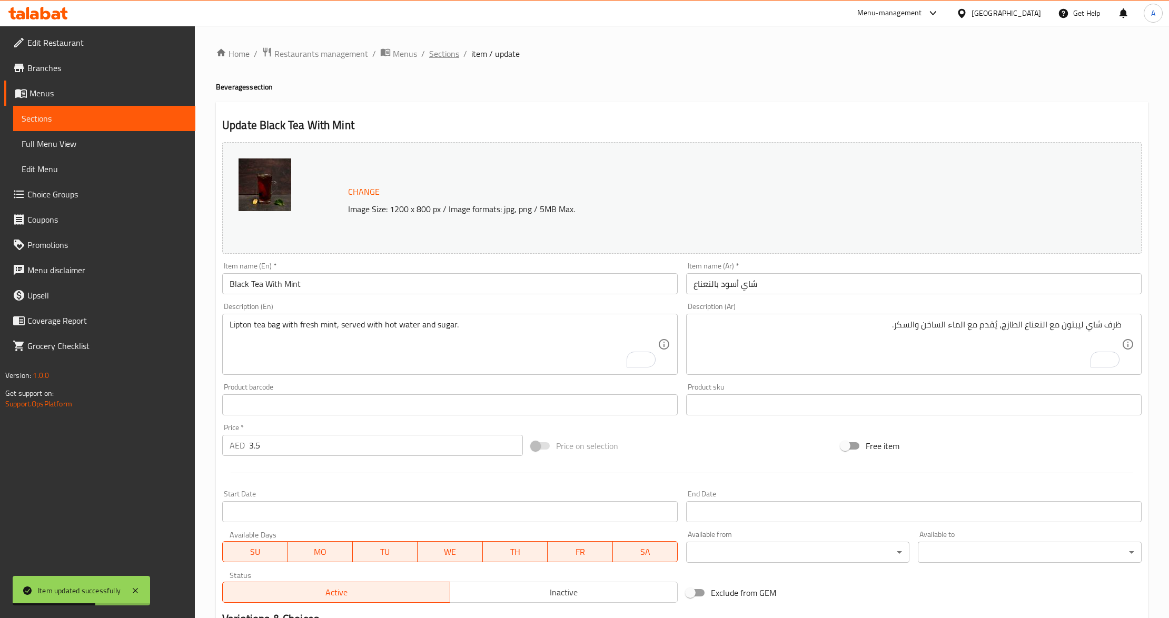
click at [437, 57] on span "Sections" at bounding box center [444, 53] width 30 height 13
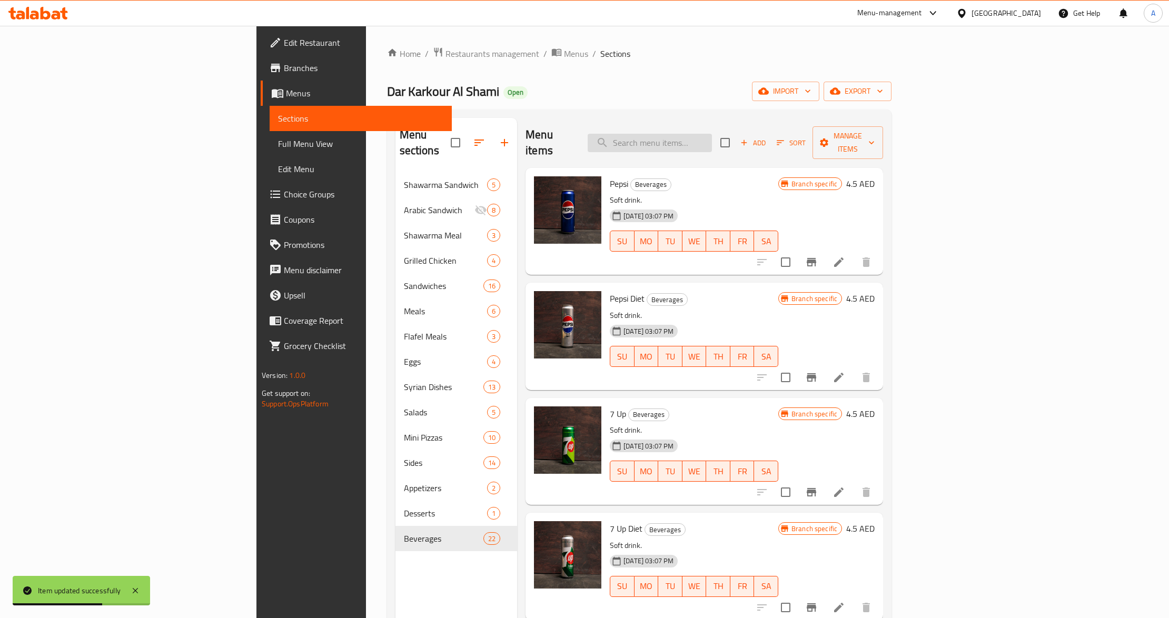
click at [712, 139] on input "search" at bounding box center [650, 143] width 124 height 18
paste input "Fresh Lemon Juice"
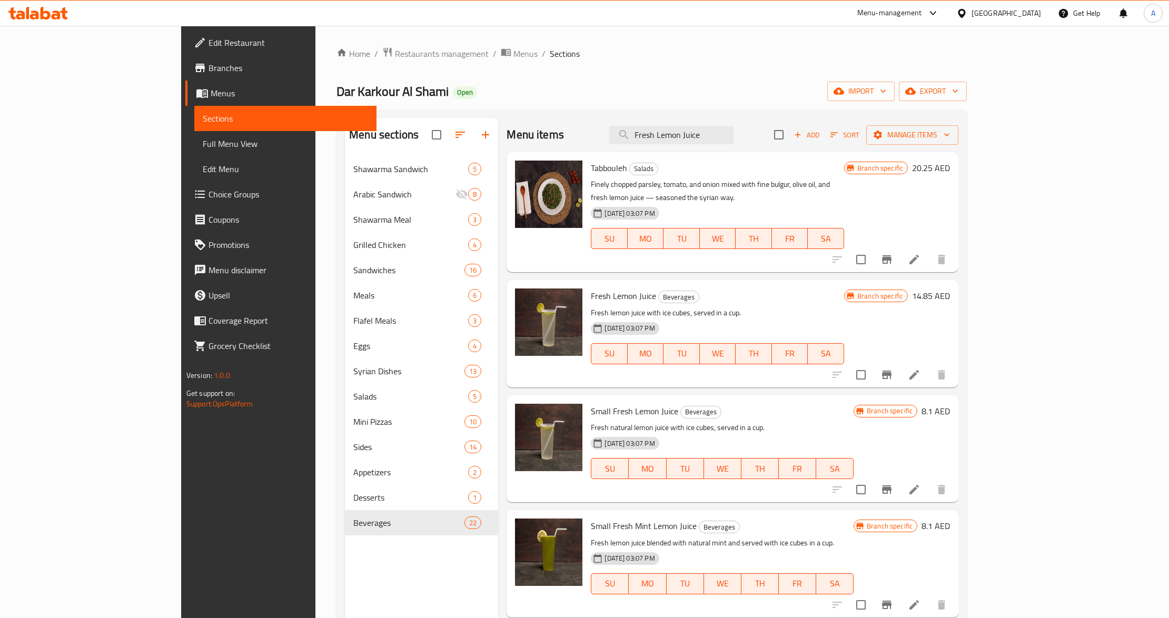
type input "Fresh Lemon Juice"
click at [732, 421] on p "Fresh natural lemon juice with ice cubes, served in a cup." at bounding box center [722, 427] width 263 height 13
click at [591, 403] on span "Small Fresh Lemon Juice" at bounding box center [634, 411] width 87 height 16
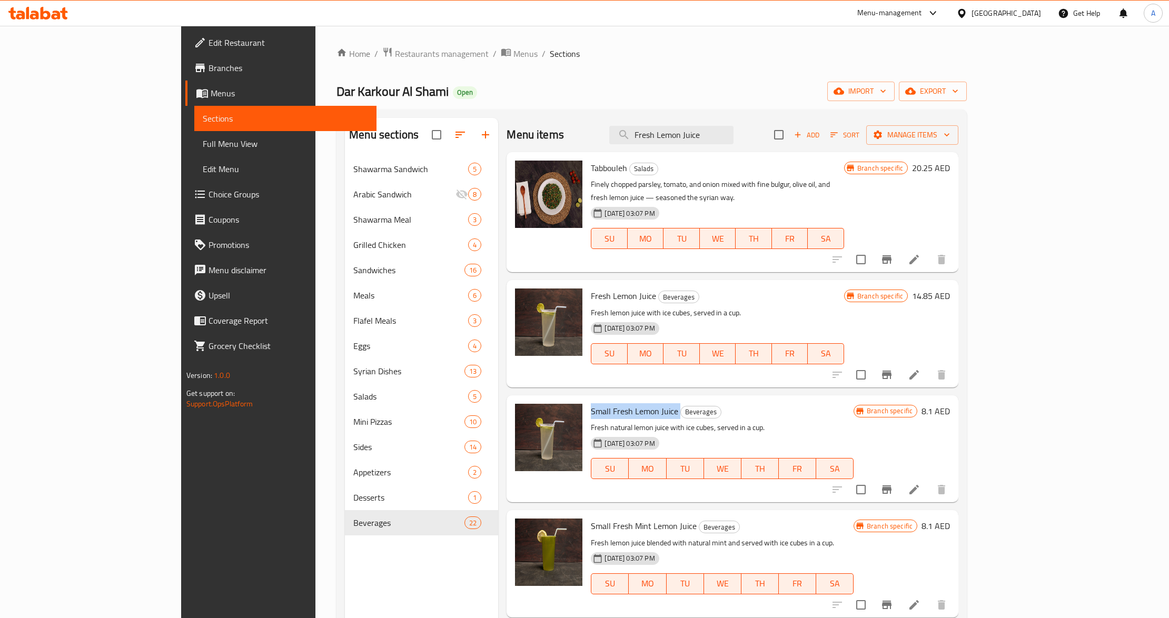
copy h6 "Small Fresh Lemon Juice"
click at [849, 291] on div "Fresh Lemon Juice Beverages Fresh lemon juice with ice cubes, served in a cup. …" at bounding box center [718, 333] width 262 height 98
click at [900, 362] on button "Branch-specific-item" at bounding box center [886, 374] width 25 height 25
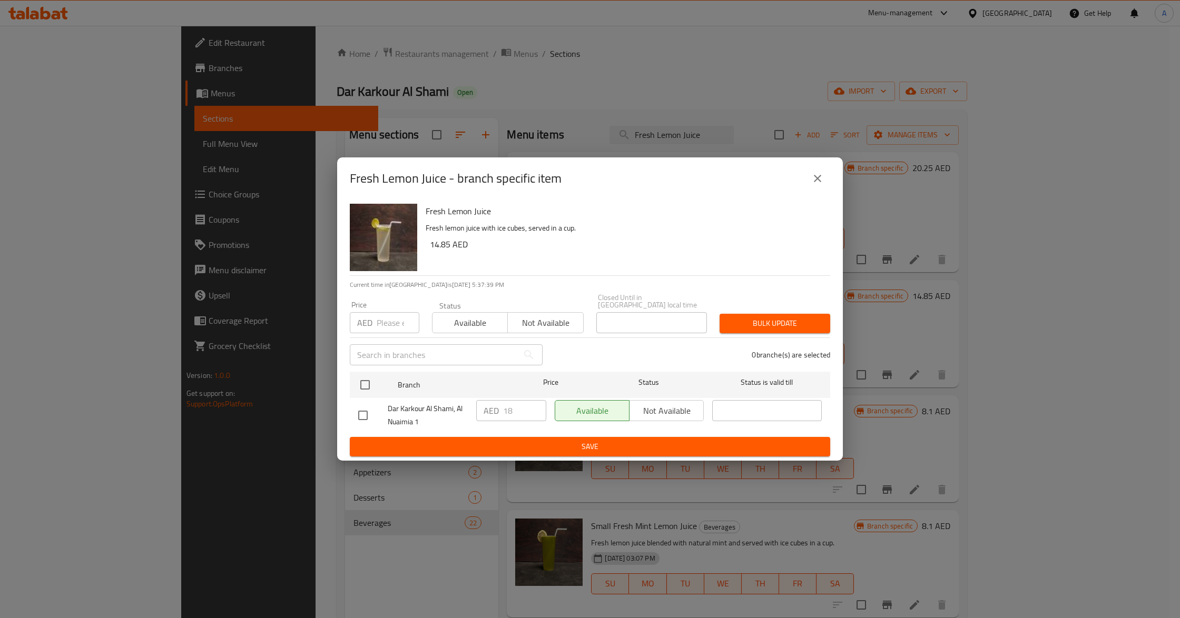
click at [384, 313] on input "number" at bounding box center [398, 322] width 43 height 21
paste input "17.5"
type input "17.5"
click at [370, 397] on div "Dar Karkour Al Shami, Al Nuaimia 1" at bounding box center [413, 415] width 118 height 39
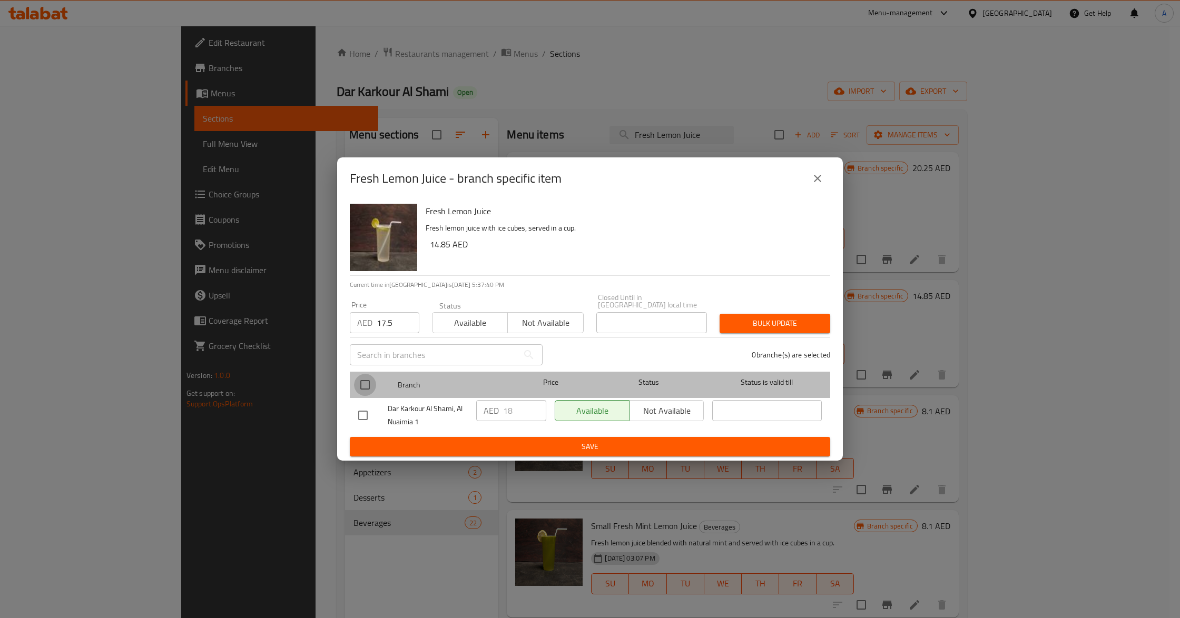
click at [370, 392] on input "checkbox" at bounding box center [365, 385] width 22 height 22
checkbox input "true"
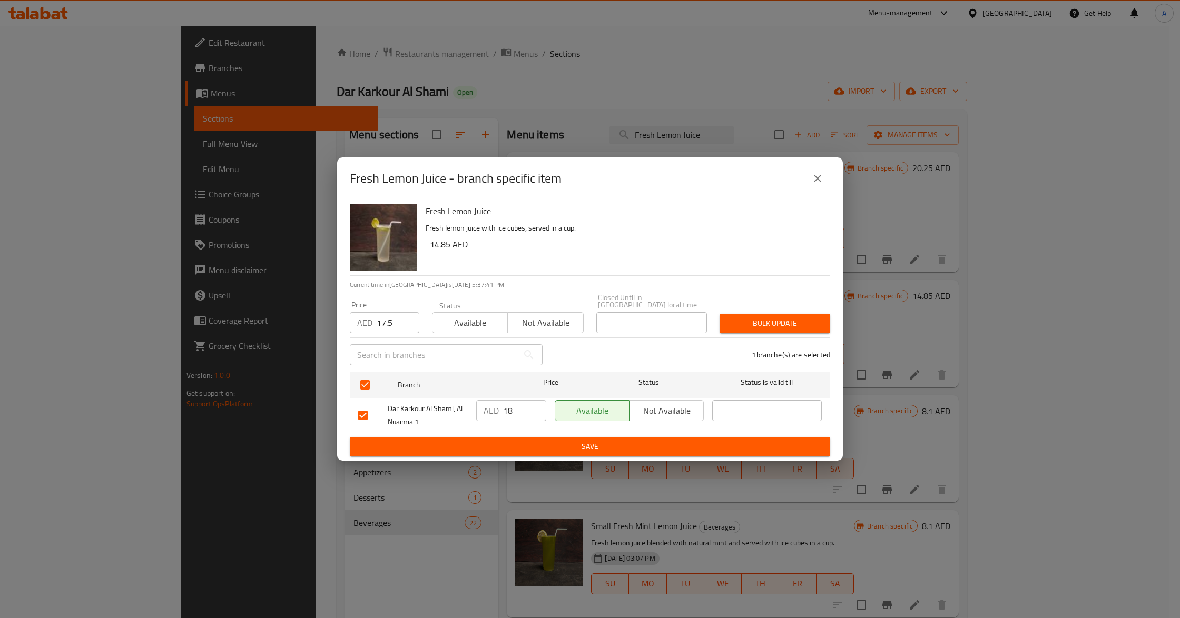
click at [651, 359] on div "1 branche(s) are selected" at bounding box center [693, 355] width 288 height 38
click at [750, 322] on span "Bulk update" at bounding box center [775, 323] width 94 height 13
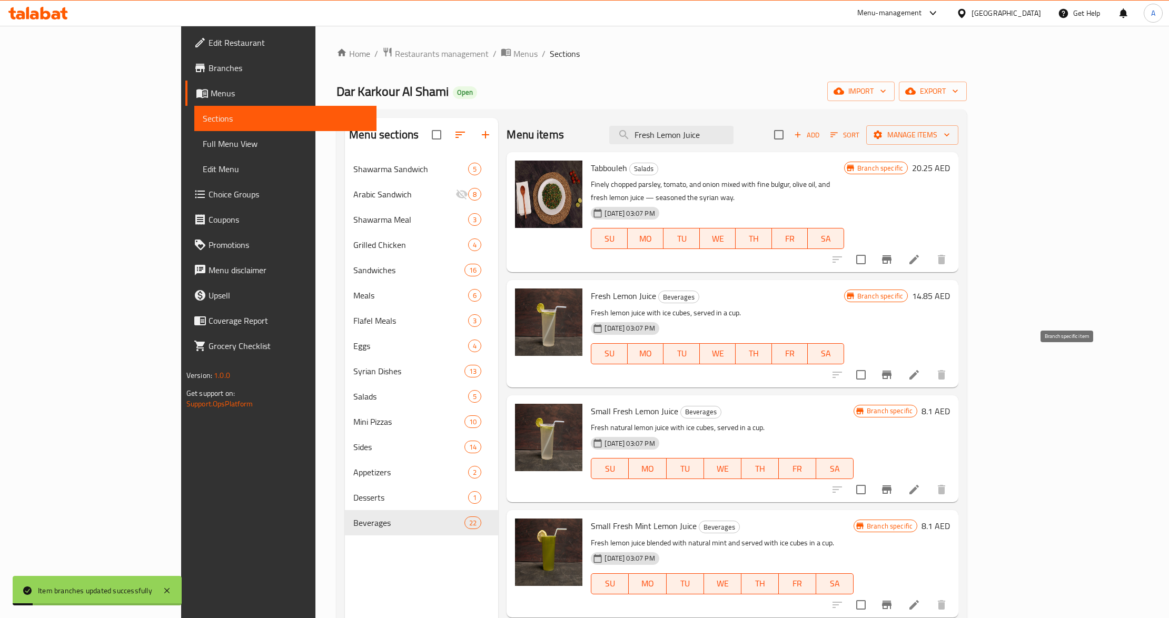
click at [900, 371] on button "Branch-specific-item" at bounding box center [886, 374] width 25 height 25
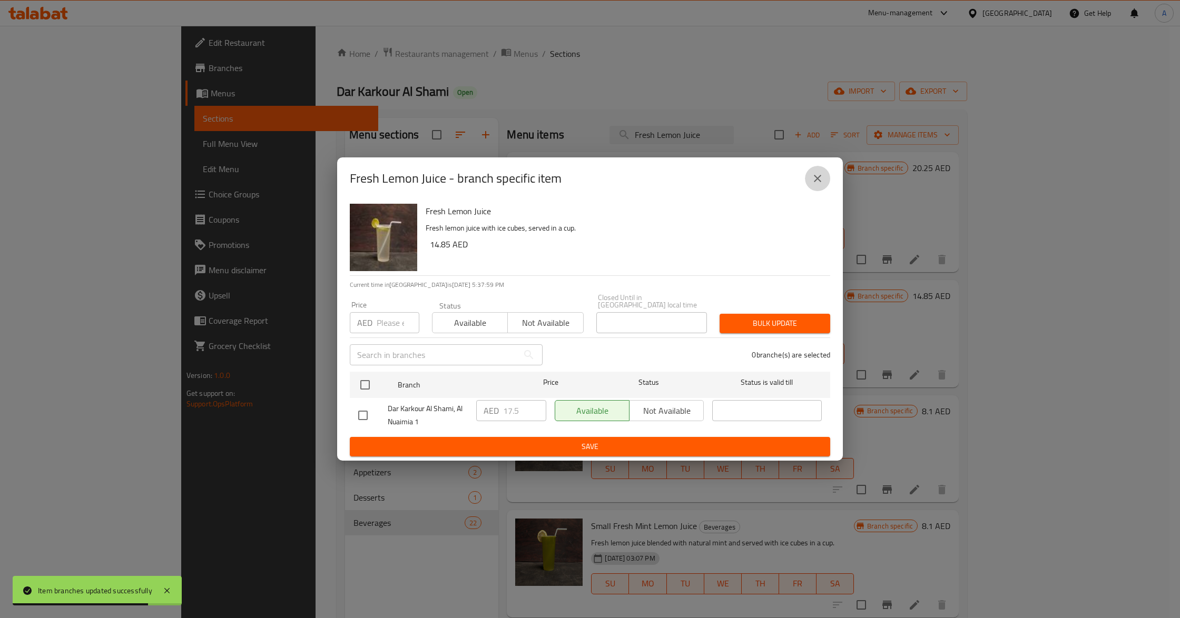
click at [814, 184] on icon "close" at bounding box center [817, 178] width 13 height 13
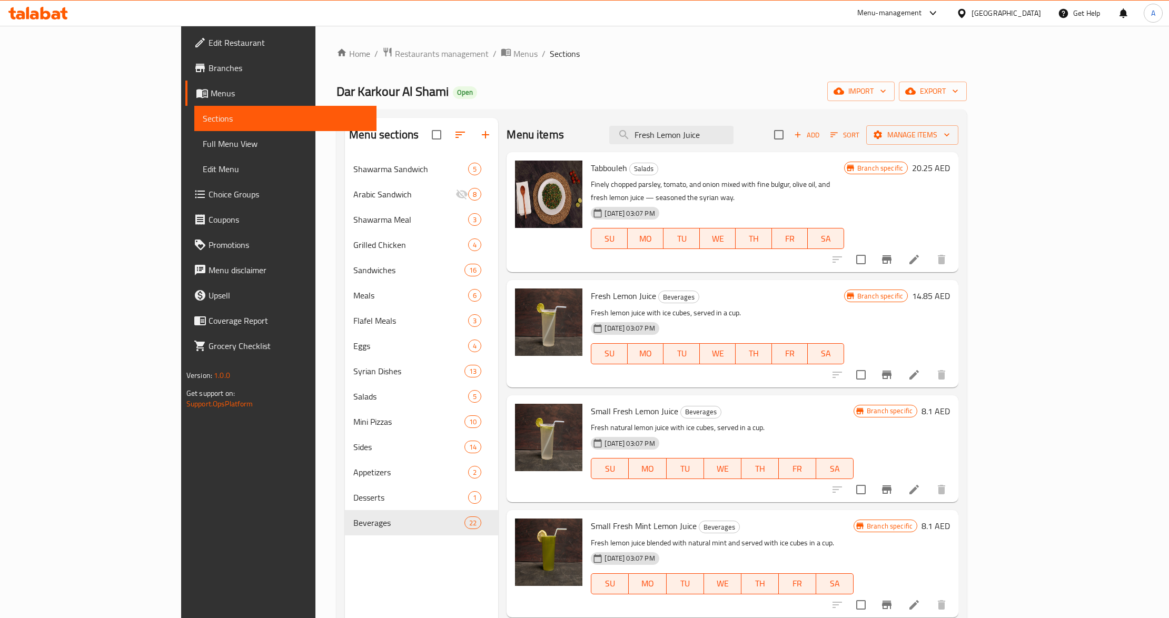
click at [803, 264] on div "Menu items Fresh Lemon Juice Add Sort Manage items Tabbouleh Salads Finely chop…" at bounding box center [728, 427] width 460 height 618
click at [900, 371] on button "Branch-specific-item" at bounding box center [886, 374] width 25 height 25
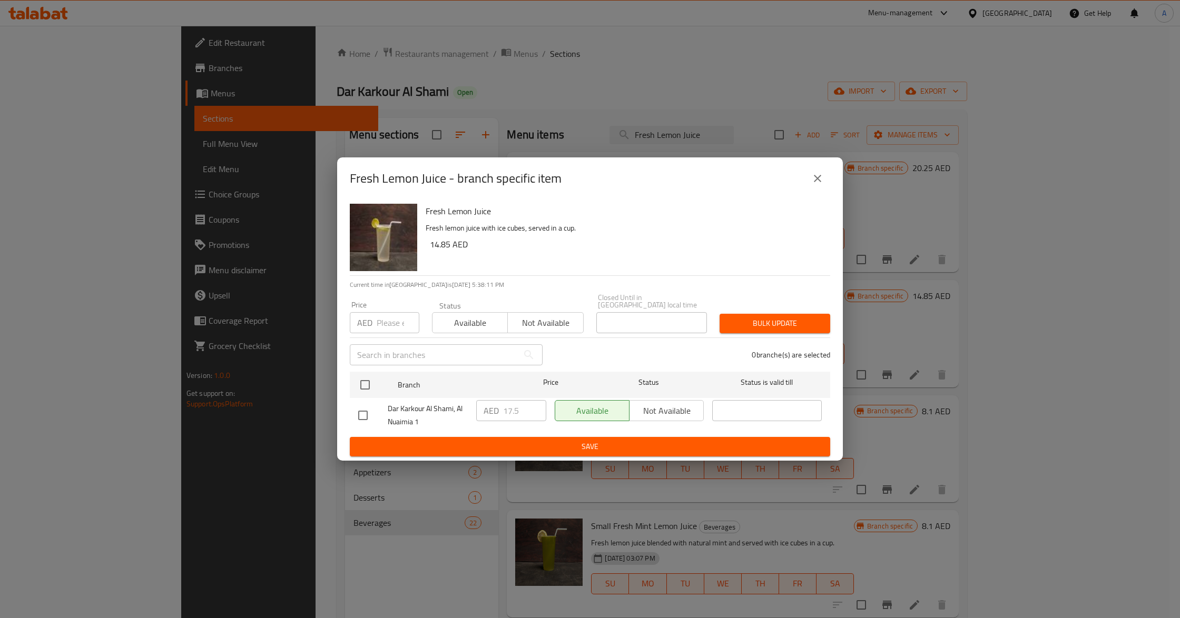
click at [823, 182] on icon "close" at bounding box center [817, 178] width 13 height 13
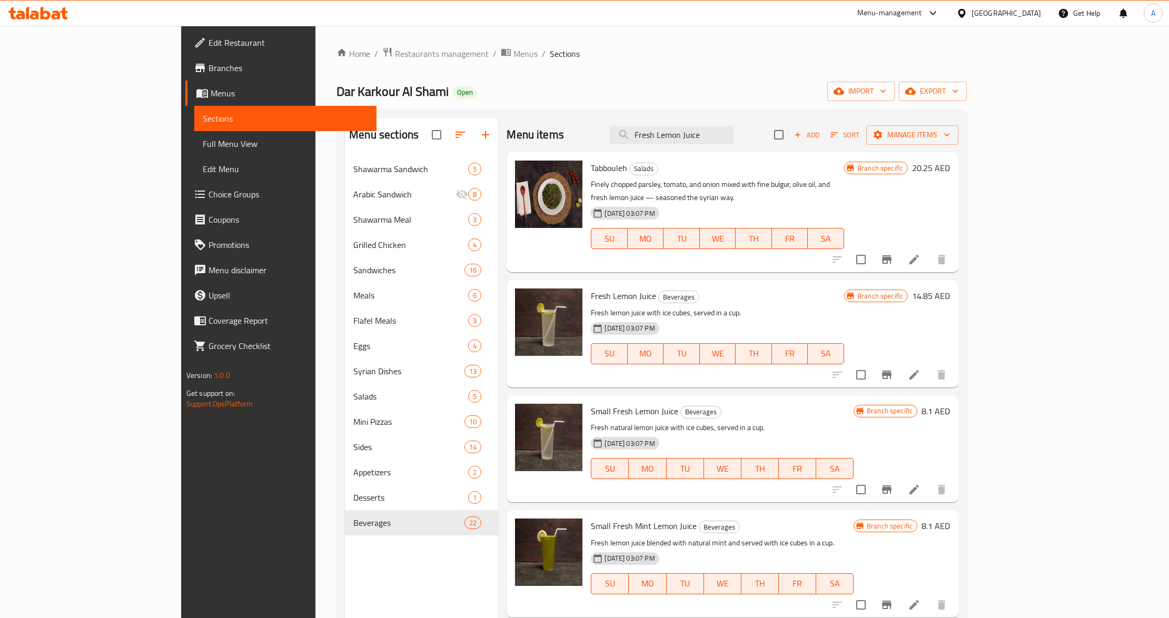
click at [626, 264] on div "Menu items Fresh Lemon Juice Add Sort Manage items Tabbouleh Salads Finely chop…" at bounding box center [728, 427] width 460 height 618
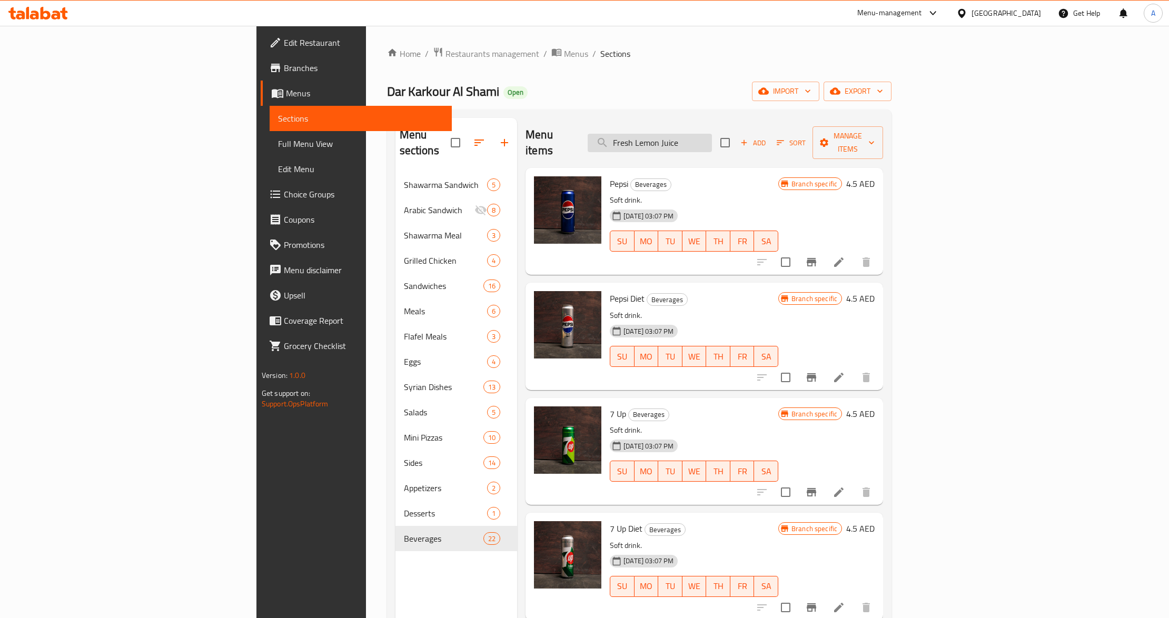
click at [712, 135] on input "Fresh Lemon Juice" at bounding box center [650, 143] width 124 height 18
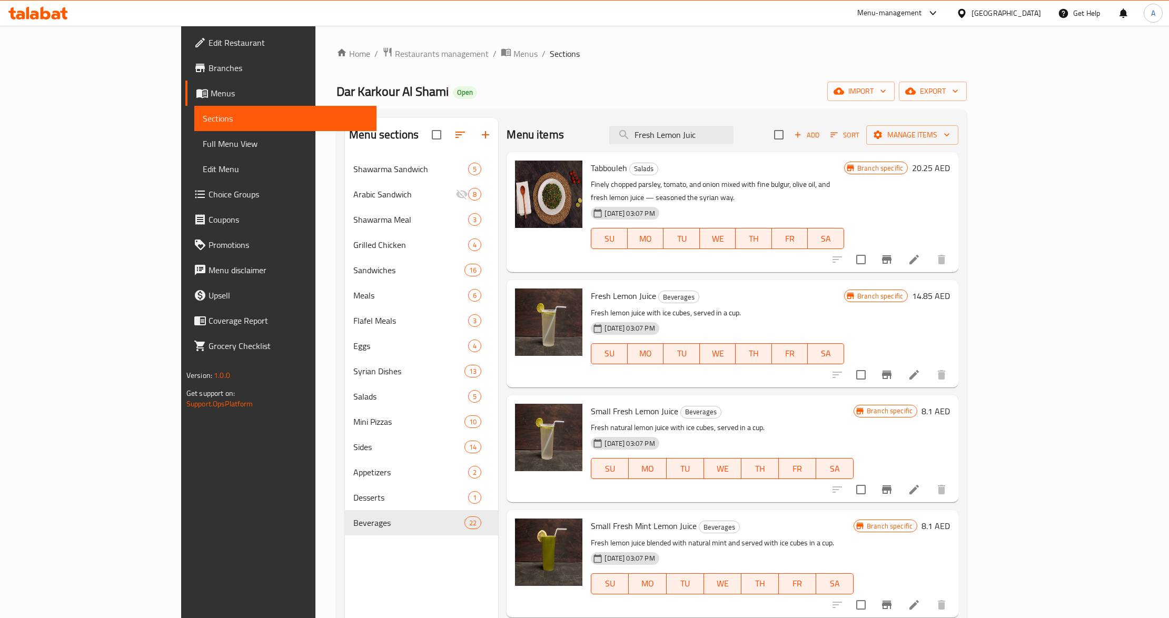
type input "Fresh Lemon Juic"
click at [921, 369] on icon at bounding box center [914, 375] width 13 height 13
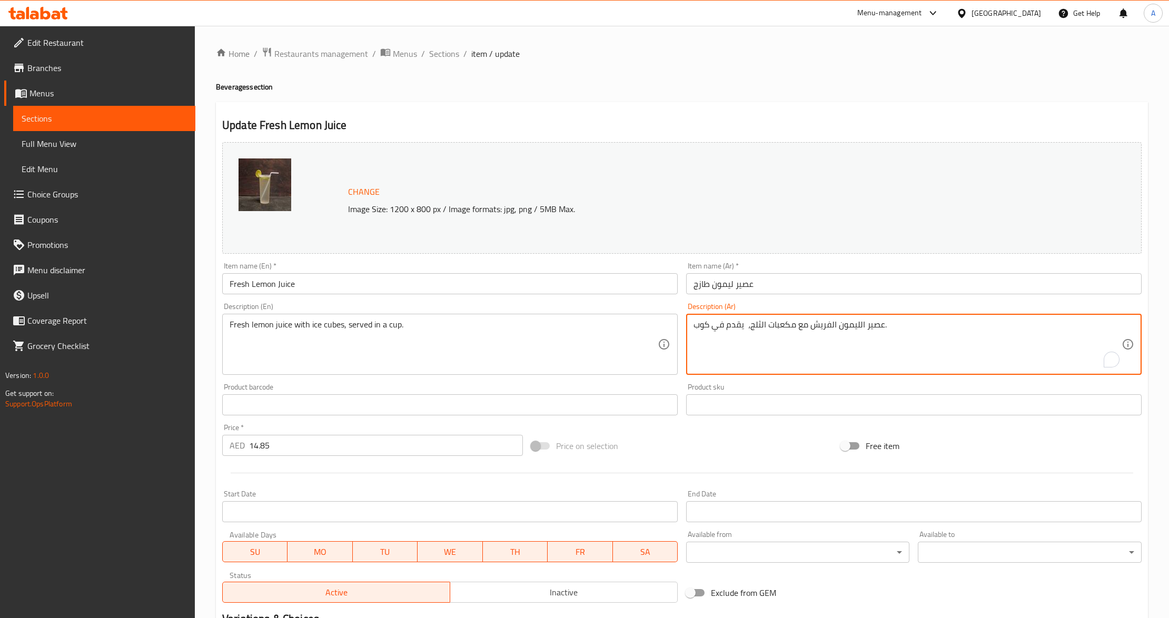
drag, startPoint x: 795, startPoint y: 323, endPoint x: 767, endPoint y: 333, distance: 29.5
click at [684, 446] on div "Price on selection" at bounding box center [681, 446] width 309 height 28
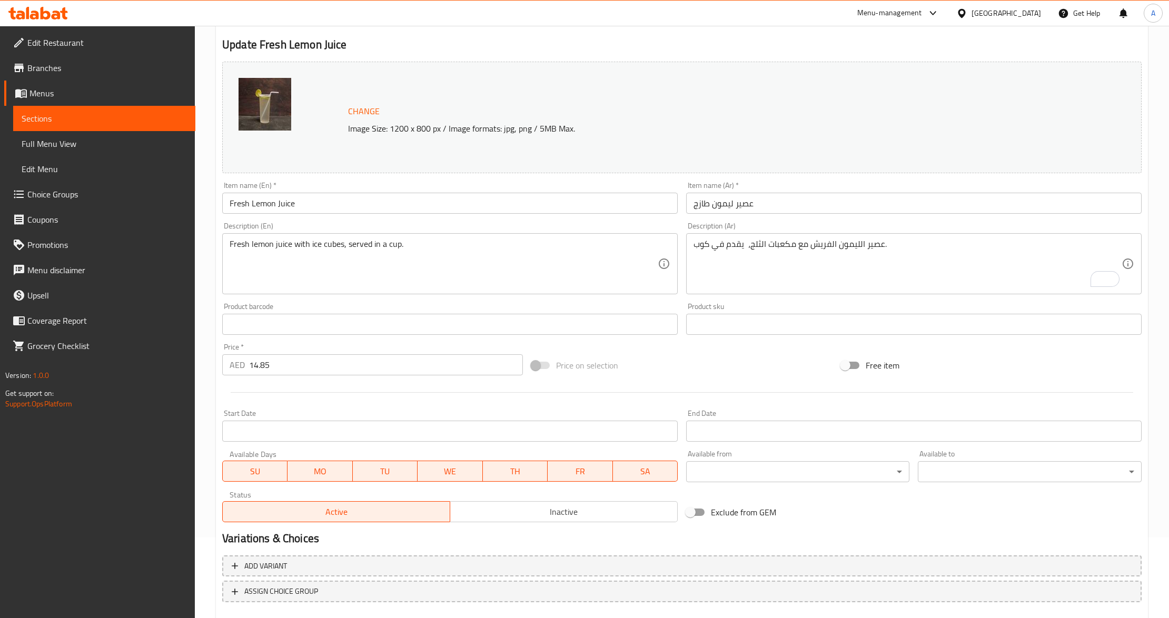
scroll to position [140, 0]
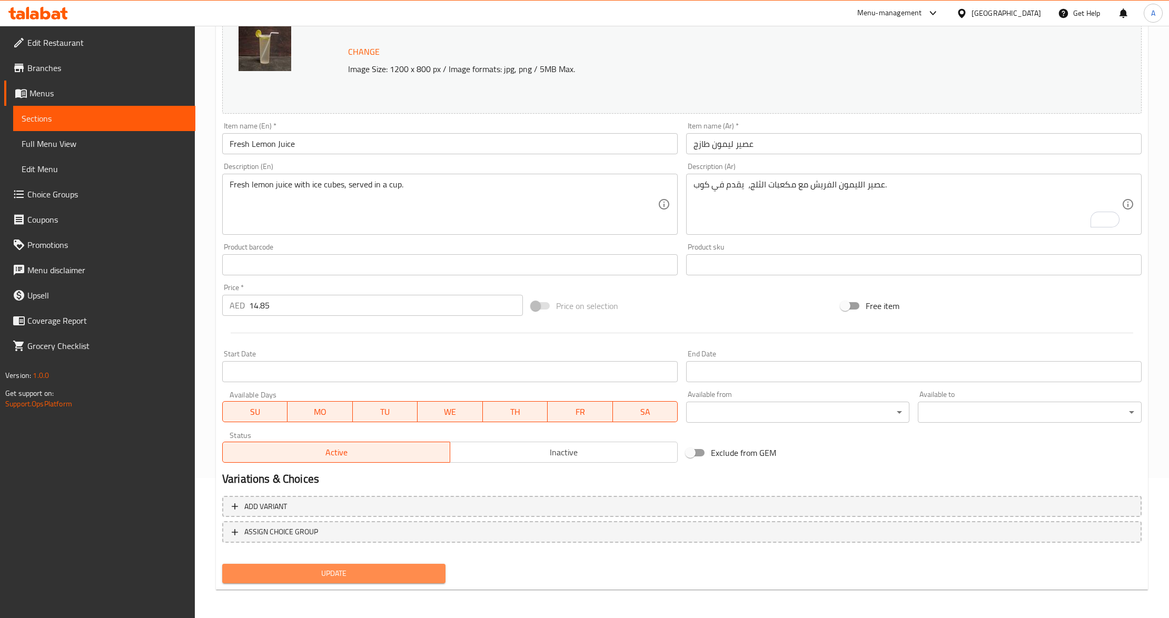
click at [303, 572] on span "Update" at bounding box center [334, 573] width 206 height 13
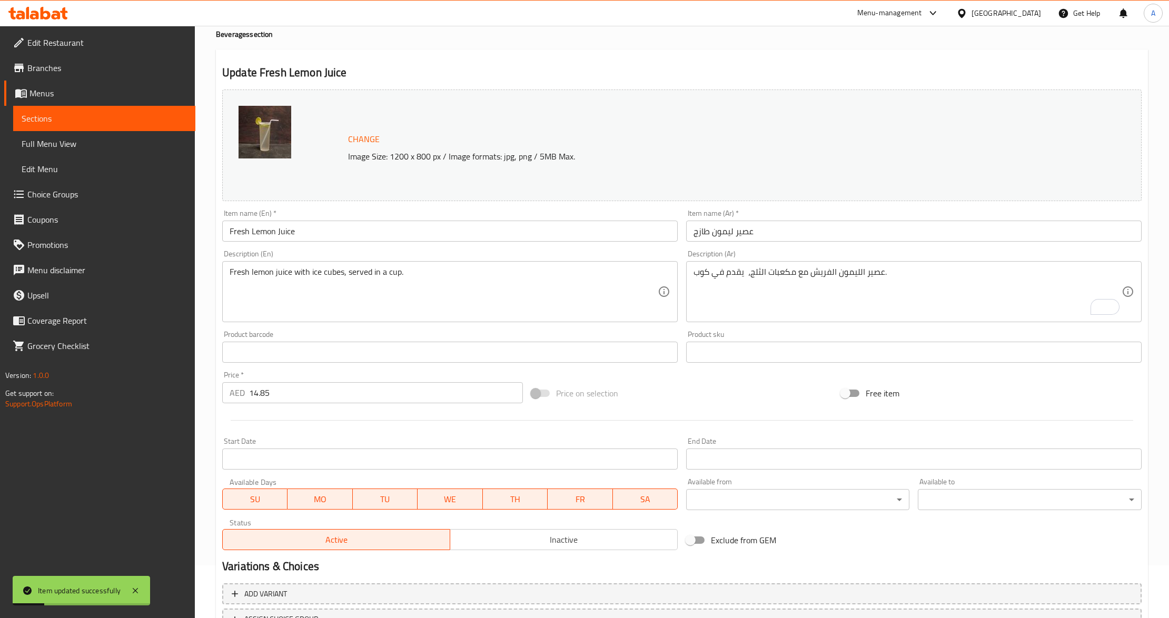
scroll to position [0, 0]
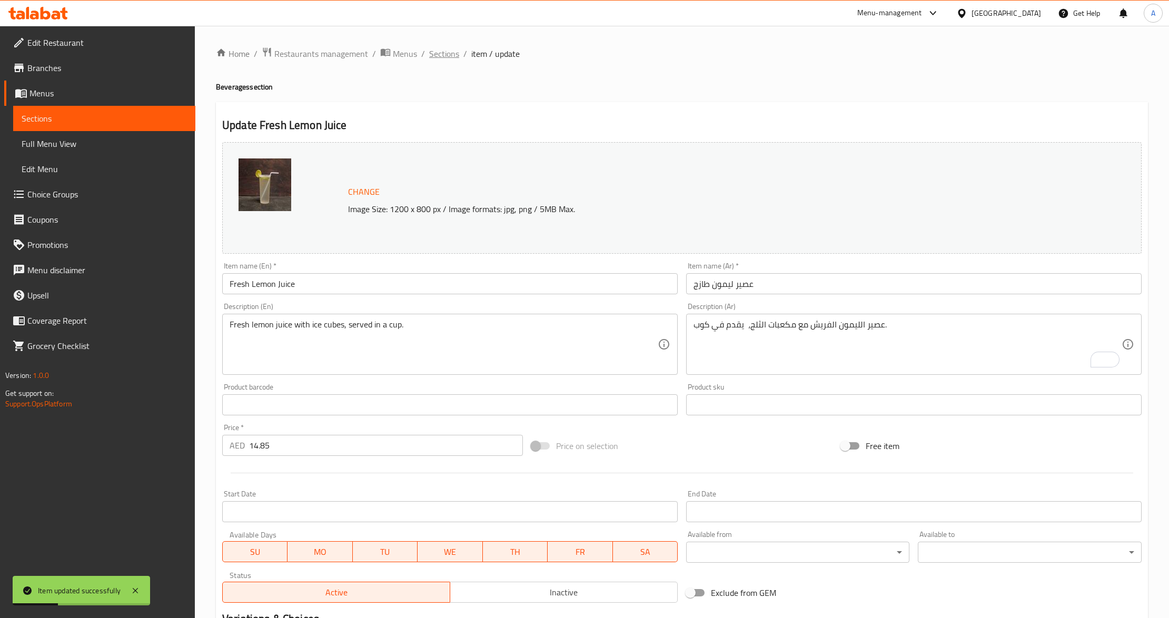
click at [441, 58] on span "Sections" at bounding box center [444, 53] width 30 height 13
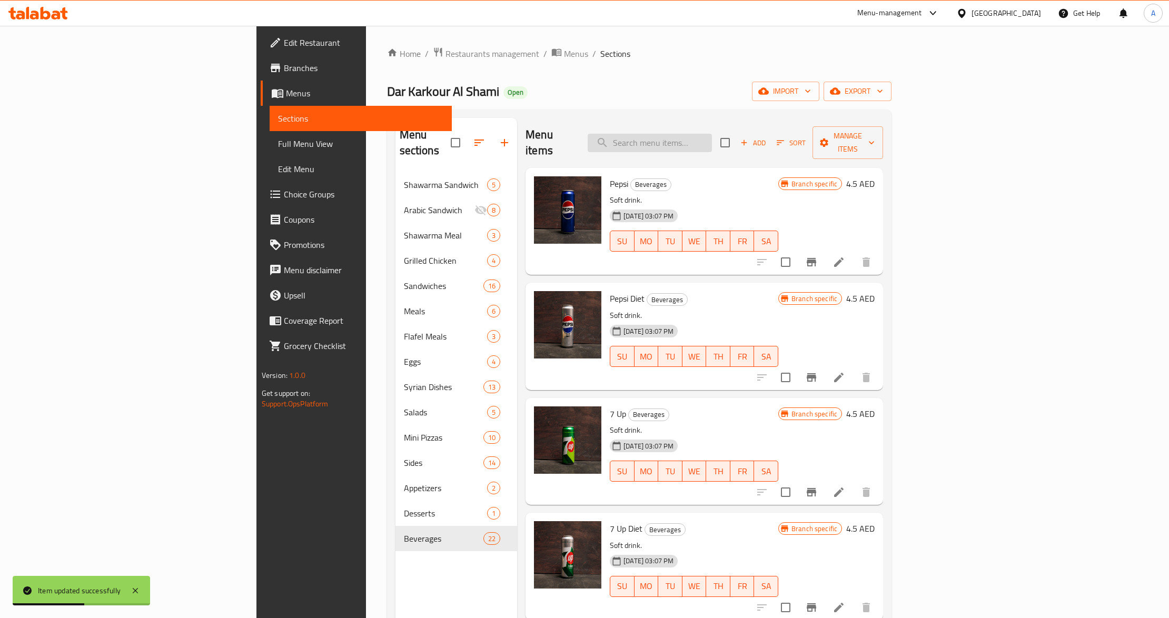
click at [712, 134] on input "search" at bounding box center [650, 143] width 124 height 18
paste input "Fresh Mint Lemon Juice"
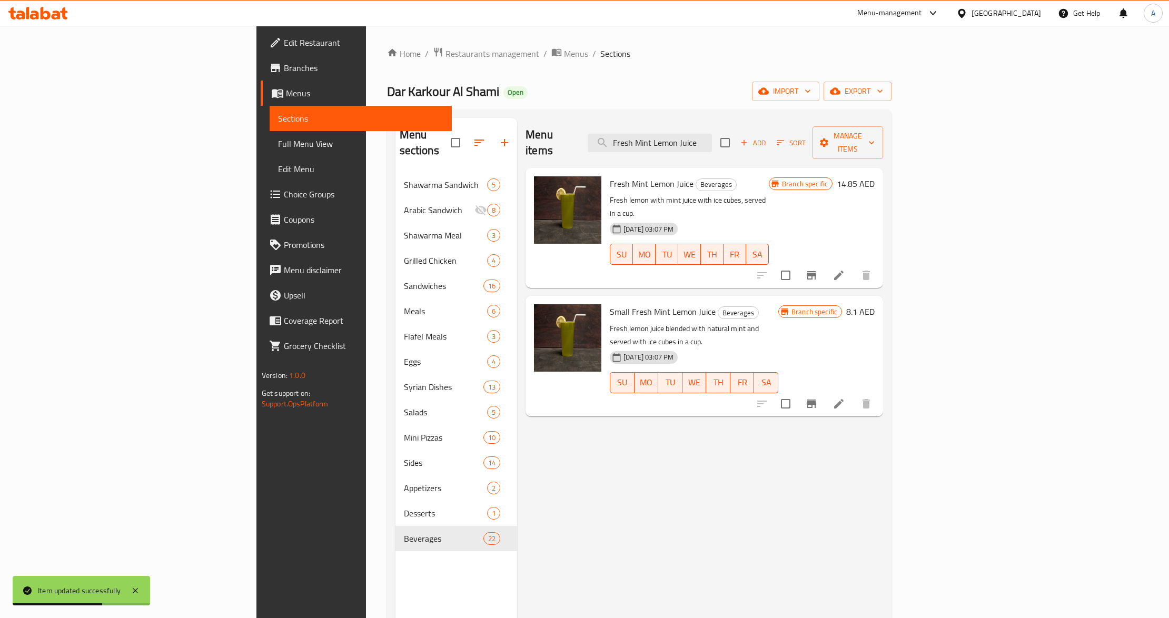
type input "Fresh Mint Lemon Juice"
click at [769, 194] on p "Fresh lemon with mint juice with ice cubes, served in a cup." at bounding box center [689, 207] width 159 height 26
click at [818, 269] on icon "Branch-specific-item" at bounding box center [811, 275] width 13 height 13
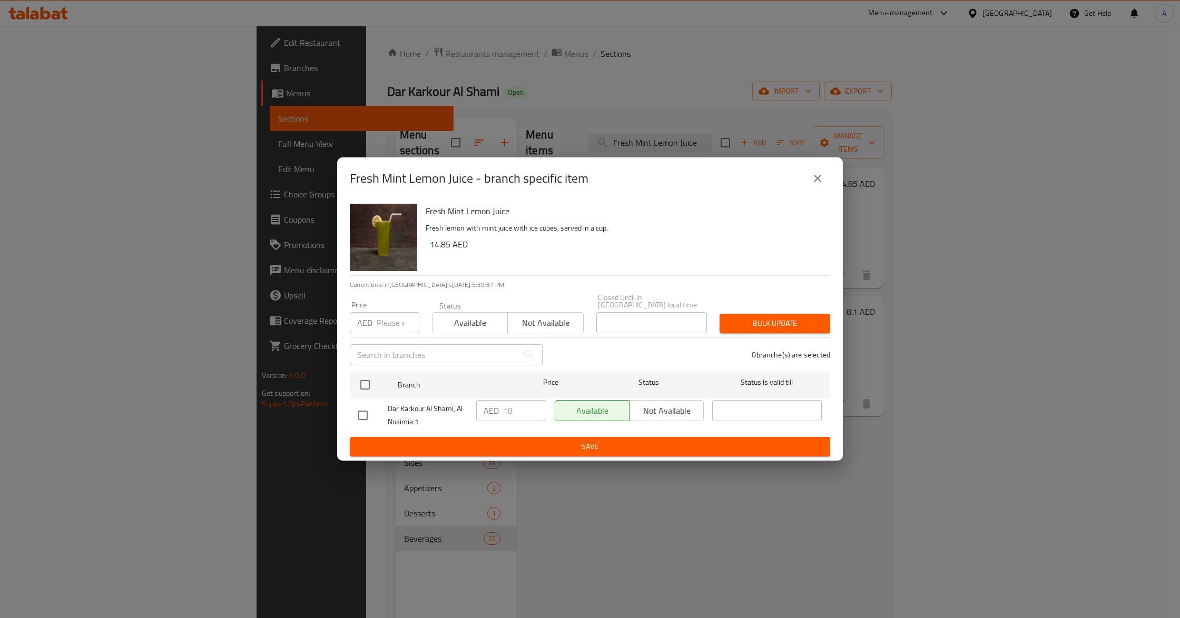
click at [389, 323] on input "number" at bounding box center [398, 322] width 43 height 21
paste input "17.5"
type input "17.5"
click at [367, 379] on input "checkbox" at bounding box center [365, 385] width 22 height 22
checkbox input "true"
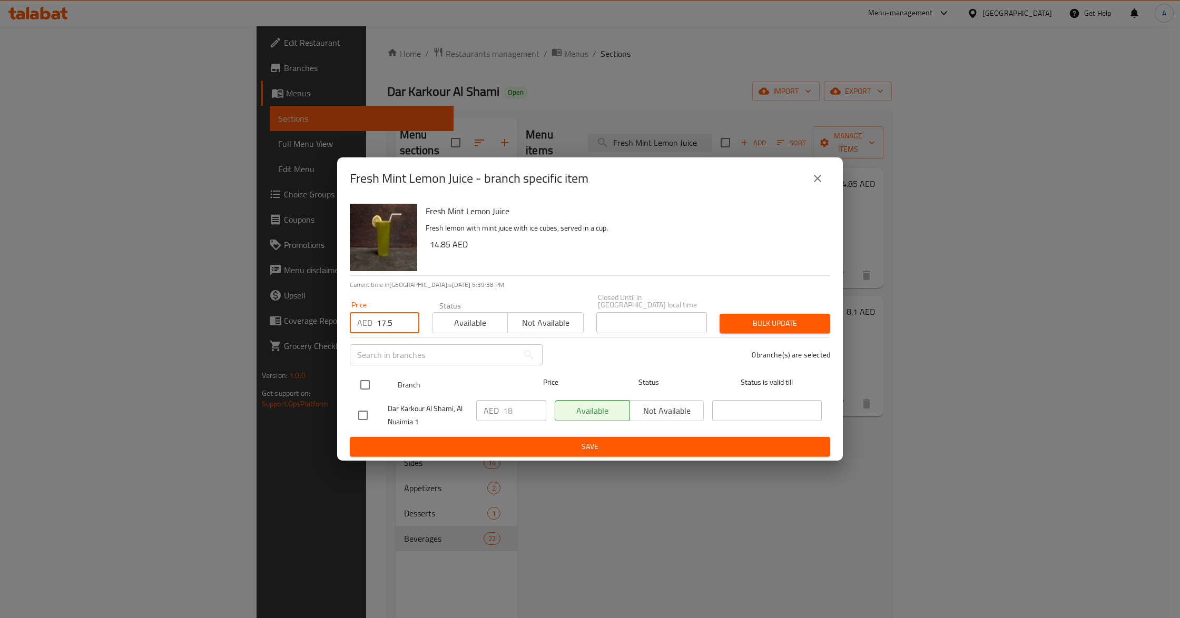
checkbox input "true"
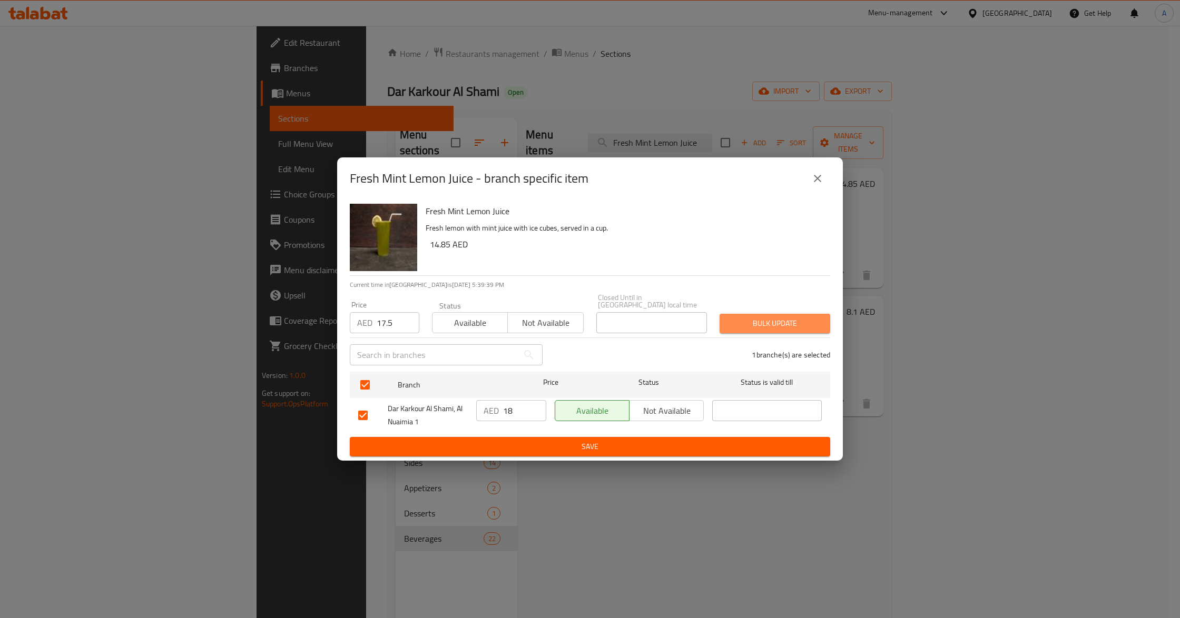
click at [771, 321] on span "Bulk update" at bounding box center [775, 323] width 94 height 13
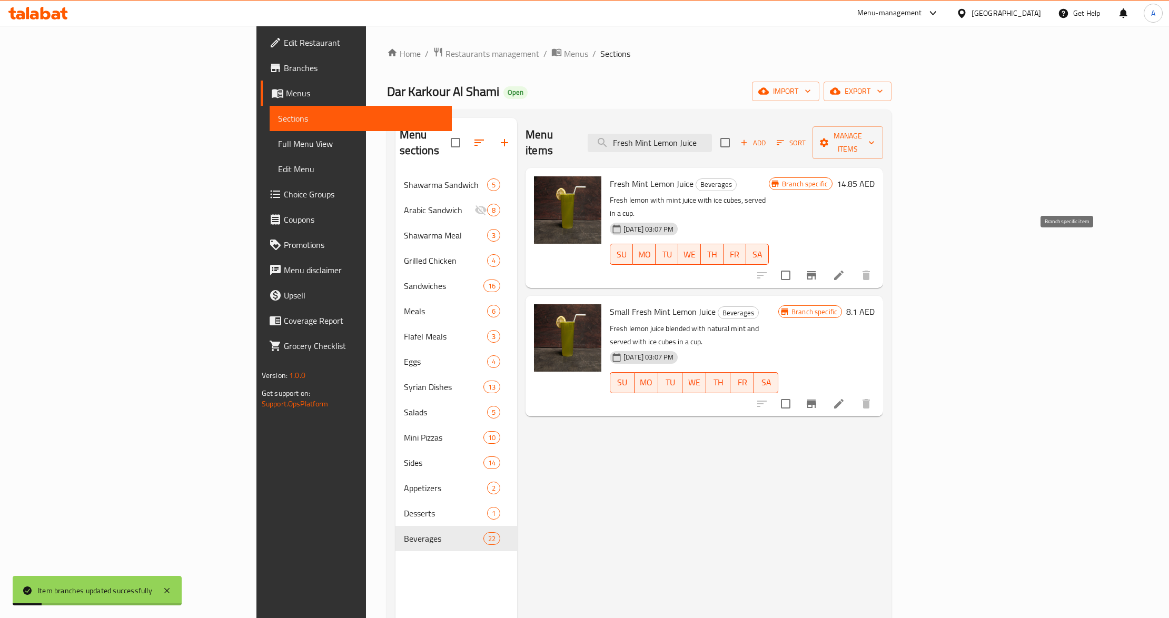
click at [824, 263] on button "Branch-specific-item" at bounding box center [811, 275] width 25 height 25
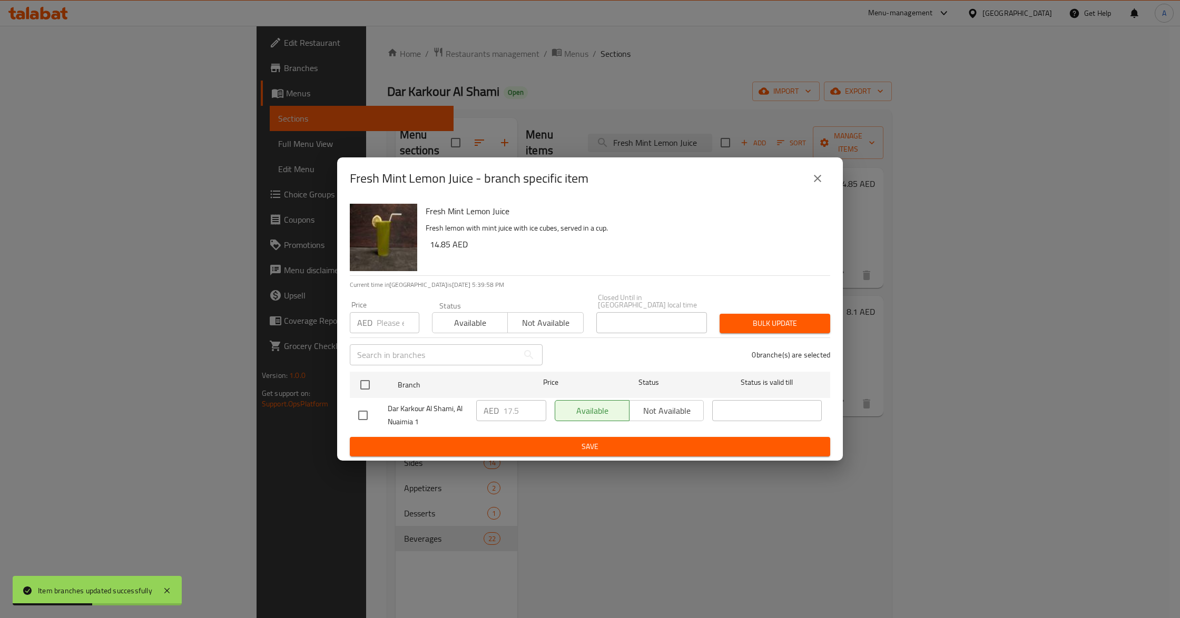
click at [816, 180] on icon "close" at bounding box center [817, 178] width 7 height 7
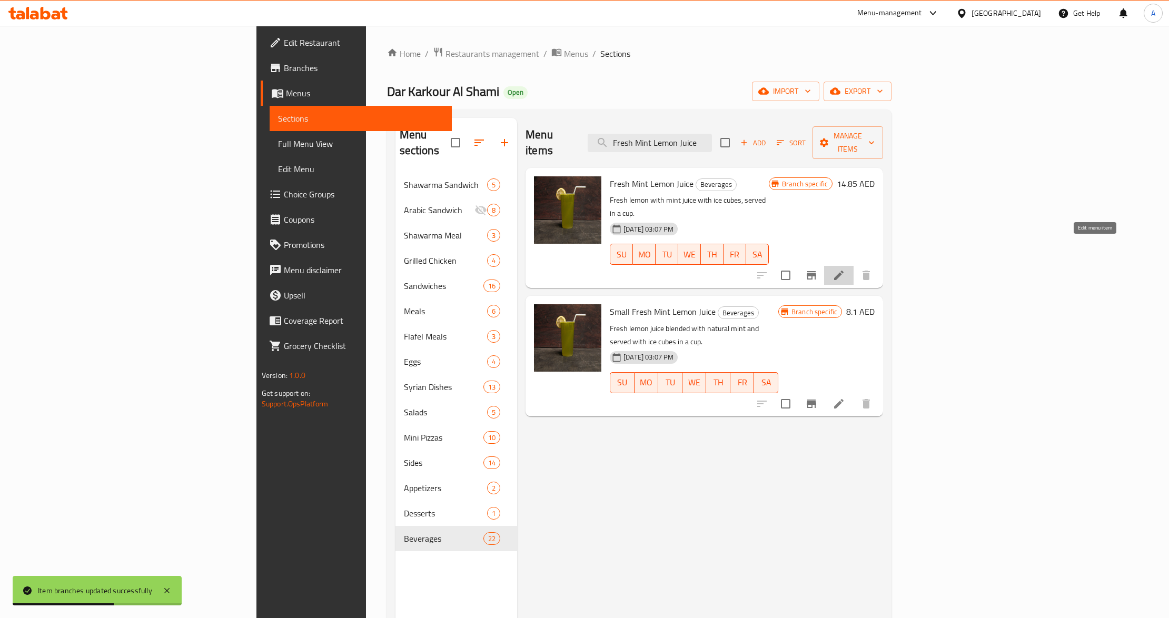
click at [845, 269] on icon at bounding box center [839, 275] width 13 height 13
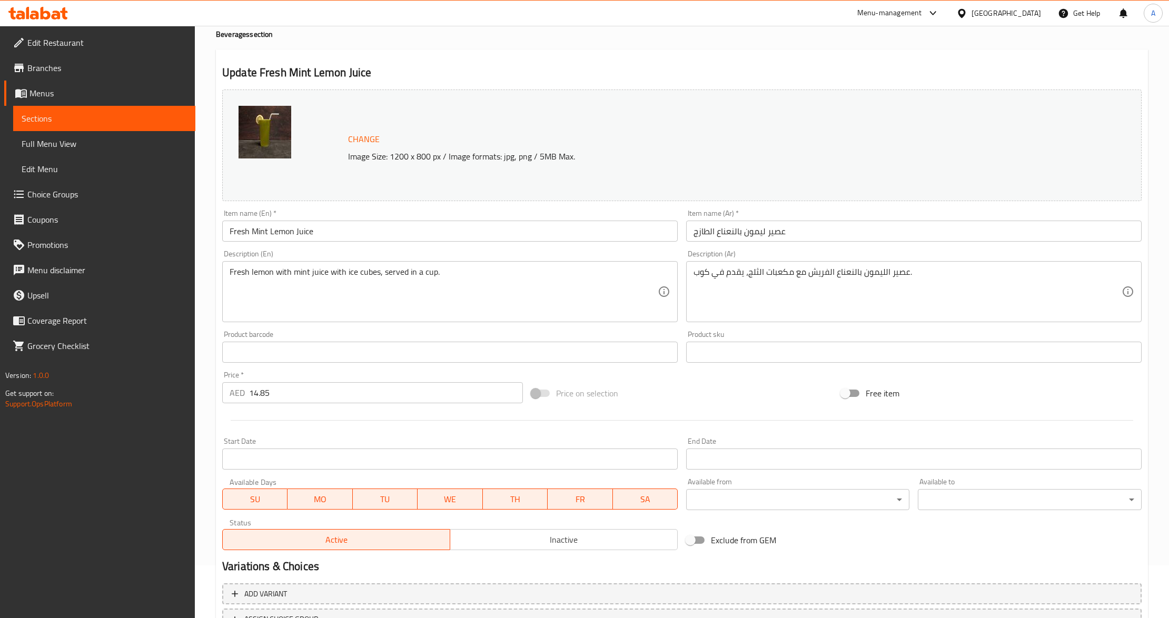
scroll to position [140, 0]
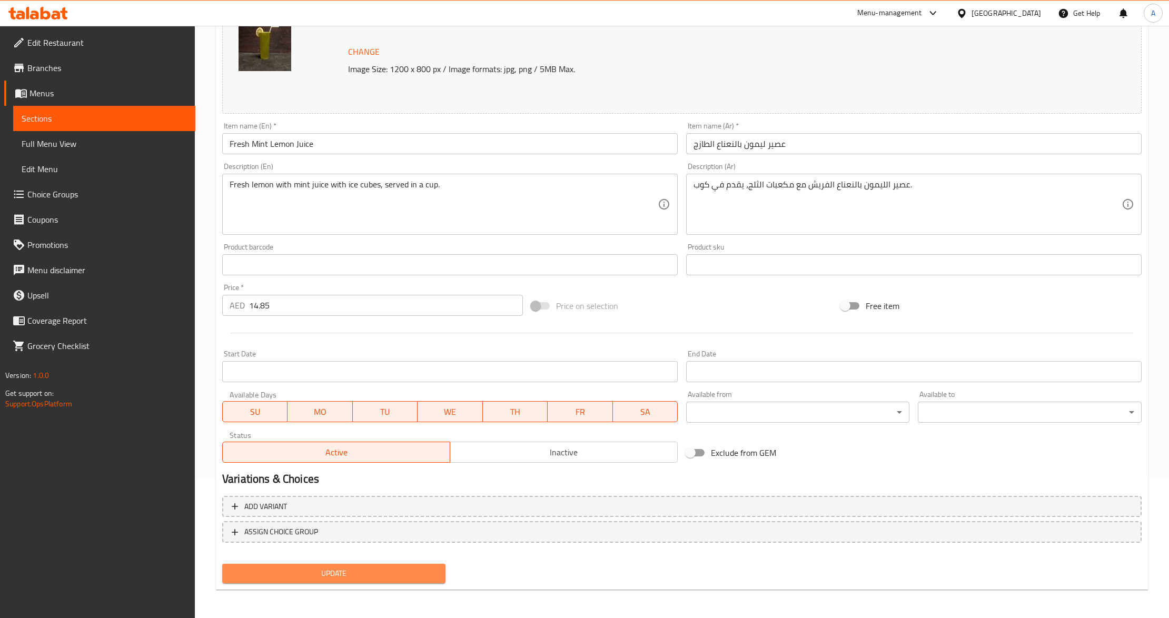
click at [333, 567] on span "Update" at bounding box center [334, 573] width 206 height 13
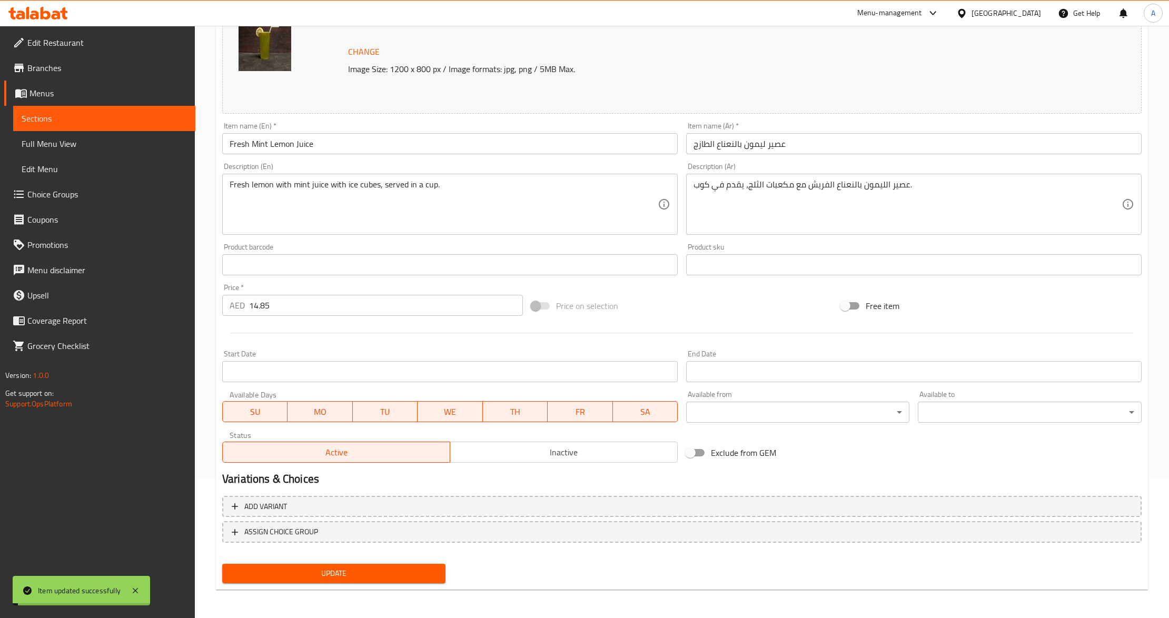
scroll to position [0, 0]
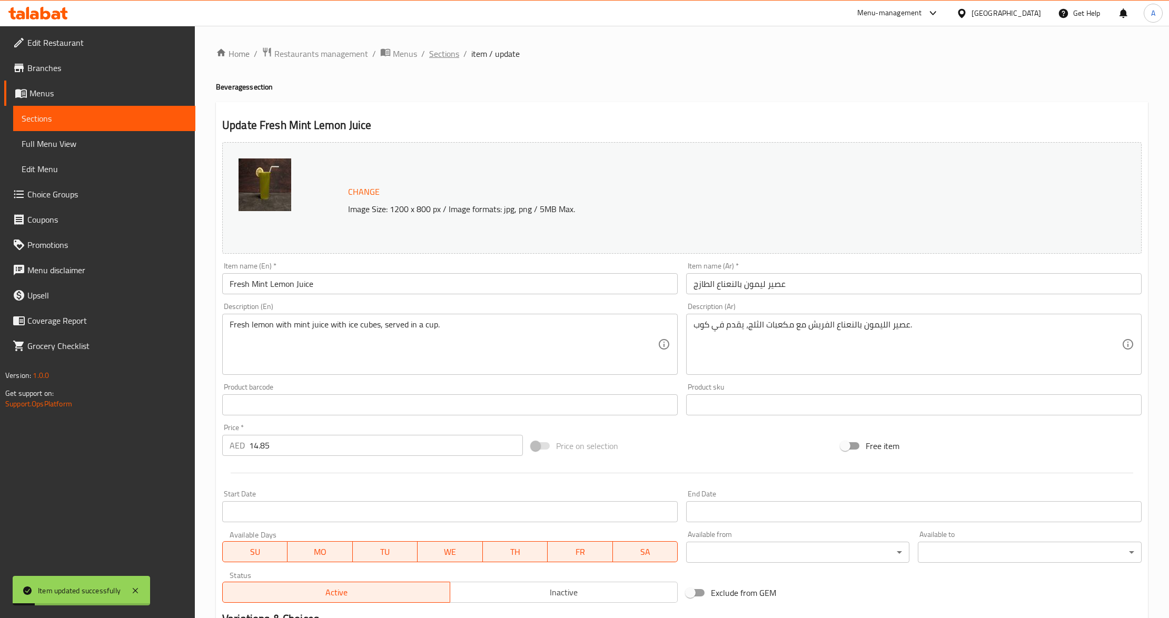
click at [449, 55] on span "Sections" at bounding box center [444, 53] width 30 height 13
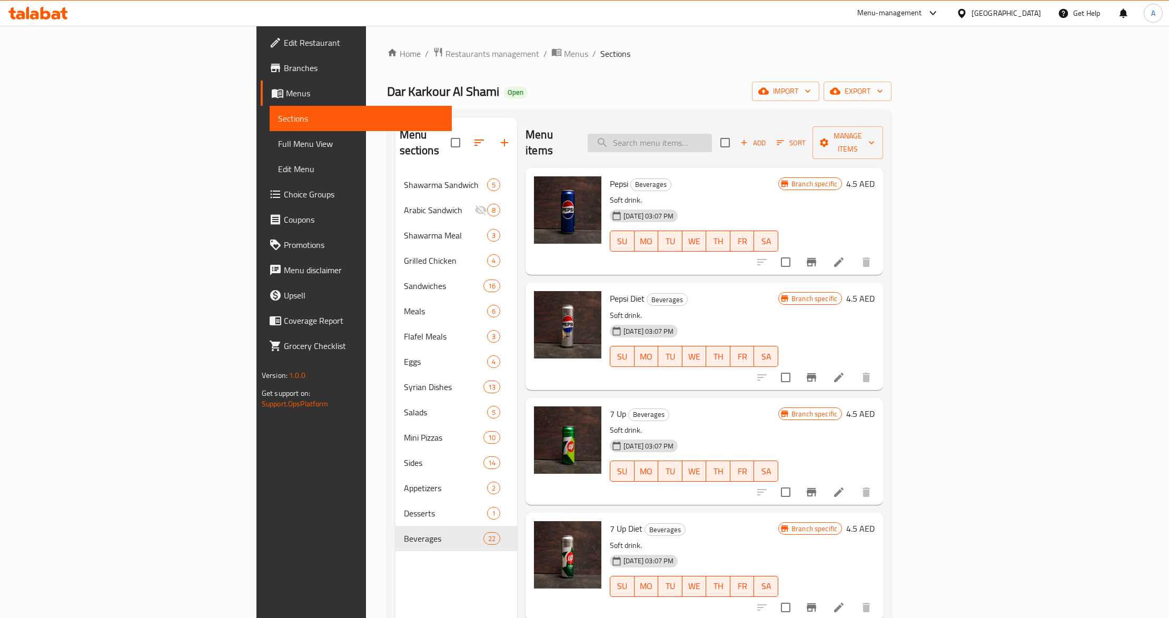
click at [712, 139] on input "search" at bounding box center [650, 143] width 124 height 18
paste input "Fresh Mint Lemon Juice"
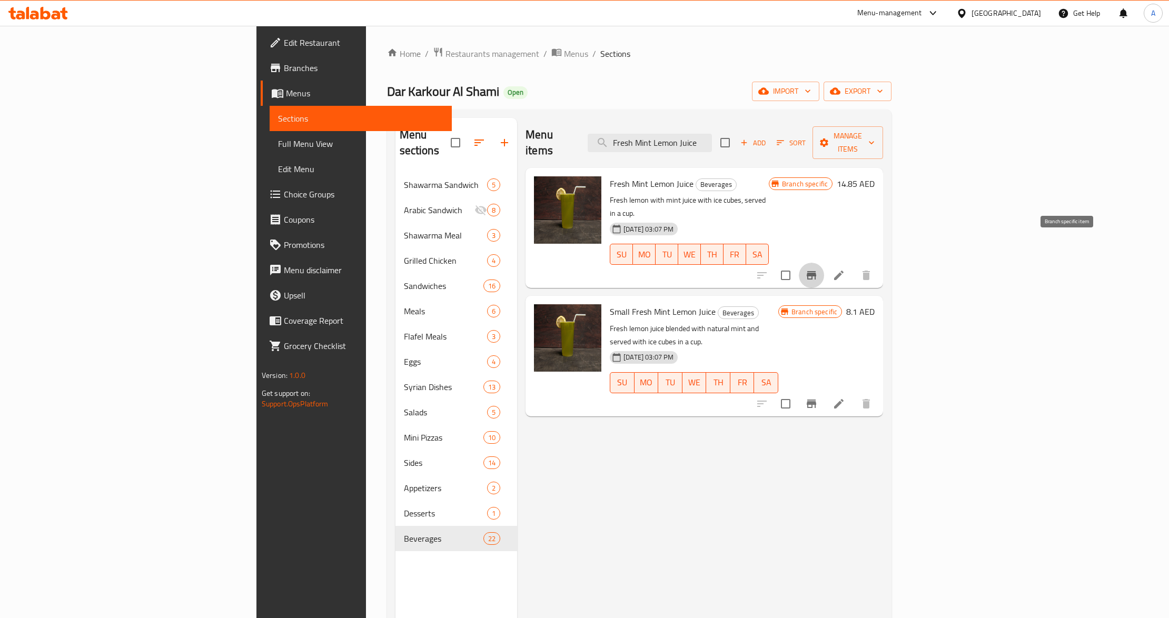
click at [816, 271] on icon "Branch-specific-item" at bounding box center [811, 275] width 9 height 8
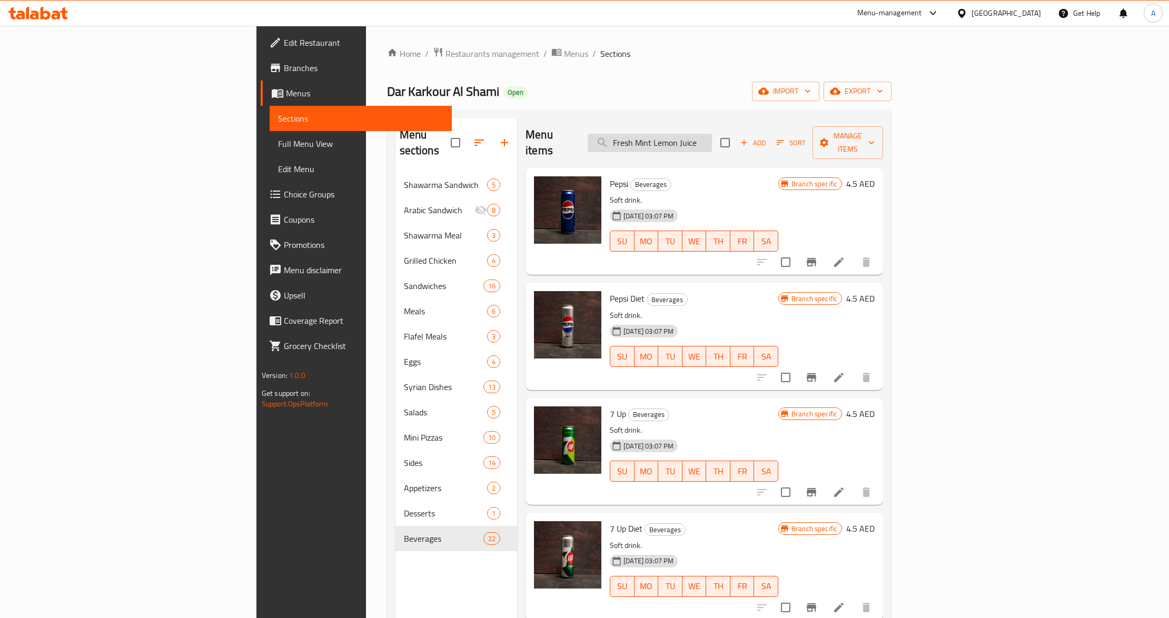
click at [712, 144] on input "Fresh Mint Lemon Juice" at bounding box center [650, 143] width 124 height 18
paste input "Orange"
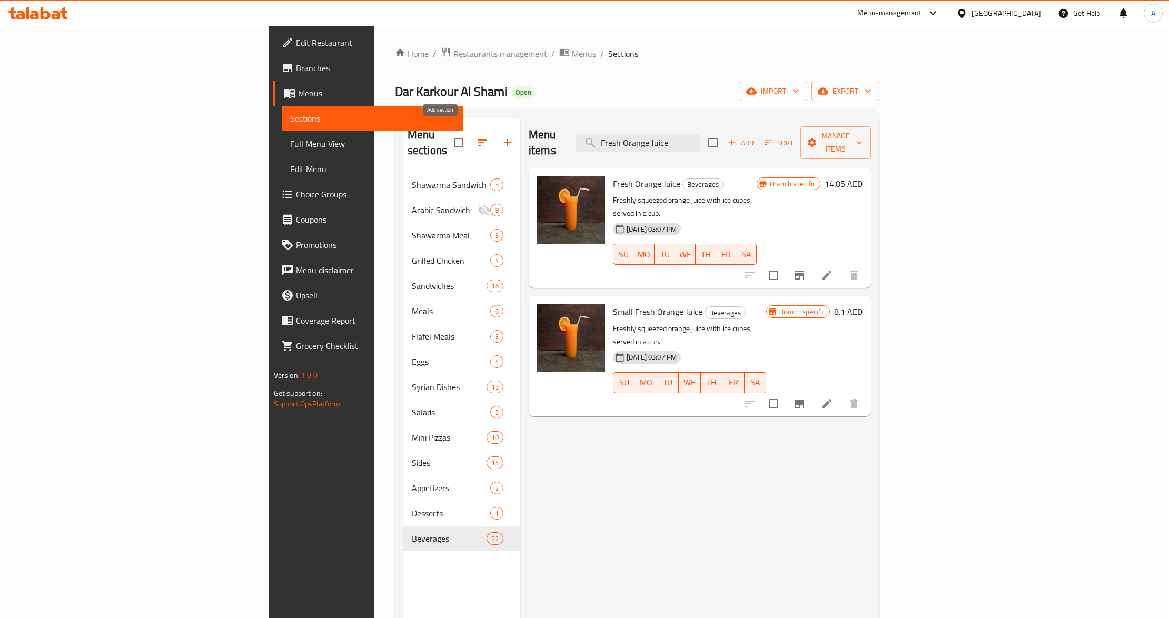
type input "Fresh Orange Juice"
click at [501, 136] on icon "button" at bounding box center [507, 142] width 13 height 13
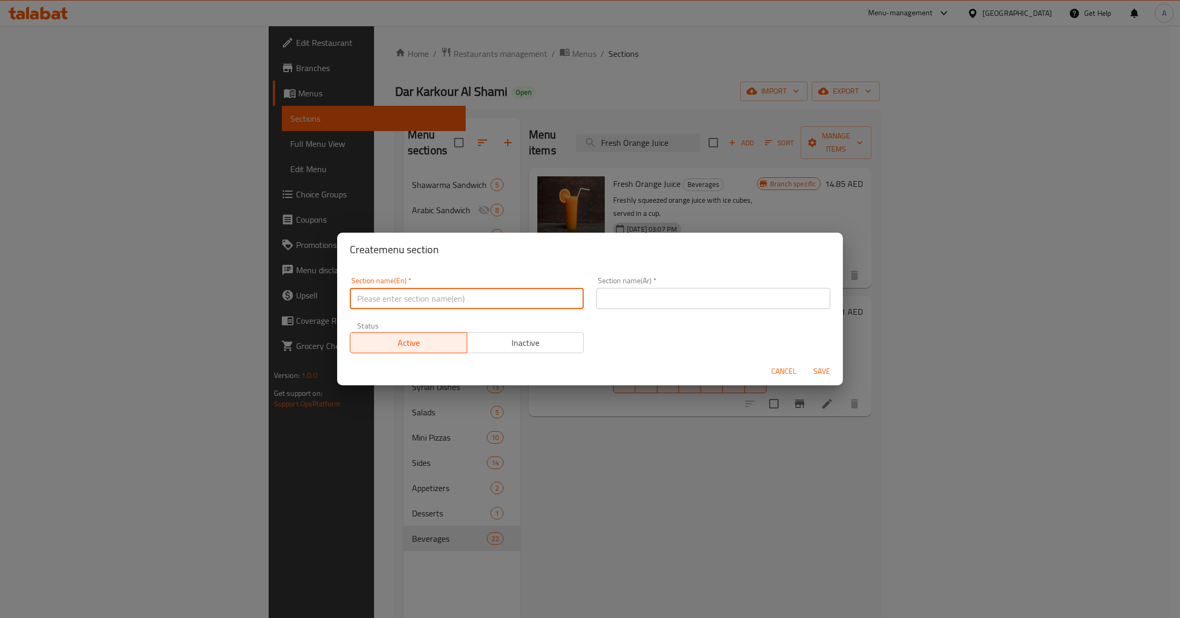
click at [443, 294] on input "text" at bounding box center [467, 298] width 234 height 21
type input "hidden"
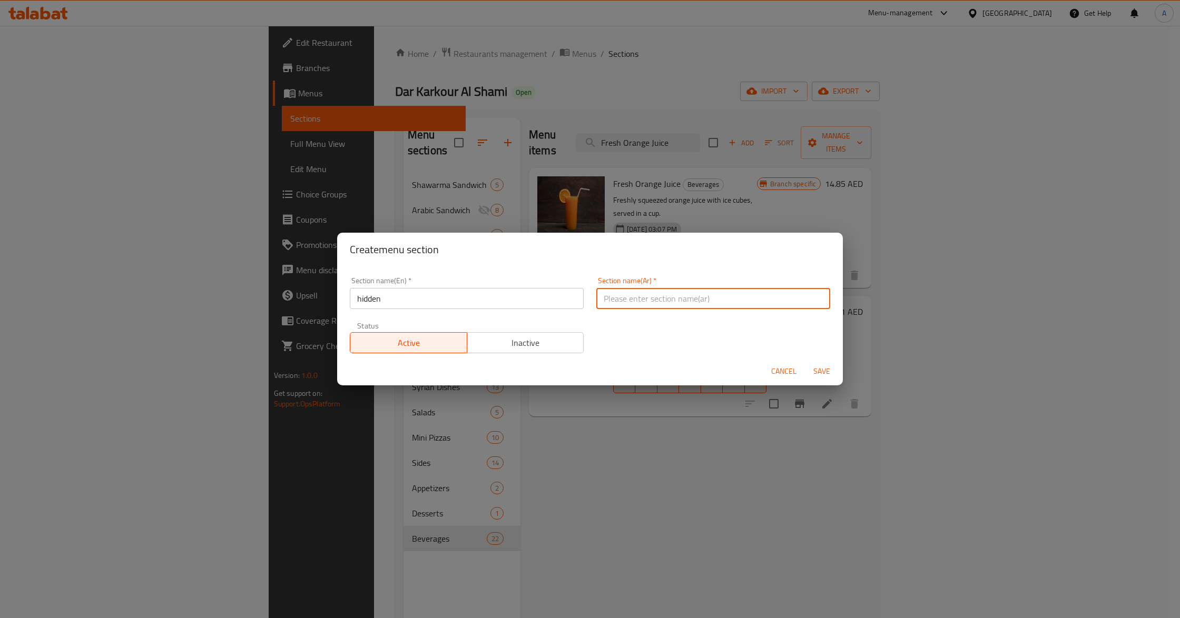
click at [654, 298] on input "text" at bounding box center [713, 298] width 234 height 21
type input ".."
click at [546, 352] on button "Inactive" at bounding box center [525, 342] width 117 height 21
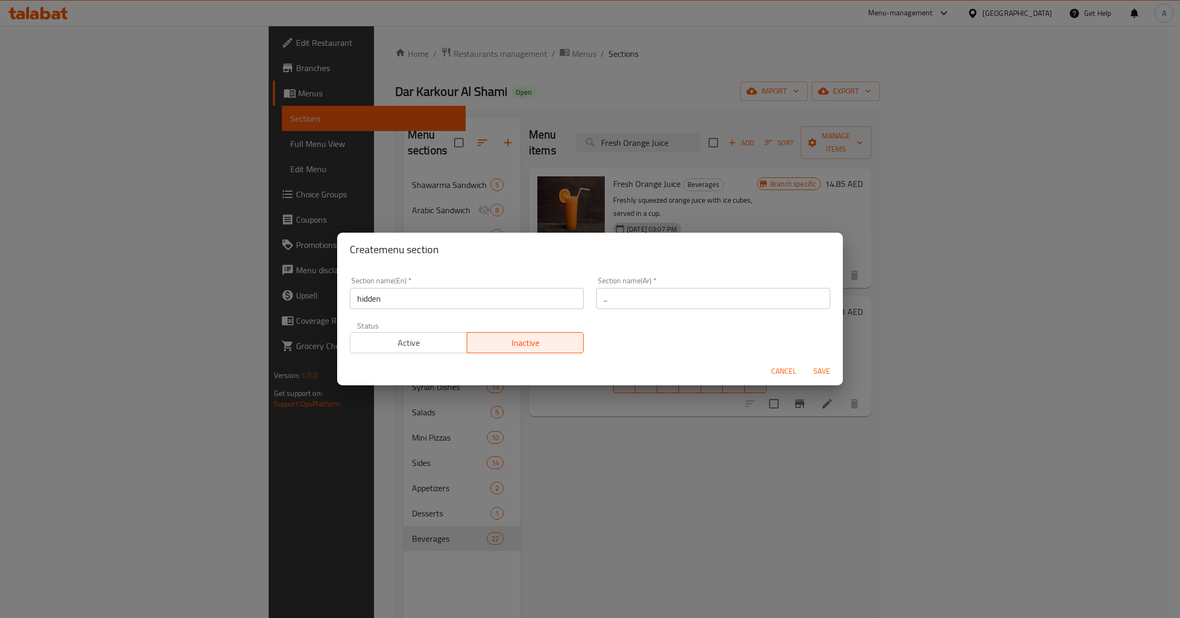
click at [831, 364] on button "Save" at bounding box center [822, 371] width 34 height 19
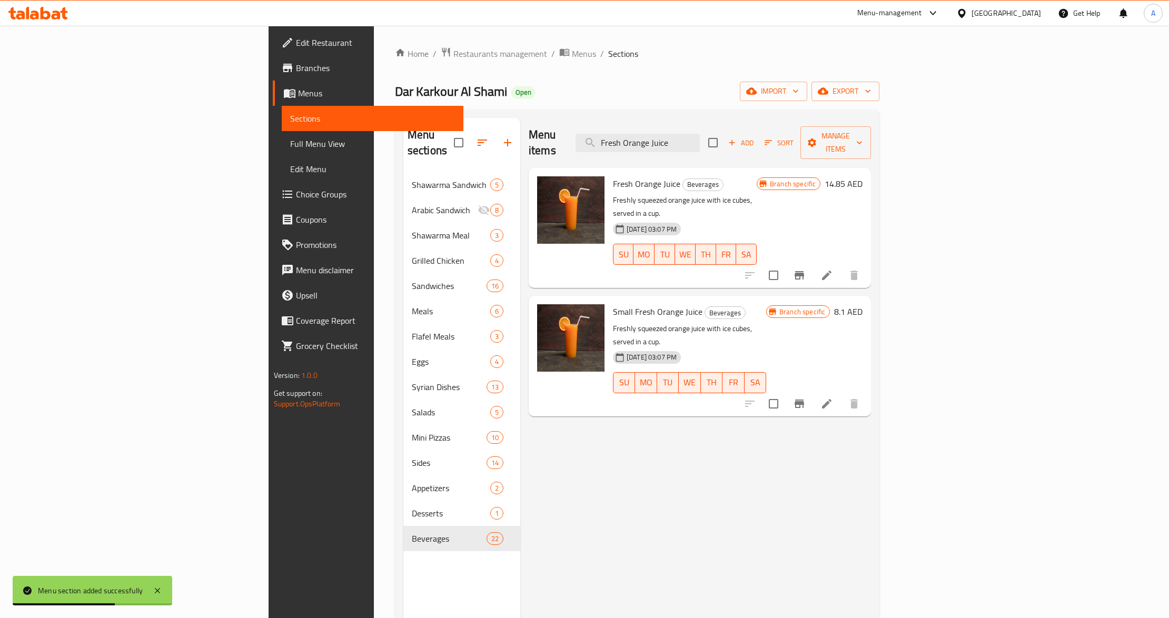
click at [749, 194] on p "Freshly squeezed orange juice with ice cubes, served in a cup." at bounding box center [685, 207] width 144 height 26
click at [700, 134] on input "Fresh Orange Juice" at bounding box center [638, 143] width 124 height 18
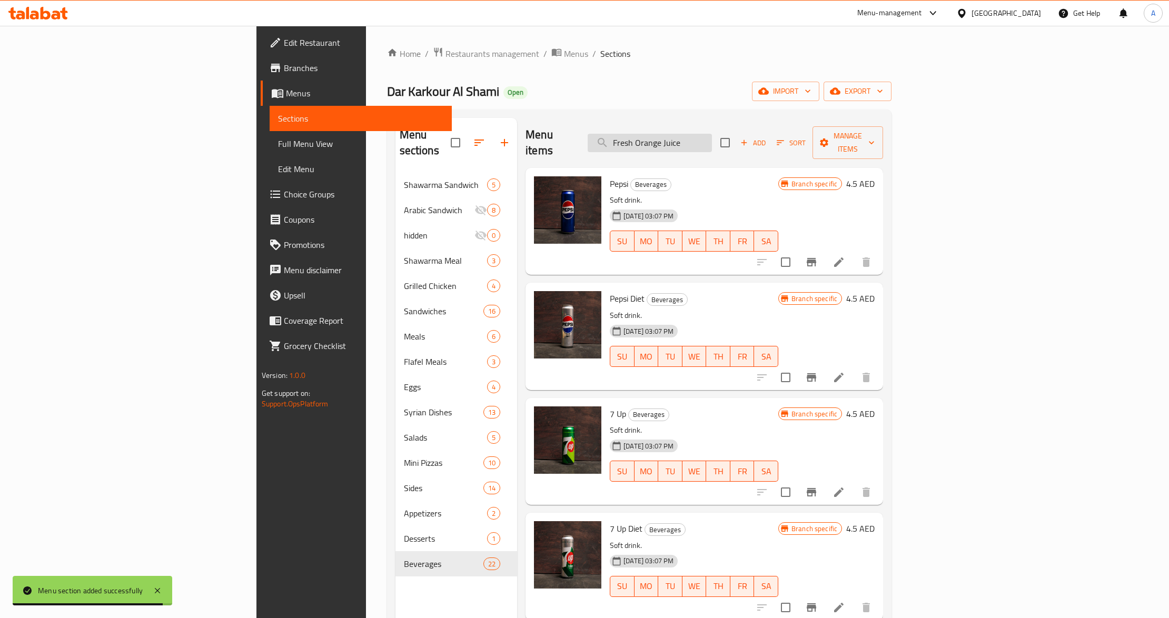
click at [712, 137] on input "Fresh Orange Juice" at bounding box center [650, 143] width 124 height 18
click at [712, 134] on input "Fresh Orange Juice" at bounding box center [650, 143] width 124 height 18
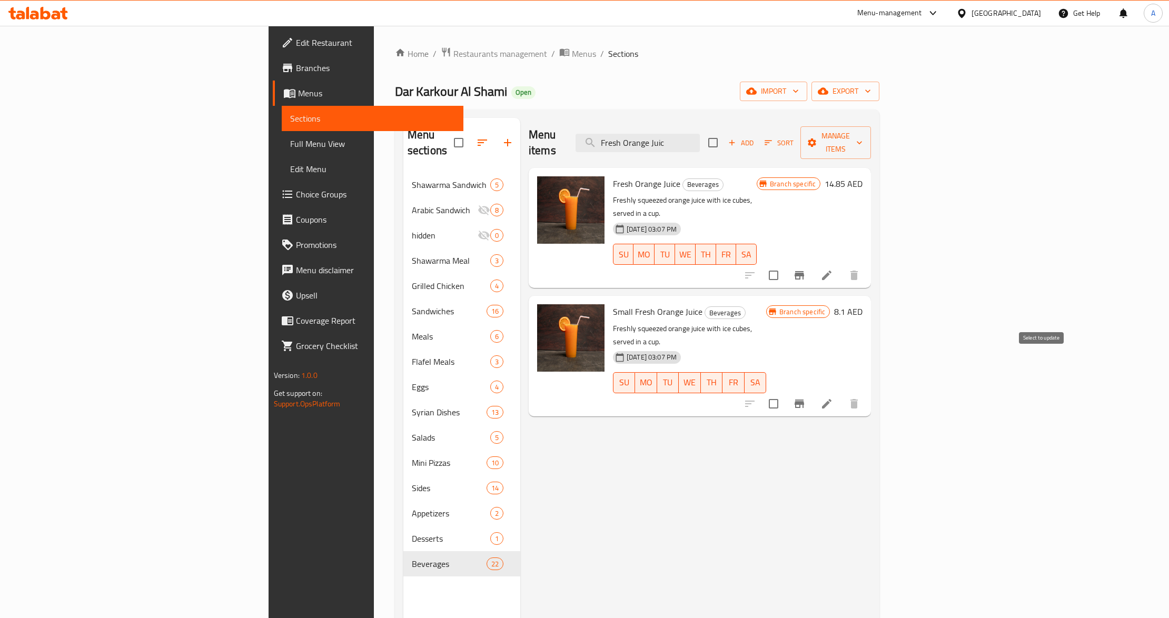
type input "Fresh Orange Juic"
click at [785, 393] on input "checkbox" at bounding box center [774, 404] width 22 height 22
click at [863, 140] on span "Manage items" at bounding box center [836, 143] width 54 height 26
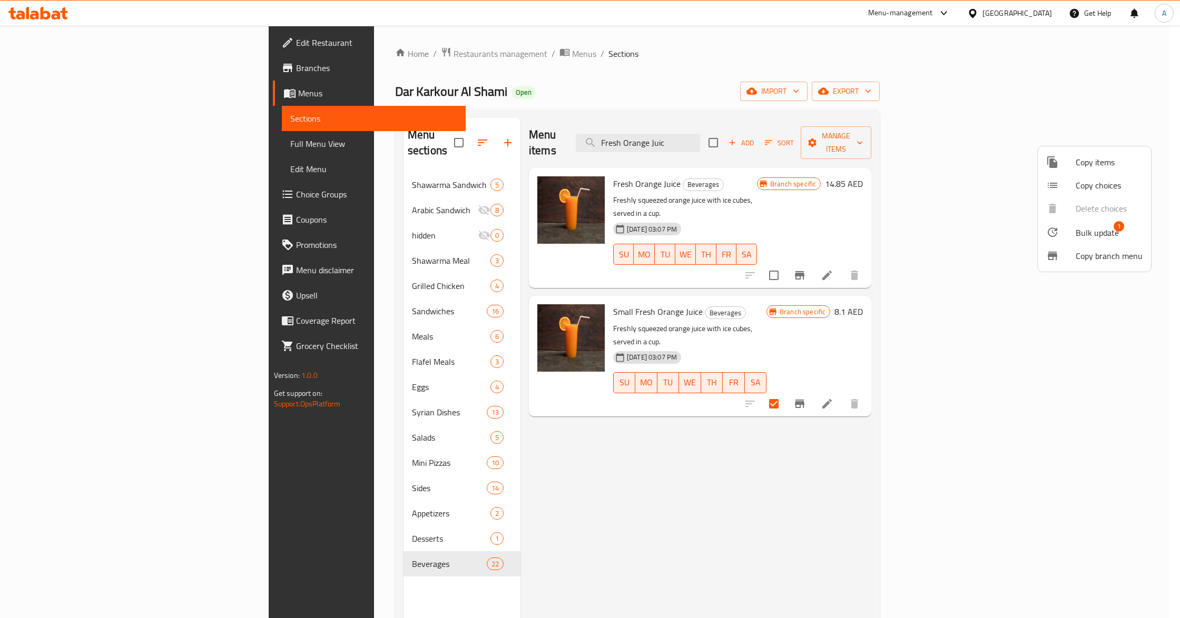
click at [1073, 236] on div at bounding box center [1060, 232] width 29 height 13
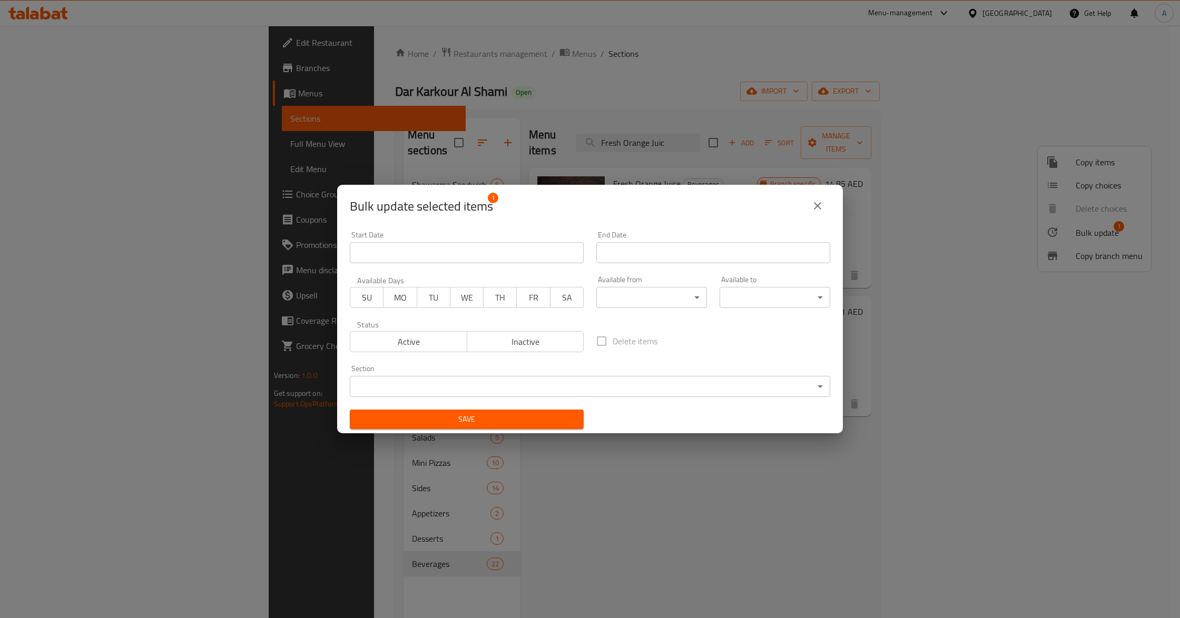
click at [564, 380] on body "​ Menu-management United Arab Emirates Get Help A Edit Restaurant Branches Menu…" at bounding box center [590, 322] width 1180 height 593
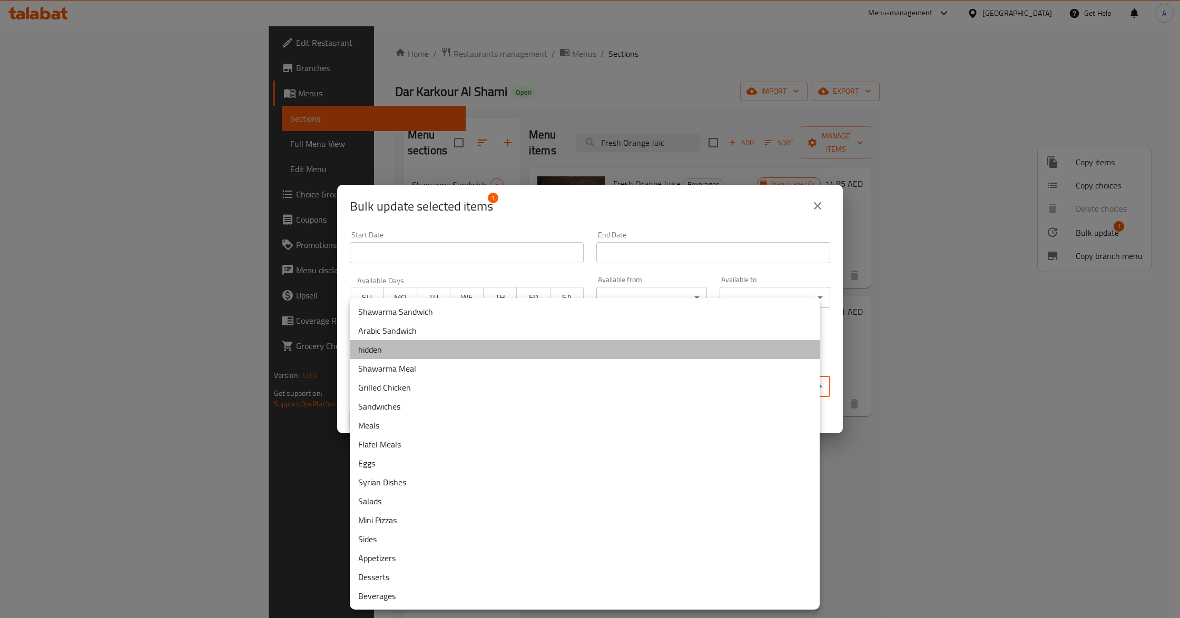
click at [399, 349] on li "hidden" at bounding box center [585, 349] width 470 height 19
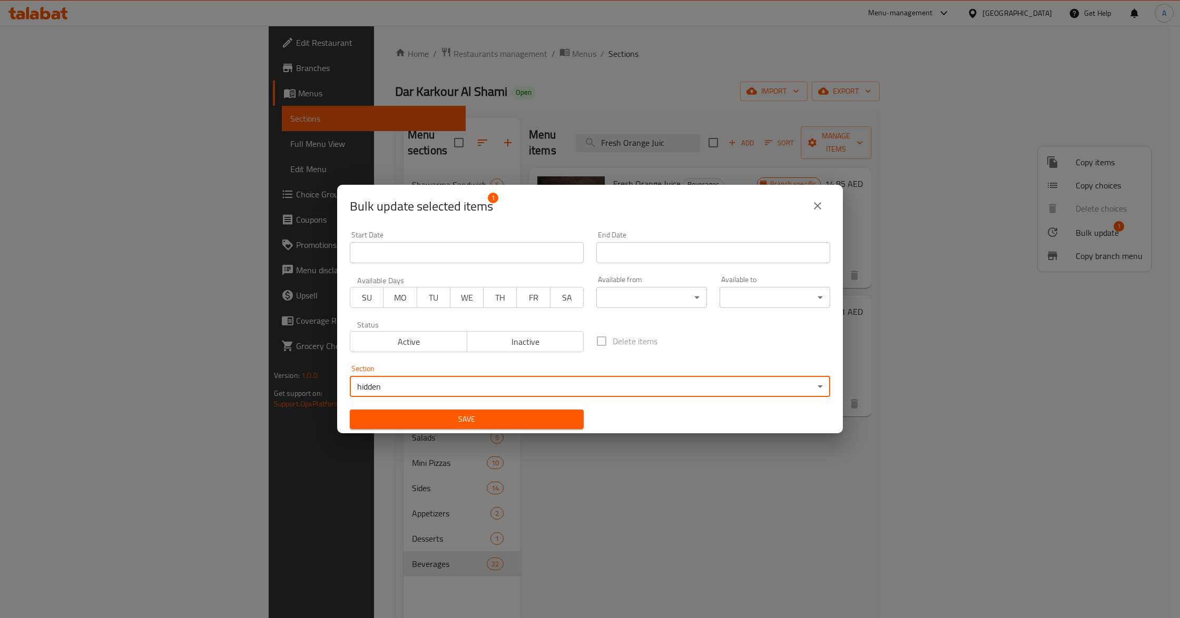
click at [491, 412] on button "Save" at bounding box center [467, 419] width 234 height 19
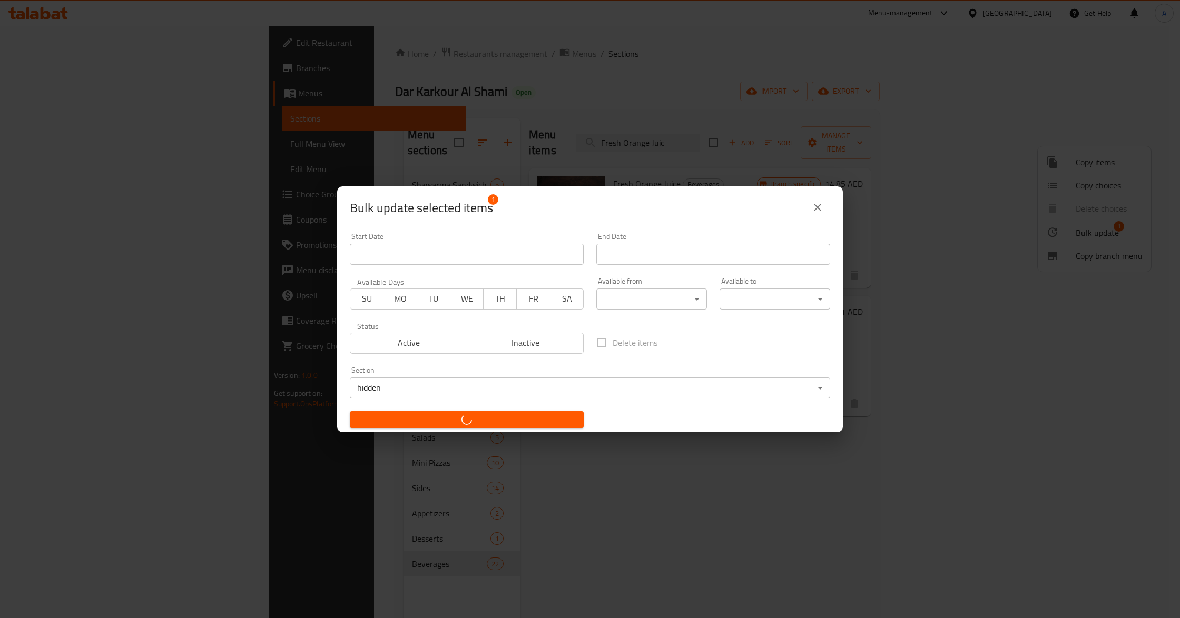
checkbox input "false"
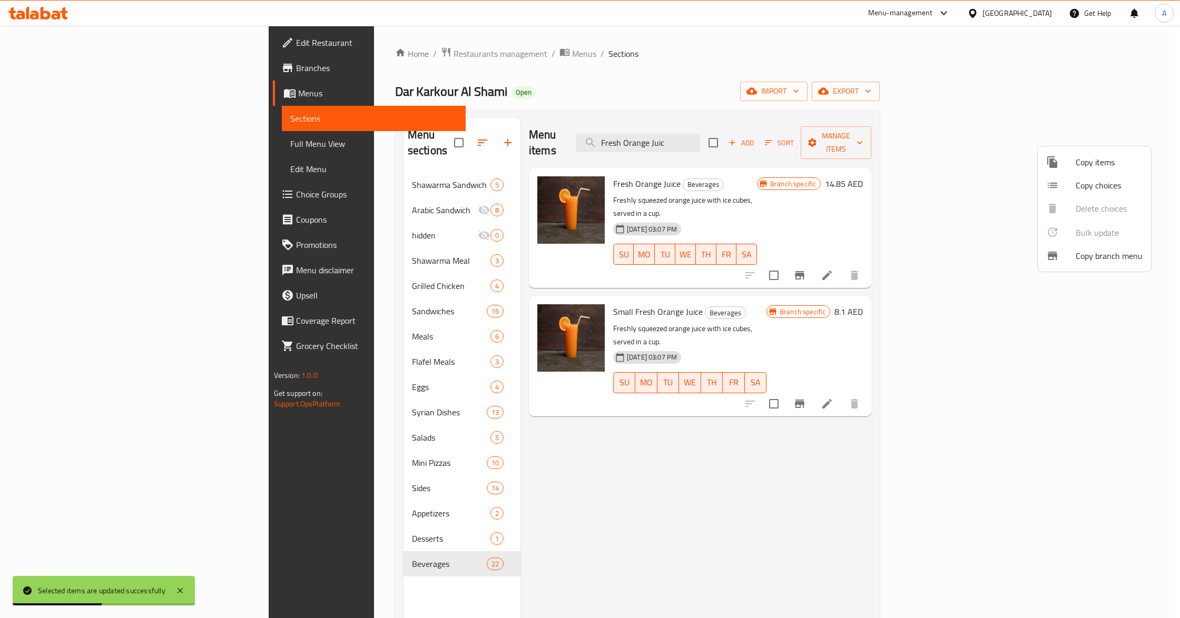
click at [753, 138] on div at bounding box center [590, 309] width 1180 height 618
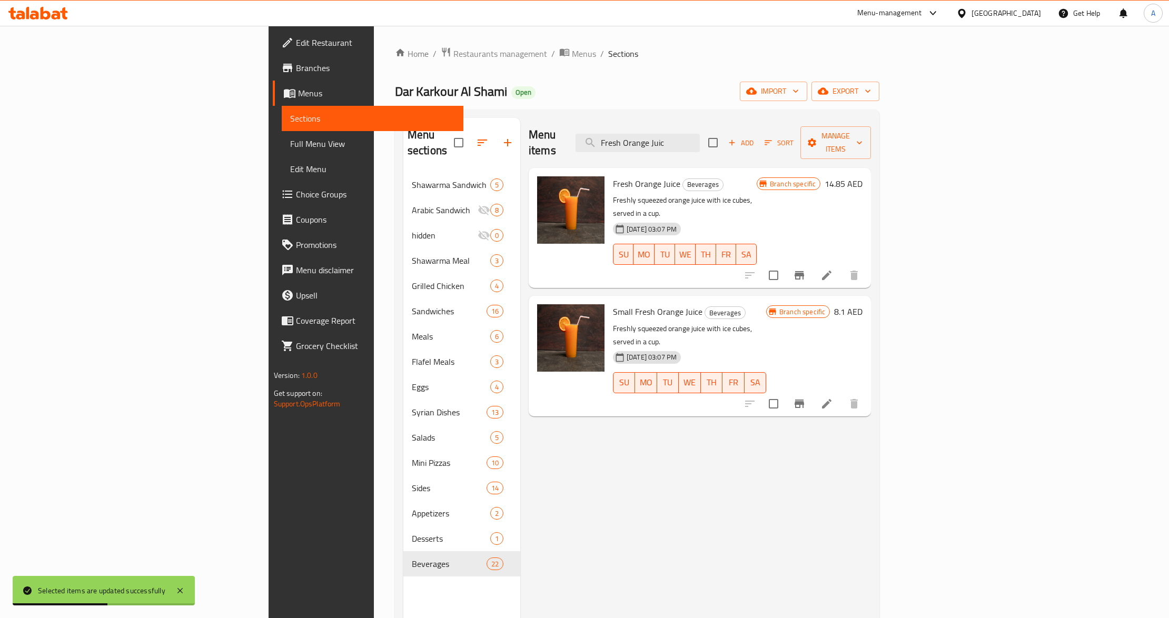
click at [700, 138] on input "Fresh Orange Juic" at bounding box center [638, 143] width 124 height 18
paste input "Lemon Juice"
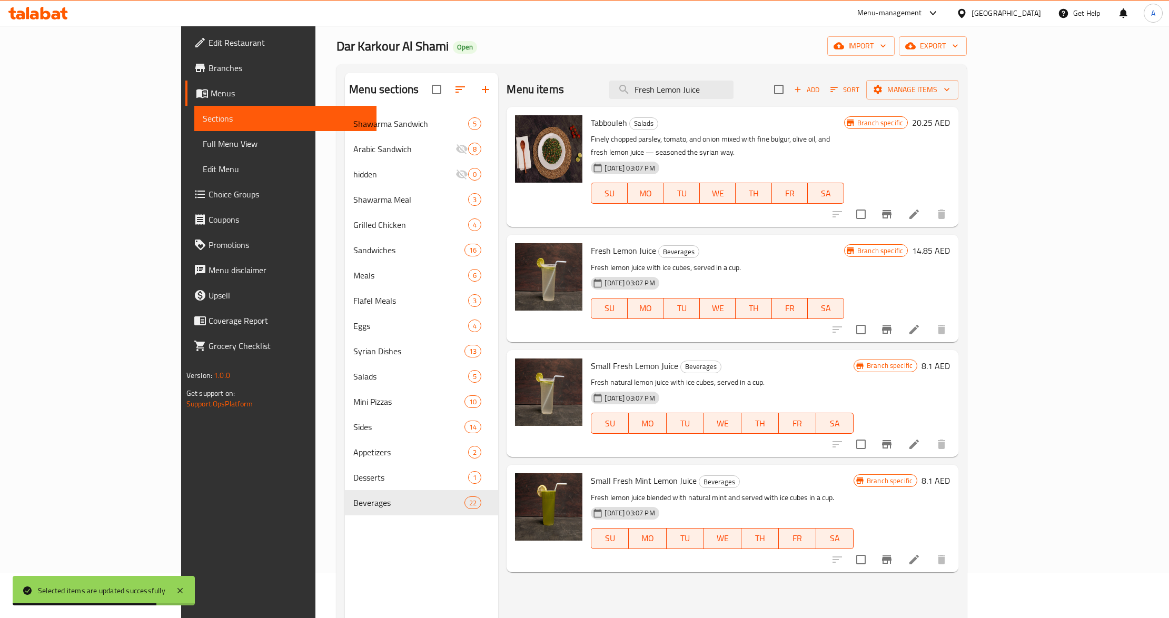
scroll to position [70, 0]
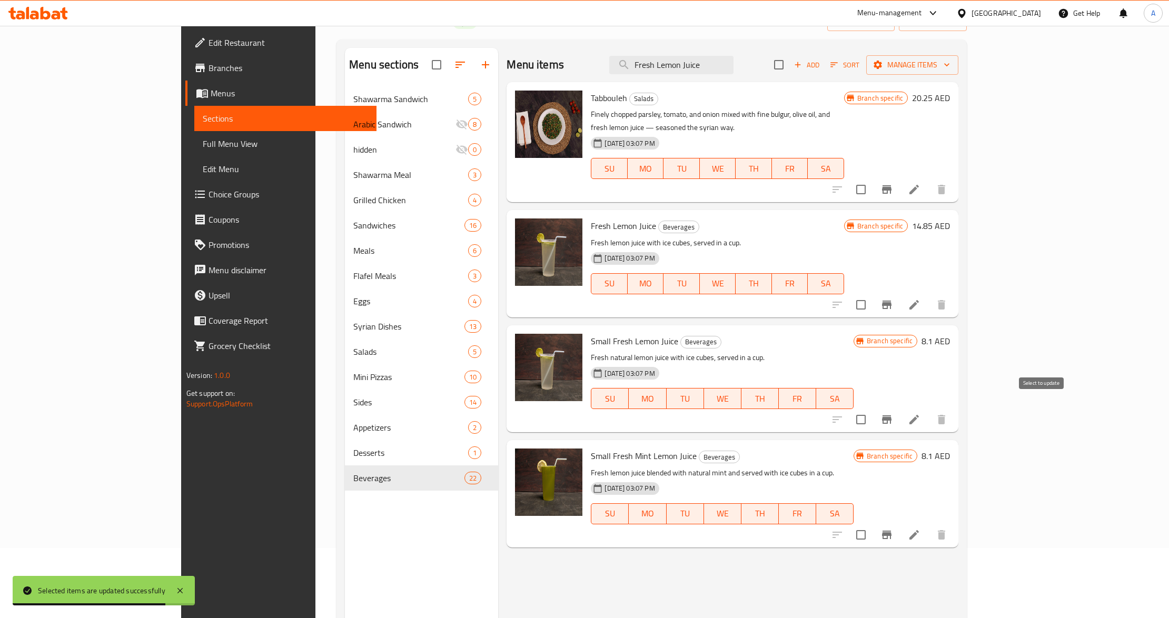
type input "Fresh Lemon Juice"
click at [872, 409] on input "checkbox" at bounding box center [861, 420] width 22 height 22
click at [950, 60] on span "Manage items" at bounding box center [912, 64] width 75 height 13
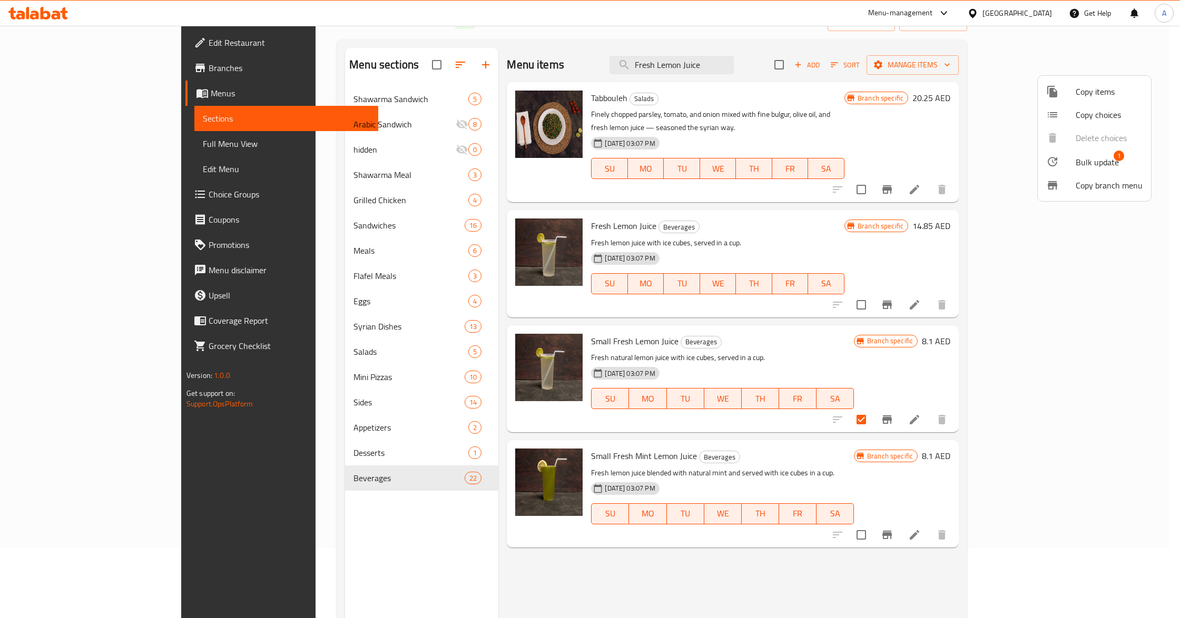
click at [1069, 165] on div at bounding box center [1060, 161] width 29 height 13
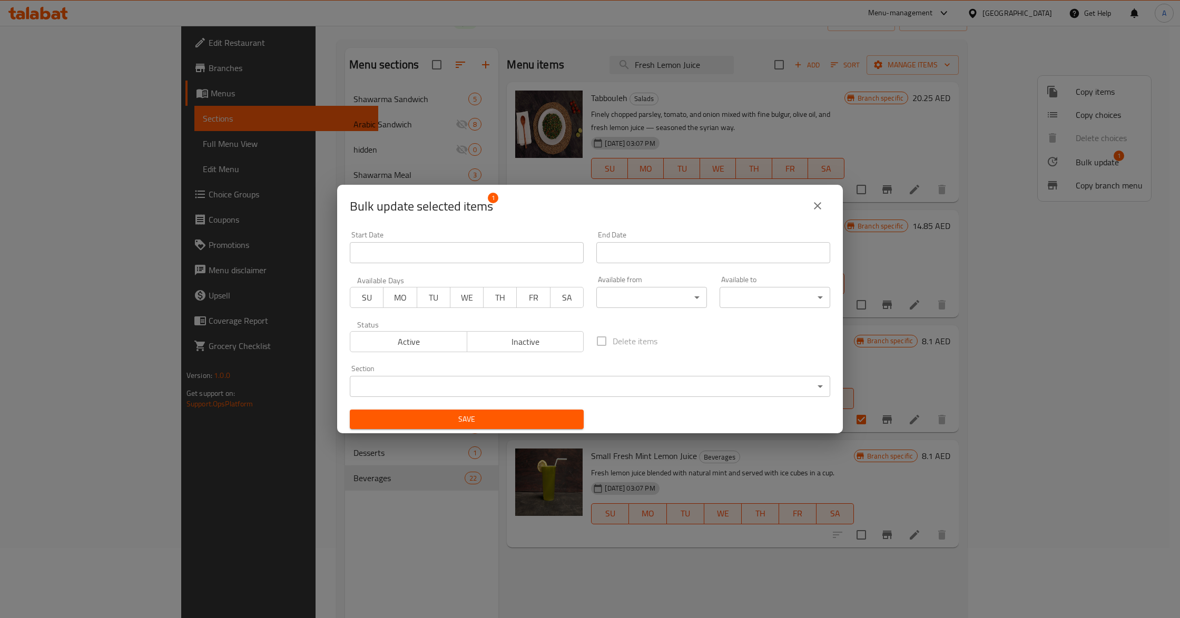
click at [566, 401] on div "Section ​ ​" at bounding box center [589, 381] width 493 height 45
click at [571, 388] on body "​ Menu-management United Arab Emirates Get Help A Edit Restaurant Branches Menu…" at bounding box center [590, 252] width 1180 height 593
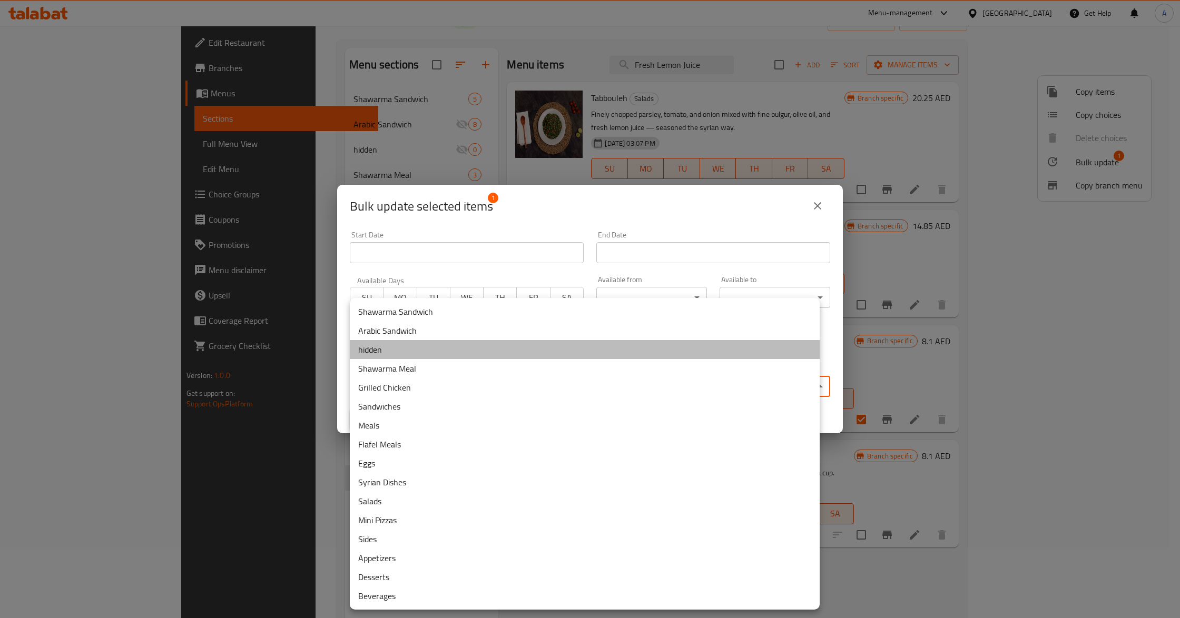
click at [382, 350] on li "hidden" at bounding box center [585, 349] width 470 height 19
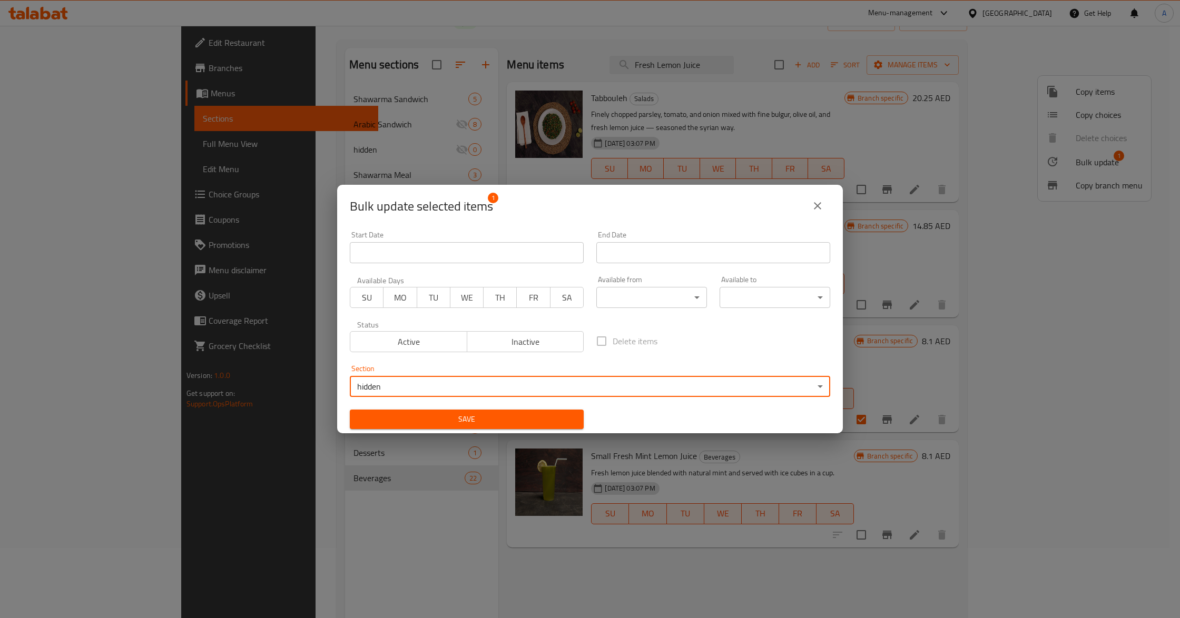
click at [527, 419] on span "Save" at bounding box center [466, 419] width 217 height 13
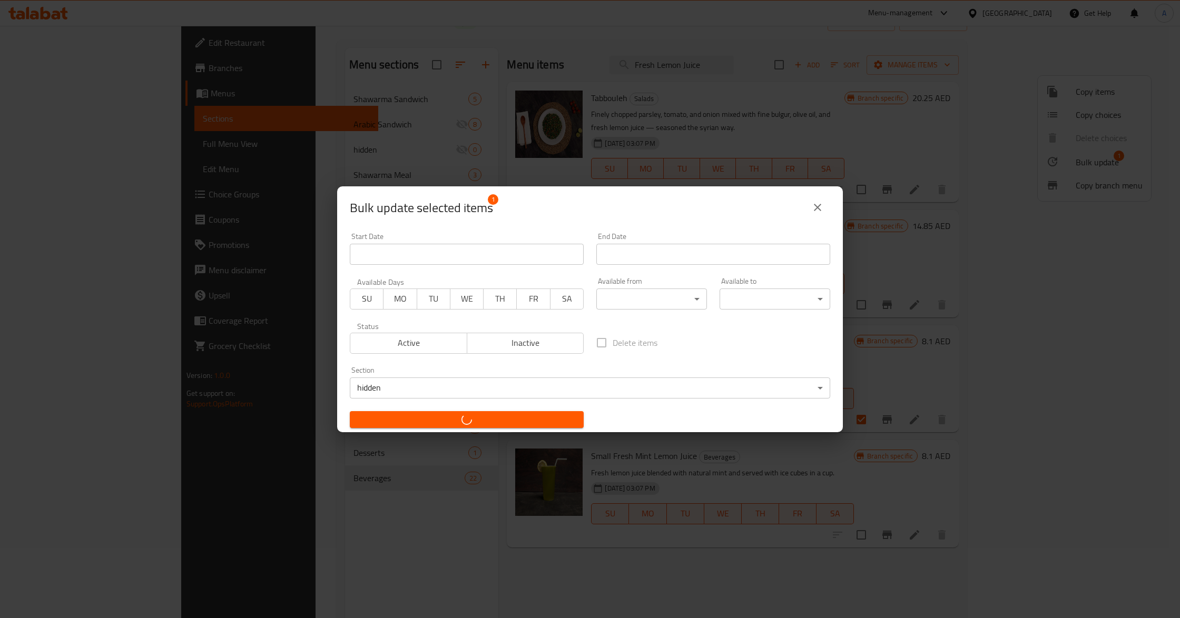
checkbox input "false"
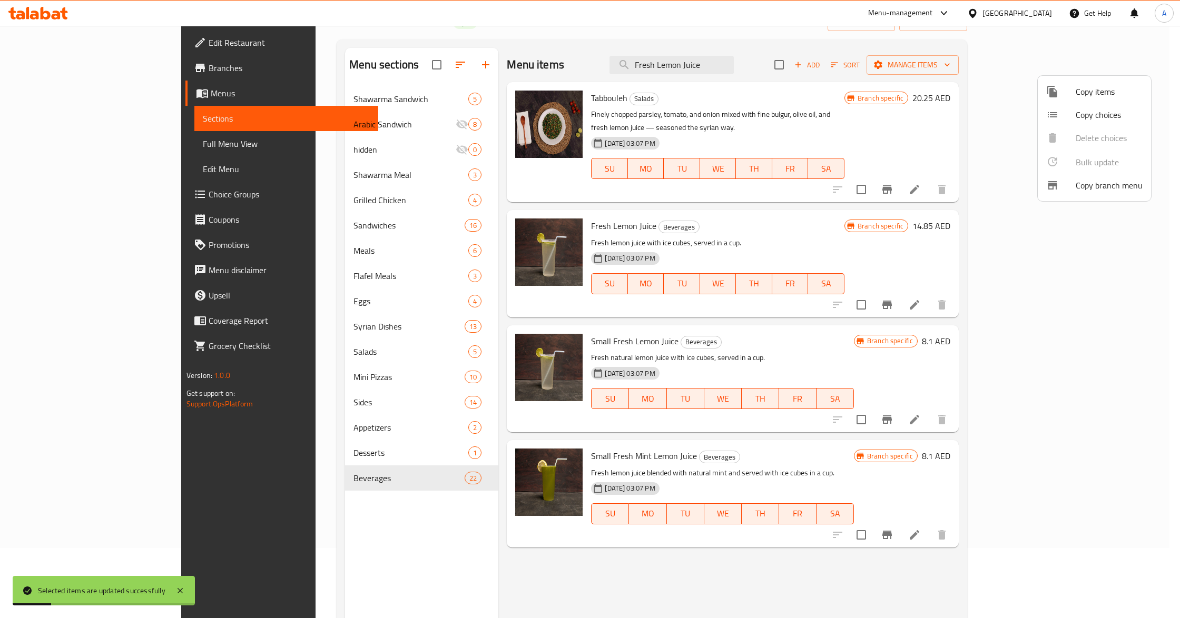
click at [287, 150] on div at bounding box center [590, 309] width 1180 height 618
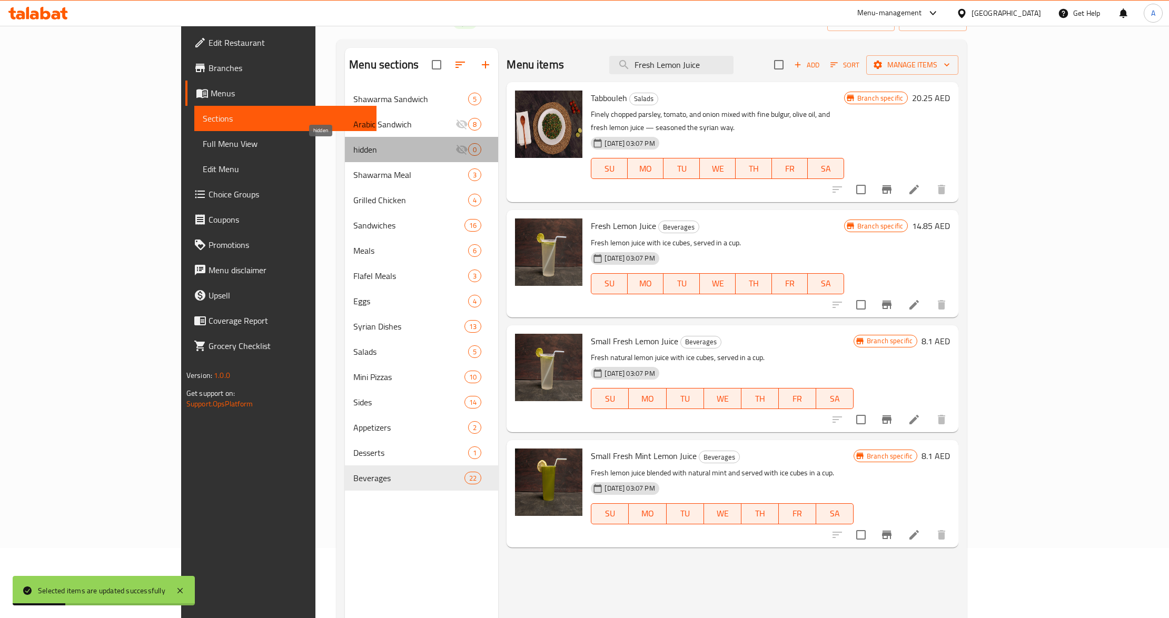
click at [353, 150] on span "hidden" at bounding box center [404, 149] width 102 height 13
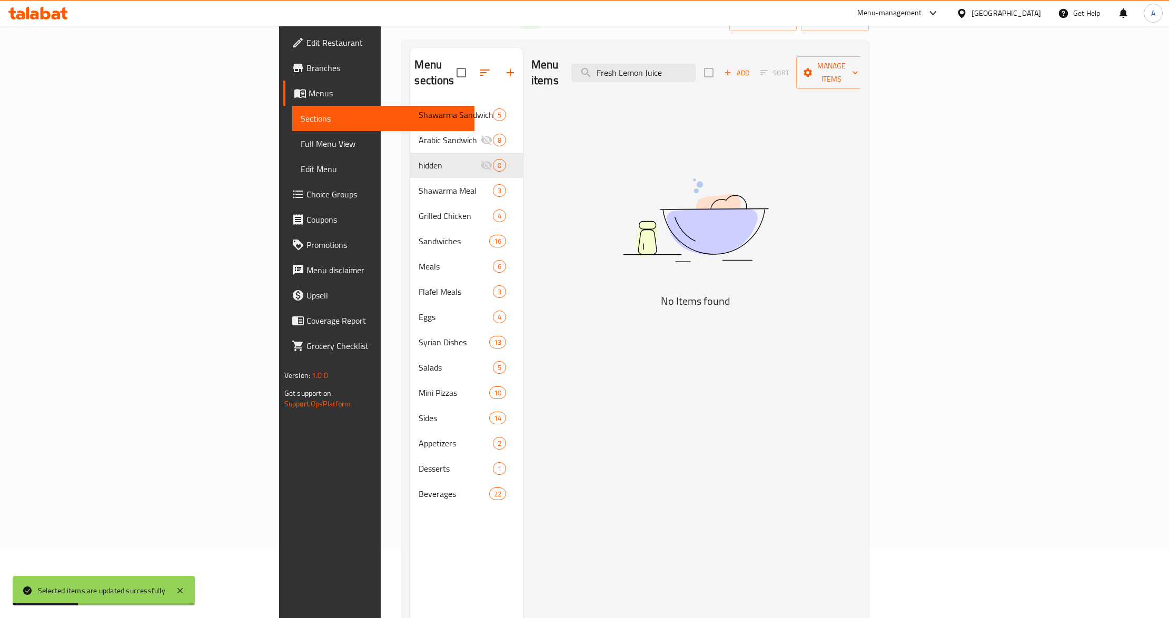
click at [741, 186] on img at bounding box center [695, 221] width 263 height 140
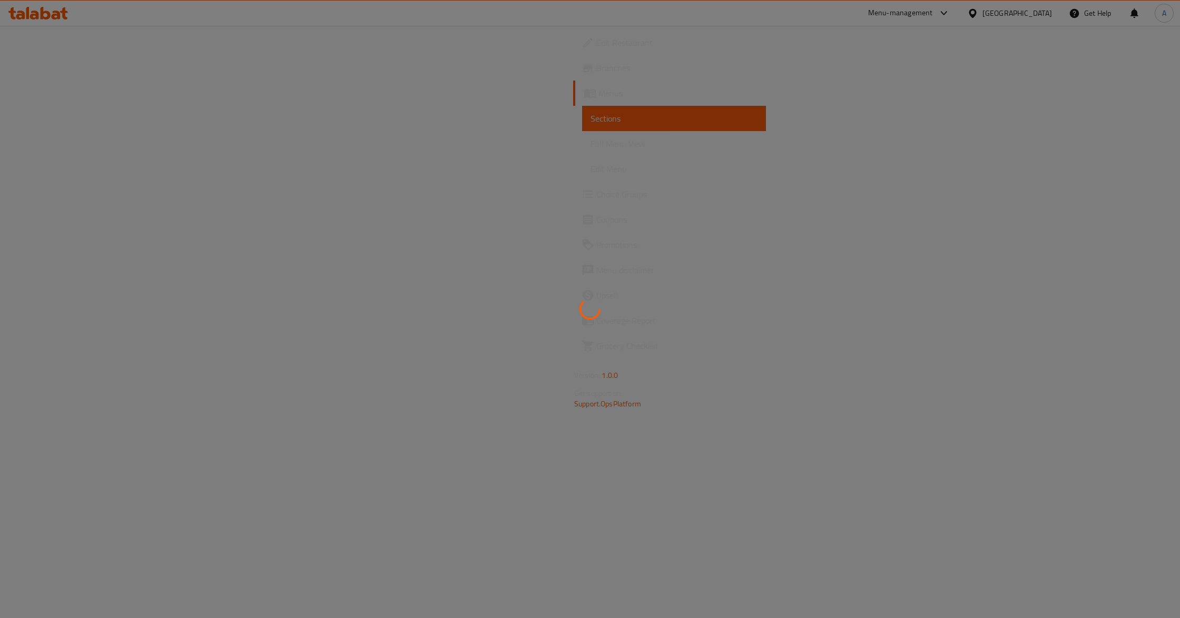
click at [504, 303] on div at bounding box center [590, 309] width 1180 height 618
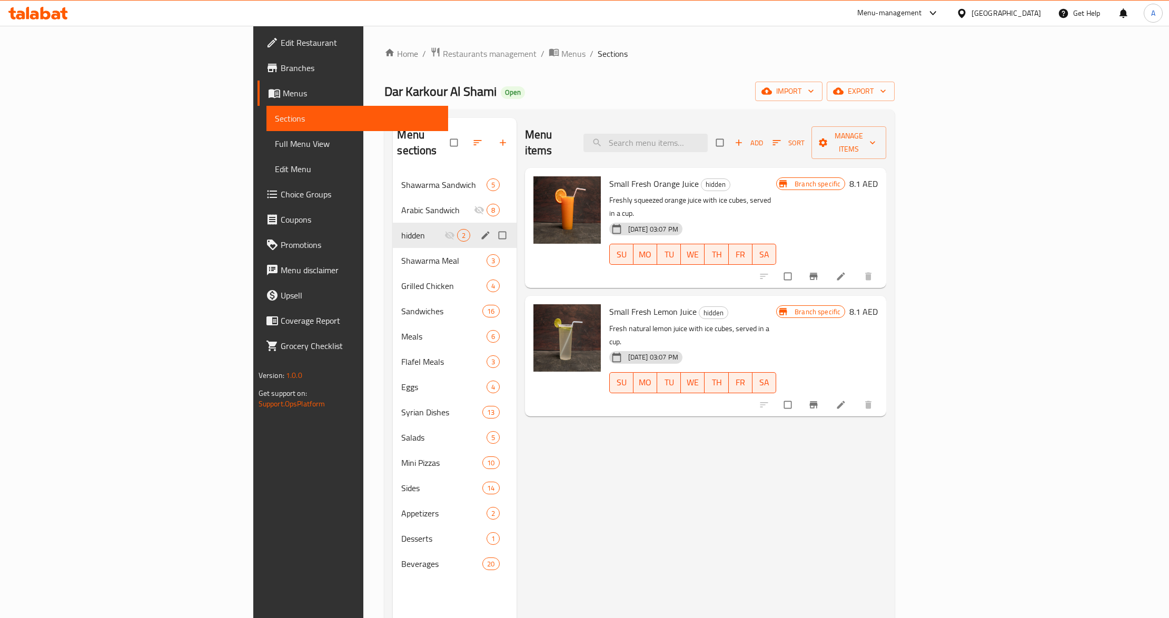
click at [393, 229] on div "hidden 2" at bounding box center [454, 235] width 123 height 25
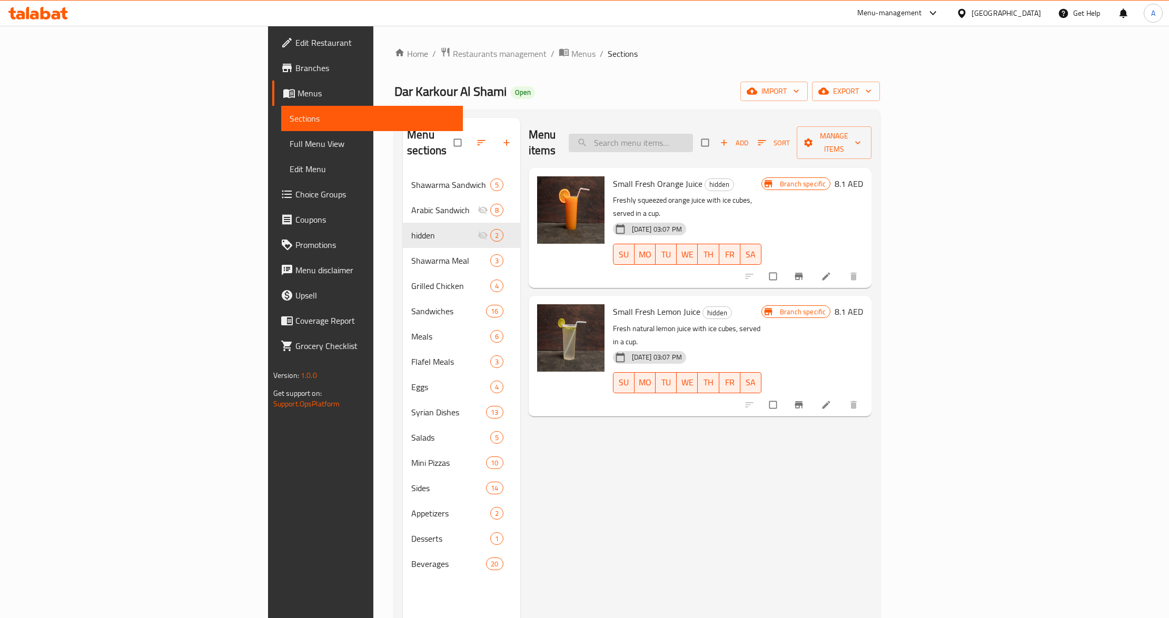
click at [693, 142] on input "search" at bounding box center [631, 143] width 124 height 18
paste input "Fresh Orange Juice"
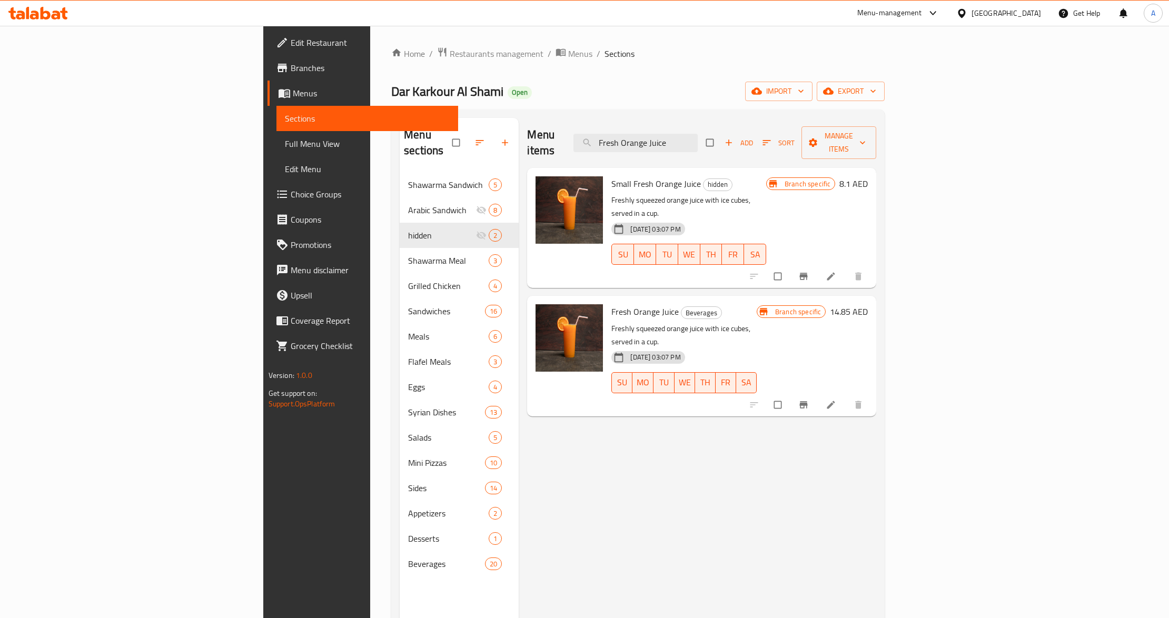
type input "Fresh Orange Juice"
click at [808, 401] on icon "Branch-specific-item" at bounding box center [804, 404] width 8 height 7
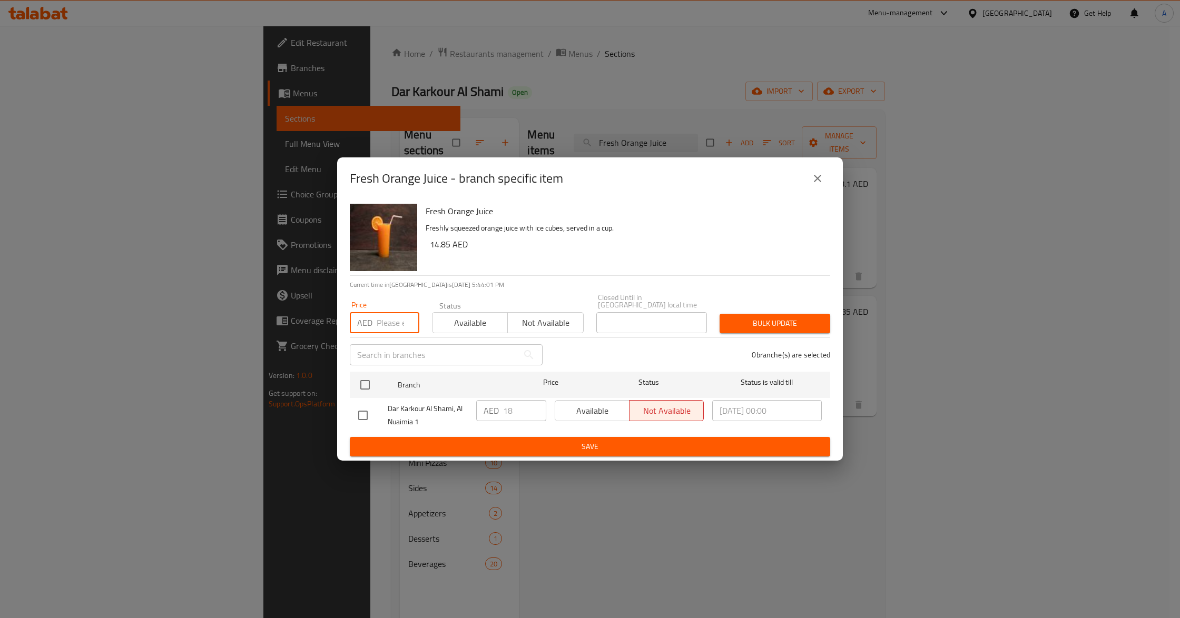
click at [395, 323] on input "number" at bounding box center [398, 322] width 43 height 21
paste input "17.5"
type input "17.5"
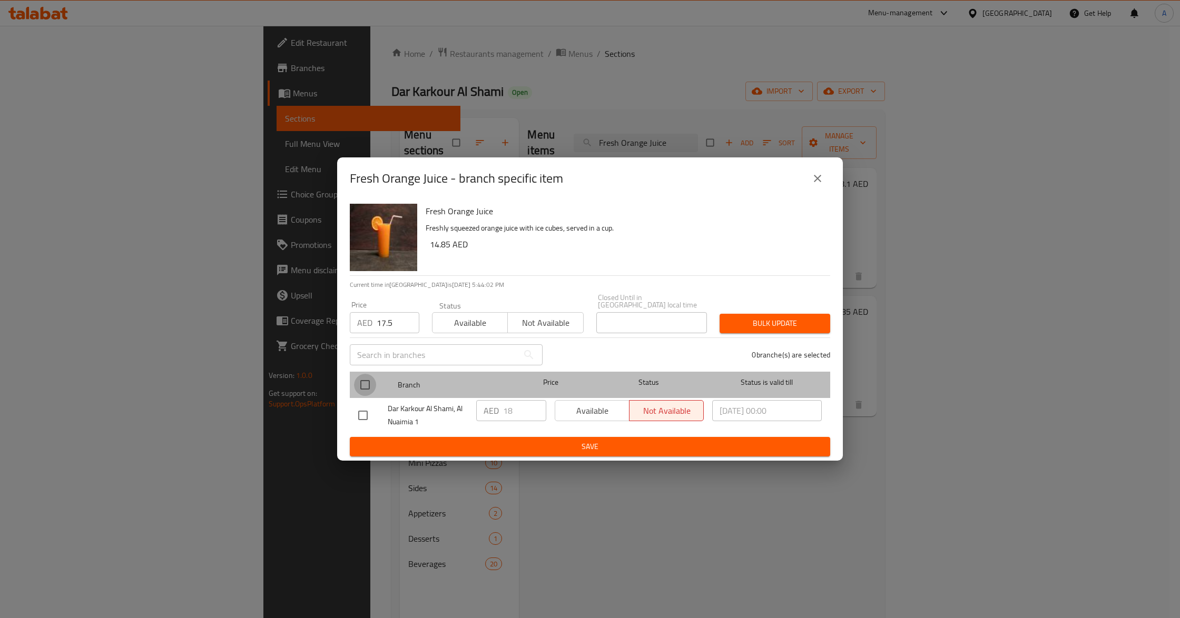
click at [365, 378] on input "checkbox" at bounding box center [365, 385] width 22 height 22
checkbox input "true"
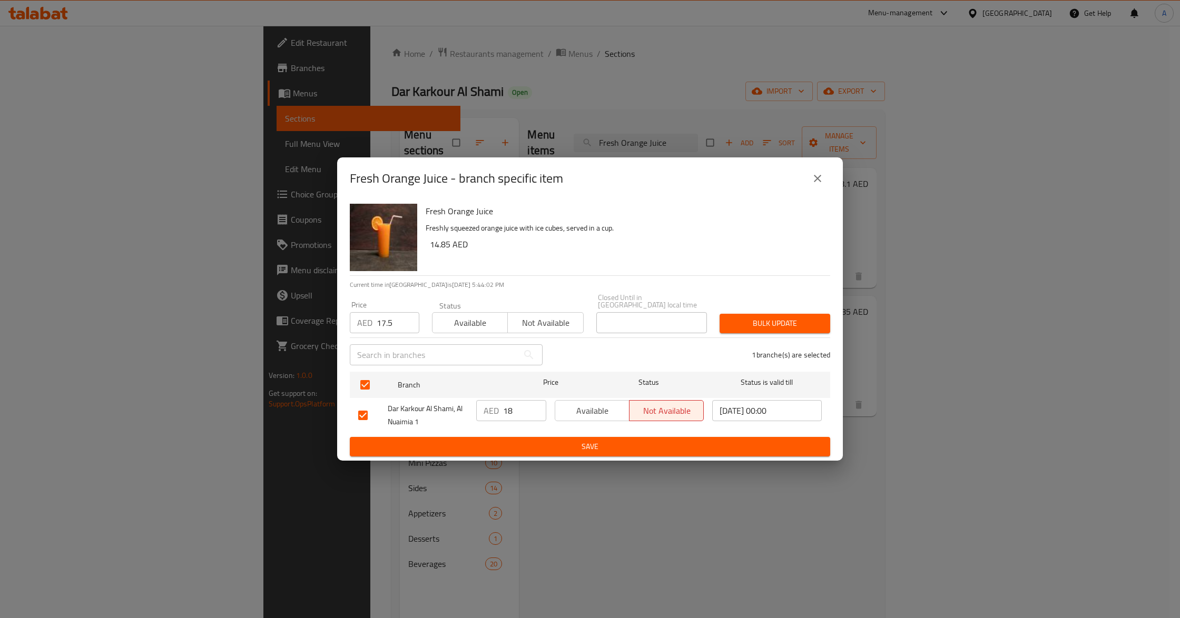
click at [761, 333] on button "Bulk update" at bounding box center [774, 323] width 111 height 19
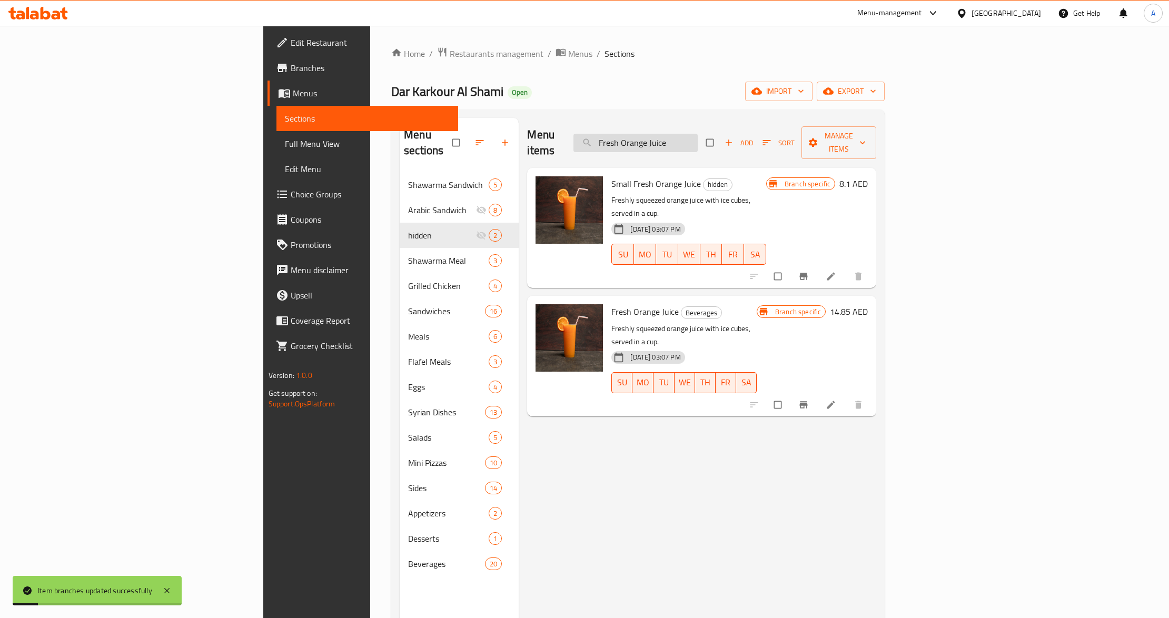
click at [698, 142] on input "Fresh Orange Juice" at bounding box center [636, 143] width 124 height 18
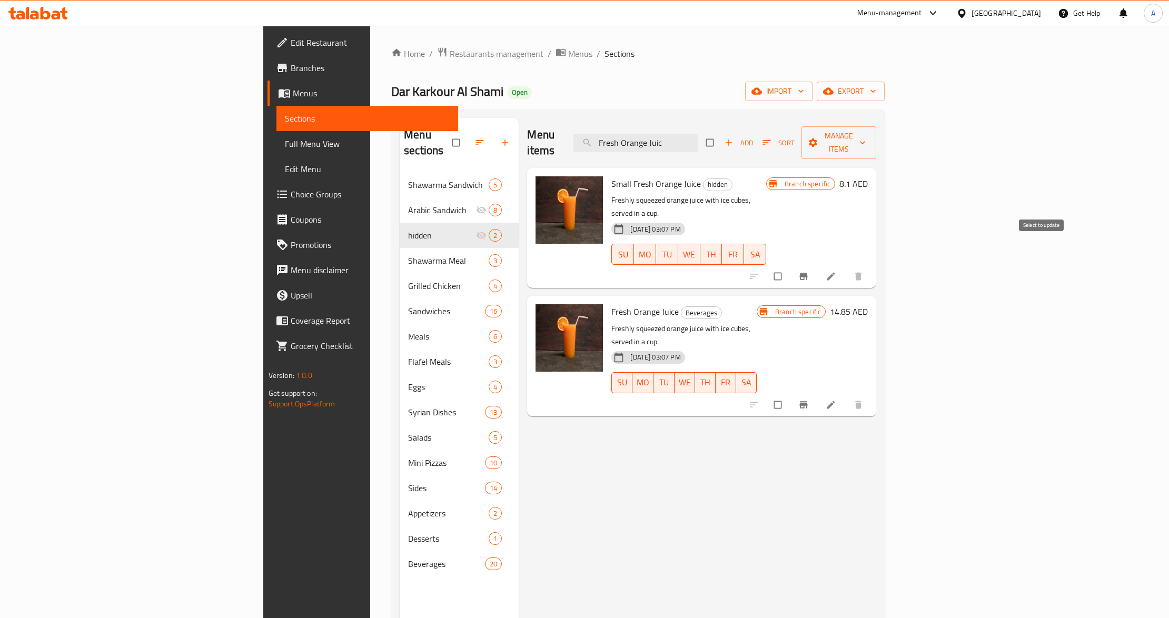
type input "Fresh Orange Juic"
click at [790, 267] on input "checkbox" at bounding box center [779, 277] width 22 height 20
click at [868, 131] on span "Manage items" at bounding box center [839, 143] width 58 height 26
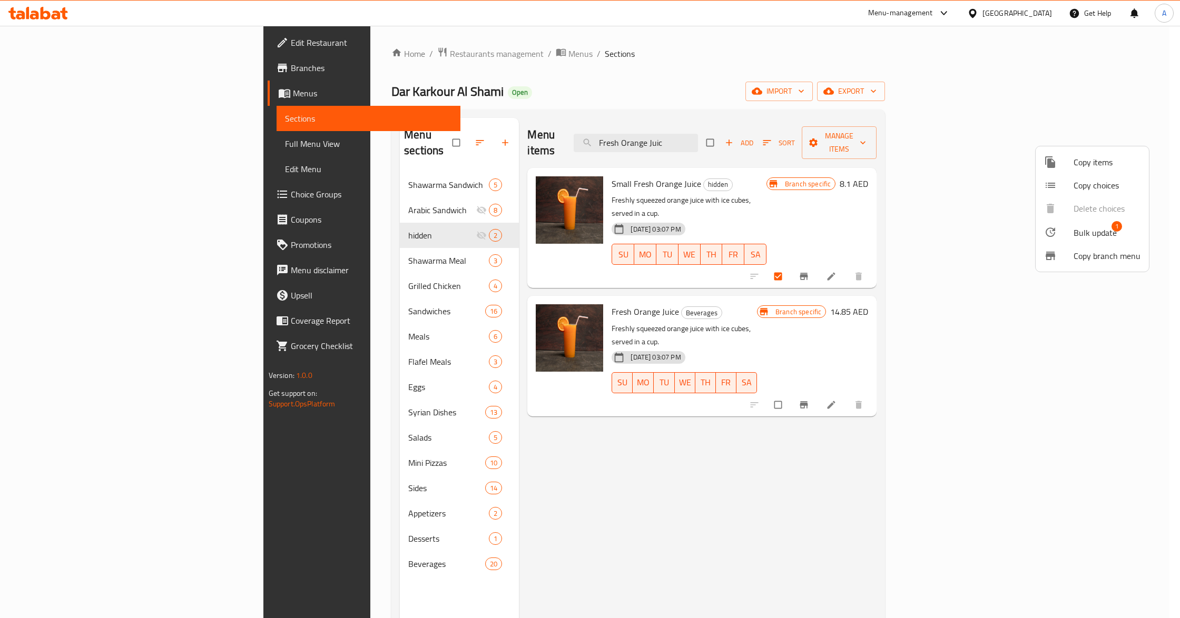
click at [1064, 226] on div at bounding box center [1058, 232] width 29 height 13
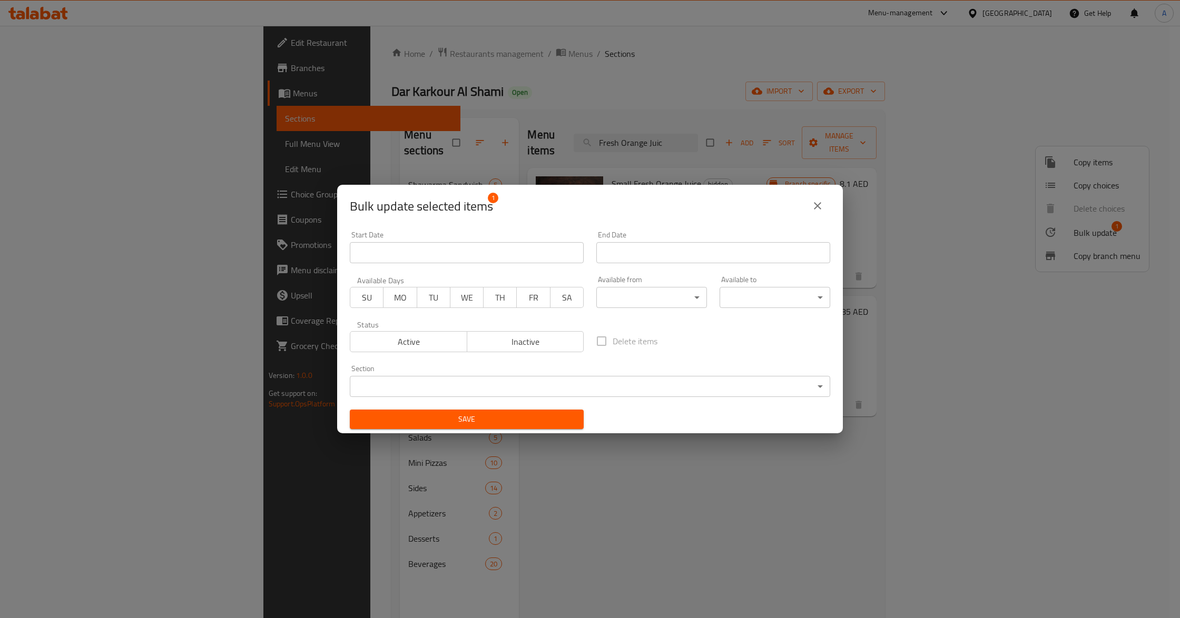
click at [489, 381] on body "​ Menu-management [GEOGRAPHIC_DATA] Get Help A Edit Restaurant Branches Menus S…" at bounding box center [590, 322] width 1180 height 593
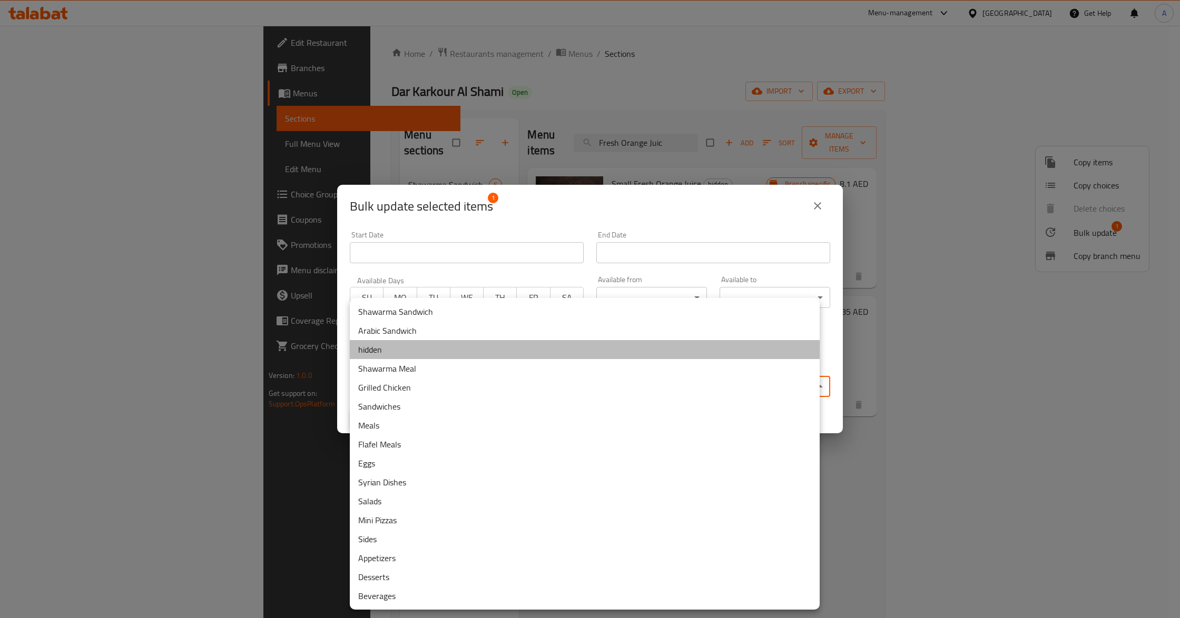
click at [385, 352] on li "hidden" at bounding box center [585, 349] width 470 height 19
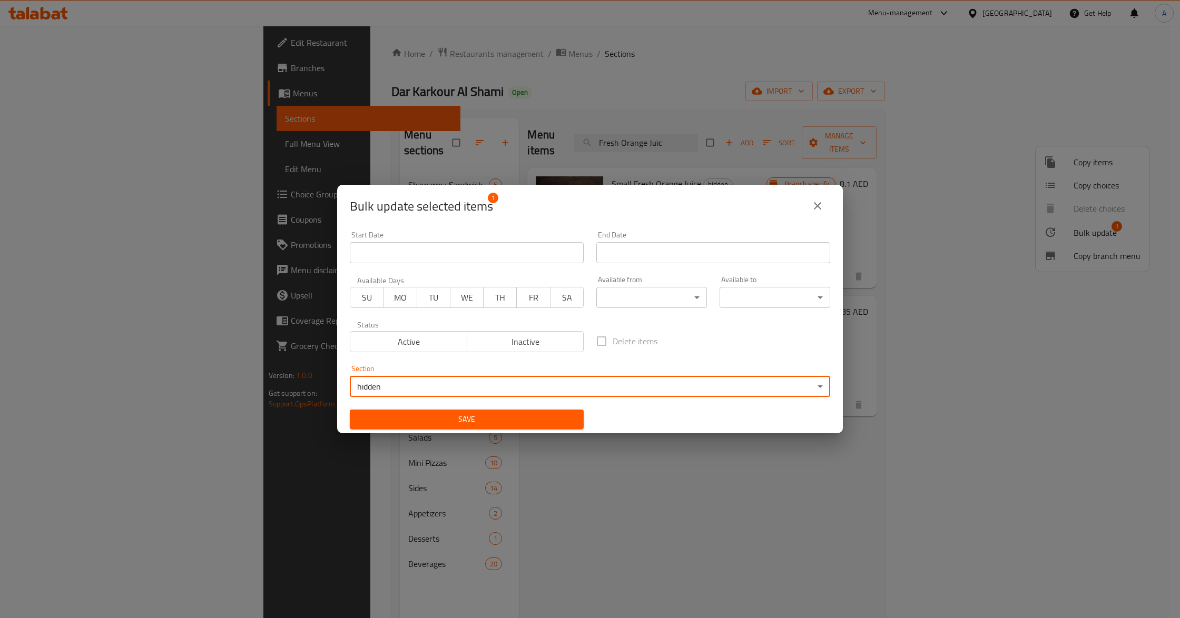
click at [533, 418] on span "Save" at bounding box center [466, 419] width 217 height 13
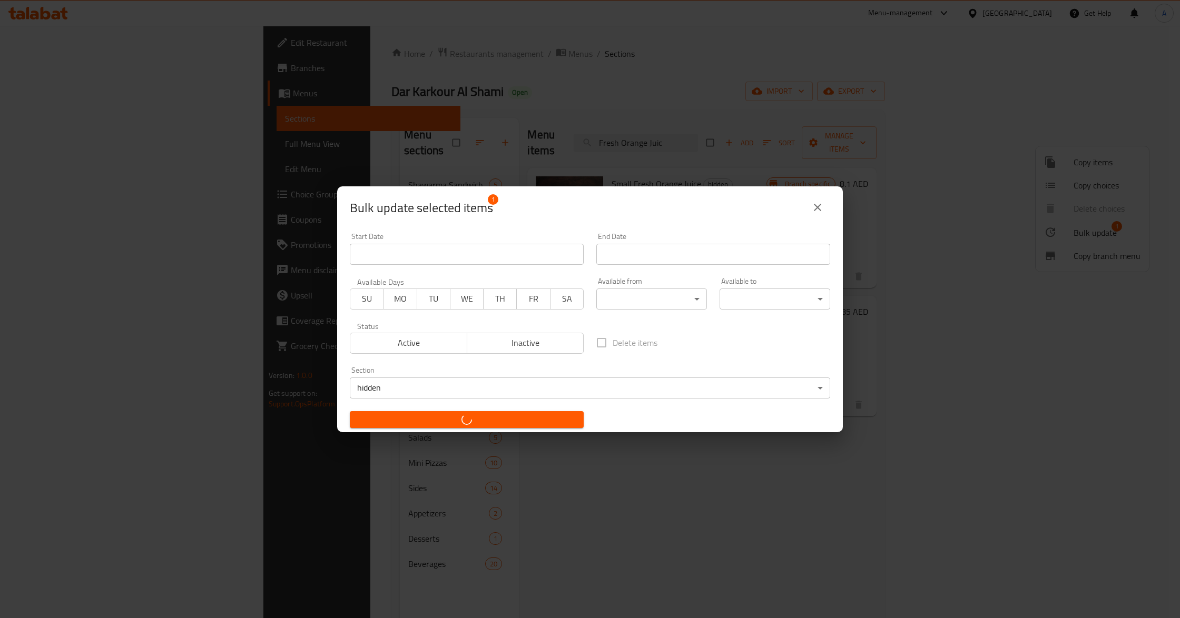
checkbox input "false"
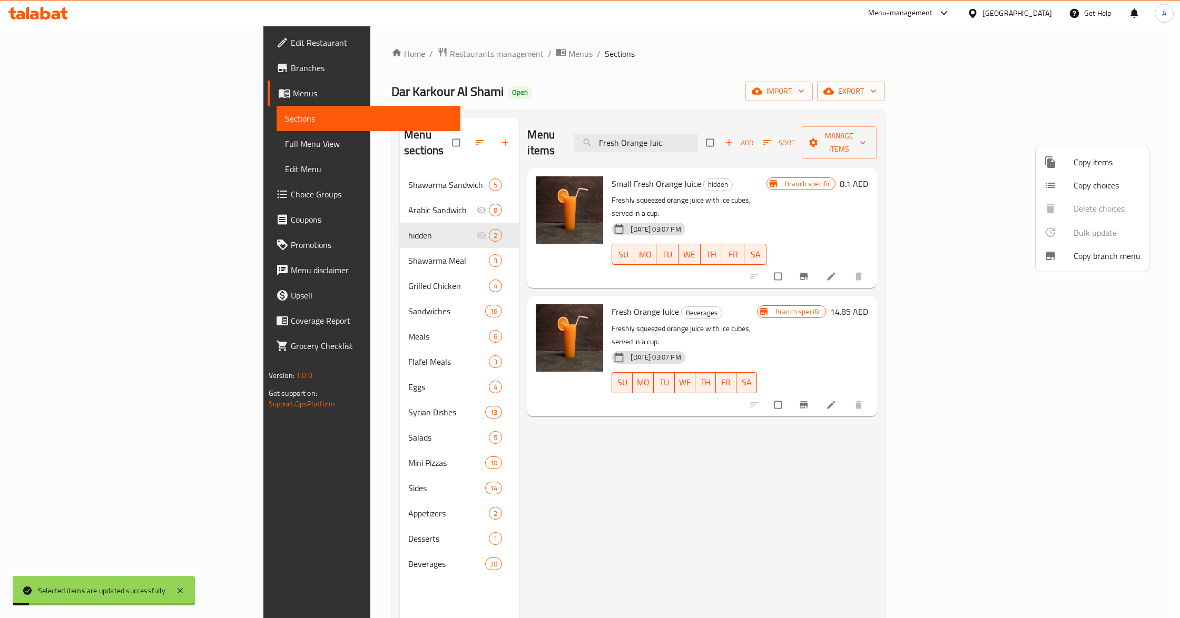
click at [772, 131] on div at bounding box center [590, 309] width 1180 height 618
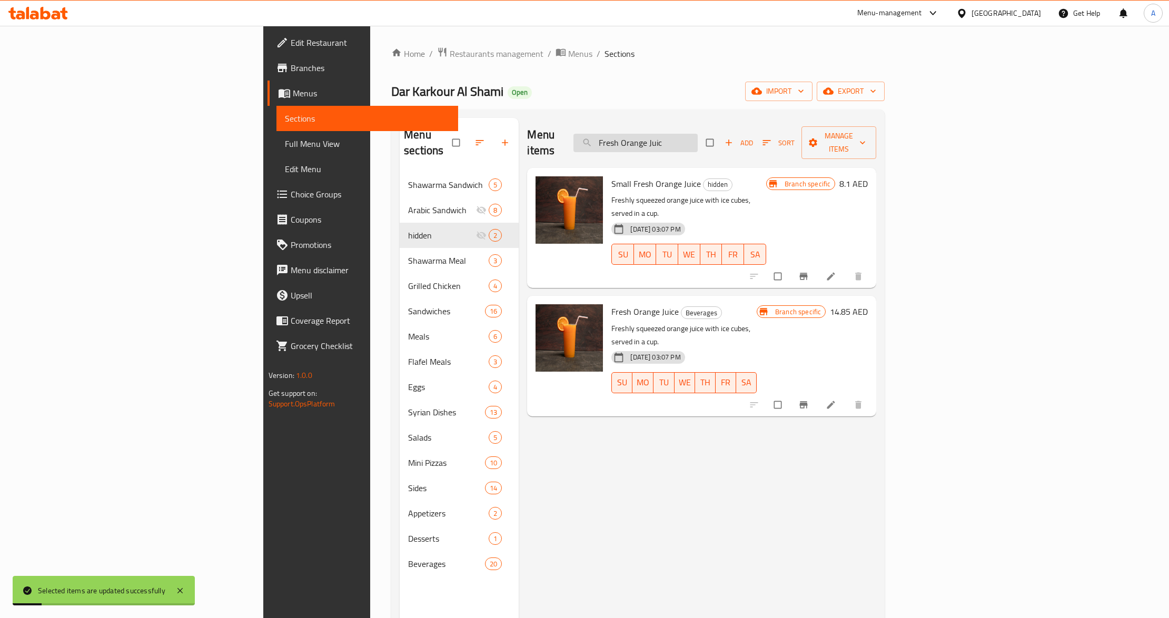
click at [698, 142] on input "Fresh Orange Juic" at bounding box center [636, 143] width 124 height 18
type input "Fresh Orange Jui"
click at [698, 142] on input "Fresh Orange Jui" at bounding box center [636, 143] width 124 height 18
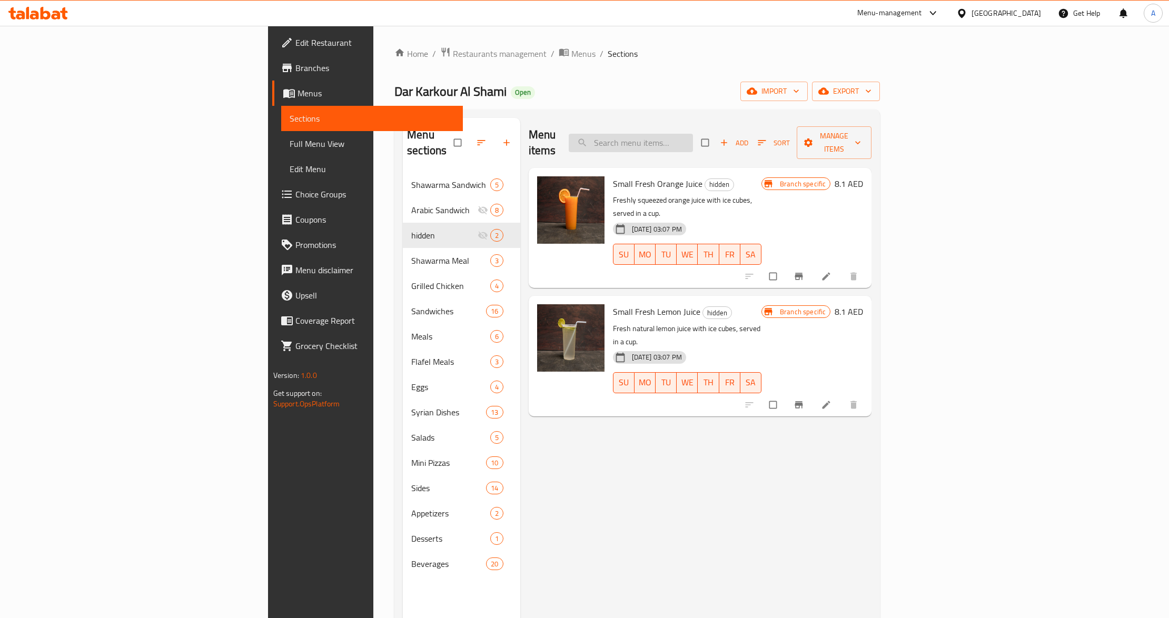
click at [693, 134] on input "search" at bounding box center [631, 143] width 124 height 18
paste input "17.5"
type input "17.5"
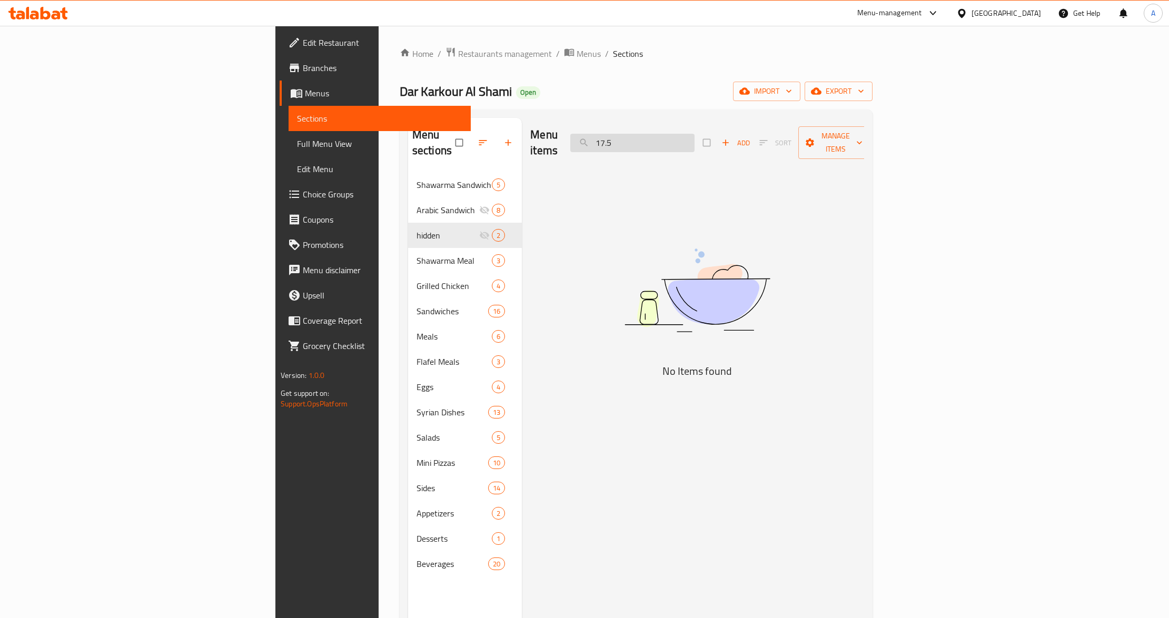
click at [695, 141] on input "17.5" at bounding box center [632, 143] width 124 height 18
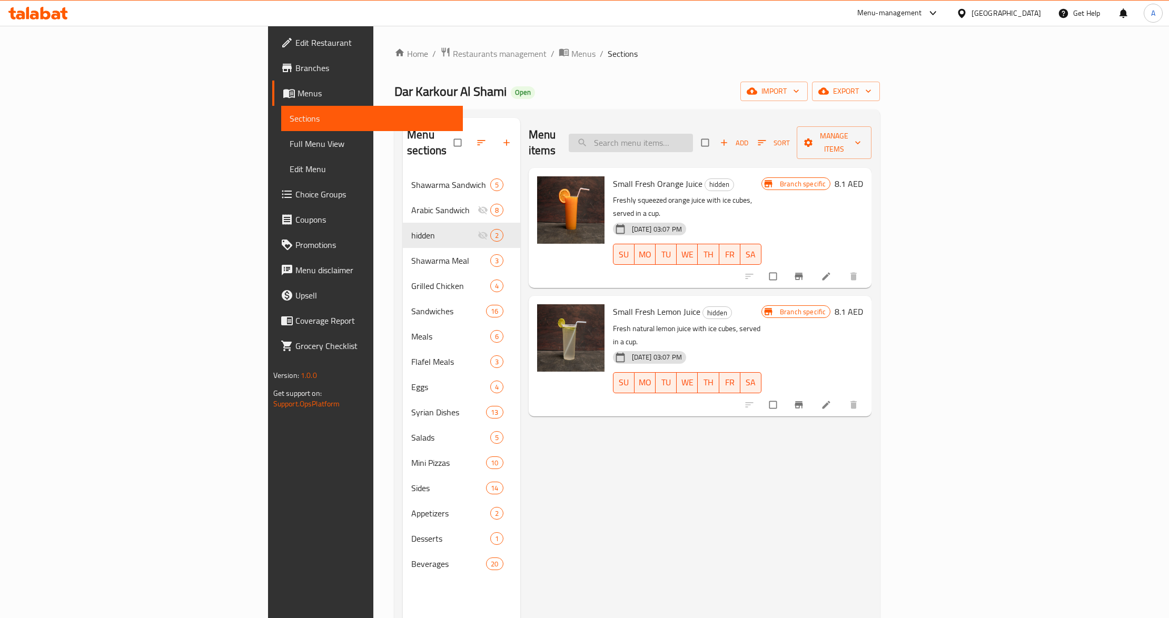
paste input "Fresh Orange Juice"
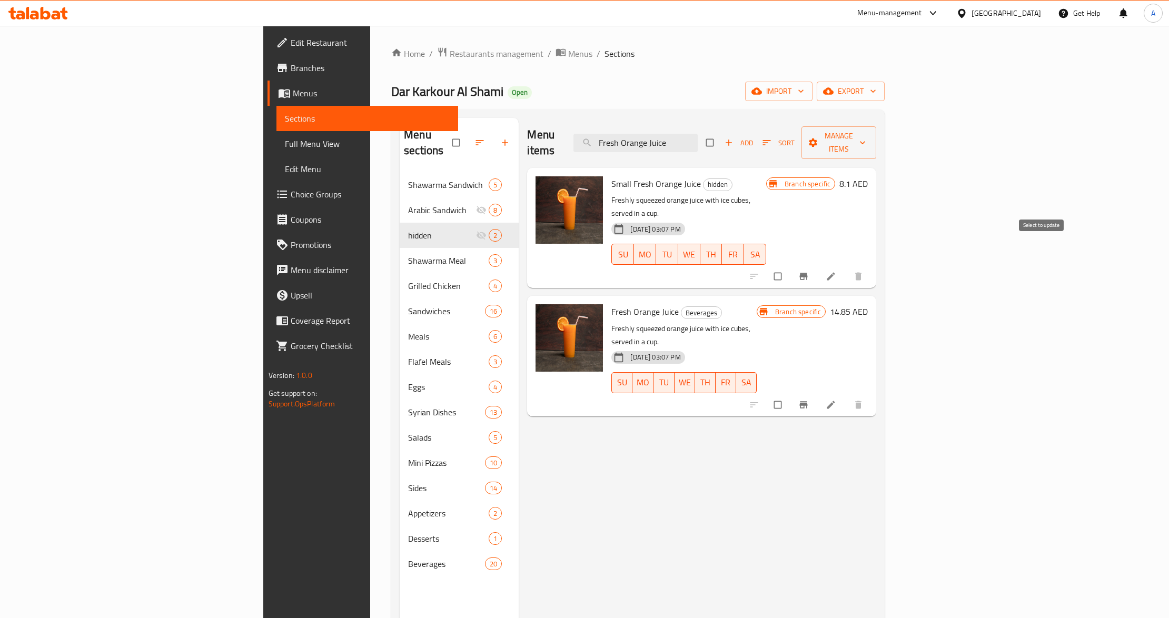
type input "Fresh Orange Juice"
click at [790, 267] on input "checkbox" at bounding box center [779, 277] width 22 height 20
click at [868, 131] on span "Manage items" at bounding box center [839, 143] width 58 height 26
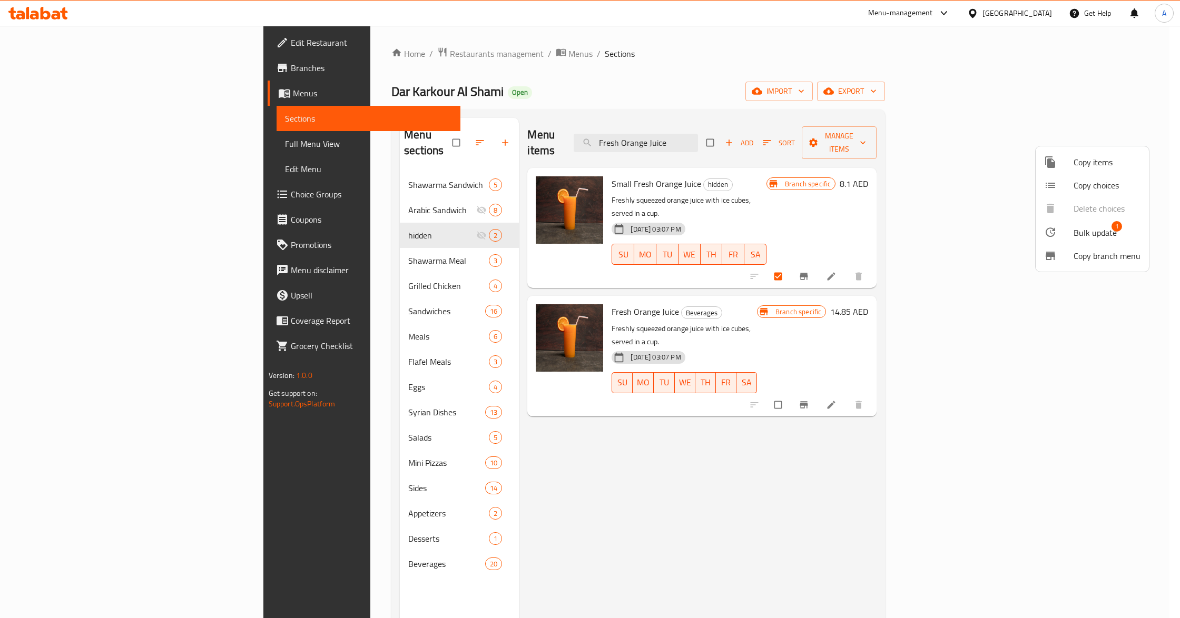
click at [1078, 236] on span "Bulk update" at bounding box center [1094, 232] width 43 height 13
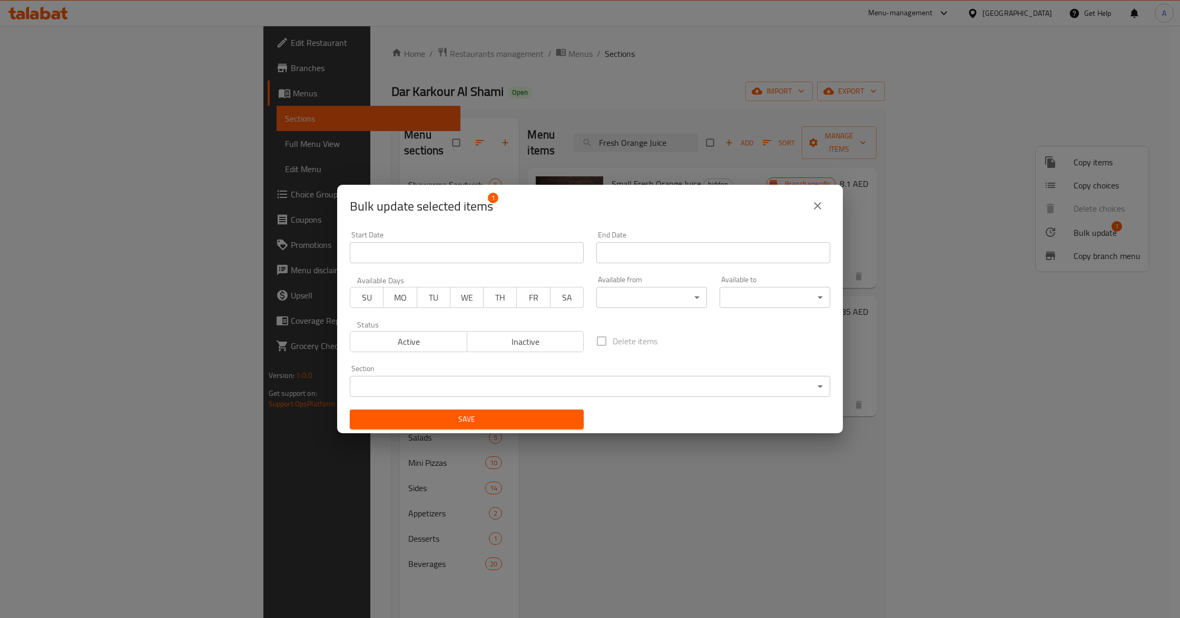
click at [548, 387] on body "​ Menu-management [GEOGRAPHIC_DATA] Get Help A Edit Restaurant Branches Menus S…" at bounding box center [590, 322] width 1180 height 593
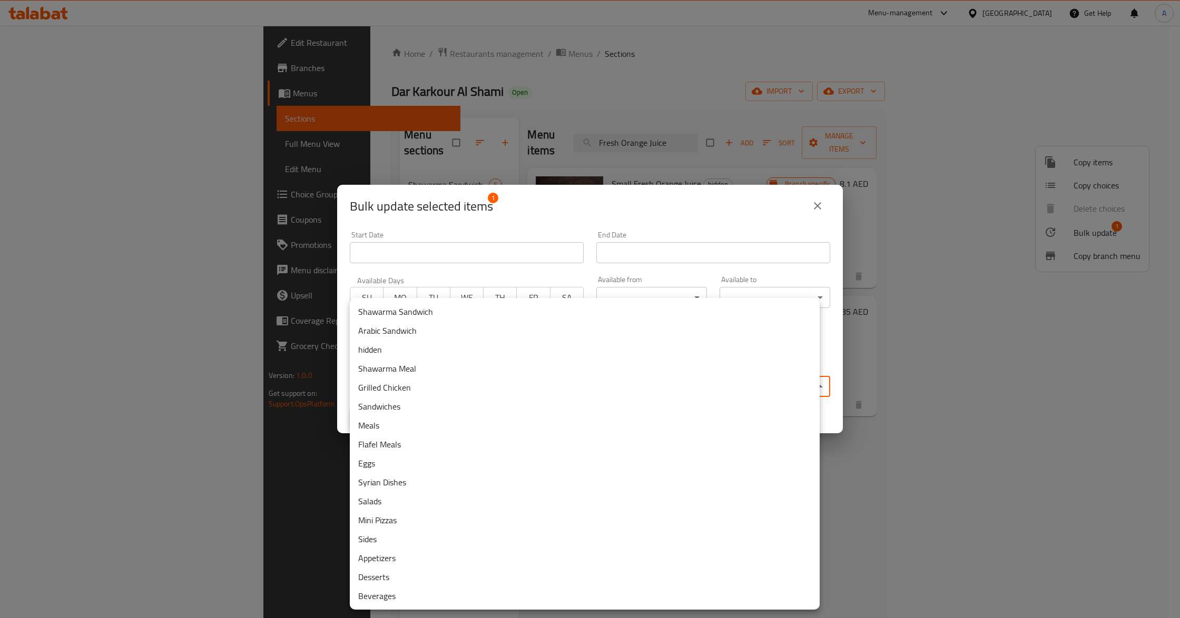
click at [391, 340] on li "hidden" at bounding box center [585, 349] width 470 height 19
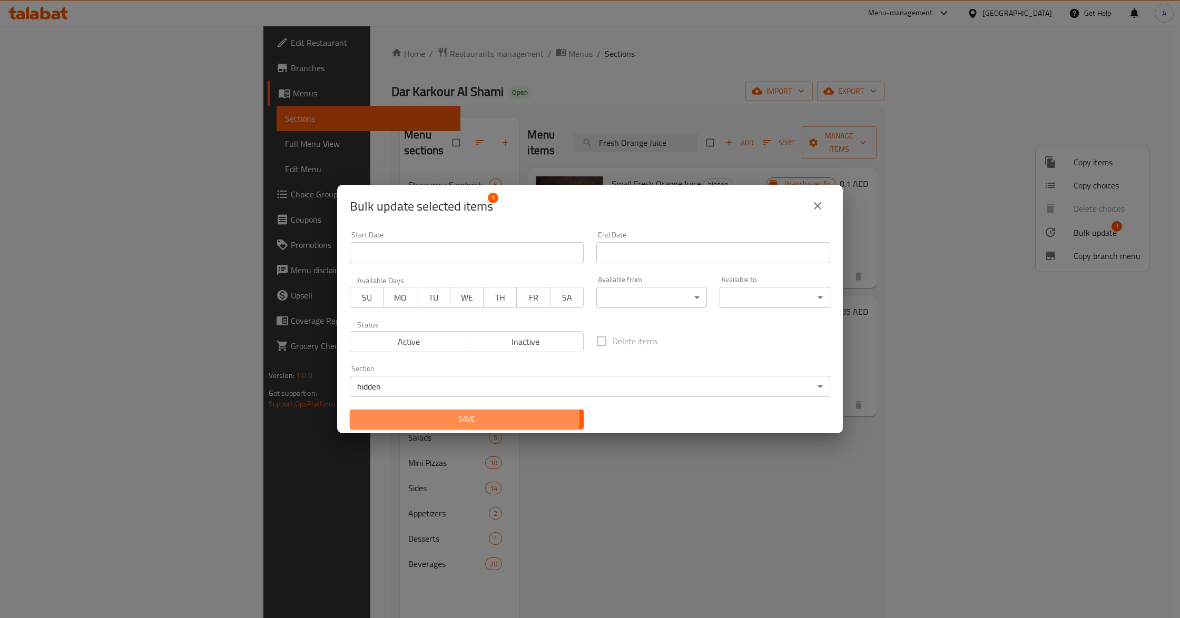
click at [418, 418] on span "Save" at bounding box center [466, 419] width 217 height 13
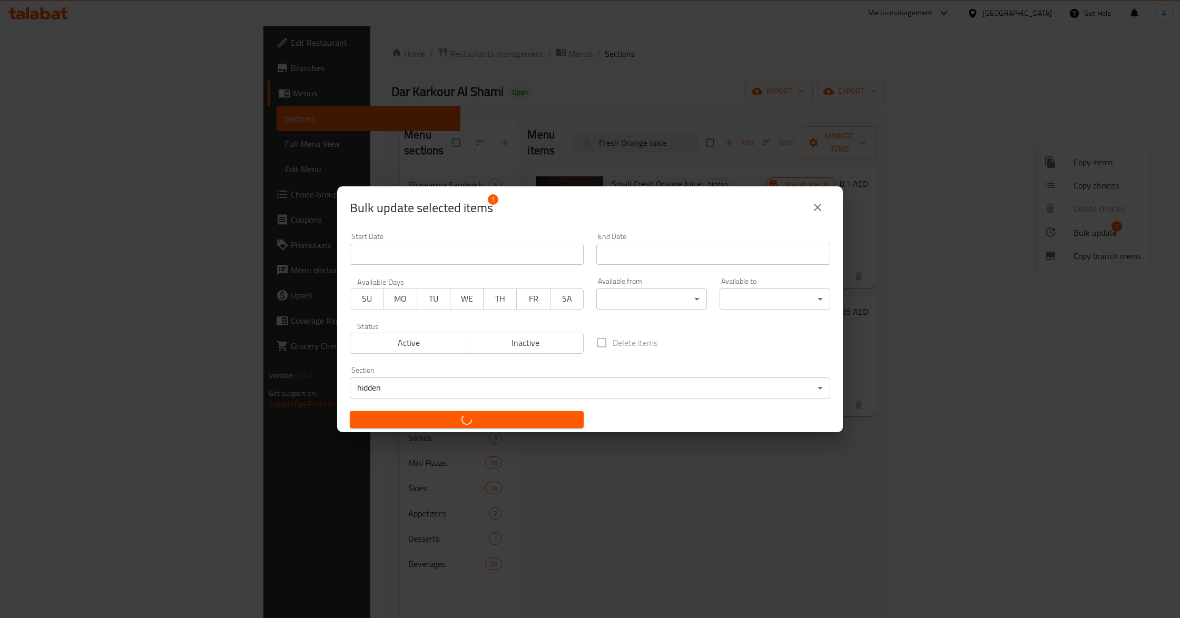
checkbox input "false"
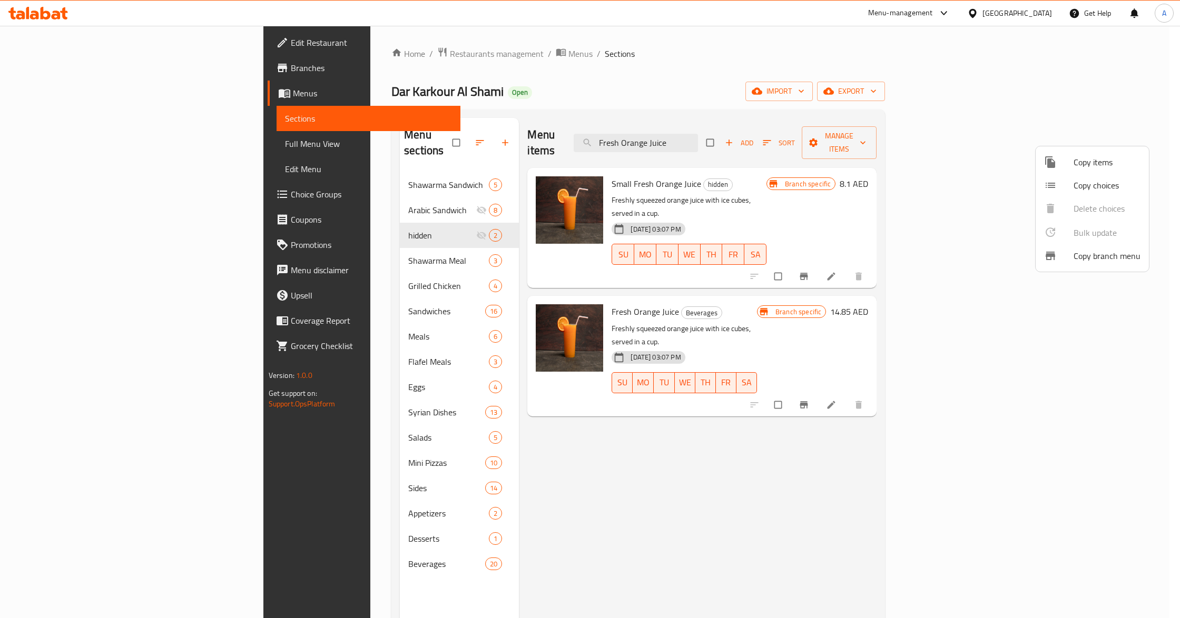
click at [349, 277] on div at bounding box center [590, 309] width 1180 height 618
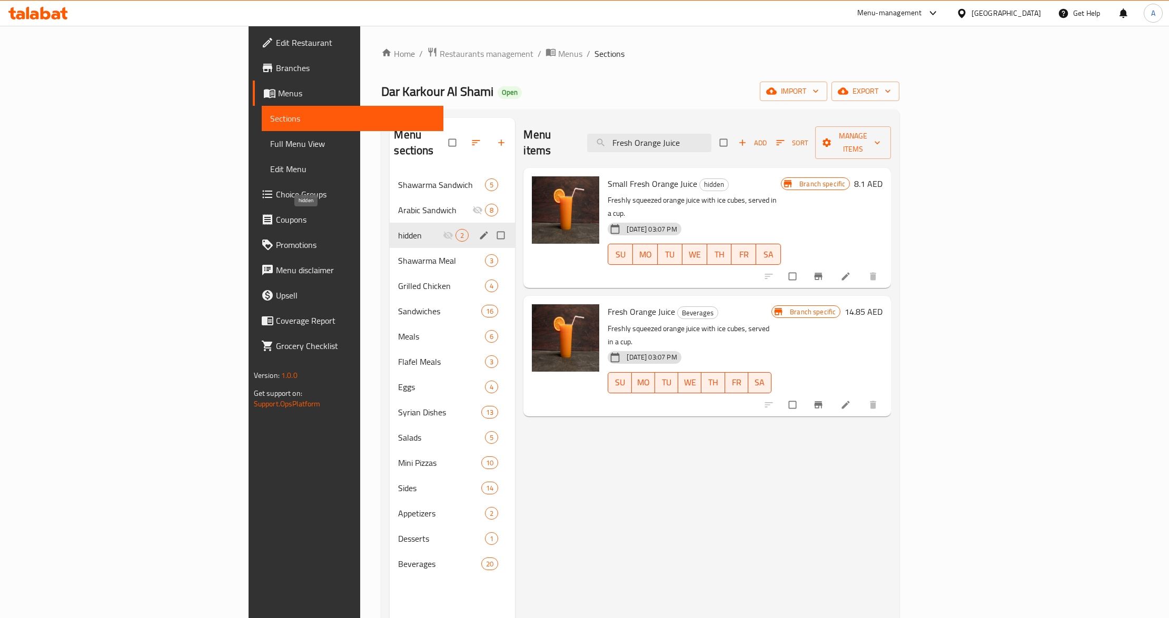
click at [398, 229] on span "hidden" at bounding box center [420, 235] width 45 height 13
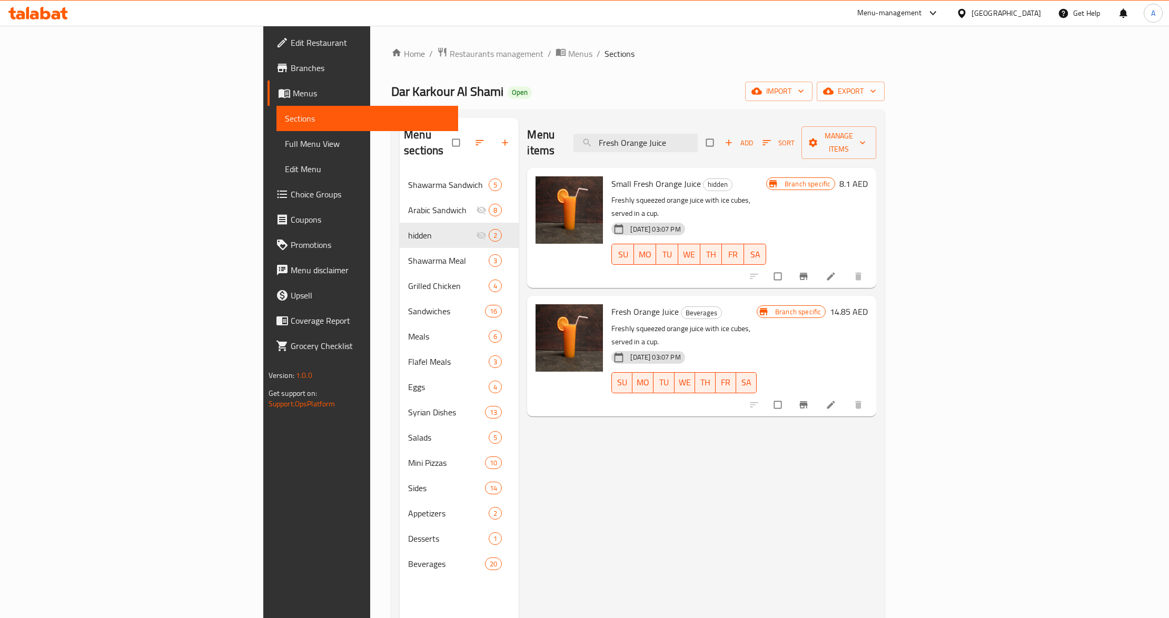
click at [751, 194] on p "Freshly squeezed orange juice with ice cubes, served in a cup." at bounding box center [689, 207] width 155 height 26
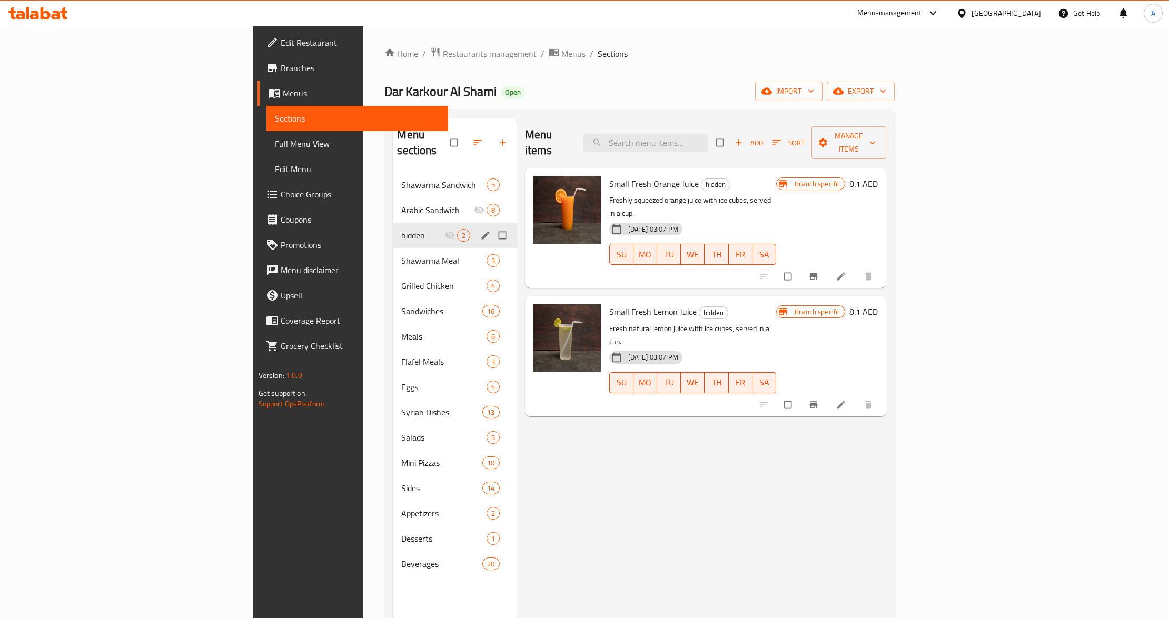
click at [393, 228] on div "hidden 2" at bounding box center [454, 235] width 123 height 25
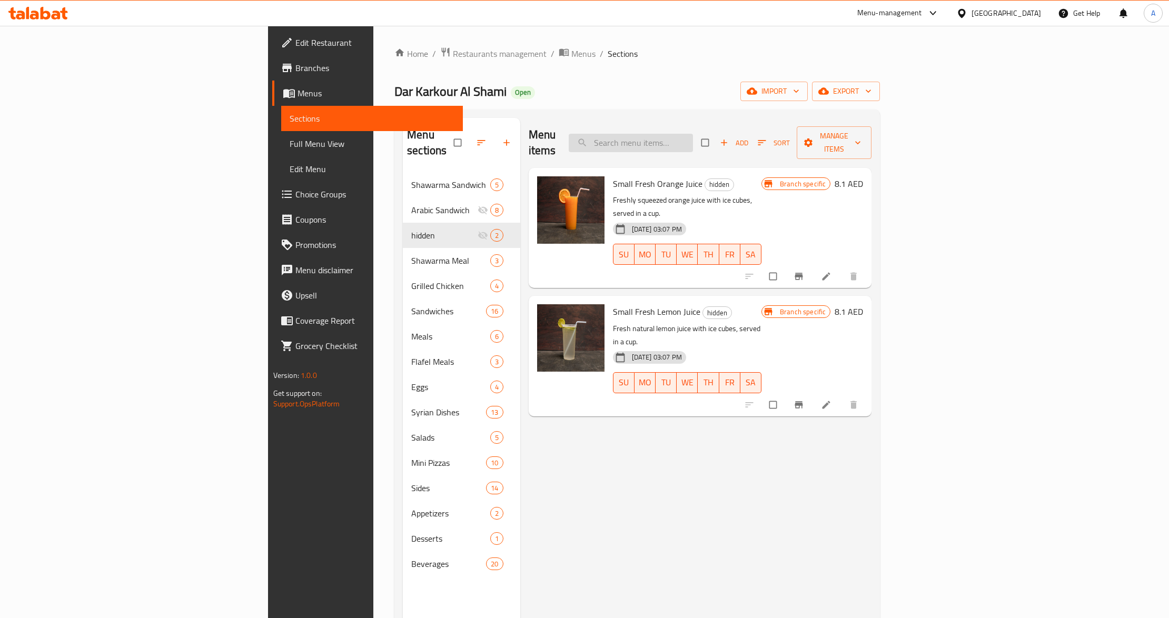
click at [693, 137] on input "search" at bounding box center [631, 143] width 124 height 18
paste input "Fresh Orange Juice"
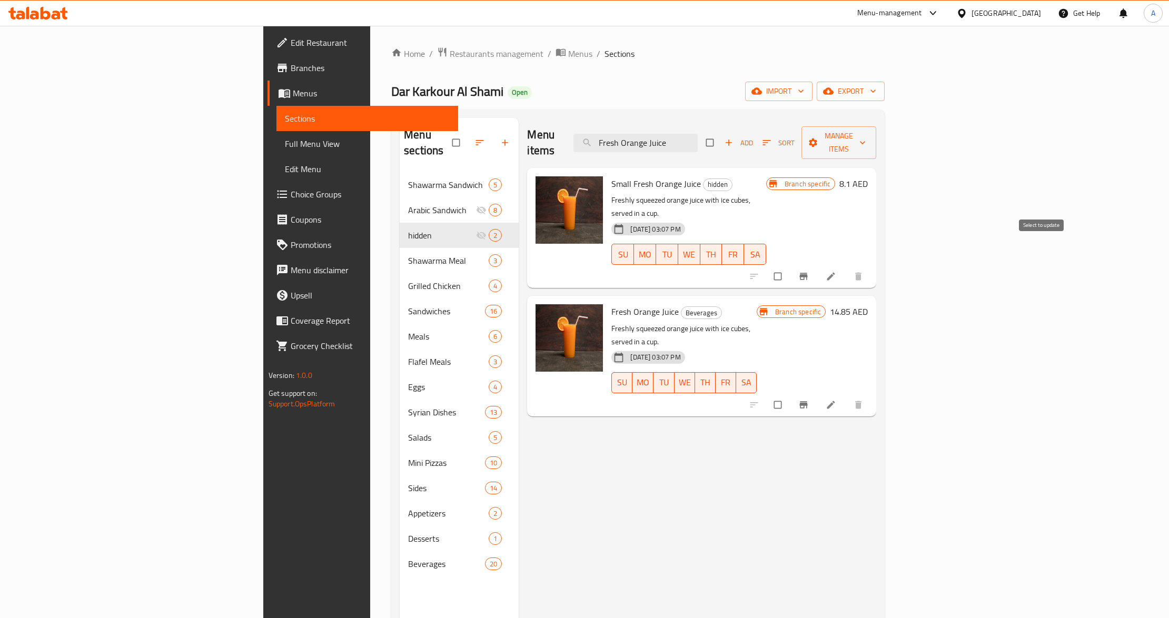
type input "Fresh Orange Juice"
click at [790, 267] on input "checkbox" at bounding box center [779, 277] width 22 height 20
click at [868, 134] on span "Manage items" at bounding box center [839, 143] width 58 height 26
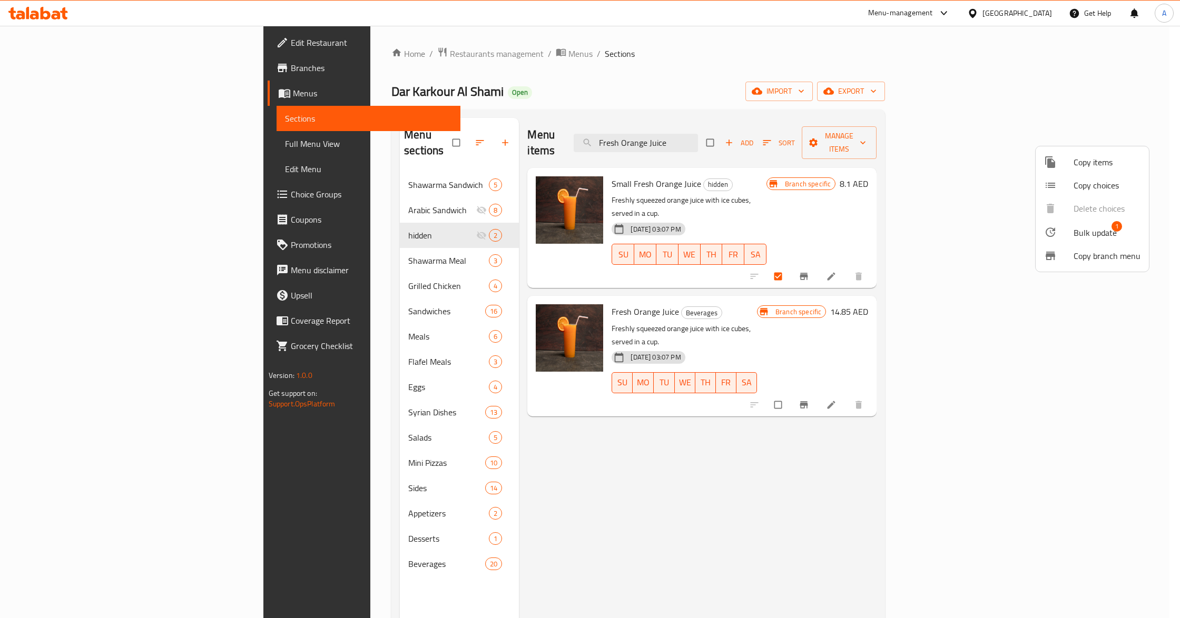
click at [1057, 228] on div at bounding box center [1058, 232] width 29 height 13
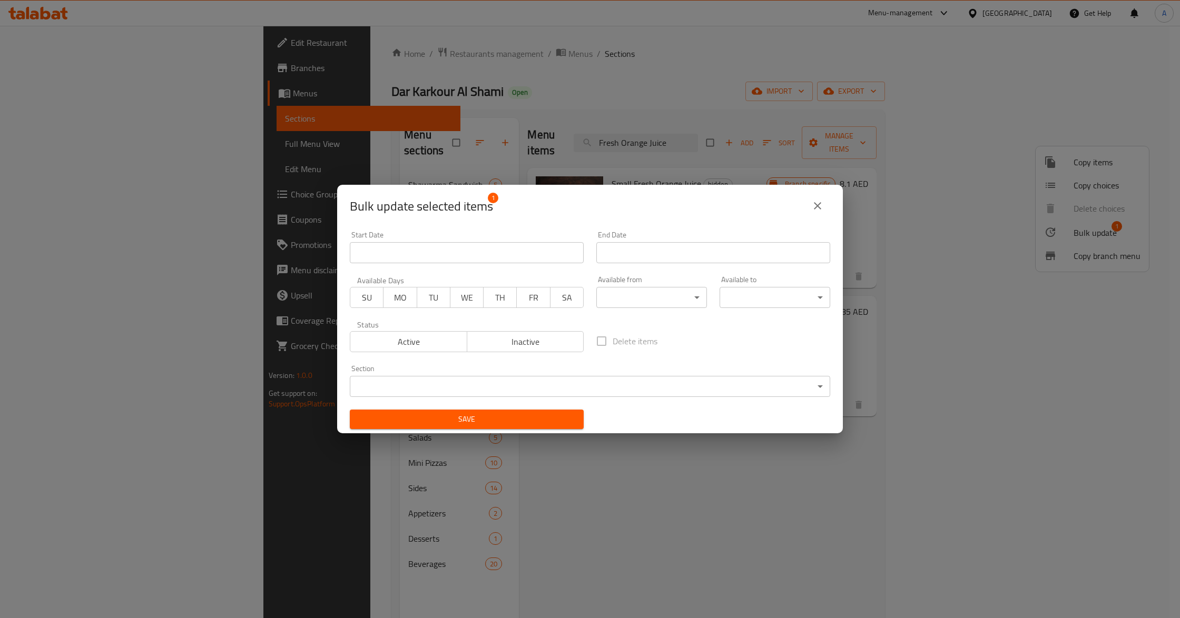
click at [517, 349] on span "Inactive" at bounding box center [525, 341] width 109 height 15
click at [509, 388] on body "​ Menu-management [GEOGRAPHIC_DATA] Get Help A Edit Restaurant Branches Menus S…" at bounding box center [590, 322] width 1180 height 593
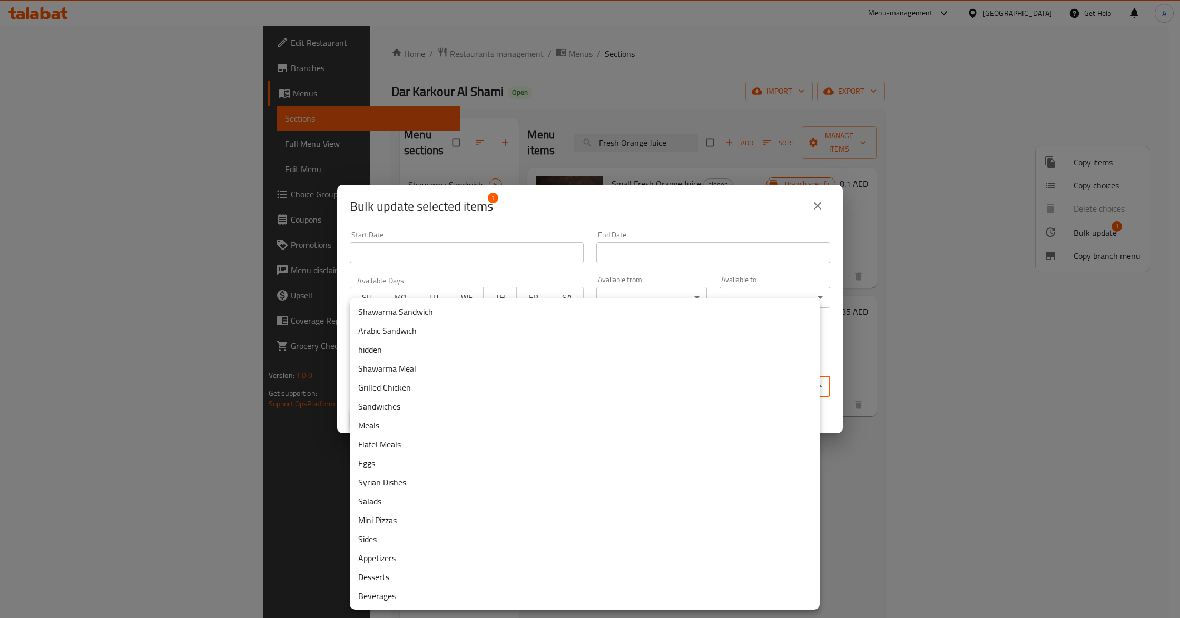
click at [387, 356] on li "hidden" at bounding box center [585, 349] width 470 height 19
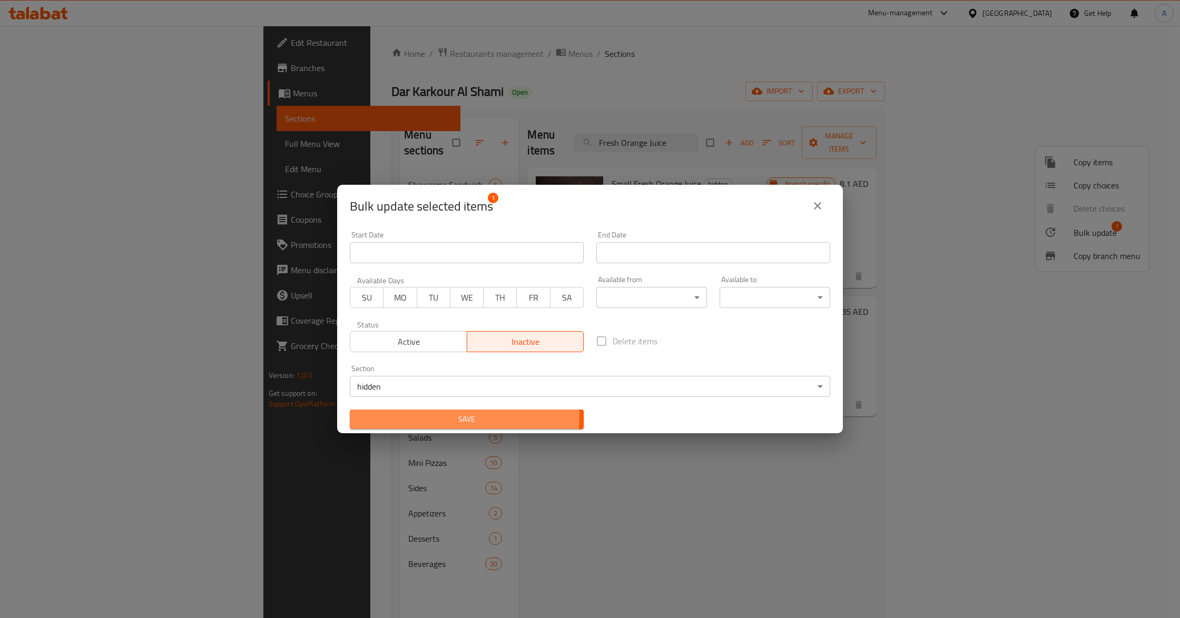
click at [426, 416] on span "Save" at bounding box center [466, 419] width 217 height 13
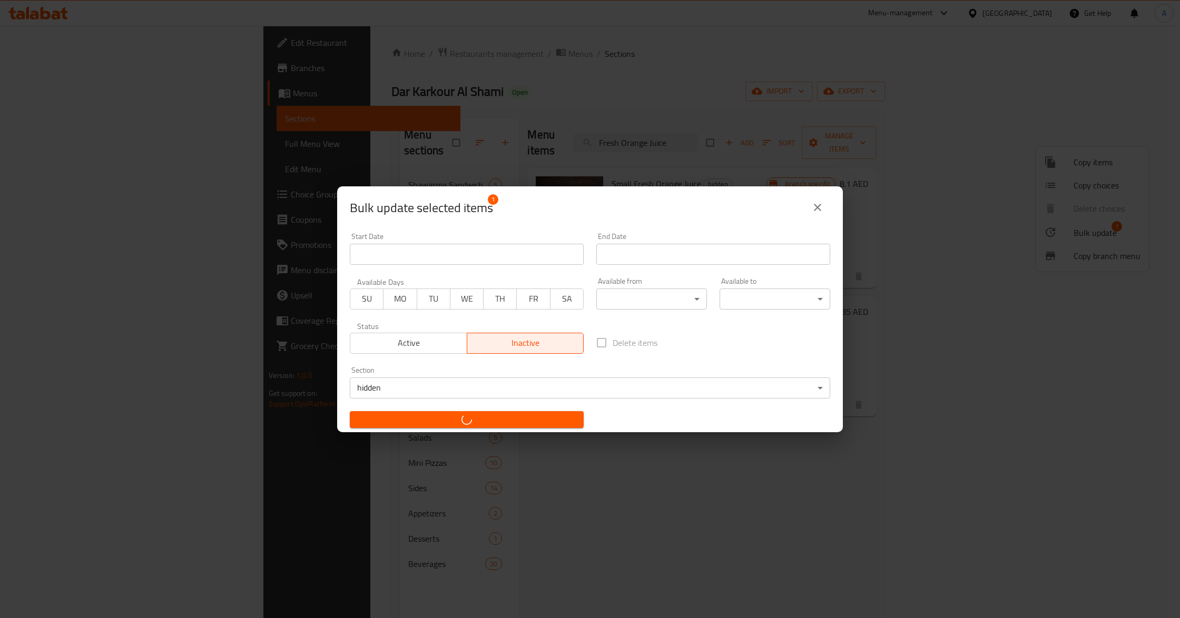
checkbox input "false"
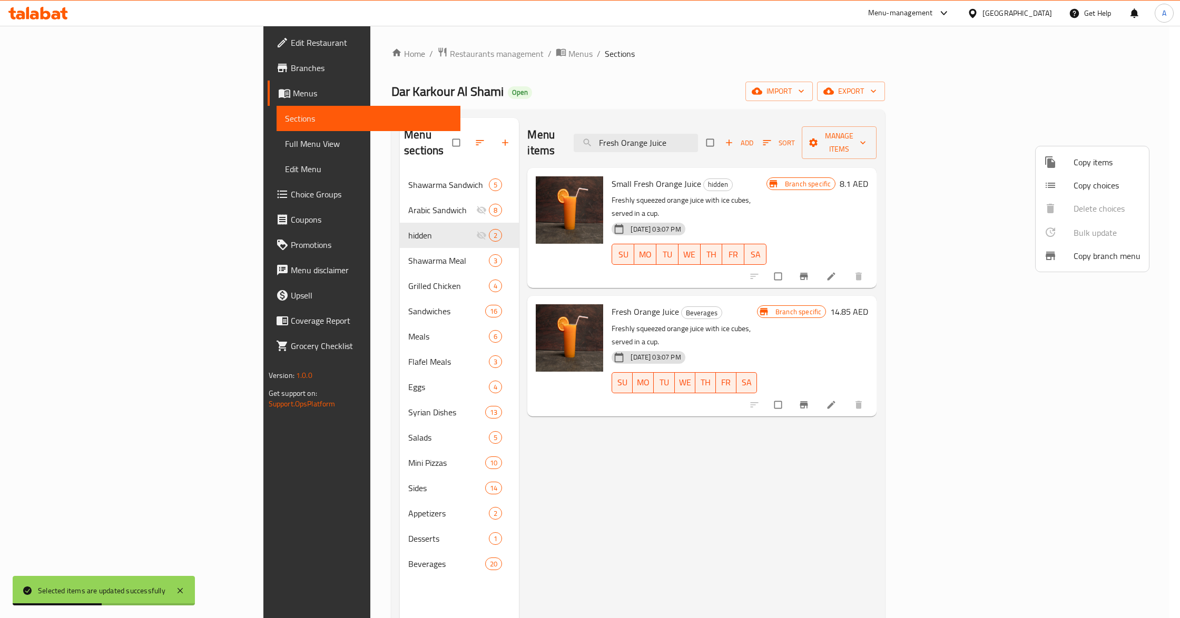
click at [787, 127] on div at bounding box center [590, 309] width 1180 height 618
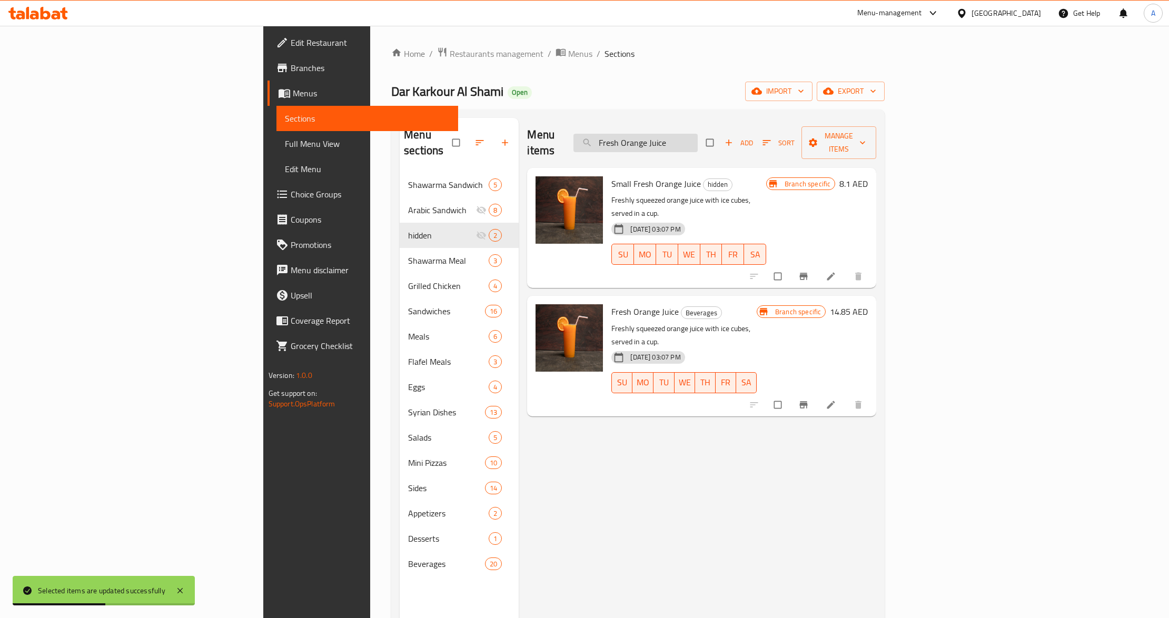
click at [698, 134] on input "Fresh Orange Juice" at bounding box center [636, 143] width 124 height 18
click at [648, 219] on div "[DATE] 03:07 PM" at bounding box center [627, 229] width 41 height 21
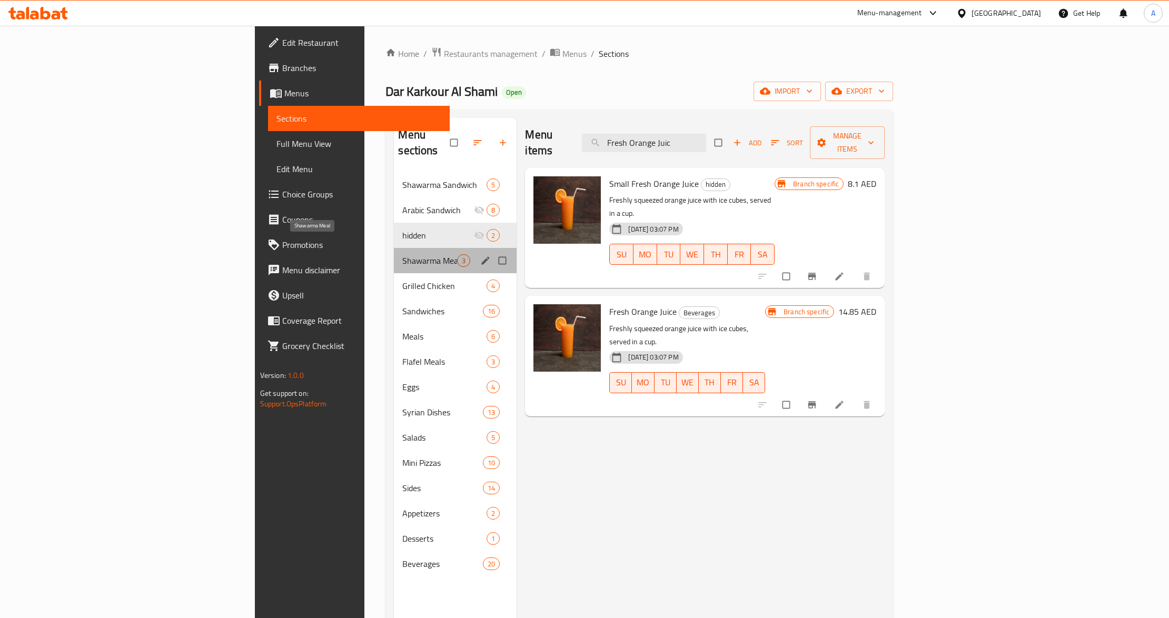
click at [402, 254] on span "Shawarma Meal" at bounding box center [429, 260] width 55 height 13
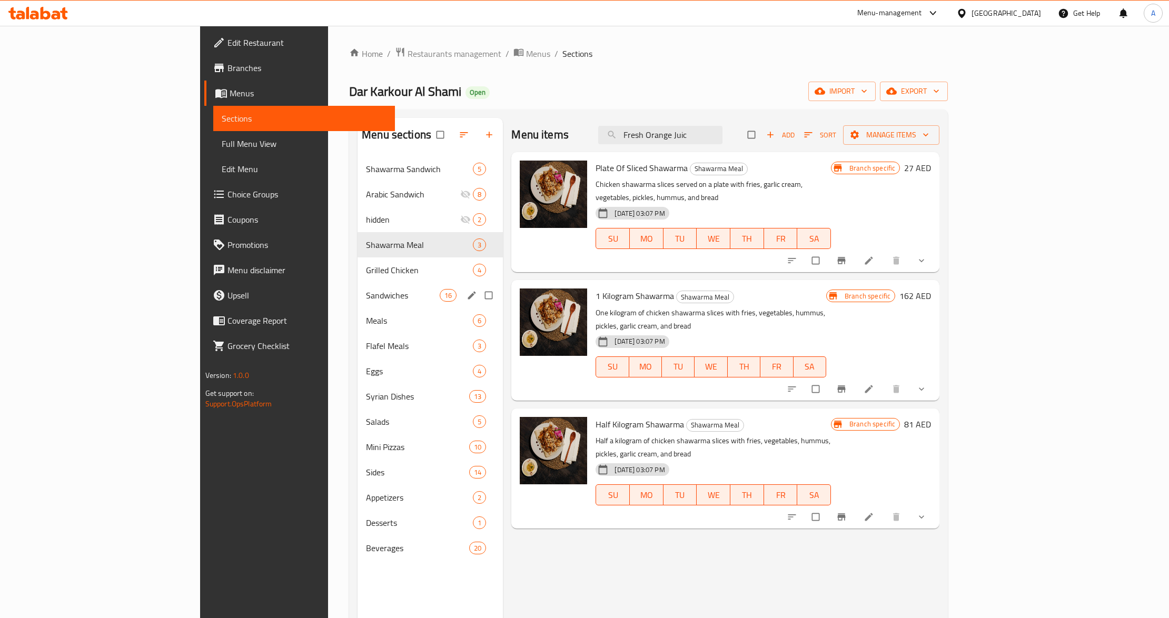
click at [358, 308] on div "Meals 6" at bounding box center [430, 320] width 145 height 25
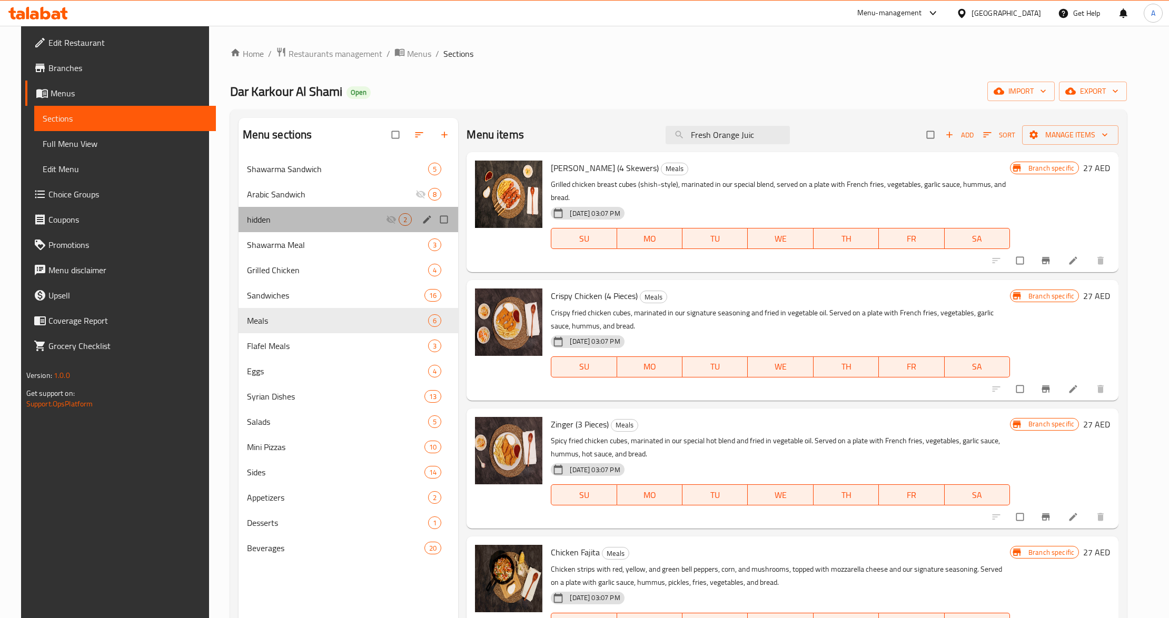
click at [367, 210] on div "hidden 2" at bounding box center [349, 219] width 220 height 25
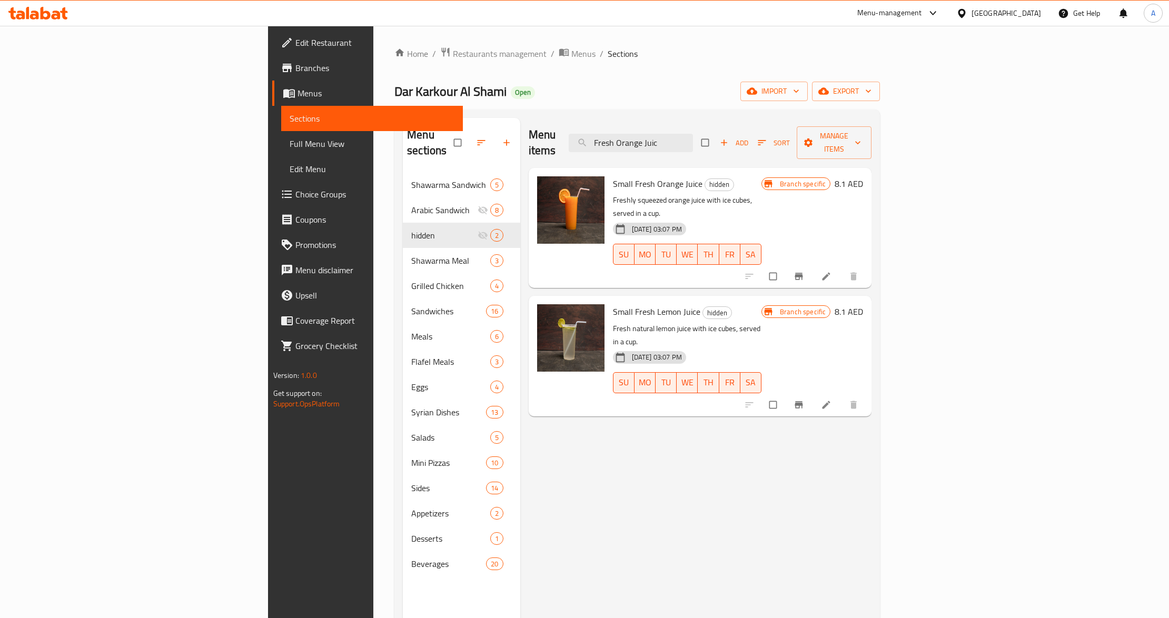
click at [740, 176] on h6 "Small Fresh Orange Juice hidden" at bounding box center [687, 183] width 149 height 15
click at [693, 135] on input "Fresh Orange Juic" at bounding box center [631, 143] width 124 height 18
paste input "Mint Lemon Juice"
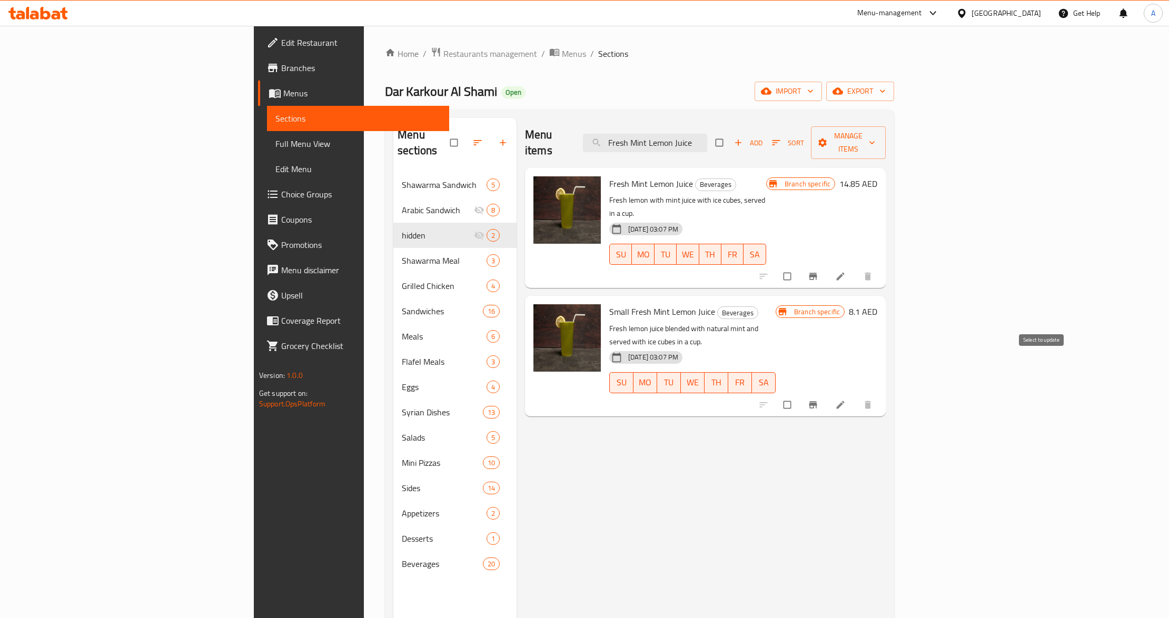
type input "Fresh Mint Lemon Juice"
click at [800, 395] on input "checkbox" at bounding box center [788, 405] width 22 height 20
checkbox input "true"
click at [878, 135] on span "Manage items" at bounding box center [849, 143] width 58 height 26
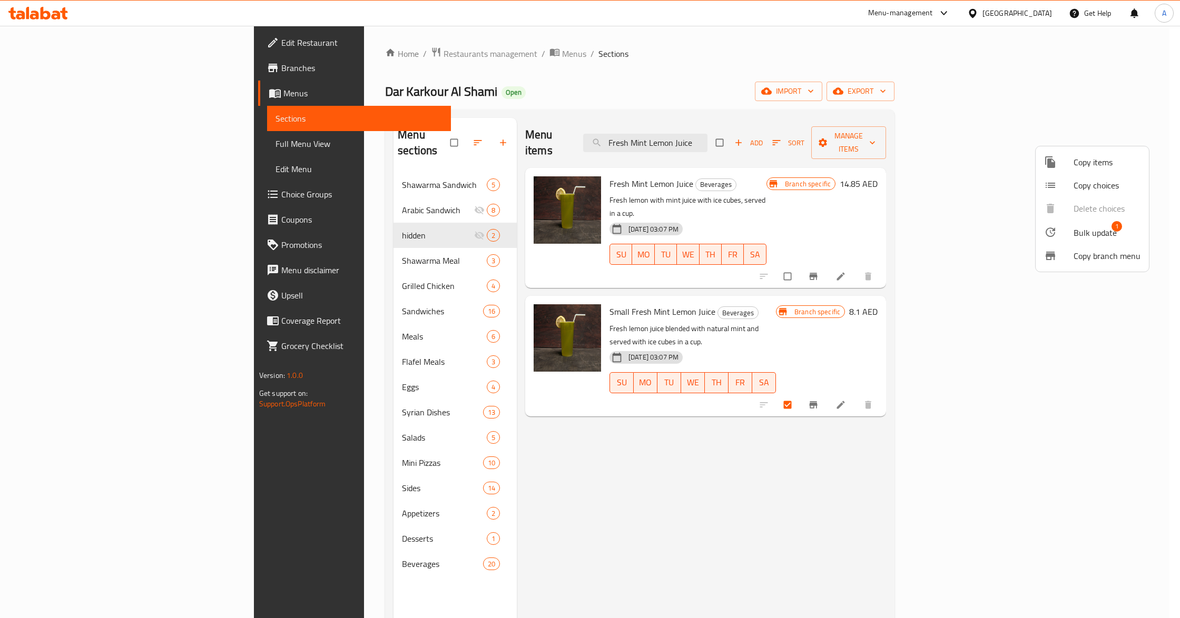
click at [1052, 226] on icon at bounding box center [1050, 232] width 13 height 13
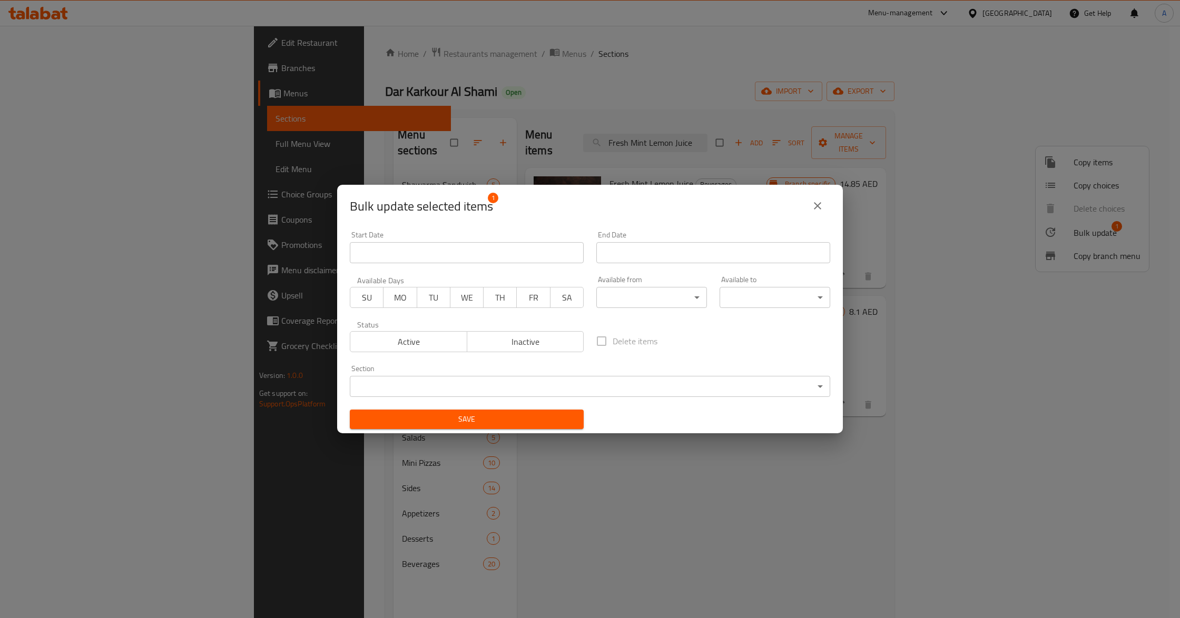
click at [543, 382] on body "​ Menu-management [GEOGRAPHIC_DATA] Get Help A Edit Restaurant Branches Menus S…" at bounding box center [590, 322] width 1180 height 593
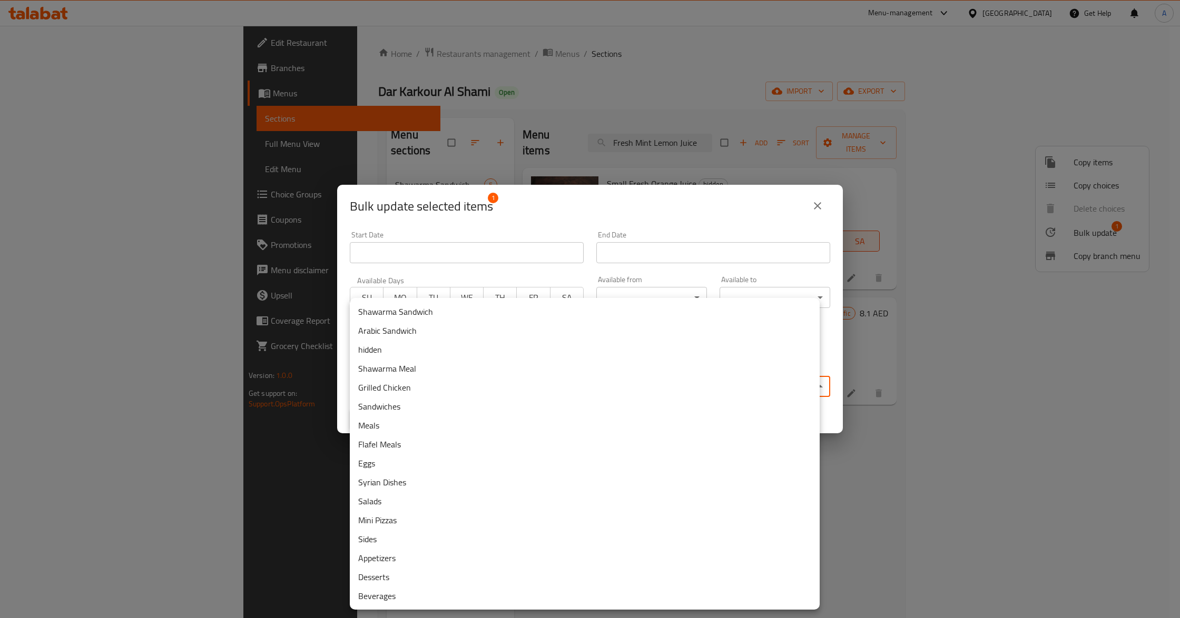
click at [363, 348] on li "hidden" at bounding box center [585, 349] width 470 height 19
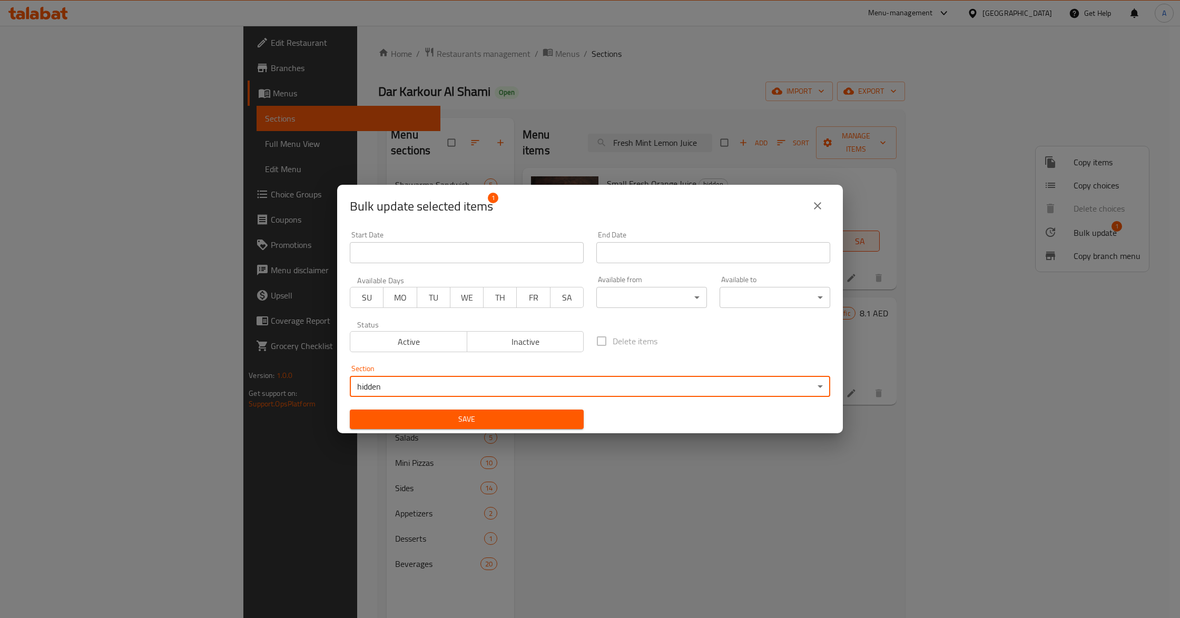
click at [393, 420] on span "Save" at bounding box center [466, 419] width 217 height 13
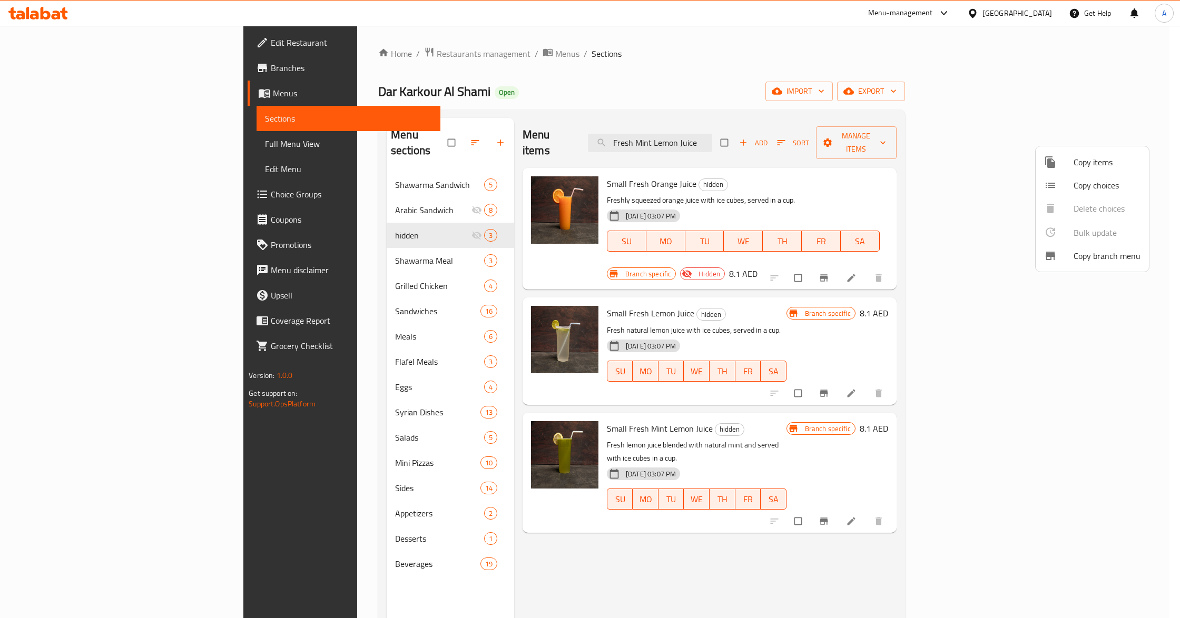
click at [925, 407] on div at bounding box center [590, 309] width 1180 height 618
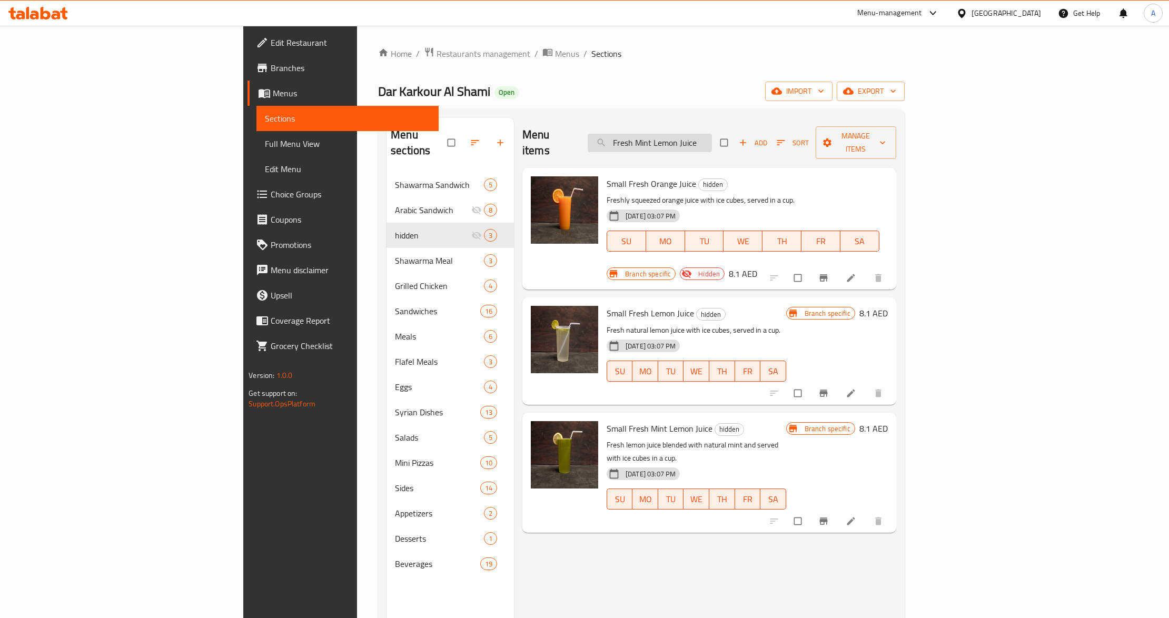
click at [712, 135] on input "Fresh Mint Lemon Juice" at bounding box center [650, 143] width 124 height 18
paste input "Kinza Cola"
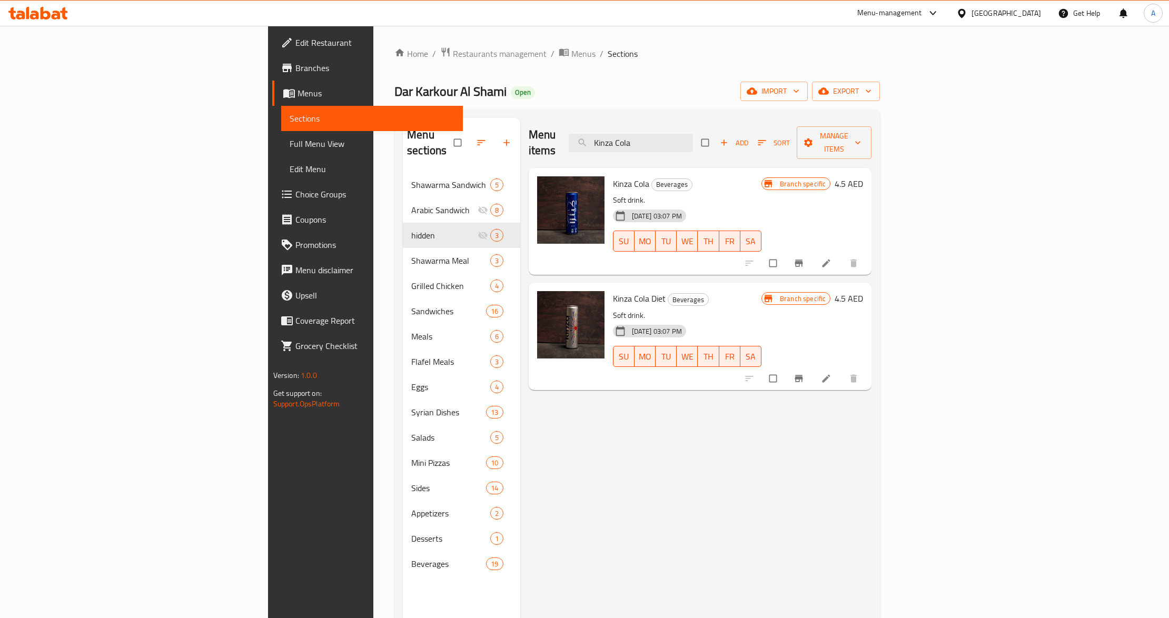
type input "Kinza Cola"
click at [727, 194] on p "Soft drink." at bounding box center [687, 200] width 149 height 13
click at [804, 258] on icon "Branch-specific-item" at bounding box center [799, 263] width 11 height 11
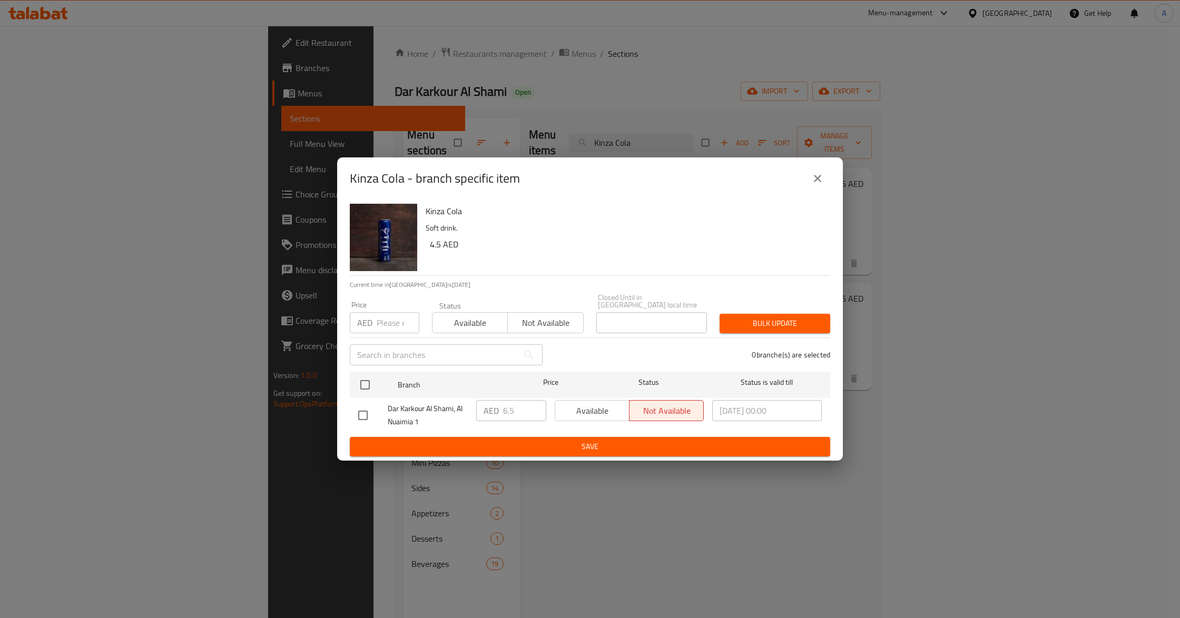
click at [383, 337] on div "Price AED Price" at bounding box center [384, 317] width 82 height 45
click at [386, 329] on input "number" at bounding box center [398, 322] width 43 height 21
paste input "5.25"
type input "5.25"
click at [360, 378] on input "checkbox" at bounding box center [365, 385] width 22 height 22
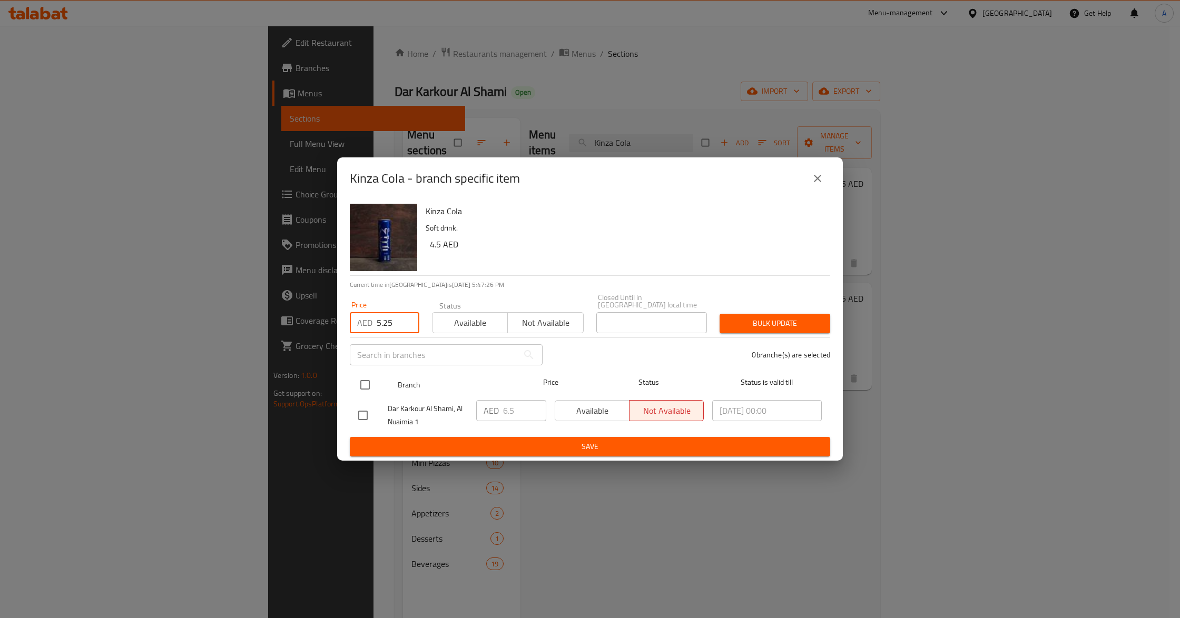
checkbox input "true"
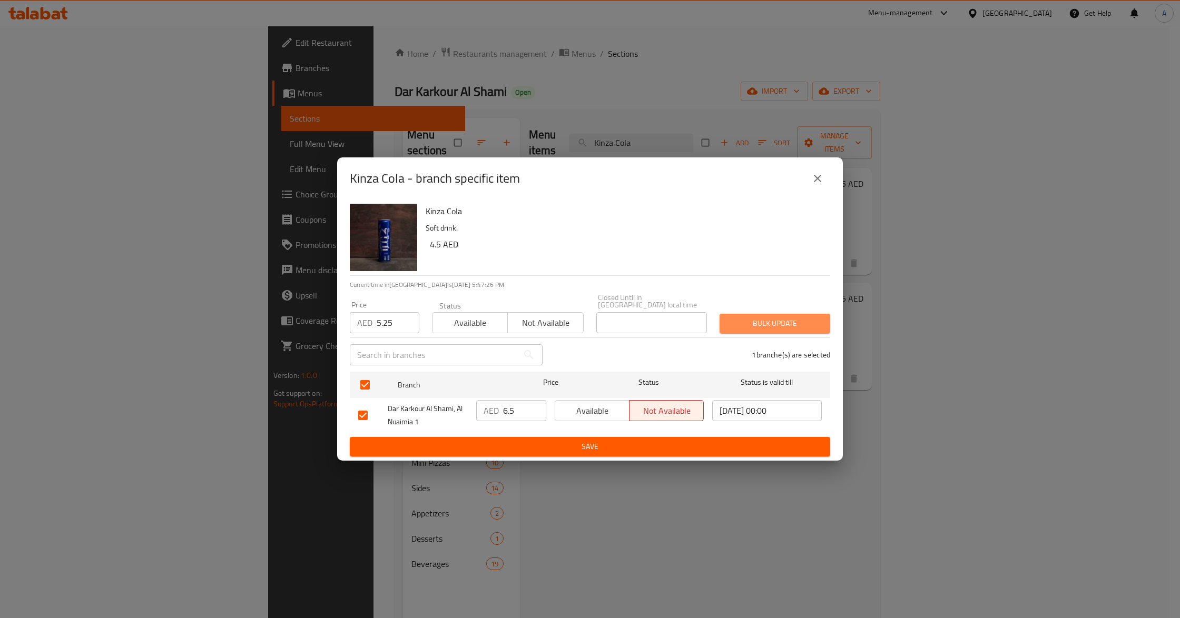
click at [757, 315] on button "Bulk update" at bounding box center [774, 323] width 111 height 19
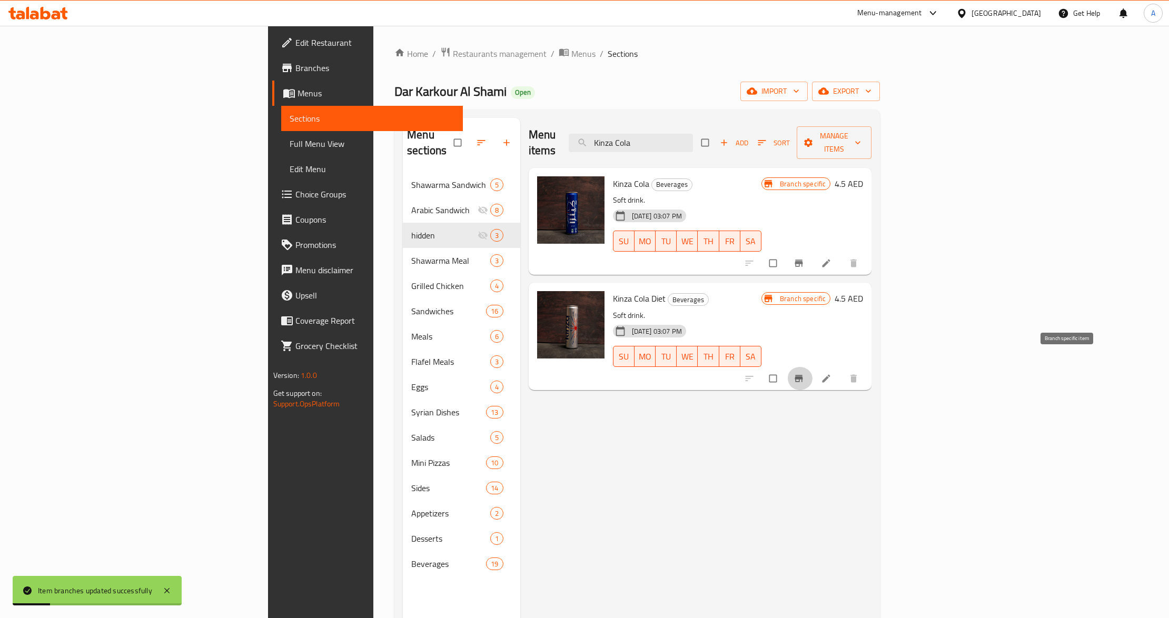
click at [806, 373] on span "Branch-specific-item" at bounding box center [800, 378] width 13 height 11
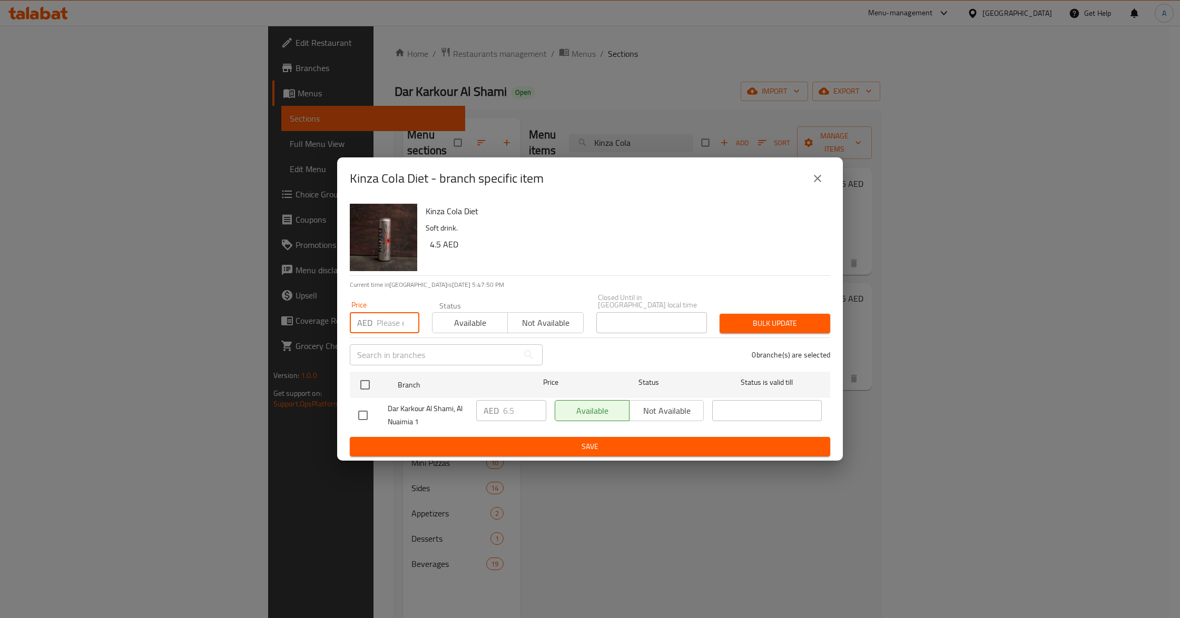
click at [383, 314] on input "number" at bounding box center [398, 322] width 43 height 21
paste input "5.25"
type input "5.25"
click at [586, 351] on div "0 branche(s) are selected" at bounding box center [693, 355] width 288 height 38
click at [360, 381] on input "checkbox" at bounding box center [365, 385] width 22 height 22
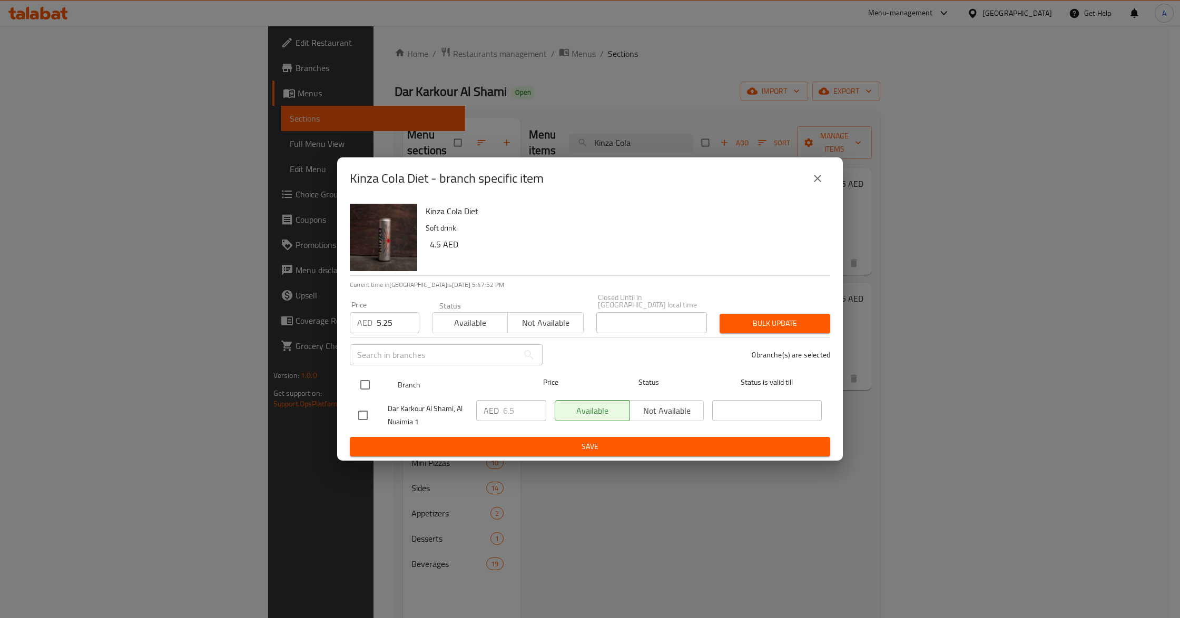
checkbox input "true"
click at [620, 359] on div "1 branche(s) are selected" at bounding box center [693, 355] width 288 height 38
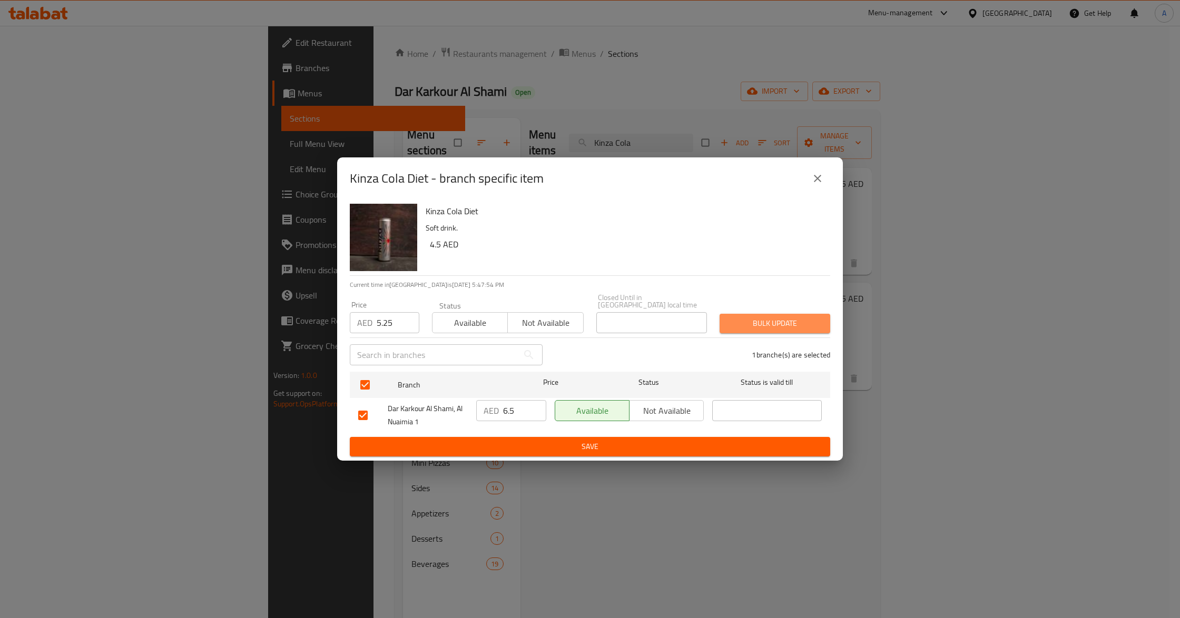
click at [764, 319] on span "Bulk update" at bounding box center [775, 323] width 94 height 13
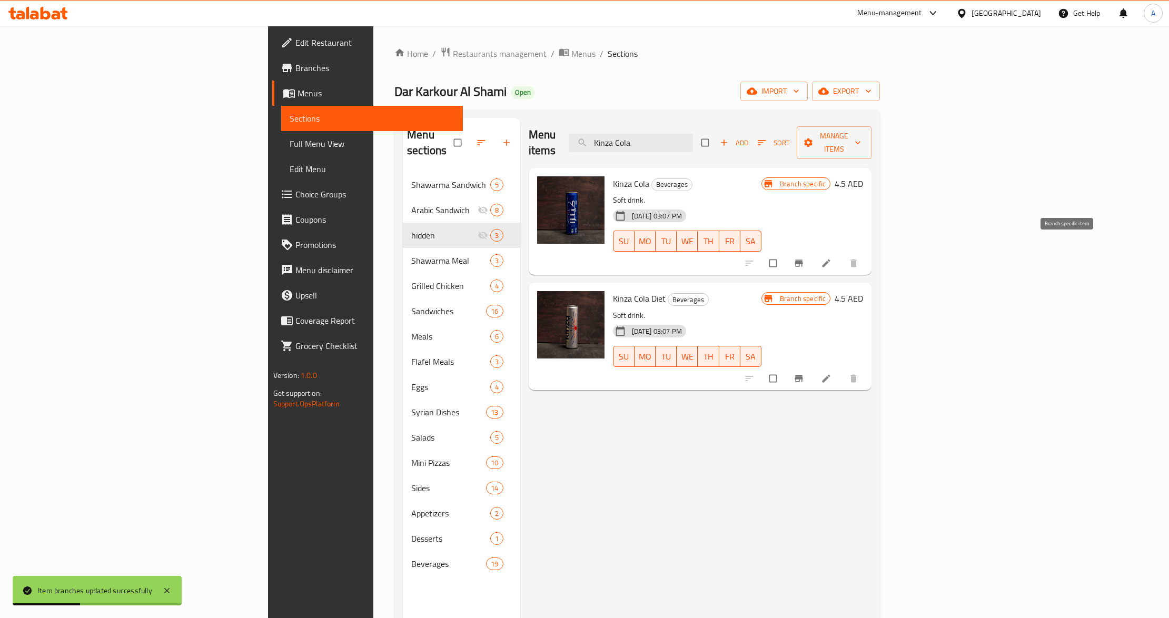
click at [813, 252] on button "Branch-specific-item" at bounding box center [799, 263] width 25 height 23
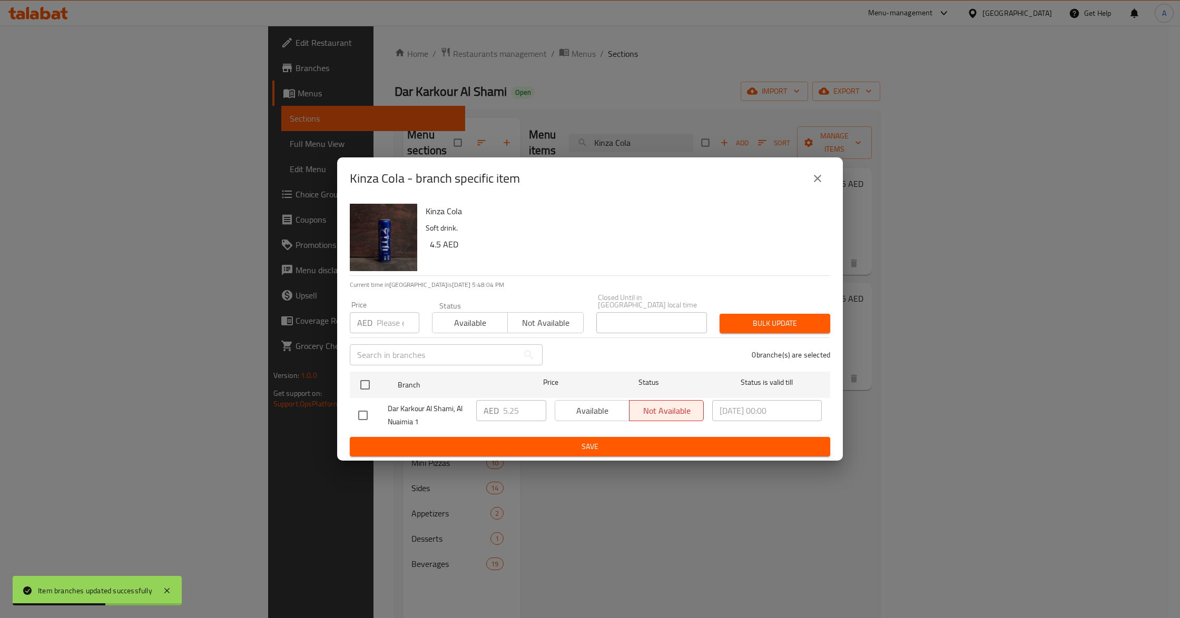
click at [822, 177] on icon "close" at bounding box center [817, 178] width 13 height 13
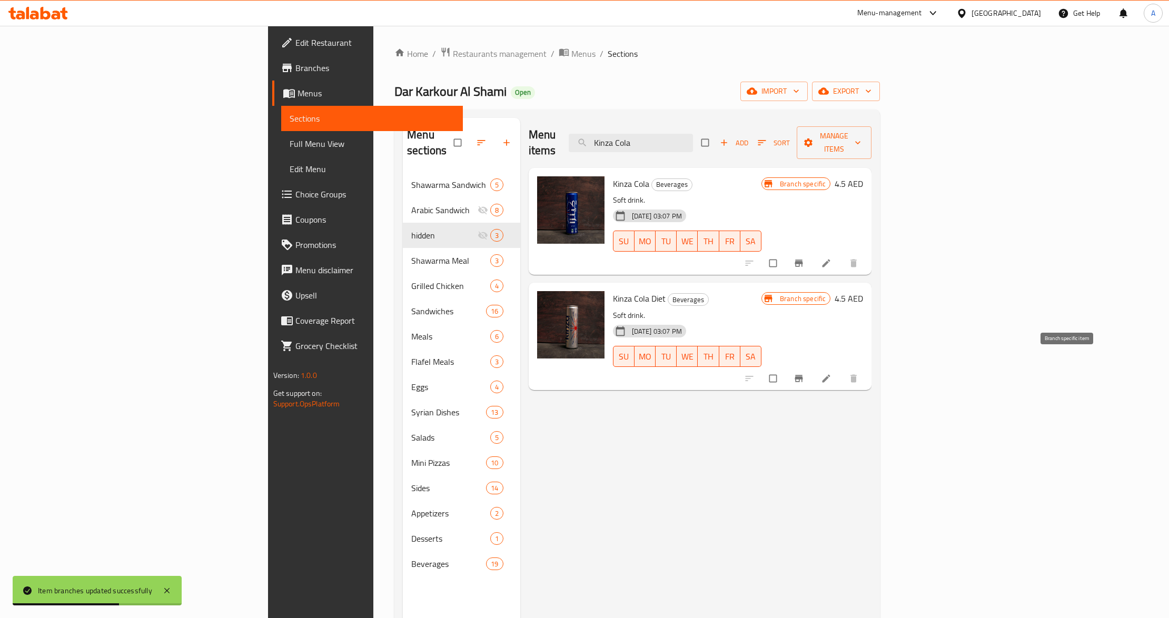
click at [813, 367] on button "Branch-specific-item" at bounding box center [799, 378] width 25 height 23
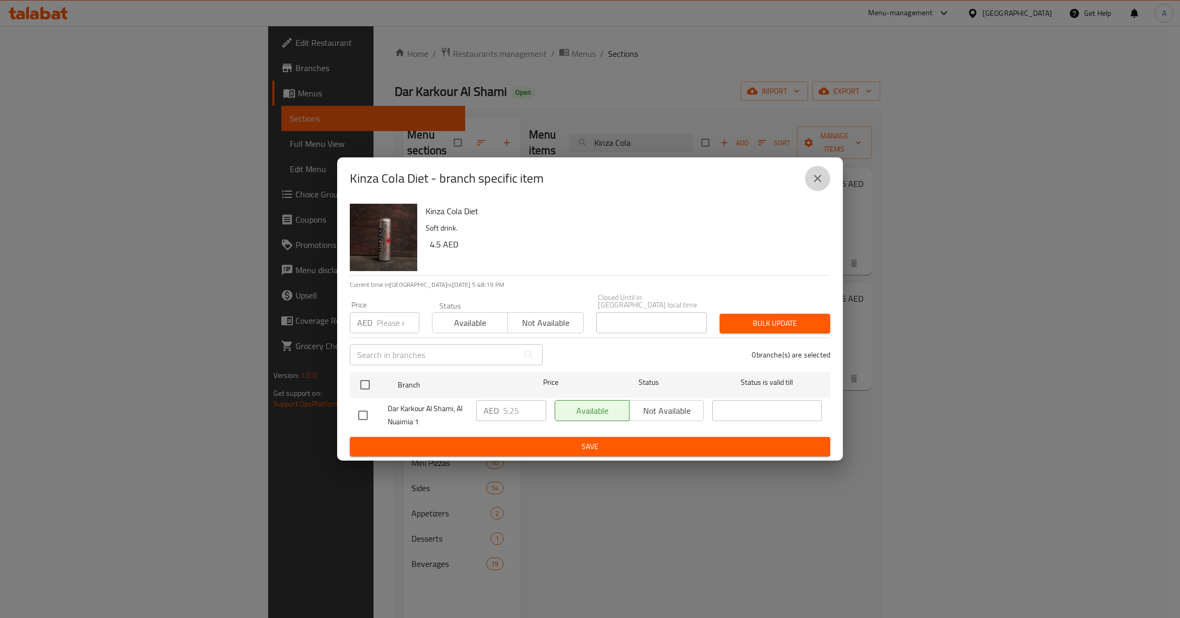
click at [816, 175] on icon "close" at bounding box center [817, 178] width 13 height 13
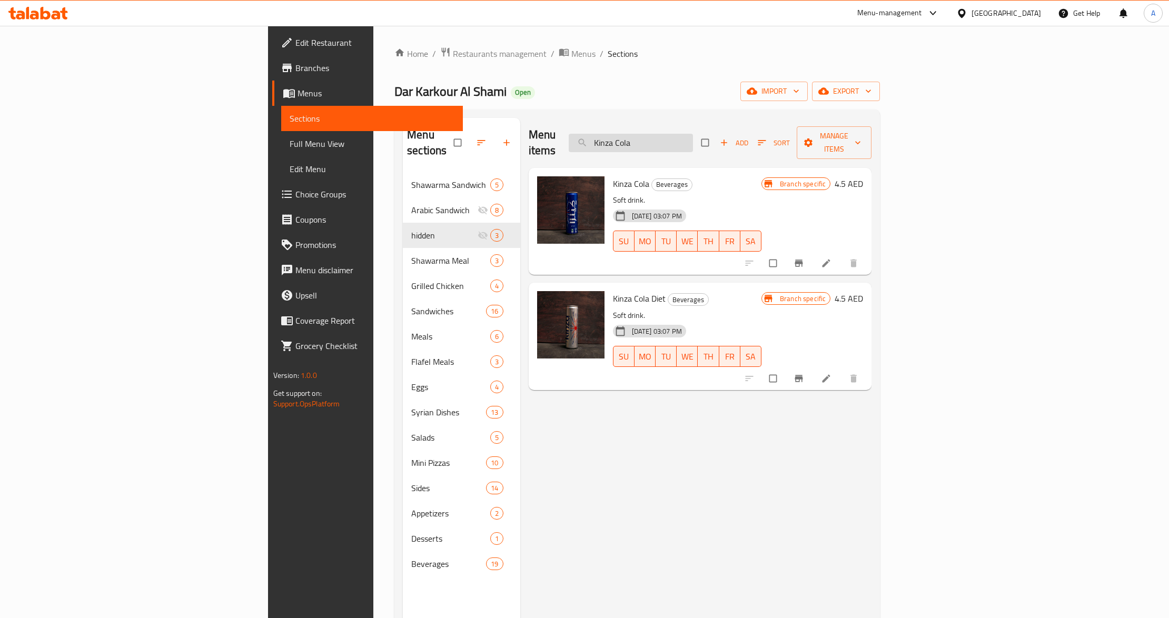
click at [693, 142] on input "Kinza Cola" at bounding box center [631, 143] width 124 height 18
paste input "Lemon"
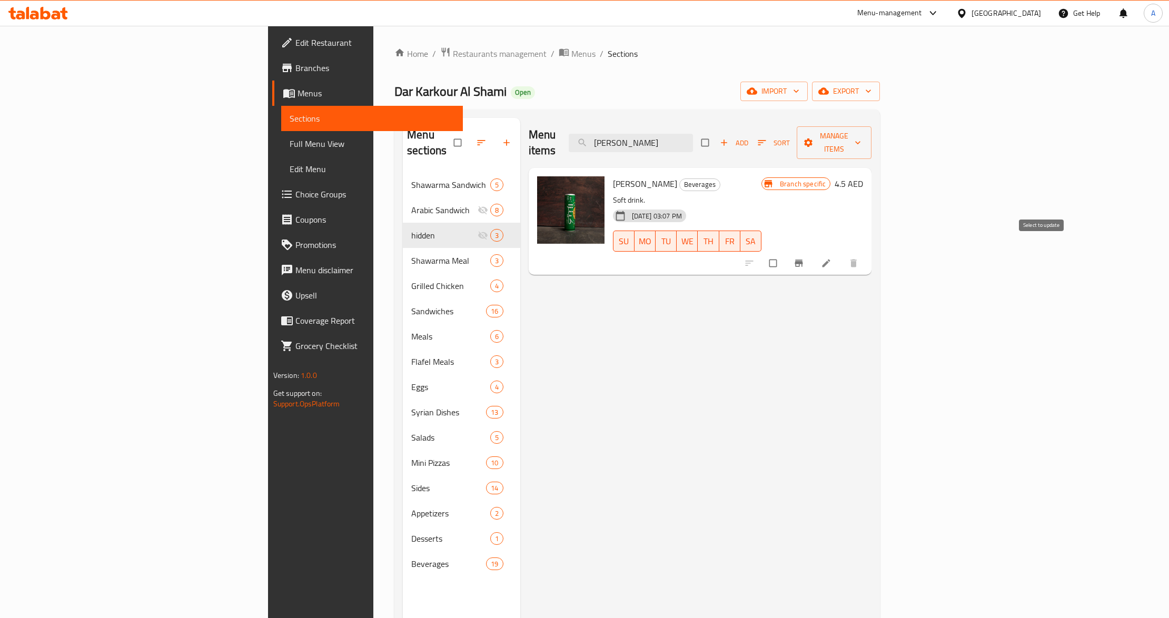
type input "[PERSON_NAME]"
click at [813, 252] on button "Branch-specific-item" at bounding box center [799, 263] width 25 height 23
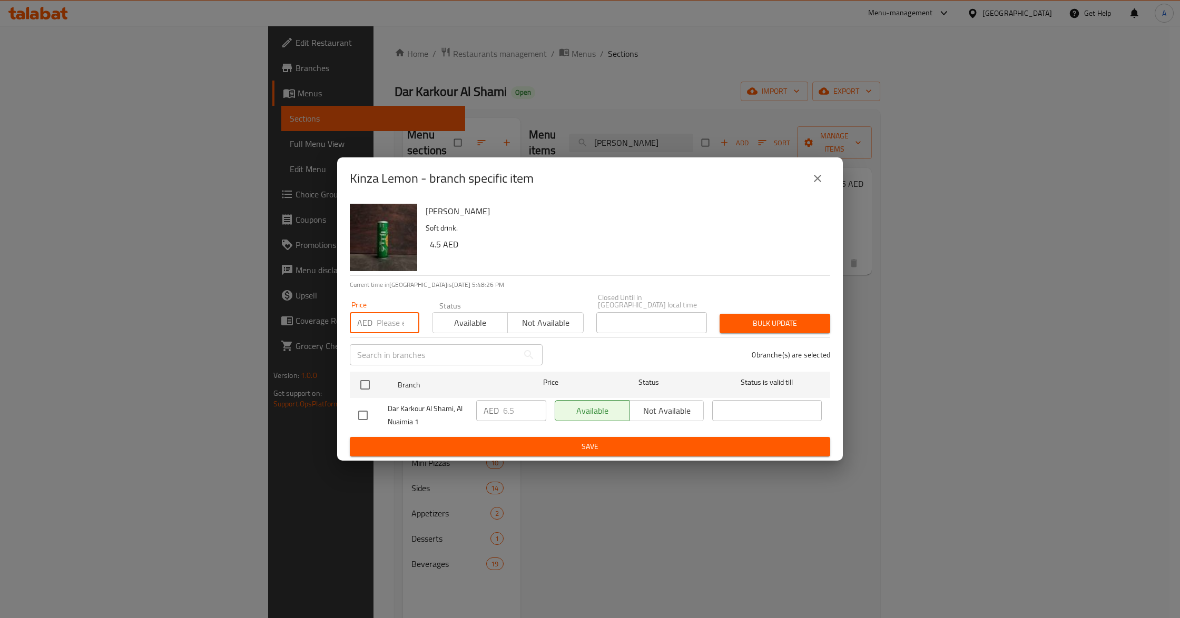
click at [388, 323] on input "number" at bounding box center [398, 322] width 43 height 21
paste input "5.25"
type input "5.25"
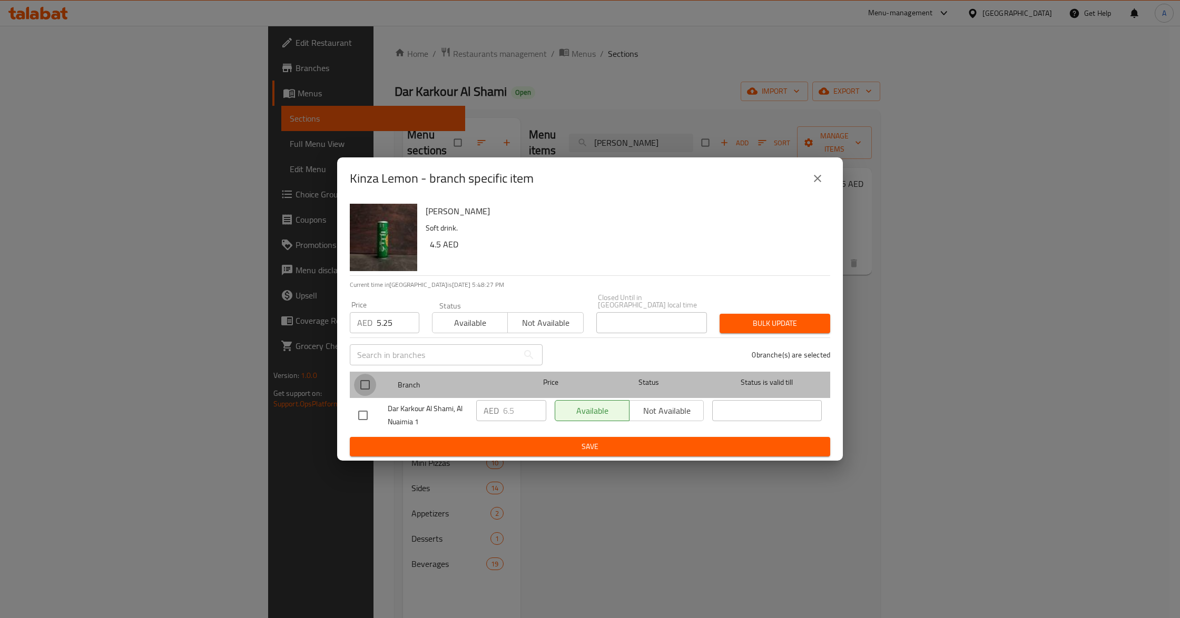
click at [365, 388] on input "checkbox" at bounding box center [365, 385] width 22 height 22
checkbox input "true"
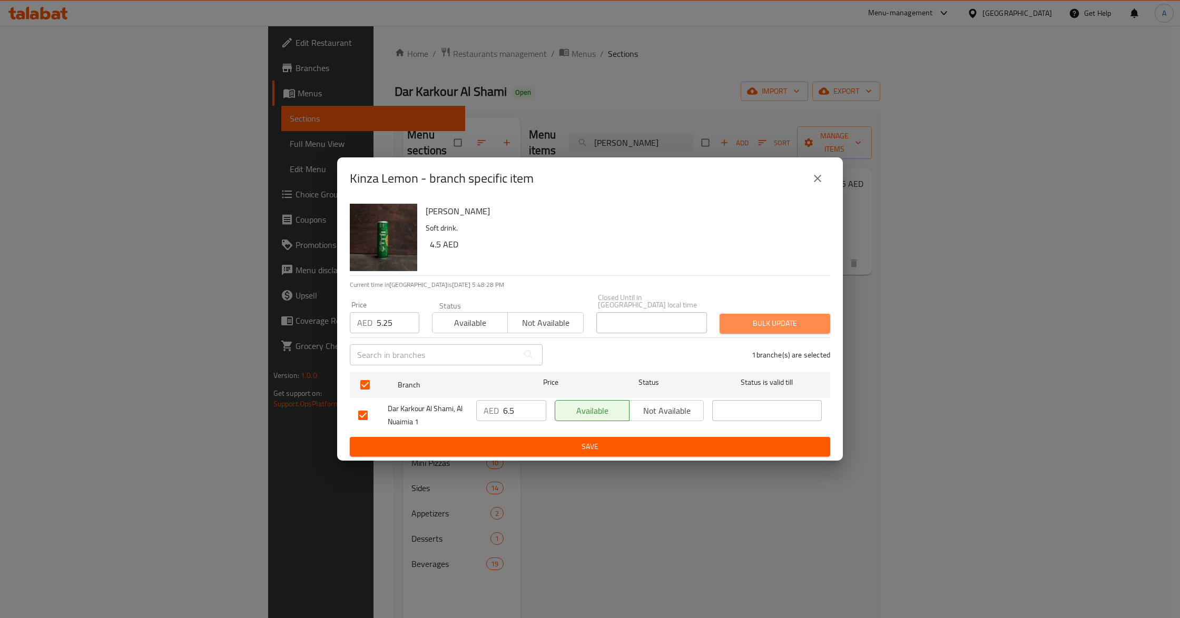
click at [744, 331] on button "Bulk update" at bounding box center [774, 323] width 111 height 19
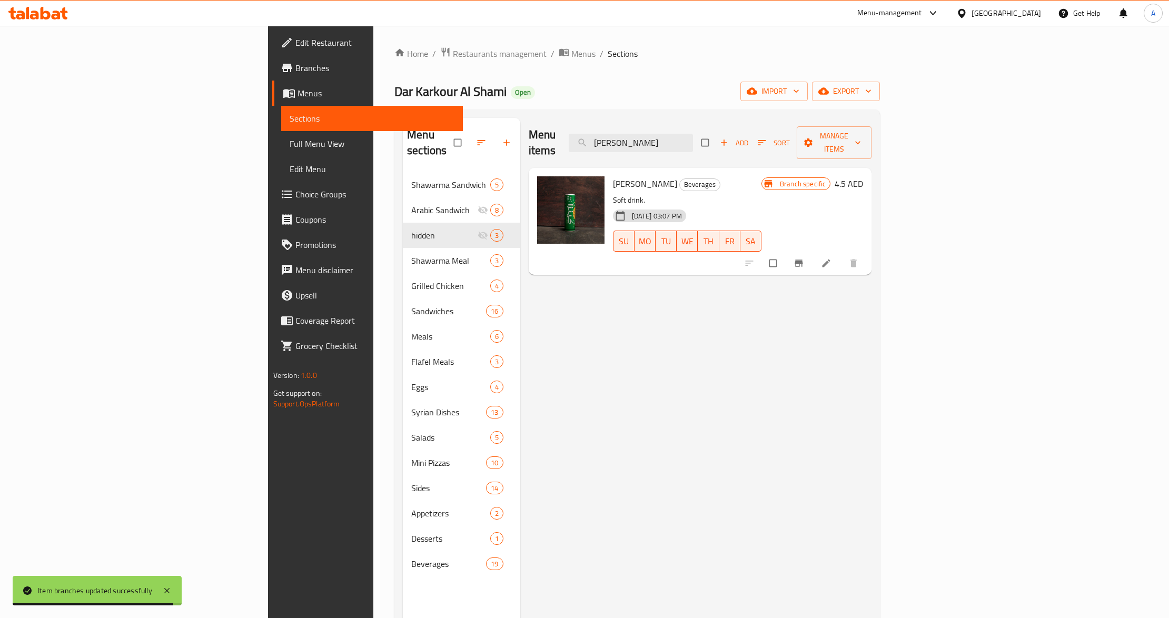
click at [872, 336] on div "Menu items Kinza Lemon Add Sort Manage items Kinza Lemon Beverages Soft drink. …" at bounding box center [696, 427] width 352 height 618
click at [813, 252] on button "Branch-specific-item" at bounding box center [799, 263] width 25 height 23
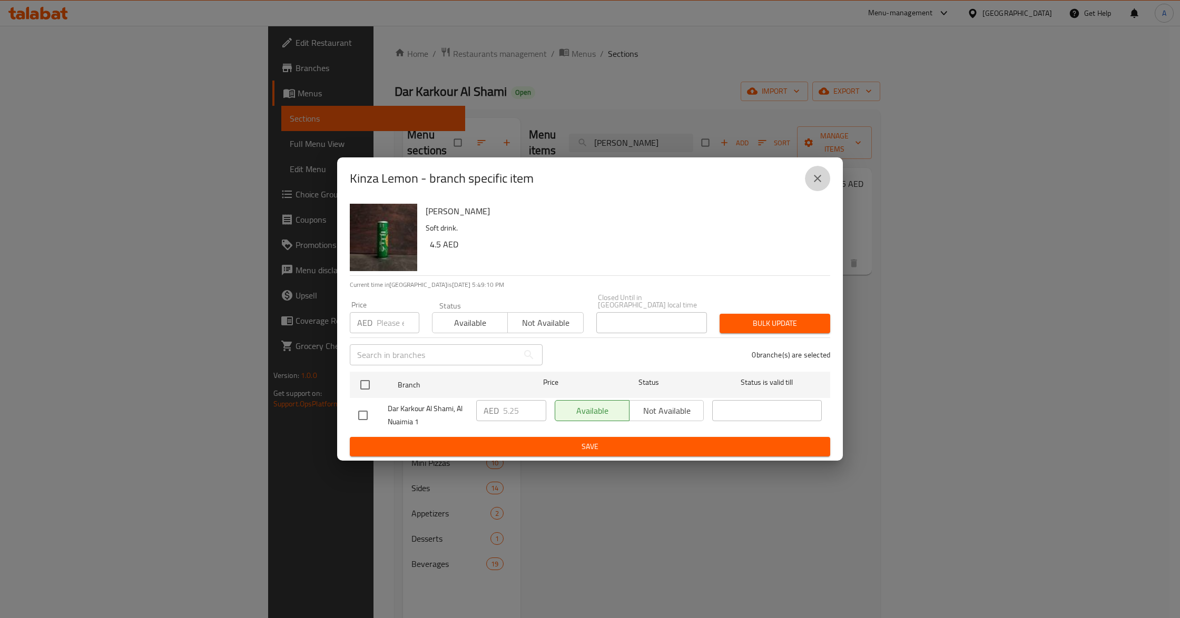
click at [813, 175] on icon "close" at bounding box center [817, 178] width 13 height 13
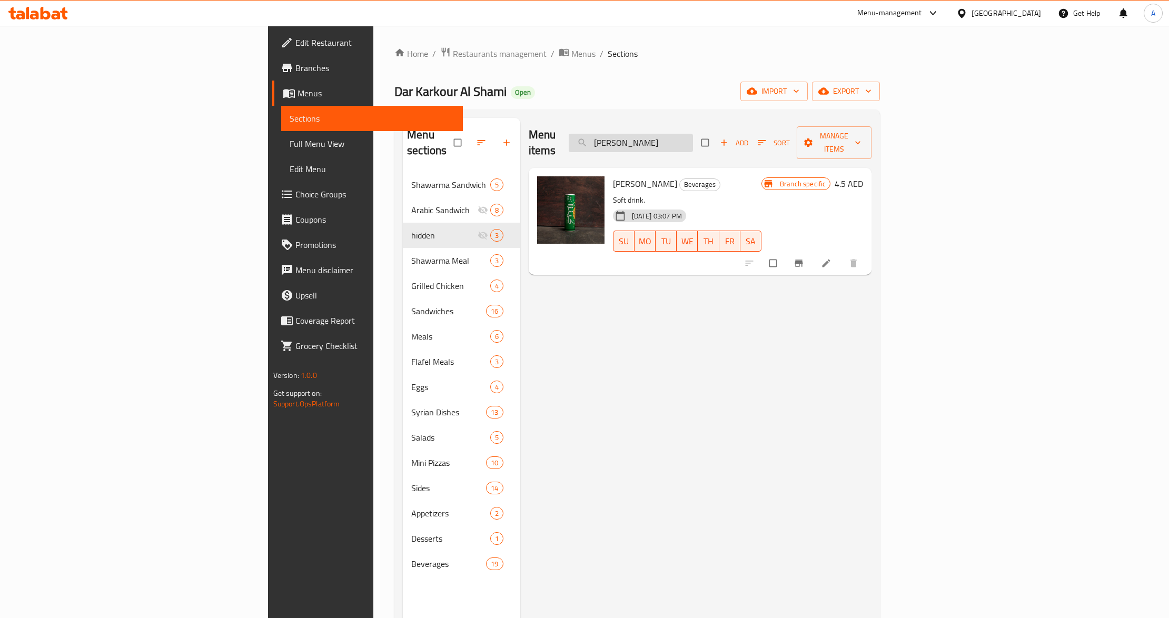
click at [693, 139] on input "[PERSON_NAME]" at bounding box center [631, 143] width 124 height 18
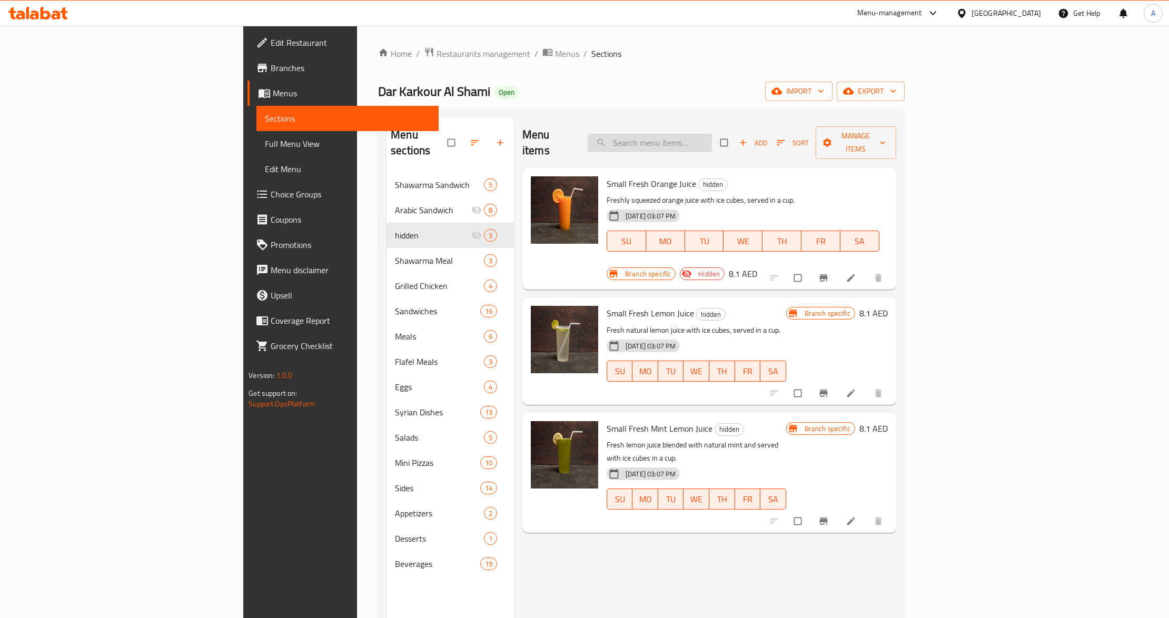
click at [712, 134] on input "search" at bounding box center [650, 143] width 124 height 18
paste input "Kinza Orange"
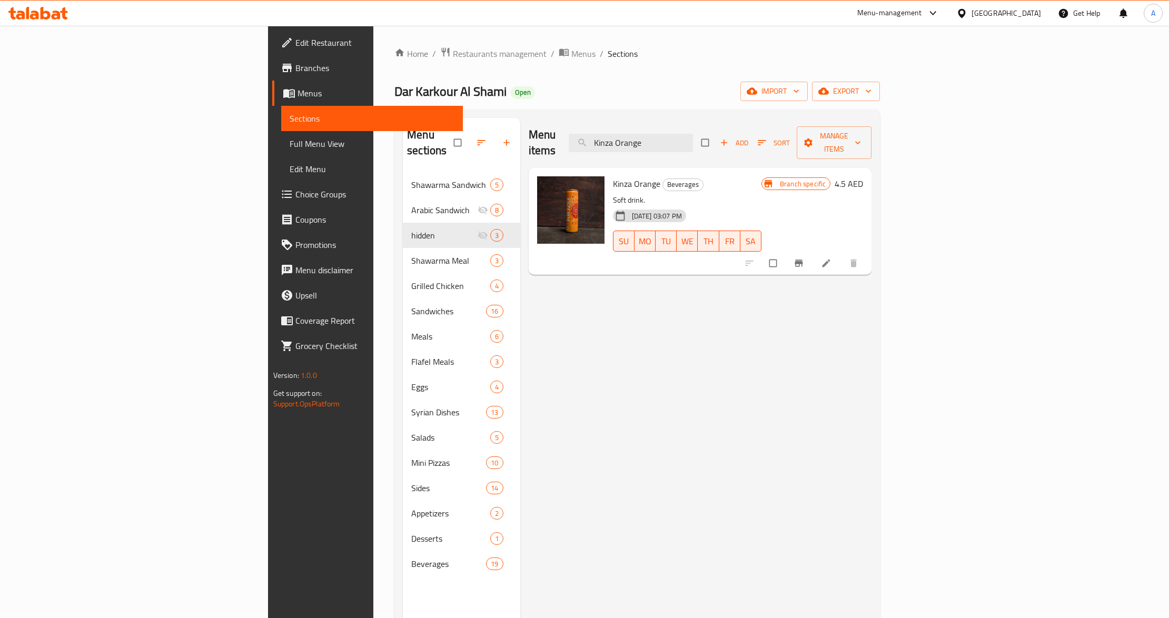
type input "Kinza Orange"
click at [868, 252] on div at bounding box center [803, 263] width 130 height 23
click at [813, 252] on button "Branch-specific-item" at bounding box center [799, 263] width 25 height 23
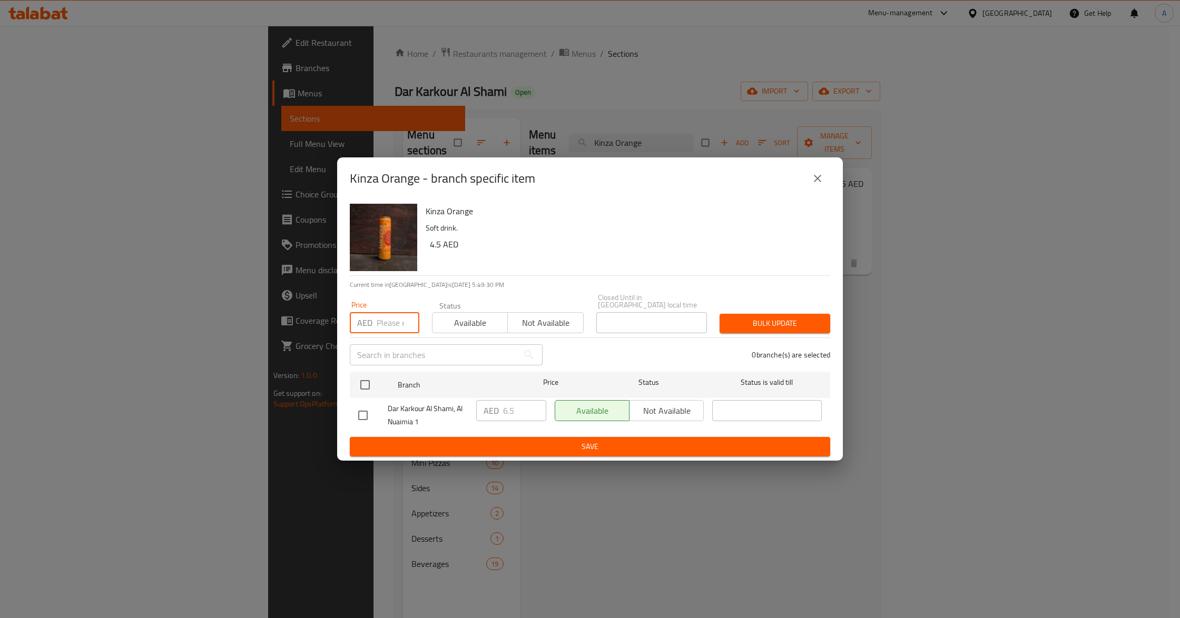
click at [386, 321] on input "number" at bounding box center [398, 322] width 43 height 21
paste input "5.25"
type input "5.25"
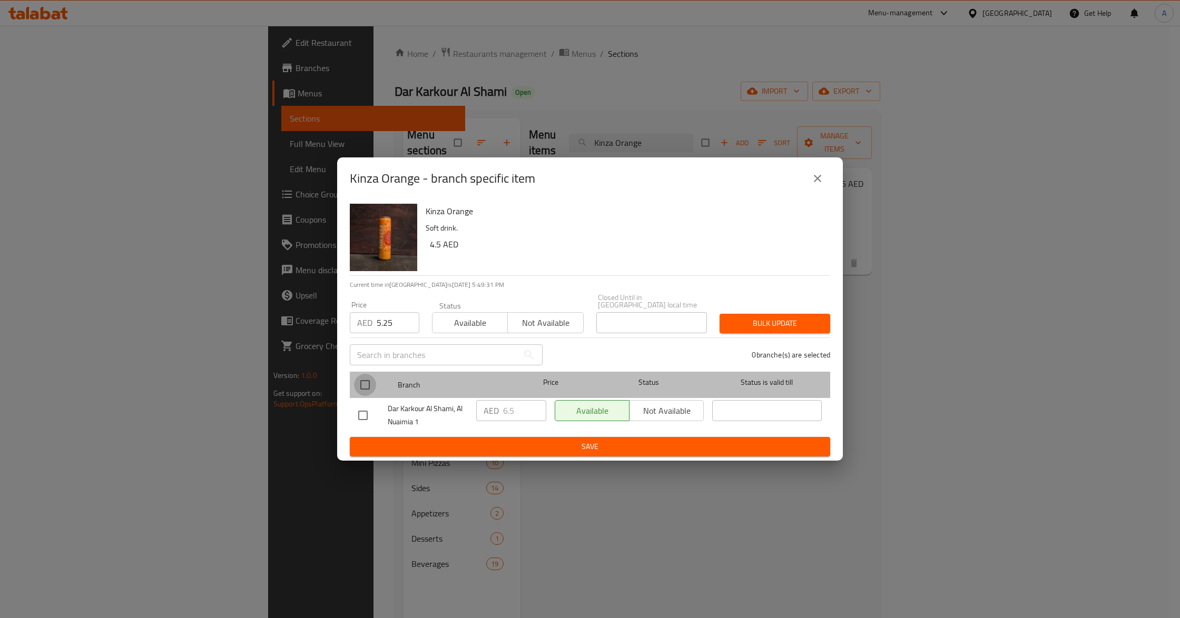
click at [367, 380] on input "checkbox" at bounding box center [365, 385] width 22 height 22
checkbox input "true"
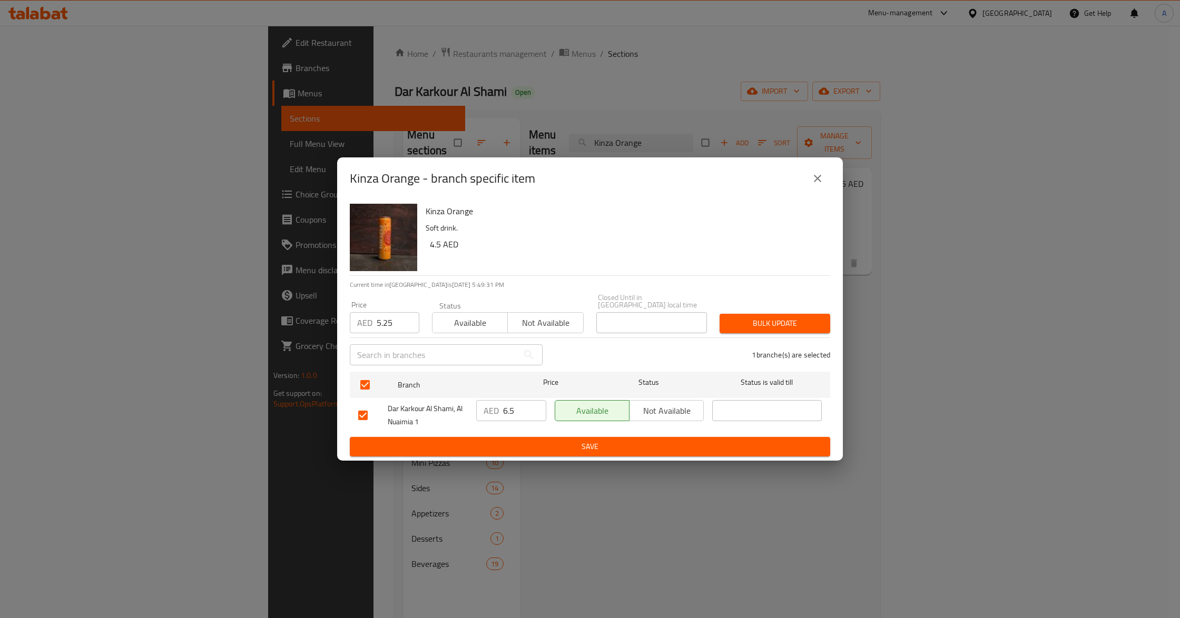
click at [776, 317] on span "Bulk update" at bounding box center [775, 323] width 94 height 13
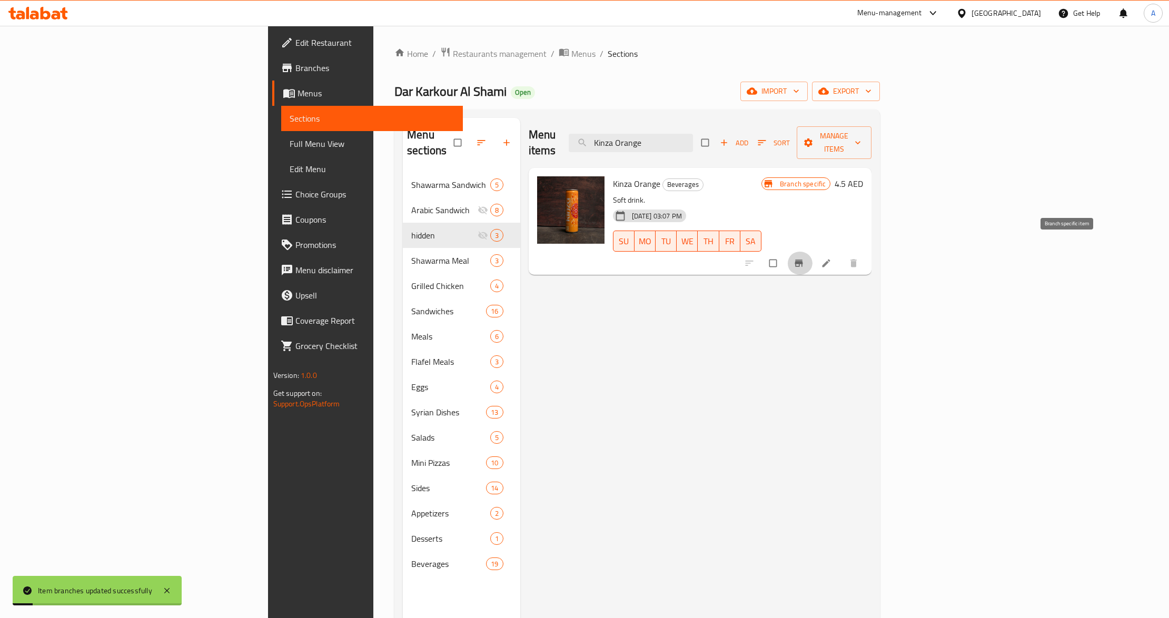
click at [804, 258] on icon "Branch-specific-item" at bounding box center [799, 263] width 11 height 11
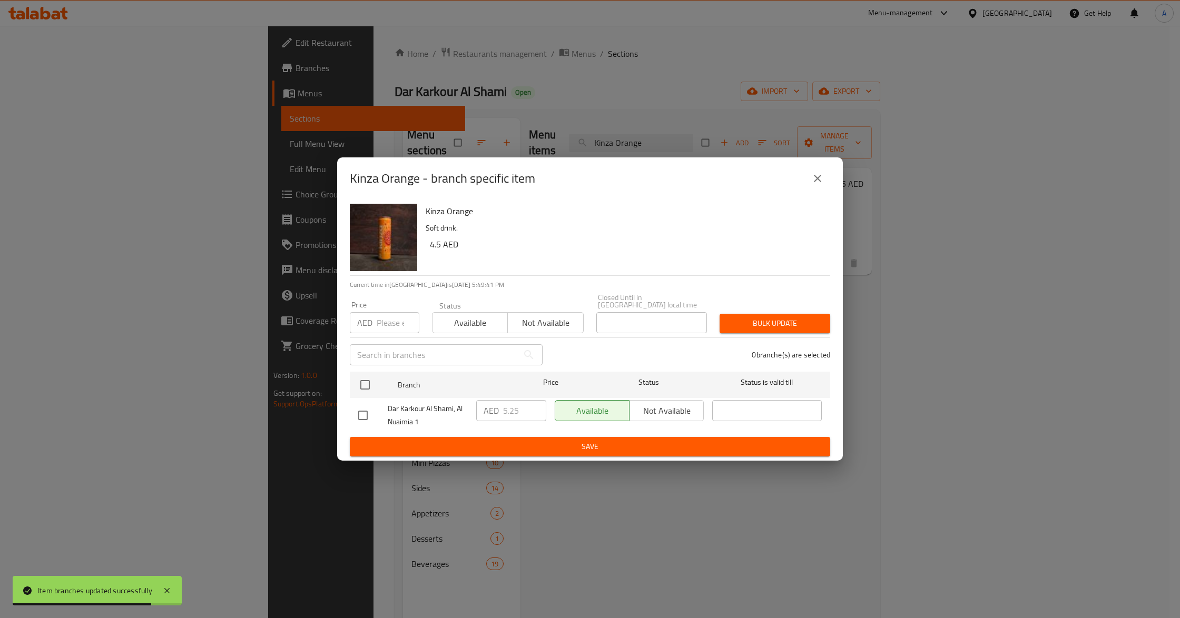
click at [812, 180] on icon "close" at bounding box center [817, 178] width 13 height 13
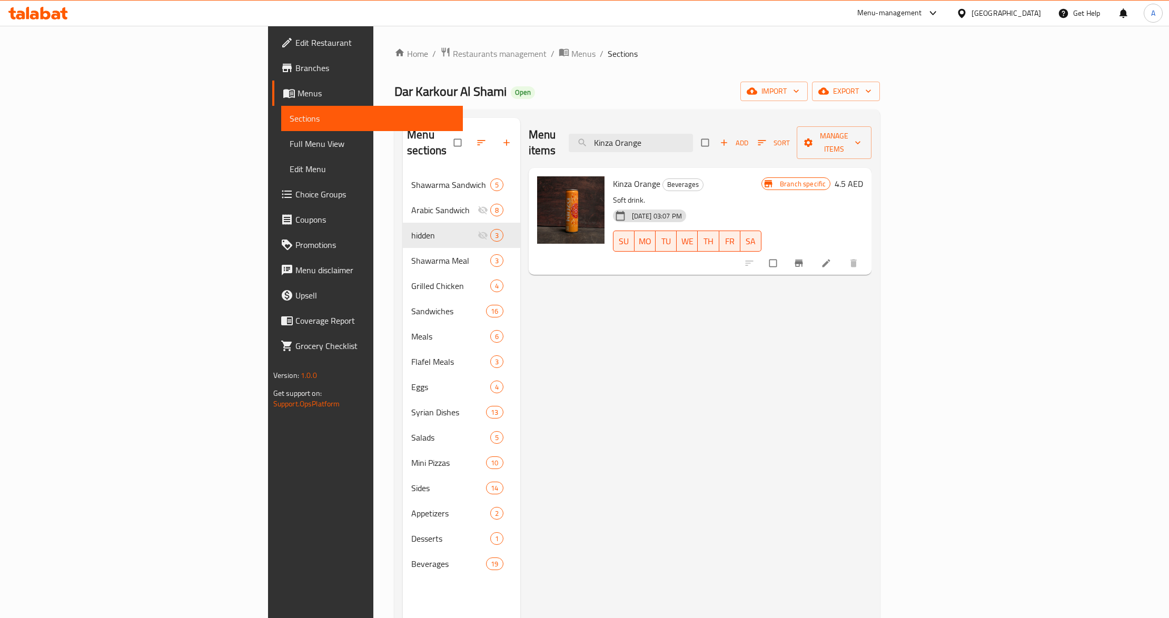
click at [635, 328] on div "Menu items Kinza Orange Add Sort Manage items Kinza Orange Beverages Soft drink…" at bounding box center [696, 427] width 352 height 618
click at [693, 139] on input "Kinza Orange" at bounding box center [631, 143] width 124 height 18
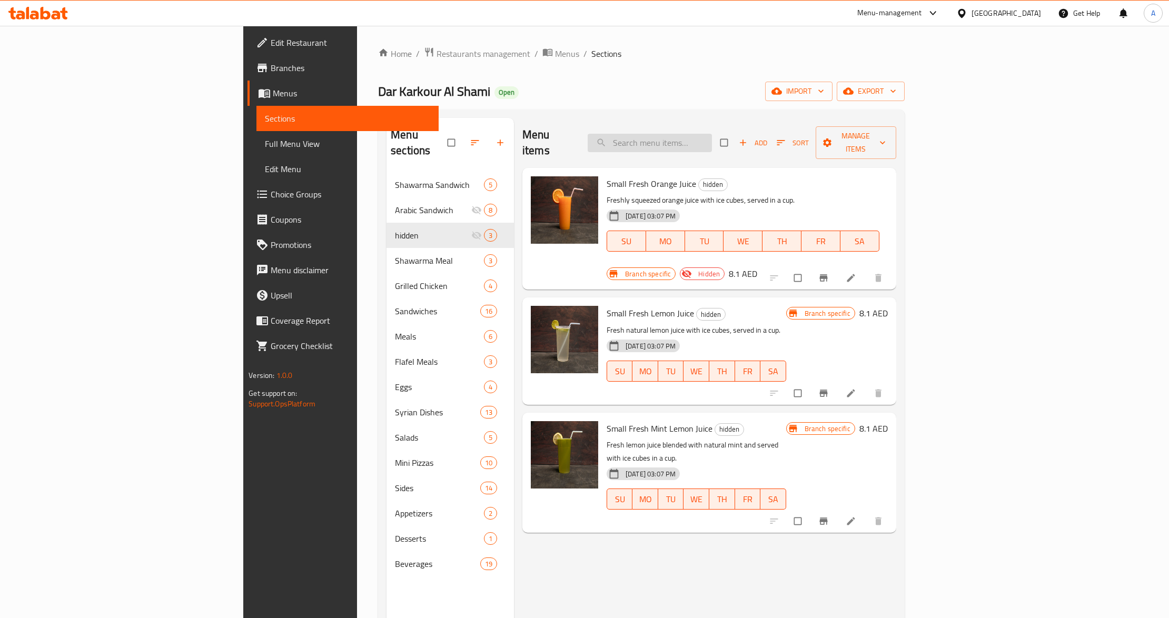
click at [712, 136] on input "search" at bounding box center [650, 143] width 124 height 18
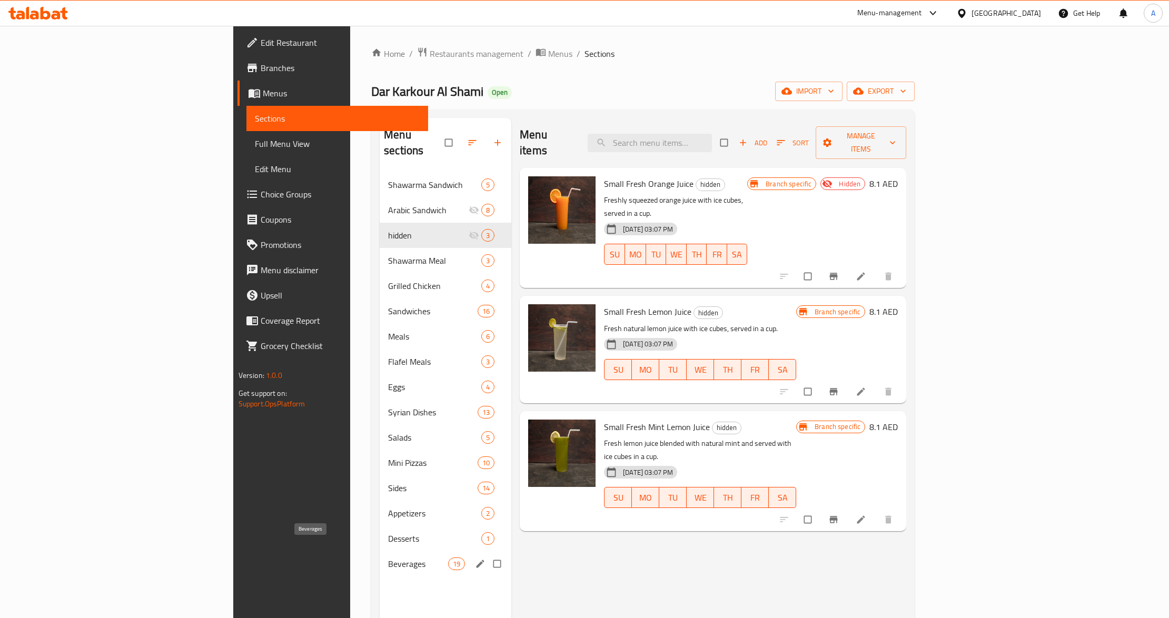
click at [388, 558] on span "Beverages" at bounding box center [418, 564] width 60 height 13
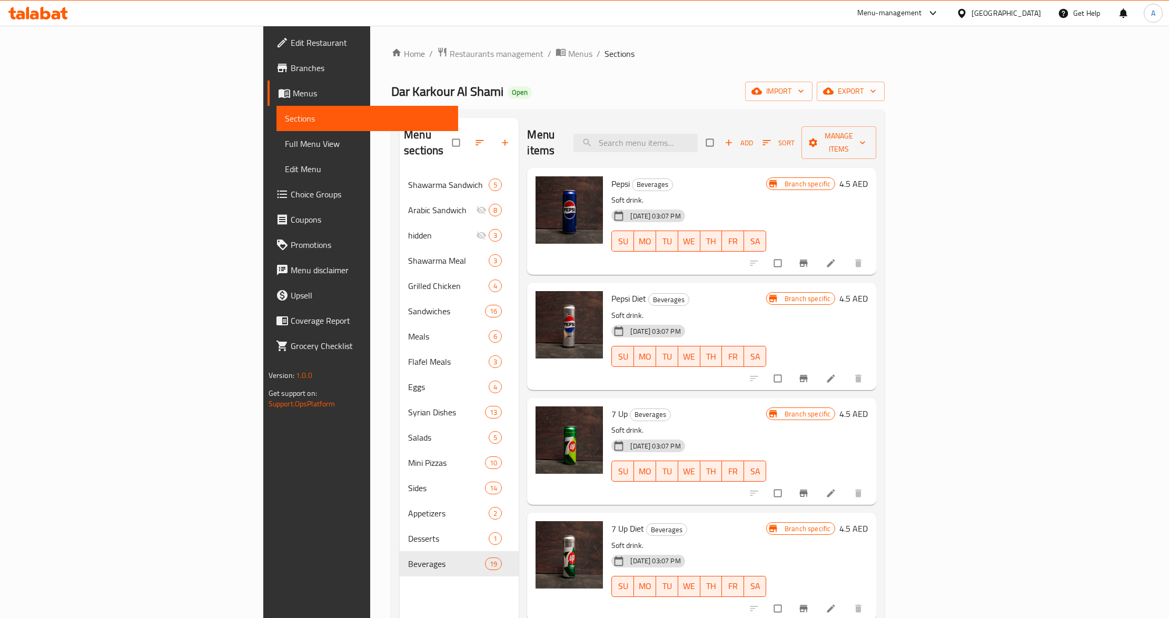
click at [691, 291] on h6 "Pepsi Diet Beverages" at bounding box center [689, 298] width 155 height 15
click at [809, 258] on icon "Branch-specific-item" at bounding box center [804, 263] width 11 height 11
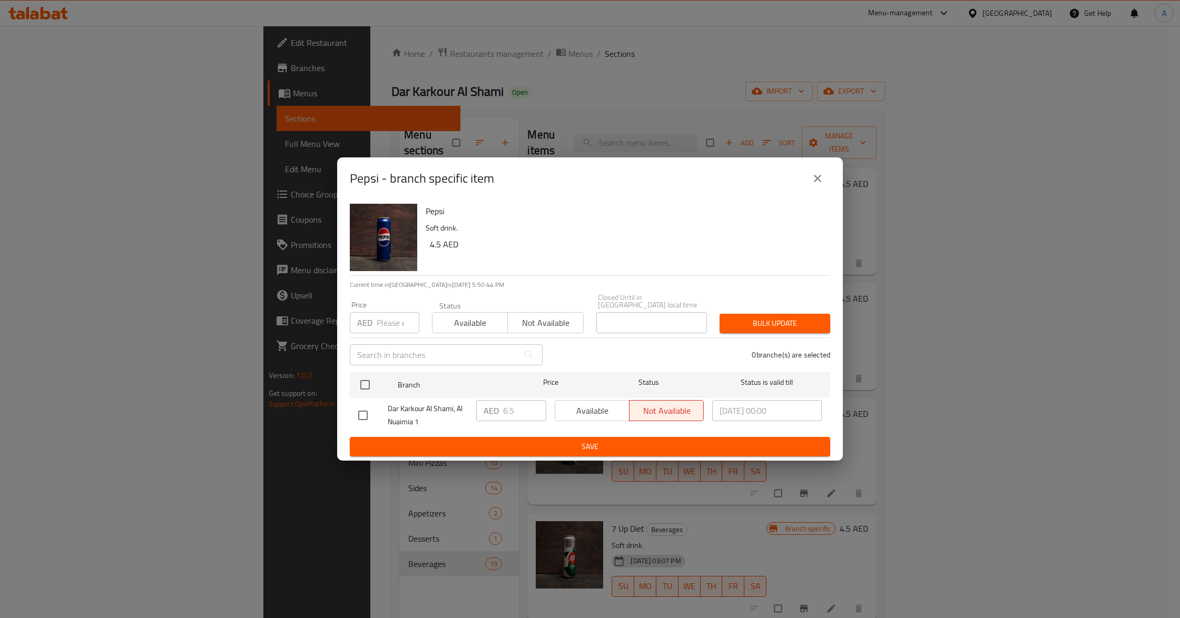
click at [383, 330] on input "number" at bounding box center [398, 322] width 43 height 21
paste input "5.25"
type input "5.25"
click at [363, 381] on input "checkbox" at bounding box center [365, 385] width 22 height 22
checkbox input "true"
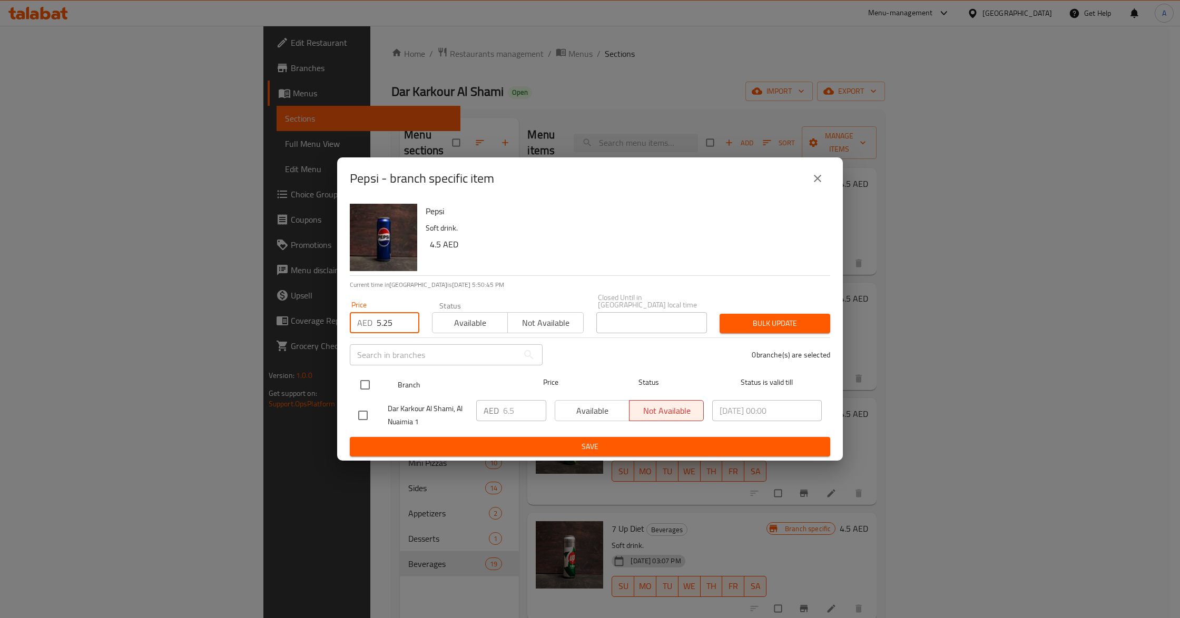
checkbox input "true"
click at [766, 318] on span "Bulk update" at bounding box center [775, 323] width 94 height 13
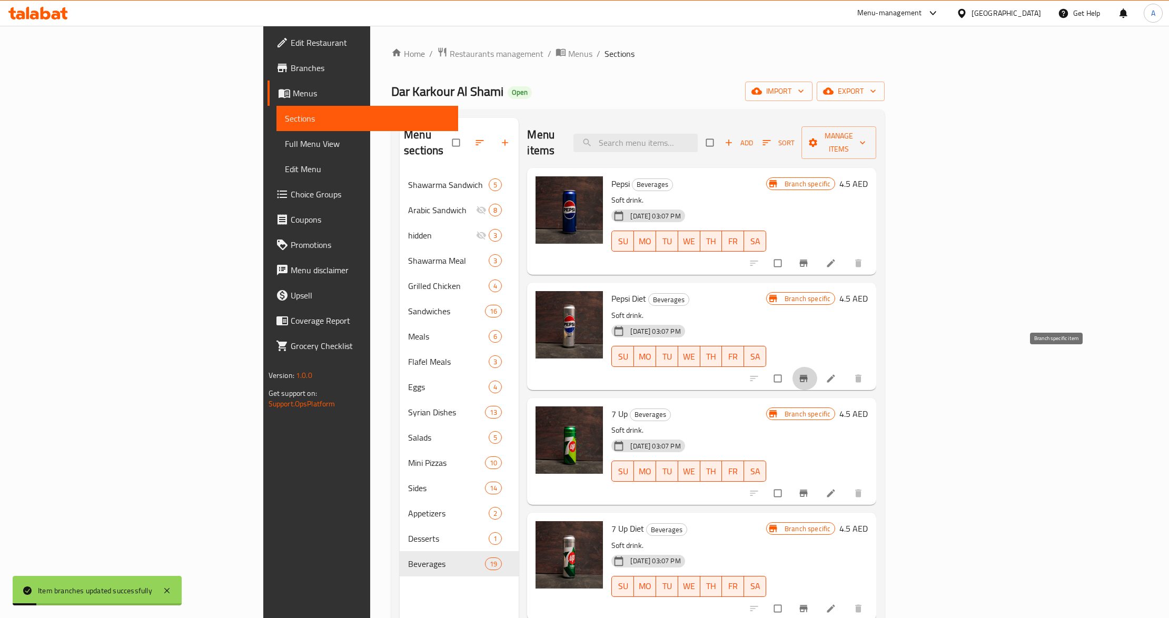
click at [811, 373] on span "Branch-specific-item" at bounding box center [805, 378] width 13 height 11
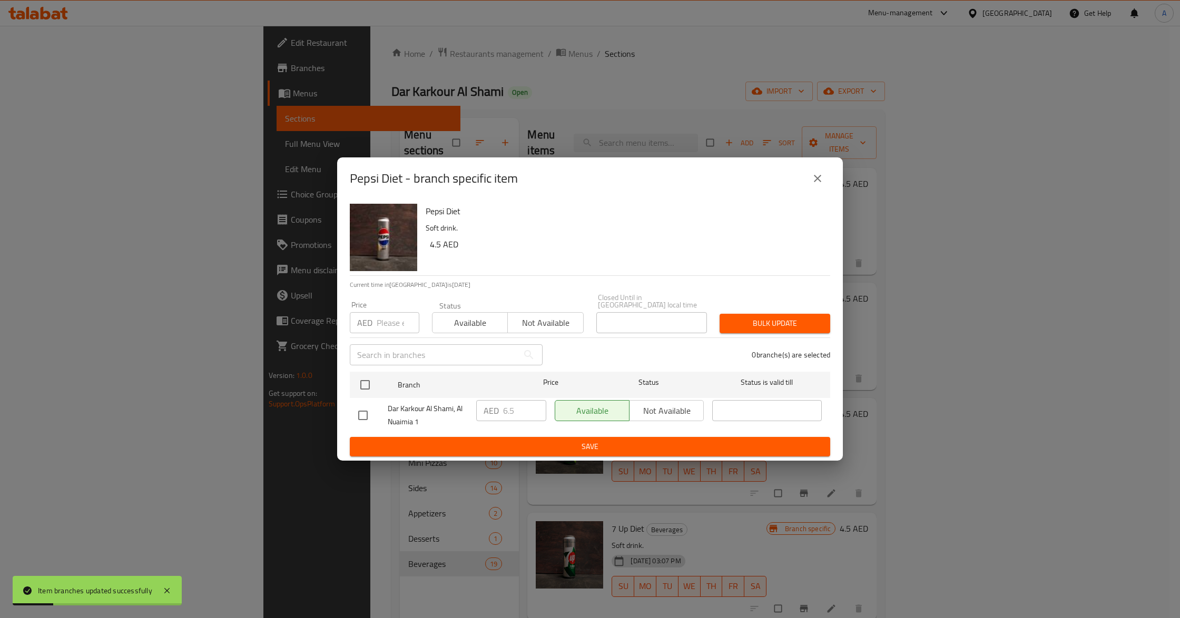
click at [393, 317] on input "number" at bounding box center [398, 322] width 43 height 21
paste input "5.25"
type input "5.25"
click at [367, 378] on input "checkbox" at bounding box center [365, 385] width 22 height 22
checkbox input "true"
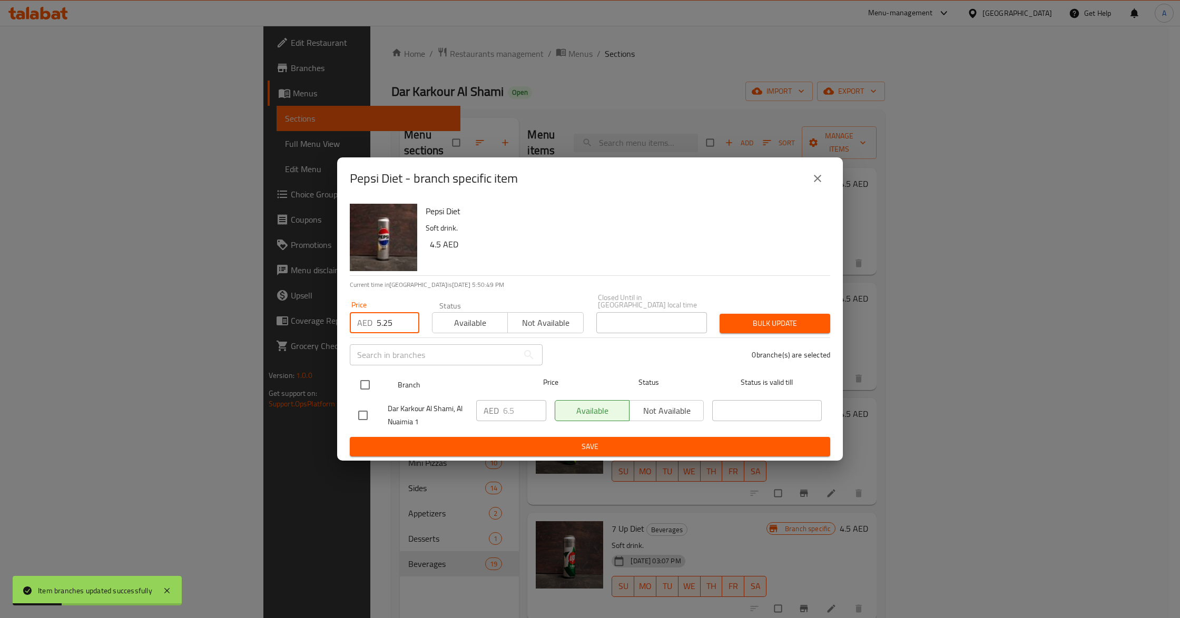
checkbox input "true"
click at [762, 318] on span "Bulk update" at bounding box center [775, 323] width 94 height 13
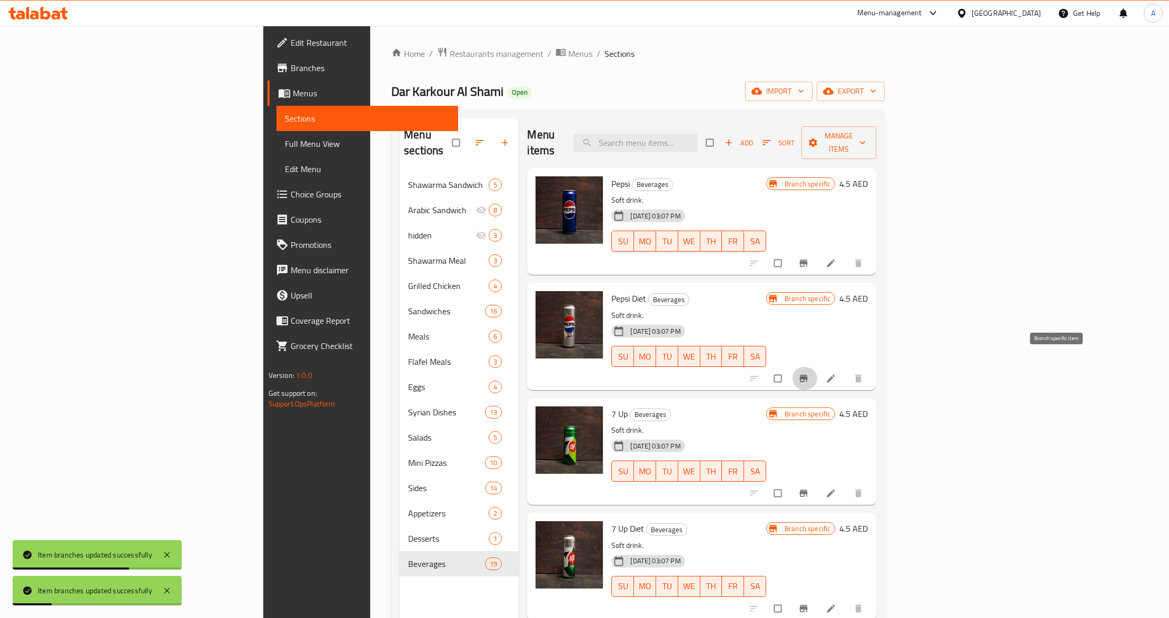
click at [817, 367] on button "Branch-specific-item" at bounding box center [804, 378] width 25 height 23
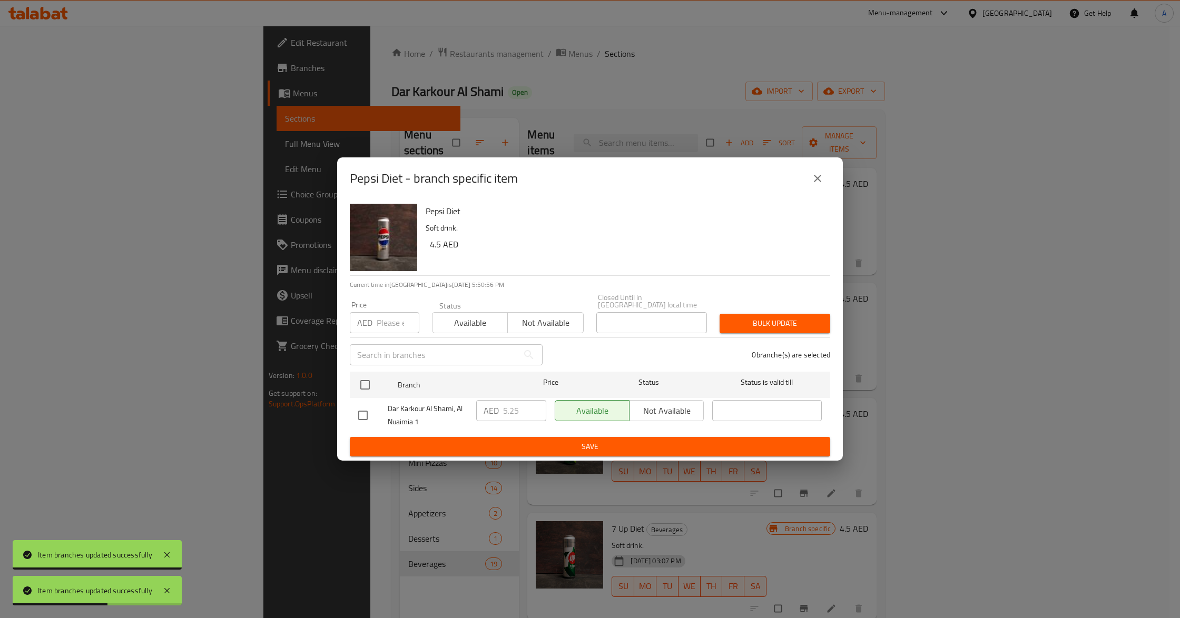
click at [818, 186] on button "close" at bounding box center [817, 178] width 25 height 25
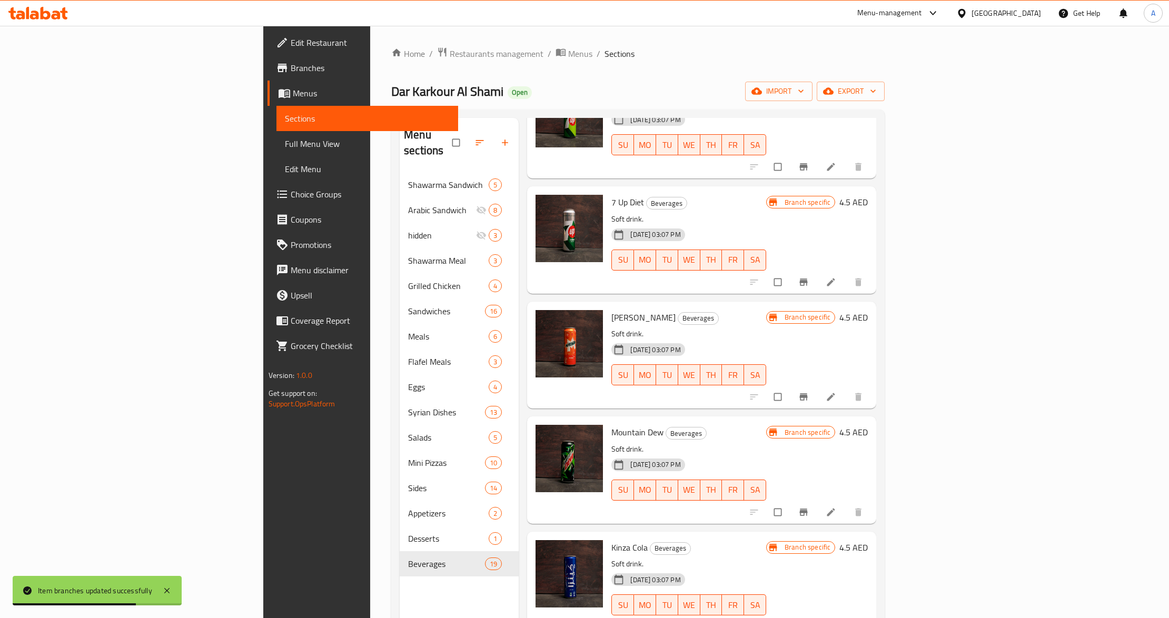
scroll to position [351, 0]
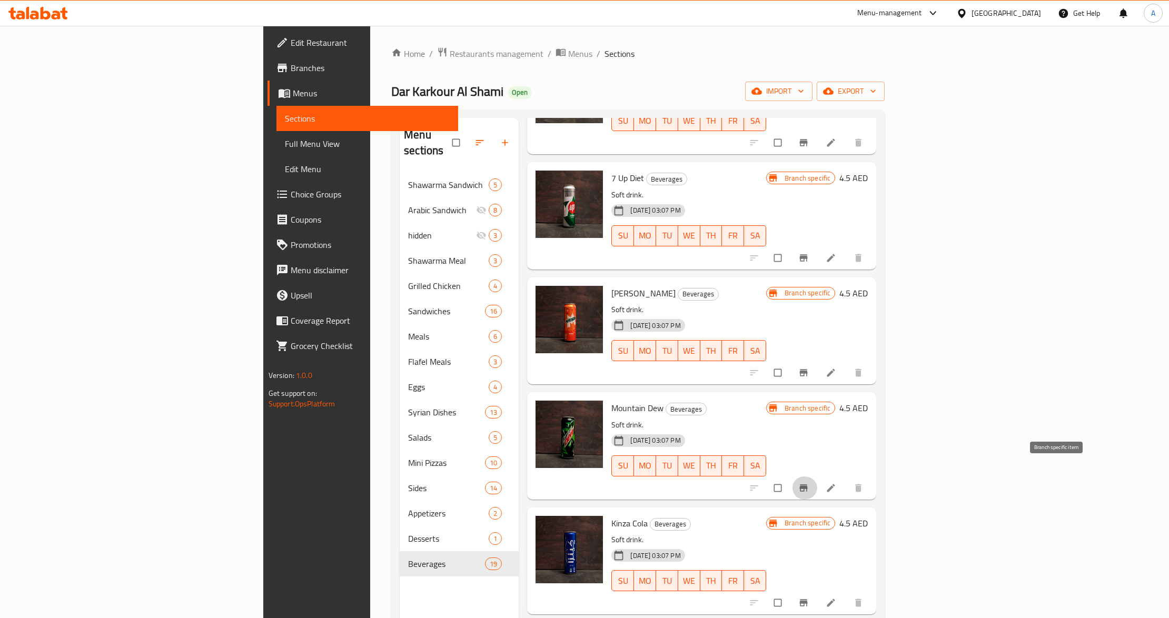
click at [811, 483] on span "Branch-specific-item" at bounding box center [805, 488] width 13 height 11
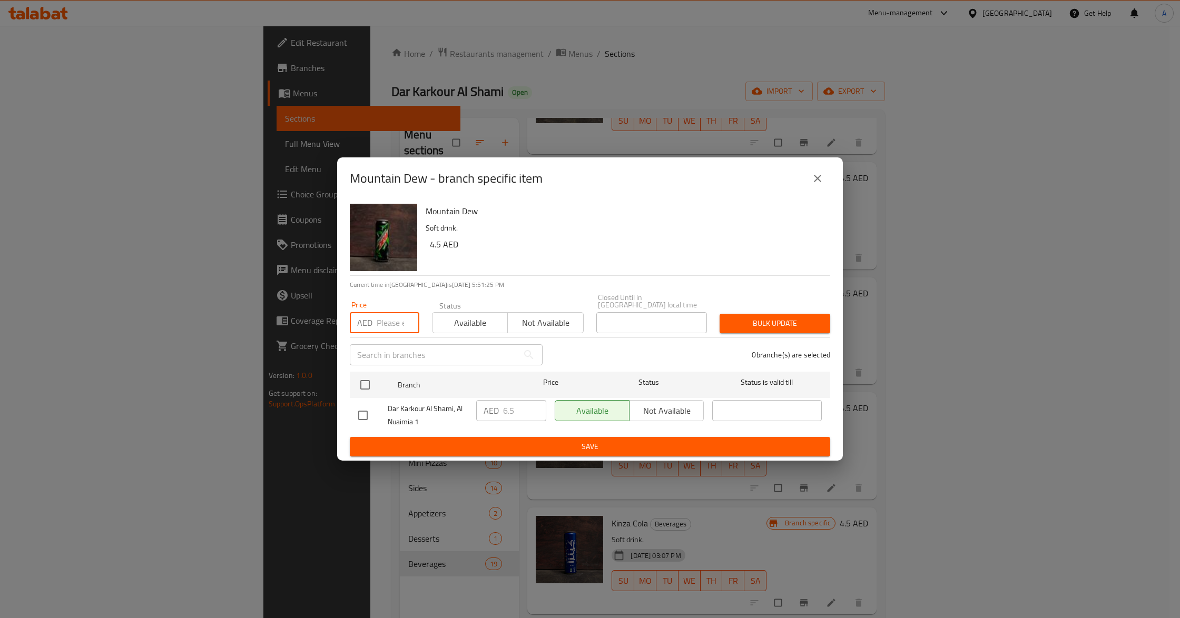
click at [394, 316] on input "number" at bounding box center [398, 322] width 43 height 21
paste input "5.25"
type input "5.25"
click at [361, 381] on input "checkbox" at bounding box center [365, 385] width 22 height 22
checkbox input "true"
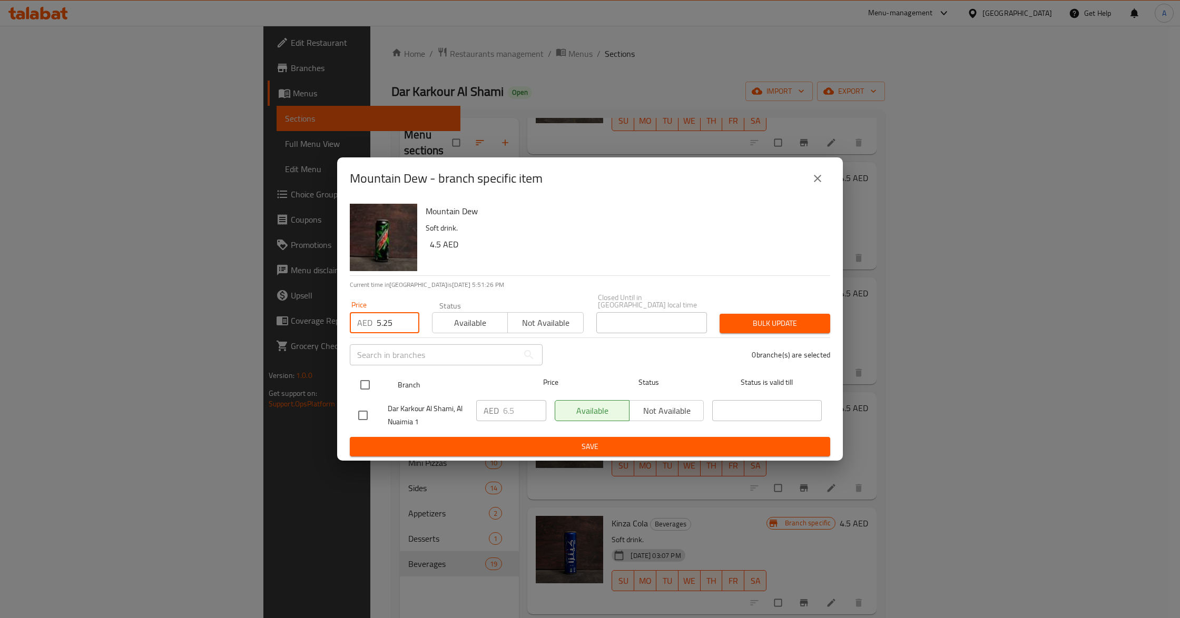
checkbox input "true"
click at [738, 328] on span "Bulk update" at bounding box center [775, 323] width 94 height 13
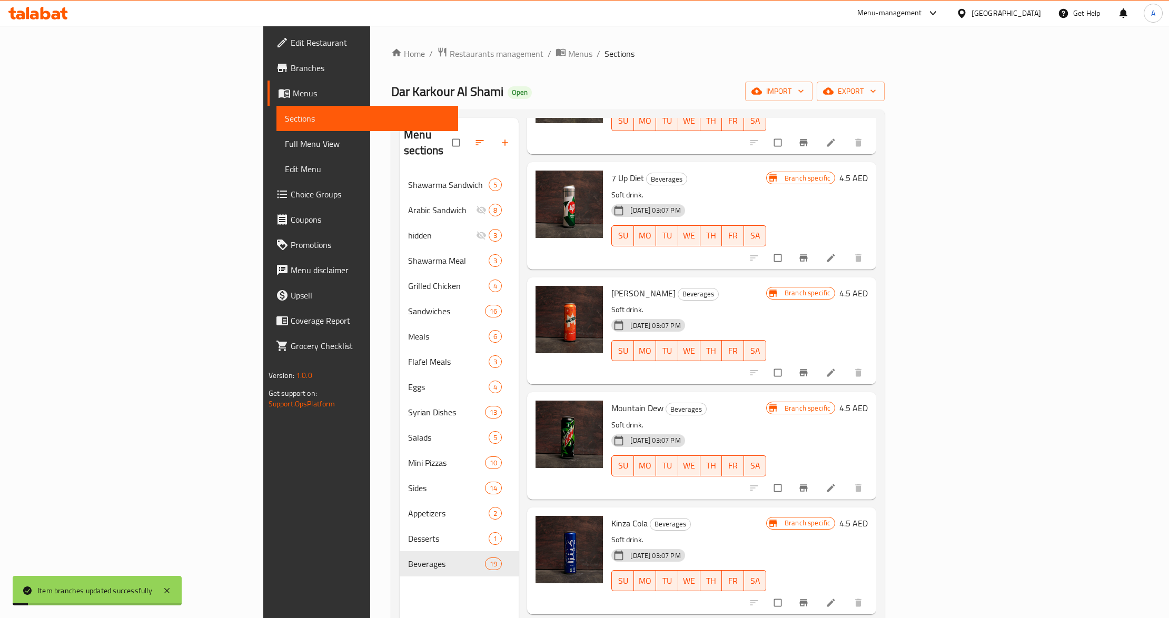
click at [652, 419] on p "Soft drink." at bounding box center [689, 425] width 155 height 13
click at [808, 370] on icon "Branch-specific-item" at bounding box center [804, 373] width 8 height 7
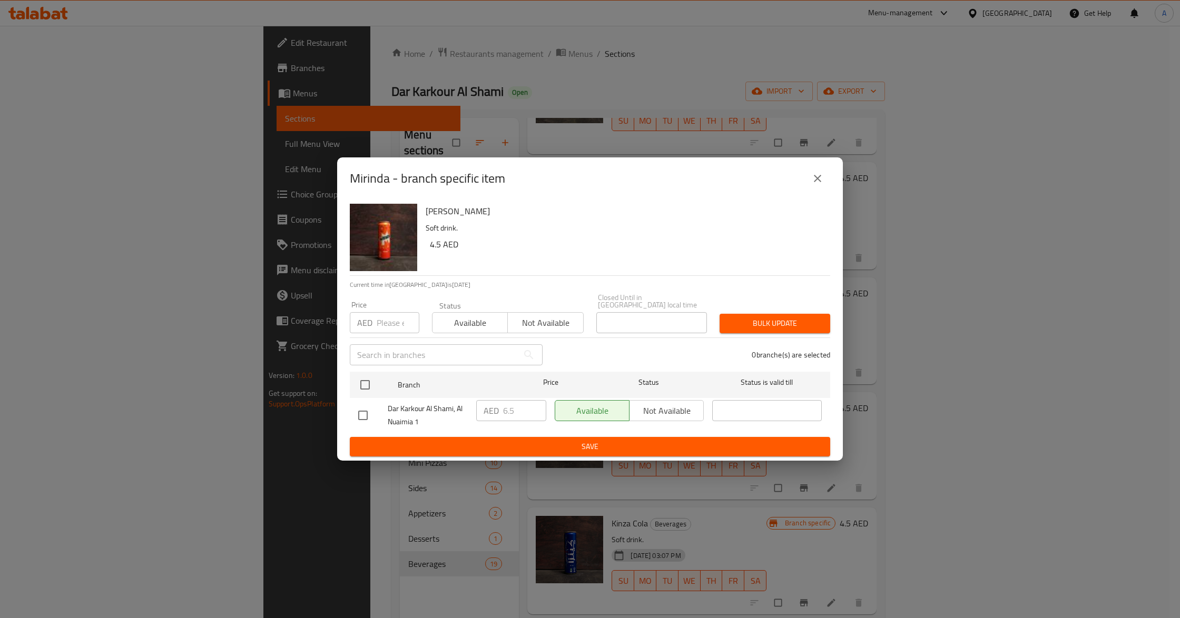
click at [383, 320] on input "number" at bounding box center [398, 322] width 43 height 21
paste input "5.25"
type input "5.25"
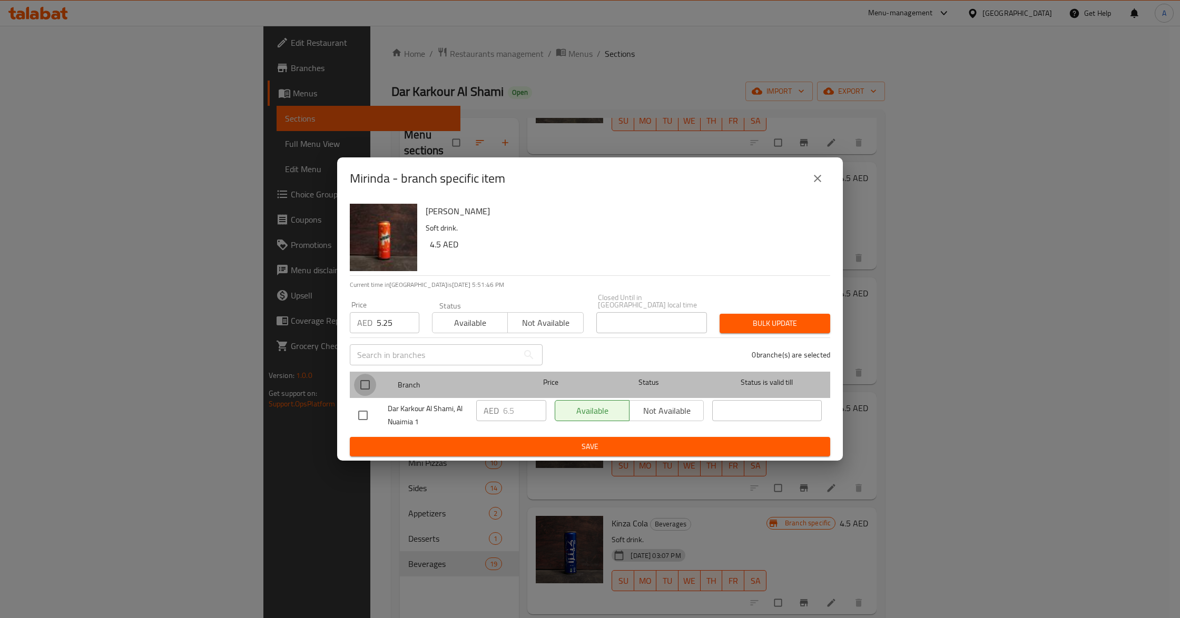
click at [361, 388] on input "checkbox" at bounding box center [365, 385] width 22 height 22
checkbox input "true"
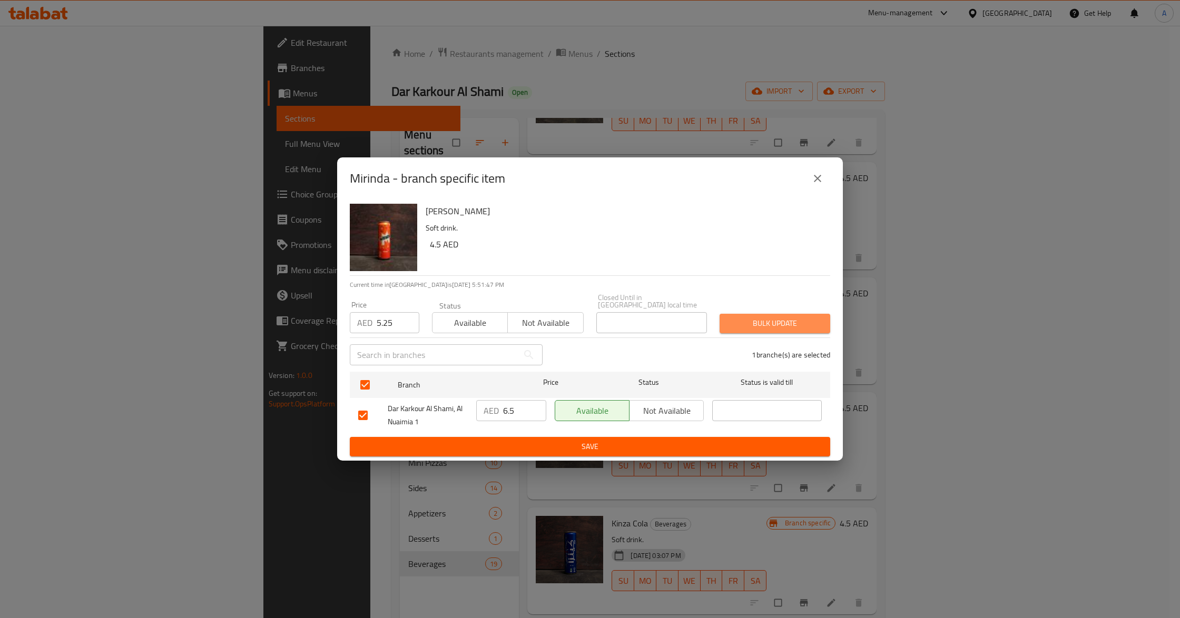
click at [792, 329] on span "Bulk update" at bounding box center [775, 323] width 94 height 13
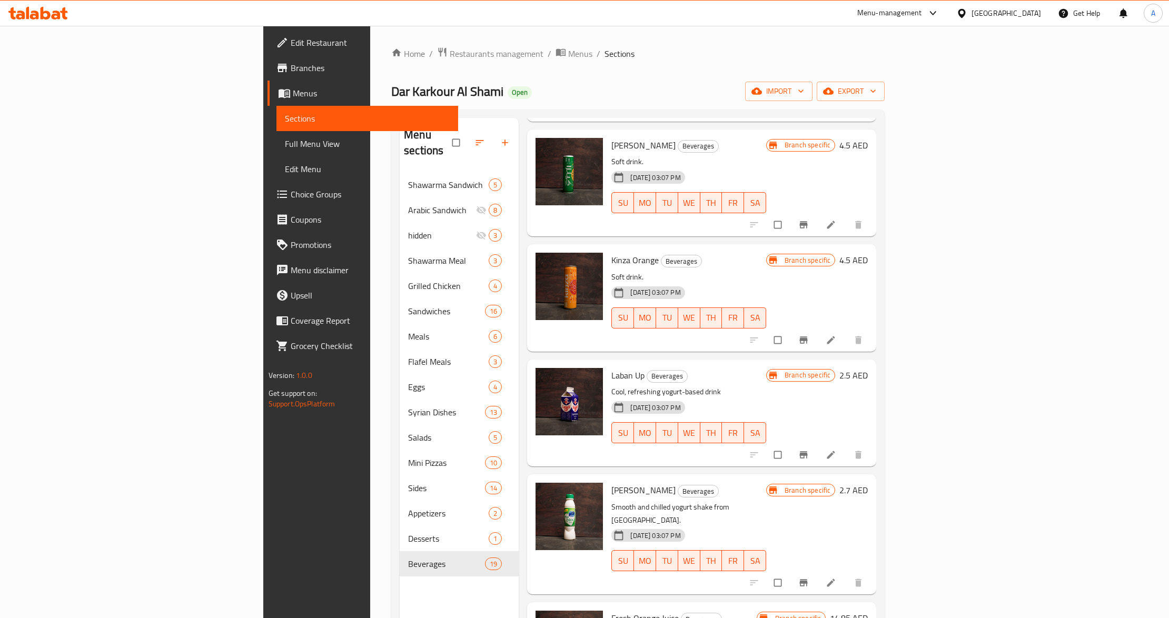
scroll to position [983, 0]
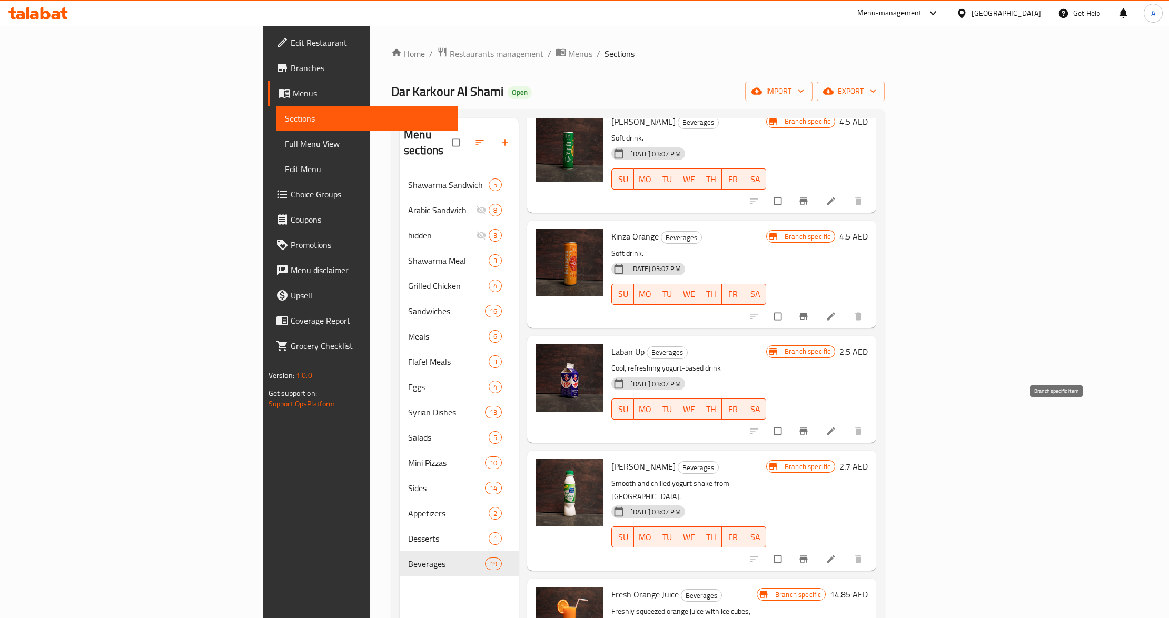
click at [809, 426] on icon "Branch-specific-item" at bounding box center [804, 431] width 11 height 11
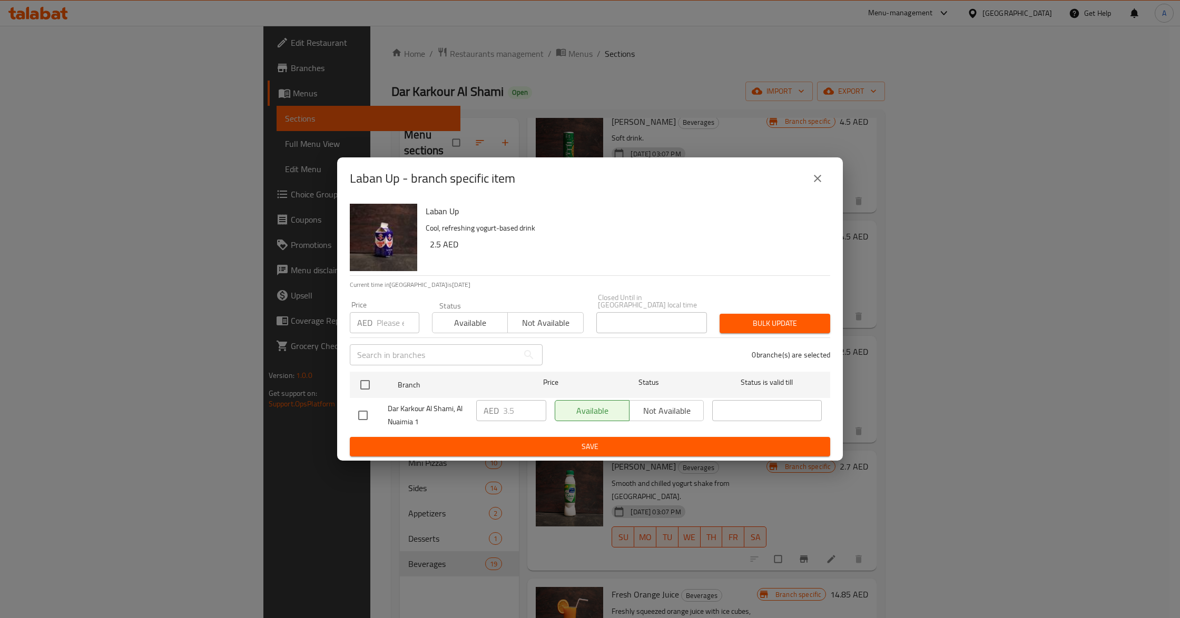
click at [392, 327] on input "number" at bounding box center [398, 322] width 43 height 21
paste input "2.625"
type input "2.625"
click at [366, 378] on input "checkbox" at bounding box center [365, 385] width 22 height 22
checkbox input "true"
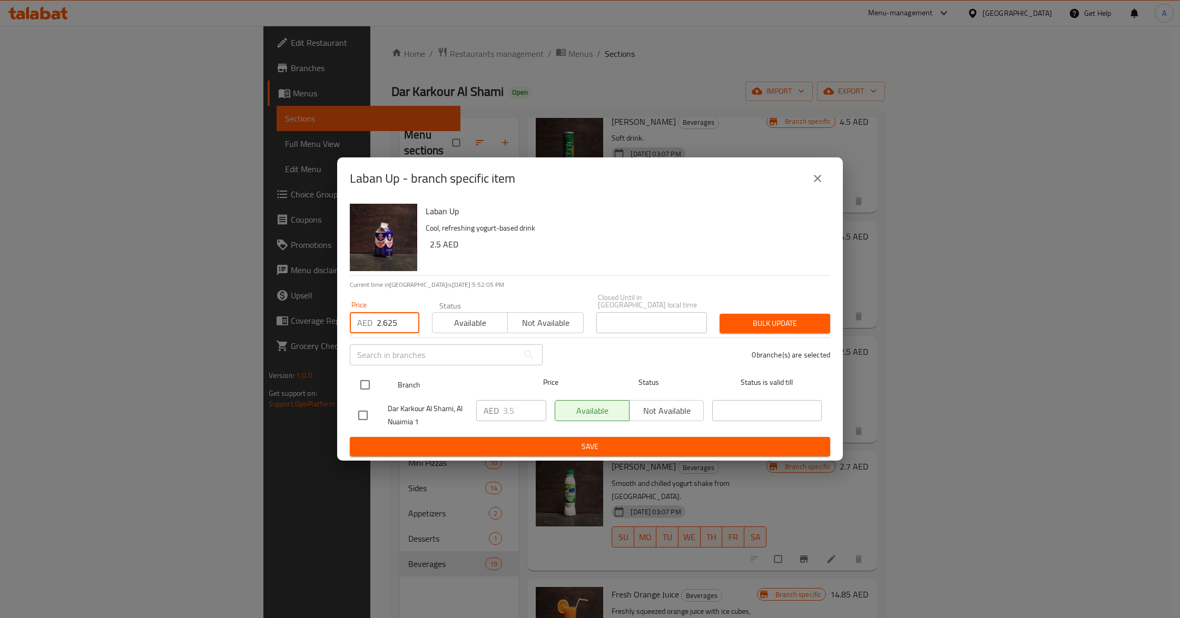
checkbox input "true"
click at [770, 327] on span "Bulk update" at bounding box center [775, 323] width 94 height 13
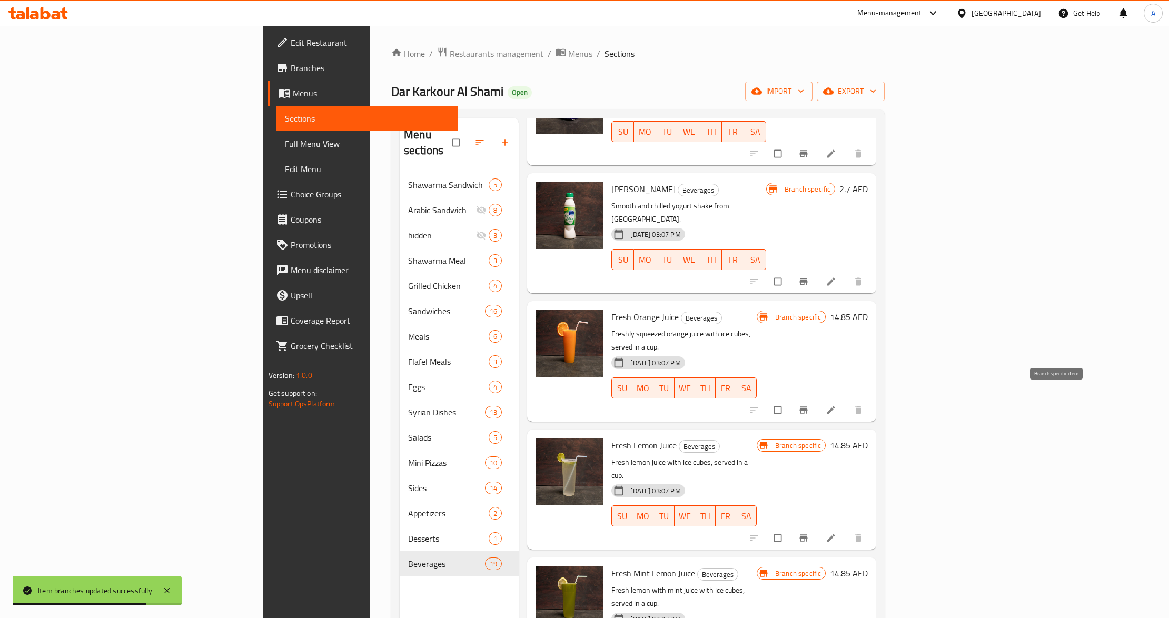
scroll to position [1264, 0]
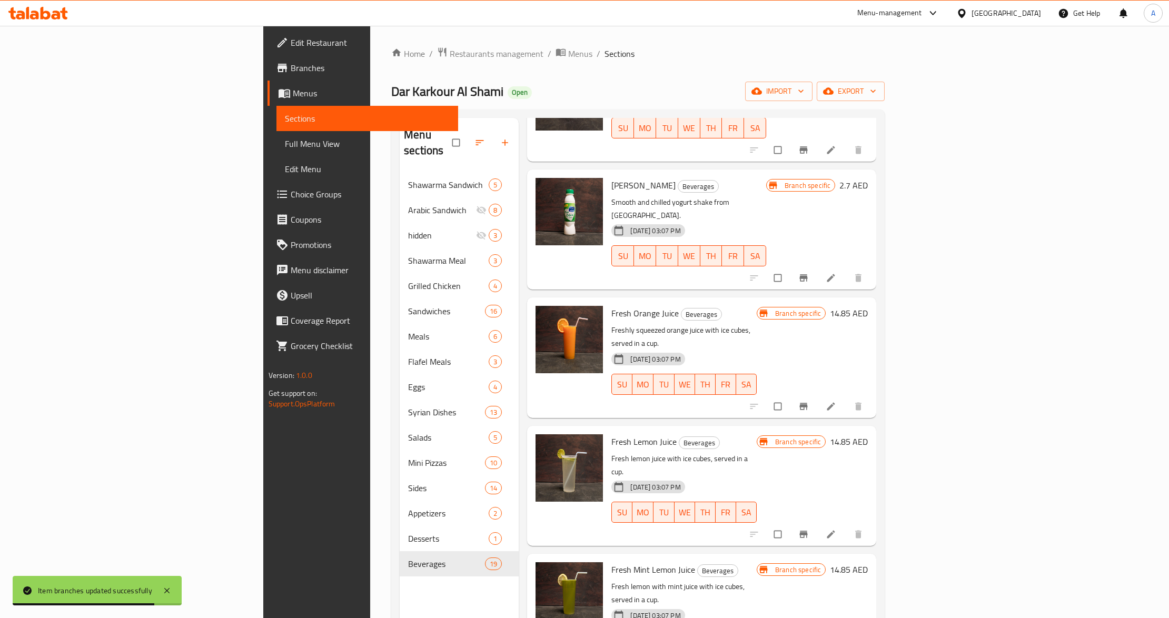
click at [612, 178] on span "[PERSON_NAME]" at bounding box center [644, 186] width 64 height 16
copy h6 "[PERSON_NAME]"
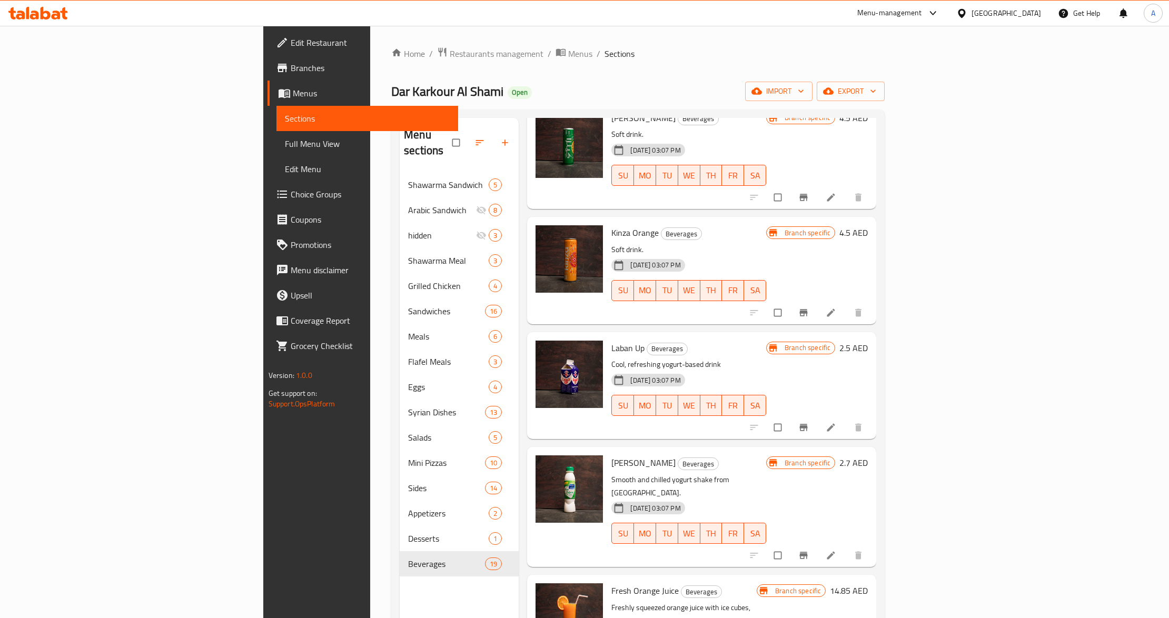
scroll to position [983, 0]
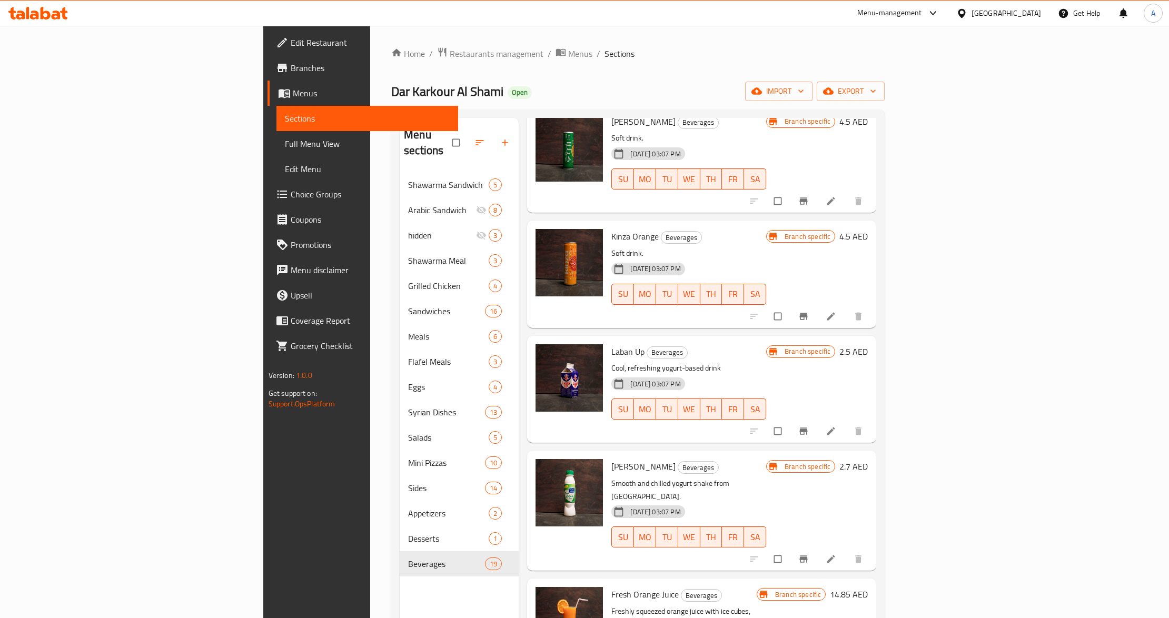
click at [690, 428] on div "Menu items Add Sort Manage items Pepsi Beverages Soft drink. [DATE] 03:07 PM SU…" at bounding box center [698, 427] width 358 height 618
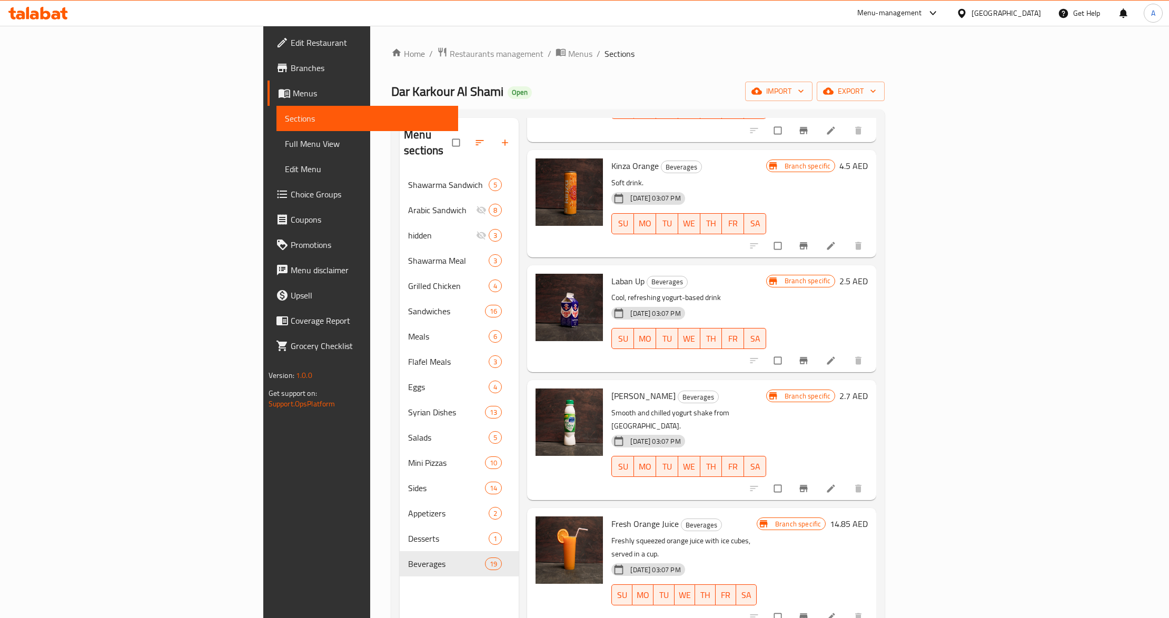
click at [715, 355] on div "Laban Up Beverages Cool, refreshing yogurt-based drink [DATE] 03:07 PM SU MO TU…" at bounding box center [701, 318] width 349 height 107
click at [713, 385] on div "[PERSON_NAME] Beverages Smooth and chilled yogurt shake from [GEOGRAPHIC_DATA].…" at bounding box center [688, 441] width 163 height 112
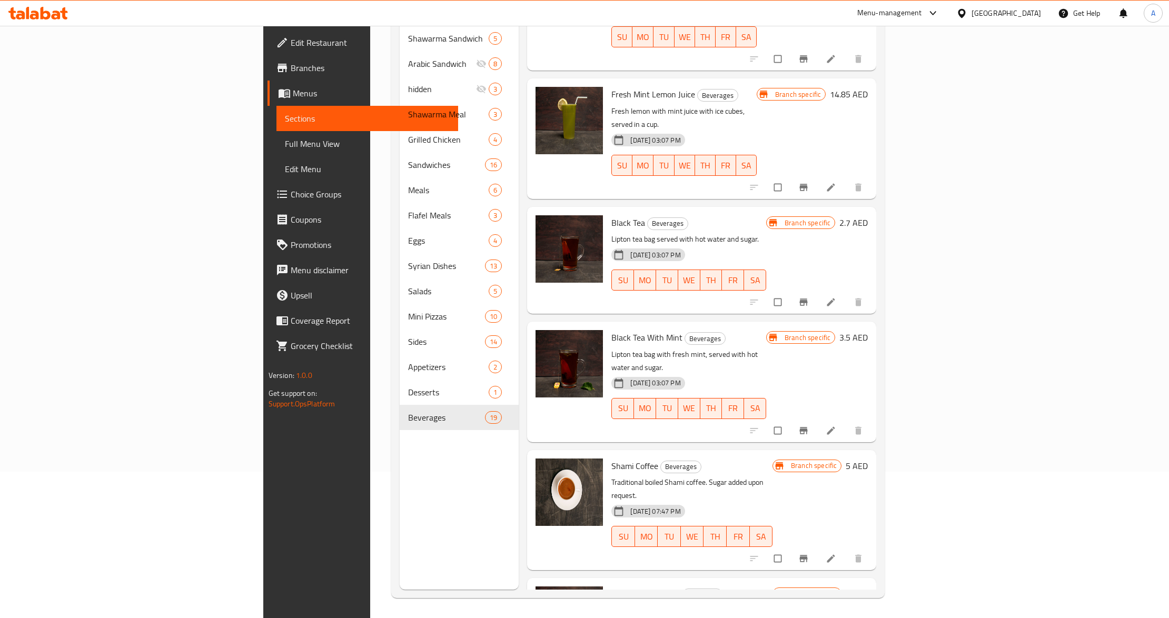
scroll to position [148, 0]
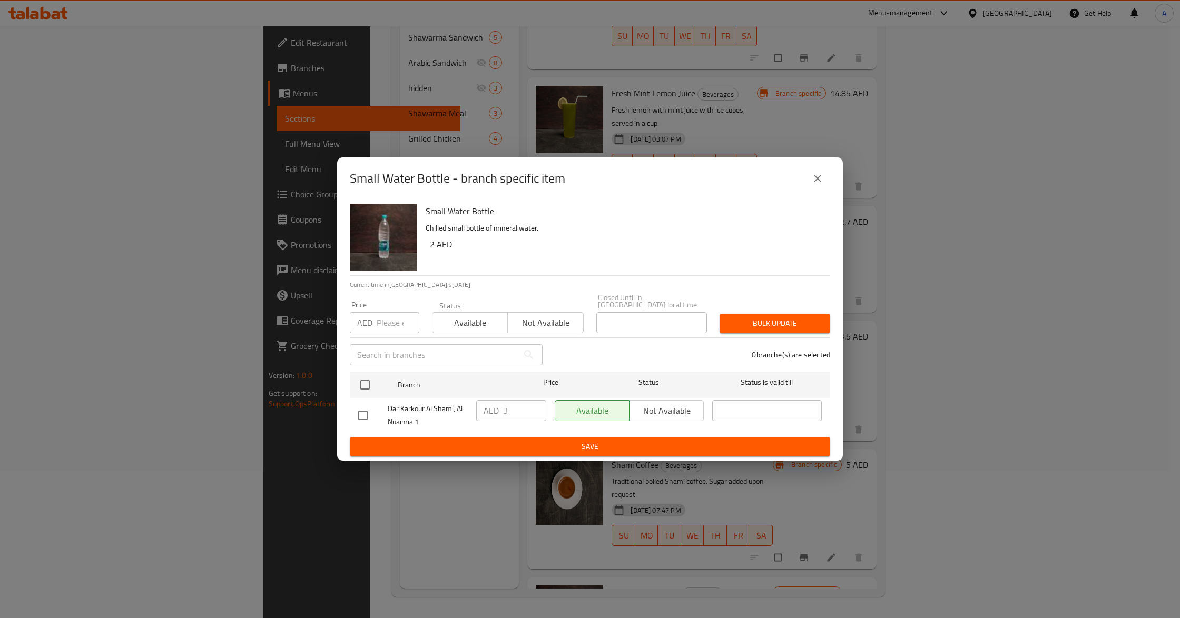
click at [384, 325] on input "number" at bounding box center [398, 322] width 43 height 21
paste input "1.75"
type input "1.75"
click at [367, 378] on input "checkbox" at bounding box center [365, 385] width 22 height 22
checkbox input "true"
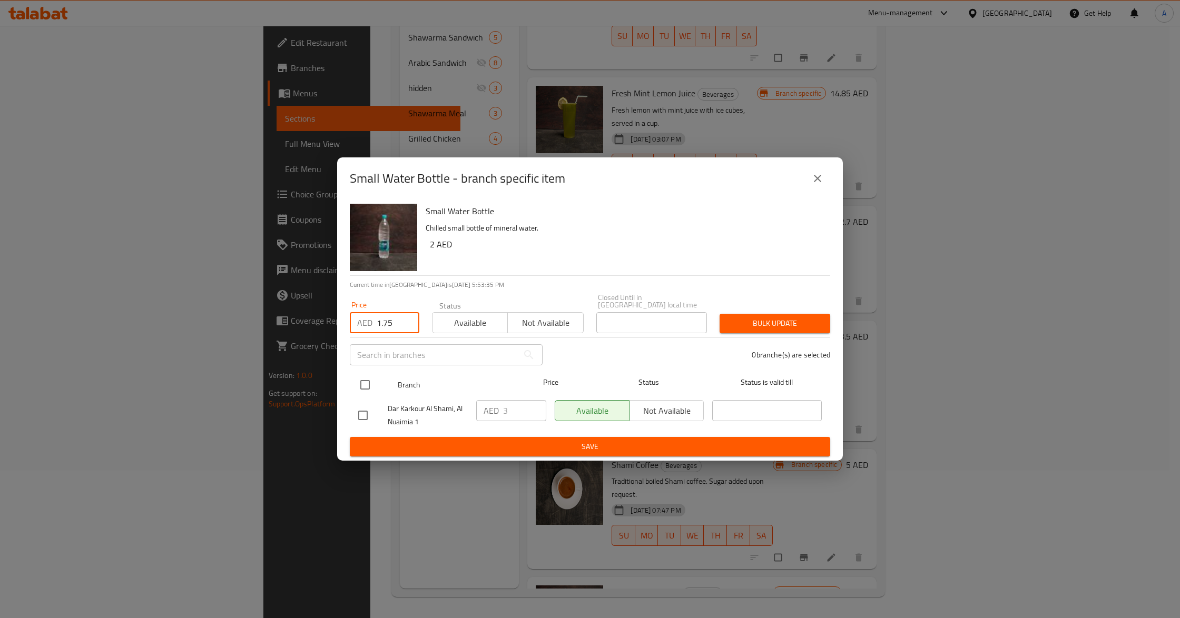
checkbox input "true"
click at [728, 321] on span "Bulk update" at bounding box center [775, 323] width 94 height 13
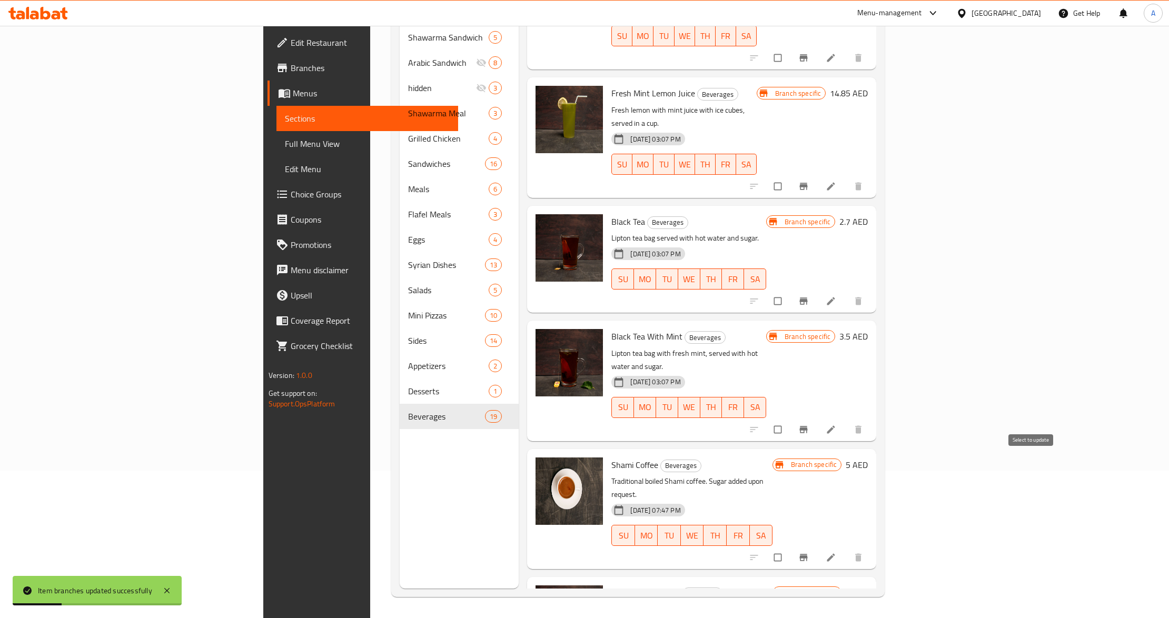
click at [790, 548] on input "checkbox" at bounding box center [779, 558] width 22 height 20
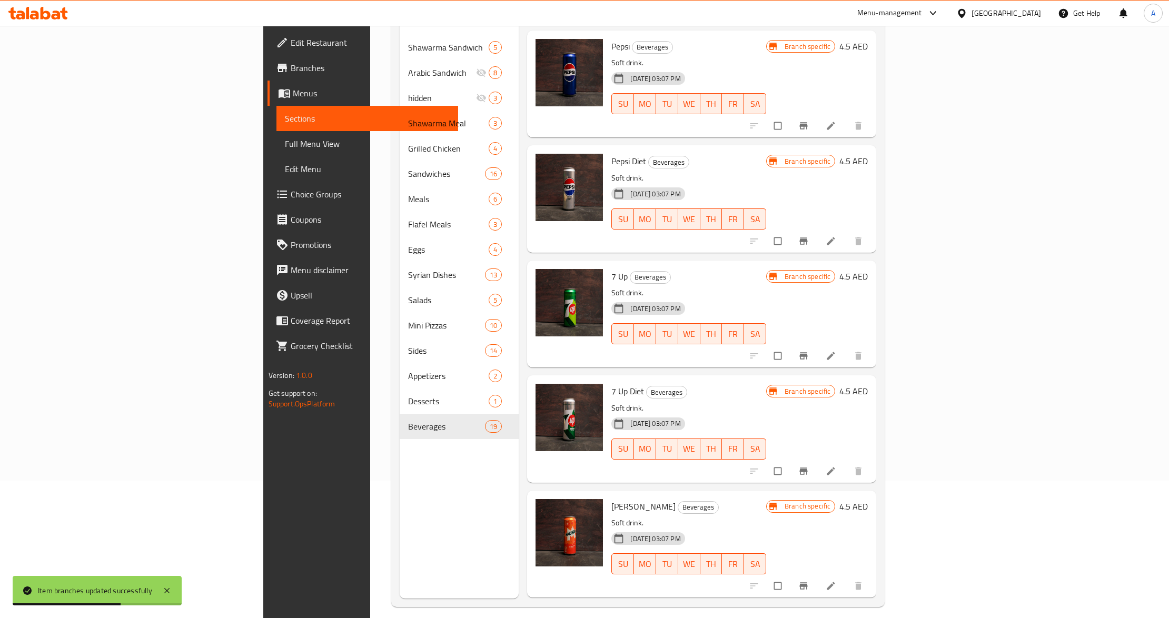
scroll to position [0, 0]
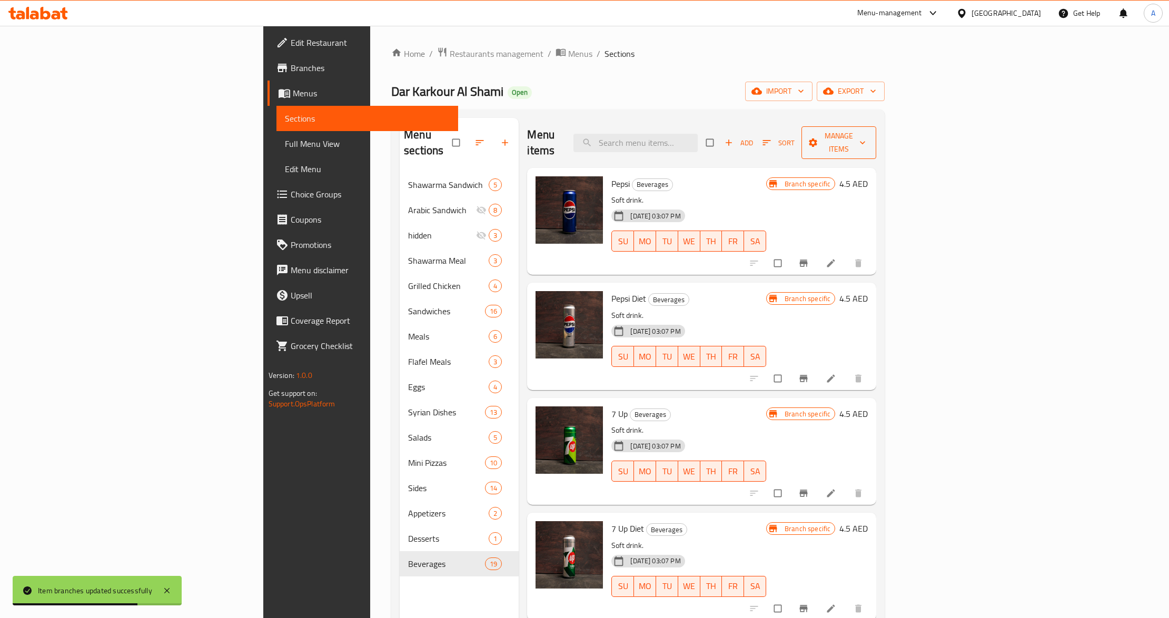
click at [868, 137] on icon "button" at bounding box center [862, 142] width 11 height 11
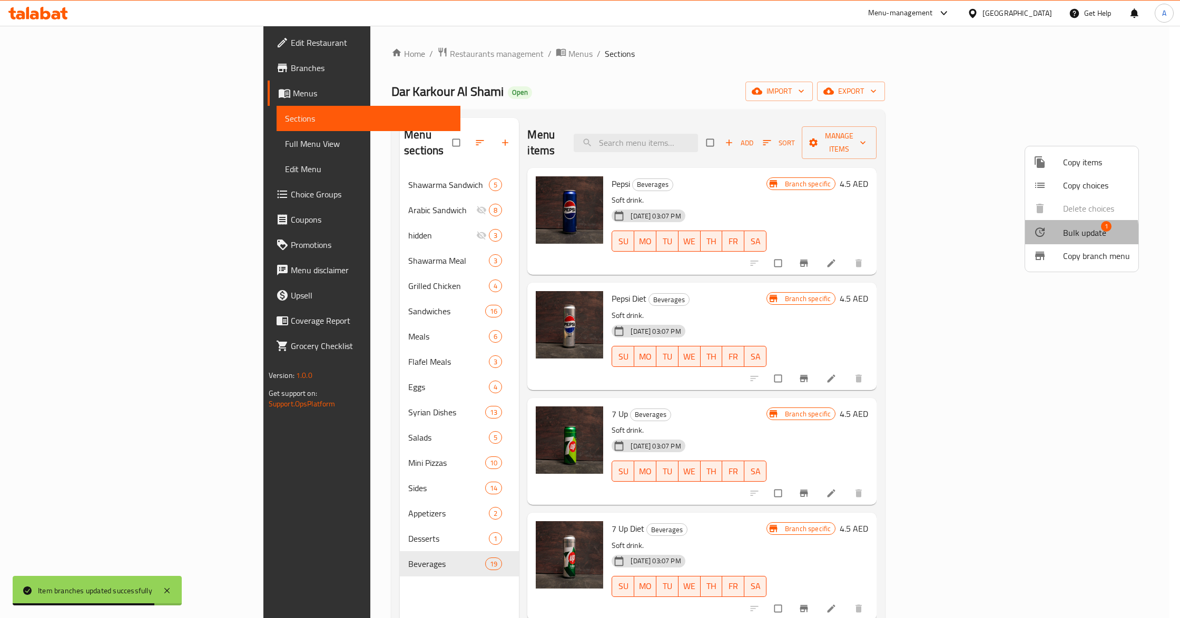
click at [1047, 234] on div at bounding box center [1047, 232] width 29 height 13
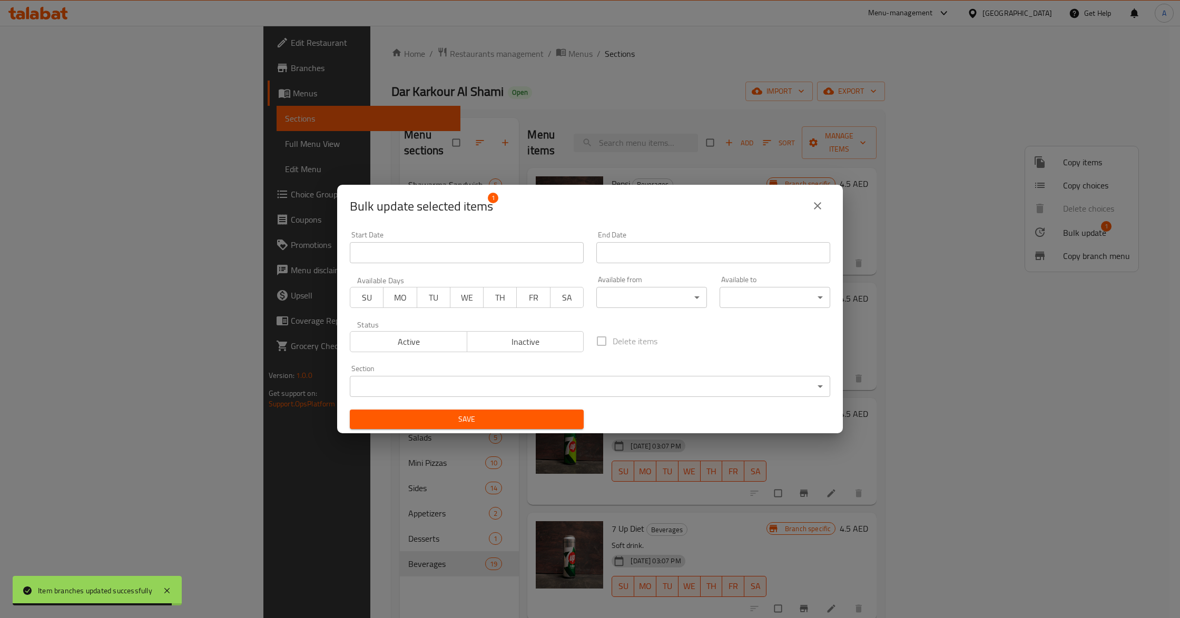
click at [431, 371] on div "Section ​ ​" at bounding box center [590, 381] width 480 height 32
click at [429, 380] on body "Item branches updated successfully ​ Menu-management [GEOGRAPHIC_DATA] Get Help…" at bounding box center [590, 322] width 1180 height 593
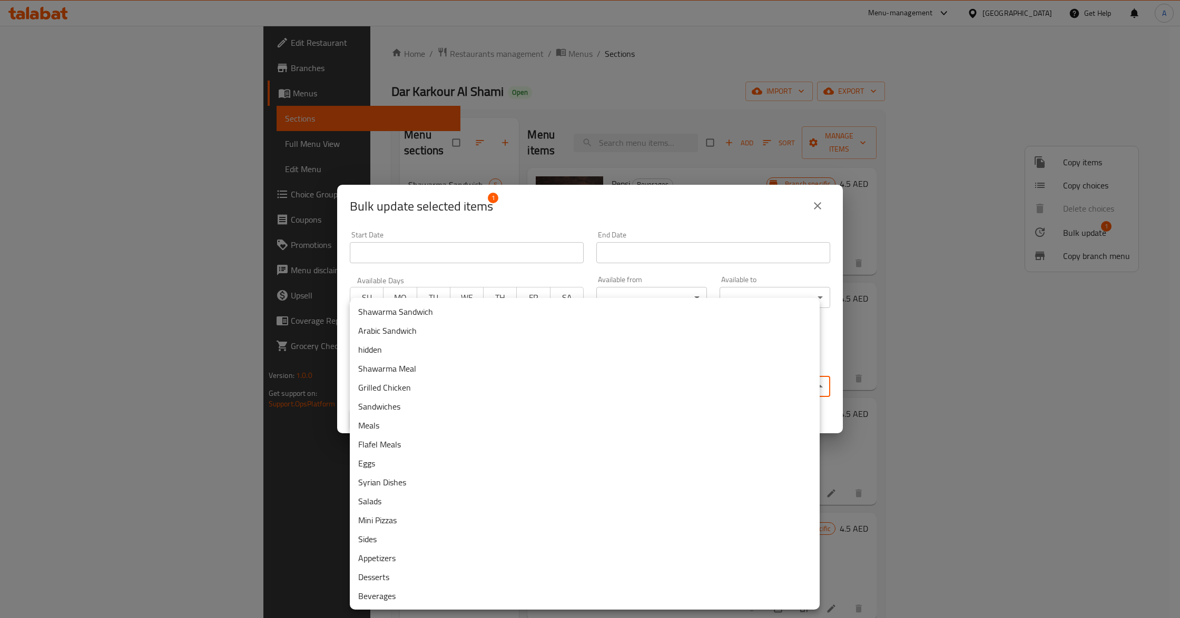
click at [378, 352] on li "hidden" at bounding box center [585, 349] width 470 height 19
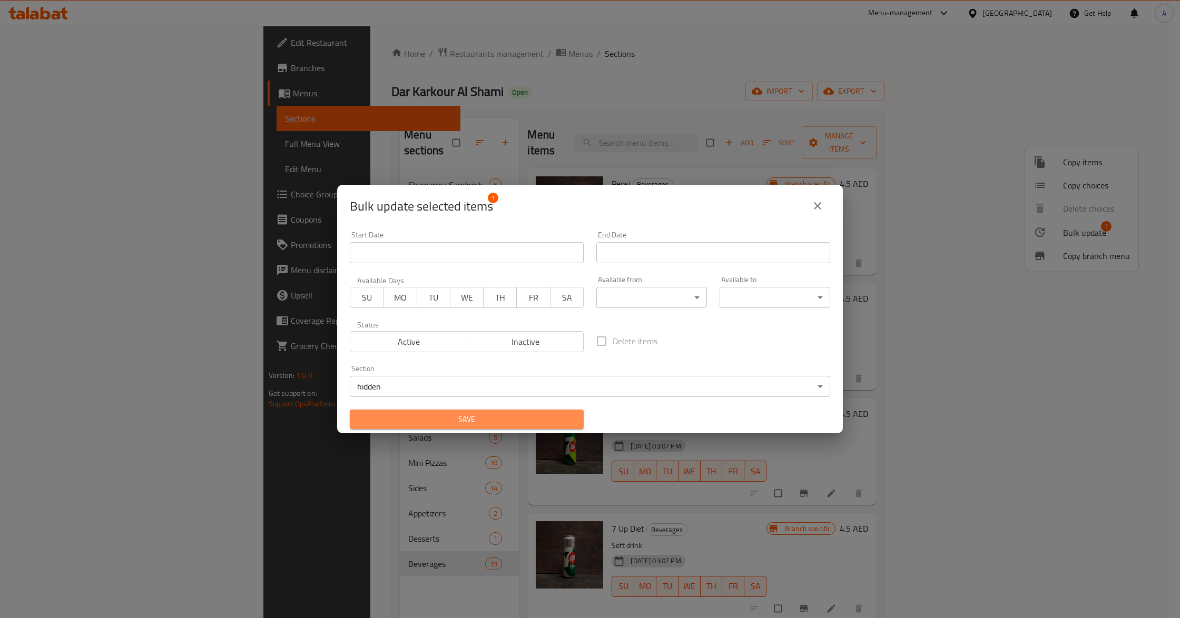
click at [487, 411] on button "Save" at bounding box center [467, 419] width 234 height 19
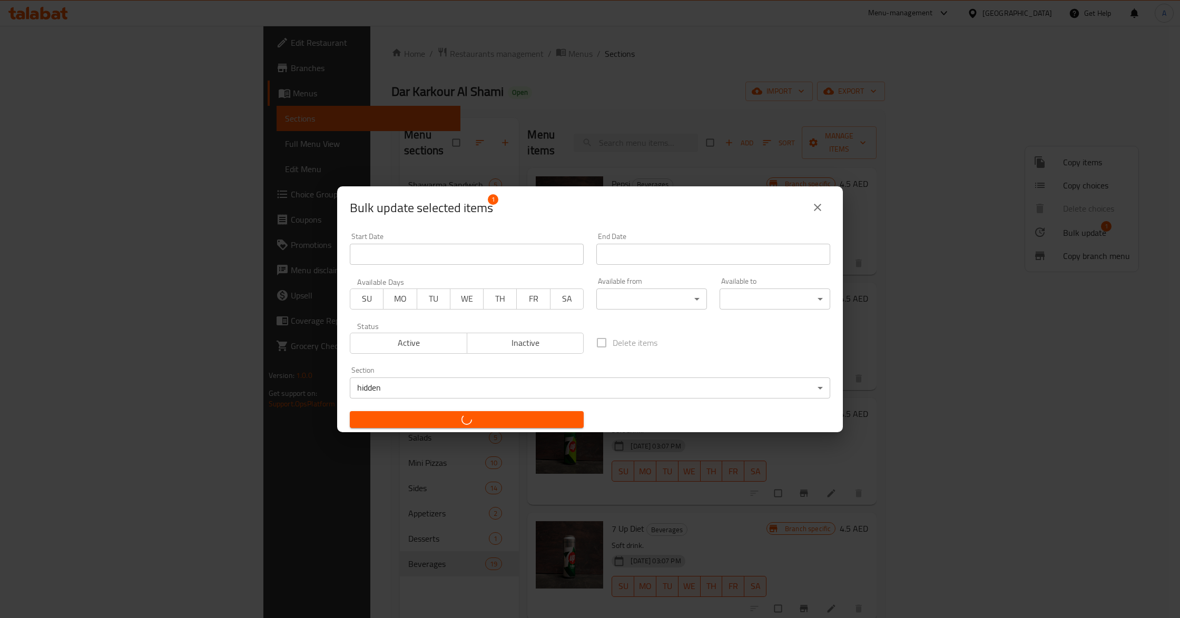
checkbox input "false"
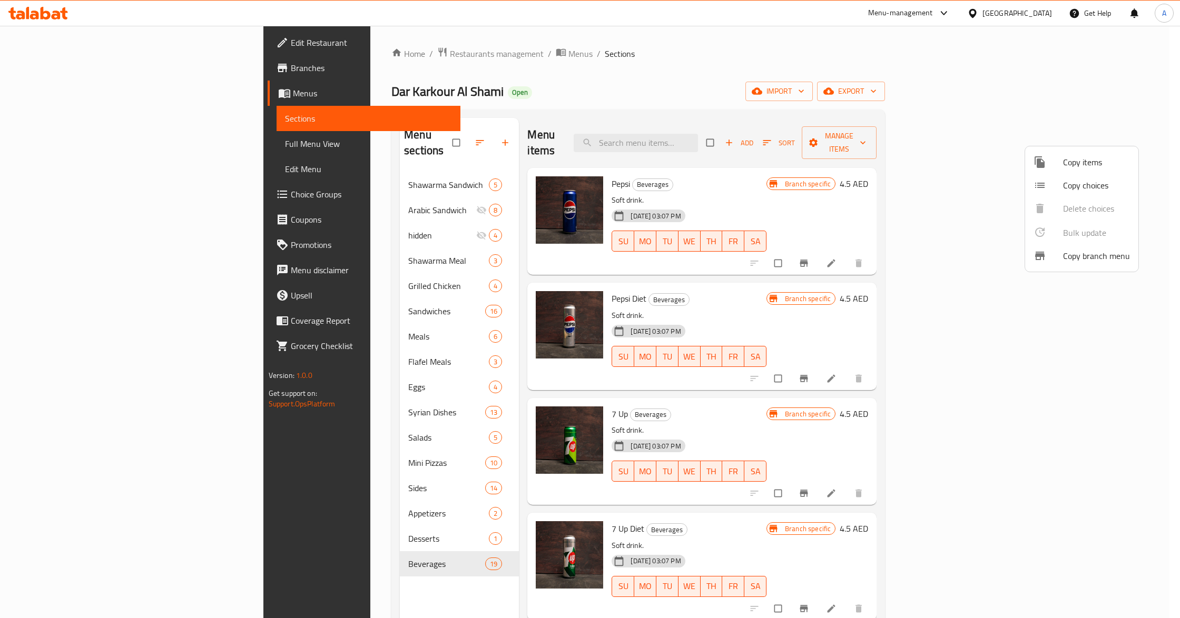
click at [78, 142] on div at bounding box center [590, 309] width 1180 height 618
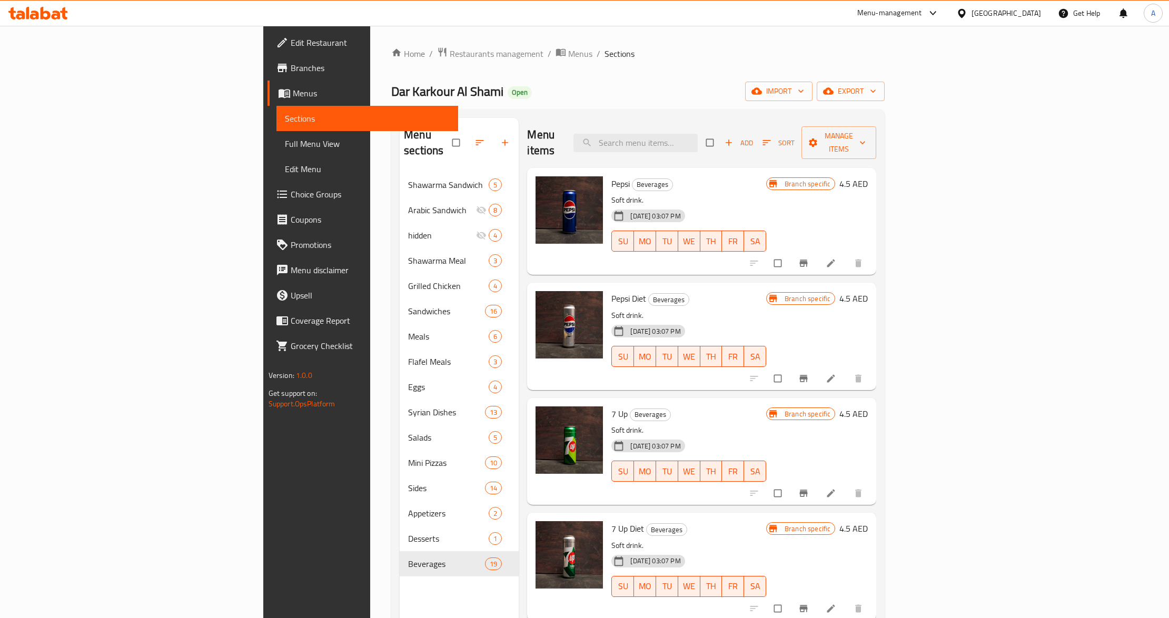
click at [285, 142] on span "Full Menu View" at bounding box center [367, 143] width 165 height 13
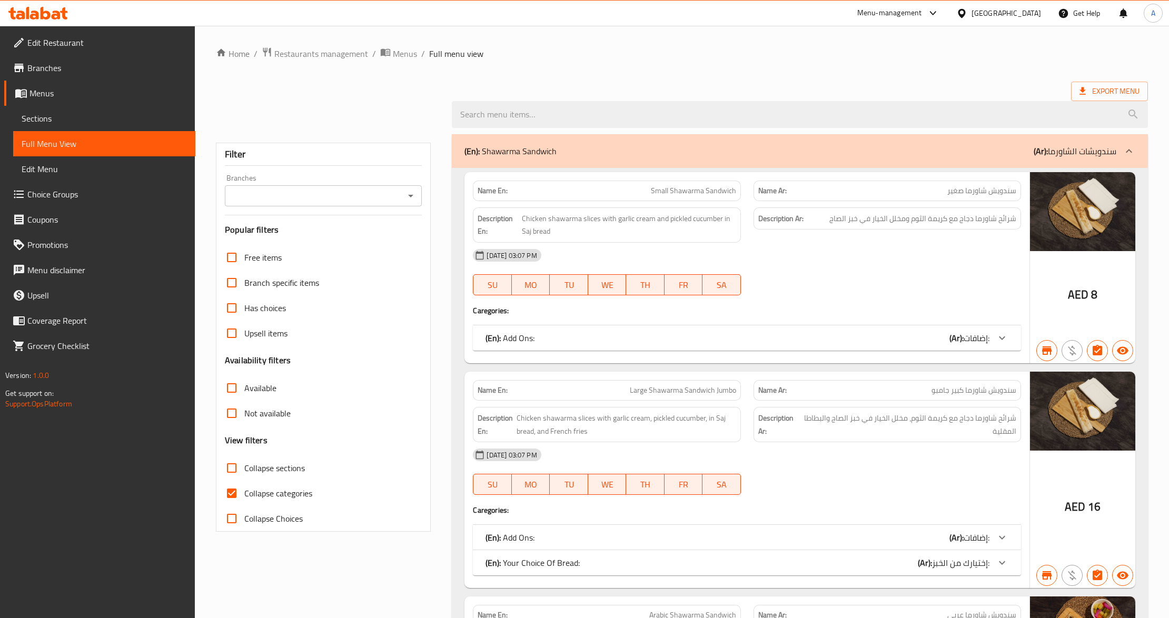
click at [410, 196] on icon "Open" at bounding box center [410, 196] width 5 height 3
click at [414, 194] on icon "Close" at bounding box center [411, 196] width 13 height 13
click at [408, 195] on icon "Open" at bounding box center [411, 196] width 13 height 13
click at [331, 243] on span "Dar Karkour Al Shami, Al Nuaimia 1" at bounding box center [296, 242] width 126 height 13
type input "Dar Karkour Al Shami, Al Nuaimia 1"
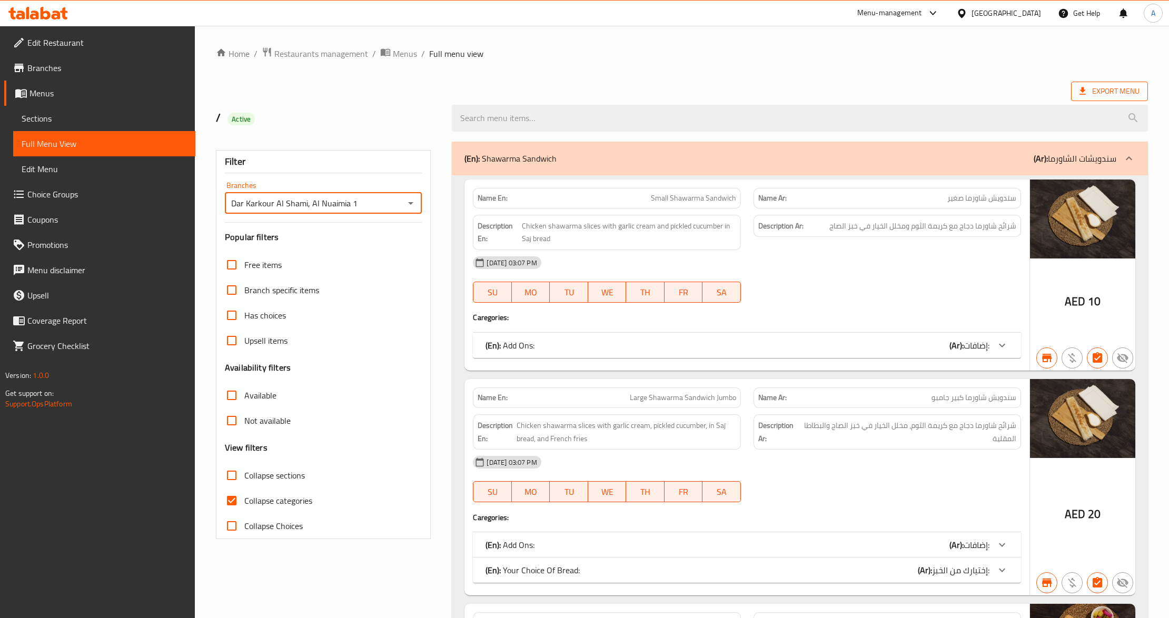
click at [1109, 98] on span "Export Menu" at bounding box center [1110, 91] width 60 height 13
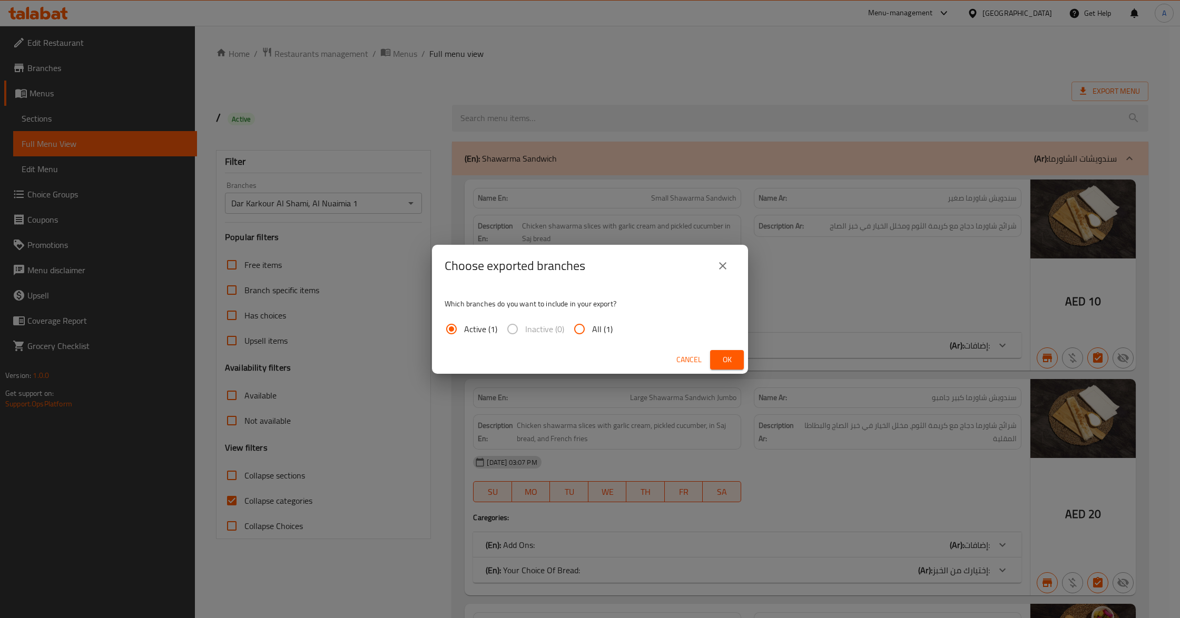
click at [731, 360] on span "Ok" at bounding box center [726, 359] width 17 height 13
